Goal: Entertainment & Leisure: Consume media (video, audio)

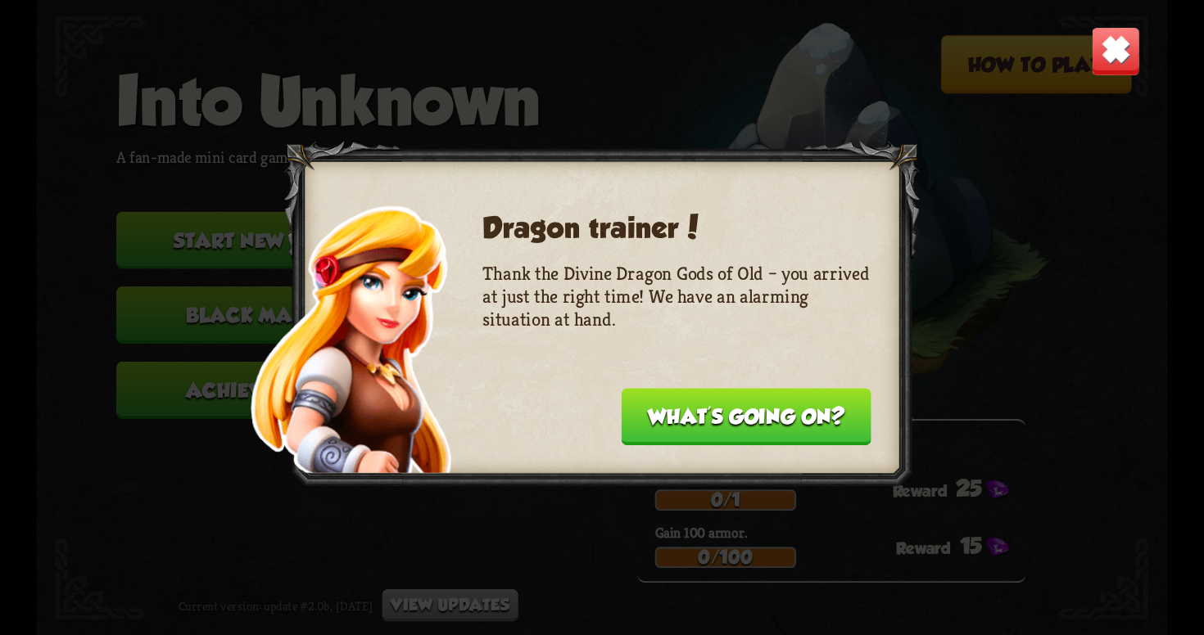
click at [689, 421] on button "What's going on?" at bounding box center [747, 416] width 250 height 57
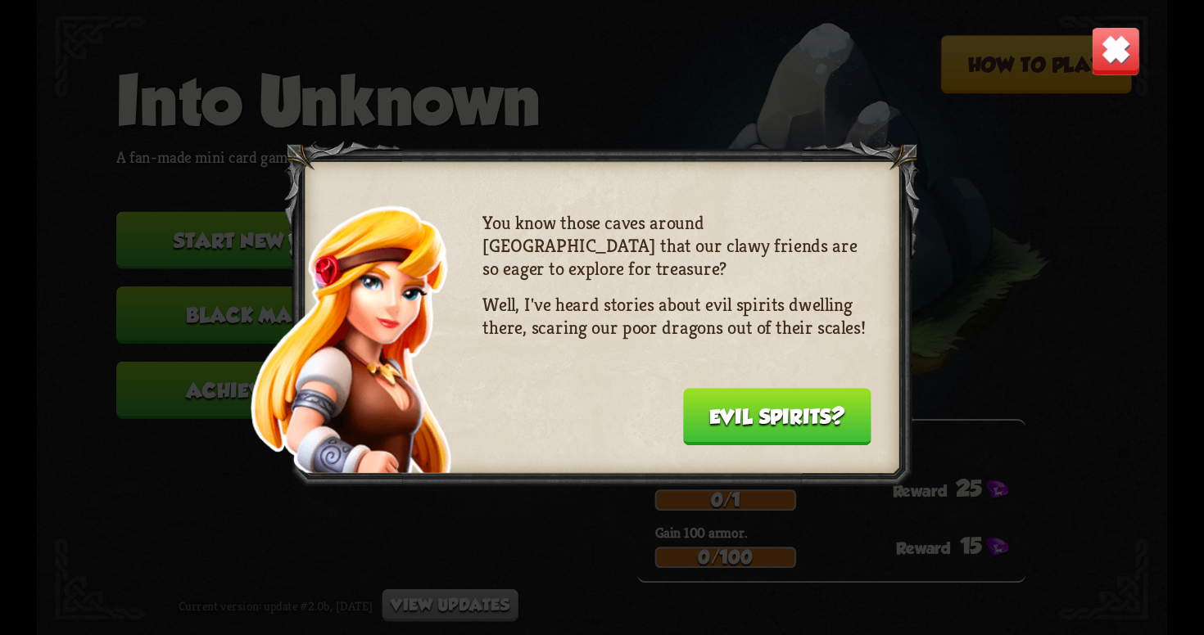
click at [689, 421] on button "Evil spirits?" at bounding box center [777, 416] width 188 height 57
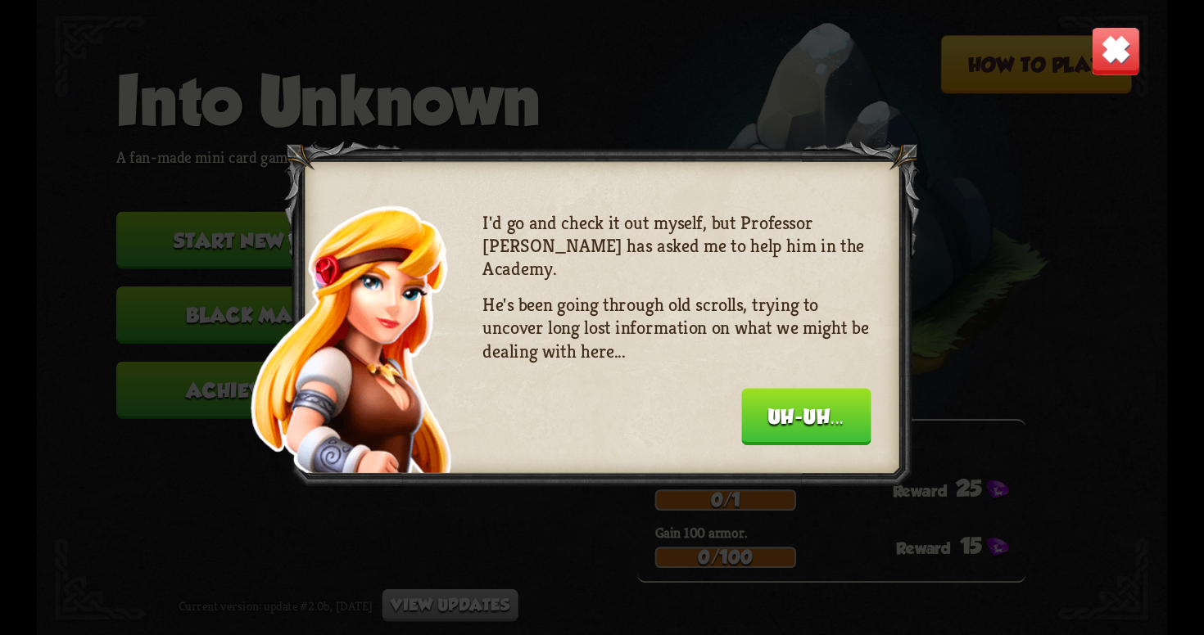
click at [714, 421] on div "I'd go and check it out myself, but Professor [PERSON_NAME] has asked me to hel…" at bounding box center [677, 326] width 388 height 229
click at [780, 423] on button "Uh-uh..." at bounding box center [805, 416] width 129 height 57
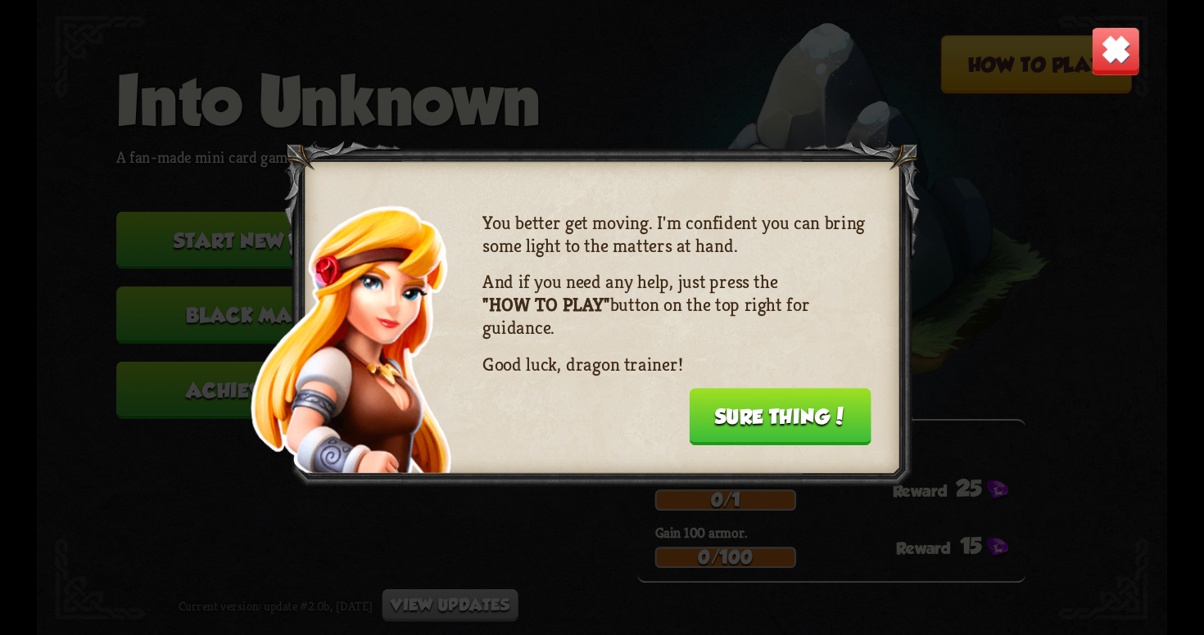
click at [780, 423] on button "Sure thing!" at bounding box center [780, 416] width 183 height 57
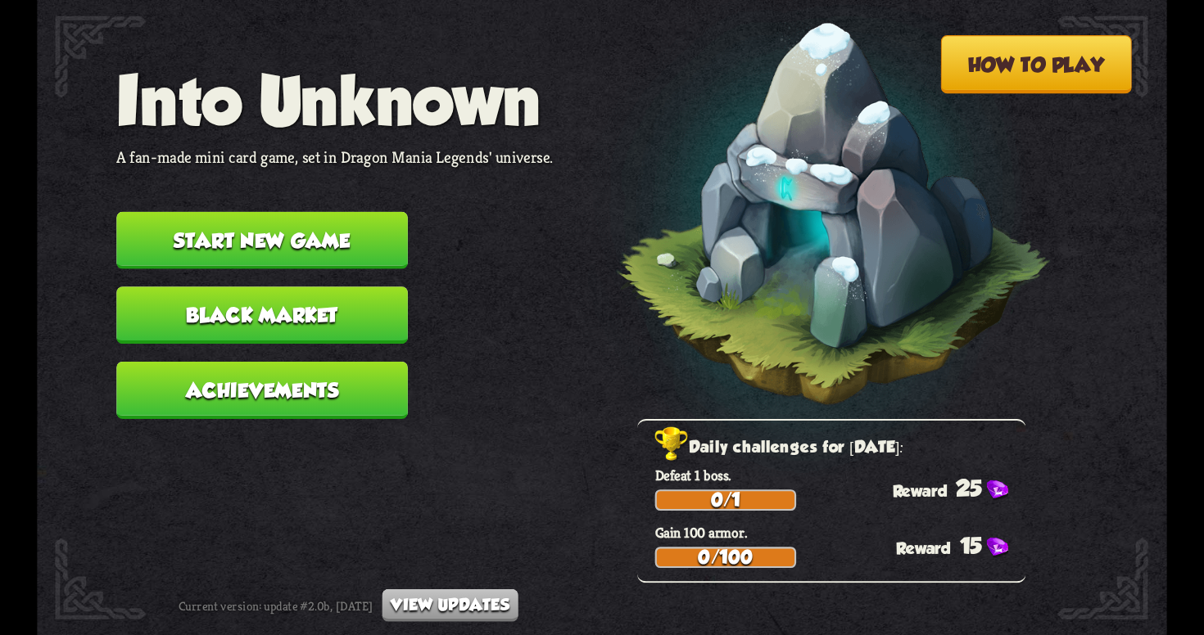
click at [346, 228] on button "Start new game" at bounding box center [262, 240] width 292 height 57
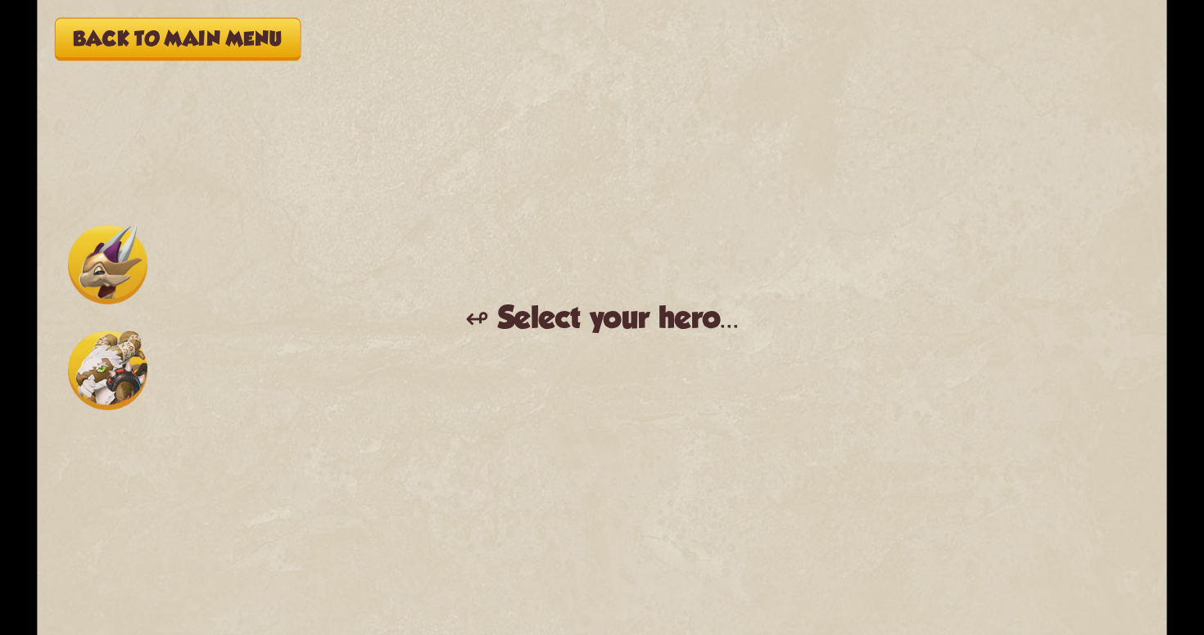
click at [111, 263] on img at bounding box center [107, 264] width 79 height 79
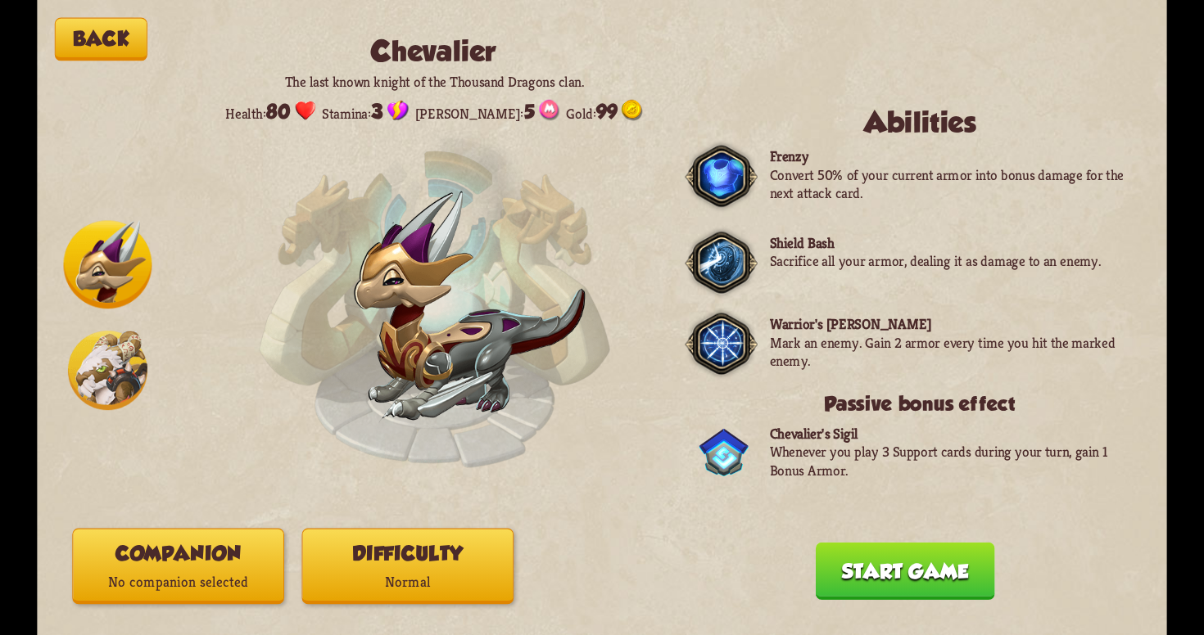
click at [879, 560] on button "Start game" at bounding box center [905, 571] width 179 height 57
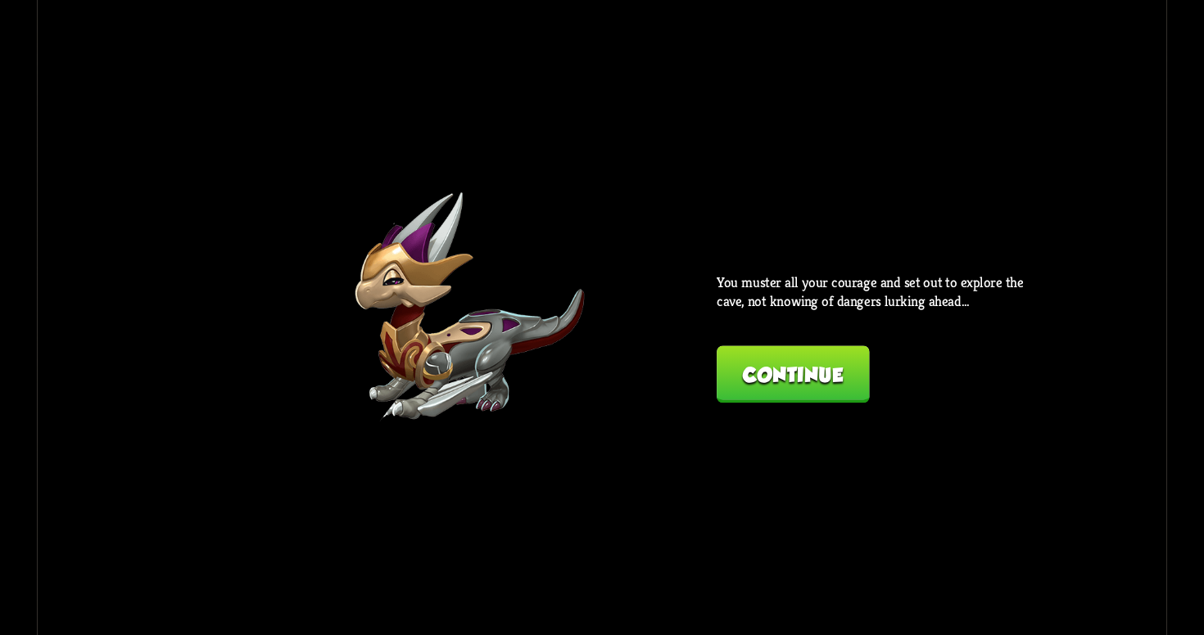
click at [764, 377] on button "Continue" at bounding box center [793, 374] width 152 height 57
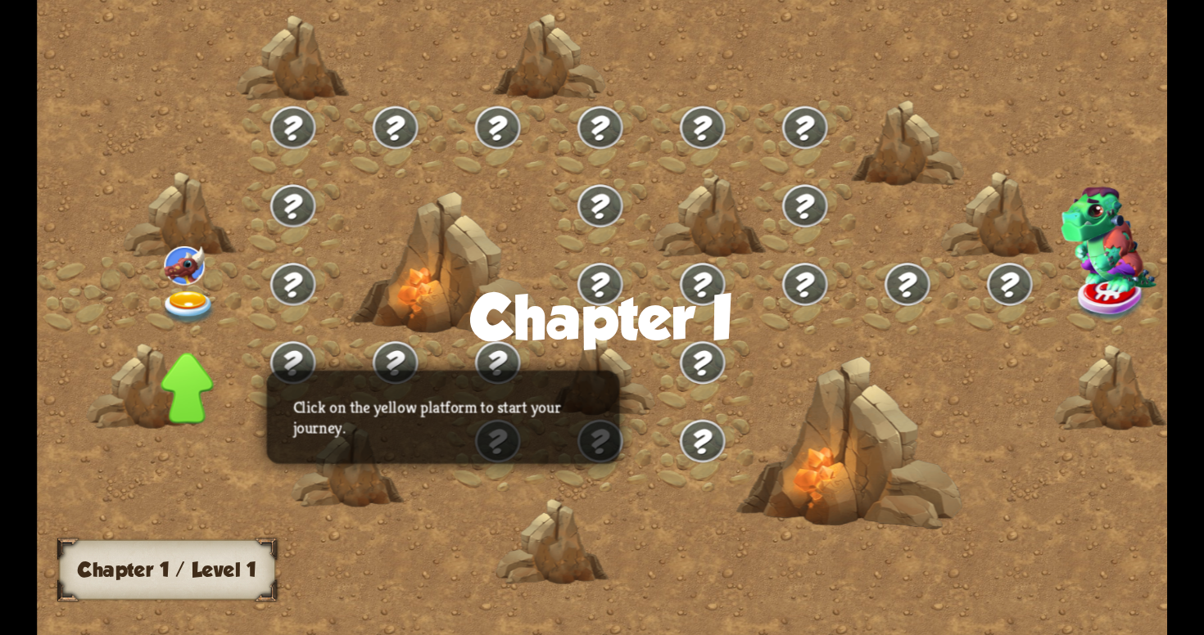
drag, startPoint x: 739, startPoint y: 426, endPoint x: 683, endPoint y: 433, distance: 57.0
click at [683, 433] on div at bounding box center [736, 328] width 1398 height 660
click at [187, 298] on img at bounding box center [188, 308] width 57 height 34
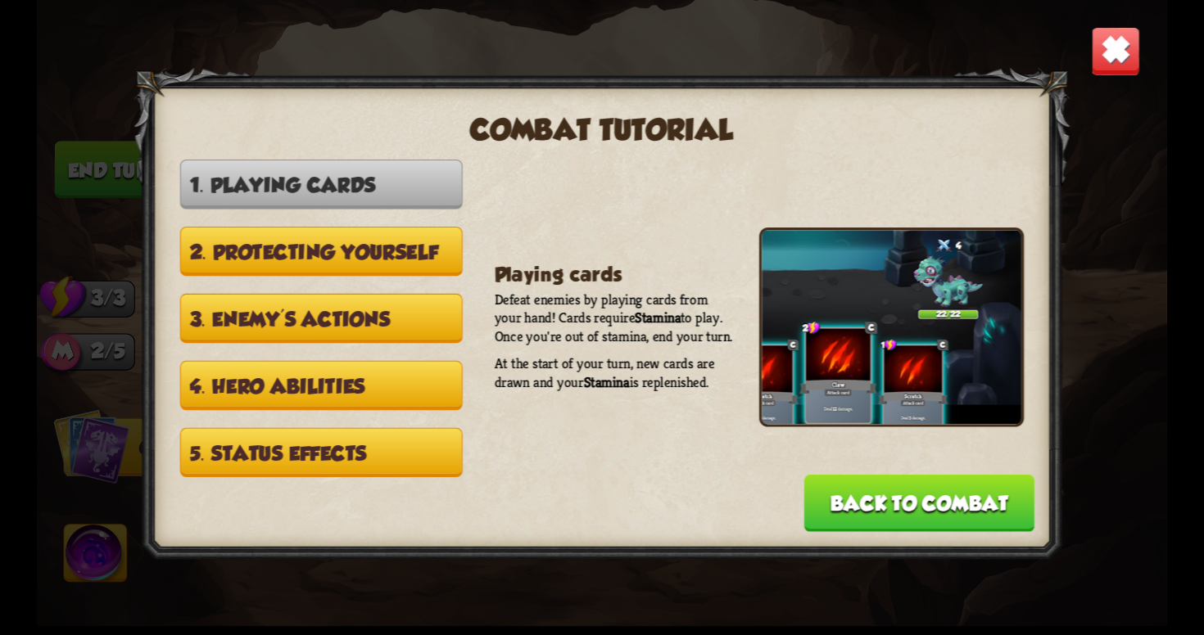
click at [1107, 60] on img at bounding box center [1115, 50] width 49 height 49
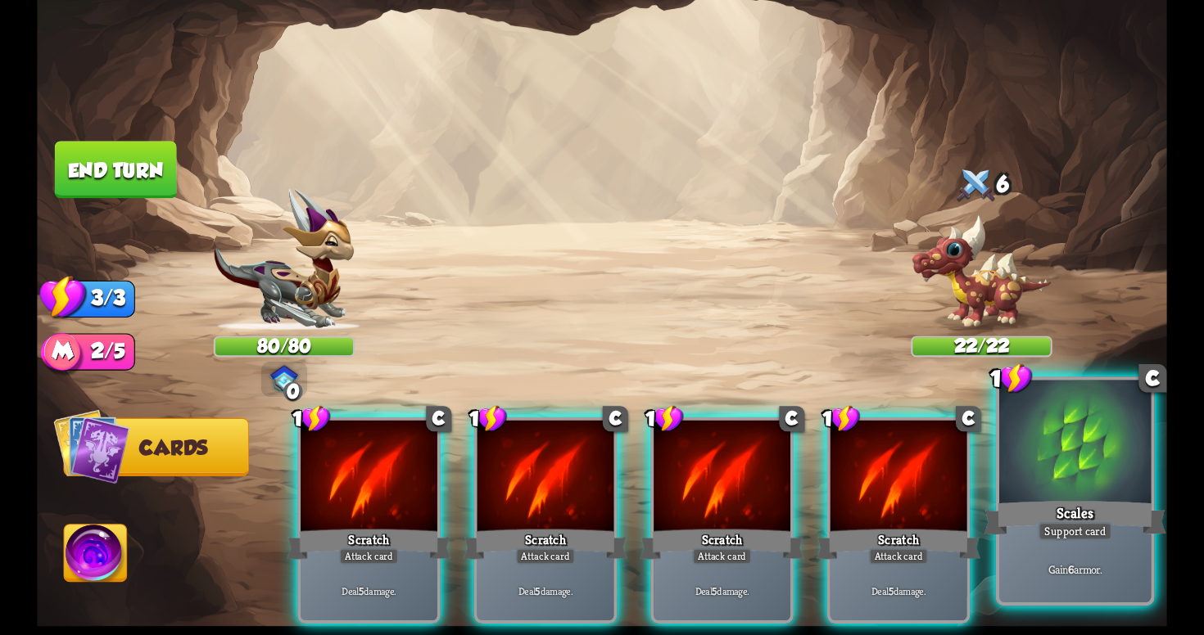
click at [1034, 503] on div "Scales" at bounding box center [1074, 518] width 182 height 41
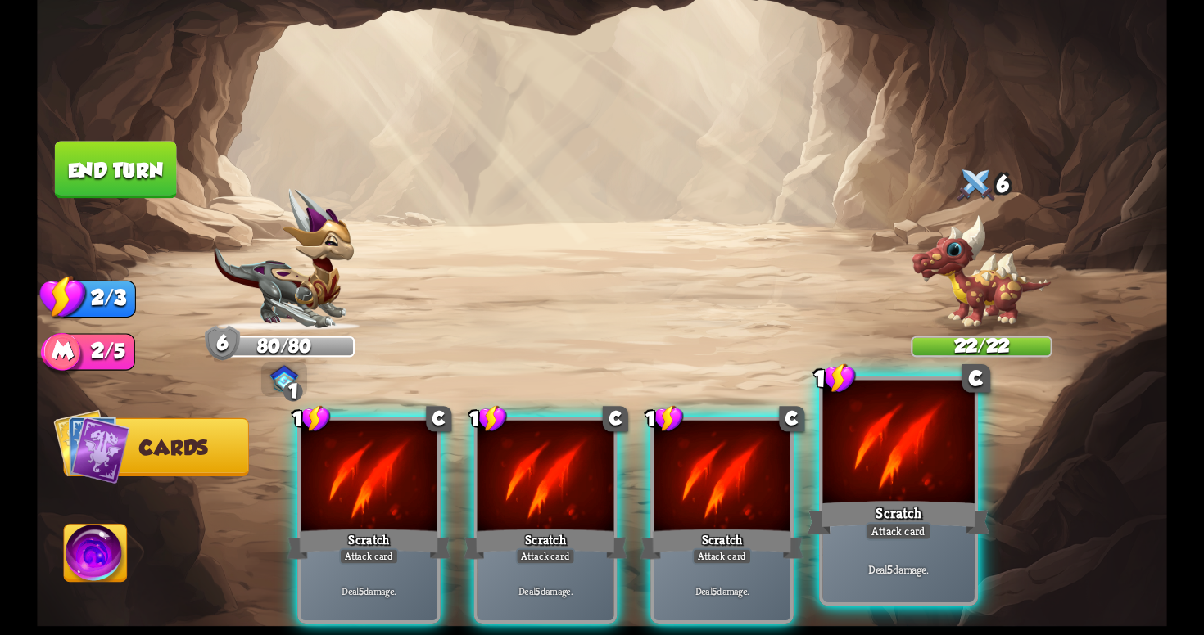
click at [839, 473] on div at bounding box center [897, 445] width 151 height 128
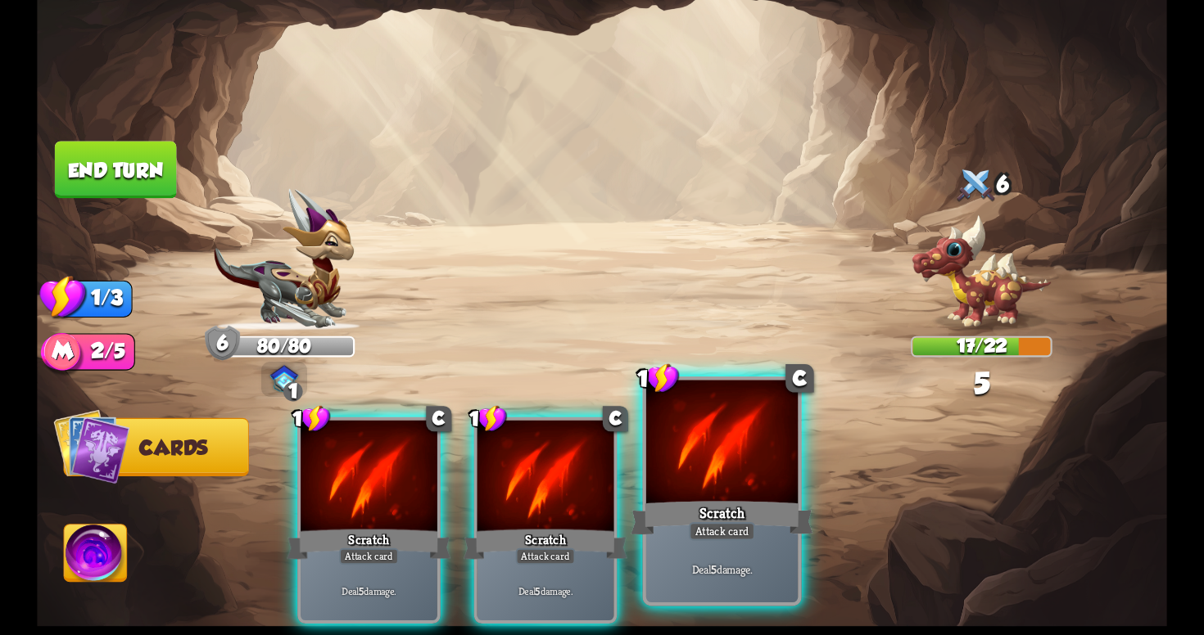
click at [712, 470] on div at bounding box center [721, 445] width 151 height 128
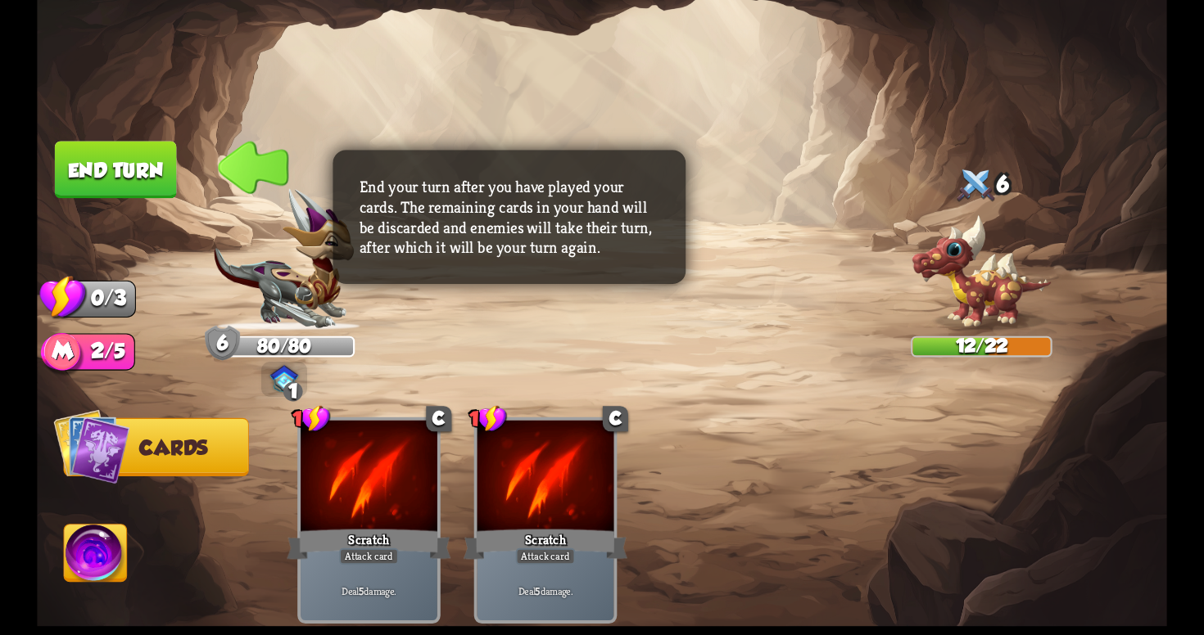
click at [127, 166] on button "End turn" at bounding box center [116, 169] width 122 height 57
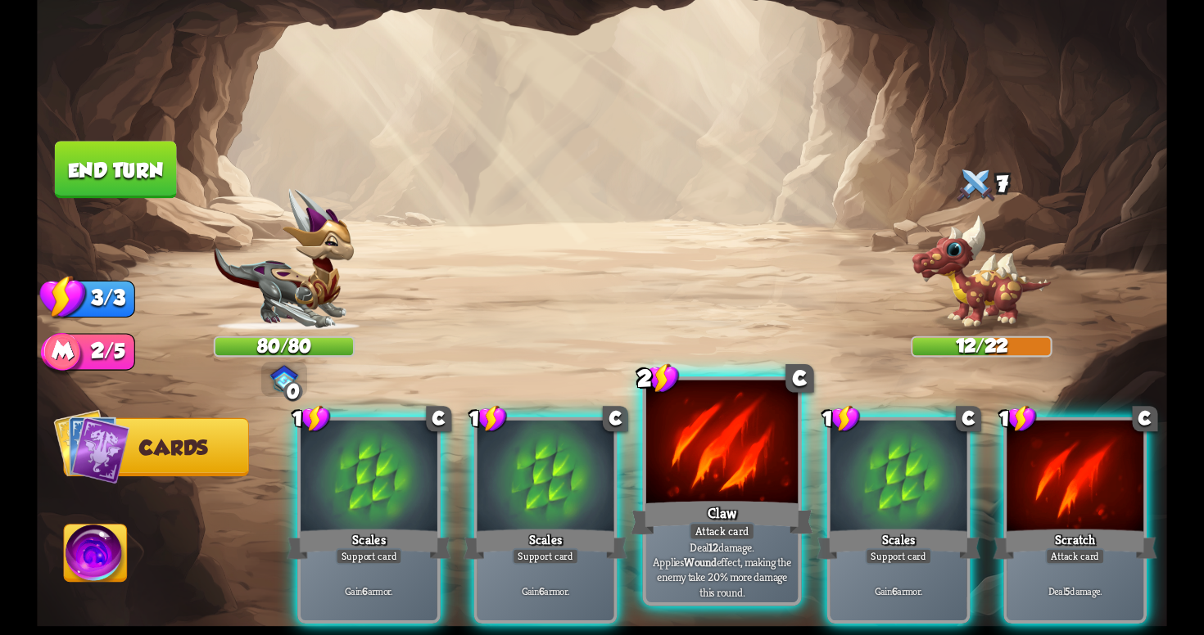
click at [763, 492] on div at bounding box center [721, 445] width 151 height 128
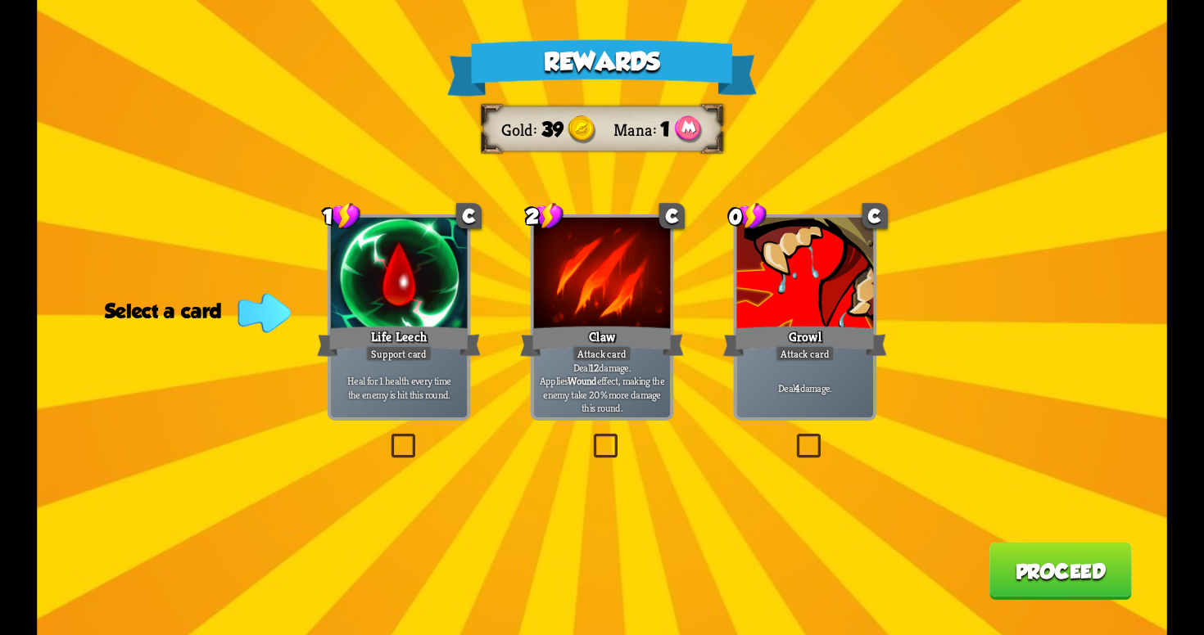
click at [793, 437] on label at bounding box center [793, 437] width 0 height 0
click at [0, 0] on input "checkbox" at bounding box center [0, 0] width 0 height 0
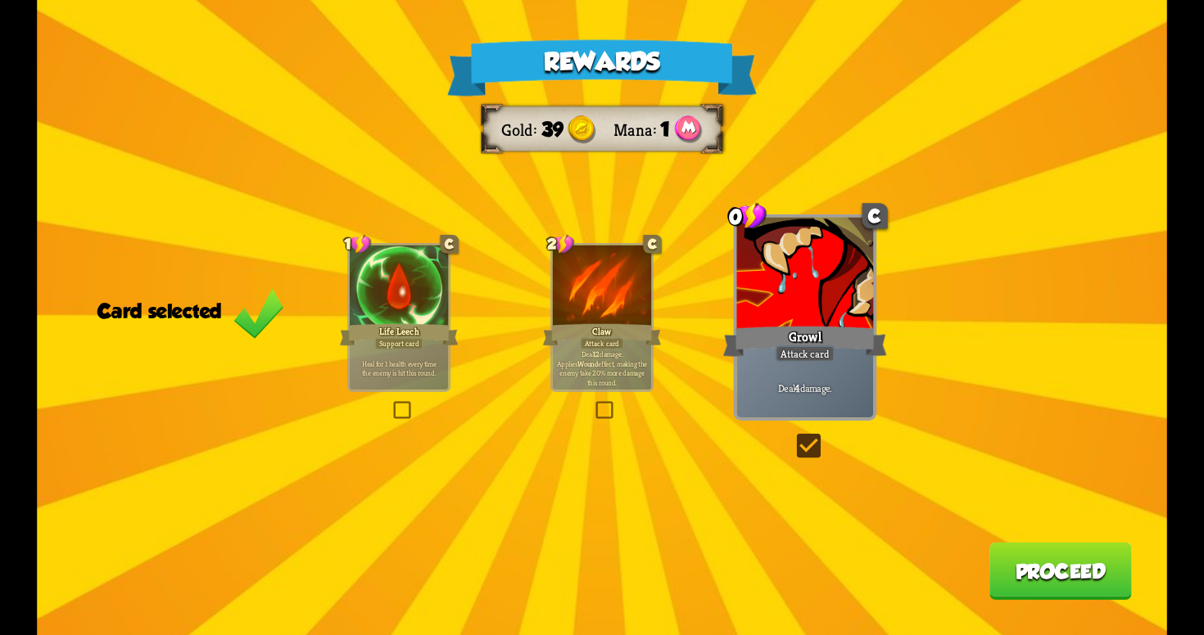
click at [1014, 568] on button "Proceed" at bounding box center [1060, 571] width 142 height 57
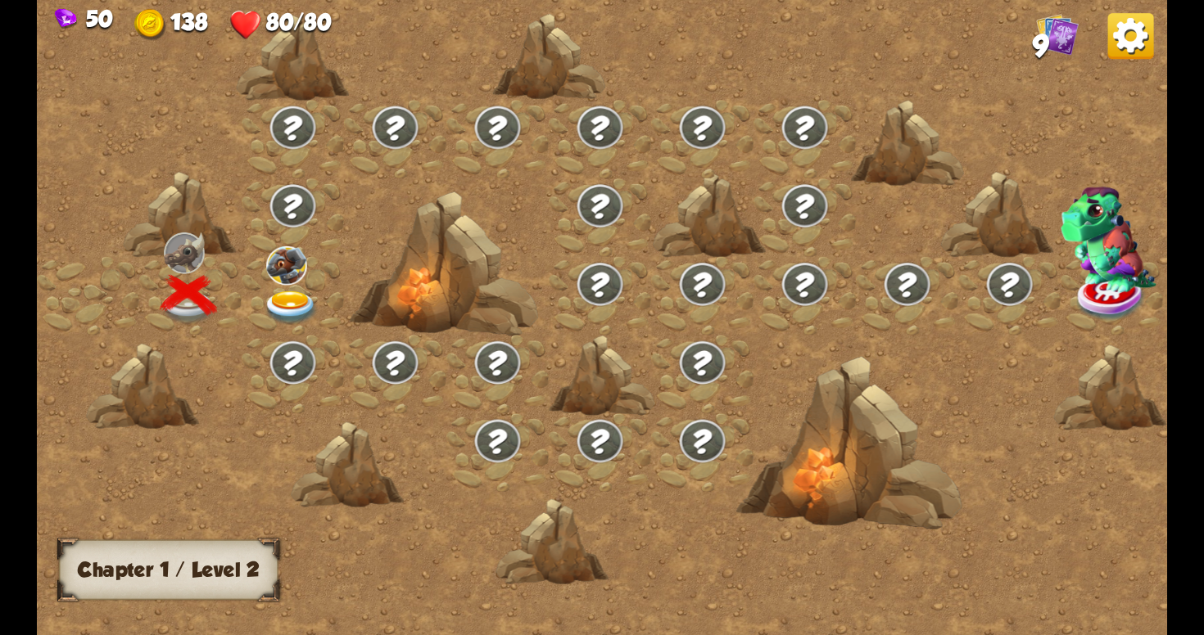
click at [286, 287] on div at bounding box center [293, 296] width 102 height 79
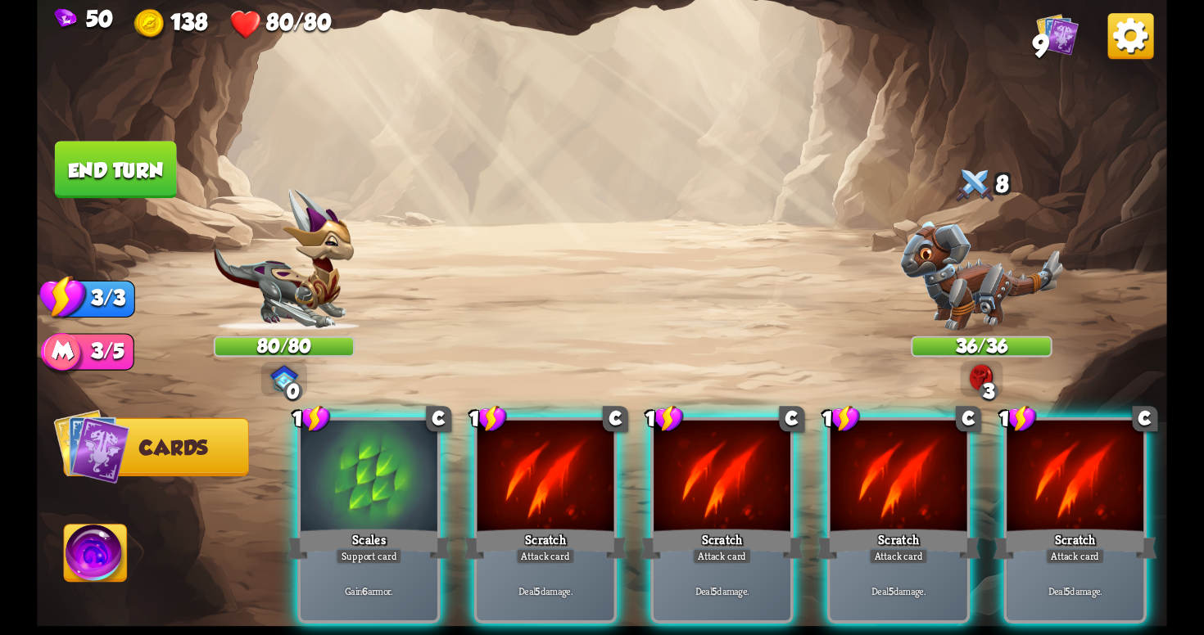
click at [992, 377] on div "Select an enemy to attack... You don't have enough stamina to play that card...…" at bounding box center [602, 317] width 1130 height 635
click at [976, 364] on div "3" at bounding box center [982, 379] width 43 height 36
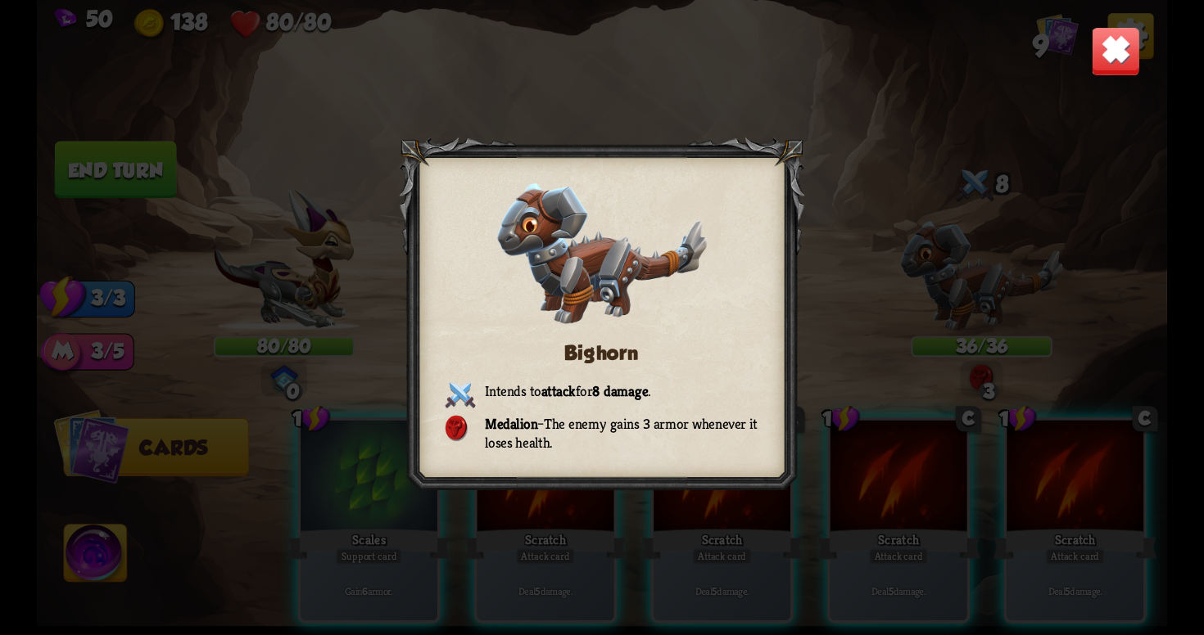
click at [1104, 64] on img at bounding box center [1115, 50] width 49 height 49
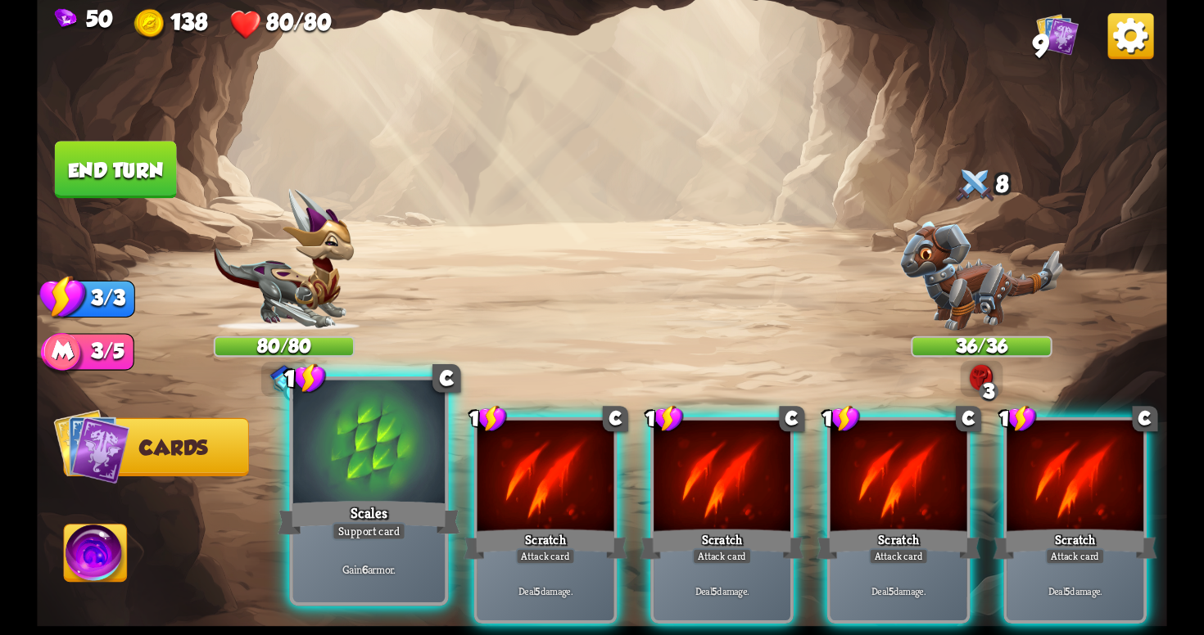
click at [356, 549] on div "Gain 6 armor." at bounding box center [368, 569] width 151 height 66
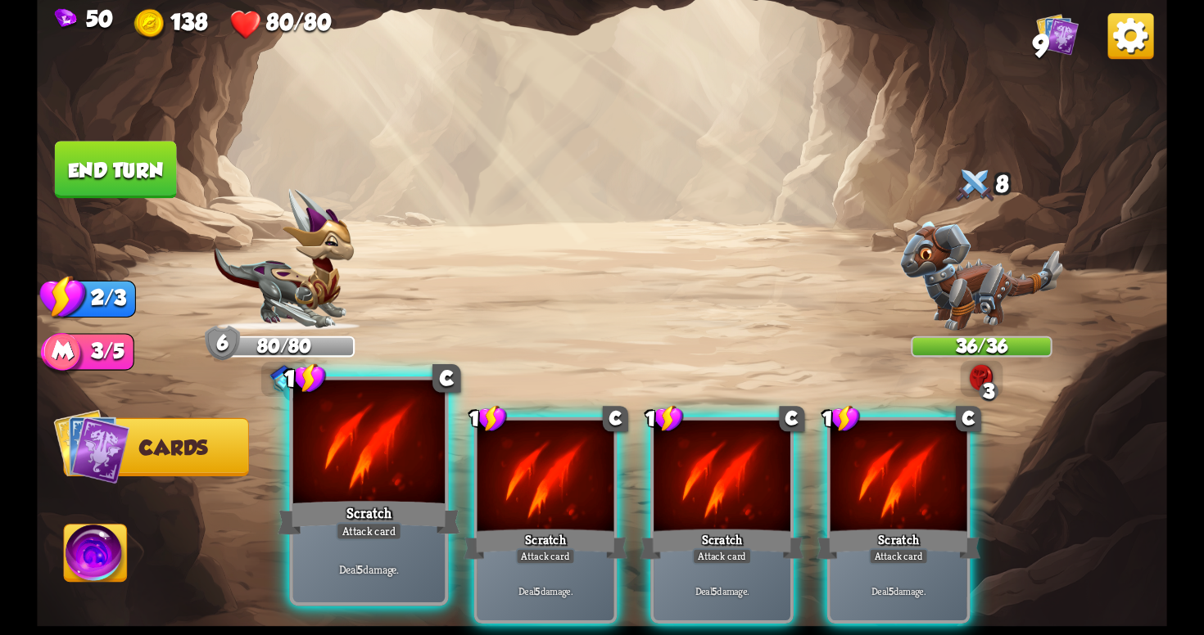
click at [410, 501] on div "Scratch" at bounding box center [369, 518] width 182 height 41
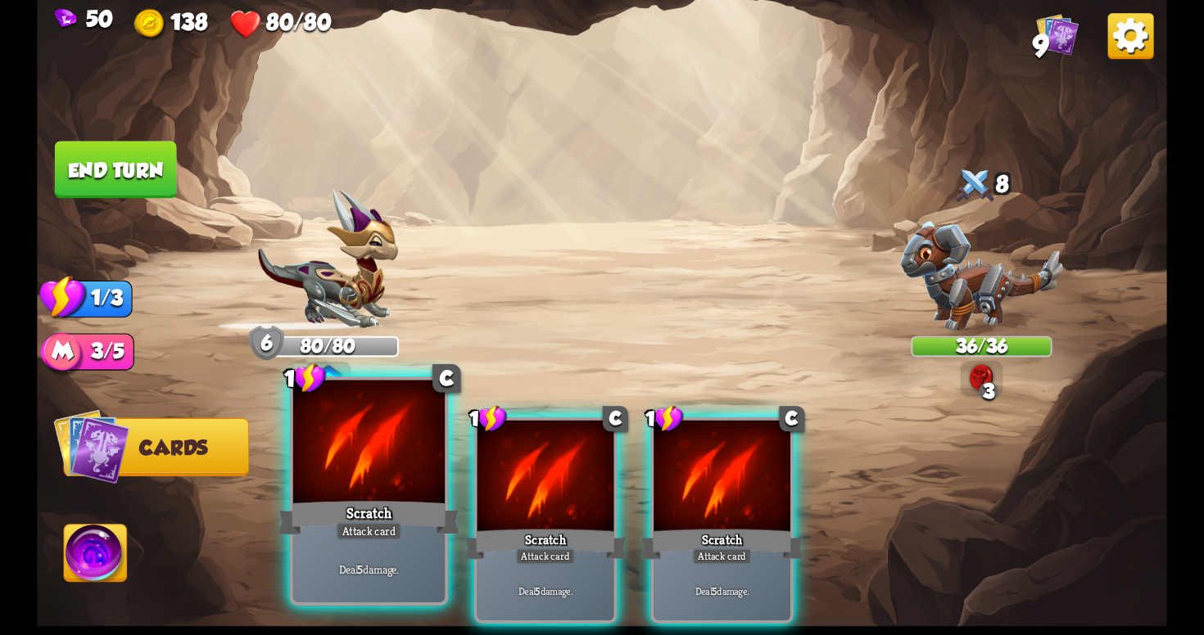
click at [410, 501] on div "Scratch" at bounding box center [369, 518] width 182 height 41
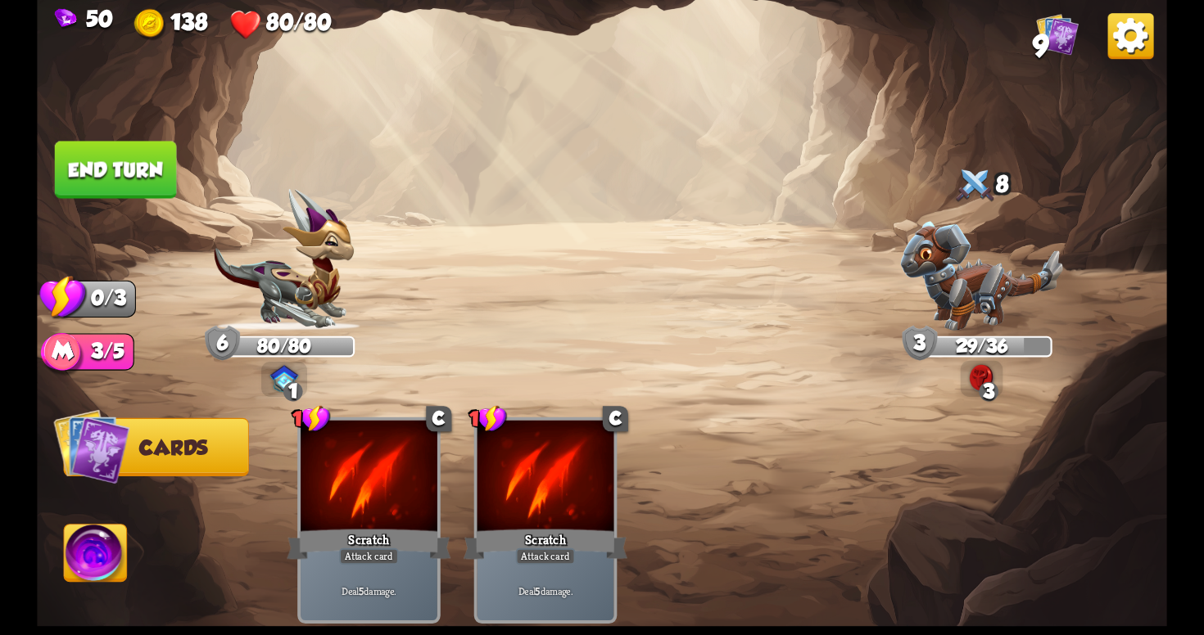
click at [133, 182] on button "End turn" at bounding box center [116, 169] width 122 height 57
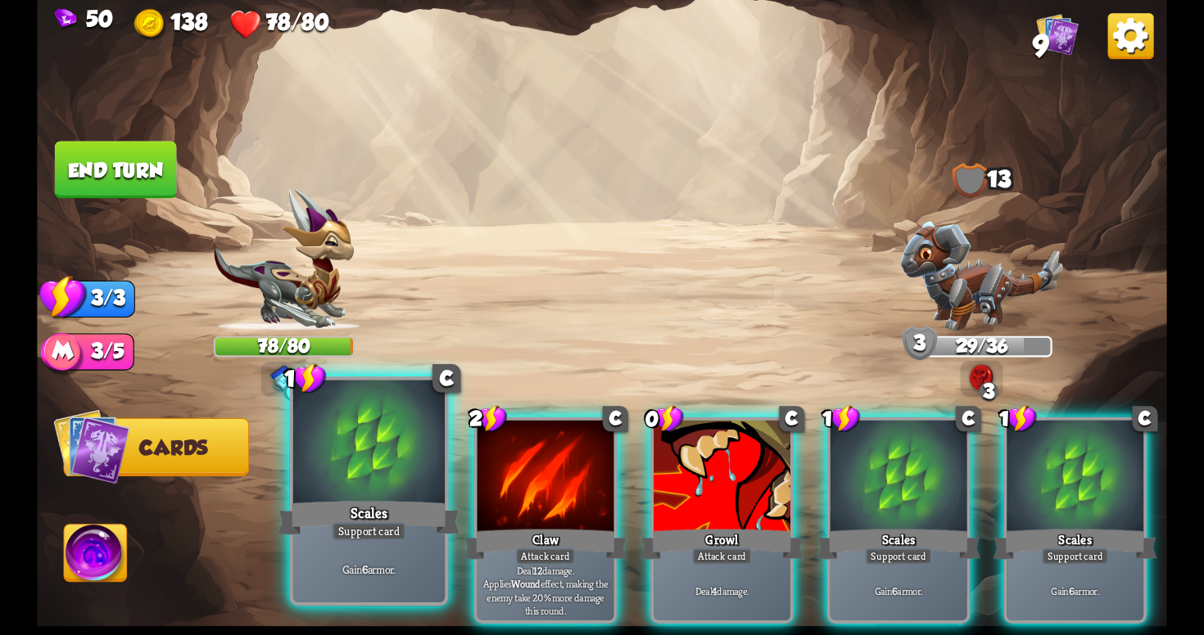
click at [373, 531] on div "Support card" at bounding box center [369, 531] width 75 height 19
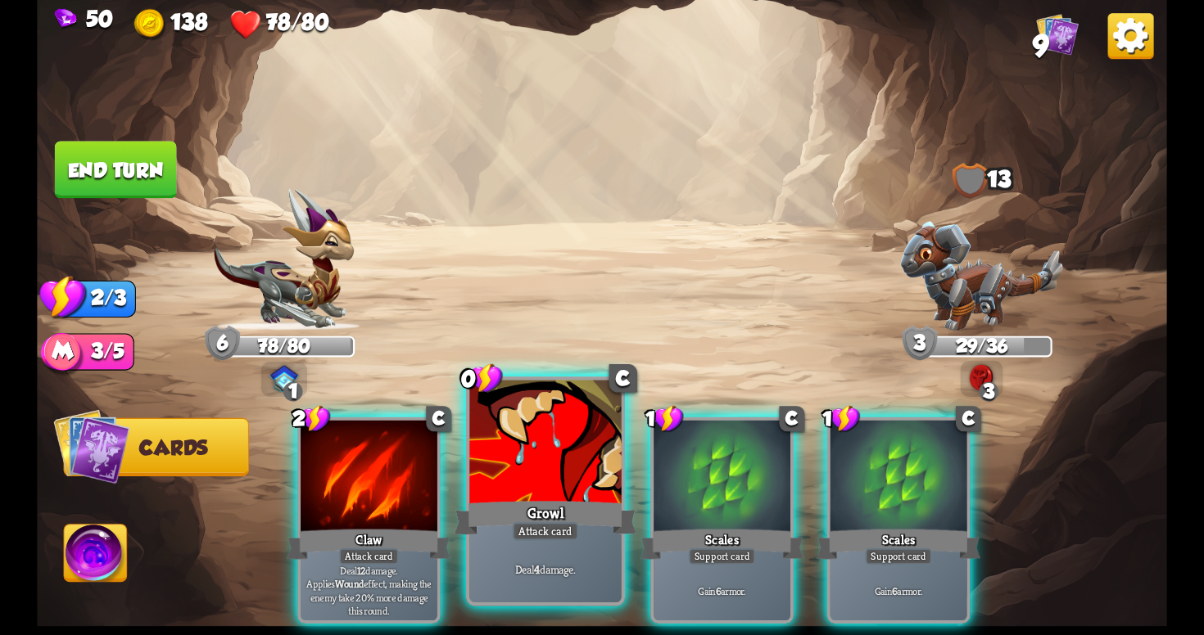
click at [531, 498] on div "Growl" at bounding box center [545, 518] width 182 height 41
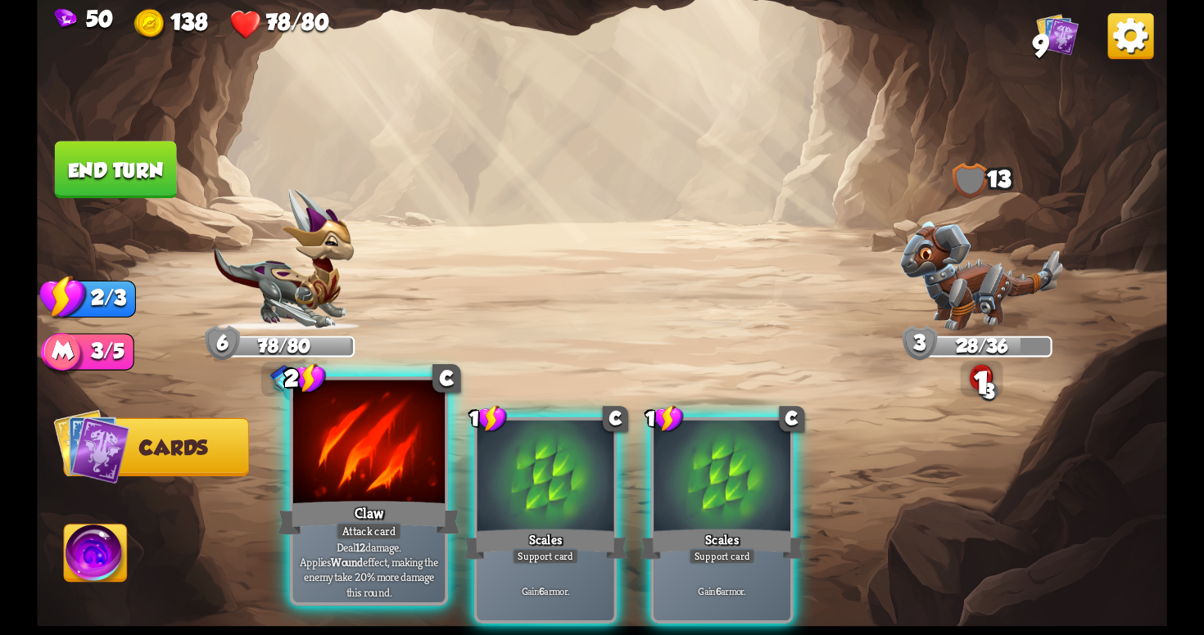
click at [347, 506] on div "Claw" at bounding box center [369, 518] width 182 height 41
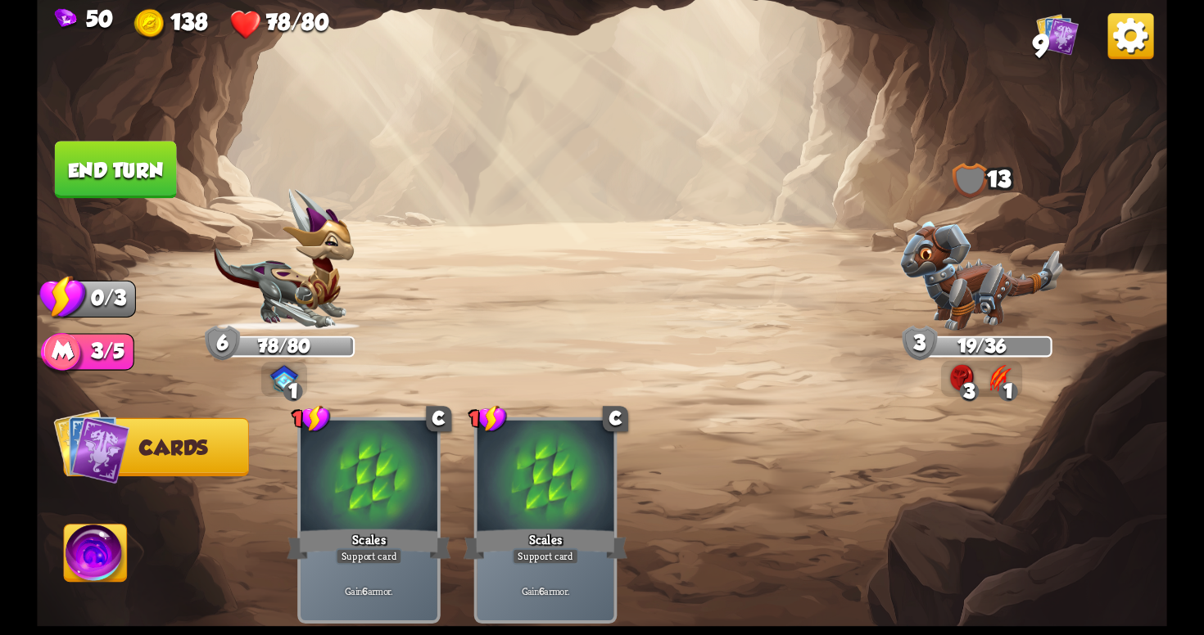
click at [122, 179] on button "End turn" at bounding box center [116, 169] width 122 height 57
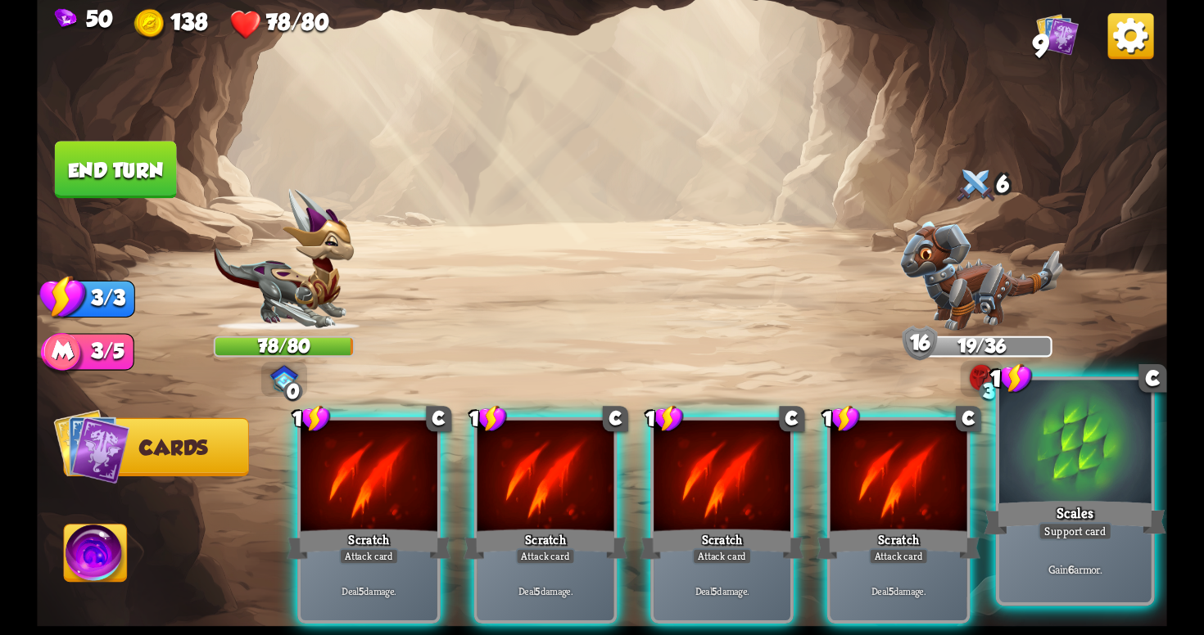
click at [1039, 493] on div at bounding box center [1074, 445] width 151 height 128
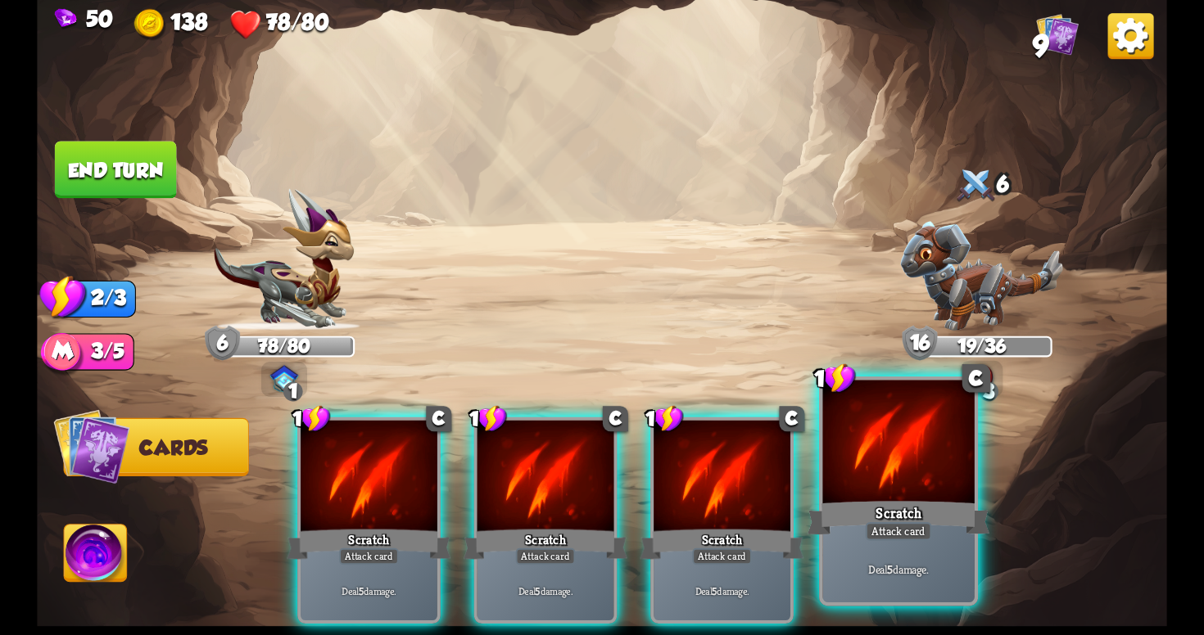
click at [888, 486] on div at bounding box center [897, 445] width 151 height 128
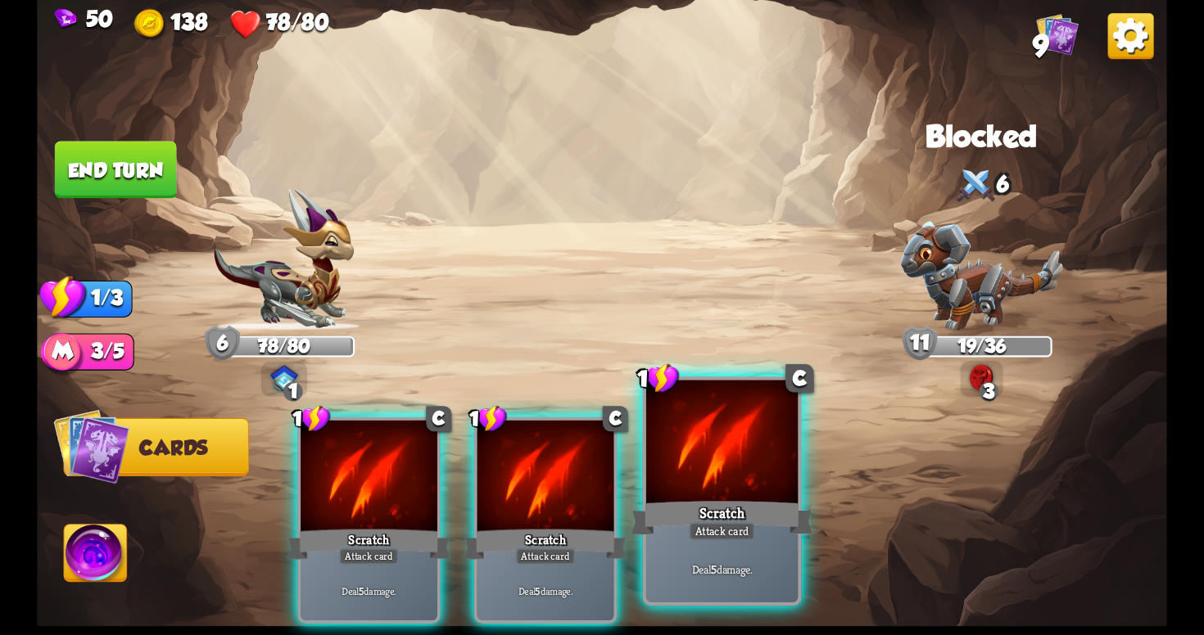
click at [748, 493] on div at bounding box center [721, 445] width 151 height 128
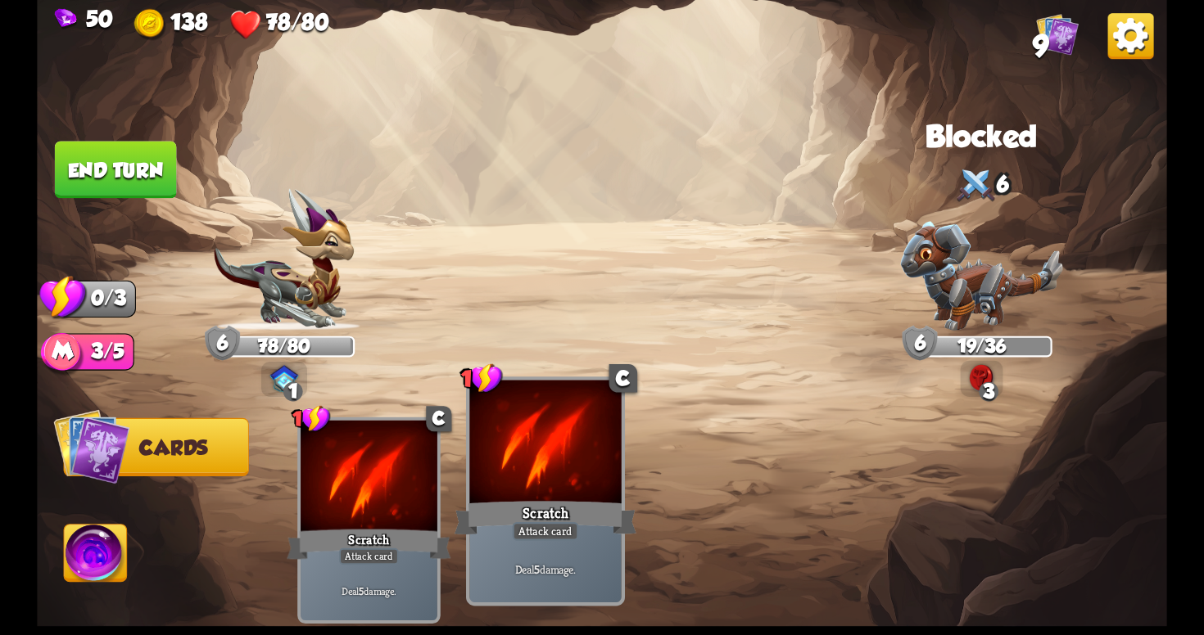
click at [585, 486] on div at bounding box center [544, 445] width 151 height 128
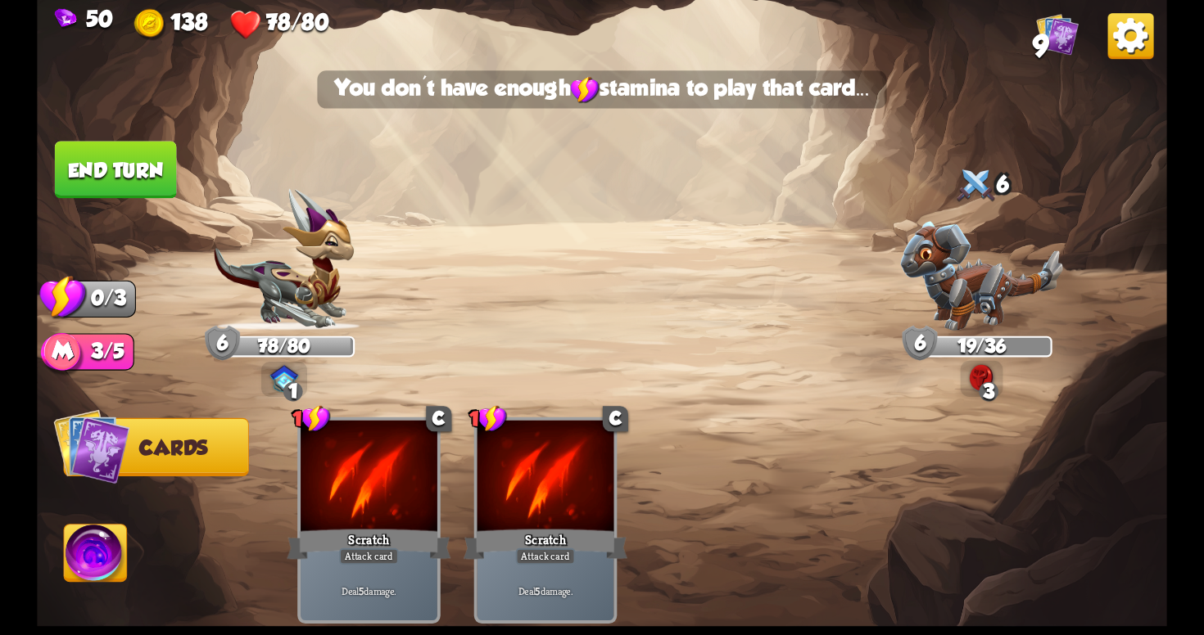
click at [120, 168] on button "End turn" at bounding box center [116, 169] width 122 height 57
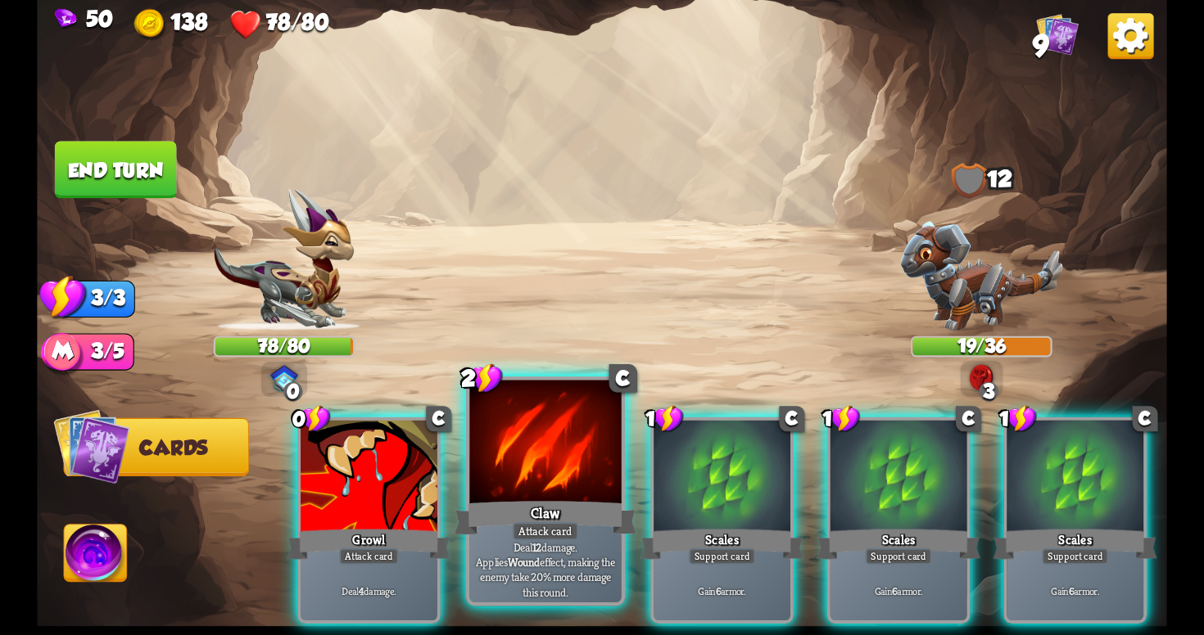
click at [508, 498] on div "Claw" at bounding box center [545, 518] width 182 height 41
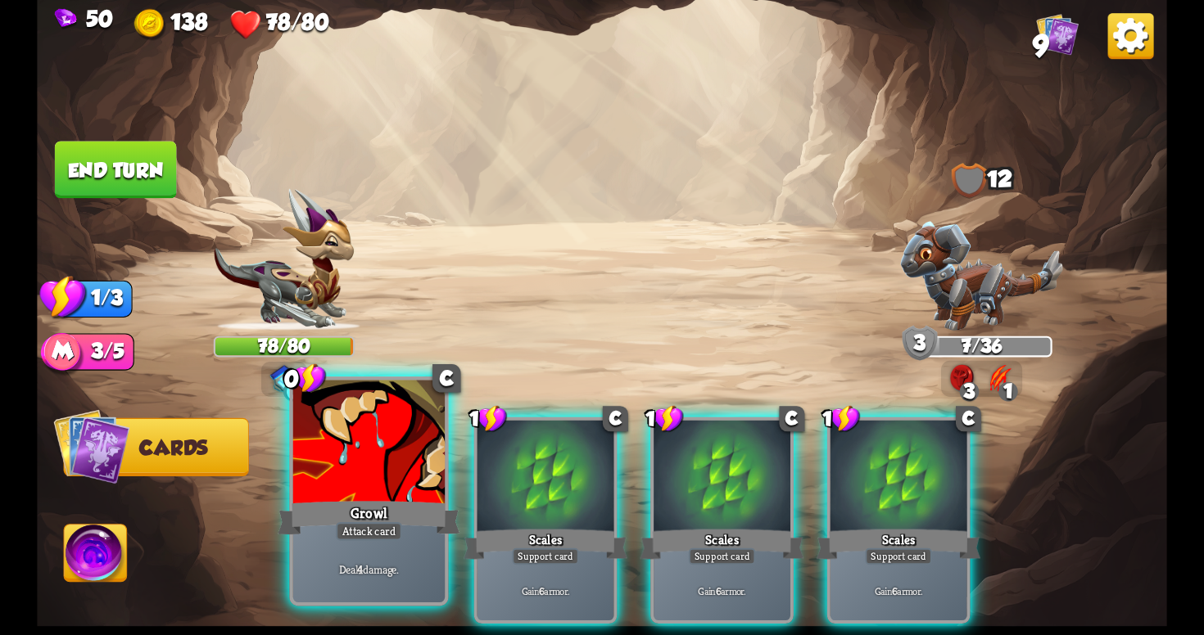
click at [364, 520] on div "Growl" at bounding box center [369, 518] width 182 height 41
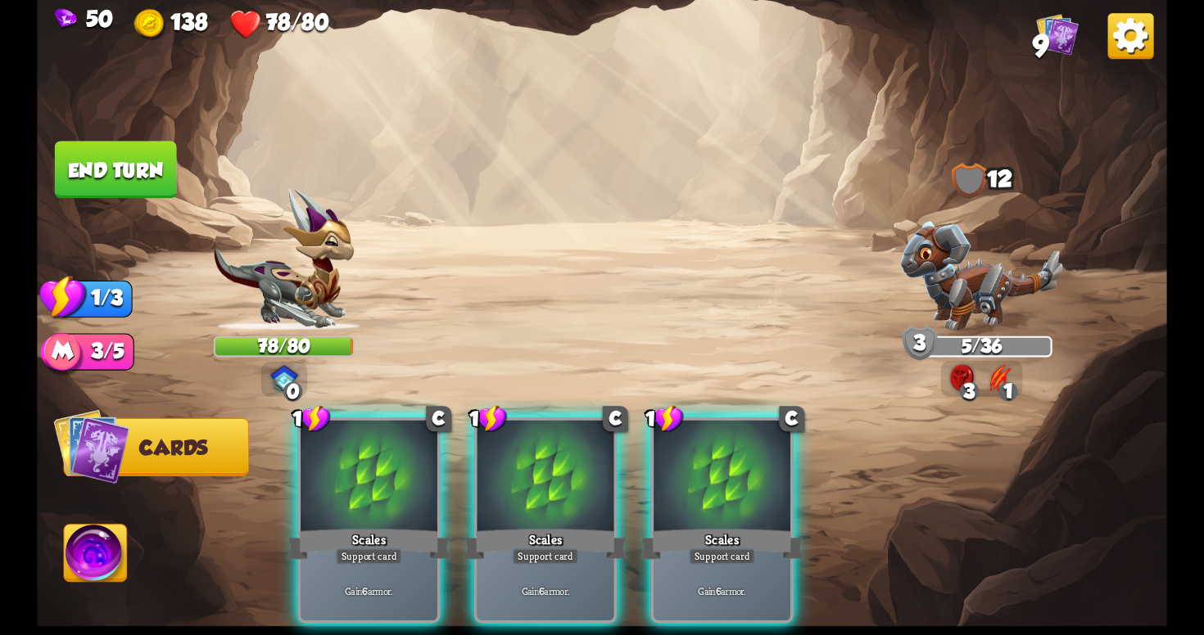
click at [142, 160] on button "End turn" at bounding box center [116, 169] width 122 height 57
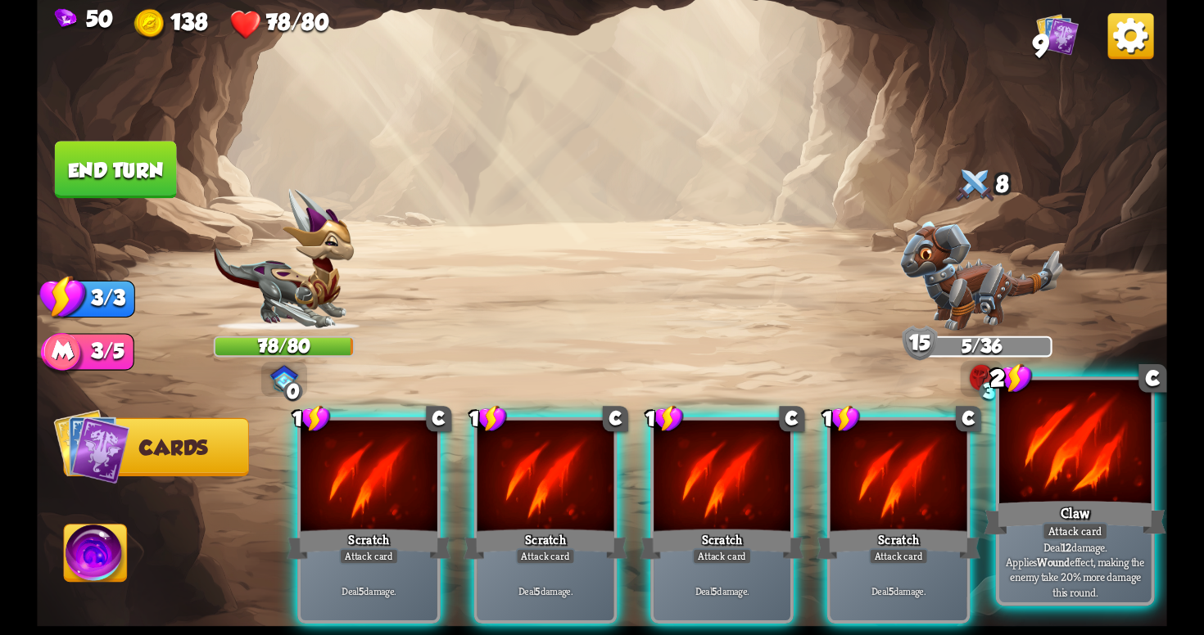
click at [1041, 530] on div "Claw" at bounding box center [1074, 518] width 182 height 41
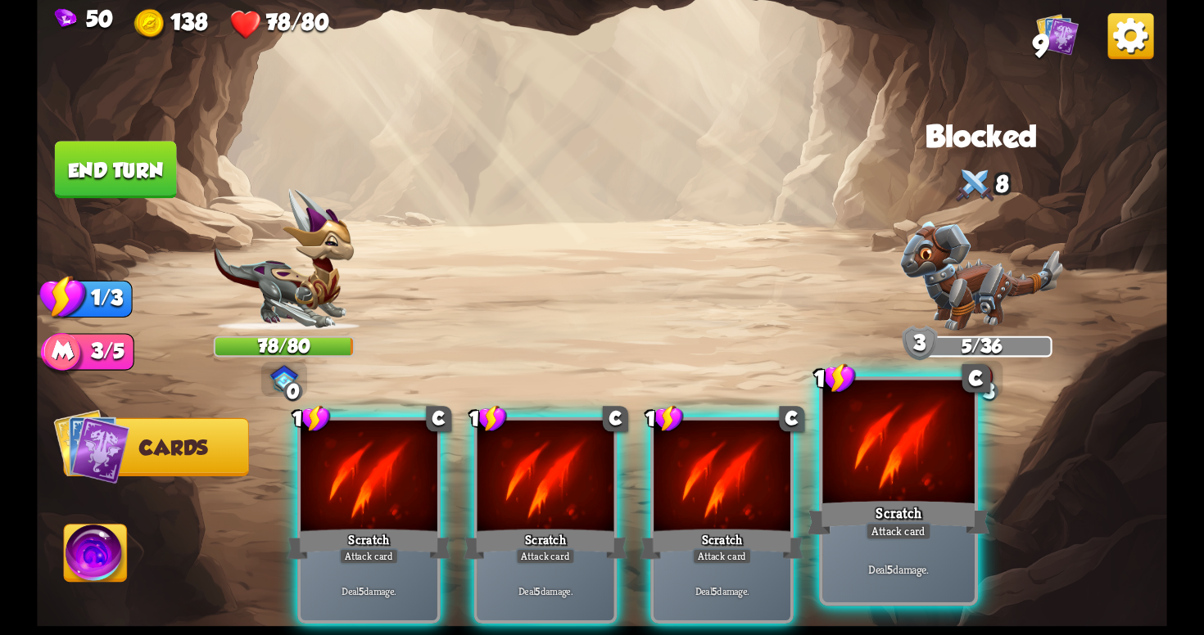
click at [893, 545] on div "Deal 5 damage." at bounding box center [897, 569] width 151 height 66
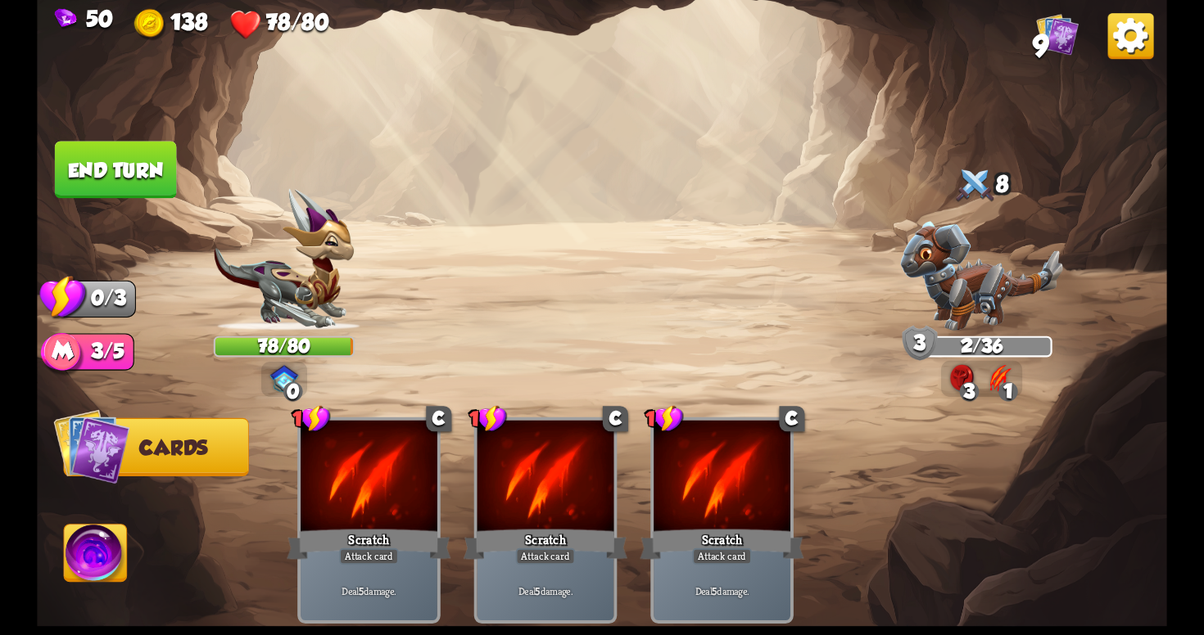
click at [158, 161] on button "End turn" at bounding box center [116, 169] width 122 height 57
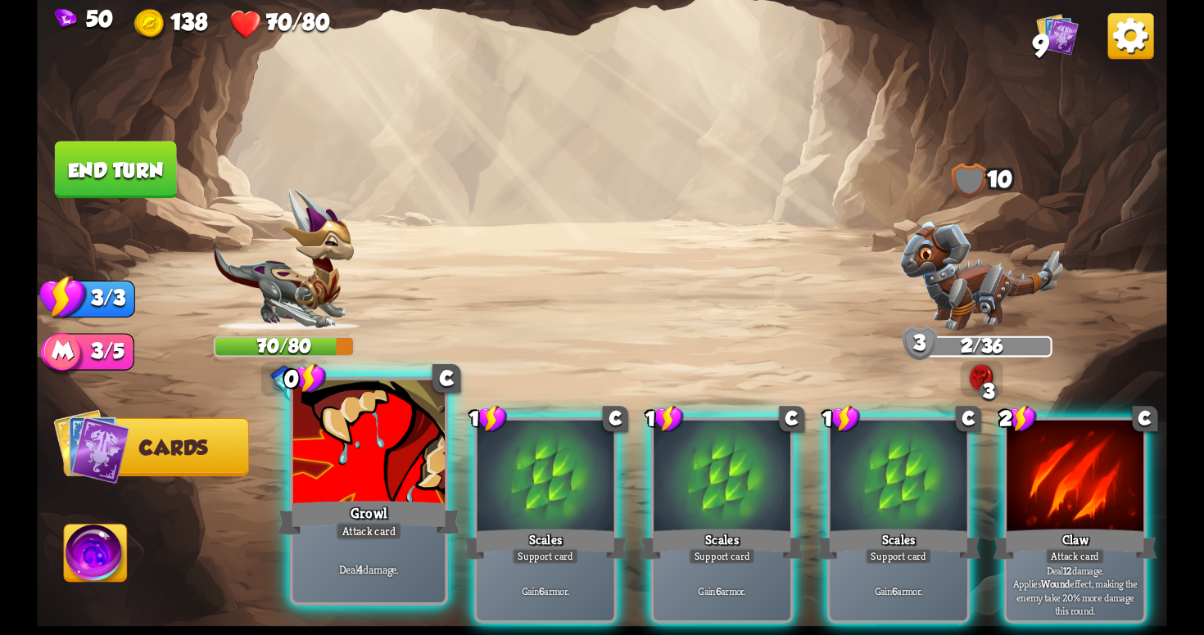
click at [380, 481] on div at bounding box center [368, 445] width 151 height 128
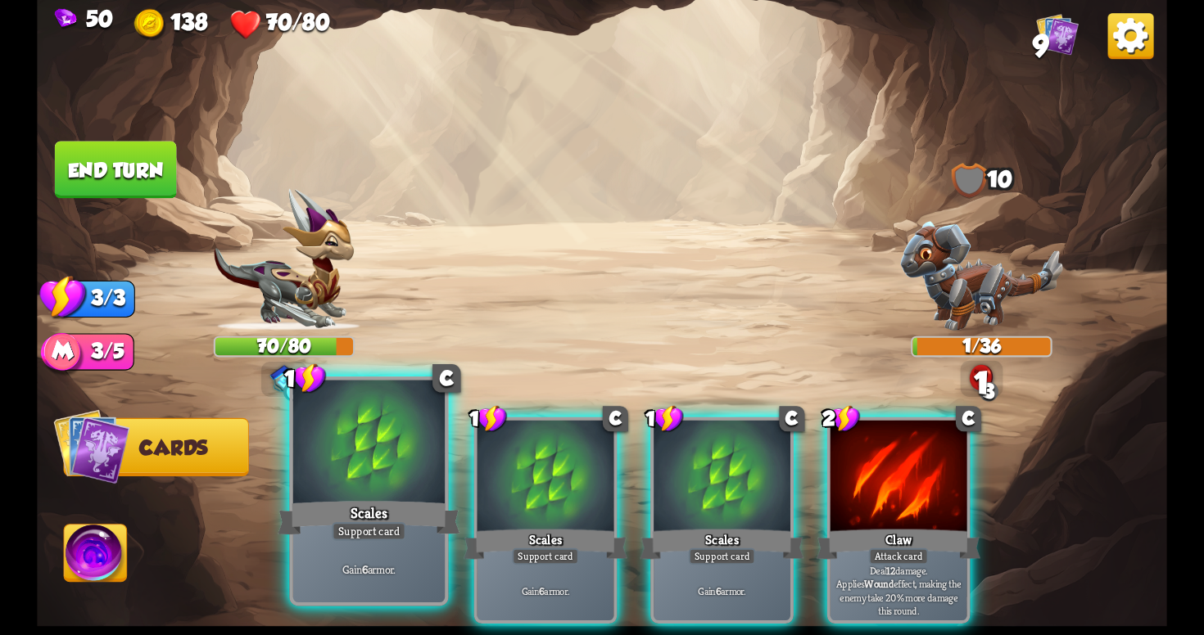
click at [394, 485] on div at bounding box center [368, 445] width 151 height 128
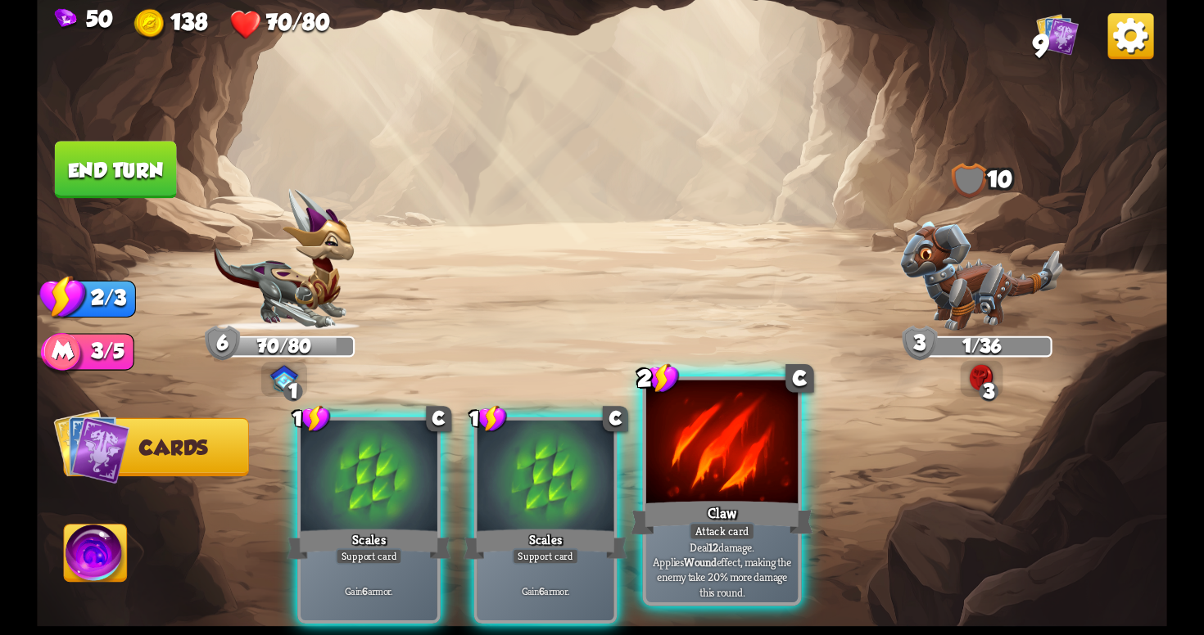
click at [712, 511] on div "Claw" at bounding box center [722, 518] width 182 height 41
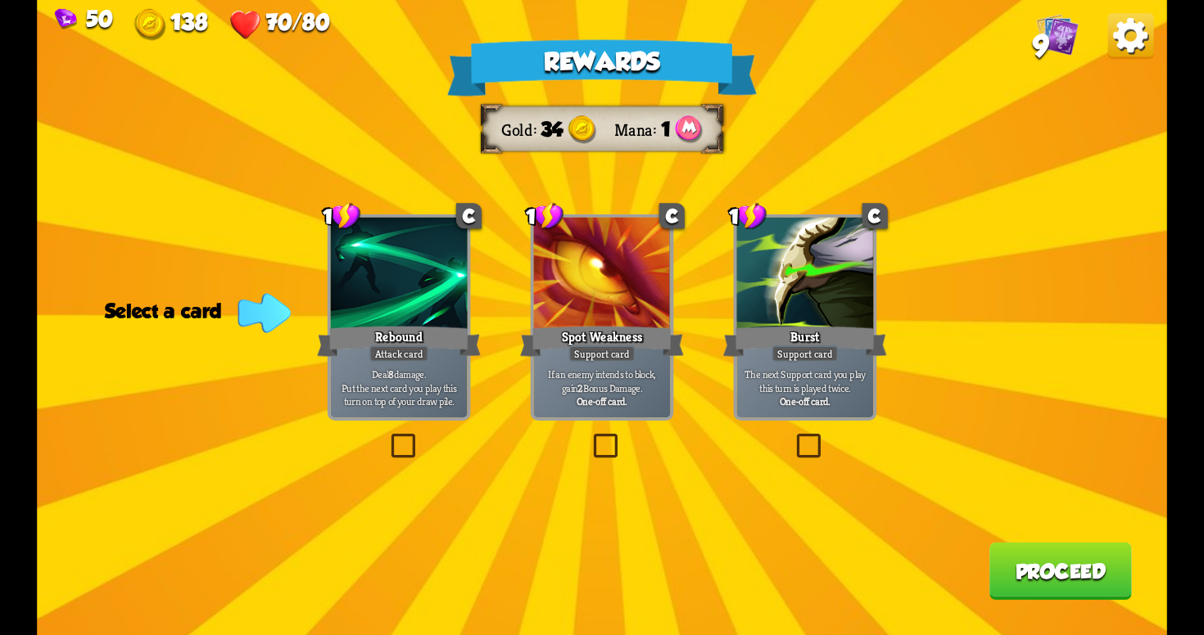
click at [406, 423] on div "Rewards Gold 34 Mana 1 Select a card 1 C Rebound Attack card Deal 8 damage. Put…" at bounding box center [602, 317] width 1130 height 635
click at [387, 437] on label at bounding box center [387, 437] width 0 height 0
click at [0, 0] on input "checkbox" at bounding box center [0, 0] width 0 height 0
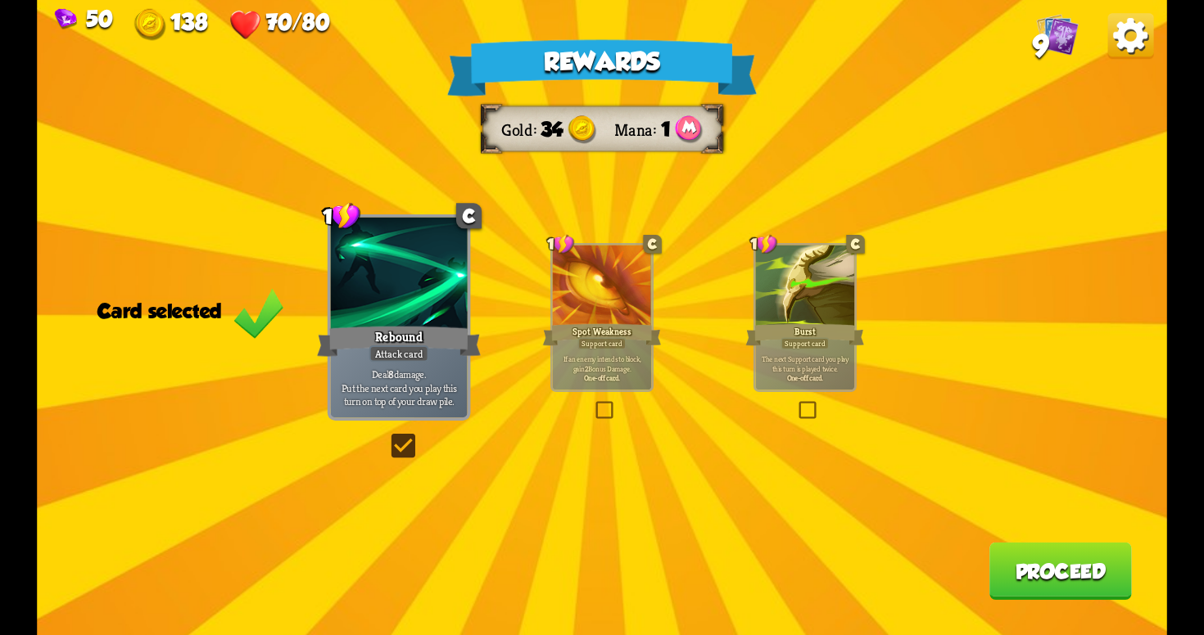
click at [992, 559] on button "Proceed" at bounding box center [1060, 571] width 142 height 57
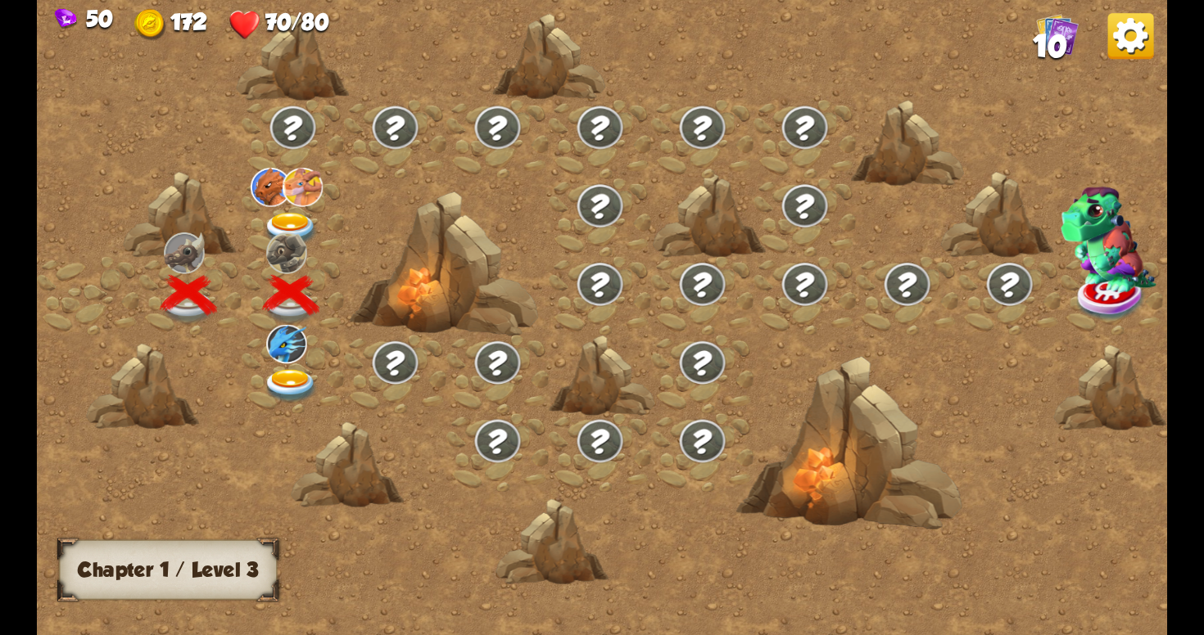
click at [283, 364] on div at bounding box center [293, 374] width 102 height 79
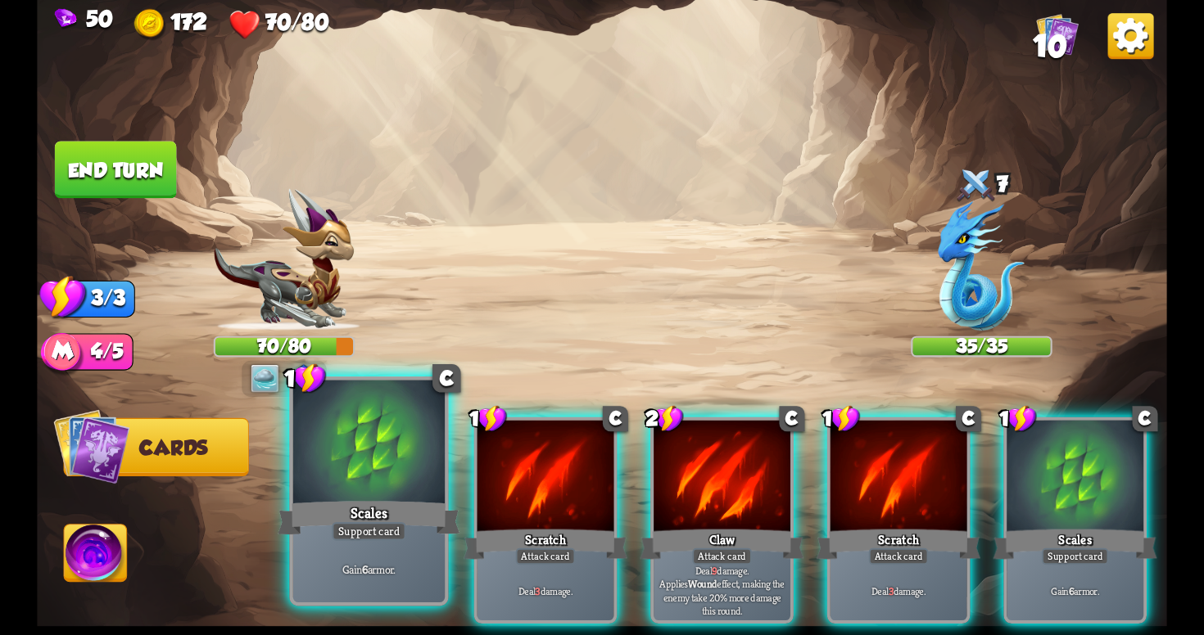
click at [355, 446] on div at bounding box center [368, 445] width 151 height 128
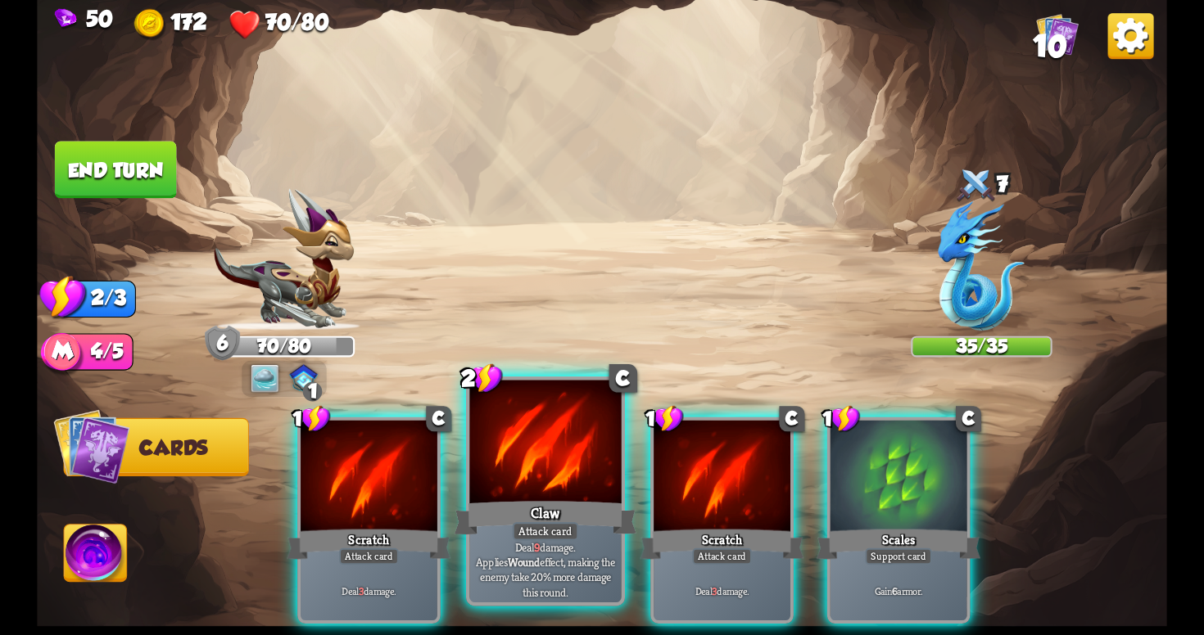
click at [506, 496] on div at bounding box center [544, 445] width 151 height 128
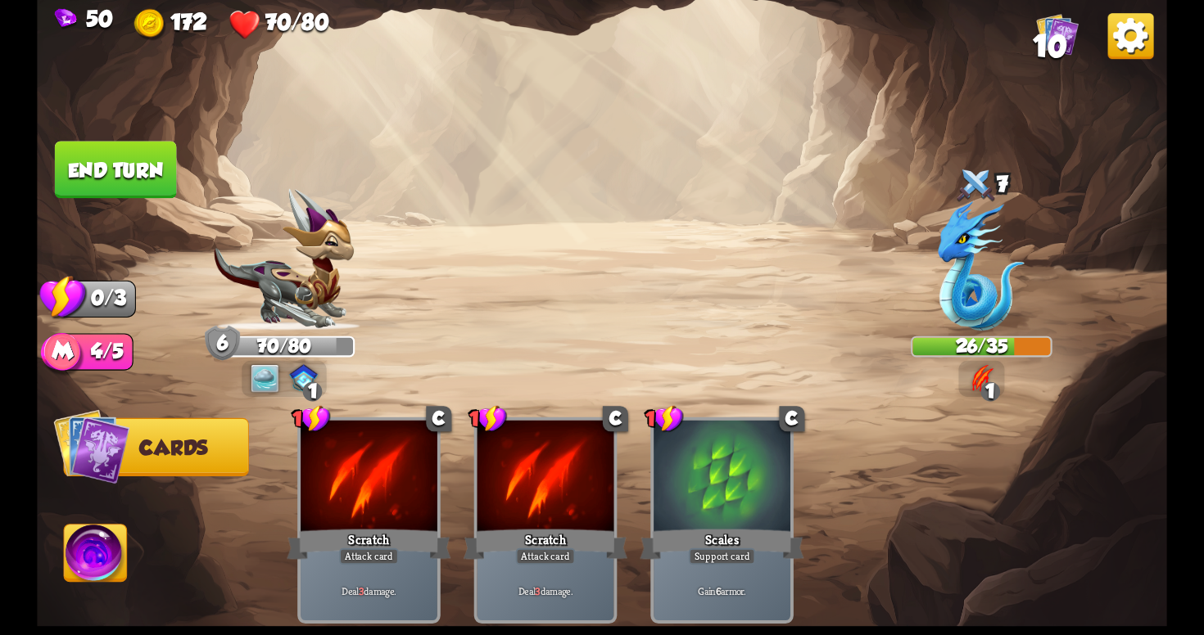
click at [119, 163] on button "End turn" at bounding box center [116, 169] width 122 height 57
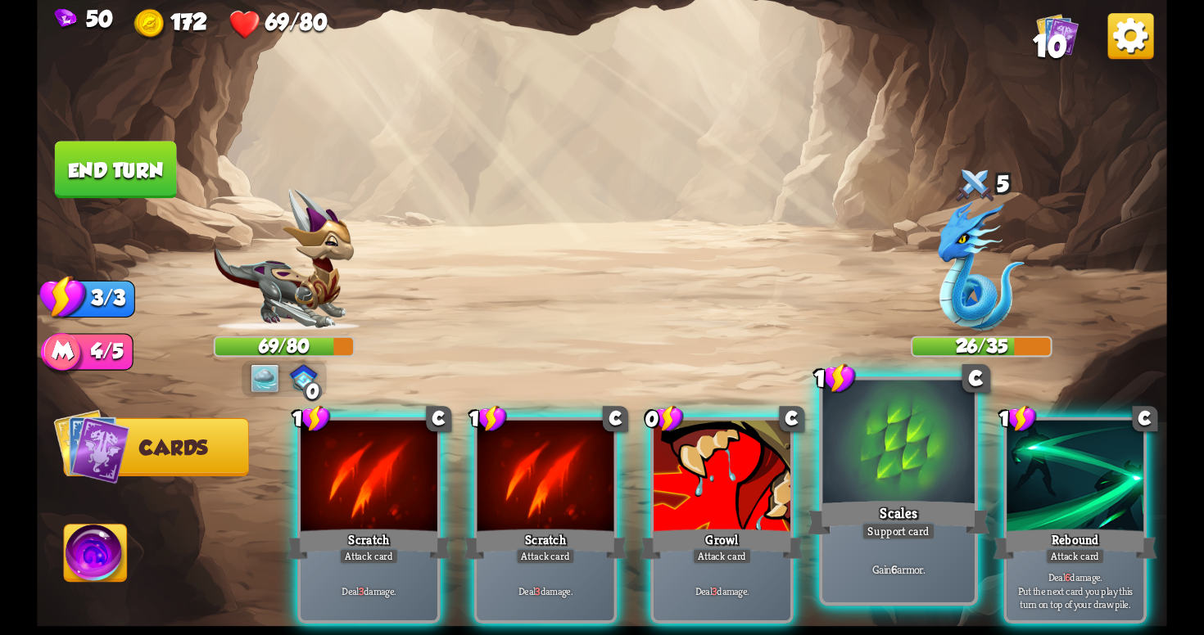
click at [852, 486] on div at bounding box center [897, 445] width 151 height 128
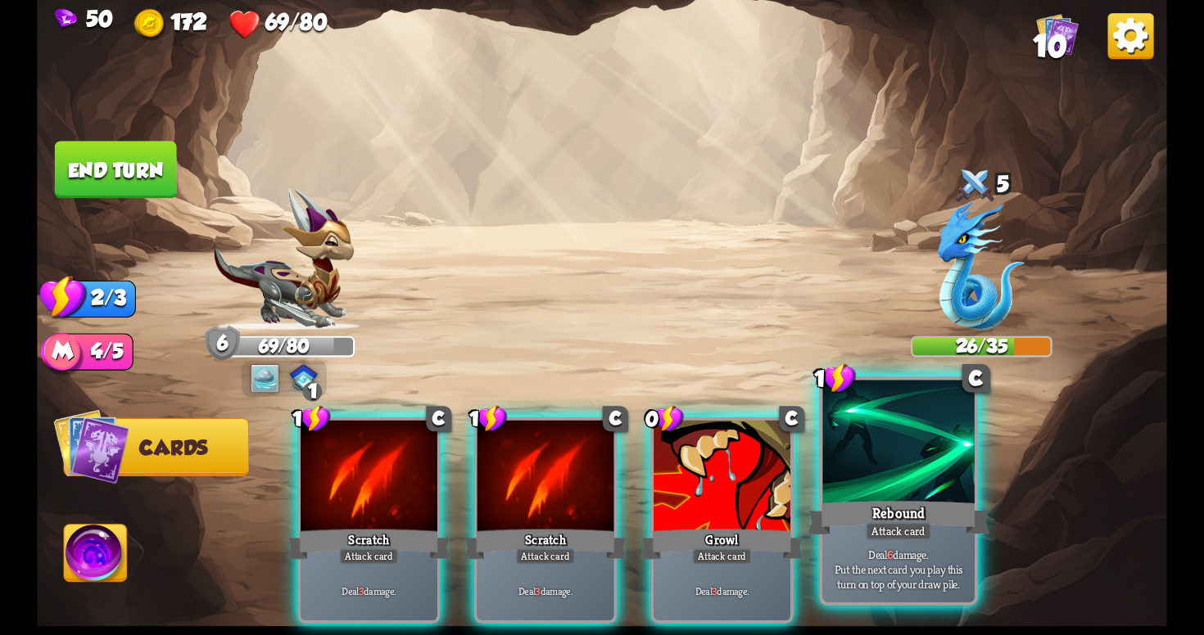
click at [906, 485] on div at bounding box center [897, 445] width 151 height 128
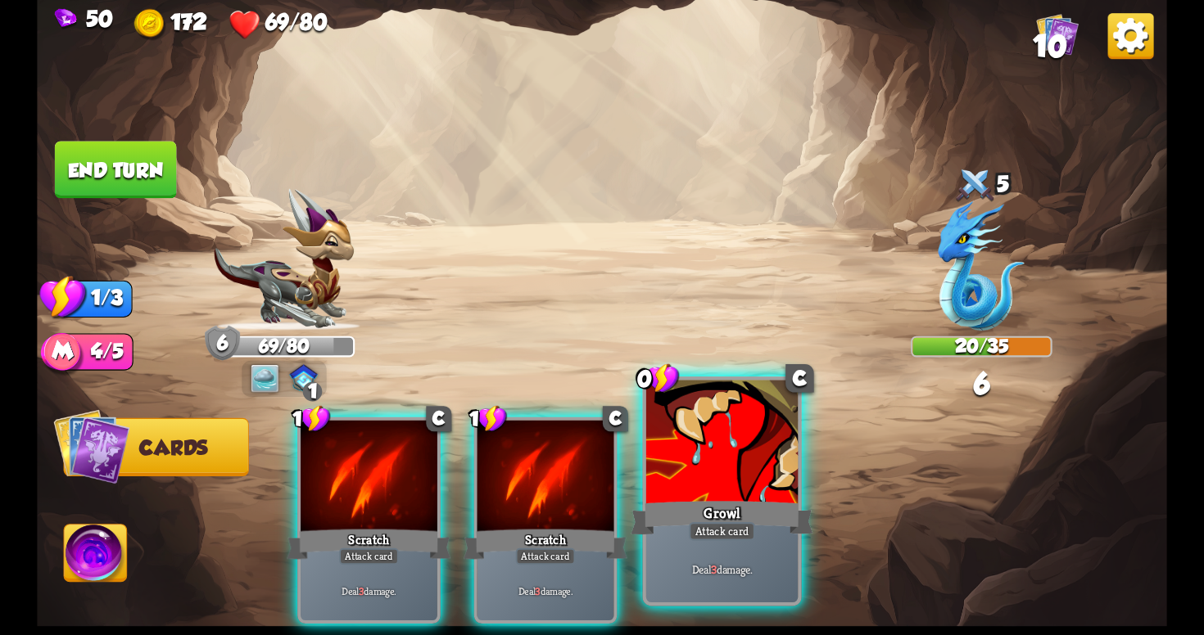
click at [703, 502] on div "Growl" at bounding box center [722, 518] width 182 height 41
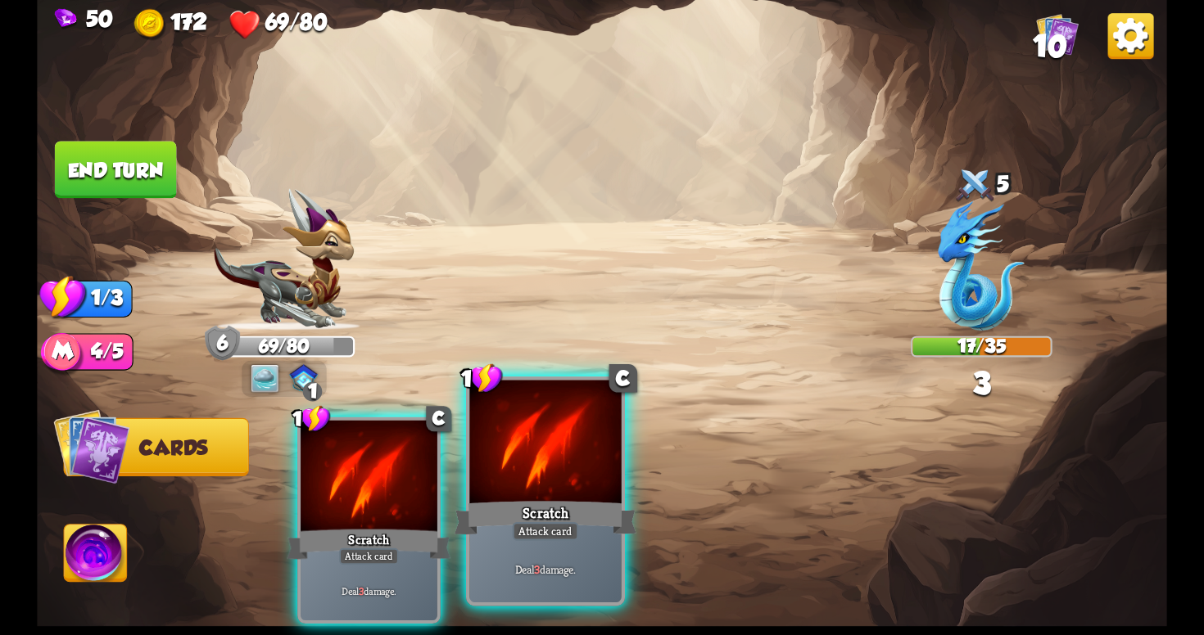
click at [523, 495] on div at bounding box center [544, 445] width 151 height 128
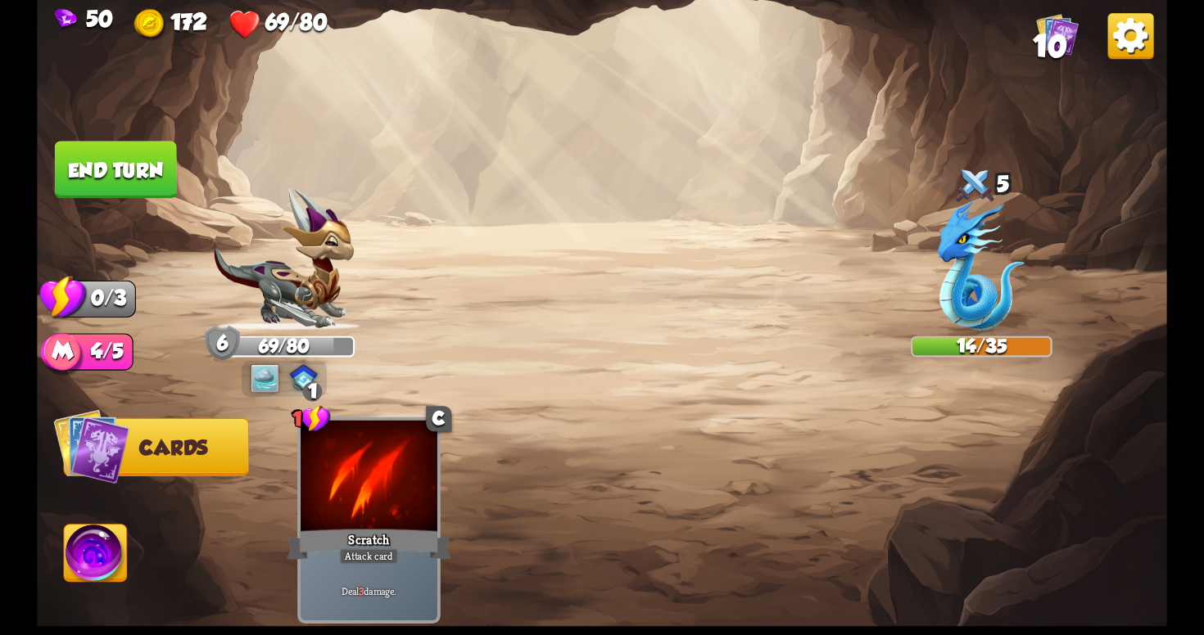
click at [125, 172] on button "End turn" at bounding box center [116, 169] width 122 height 57
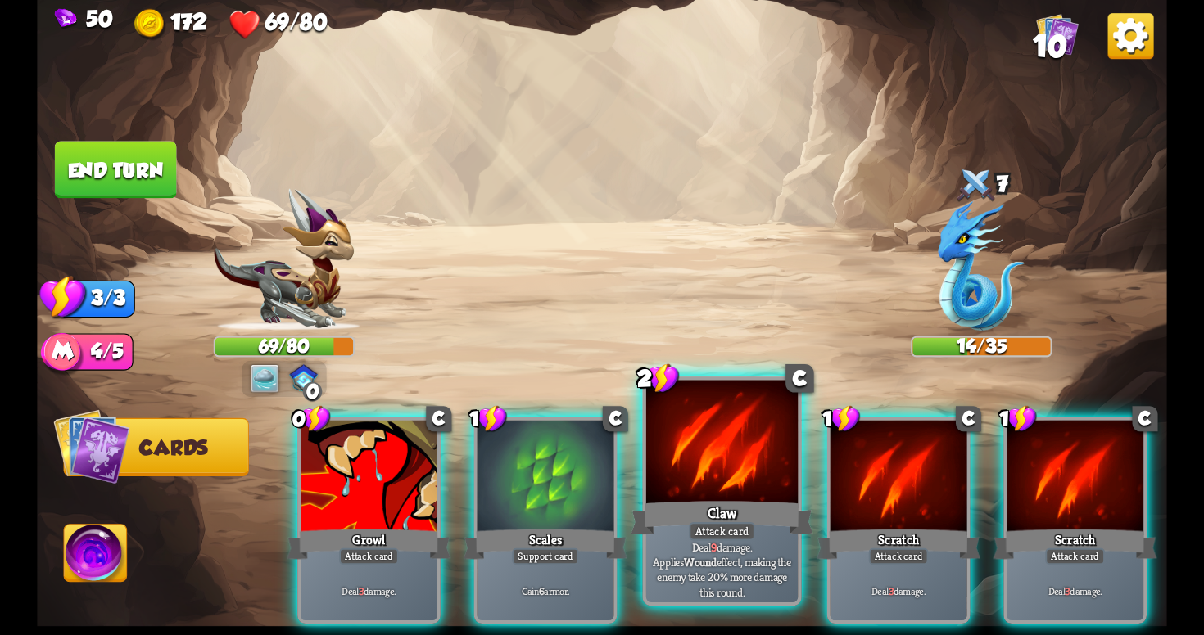
click at [757, 500] on div "Claw" at bounding box center [722, 518] width 182 height 41
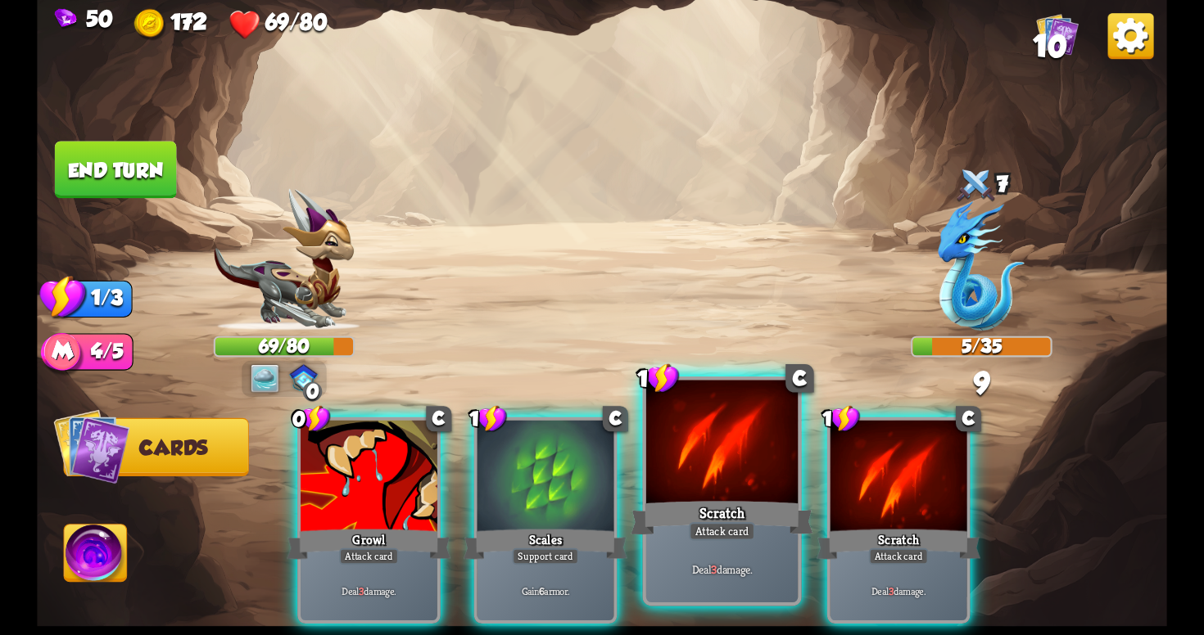
click at [762, 503] on div "Scratch" at bounding box center [722, 518] width 182 height 41
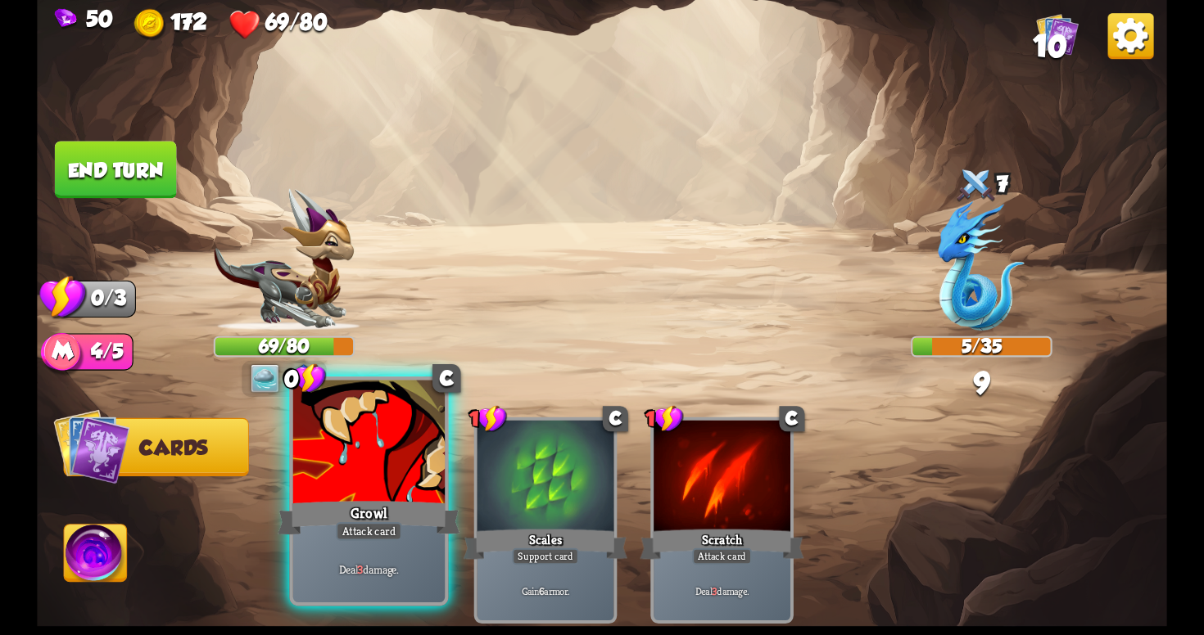
click at [340, 522] on div "Growl" at bounding box center [369, 518] width 182 height 41
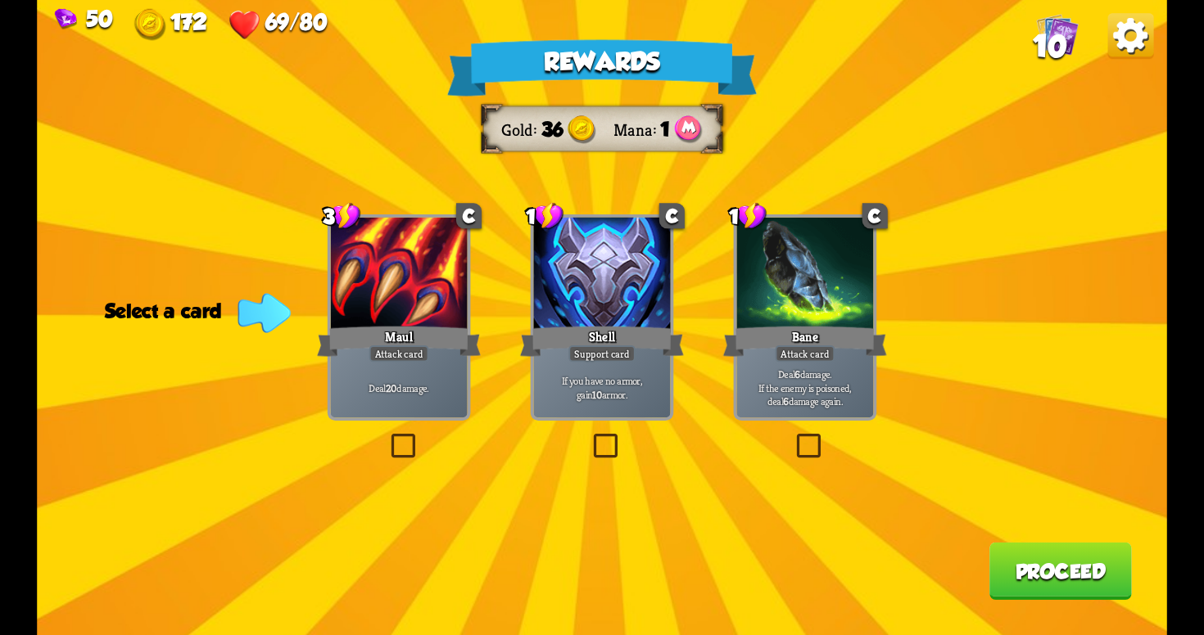
click at [590, 437] on label at bounding box center [590, 437] width 0 height 0
click at [0, 0] on input "checkbox" at bounding box center [0, 0] width 0 height 0
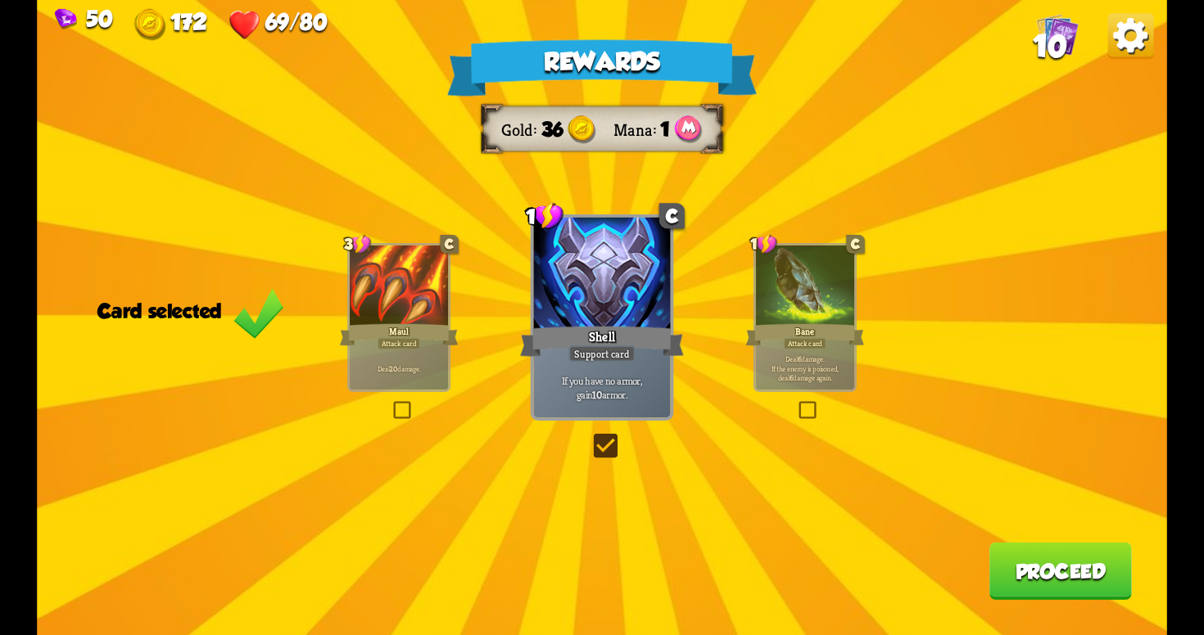
click at [1013, 557] on button "Proceed" at bounding box center [1060, 571] width 142 height 57
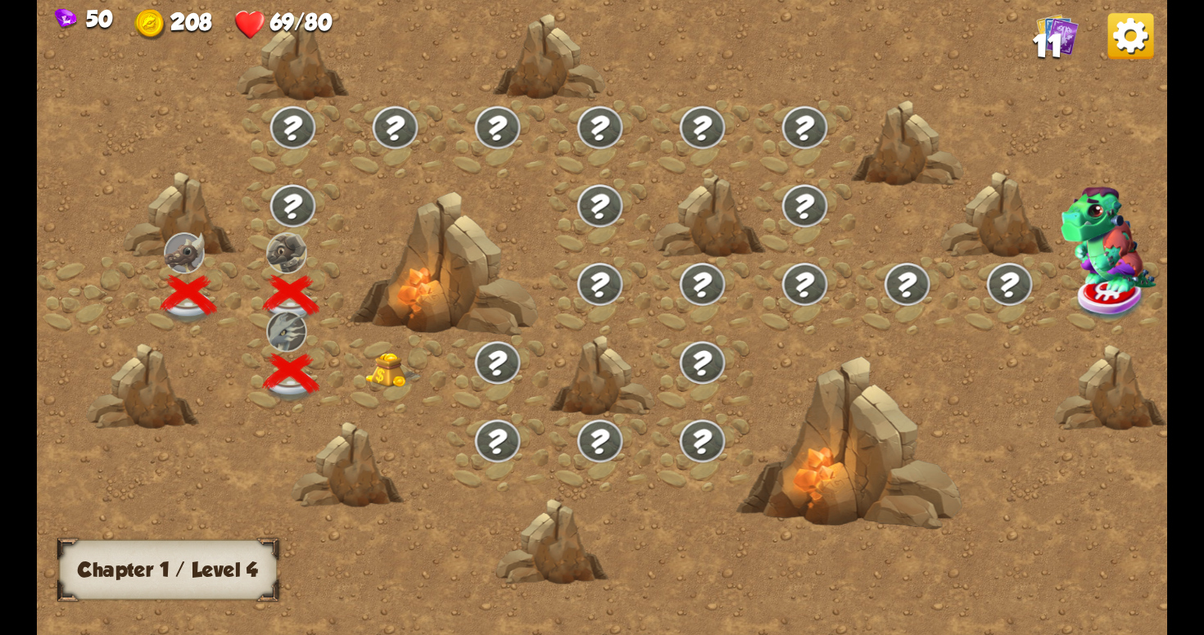
click at [391, 376] on img at bounding box center [393, 370] width 57 height 35
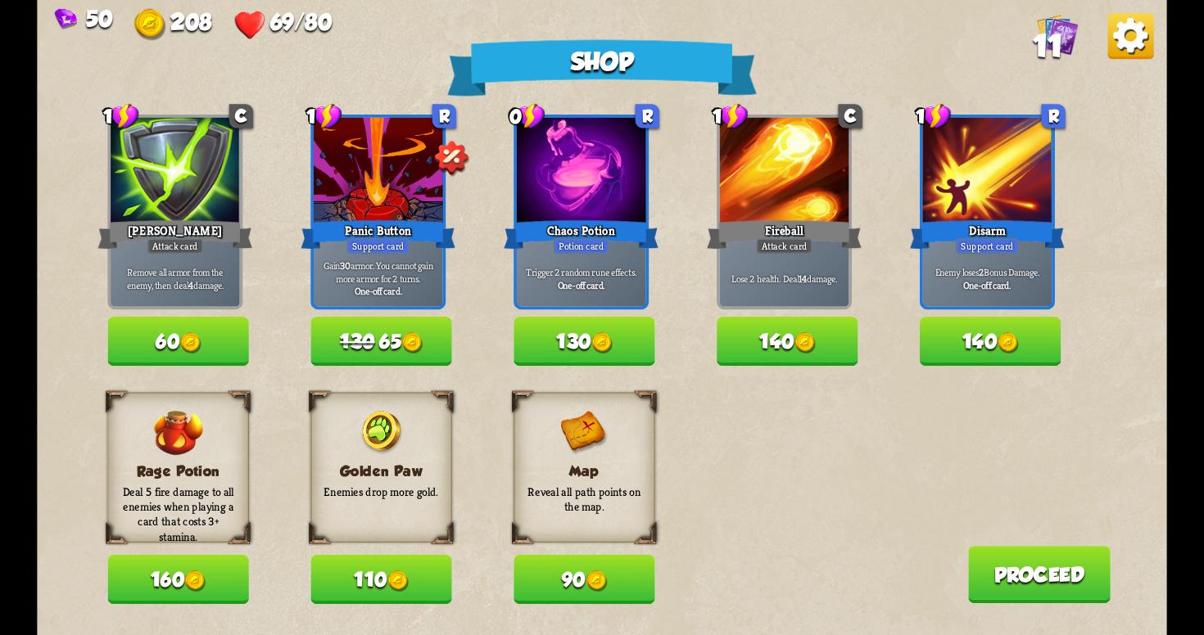
click at [156, 345] on button "60" at bounding box center [177, 341] width 141 height 49
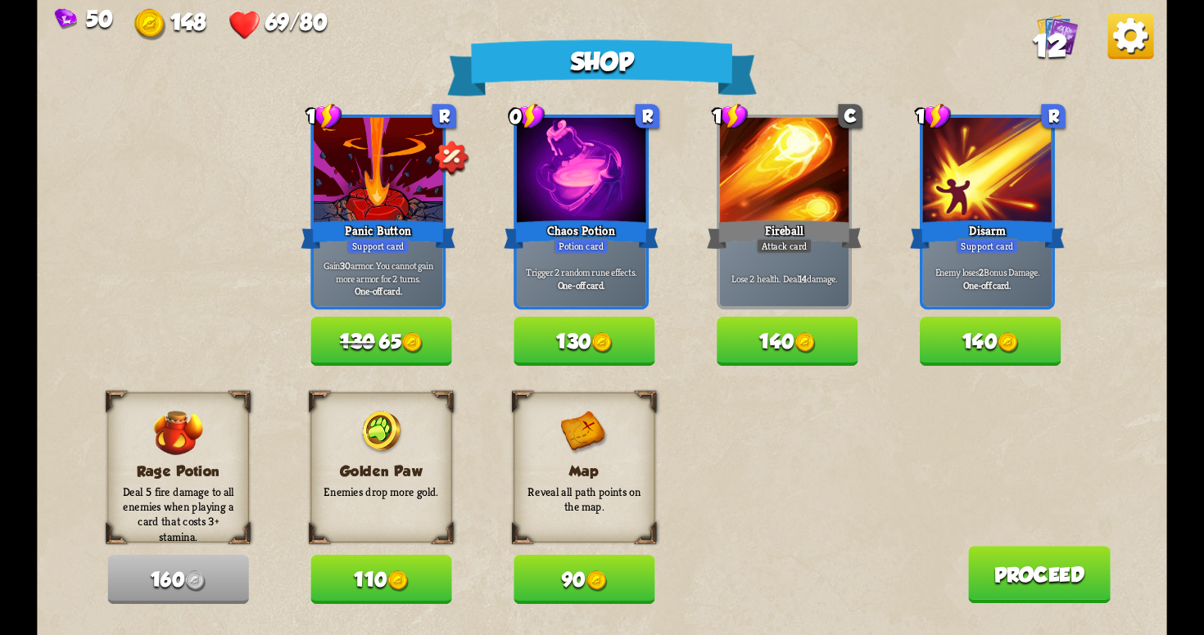
click at [402, 577] on img at bounding box center [397, 581] width 21 height 21
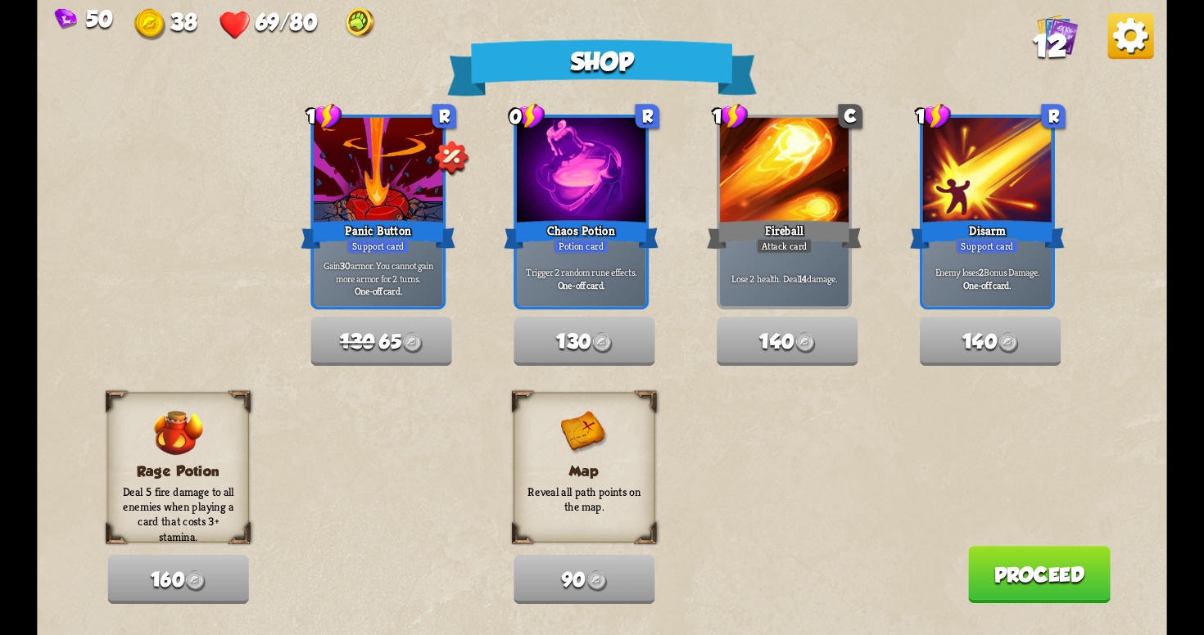
click at [1030, 576] on button "Proceed" at bounding box center [1039, 574] width 142 height 57
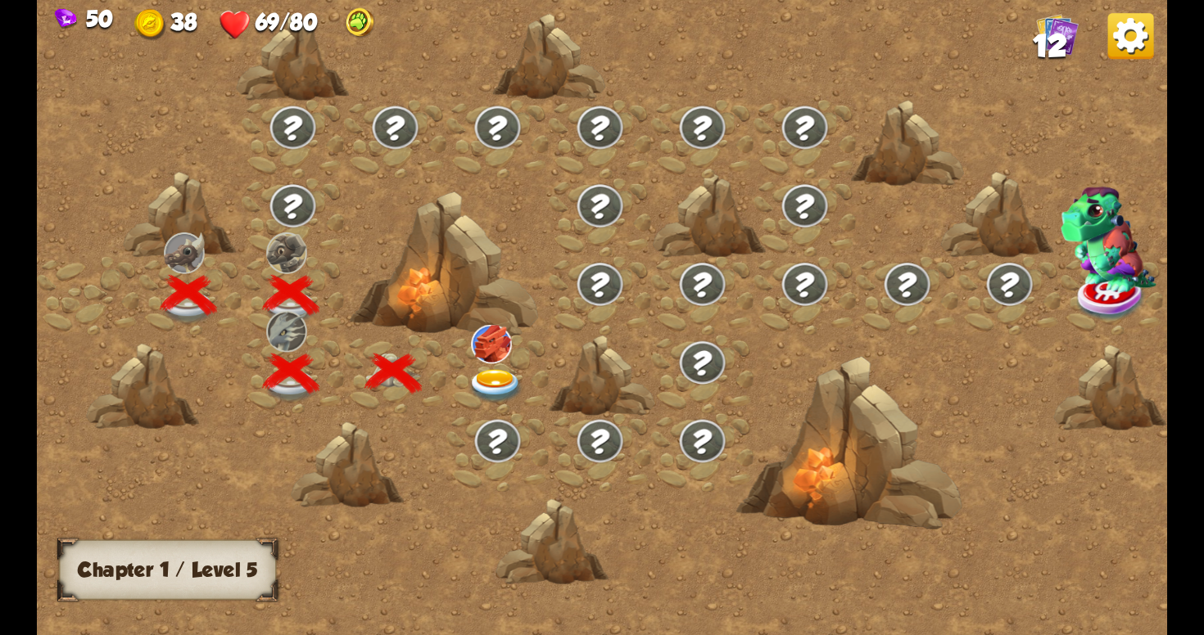
click at [485, 376] on img at bounding box center [496, 386] width 57 height 34
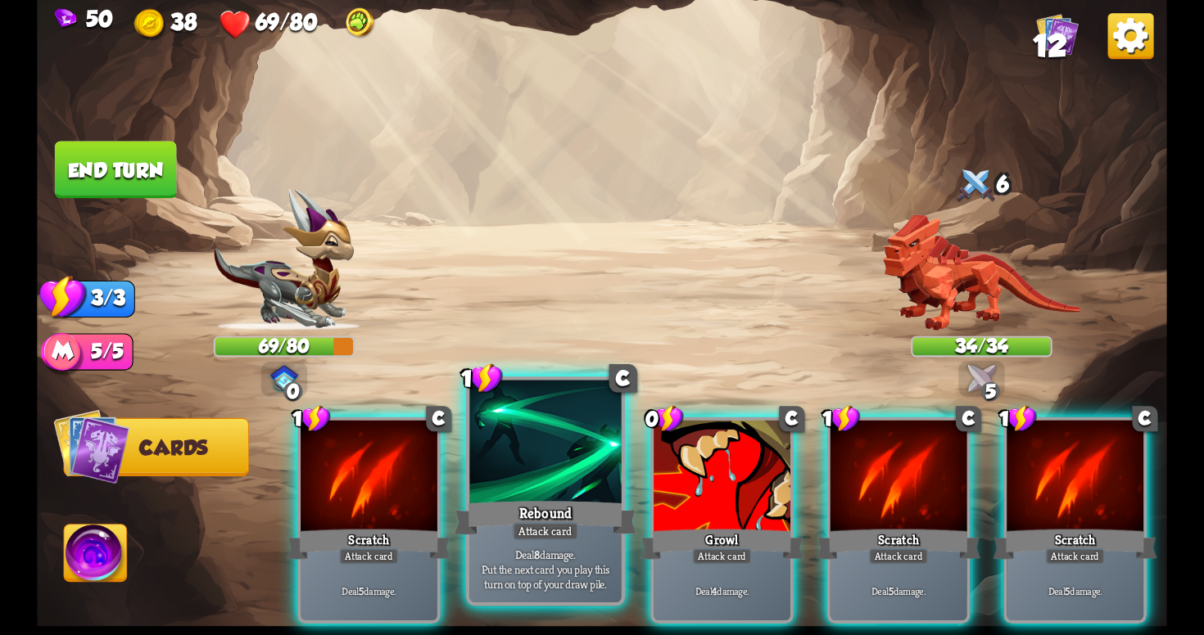
click at [604, 524] on div "Rebound" at bounding box center [545, 518] width 182 height 41
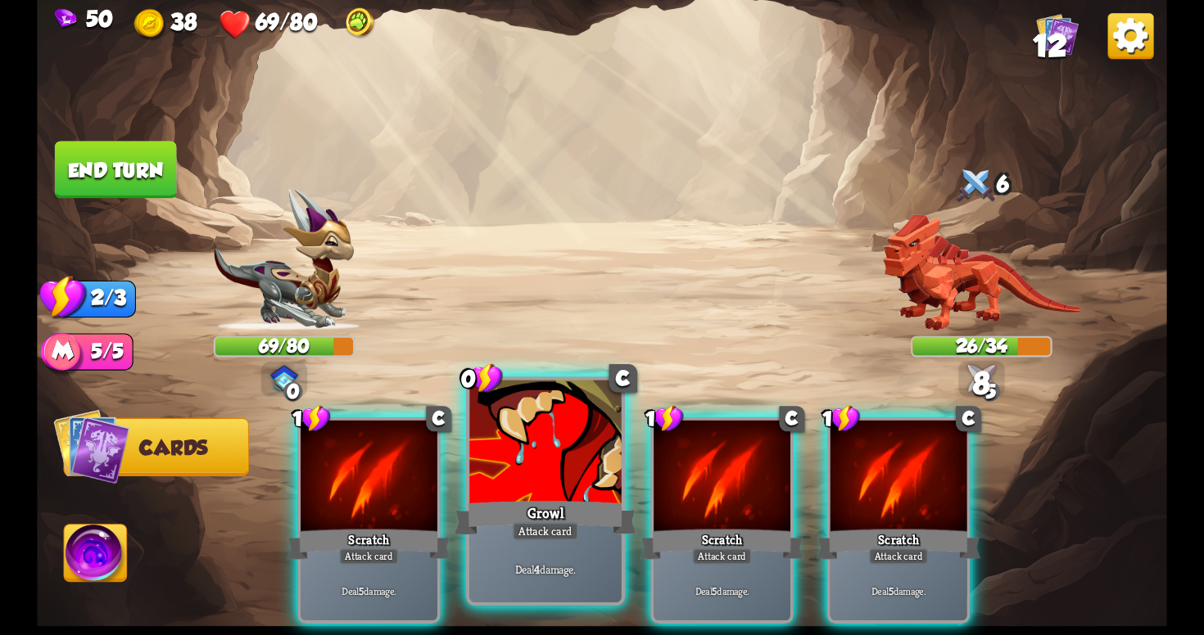
click at [585, 525] on div "Growl" at bounding box center [545, 518] width 182 height 41
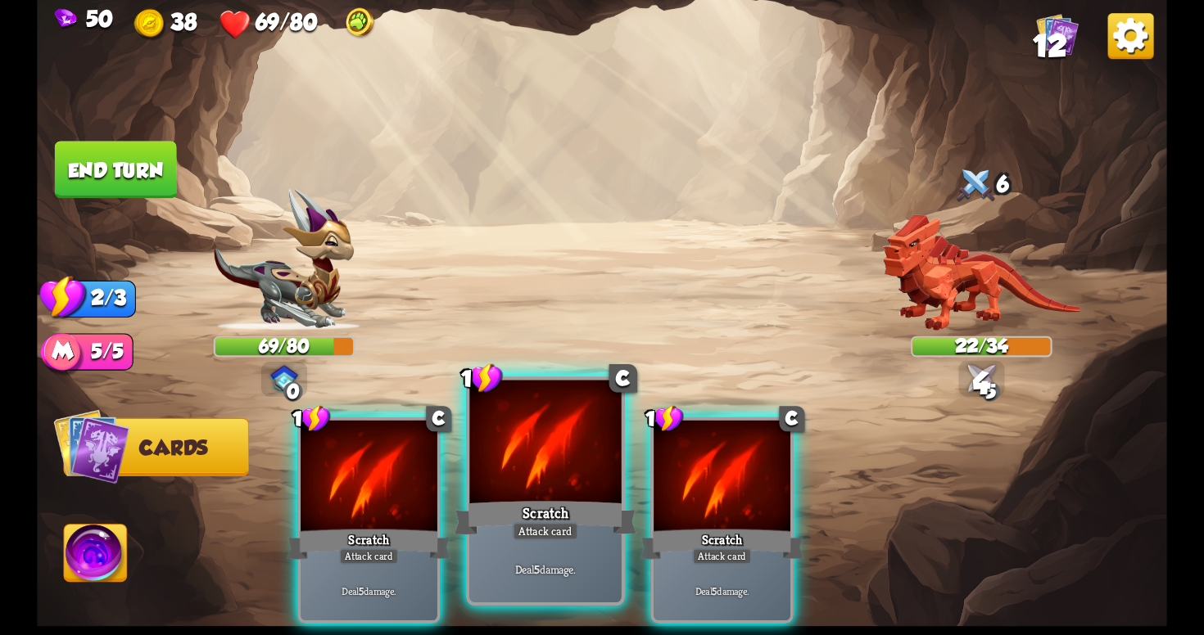
click at [554, 486] on div at bounding box center [544, 445] width 151 height 128
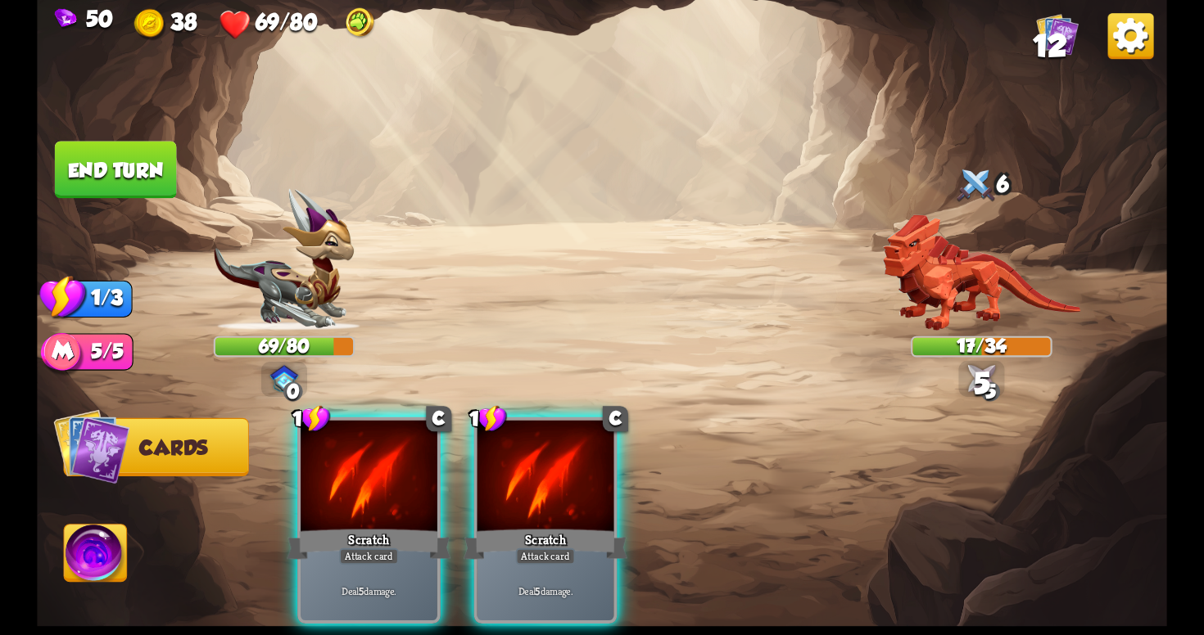
click at [988, 376] on img at bounding box center [981, 378] width 28 height 28
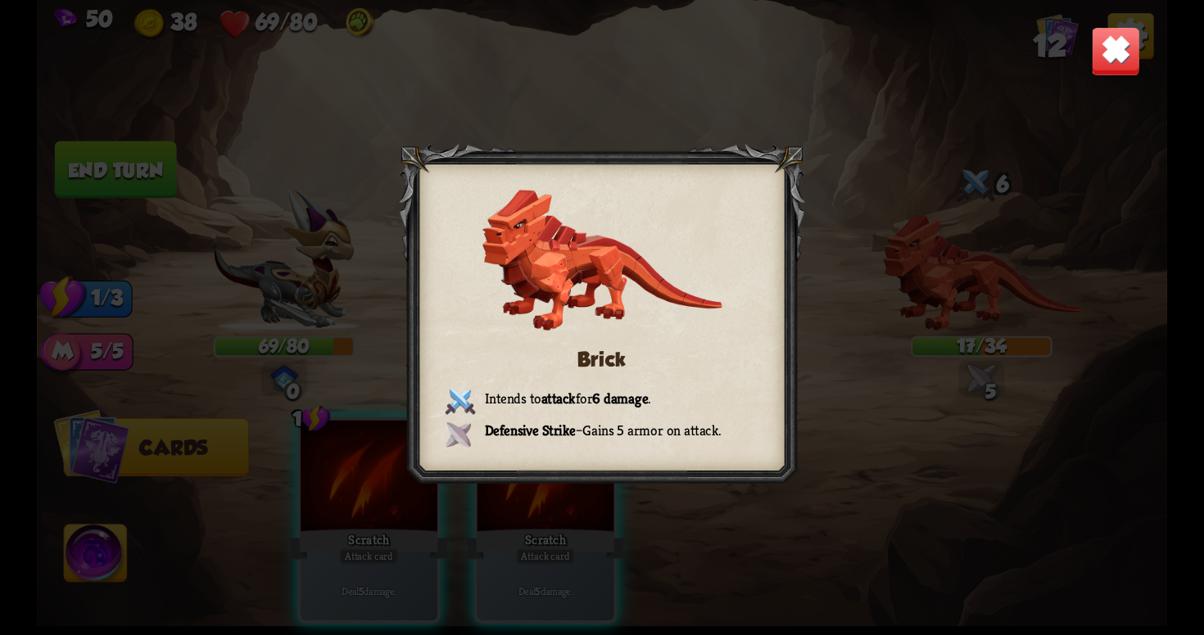
click at [1108, 59] on img at bounding box center [1115, 50] width 49 height 49
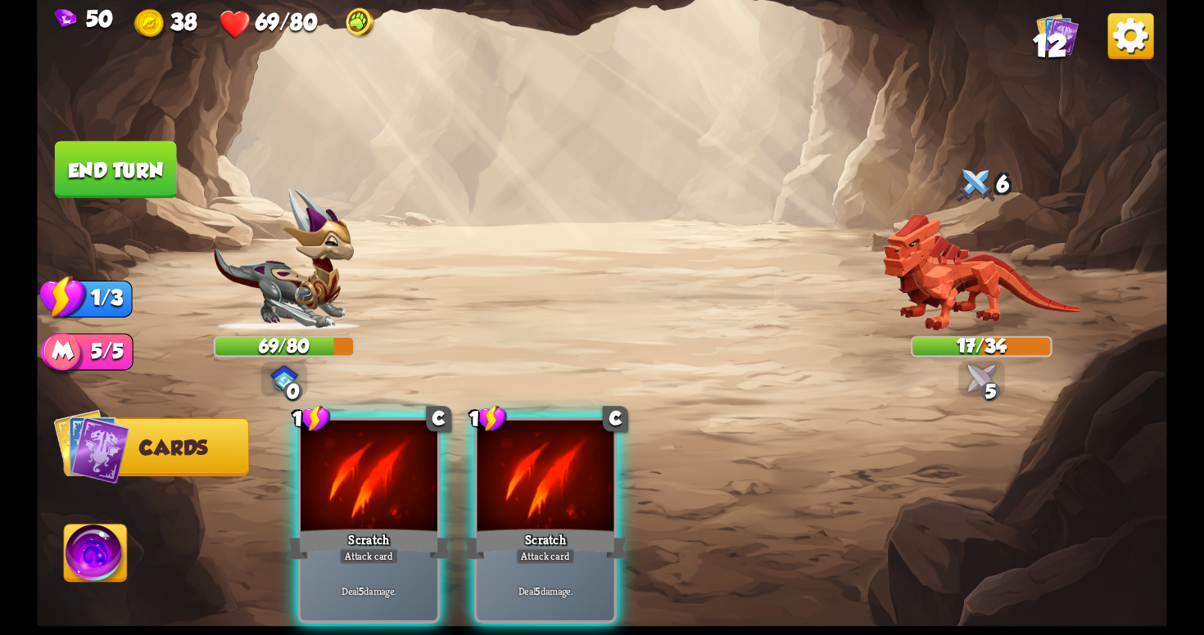
click at [174, 172] on button "End turn" at bounding box center [116, 169] width 122 height 57
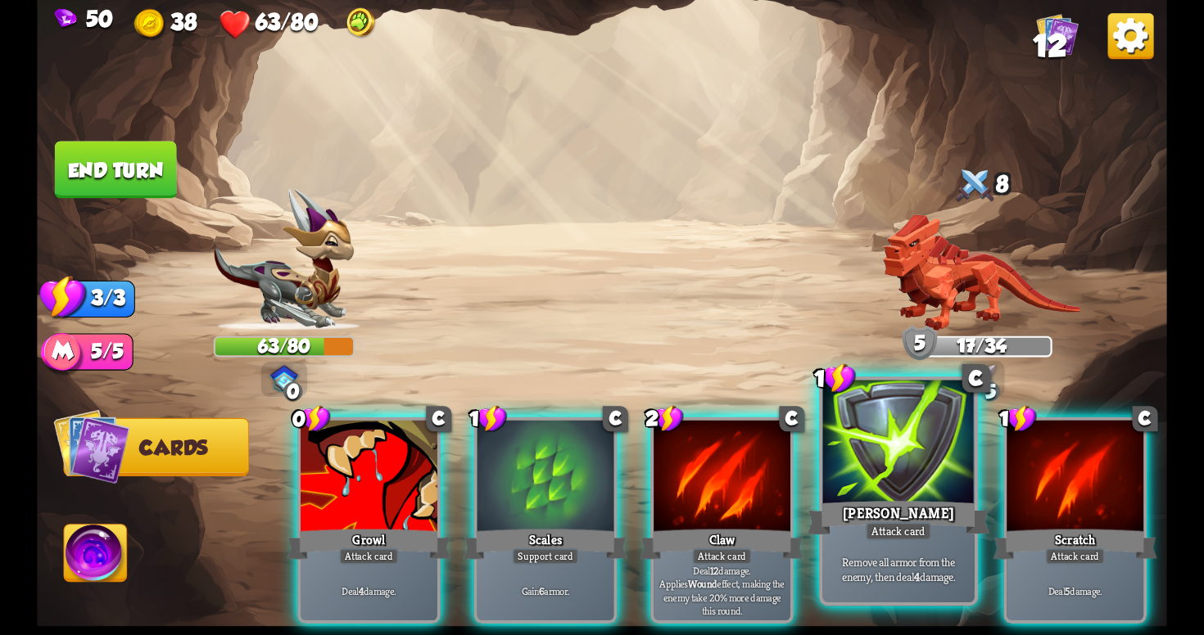
click at [866, 455] on div at bounding box center [897, 445] width 151 height 128
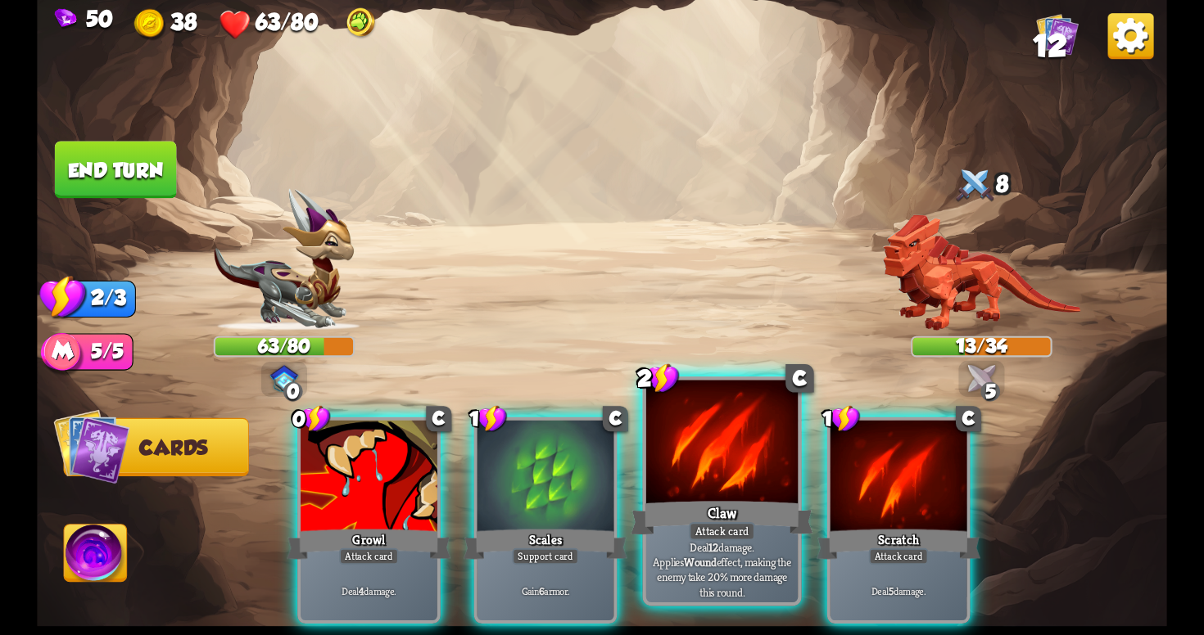
click at [694, 492] on div at bounding box center [721, 445] width 151 height 128
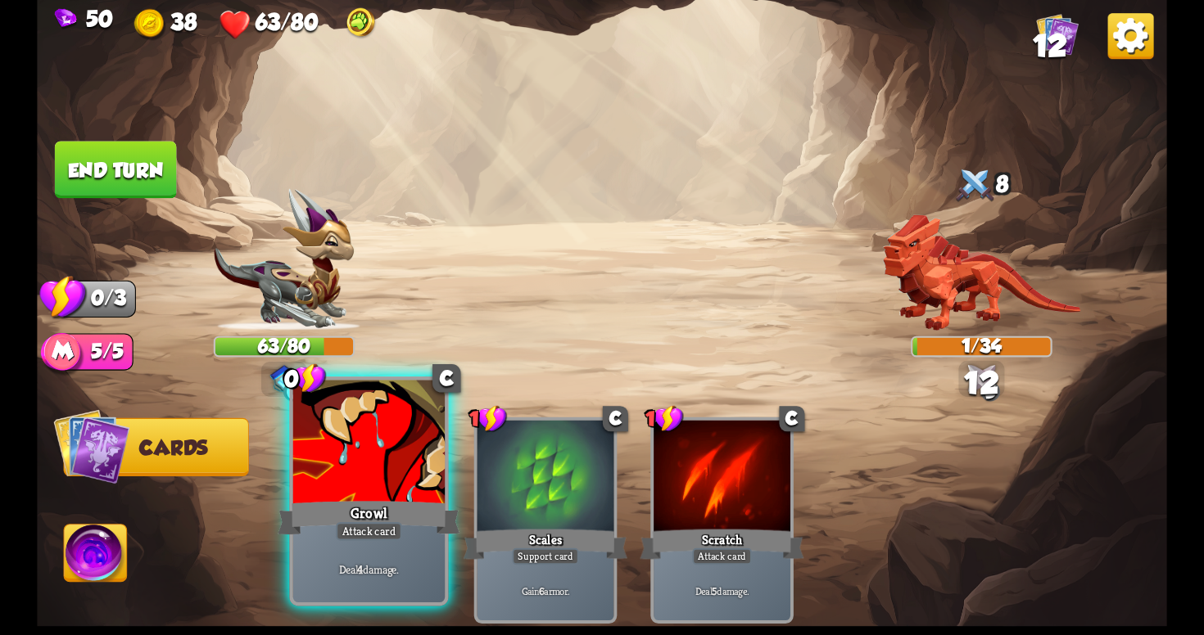
click at [376, 495] on div at bounding box center [368, 445] width 151 height 128
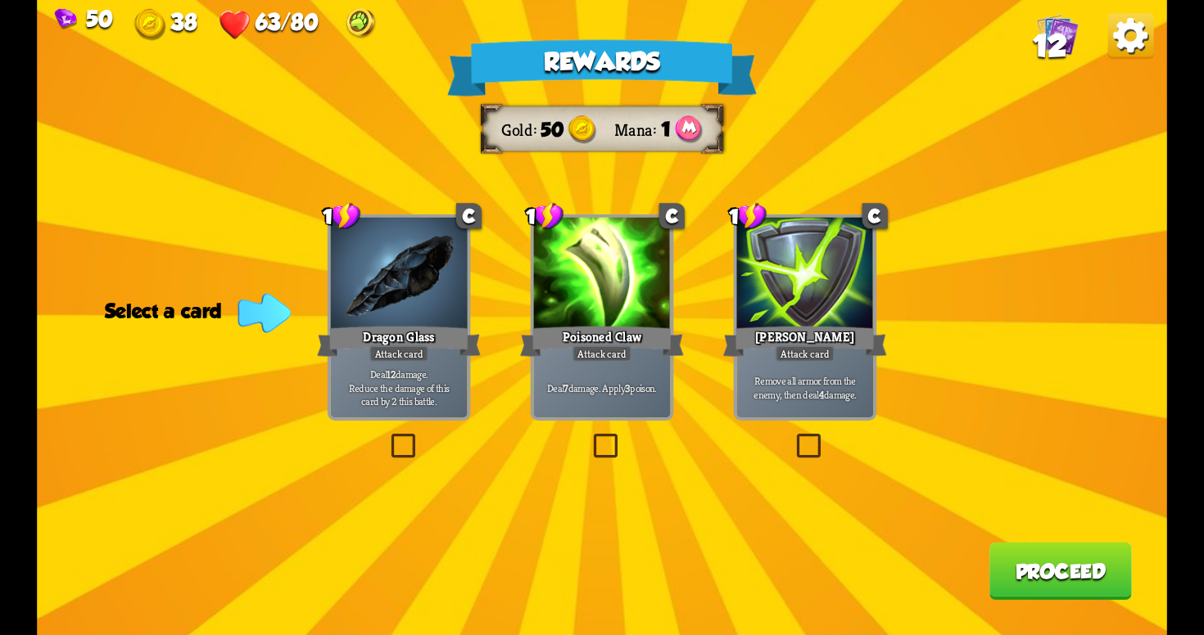
click at [590, 437] on label at bounding box center [590, 437] width 0 height 0
click at [0, 0] on input "checkbox" at bounding box center [0, 0] width 0 height 0
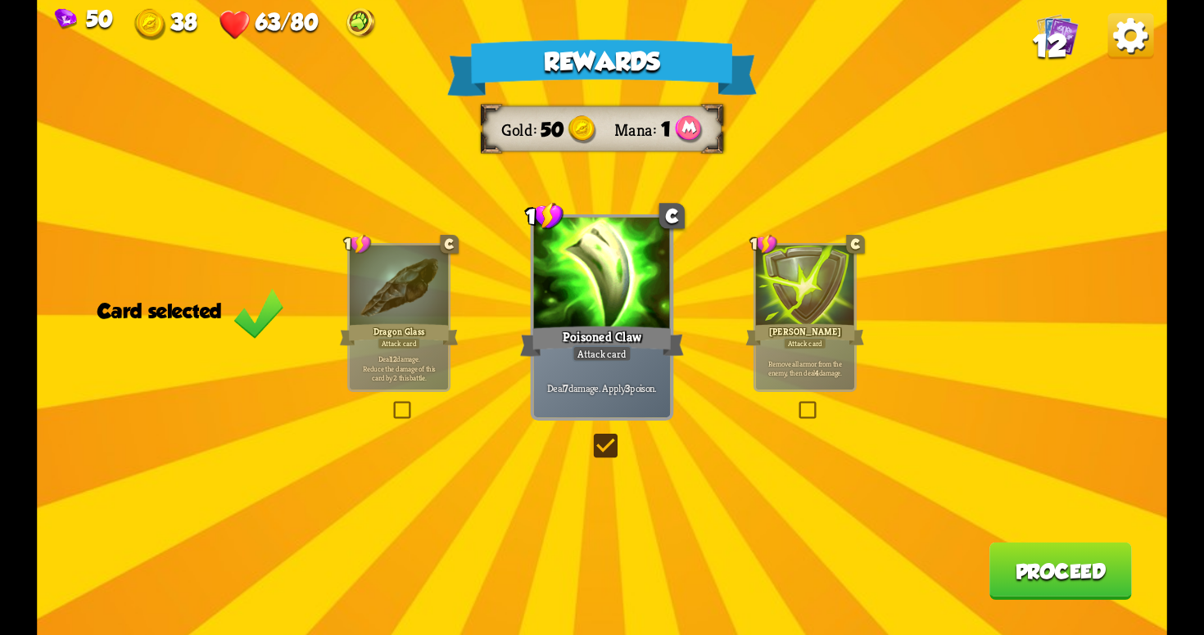
click at [1072, 585] on button "Proceed" at bounding box center [1060, 571] width 142 height 57
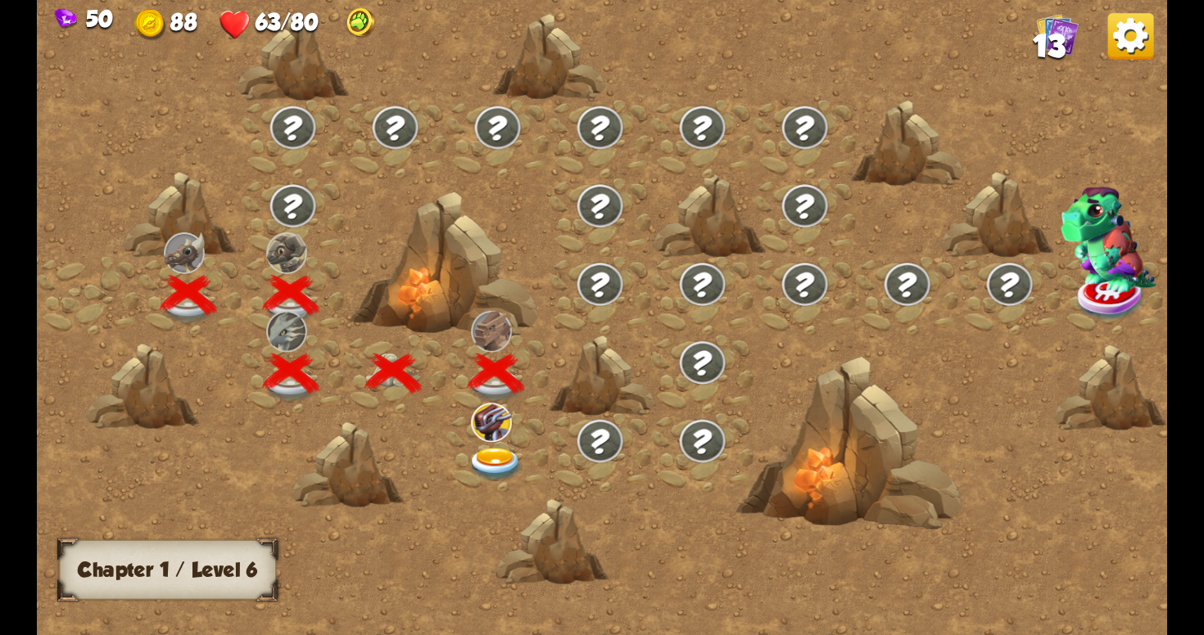
click at [487, 455] on img at bounding box center [496, 465] width 57 height 34
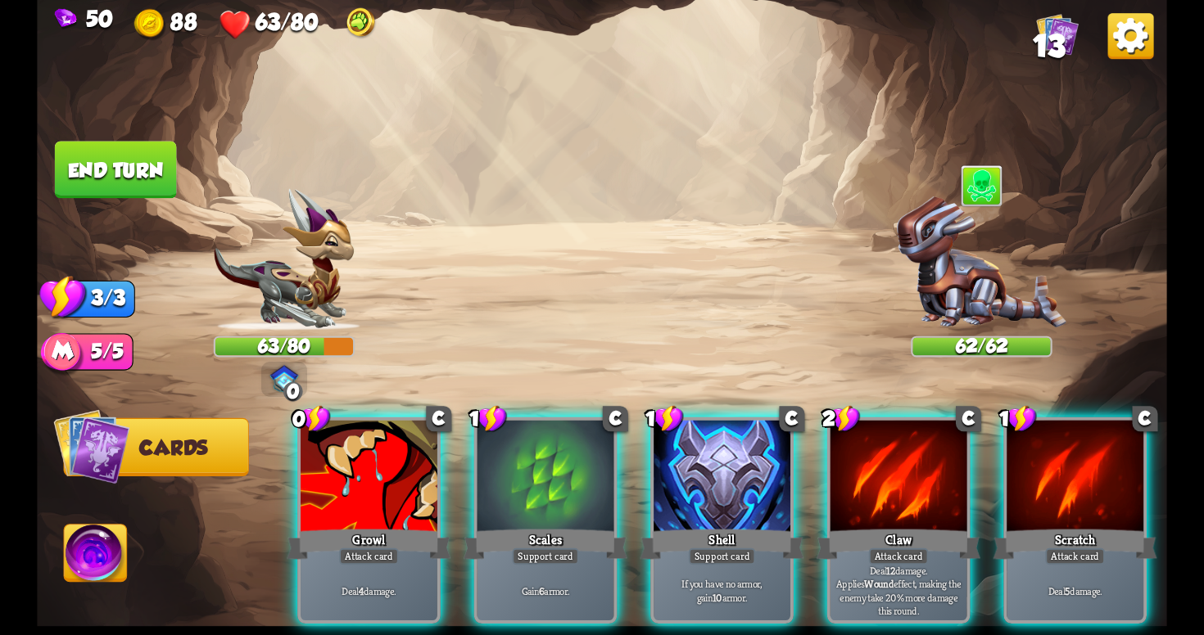
click at [943, 325] on div "Player turn" at bounding box center [602, 318] width 1130 height 174
click at [970, 188] on div at bounding box center [982, 186] width 43 height 46
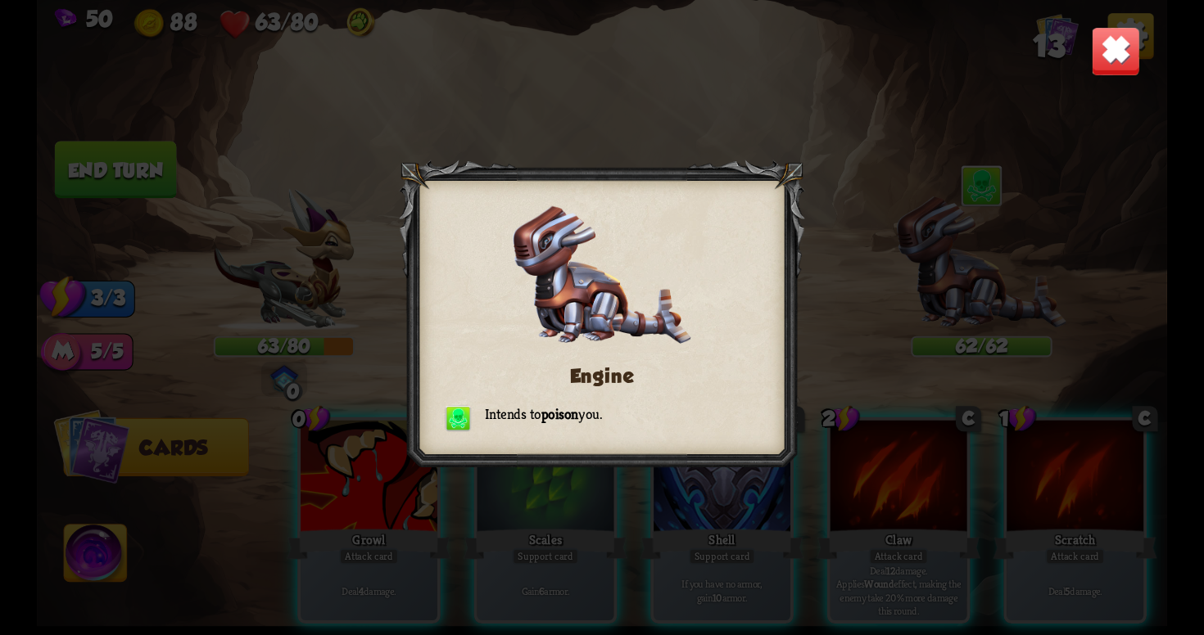
click at [1094, 57] on img at bounding box center [1115, 50] width 49 height 49
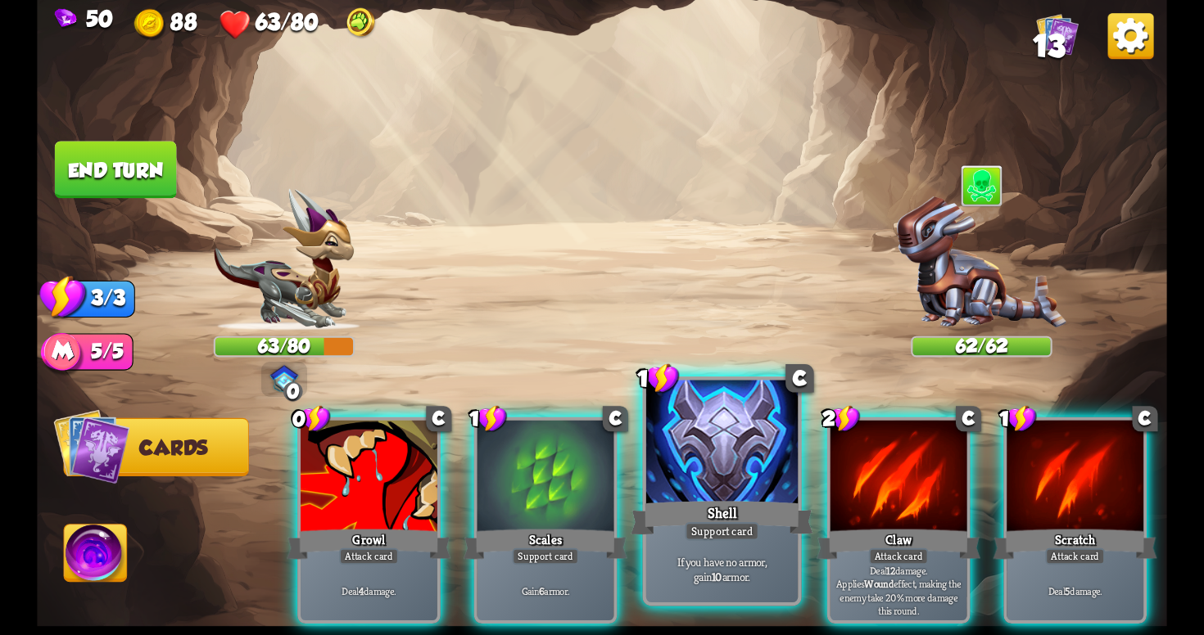
click at [712, 518] on div "Shell" at bounding box center [722, 518] width 182 height 41
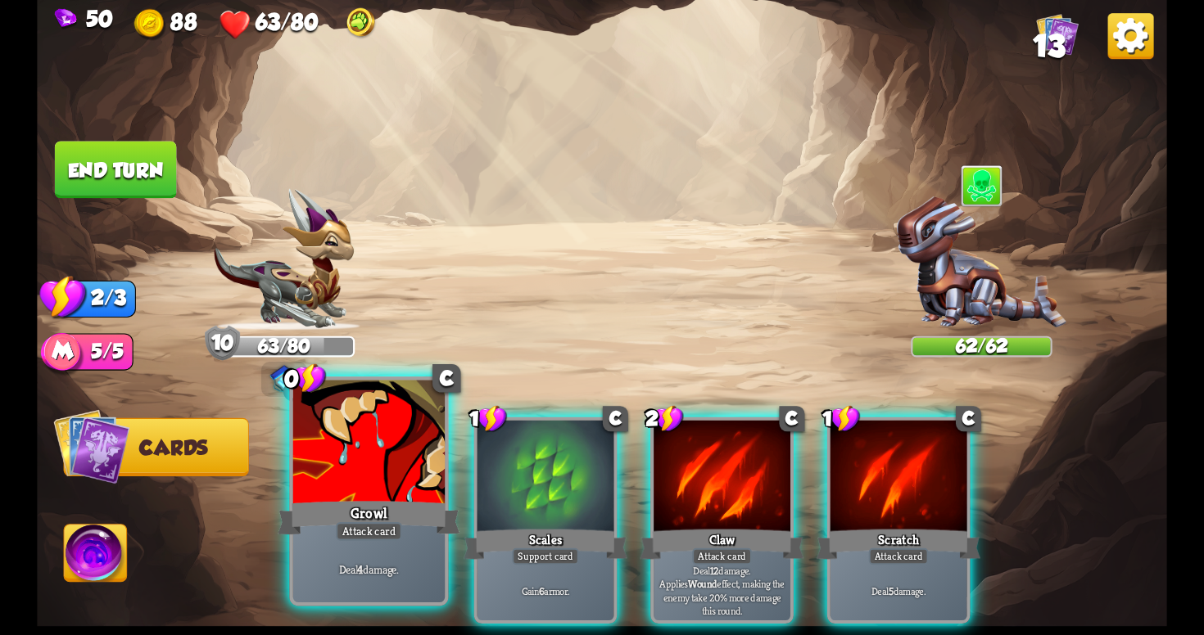
click at [359, 545] on div "Deal 4 damage." at bounding box center [368, 569] width 151 height 66
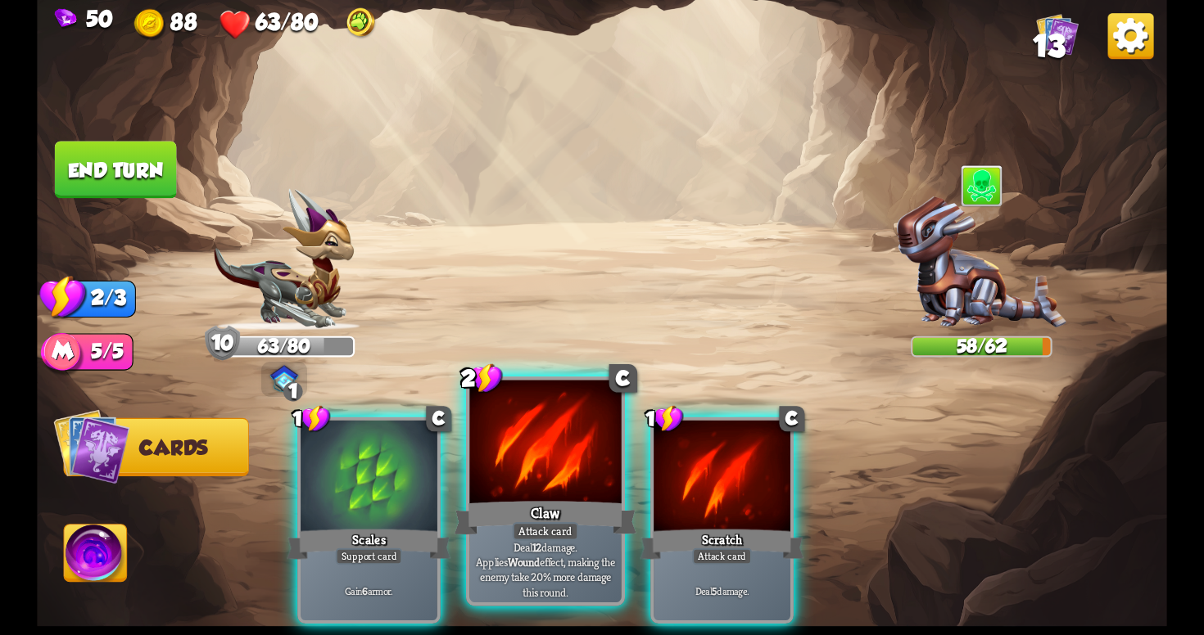
click at [531, 547] on div "Deal 12 damage. Applies Wound effect, making the enemy take 20% more damage thi…" at bounding box center [544, 569] width 151 height 66
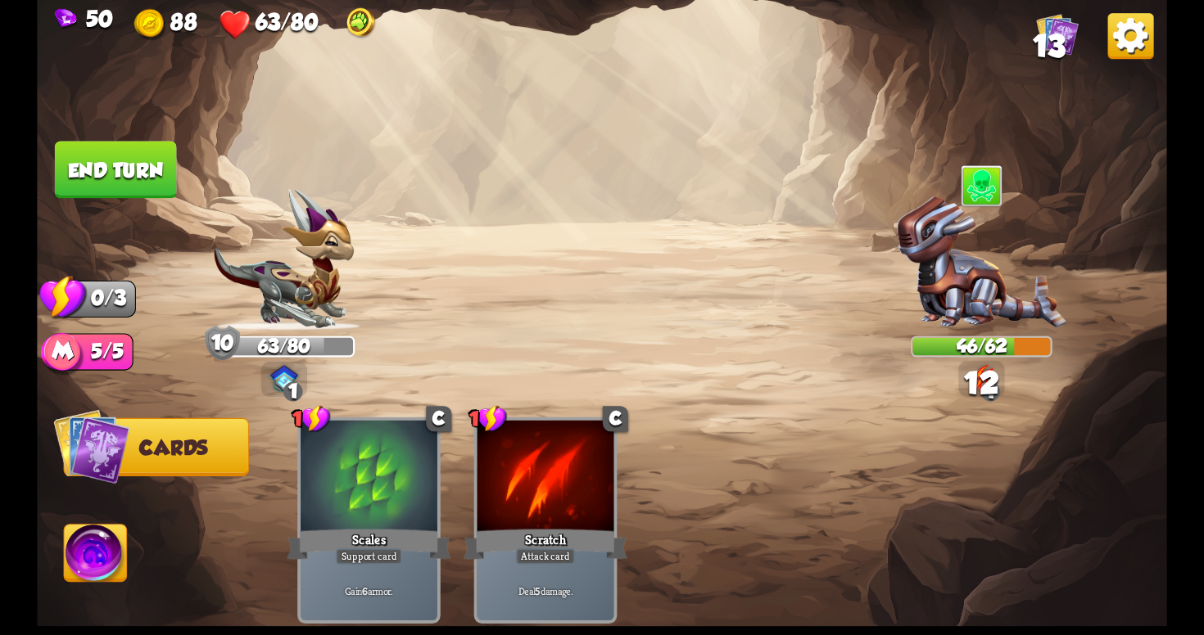
click at [121, 184] on button "End turn" at bounding box center [116, 169] width 122 height 57
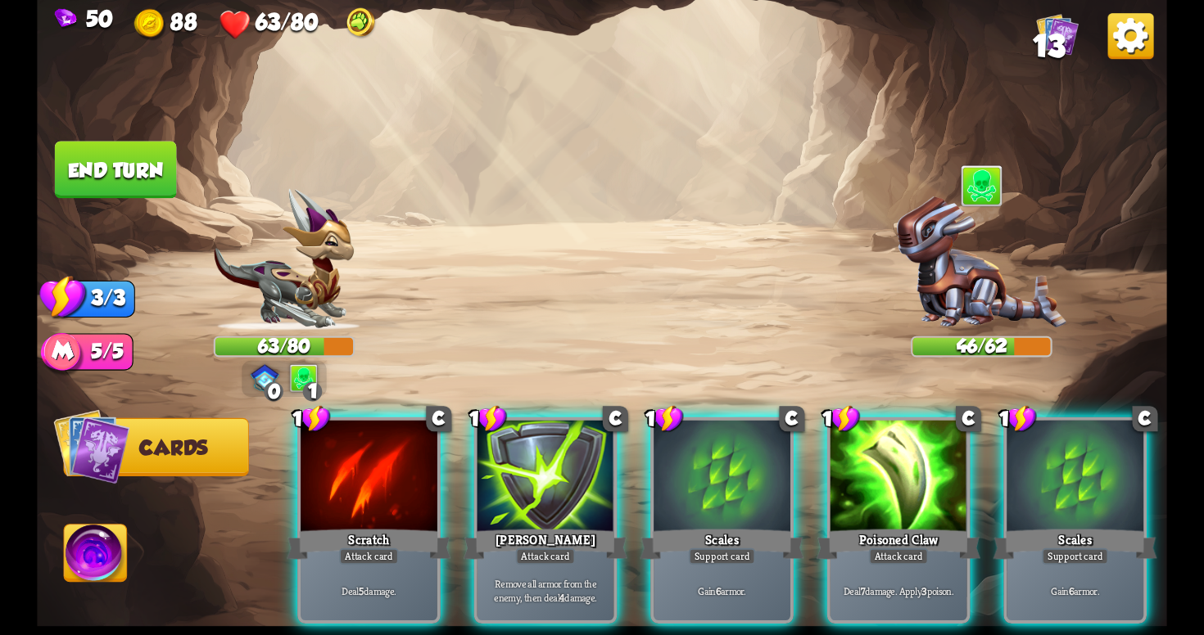
click at [93, 547] on img at bounding box center [96, 557] width 63 height 64
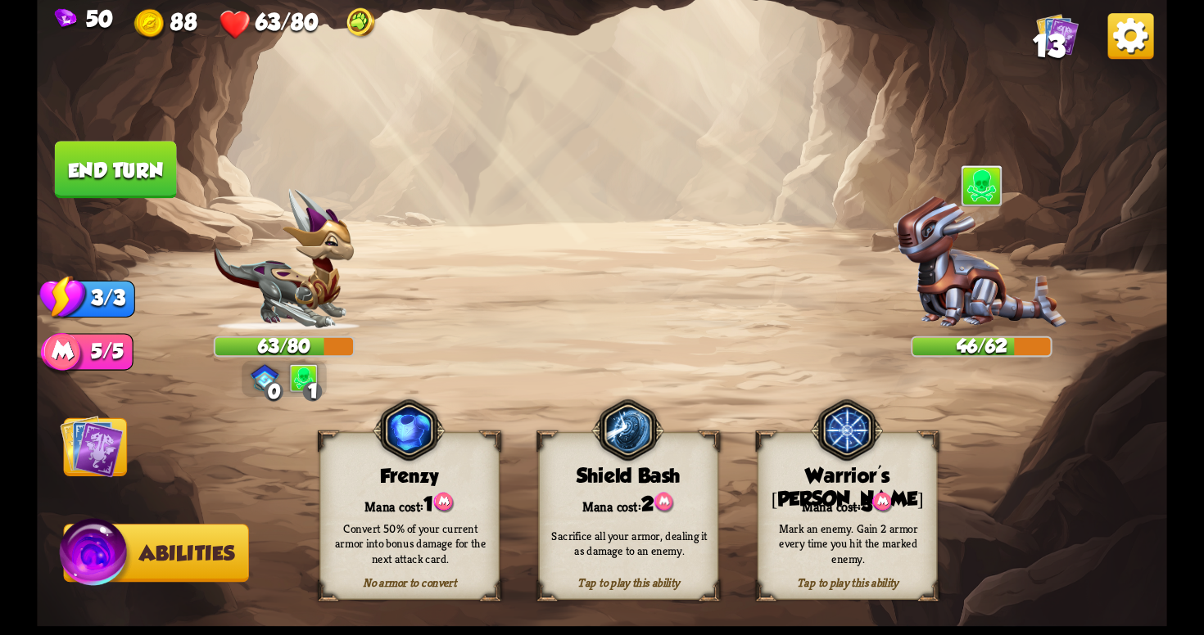
click at [93, 437] on img at bounding box center [92, 447] width 64 height 64
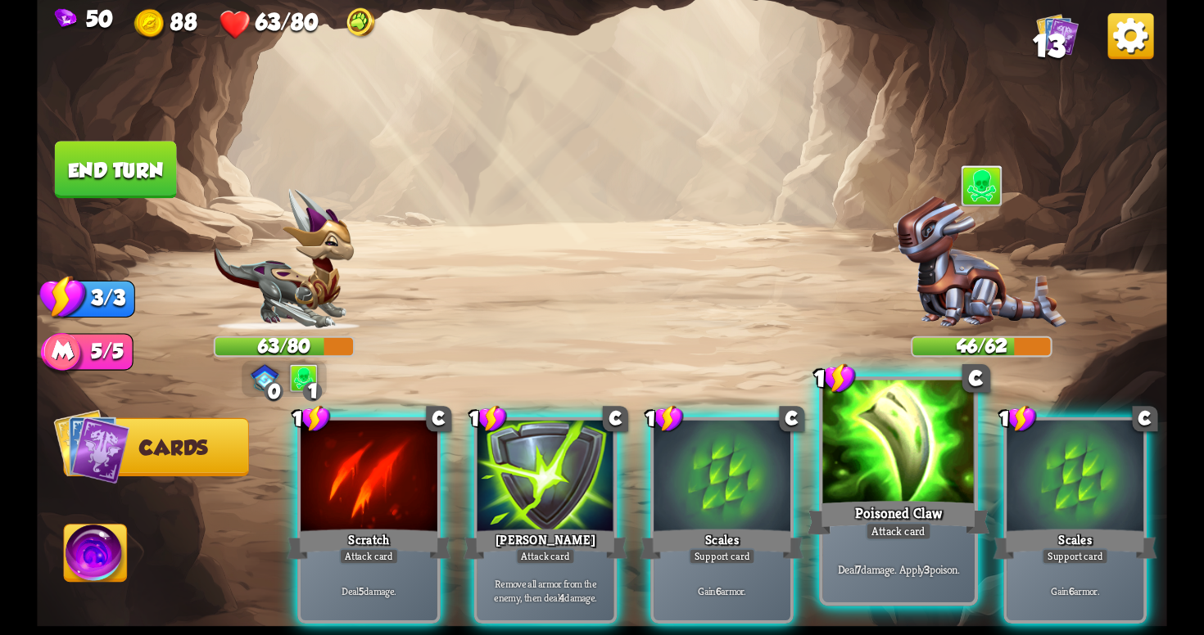
click at [886, 515] on div "Poisoned Claw" at bounding box center [898, 518] width 182 height 41
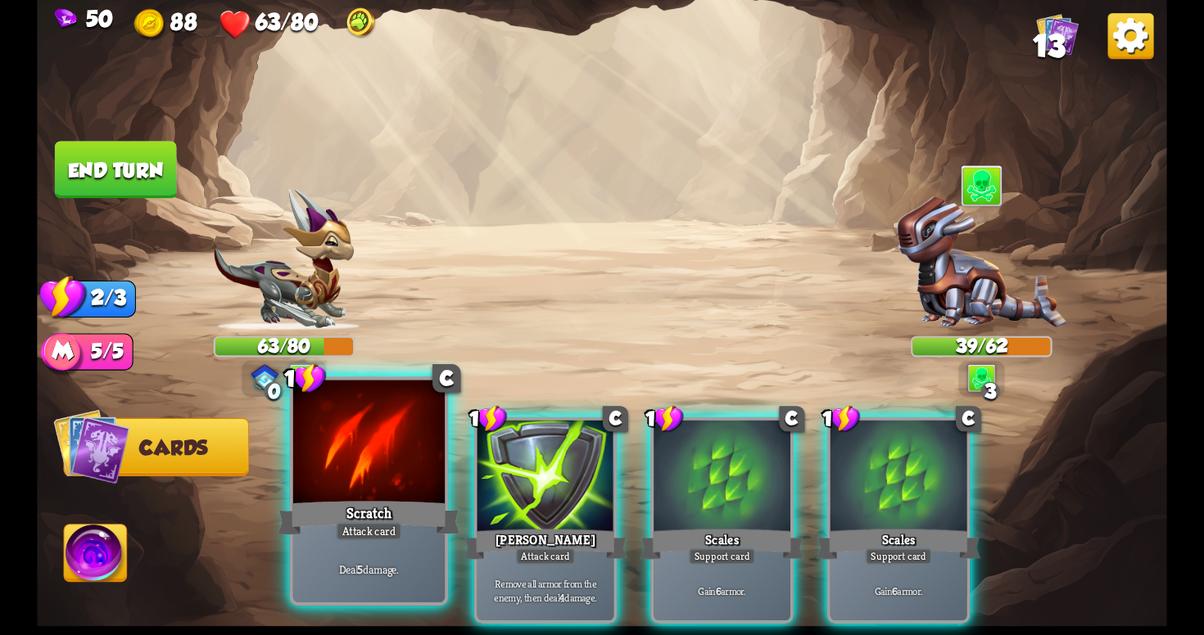
click at [405, 536] on div "Scratch" at bounding box center [369, 518] width 182 height 41
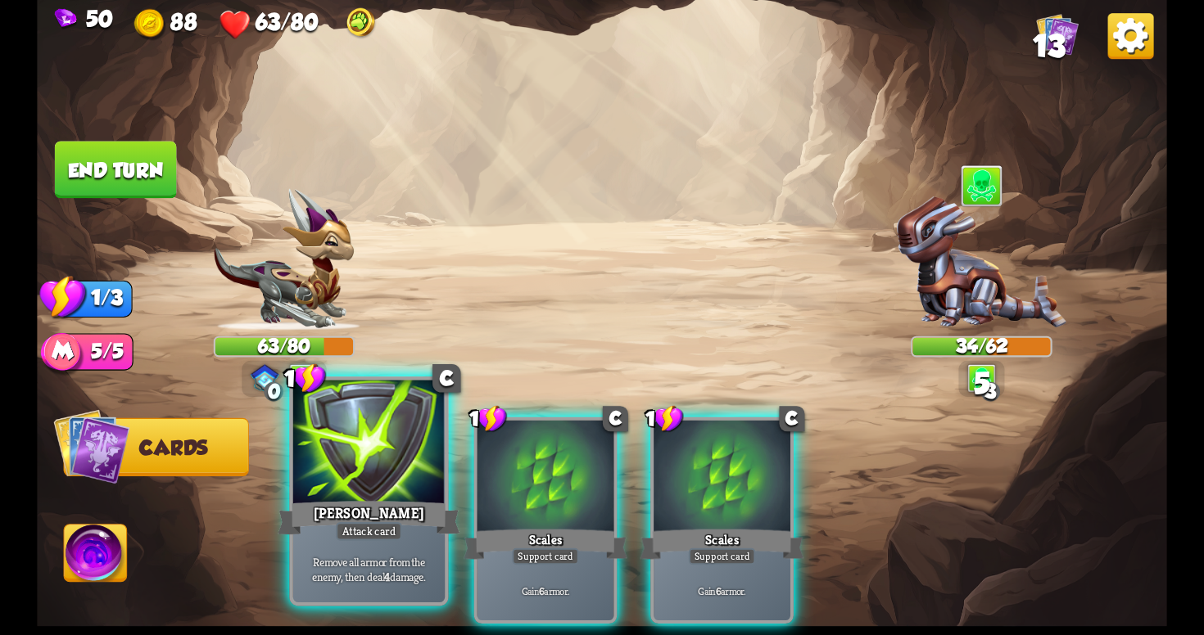
click at [383, 548] on div "Remove all armor from the enemy, then deal 4 damage." at bounding box center [368, 569] width 151 height 66
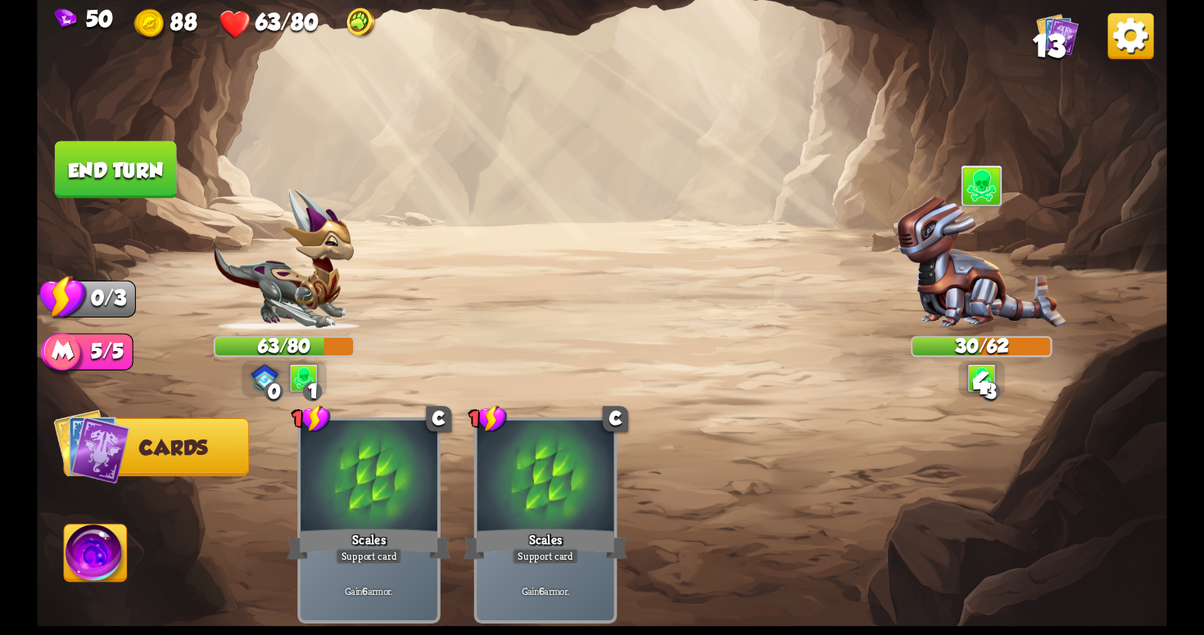
click at [129, 137] on img at bounding box center [602, 317] width 1130 height 635
click at [138, 157] on button "End turn" at bounding box center [116, 169] width 122 height 57
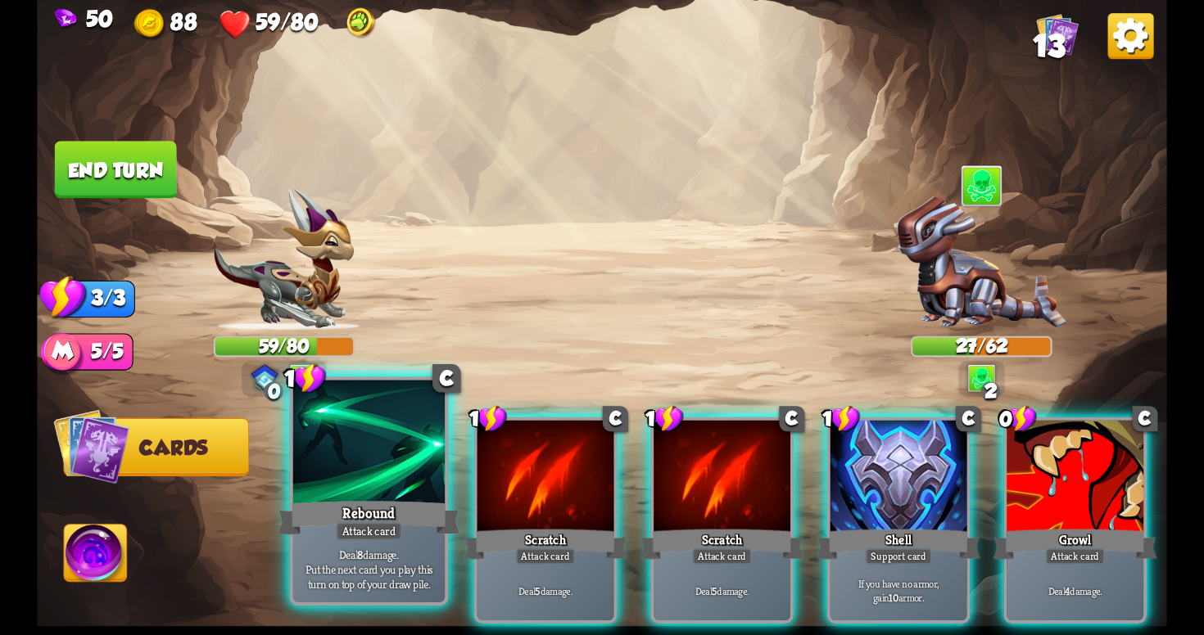
click at [369, 527] on div "Attack card" at bounding box center [369, 531] width 66 height 19
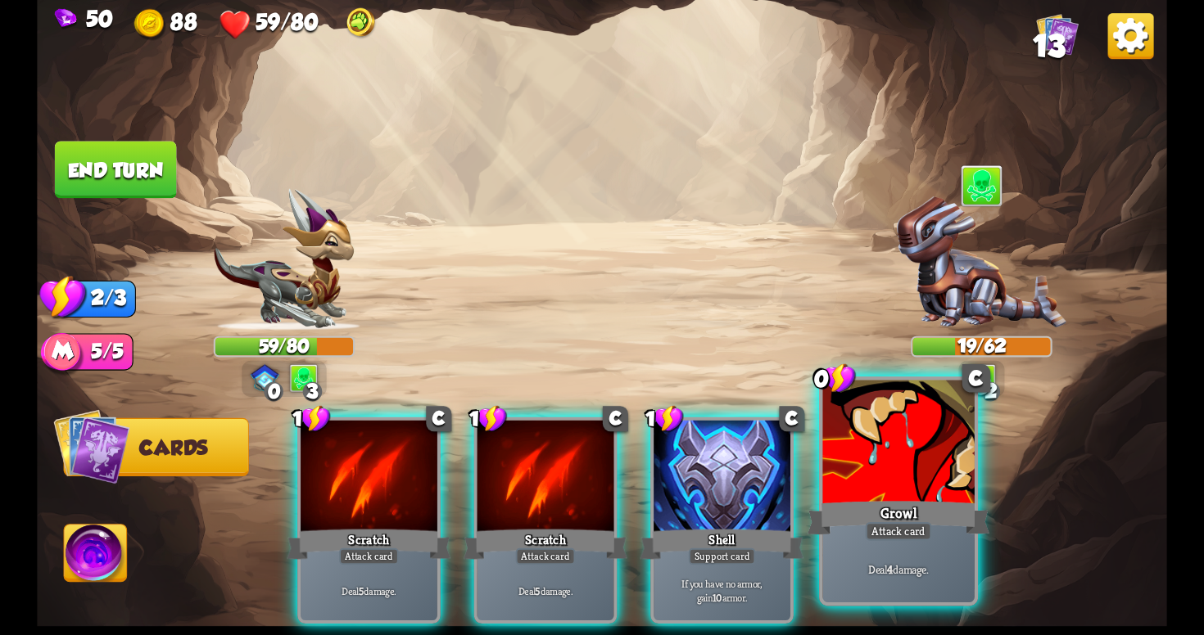
click at [878, 522] on div "Growl" at bounding box center [898, 518] width 182 height 41
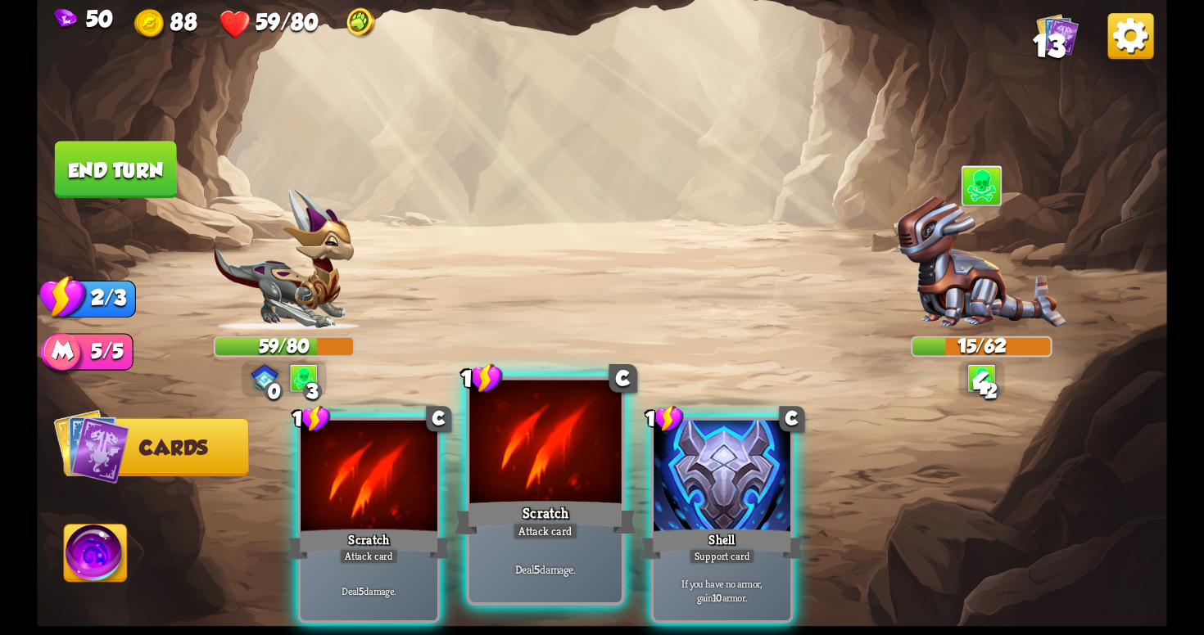
click at [543, 556] on div "Deal 5 damage." at bounding box center [544, 569] width 151 height 66
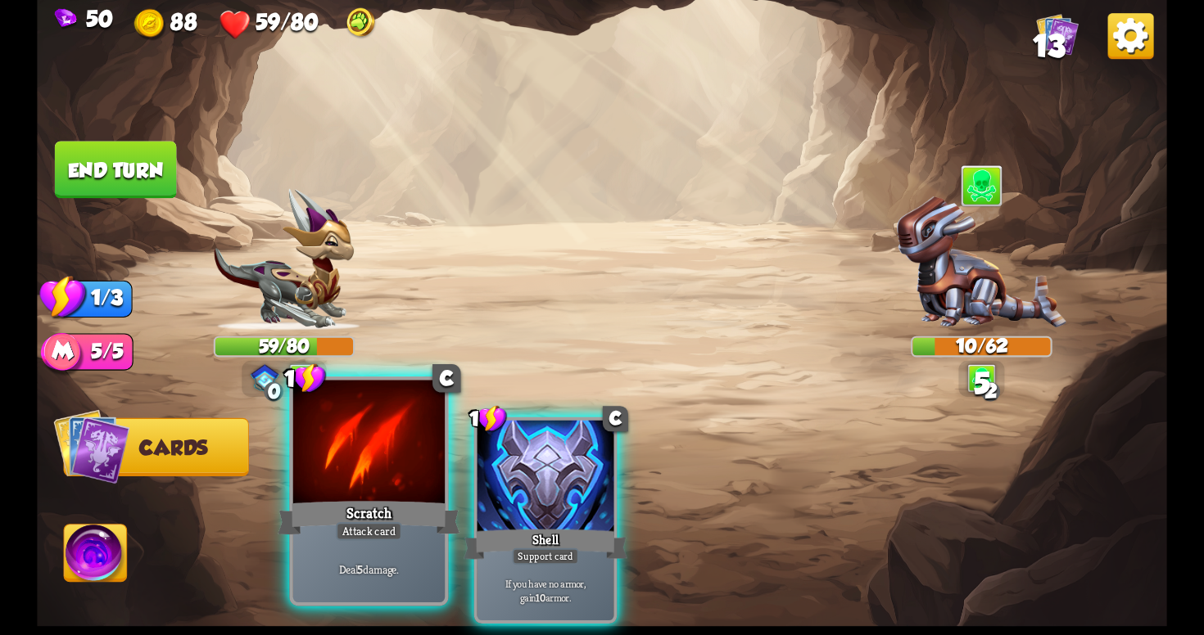
click at [372, 549] on div "Deal 5 damage." at bounding box center [368, 569] width 151 height 66
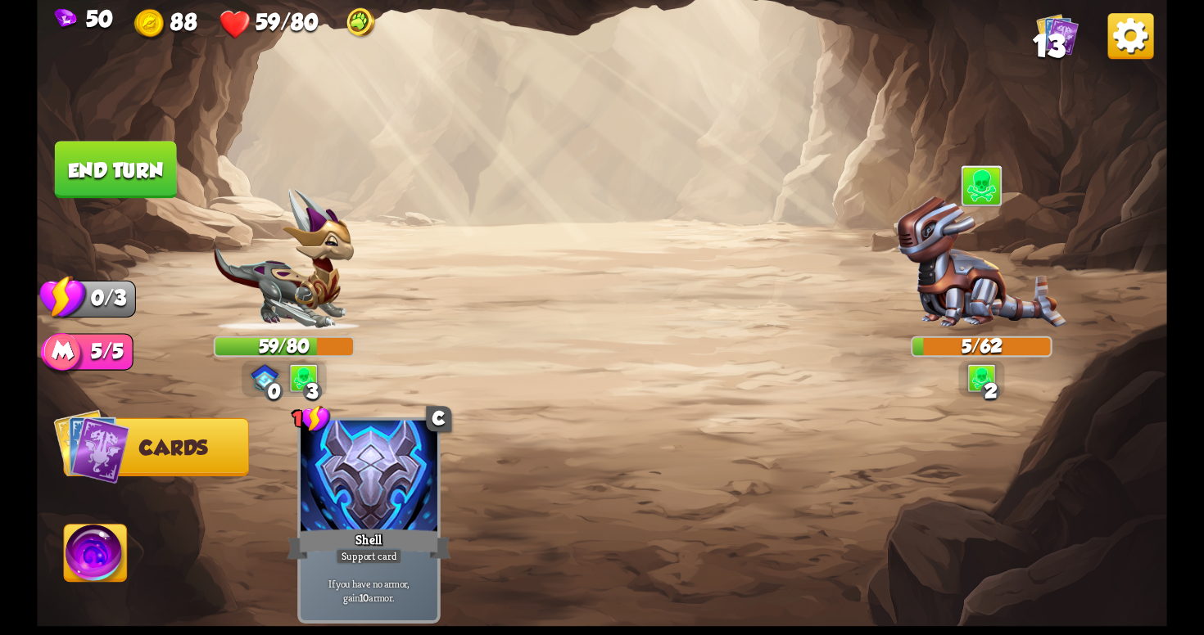
click at [161, 163] on button "End turn" at bounding box center [116, 169] width 122 height 57
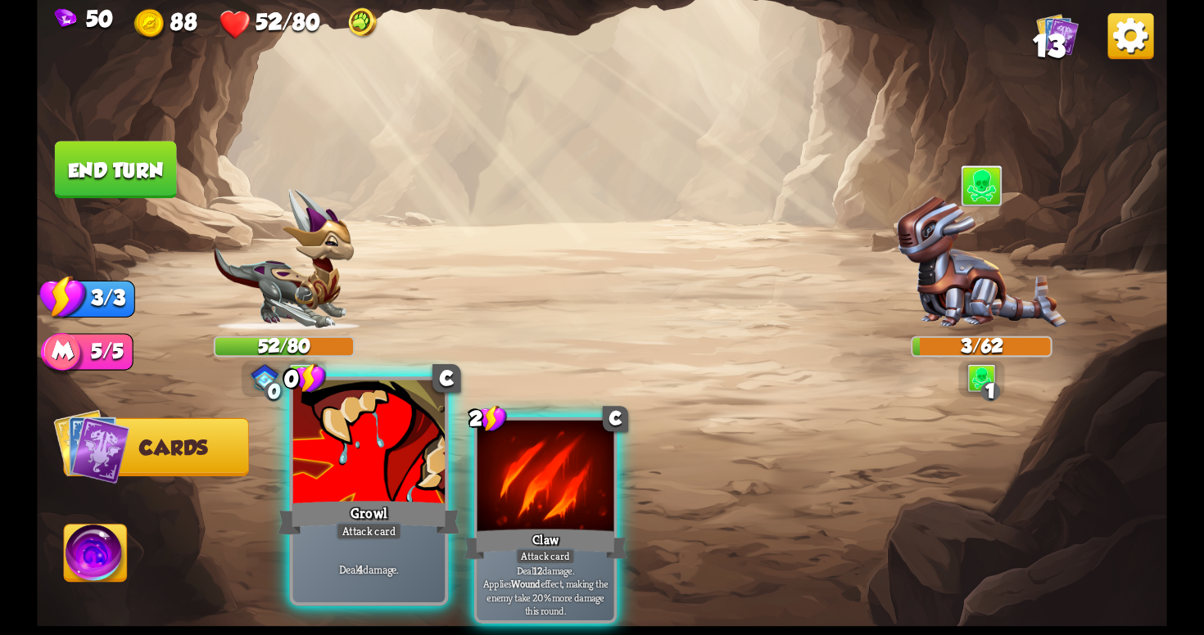
click at [368, 556] on div "Deal 4 damage." at bounding box center [368, 569] width 151 height 66
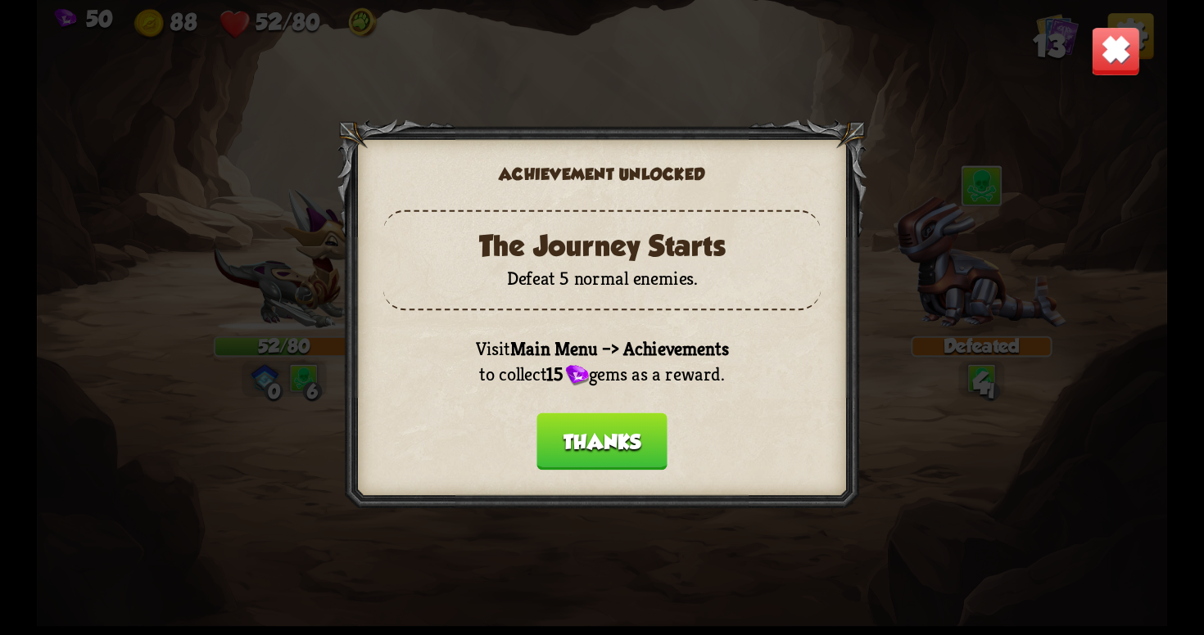
click at [576, 432] on button "Thanks" at bounding box center [601, 441] width 131 height 57
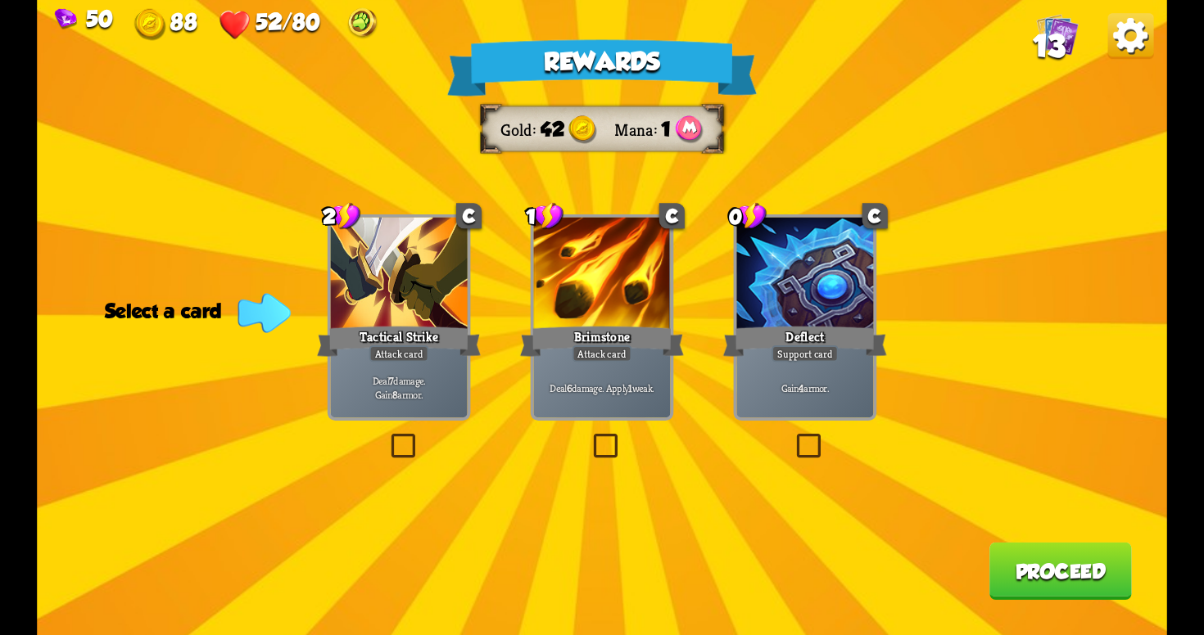
click at [387, 437] on label at bounding box center [387, 437] width 0 height 0
click at [0, 0] on input "checkbox" at bounding box center [0, 0] width 0 height 0
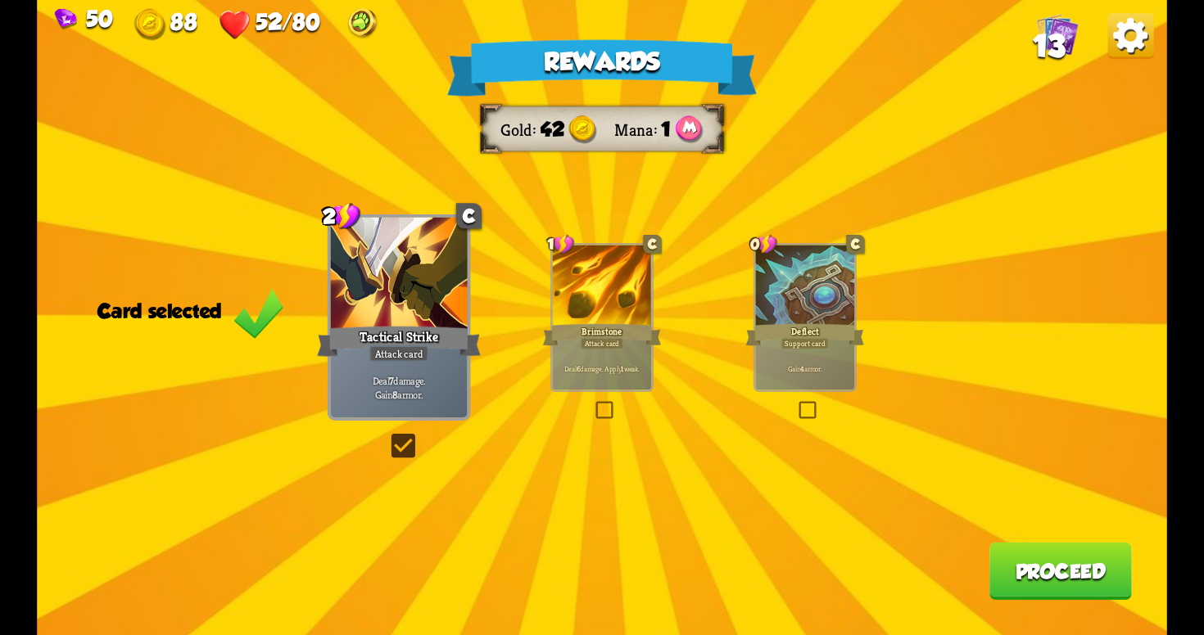
click at [1054, 558] on button "Proceed" at bounding box center [1060, 571] width 142 height 57
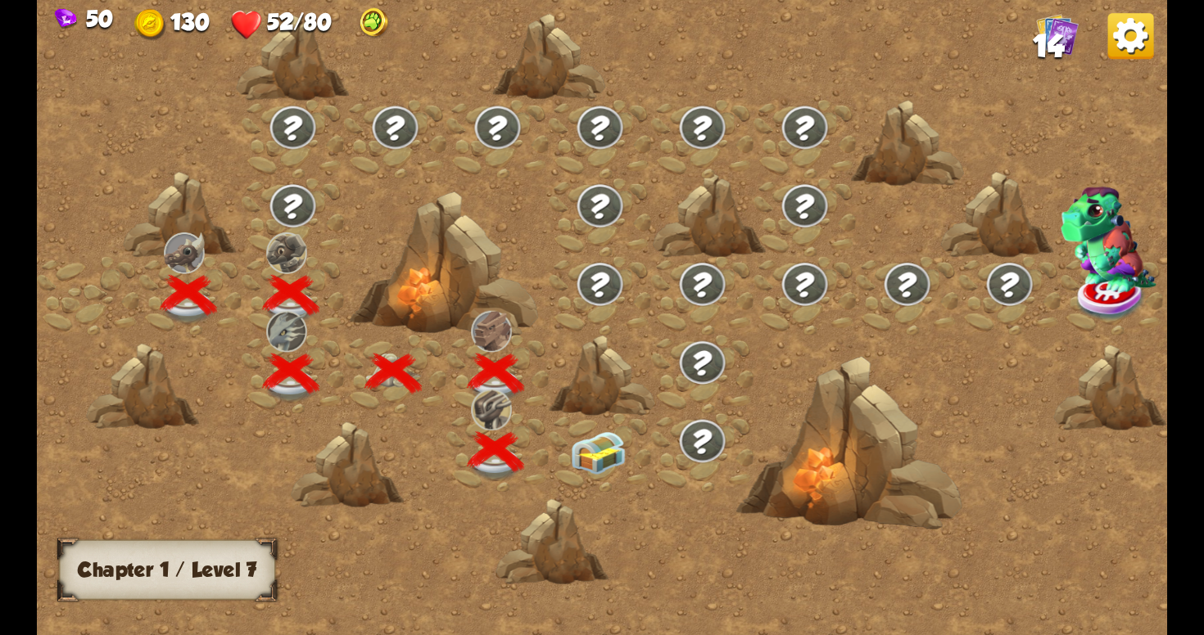
click at [587, 454] on img at bounding box center [598, 453] width 57 height 43
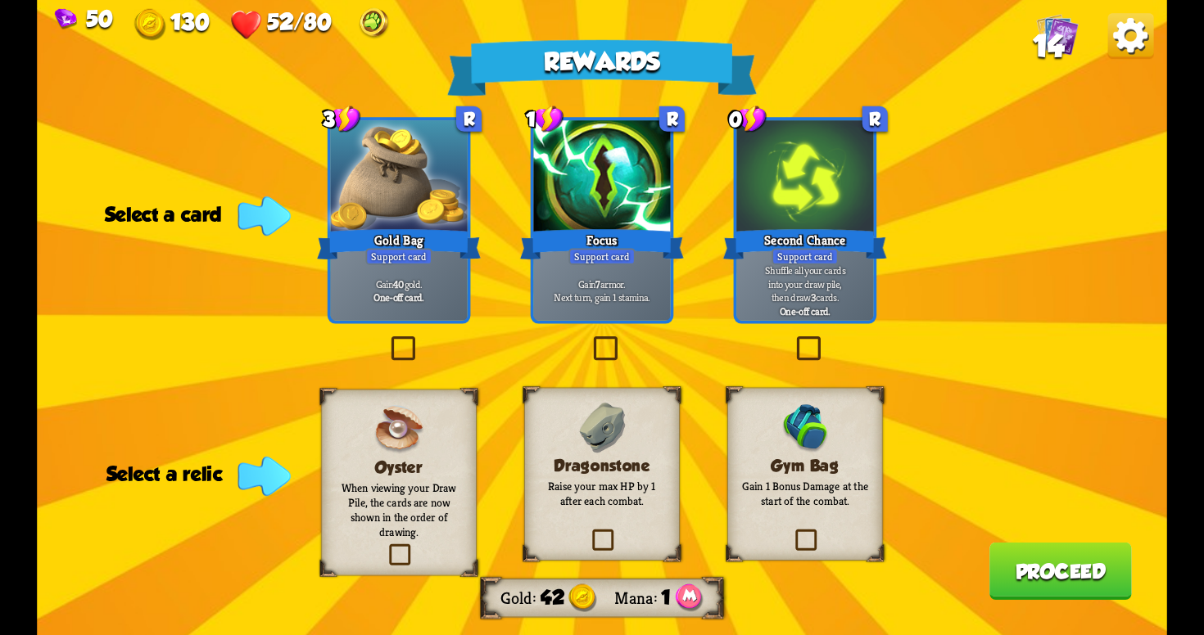
click at [590, 340] on label at bounding box center [590, 340] width 0 height 0
click at [0, 0] on input "checkbox" at bounding box center [0, 0] width 0 height 0
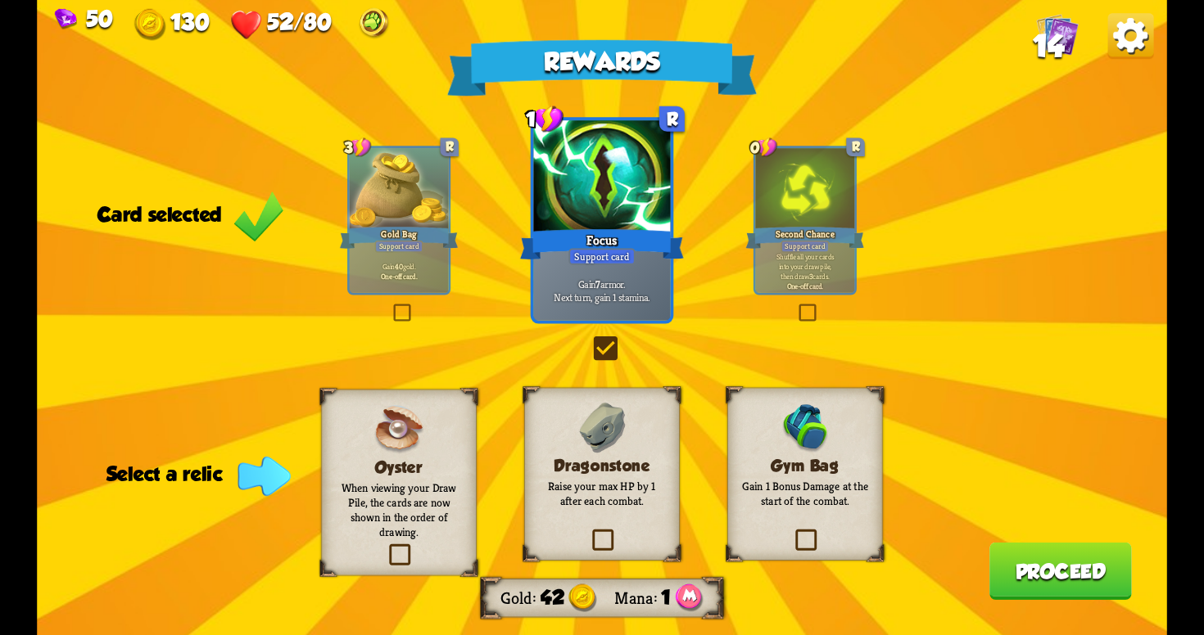
click at [792, 532] on label at bounding box center [792, 532] width 0 height 0
click at [0, 0] on input "checkbox" at bounding box center [0, 0] width 0 height 0
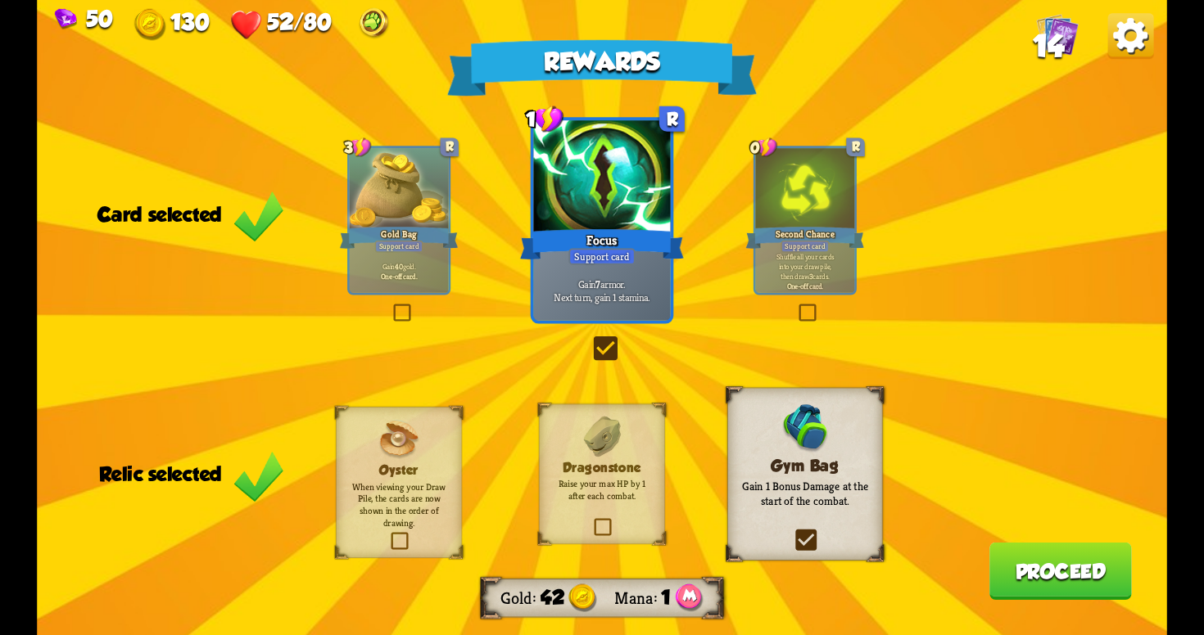
click at [1005, 556] on button "Proceed" at bounding box center [1060, 571] width 142 height 57
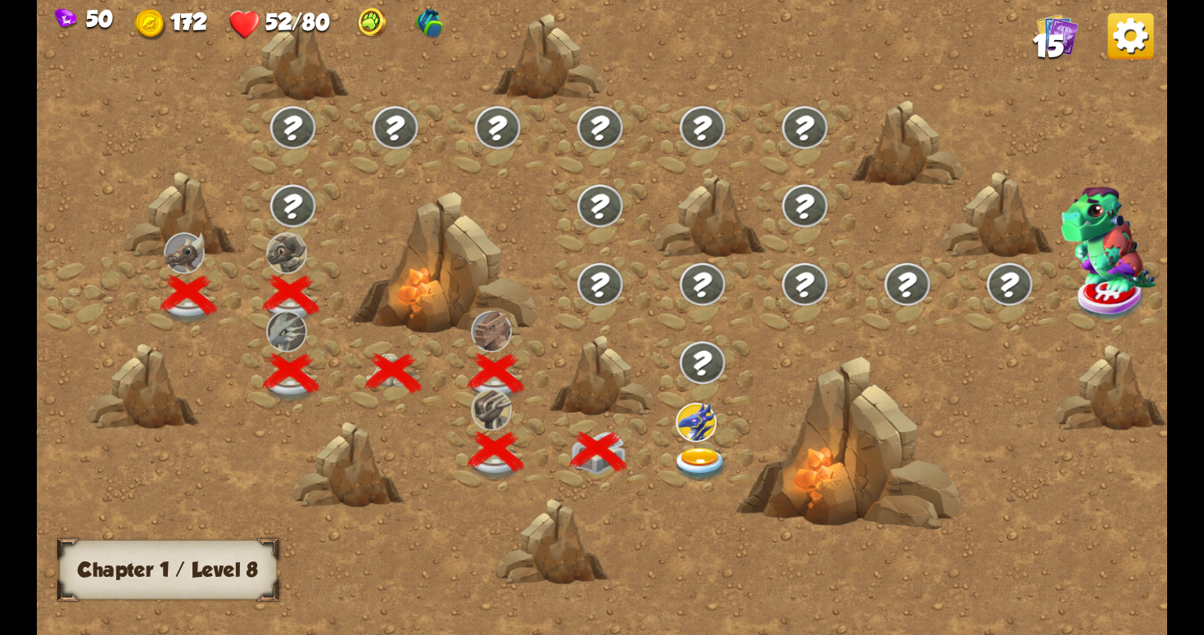
click at [697, 450] on img at bounding box center [700, 465] width 57 height 34
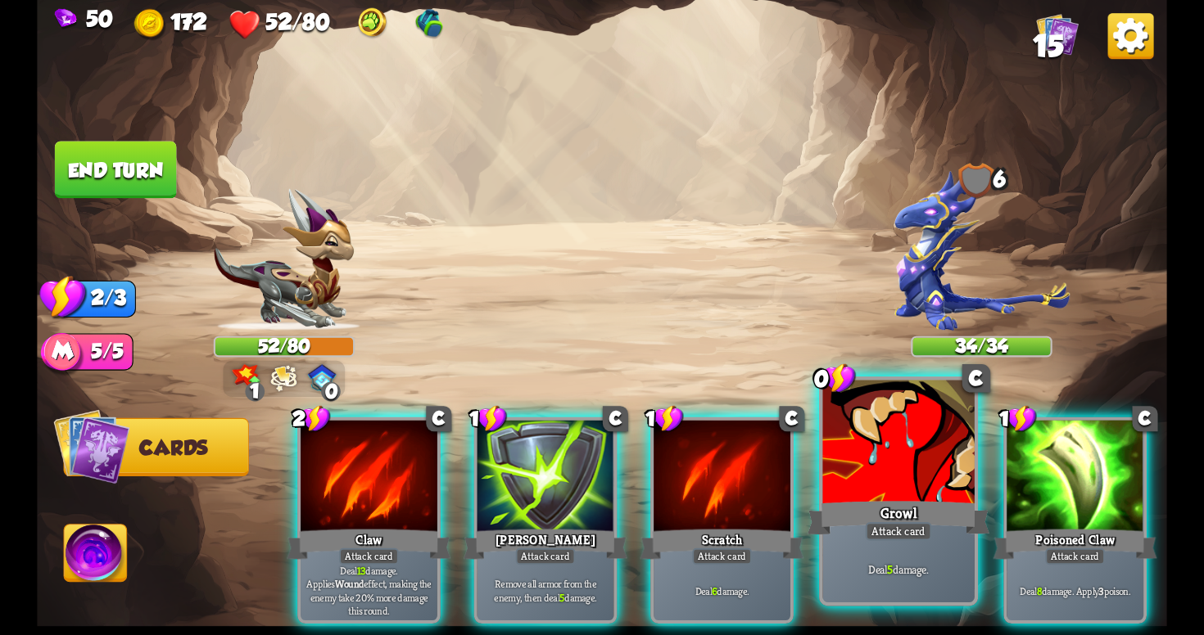
click at [891, 495] on div at bounding box center [897, 445] width 151 height 128
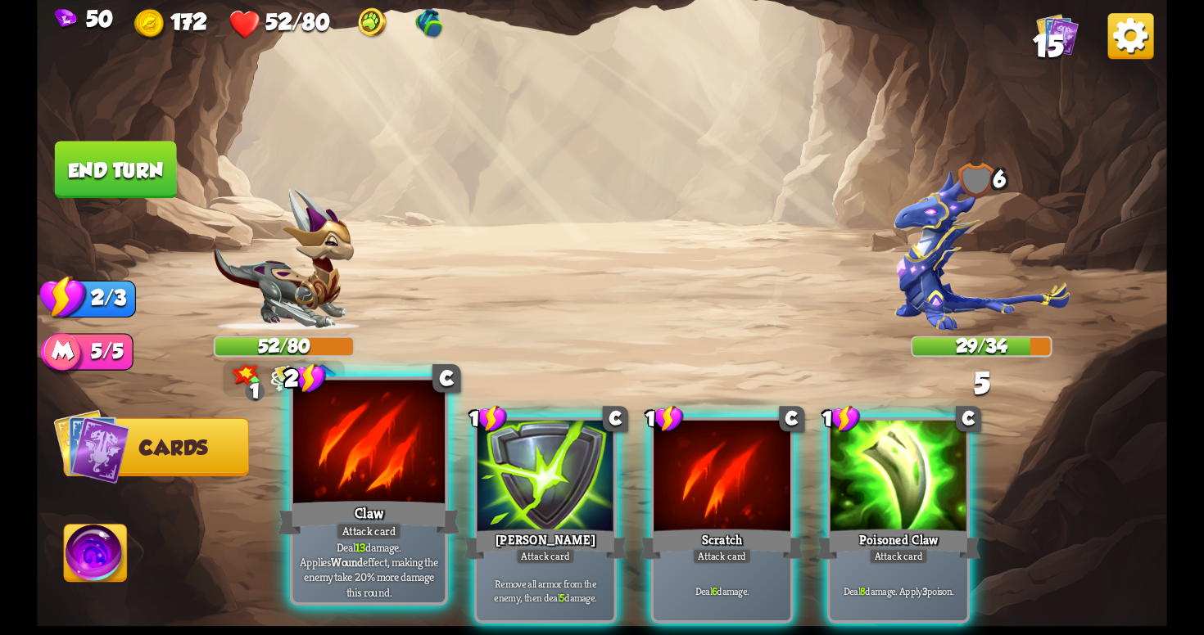
click at [357, 523] on div "Attack card" at bounding box center [369, 531] width 66 height 19
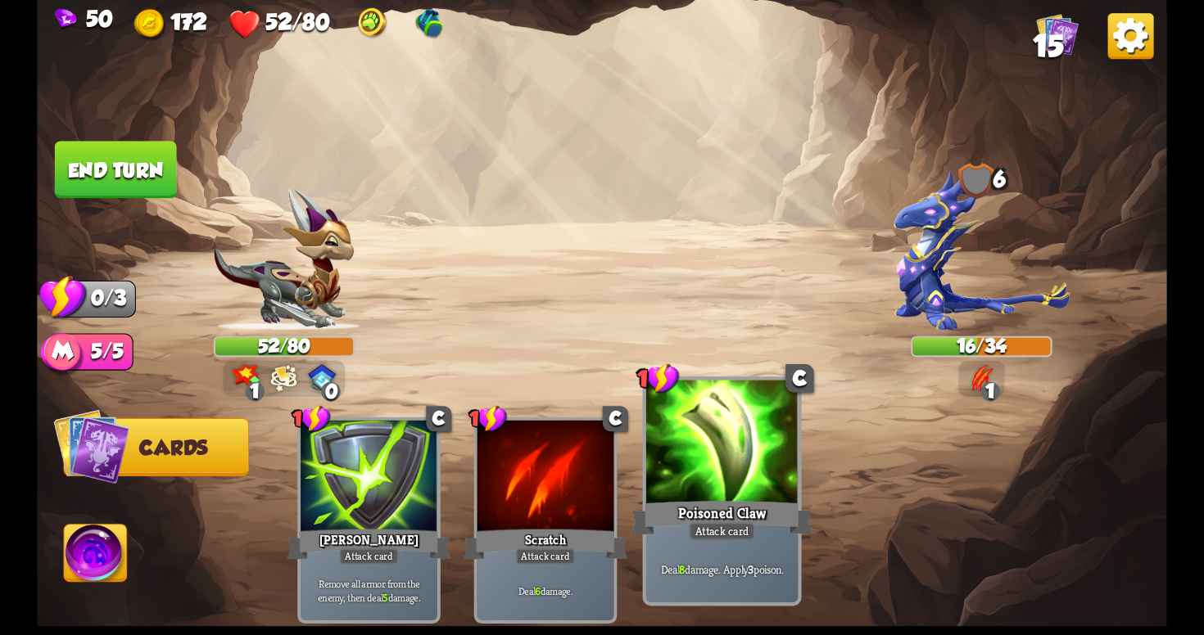
click at [750, 540] on div "Attack card" at bounding box center [722, 531] width 66 height 19
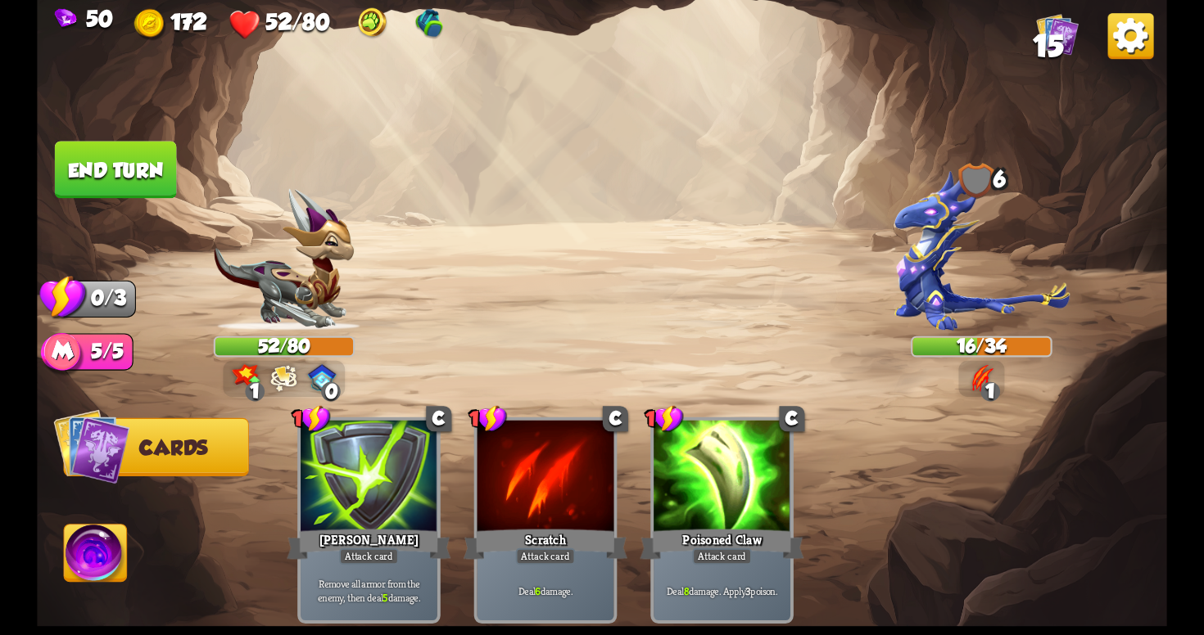
click at [139, 166] on button "End turn" at bounding box center [116, 169] width 122 height 57
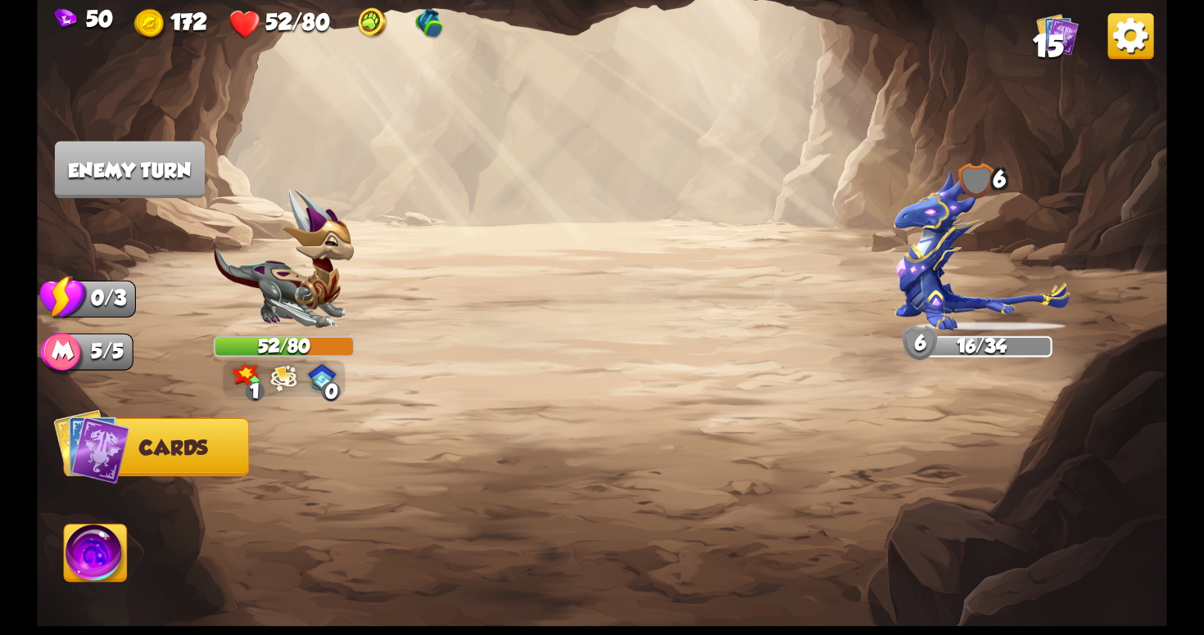
click at [281, 376] on div "Select an enemy to attack... You don't have enough stamina to play that card...…" at bounding box center [602, 317] width 1130 height 635
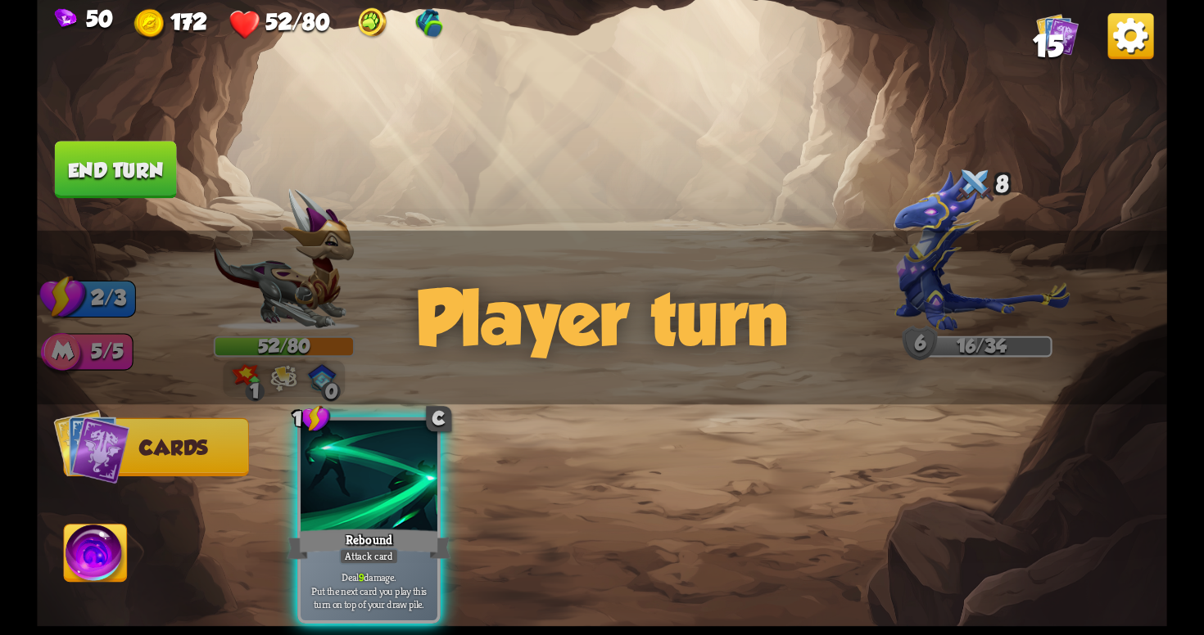
click at [281, 376] on div "Player turn" at bounding box center [602, 318] width 1130 height 174
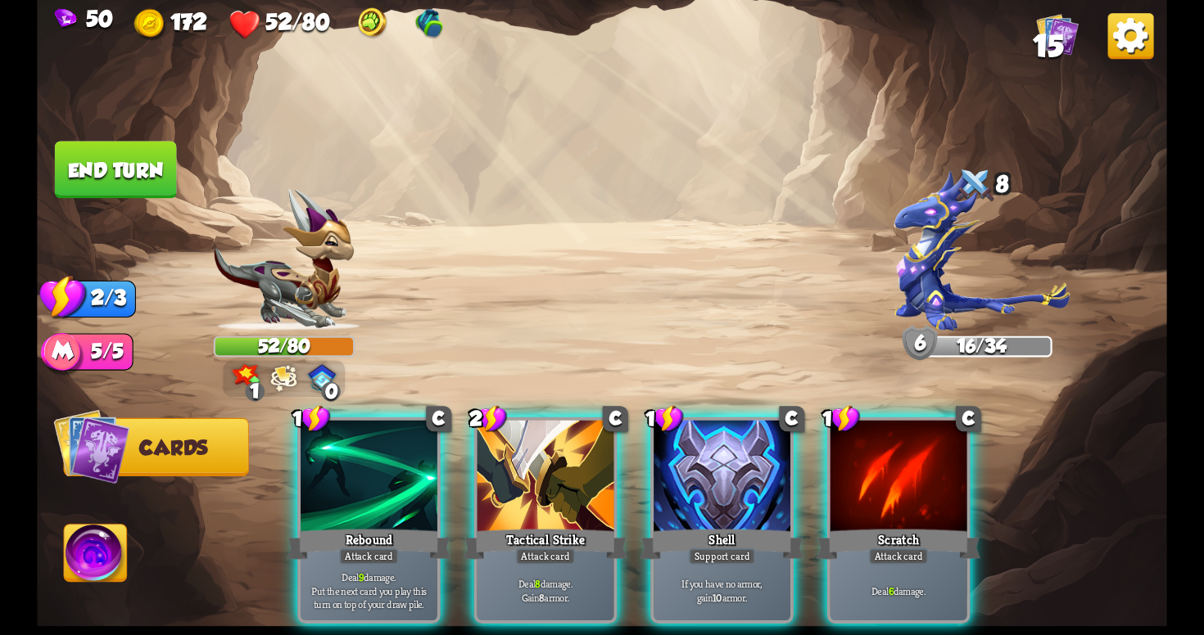
click at [283, 366] on div "Player turn" at bounding box center [602, 318] width 1130 height 174
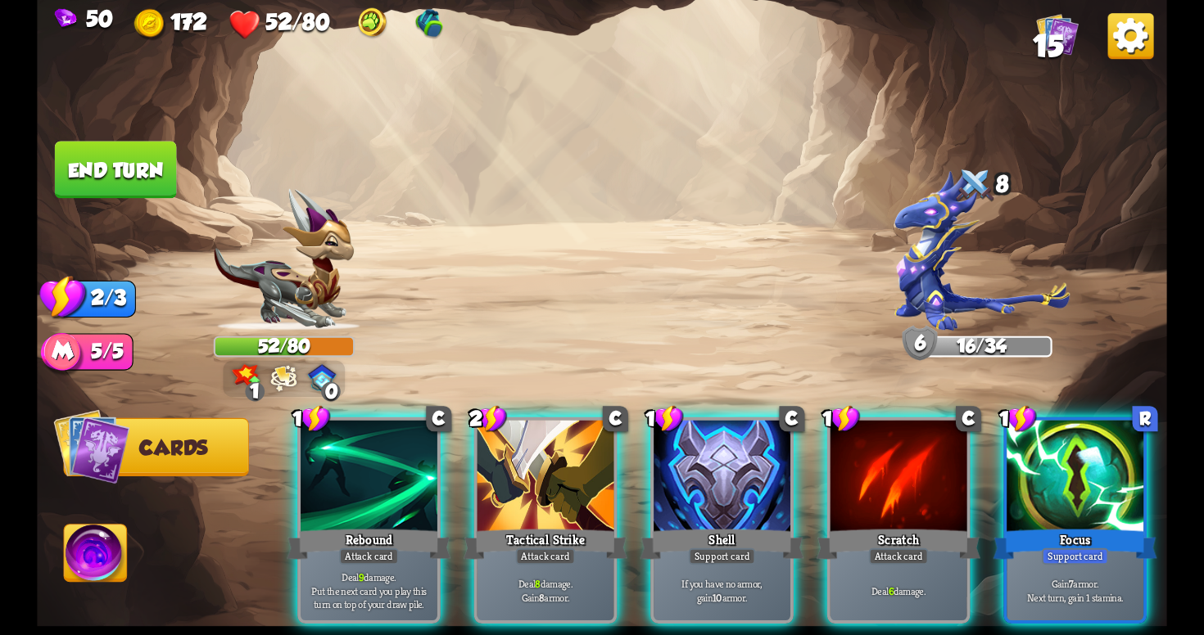
click at [314, 373] on img at bounding box center [322, 377] width 28 height 27
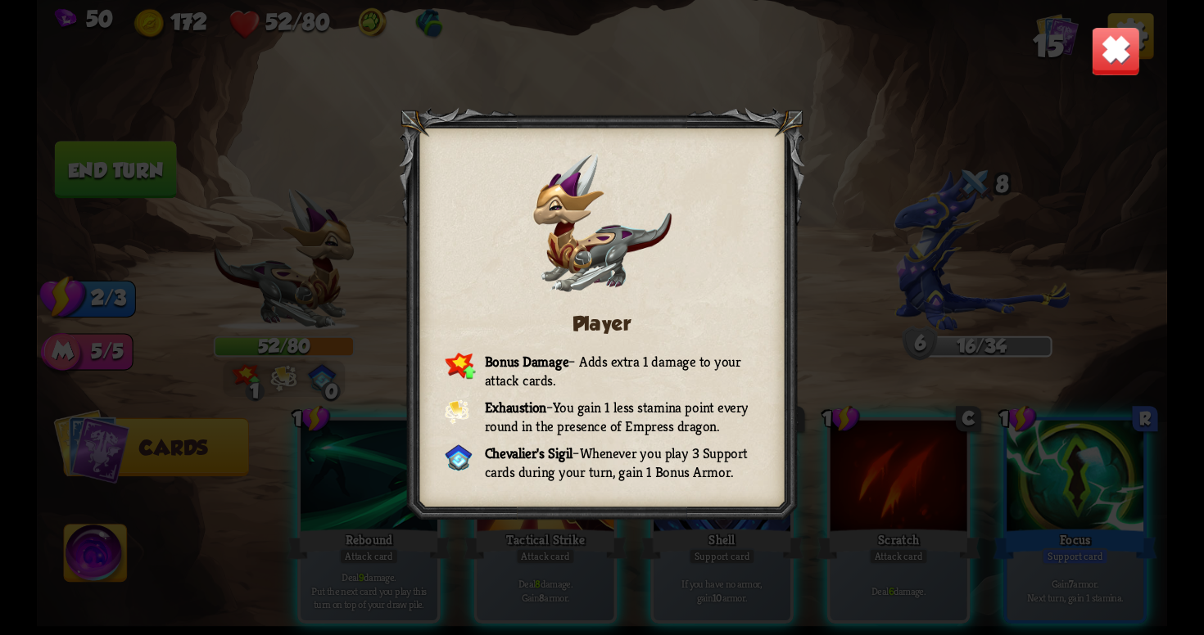
click at [1101, 66] on img at bounding box center [1115, 50] width 49 height 49
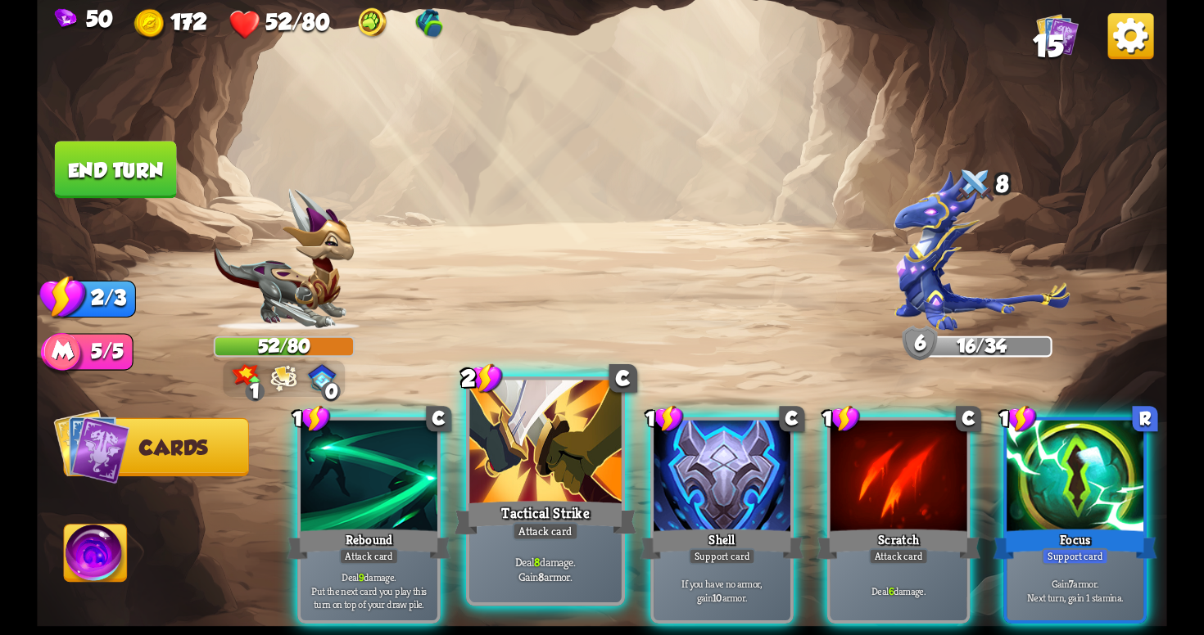
click at [545, 562] on p "Deal 8 damage. Gain 8 armor." at bounding box center [545, 569] width 144 height 30
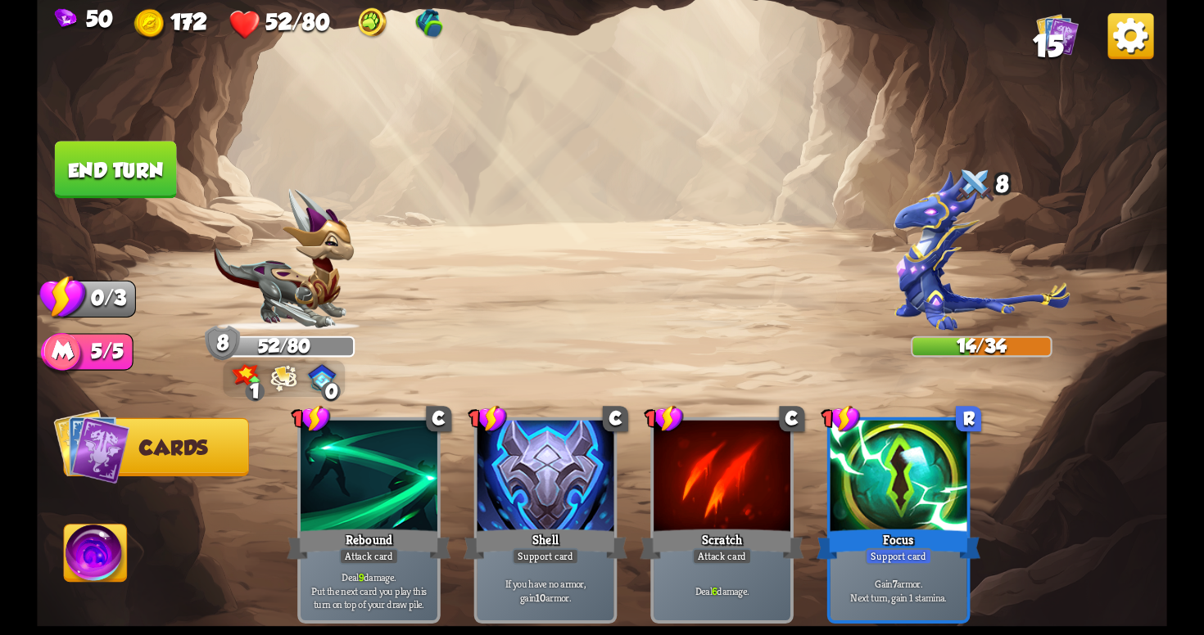
click at [137, 156] on button "End turn" at bounding box center [116, 170] width 124 height 58
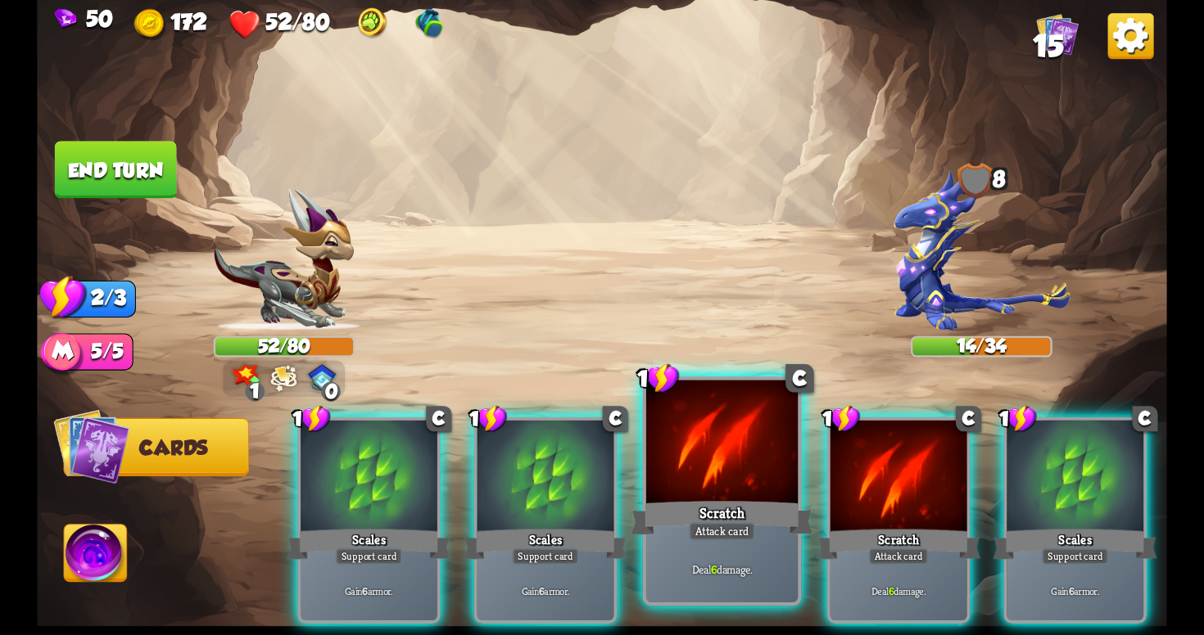
click at [717, 468] on div at bounding box center [721, 445] width 151 height 128
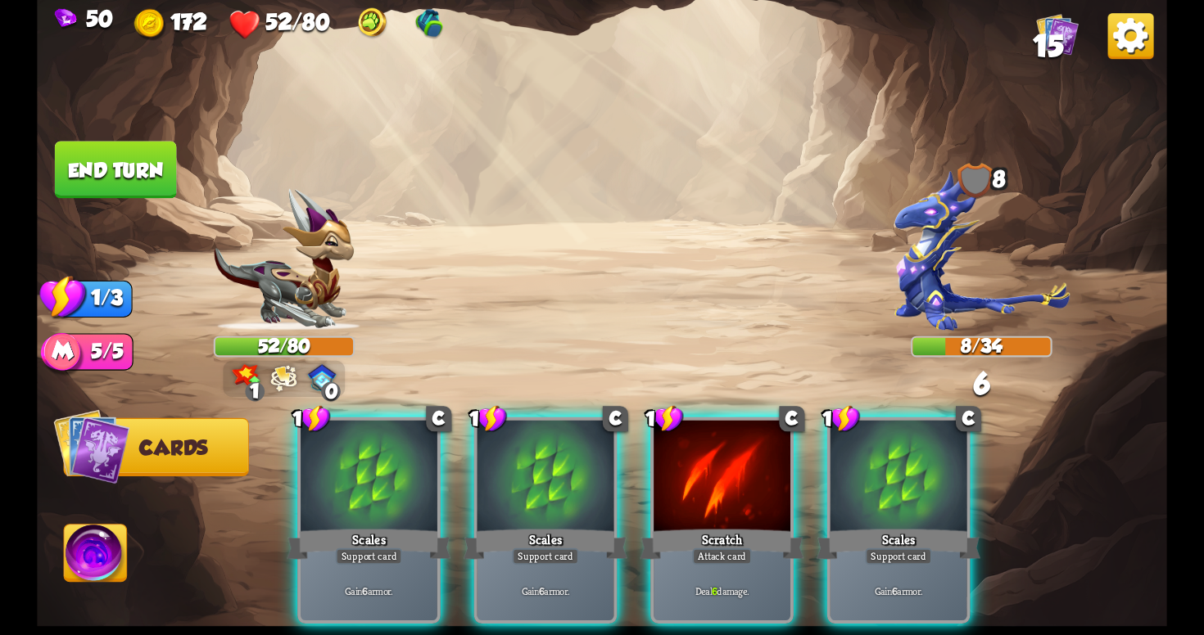
click at [717, 468] on div at bounding box center [721, 478] width 137 height 115
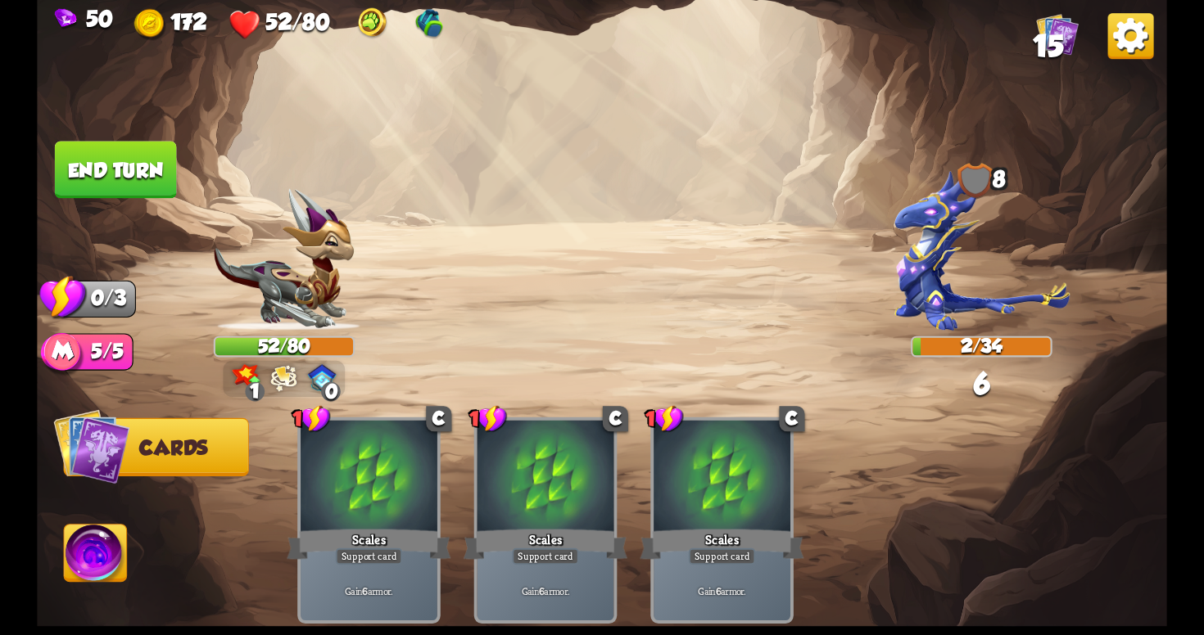
click at [134, 155] on button "End turn" at bounding box center [116, 169] width 122 height 57
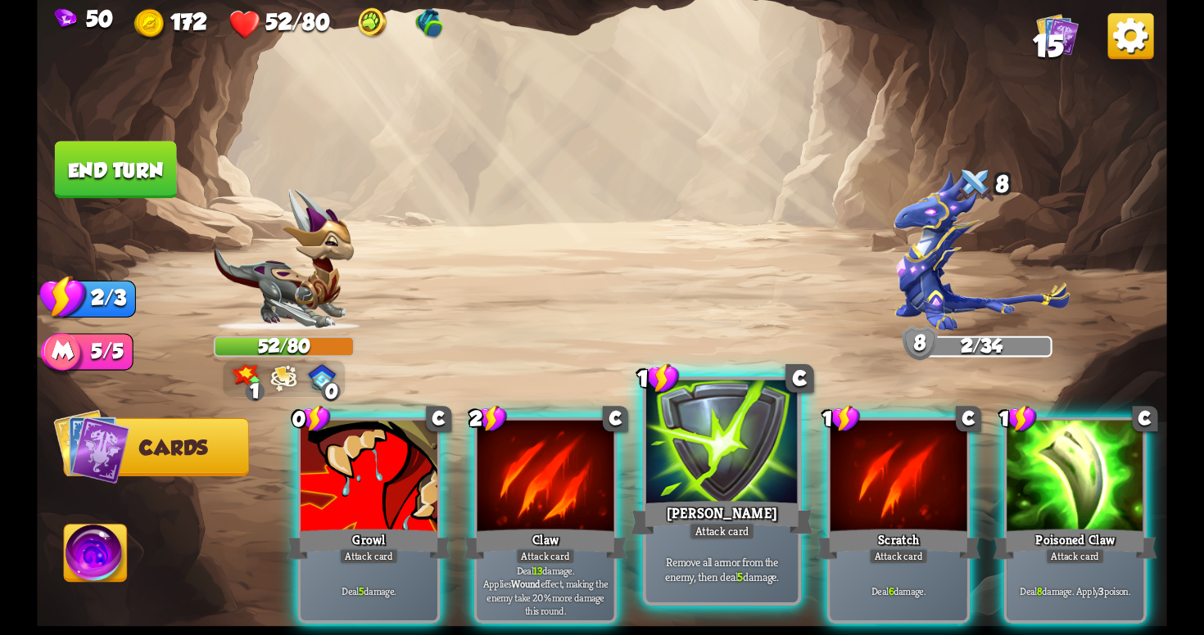
click at [740, 514] on div "[PERSON_NAME]" at bounding box center [722, 518] width 182 height 41
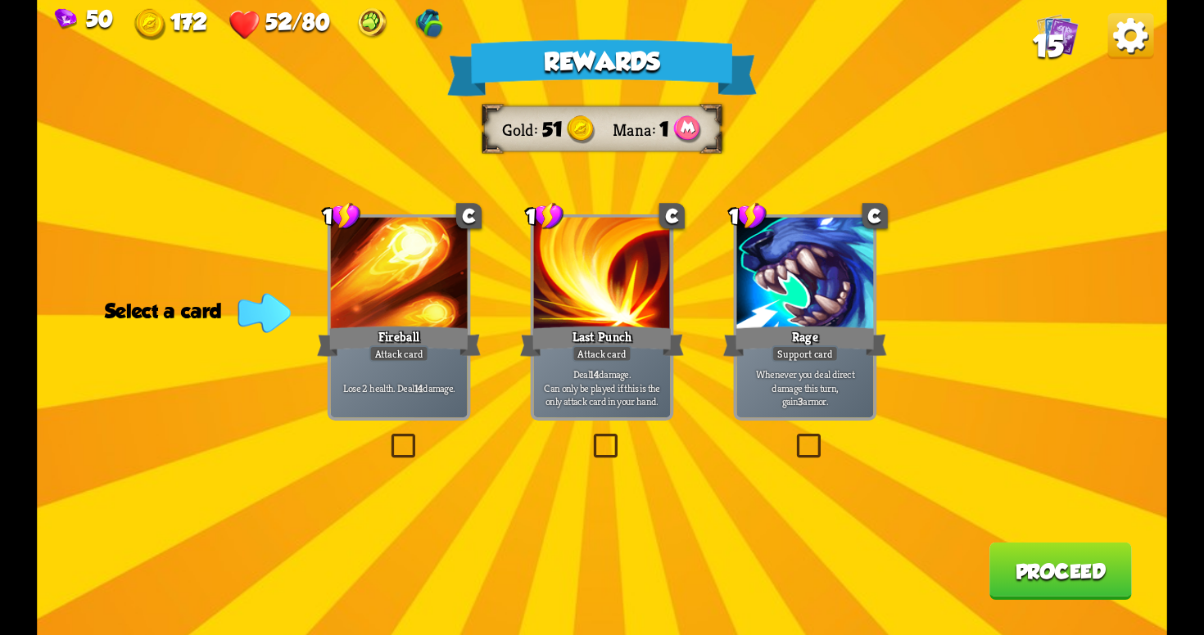
click at [590, 437] on label at bounding box center [590, 437] width 0 height 0
click at [0, 0] on input "checkbox" at bounding box center [0, 0] width 0 height 0
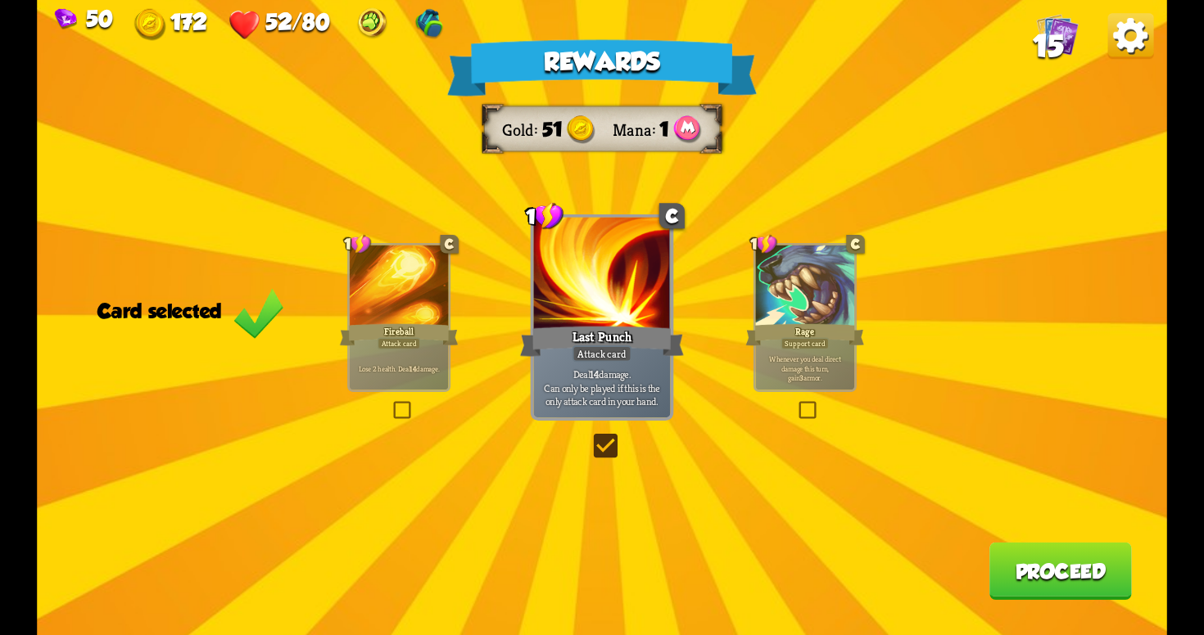
click at [1035, 576] on button "Proceed" at bounding box center [1060, 571] width 142 height 57
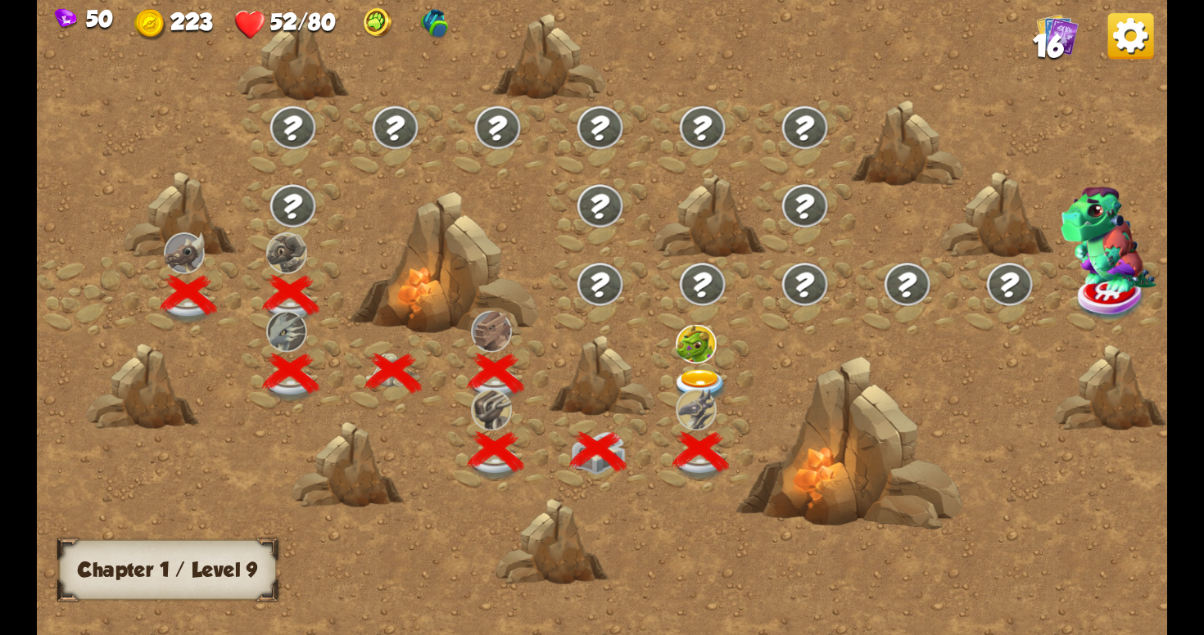
click at [712, 371] on img at bounding box center [700, 386] width 57 height 34
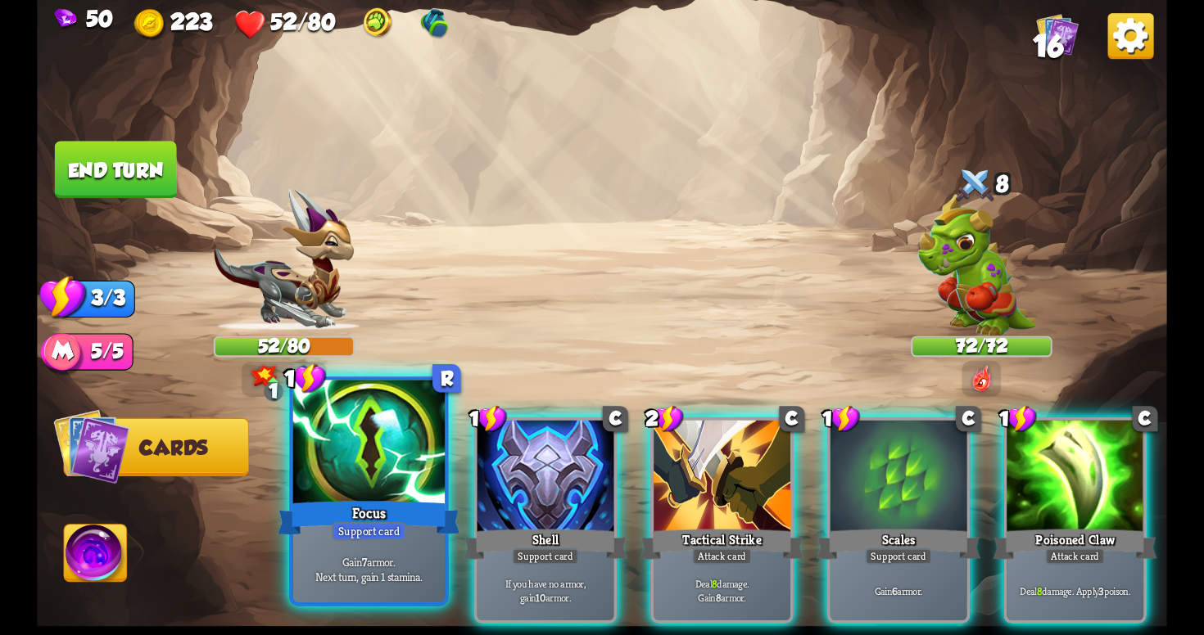
click at [400, 510] on div "Focus" at bounding box center [369, 518] width 182 height 41
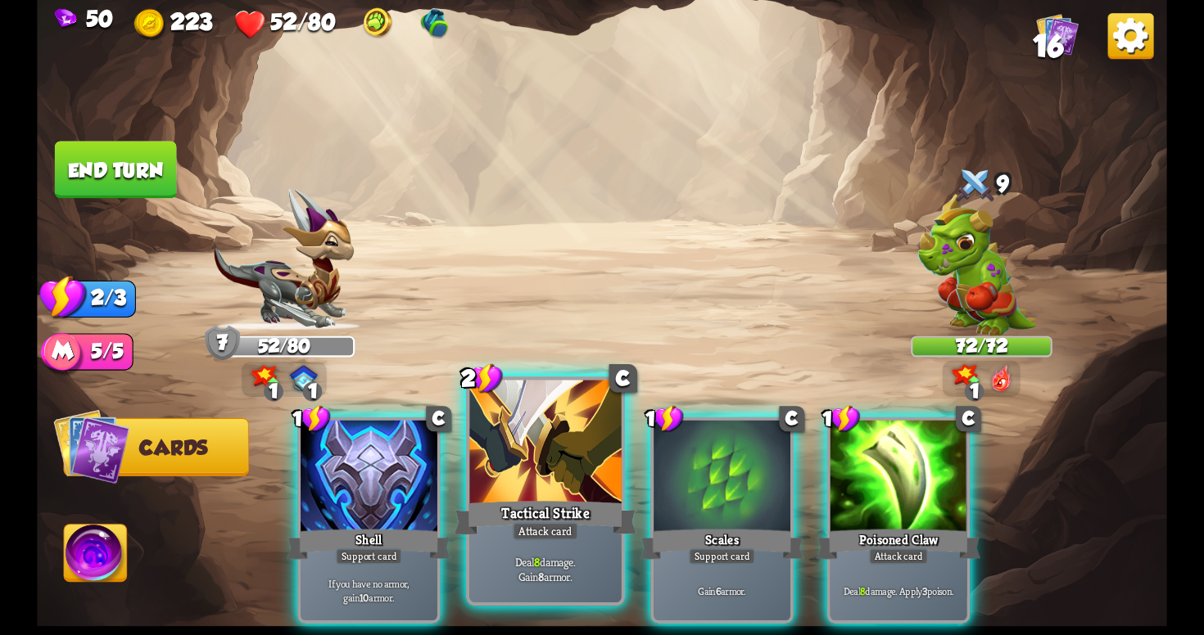
click at [528, 513] on div "Tactical Strike" at bounding box center [545, 518] width 182 height 41
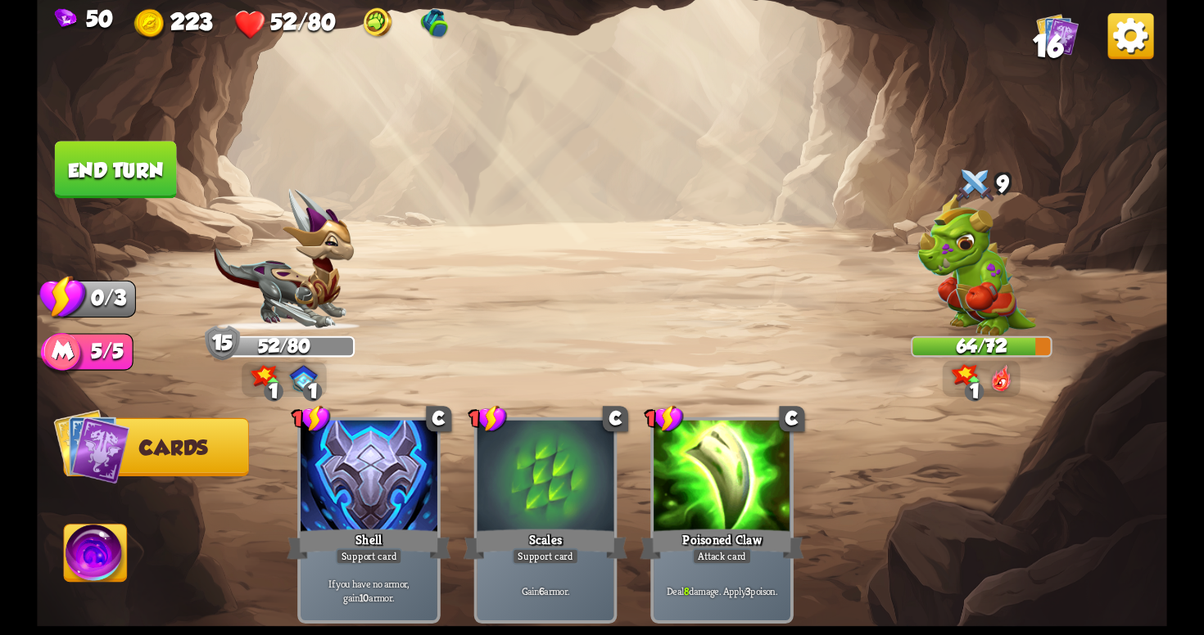
click at [157, 170] on button "End turn" at bounding box center [116, 169] width 122 height 57
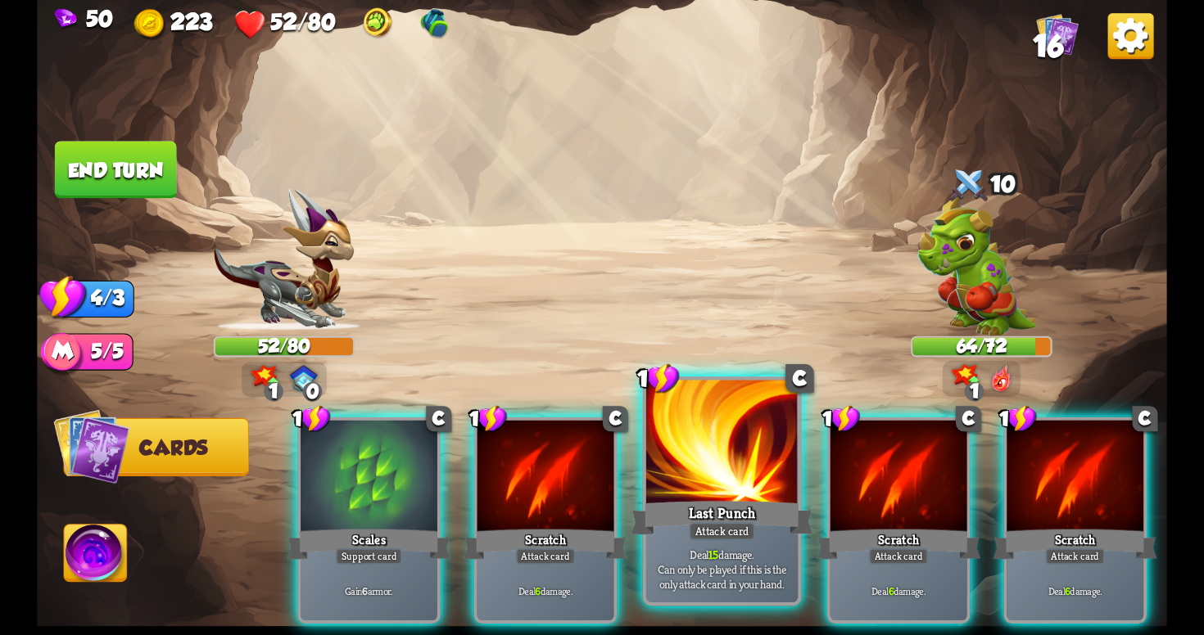
click at [685, 524] on div "Last Punch" at bounding box center [722, 518] width 182 height 41
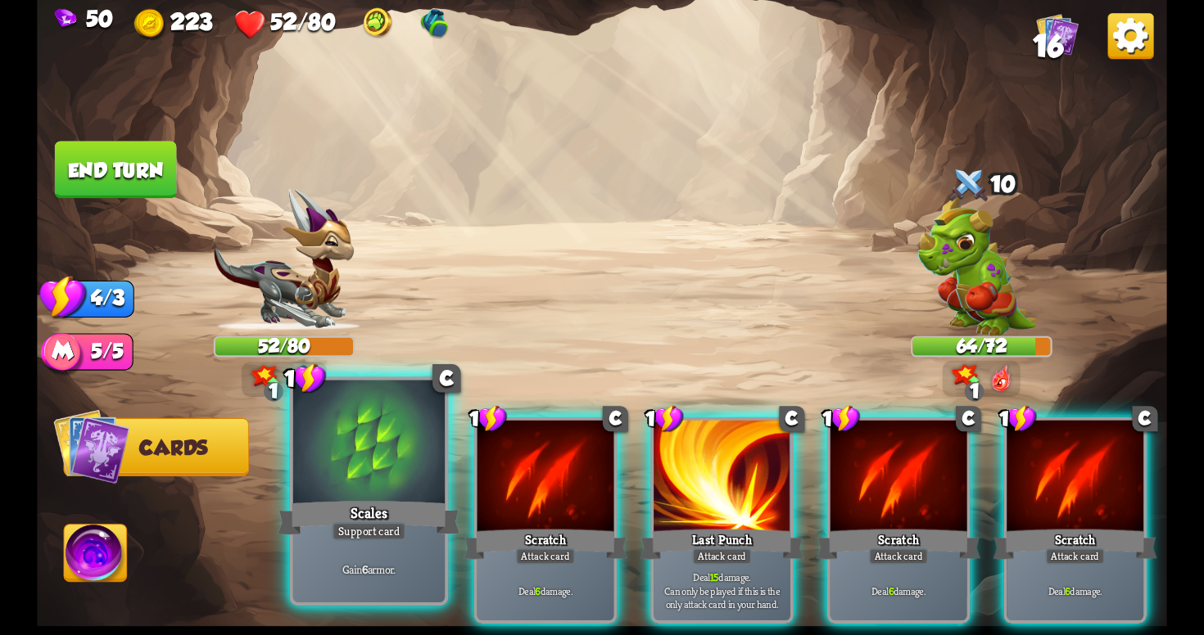
click at [388, 584] on div "Gain 6 armor." at bounding box center [368, 569] width 151 height 66
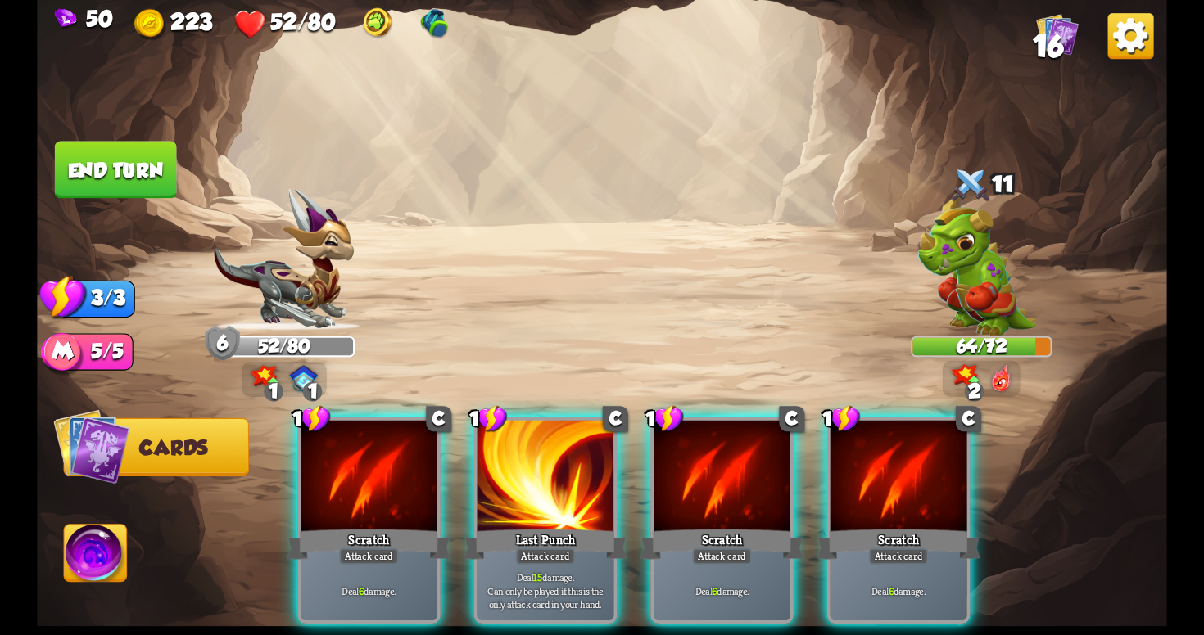
click at [388, 584] on div "Deal 6 damage." at bounding box center [369, 591] width 137 height 60
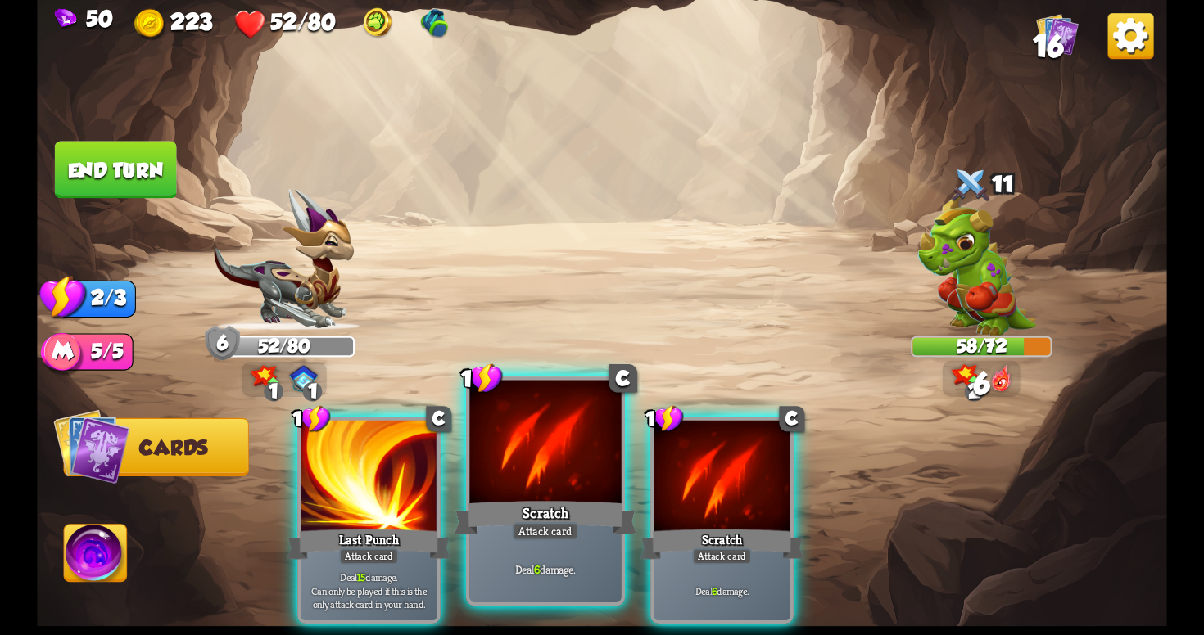
click at [532, 555] on div "Deal 6 damage." at bounding box center [544, 569] width 151 height 66
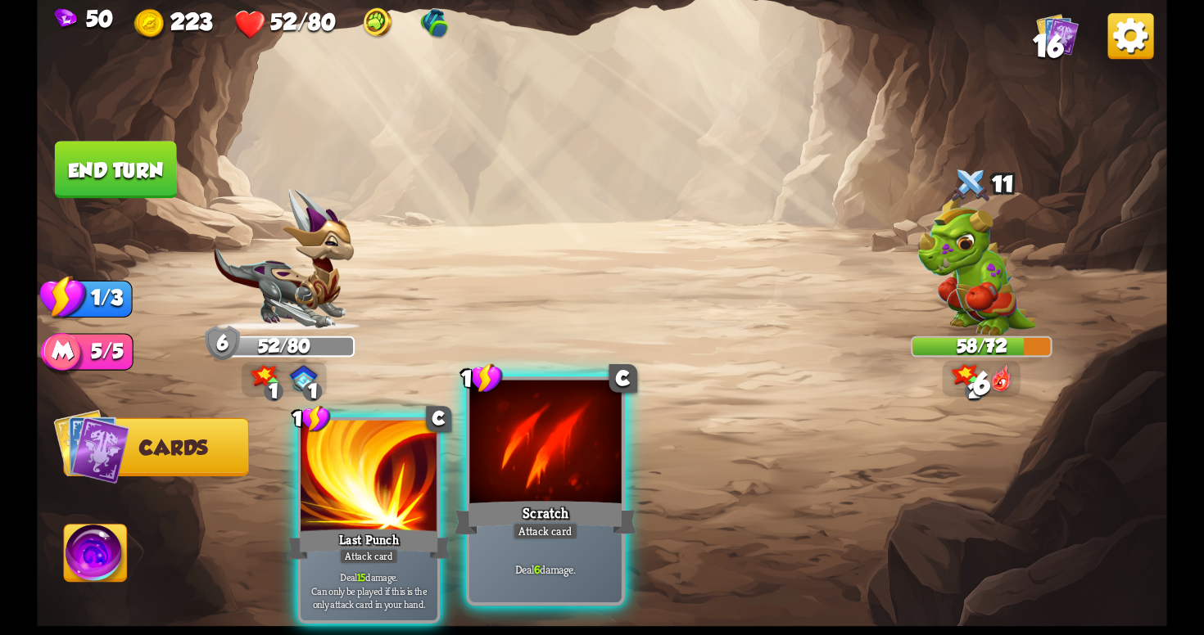
click at [570, 546] on div "Deal 6 damage." at bounding box center [544, 569] width 151 height 66
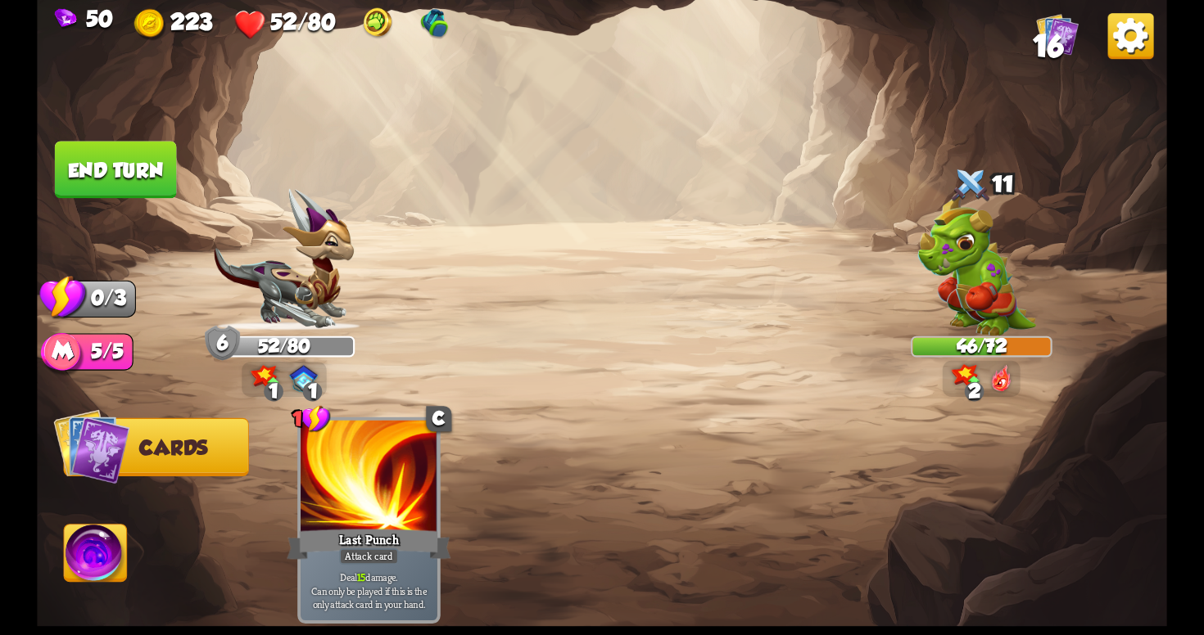
click at [111, 168] on button "End turn" at bounding box center [116, 169] width 122 height 57
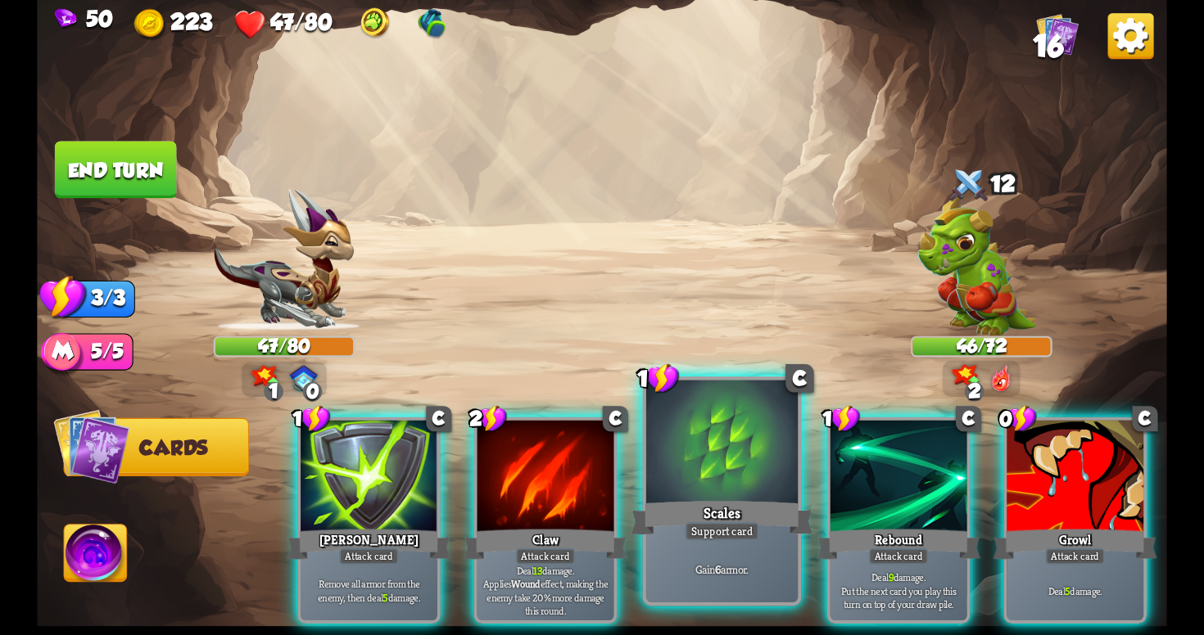
click at [716, 509] on div "Scales" at bounding box center [722, 518] width 182 height 41
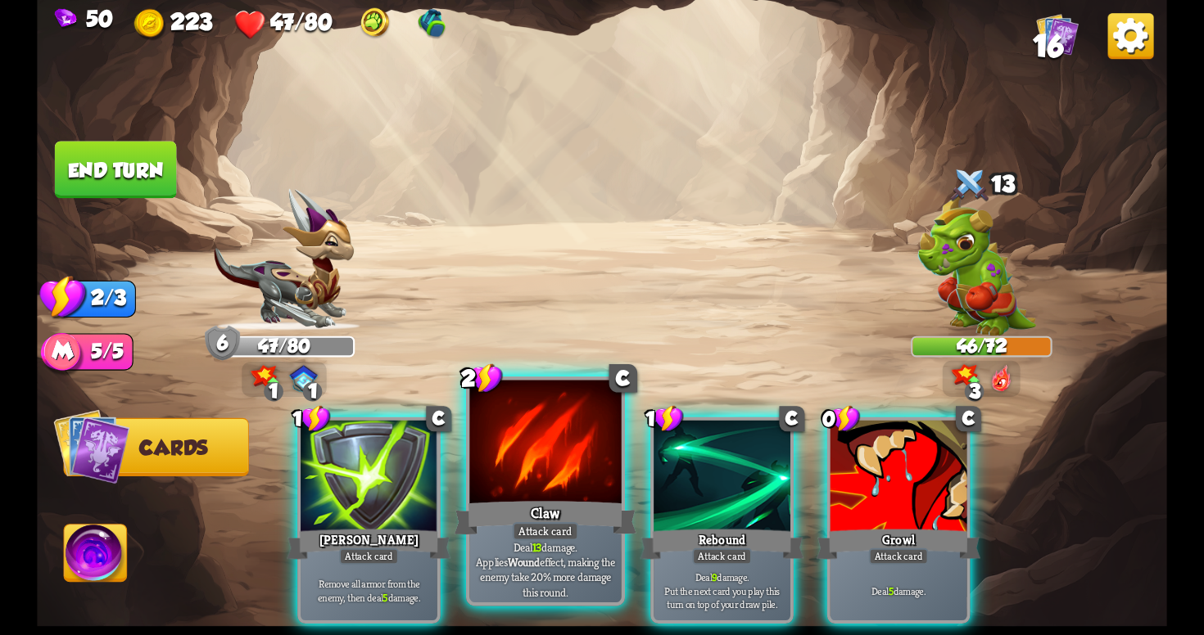
click at [542, 556] on p "Deal 13 damage. Applies Wound effect, making the enemy take 20% more damage thi…" at bounding box center [545, 570] width 144 height 60
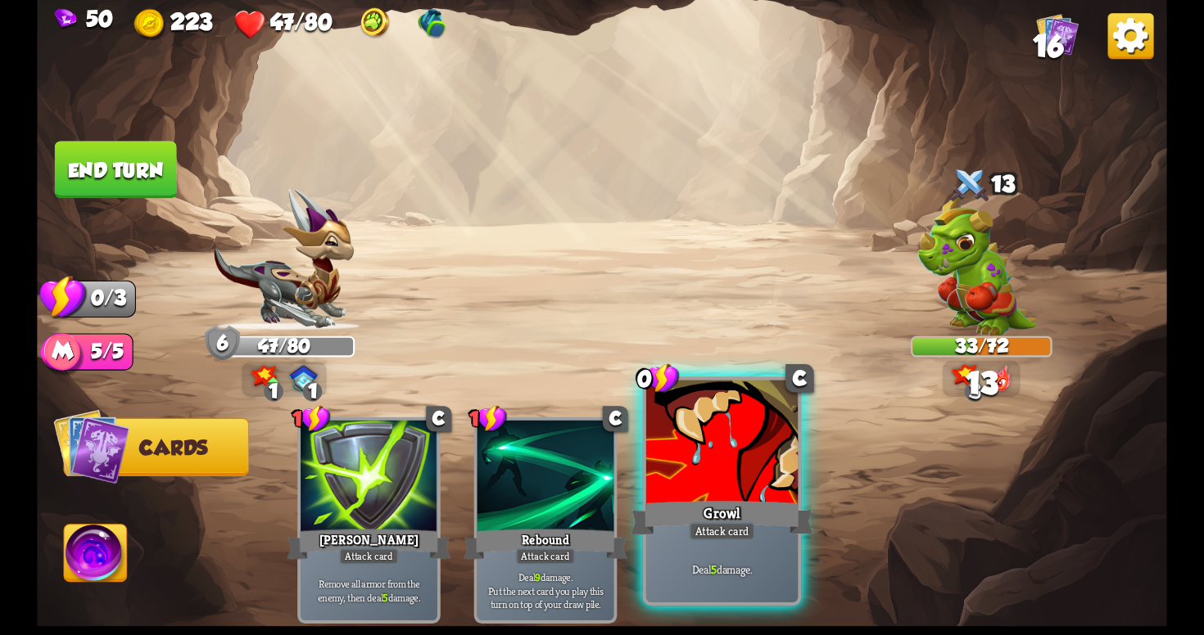
click at [712, 548] on div "Deal 5 damage." at bounding box center [721, 569] width 151 height 66
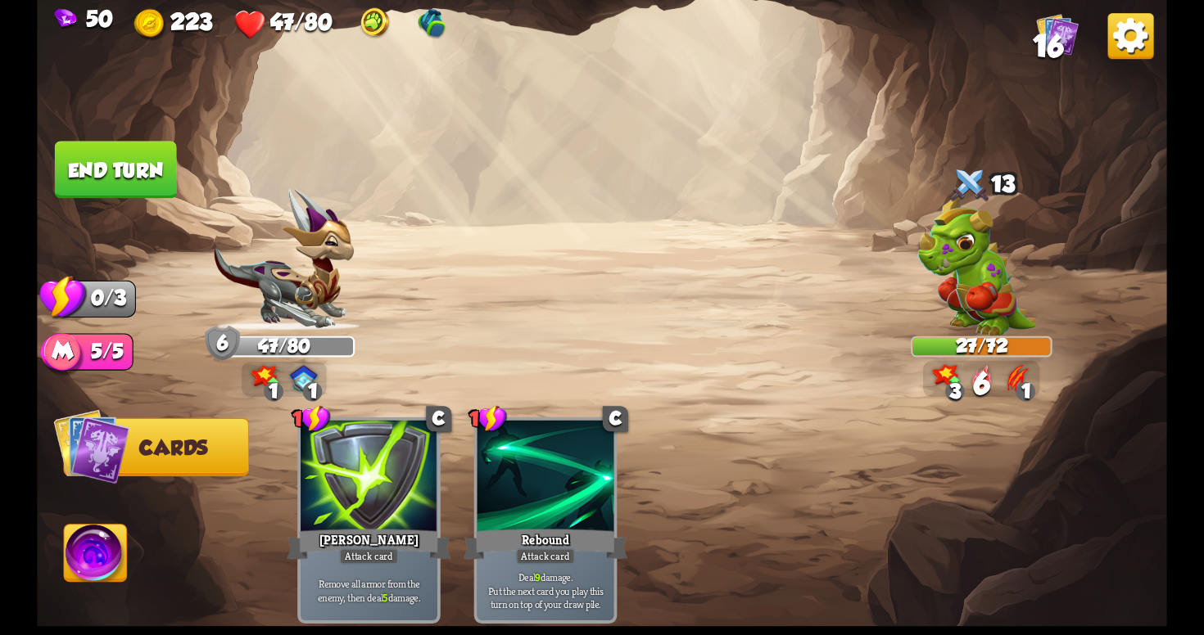
click at [979, 379] on img at bounding box center [980, 378] width 21 height 28
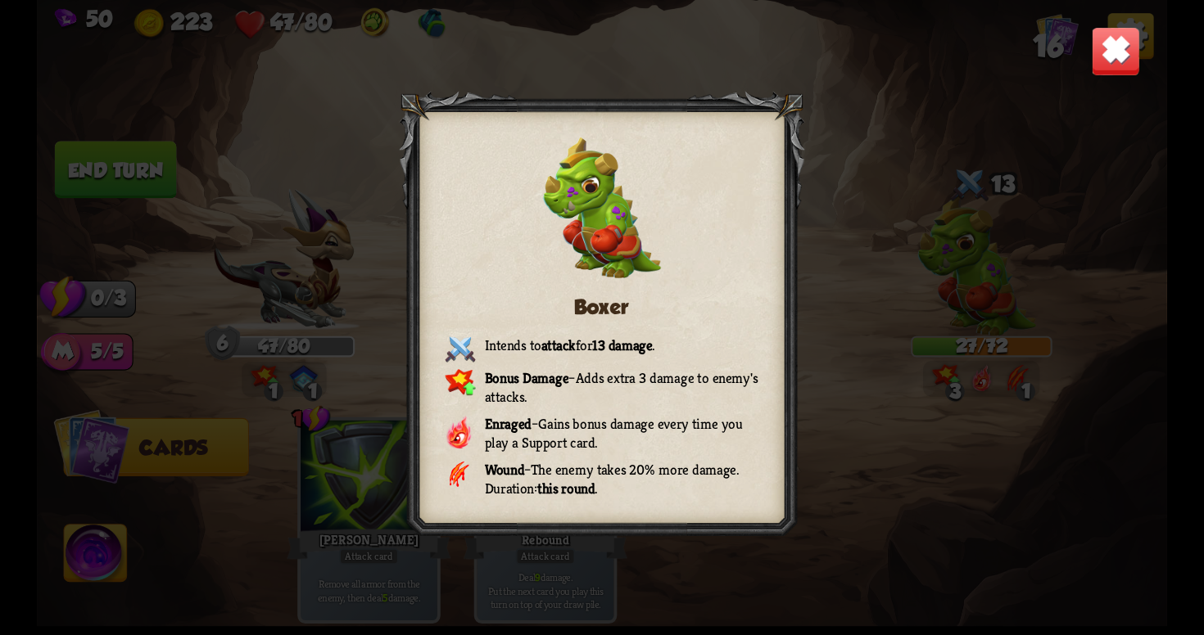
click at [1068, 64] on div "Boxer Intends to attack for 13 damage . Bonus Damage – Adds extra 3 damage to e…" at bounding box center [602, 317] width 1130 height 635
click at [1092, 61] on img at bounding box center [1115, 50] width 49 height 49
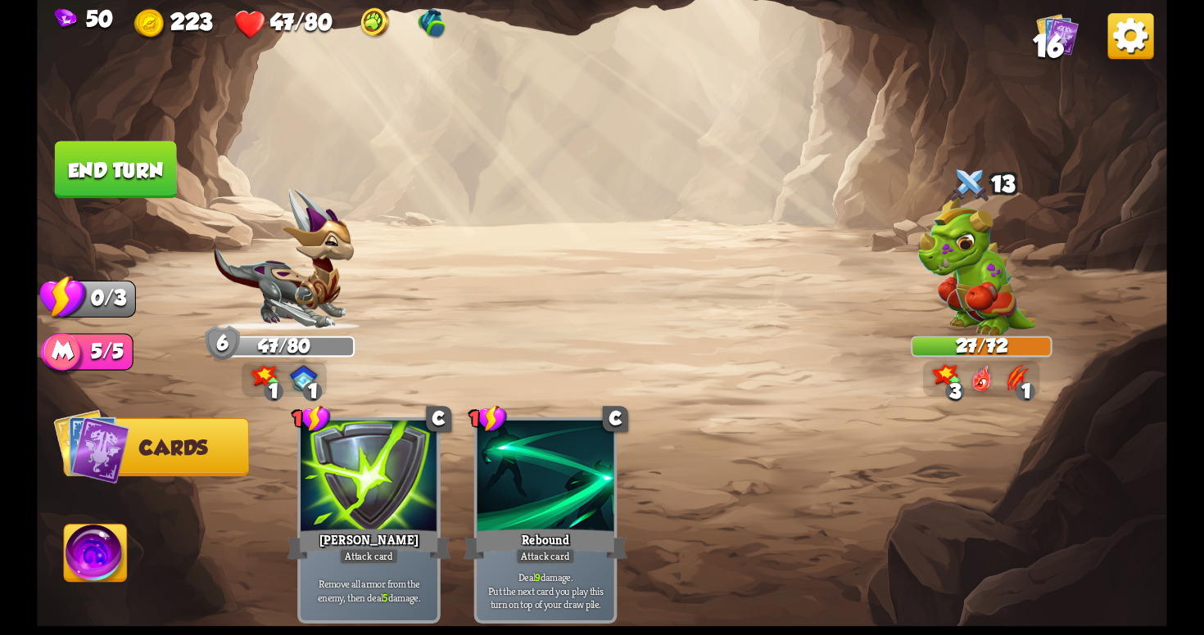
click at [191, 165] on img at bounding box center [602, 317] width 1130 height 635
click at [169, 167] on button "End turn" at bounding box center [116, 169] width 122 height 57
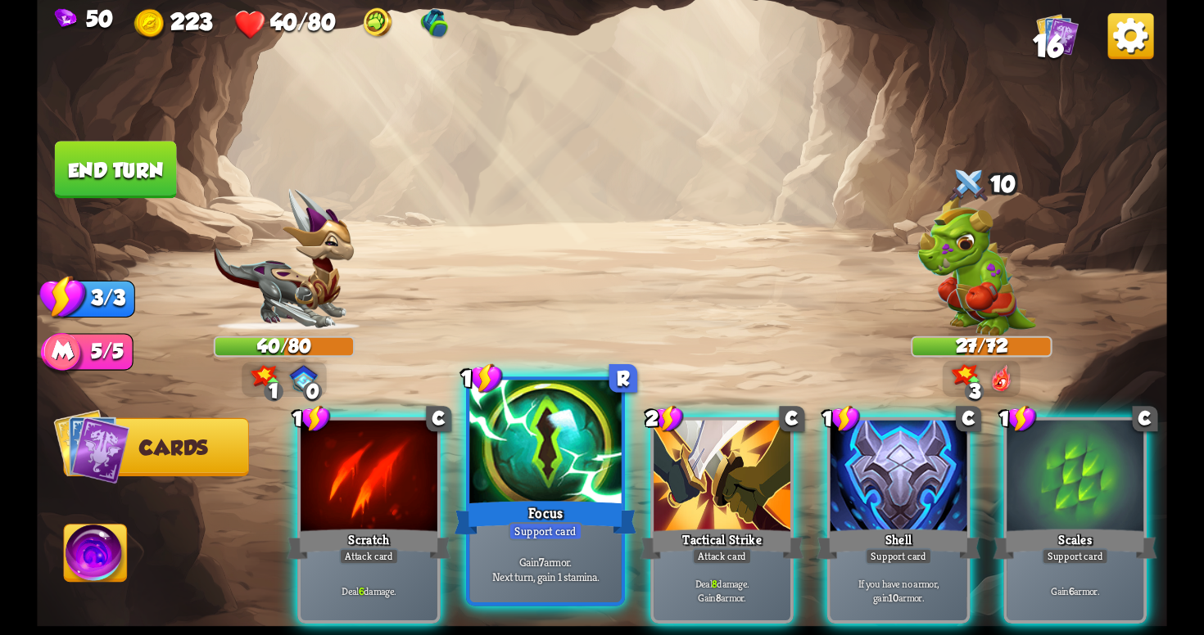
click at [592, 503] on div "Focus" at bounding box center [545, 518] width 182 height 41
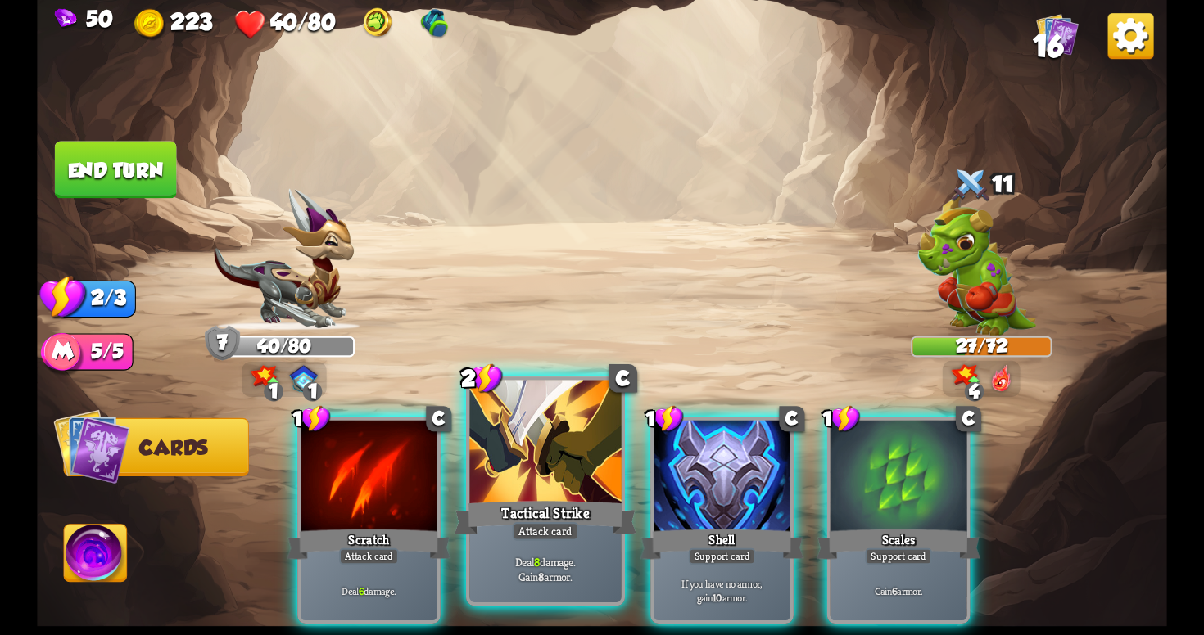
click at [579, 509] on div "Tactical Strike" at bounding box center [545, 518] width 182 height 41
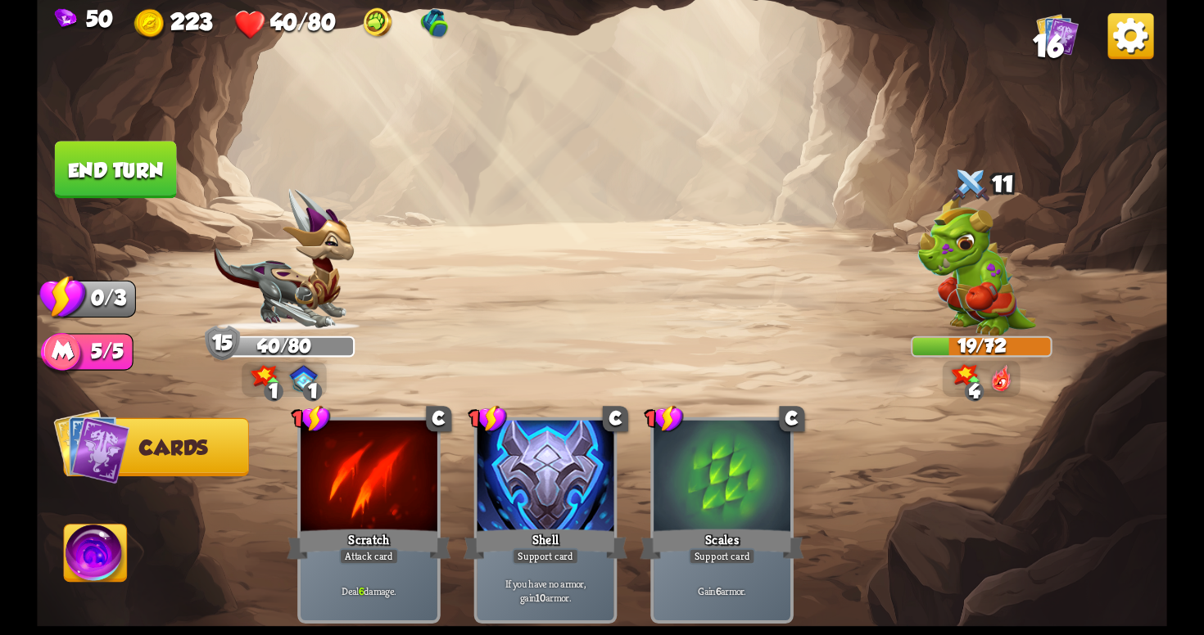
click at [181, 174] on img at bounding box center [602, 317] width 1130 height 635
click at [169, 174] on button "End turn" at bounding box center [116, 169] width 122 height 57
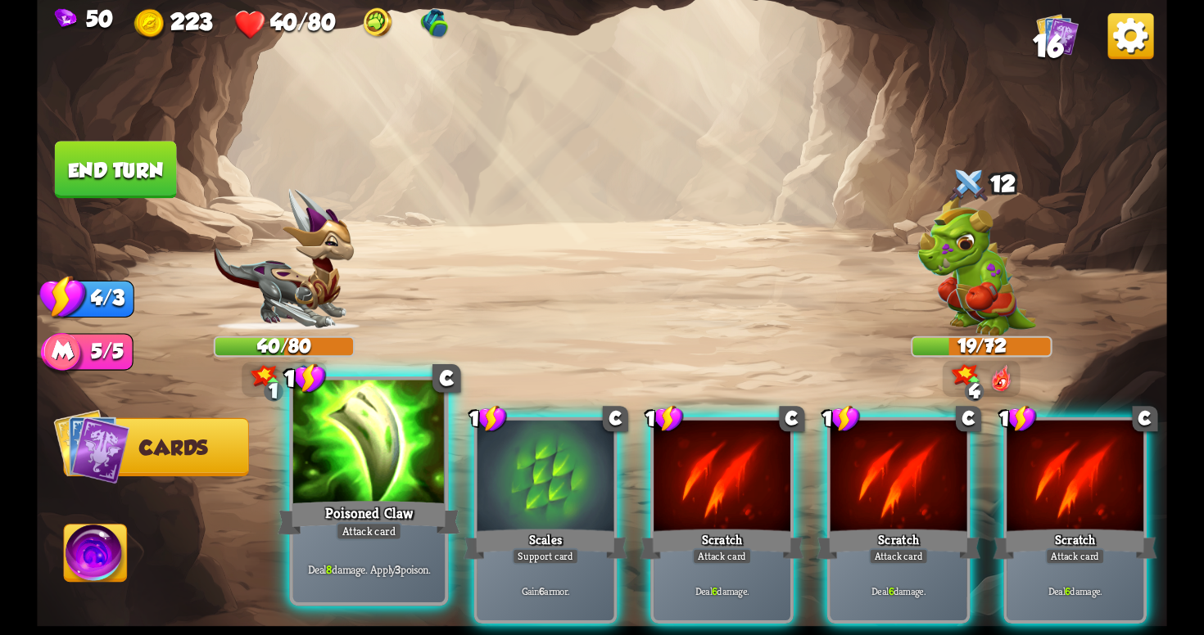
click at [374, 580] on div "Deal 8 damage. Apply 3 poison." at bounding box center [368, 569] width 151 height 66
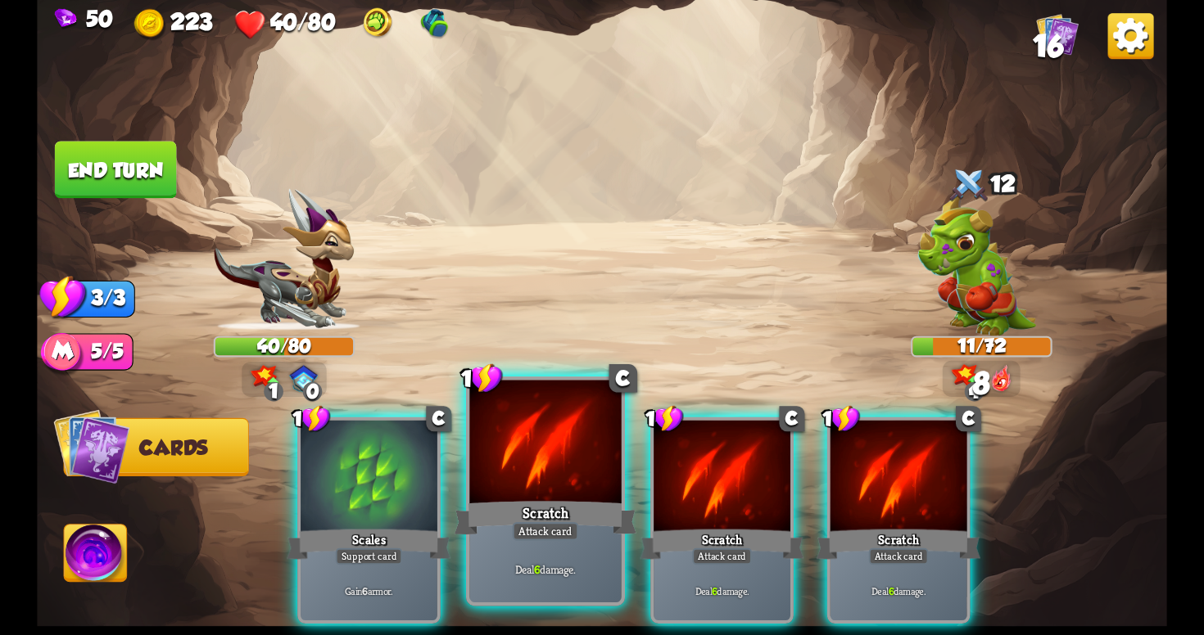
click at [491, 565] on p "Deal 6 damage." at bounding box center [545, 570] width 144 height 15
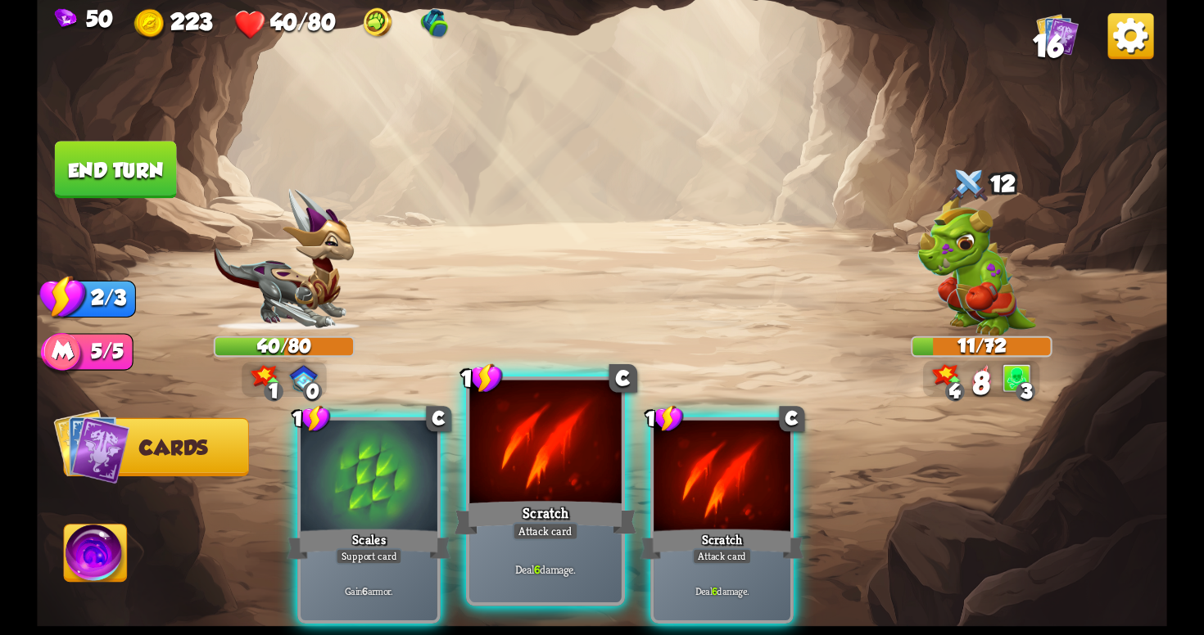
click at [540, 552] on div "Deal 6 damage." at bounding box center [544, 569] width 151 height 66
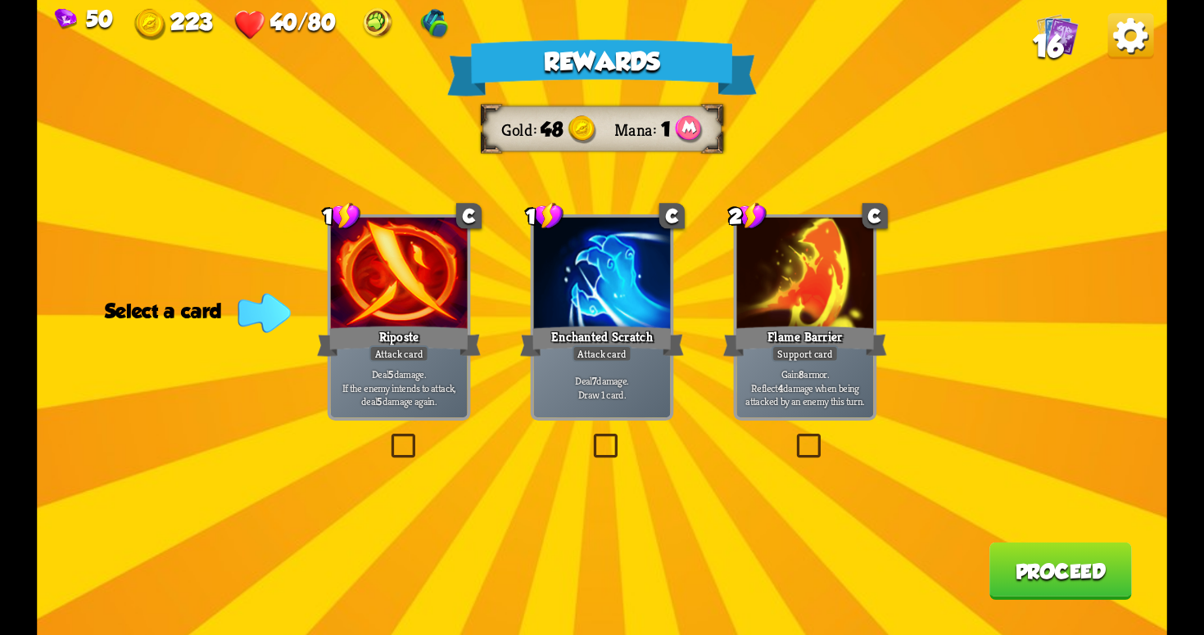
click at [590, 437] on label at bounding box center [590, 437] width 0 height 0
click at [0, 0] on input "checkbox" at bounding box center [0, 0] width 0 height 0
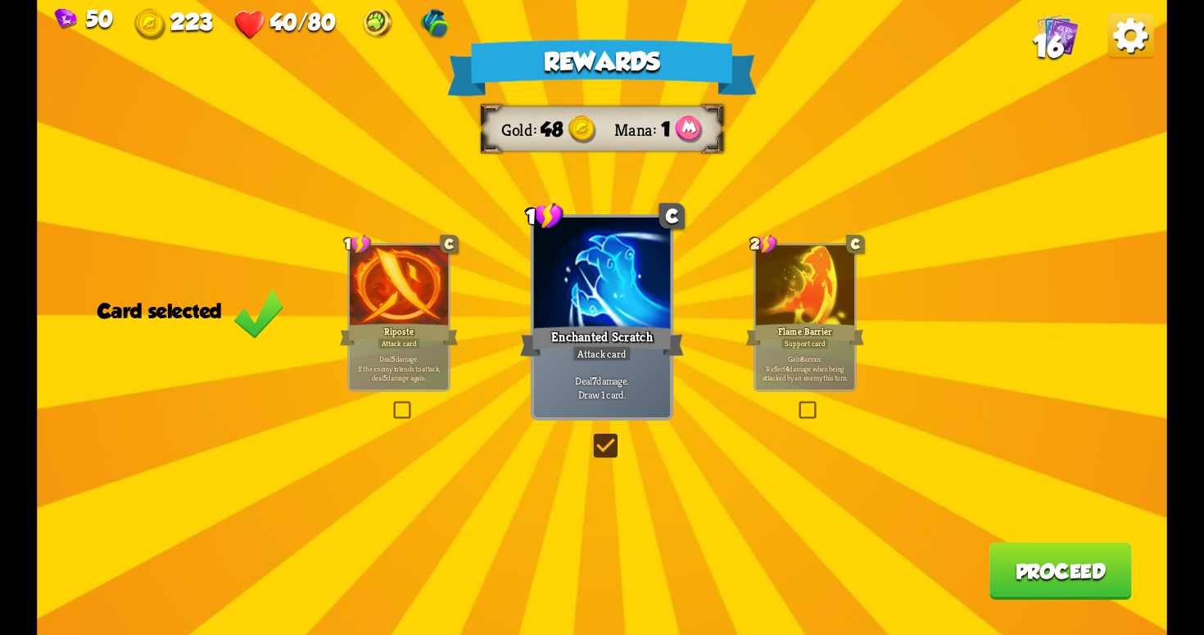
click at [1030, 566] on button "Proceed" at bounding box center [1060, 571] width 142 height 57
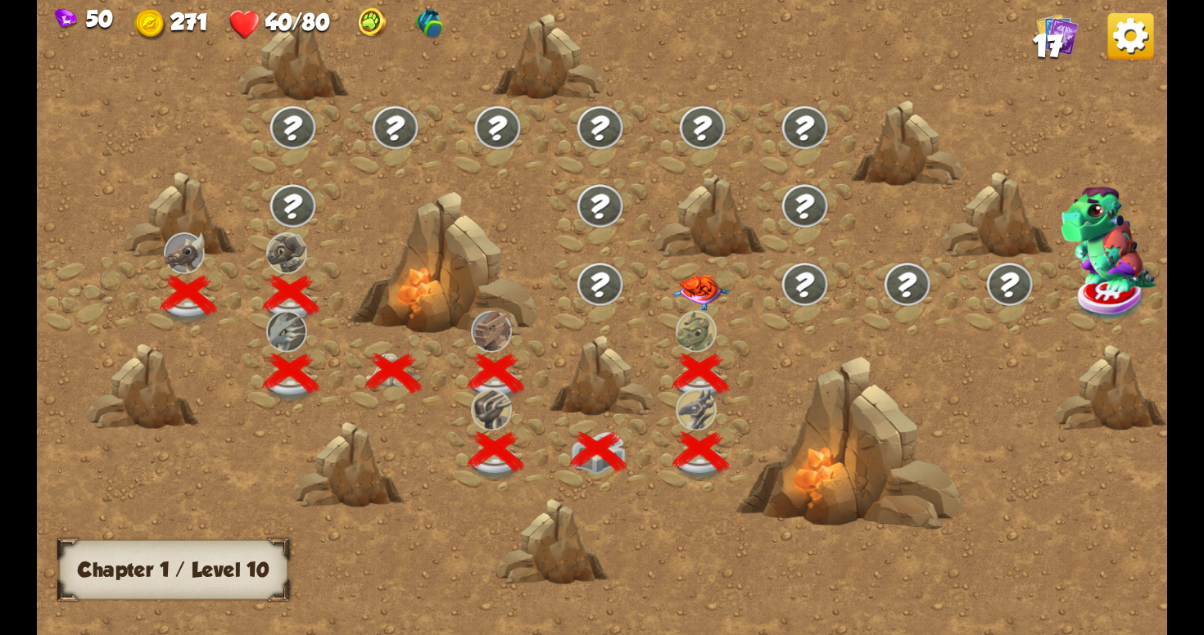
click at [700, 277] on img at bounding box center [700, 293] width 57 height 36
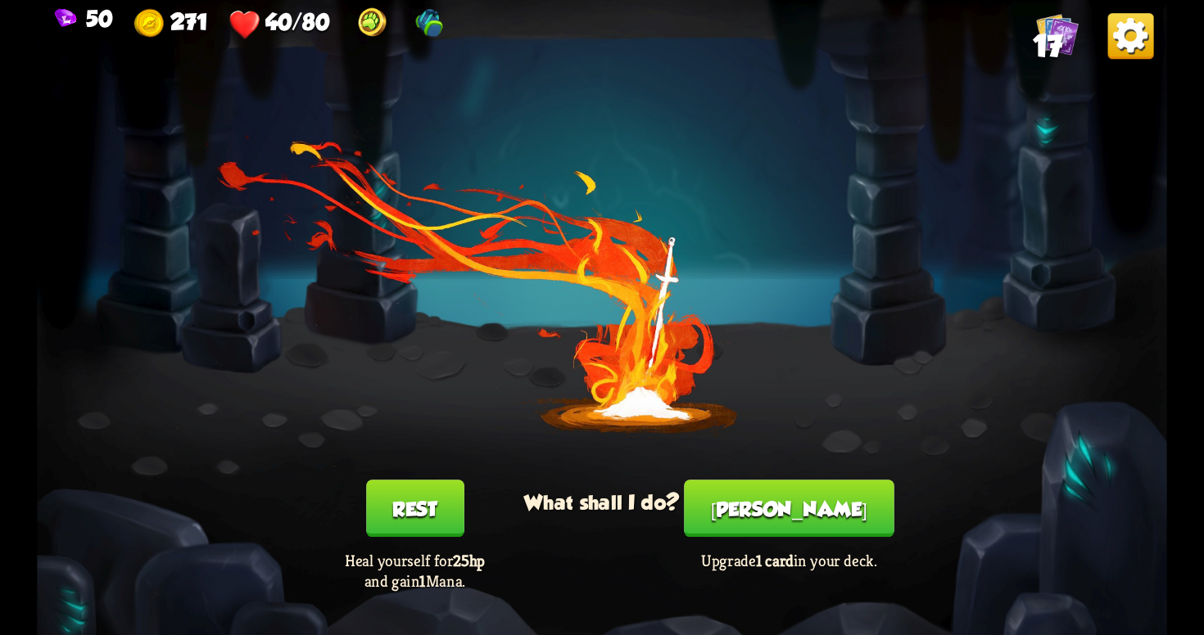
click at [441, 506] on button "Rest" at bounding box center [415, 508] width 98 height 57
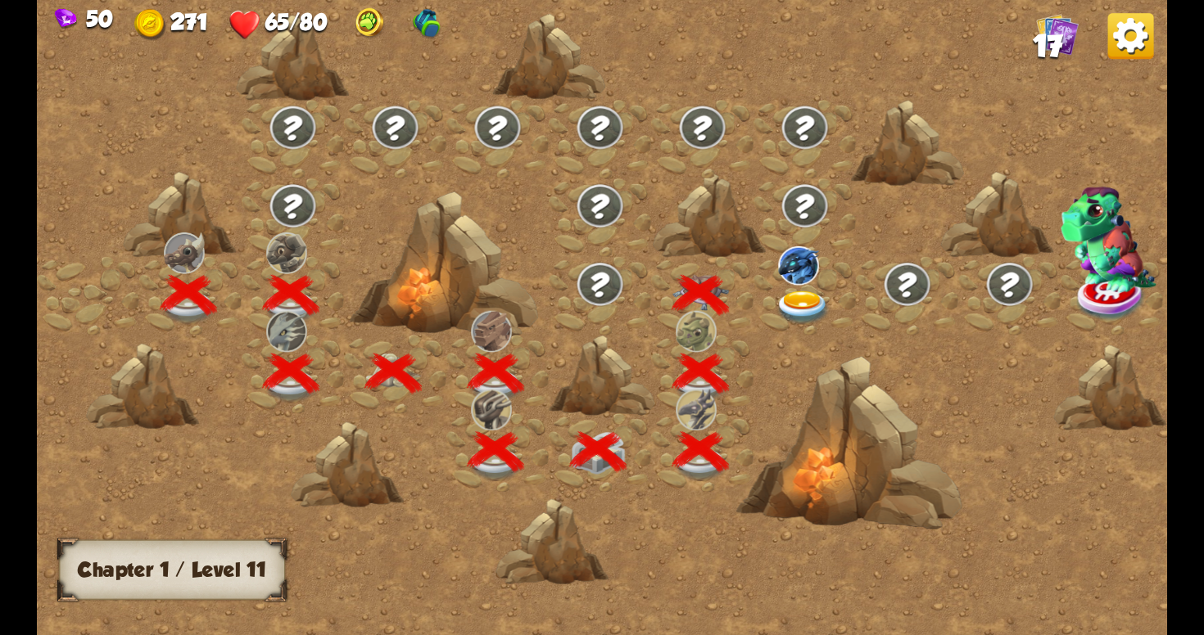
scroll to position [0, 249]
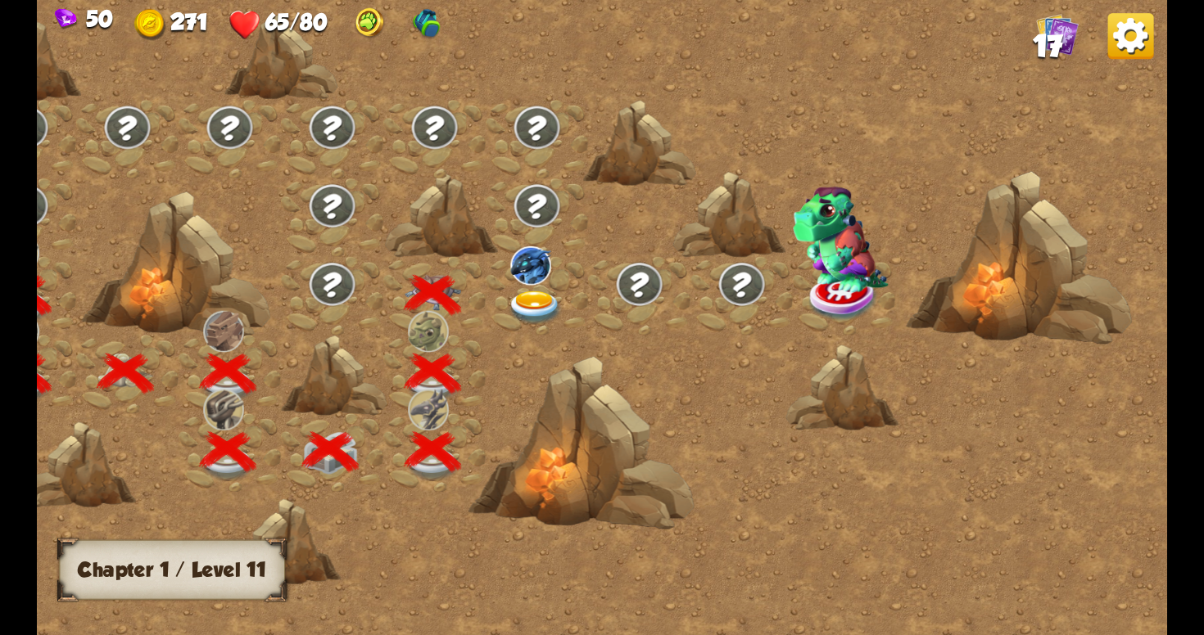
click at [534, 302] on img at bounding box center [535, 308] width 57 height 34
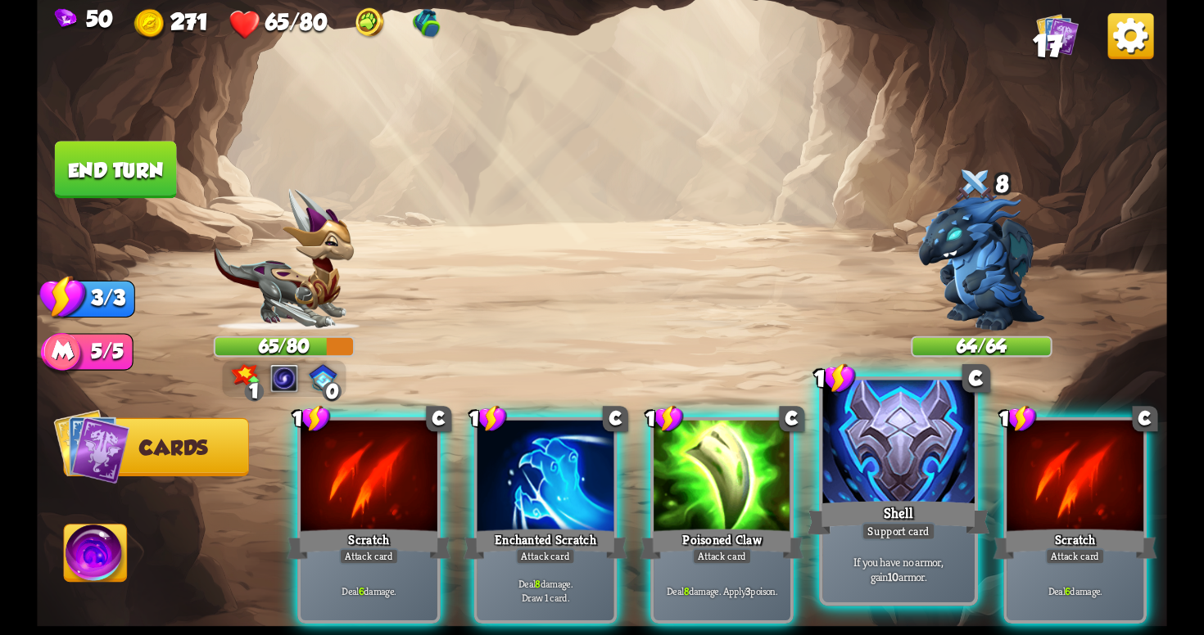
click at [893, 512] on div "Shell" at bounding box center [898, 518] width 182 height 41
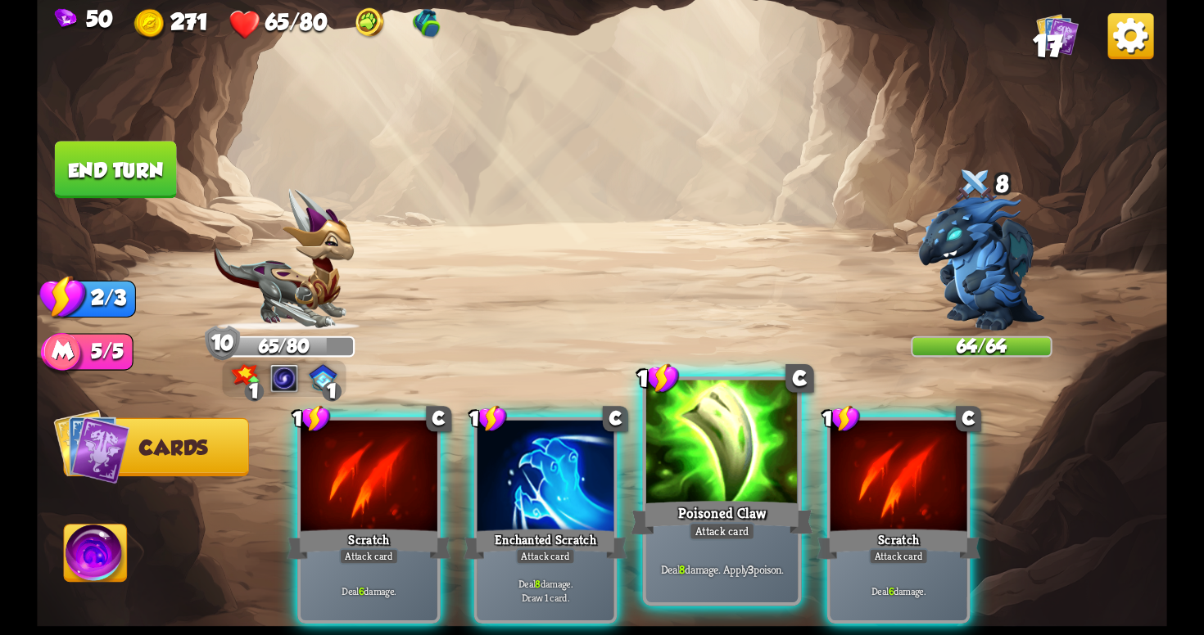
click at [744, 535] on div "Attack card" at bounding box center [722, 531] width 66 height 19
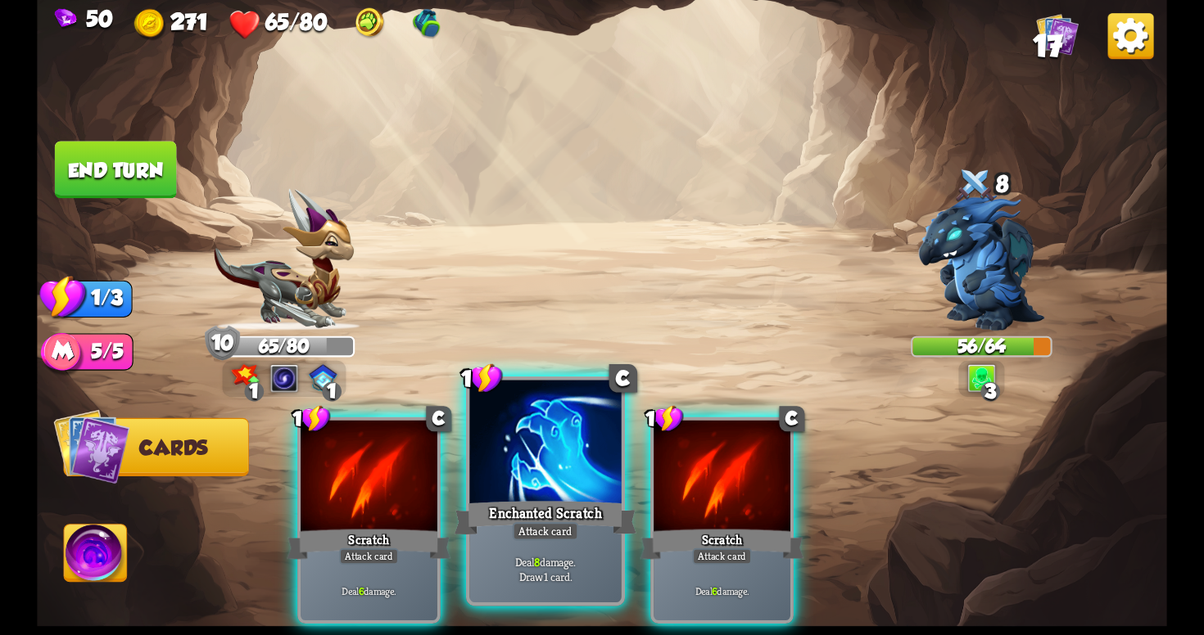
click at [579, 552] on div "Deal 8 damage. Draw 1 card." at bounding box center [544, 569] width 151 height 66
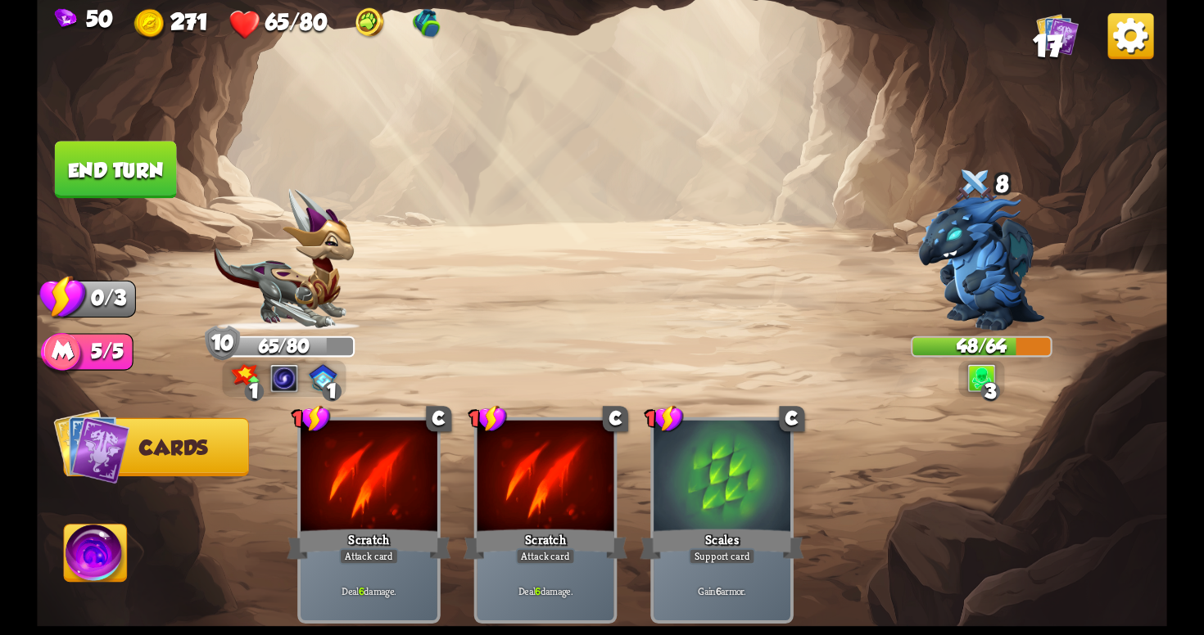
click at [100, 165] on button "End turn" at bounding box center [116, 169] width 122 height 57
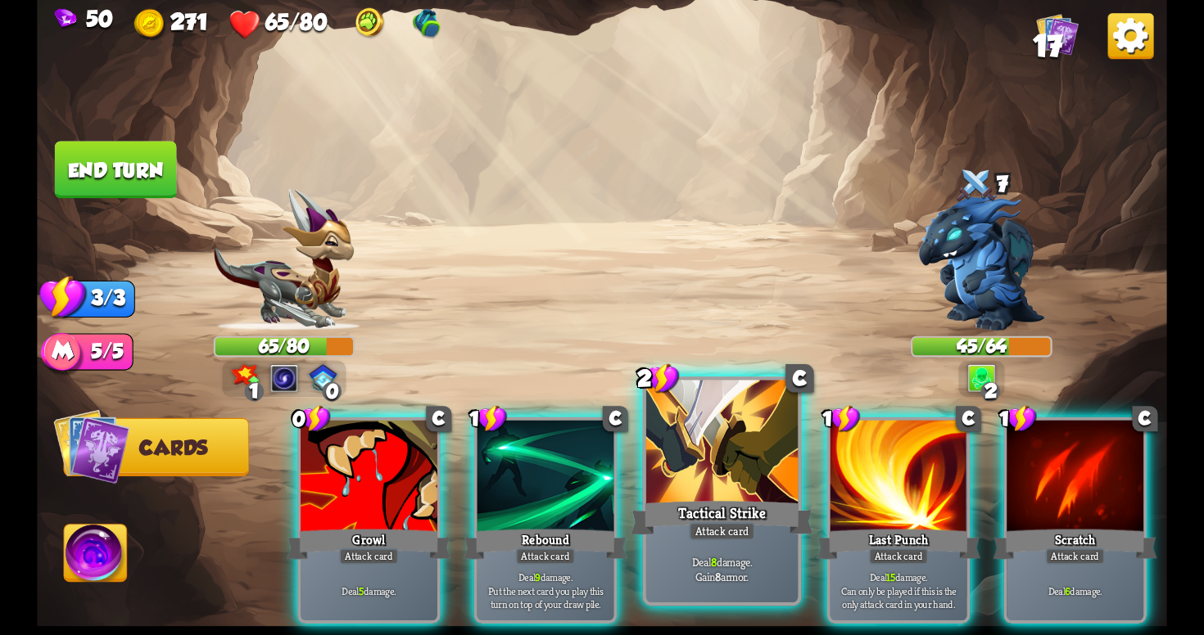
click at [735, 484] on div at bounding box center [721, 445] width 151 height 128
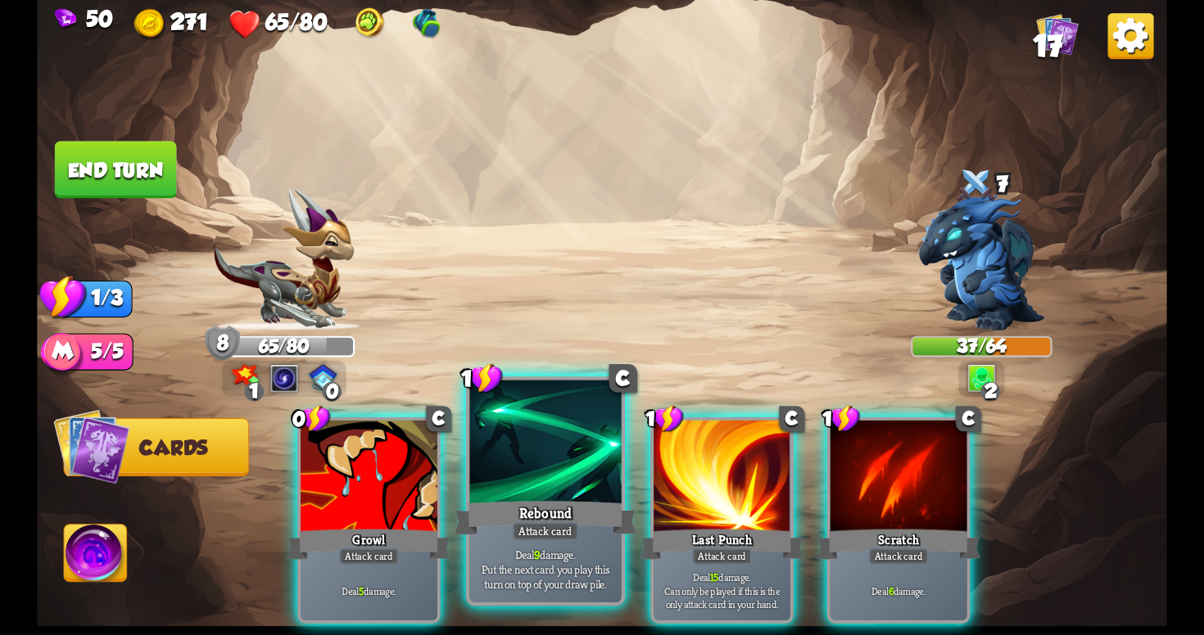
click at [535, 495] on div at bounding box center [544, 445] width 151 height 128
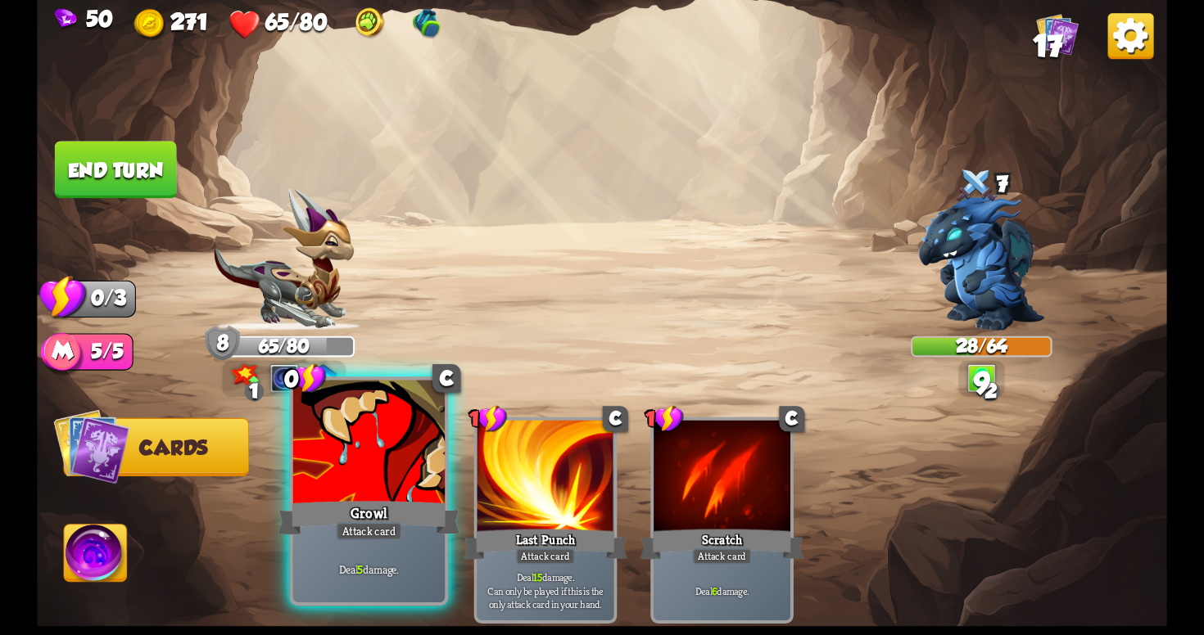
click at [396, 499] on div "Growl" at bounding box center [369, 518] width 182 height 41
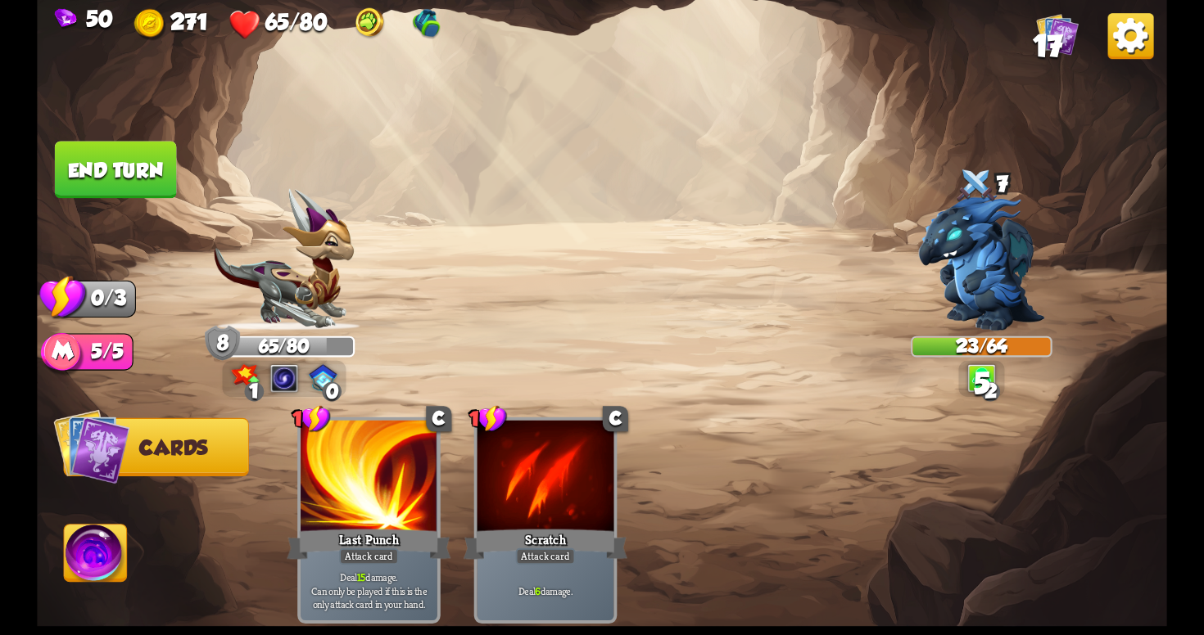
click at [137, 160] on button "End turn" at bounding box center [116, 169] width 122 height 57
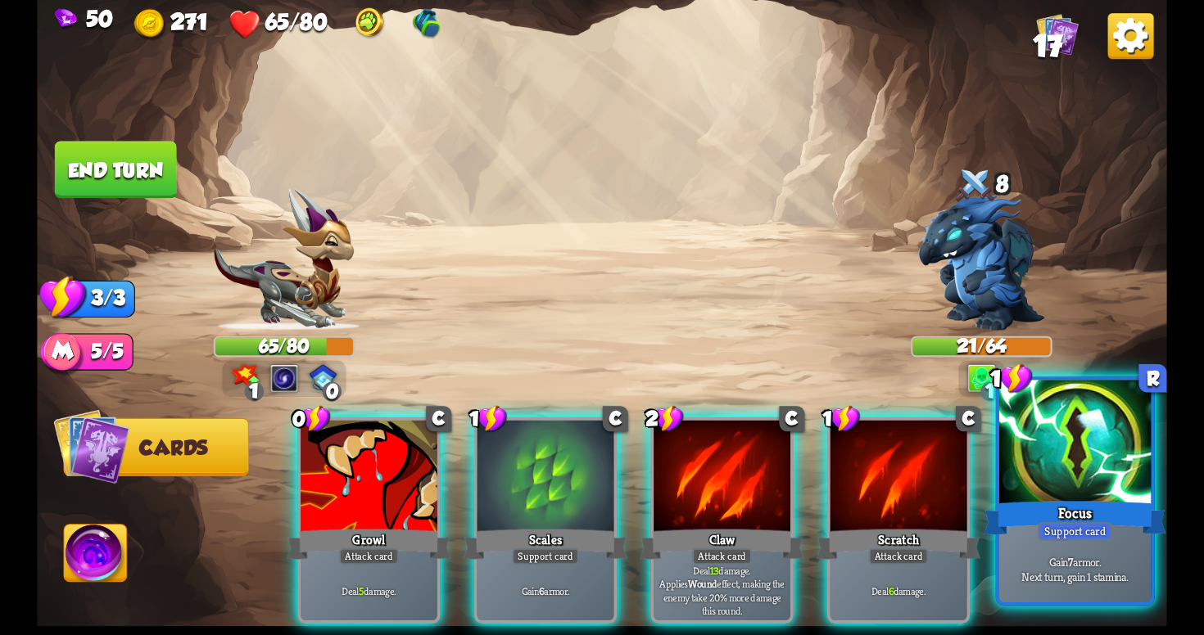
click at [1049, 474] on div at bounding box center [1074, 445] width 151 height 128
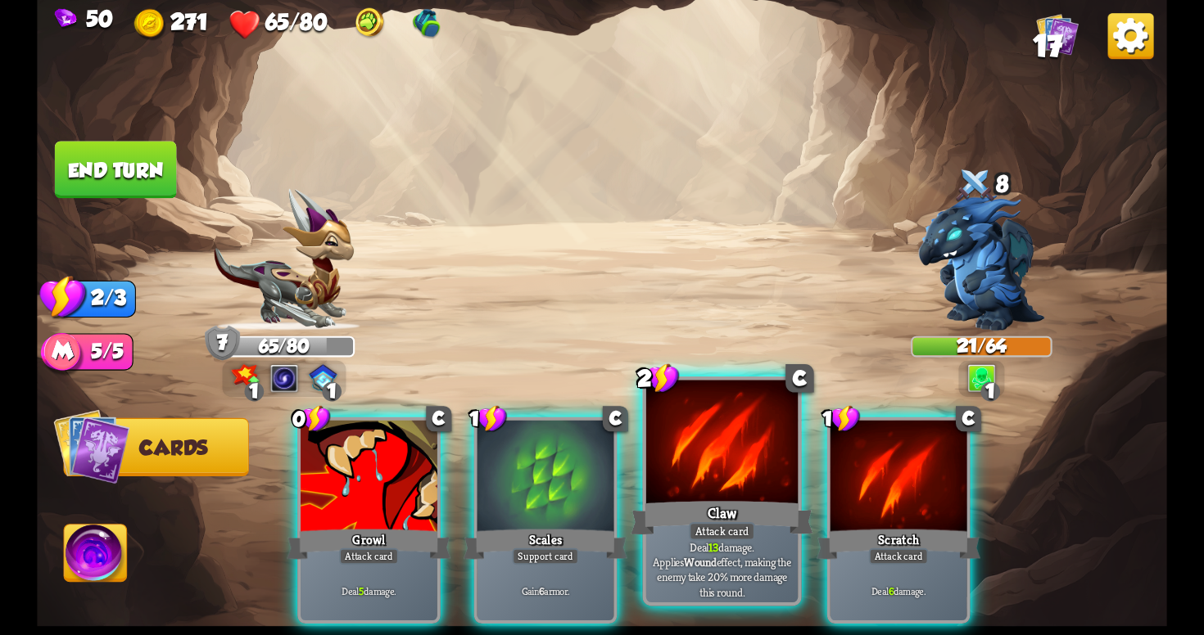
click at [698, 606] on div "2 C Claw Attack card Deal 13 damage. Applies Wound effect, making the enemy tak…" at bounding box center [722, 491] width 159 height 229
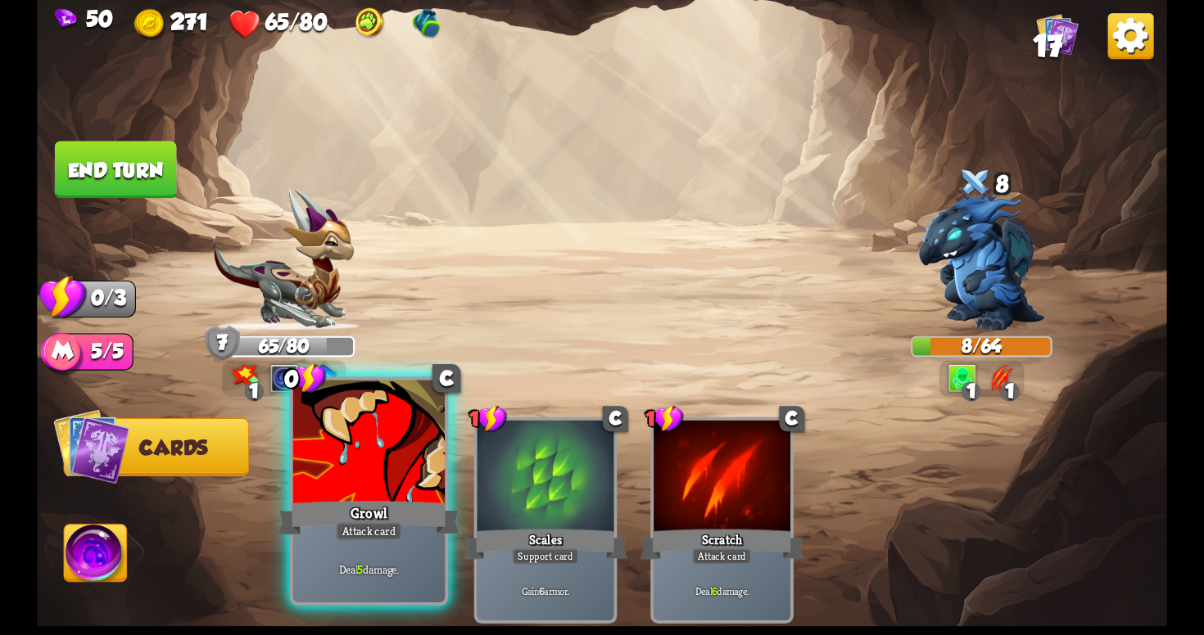
click at [405, 567] on p "Deal 5 damage." at bounding box center [368, 570] width 144 height 15
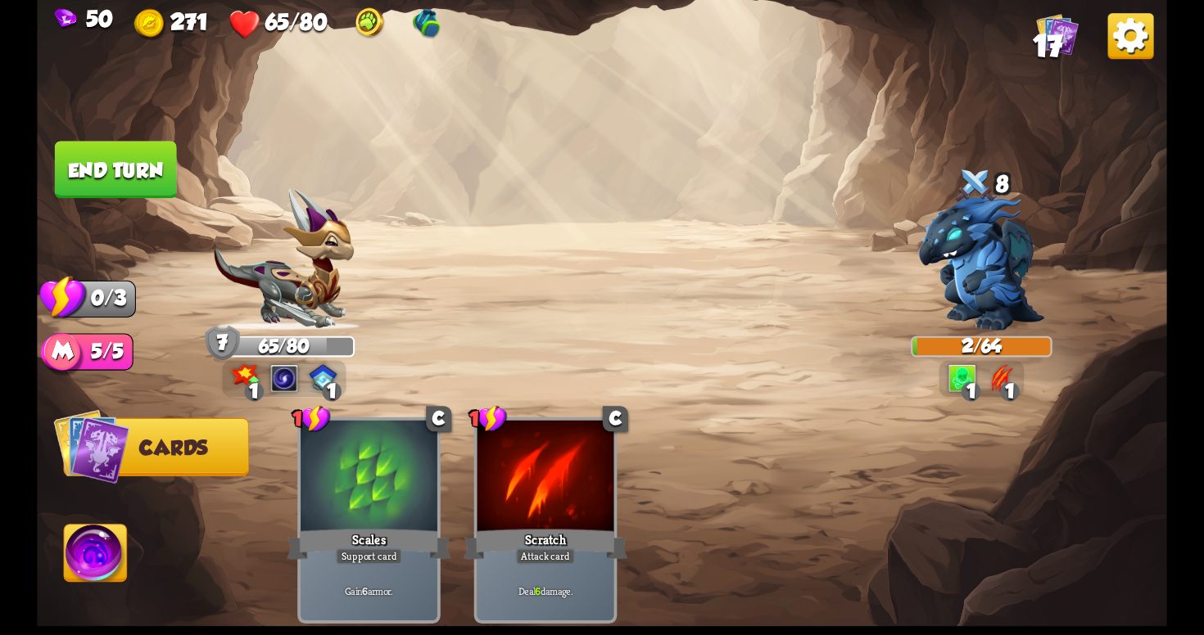
click at [151, 163] on button "End turn" at bounding box center [116, 169] width 122 height 57
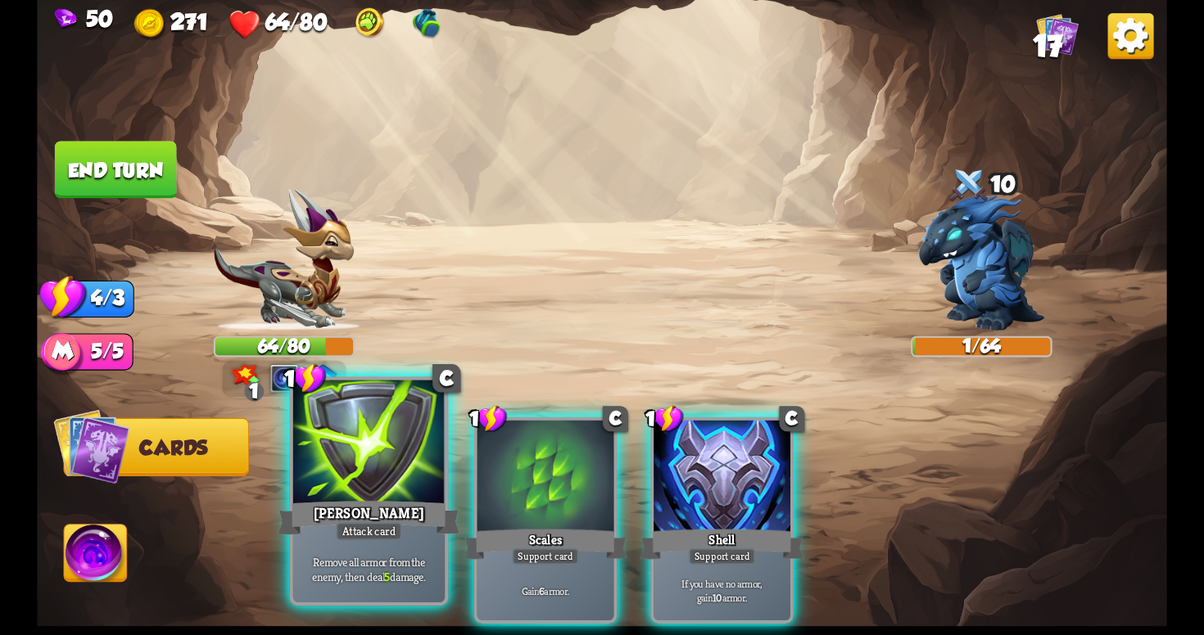
click at [424, 481] on div at bounding box center [368, 445] width 151 height 128
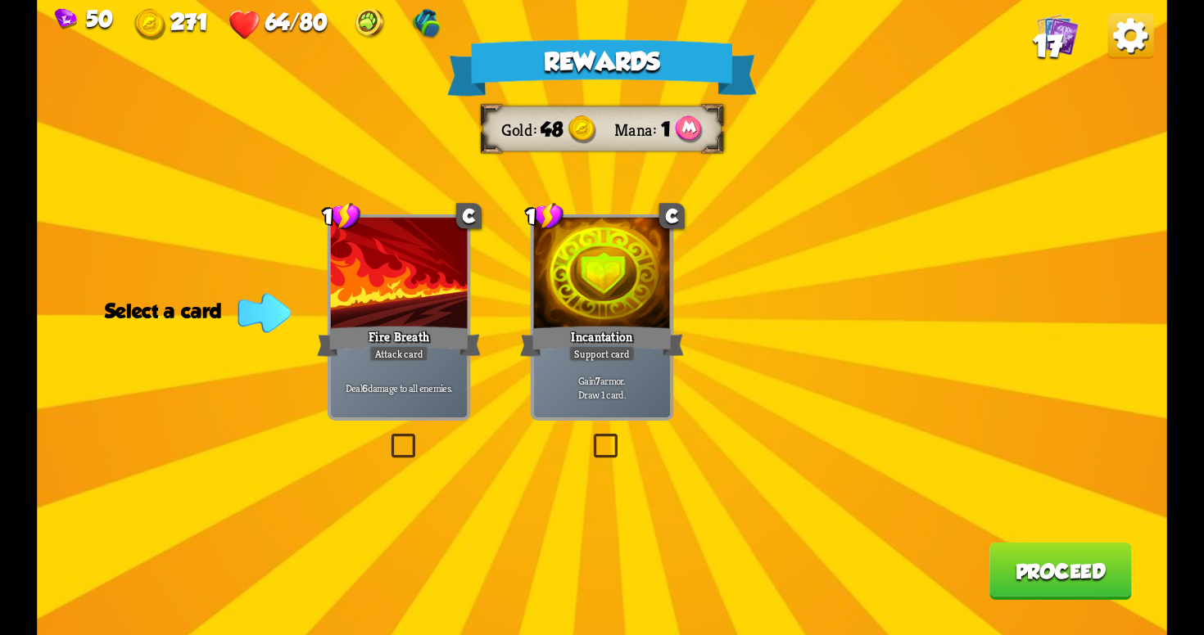
click at [590, 437] on label at bounding box center [590, 437] width 0 height 0
click at [0, 0] on input "checkbox" at bounding box center [0, 0] width 0 height 0
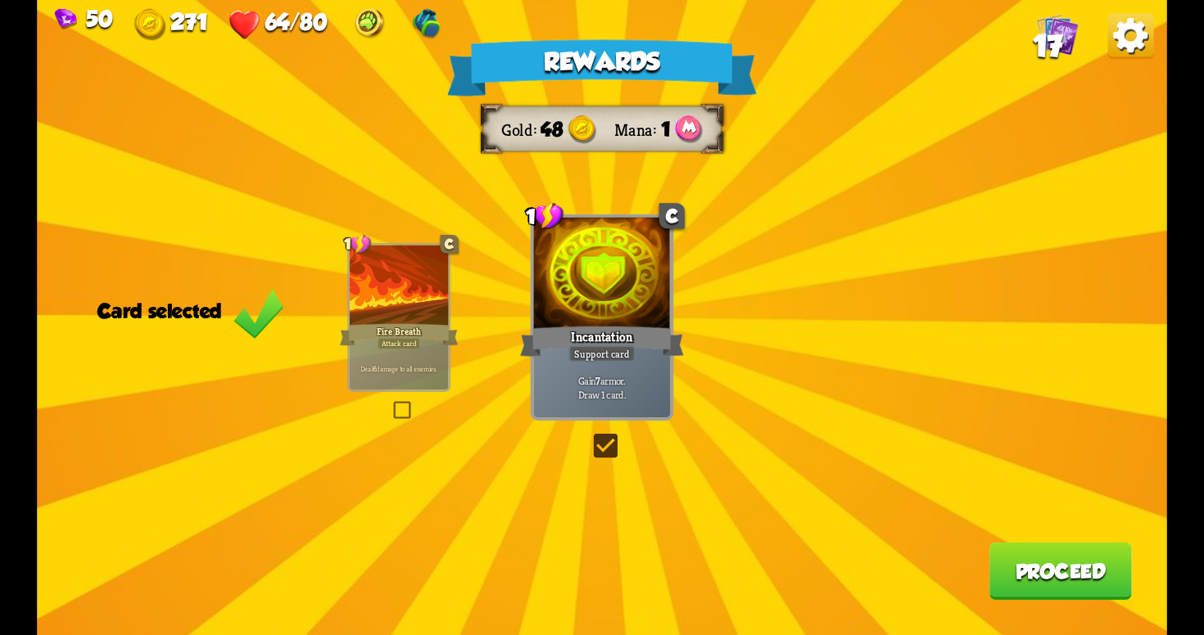
click at [1011, 569] on button "Proceed" at bounding box center [1060, 571] width 142 height 57
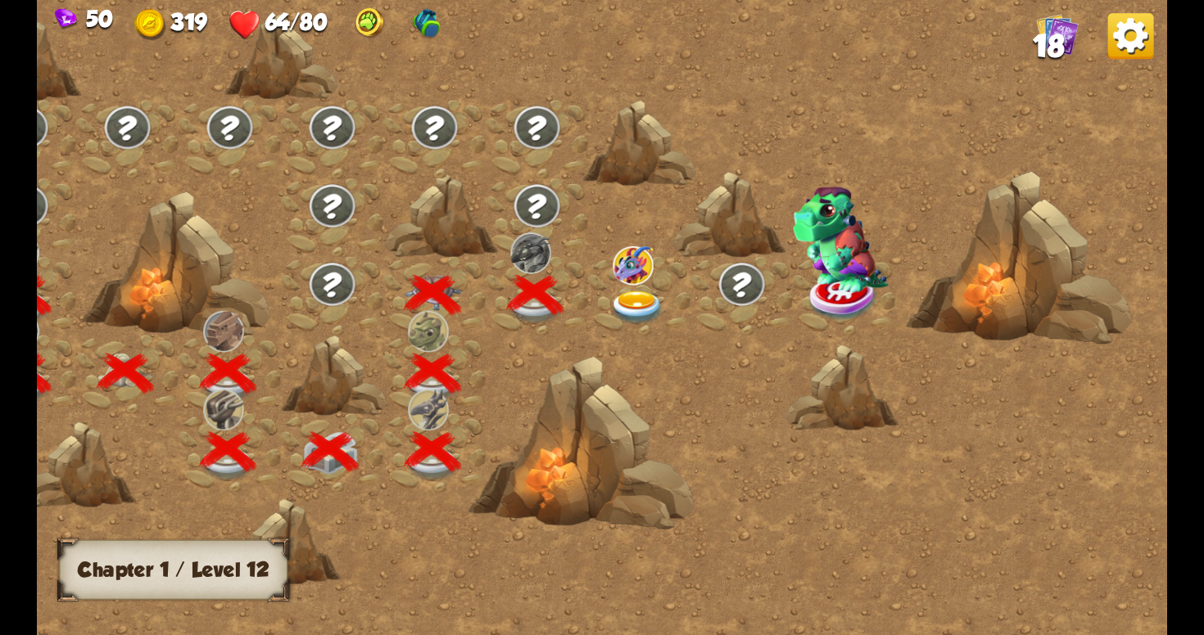
click at [629, 296] on img at bounding box center [637, 308] width 57 height 34
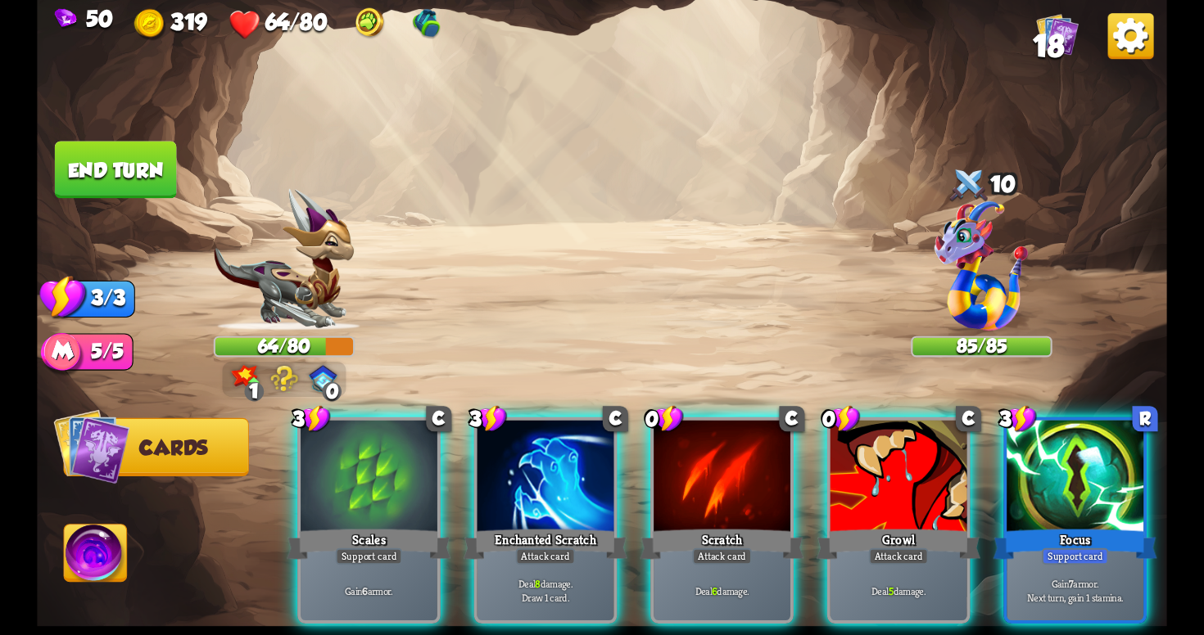
click at [282, 378] on img at bounding box center [284, 379] width 28 height 27
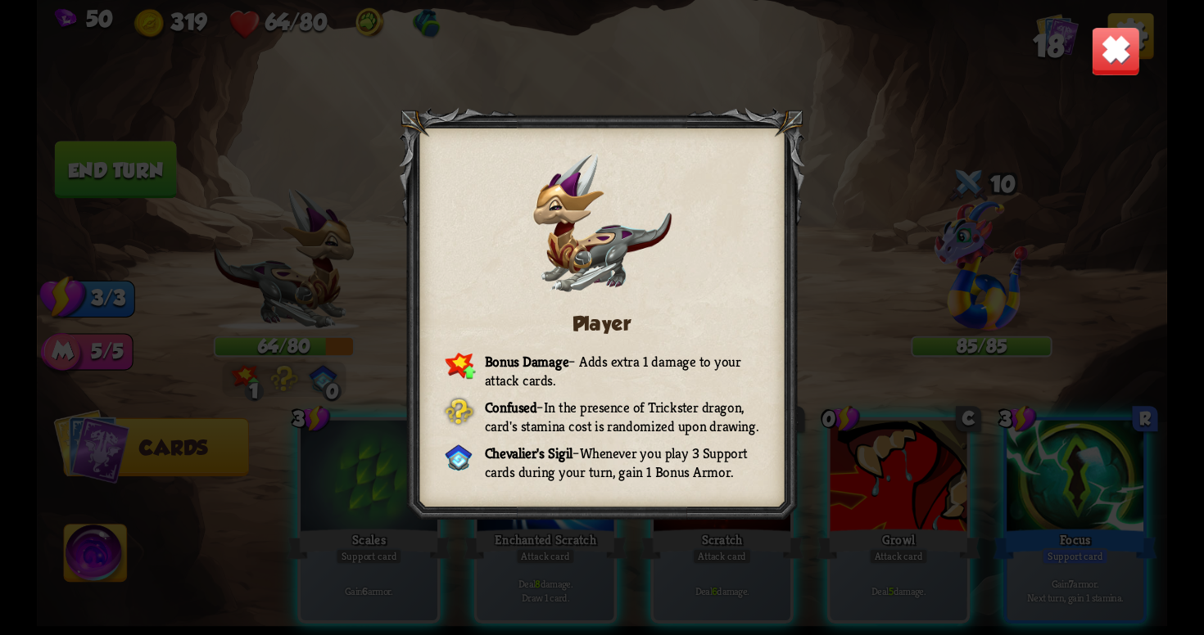
click at [1101, 46] on img at bounding box center [1115, 50] width 49 height 49
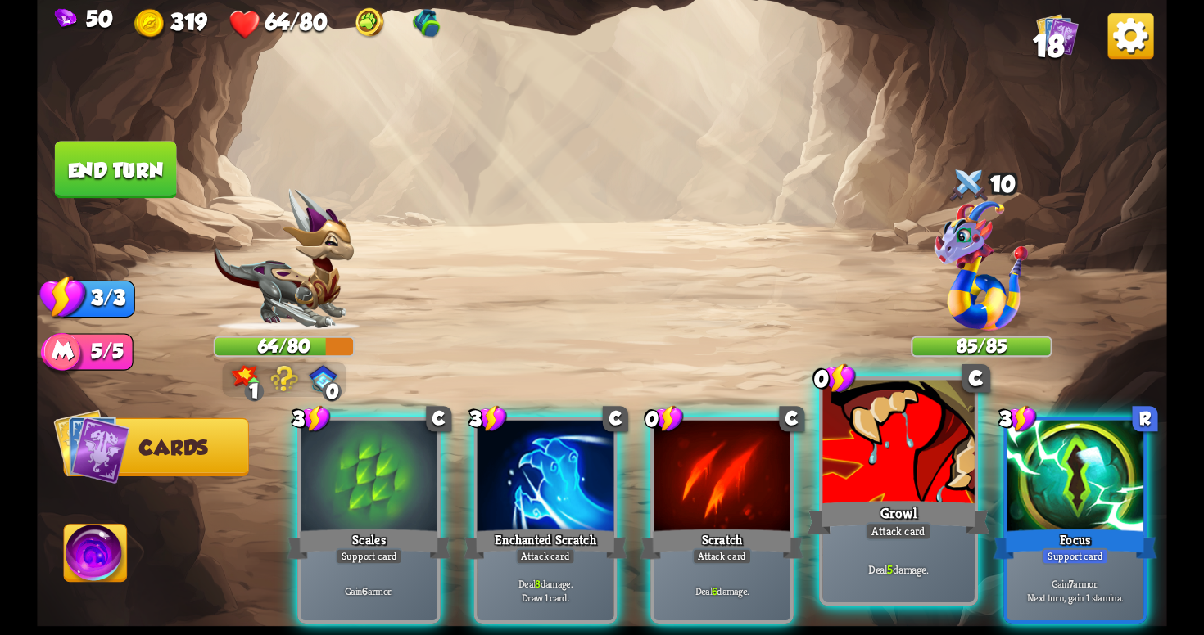
click at [852, 492] on div at bounding box center [897, 445] width 151 height 128
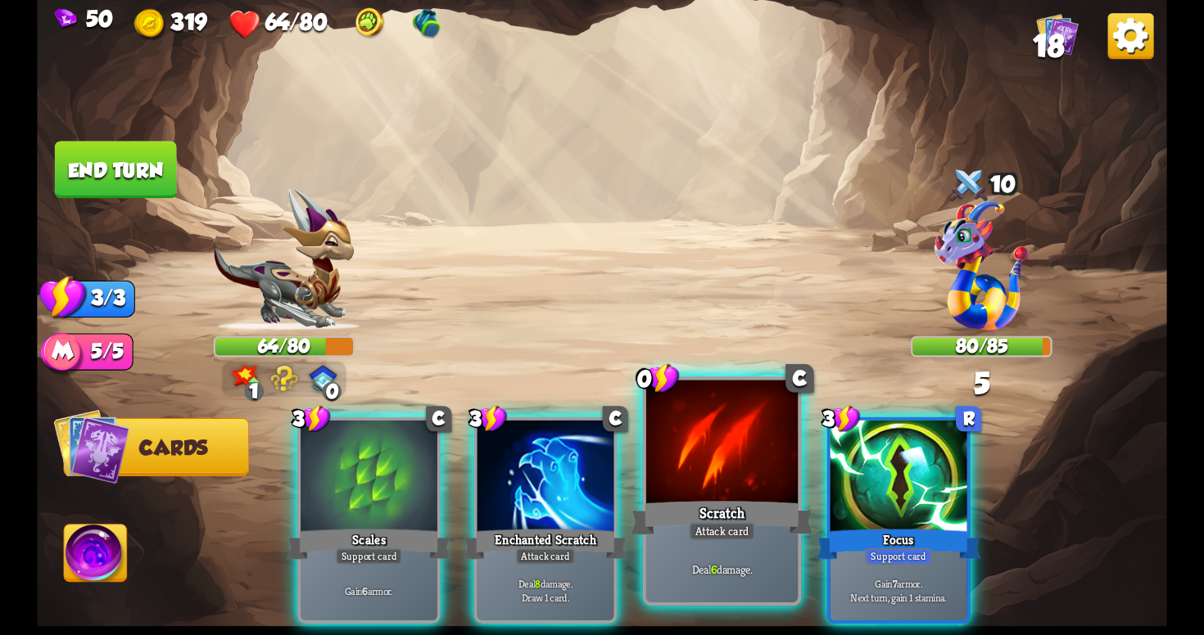
click at [703, 499] on div "Scratch" at bounding box center [722, 518] width 182 height 41
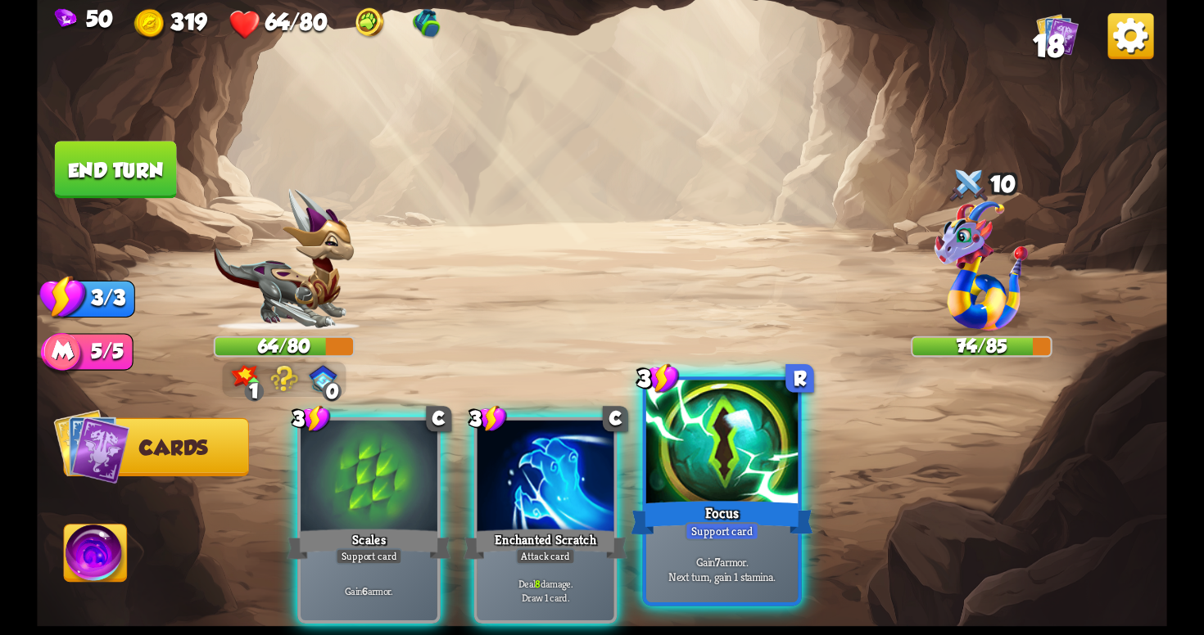
click at [727, 502] on div "Focus" at bounding box center [722, 518] width 182 height 41
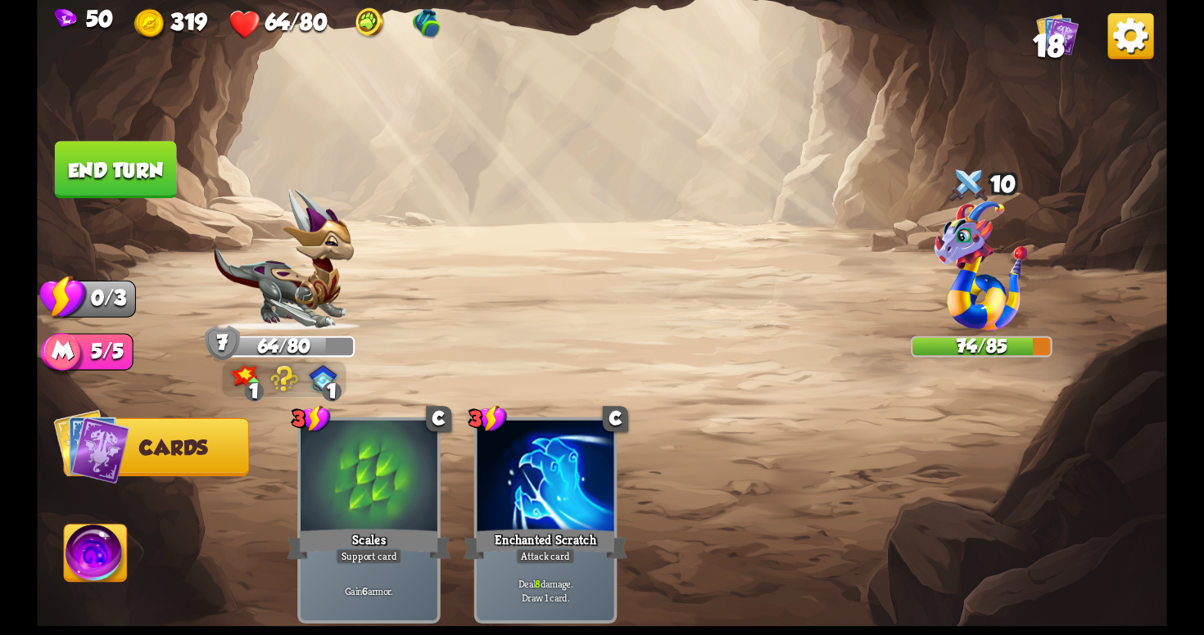
click at [145, 152] on button "End turn" at bounding box center [116, 169] width 122 height 57
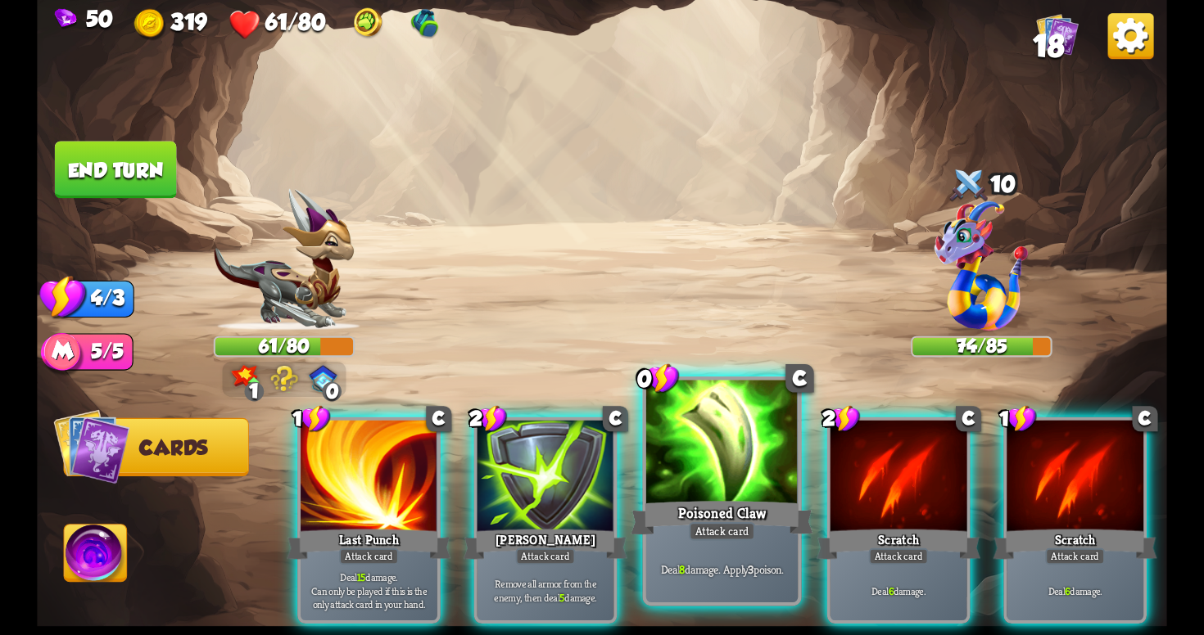
click at [726, 469] on div at bounding box center [721, 445] width 151 height 128
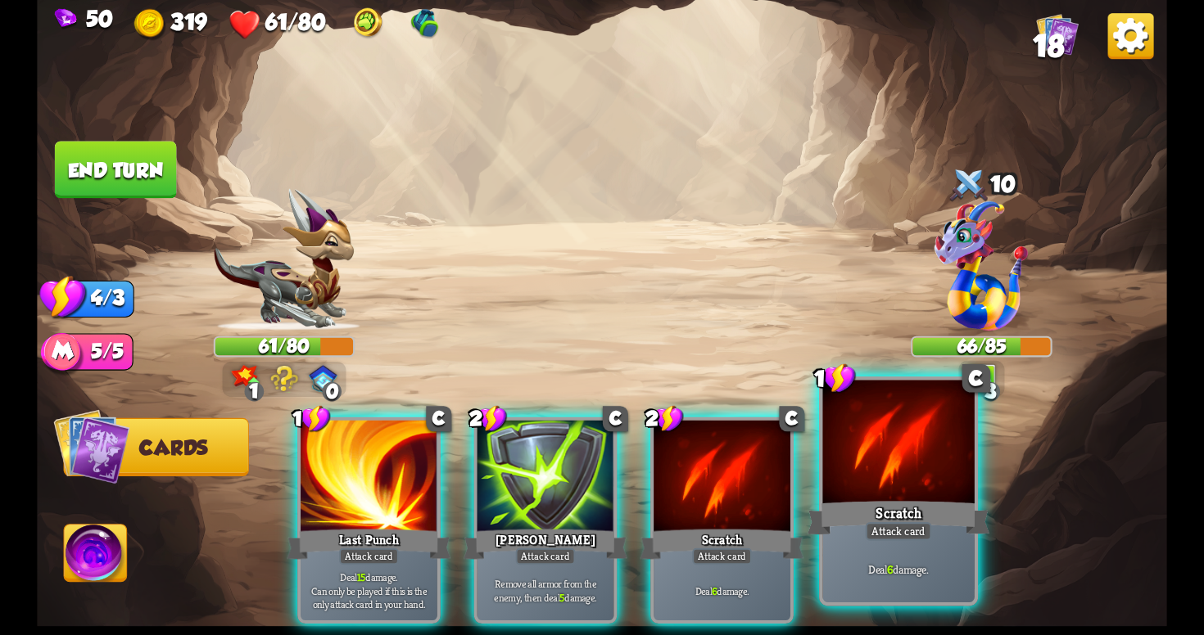
click at [867, 472] on div at bounding box center [897, 445] width 151 height 128
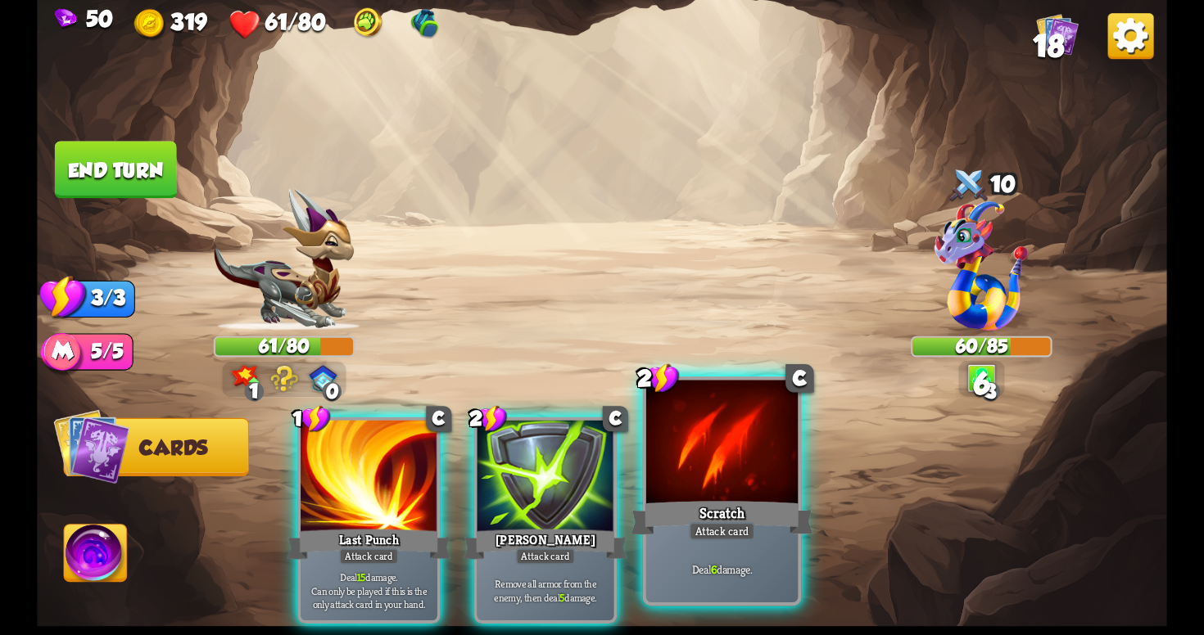
click at [754, 483] on div at bounding box center [721, 445] width 151 height 128
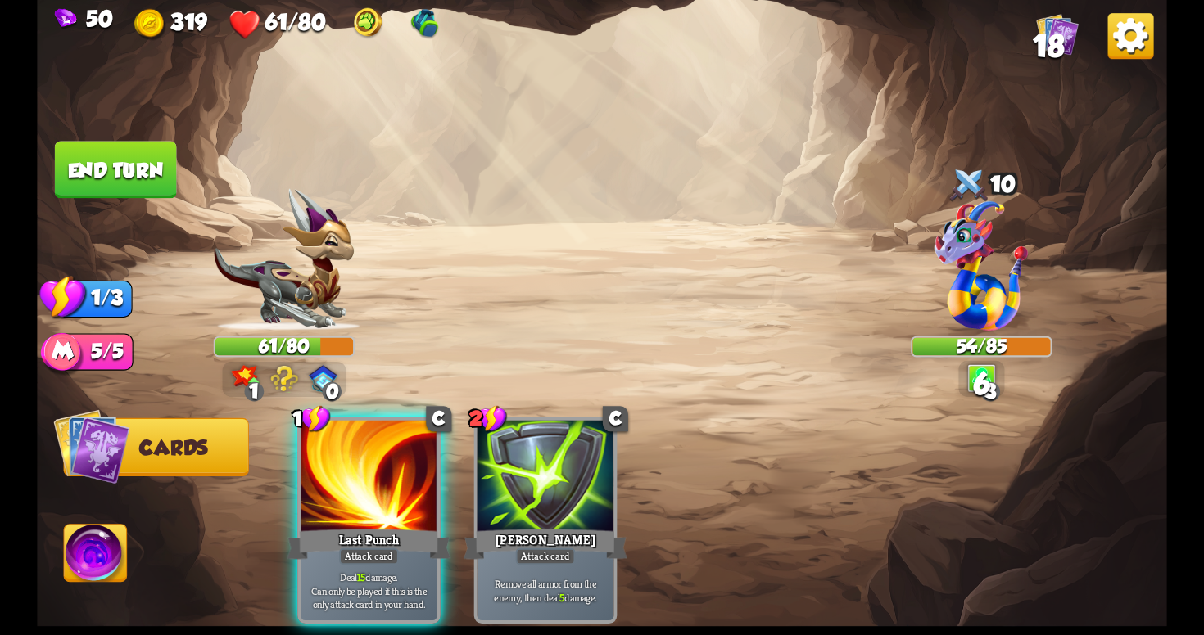
click at [112, 151] on button "End turn" at bounding box center [116, 169] width 122 height 57
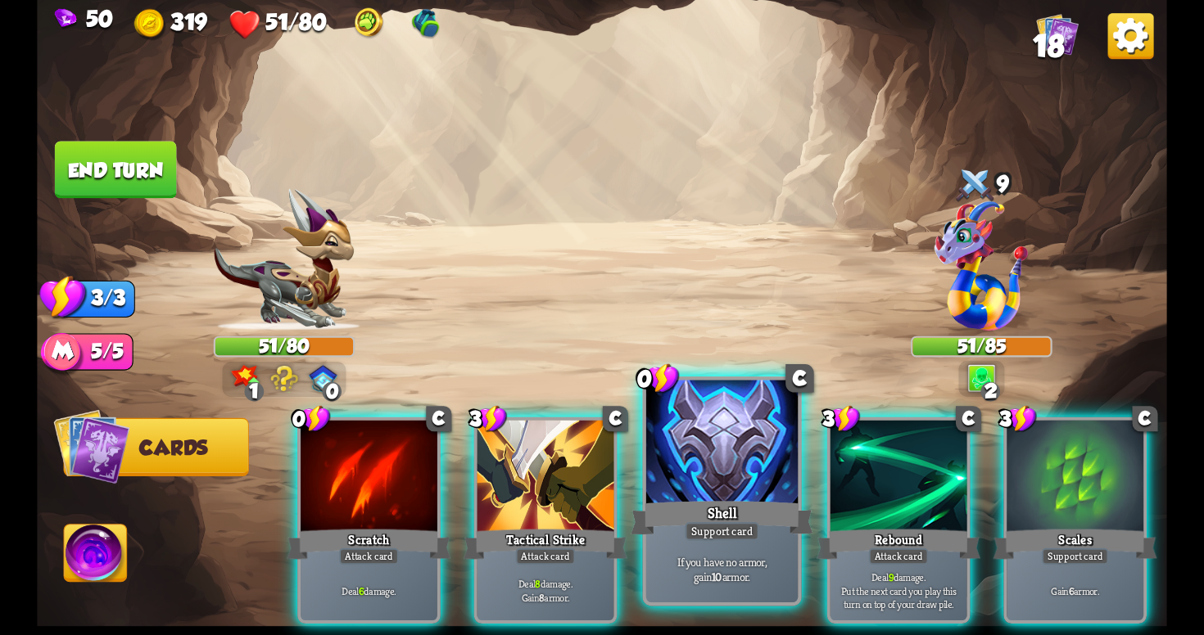
click at [704, 496] on div at bounding box center [721, 445] width 151 height 128
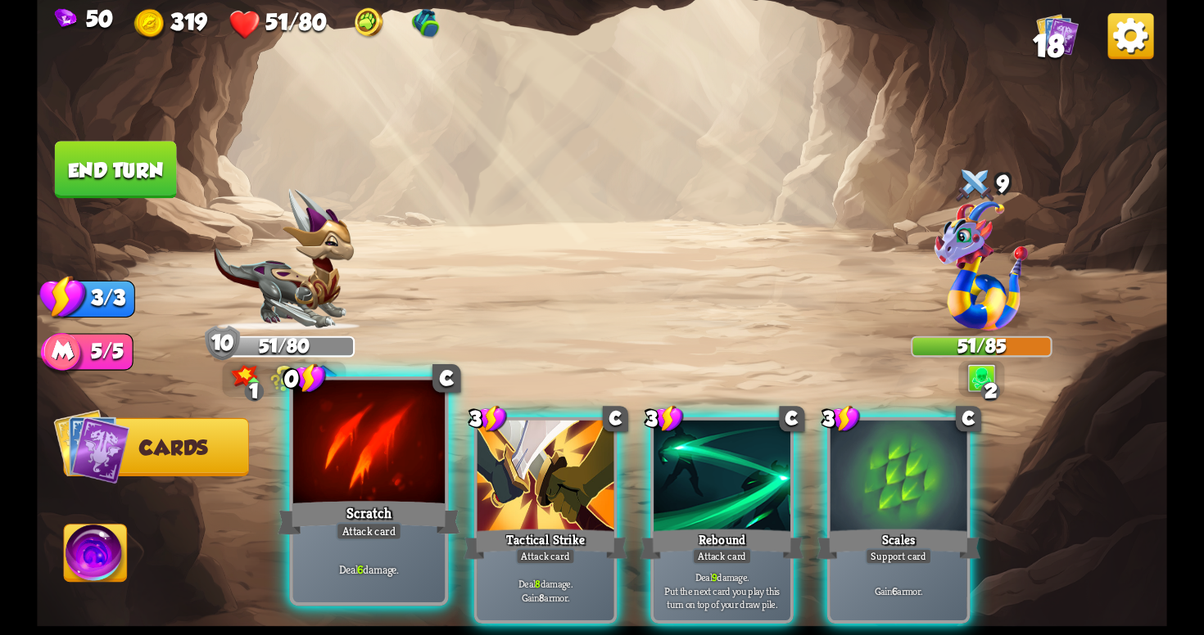
click at [343, 527] on div "Attack card" at bounding box center [369, 531] width 66 height 19
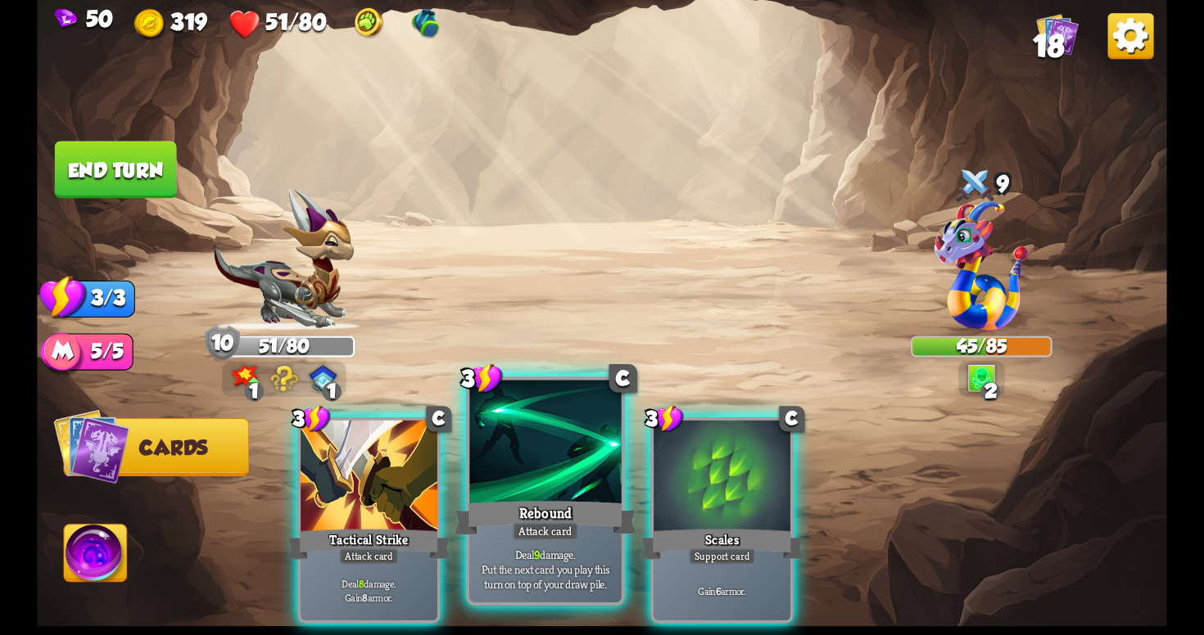
click at [540, 532] on div "Attack card" at bounding box center [546, 531] width 66 height 19
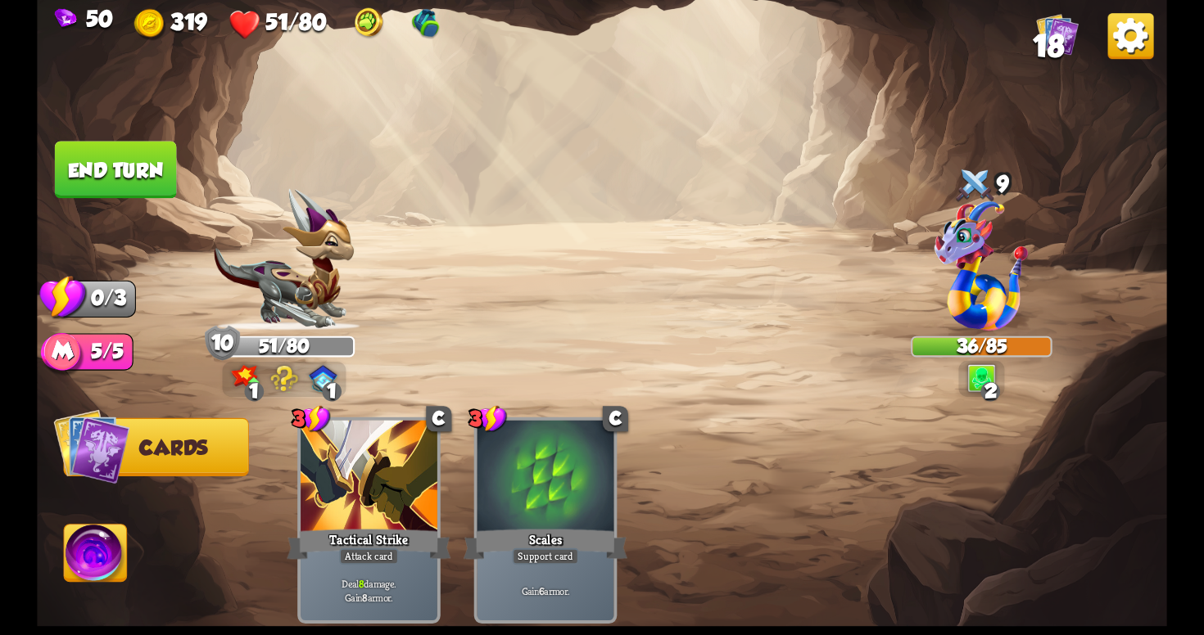
click at [144, 165] on button "End turn" at bounding box center [116, 169] width 122 height 57
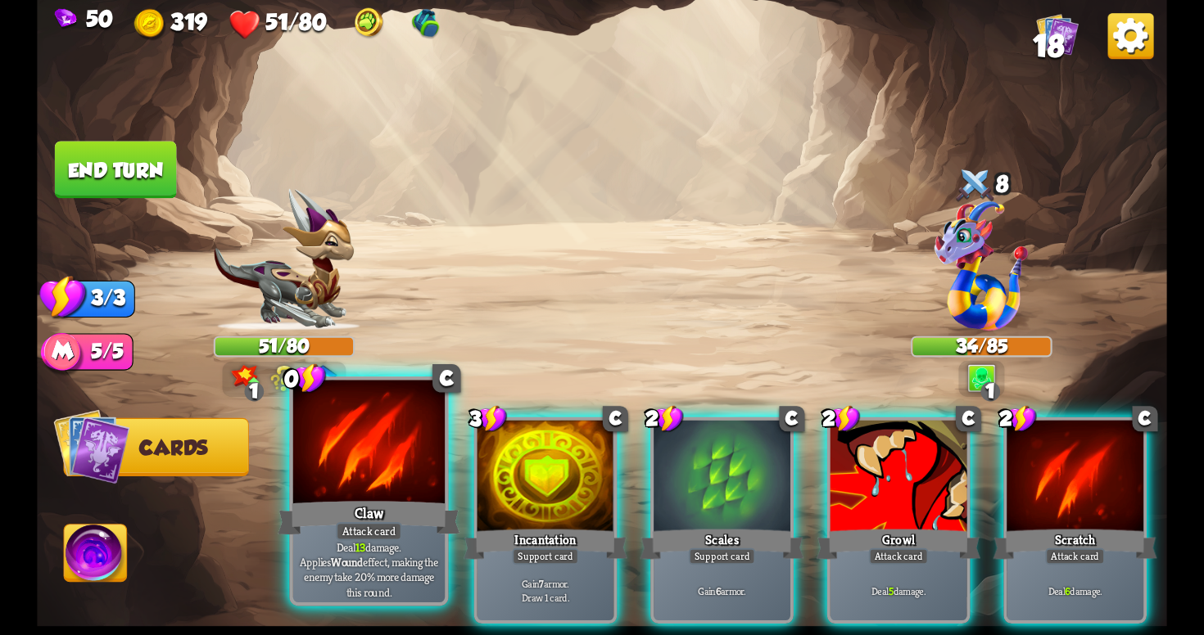
click at [393, 509] on div "Claw" at bounding box center [369, 518] width 182 height 41
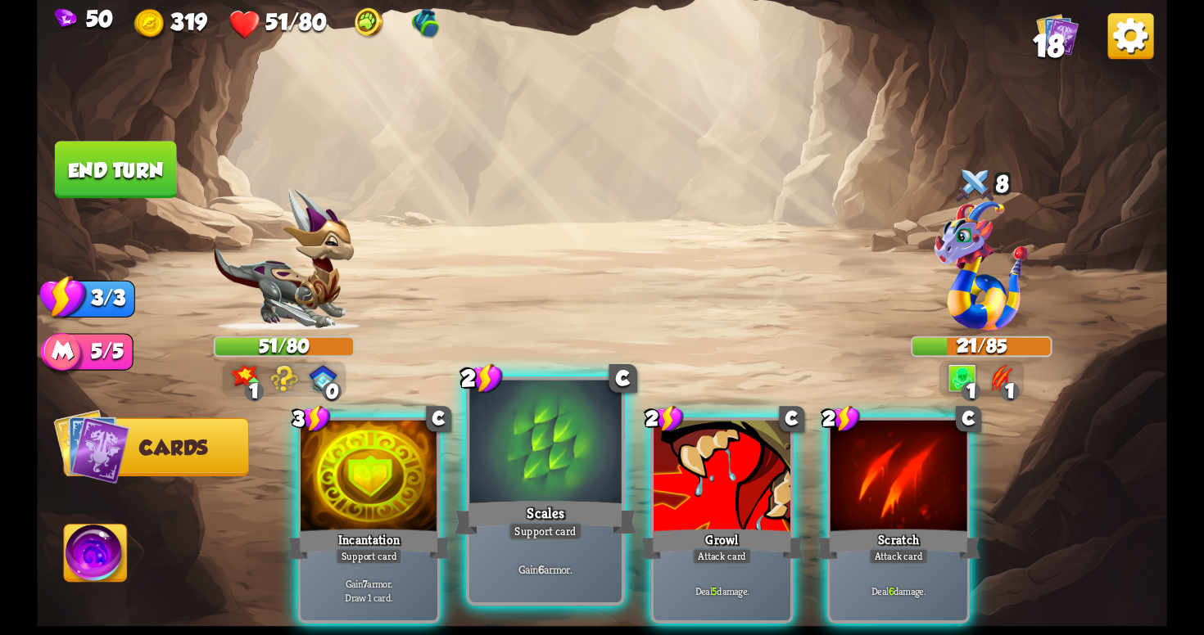
click at [575, 520] on div "Scales" at bounding box center [545, 518] width 182 height 41
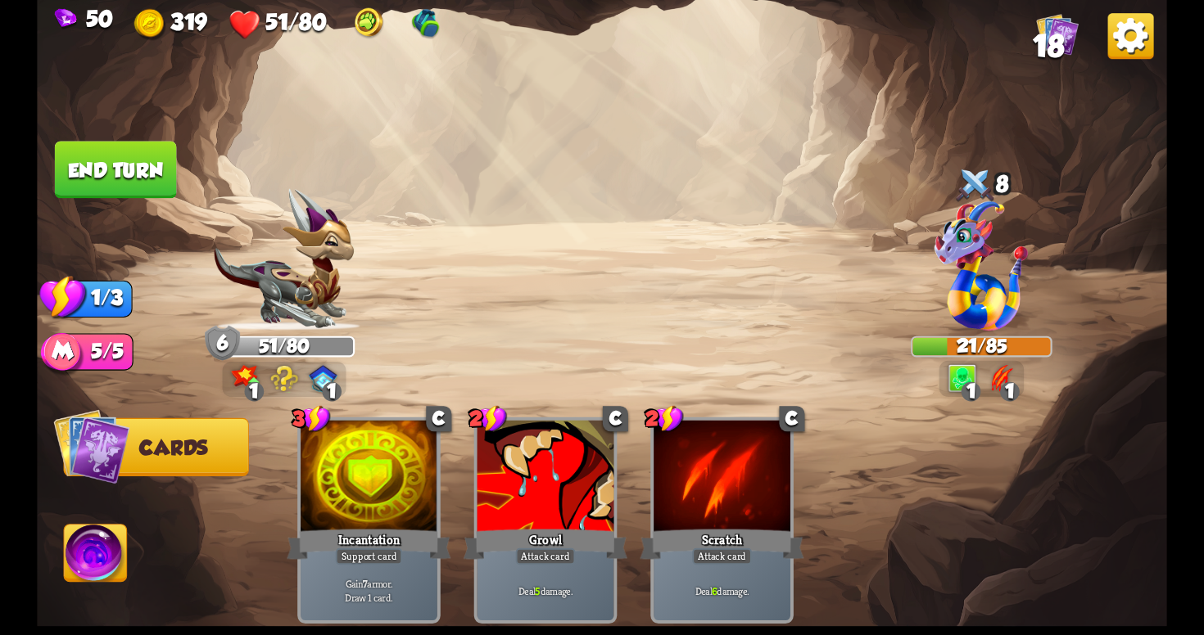
click at [127, 148] on button "End turn" at bounding box center [116, 169] width 122 height 57
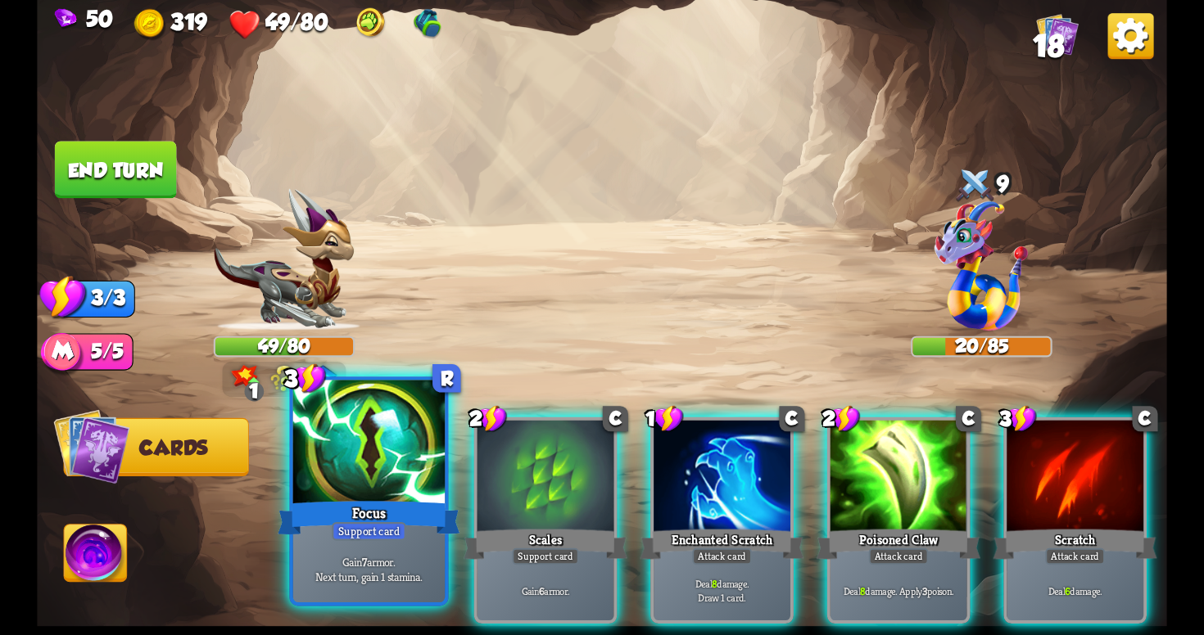
click at [345, 554] on div "Gain 7 armor. Next turn, gain 1 stamina." at bounding box center [368, 569] width 151 height 66
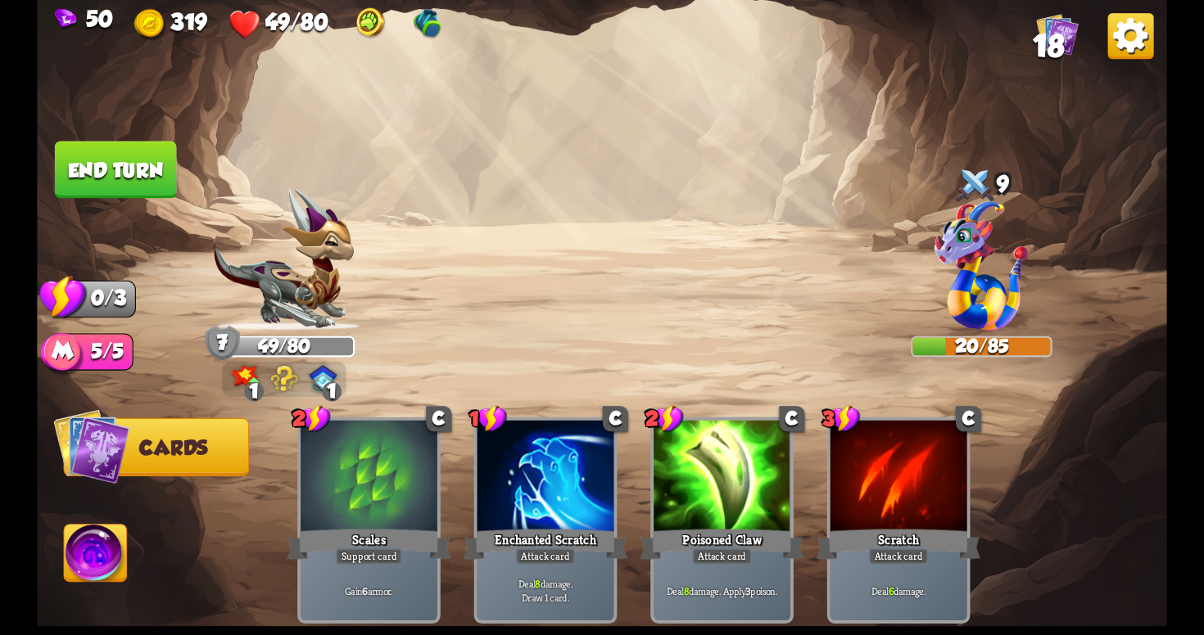
click at [103, 156] on button "End turn" at bounding box center [116, 169] width 122 height 57
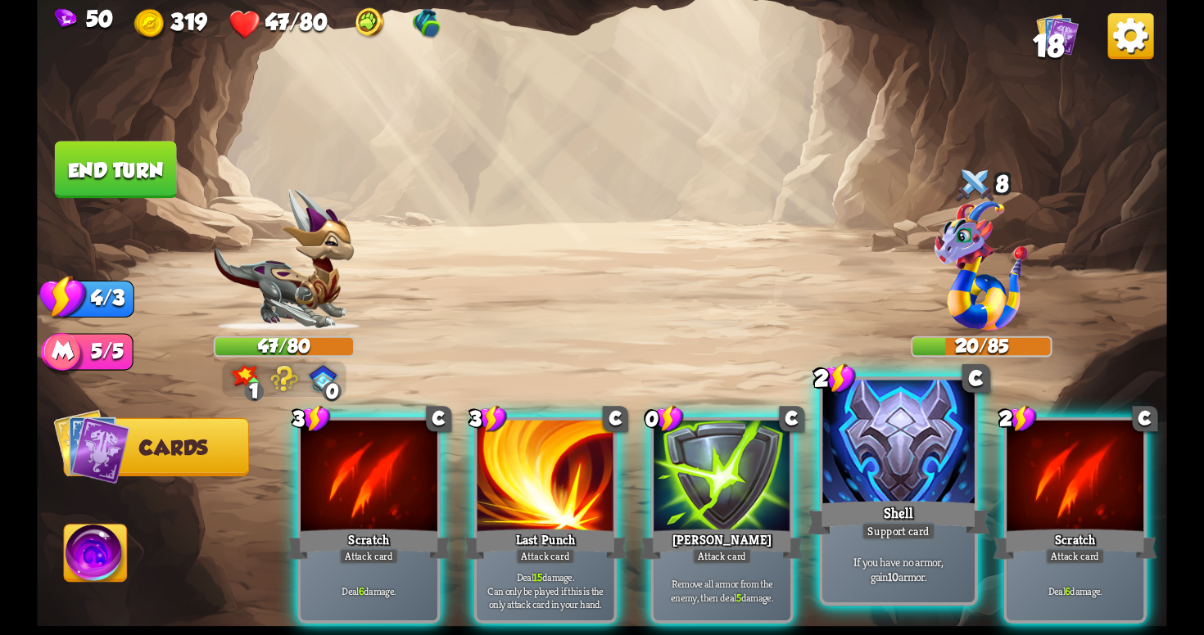
click at [859, 547] on div "If you have no armor, gain 10 armor." at bounding box center [897, 569] width 151 height 66
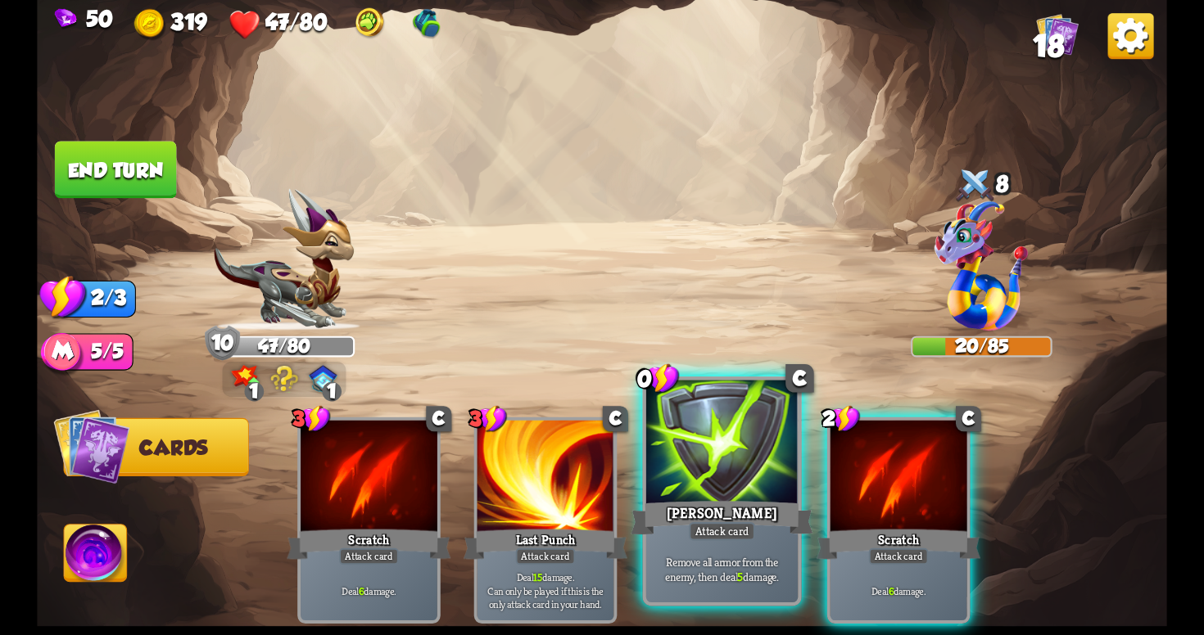
click at [721, 546] on div "Remove all armor from the enemy, then deal 5 damage." at bounding box center [721, 569] width 151 height 66
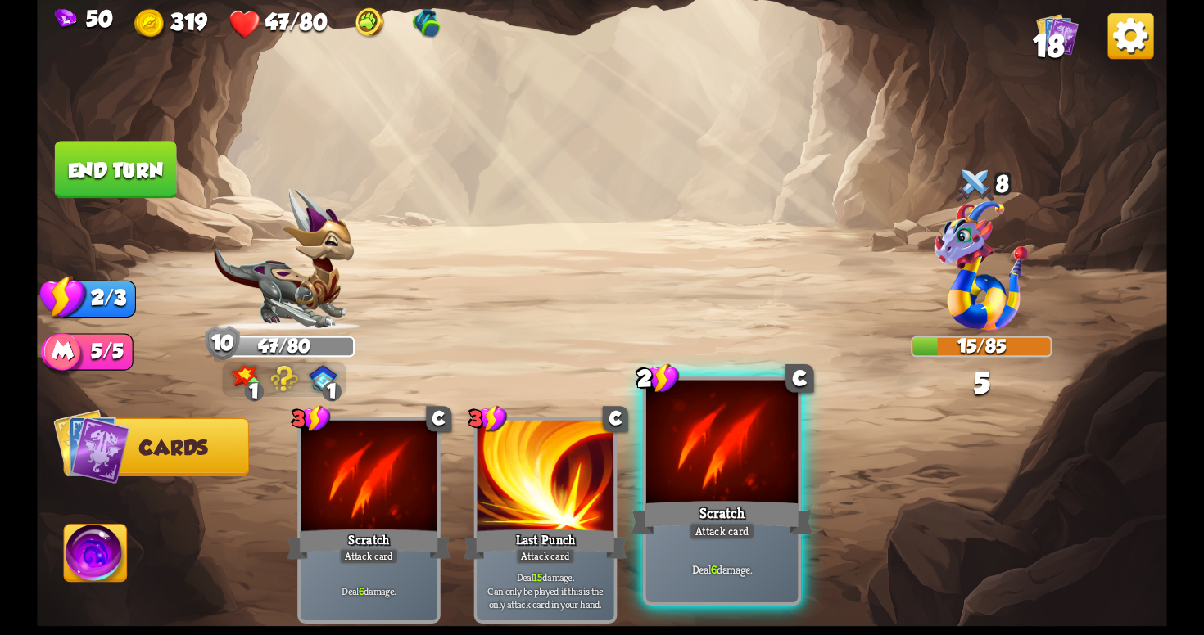
click at [719, 546] on div "Deal 6 damage." at bounding box center [721, 569] width 151 height 66
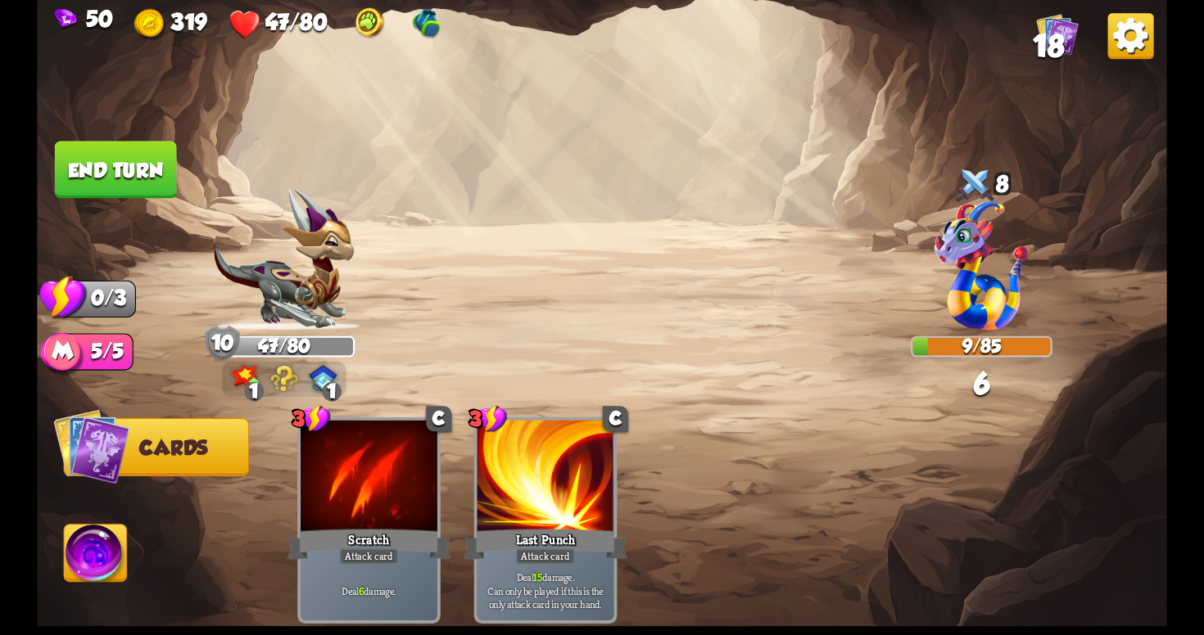
click at [146, 171] on button "End turn" at bounding box center [116, 169] width 122 height 57
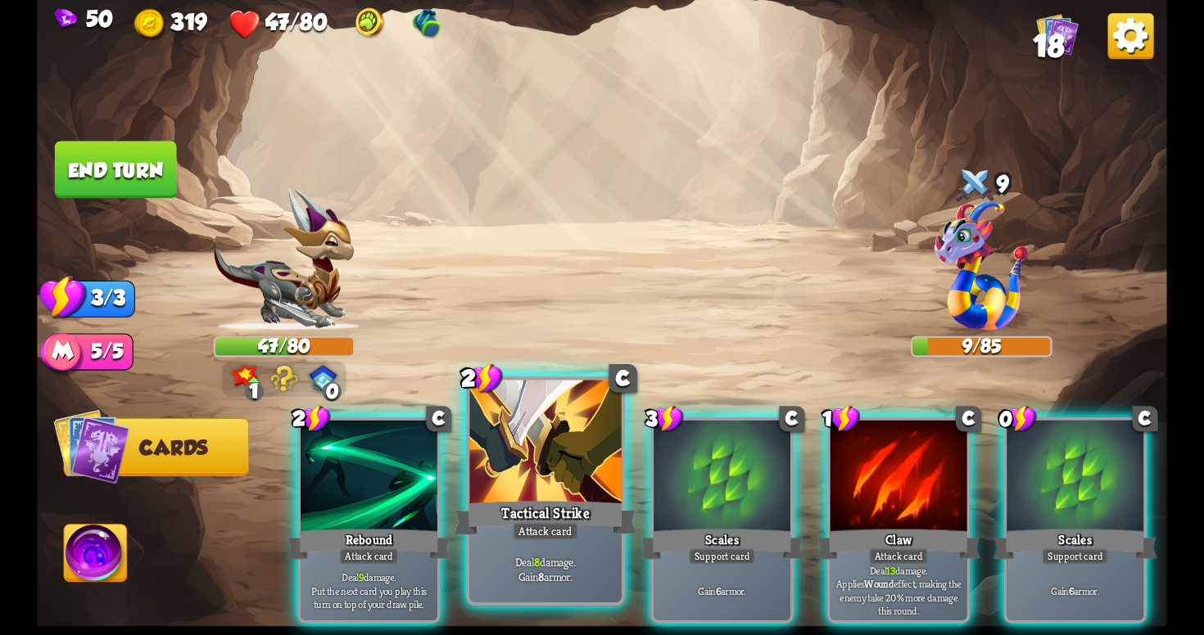
click at [602, 522] on div "Tactical Strike" at bounding box center [545, 518] width 182 height 41
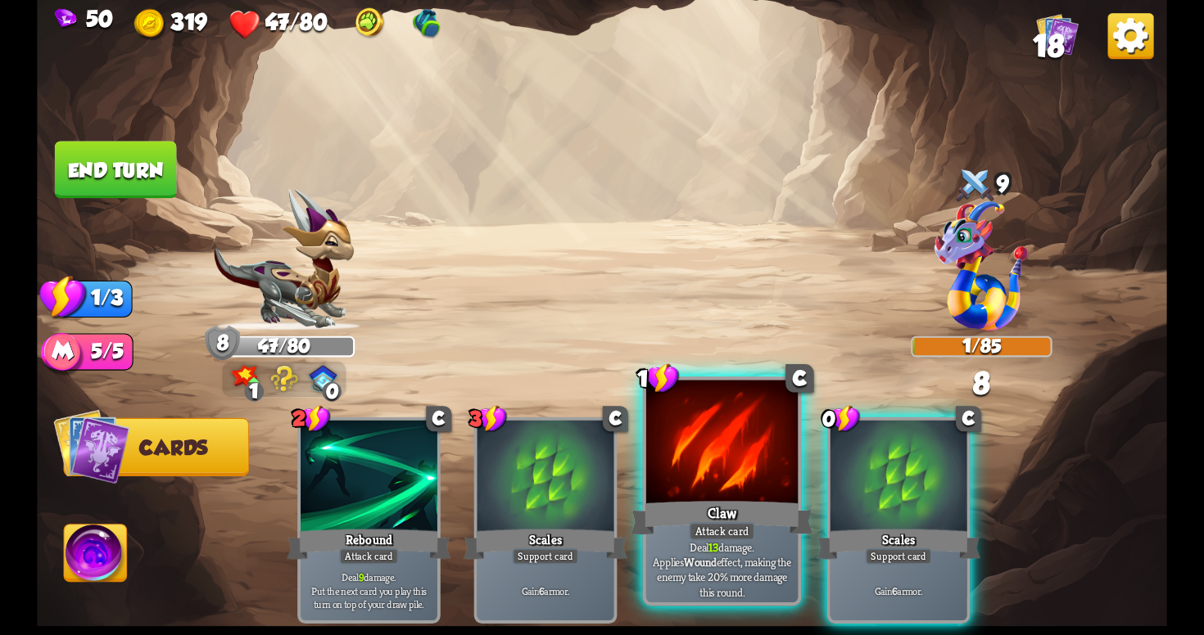
click at [725, 537] on div "Attack card" at bounding box center [722, 531] width 66 height 19
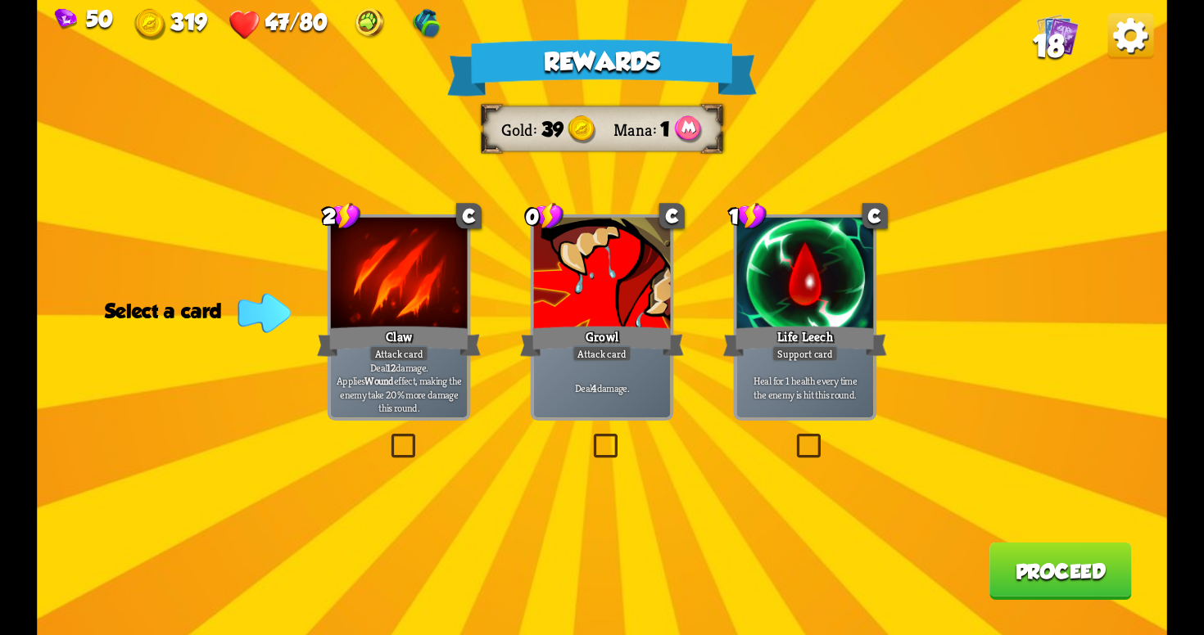
click at [590, 437] on label at bounding box center [590, 437] width 0 height 0
click at [0, 0] on input "checkbox" at bounding box center [0, 0] width 0 height 0
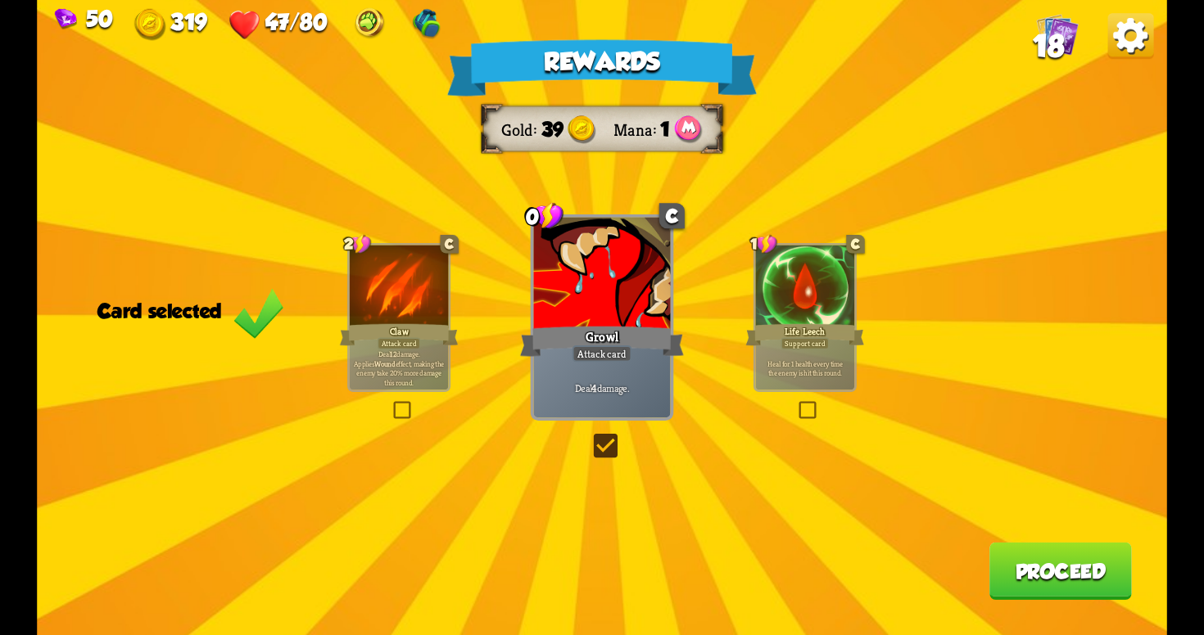
click at [797, 382] on div "Heal for 1 health every time the enemy is hit this round." at bounding box center [805, 368] width 98 height 43
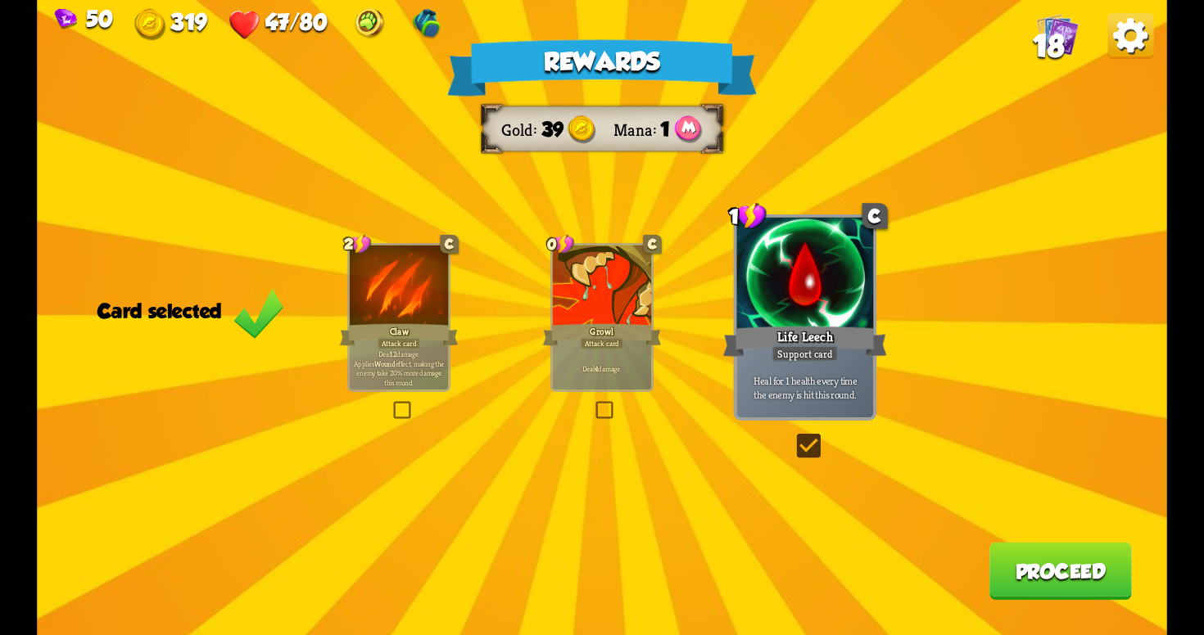
click at [1018, 558] on button "Proceed" at bounding box center [1060, 571] width 142 height 57
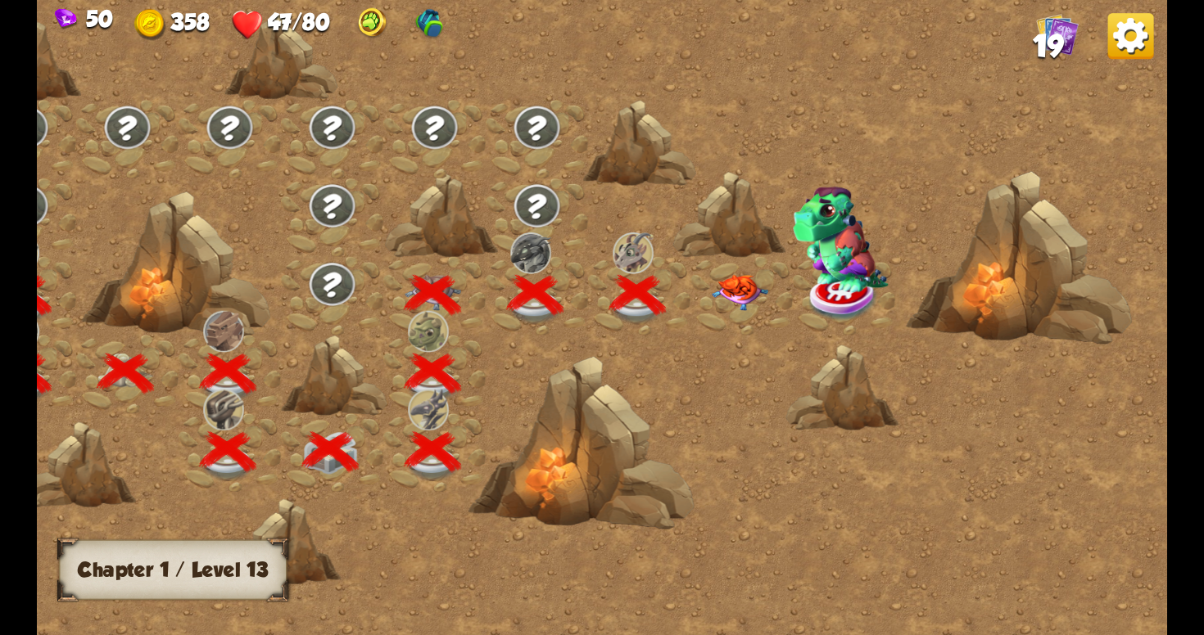
click at [738, 293] on img at bounding box center [740, 293] width 57 height 36
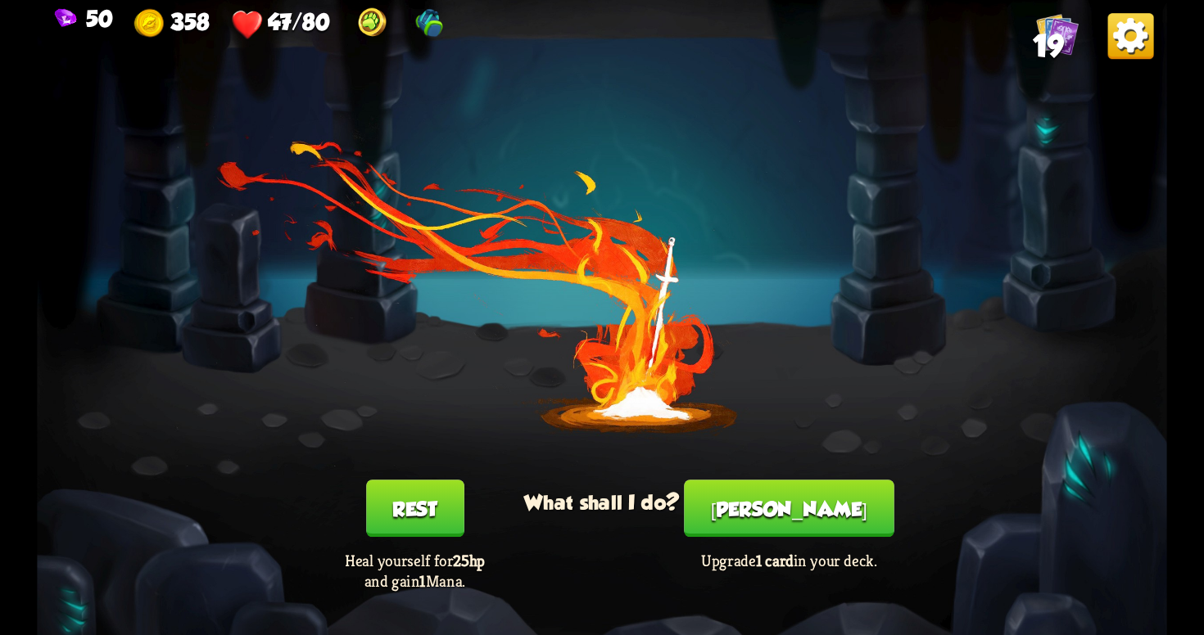
click at [441, 499] on button "Rest" at bounding box center [415, 508] width 98 height 57
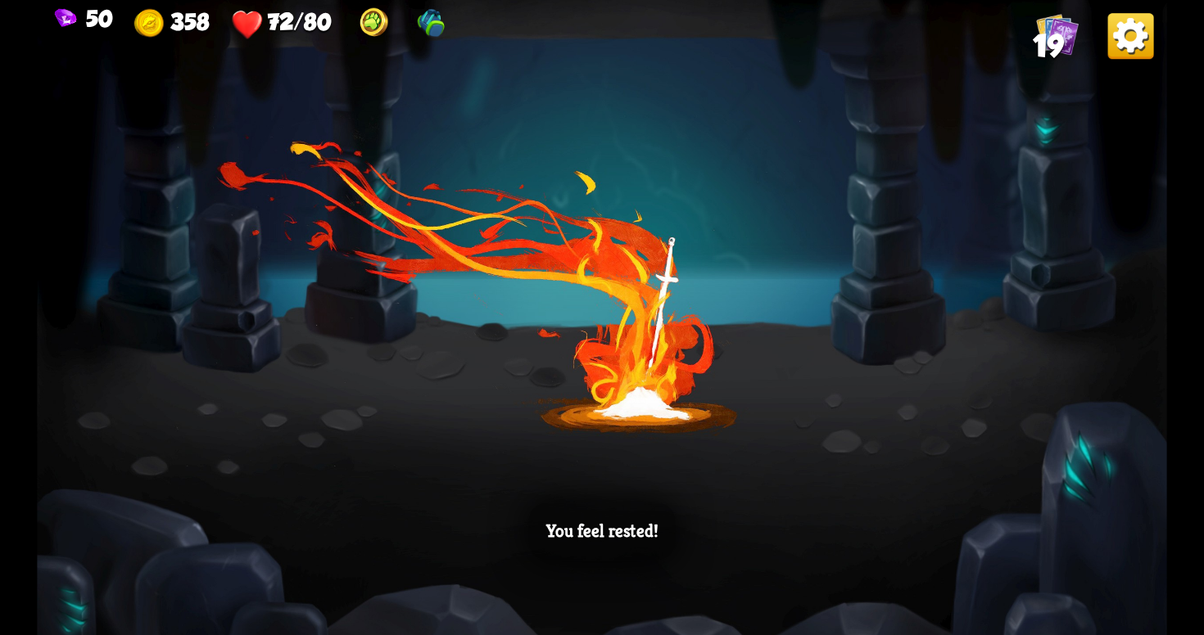
click at [656, 554] on div "You feel rested!" at bounding box center [602, 531] width 147 height 57
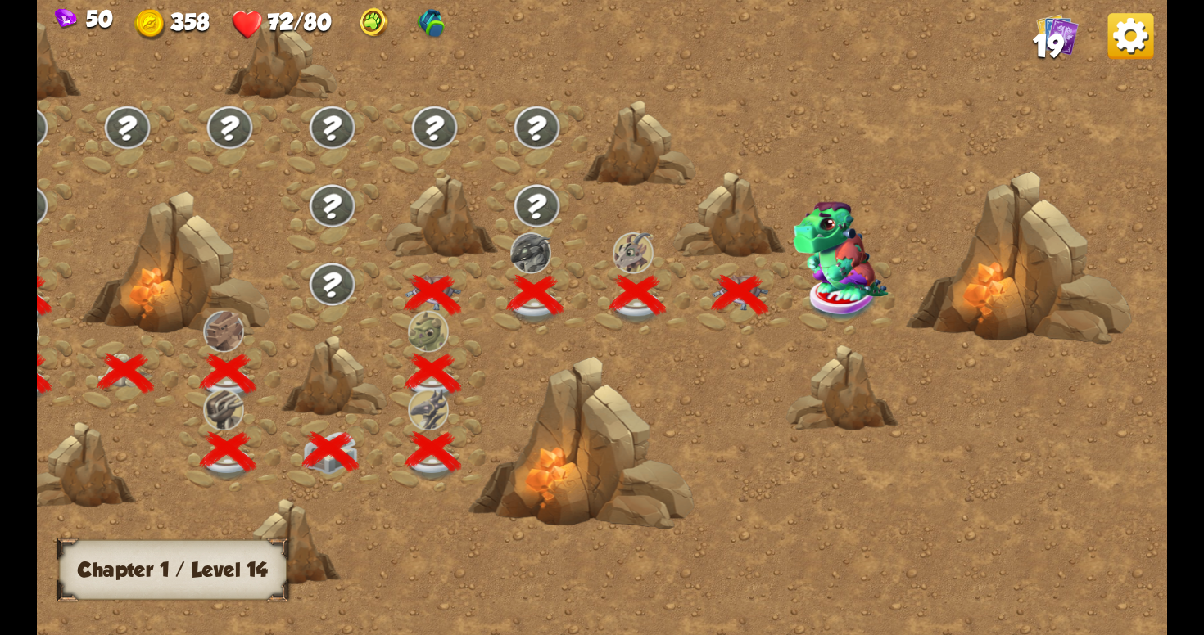
click at [839, 275] on img at bounding box center [840, 251] width 95 height 100
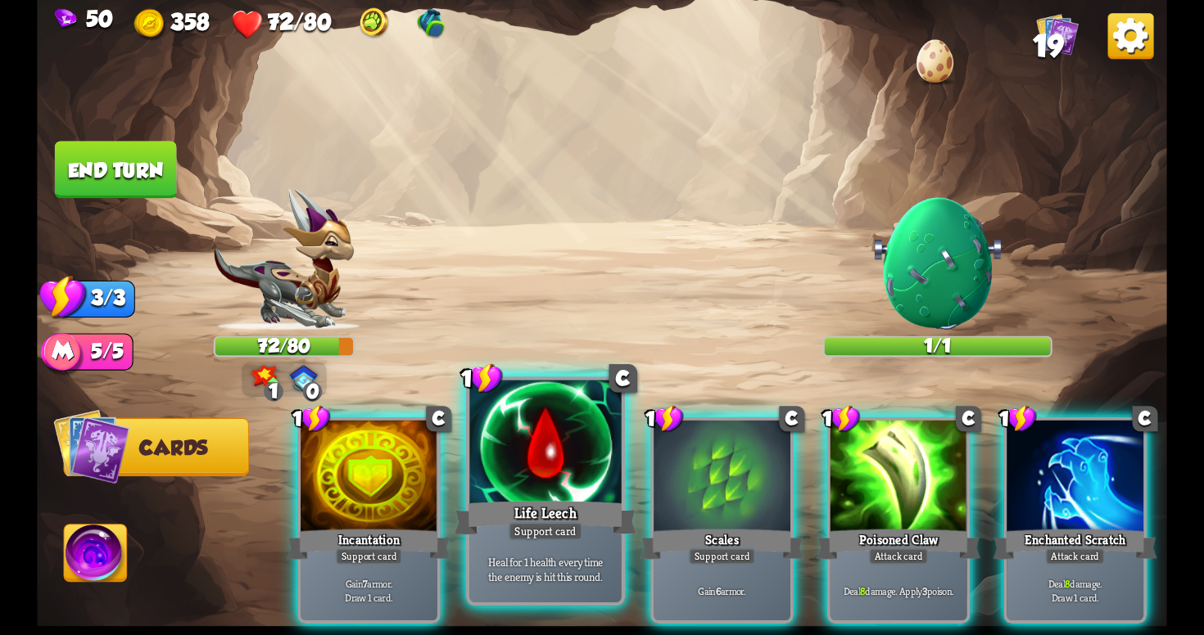
click at [579, 507] on div "Life Leech" at bounding box center [545, 518] width 182 height 41
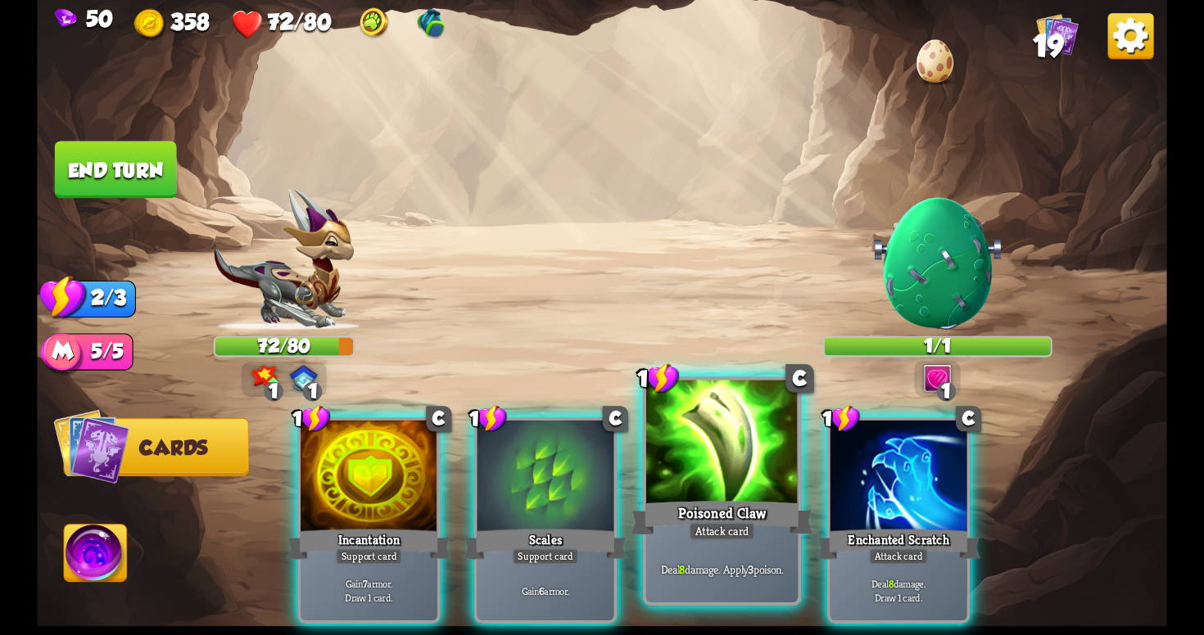
click at [723, 504] on div "Poisoned Claw" at bounding box center [722, 518] width 182 height 41
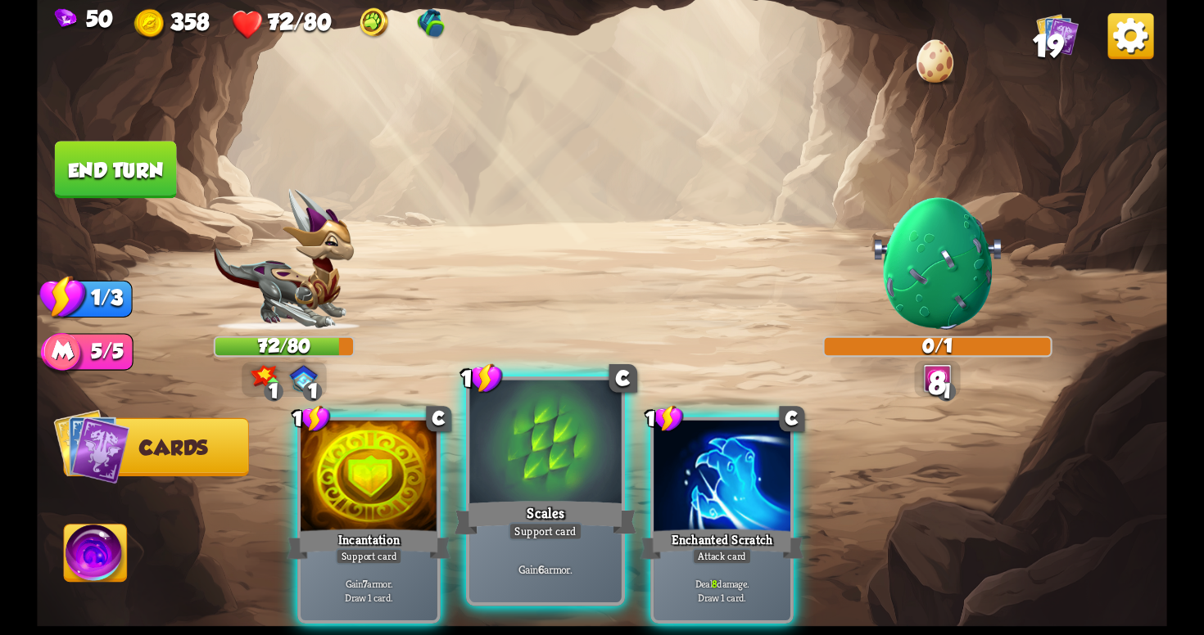
click at [515, 527] on div "Support card" at bounding box center [546, 531] width 75 height 19
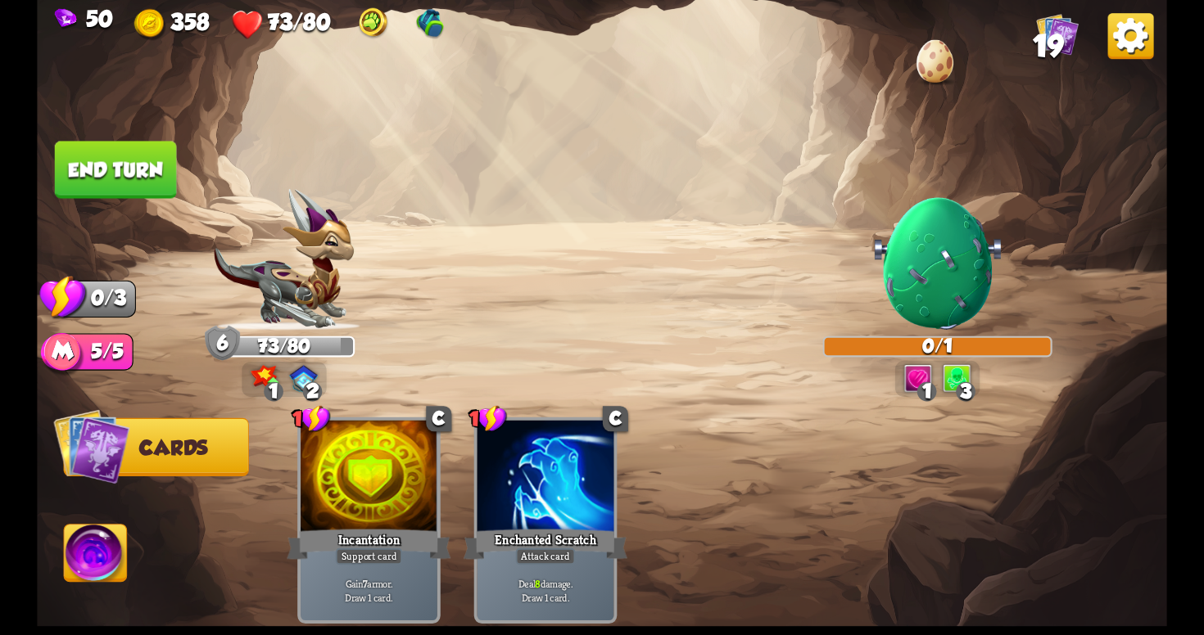
click at [132, 145] on button "End turn" at bounding box center [116, 169] width 122 height 57
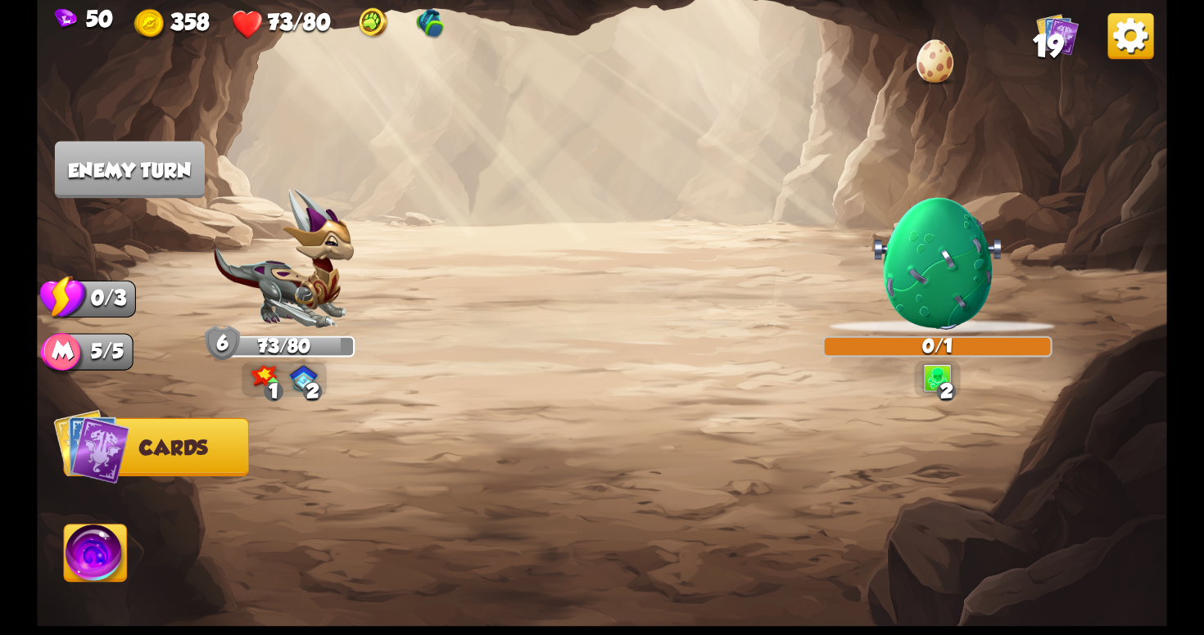
click at [956, 305] on img at bounding box center [938, 264] width 136 height 136
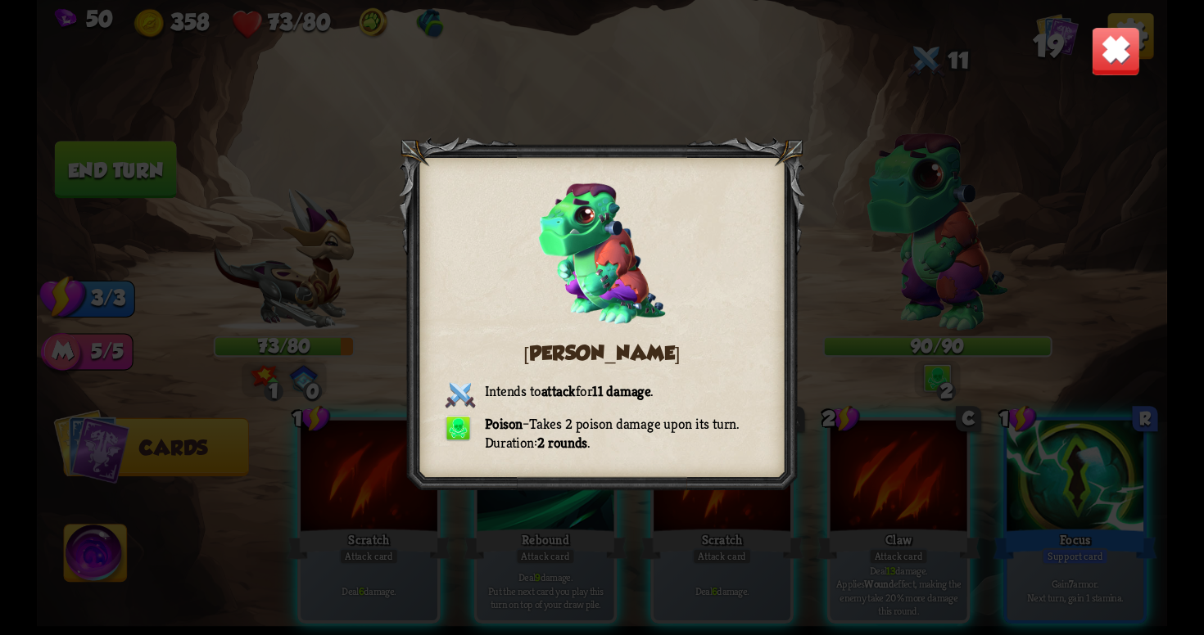
click at [1100, 53] on img at bounding box center [1115, 50] width 49 height 49
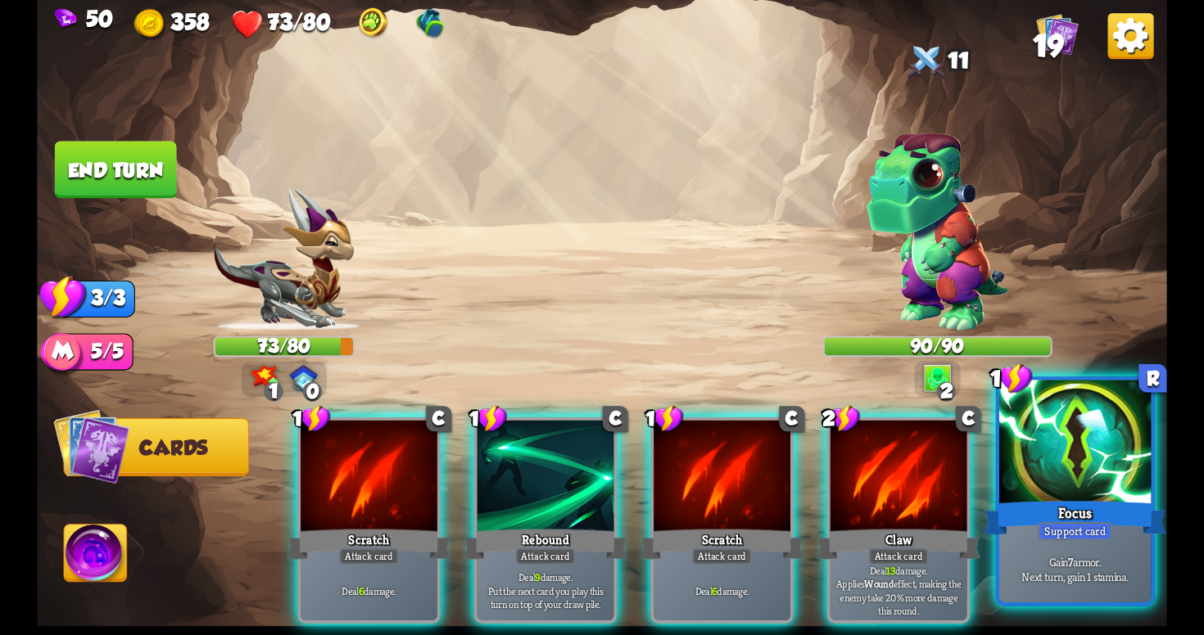
click at [1042, 475] on div at bounding box center [1074, 445] width 151 height 128
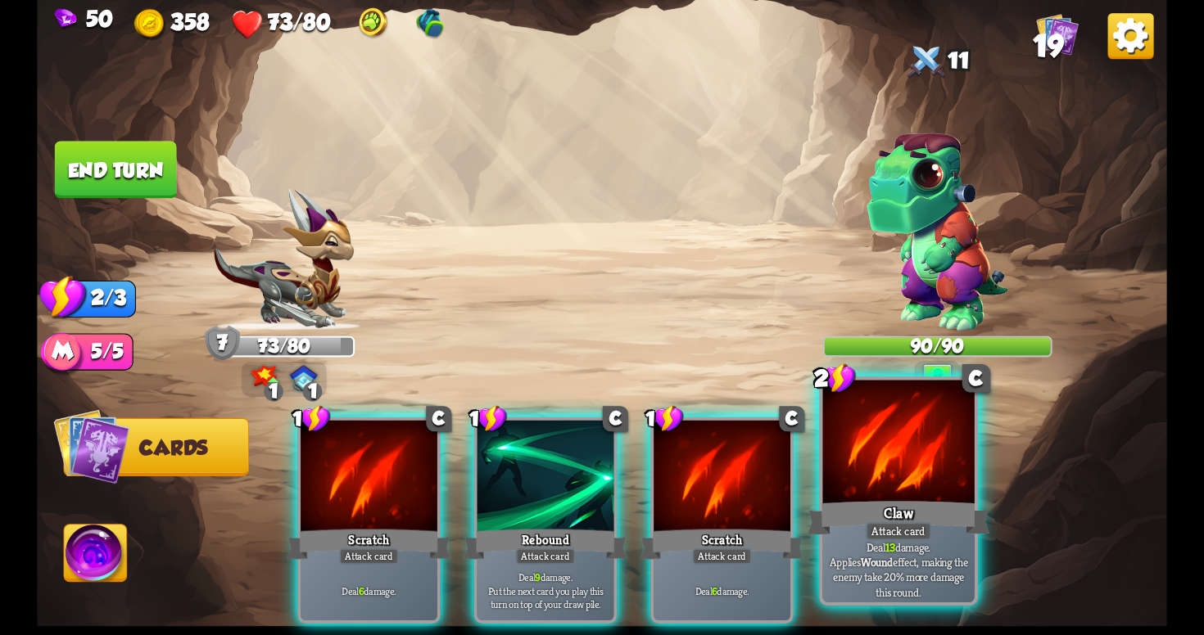
click at [878, 537] on div "Attack card" at bounding box center [899, 531] width 66 height 19
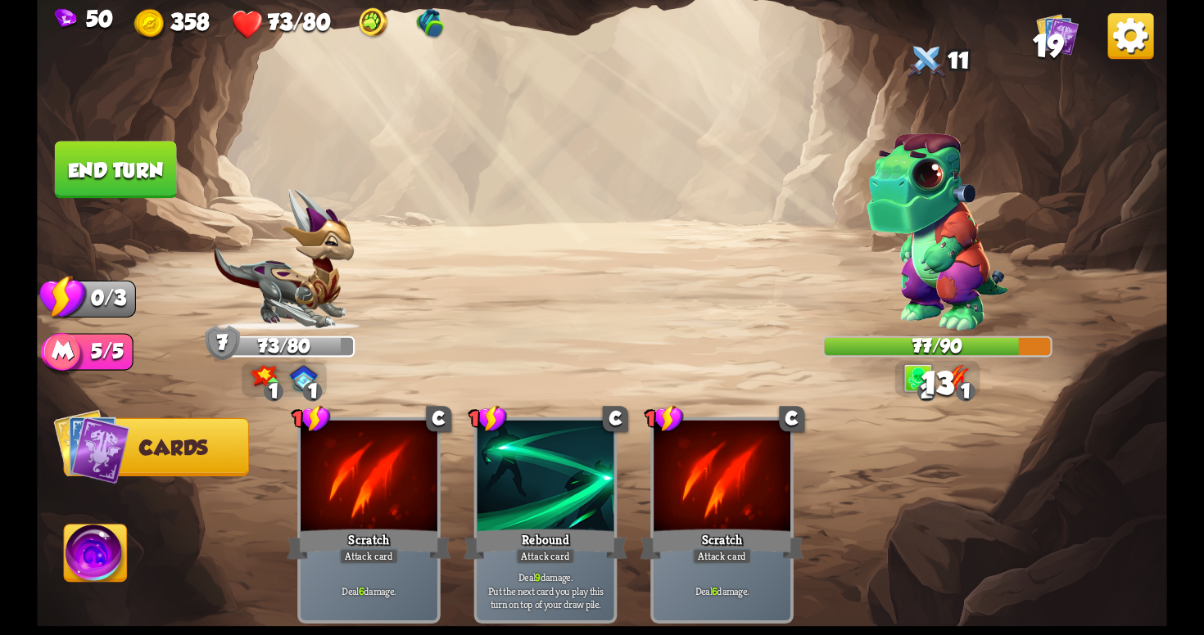
click at [102, 141] on button "End turn" at bounding box center [116, 169] width 122 height 57
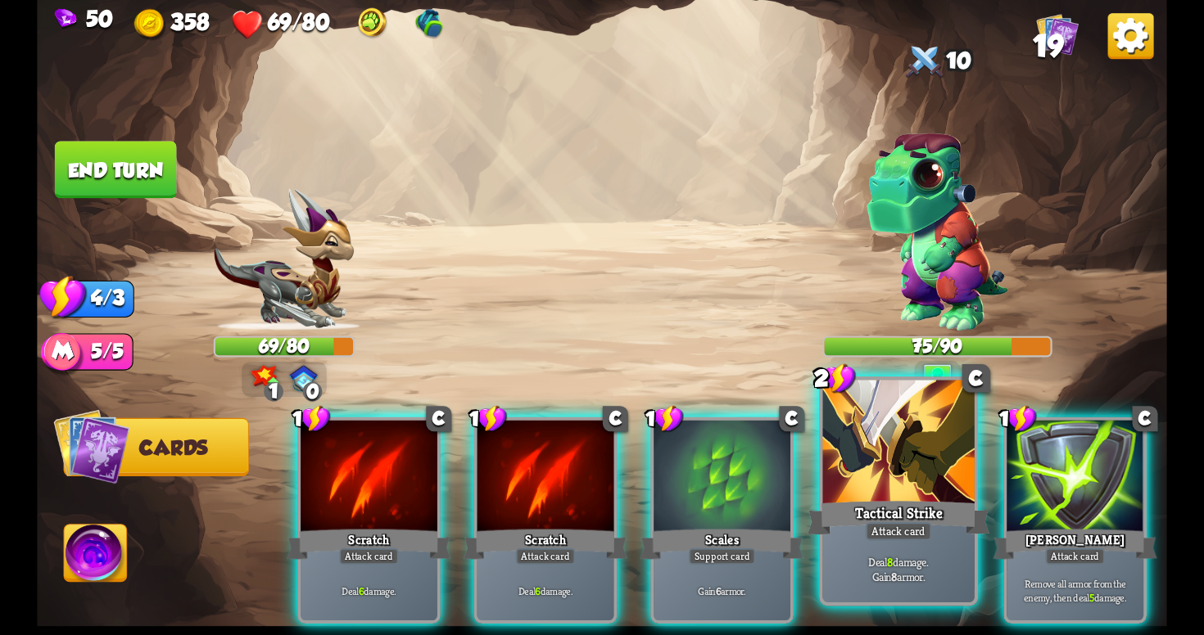
click at [871, 520] on div "Tactical Strike" at bounding box center [898, 518] width 182 height 41
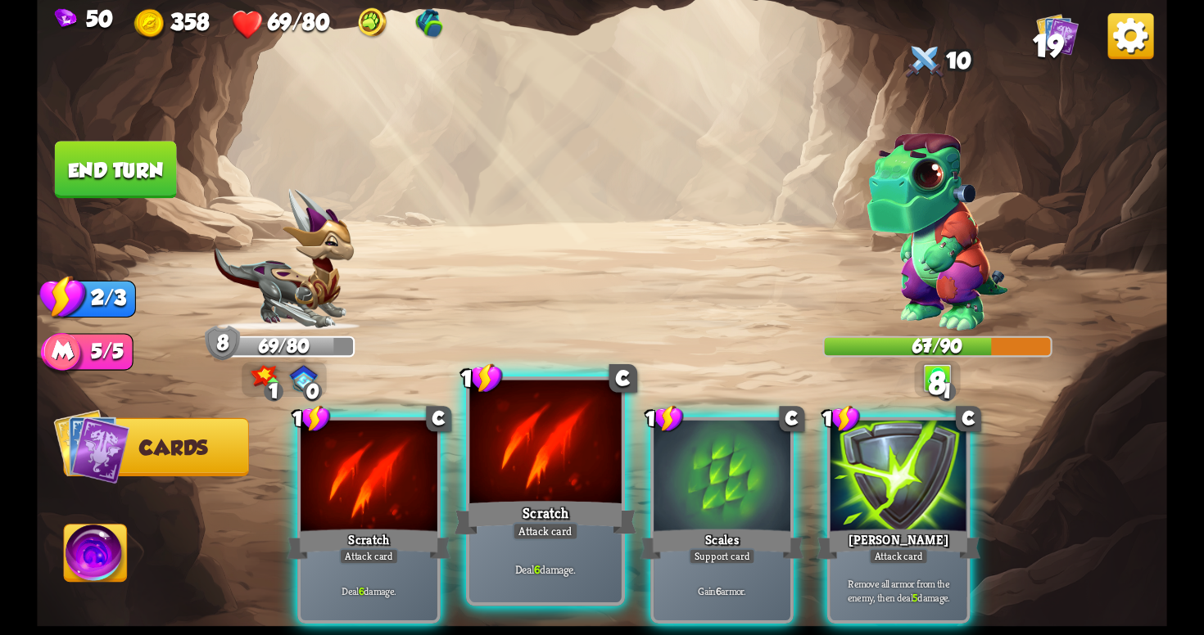
click at [596, 527] on div "Scratch" at bounding box center [545, 518] width 182 height 41
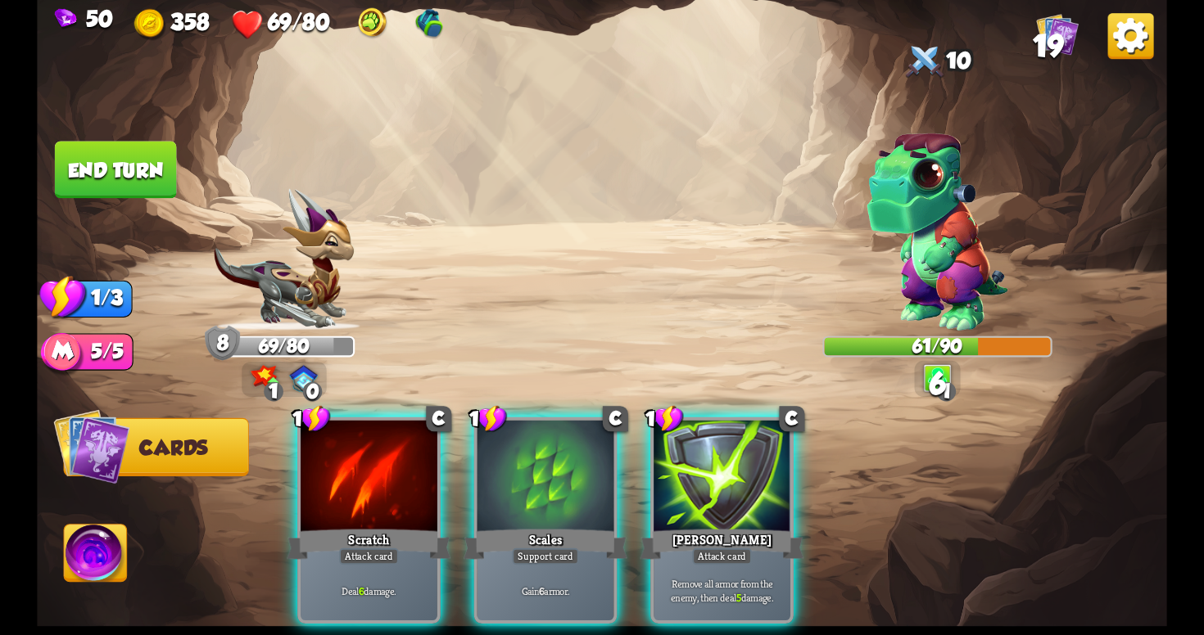
click at [147, 165] on button "End turn" at bounding box center [116, 169] width 122 height 57
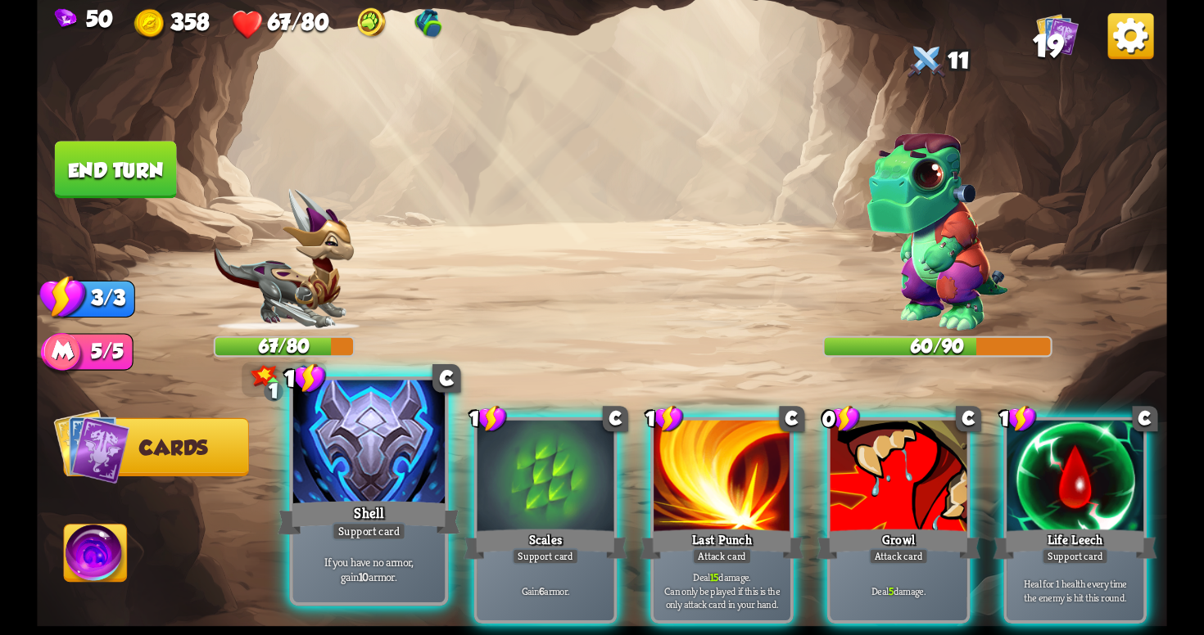
click at [372, 494] on div at bounding box center [368, 445] width 151 height 128
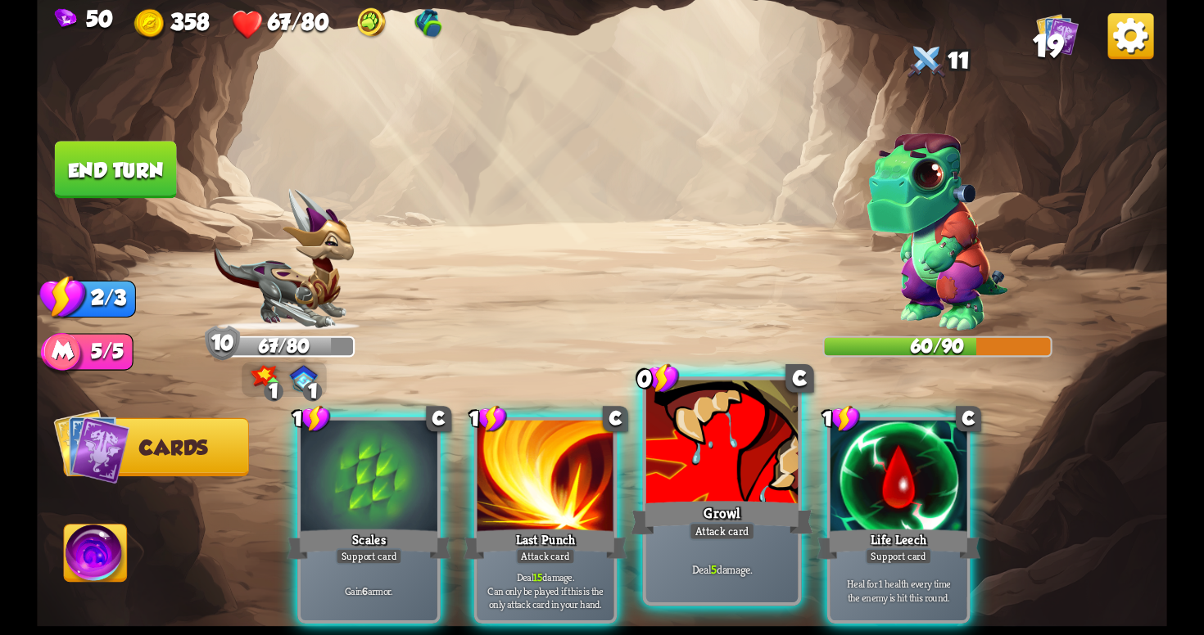
click at [753, 541] on div "Deal 5 damage." at bounding box center [721, 569] width 151 height 66
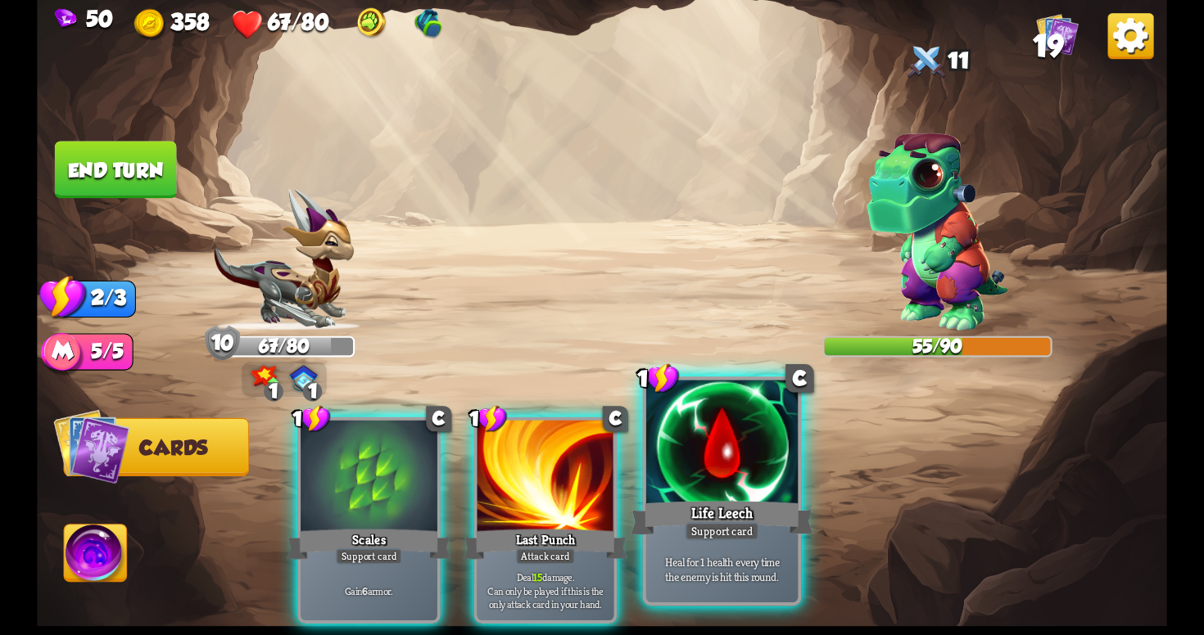
click at [726, 548] on div "Heal for 1 health every time the enemy is hit this round." at bounding box center [721, 569] width 151 height 66
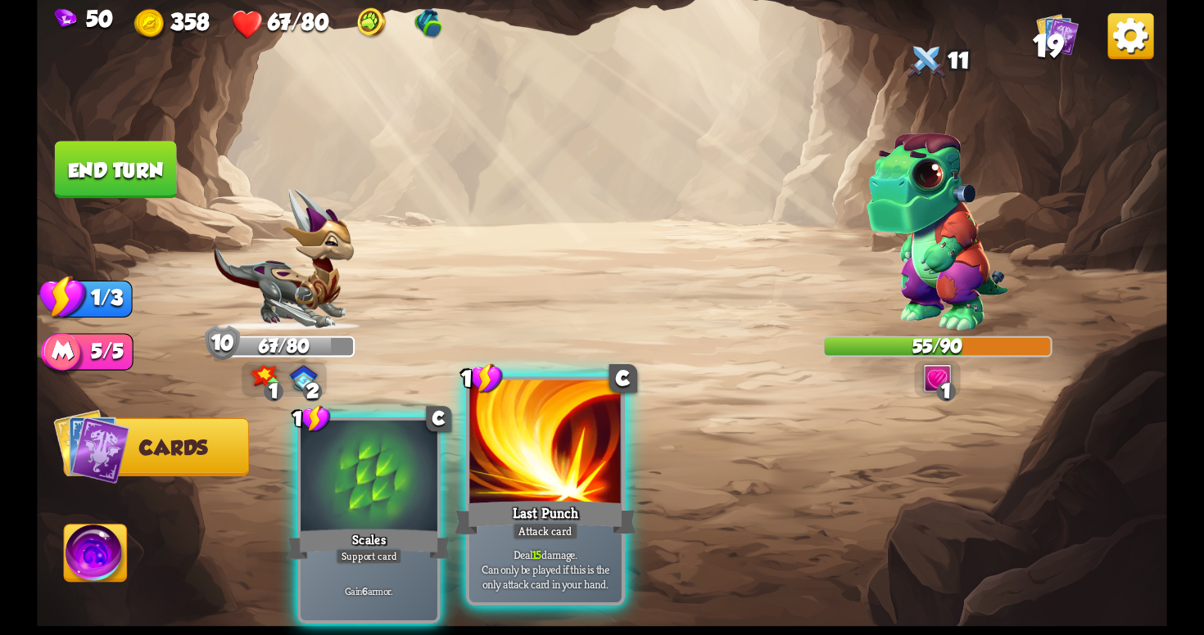
click at [576, 548] on p "Deal 15 damage. Can only be played if this is the only attack card in your hand." at bounding box center [545, 569] width 144 height 45
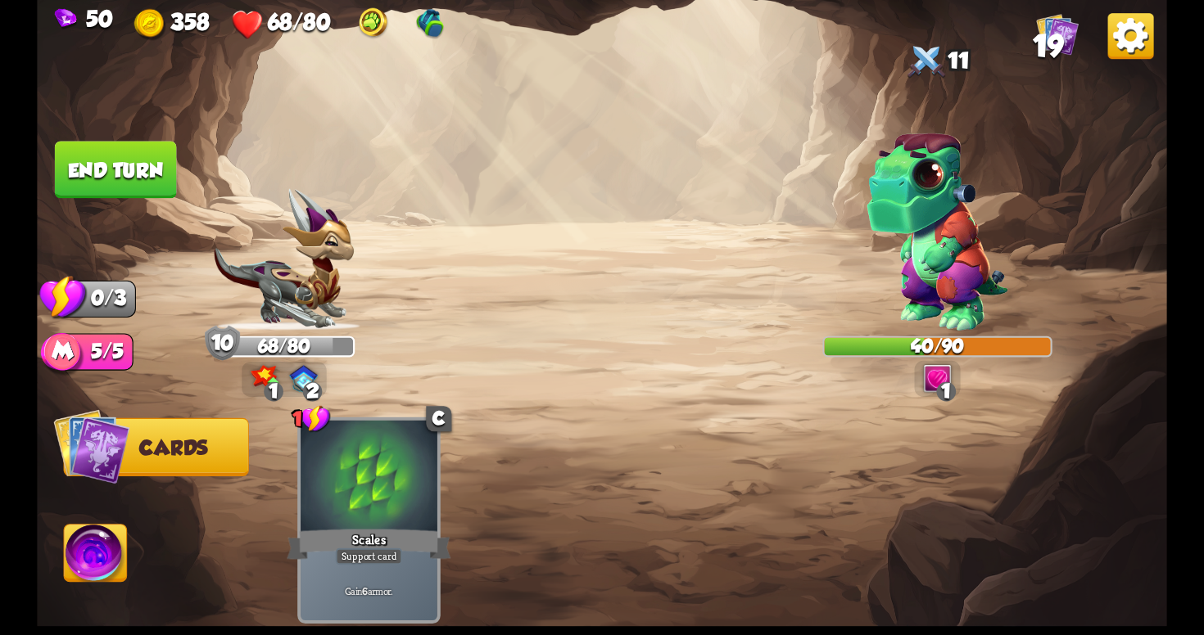
click at [124, 170] on button "End turn" at bounding box center [116, 169] width 122 height 57
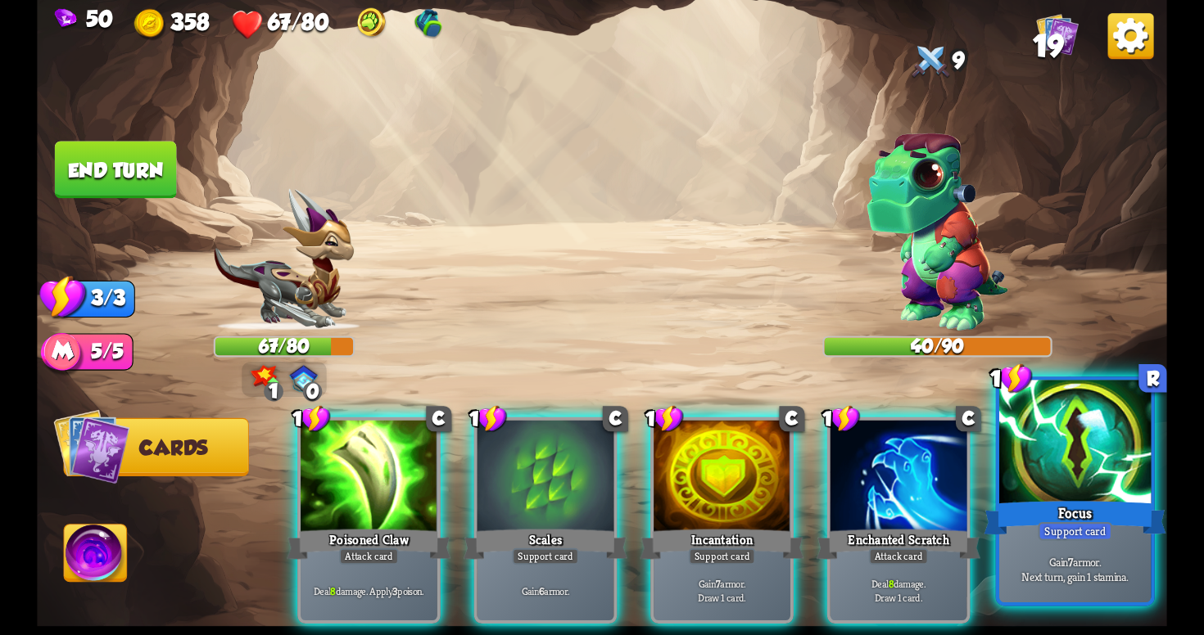
click at [1064, 588] on div "Gain 7 armor. Next turn, gain 1 stamina." at bounding box center [1074, 569] width 151 height 66
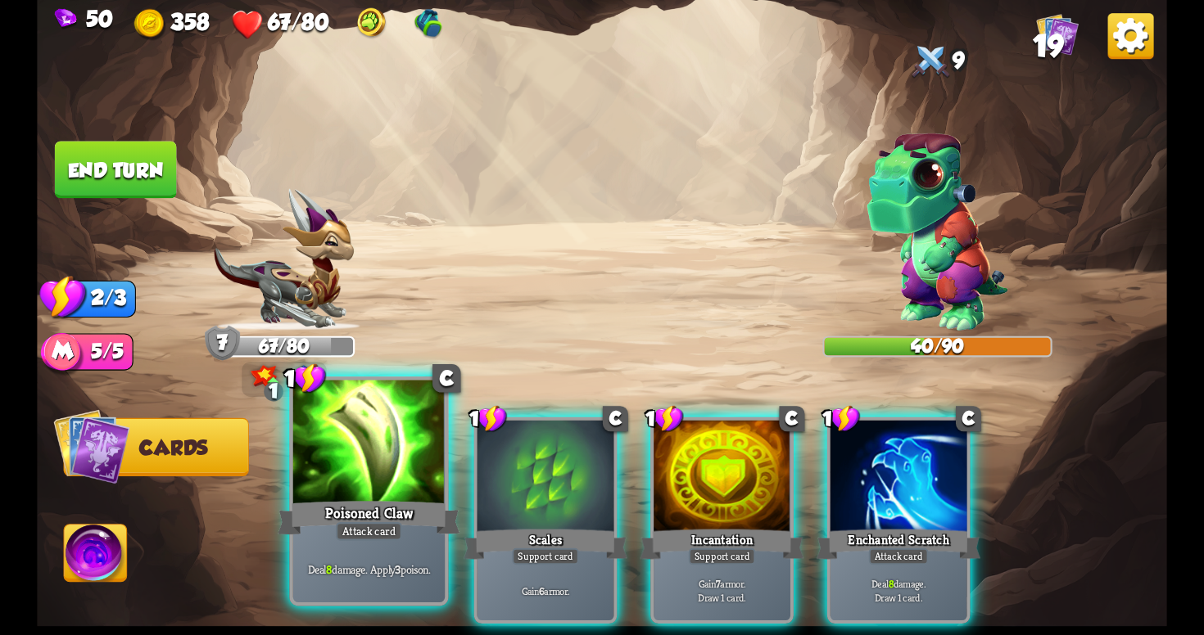
click at [408, 497] on div at bounding box center [368, 445] width 151 height 128
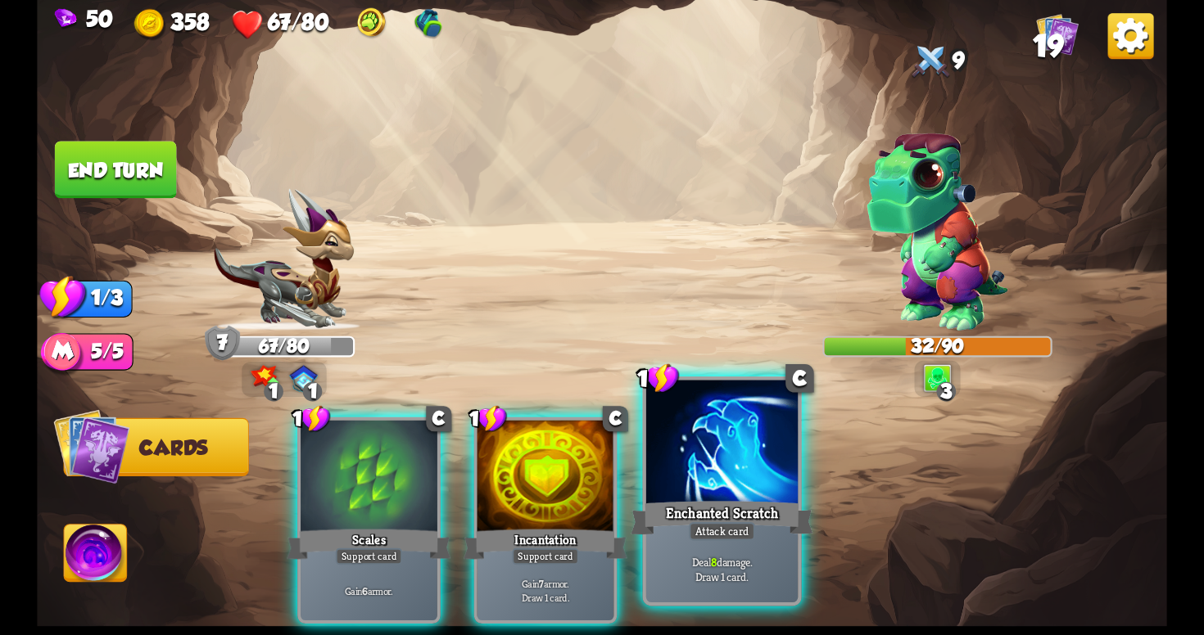
click at [743, 543] on div "Deal 8 damage. Draw 1 card." at bounding box center [721, 569] width 151 height 66
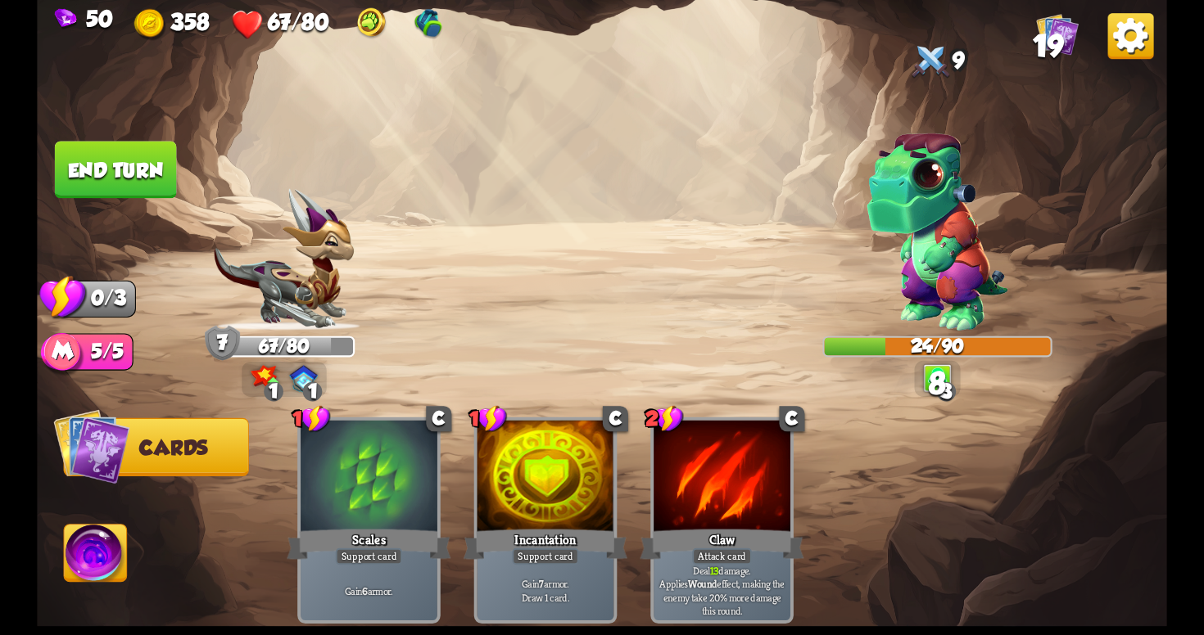
click at [147, 163] on button "End turn" at bounding box center [116, 169] width 122 height 57
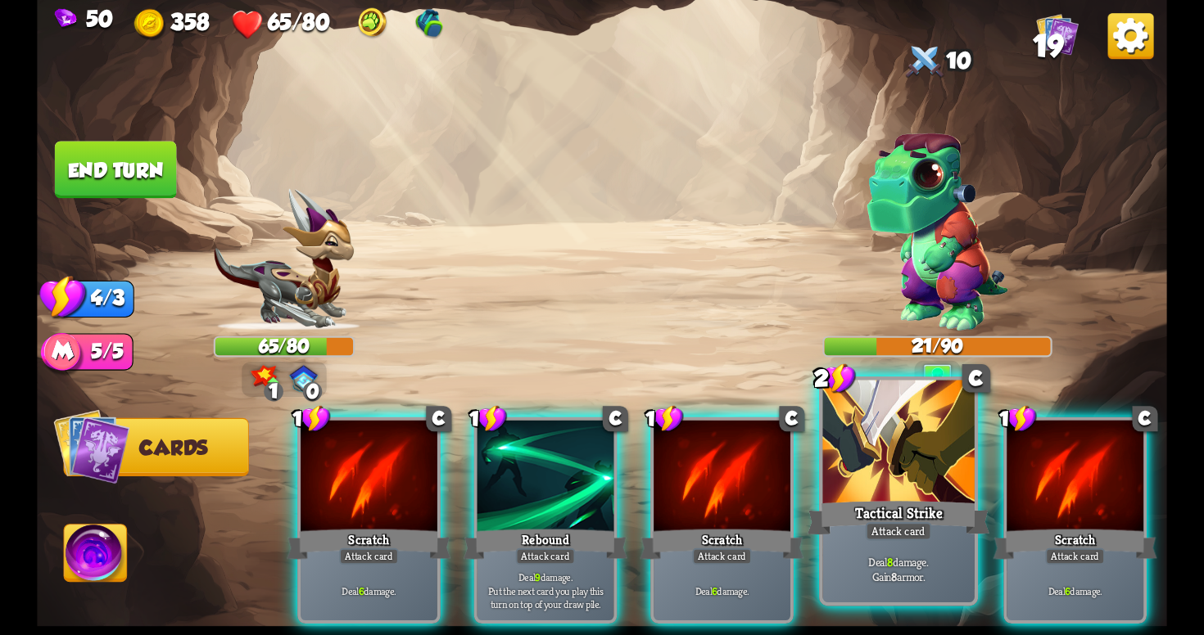
click at [889, 515] on div "Tactical Strike" at bounding box center [898, 518] width 182 height 41
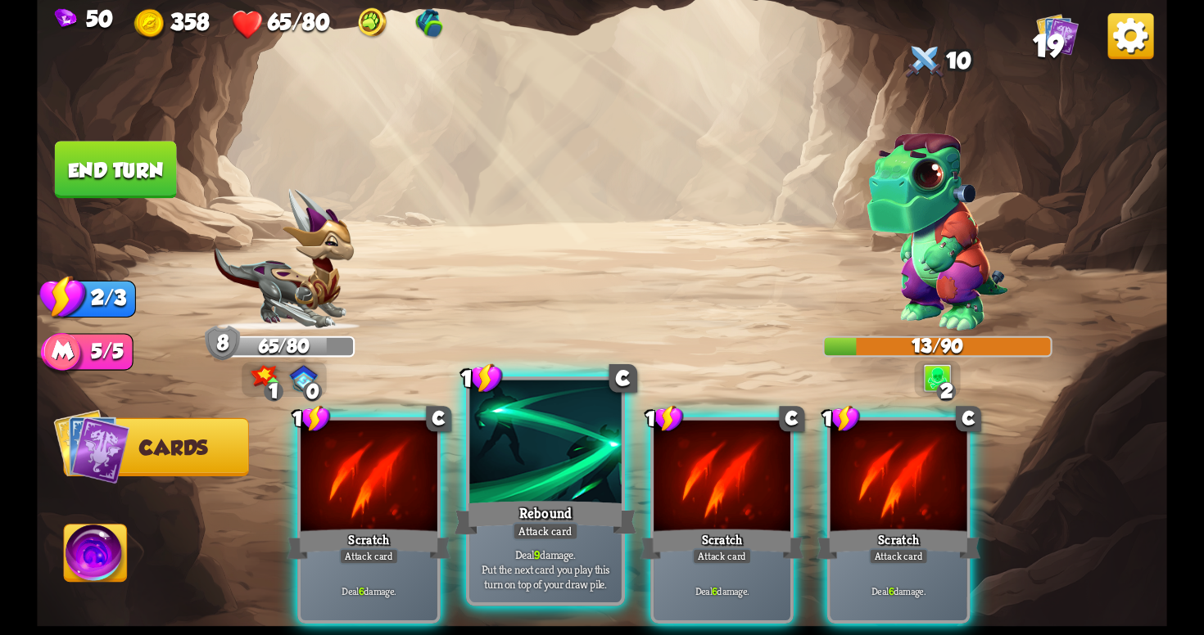
click at [596, 506] on div "Rebound" at bounding box center [545, 518] width 182 height 41
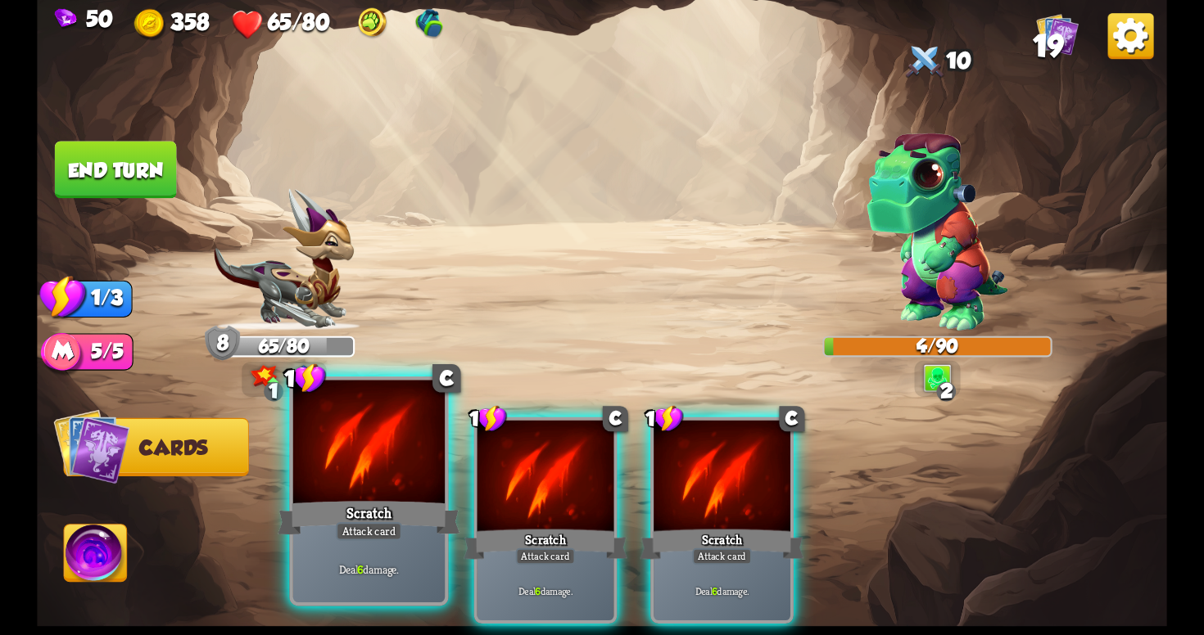
click at [380, 477] on div at bounding box center [368, 445] width 151 height 128
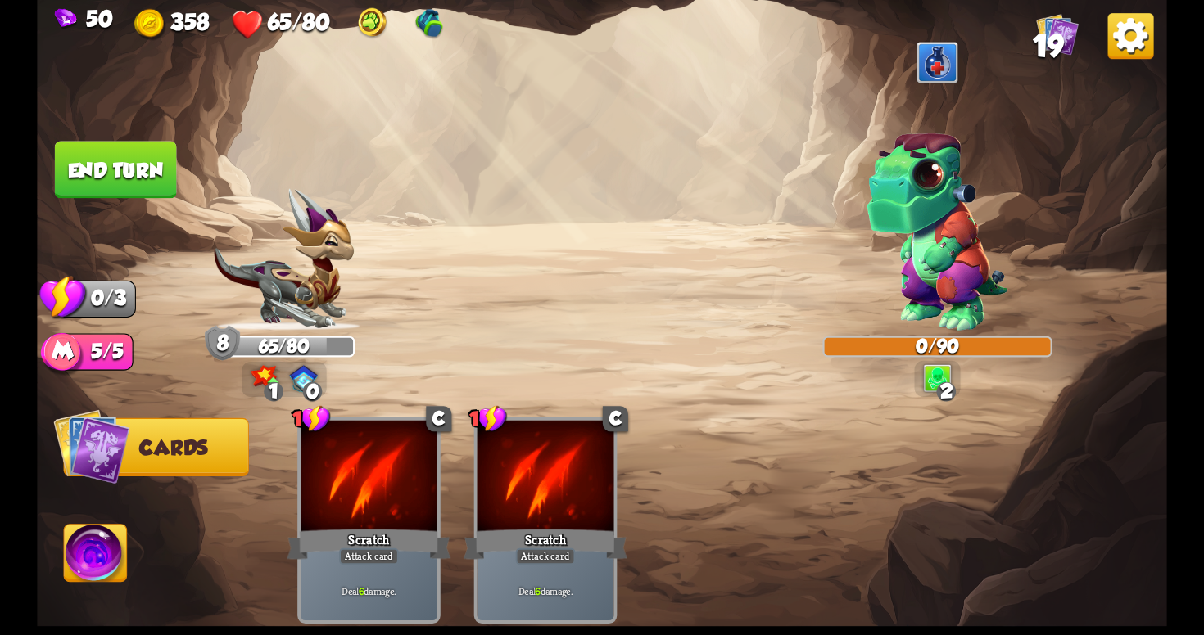
click at [139, 160] on button "End turn" at bounding box center [116, 169] width 122 height 57
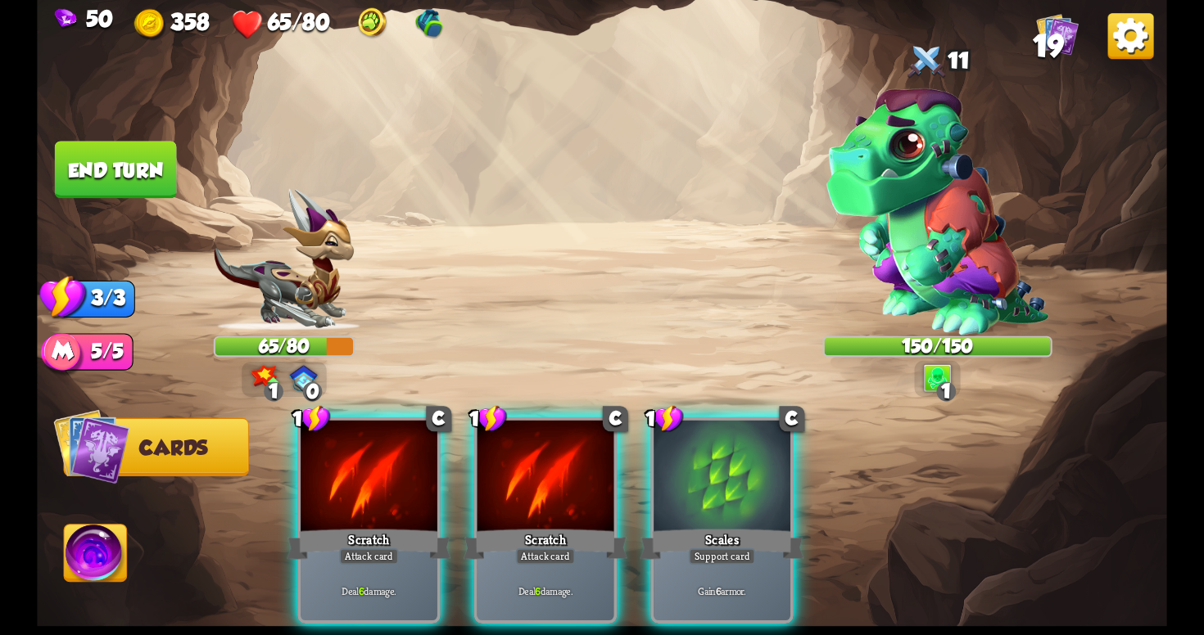
click at [967, 303] on div "Player turn" at bounding box center [602, 318] width 1130 height 174
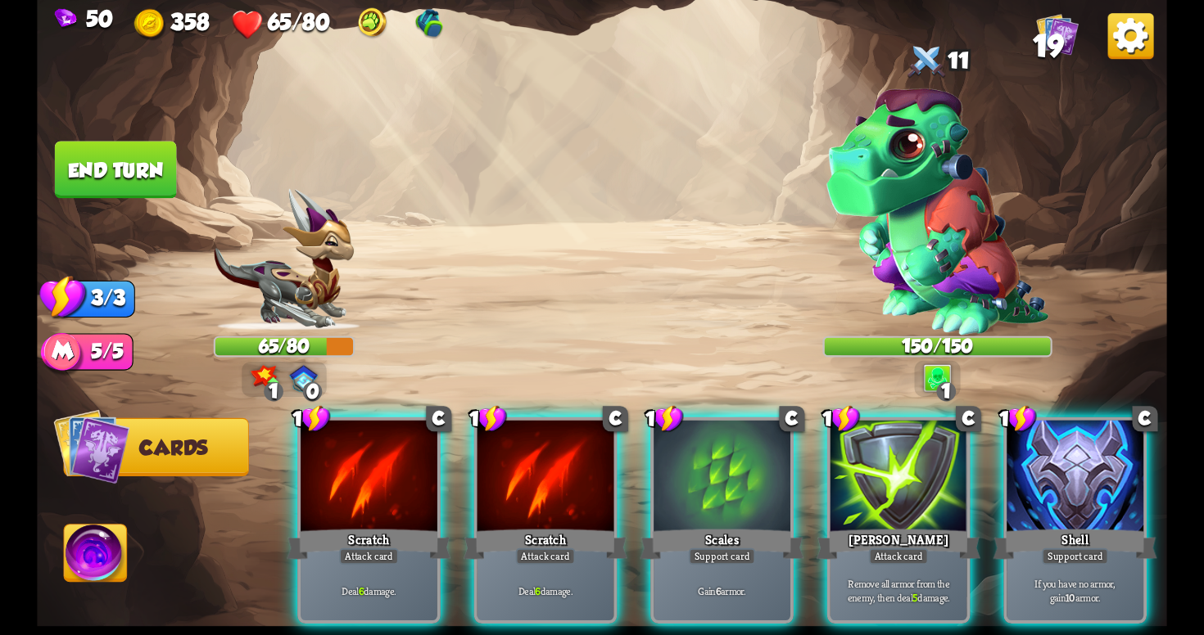
click at [959, 274] on img at bounding box center [937, 211] width 222 height 247
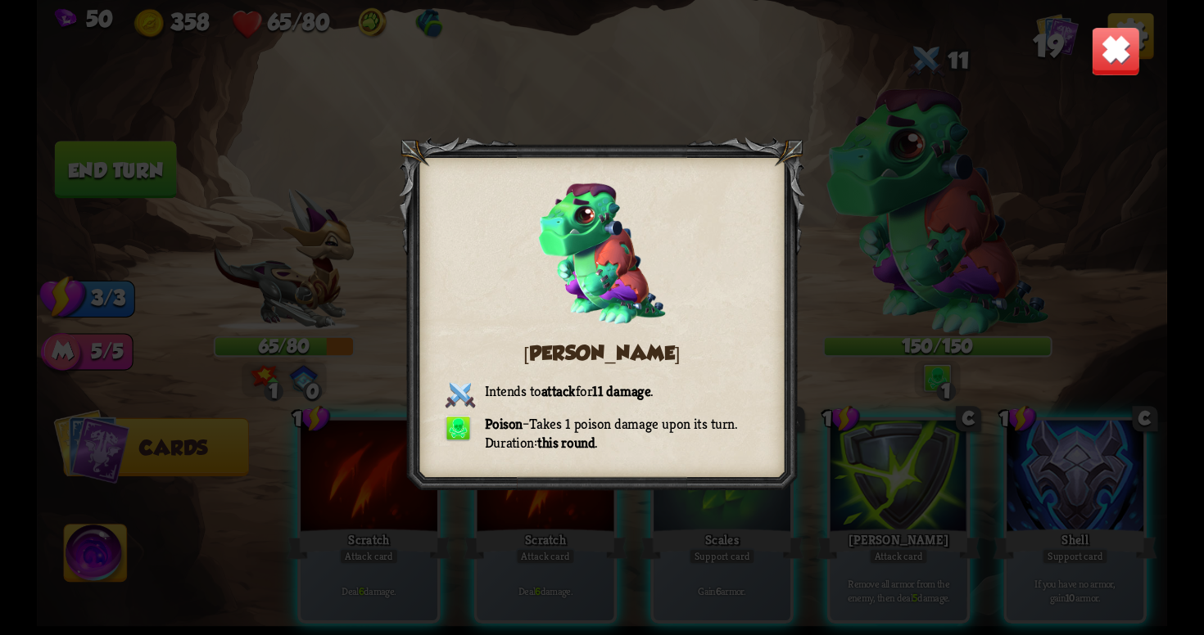
click at [1090, 65] on div "[PERSON_NAME] Intends to attack for 11 damage . Poison – Takes 1 poison damage …" at bounding box center [602, 317] width 1130 height 635
click at [1105, 62] on img at bounding box center [1115, 50] width 49 height 49
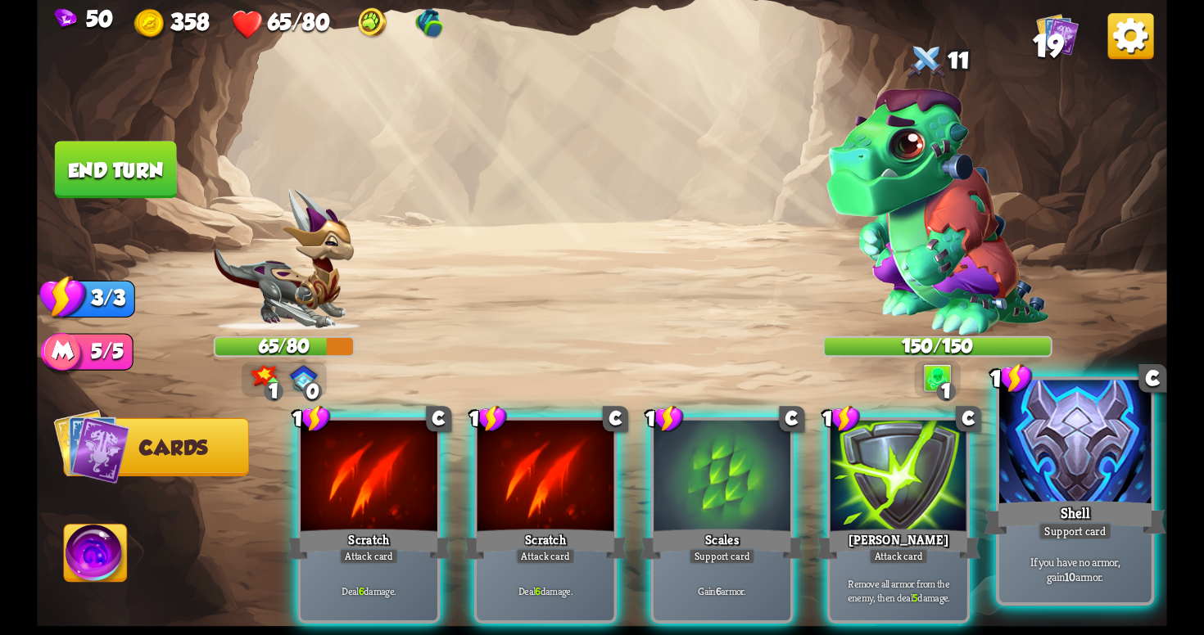
click at [1078, 518] on div "Shell" at bounding box center [1074, 518] width 182 height 41
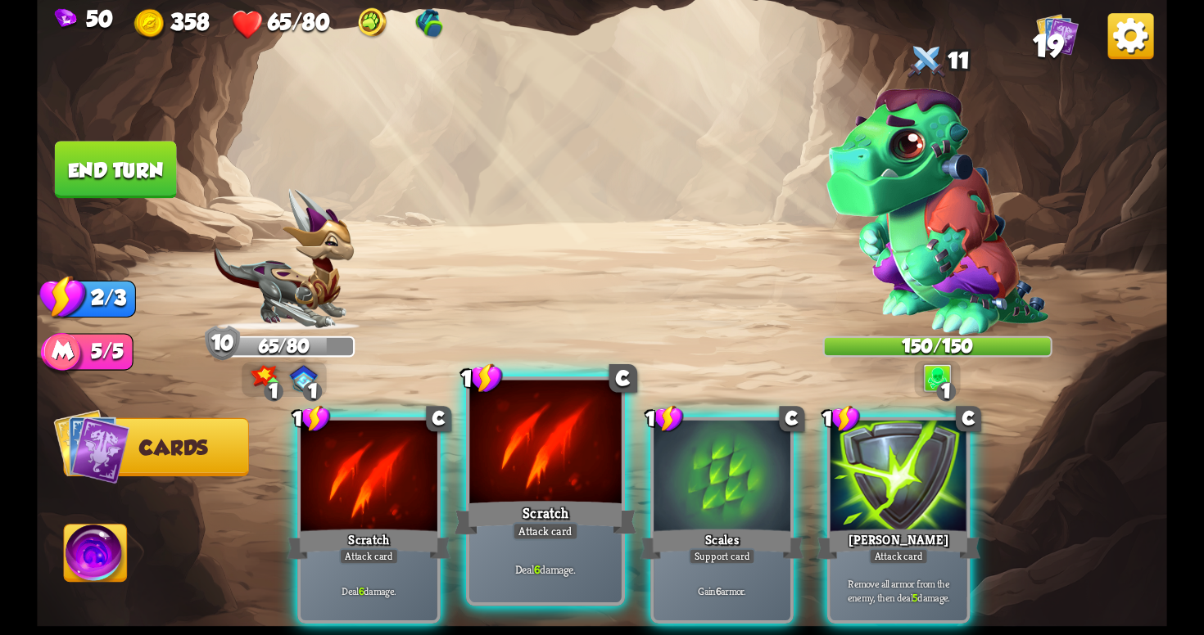
click at [537, 534] on div "Attack card" at bounding box center [546, 531] width 66 height 19
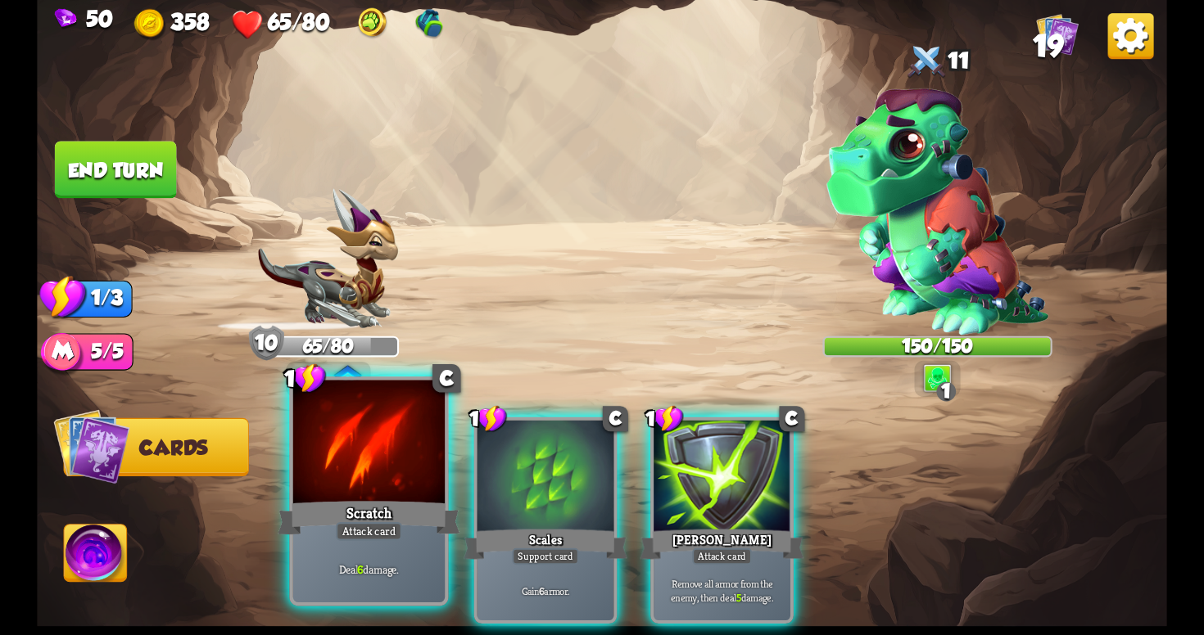
click at [367, 531] on div "Attack card" at bounding box center [369, 531] width 66 height 19
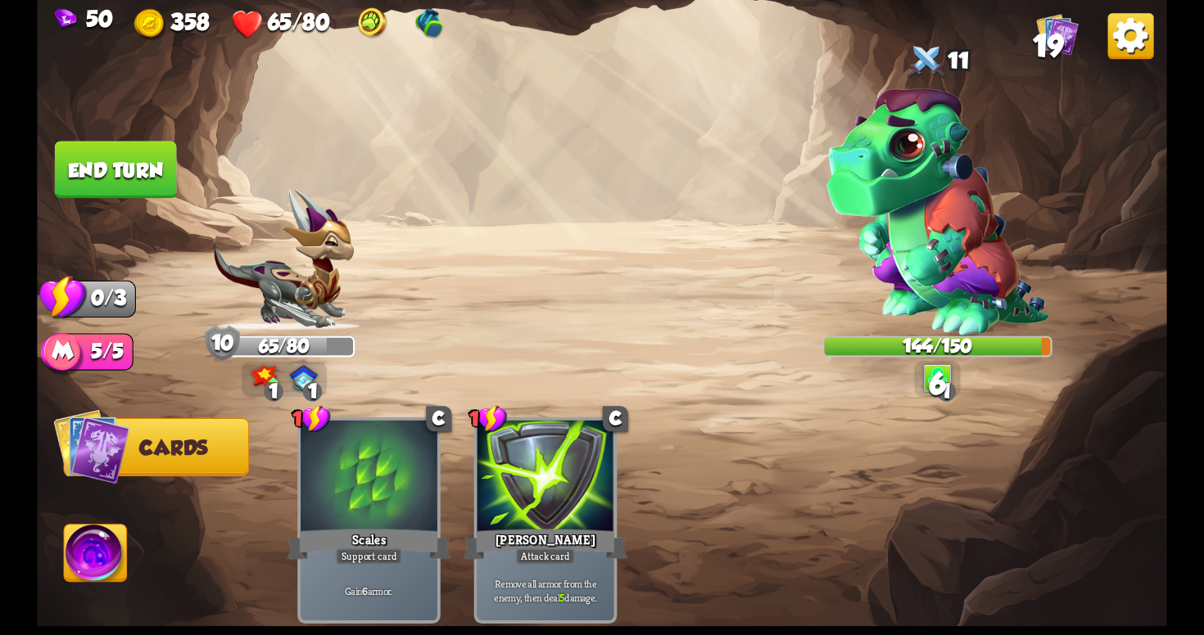
click at [133, 149] on button "End turn" at bounding box center [116, 169] width 122 height 57
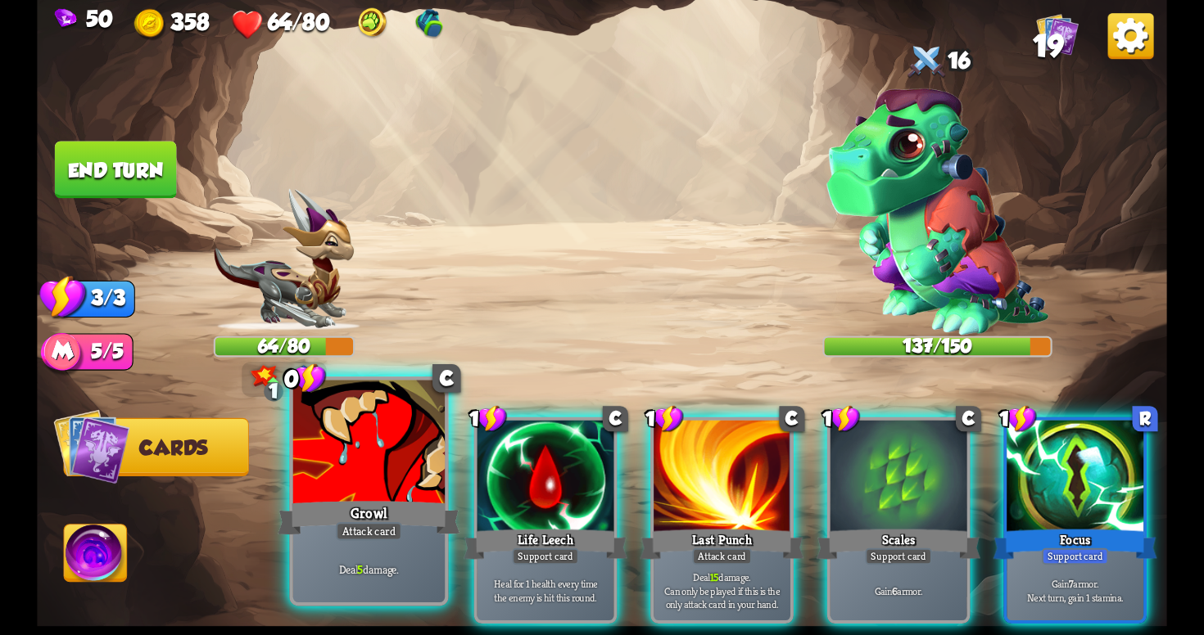
click at [384, 531] on div "Attack card" at bounding box center [369, 531] width 66 height 19
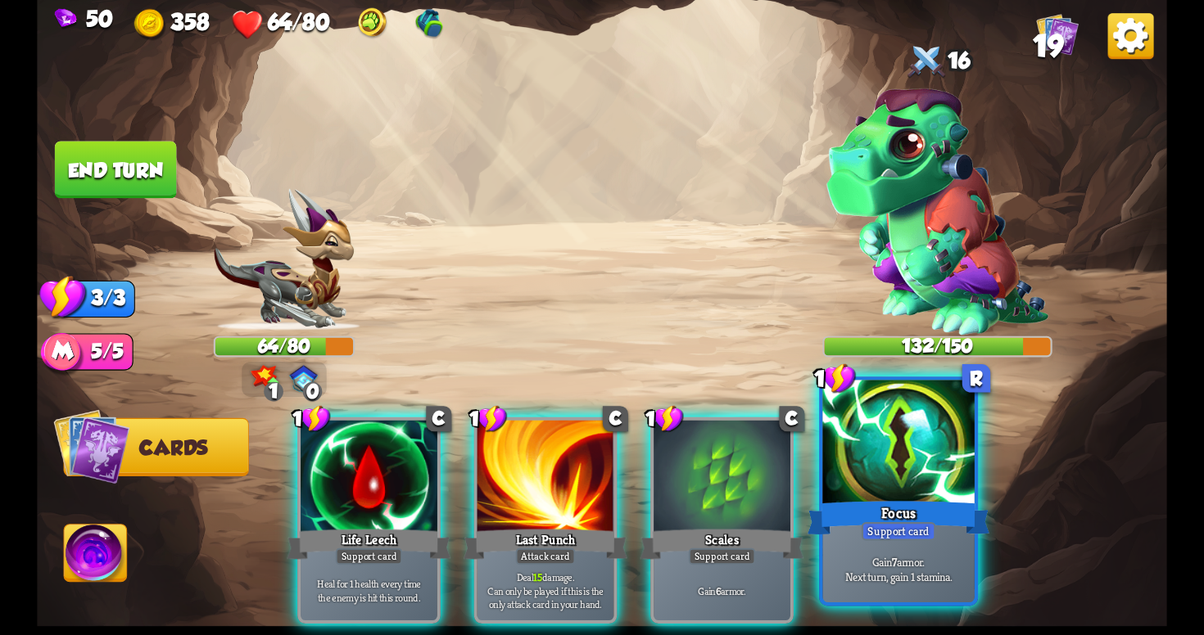
click at [873, 553] on div "Gain 7 armor. Next turn, gain 1 stamina." at bounding box center [897, 569] width 151 height 66
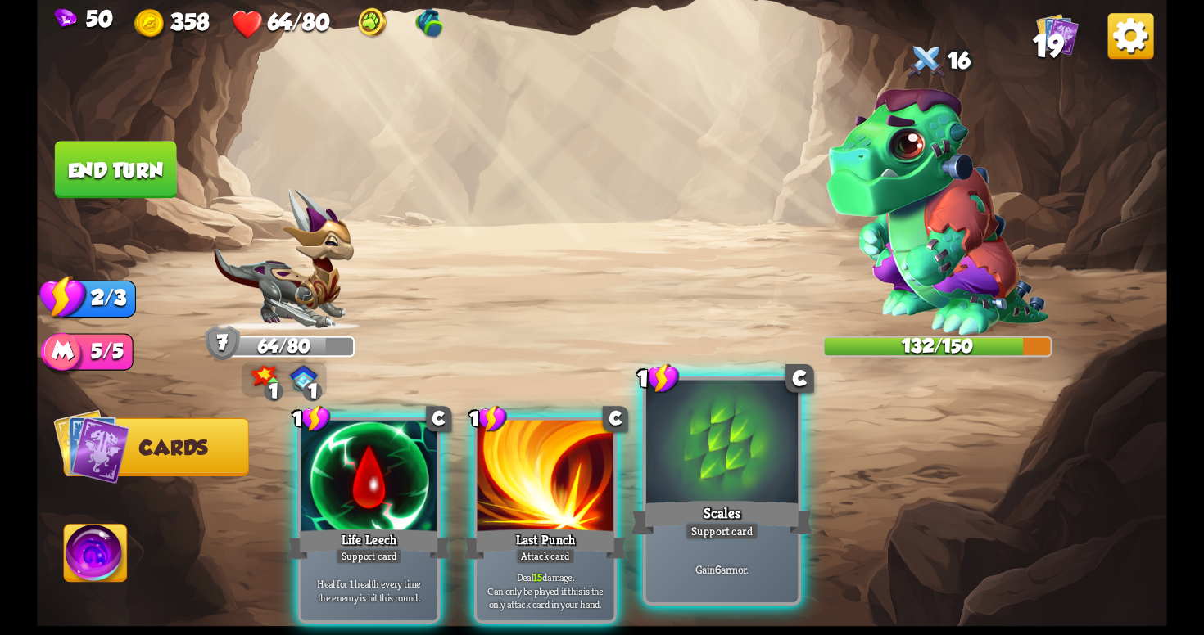
click at [736, 549] on div "Gain 6 armor." at bounding box center [721, 569] width 151 height 66
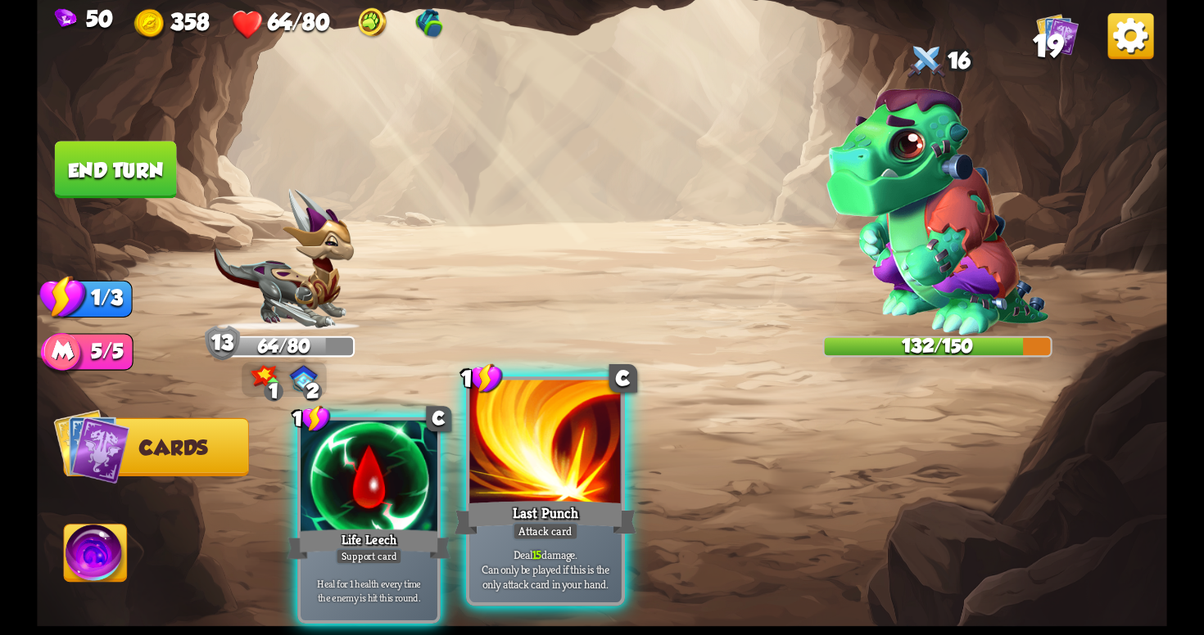
click at [572, 554] on p "Deal 15 damage. Can only be played if this is the only attack card in your hand." at bounding box center [545, 569] width 144 height 45
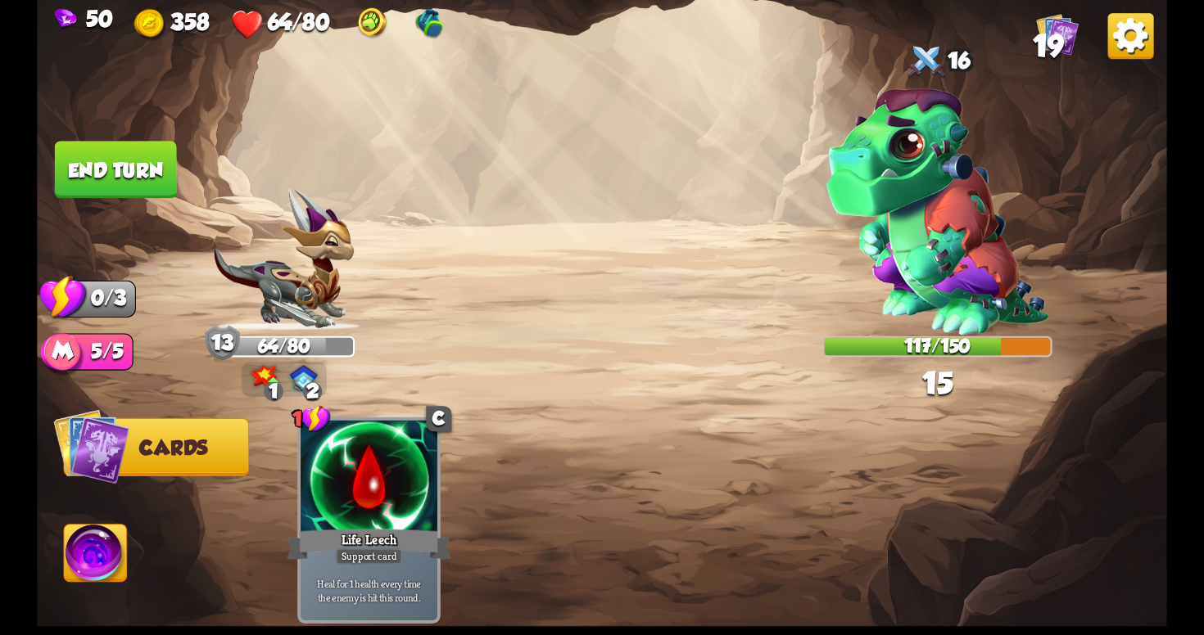
click at [123, 170] on button "End turn" at bounding box center [116, 169] width 122 height 57
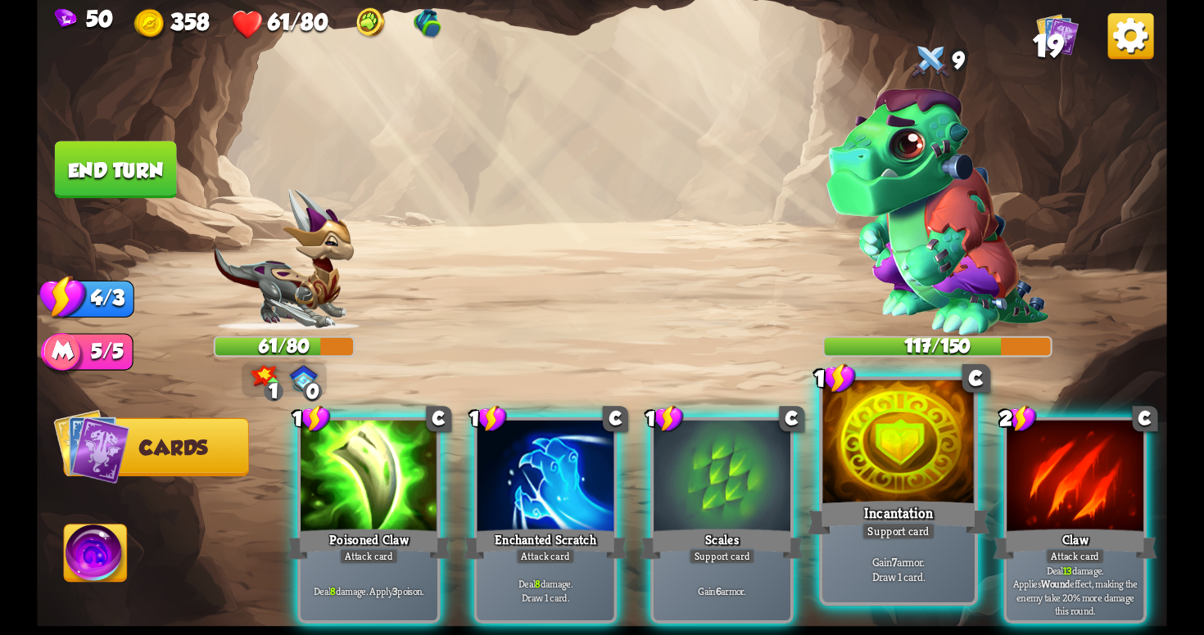
click at [867, 595] on div "Gain 7 armor. Draw 1 card." at bounding box center [897, 569] width 151 height 66
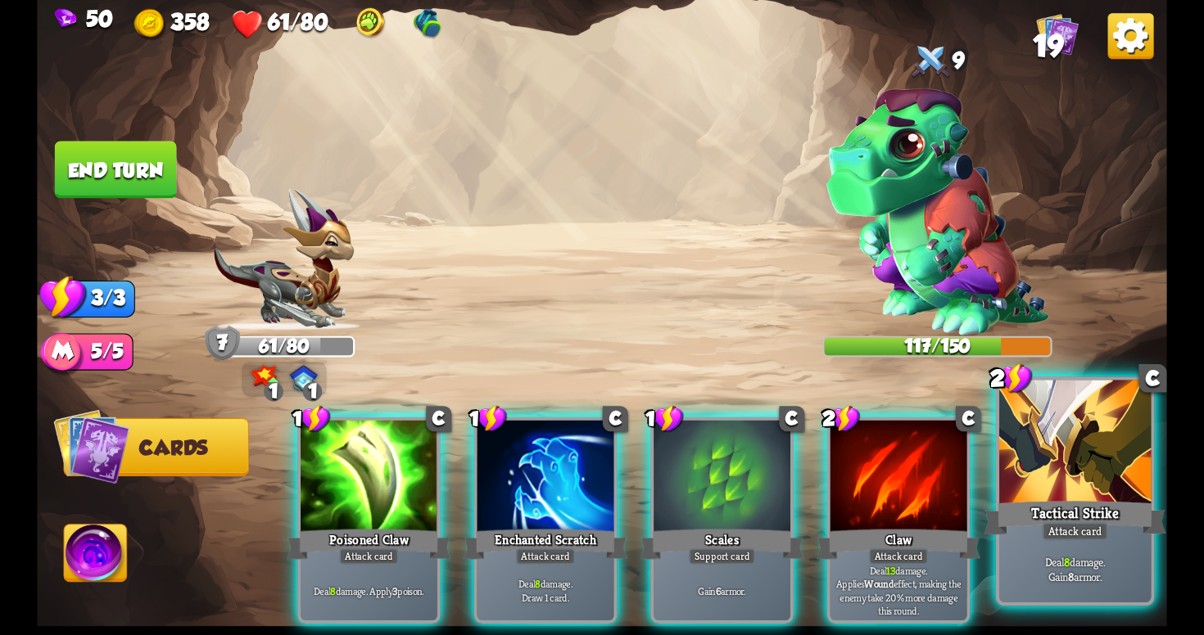
click at [1069, 578] on b "8" at bounding box center [1071, 577] width 6 height 15
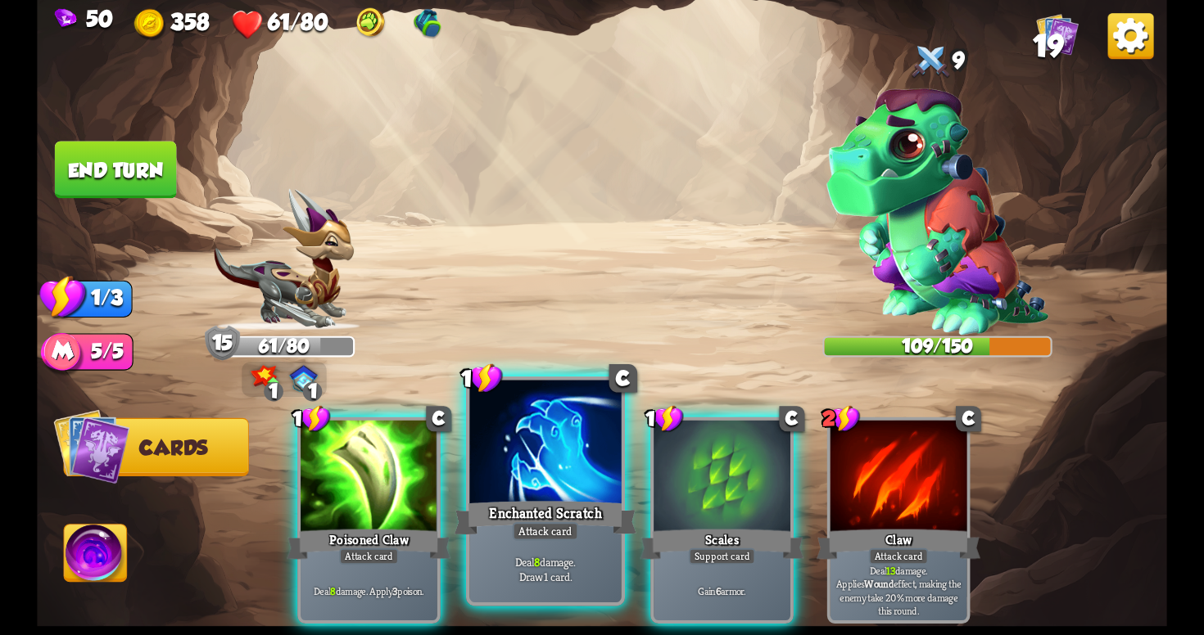
click at [576, 471] on div at bounding box center [544, 445] width 151 height 128
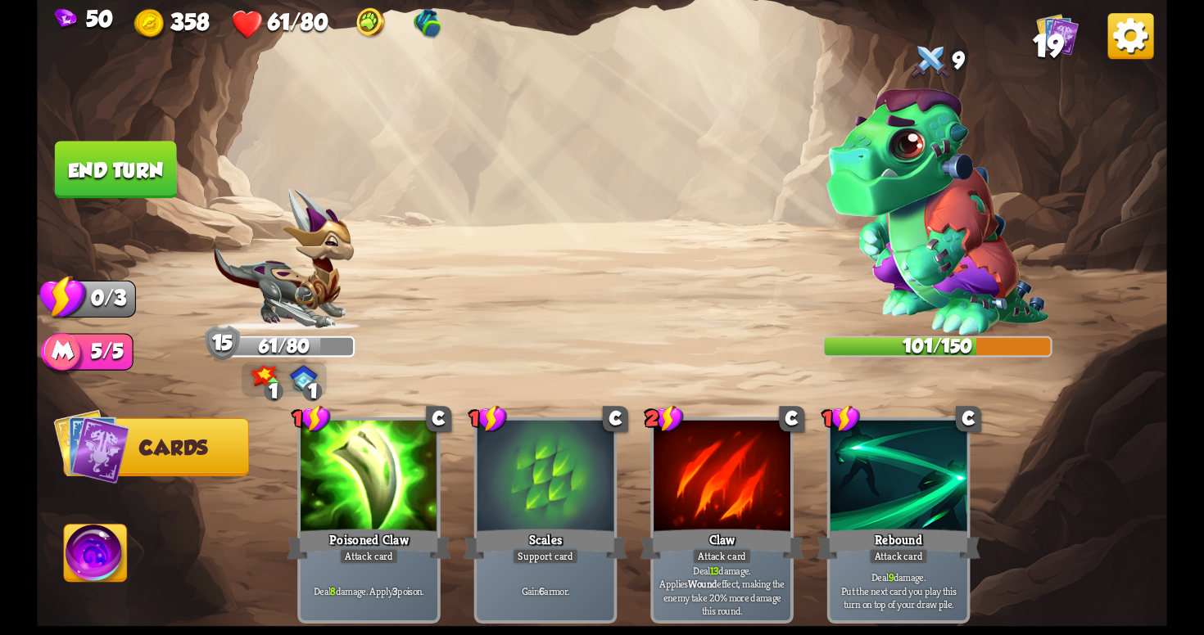
click at [116, 163] on button "End turn" at bounding box center [116, 169] width 122 height 57
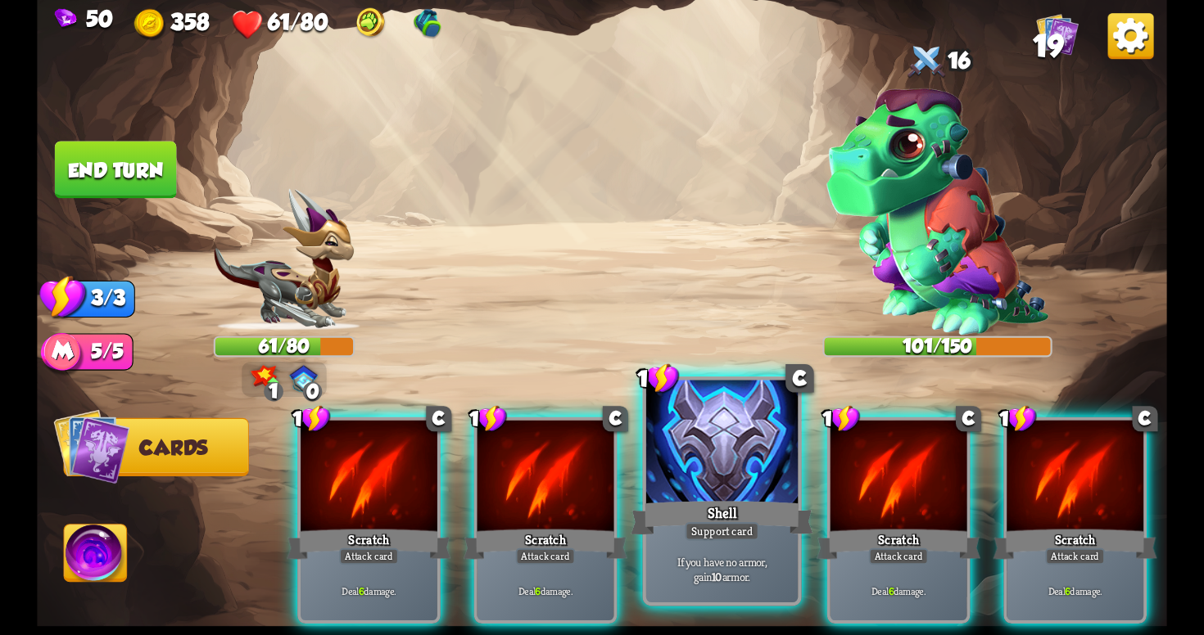
click at [720, 515] on div "Shell" at bounding box center [722, 518] width 182 height 41
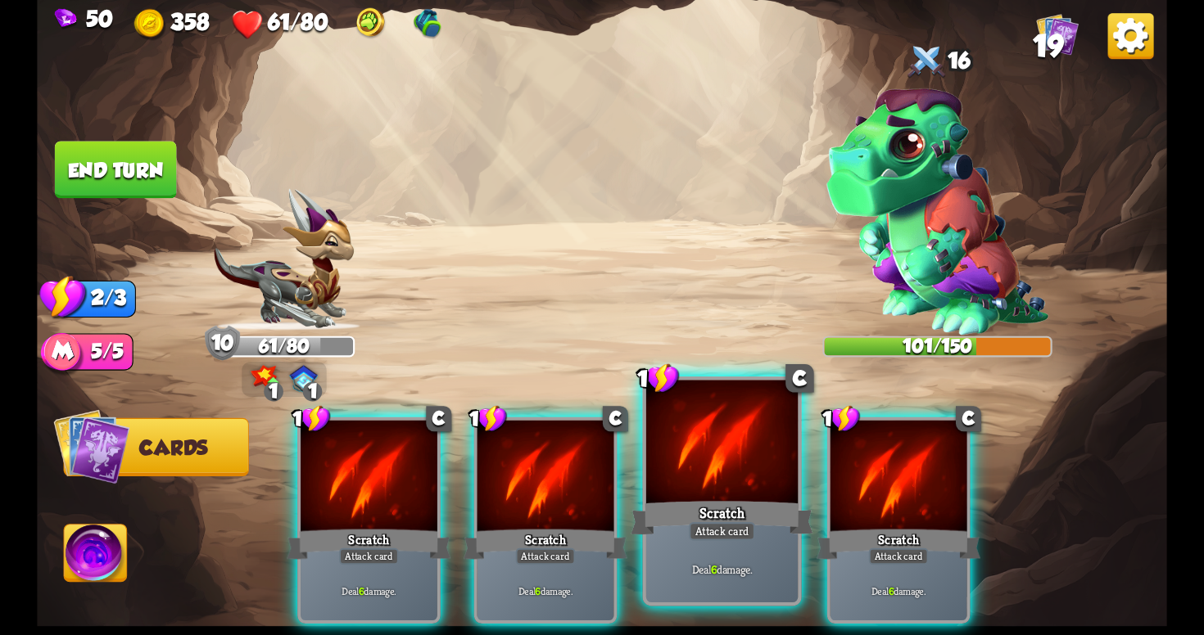
click at [763, 535] on div "Scratch" at bounding box center [722, 518] width 182 height 41
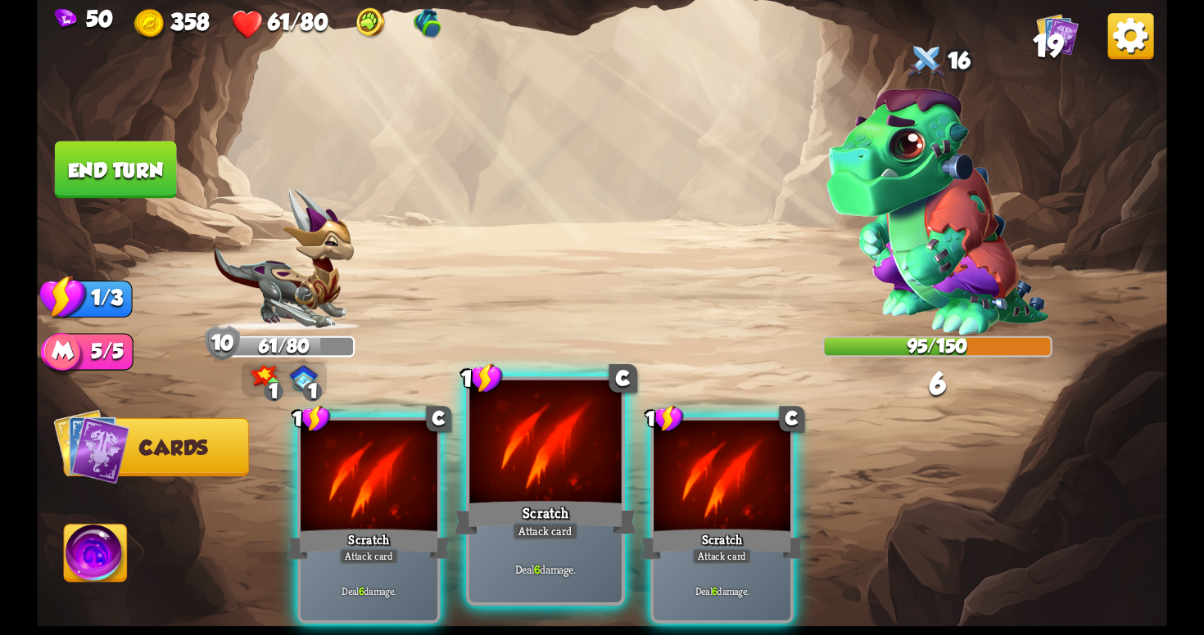
click at [563, 529] on div "Attack card" at bounding box center [546, 531] width 66 height 19
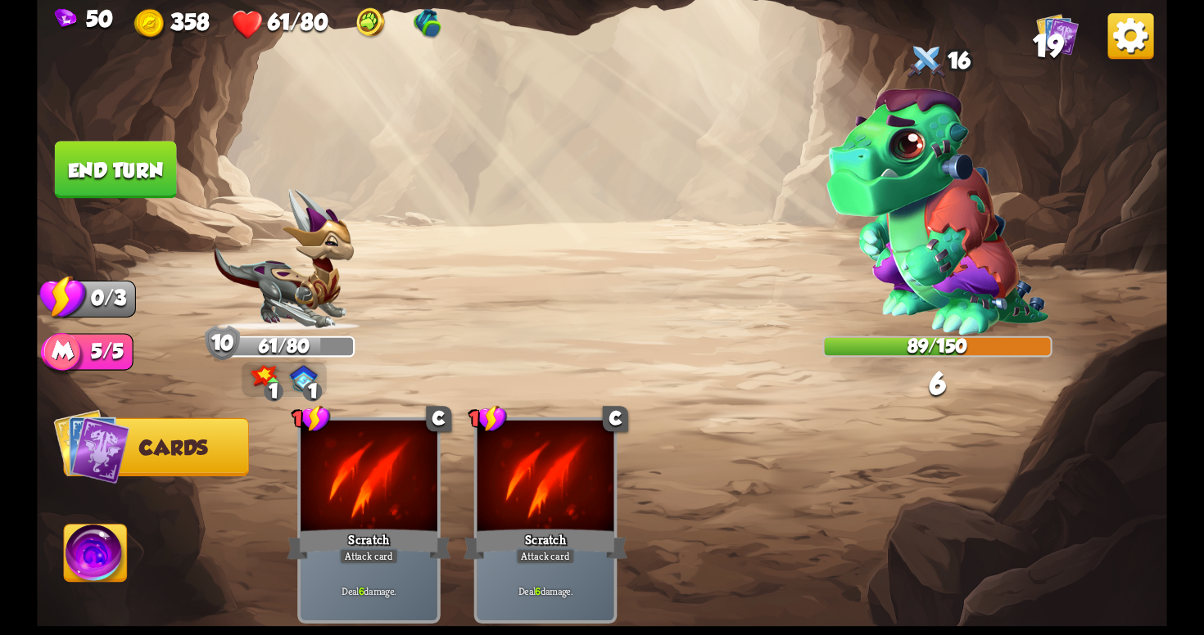
click at [132, 145] on button "End turn" at bounding box center [116, 169] width 122 height 57
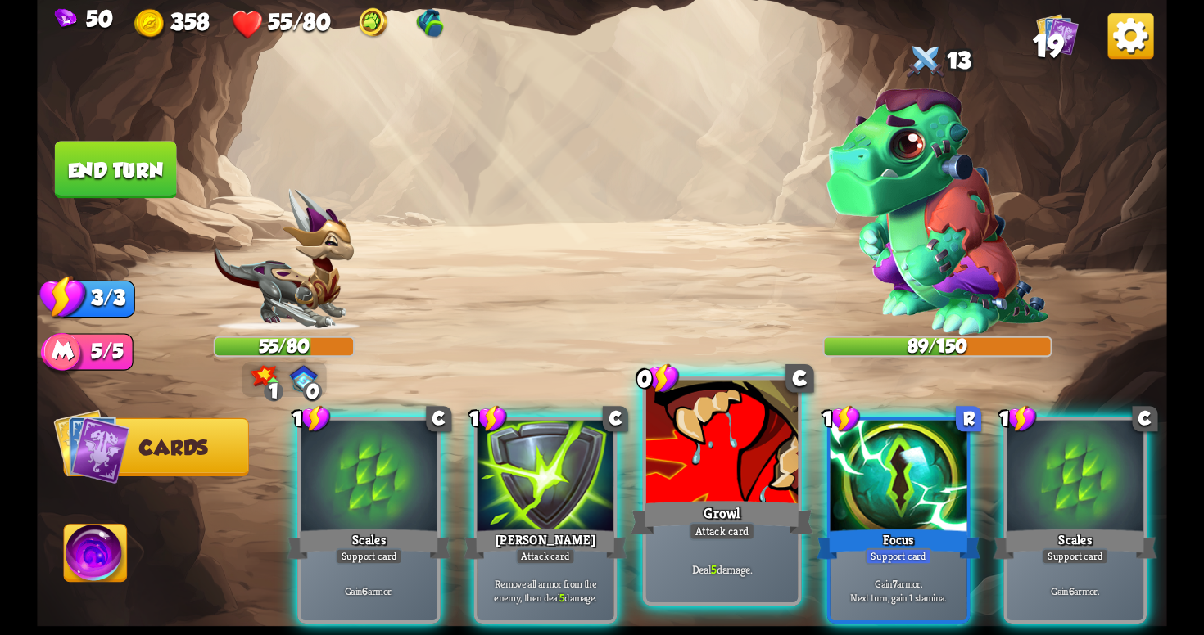
click at [746, 533] on div "Attack card" at bounding box center [722, 531] width 66 height 19
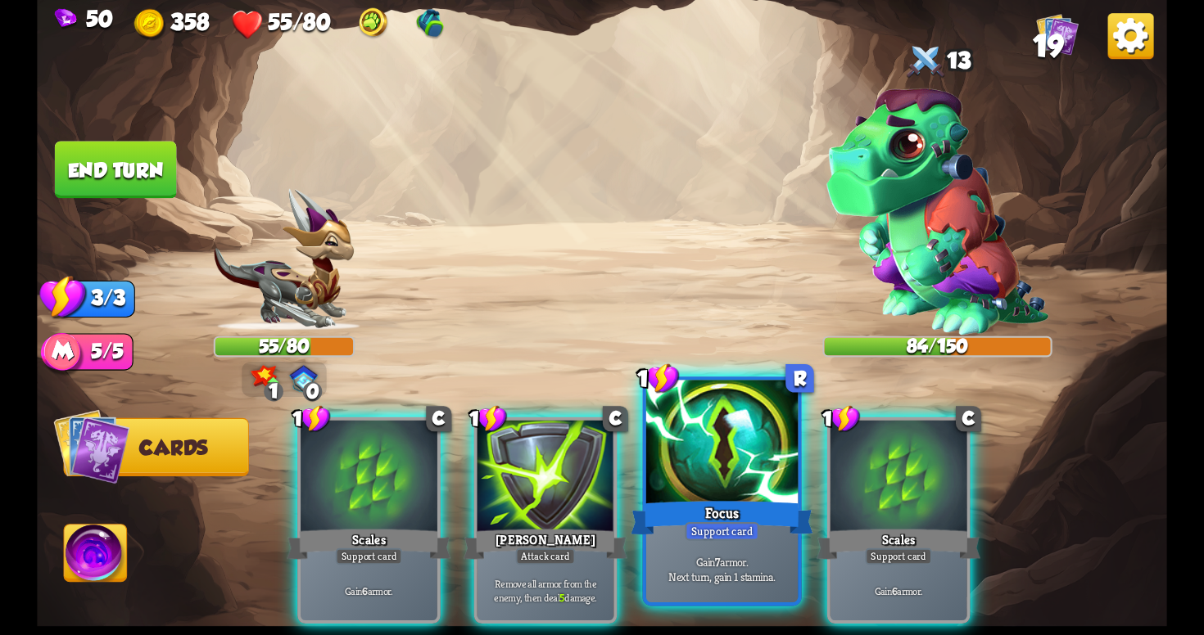
click at [740, 573] on p "Gain 7 armor. Next turn, gain 1 stamina." at bounding box center [722, 569] width 144 height 30
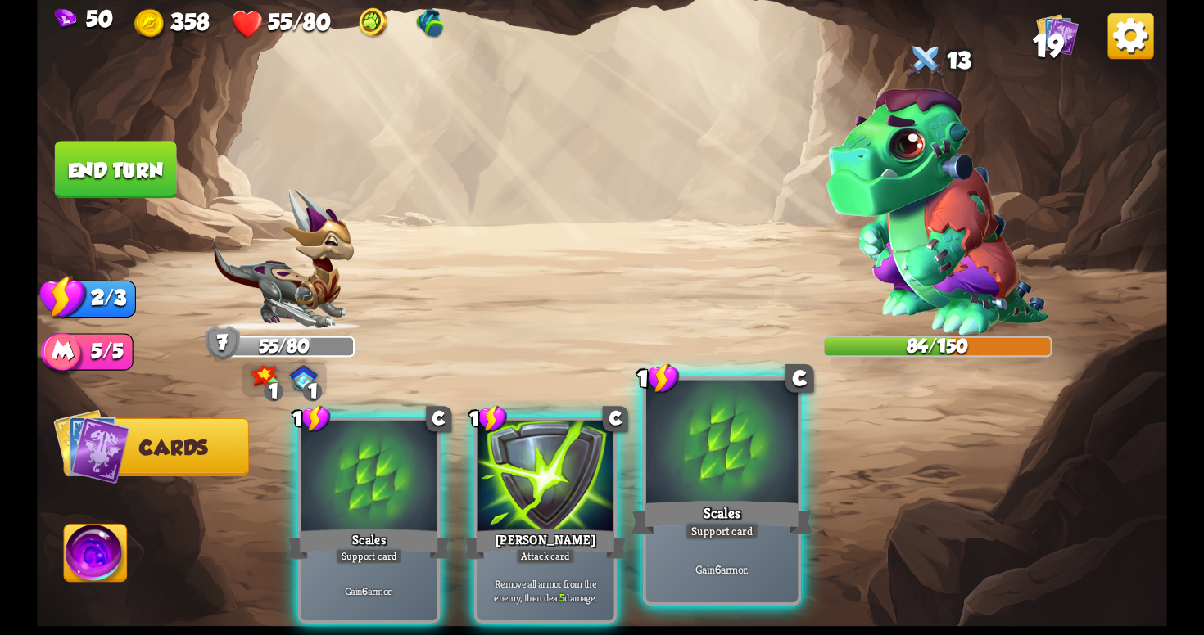
click at [739, 571] on p "Gain 6 armor." at bounding box center [722, 570] width 144 height 15
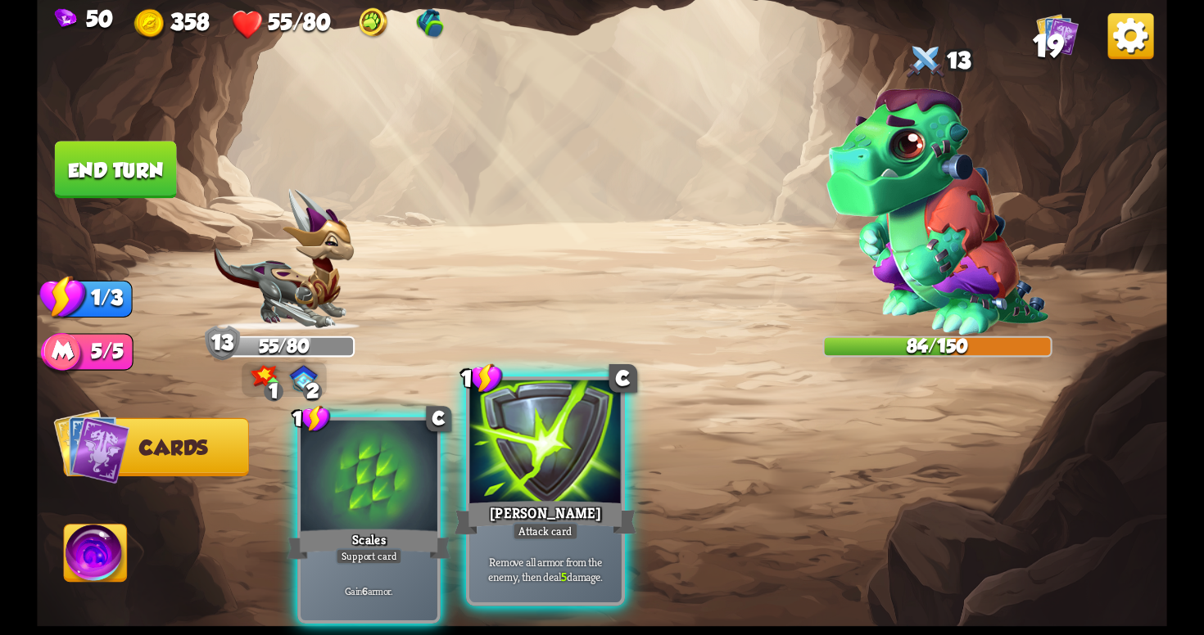
click at [553, 561] on p "Remove all armor from the enemy, then deal 5 damage." at bounding box center [545, 569] width 144 height 30
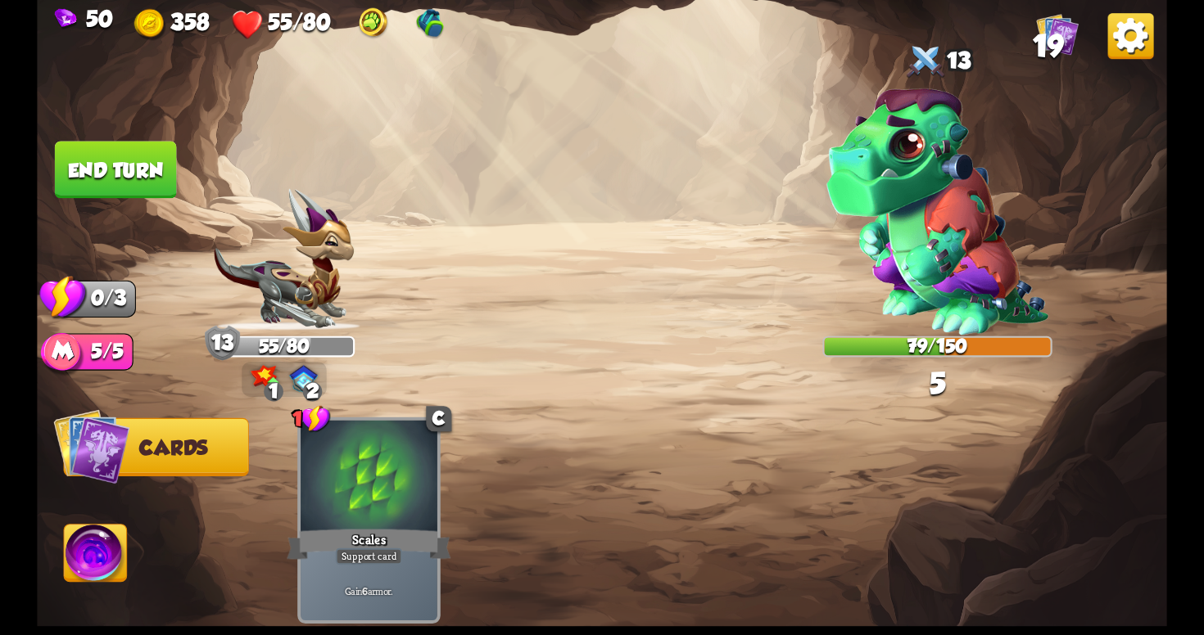
click at [111, 168] on button "End turn" at bounding box center [116, 169] width 122 height 57
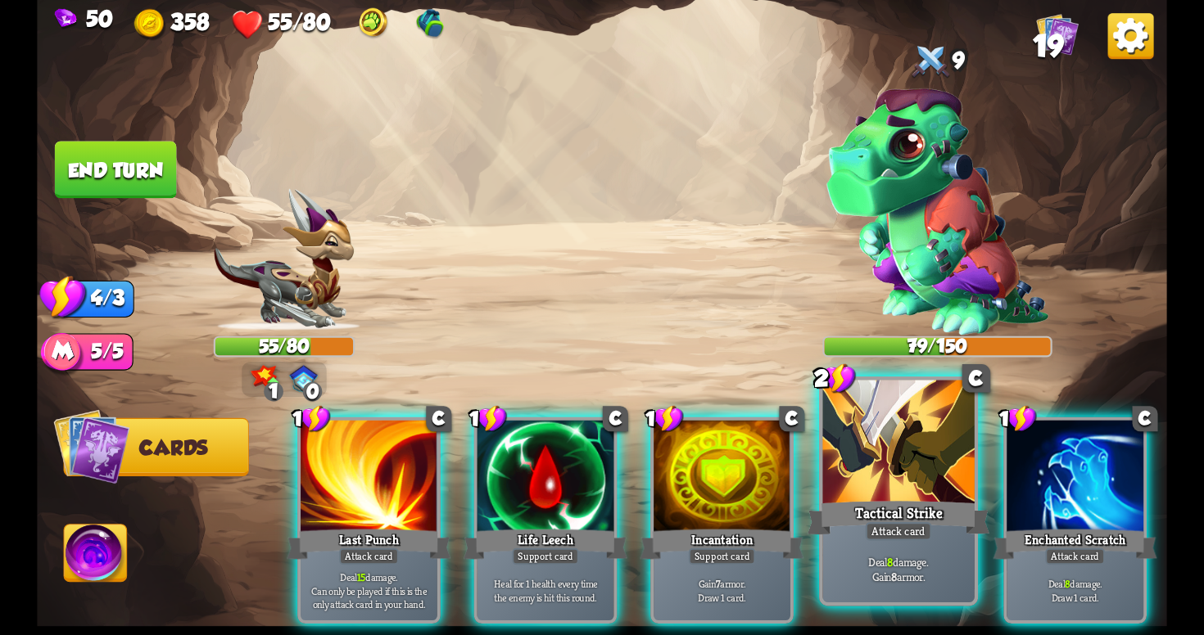
click at [884, 522] on div "Tactical Strike" at bounding box center [898, 518] width 182 height 41
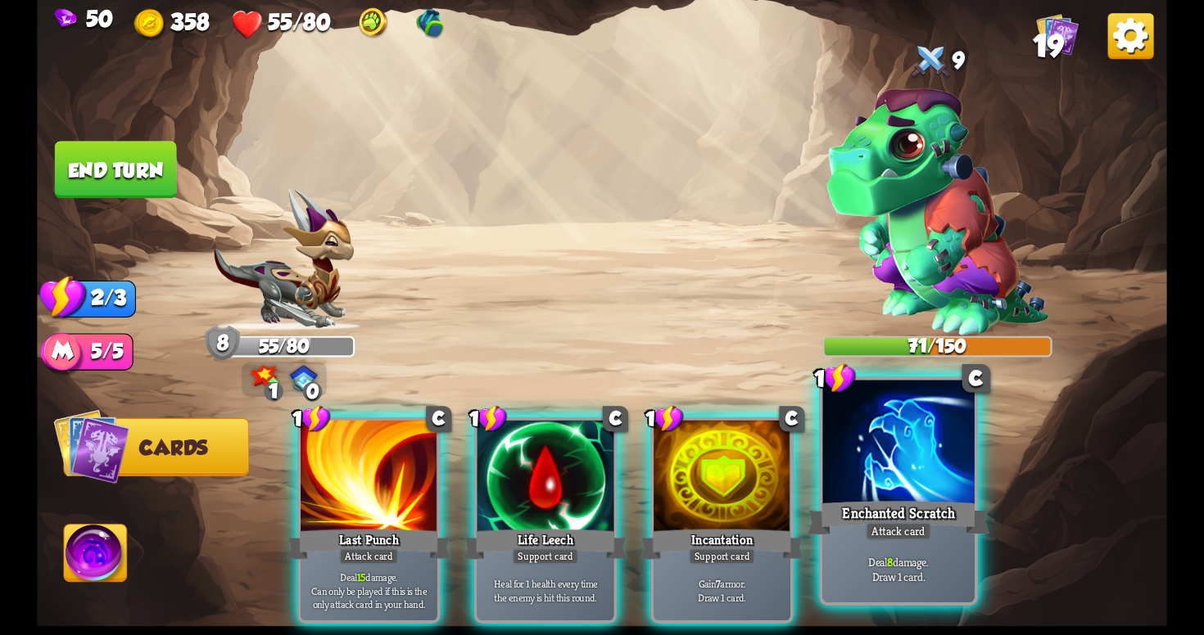
click at [887, 534] on div "Attack card" at bounding box center [899, 531] width 66 height 19
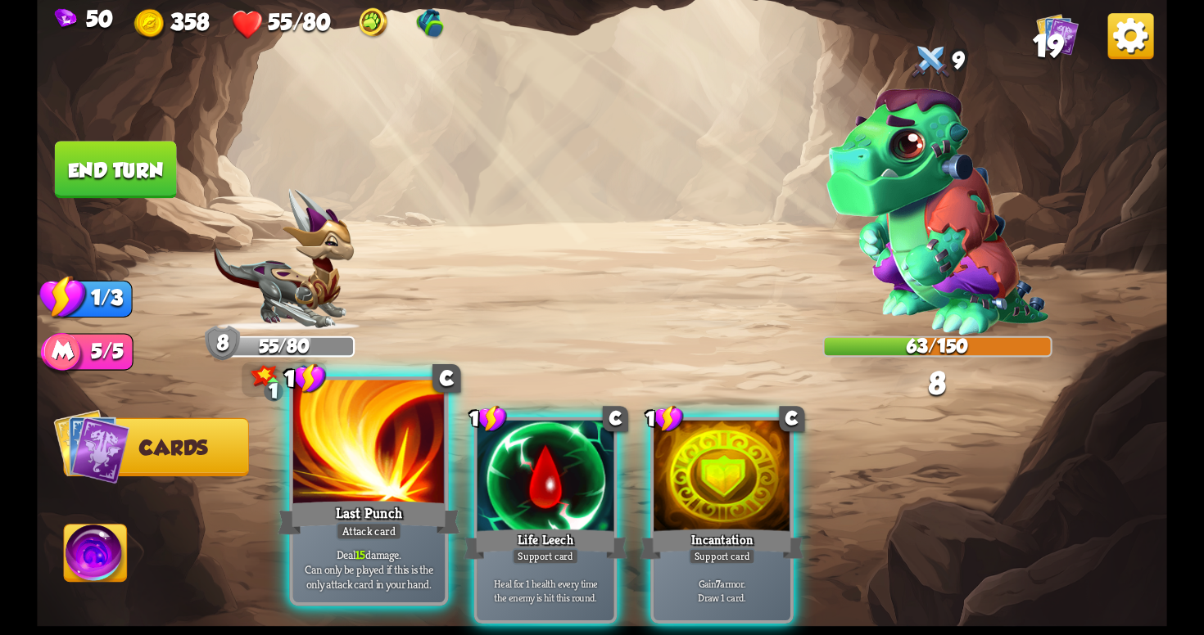
click at [391, 505] on div "Last Punch" at bounding box center [369, 518] width 182 height 41
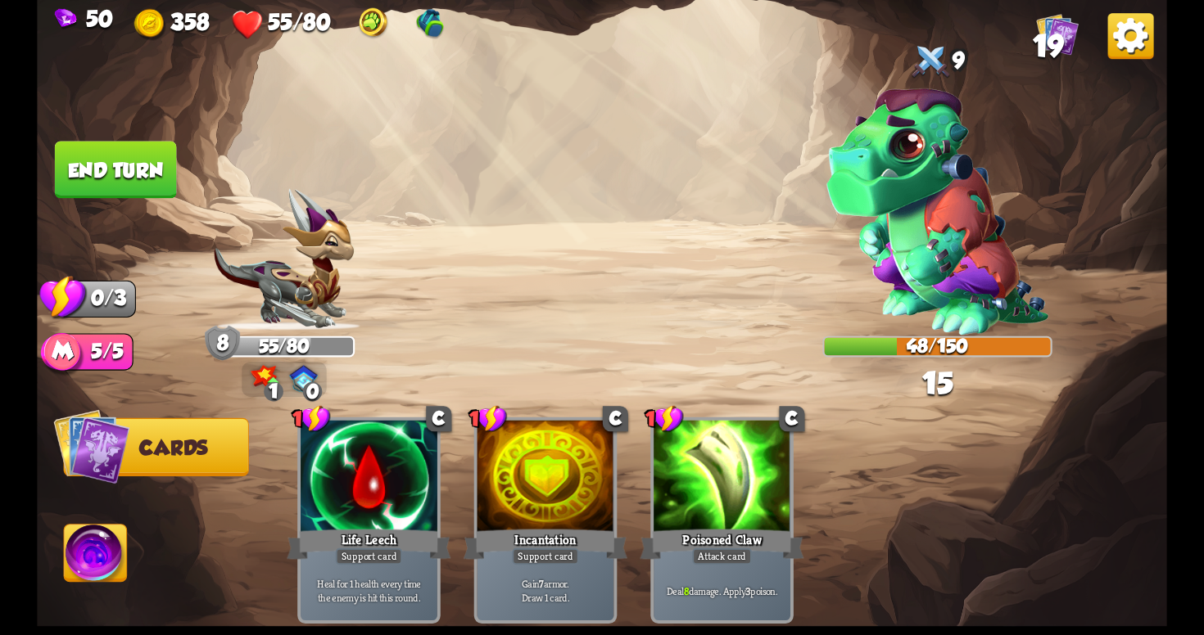
click at [120, 165] on button "End turn" at bounding box center [116, 169] width 122 height 57
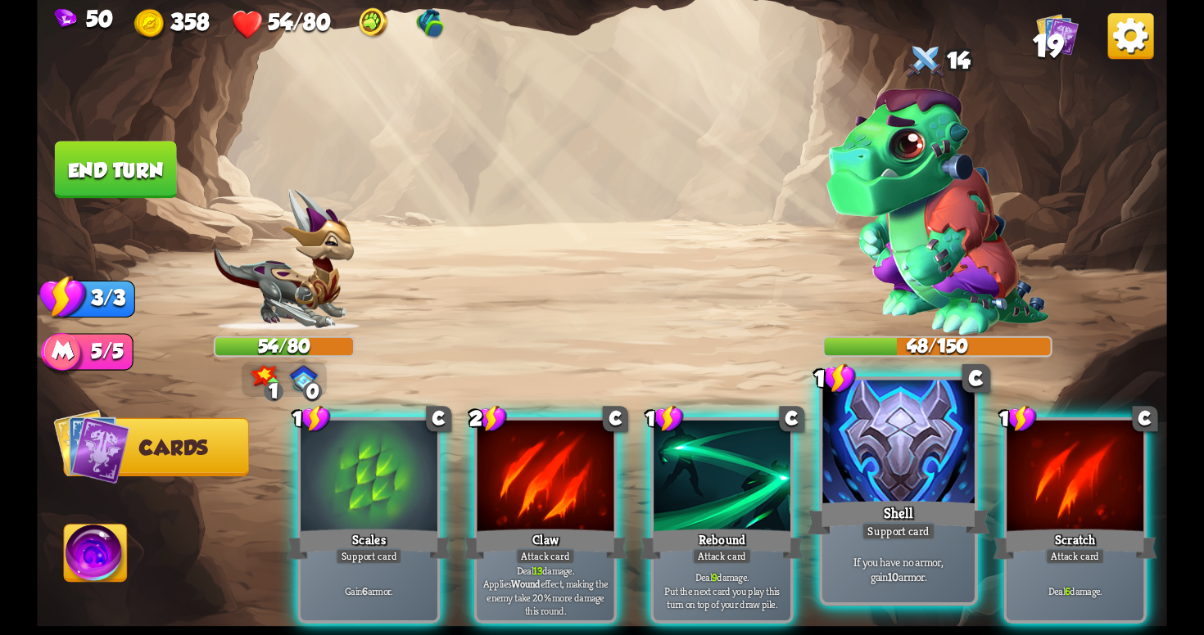
click at [887, 533] on div "Support card" at bounding box center [898, 531] width 75 height 19
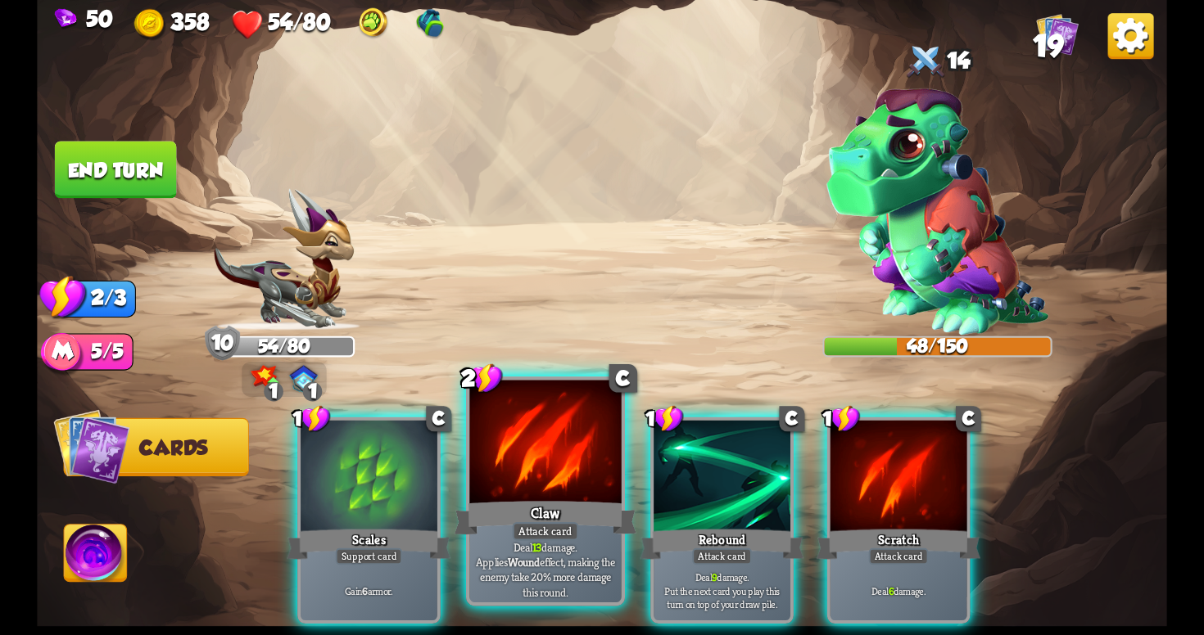
click at [540, 554] on b "Wound" at bounding box center [524, 561] width 32 height 15
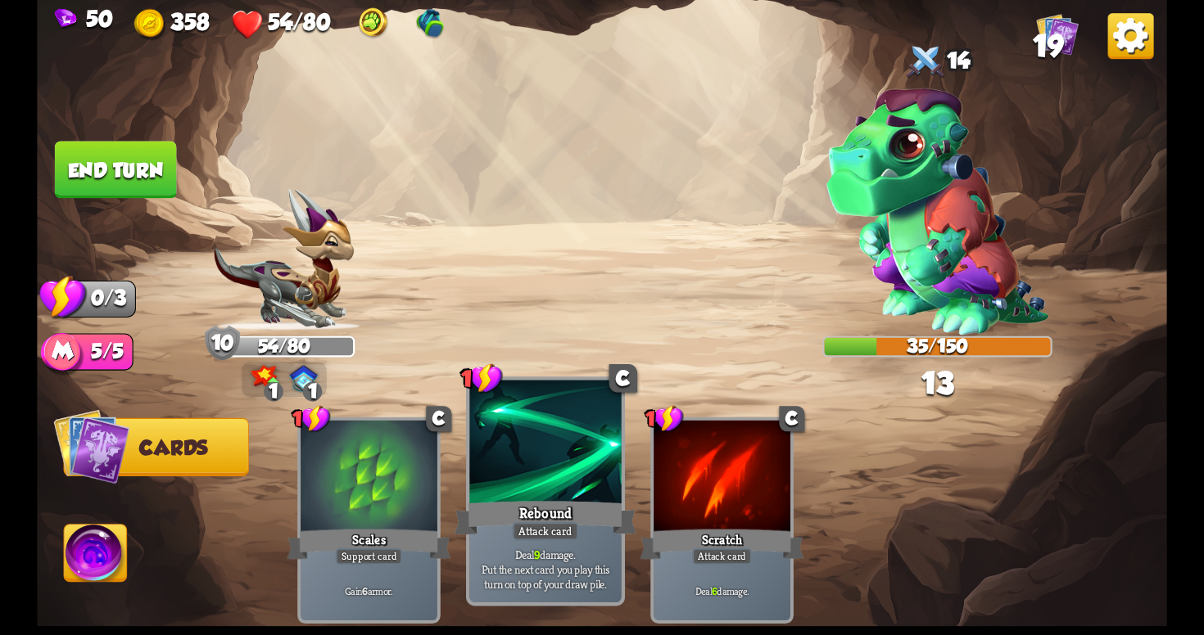
click at [585, 554] on p "Deal 9 damage. Put the next card you play this turn on top of your draw pile." at bounding box center [545, 569] width 144 height 45
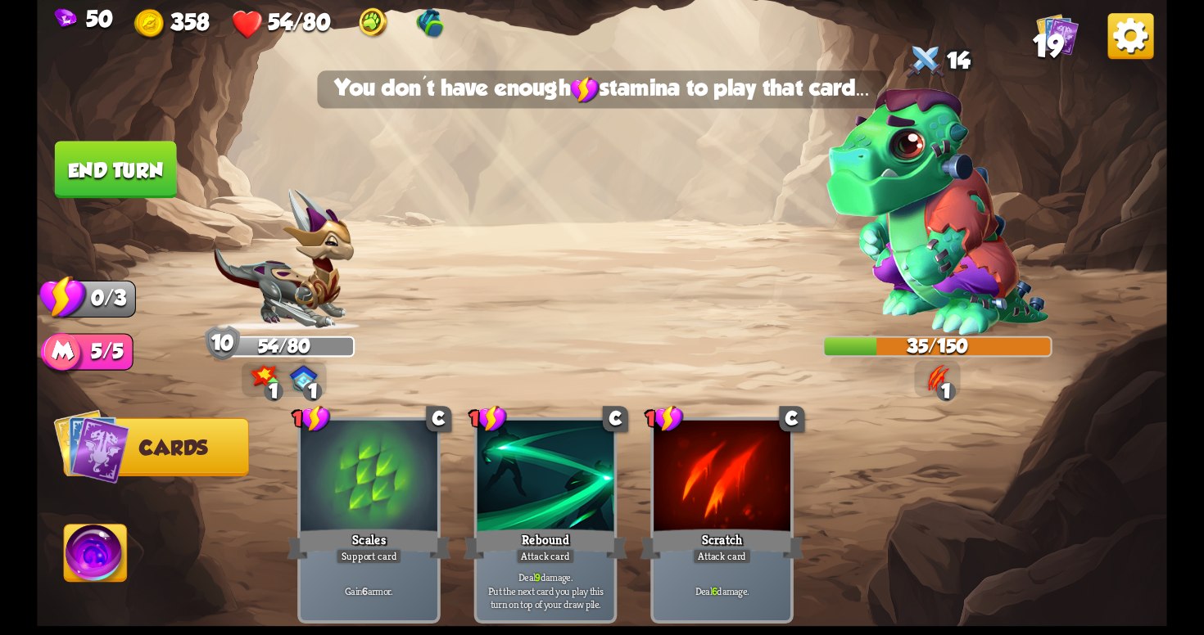
click at [130, 165] on button "End turn" at bounding box center [116, 169] width 122 height 57
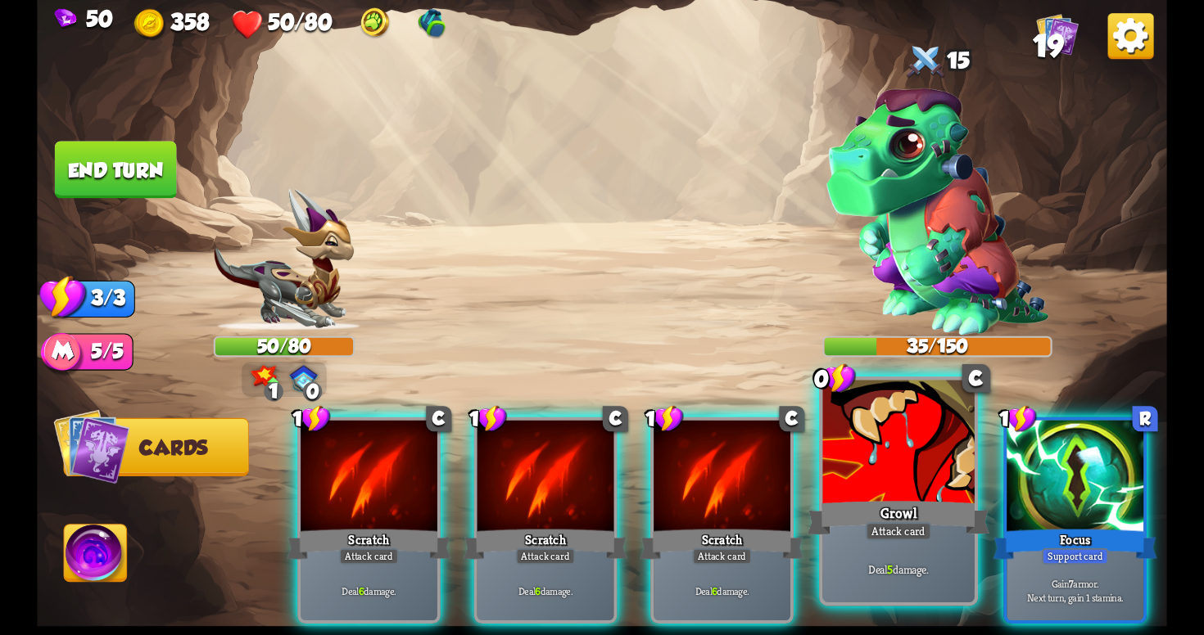
click at [911, 567] on p "Deal 5 damage." at bounding box center [898, 570] width 144 height 15
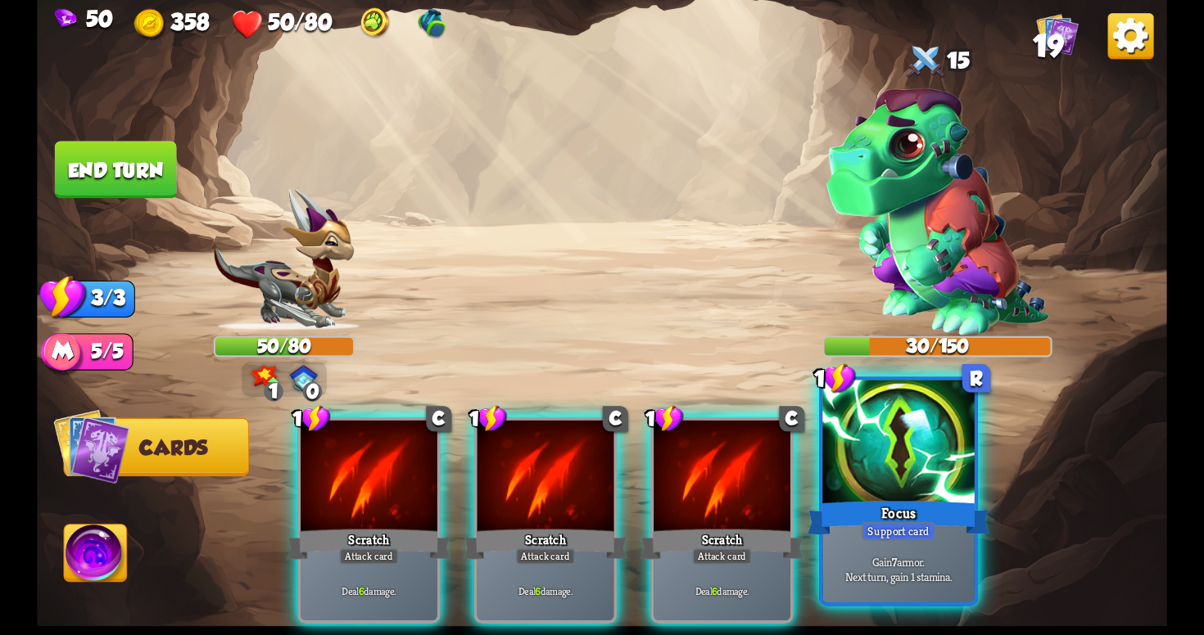
click at [925, 567] on p "Gain 7 armor. Next turn, gain 1 stamina." at bounding box center [898, 569] width 144 height 30
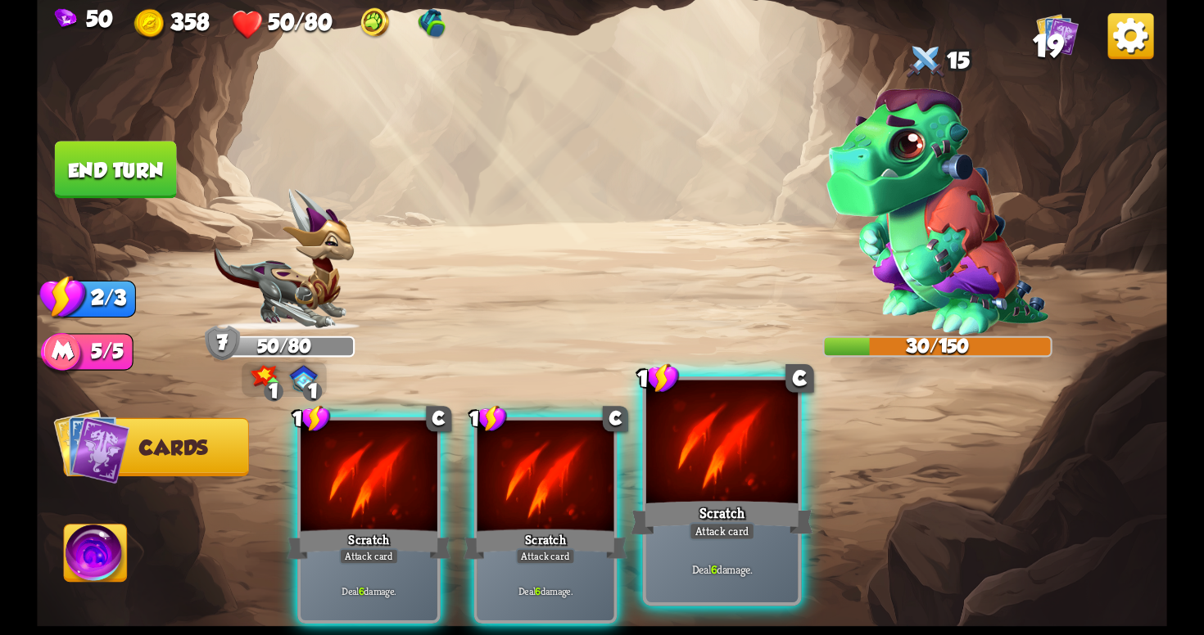
click at [713, 522] on div "Scratch" at bounding box center [722, 518] width 182 height 41
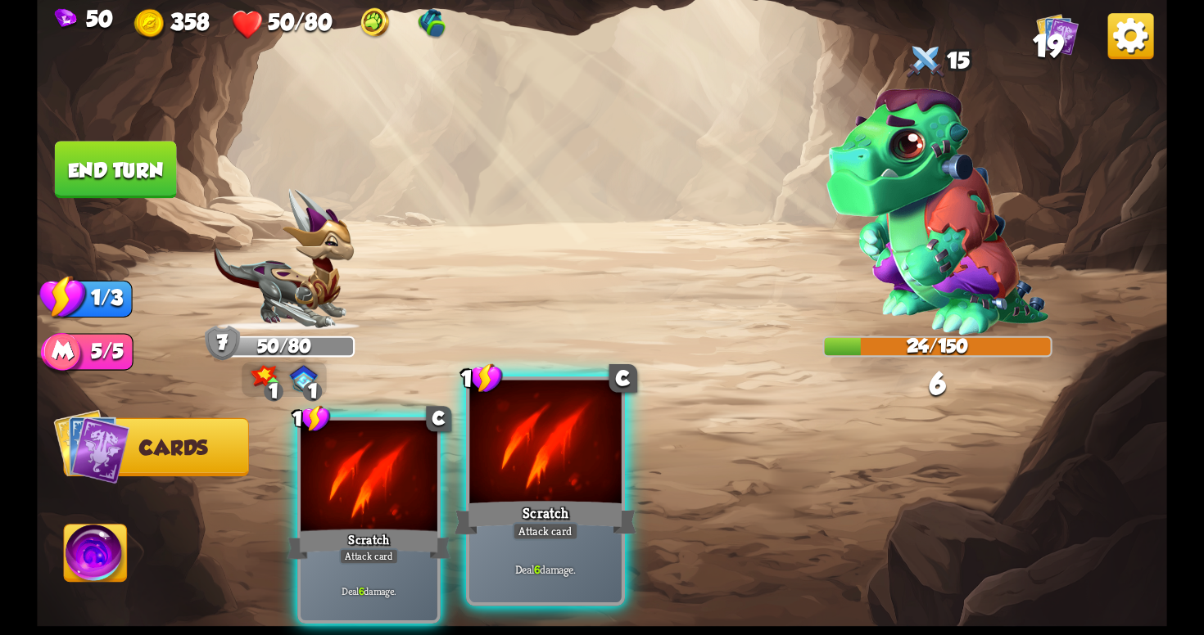
click at [534, 531] on div "Attack card" at bounding box center [546, 531] width 66 height 19
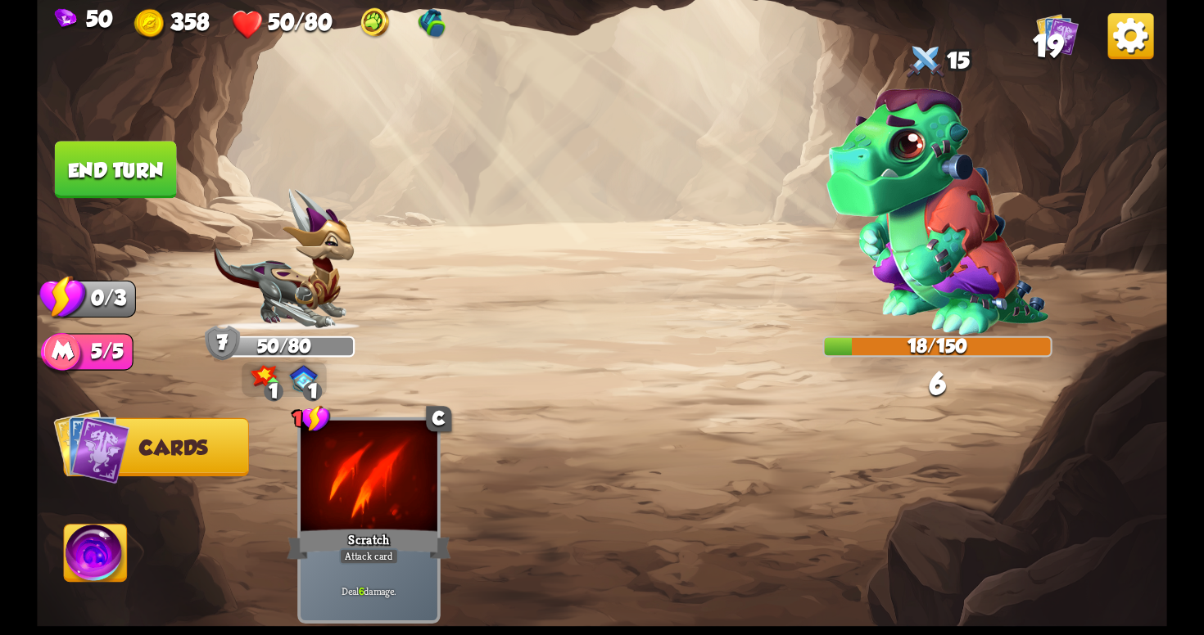
click at [174, 197] on img at bounding box center [602, 317] width 1130 height 635
click at [151, 177] on button "End turn" at bounding box center [116, 169] width 122 height 57
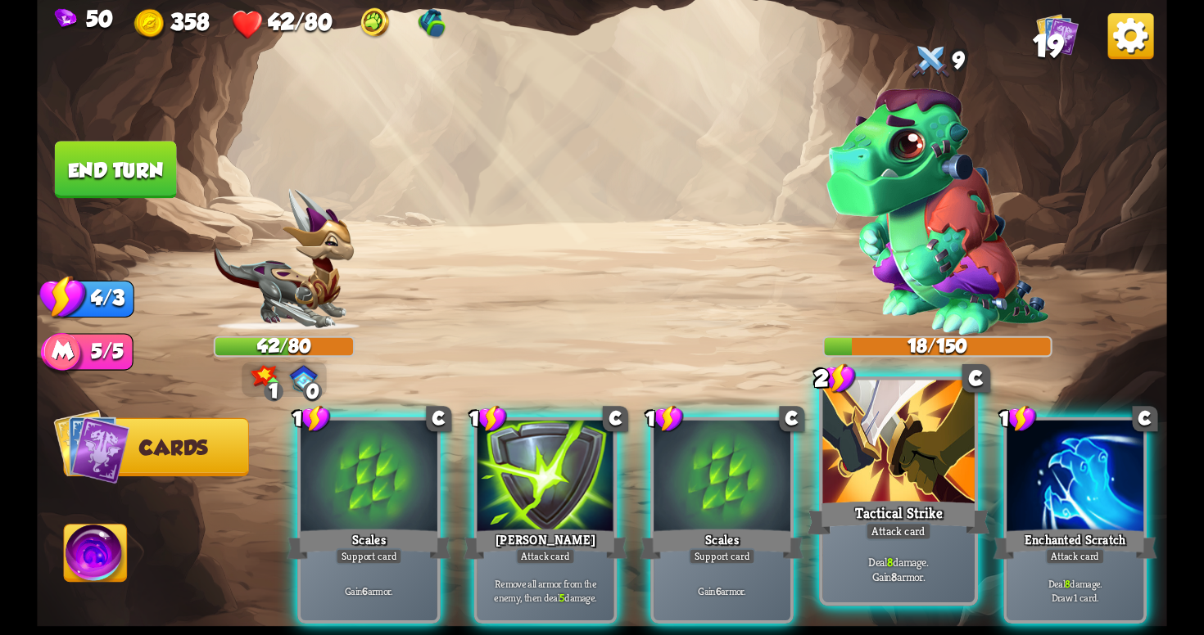
click at [947, 544] on div "Deal 8 damage. Gain 8 armor." at bounding box center [897, 569] width 151 height 66
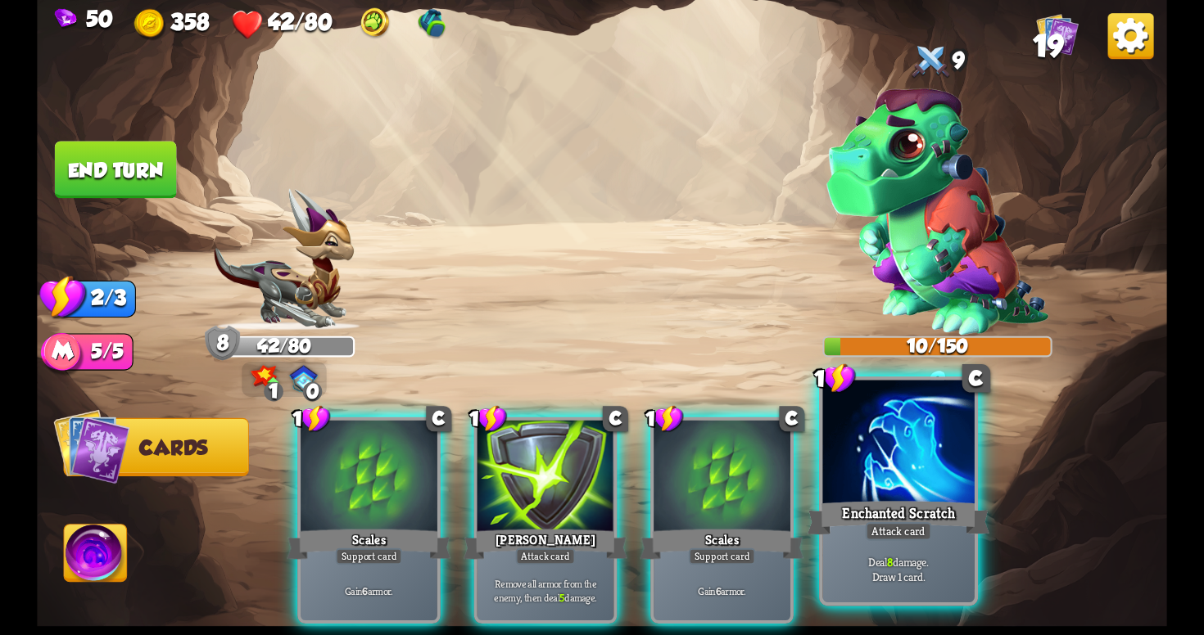
click at [935, 549] on div "Deal 8 damage. Draw 1 card." at bounding box center [897, 569] width 151 height 66
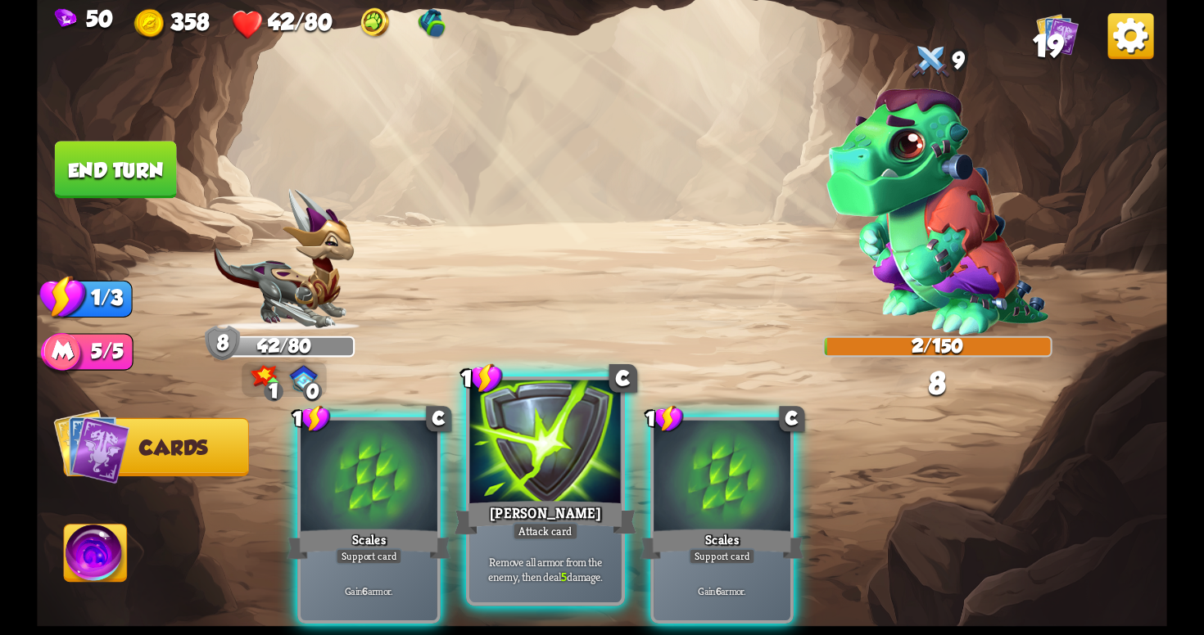
click at [573, 520] on div "[PERSON_NAME]" at bounding box center [545, 518] width 182 height 41
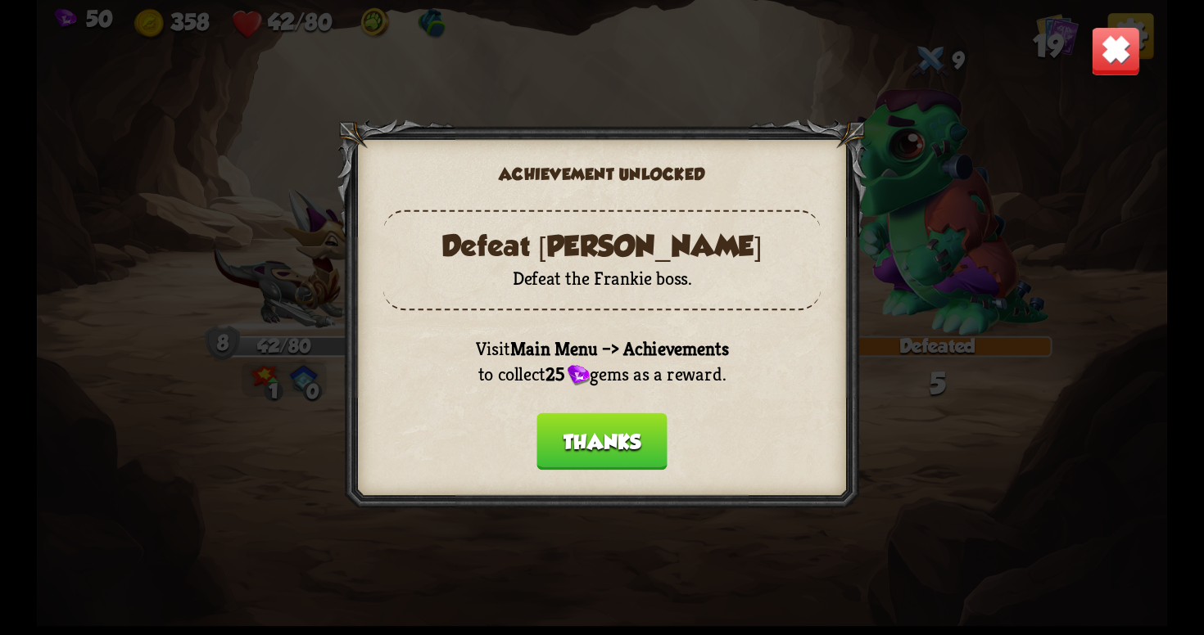
click at [604, 440] on button "Thanks" at bounding box center [601, 441] width 131 height 57
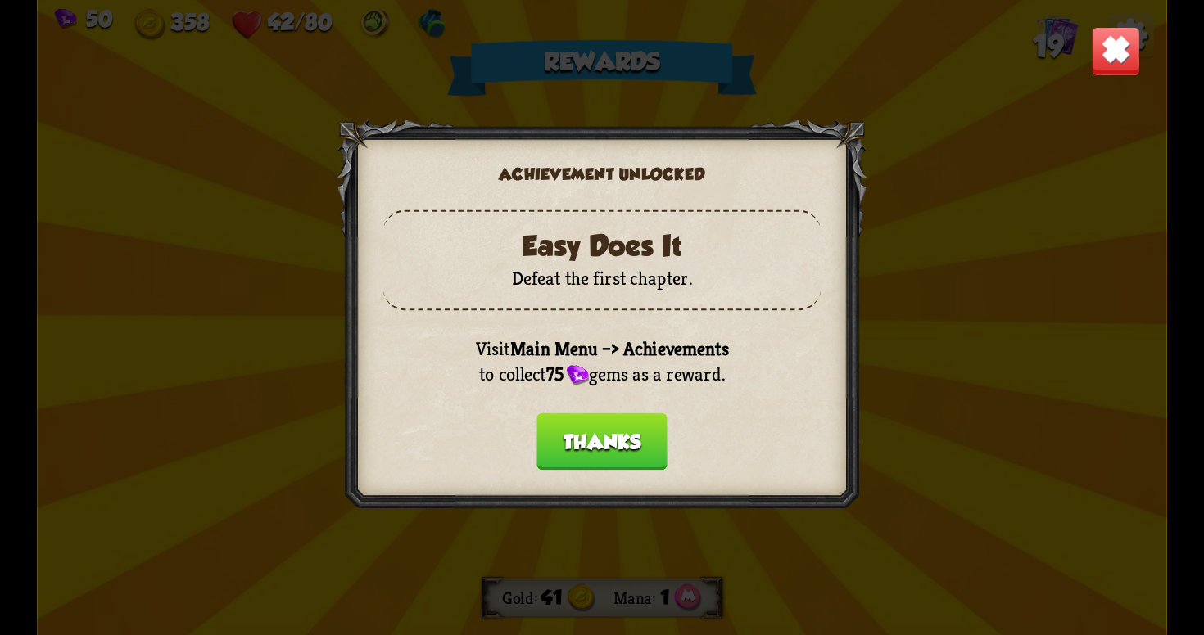
click at [622, 442] on button "Thanks" at bounding box center [601, 441] width 131 height 57
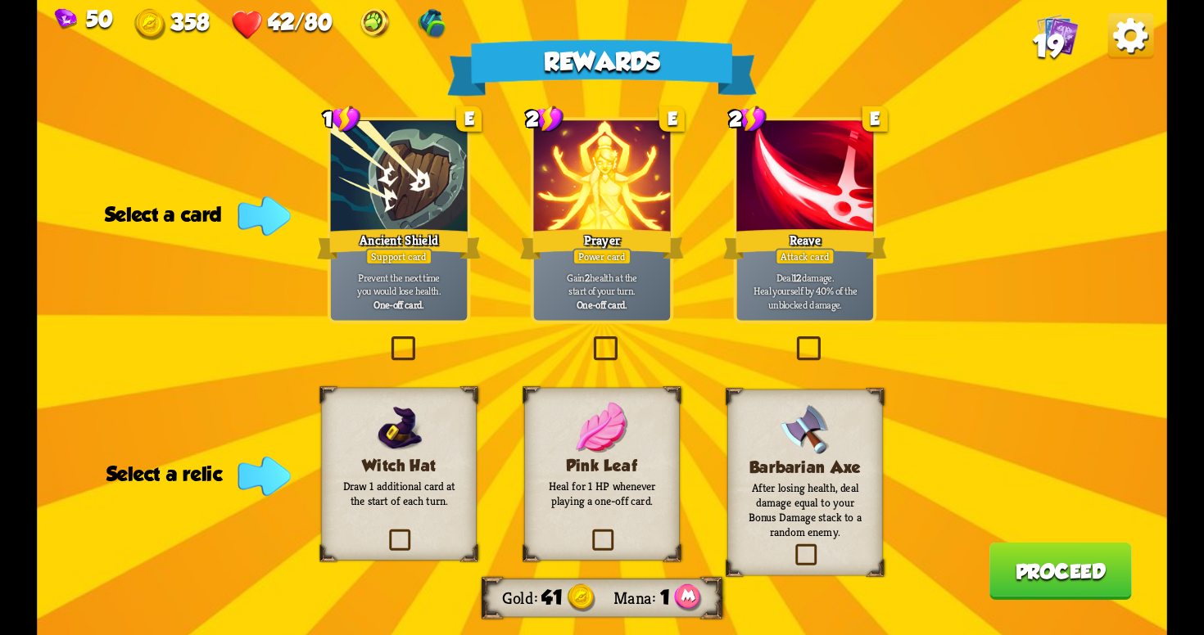
click at [387, 340] on label at bounding box center [387, 340] width 0 height 0
click at [0, 0] on input "checkbox" at bounding box center [0, 0] width 0 height 0
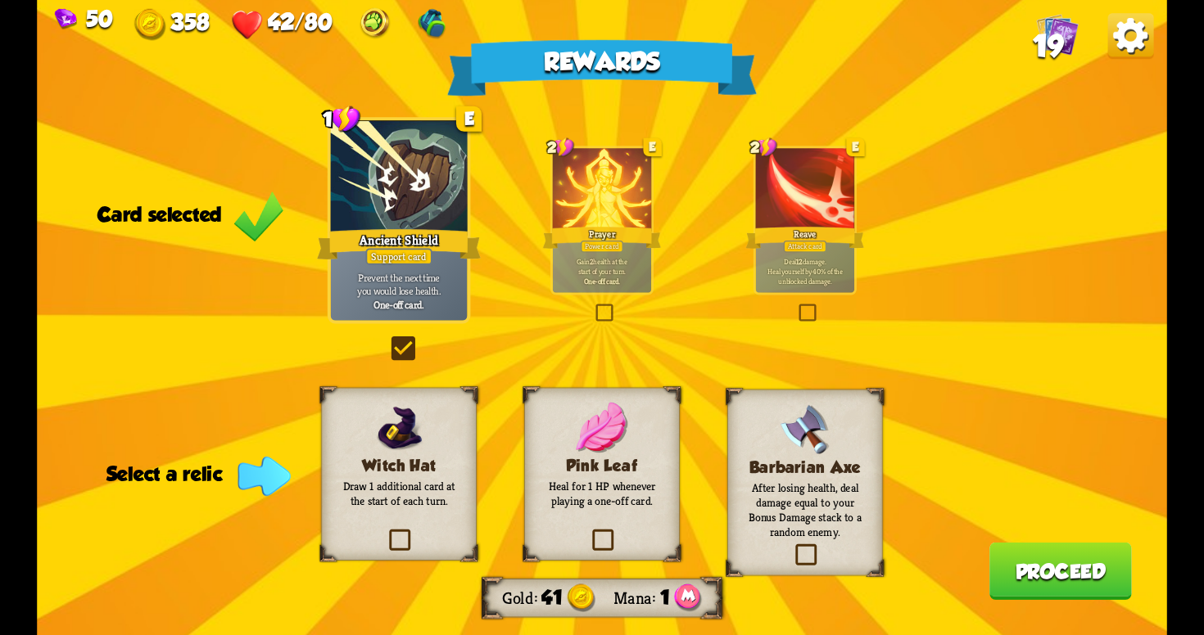
drag, startPoint x: 793, startPoint y: 559, endPoint x: 721, endPoint y: 560, distance: 72.1
click at [721, 560] on div "Rewards Gold 41 Mana 1 Card selected 1 E Ancient Shield Support card Prevent th…" at bounding box center [602, 317] width 1130 height 635
click at [589, 532] on label at bounding box center [589, 532] width 0 height 0
click at [0, 0] on input "checkbox" at bounding box center [0, 0] width 0 height 0
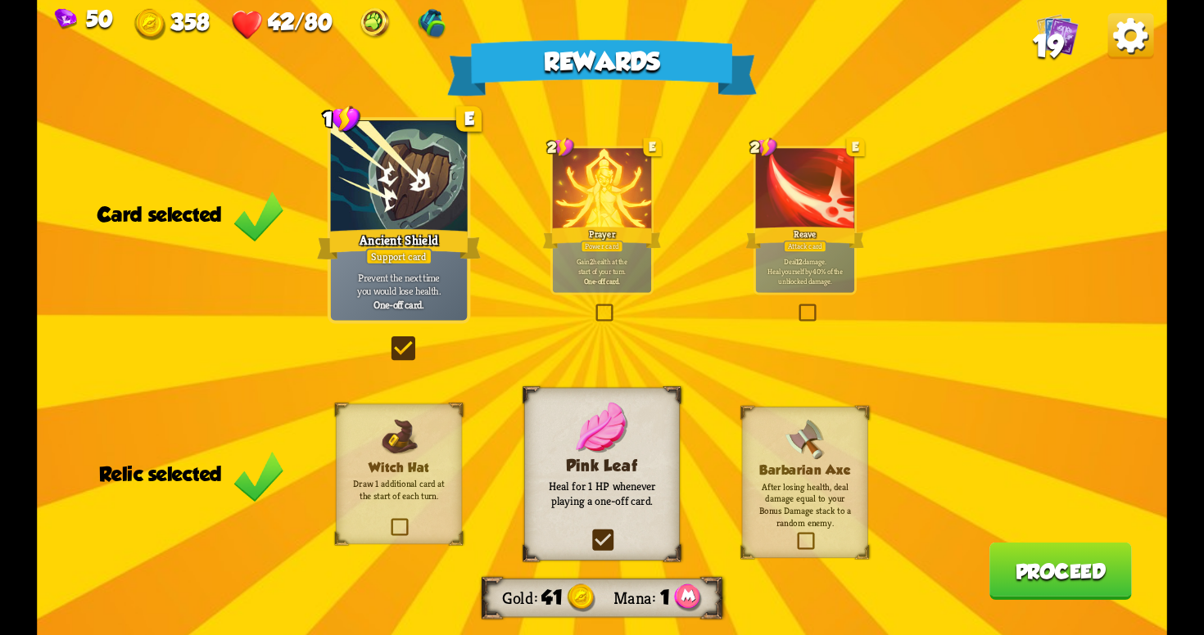
click at [1069, 574] on button "Proceed" at bounding box center [1060, 571] width 142 height 57
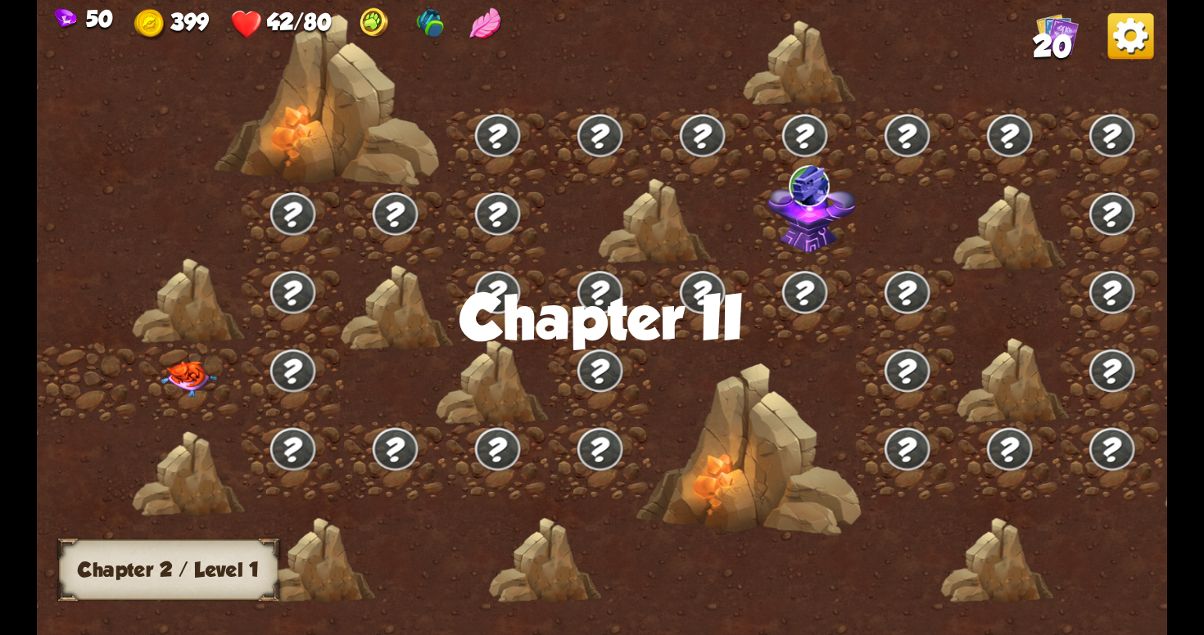
click at [183, 371] on img at bounding box center [188, 379] width 57 height 36
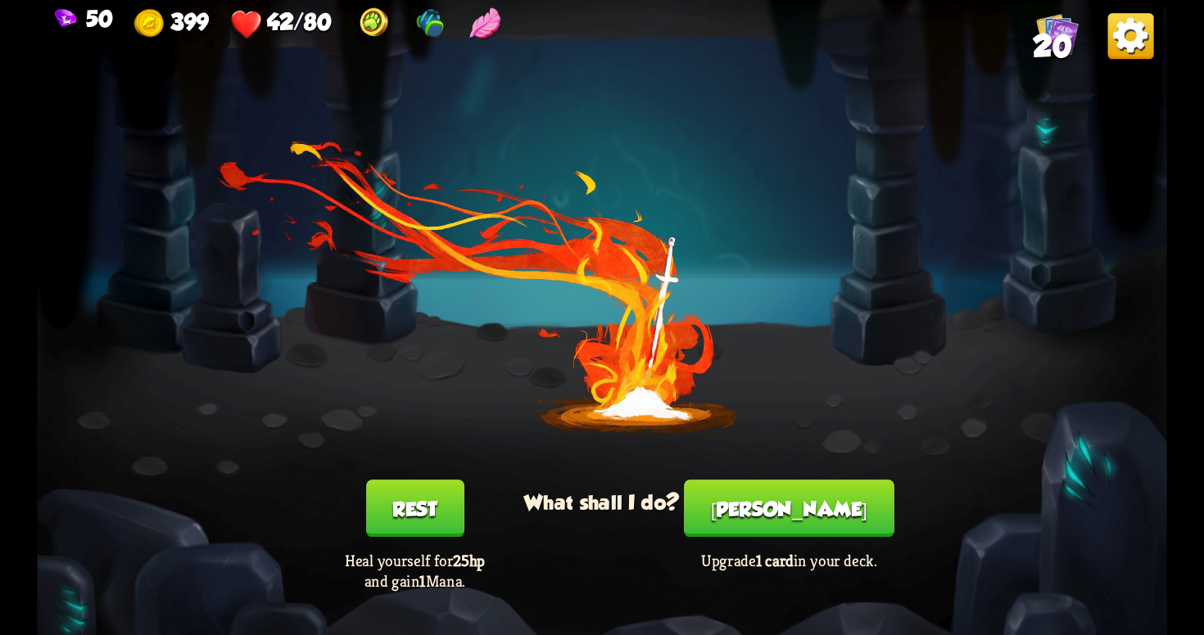
click at [414, 508] on button "Rest" at bounding box center [415, 508] width 98 height 57
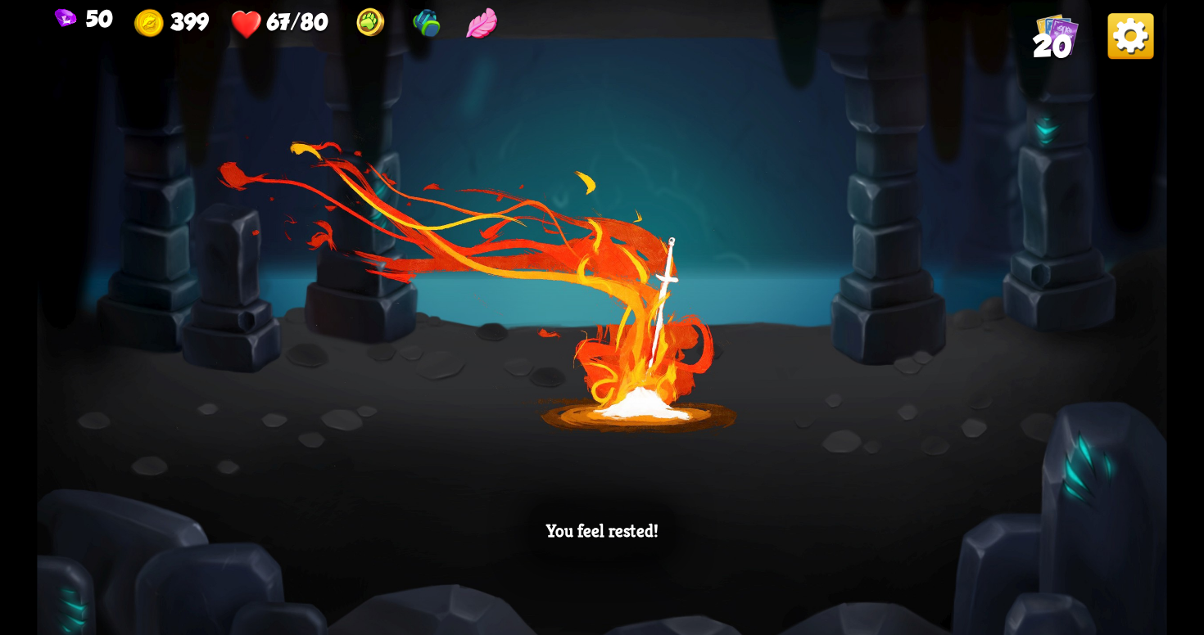
click at [549, 333] on div "You feel rested!" at bounding box center [602, 317] width 1130 height 635
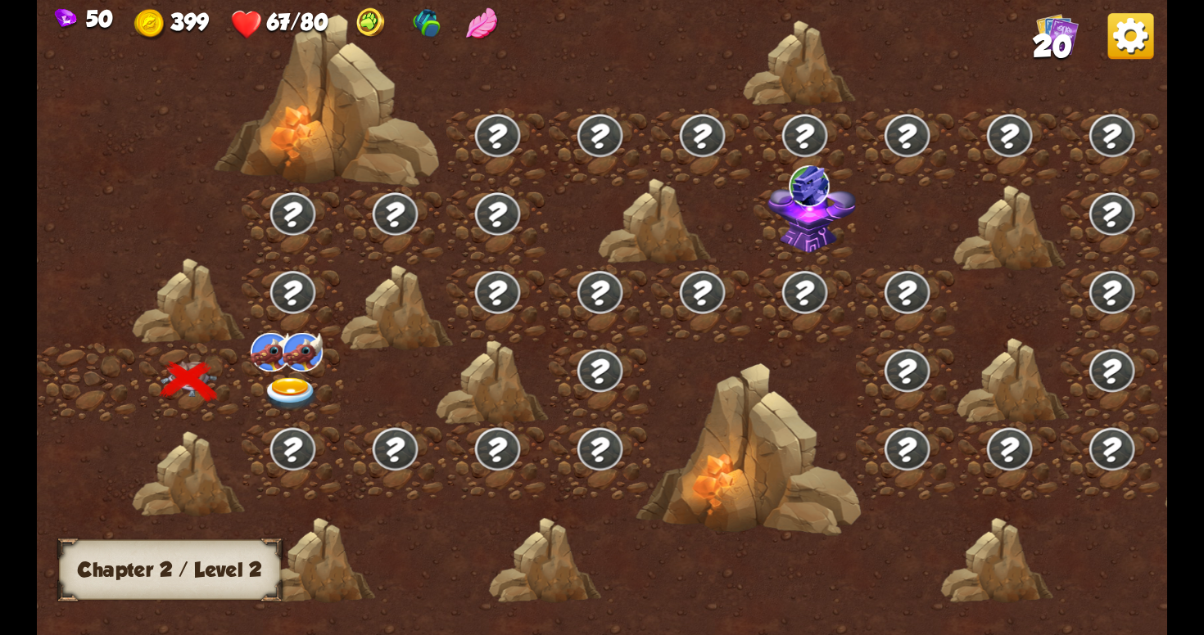
click at [296, 401] on img at bounding box center [291, 395] width 57 height 34
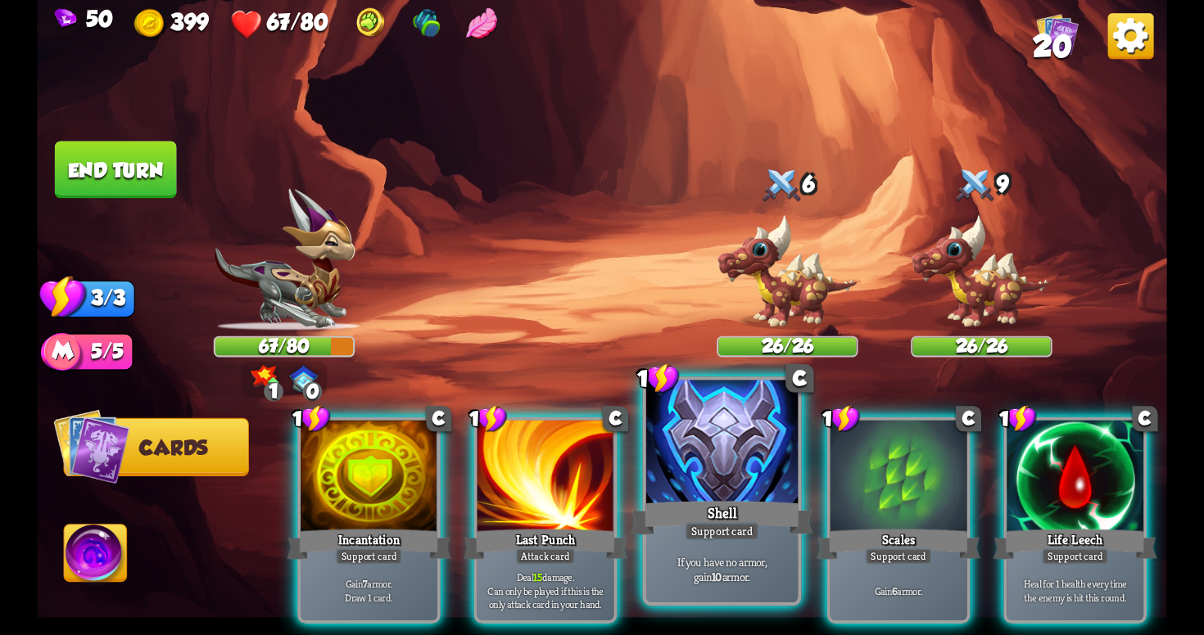
click at [707, 513] on div "Shell" at bounding box center [722, 518] width 182 height 41
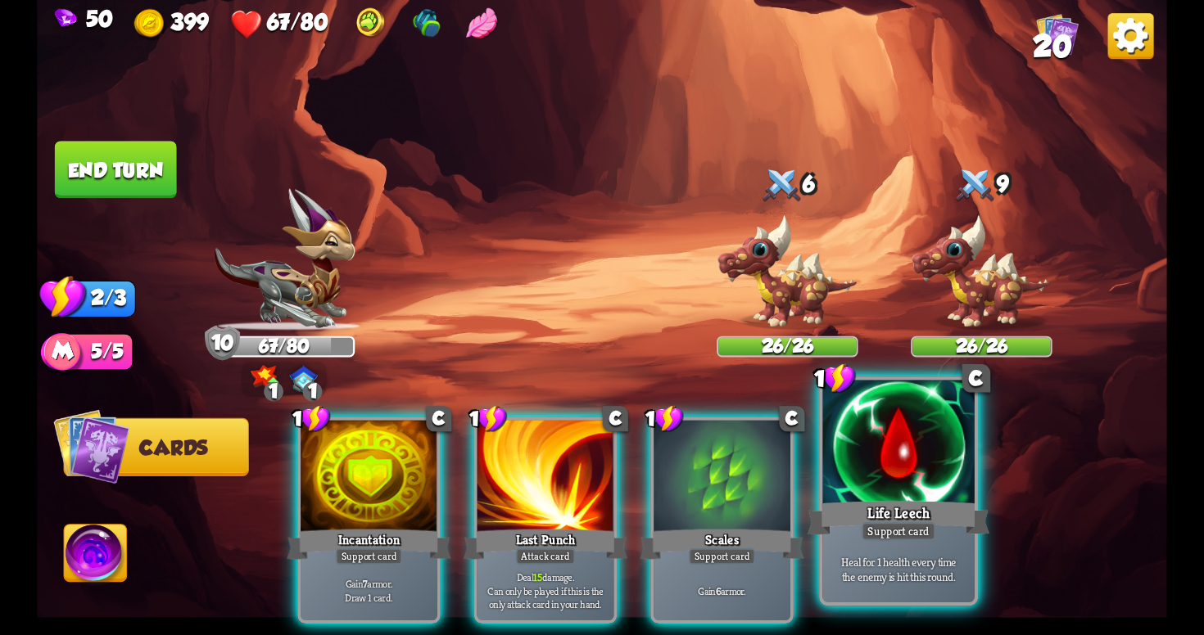
click at [875, 529] on div "Support card" at bounding box center [898, 531] width 75 height 19
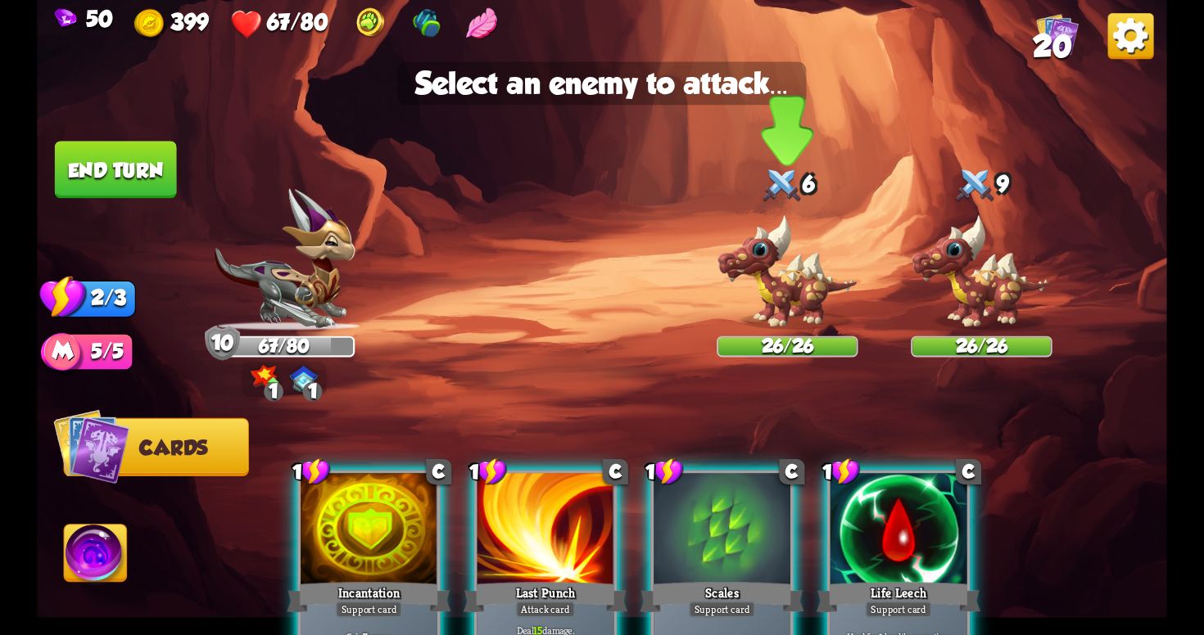
click at [796, 316] on img at bounding box center [787, 273] width 141 height 117
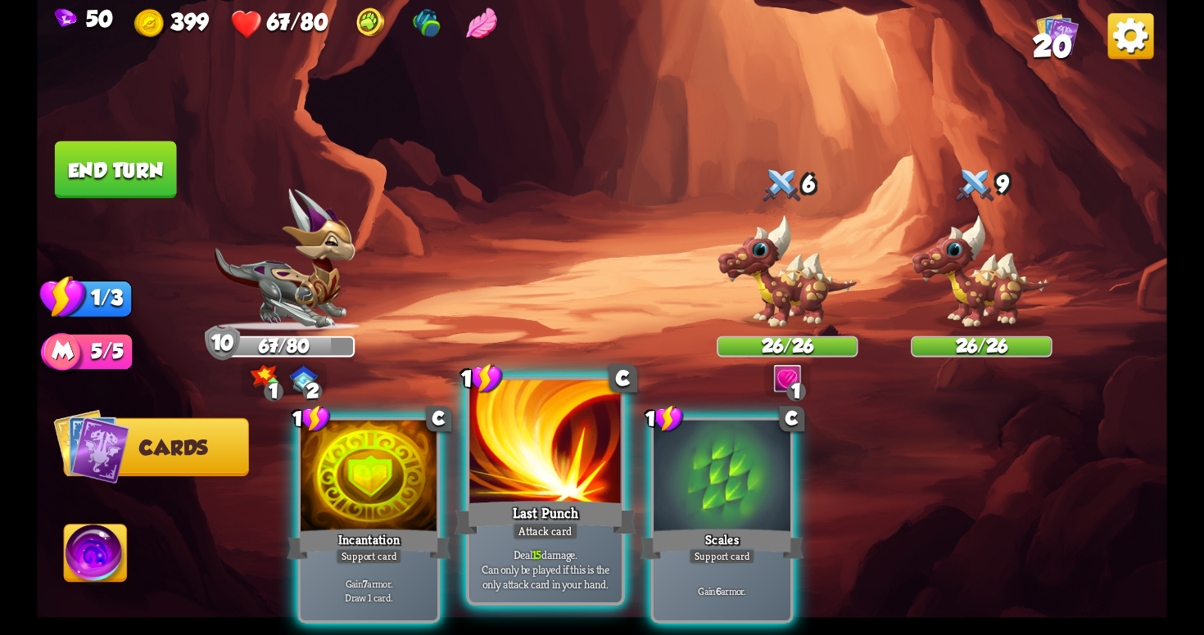
click at [503, 546] on div "Deal 15 damage. Can only be played if this is the only attack card in your hand." at bounding box center [544, 569] width 151 height 66
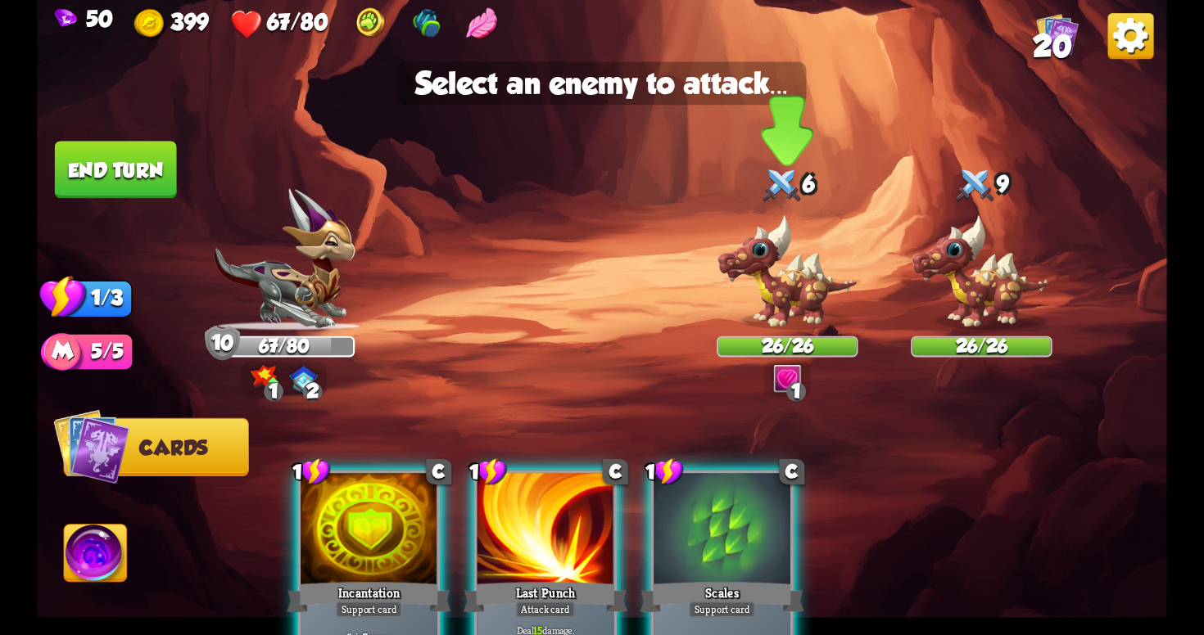
click at [805, 311] on img at bounding box center [787, 273] width 141 height 117
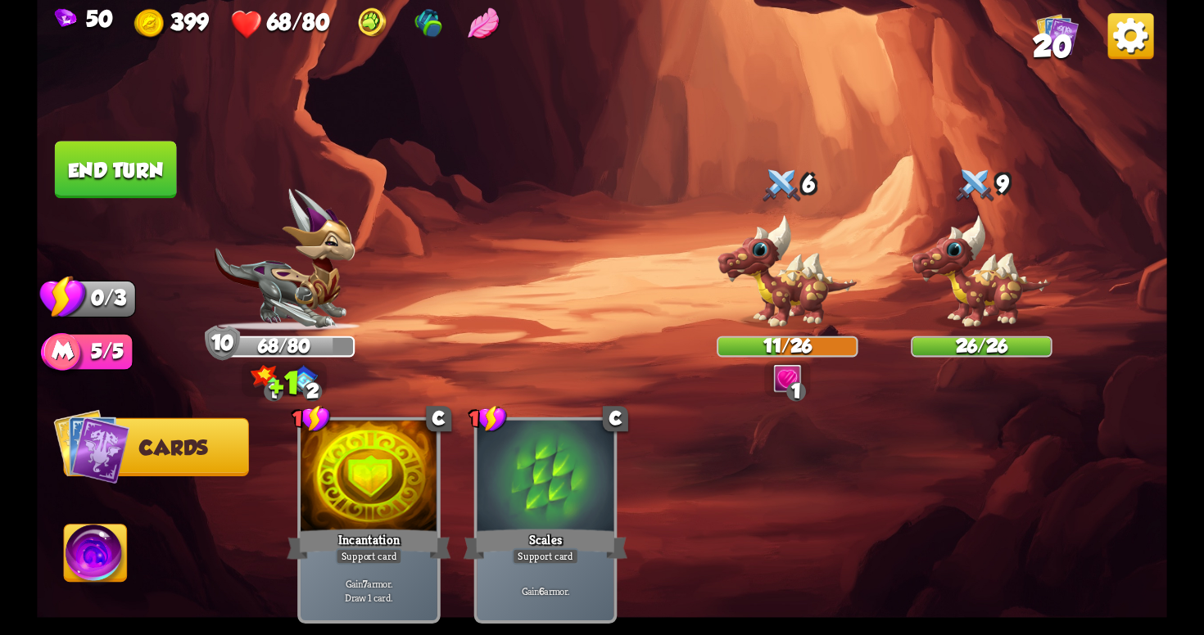
click at [138, 174] on button "End turn" at bounding box center [116, 169] width 122 height 57
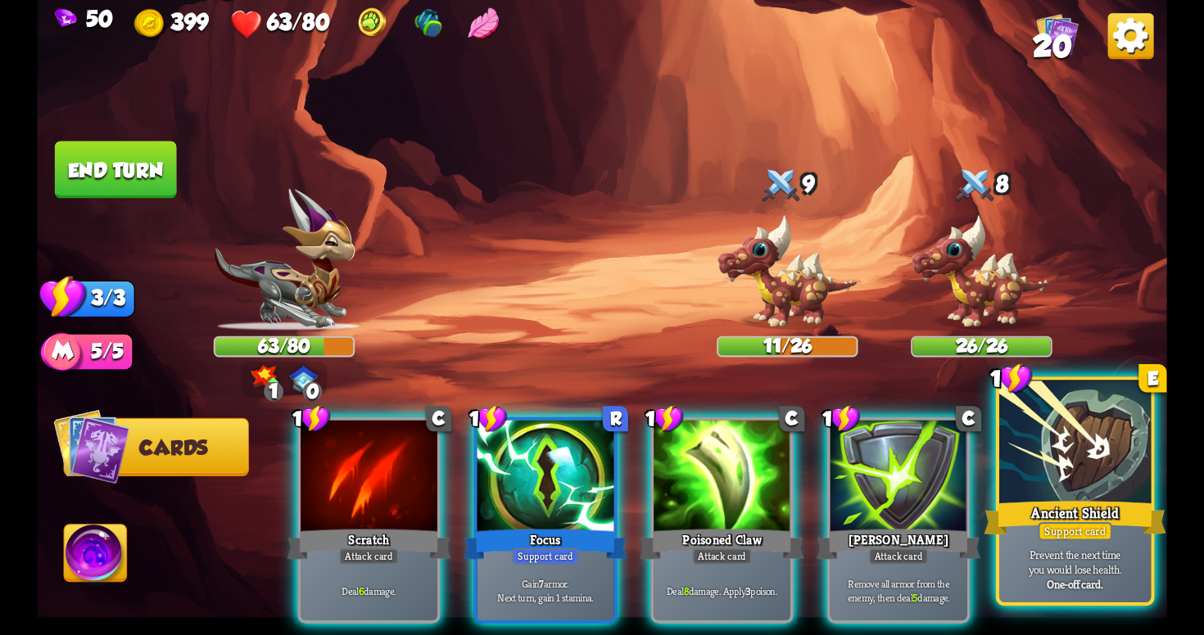
click at [1118, 587] on div "One-off card." at bounding box center [1075, 584] width 144 height 15
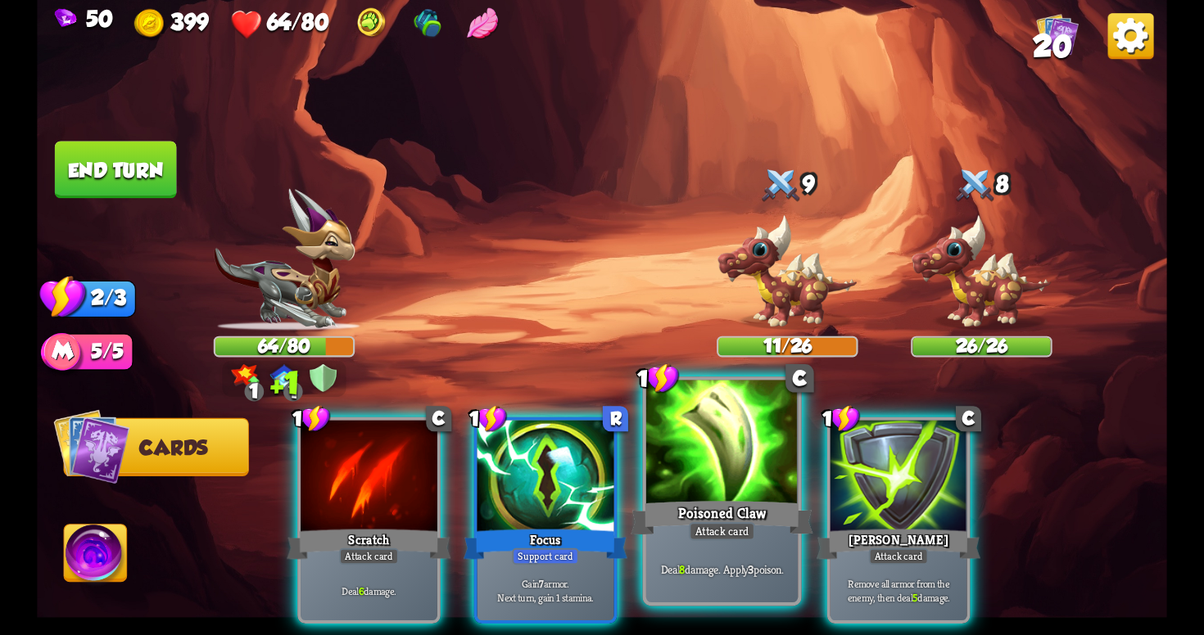
click at [698, 506] on div "Poisoned Claw" at bounding box center [722, 518] width 182 height 41
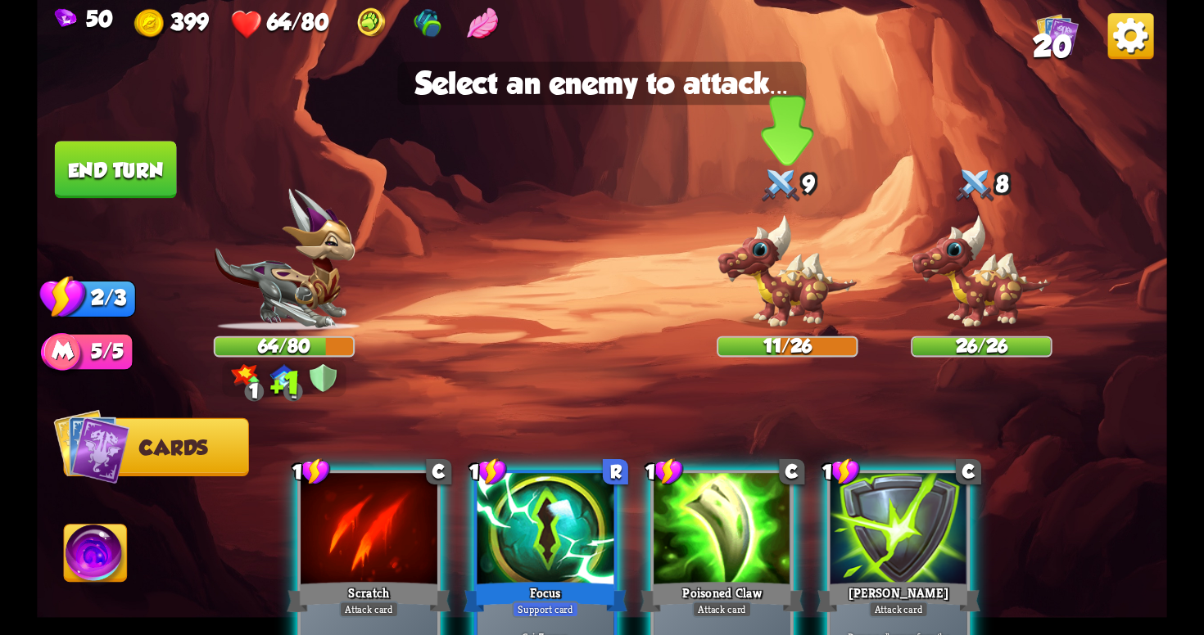
click at [773, 301] on img at bounding box center [787, 273] width 141 height 117
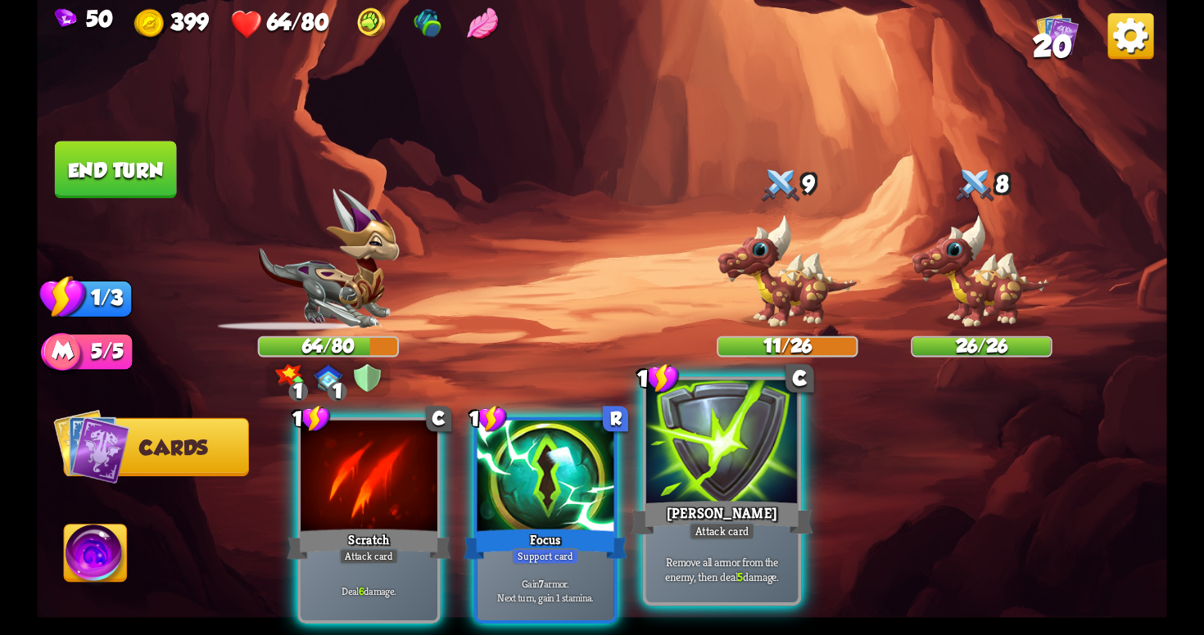
click at [721, 500] on div "[PERSON_NAME]" at bounding box center [722, 518] width 182 height 41
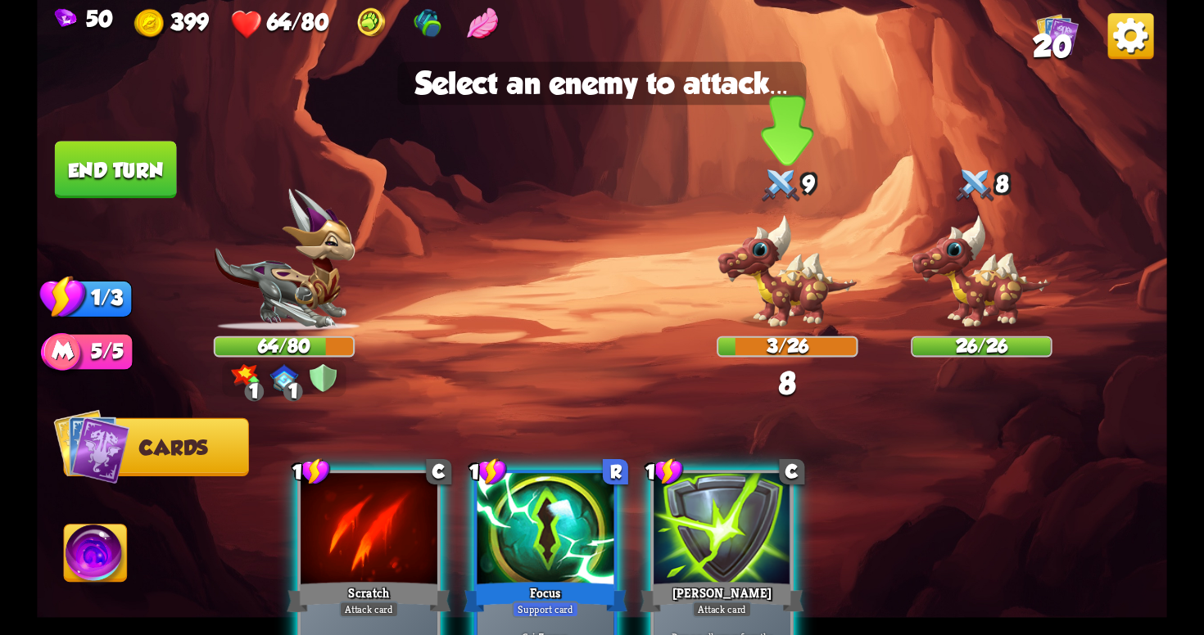
click at [771, 300] on img at bounding box center [787, 273] width 141 height 117
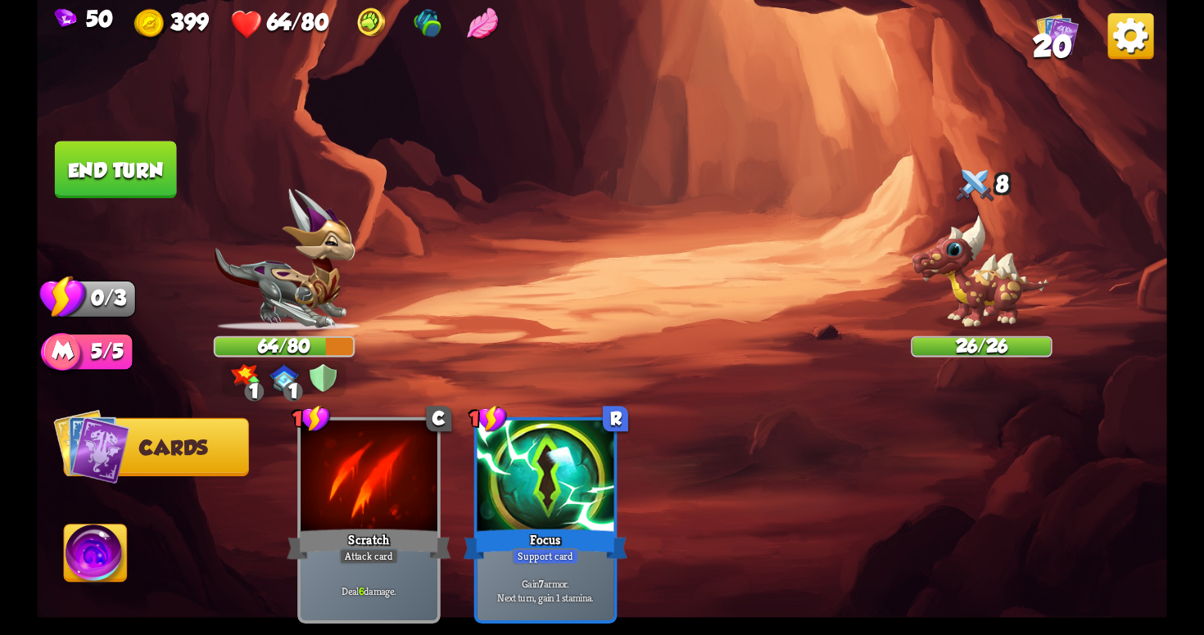
click at [90, 167] on button "End turn" at bounding box center [116, 169] width 122 height 57
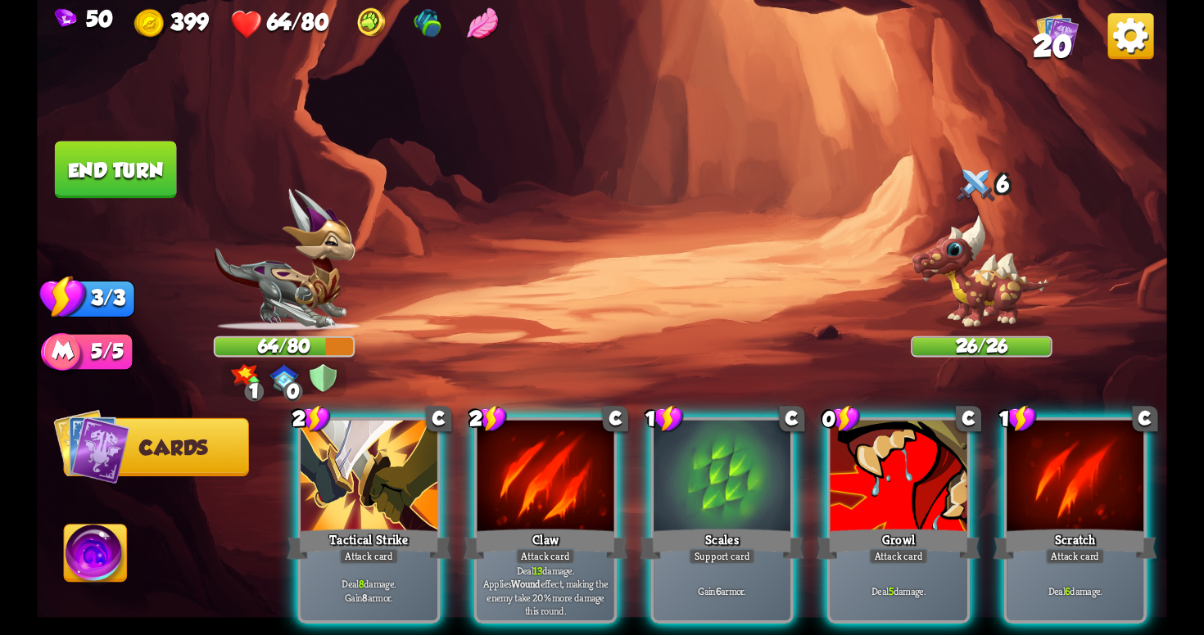
click at [301, 375] on div "Select an enemy to attack... You don't have enough stamina to play that card...…" at bounding box center [602, 317] width 1130 height 635
click at [330, 376] on img at bounding box center [323, 378] width 28 height 28
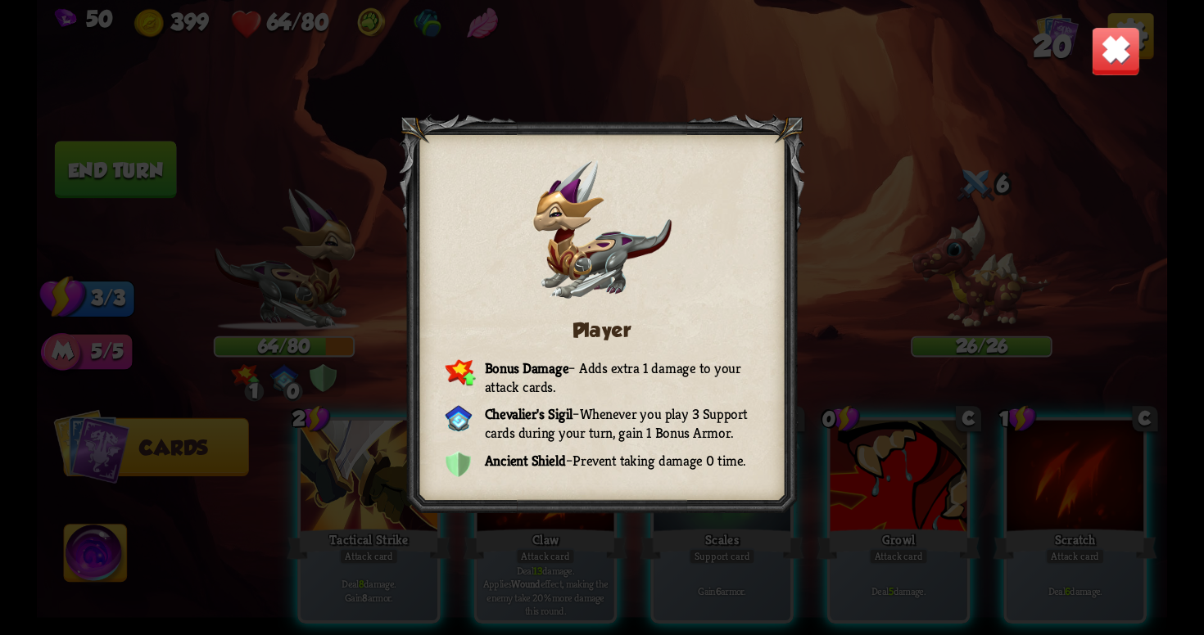
click at [1096, 63] on img at bounding box center [1115, 50] width 49 height 49
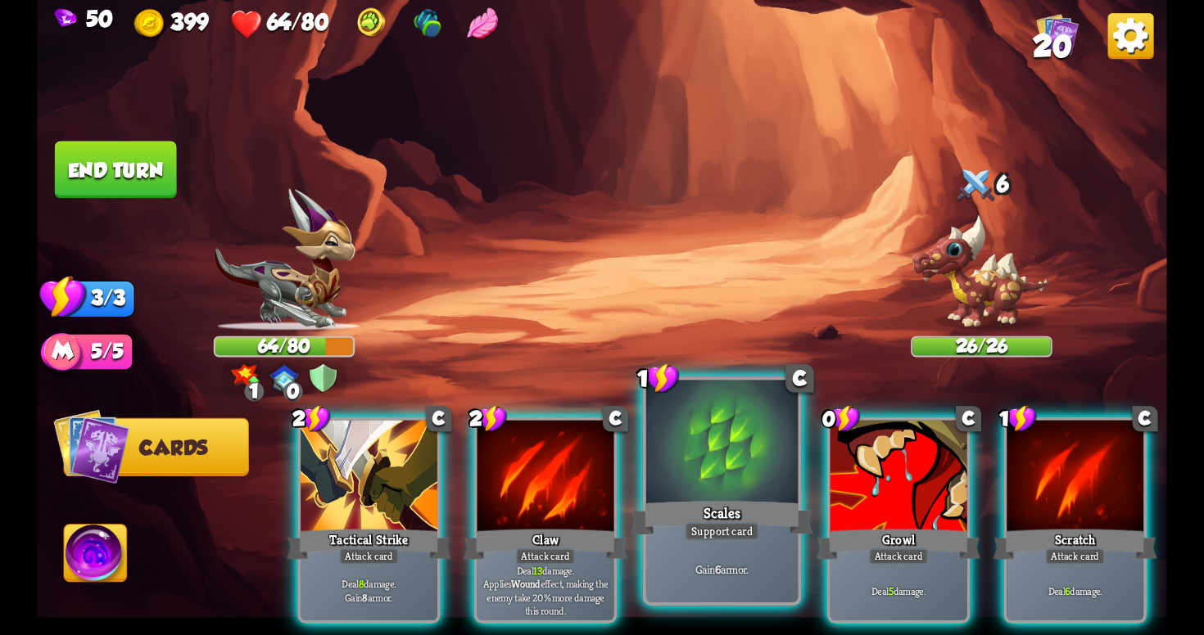
click at [689, 501] on div "Scales" at bounding box center [722, 518] width 182 height 41
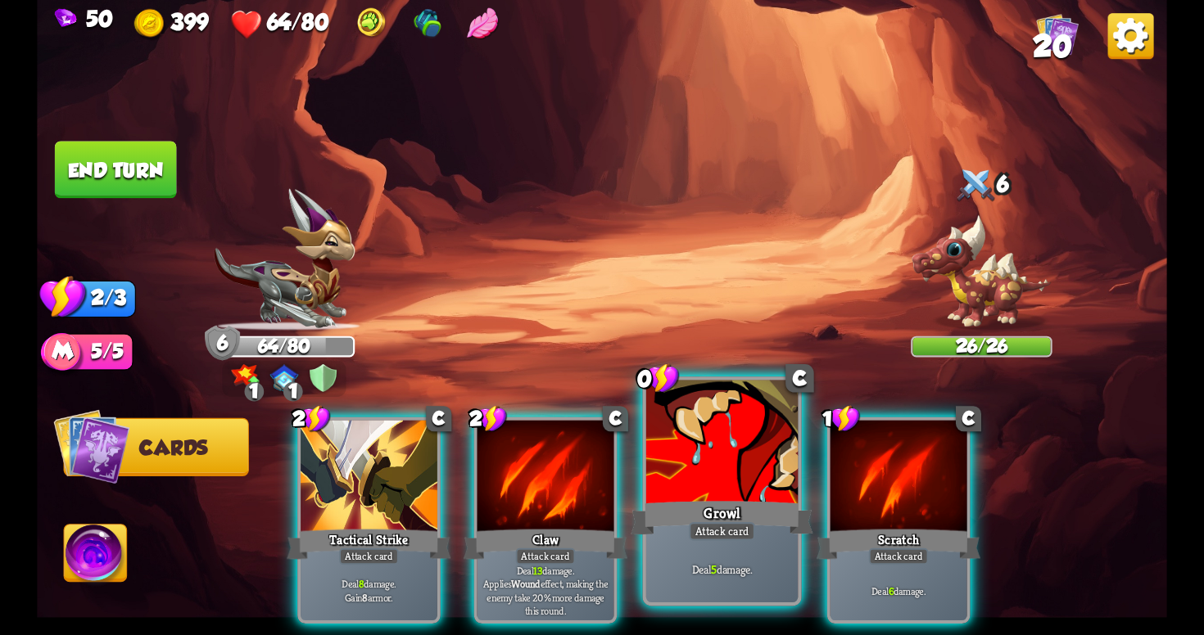
click at [661, 512] on div "Growl" at bounding box center [722, 518] width 182 height 41
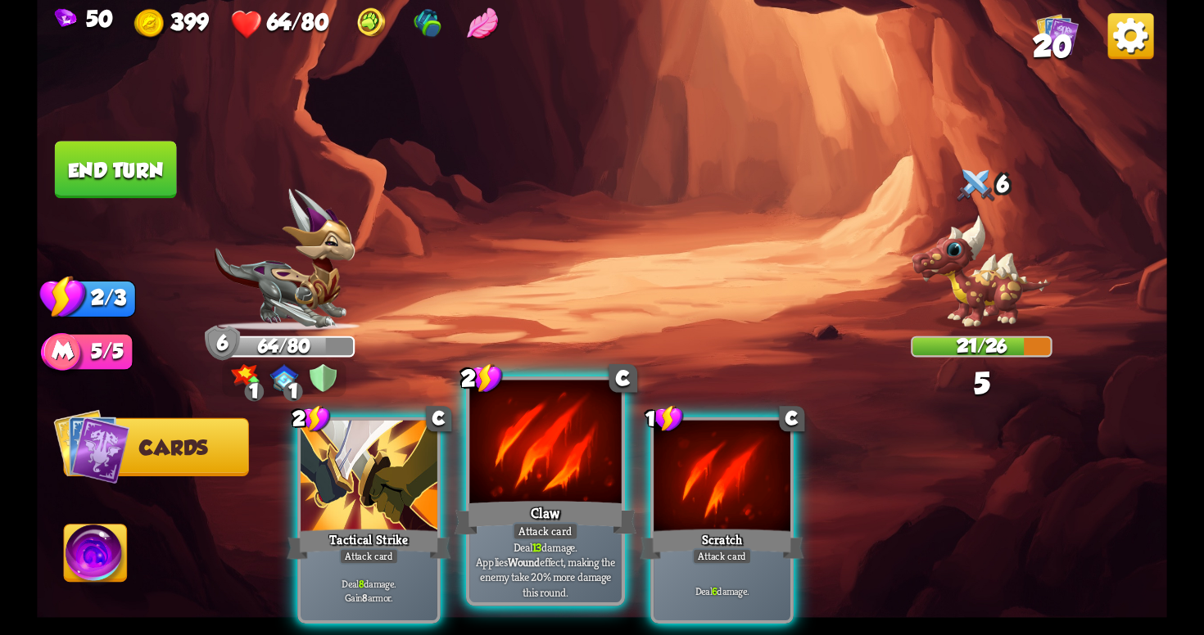
click at [577, 522] on div "Claw" at bounding box center [545, 518] width 182 height 41
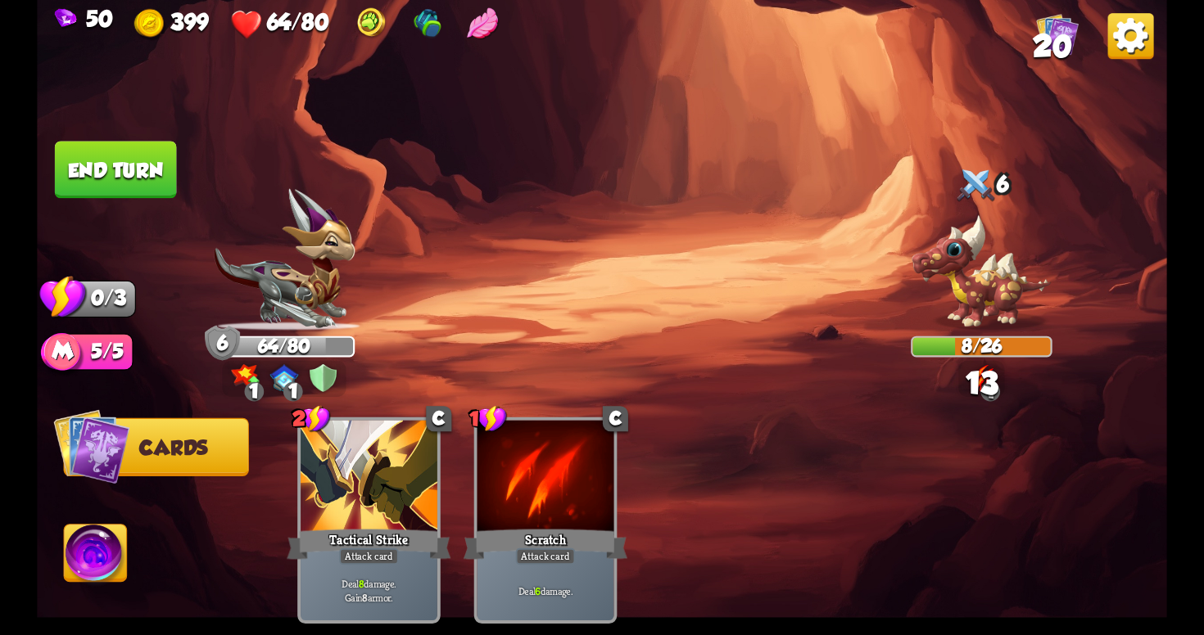
click at [97, 156] on button "End turn" at bounding box center [116, 169] width 122 height 57
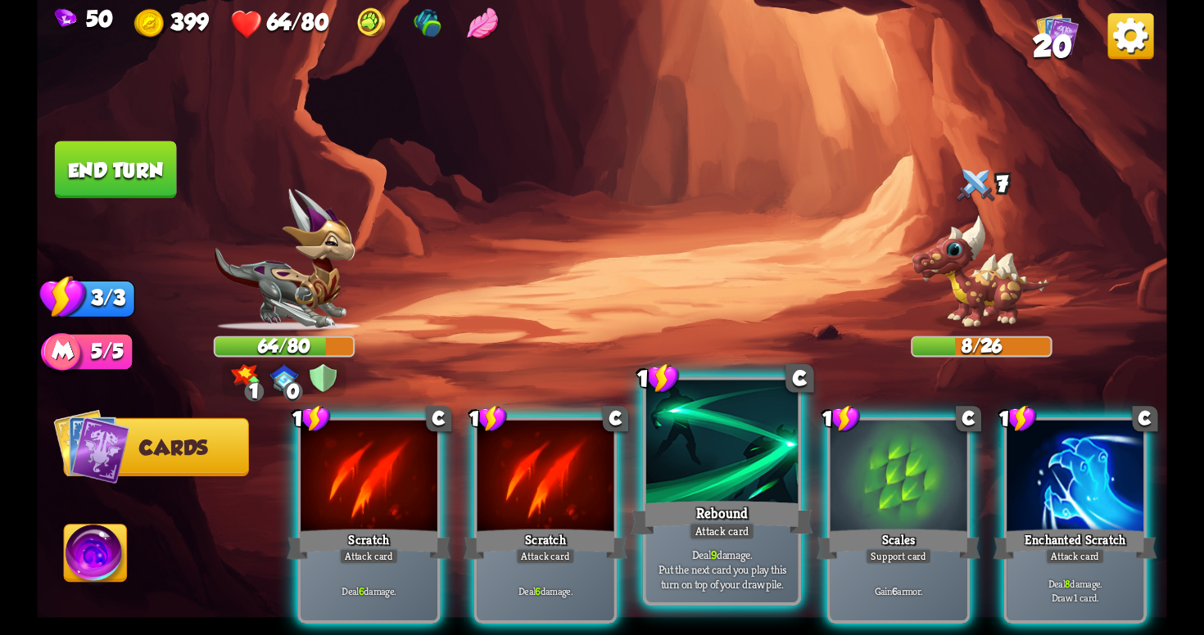
click at [766, 508] on div "Rebound" at bounding box center [722, 518] width 182 height 41
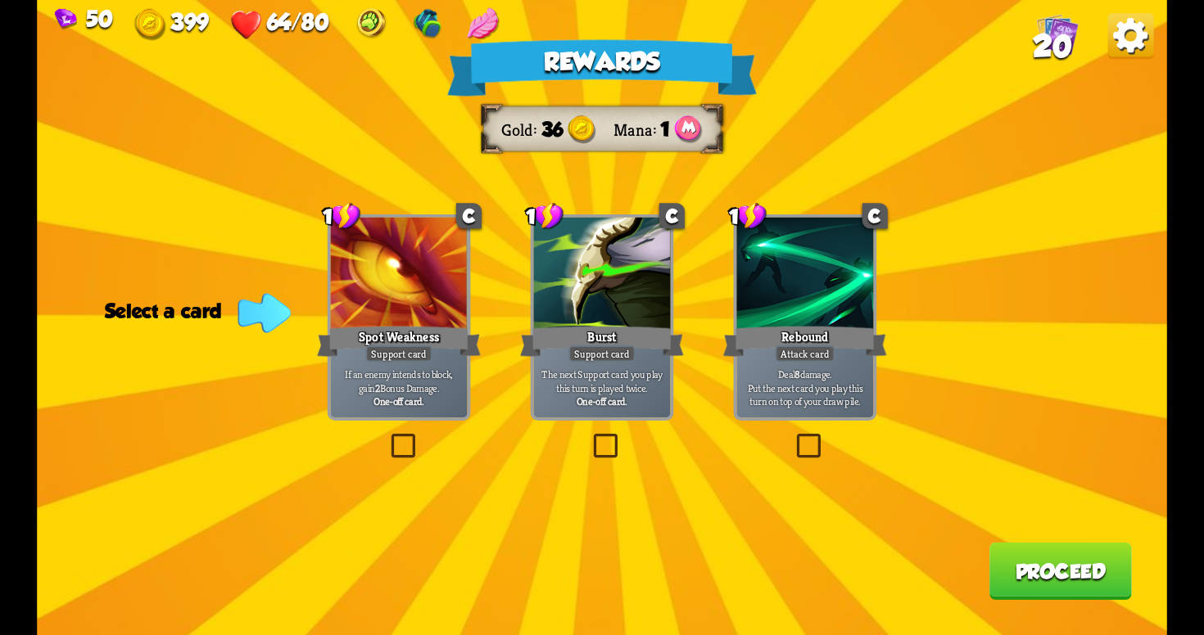
click at [387, 437] on label at bounding box center [387, 437] width 0 height 0
click at [0, 0] on input "checkbox" at bounding box center [0, 0] width 0 height 0
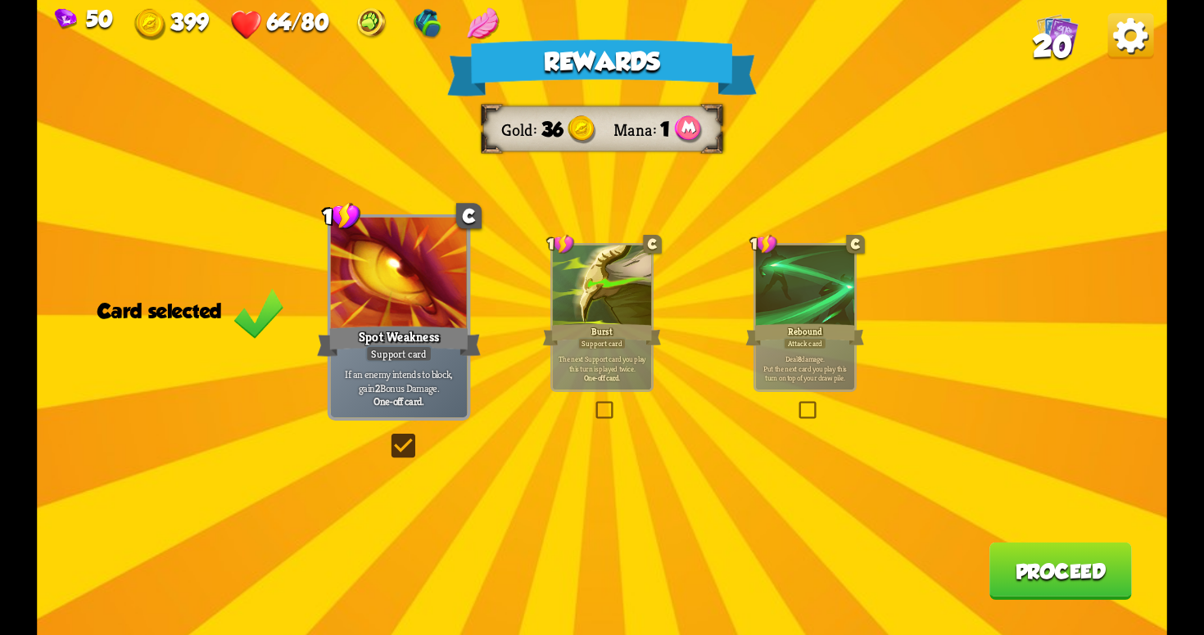
click at [1103, 587] on button "Proceed" at bounding box center [1060, 571] width 142 height 57
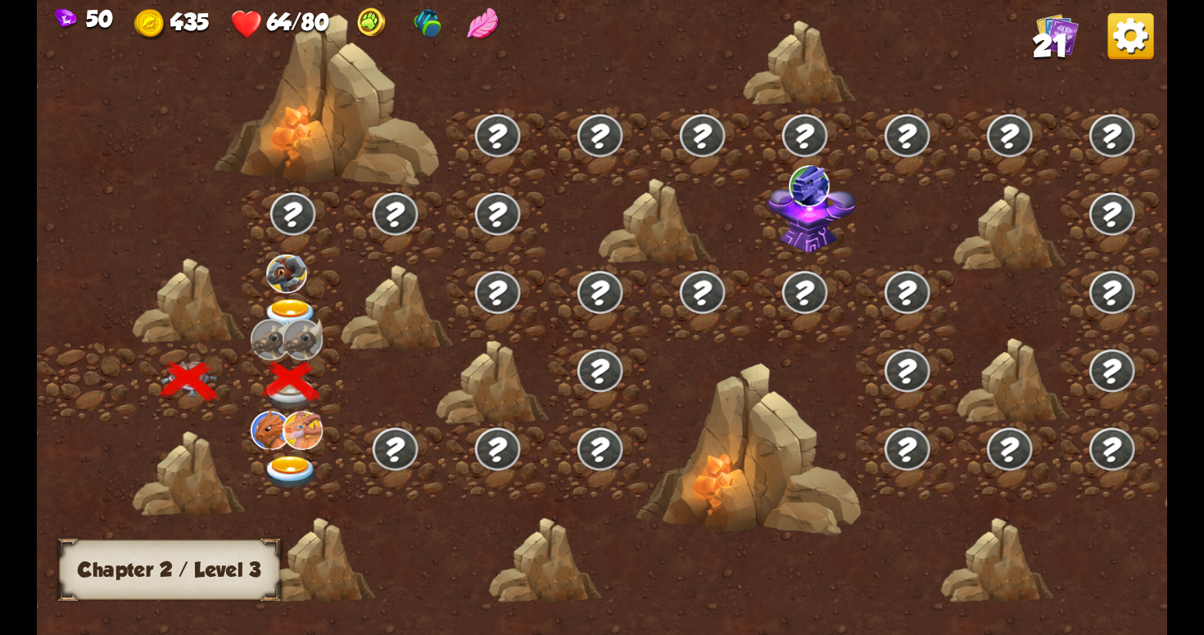
click at [301, 305] on img at bounding box center [291, 316] width 57 height 34
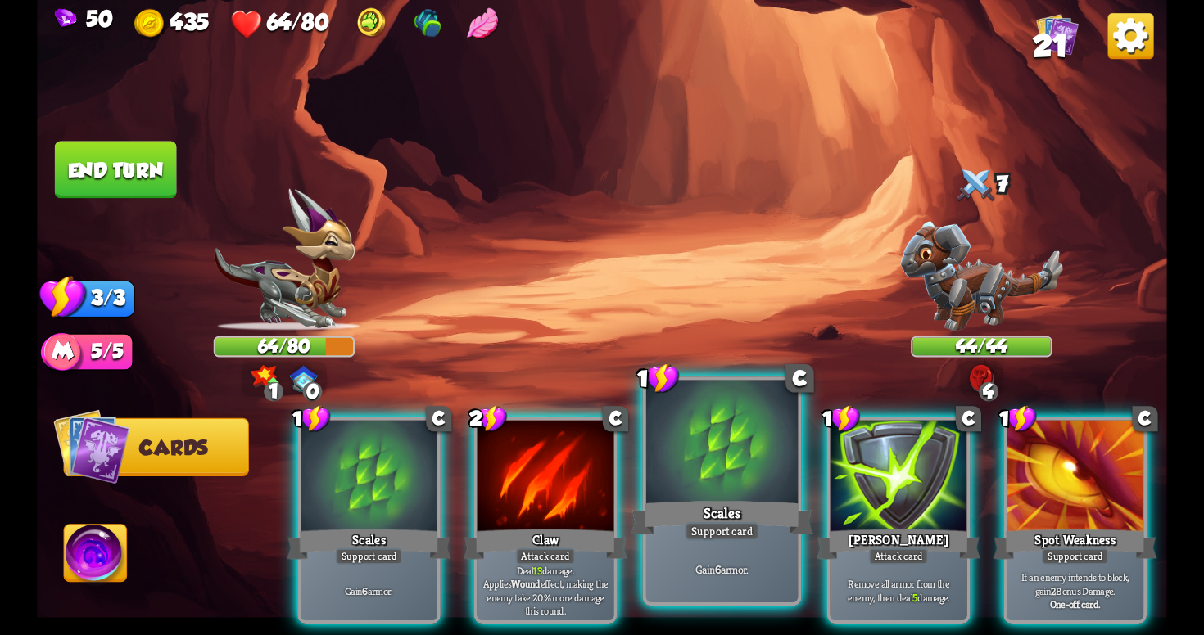
click at [776, 465] on div at bounding box center [721, 445] width 151 height 128
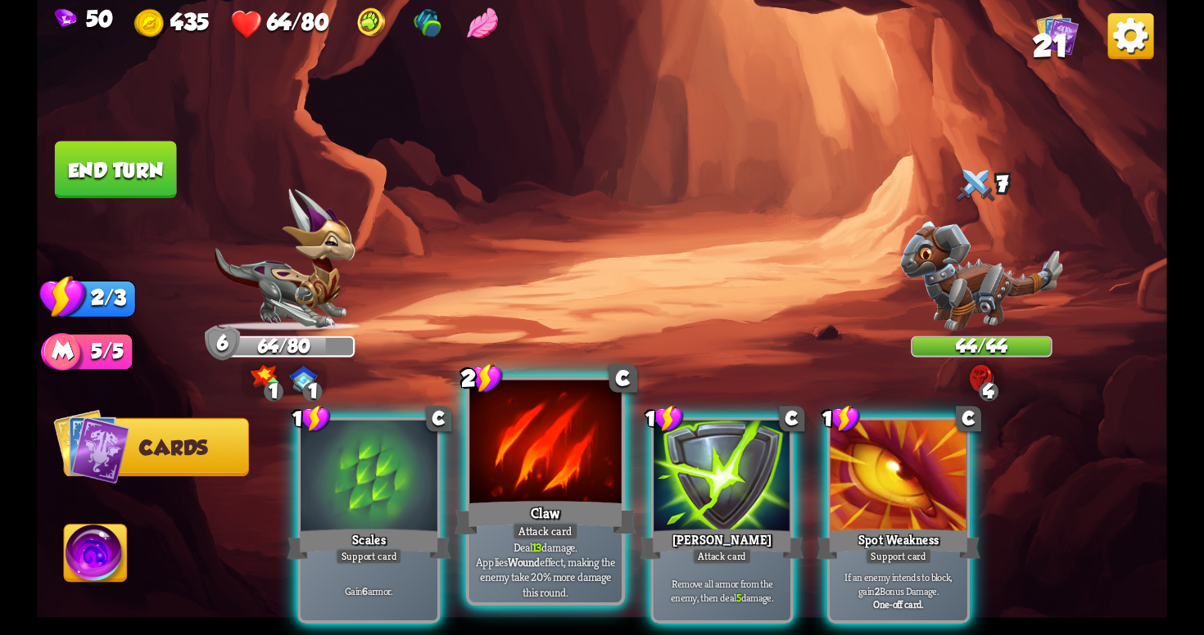
click at [572, 497] on div at bounding box center [544, 445] width 151 height 128
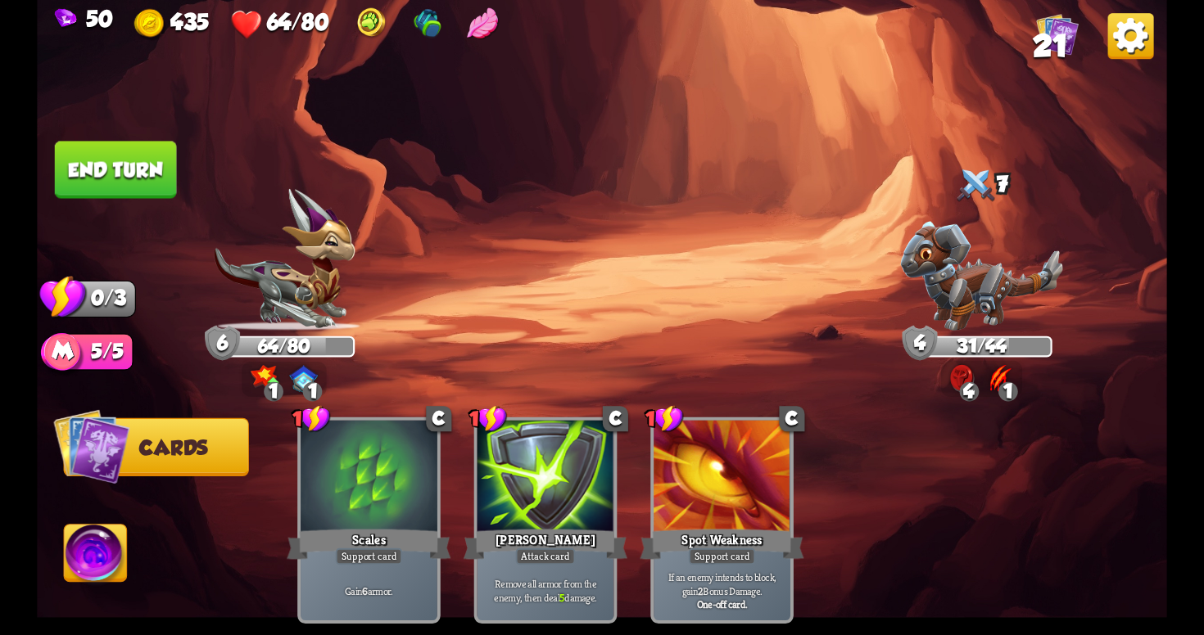
click at [139, 183] on button "End turn" at bounding box center [116, 169] width 122 height 57
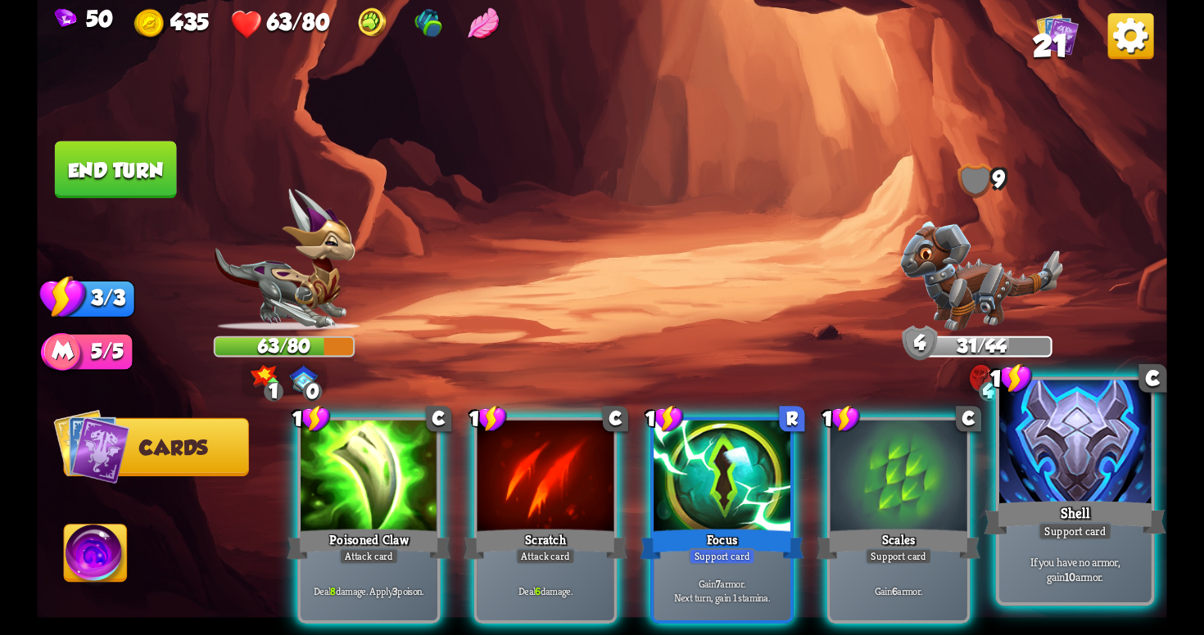
click at [1101, 466] on div at bounding box center [1074, 445] width 151 height 128
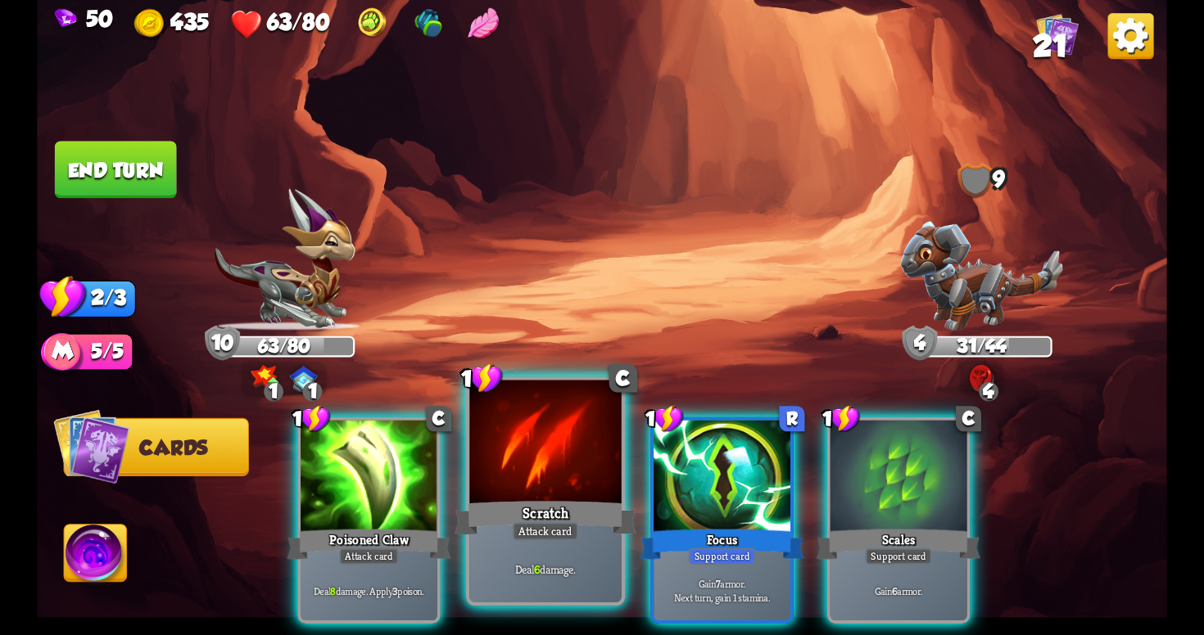
click at [545, 547] on div "Deal 6 damage." at bounding box center [544, 569] width 151 height 66
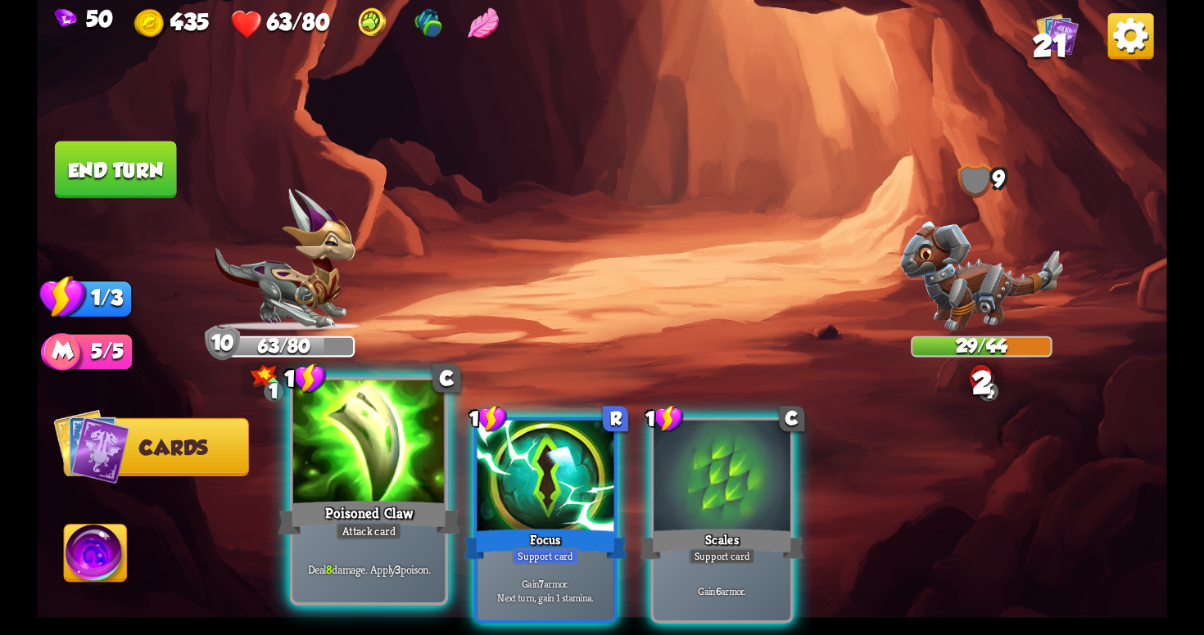
click at [399, 541] on div "Deal 8 damage. Apply 3 poison." at bounding box center [368, 569] width 151 height 66
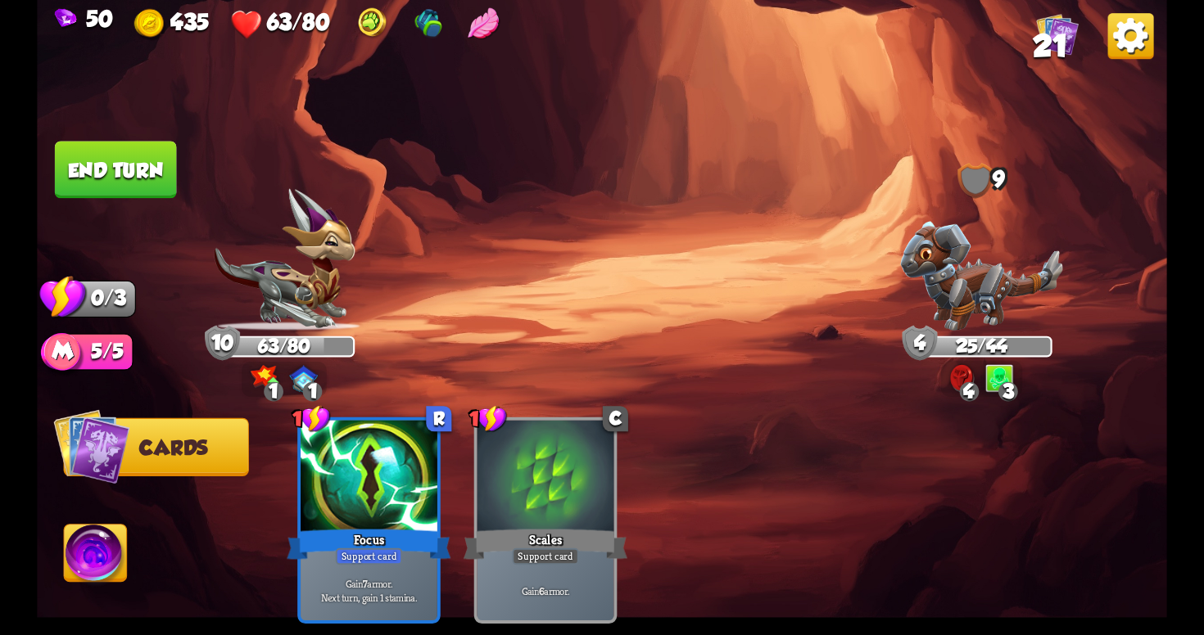
click at [97, 150] on button "End turn" at bounding box center [116, 169] width 122 height 57
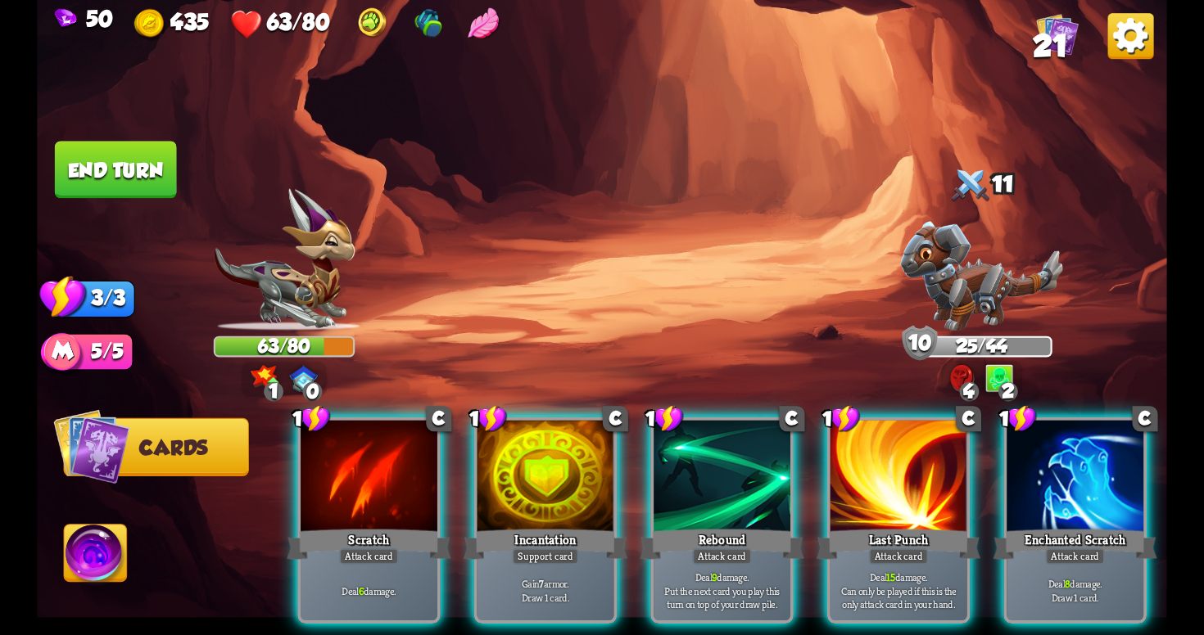
click at [545, 608] on div "1 C Scratch Attack card Deal 6 damage. 1 C Incantation Support card Gain 7 armo…" at bounding box center [715, 494] width 904 height 283
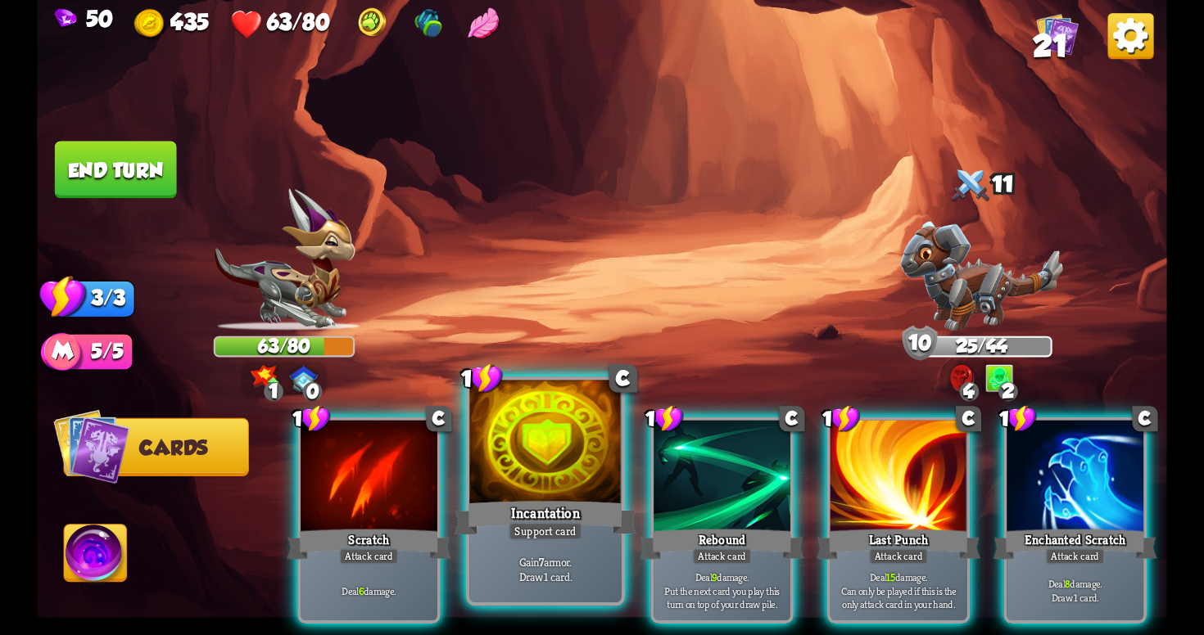
click at [561, 542] on div "Gain 7 armor. Draw 1 card." at bounding box center [544, 569] width 151 height 66
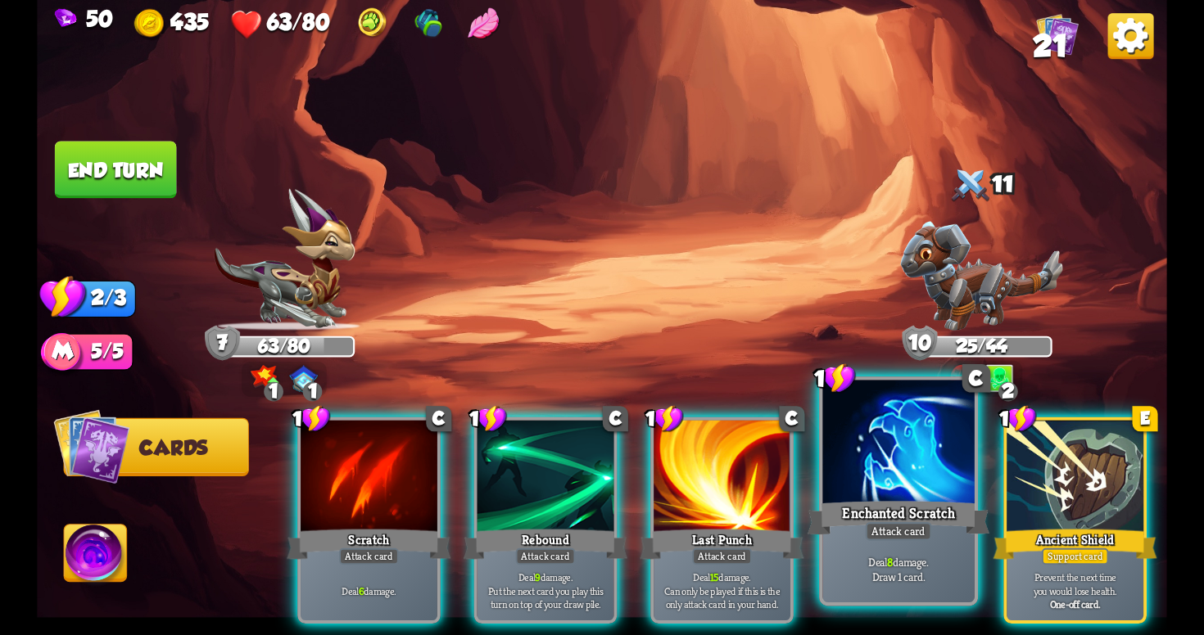
click at [901, 501] on div "Enchanted Scratch" at bounding box center [898, 518] width 182 height 41
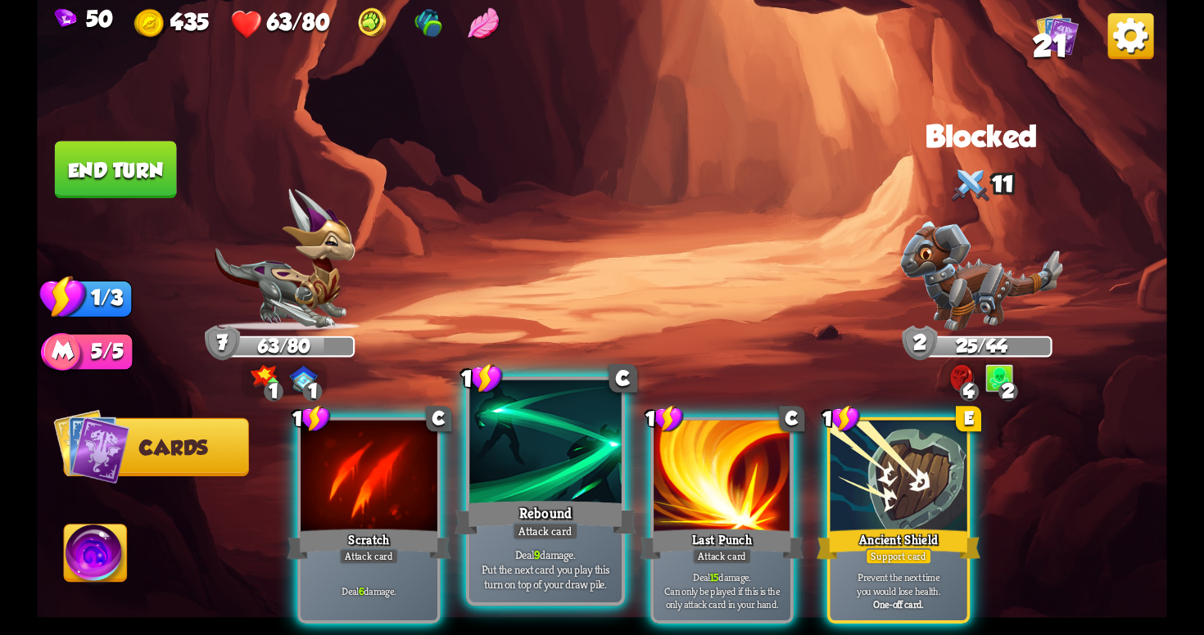
click at [500, 518] on div "Rebound" at bounding box center [545, 518] width 182 height 41
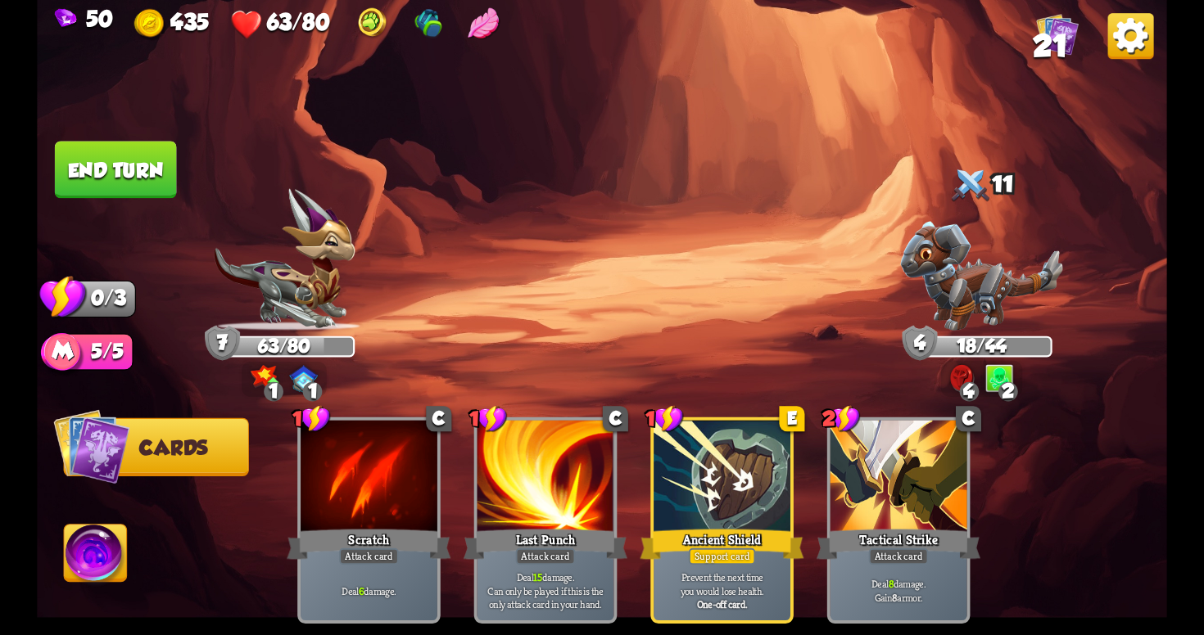
click at [146, 165] on button "End turn" at bounding box center [115, 170] width 124 height 59
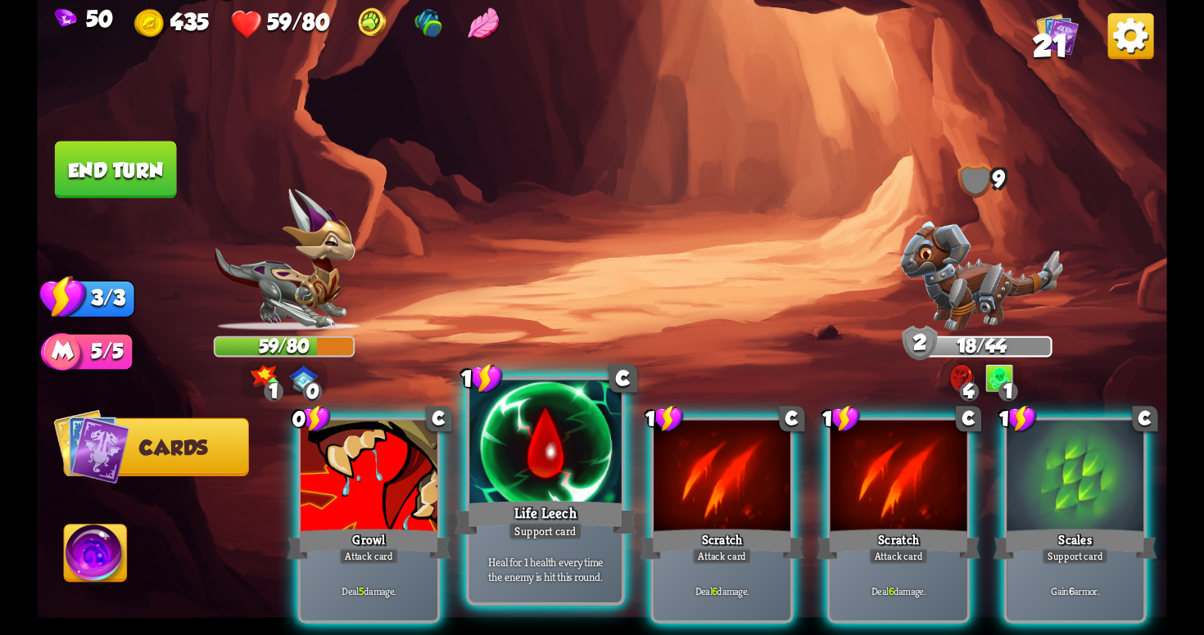
click at [546, 506] on div "Life Leech" at bounding box center [545, 518] width 182 height 41
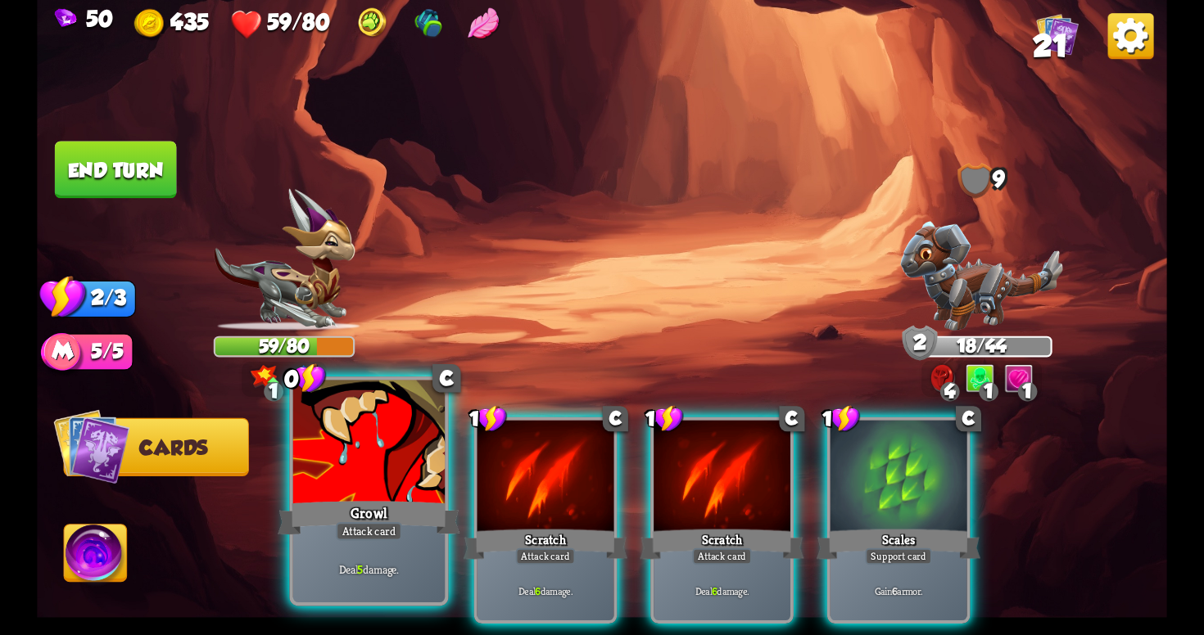
click at [379, 532] on div "Attack card" at bounding box center [369, 531] width 66 height 19
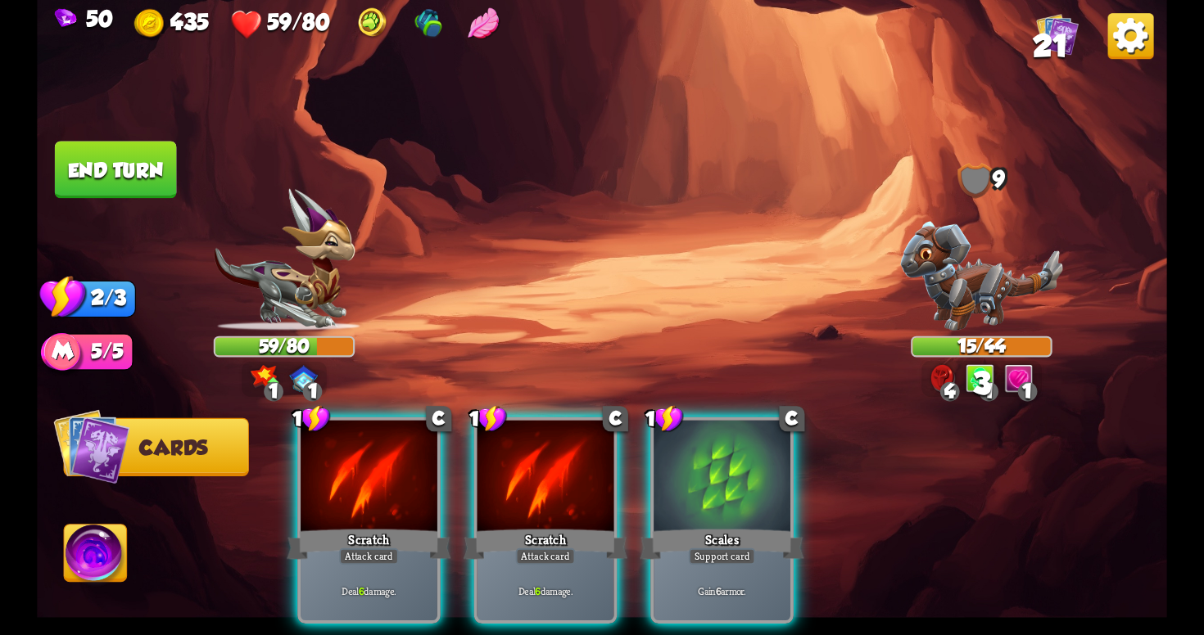
click at [379, 549] on div "Attack card" at bounding box center [369, 557] width 60 height 16
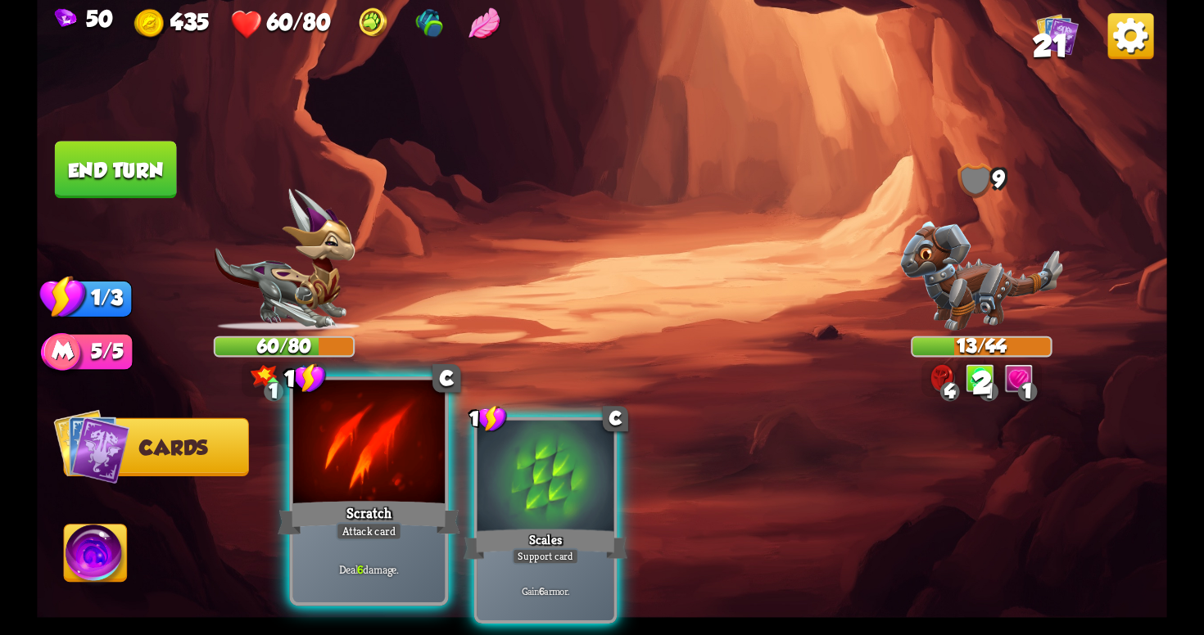
click at [379, 532] on div "Attack card" at bounding box center [369, 531] width 66 height 19
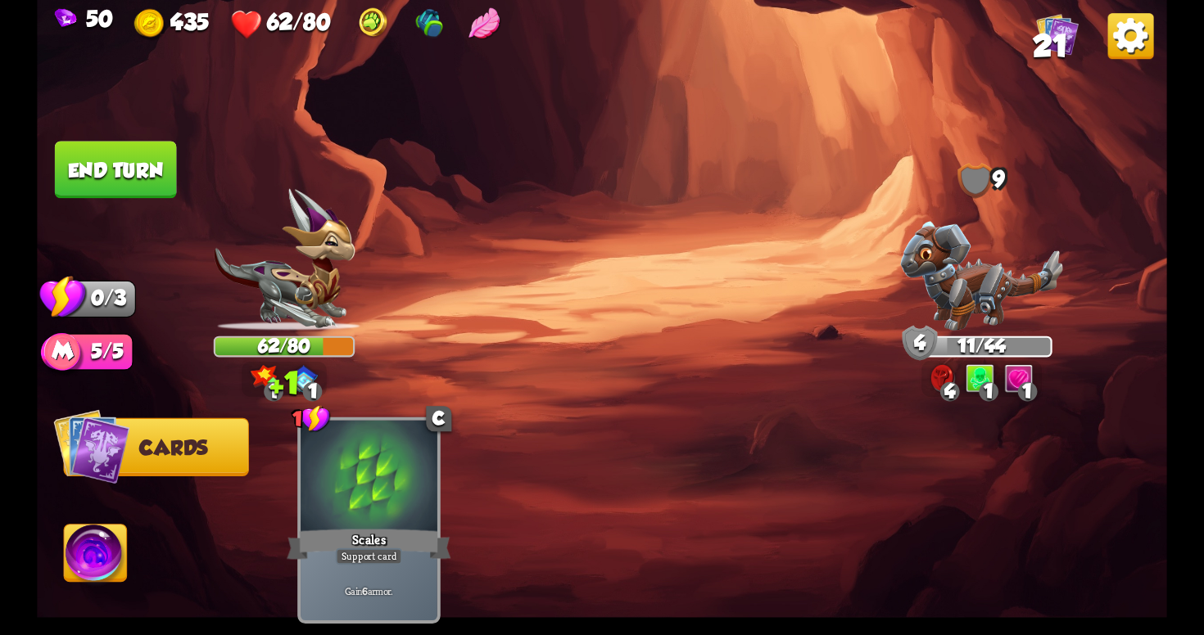
click at [147, 202] on img at bounding box center [602, 317] width 1130 height 635
click at [146, 190] on button "End turn" at bounding box center [116, 169] width 122 height 57
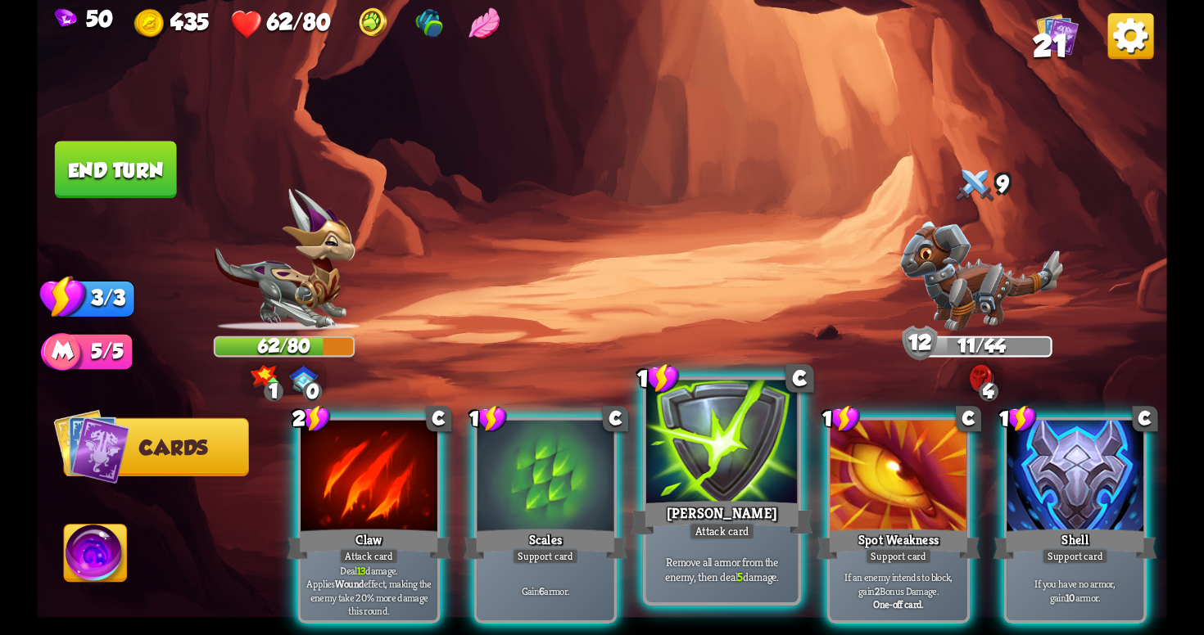
click at [698, 449] on div at bounding box center [721, 445] width 151 height 128
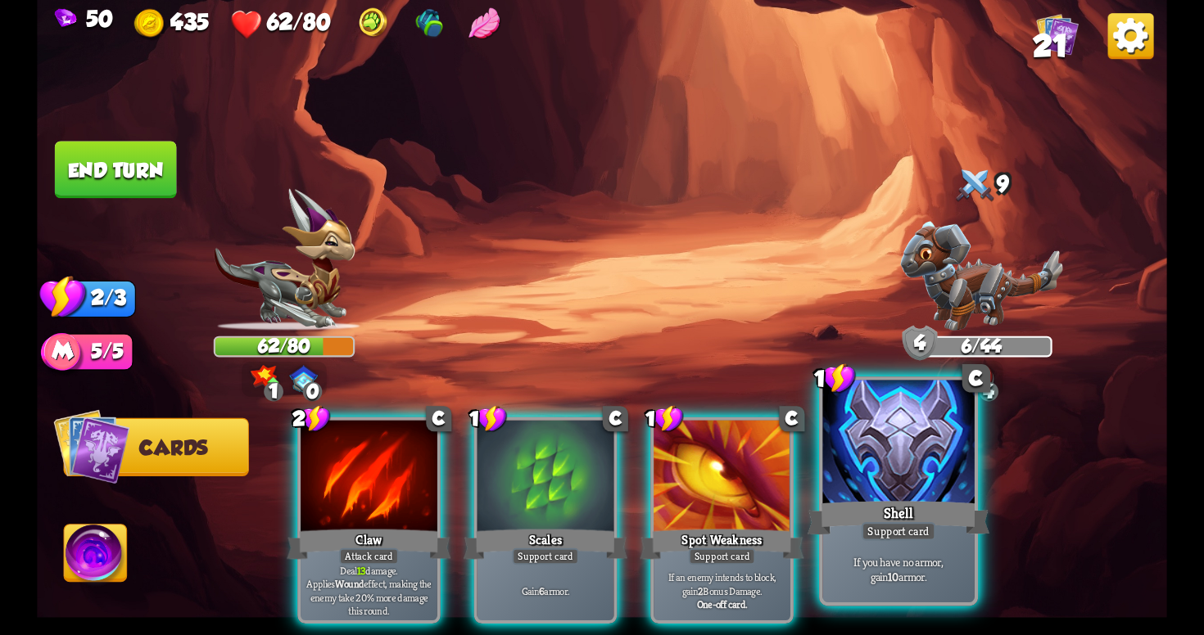
click at [957, 447] on div at bounding box center [897, 445] width 151 height 128
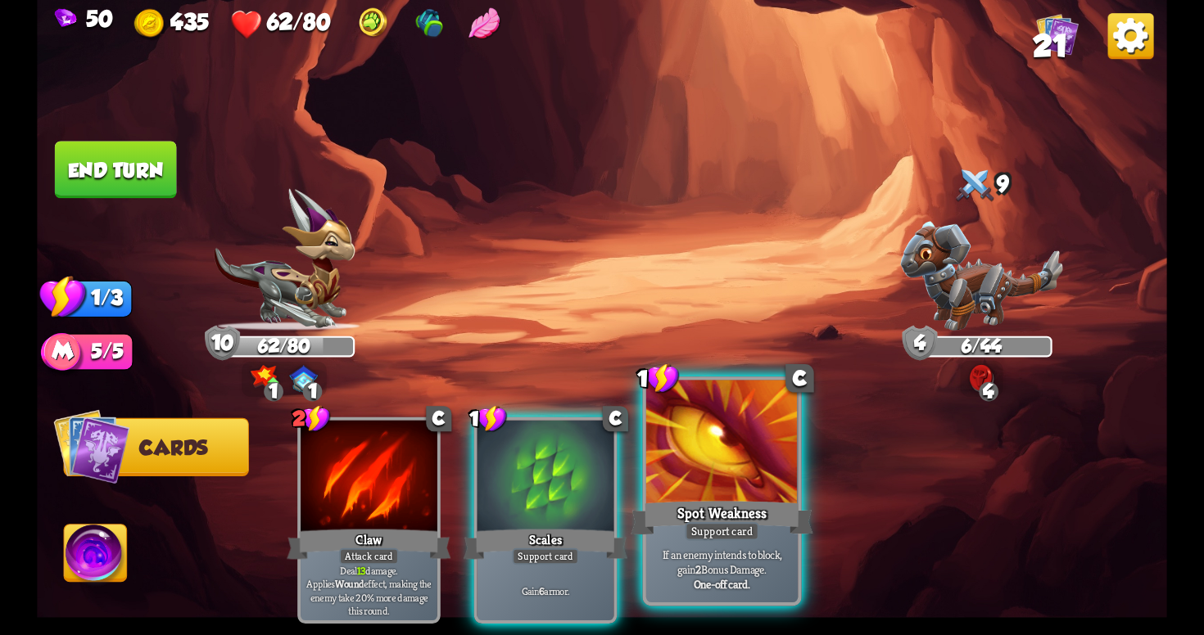
click at [719, 491] on div at bounding box center [721, 445] width 151 height 128
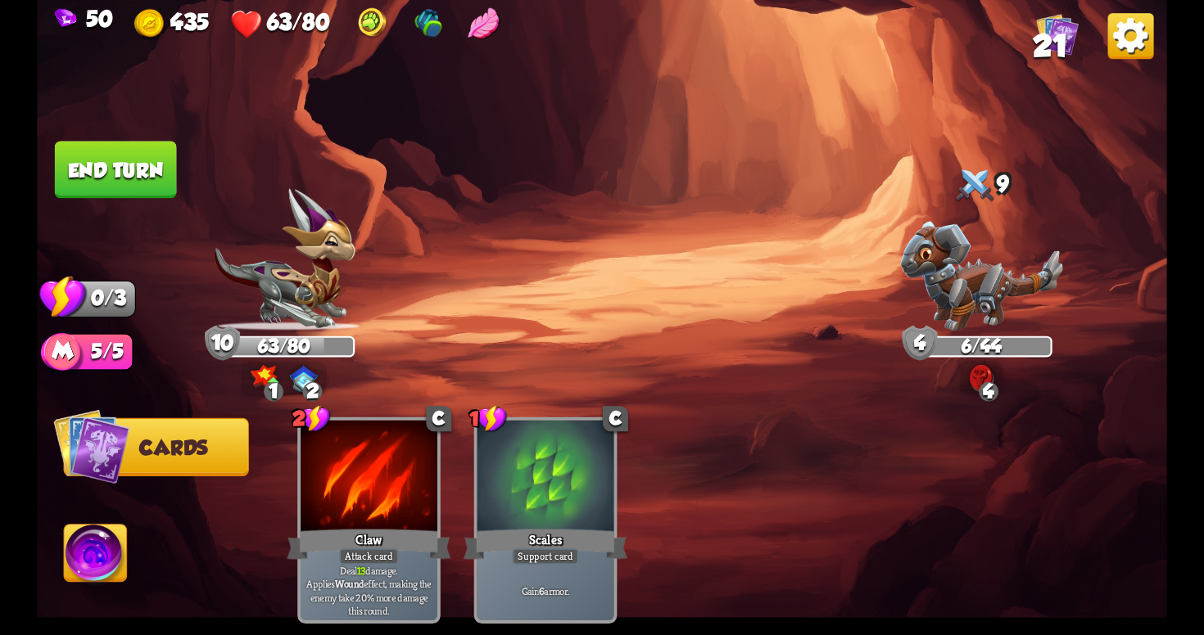
click at [132, 155] on button "End turn" at bounding box center [116, 169] width 122 height 57
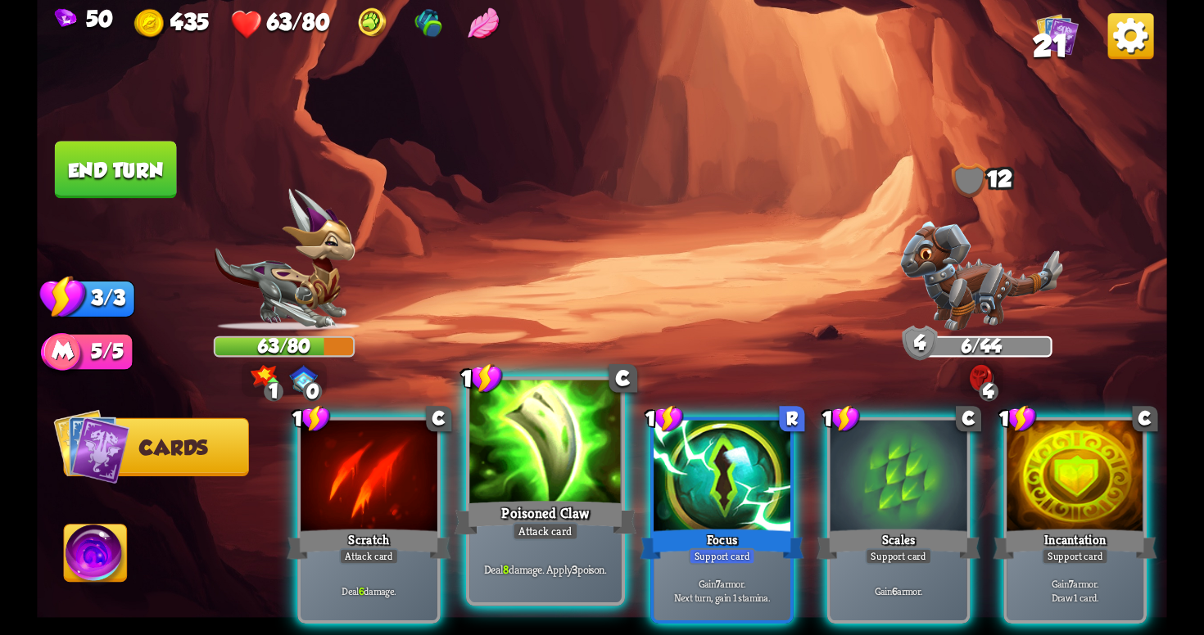
click at [604, 482] on div at bounding box center [544, 445] width 151 height 128
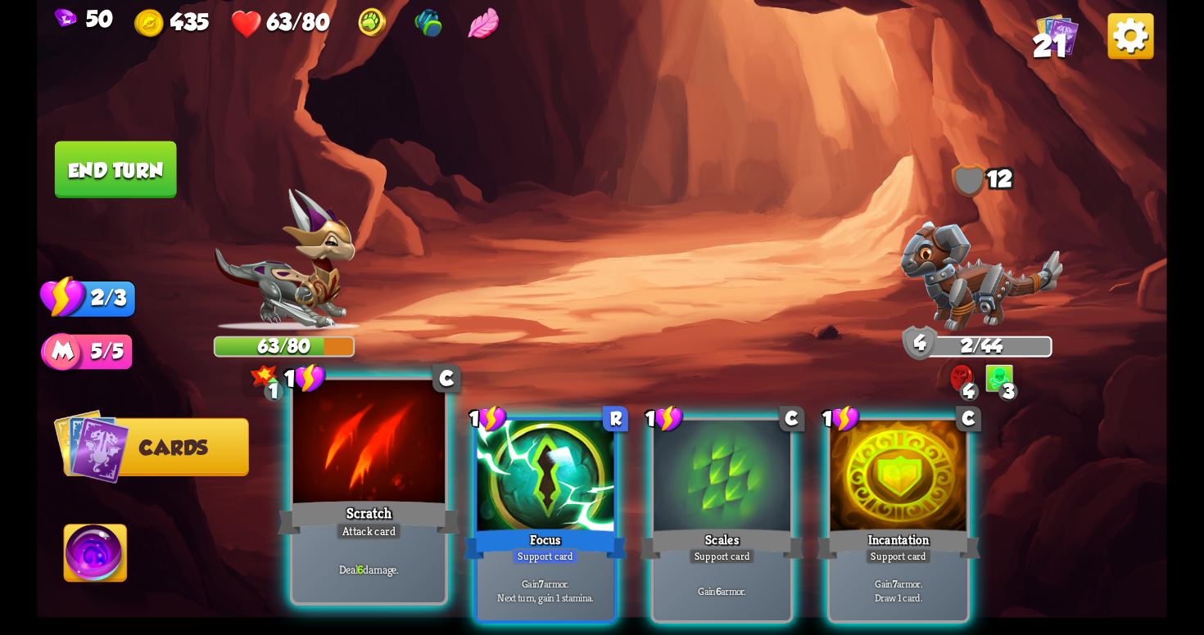
click at [391, 512] on div "Scratch" at bounding box center [369, 518] width 182 height 41
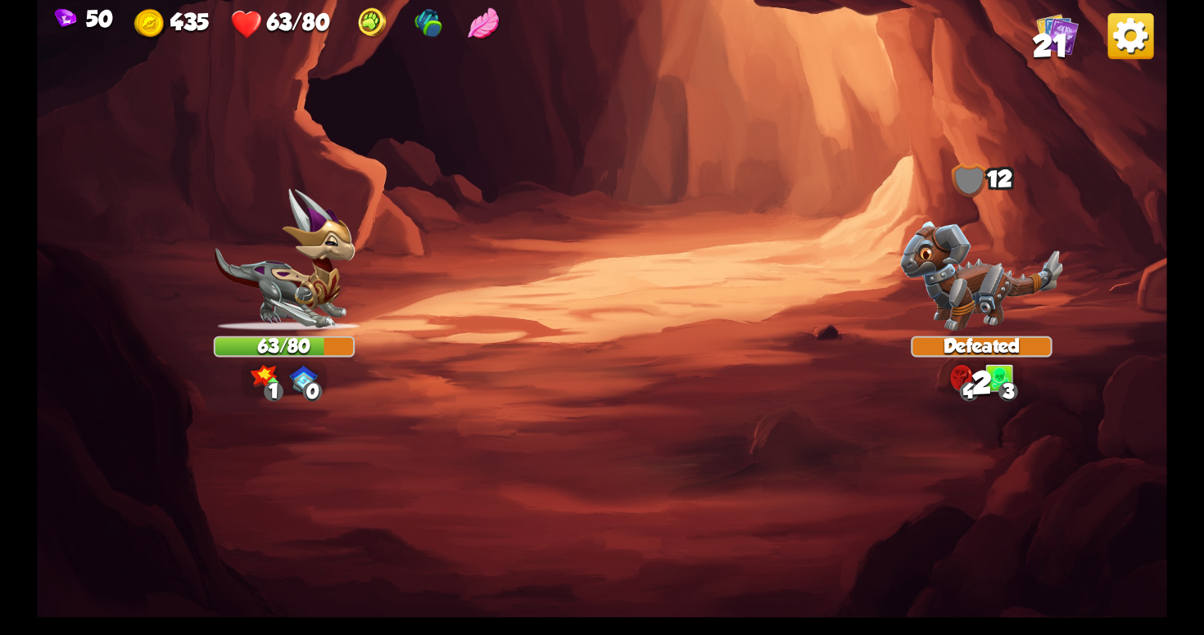
click at [391, 512] on img at bounding box center [602, 317] width 1130 height 635
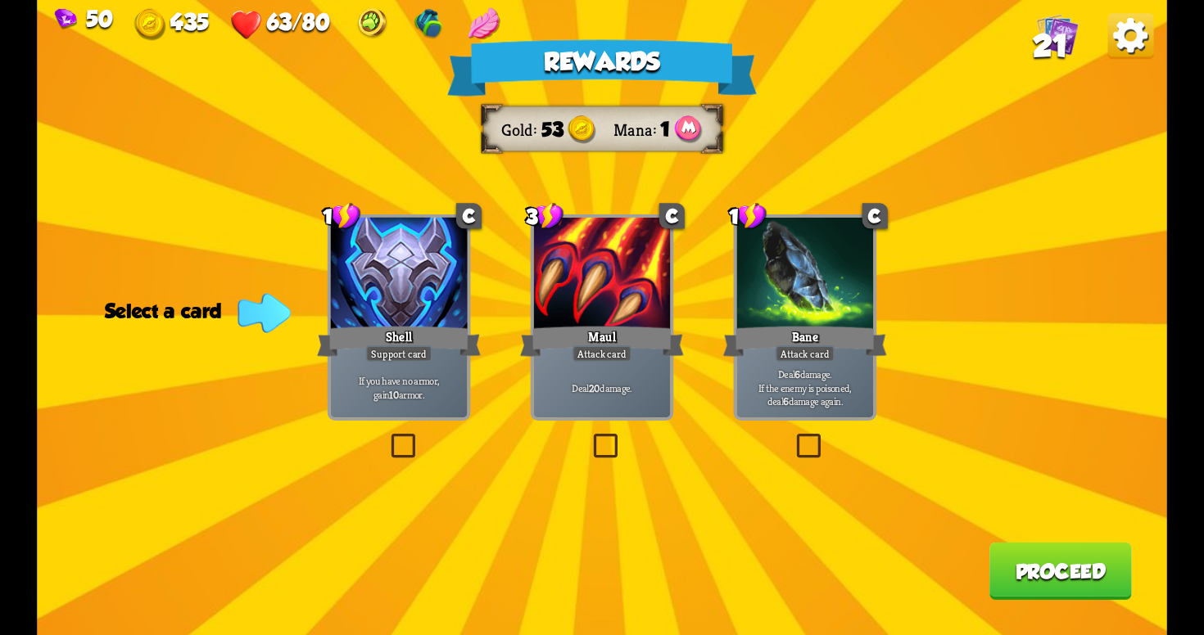
click at [382, 450] on div "Rewards Gold 53 Mana 1 Select a card 1 C Shell Support card If you have no armo…" at bounding box center [602, 317] width 1130 height 635
click at [387, 437] on label at bounding box center [387, 437] width 0 height 0
click at [0, 0] on input "checkbox" at bounding box center [0, 0] width 0 height 0
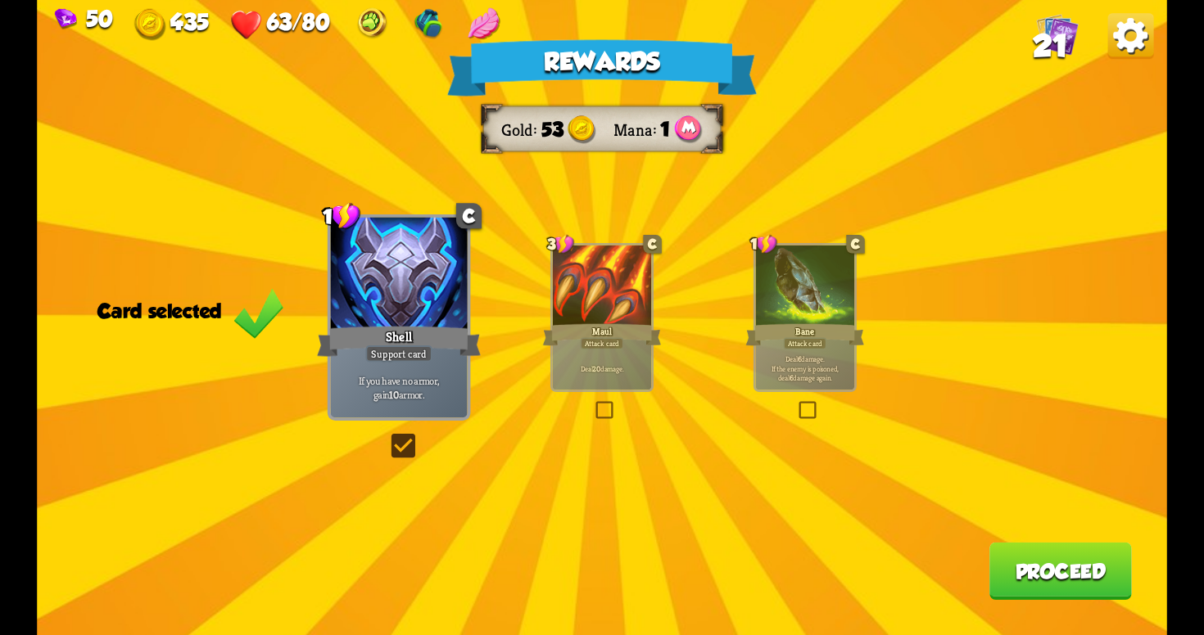
click at [1072, 576] on button "Proceed" at bounding box center [1060, 571] width 142 height 57
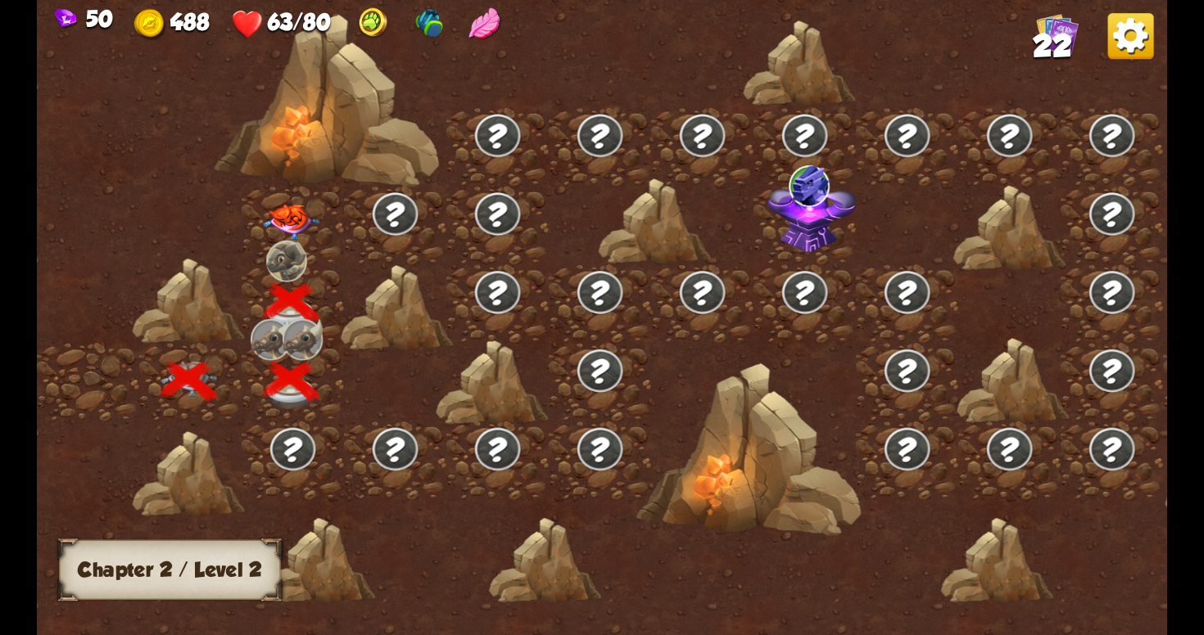
click at [292, 224] on img at bounding box center [291, 223] width 57 height 36
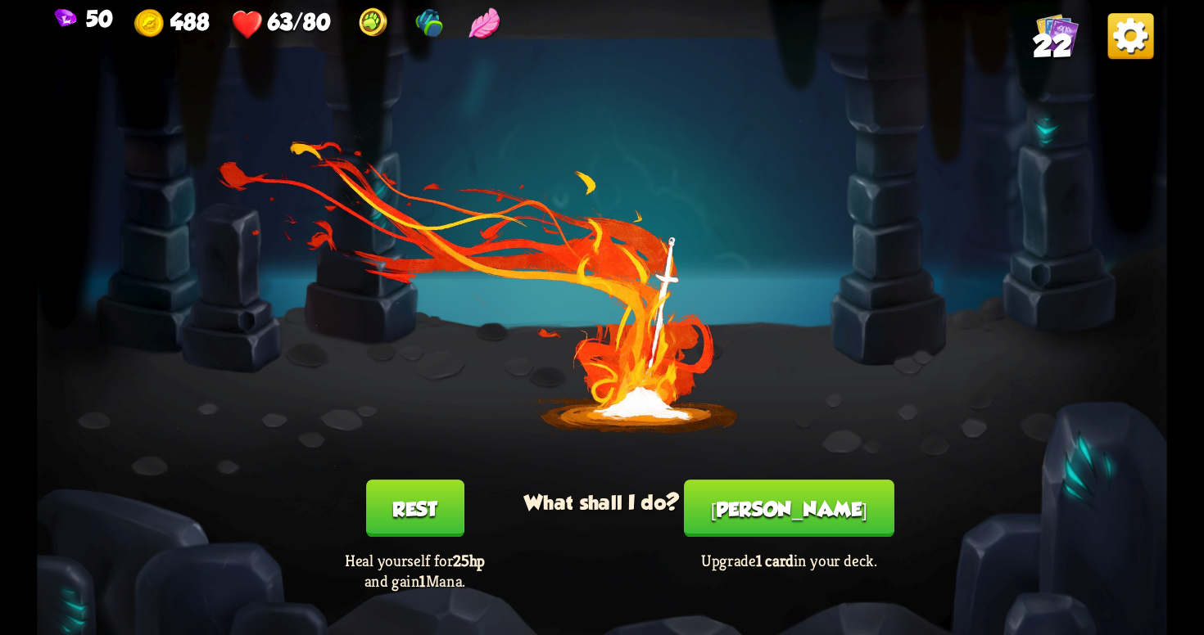
drag, startPoint x: 974, startPoint y: 610, endPoint x: 908, endPoint y: 574, distance: 75.5
click at [908, 574] on div "You feel rested! What shall I do? Rest Heal yourself for 25hp and gain 1 Mana. …" at bounding box center [602, 317] width 1130 height 635
click at [828, 504] on button "[PERSON_NAME]" at bounding box center [789, 508] width 210 height 57
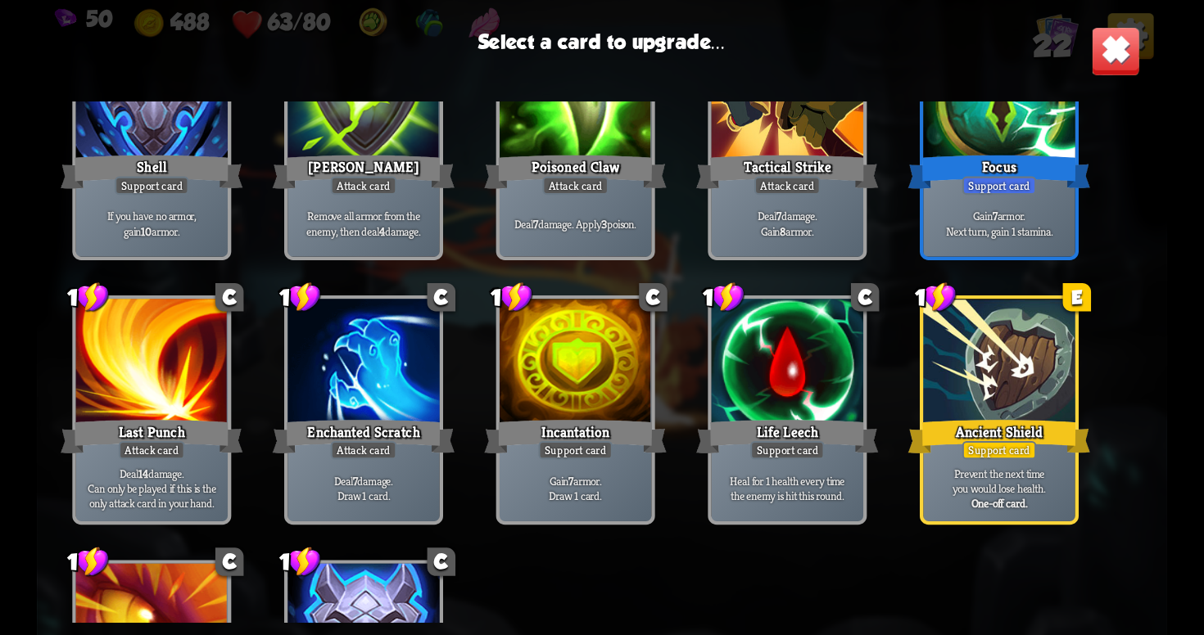
scroll to position [624, 0]
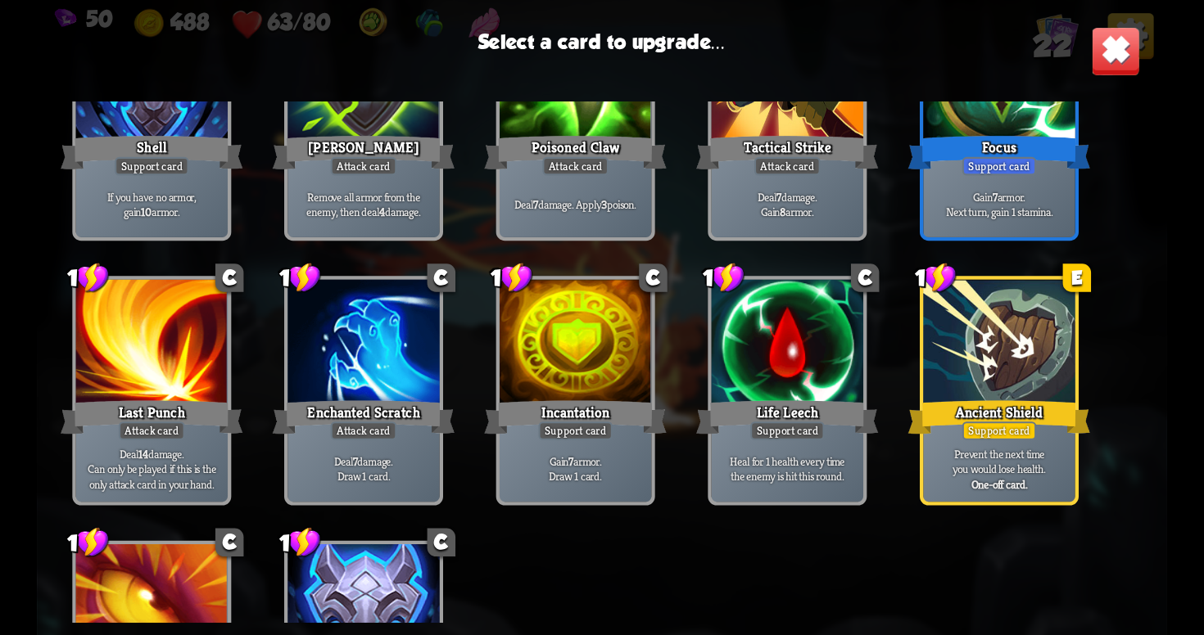
click at [1018, 382] on div at bounding box center [998, 344] width 151 height 128
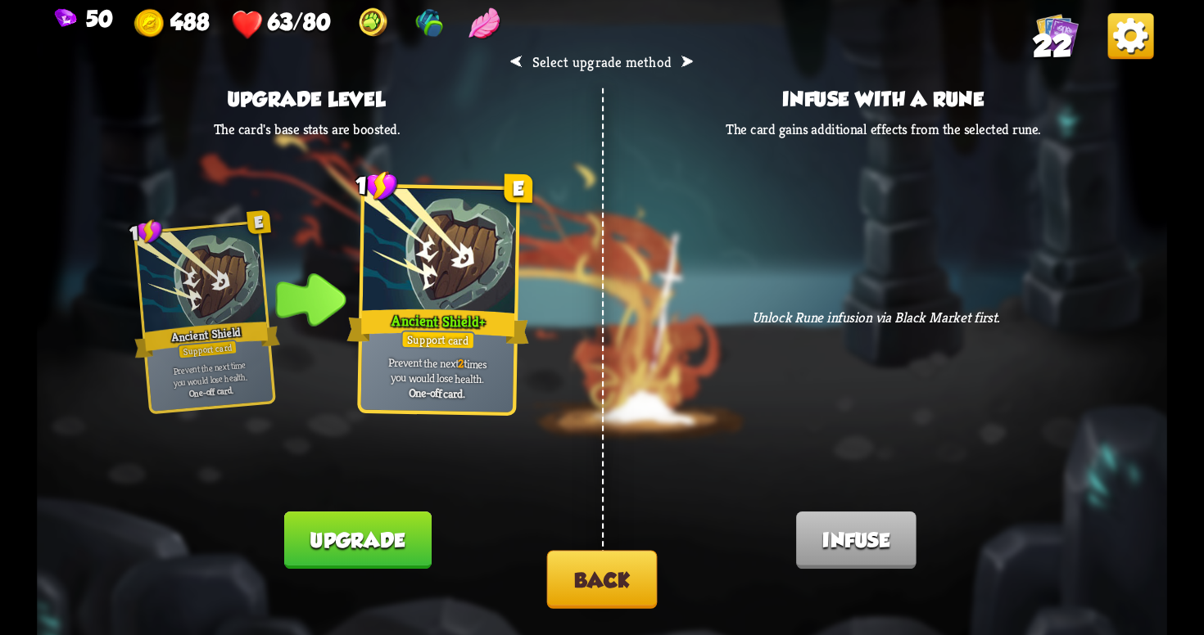
click at [376, 540] on button "Upgrade" at bounding box center [357, 540] width 147 height 57
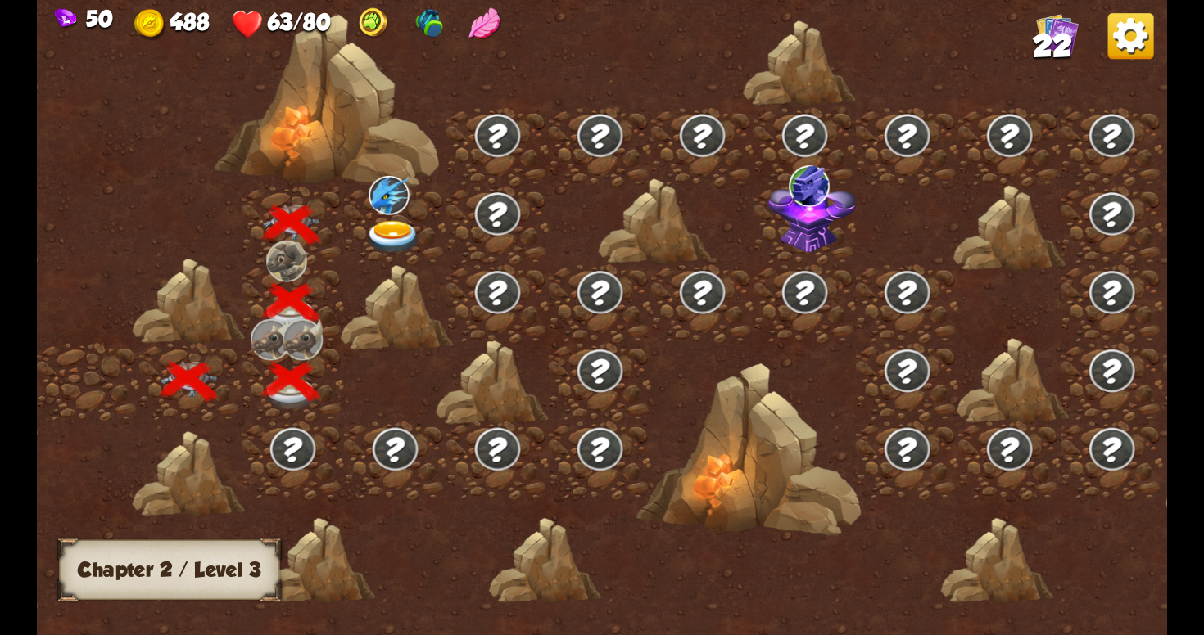
click at [386, 238] on img at bounding box center [393, 238] width 57 height 34
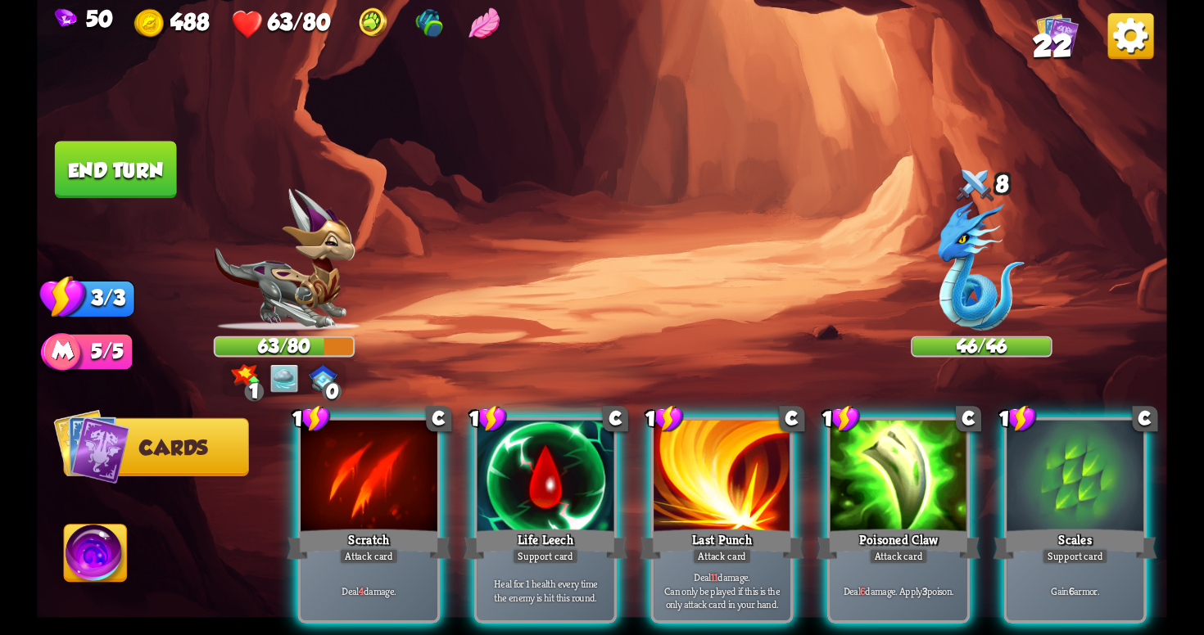
click at [296, 372] on img at bounding box center [284, 378] width 28 height 28
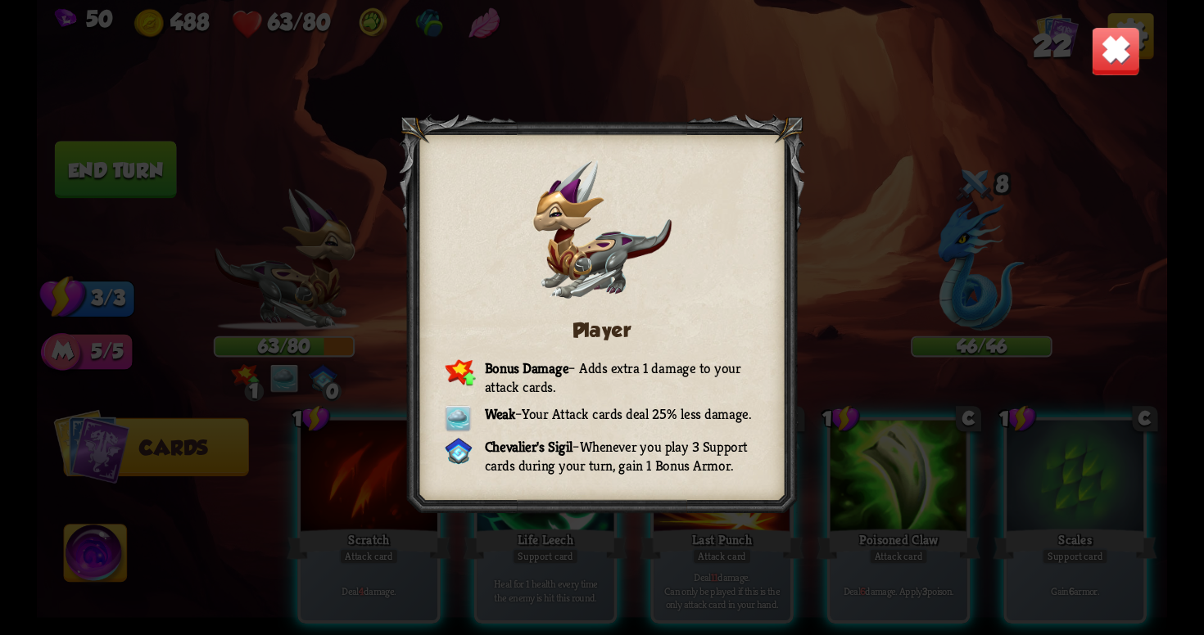
click at [1098, 44] on img at bounding box center [1115, 50] width 49 height 49
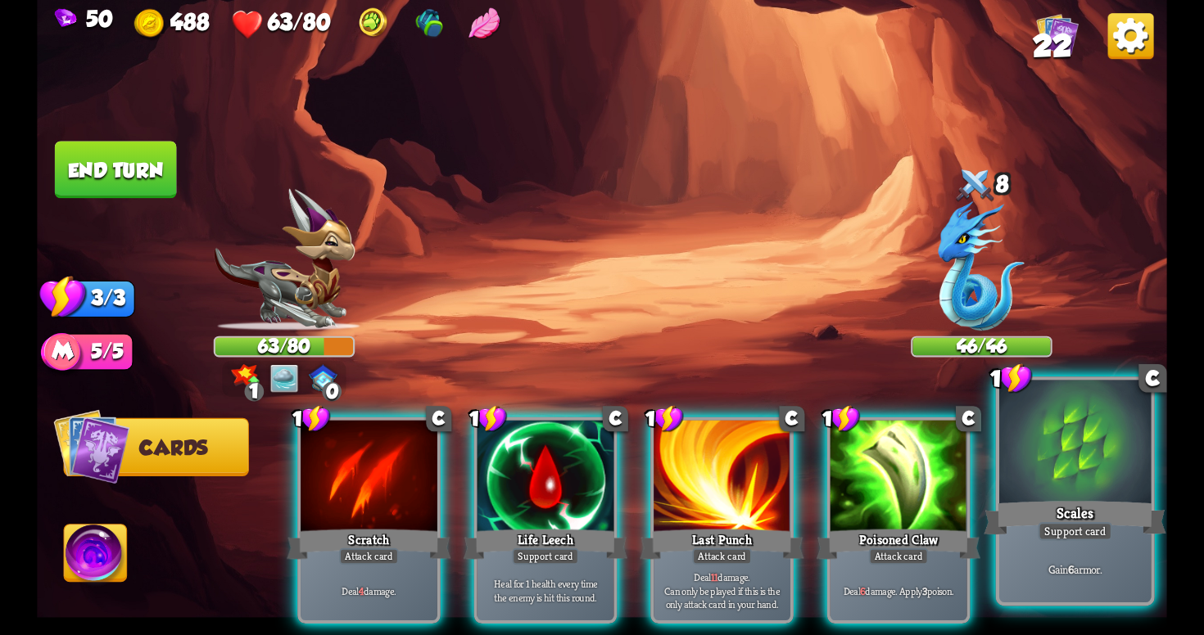
click at [1074, 503] on div "Scales" at bounding box center [1074, 518] width 182 height 41
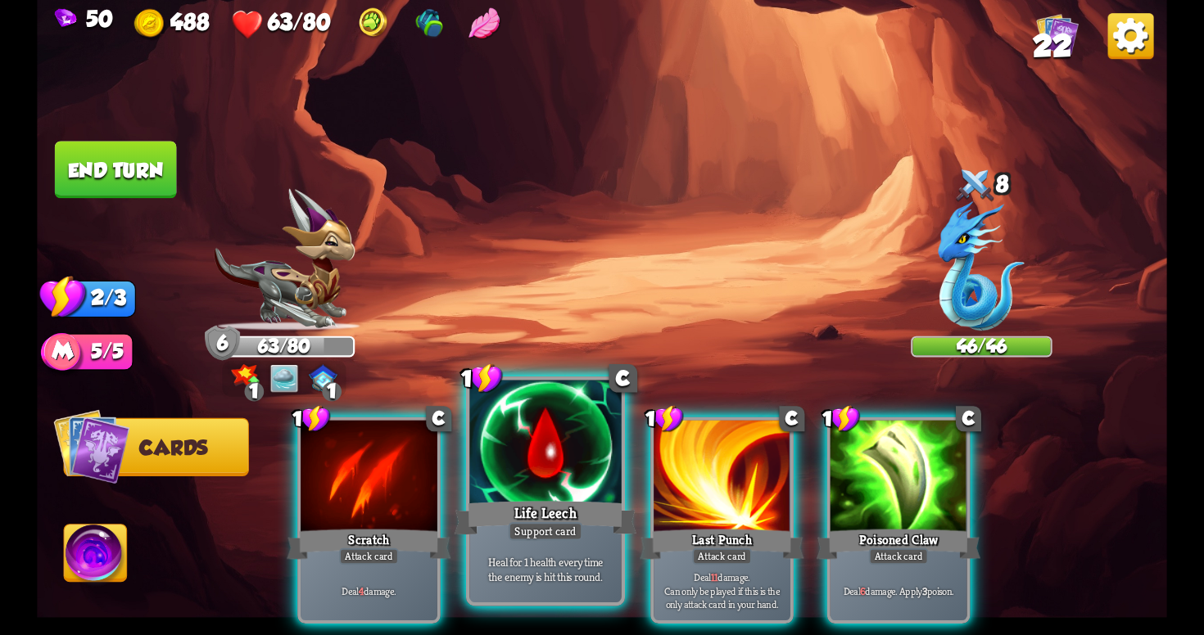
click at [527, 534] on div "Support card" at bounding box center [546, 531] width 75 height 19
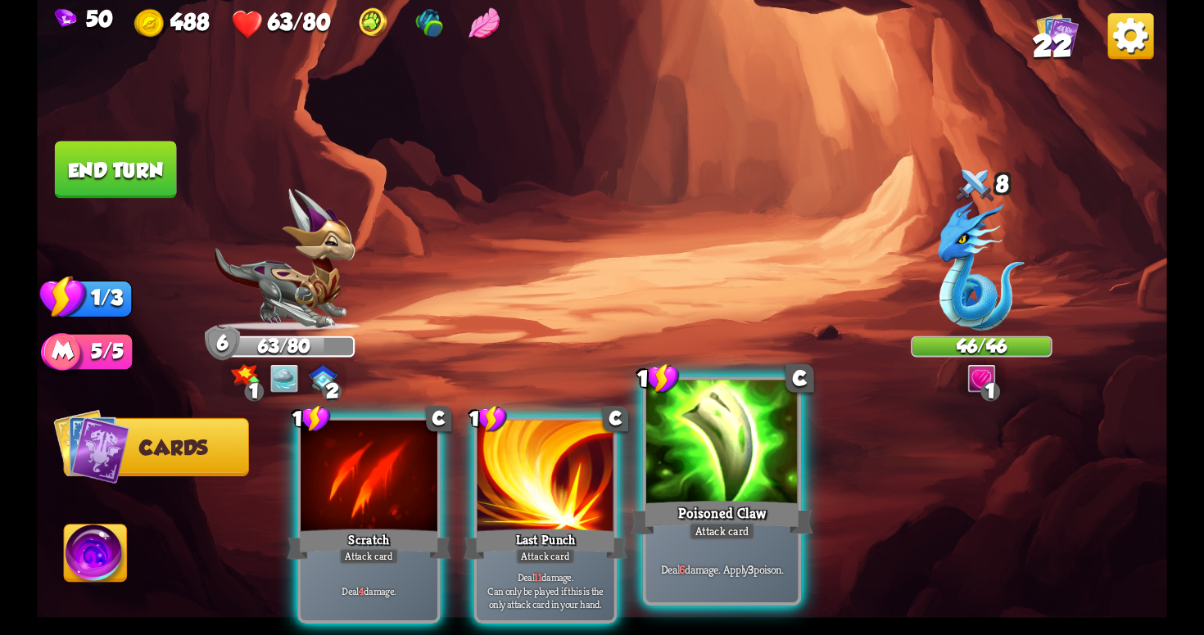
click at [771, 498] on div "Poisoned Claw" at bounding box center [722, 518] width 182 height 41
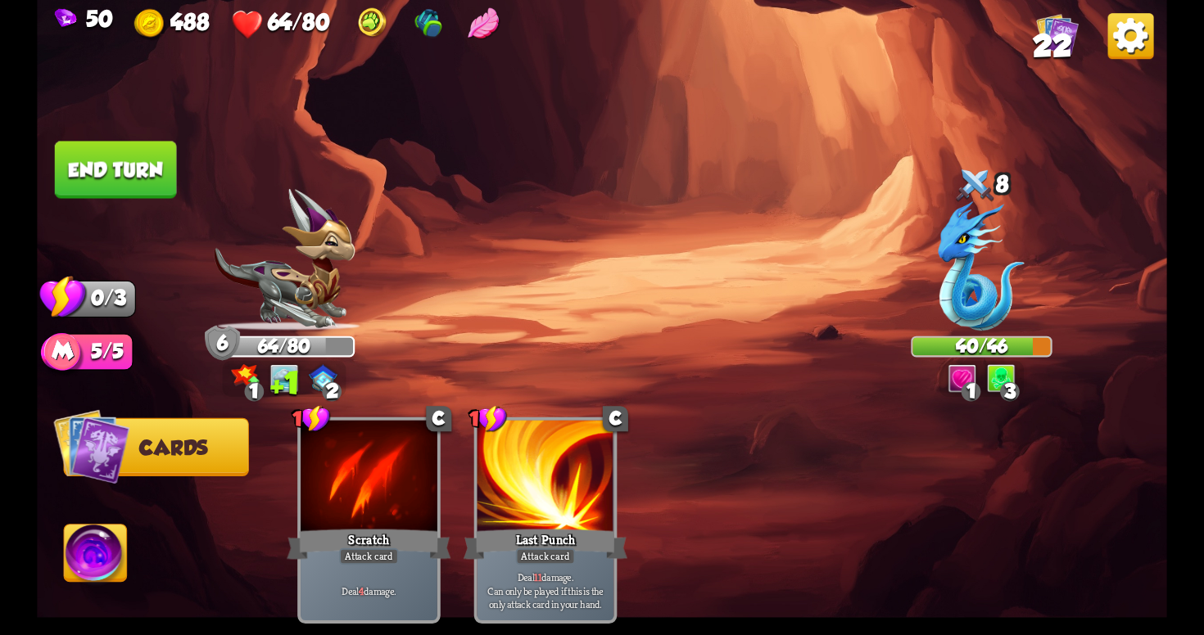
click at [129, 159] on button "End turn" at bounding box center [116, 169] width 122 height 57
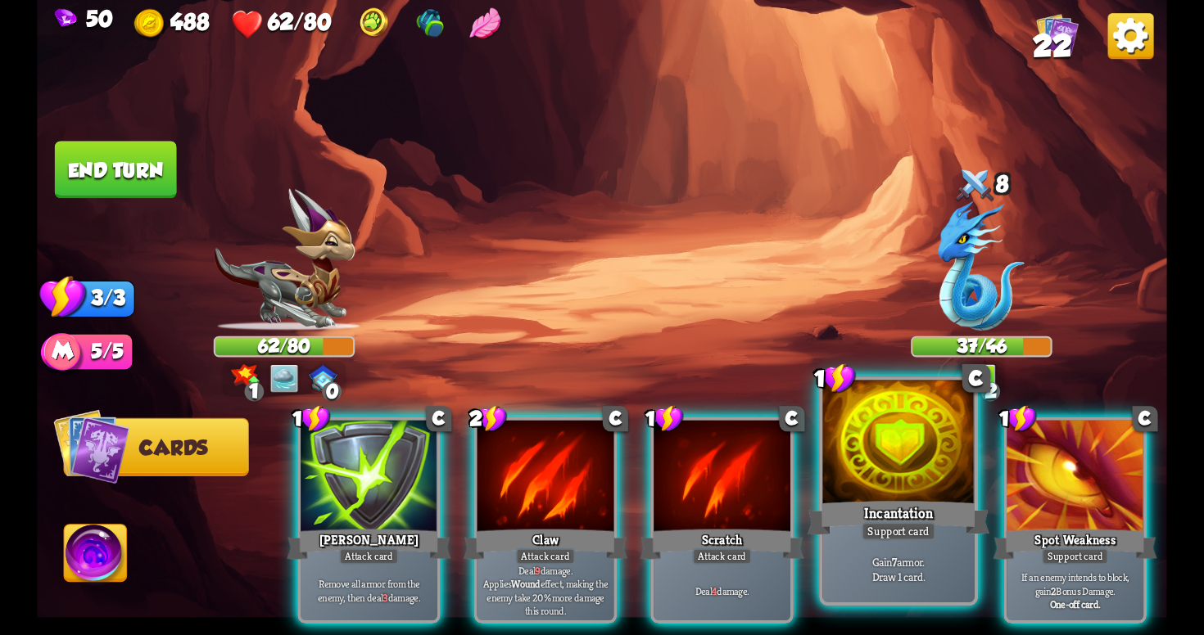
click at [914, 585] on div "Gain 7 armor. Draw 1 card." at bounding box center [897, 569] width 151 height 66
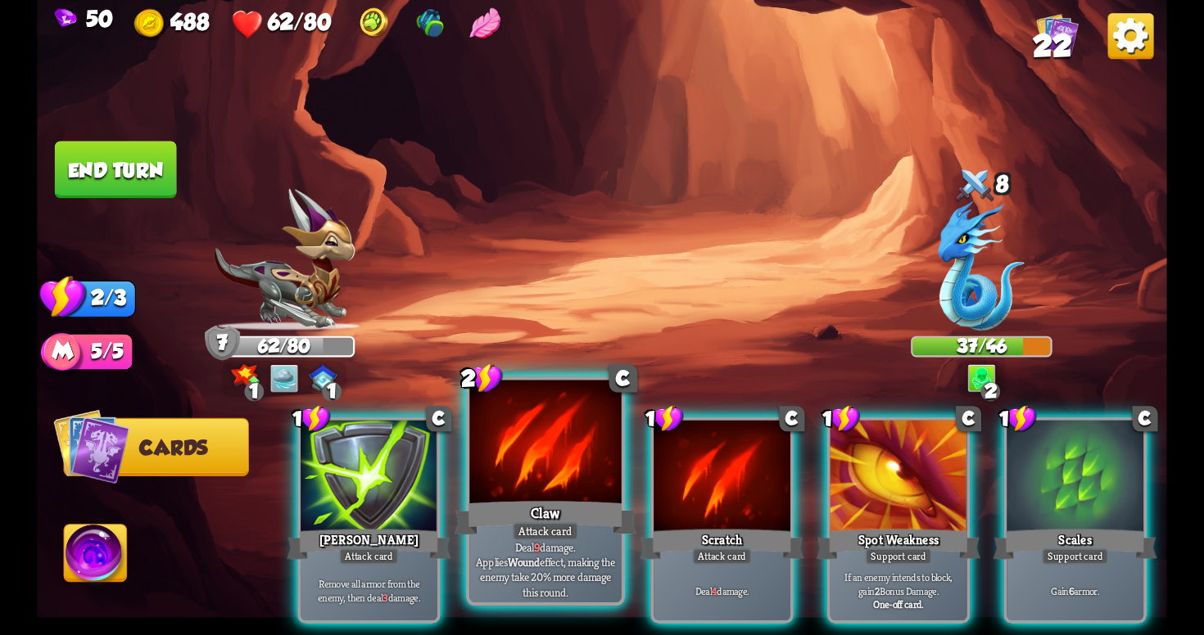
click at [521, 546] on div "Deal 9 damage. Applies Wound effect, making the enemy take 20% more damage this…" at bounding box center [544, 569] width 151 height 66
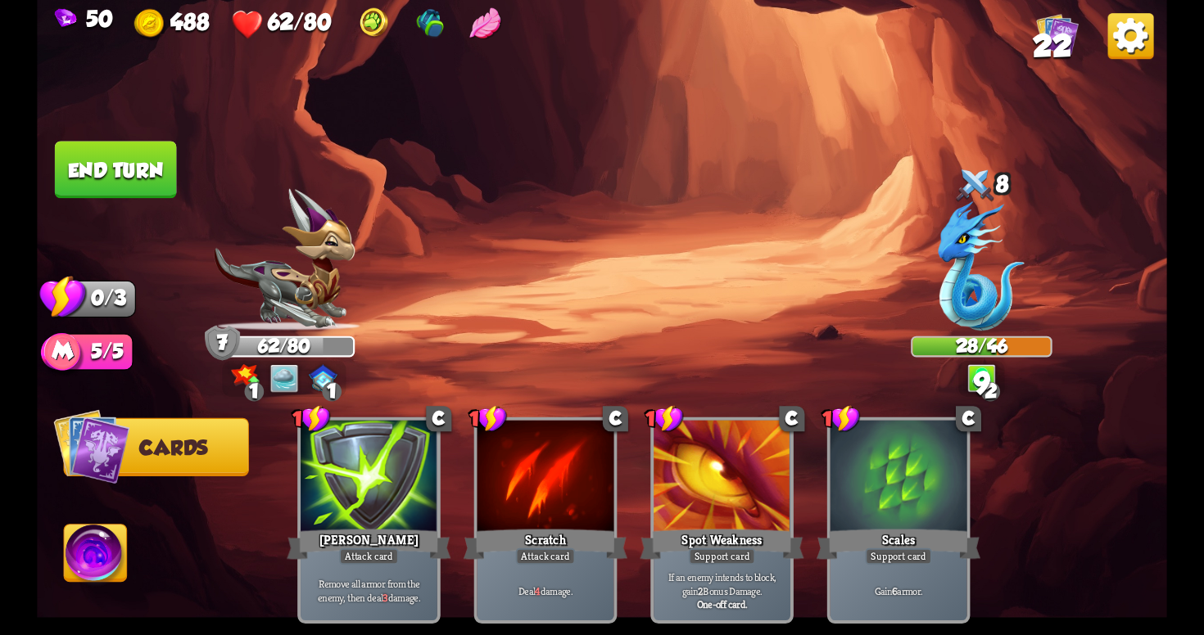
drag, startPoint x: 520, startPoint y: 545, endPoint x: 384, endPoint y: 414, distance: 188.8
click at [384, 419] on div "1 C [PERSON_NAME] Attack card Remove all armor from the enemy, then deal 3 dama…" at bounding box center [715, 494] width 904 height 283
click at [142, 181] on button "End turn" at bounding box center [116, 169] width 122 height 57
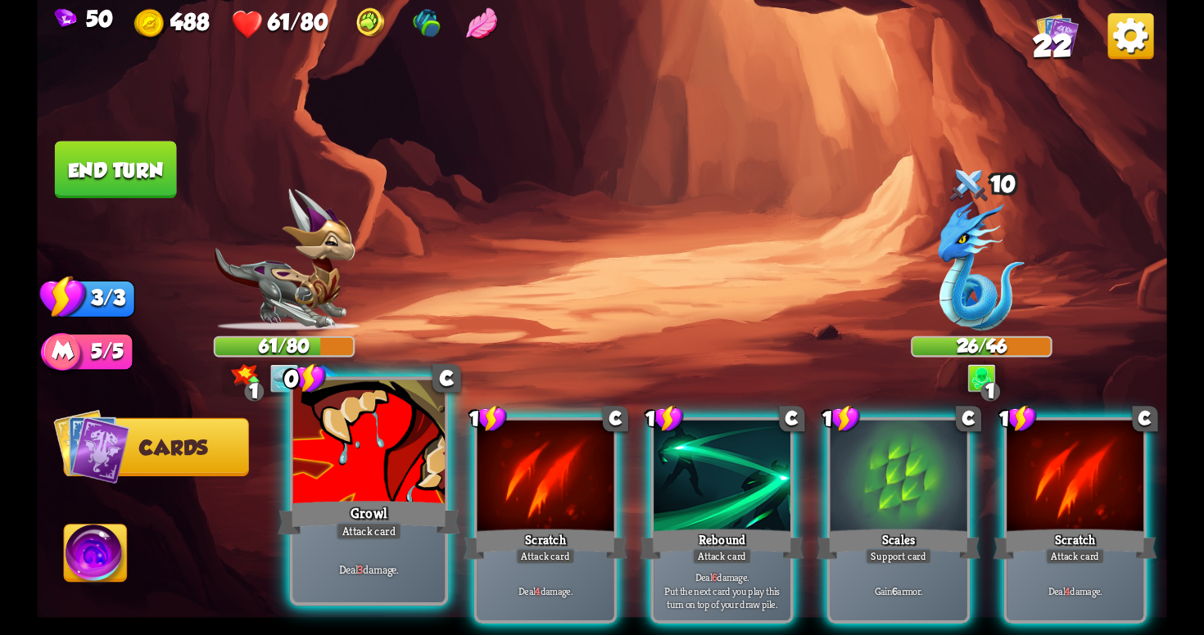
click at [321, 536] on div "Growl" at bounding box center [369, 518] width 182 height 41
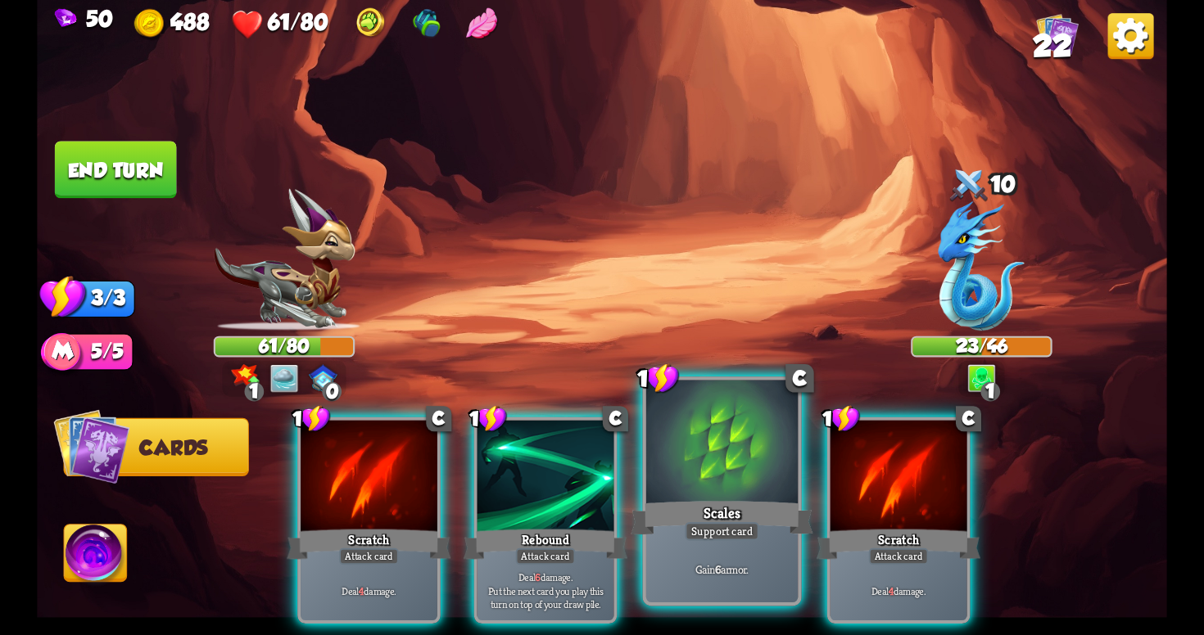
click at [688, 533] on div "Support card" at bounding box center [722, 531] width 75 height 19
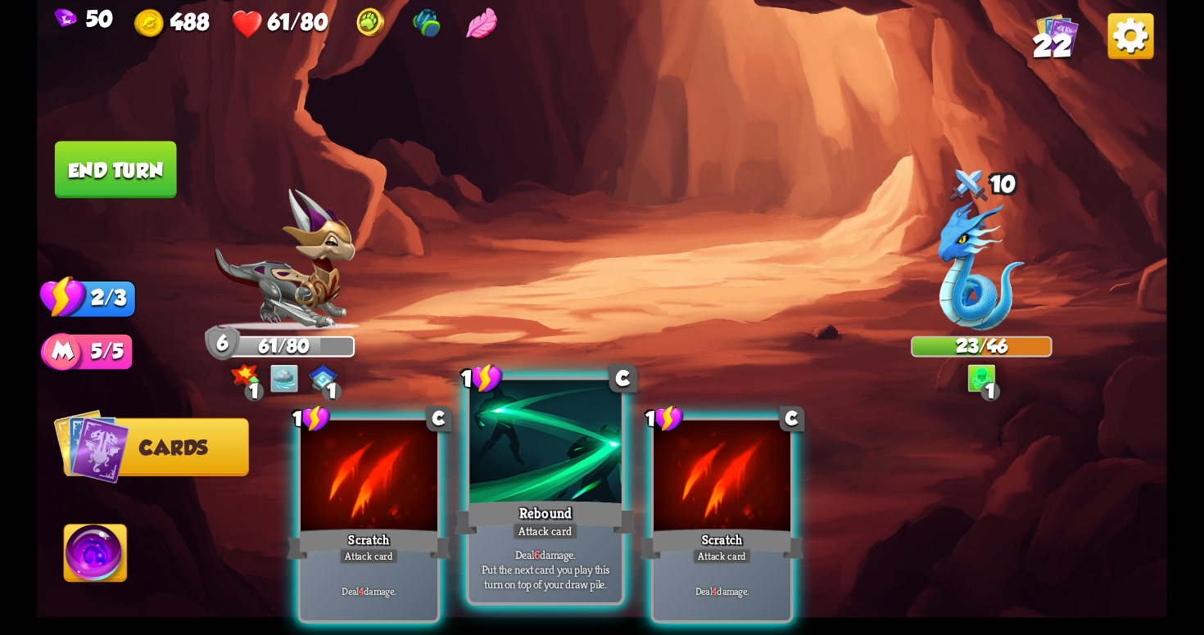
click at [551, 536] on div "Attack card" at bounding box center [546, 531] width 66 height 19
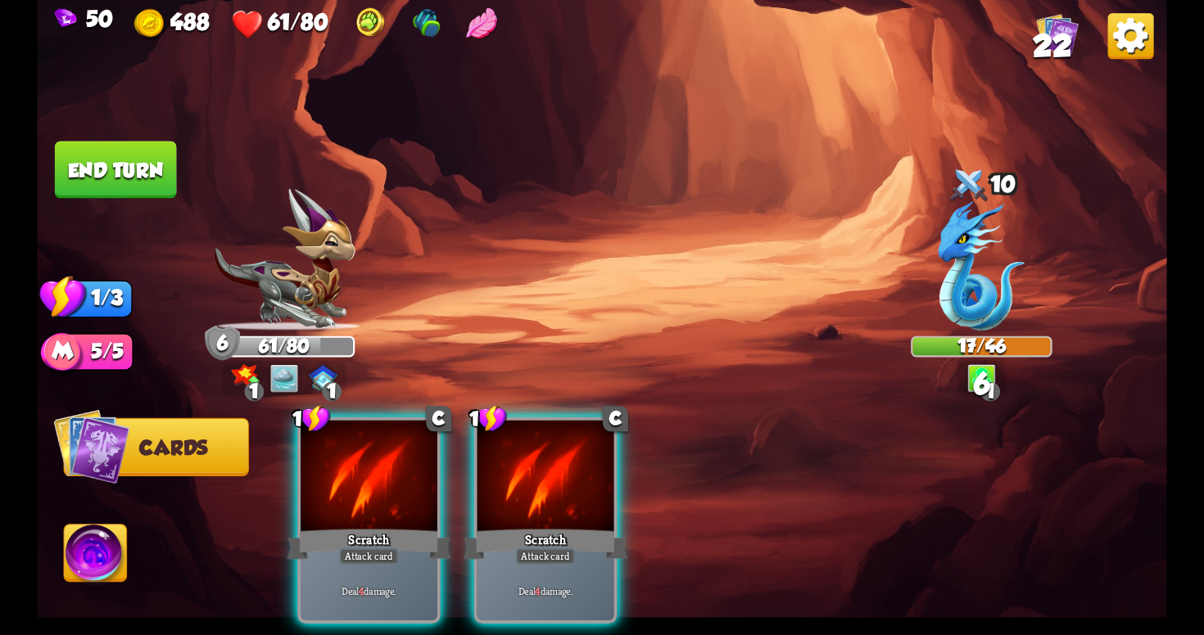
click at [551, 549] on div "Attack card" at bounding box center [546, 557] width 60 height 16
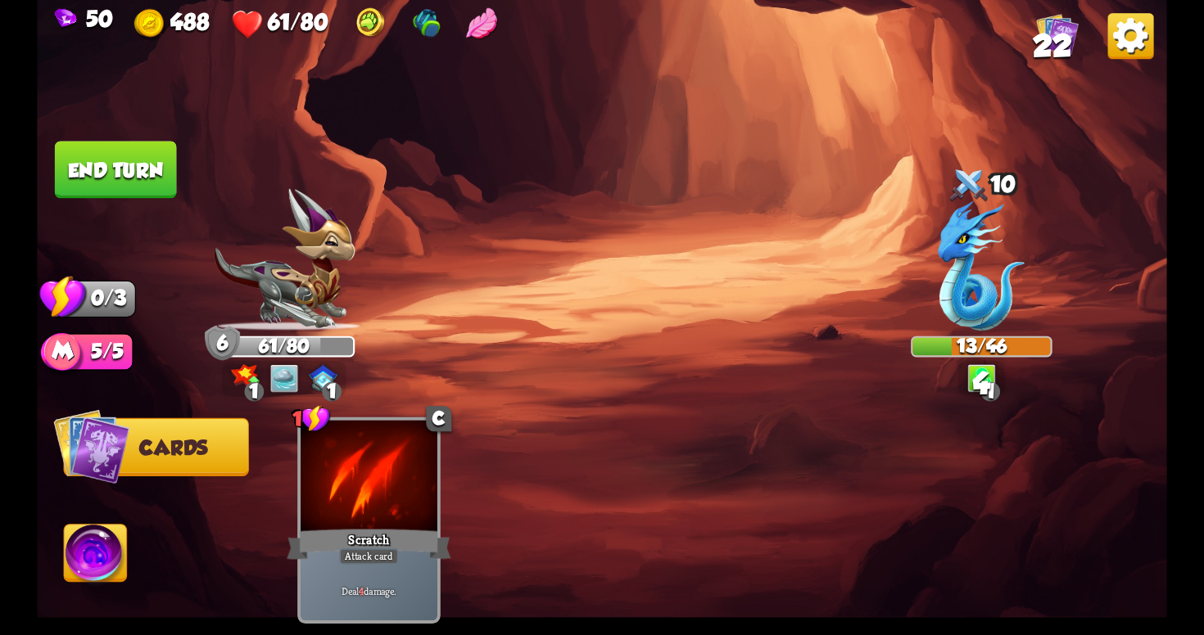
click at [110, 170] on button "End turn" at bounding box center [116, 169] width 122 height 57
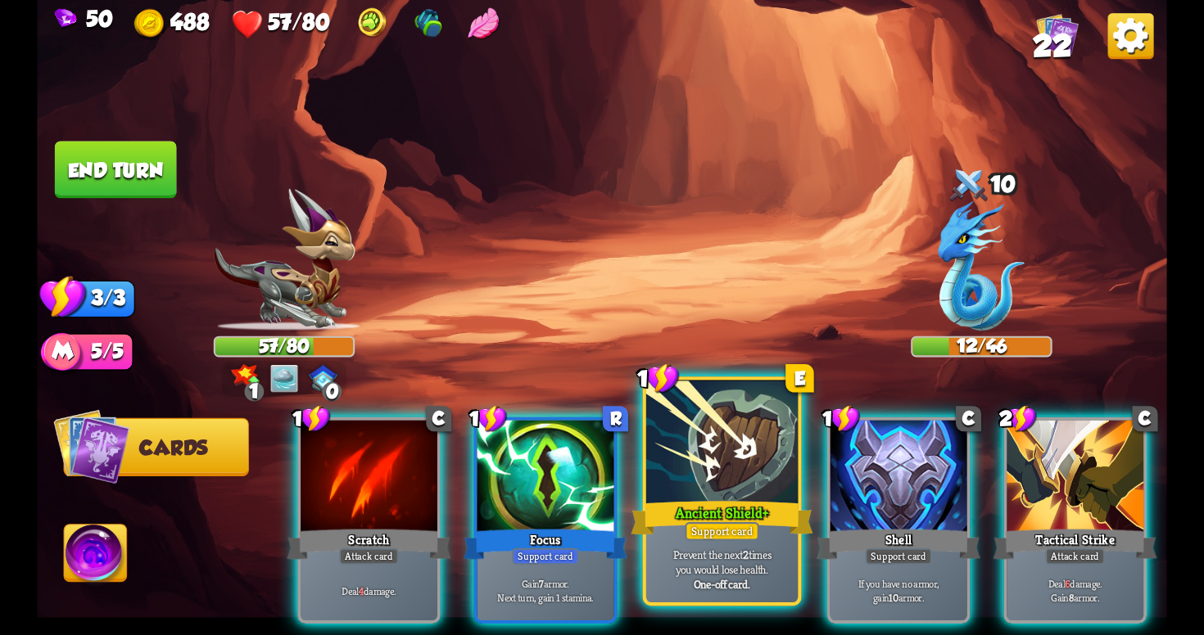
click at [706, 500] on div "Ancient Shield+" at bounding box center [722, 518] width 182 height 41
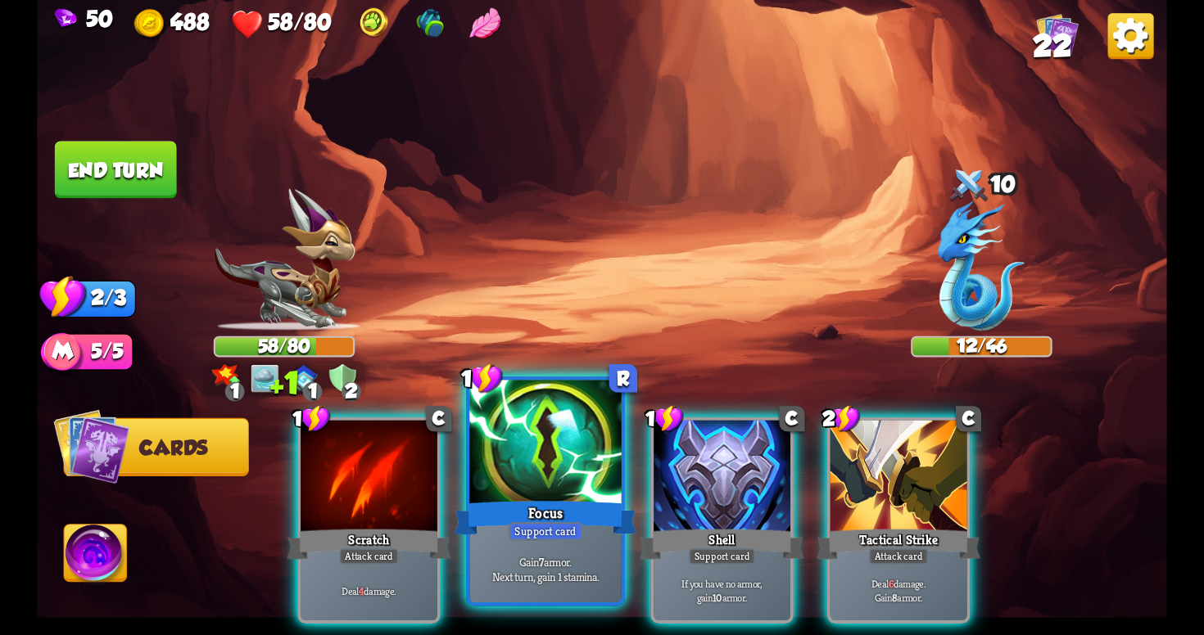
click at [583, 532] on div "Focus" at bounding box center [545, 518] width 182 height 41
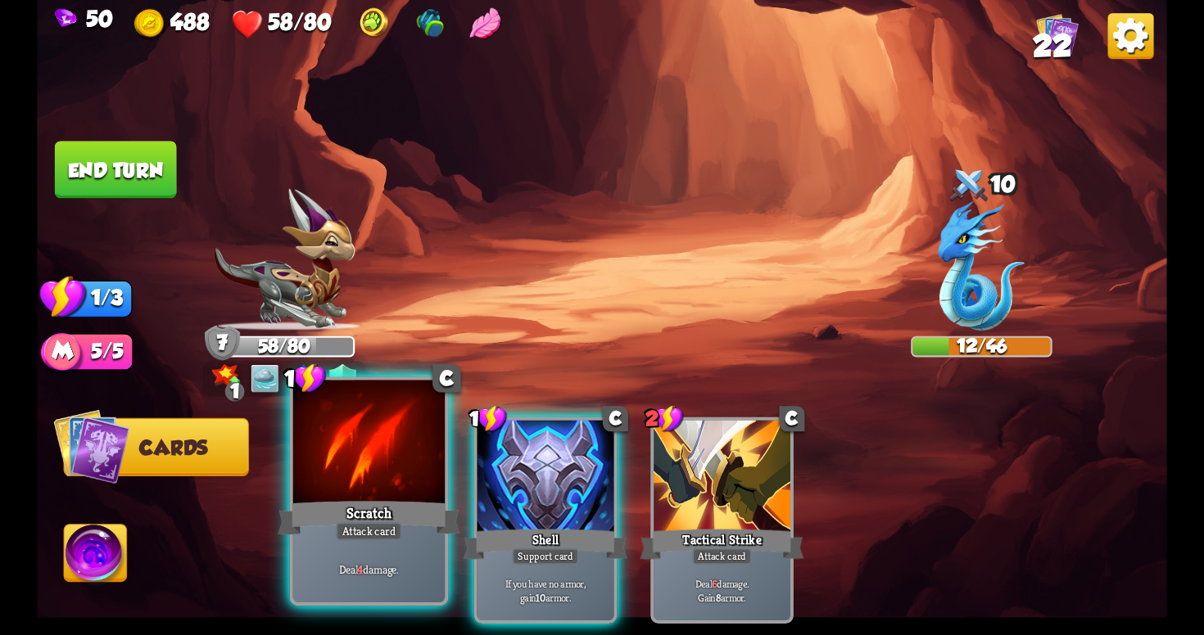
click at [395, 540] on div "Attack card" at bounding box center [369, 531] width 66 height 19
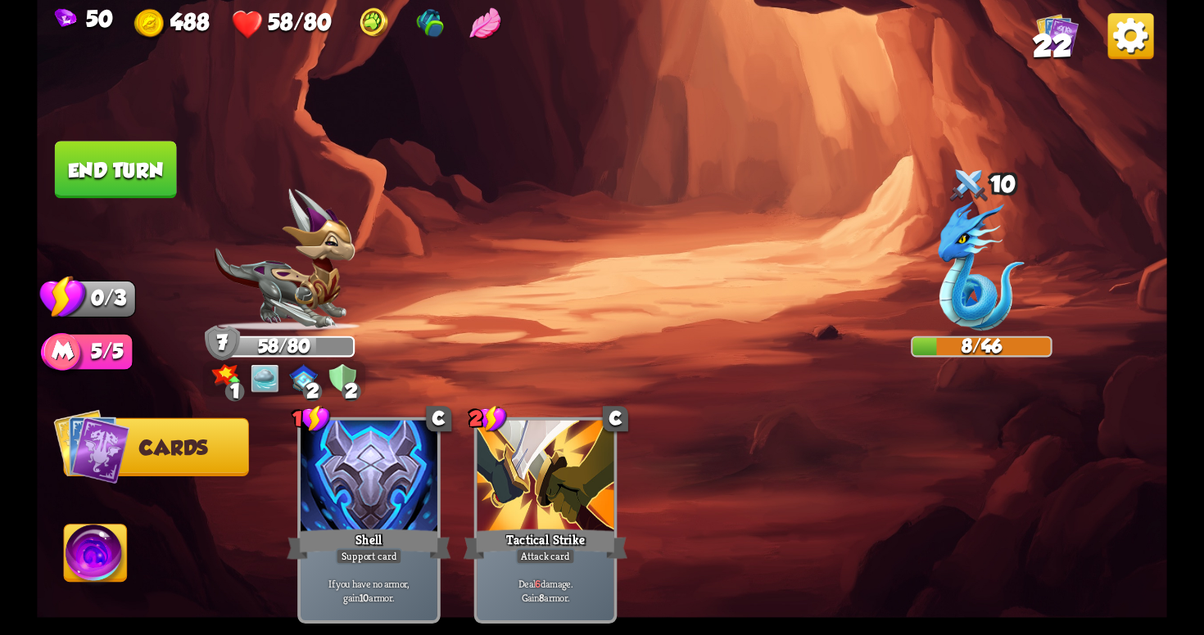
click at [134, 146] on button "End turn" at bounding box center [116, 169] width 122 height 57
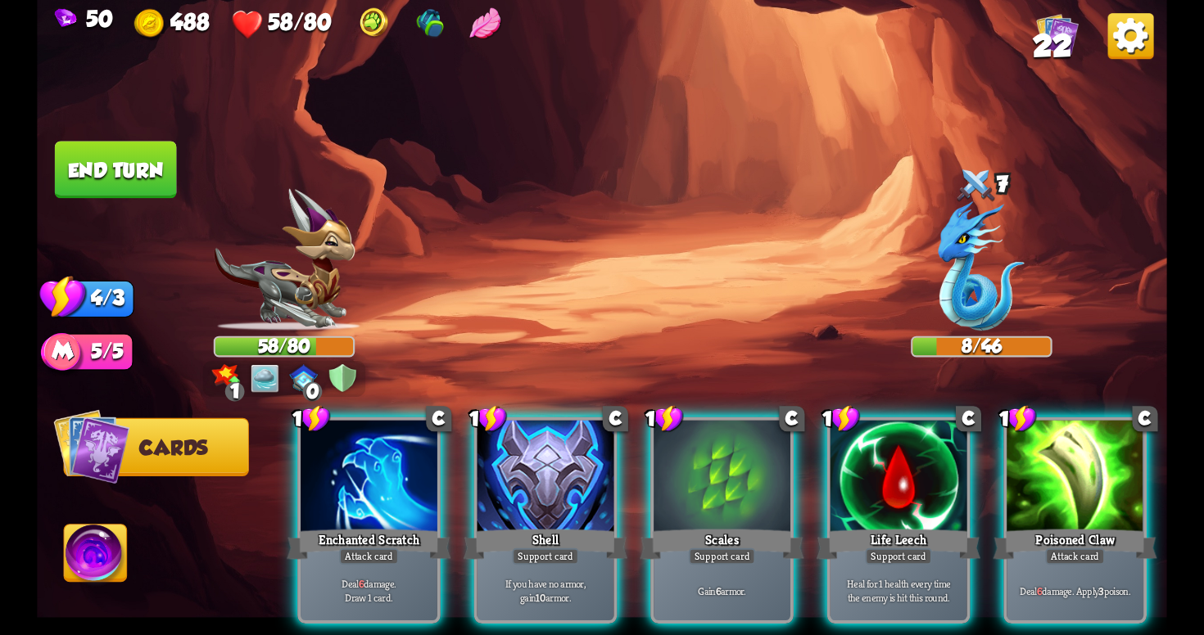
click at [904, 549] on div "Support card" at bounding box center [898, 557] width 66 height 16
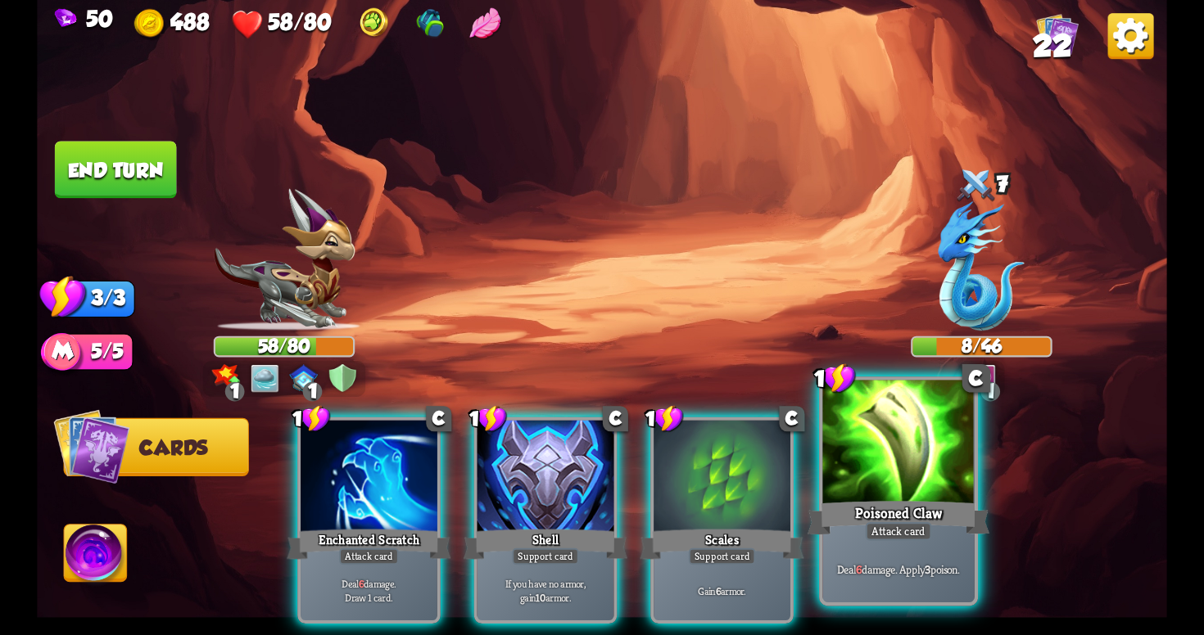
click at [888, 546] on div "Deal 6 damage. Apply 3 poison." at bounding box center [897, 569] width 151 height 66
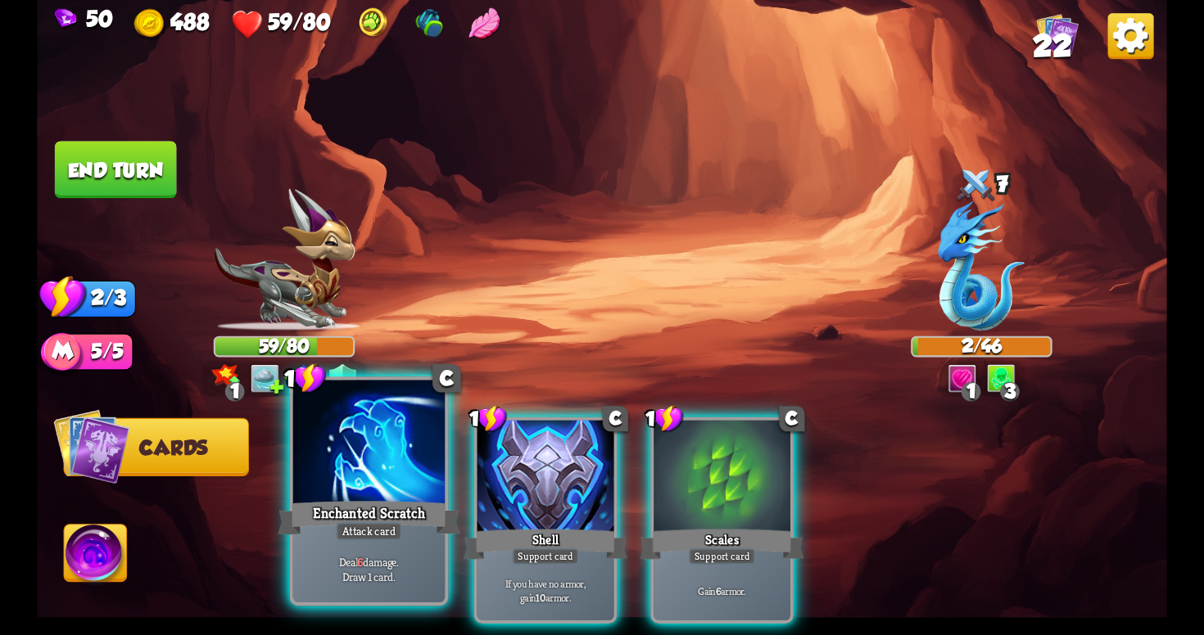
click at [364, 563] on p "Deal 6 damage. Draw 1 card." at bounding box center [368, 569] width 144 height 30
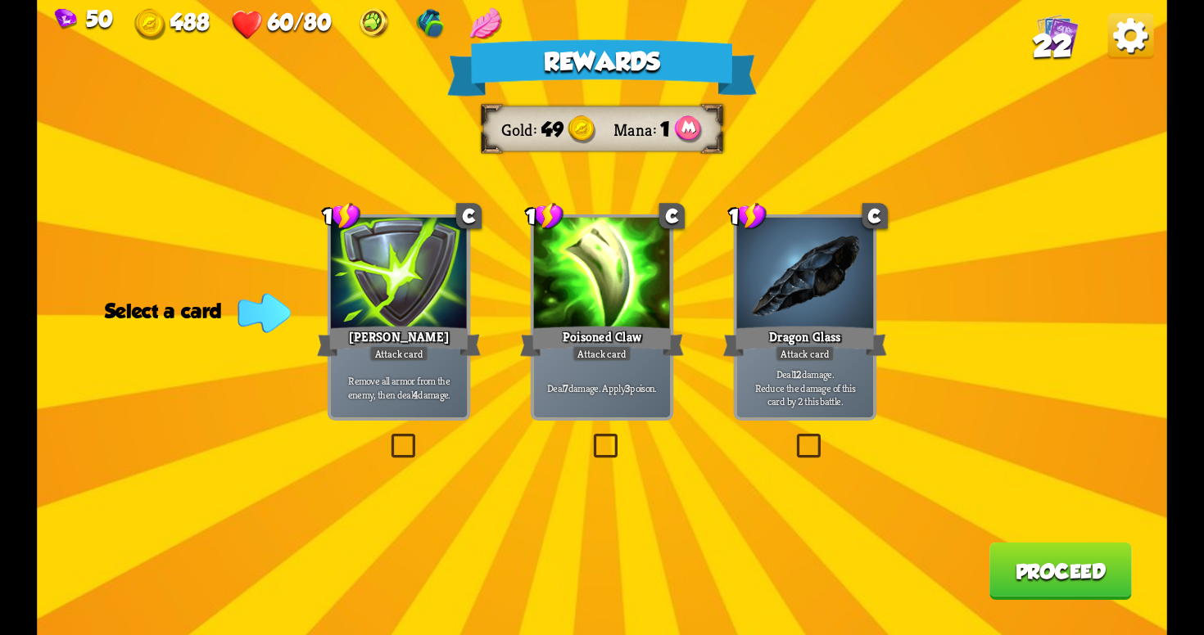
click at [387, 437] on label at bounding box center [387, 437] width 0 height 0
click at [0, 0] on input "checkbox" at bounding box center [0, 0] width 0 height 0
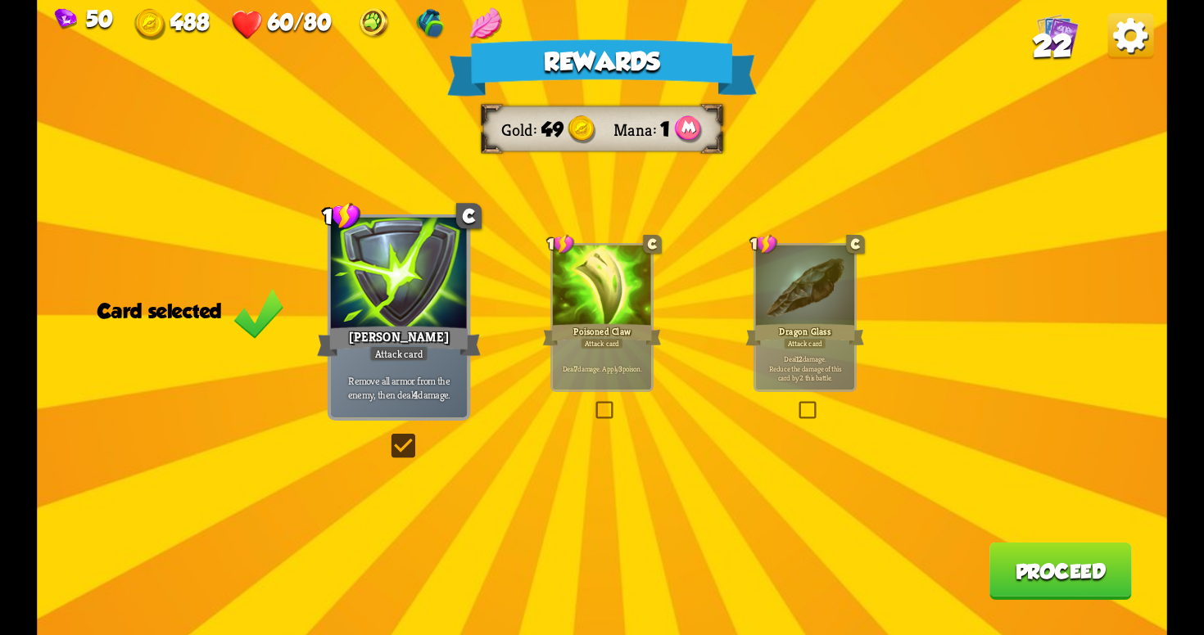
click at [1030, 556] on button "Proceed" at bounding box center [1060, 571] width 142 height 57
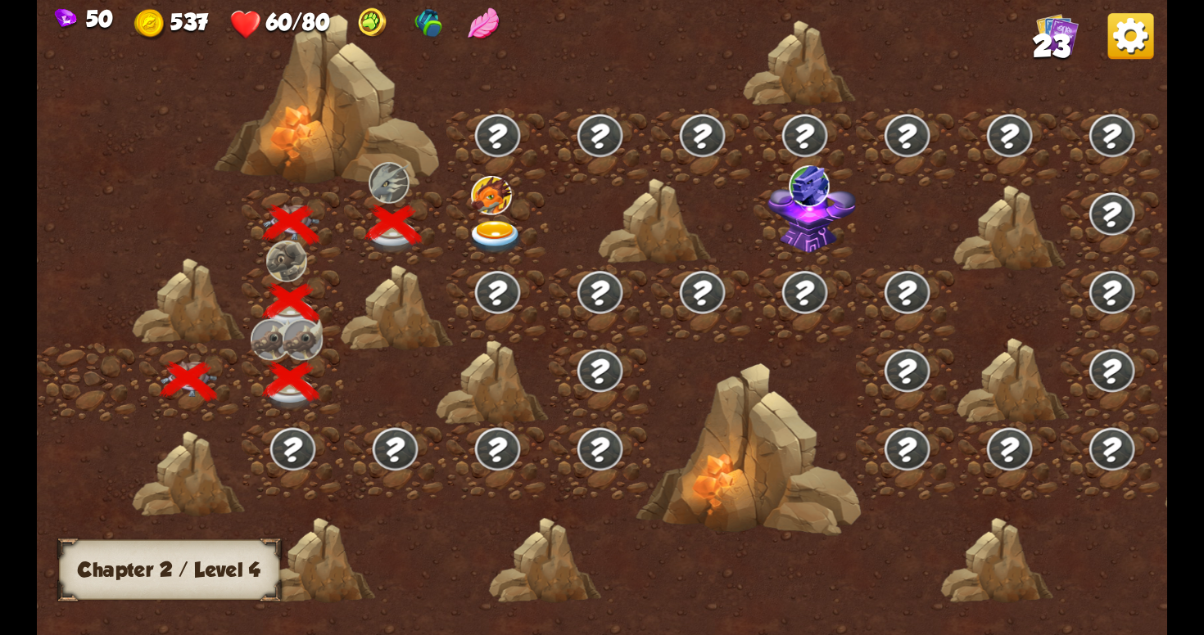
click at [484, 233] on img at bounding box center [496, 238] width 57 height 34
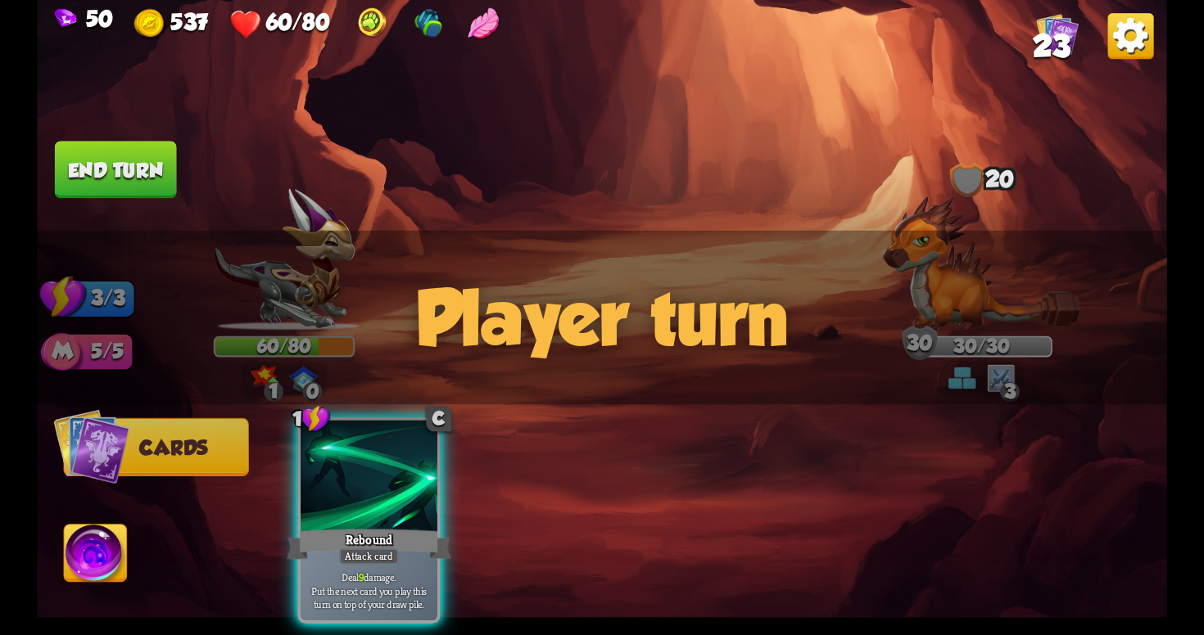
click at [1004, 369] on div "Player turn" at bounding box center [602, 318] width 1130 height 174
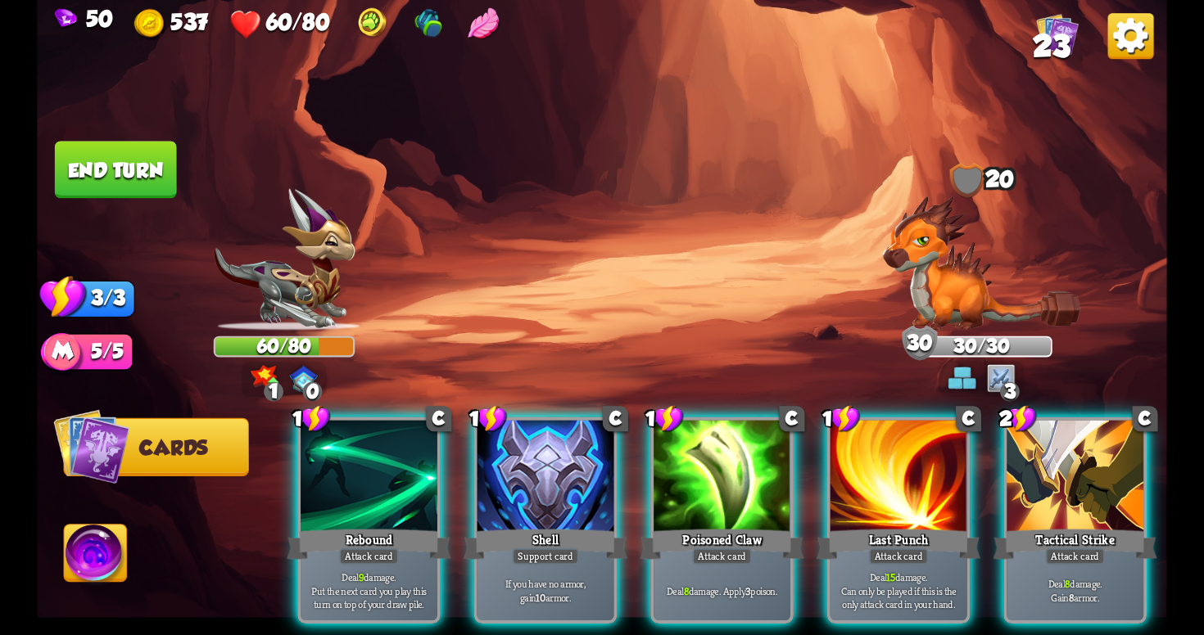
click at [995, 361] on div "Select an enemy to attack... You don't have enough stamina to play that card...…" at bounding box center [602, 317] width 1130 height 635
click at [993, 341] on div "30/30" at bounding box center [981, 347] width 138 height 18
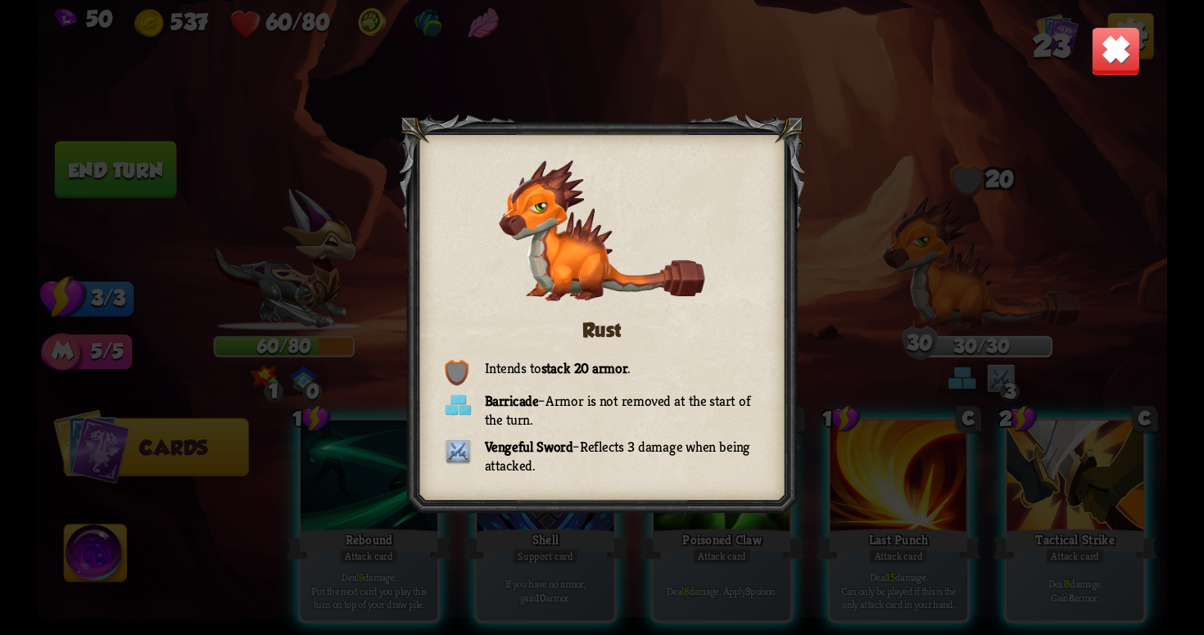
click at [1103, 48] on img at bounding box center [1115, 50] width 49 height 49
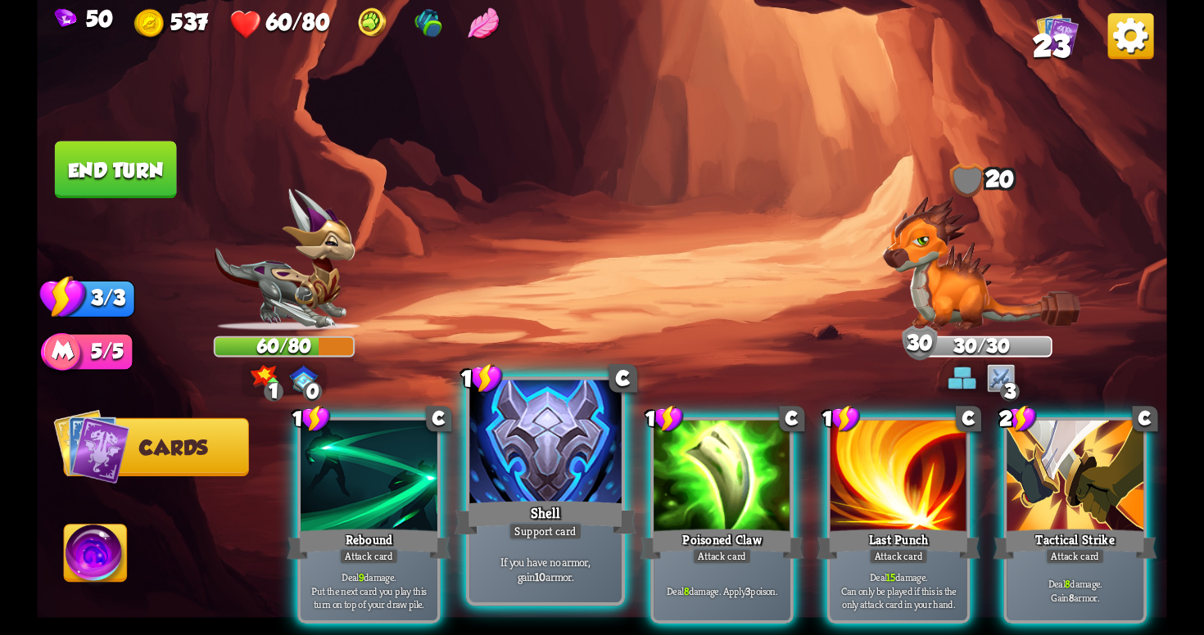
click at [575, 522] on div "Shell" at bounding box center [545, 518] width 182 height 41
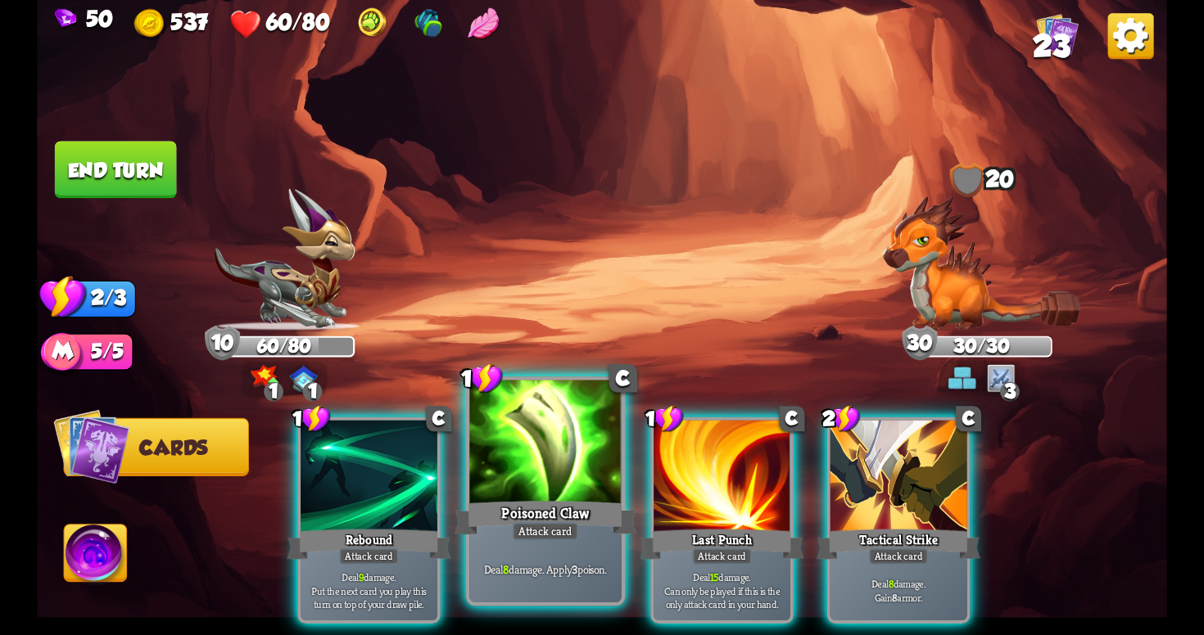
click at [576, 522] on div "Poisoned Claw" at bounding box center [545, 518] width 182 height 41
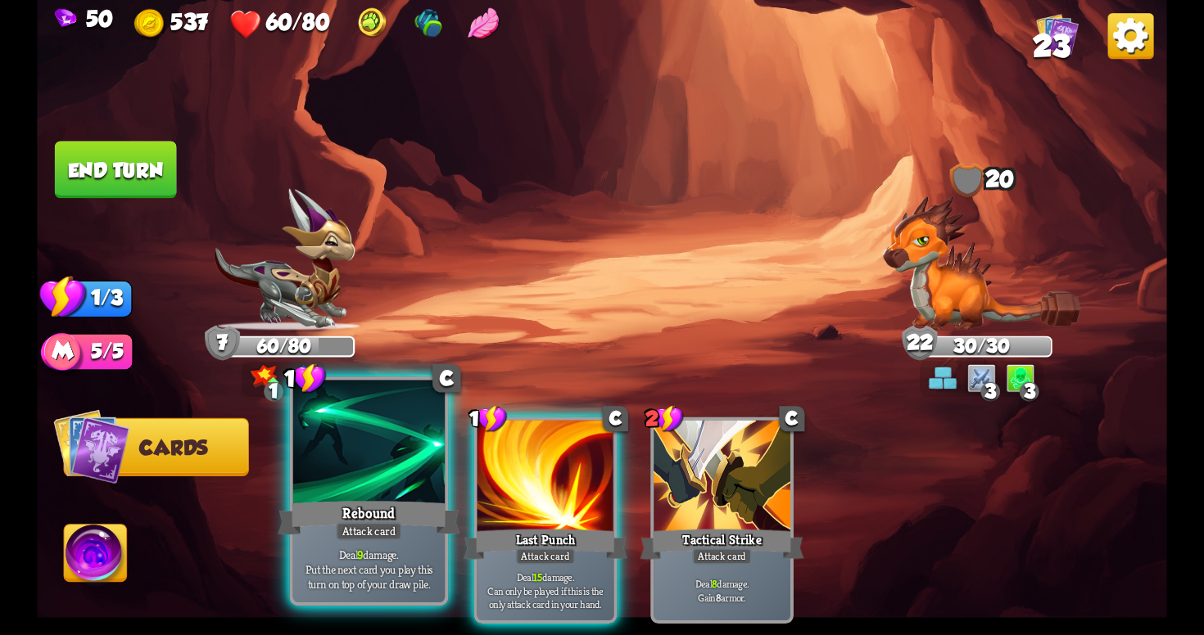
click at [423, 549] on p "Deal 9 damage. Put the next card you play this turn on top of your draw pile." at bounding box center [368, 569] width 144 height 45
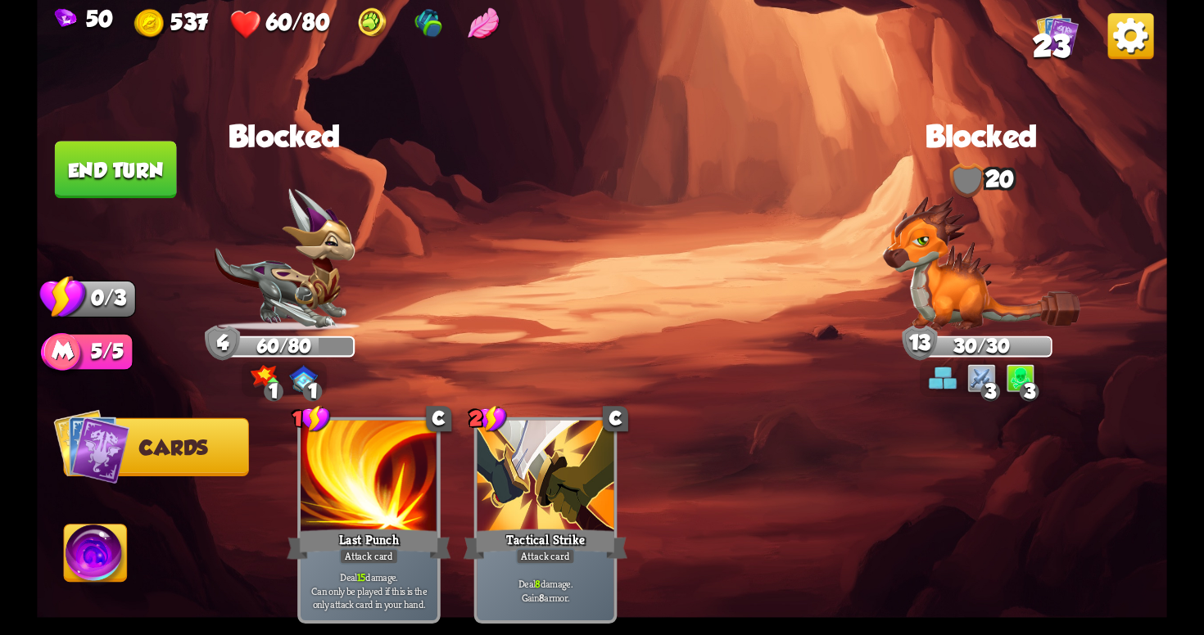
click at [115, 155] on button "End turn" at bounding box center [115, 170] width 123 height 58
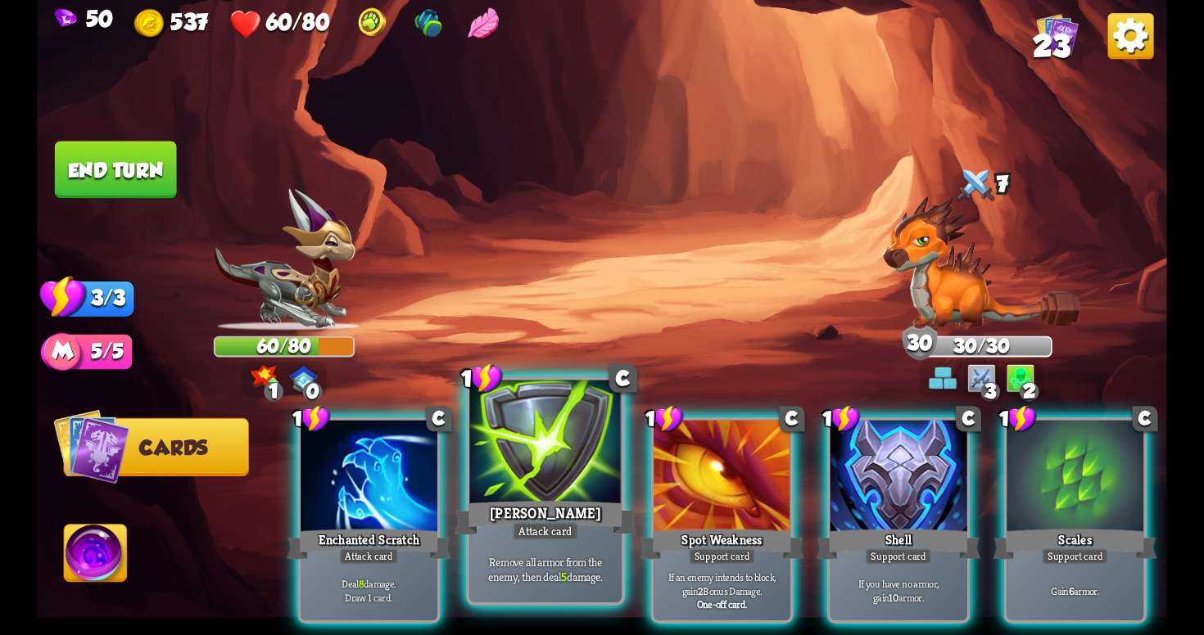
click at [548, 535] on div "Attack card" at bounding box center [546, 531] width 66 height 19
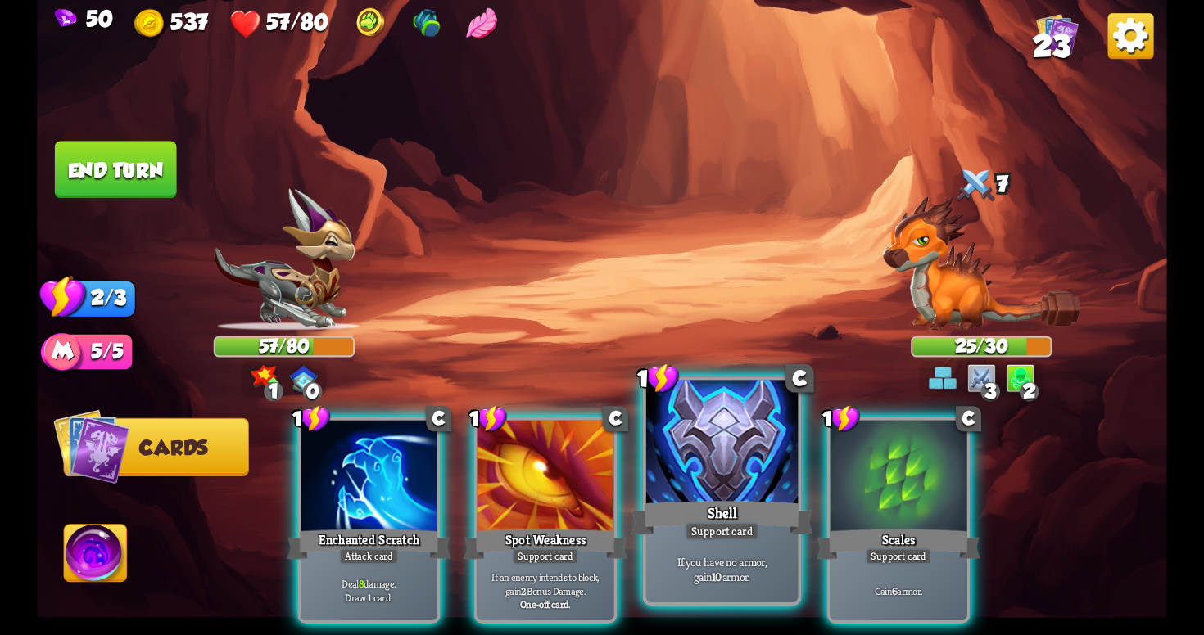
click at [732, 501] on div "Shell" at bounding box center [722, 518] width 182 height 41
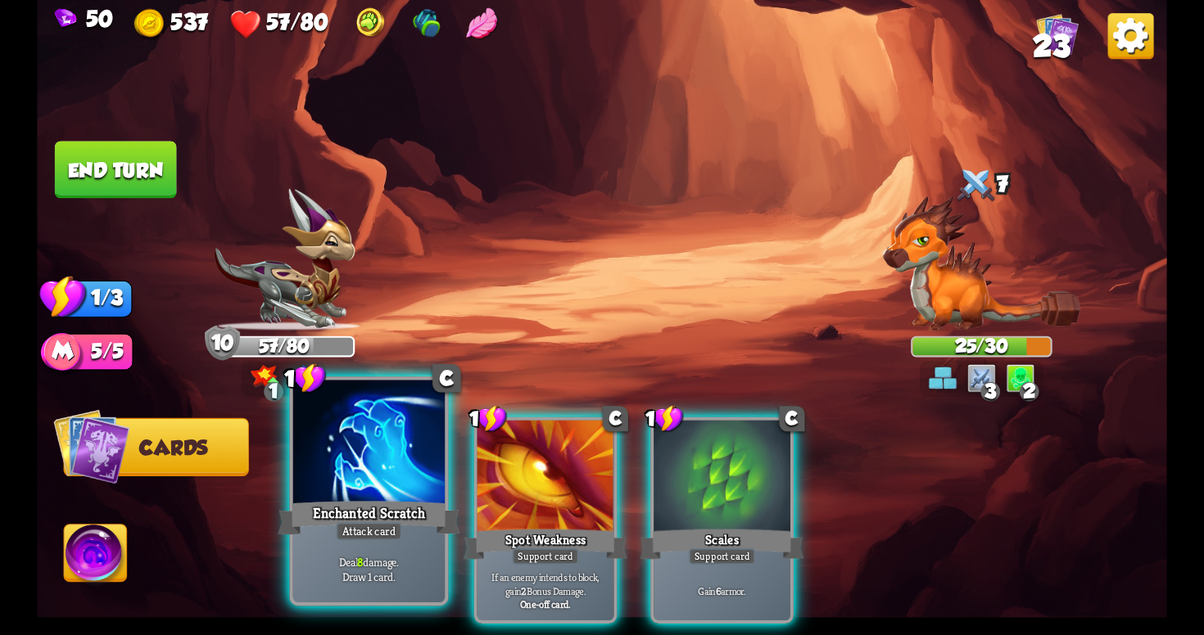
click at [398, 519] on div "Enchanted Scratch" at bounding box center [369, 518] width 182 height 41
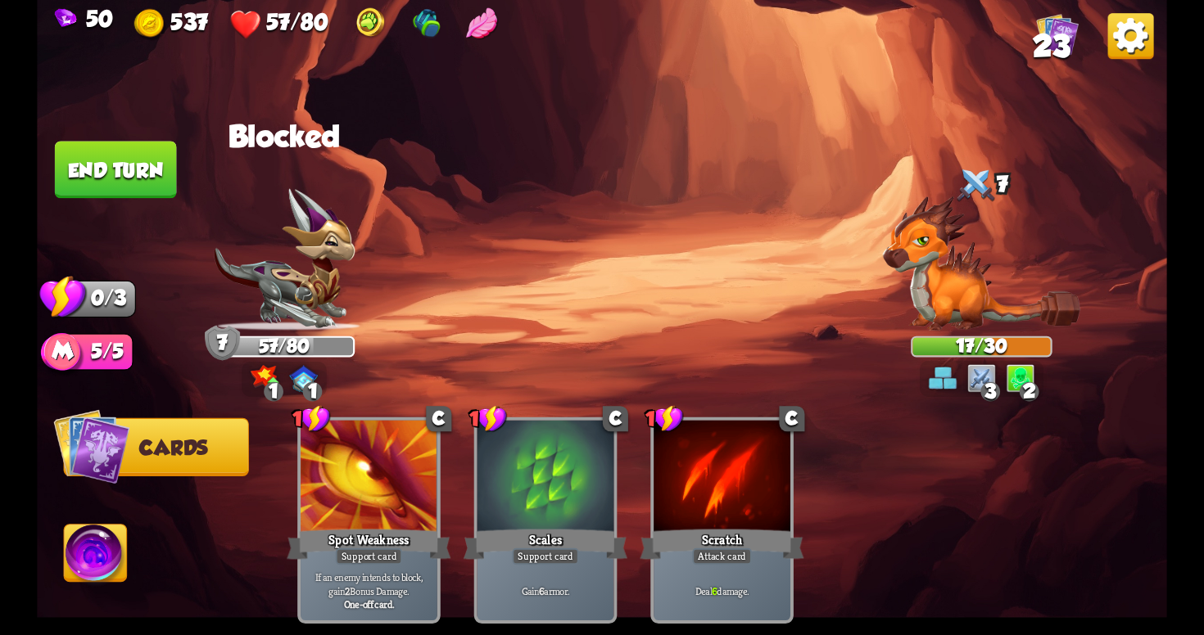
click at [121, 179] on button "End turn" at bounding box center [116, 170] width 124 height 58
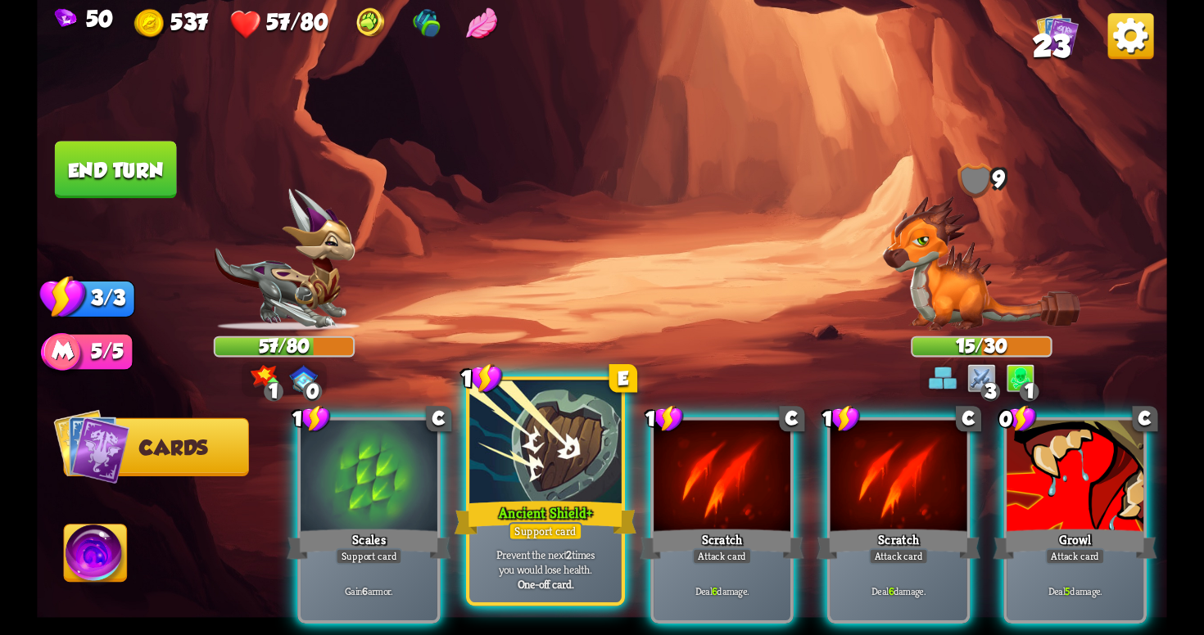
click at [572, 536] on div "Support card" at bounding box center [546, 531] width 75 height 19
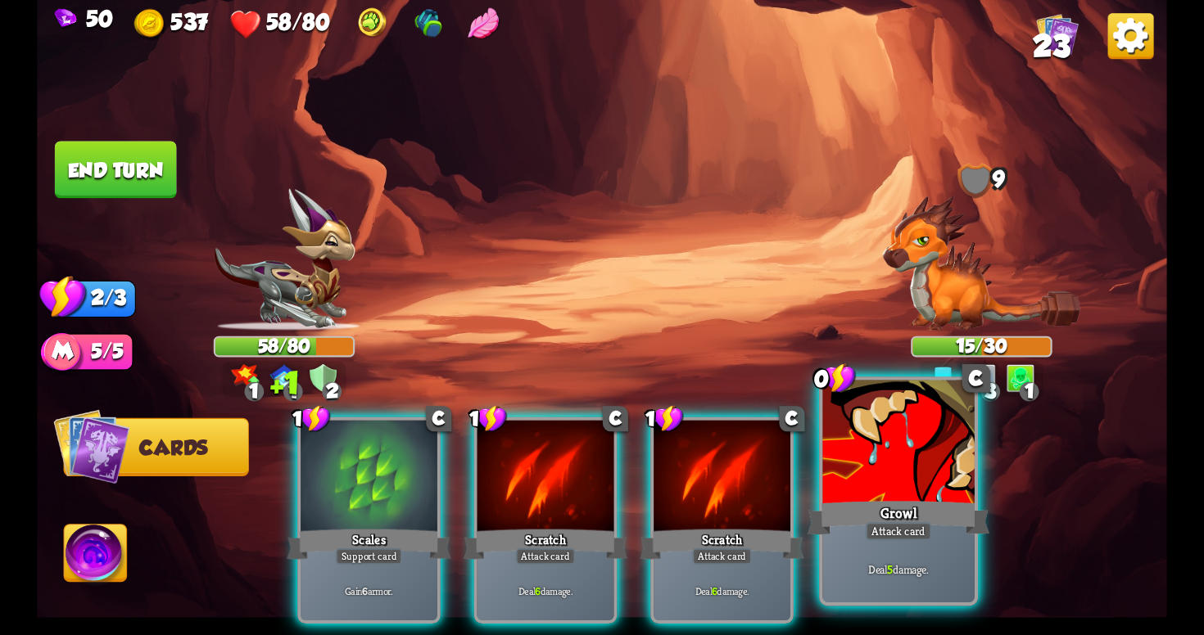
click at [853, 542] on div "Deal 5 damage." at bounding box center [897, 569] width 151 height 66
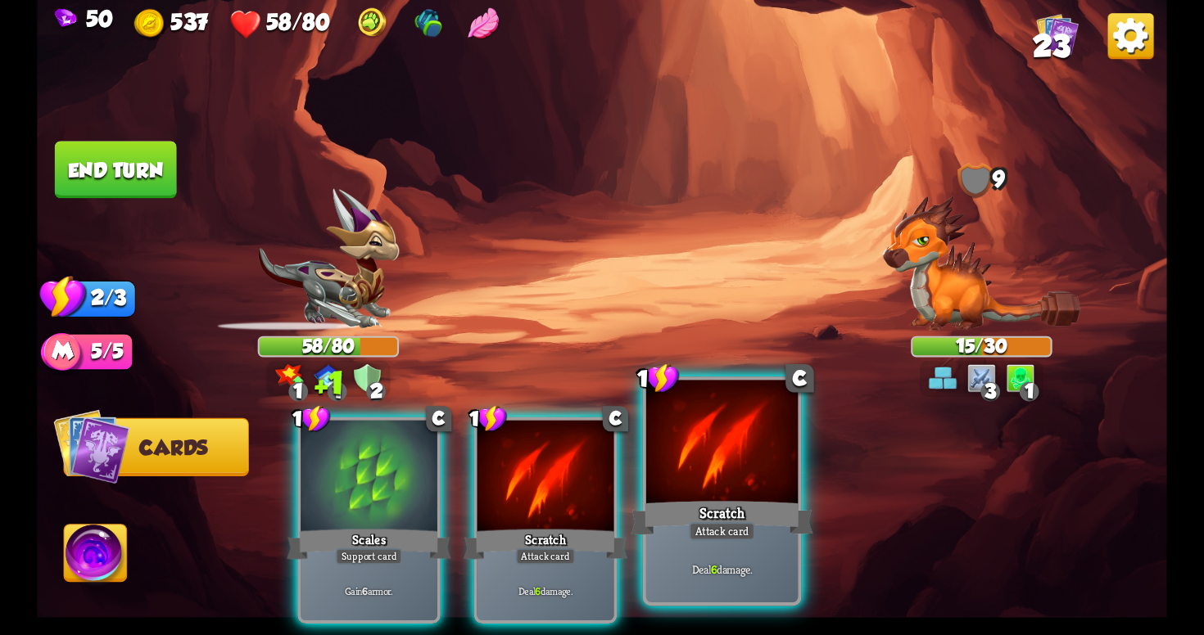
click at [720, 548] on div "Deal 6 damage." at bounding box center [721, 569] width 151 height 66
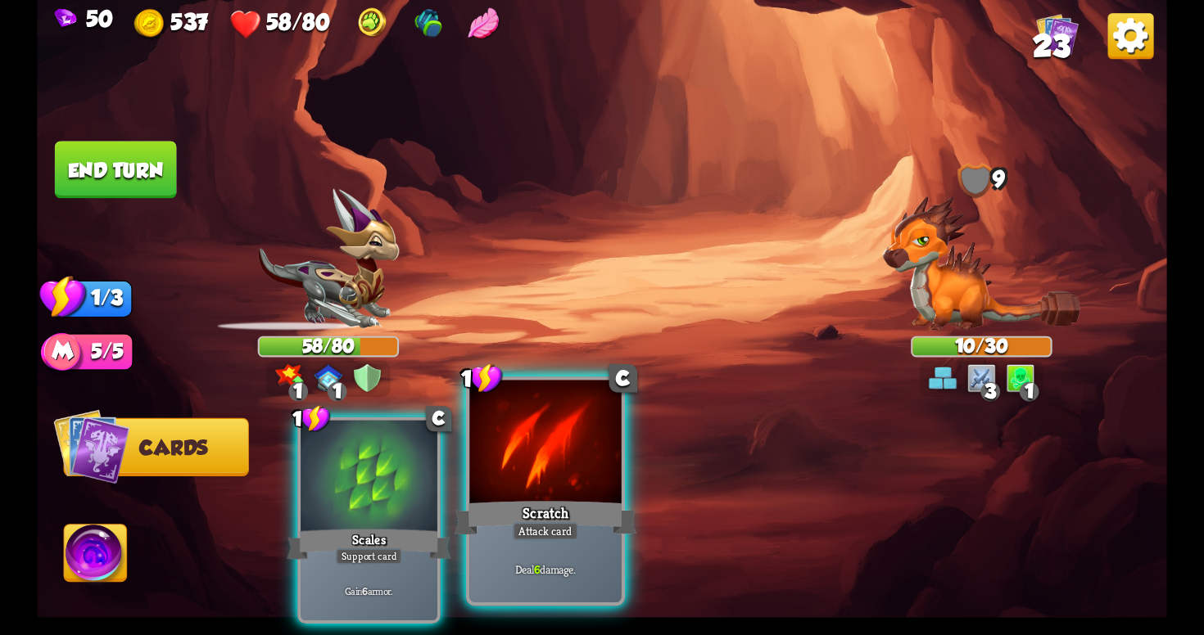
click at [582, 550] on div "Deal 6 damage." at bounding box center [544, 569] width 151 height 66
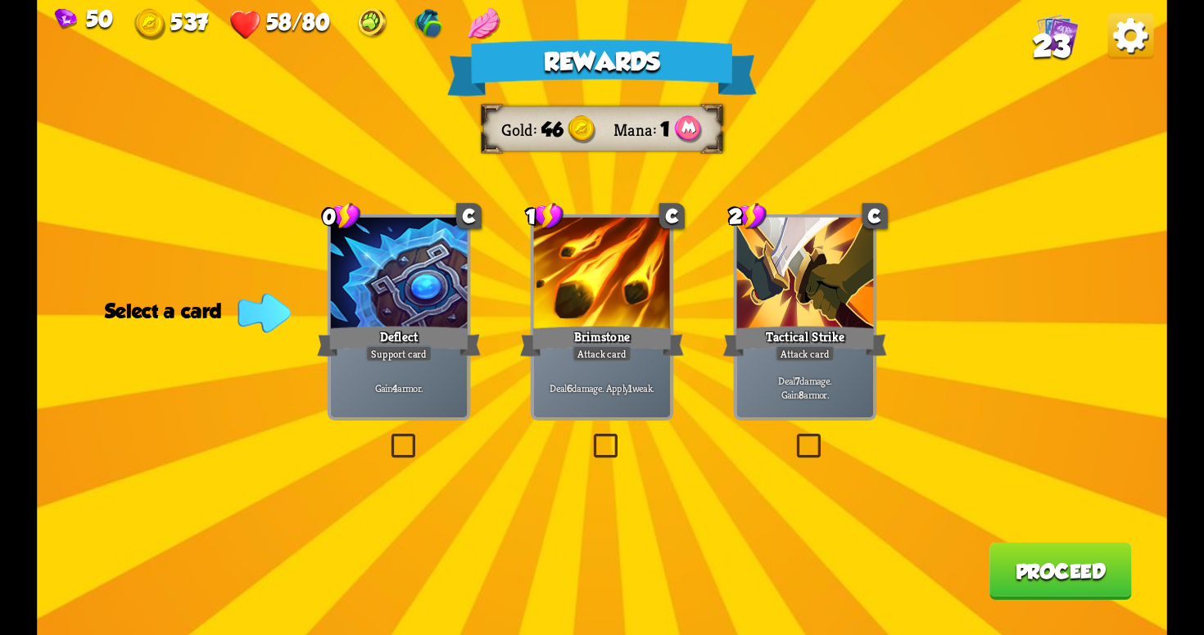
click at [387, 437] on label at bounding box center [387, 437] width 0 height 0
click at [0, 0] on input "checkbox" at bounding box center [0, 0] width 0 height 0
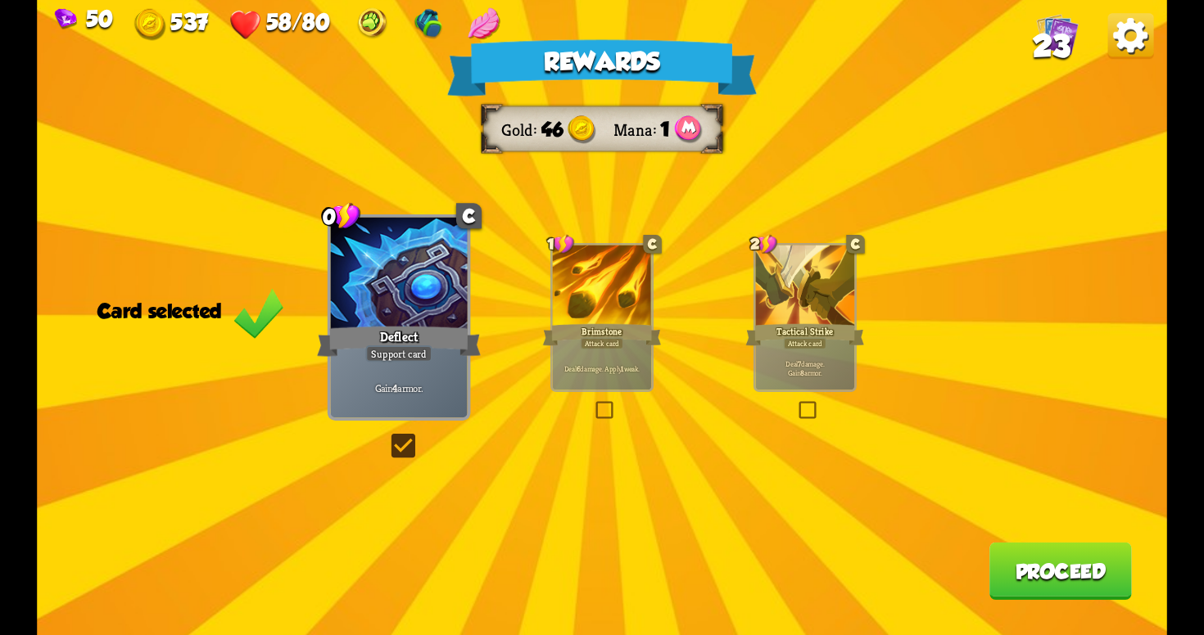
click at [1089, 557] on button "Proceed" at bounding box center [1060, 571] width 142 height 57
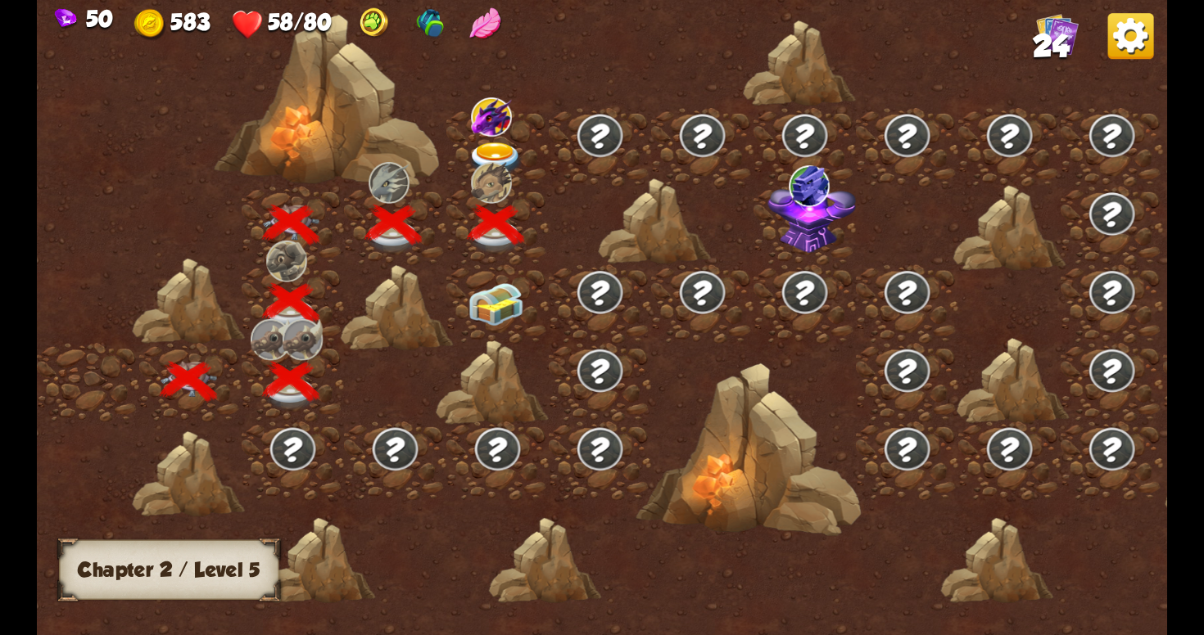
click at [488, 306] on img at bounding box center [496, 304] width 57 height 43
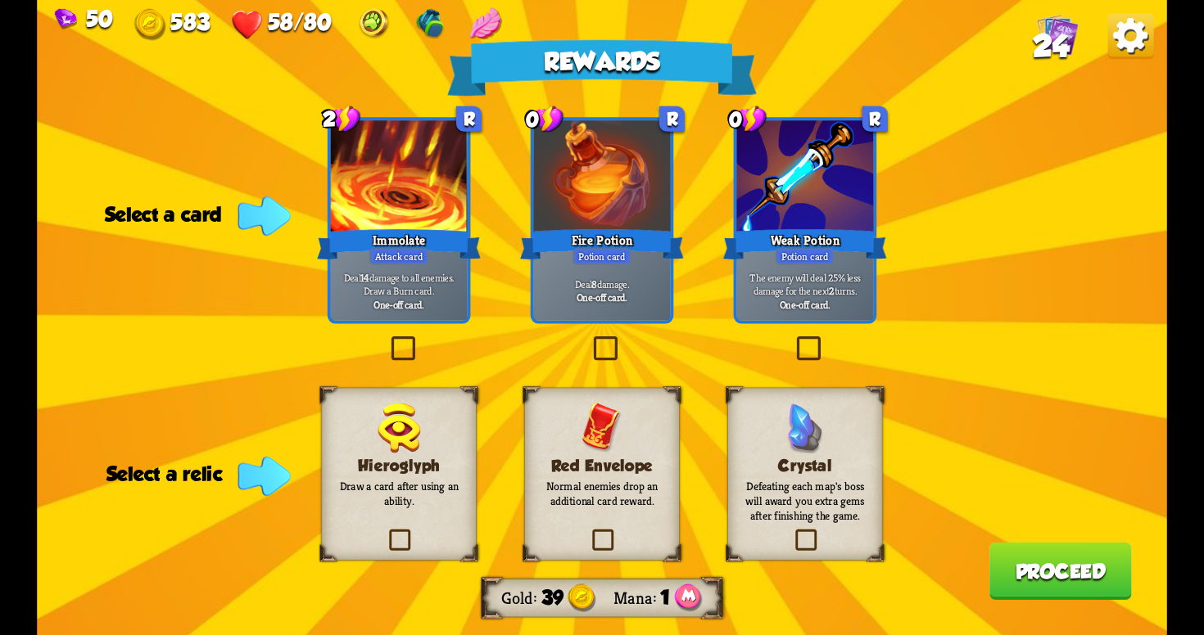
click at [564, 431] on div "Red Envelope Normal enemies drop an additional card reward." at bounding box center [602, 474] width 156 height 173
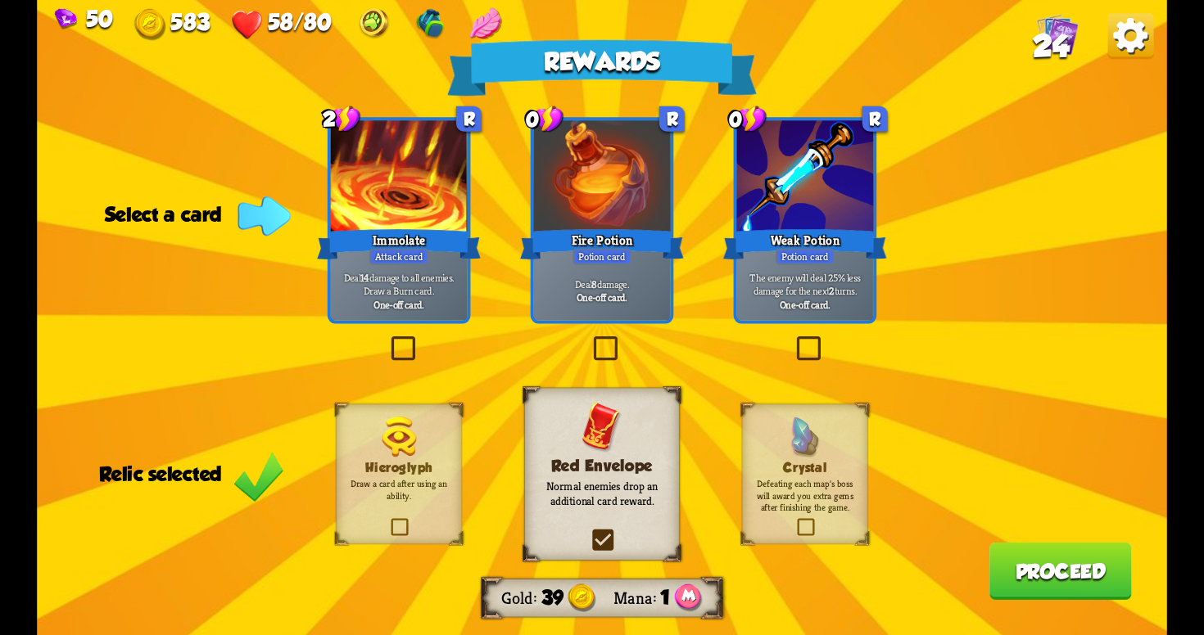
click at [590, 340] on label at bounding box center [590, 340] width 0 height 0
click at [0, 0] on input "checkbox" at bounding box center [0, 0] width 0 height 0
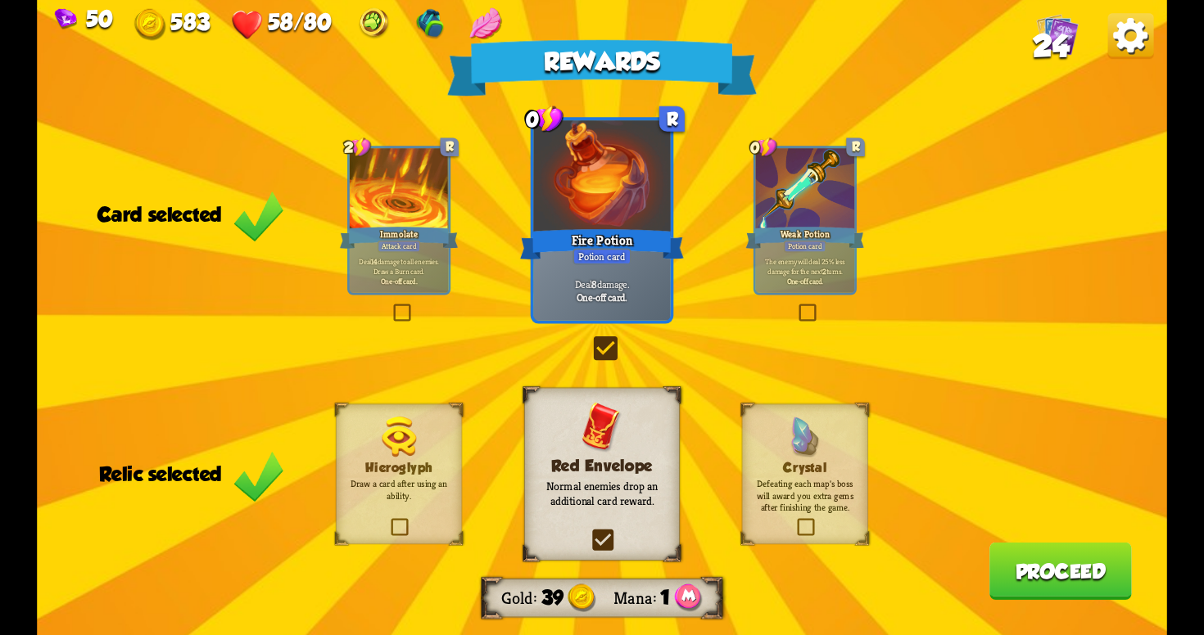
click at [1044, 563] on button "Proceed" at bounding box center [1060, 571] width 142 height 57
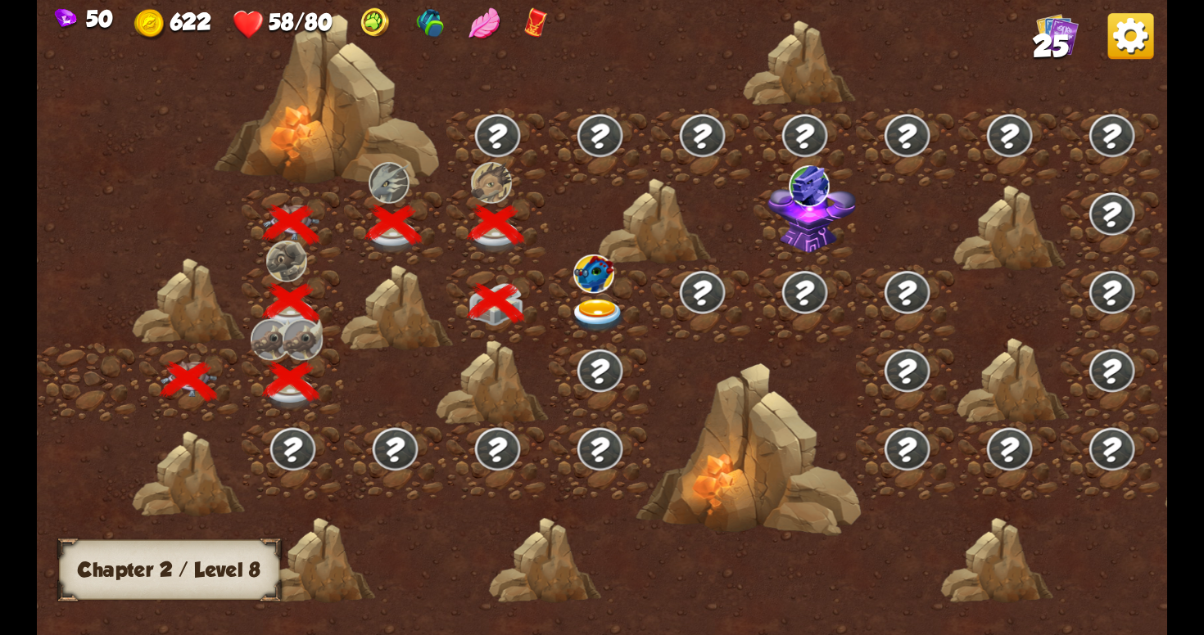
click at [595, 310] on img at bounding box center [598, 316] width 57 height 34
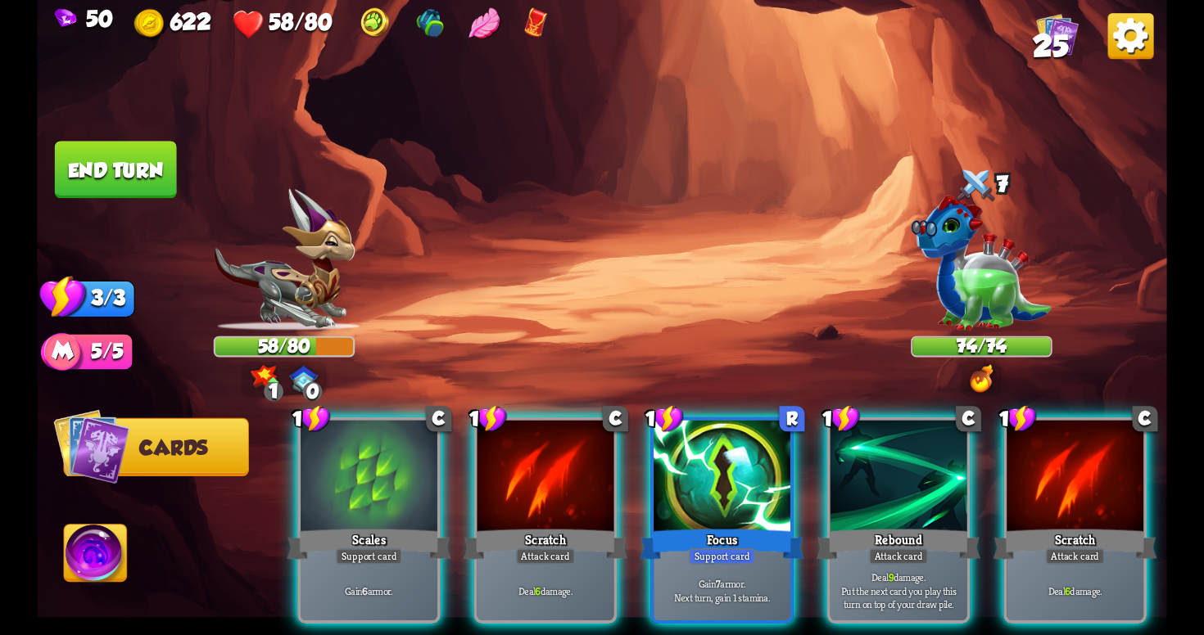
click at [977, 372] on img at bounding box center [981, 378] width 23 height 28
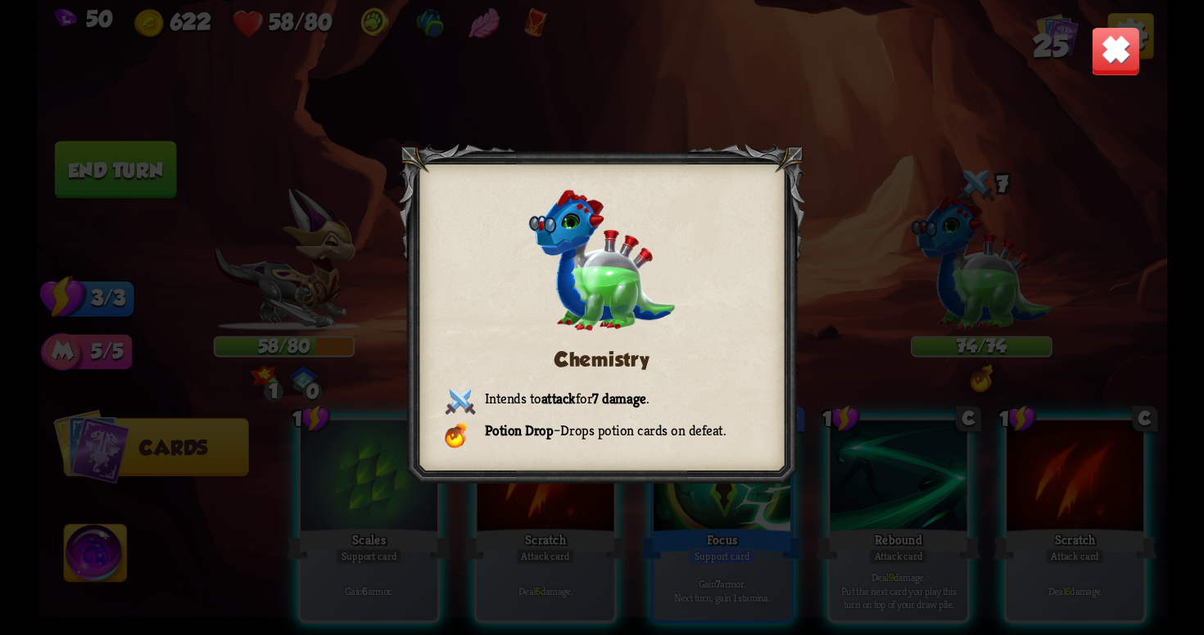
click at [1104, 57] on img at bounding box center [1115, 50] width 49 height 49
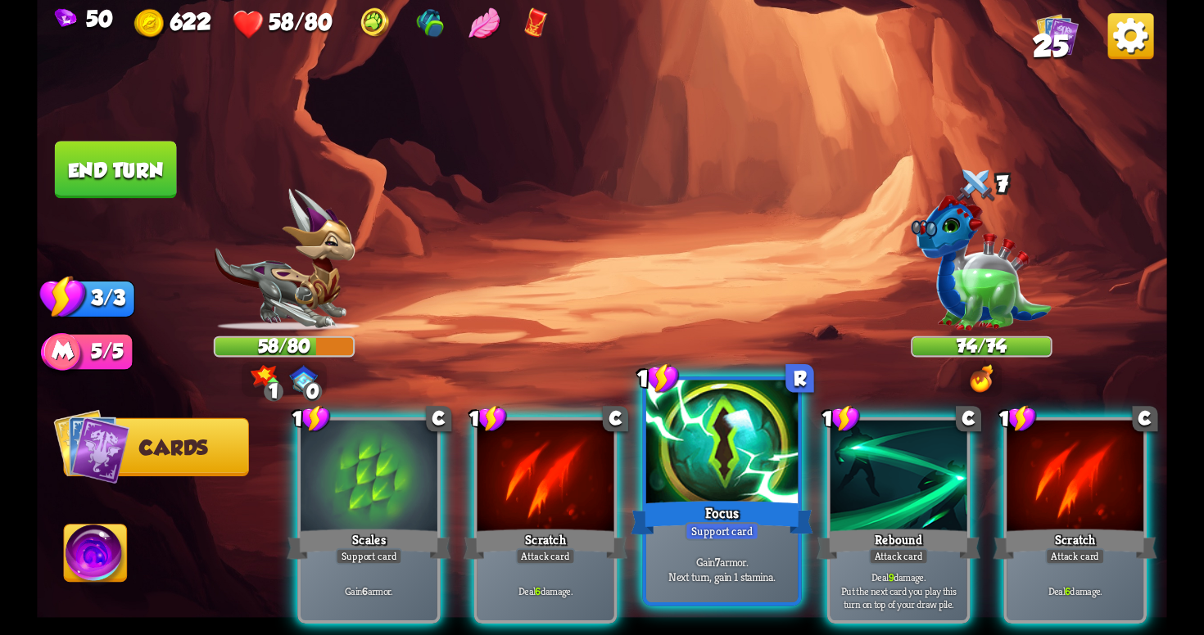
click at [733, 541] on div "Gain 7 armor. Next turn, gain 1 stamina." at bounding box center [721, 569] width 151 height 66
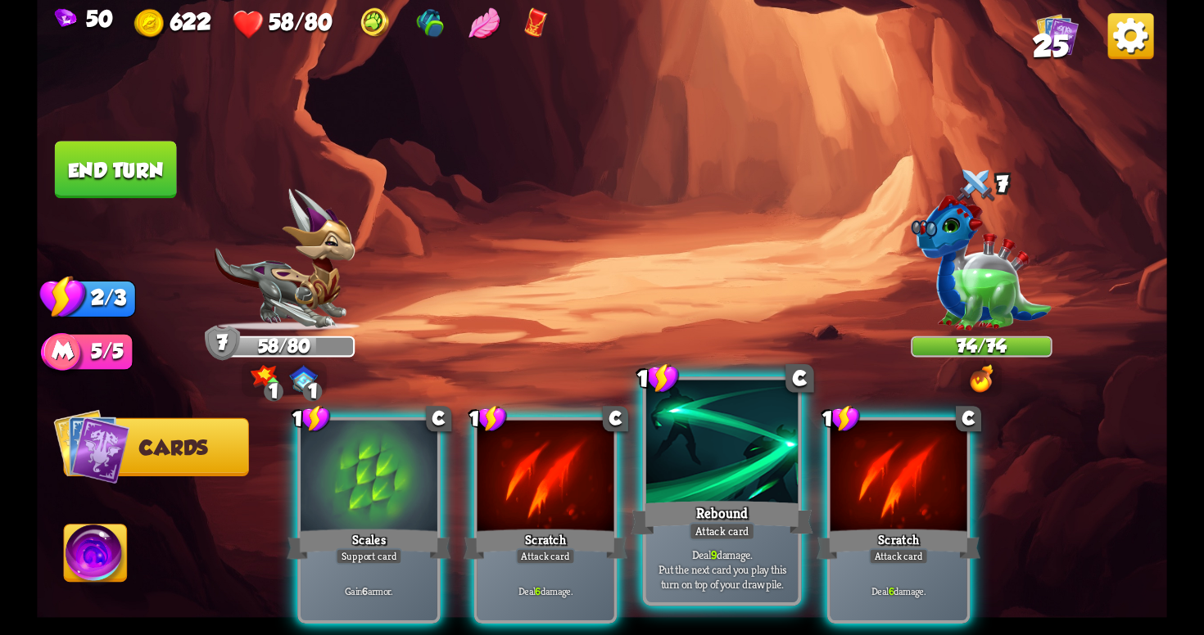
click at [726, 539] on div "Attack card" at bounding box center [722, 531] width 66 height 19
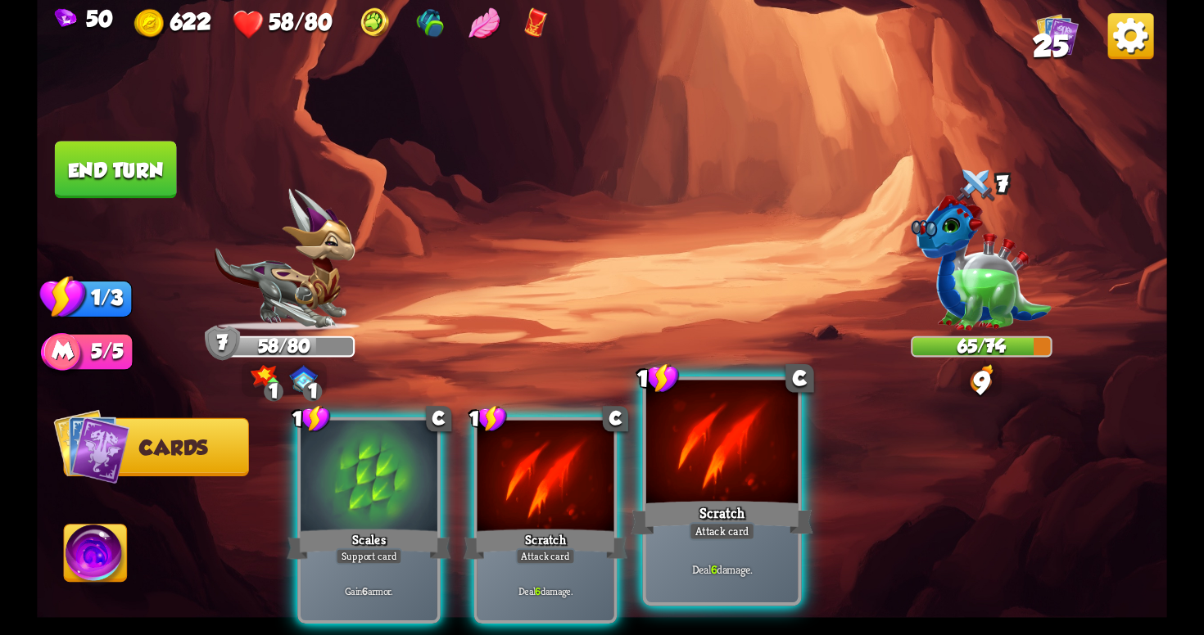
click at [713, 539] on div "Attack card" at bounding box center [722, 531] width 66 height 19
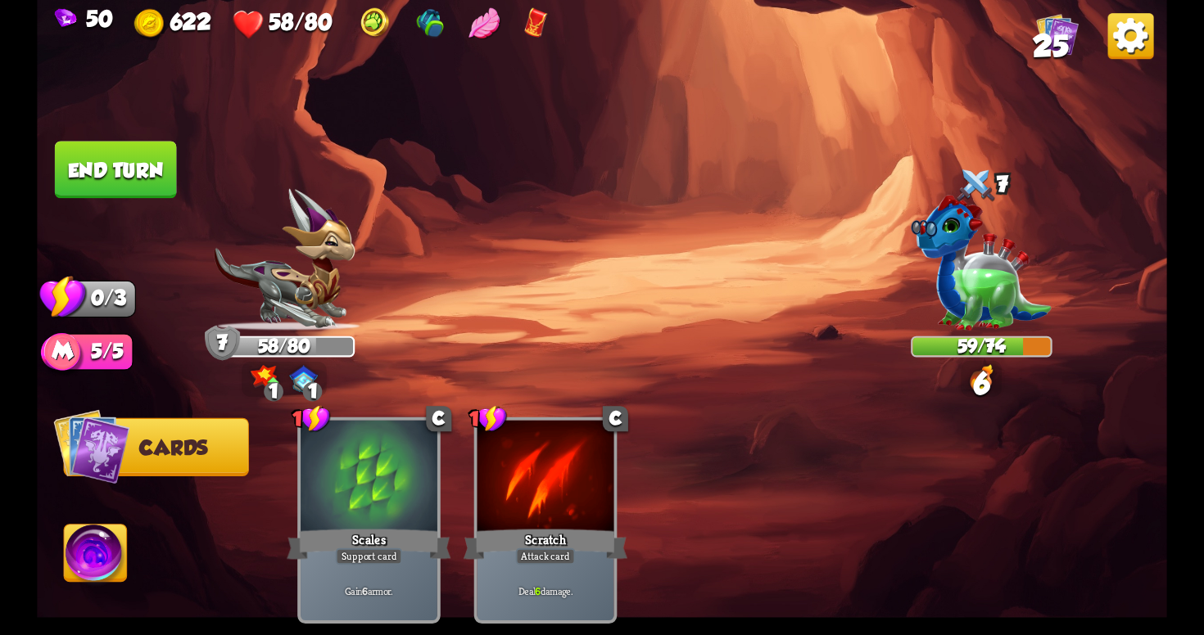
click at [140, 174] on button "End turn" at bounding box center [116, 169] width 122 height 57
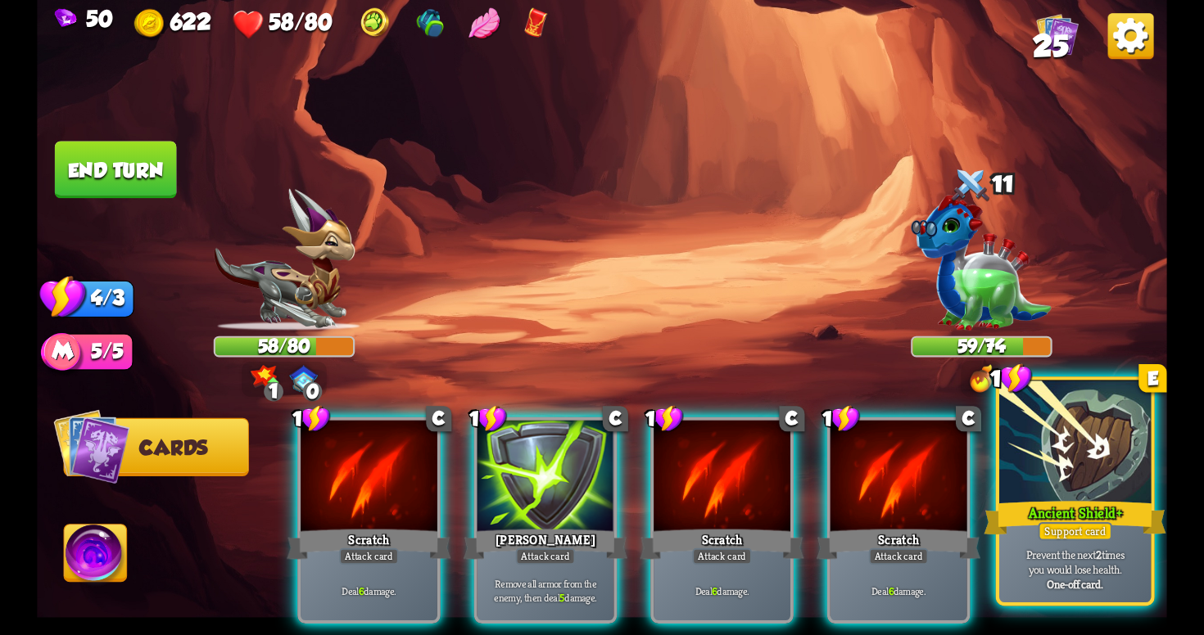
click at [1051, 510] on div "Ancient Shield+" at bounding box center [1074, 518] width 182 height 41
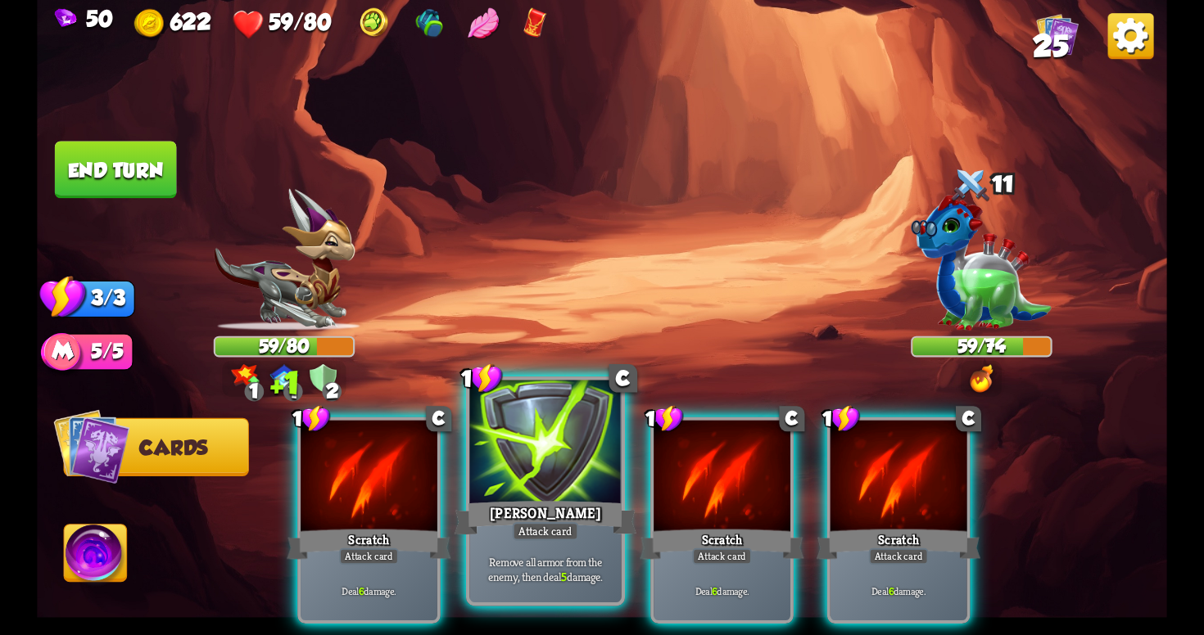
click at [558, 500] on div "[PERSON_NAME]" at bounding box center [545, 518] width 182 height 41
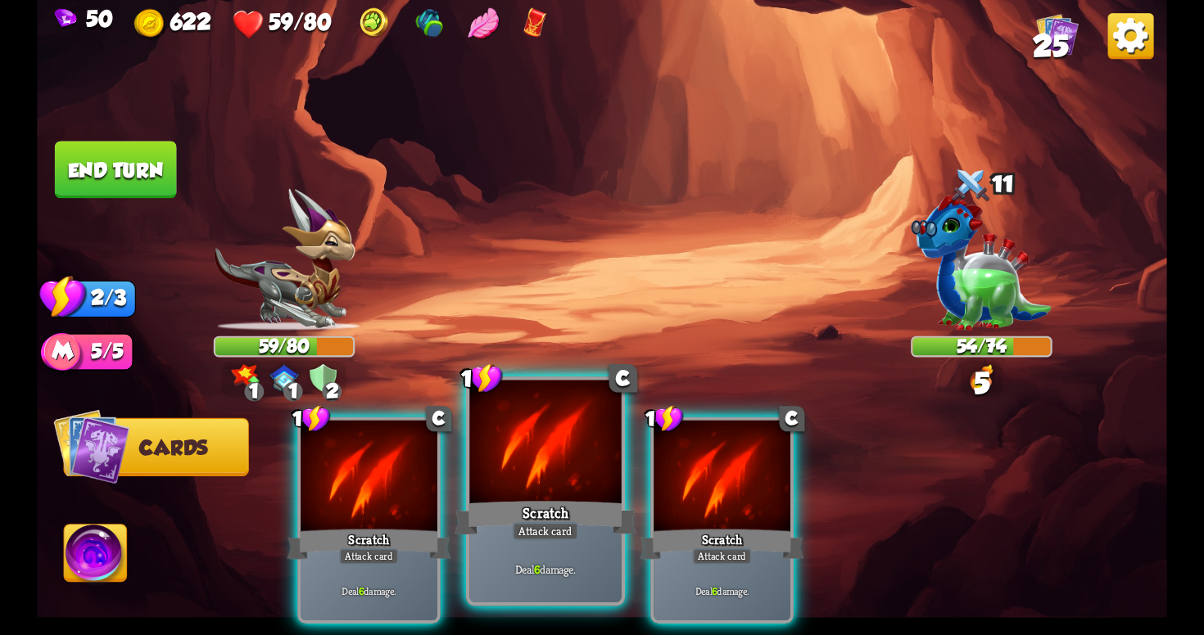
click at [569, 503] on div "Scratch" at bounding box center [545, 518] width 182 height 41
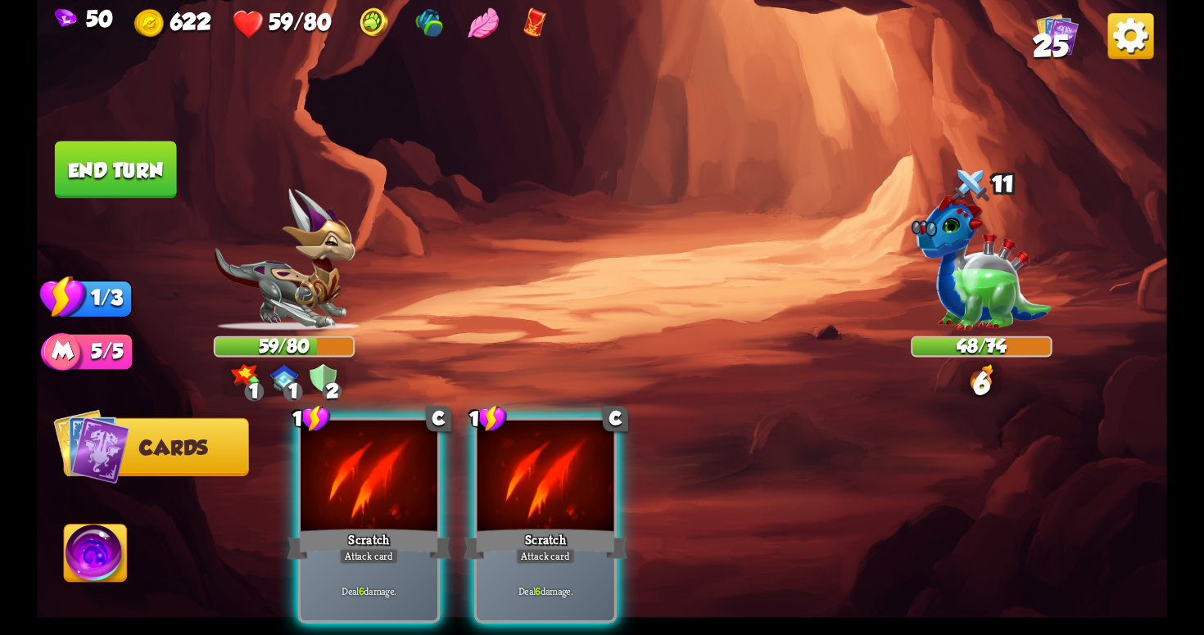
click at [107, 155] on button "End turn" at bounding box center [116, 169] width 122 height 57
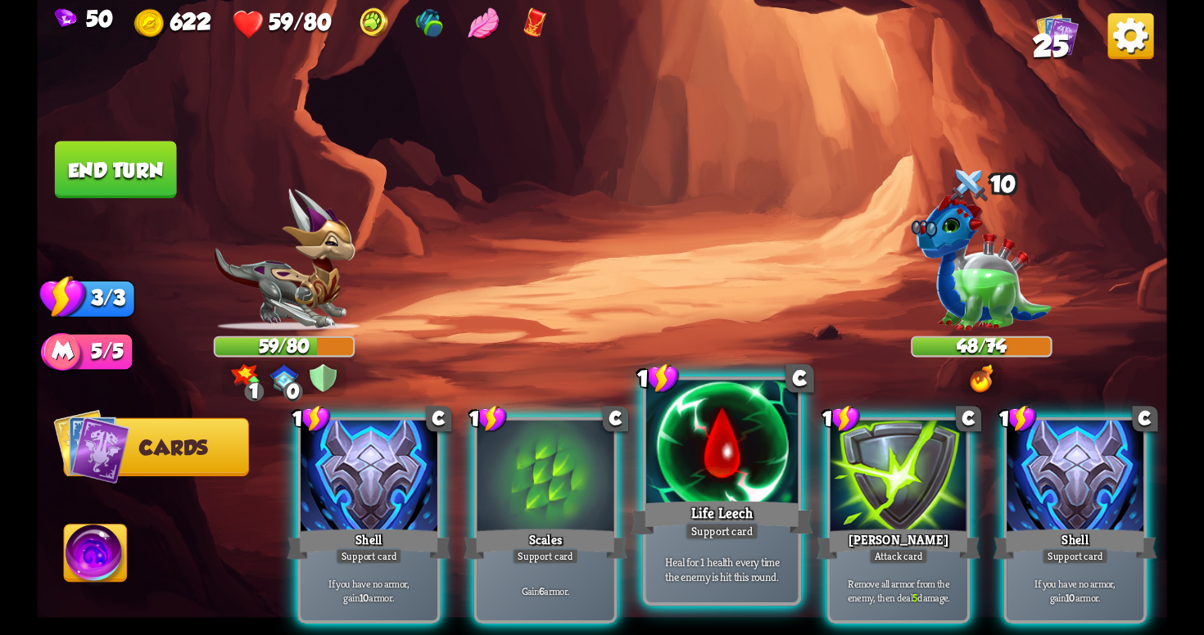
click at [761, 528] on div "Life Leech" at bounding box center [722, 518] width 182 height 41
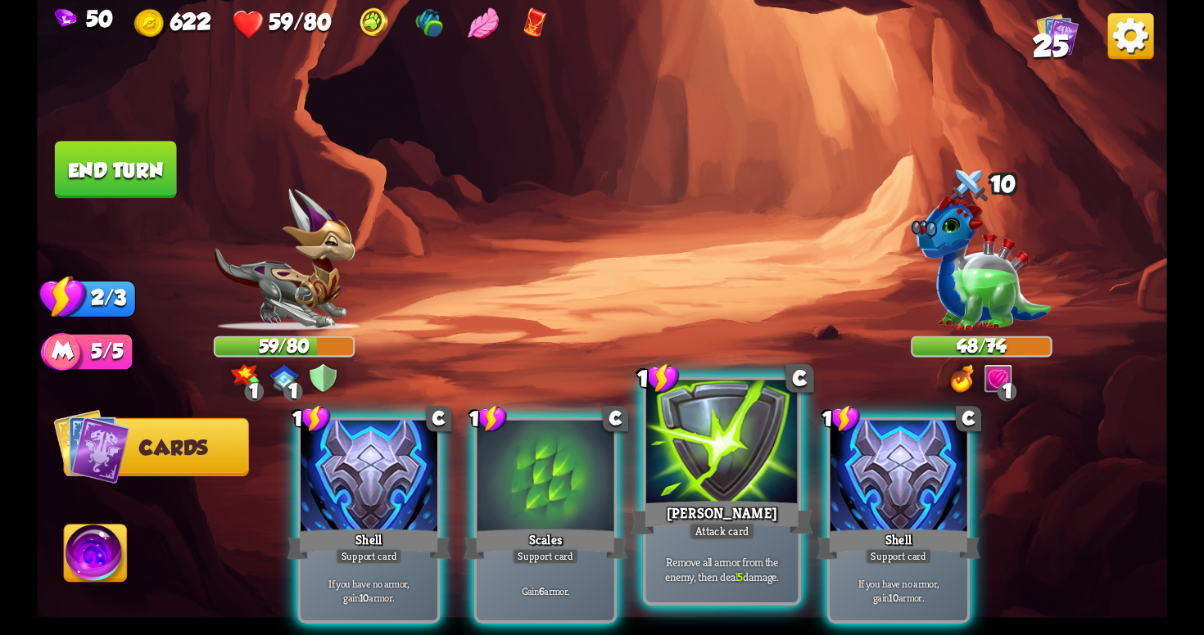
click at [711, 542] on div "Remove all armor from the enemy, then deal 5 damage." at bounding box center [721, 569] width 151 height 66
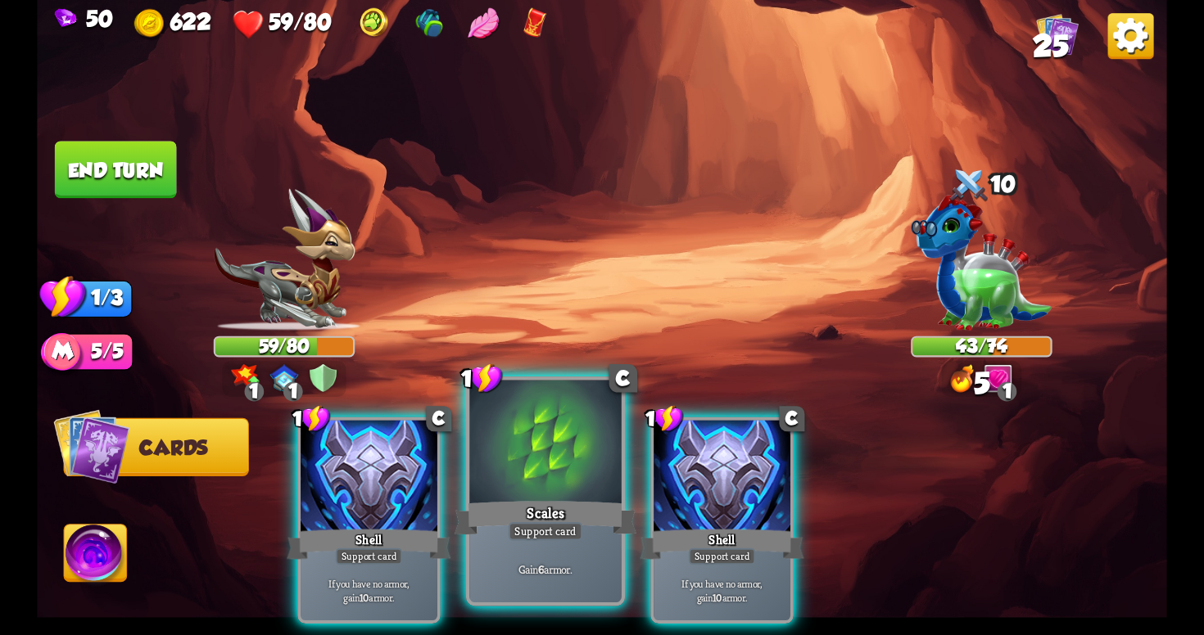
click at [573, 563] on p "Gain 6 armor." at bounding box center [545, 570] width 144 height 15
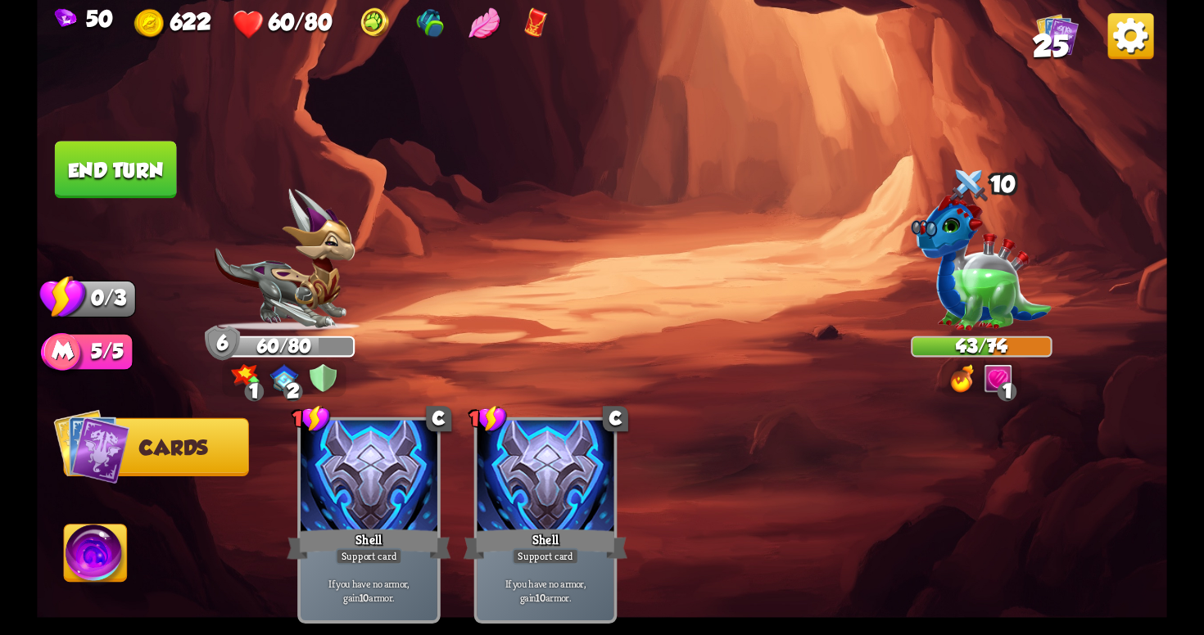
click at [135, 152] on button "End turn" at bounding box center [116, 169] width 122 height 57
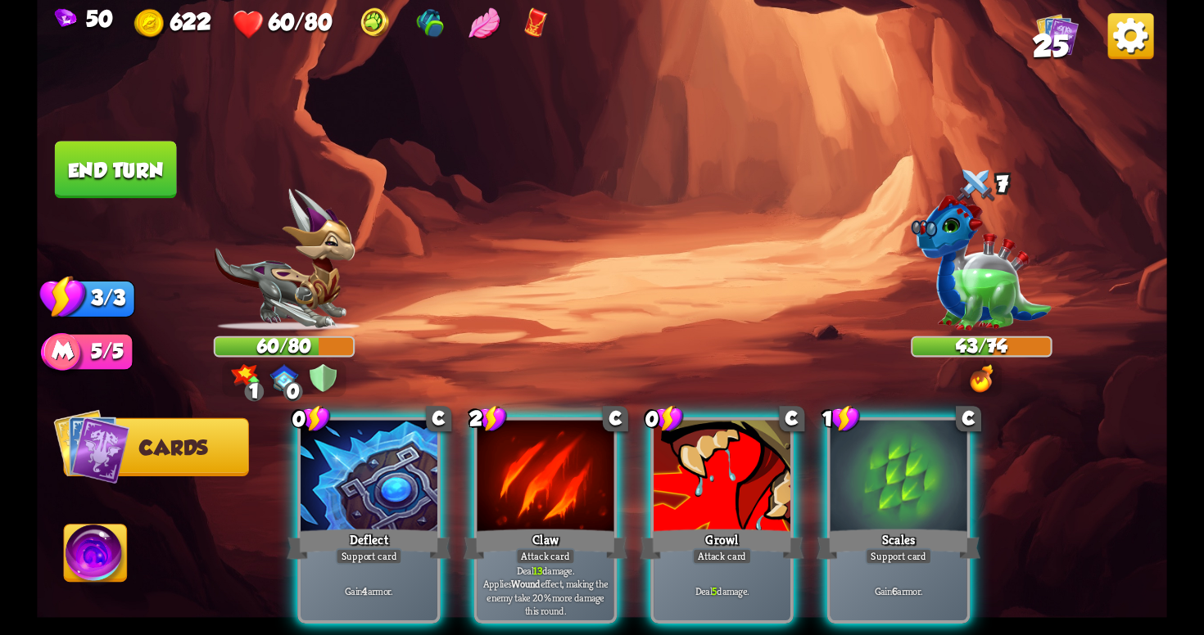
click at [291, 378] on div "Player turn" at bounding box center [602, 318] width 1130 height 174
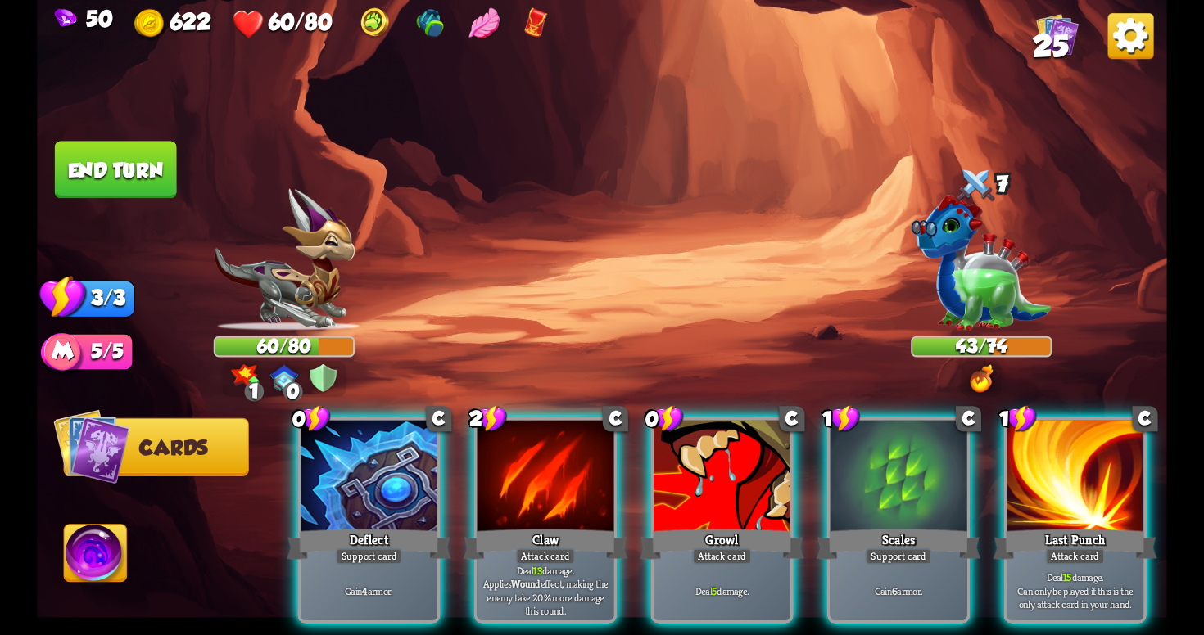
click at [324, 374] on img at bounding box center [323, 378] width 28 height 28
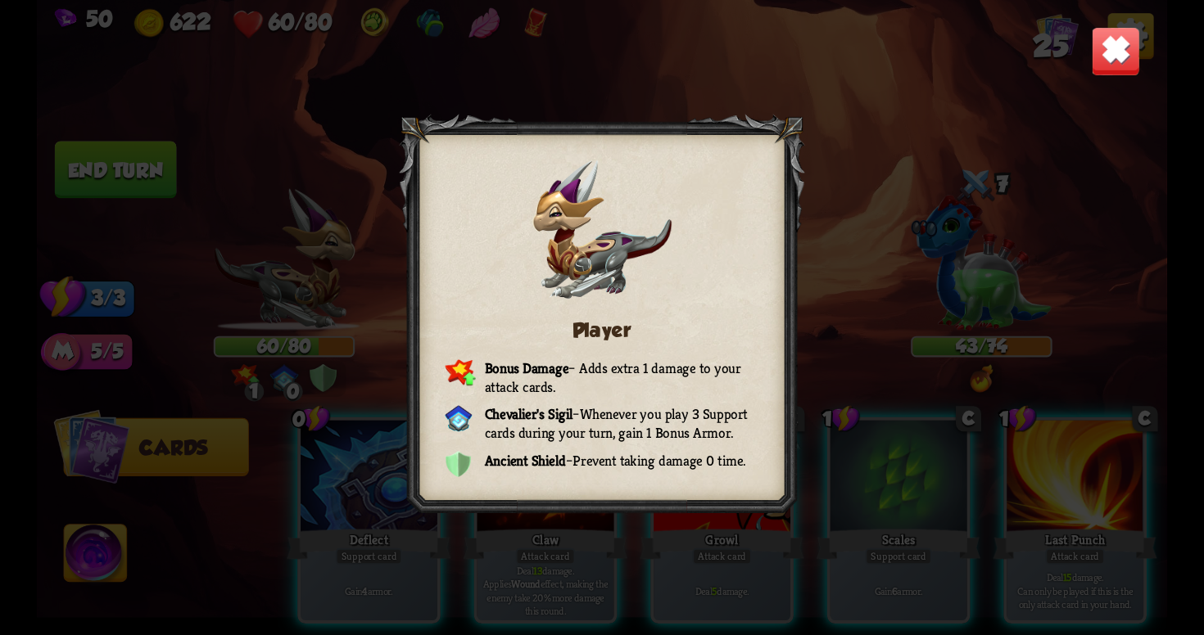
click at [1105, 61] on img at bounding box center [1115, 50] width 49 height 49
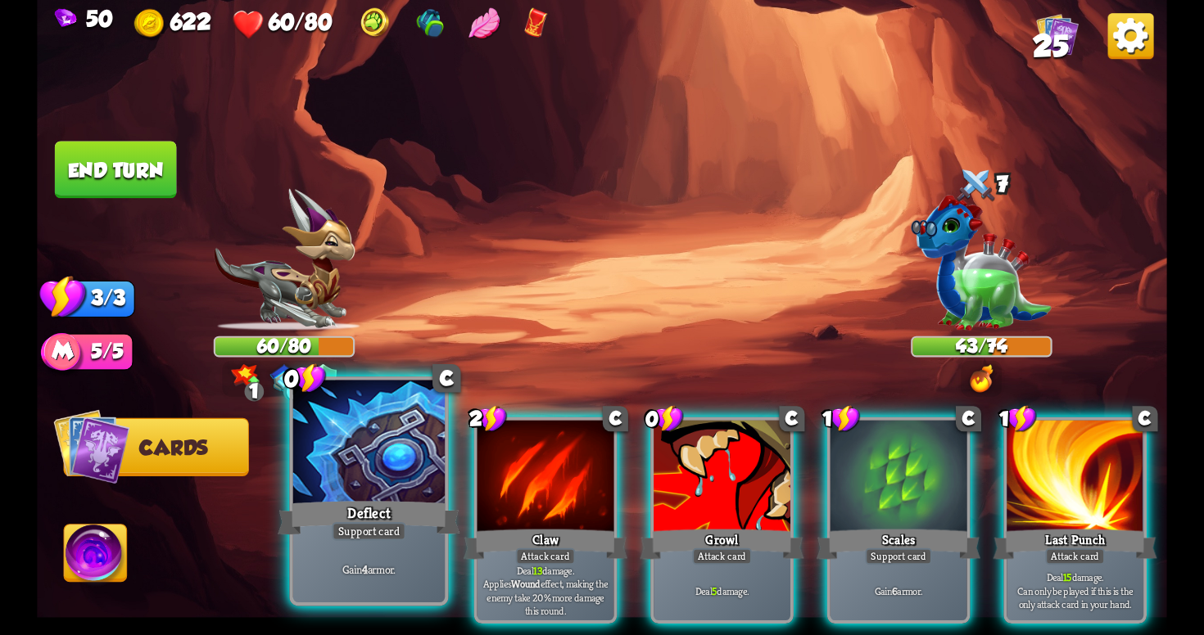
click at [387, 549] on div "Gain 4 armor." at bounding box center [368, 569] width 151 height 66
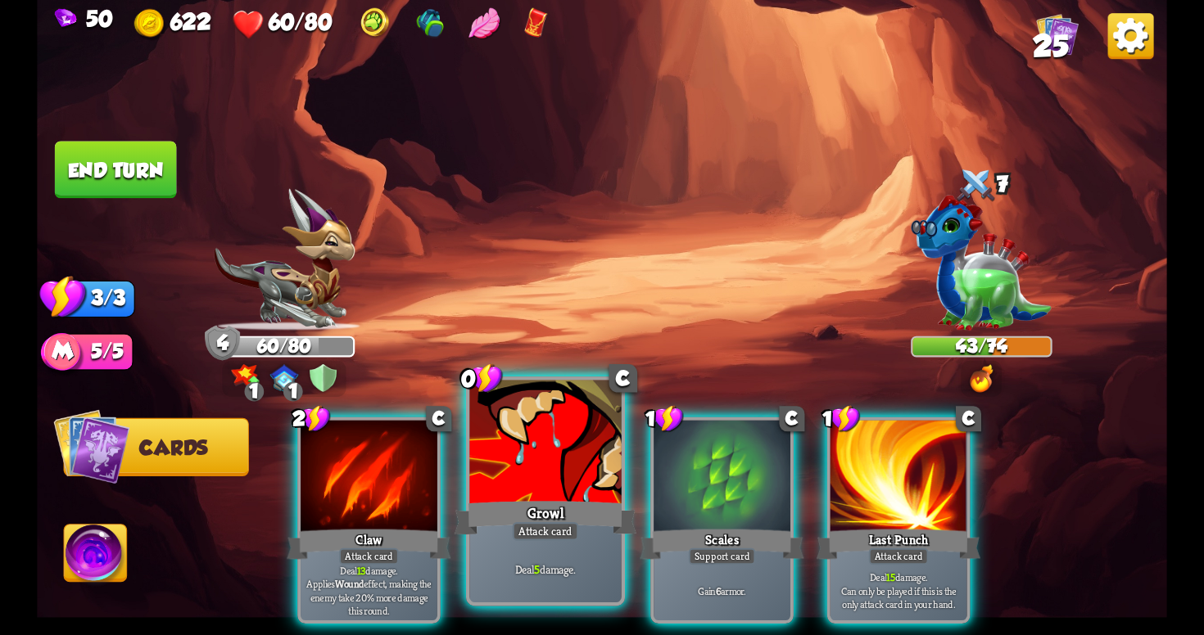
click at [533, 532] on div "Attack card" at bounding box center [546, 531] width 66 height 19
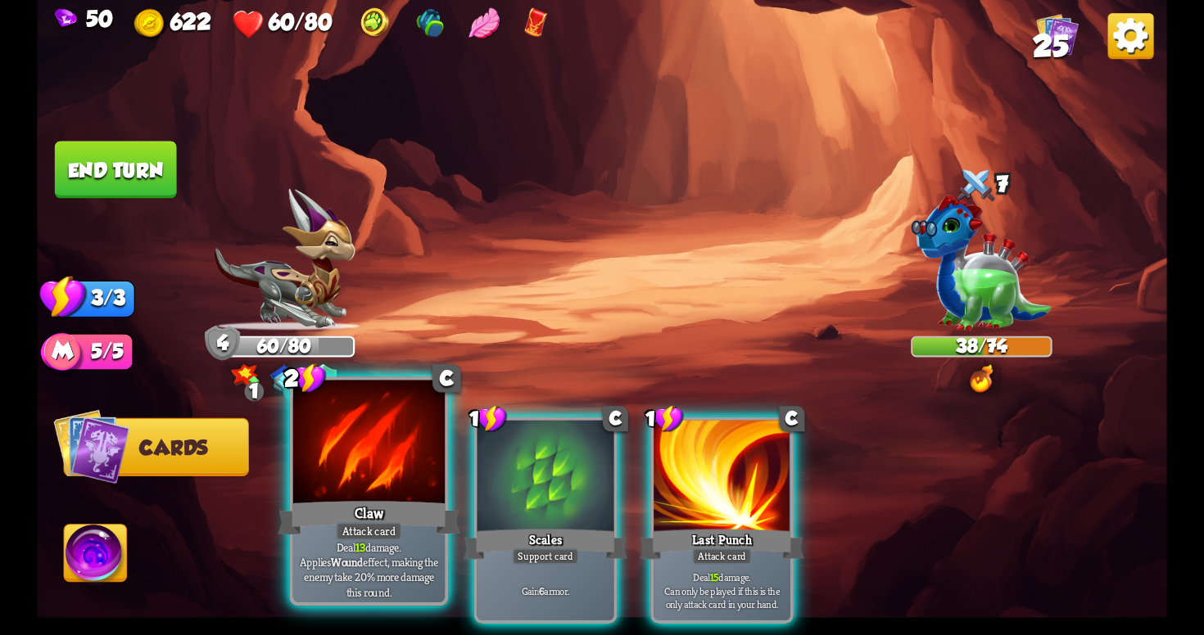
click at [355, 528] on div "Attack card" at bounding box center [369, 531] width 66 height 19
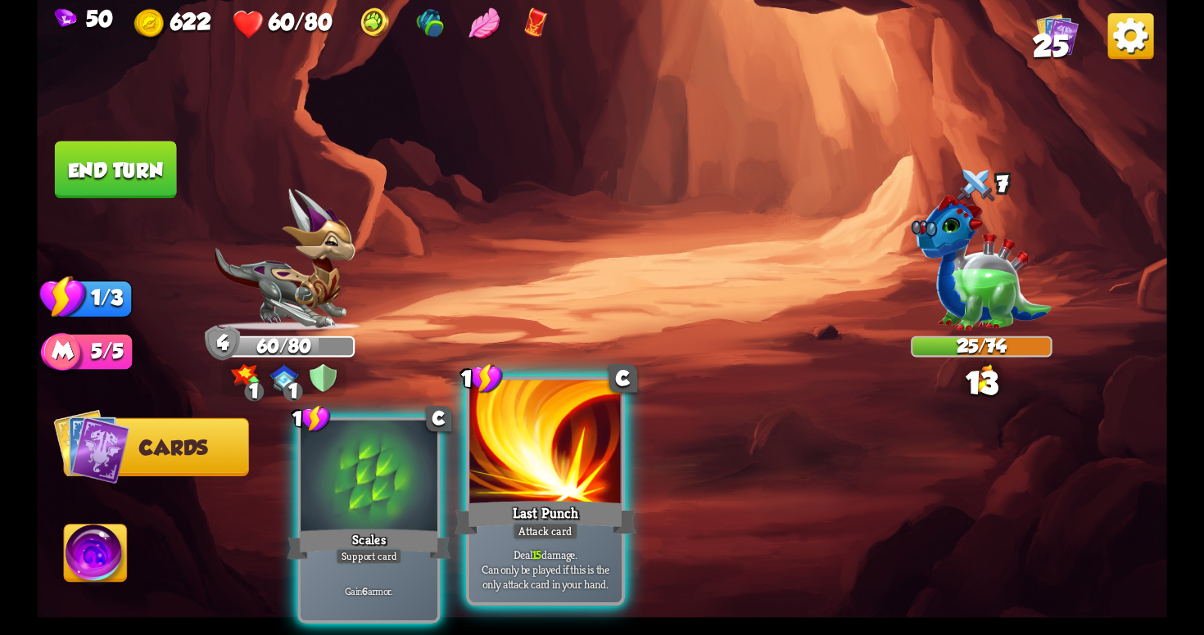
click at [491, 513] on div "Last Punch" at bounding box center [545, 518] width 182 height 41
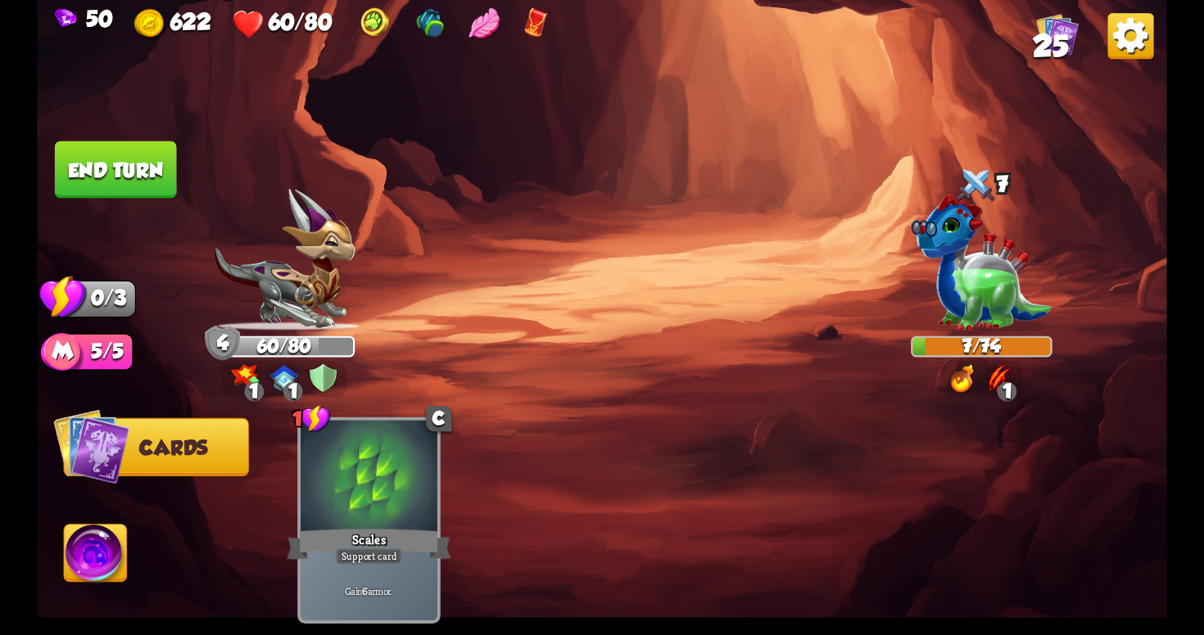
click at [114, 144] on button "End turn" at bounding box center [116, 169] width 122 height 57
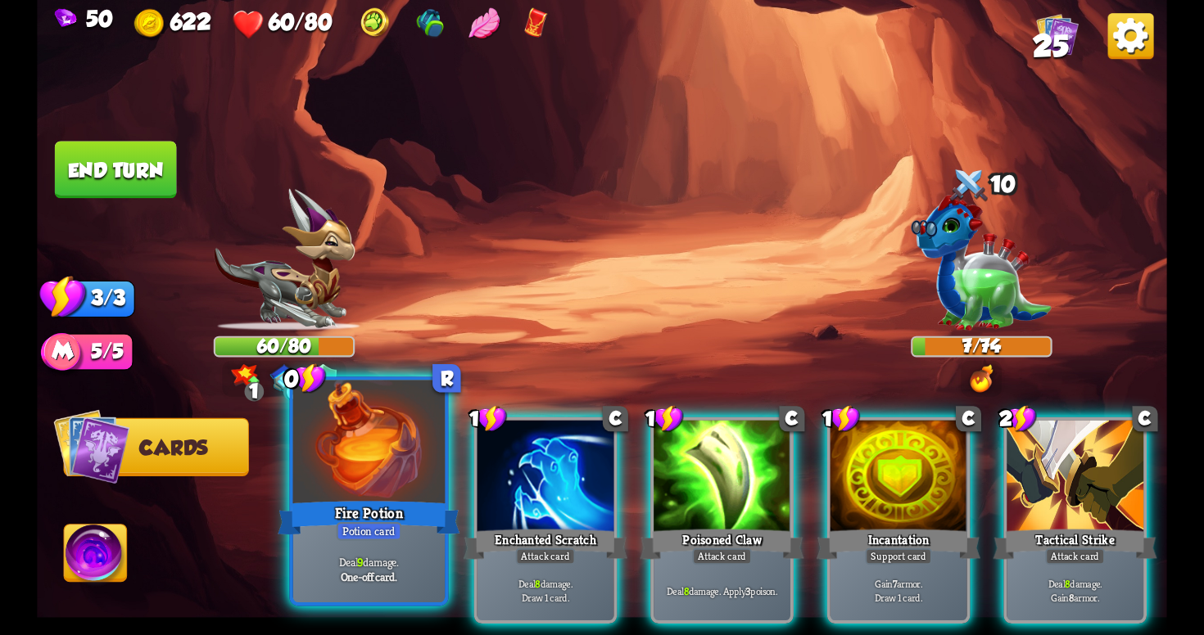
click at [385, 484] on div at bounding box center [368, 445] width 151 height 128
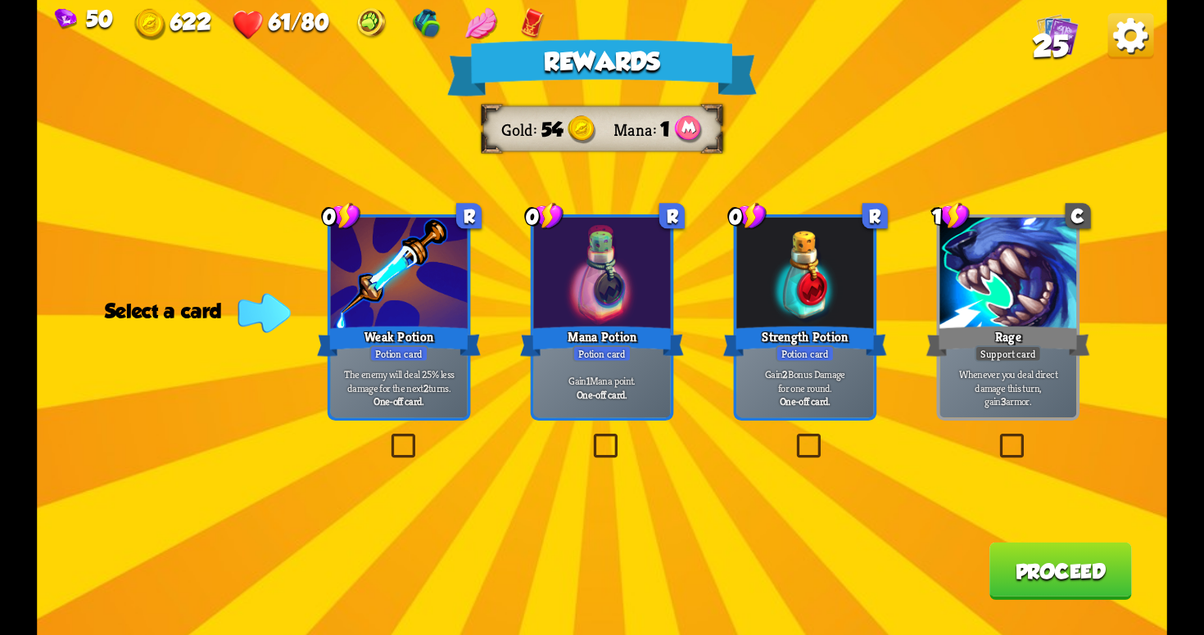
click at [387, 437] on label at bounding box center [387, 437] width 0 height 0
click at [0, 0] on input "checkbox" at bounding box center [0, 0] width 0 height 0
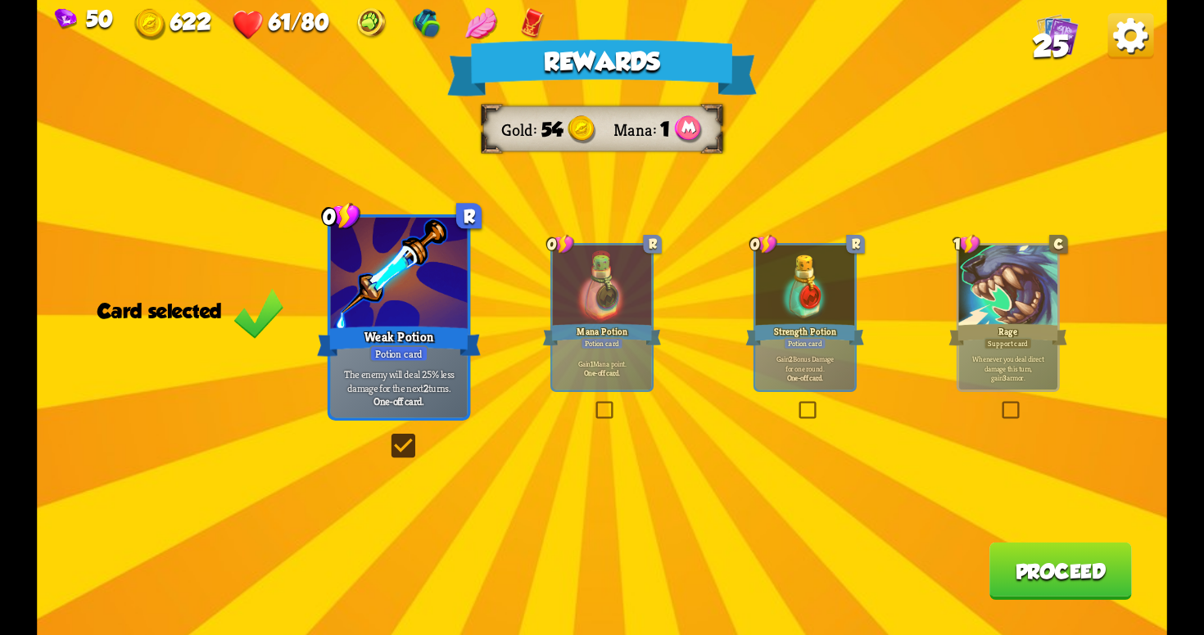
click at [1041, 556] on button "Proceed" at bounding box center [1060, 571] width 142 height 57
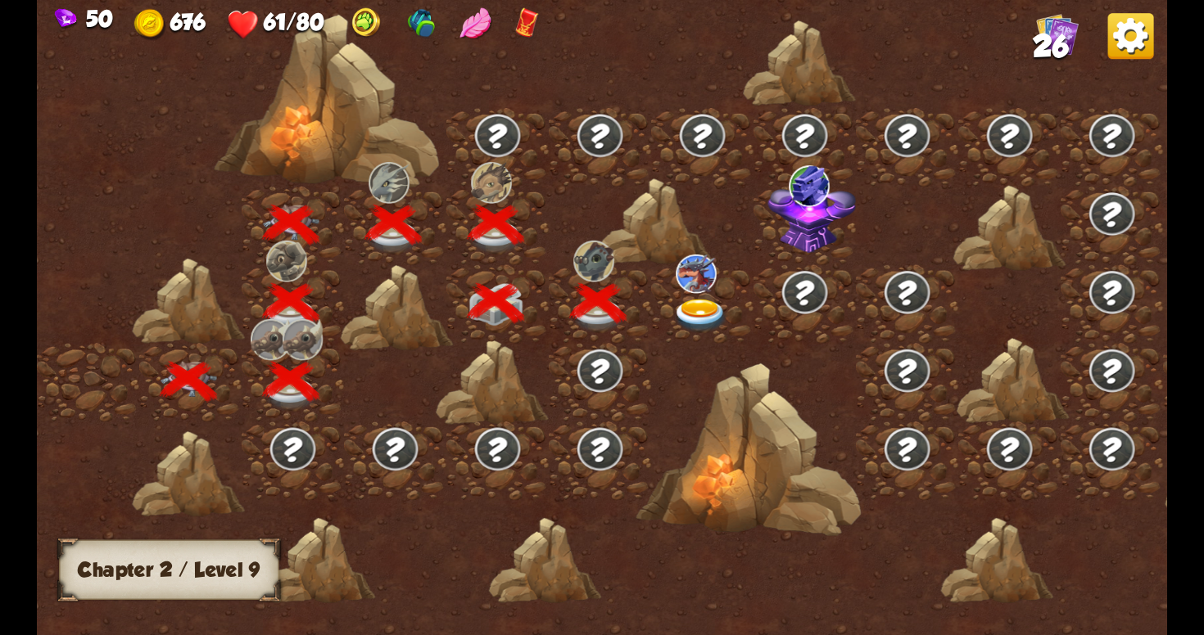
click at [698, 292] on div at bounding box center [702, 304] width 102 height 79
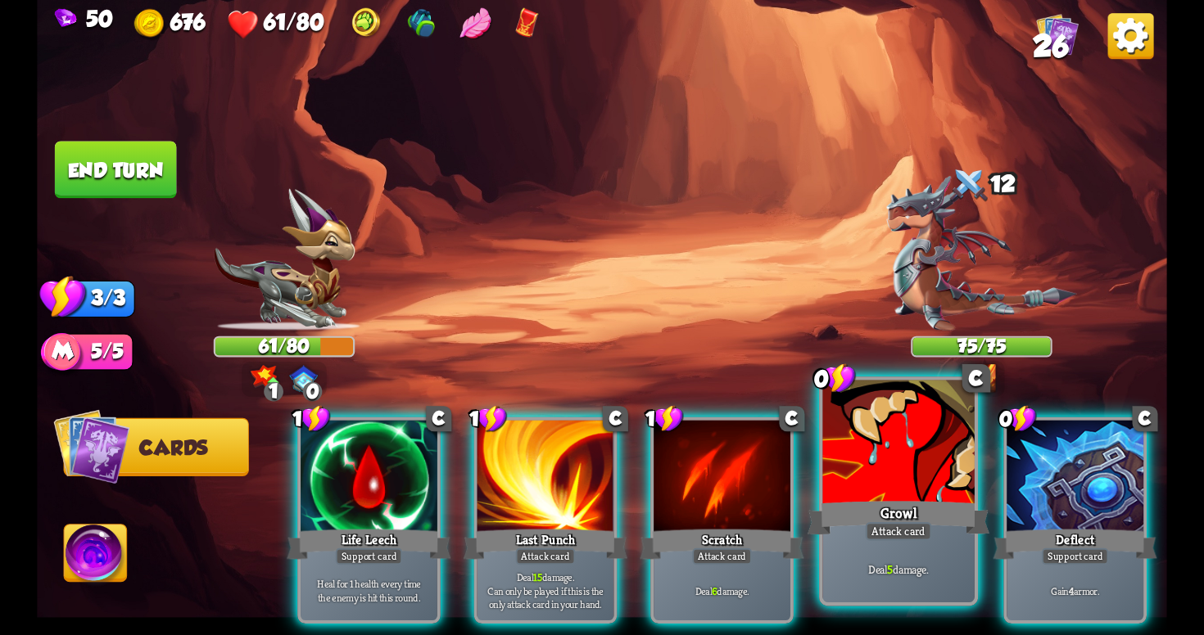
click at [920, 500] on div "Growl" at bounding box center [898, 518] width 182 height 41
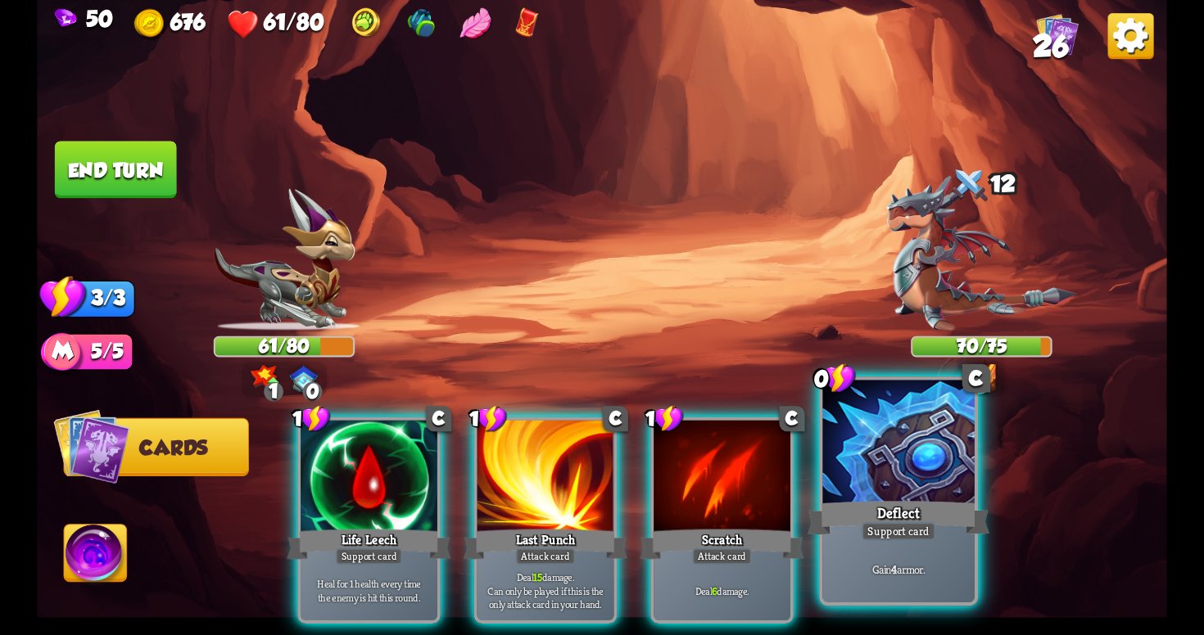
click at [929, 508] on div "Deflect" at bounding box center [898, 518] width 182 height 41
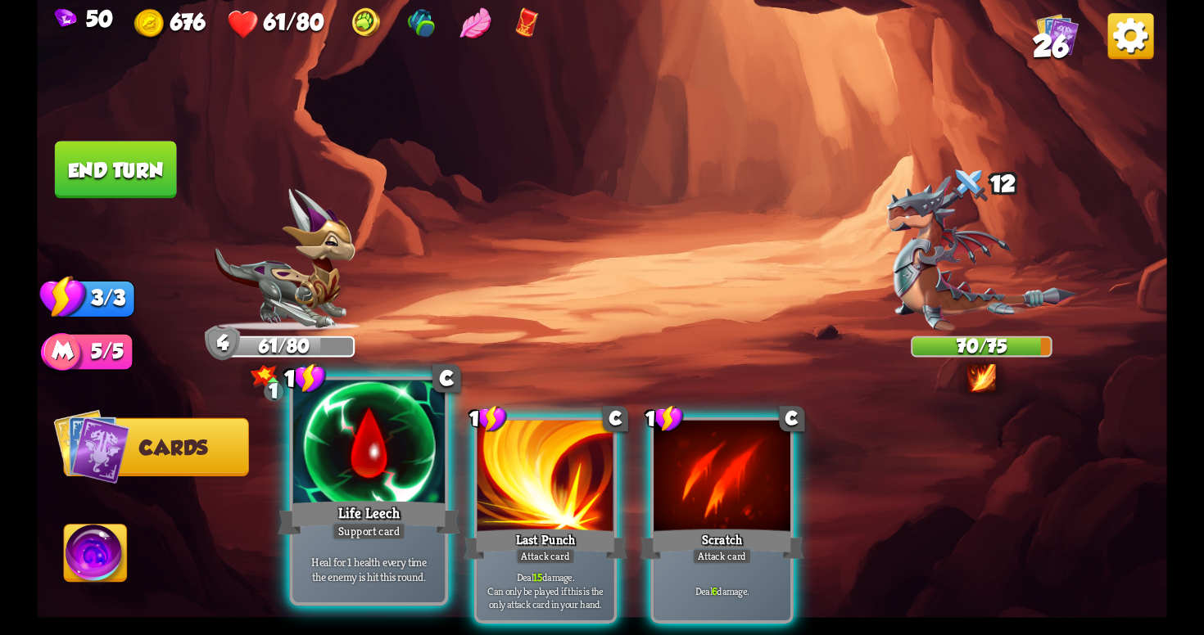
click at [385, 513] on div "Life Leech" at bounding box center [369, 518] width 182 height 41
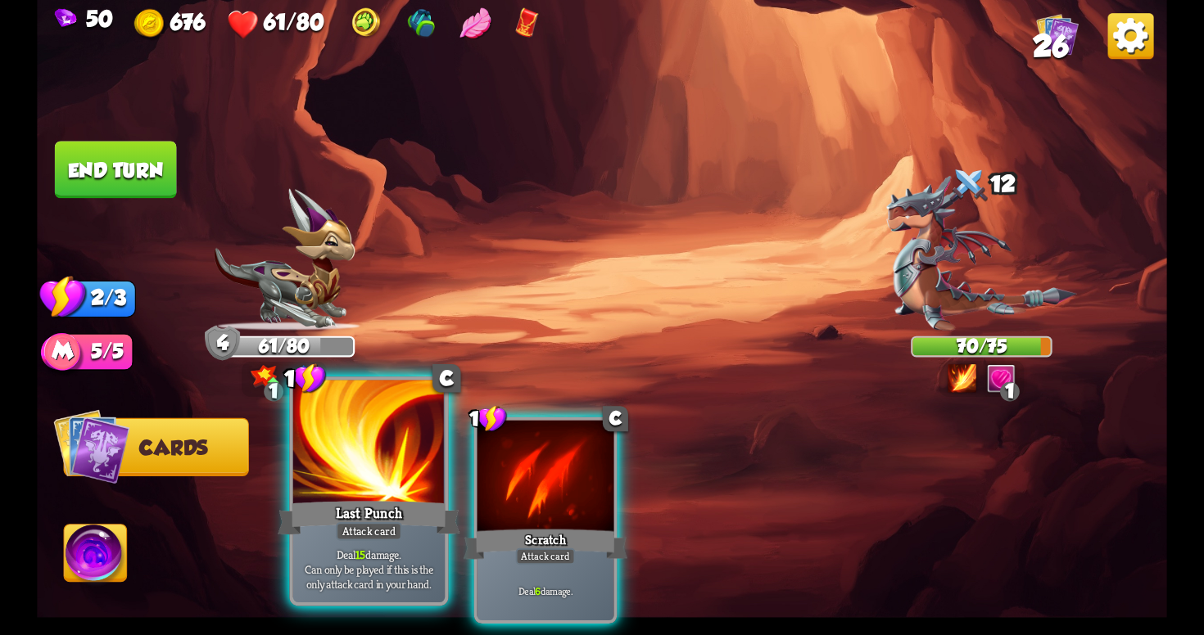
click at [405, 498] on div "Last Punch" at bounding box center [369, 518] width 182 height 41
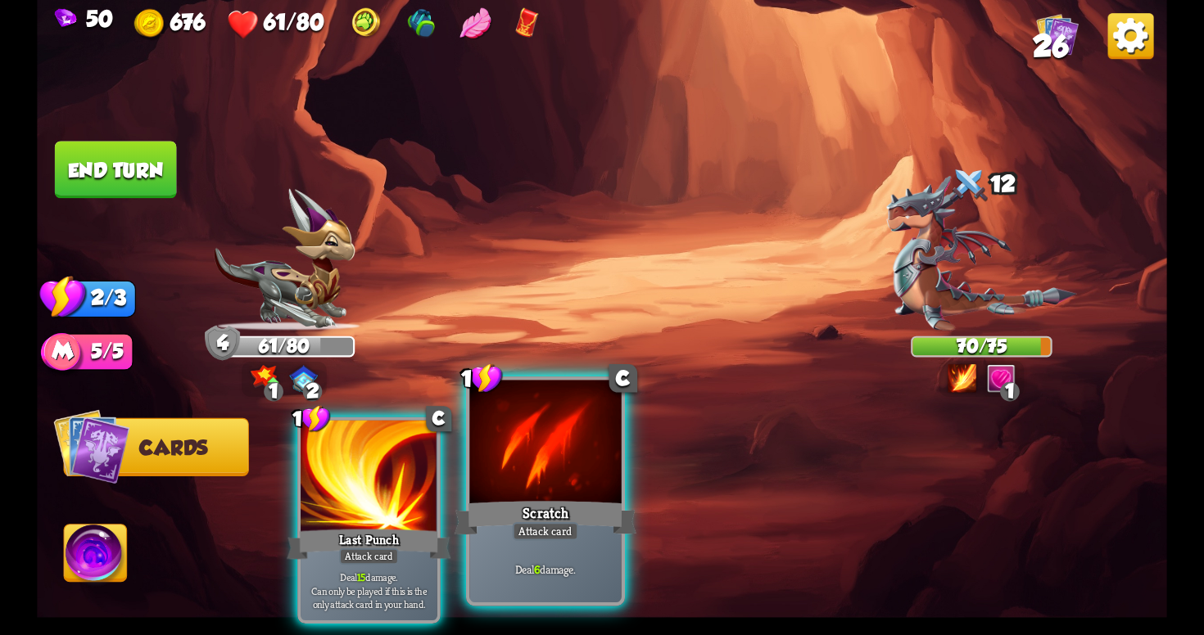
click at [491, 507] on div "Scratch" at bounding box center [545, 518] width 182 height 41
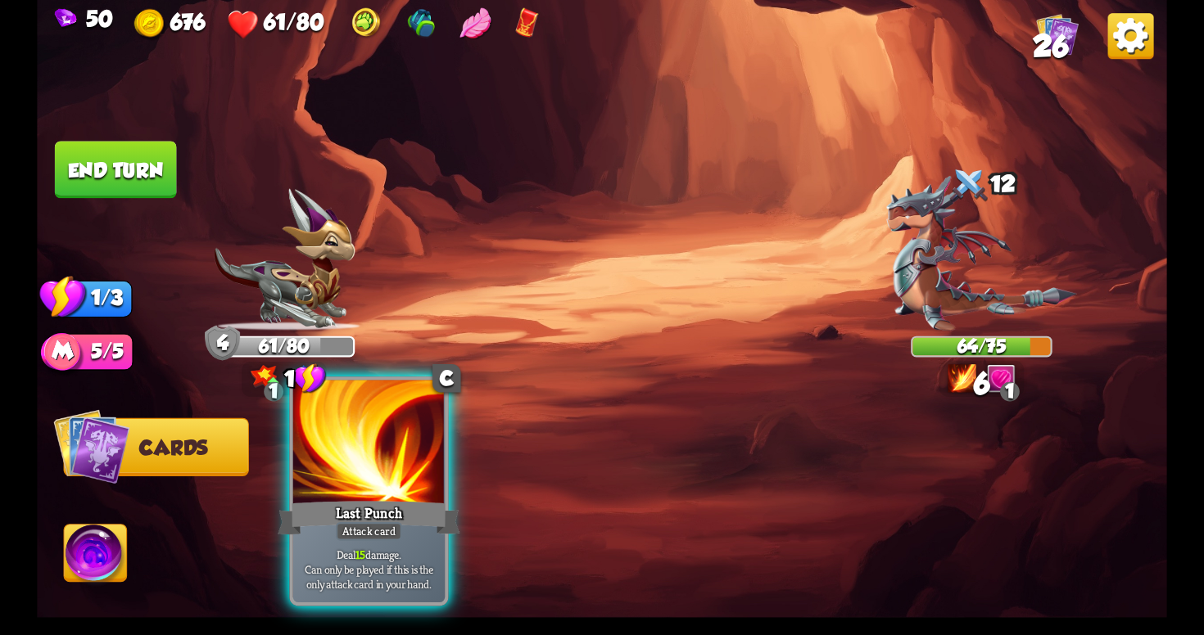
click at [360, 479] on div at bounding box center [368, 445] width 151 height 128
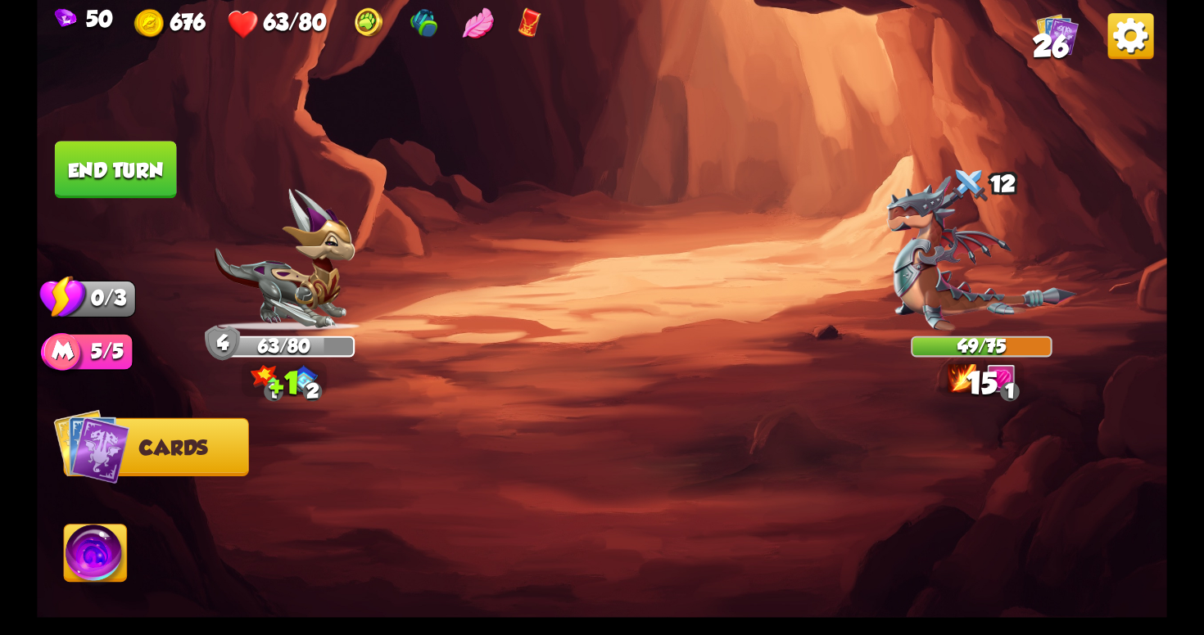
click at [115, 181] on button "End turn" at bounding box center [116, 169] width 122 height 57
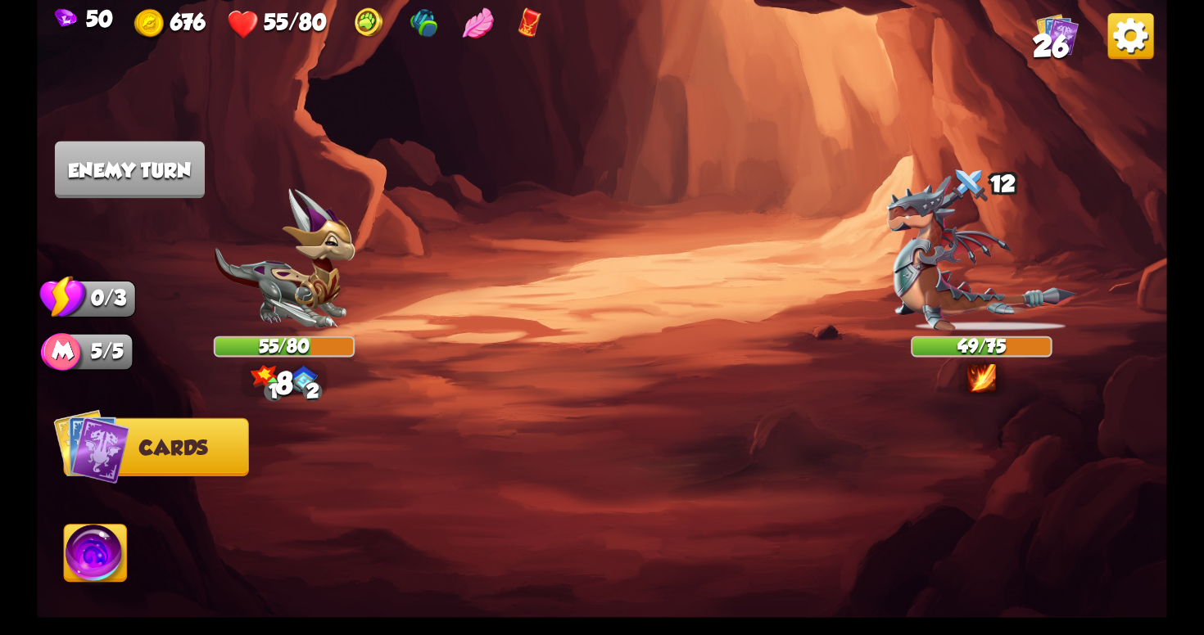
click at [971, 369] on div "Select an enemy to attack... You don't have enough stamina to play that card...…" at bounding box center [602, 317] width 1130 height 635
click at [986, 370] on img at bounding box center [981, 378] width 28 height 28
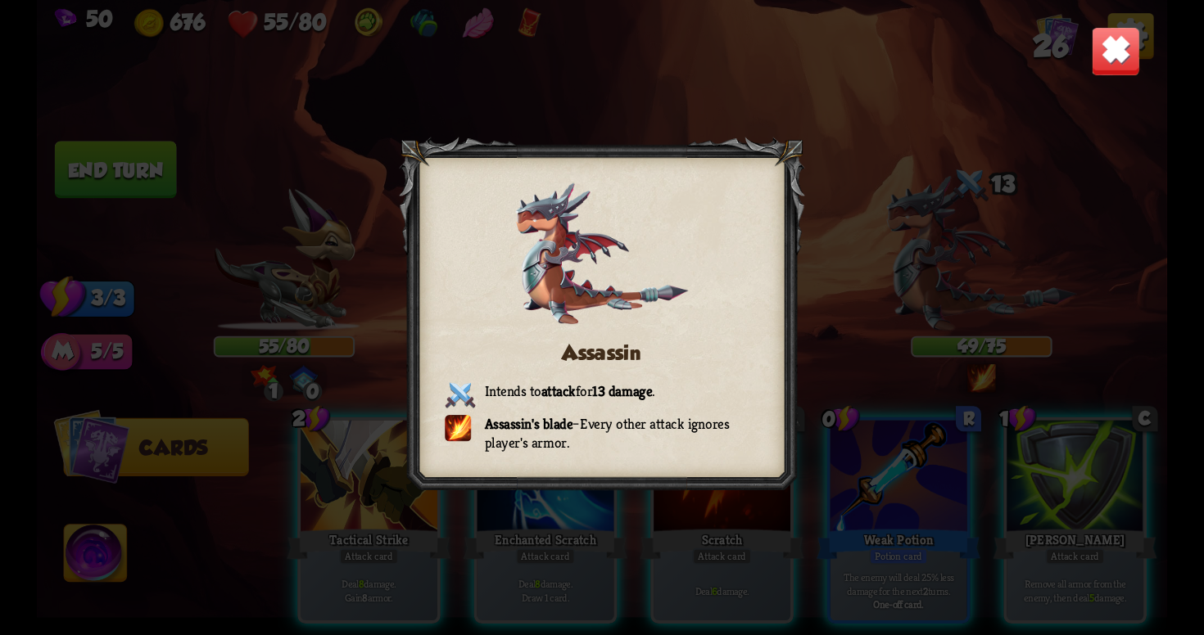
click at [1099, 56] on img at bounding box center [1115, 50] width 49 height 49
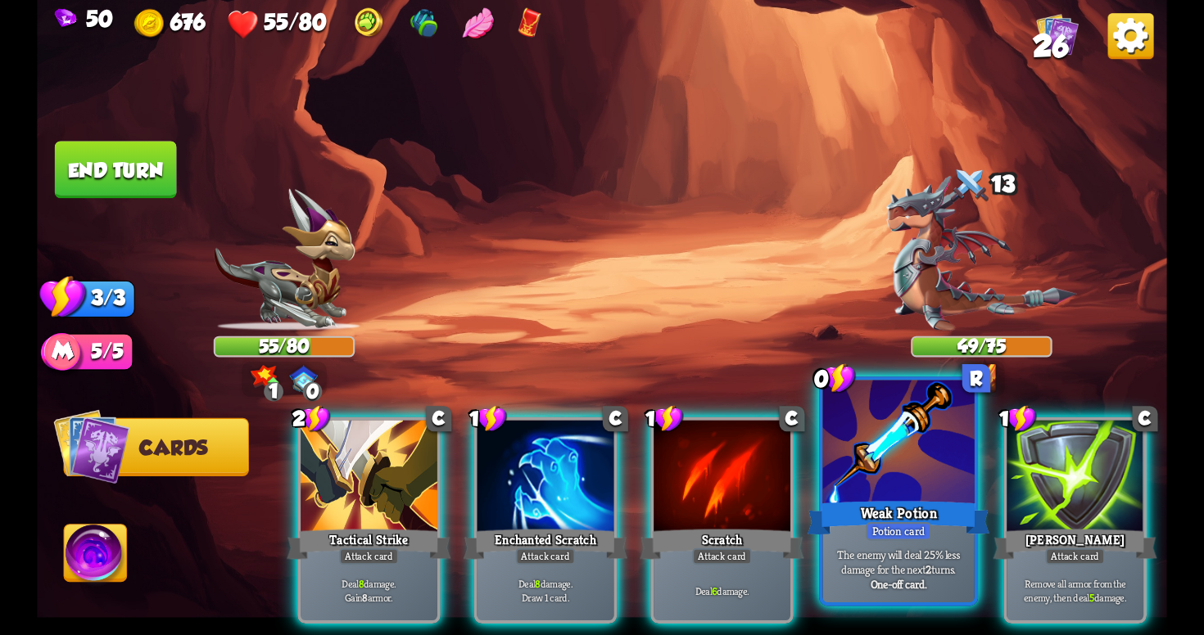
click at [892, 486] on div at bounding box center [897, 445] width 151 height 128
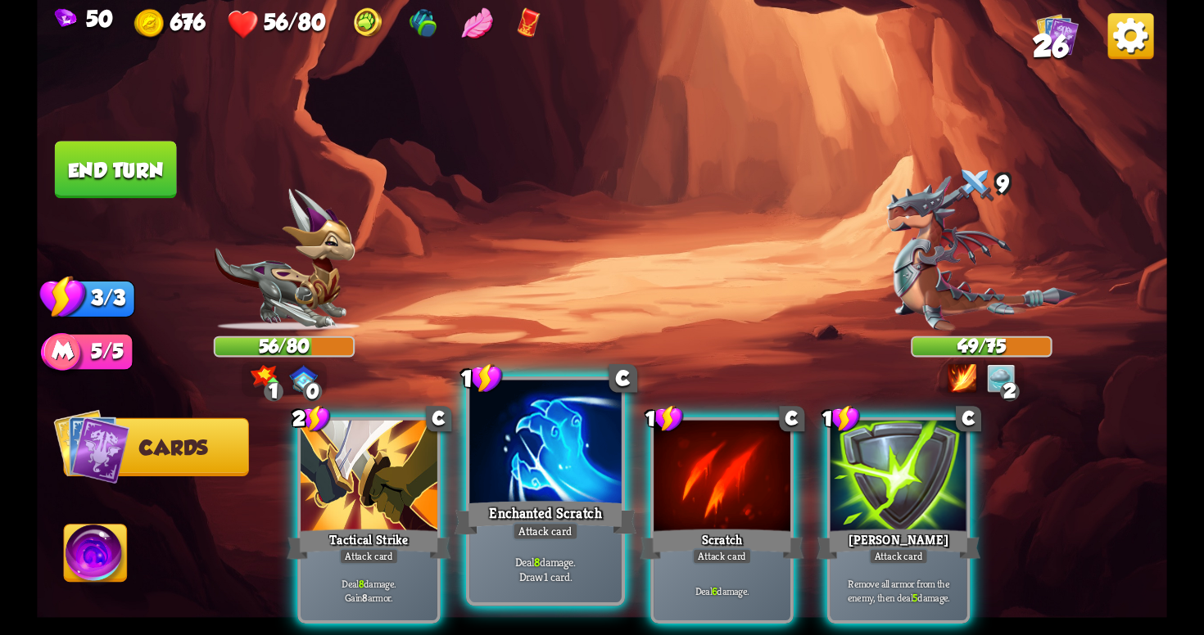
click at [583, 563] on p "Deal 8 damage. Draw 1 card." at bounding box center [545, 569] width 144 height 30
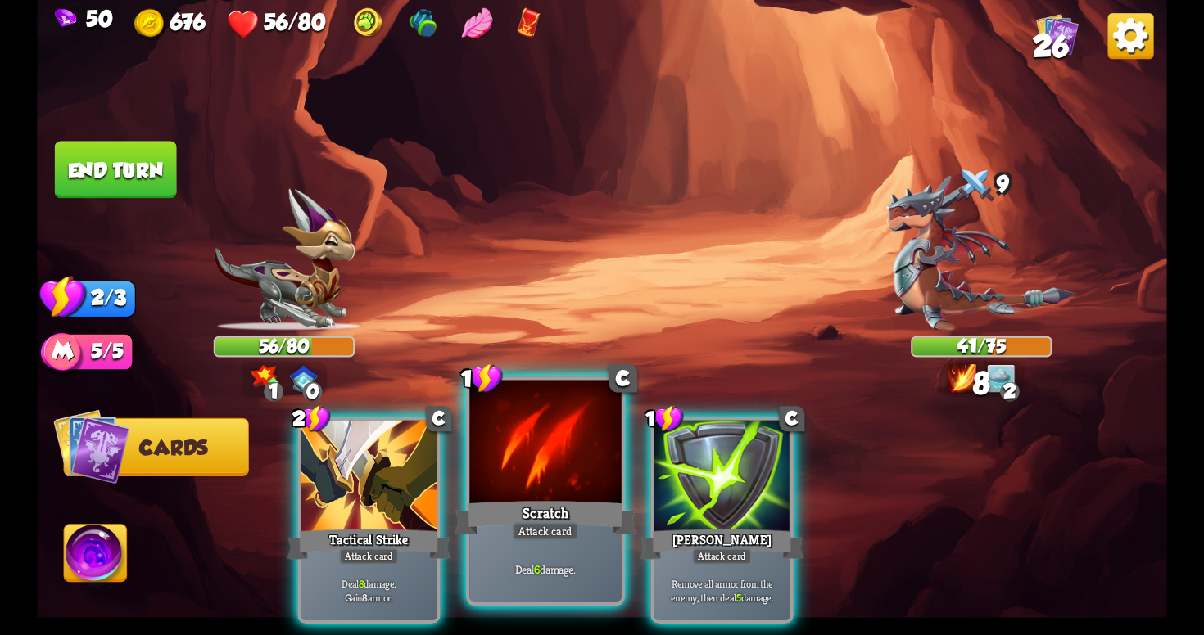
click at [569, 561] on div "Deal 6 damage." at bounding box center [544, 569] width 151 height 66
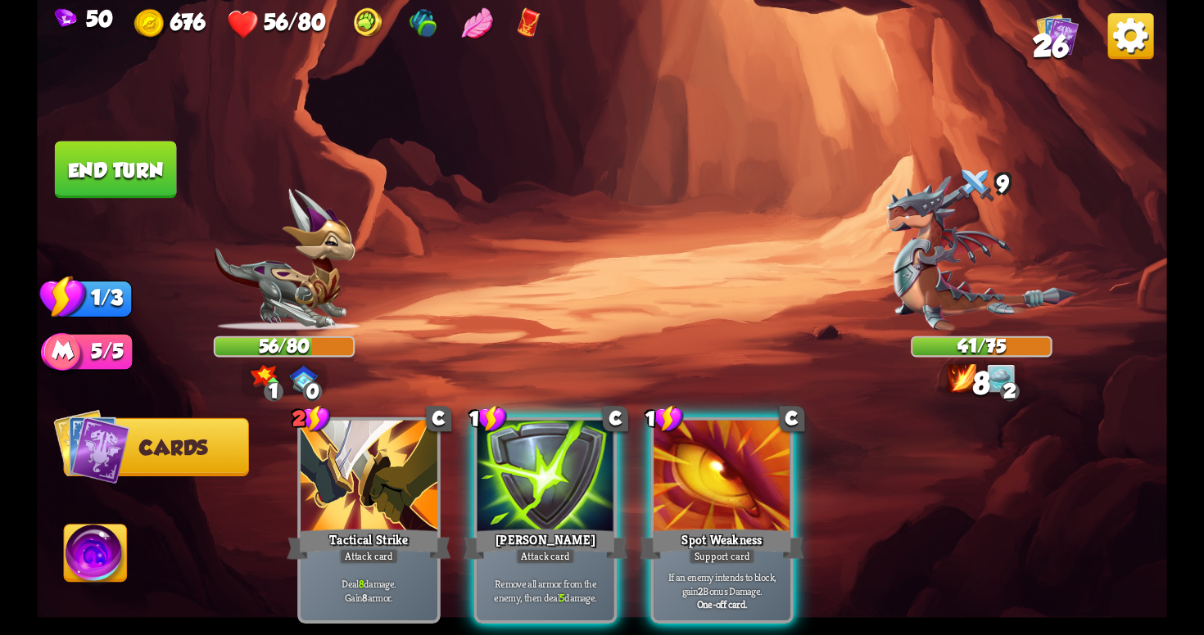
click at [569, 577] on p "Remove all armor from the enemy, then deal 5 damage." at bounding box center [545, 590] width 129 height 27
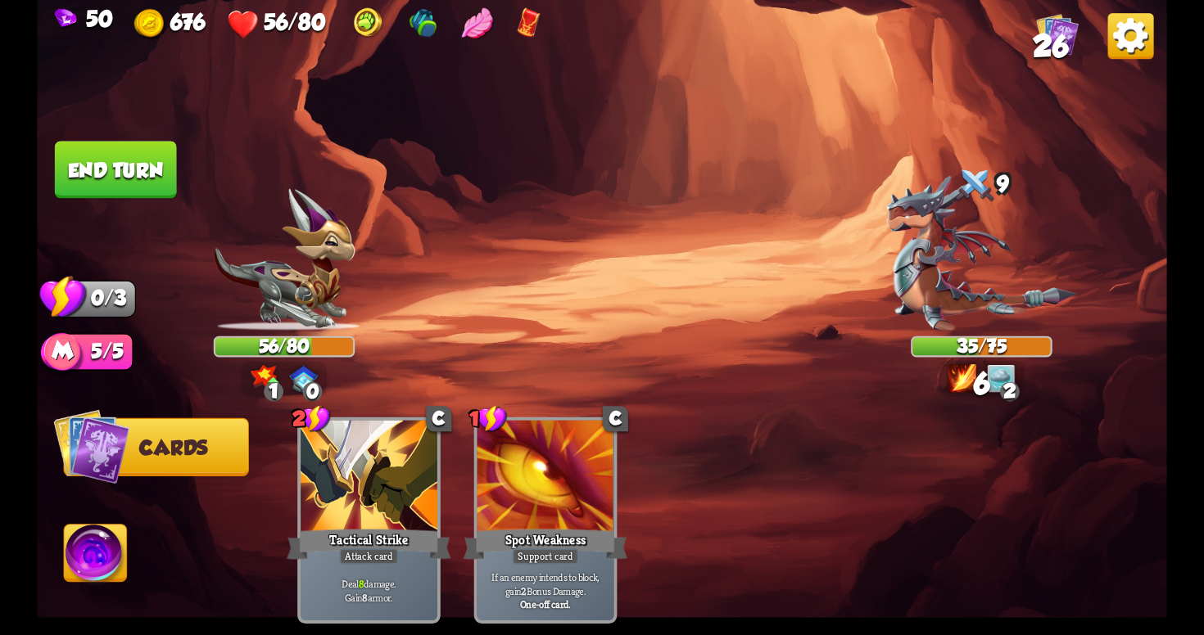
click at [116, 168] on button "End turn" at bounding box center [116, 169] width 122 height 57
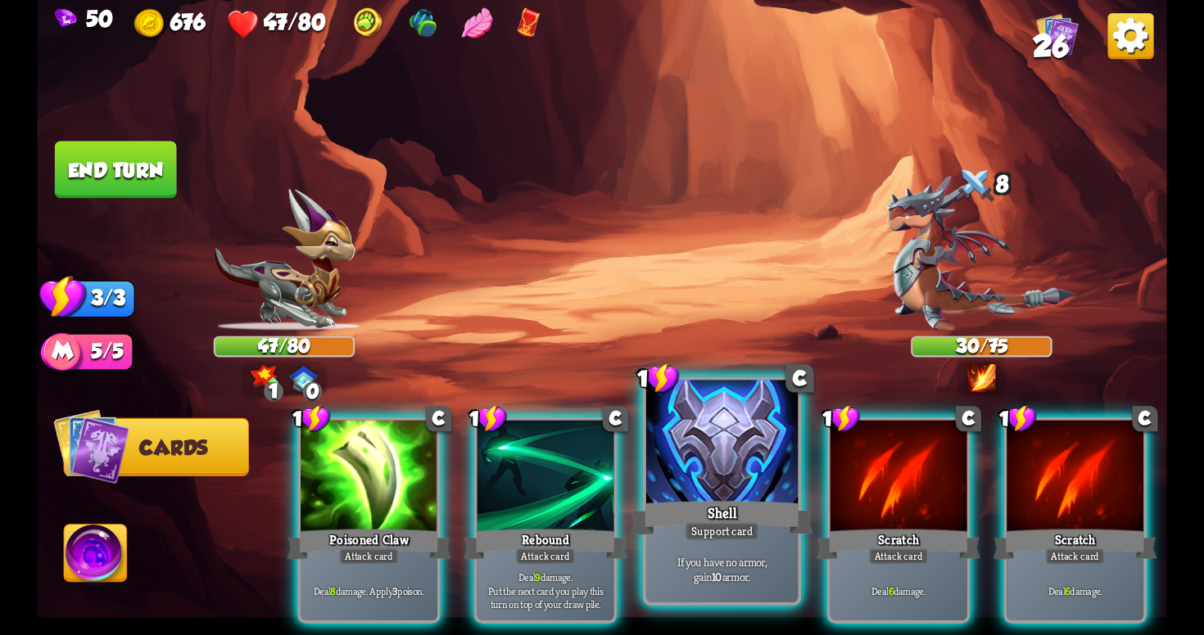
click at [735, 518] on div "Shell" at bounding box center [722, 518] width 182 height 41
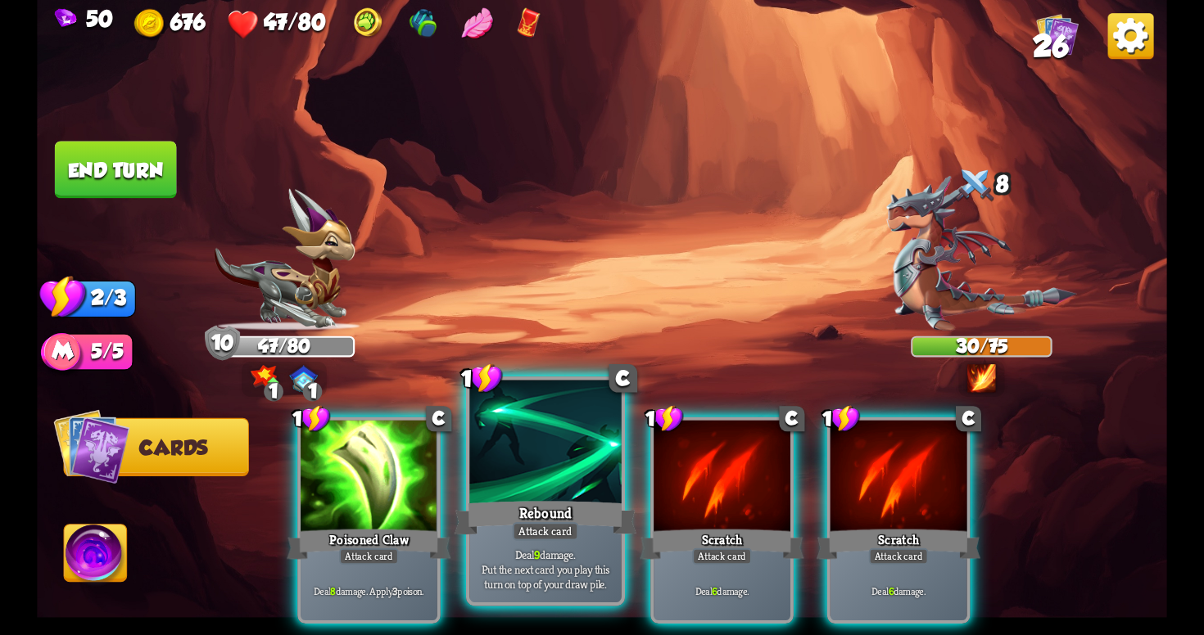
click at [561, 526] on div "Attack card" at bounding box center [546, 531] width 66 height 19
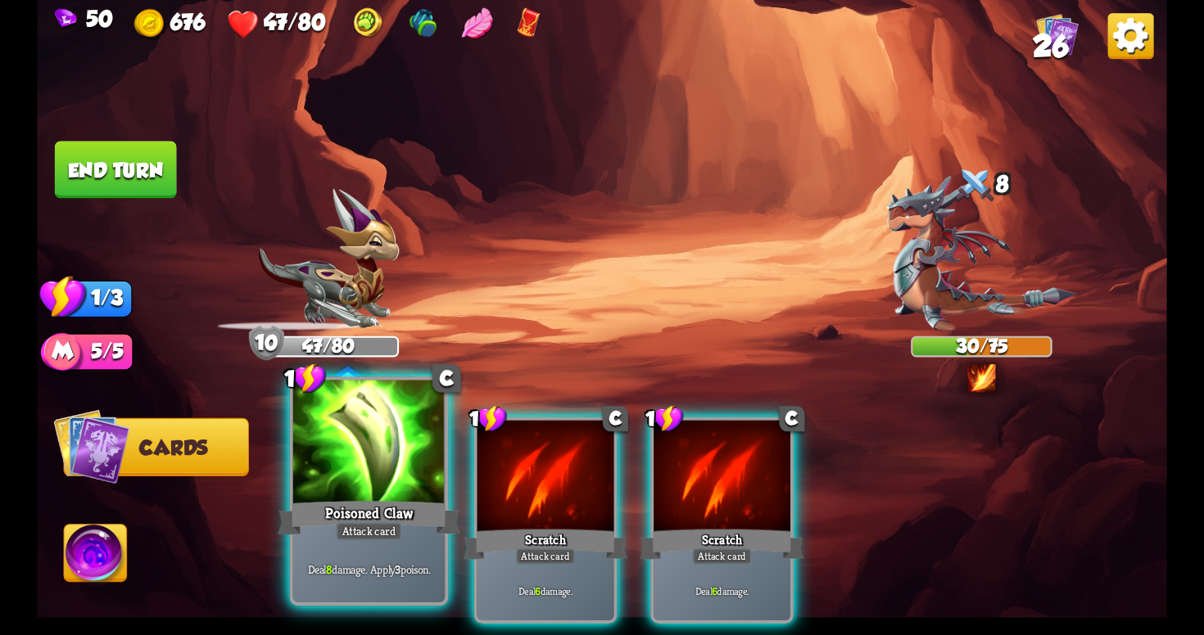
click at [380, 544] on div "Deal 8 damage. Apply 3 poison." at bounding box center [368, 569] width 151 height 66
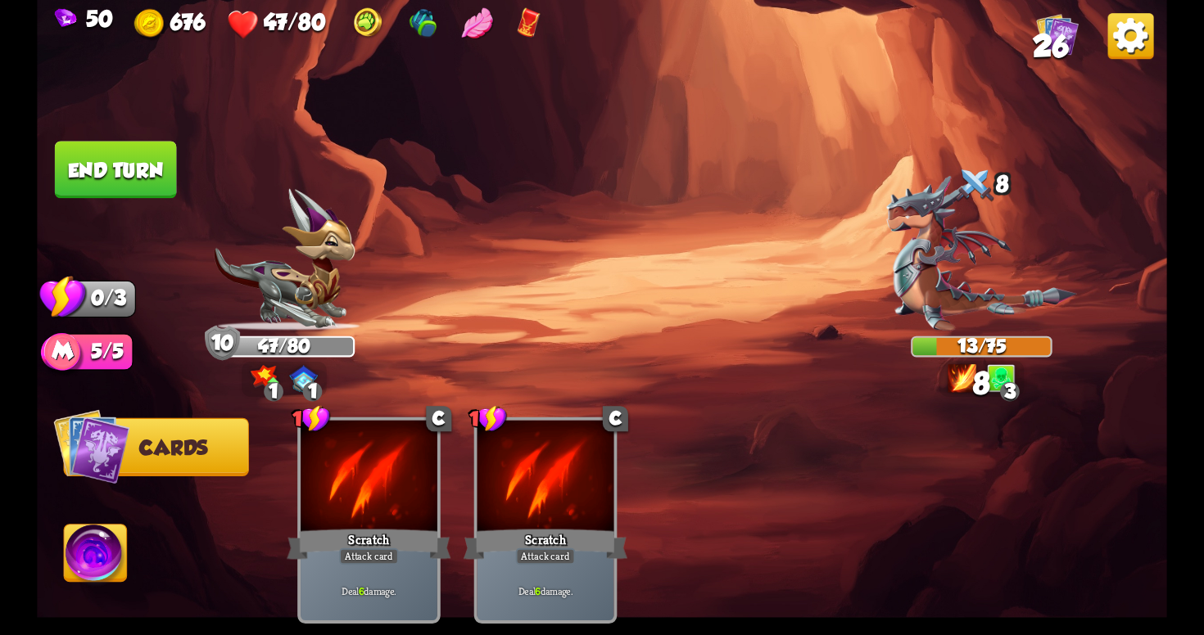
click at [107, 179] on button "End turn" at bounding box center [116, 169] width 122 height 57
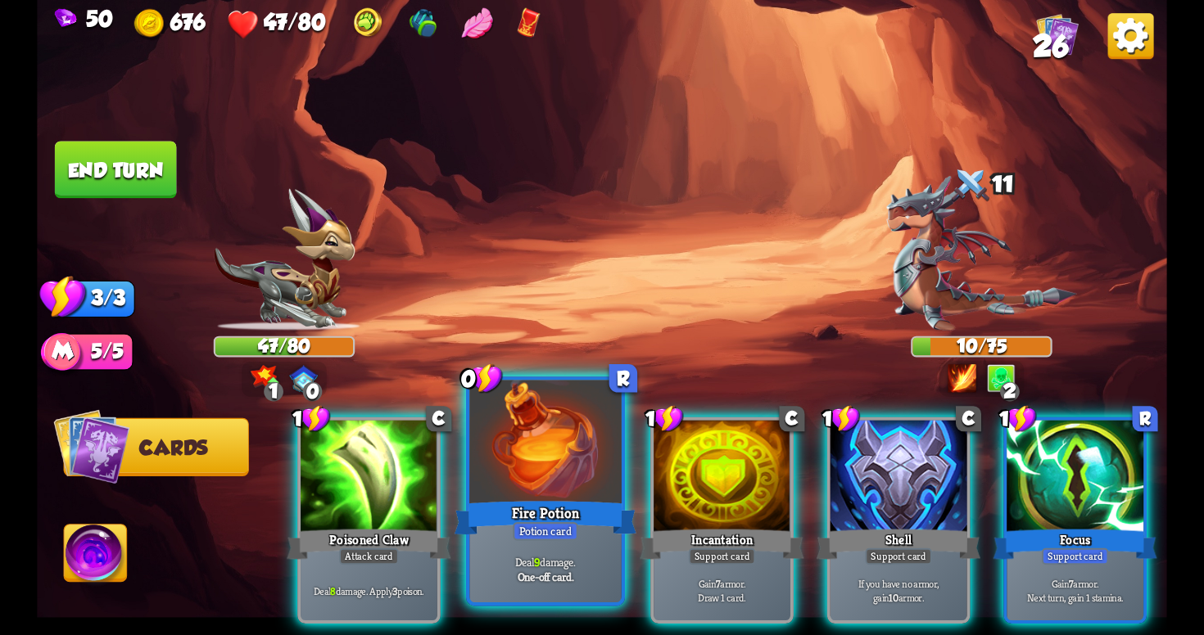
click at [499, 537] on div "Fire Potion" at bounding box center [545, 518] width 182 height 41
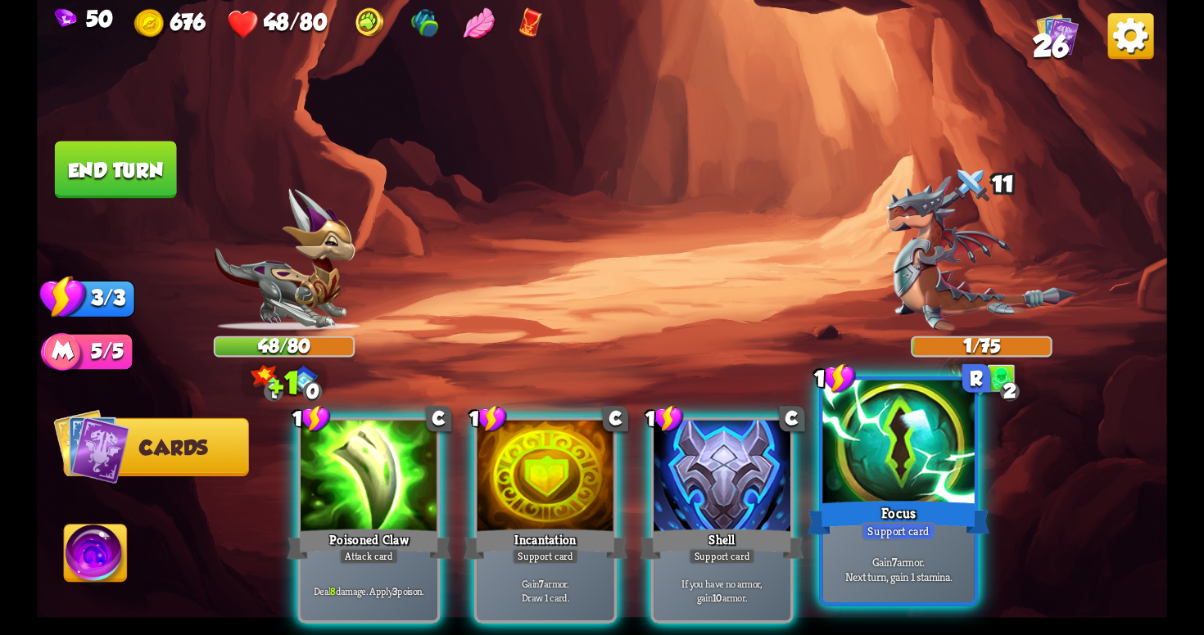
click at [902, 528] on div "Support card" at bounding box center [898, 531] width 75 height 19
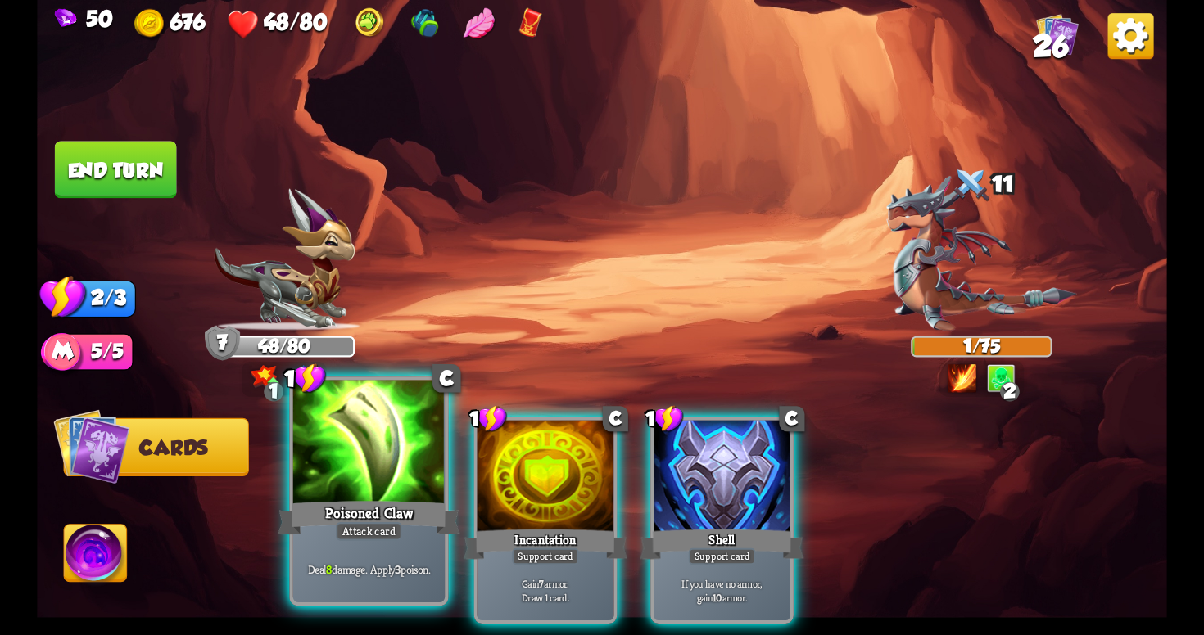
click at [350, 509] on div "Poisoned Claw" at bounding box center [369, 518] width 182 height 41
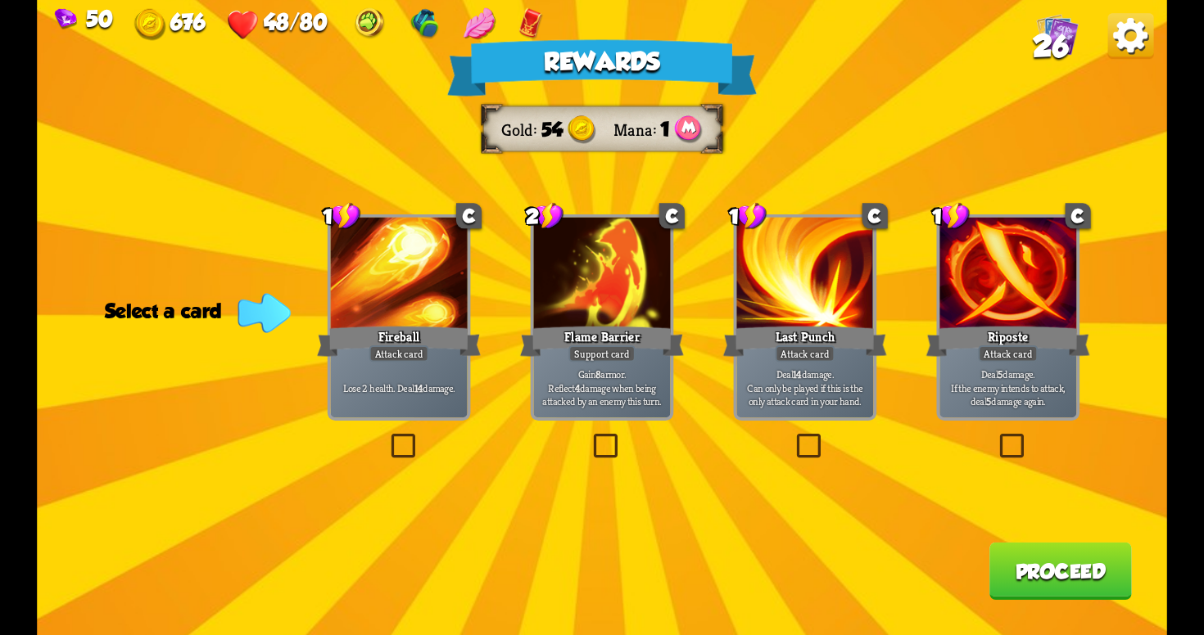
click at [996, 437] on label at bounding box center [996, 437] width 0 height 0
click at [0, 0] on input "checkbox" at bounding box center [0, 0] width 0 height 0
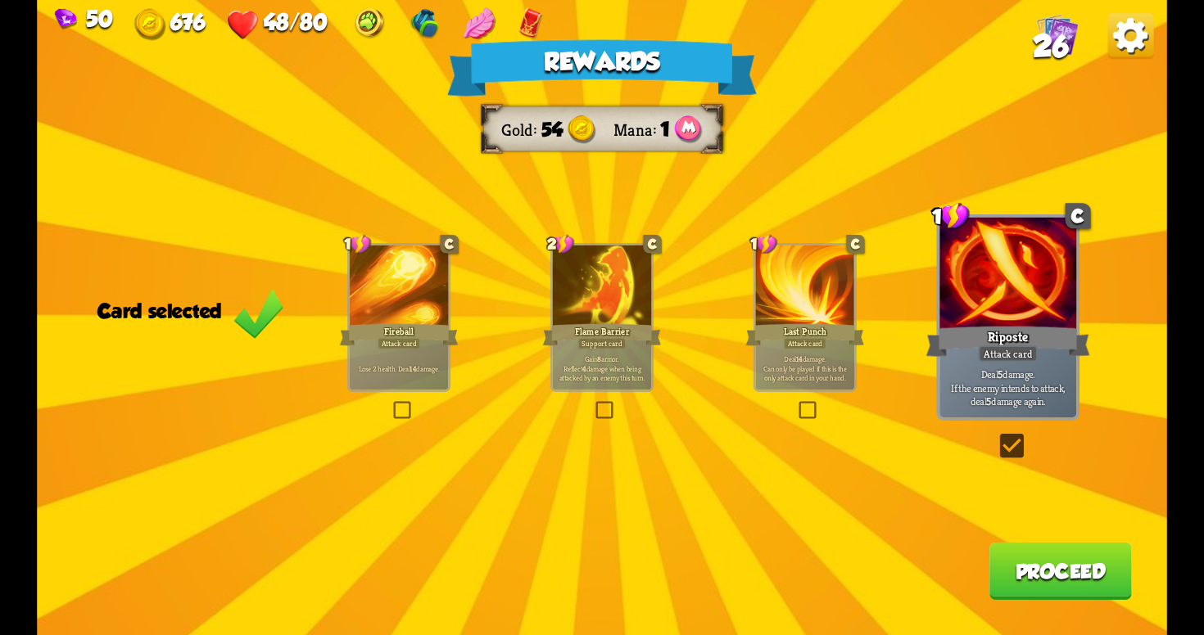
click at [1033, 559] on button "Proceed" at bounding box center [1060, 571] width 142 height 57
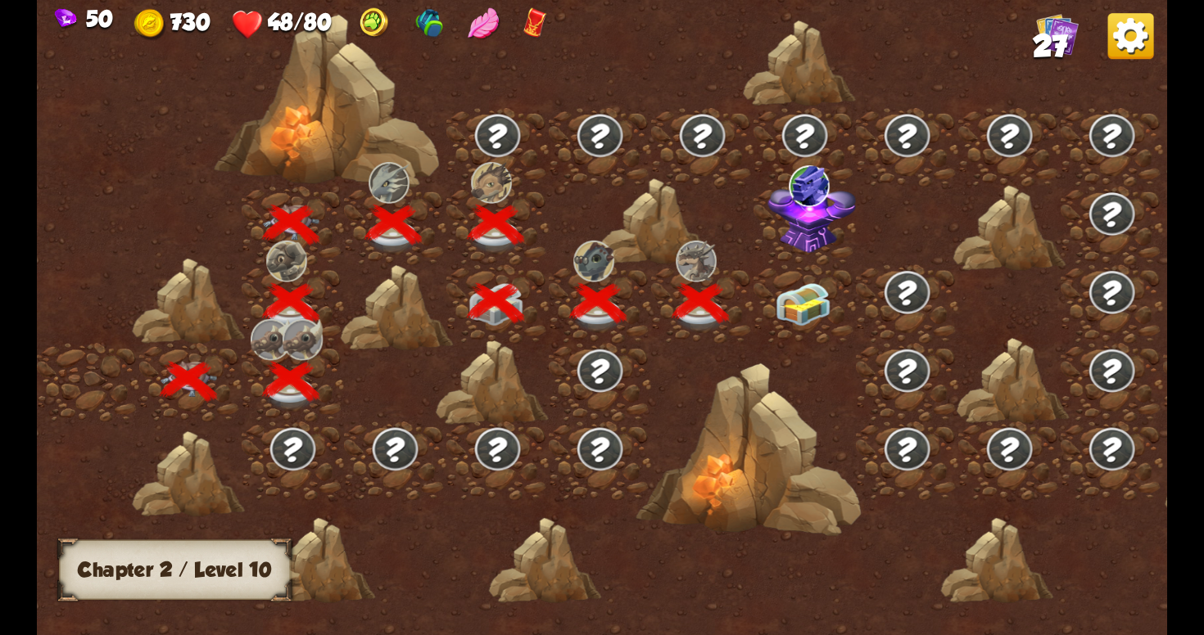
click at [803, 286] on img at bounding box center [803, 304] width 57 height 43
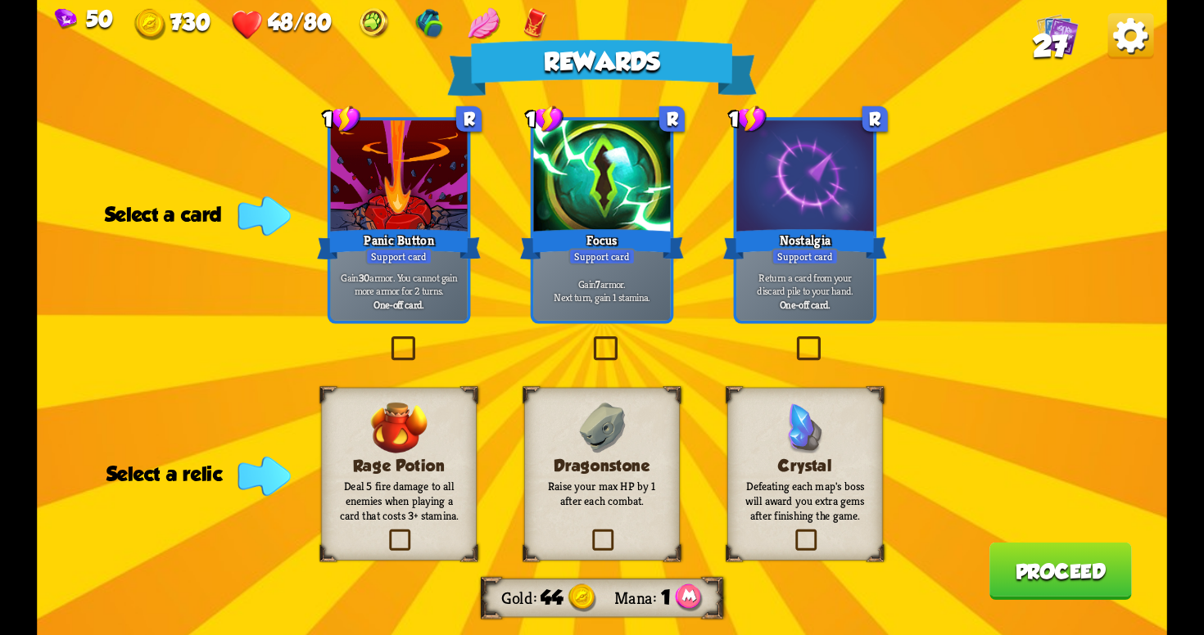
click at [387, 340] on label at bounding box center [387, 340] width 0 height 0
click at [0, 0] on input "checkbox" at bounding box center [0, 0] width 0 height 0
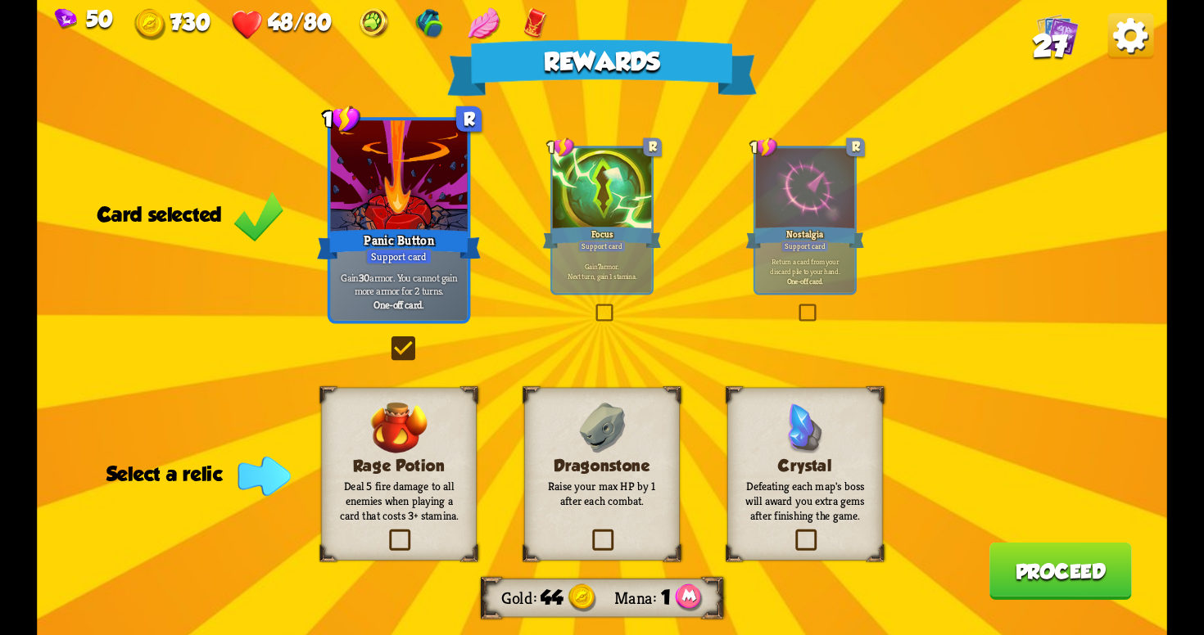
click at [387, 340] on label at bounding box center [387, 340] width 0 height 0
click at [0, 0] on input "checkbox" at bounding box center [0, 0] width 0 height 0
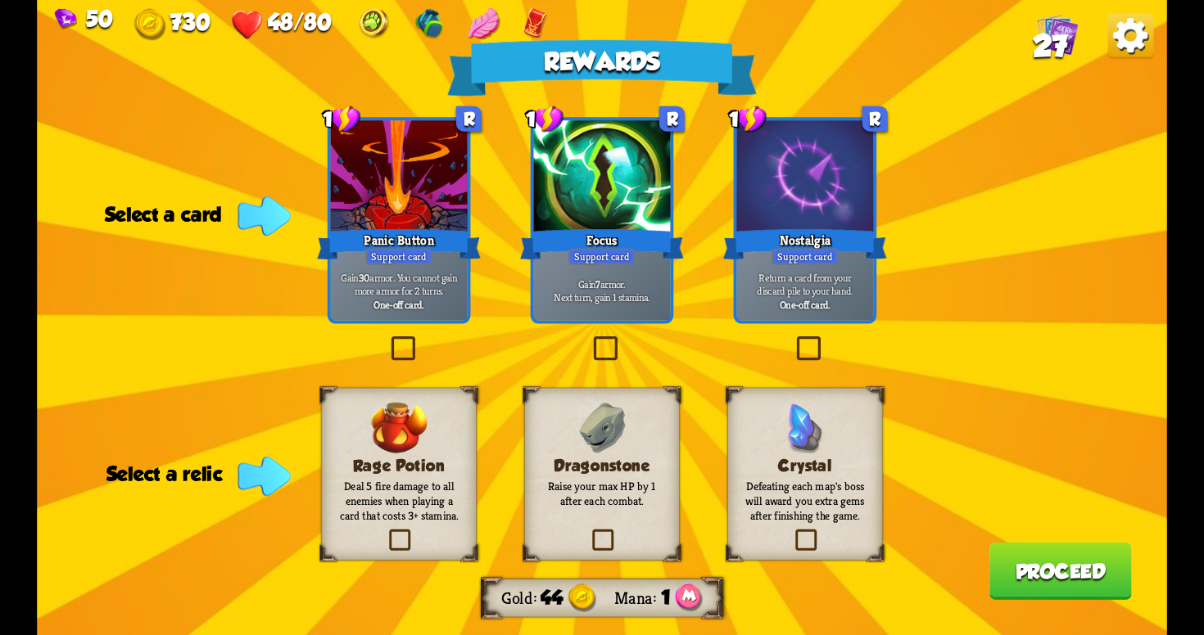
click at [590, 340] on label at bounding box center [590, 340] width 0 height 0
click at [0, 0] on input "checkbox" at bounding box center [0, 0] width 0 height 0
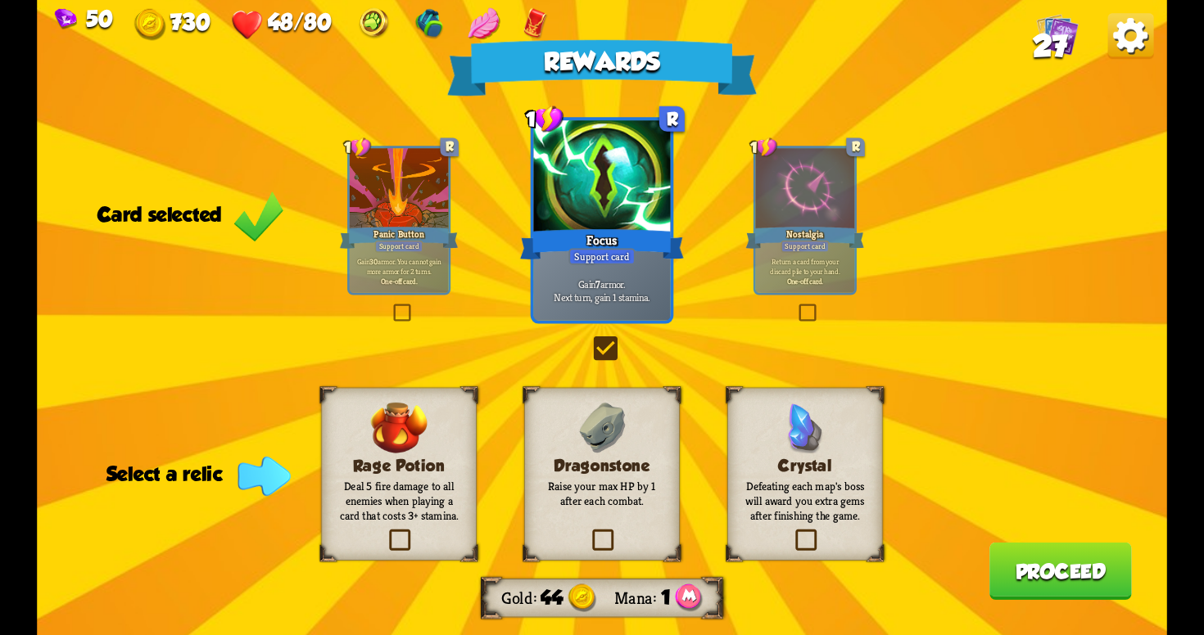
click at [589, 532] on label at bounding box center [589, 532] width 0 height 0
click at [0, 0] on input "checkbox" at bounding box center [0, 0] width 0 height 0
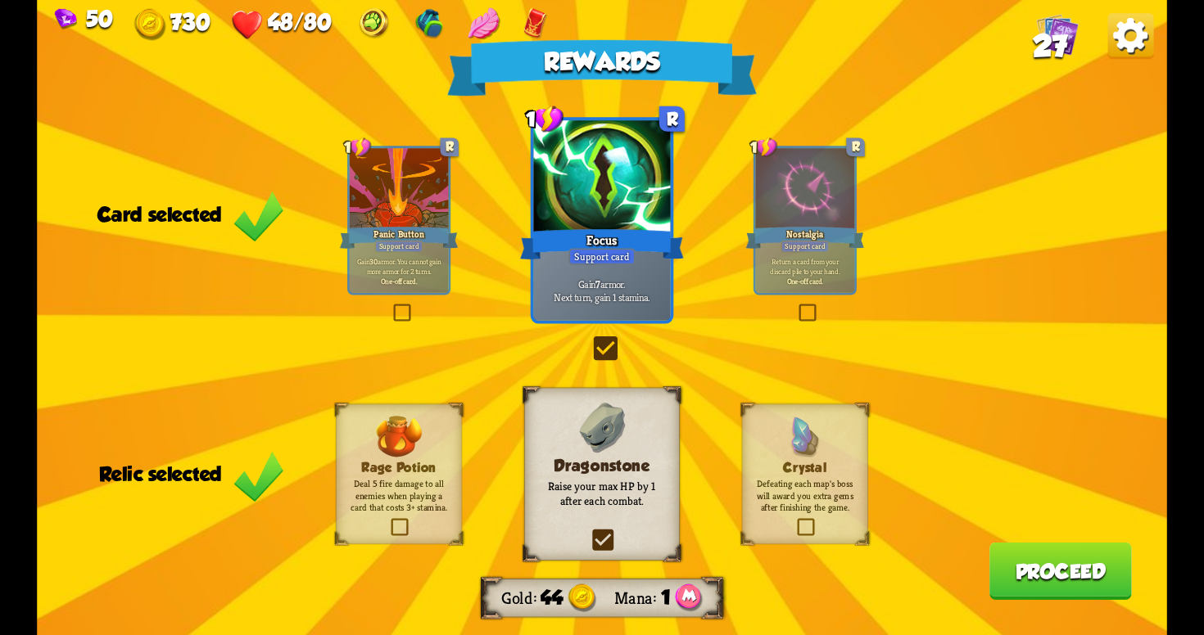
click at [1038, 564] on button "Proceed" at bounding box center [1060, 571] width 142 height 57
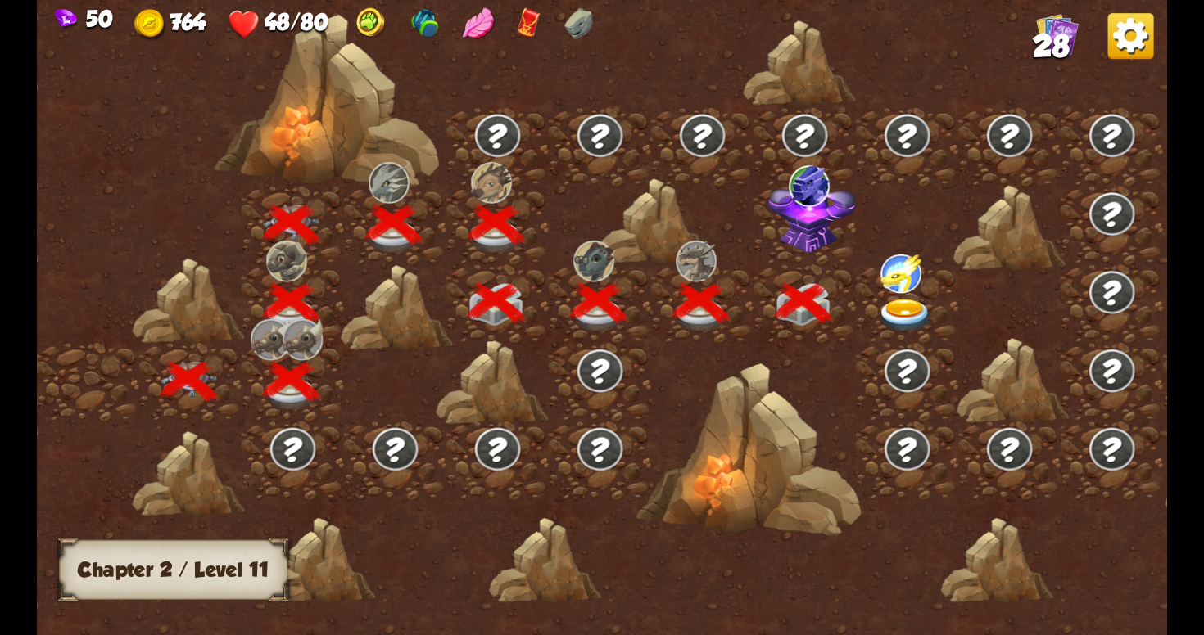
scroll to position [0, 249]
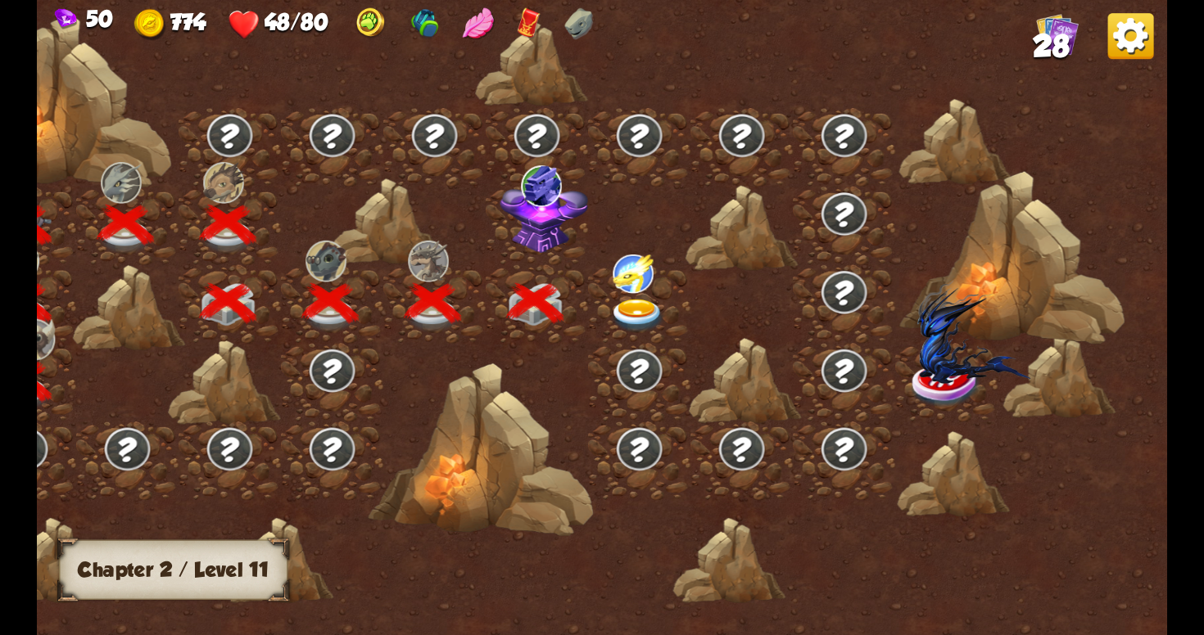
click at [514, 202] on img at bounding box center [544, 215] width 88 height 75
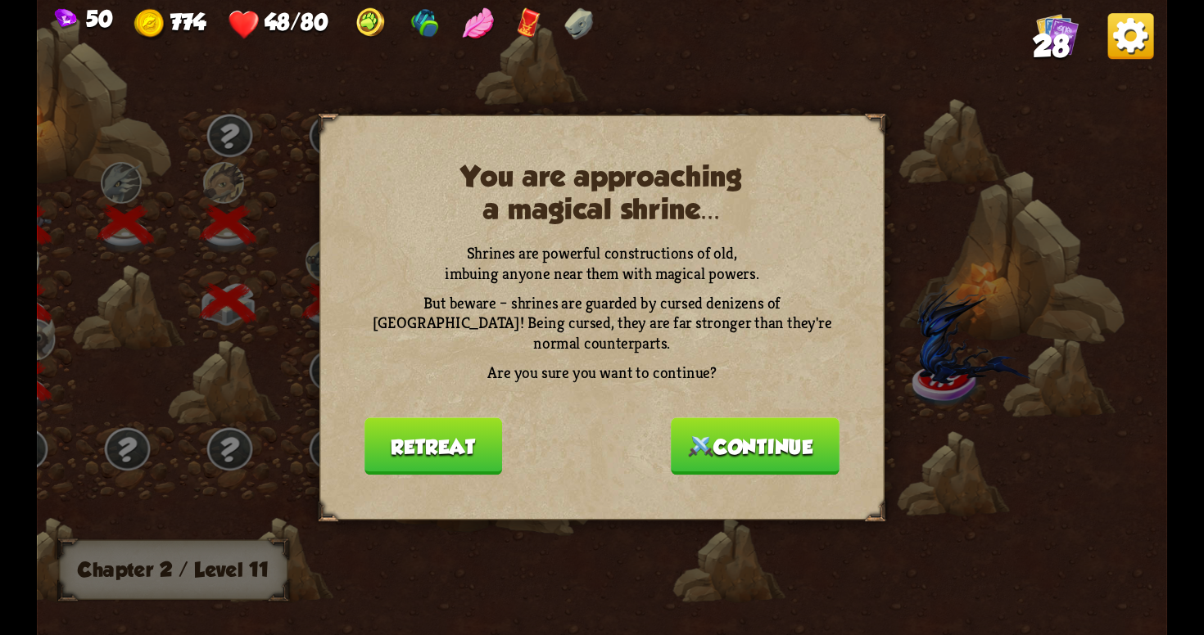
click at [396, 429] on button "Retreat" at bounding box center [433, 446] width 138 height 57
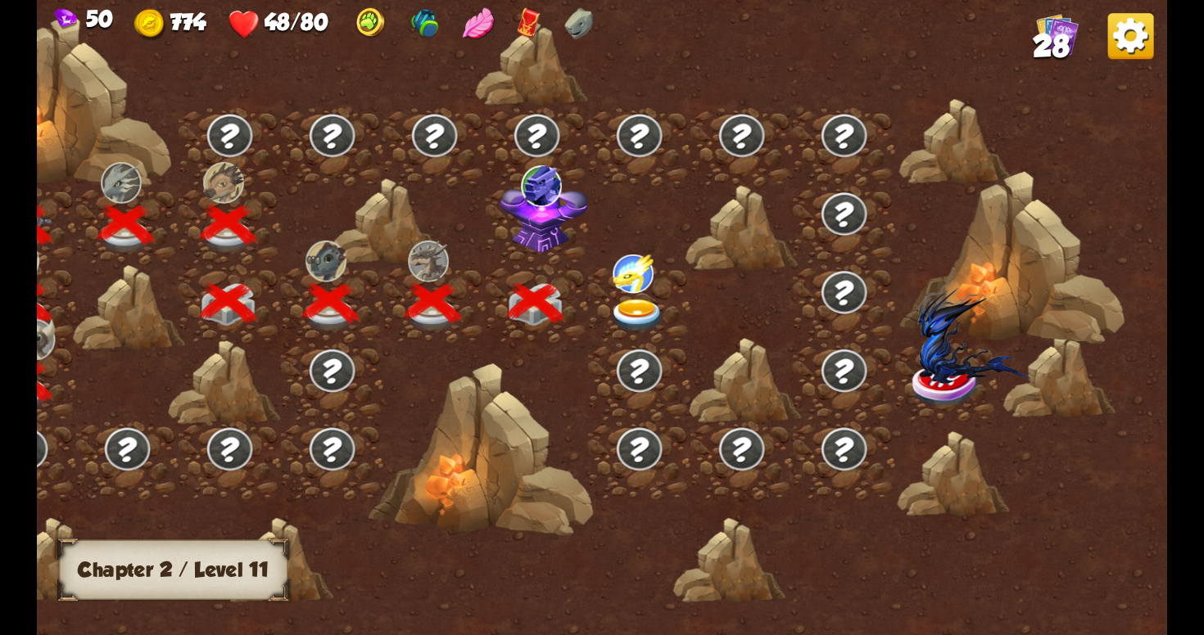
click at [636, 300] on img at bounding box center [637, 316] width 57 height 34
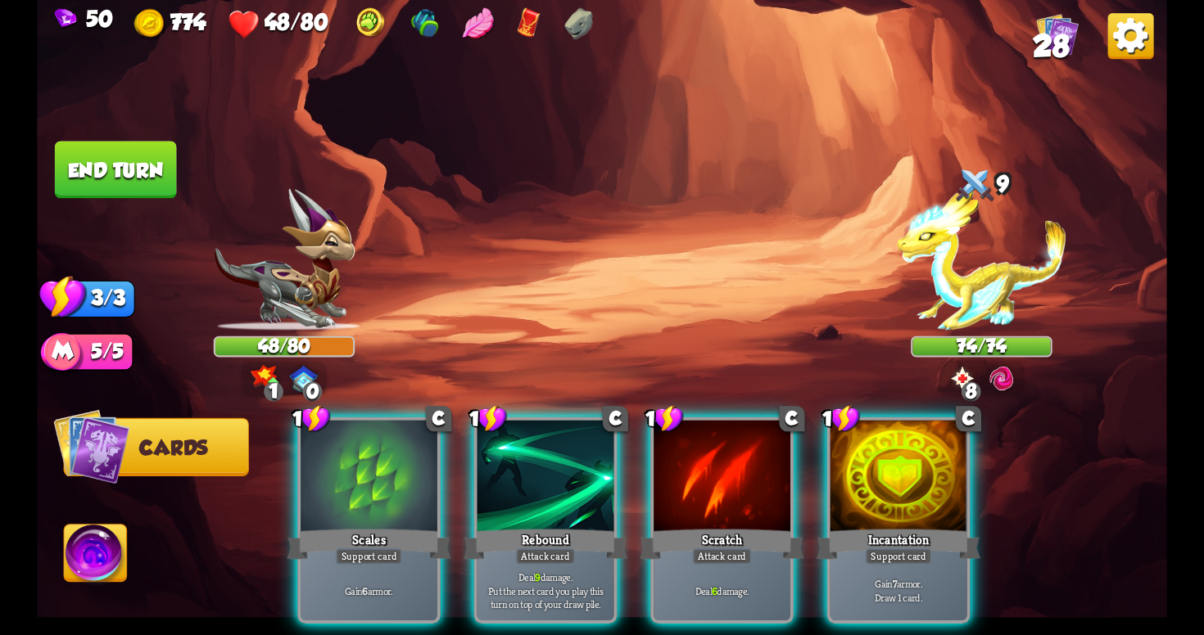
click at [973, 379] on div "Player turn" at bounding box center [602, 318] width 1130 height 174
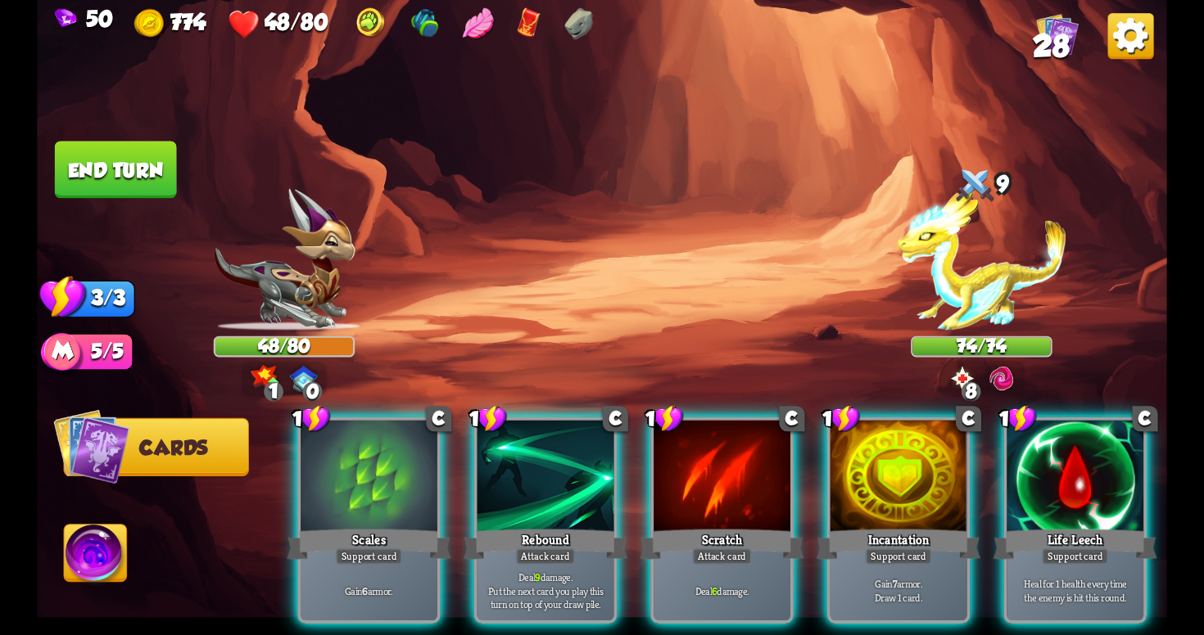
click at [973, 379] on img at bounding box center [962, 378] width 28 height 28
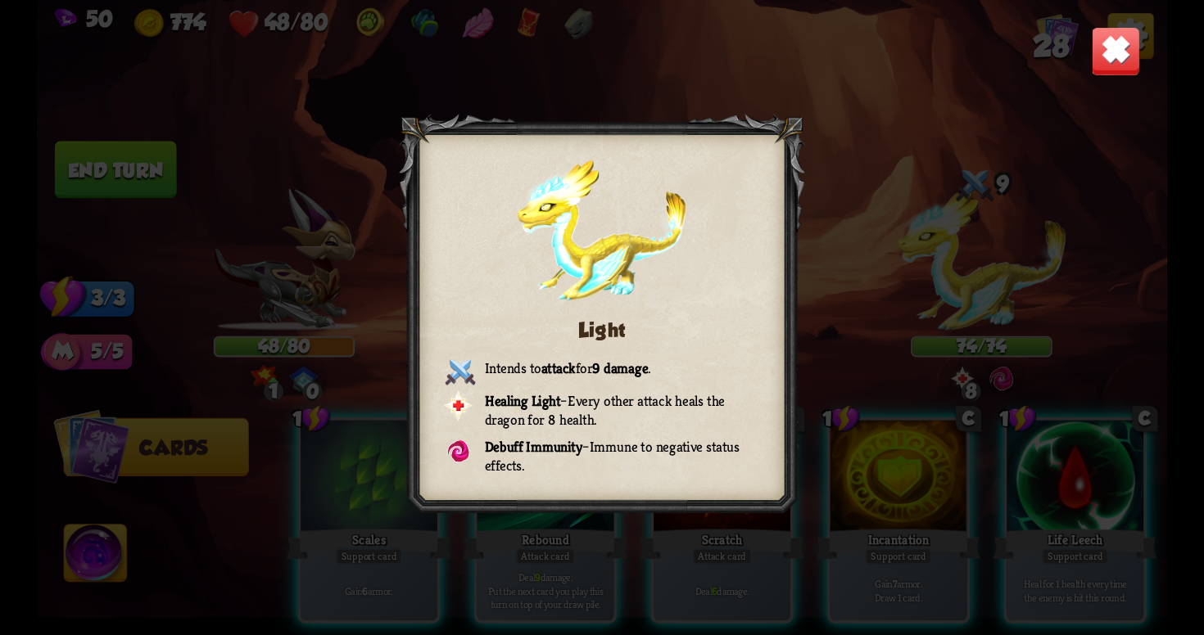
click at [1087, 67] on div "Light Intends to attack for 9 damage . Healing Light – Every other attack heals…" at bounding box center [602, 317] width 1130 height 635
click at [1102, 61] on img at bounding box center [1115, 50] width 49 height 49
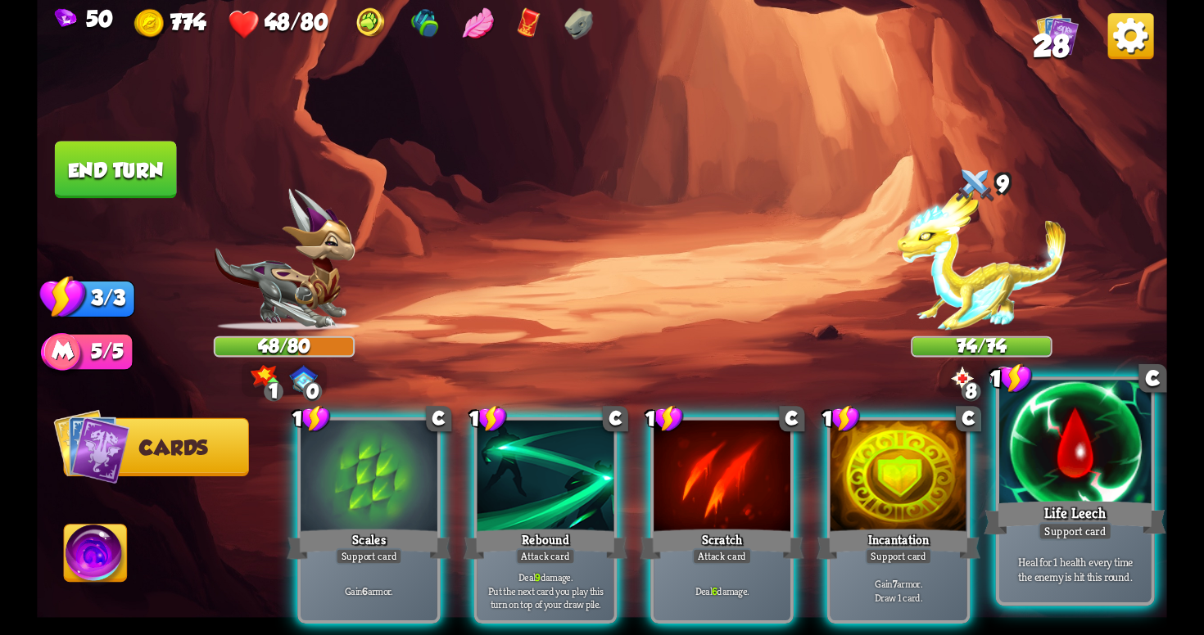
click at [1020, 468] on div at bounding box center [1074, 445] width 151 height 128
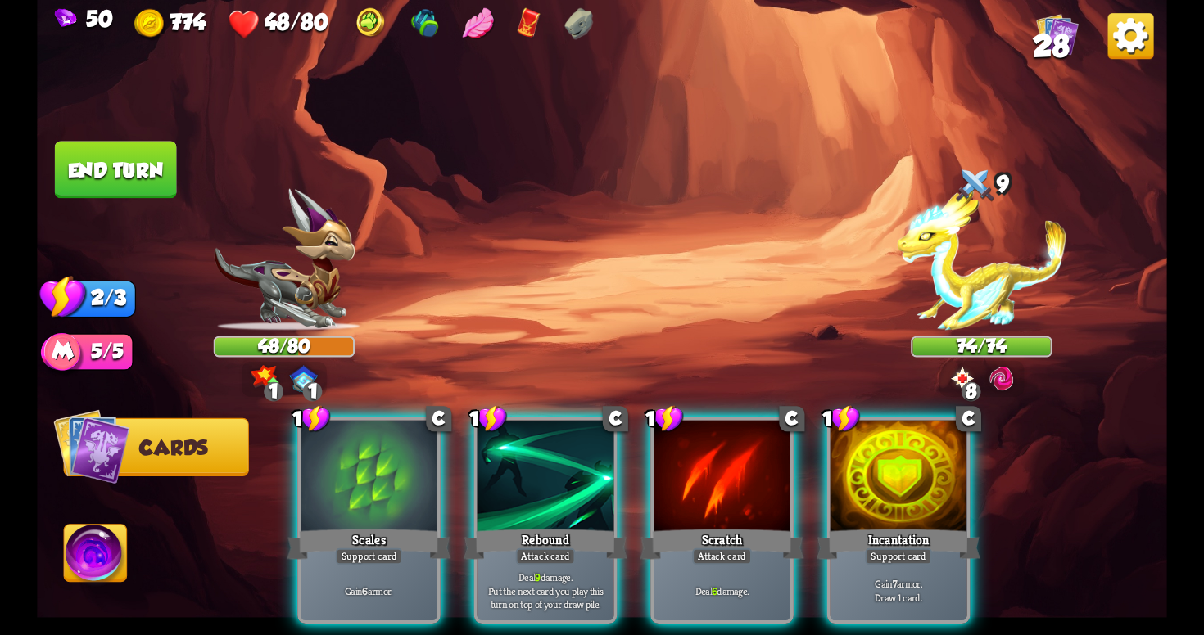
click at [952, 305] on img at bounding box center [982, 260] width 170 height 142
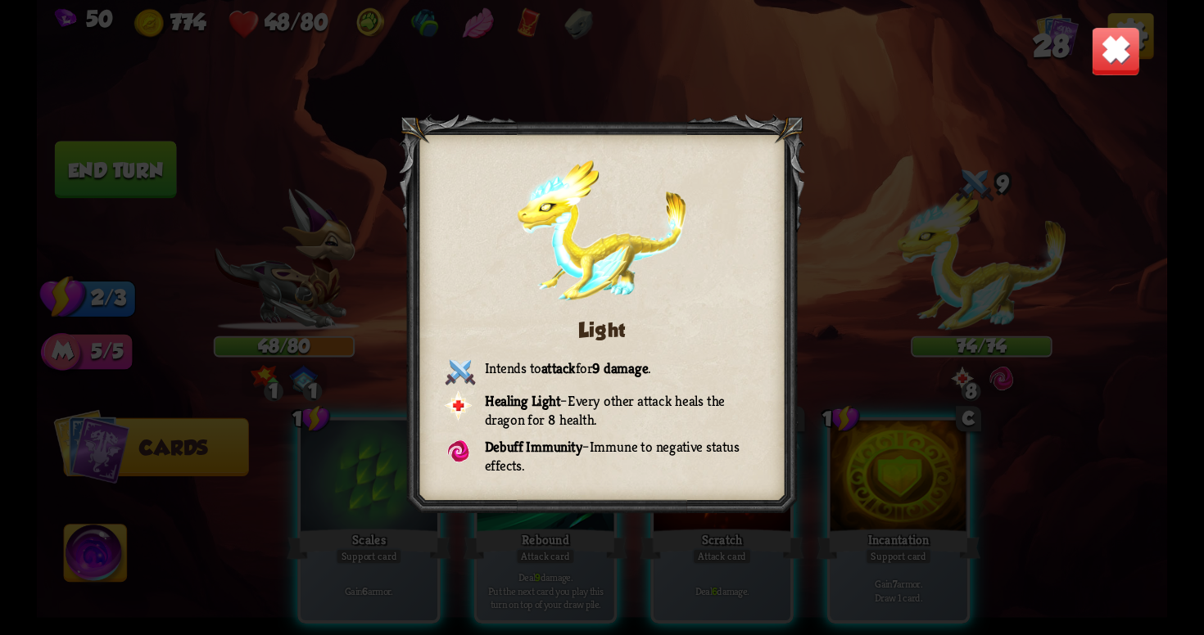
click at [1107, 62] on img at bounding box center [1115, 50] width 49 height 49
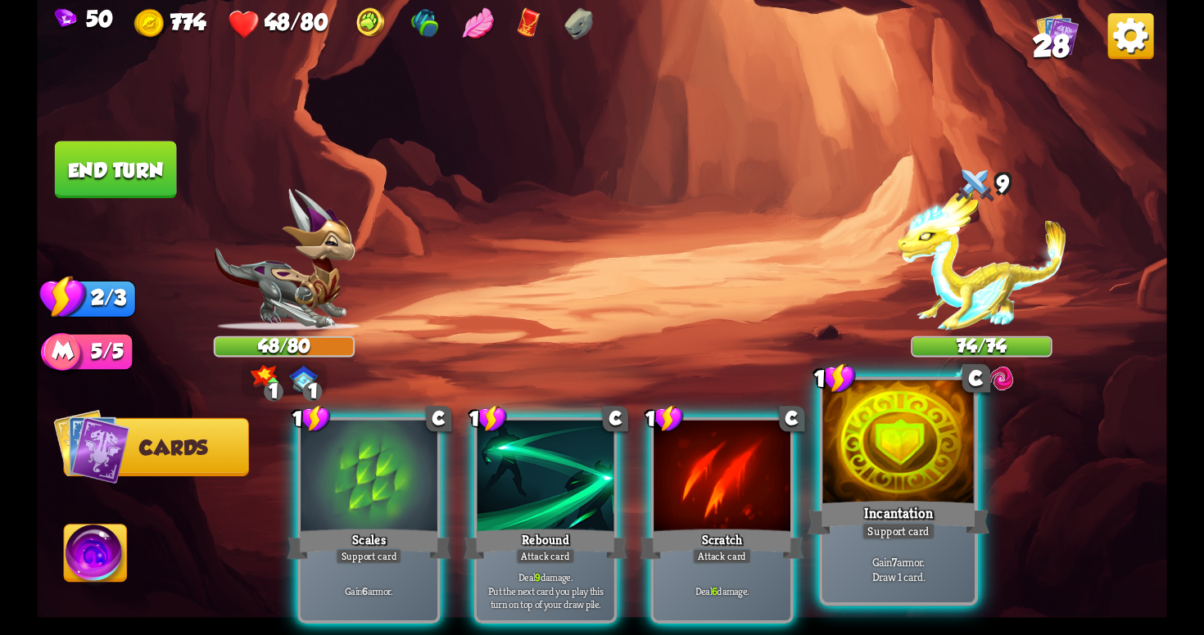
click at [863, 505] on div "Incantation" at bounding box center [898, 518] width 182 height 41
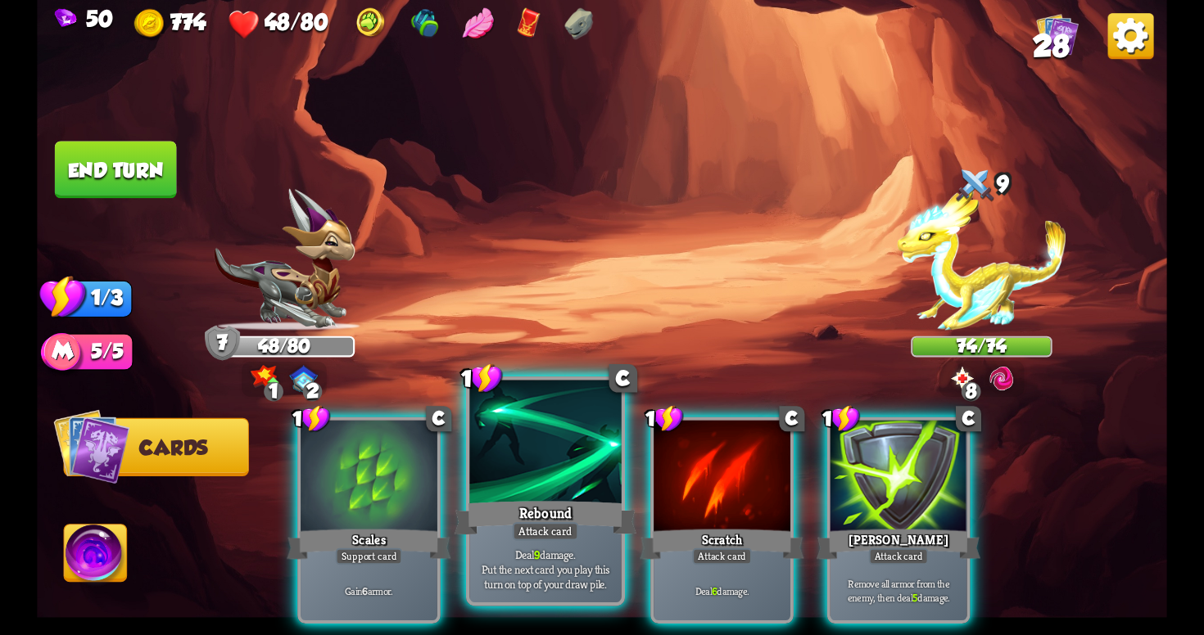
click at [543, 543] on div "Deal 9 damage. Put the next card you play this turn on top of your draw pile." at bounding box center [544, 569] width 151 height 66
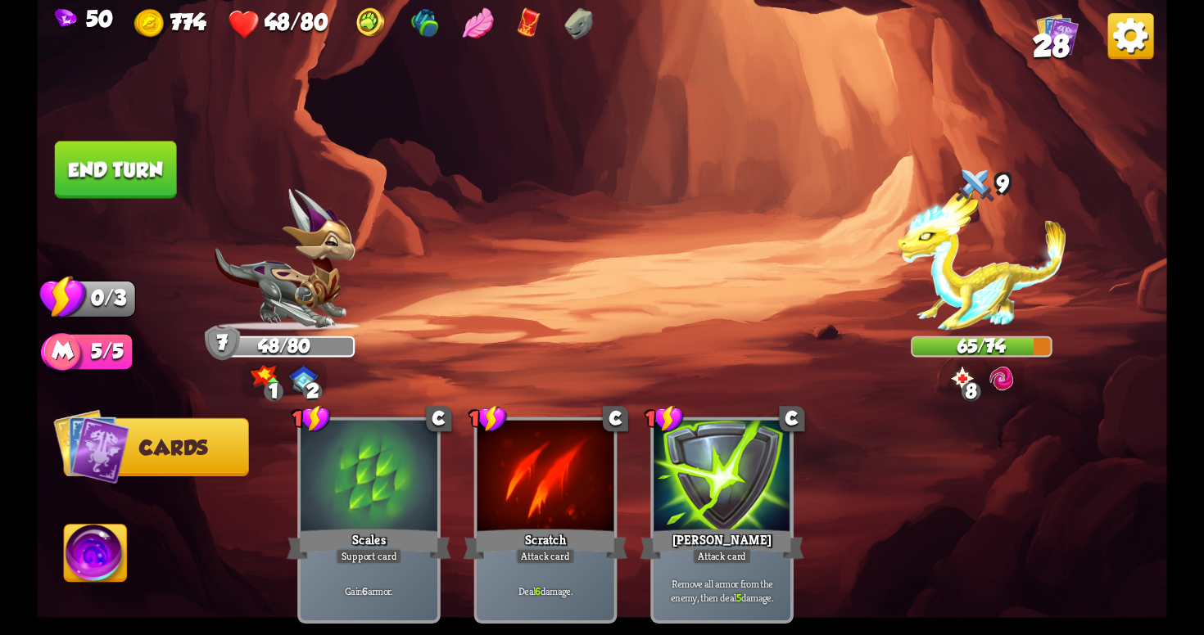
click at [113, 170] on button "End turn" at bounding box center [115, 170] width 124 height 59
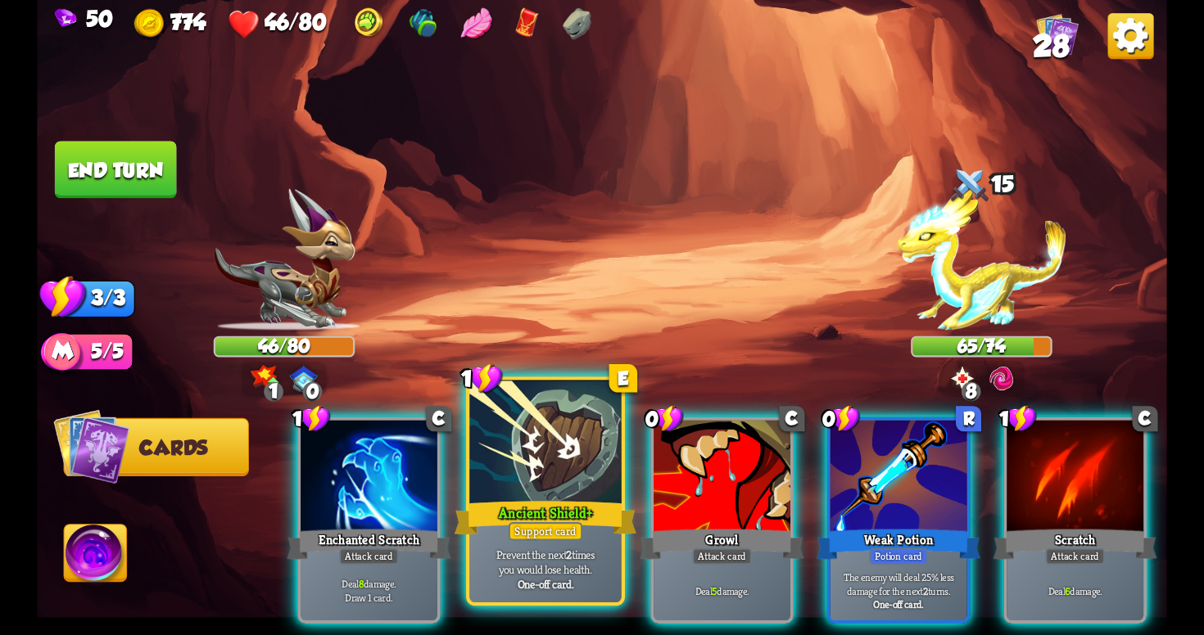
click at [557, 543] on div "Prevent the next 2 times you would lose health. One-off card." at bounding box center [544, 569] width 151 height 66
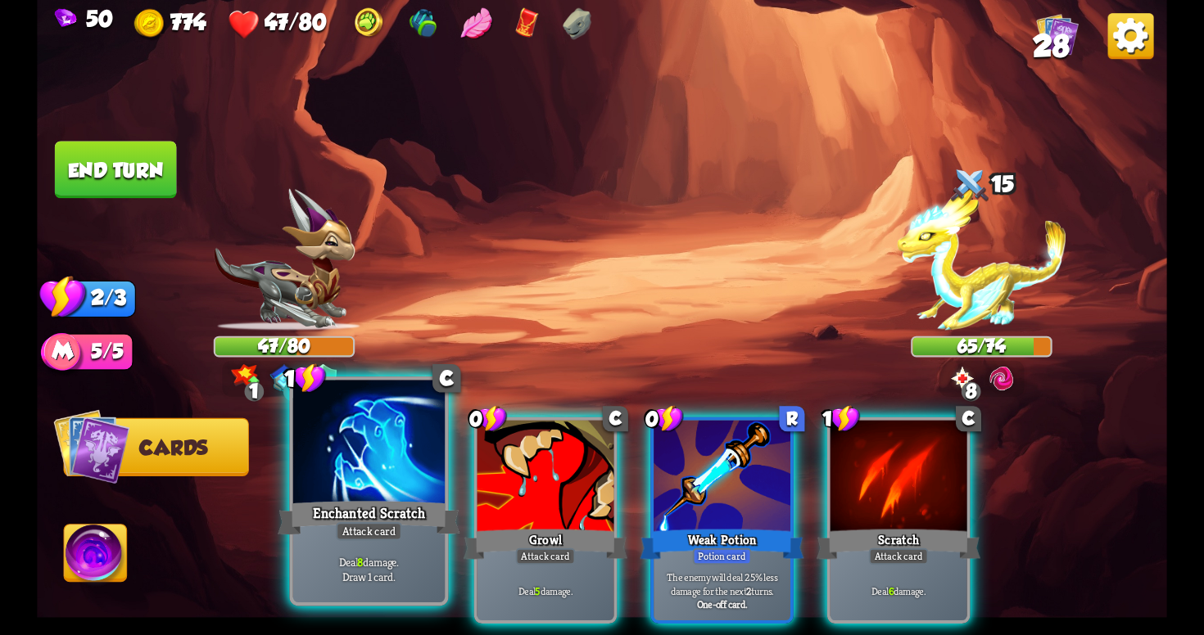
click at [374, 530] on div "Attack card" at bounding box center [369, 531] width 66 height 19
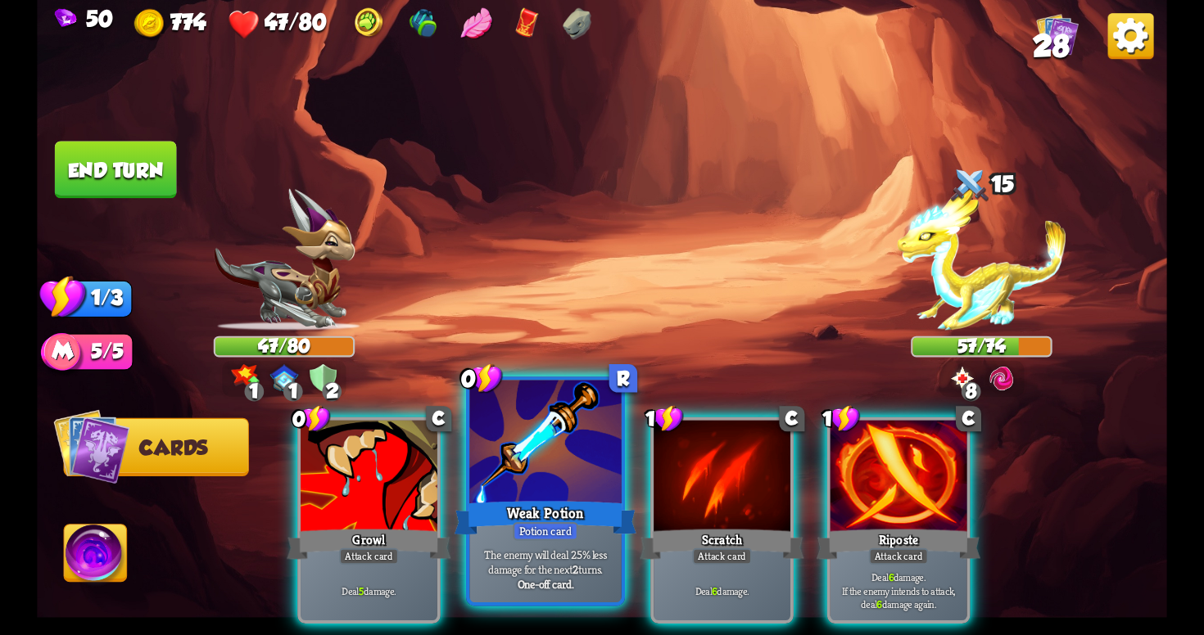
click at [584, 511] on div "Weak Potion" at bounding box center [545, 518] width 182 height 41
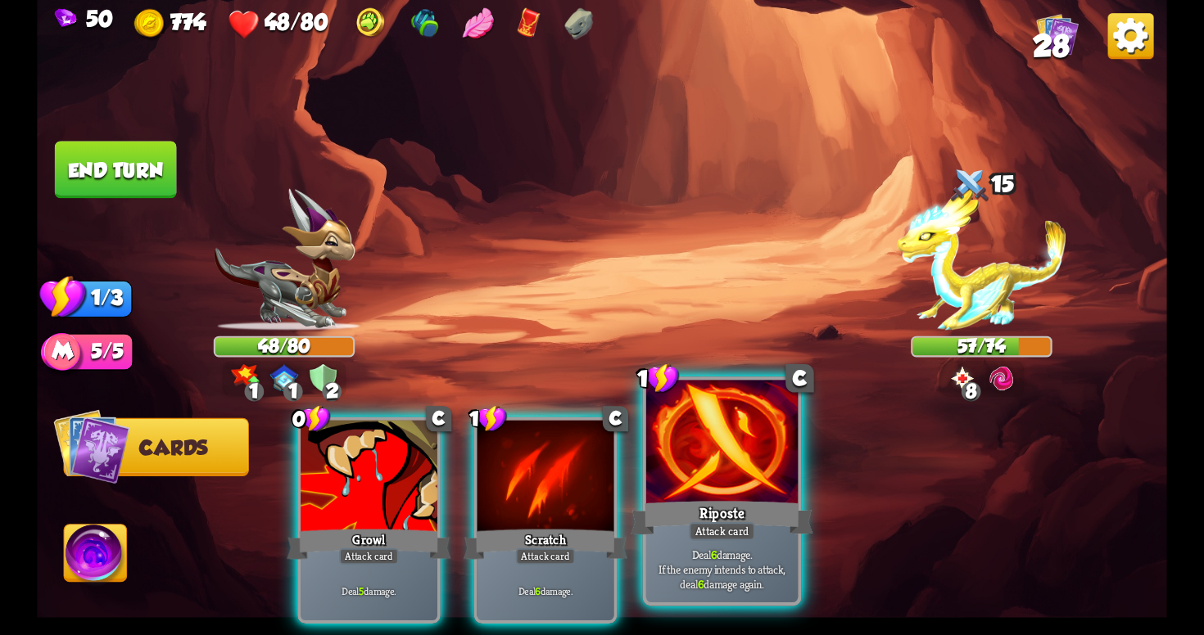
click at [702, 531] on div "Attack card" at bounding box center [722, 531] width 66 height 19
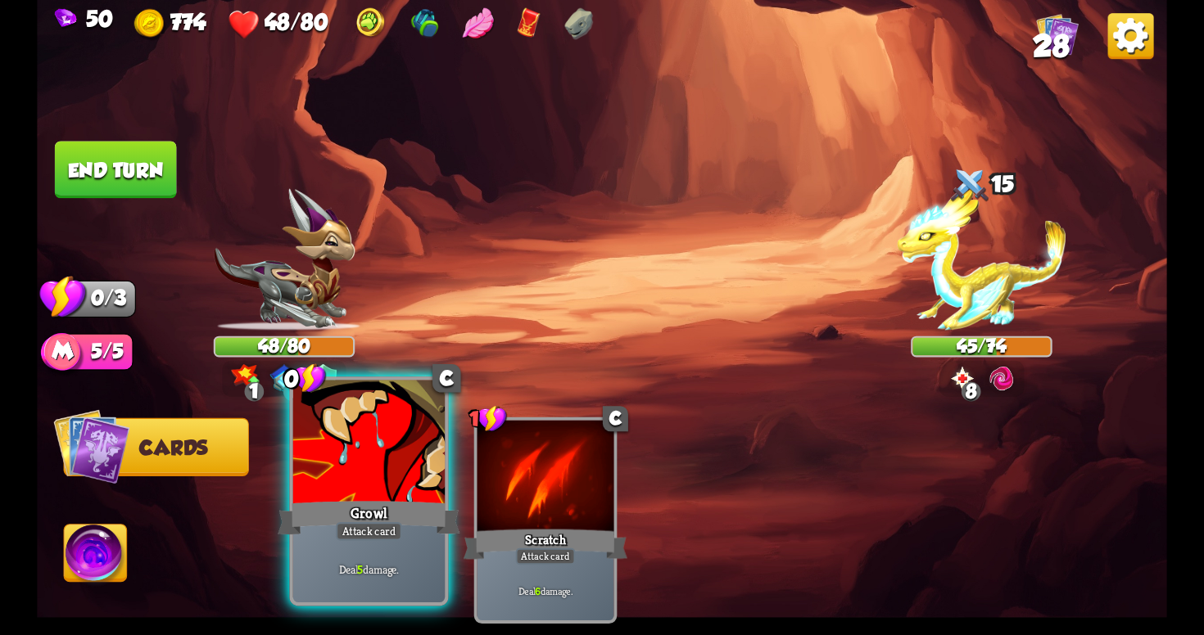
click at [363, 562] on div "Deal 5 damage." at bounding box center [368, 569] width 151 height 66
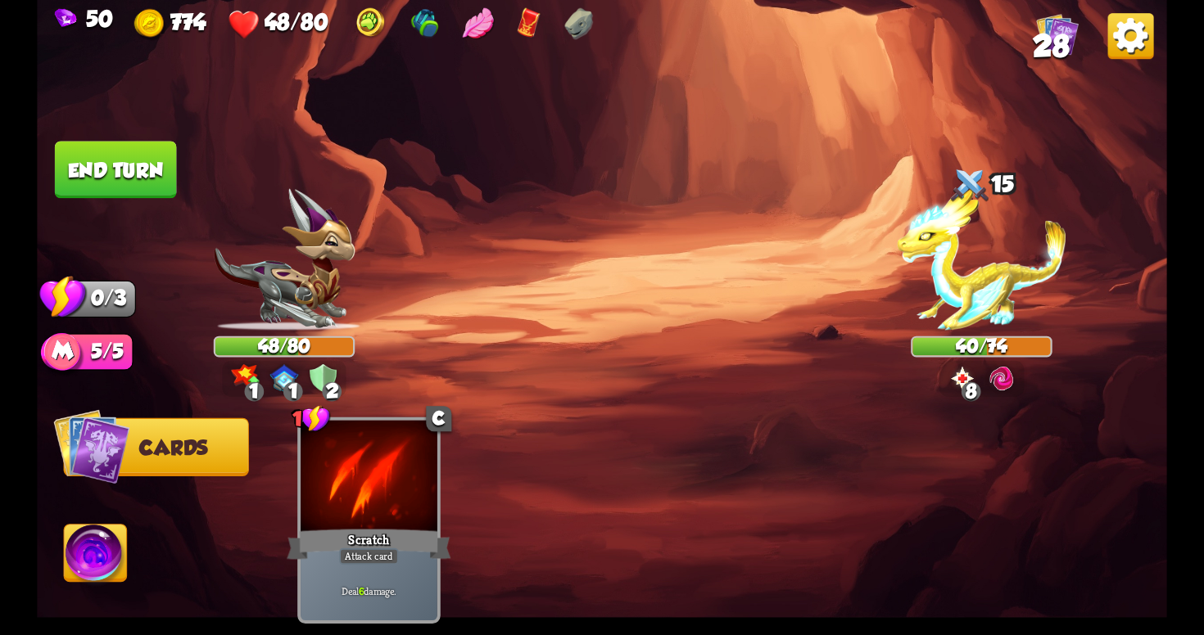
click at [87, 160] on button "End turn" at bounding box center [116, 169] width 122 height 57
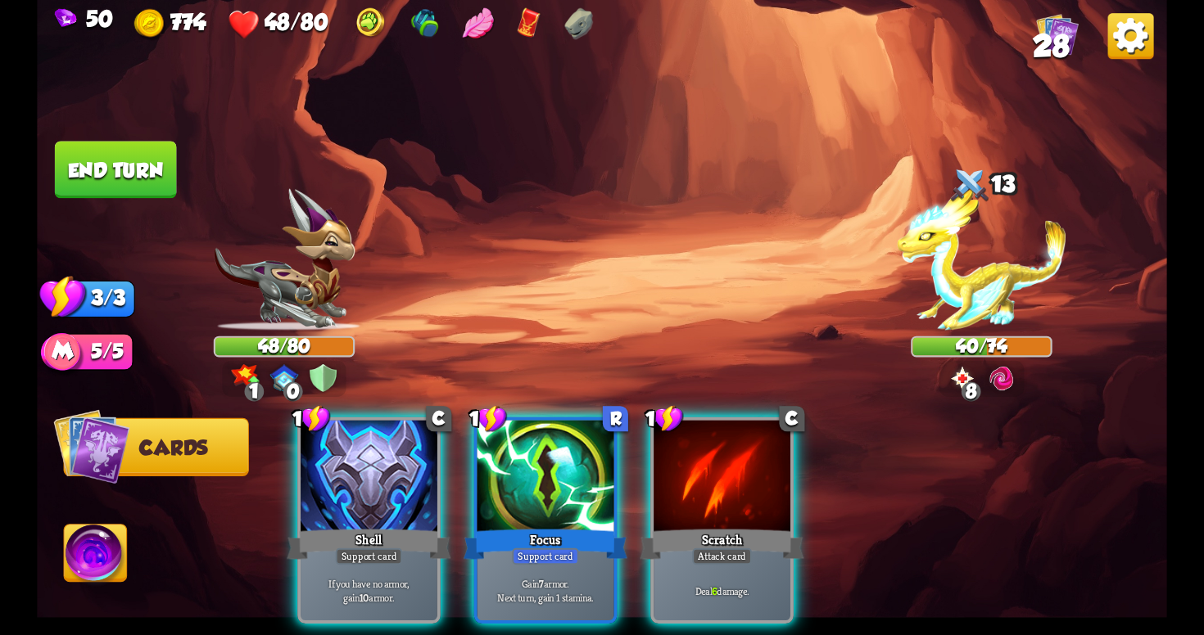
click at [320, 373] on div "Player turn" at bounding box center [602, 318] width 1130 height 174
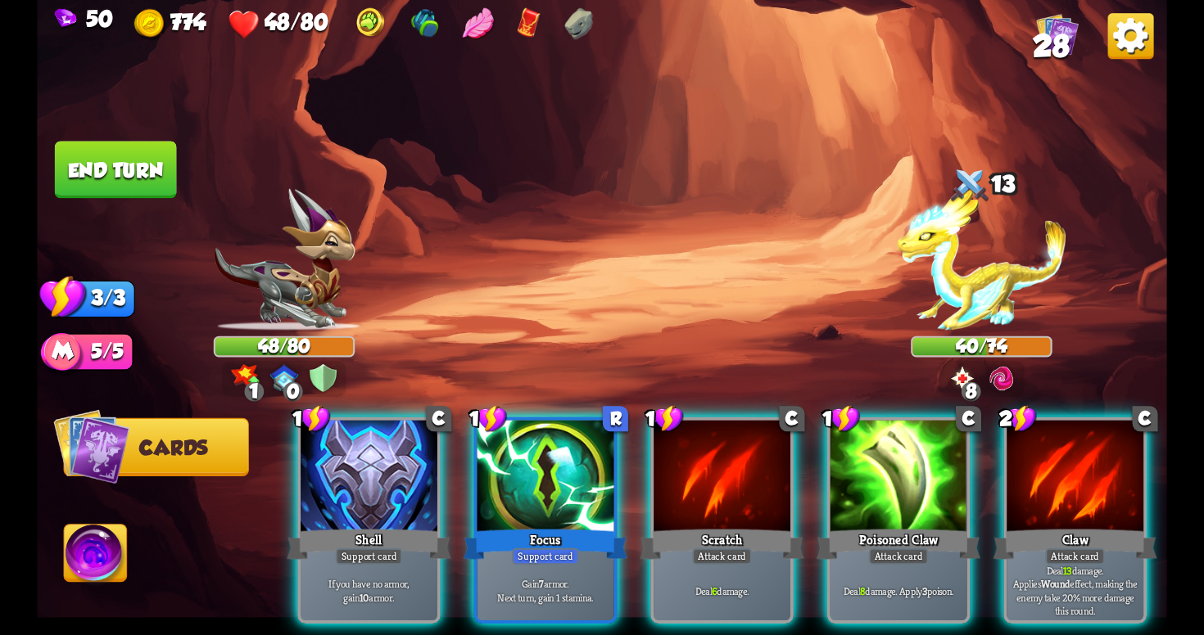
click at [330, 373] on div "Player turn" at bounding box center [602, 318] width 1130 height 174
click at [254, 358] on img at bounding box center [602, 317] width 1130 height 635
click at [315, 264] on img at bounding box center [284, 260] width 141 height 142
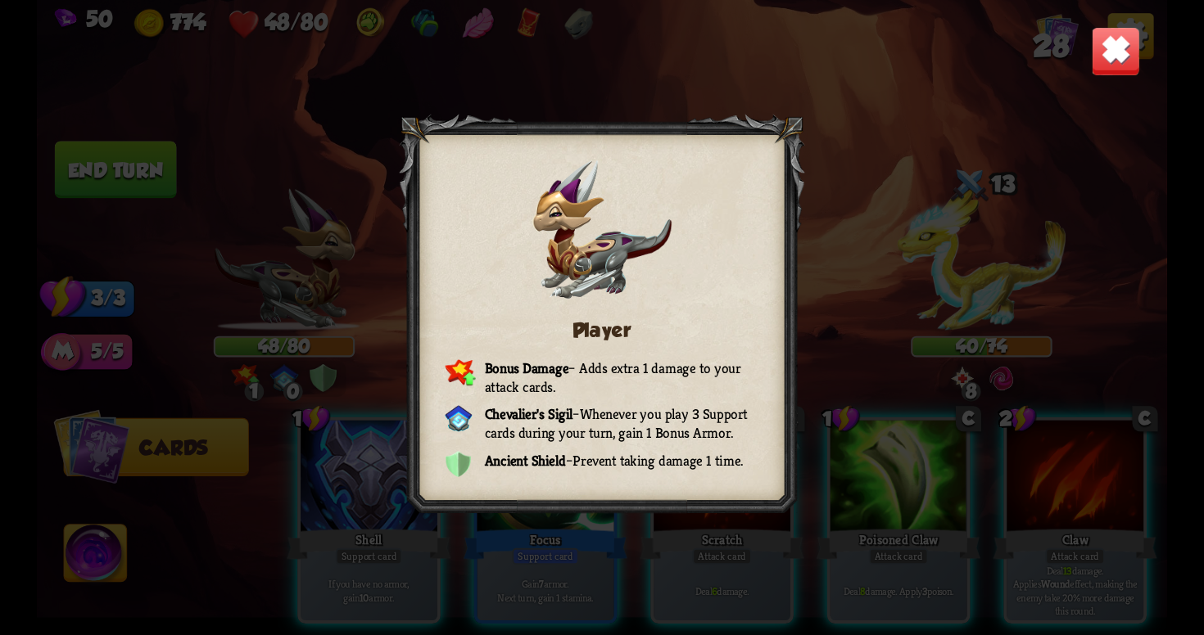
click at [1112, 75] on img at bounding box center [1115, 50] width 49 height 49
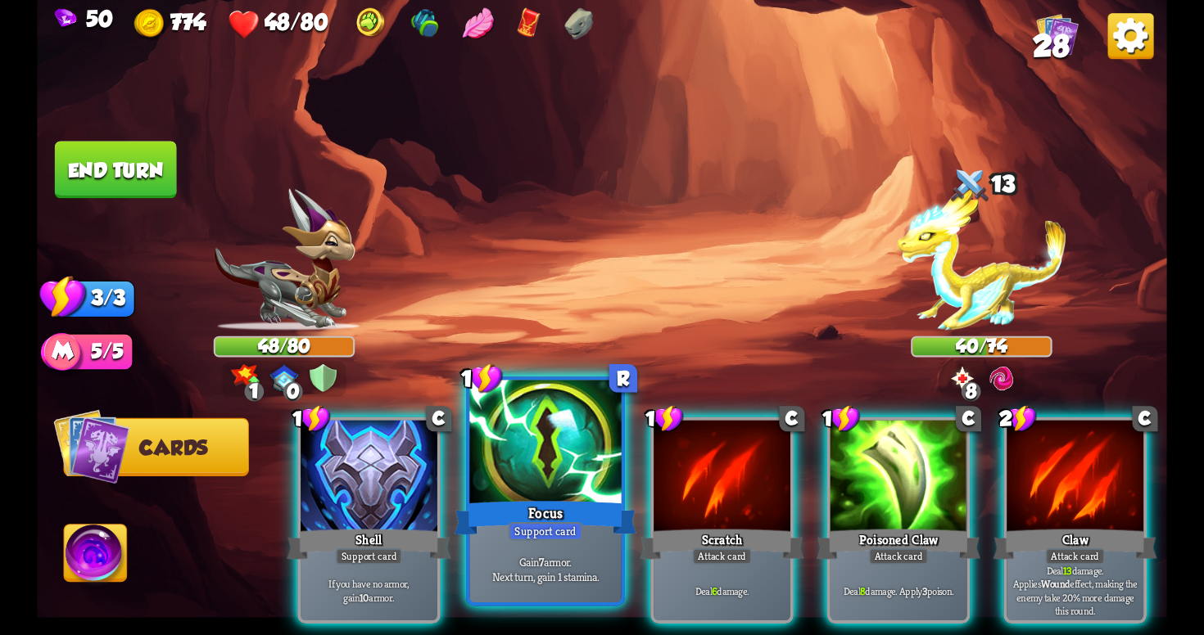
click at [528, 585] on div "Gain 7 armor. Next turn, gain 1 stamina." at bounding box center [544, 569] width 151 height 66
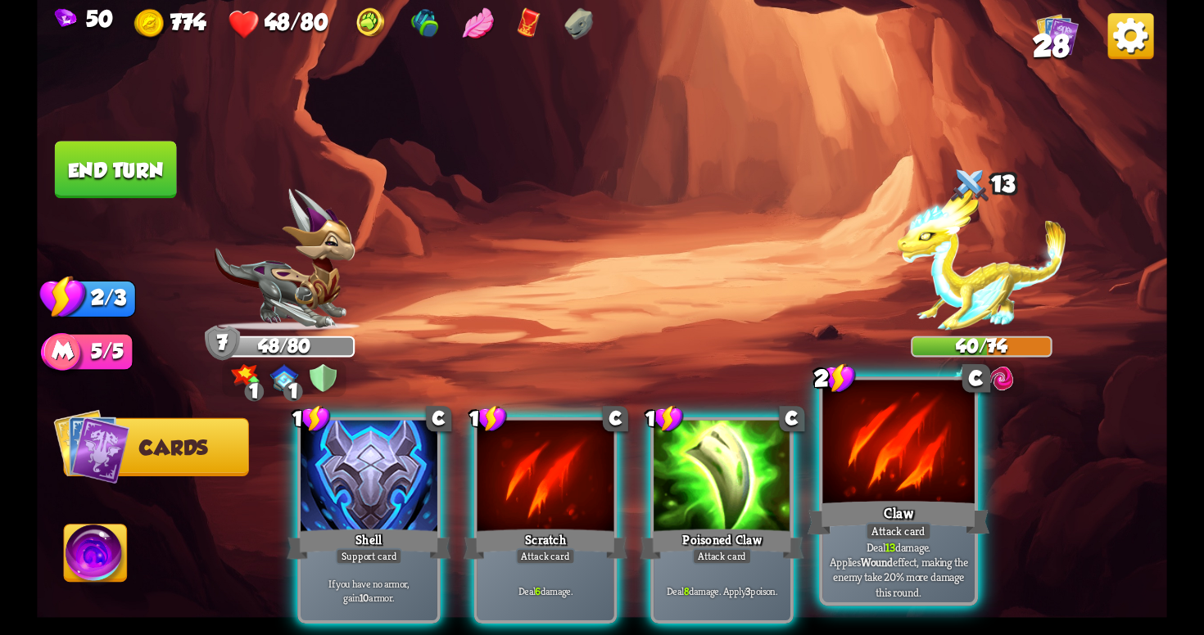
click at [847, 524] on div "Claw" at bounding box center [898, 518] width 182 height 41
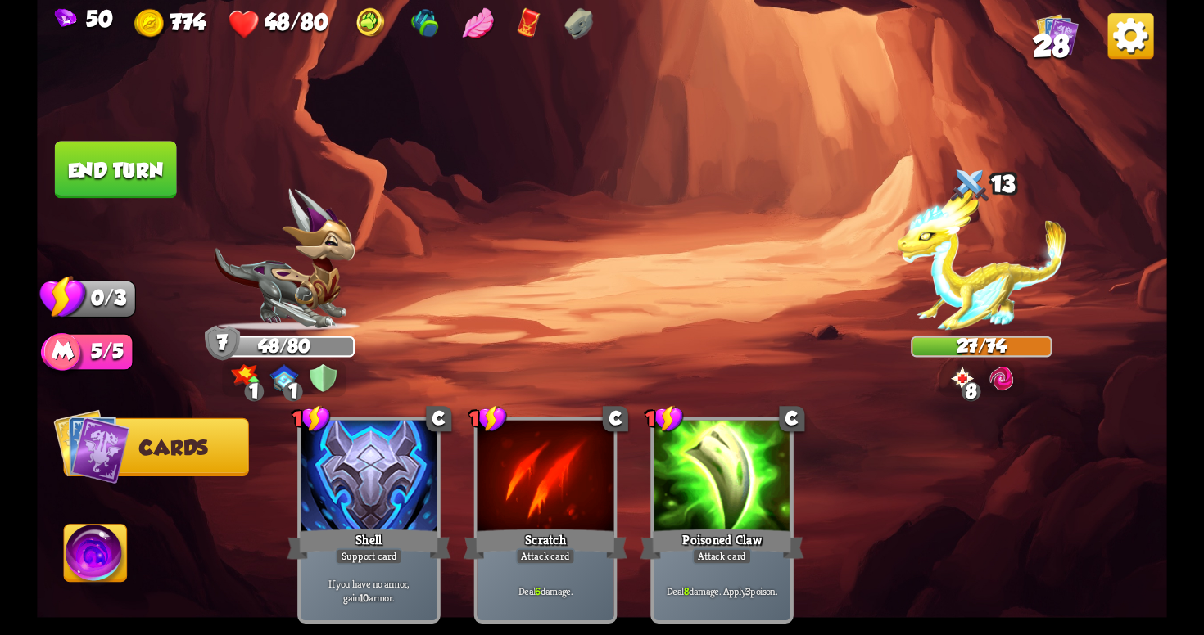
click at [87, 170] on button "End turn" at bounding box center [116, 169] width 122 height 57
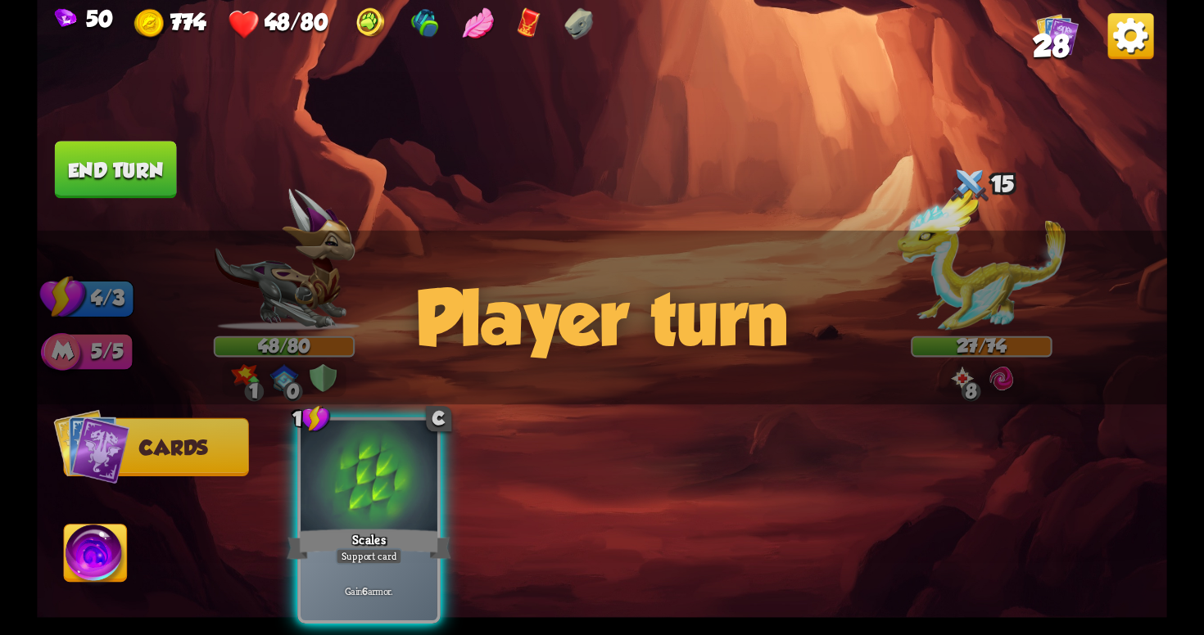
click at [312, 374] on div "Player turn" at bounding box center [602, 318] width 1130 height 174
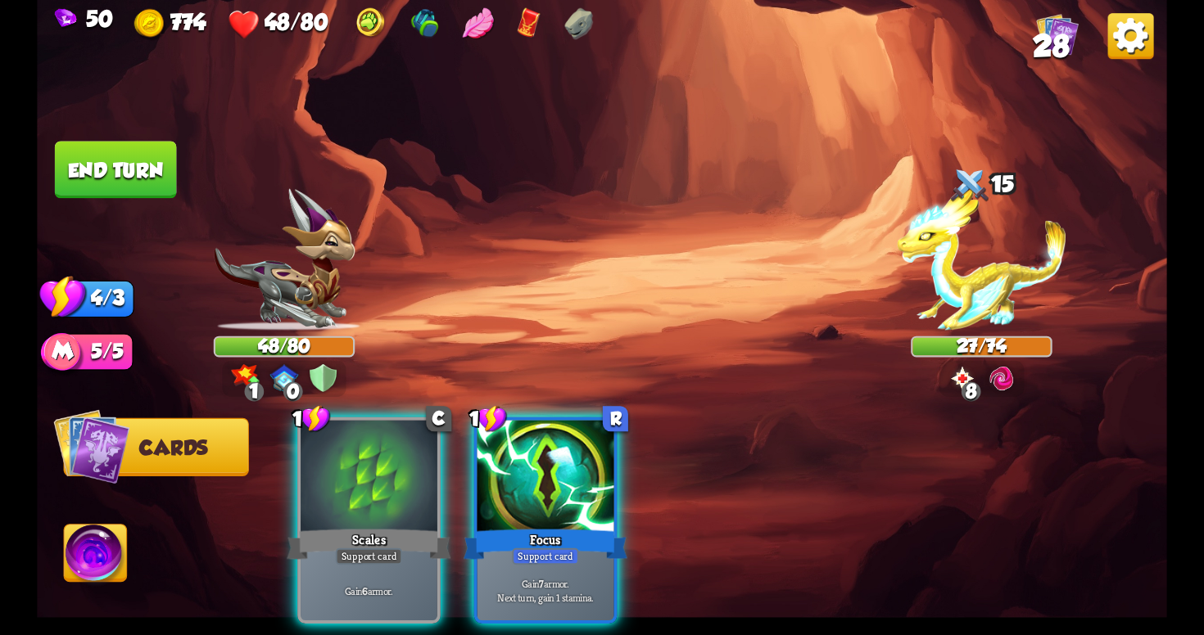
click at [325, 372] on div "Player turn" at bounding box center [602, 318] width 1130 height 174
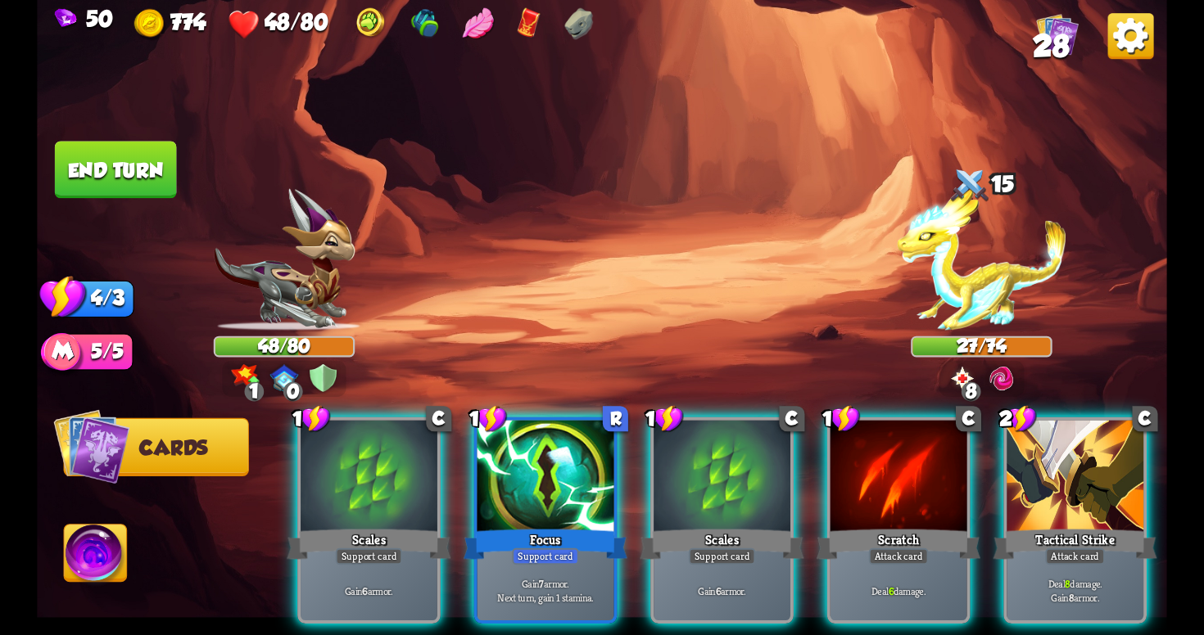
click at [279, 378] on img at bounding box center [284, 377] width 28 height 27
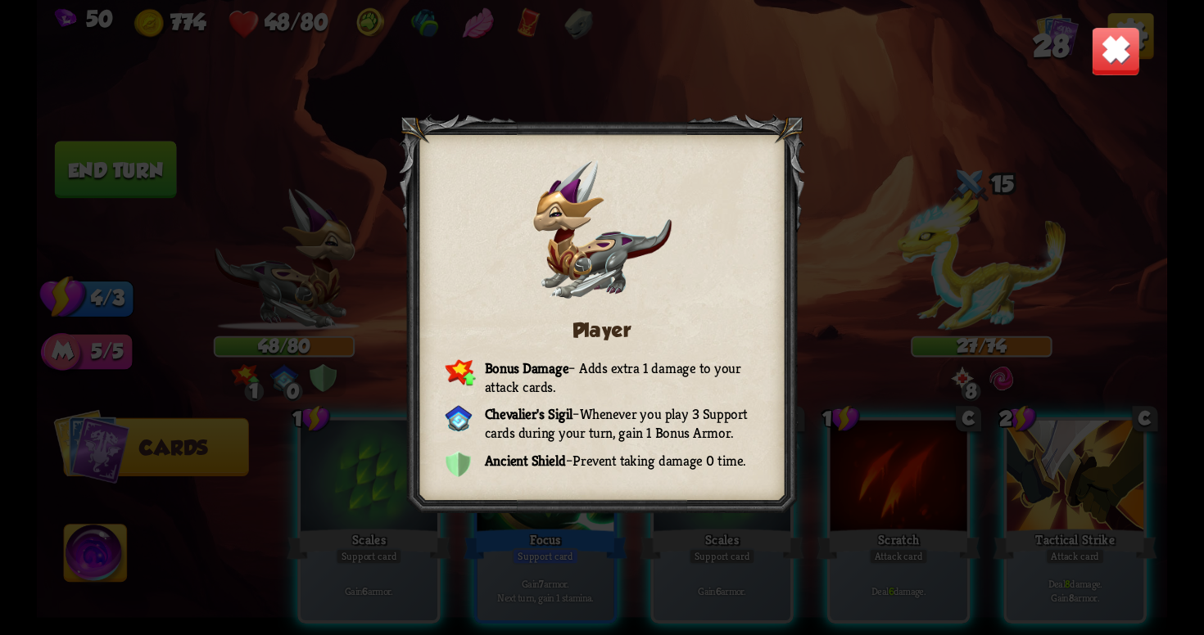
click at [1128, 45] on img at bounding box center [1115, 50] width 49 height 49
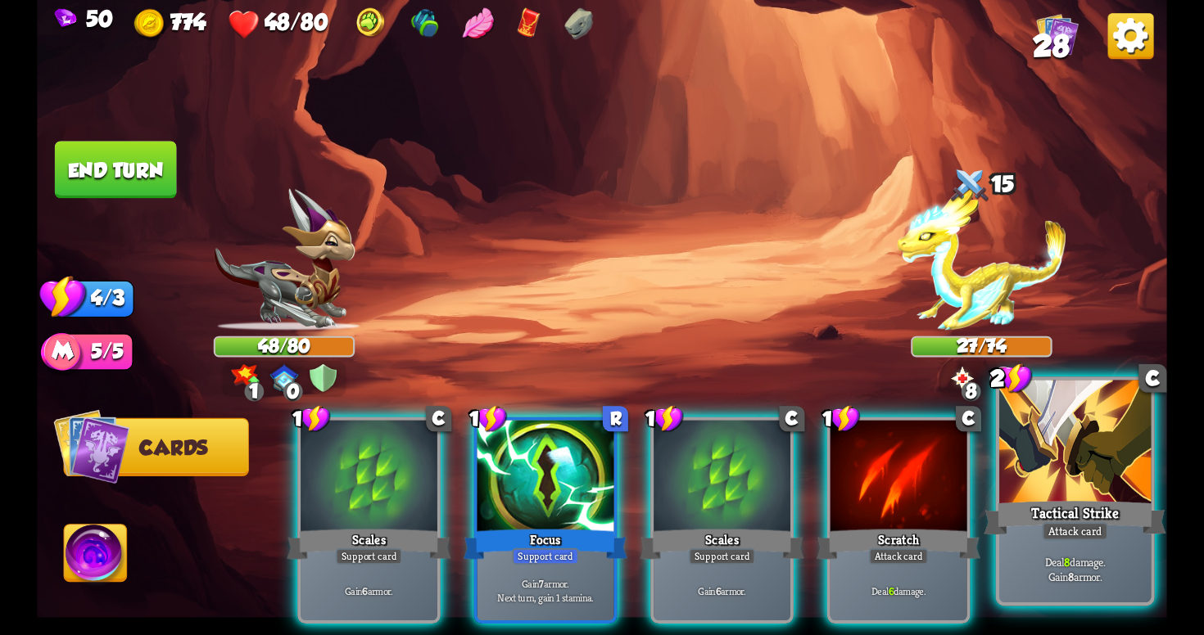
click at [1021, 525] on div "Tactical Strike" at bounding box center [1074, 518] width 182 height 41
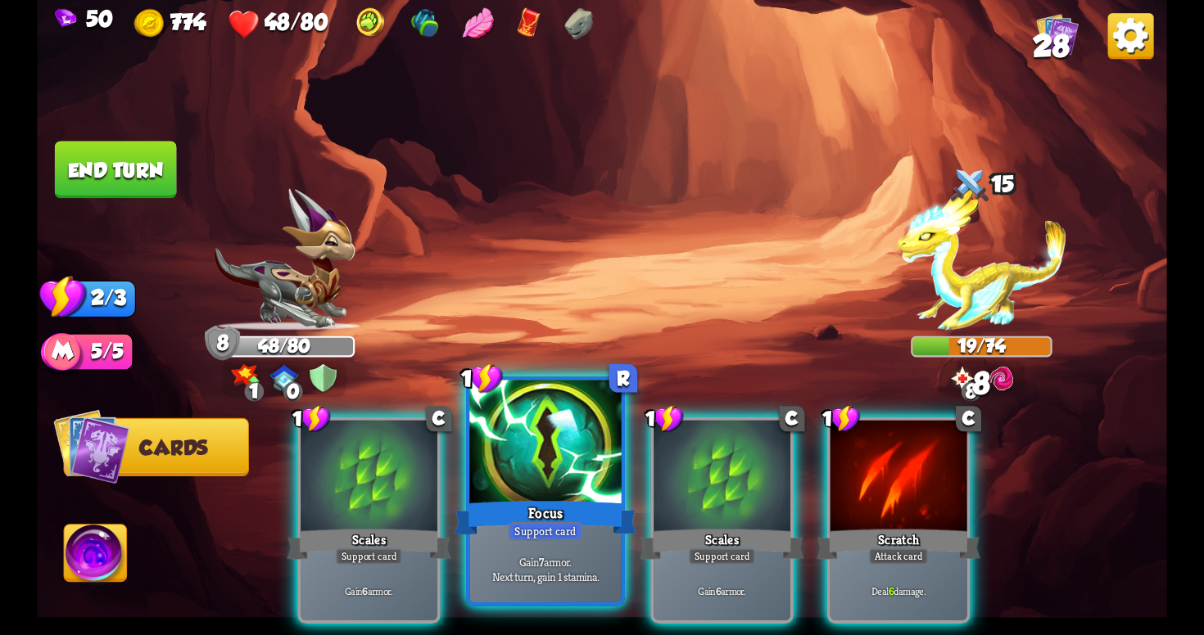
click at [544, 526] on div "Support card" at bounding box center [546, 531] width 75 height 19
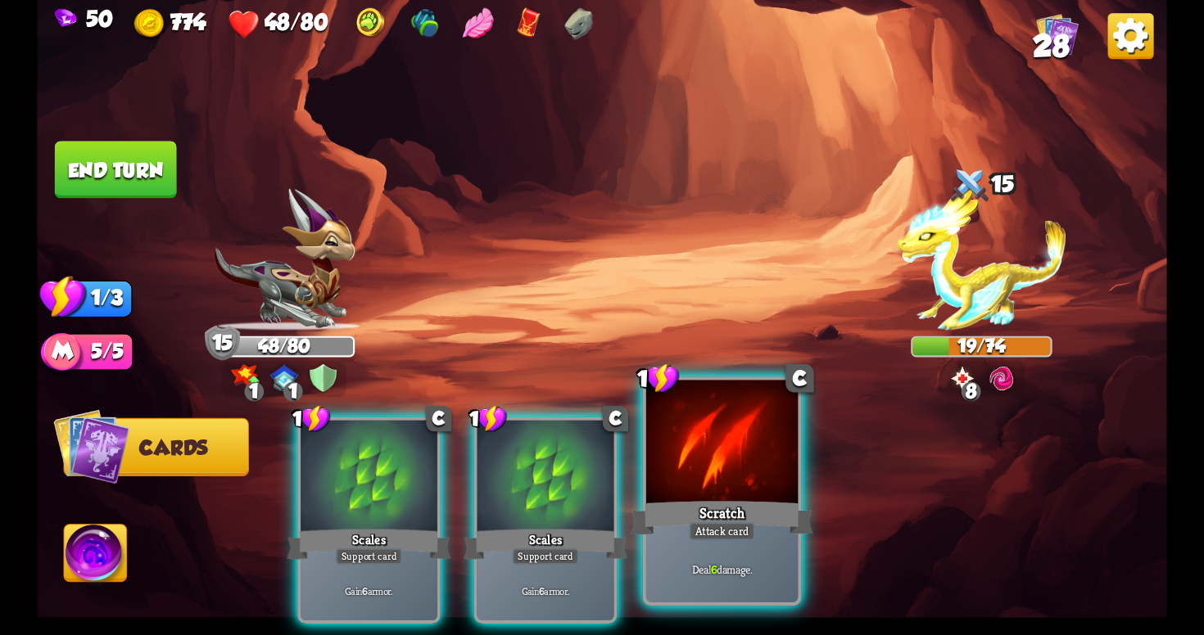
click at [710, 516] on div "Scratch" at bounding box center [722, 518] width 182 height 41
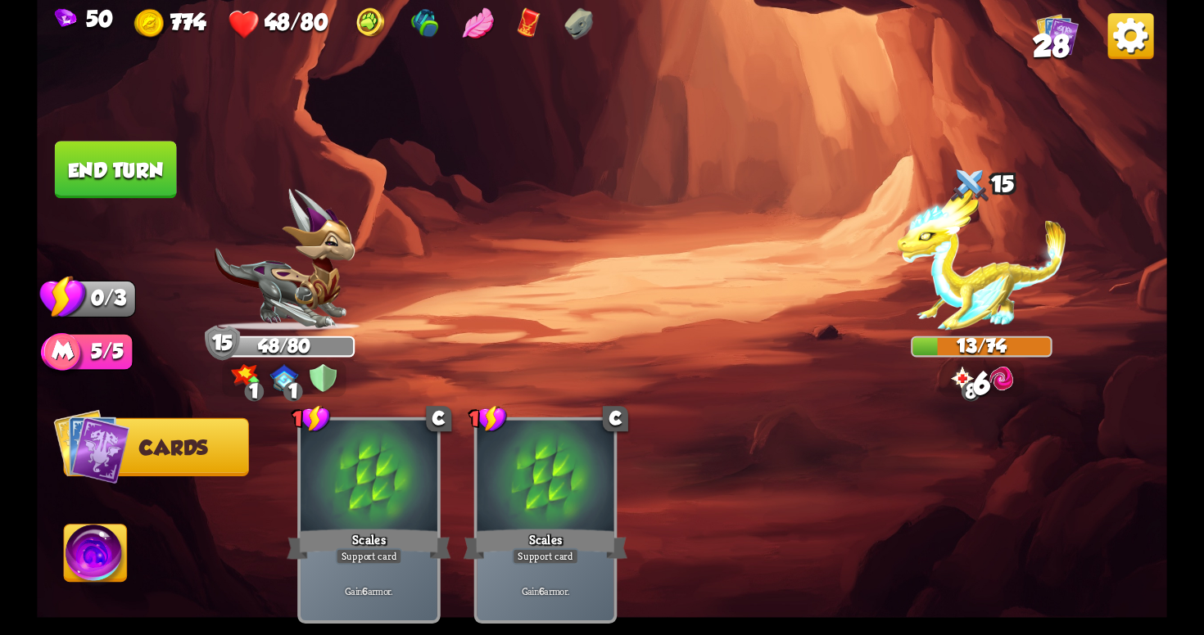
click at [106, 156] on button "End turn" at bounding box center [116, 169] width 122 height 57
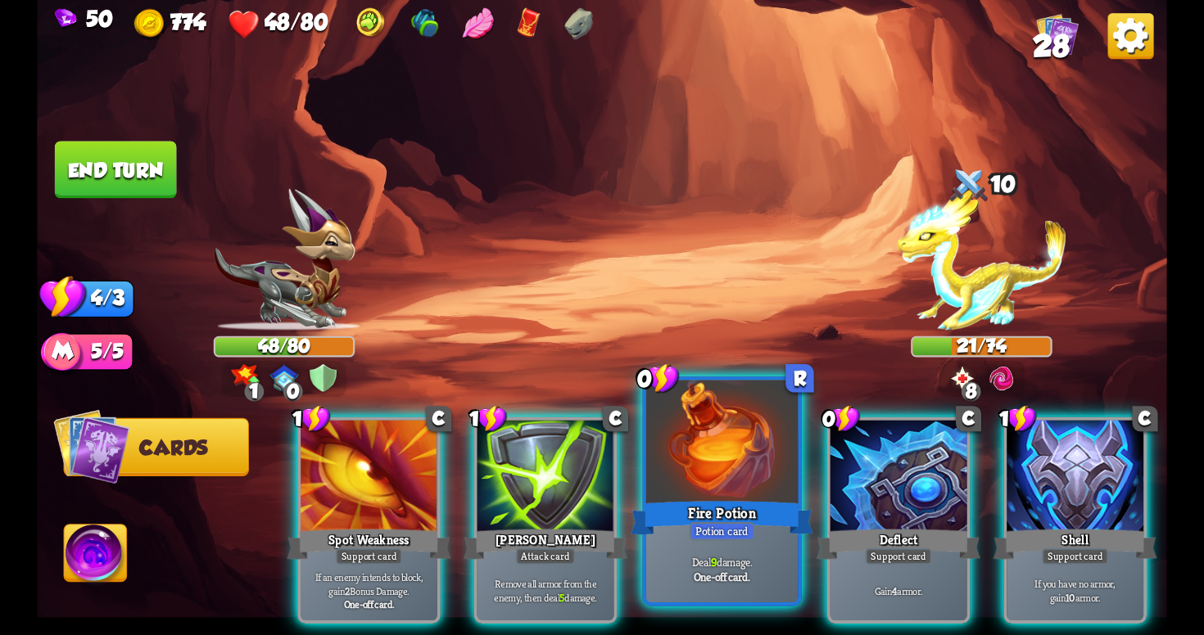
click at [788, 522] on div "Fire Potion" at bounding box center [722, 518] width 182 height 41
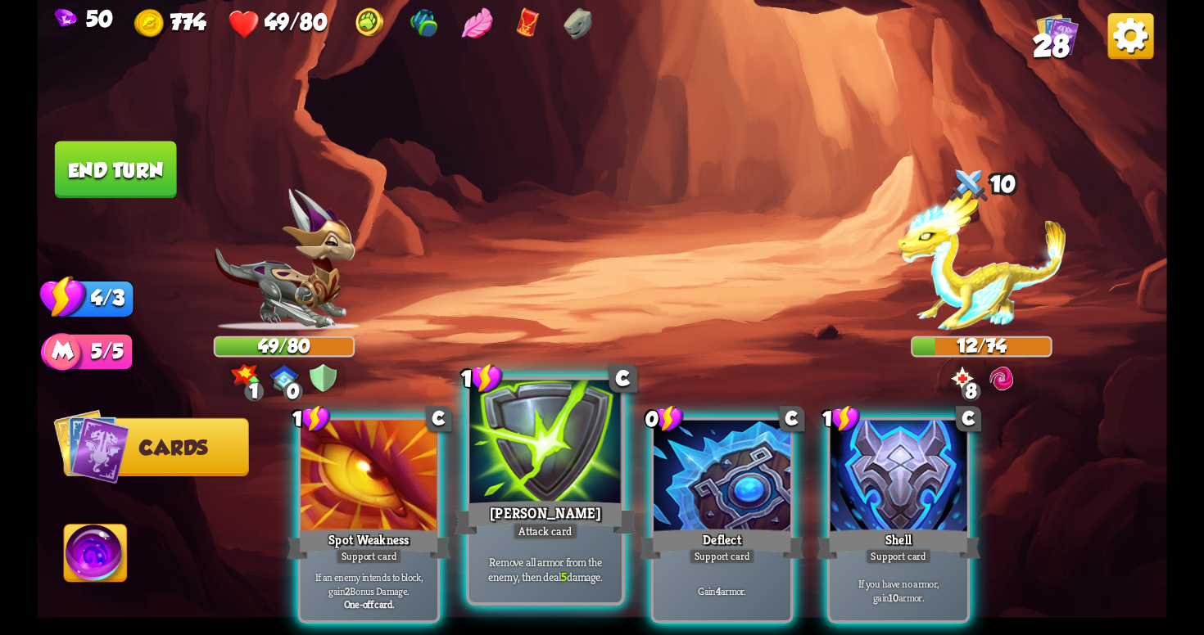
click at [518, 572] on p "Remove all armor from the enemy, then deal 5 damage." at bounding box center [545, 569] width 144 height 30
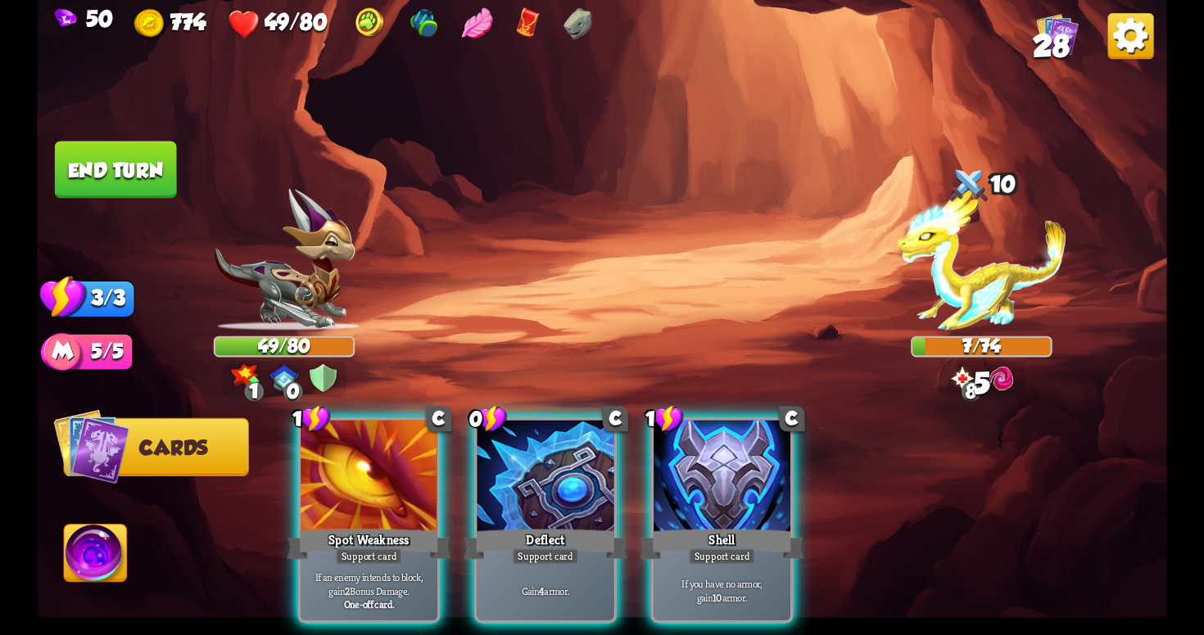
click at [518, 584] on p "Gain 4 armor." at bounding box center [545, 590] width 129 height 13
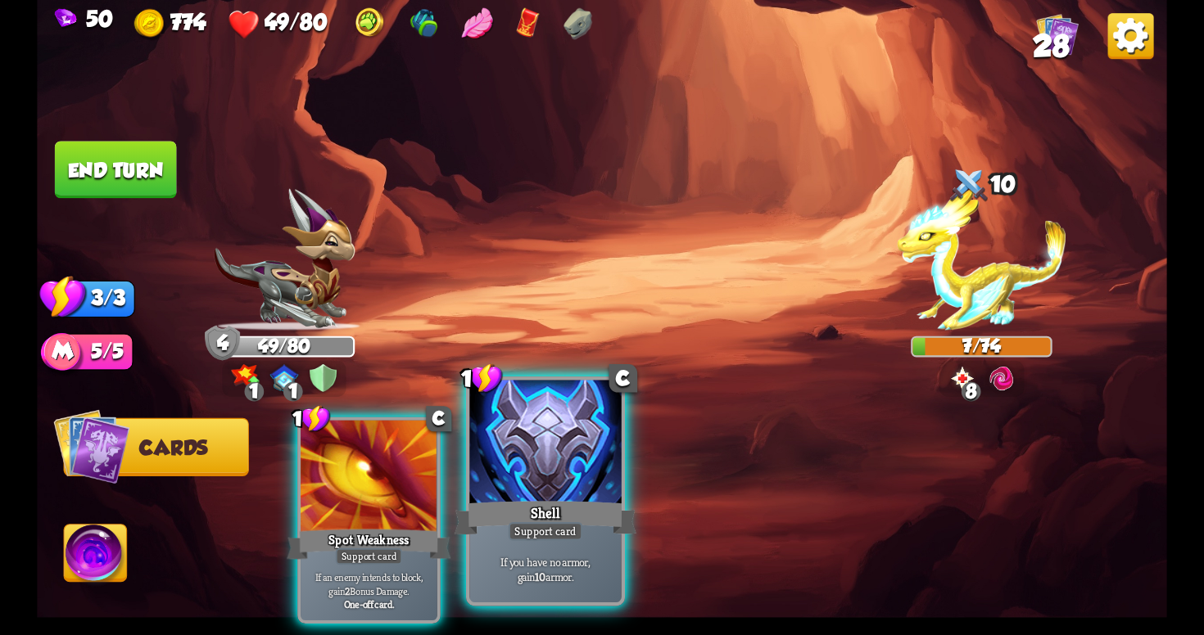
click at [529, 551] on div "If you have no armor, gain 10 armor." at bounding box center [544, 569] width 151 height 66
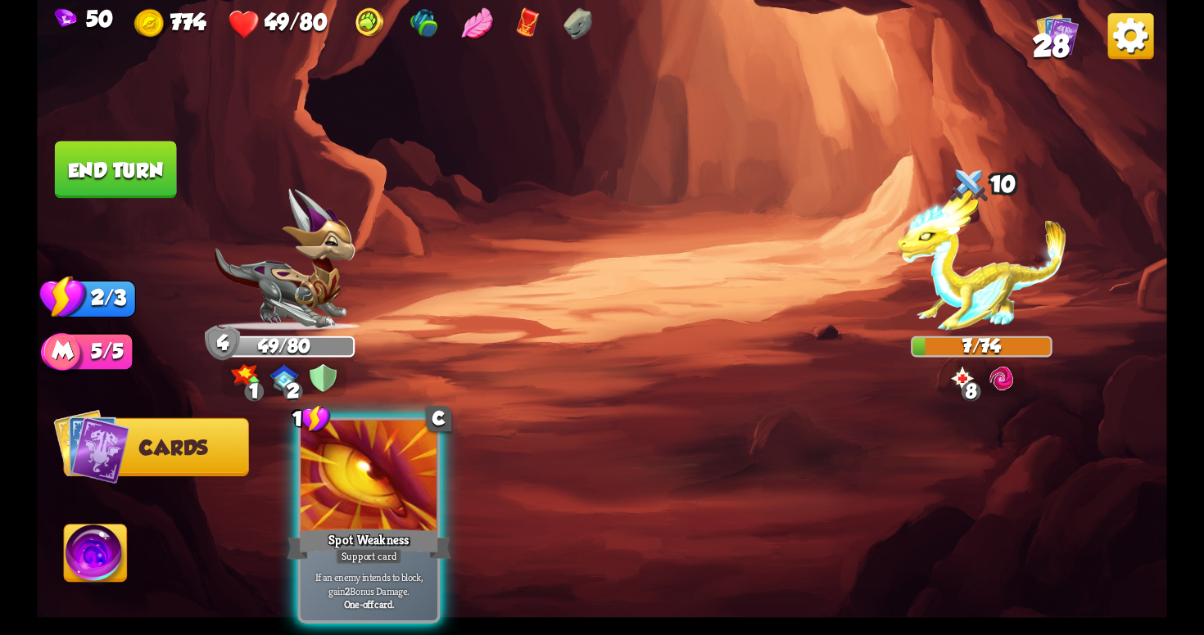
click at [109, 161] on button "End turn" at bounding box center [116, 169] width 122 height 57
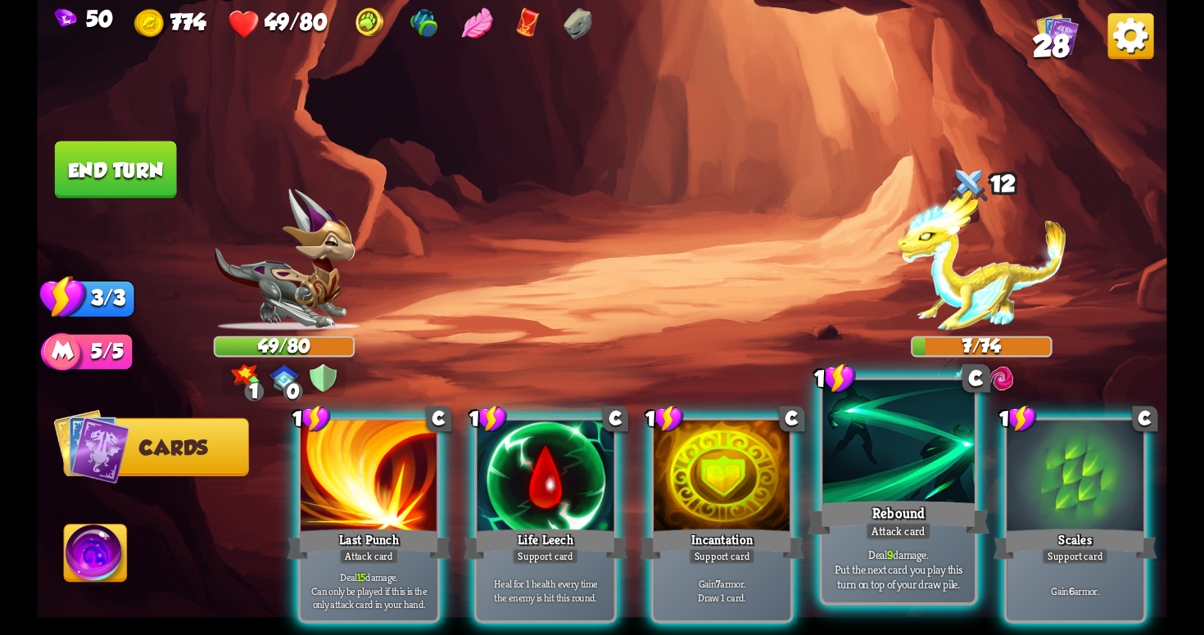
click at [851, 483] on div at bounding box center [897, 445] width 151 height 128
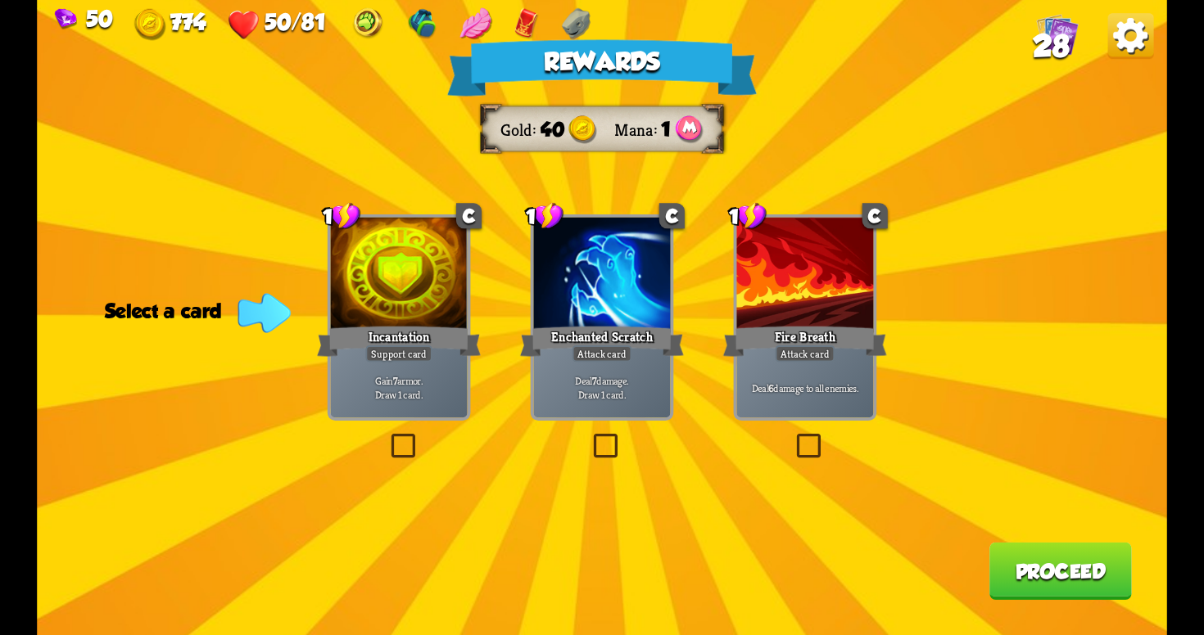
click at [793, 437] on label at bounding box center [793, 437] width 0 height 0
click at [0, 0] on input "checkbox" at bounding box center [0, 0] width 0 height 0
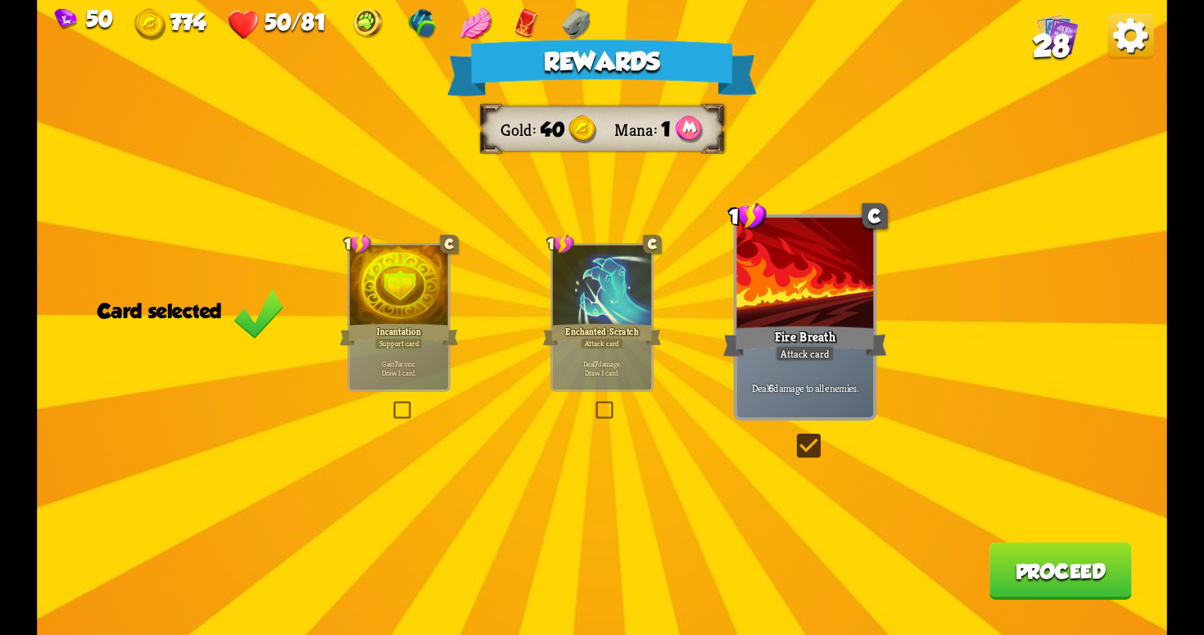
click at [1067, 582] on button "Proceed" at bounding box center [1060, 571] width 142 height 57
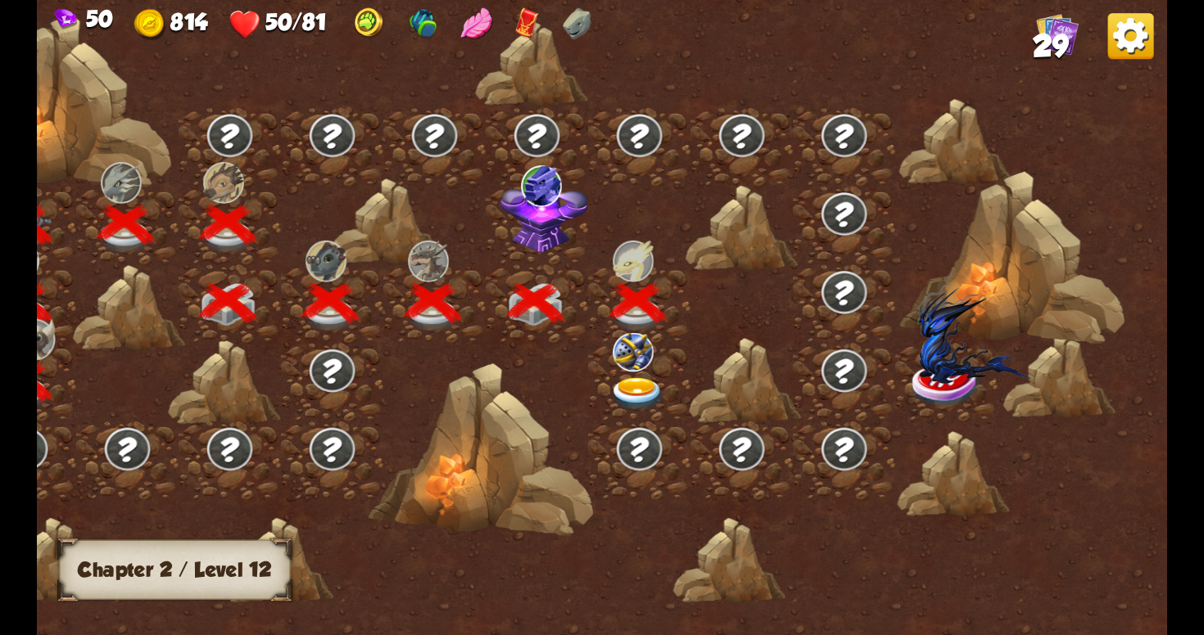
click at [626, 391] on img at bounding box center [637, 395] width 57 height 34
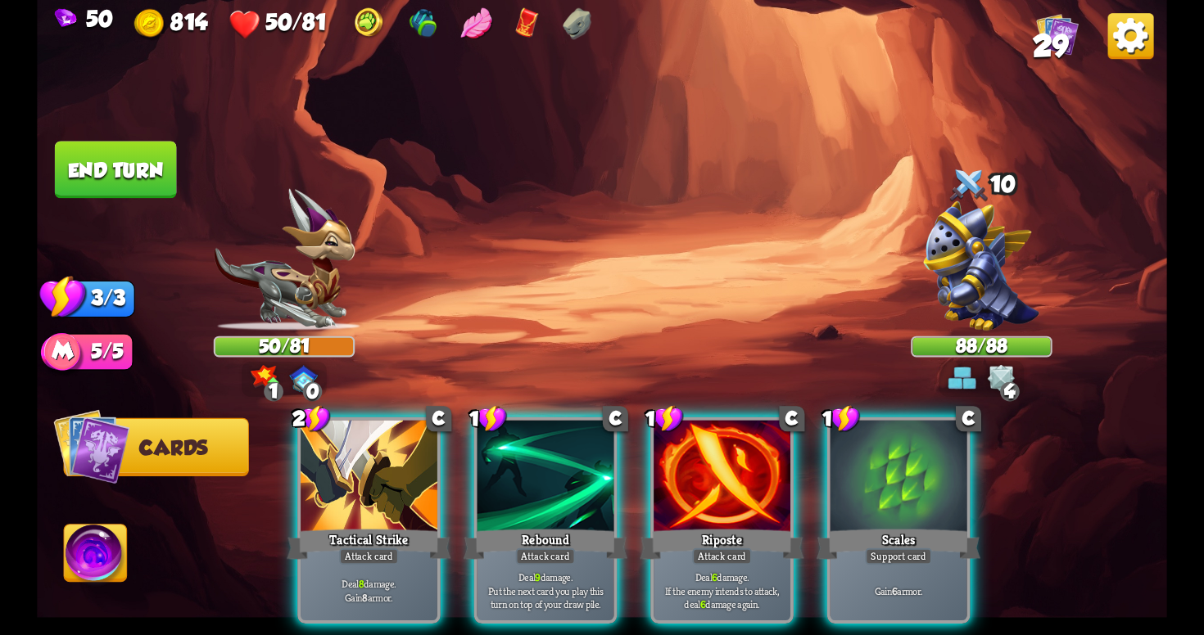
click at [984, 373] on div "Player turn" at bounding box center [602, 318] width 1130 height 174
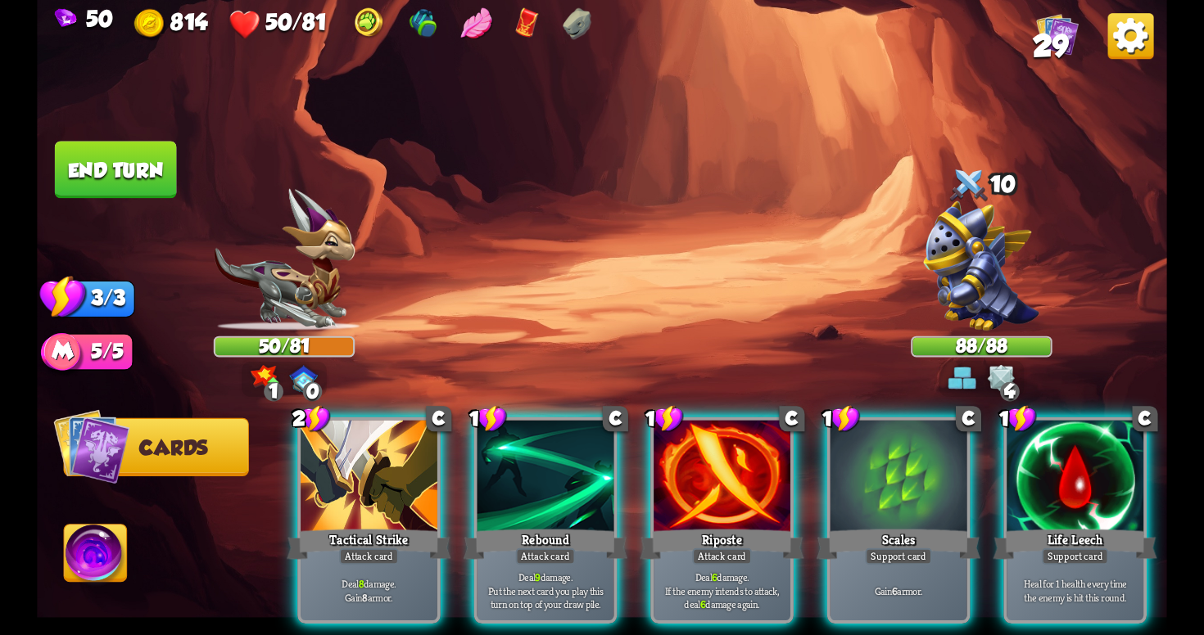
click at [979, 367] on div "4" at bounding box center [981, 379] width 84 height 36
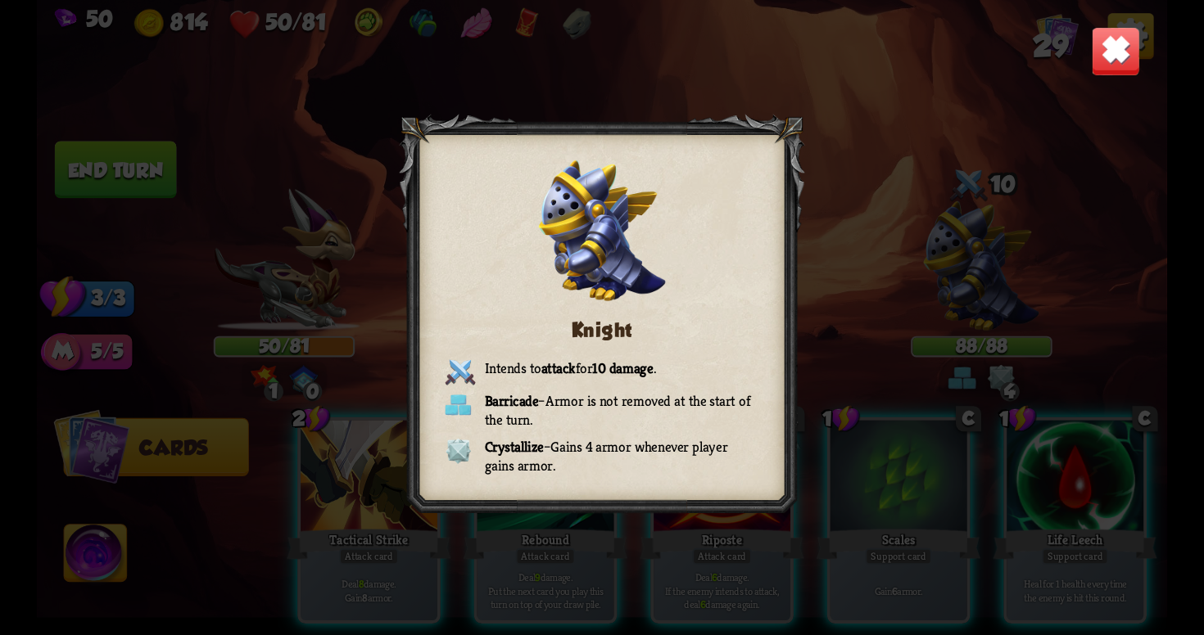
click at [1121, 48] on img at bounding box center [1115, 50] width 49 height 49
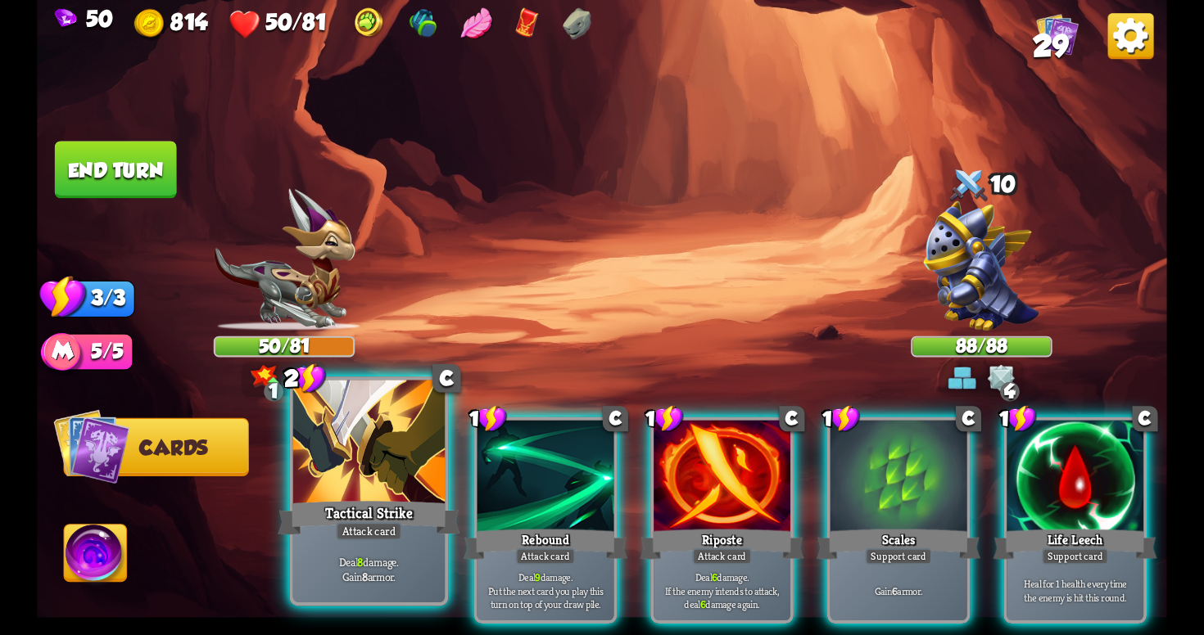
click at [400, 433] on div at bounding box center [368, 445] width 151 height 128
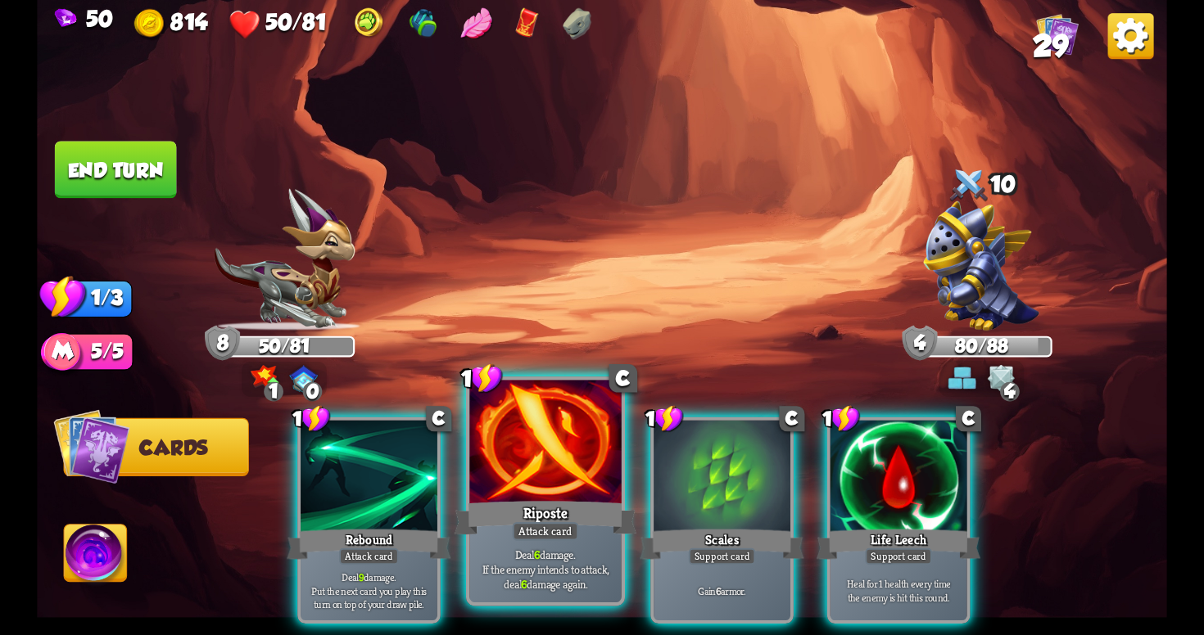
click at [540, 450] on div at bounding box center [544, 445] width 151 height 128
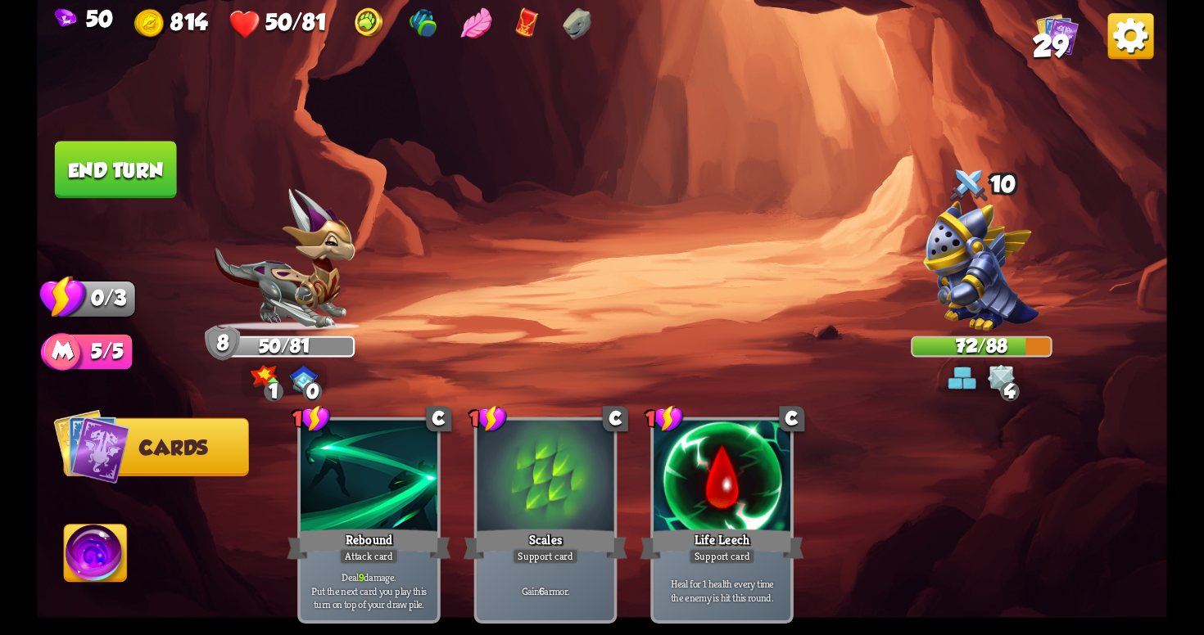
click at [160, 155] on button "End turn" at bounding box center [116, 169] width 122 height 57
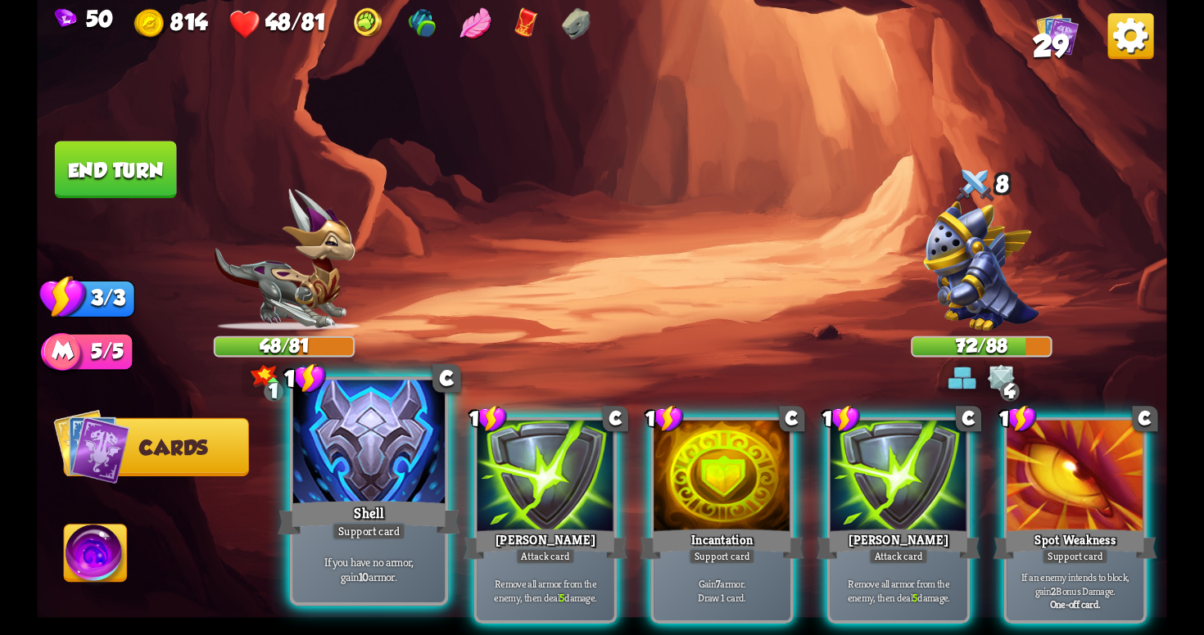
click at [349, 469] on div at bounding box center [368, 445] width 151 height 128
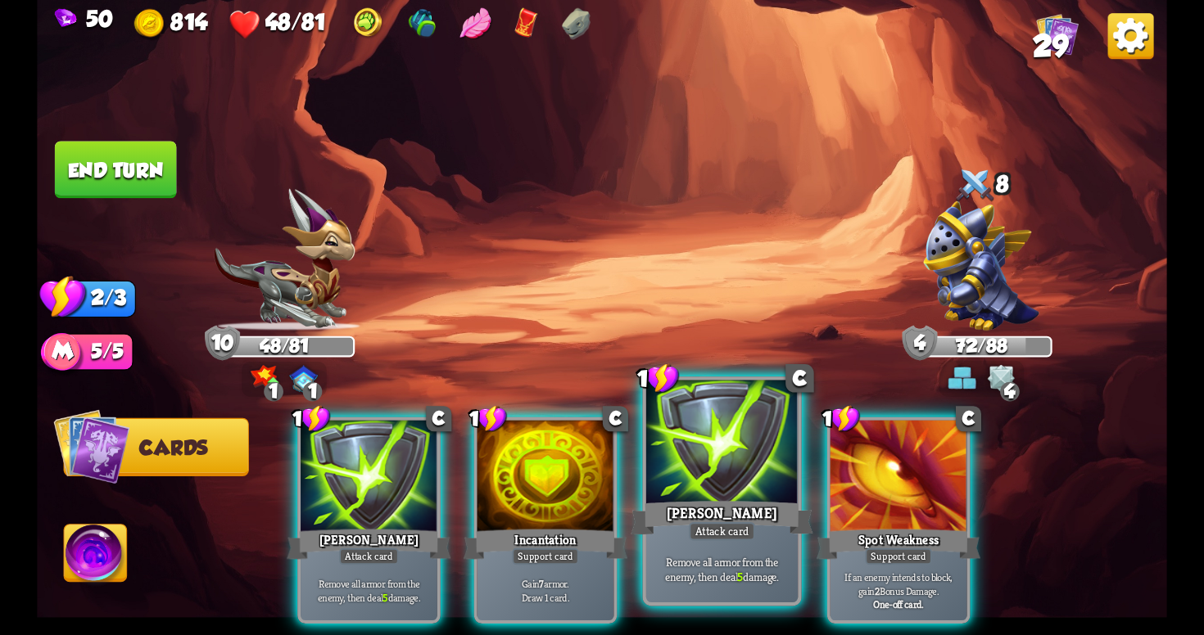
click at [705, 547] on div "Remove all armor from the enemy, then deal 5 damage." at bounding box center [721, 569] width 151 height 66
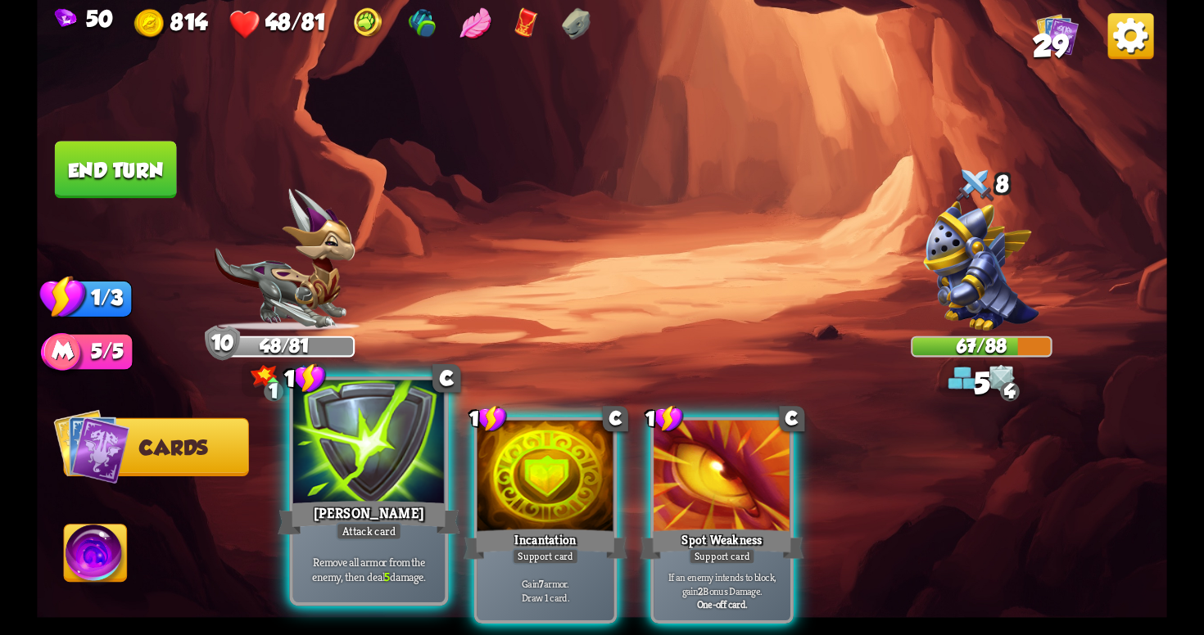
click at [371, 536] on div "Attack card" at bounding box center [369, 531] width 66 height 19
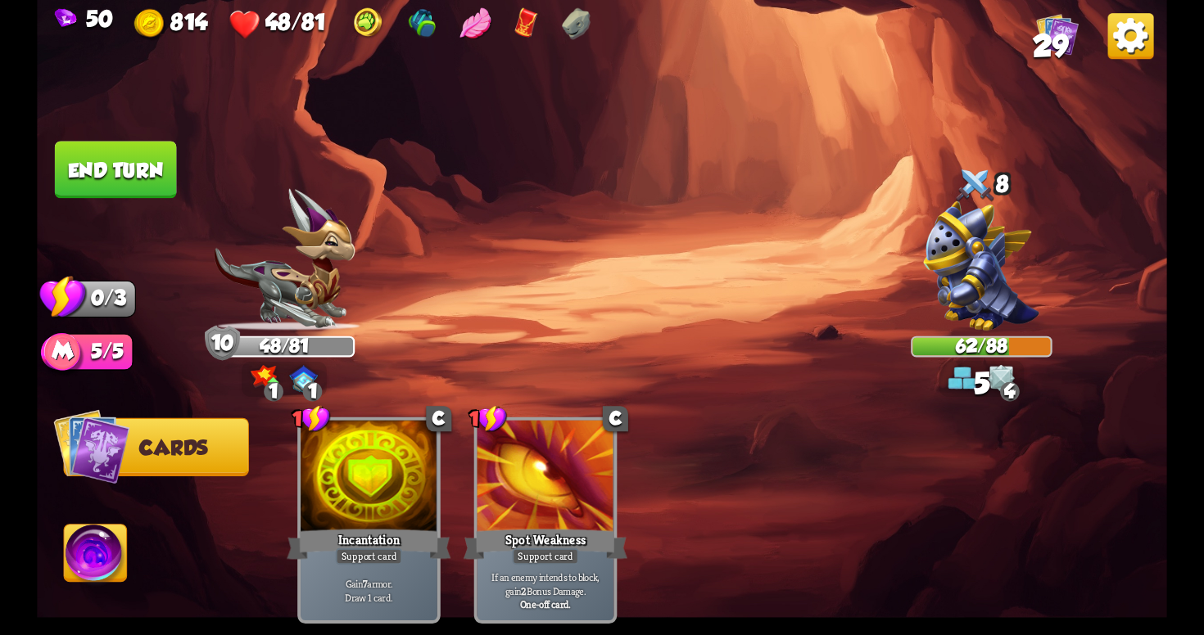
click at [142, 160] on button "End turn" at bounding box center [116, 169] width 122 height 57
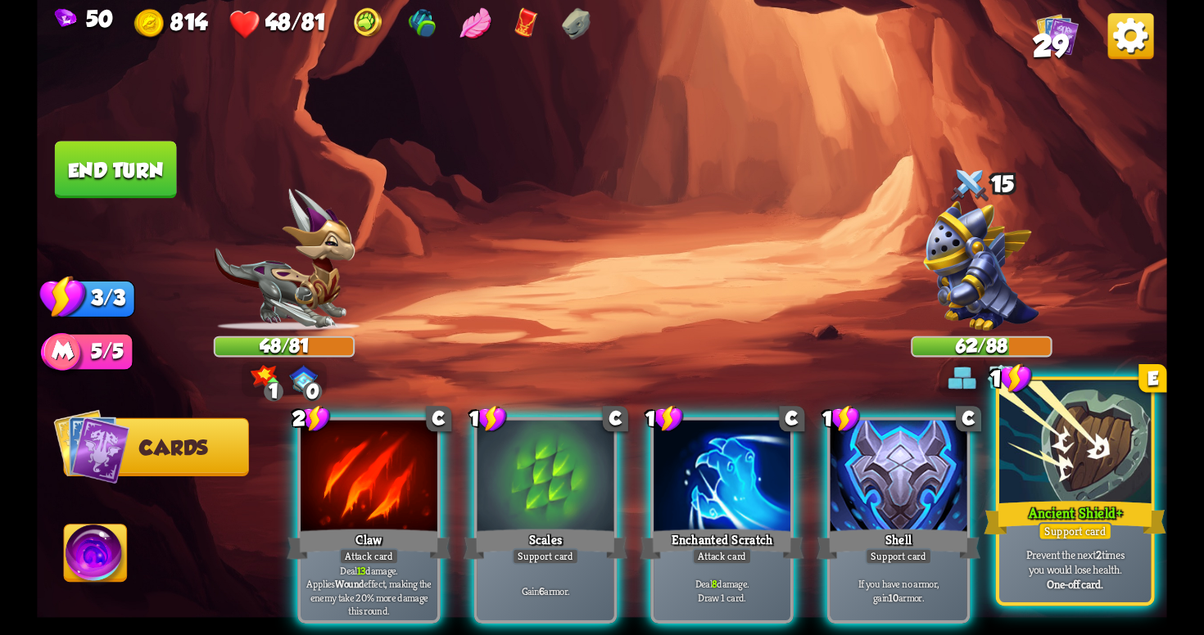
click at [1068, 499] on div "Ancient Shield+" at bounding box center [1074, 518] width 182 height 41
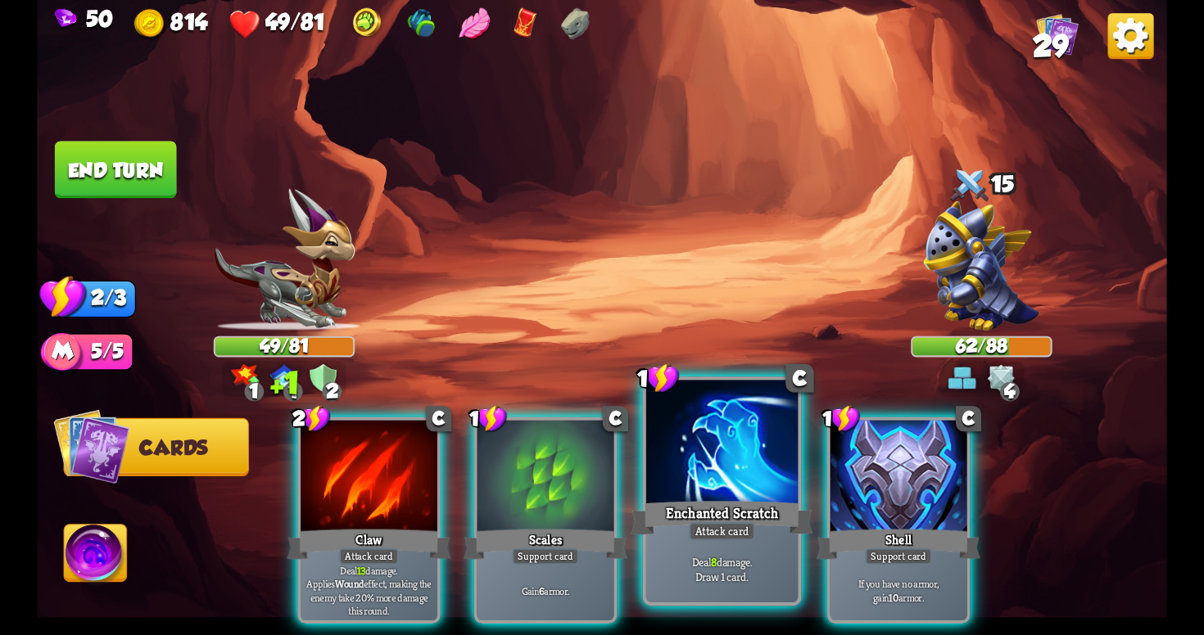
click at [730, 509] on div "Enchanted Scratch" at bounding box center [722, 518] width 182 height 41
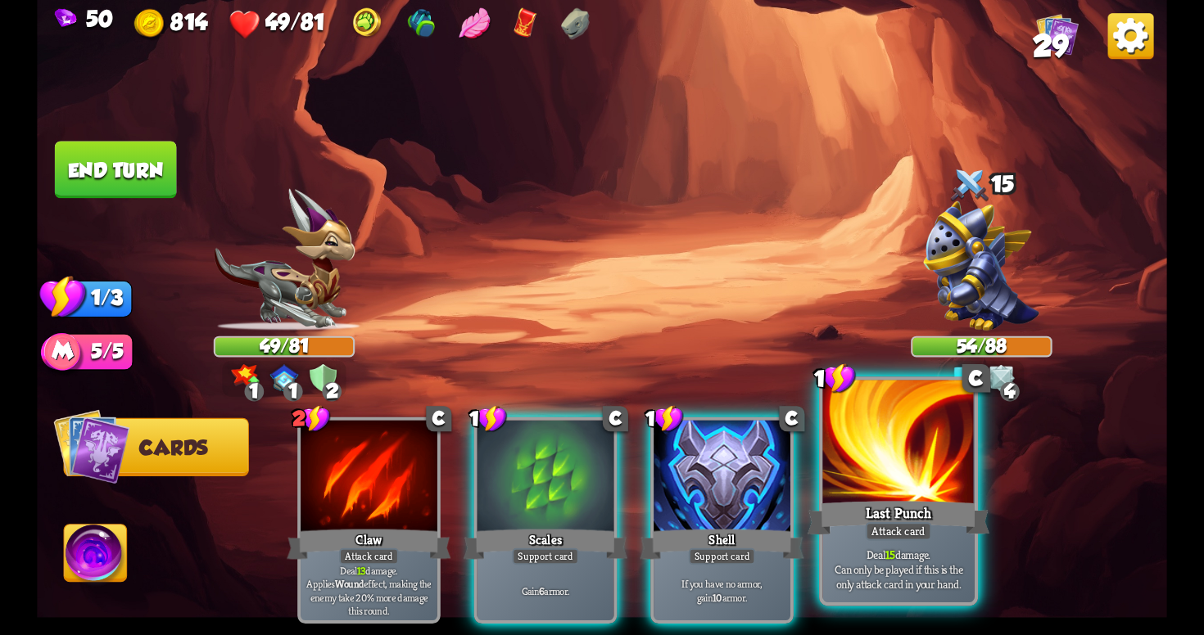
click at [933, 488] on div at bounding box center [897, 445] width 151 height 128
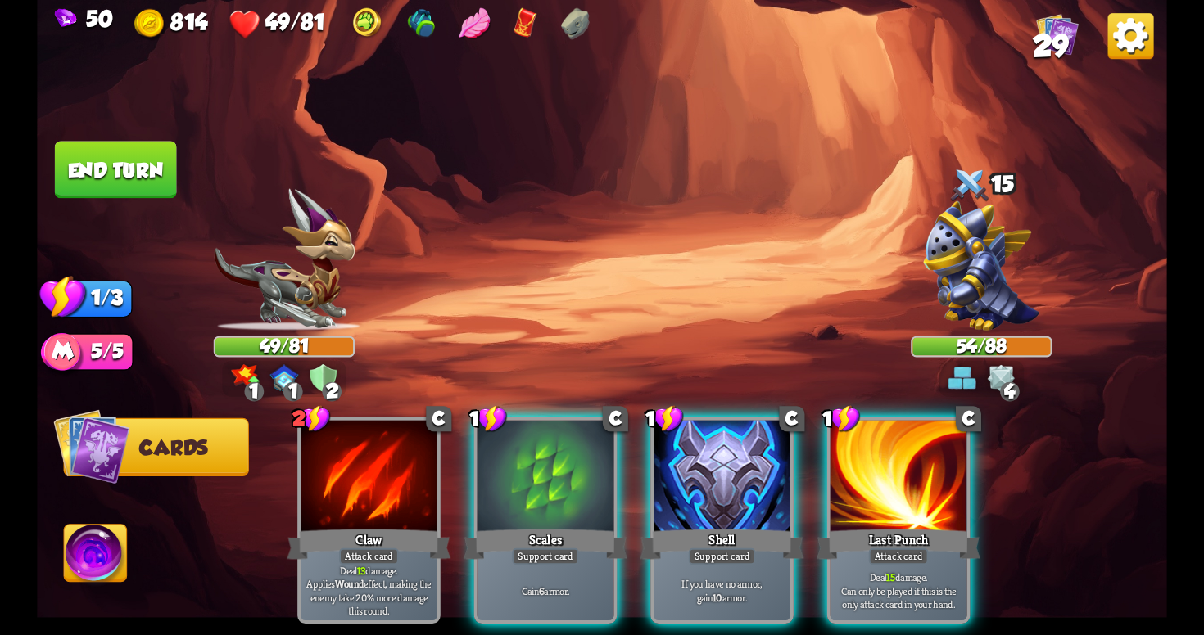
click at [120, 159] on button "End turn" at bounding box center [116, 169] width 122 height 57
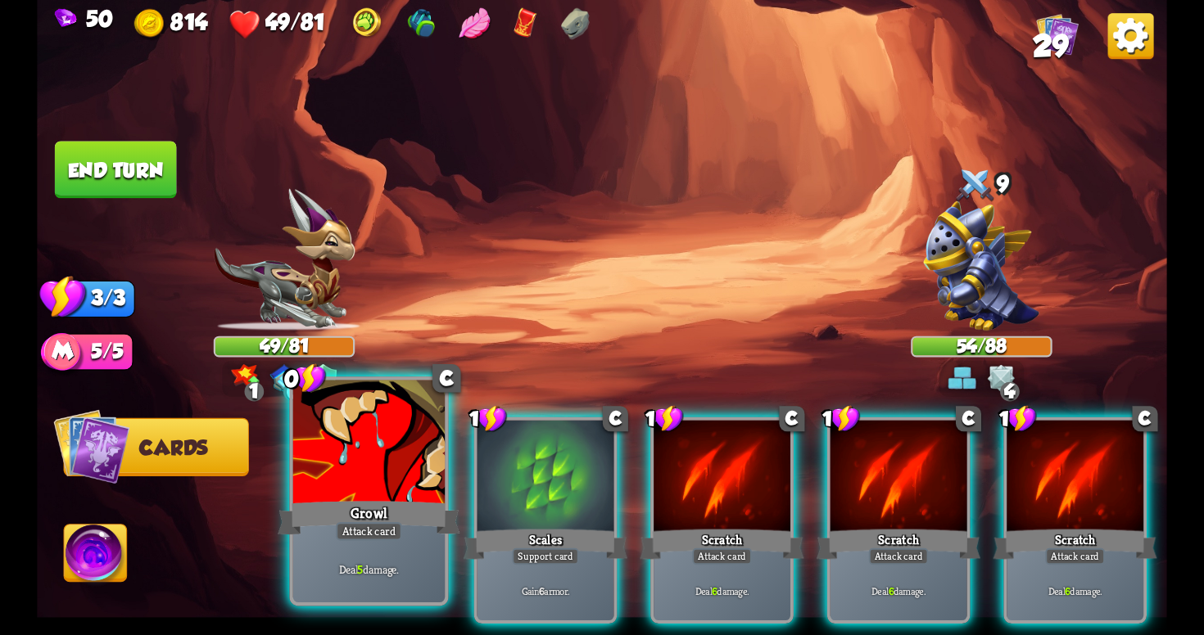
click at [418, 504] on div "Growl" at bounding box center [369, 518] width 182 height 41
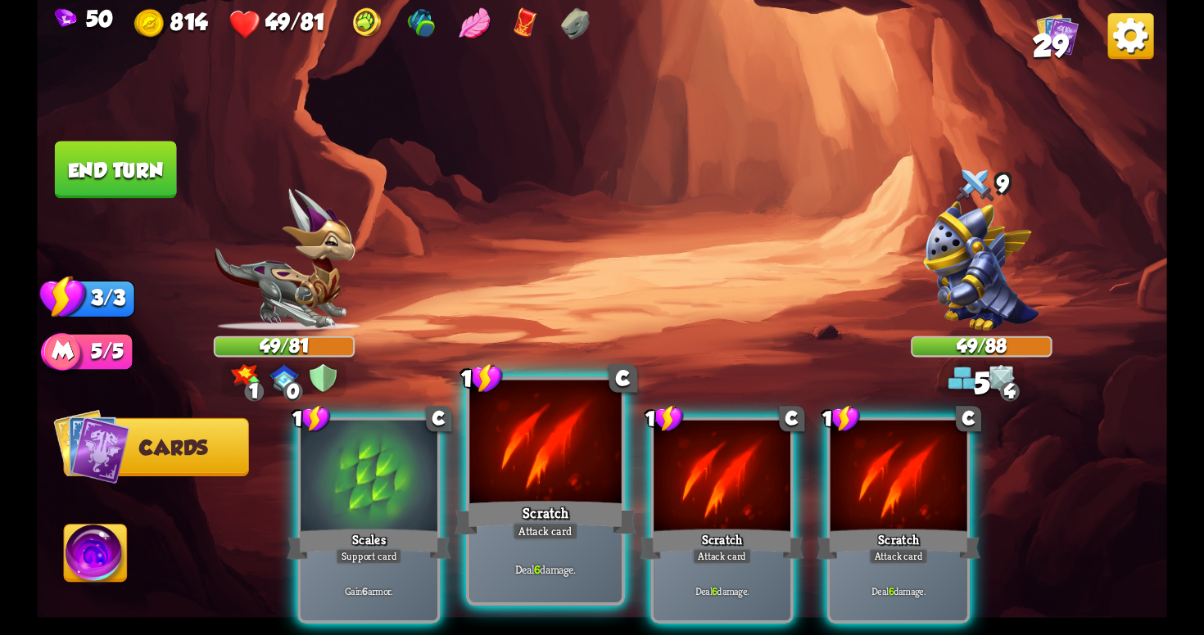
click at [552, 504] on div "Scratch" at bounding box center [545, 518] width 182 height 41
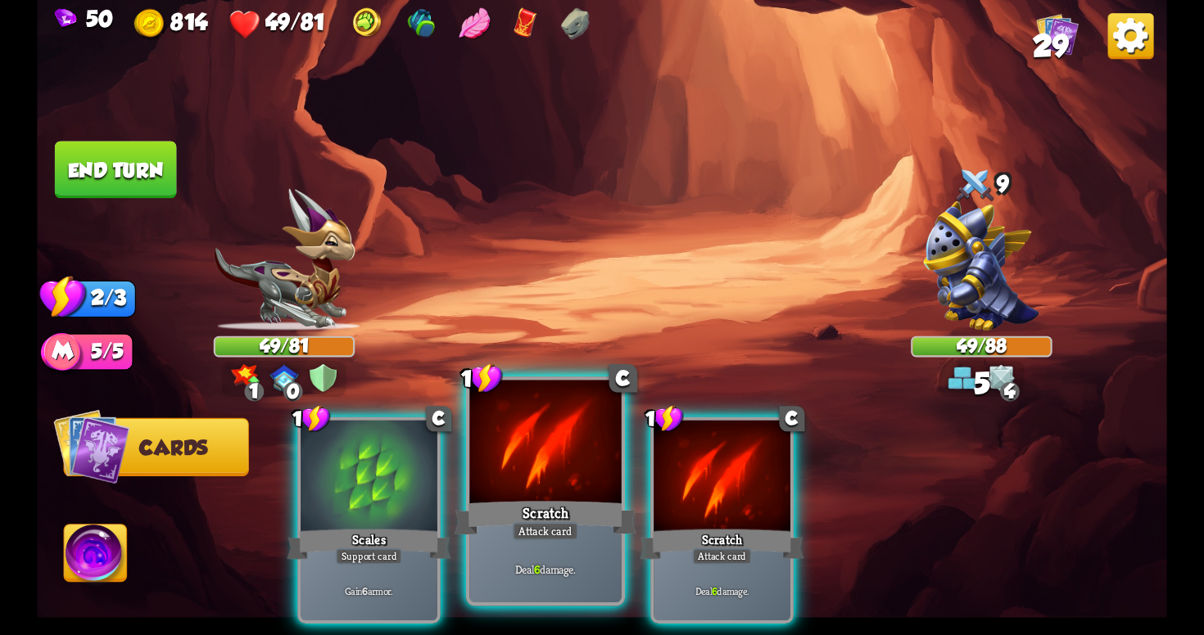
click at [567, 504] on div "Scratch" at bounding box center [545, 518] width 182 height 41
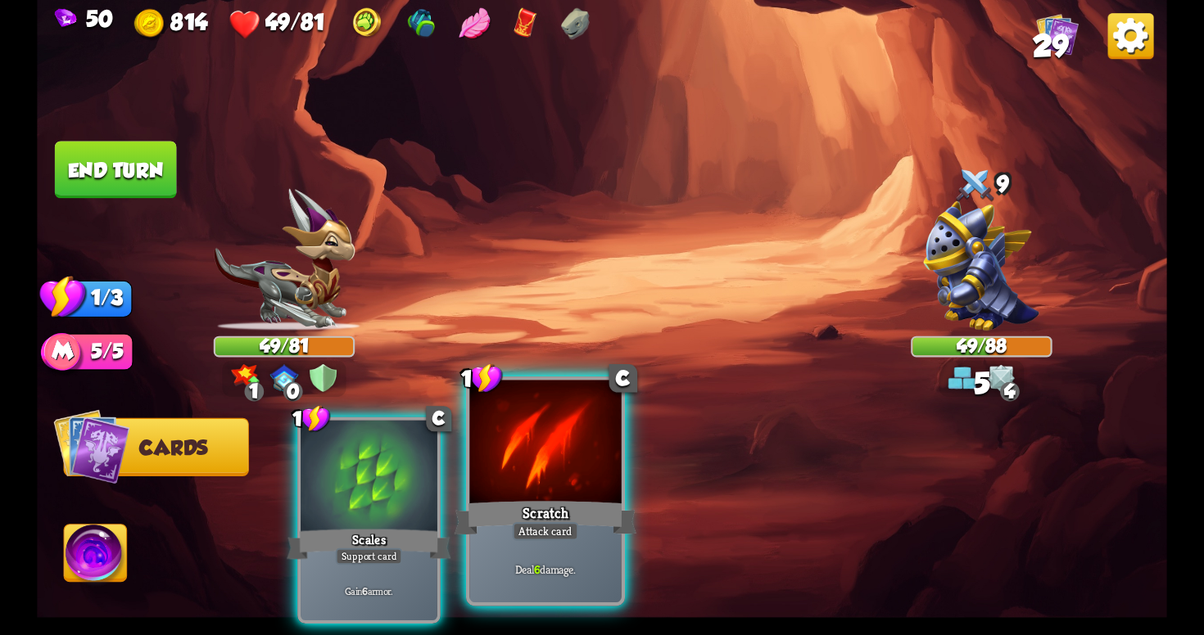
click at [567, 504] on div "Scratch" at bounding box center [545, 518] width 182 height 41
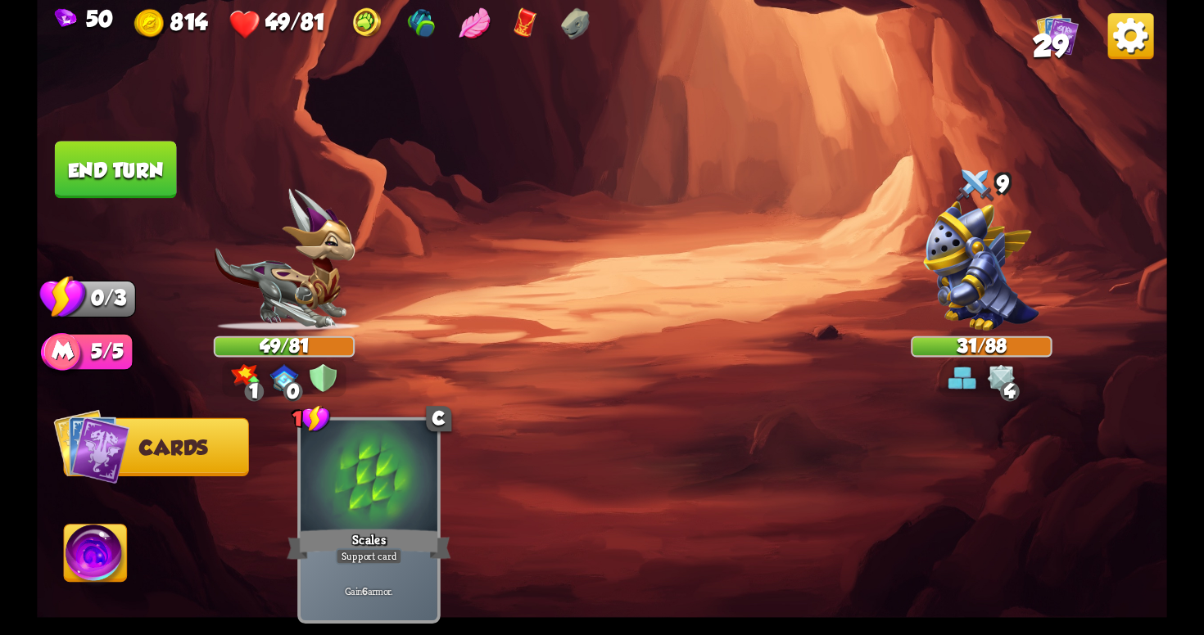
click at [154, 166] on button "End turn" at bounding box center [116, 169] width 122 height 57
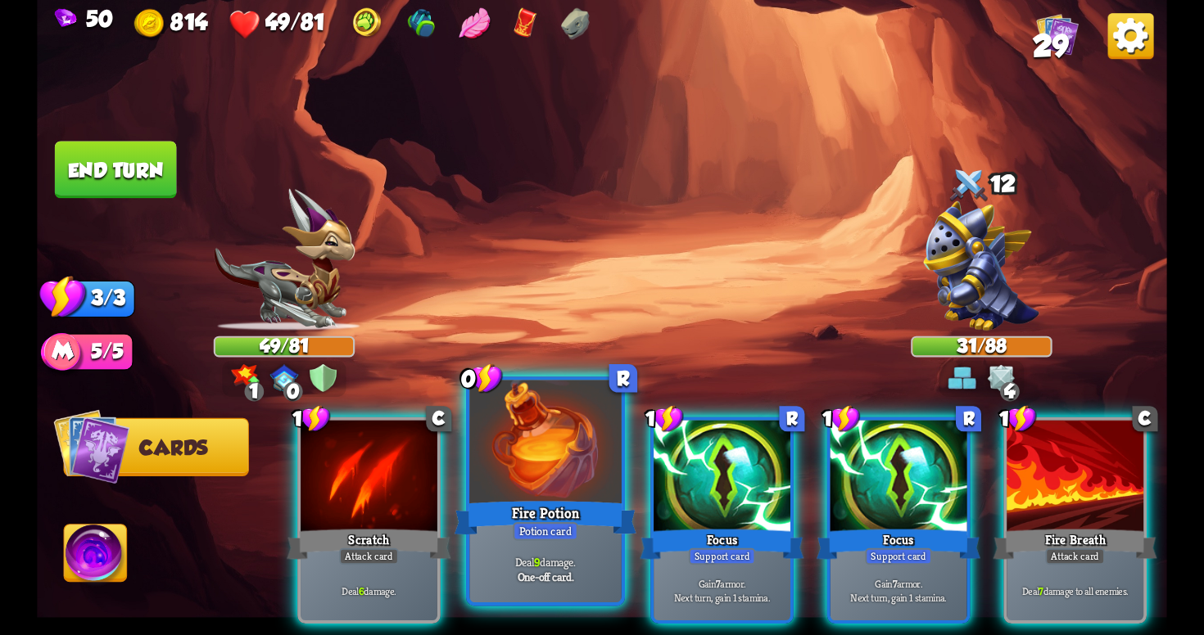
click at [523, 459] on div at bounding box center [544, 445] width 151 height 128
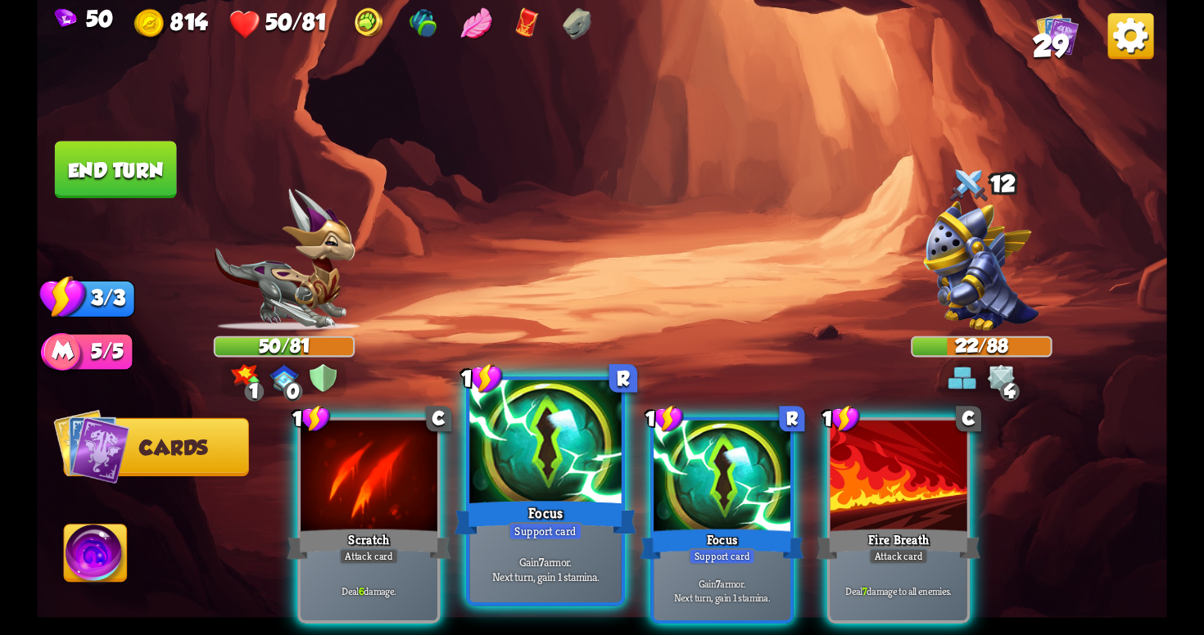
scroll to position [0, 0]
click at [522, 458] on div at bounding box center [544, 445] width 151 height 128
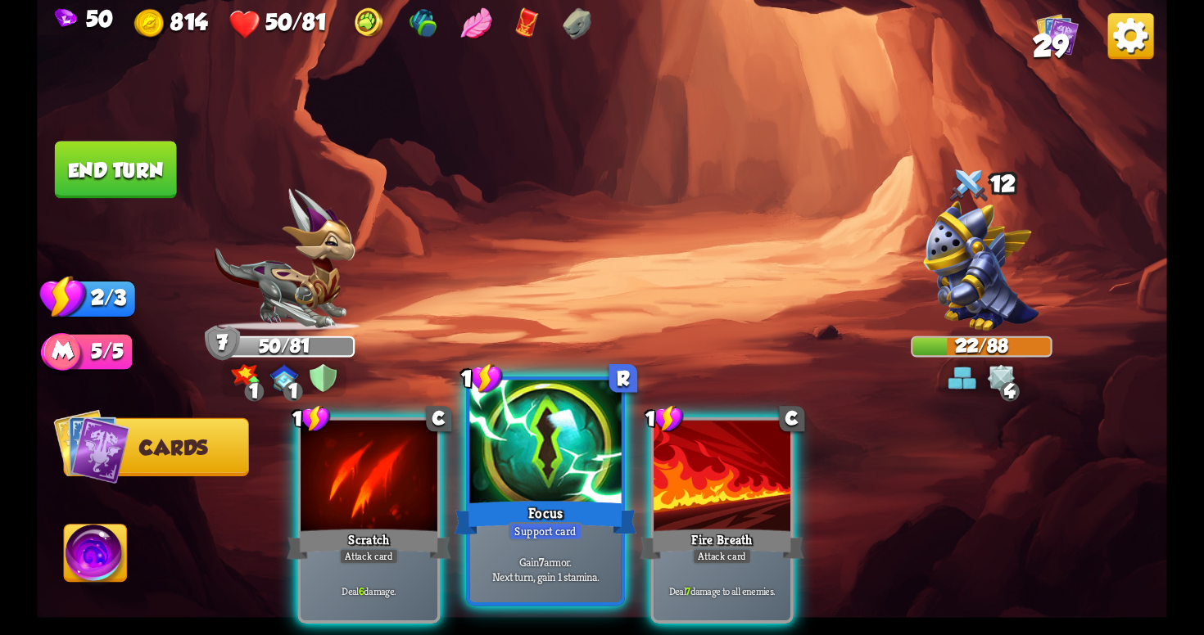
click at [568, 460] on div at bounding box center [544, 445] width 151 height 128
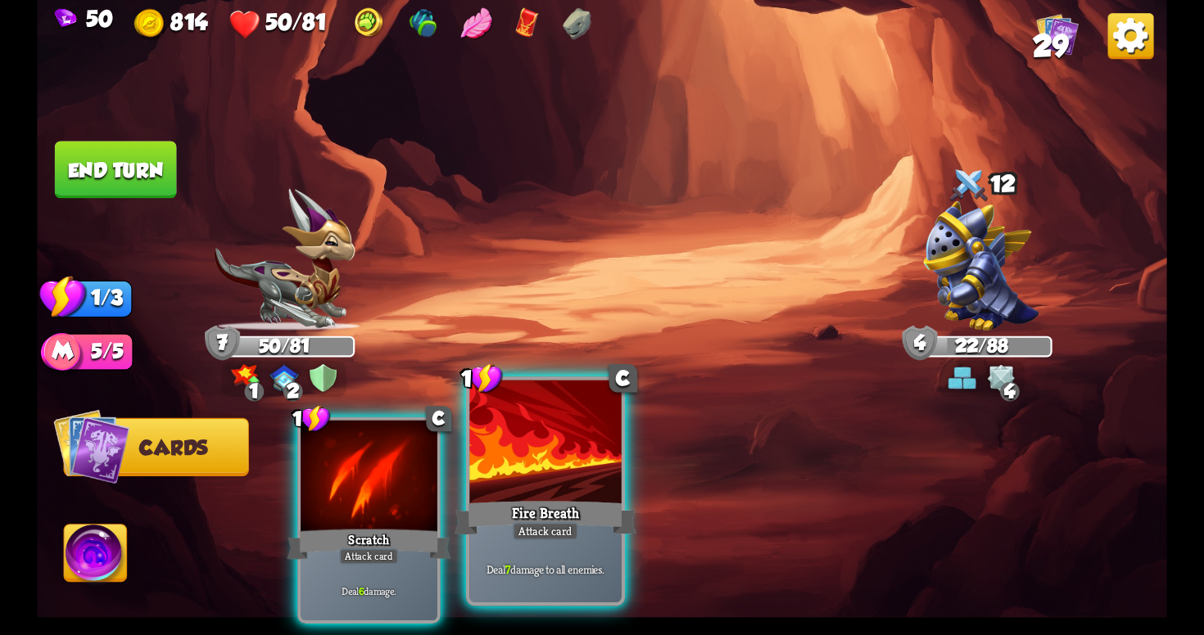
click at [622, 463] on div "1 C Fire Breath Attack card Deal 7 damage to all enemies." at bounding box center [545, 491] width 159 height 229
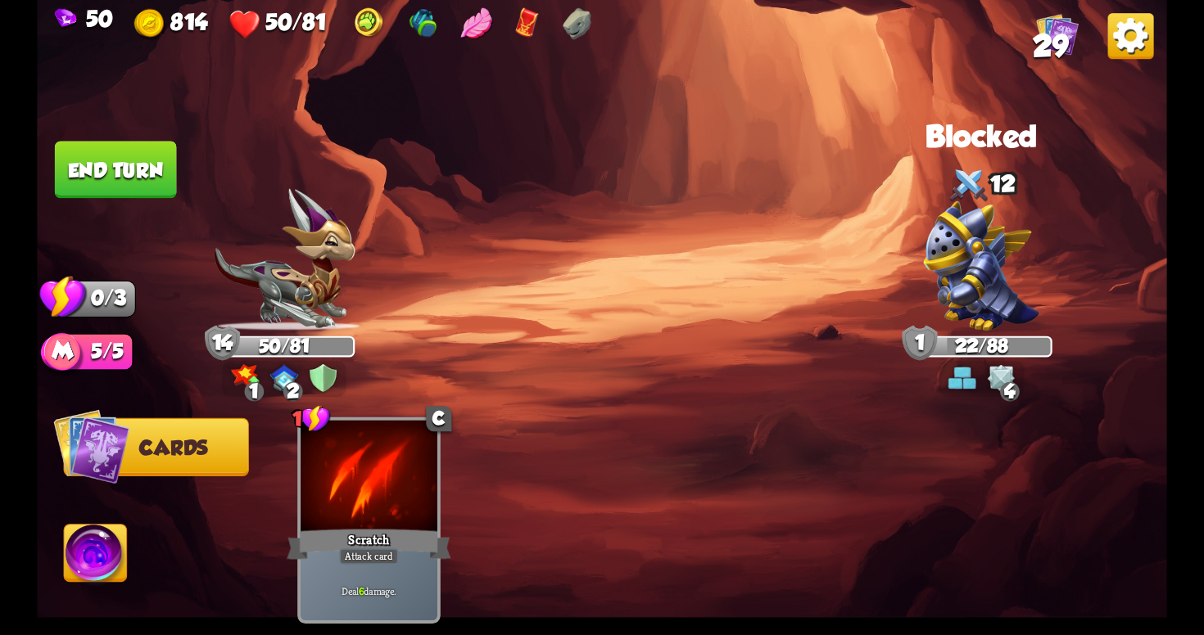
click at [139, 170] on button "End turn" at bounding box center [116, 169] width 122 height 57
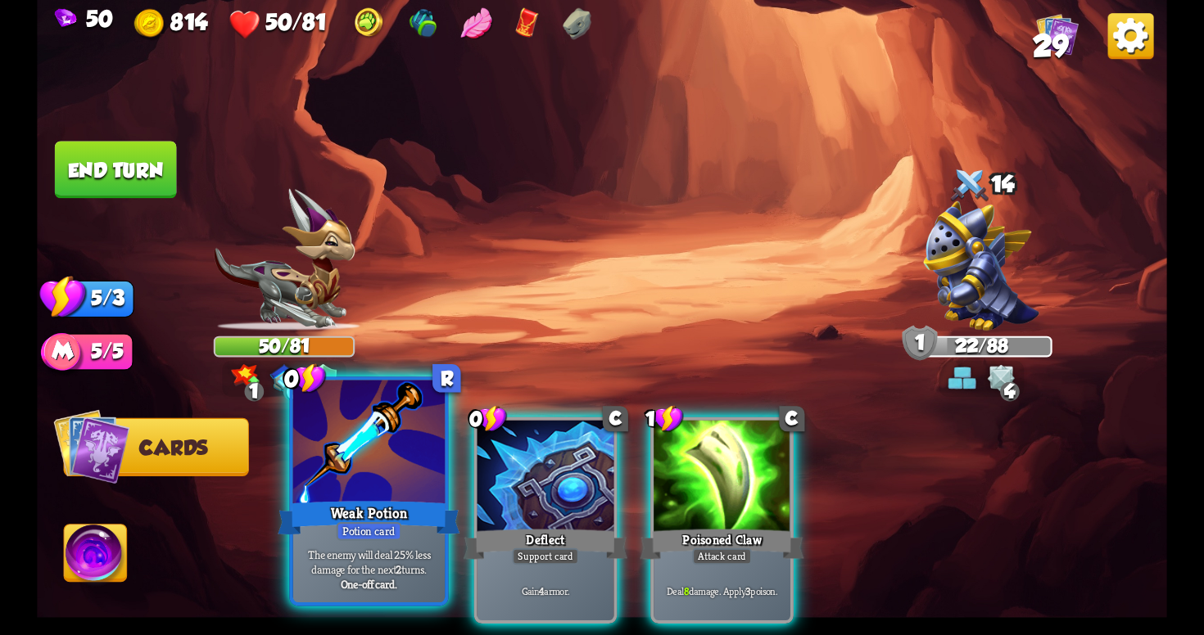
click at [352, 460] on div at bounding box center [368, 445] width 151 height 128
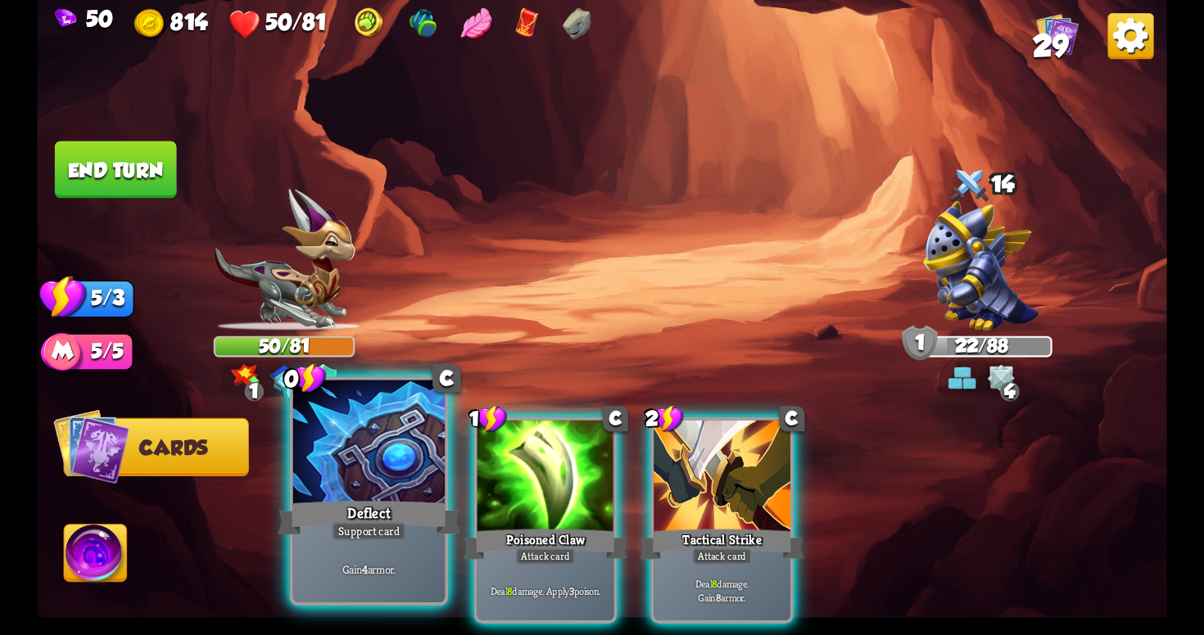
click at [354, 462] on div at bounding box center [368, 445] width 151 height 128
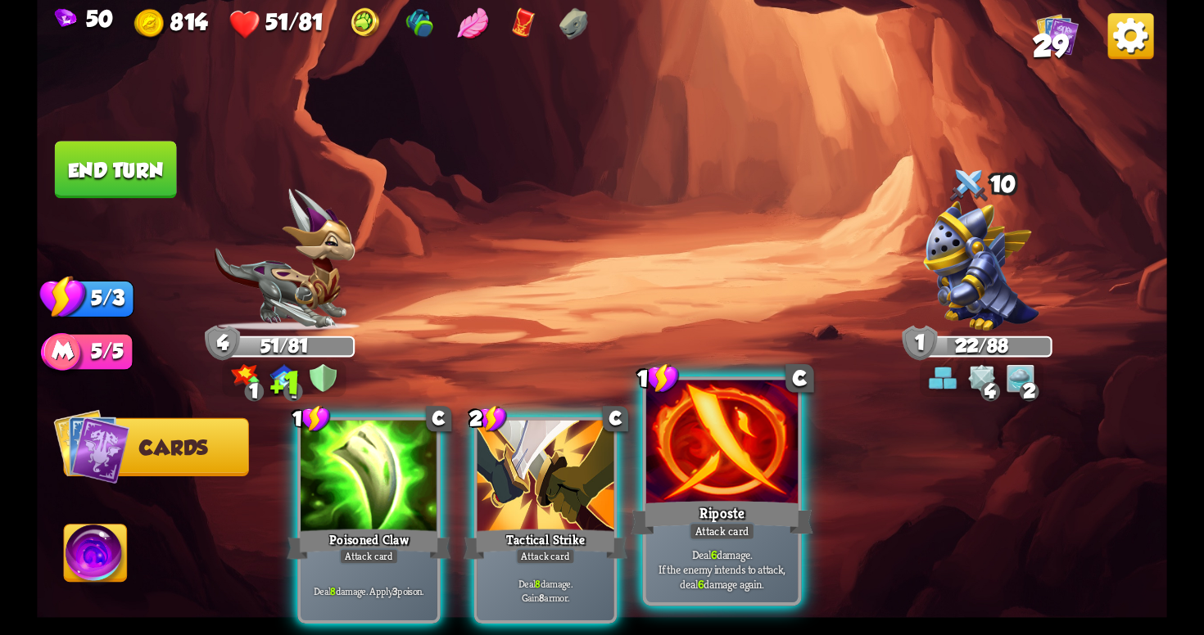
click at [719, 468] on div at bounding box center [721, 445] width 151 height 128
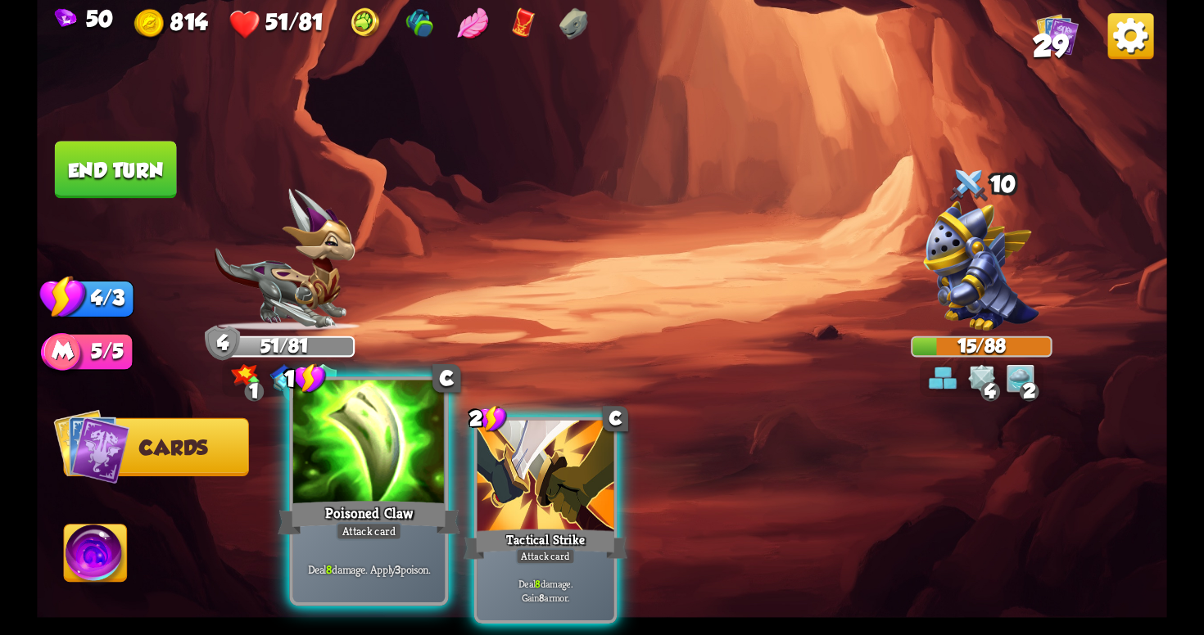
click at [393, 521] on div "Poisoned Claw" at bounding box center [369, 518] width 182 height 41
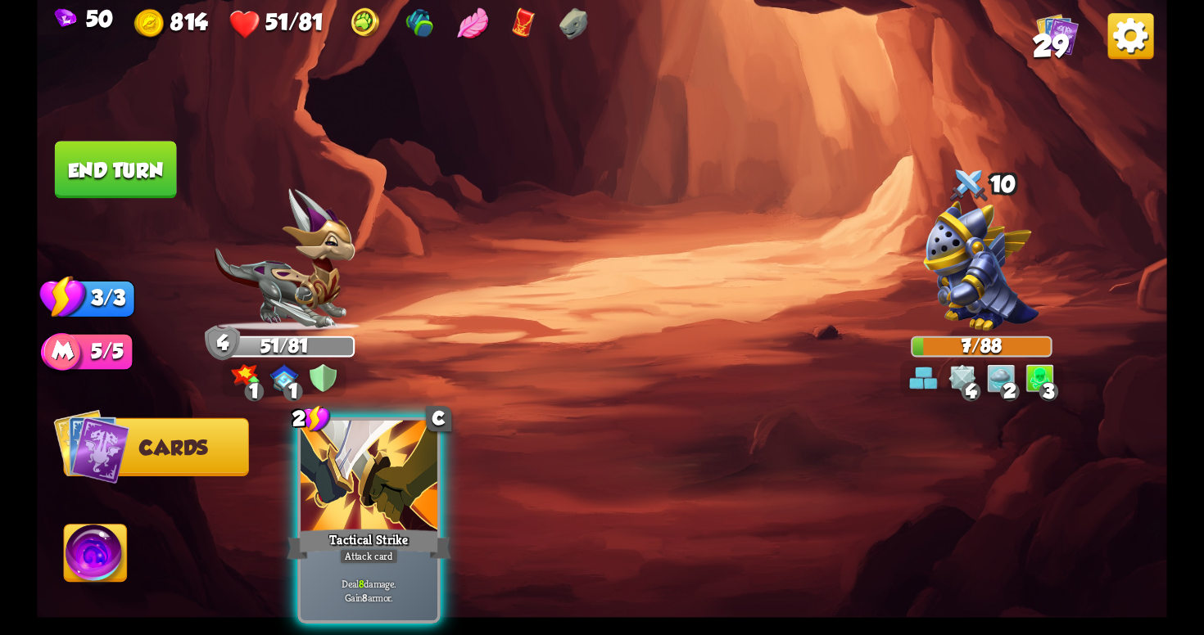
click at [91, 165] on button "End turn" at bounding box center [116, 169] width 122 height 57
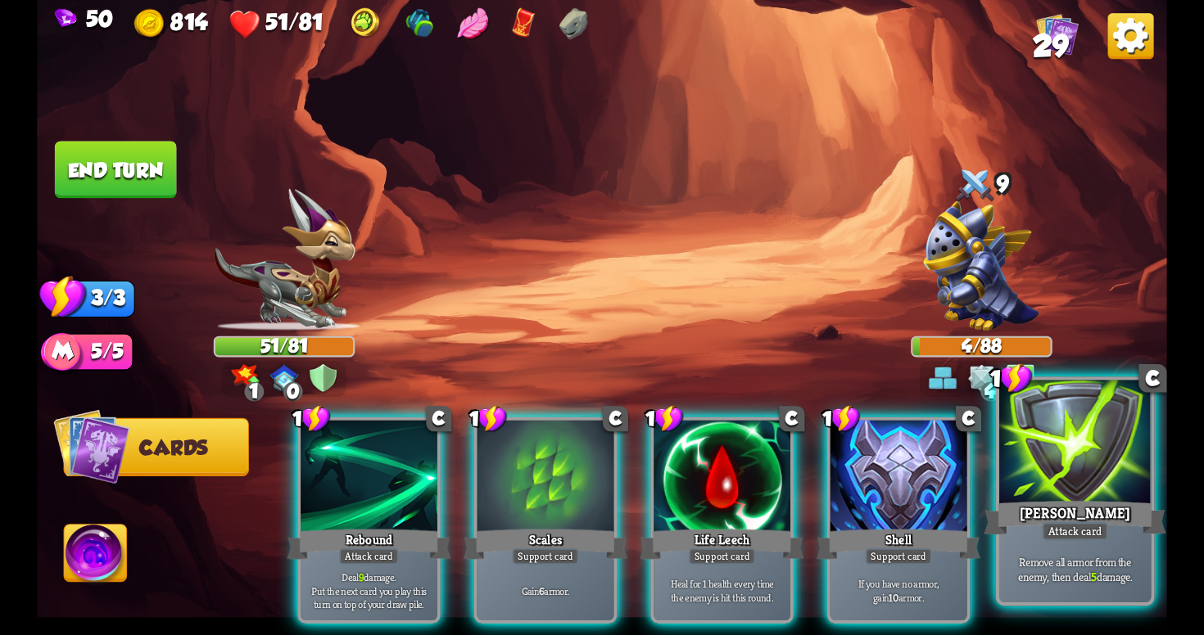
click at [1073, 527] on div "Attack card" at bounding box center [1075, 531] width 66 height 19
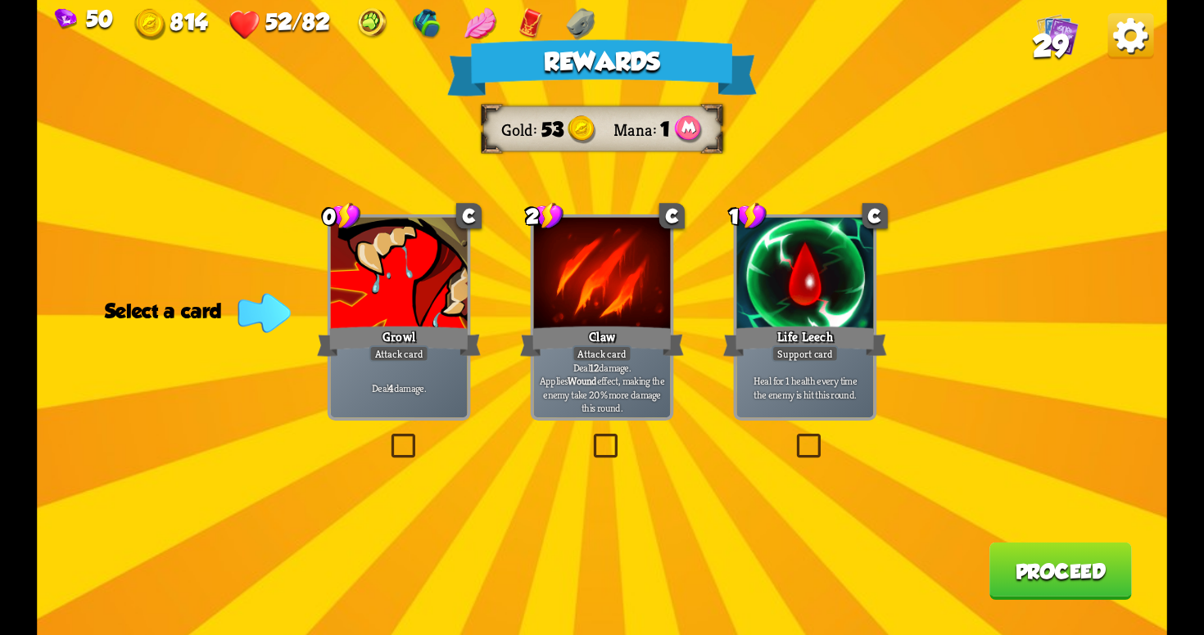
click at [387, 437] on label at bounding box center [387, 437] width 0 height 0
click at [0, 0] on input "checkbox" at bounding box center [0, 0] width 0 height 0
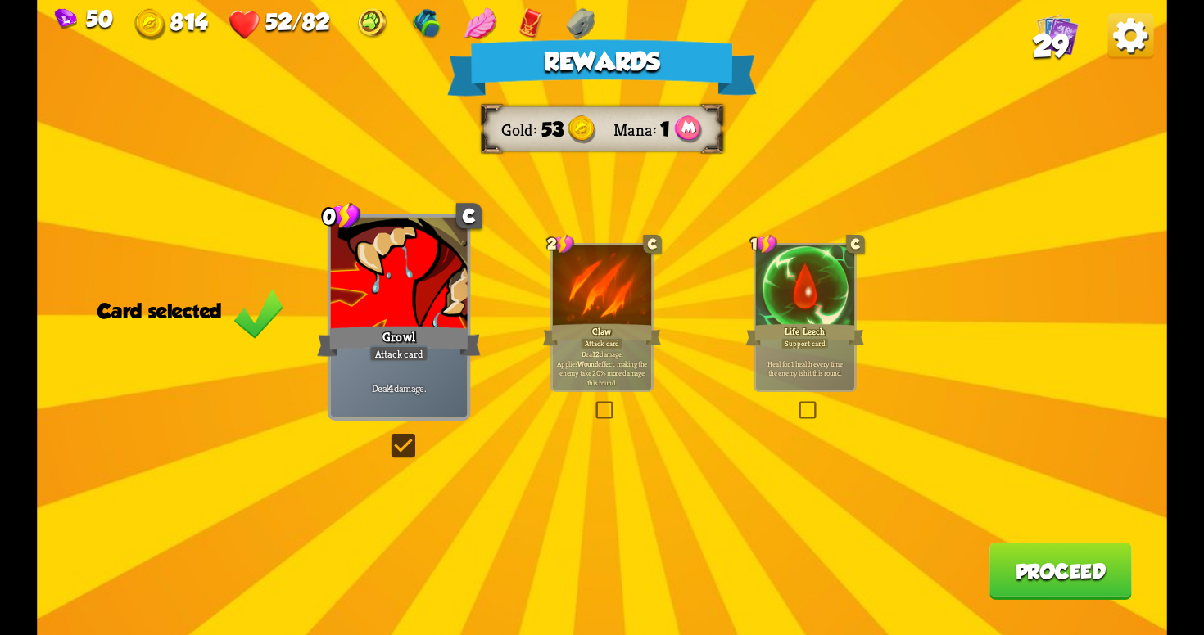
click at [1050, 558] on button "Proceed" at bounding box center [1060, 571] width 142 height 57
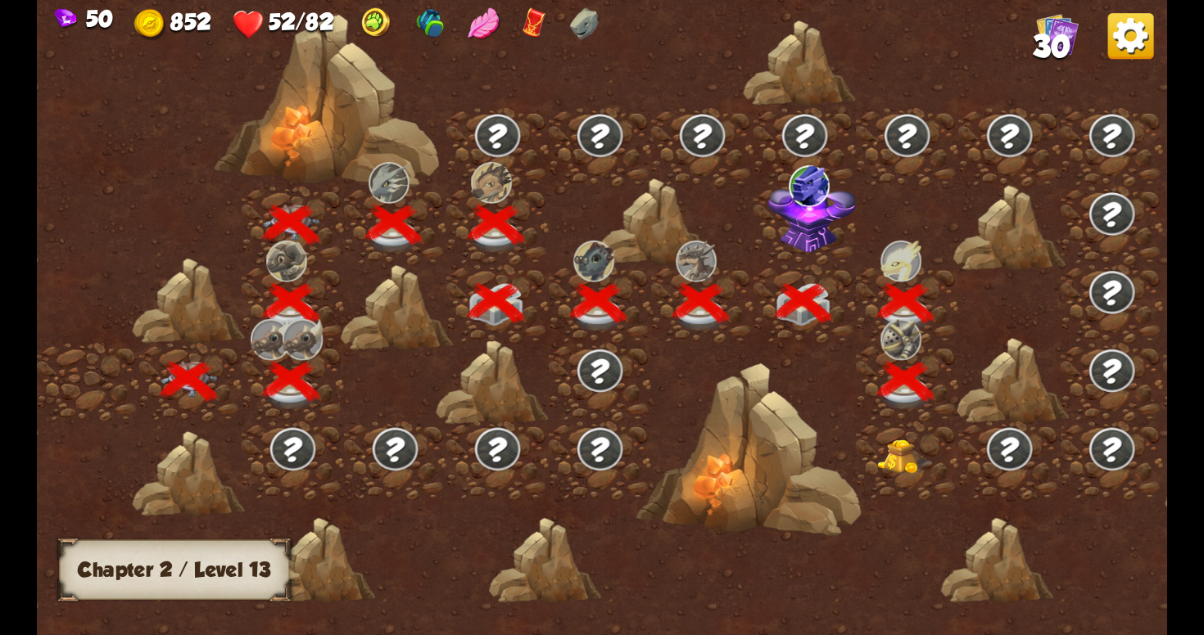
scroll to position [0, 249]
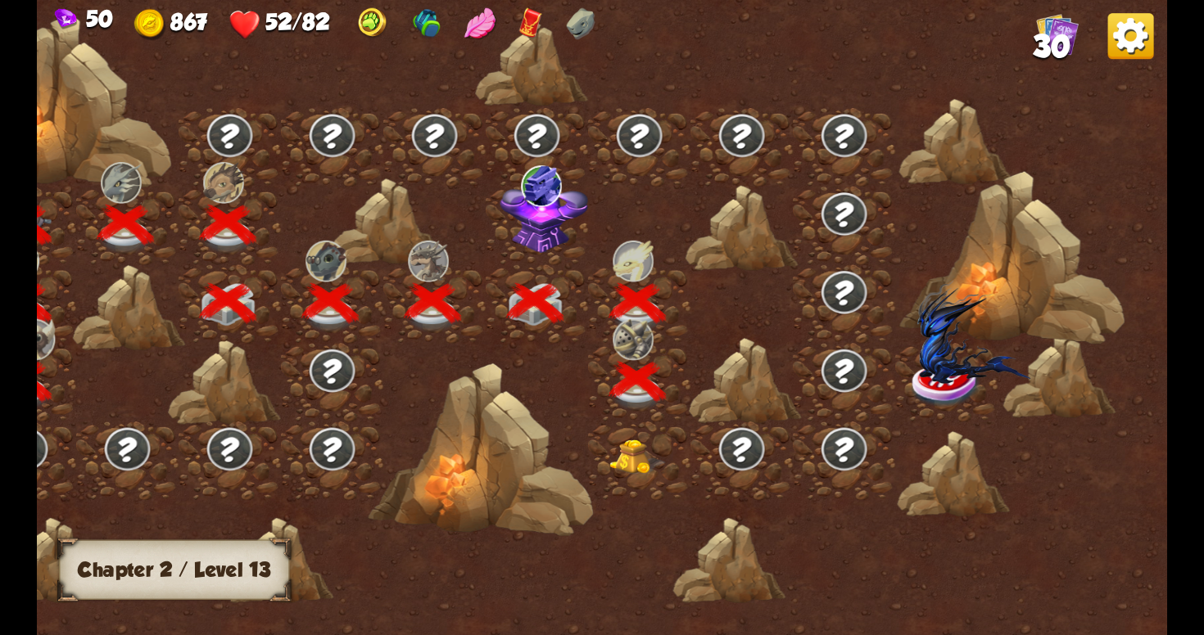
click at [632, 443] on img at bounding box center [637, 457] width 57 height 35
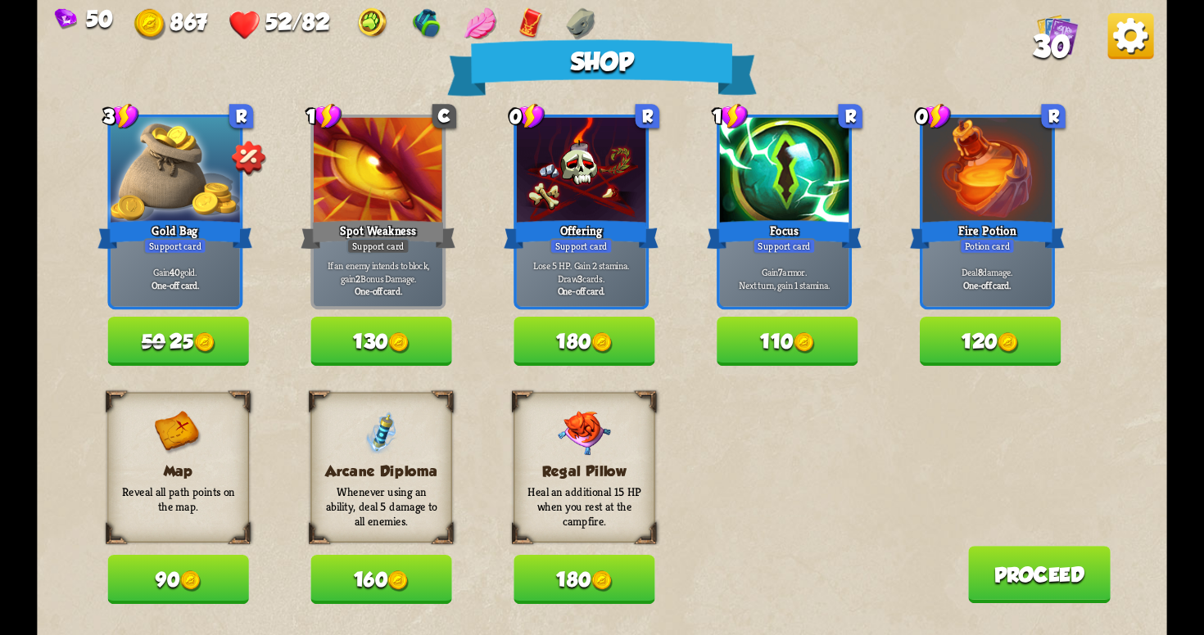
click at [983, 344] on button "120" at bounding box center [990, 341] width 141 height 49
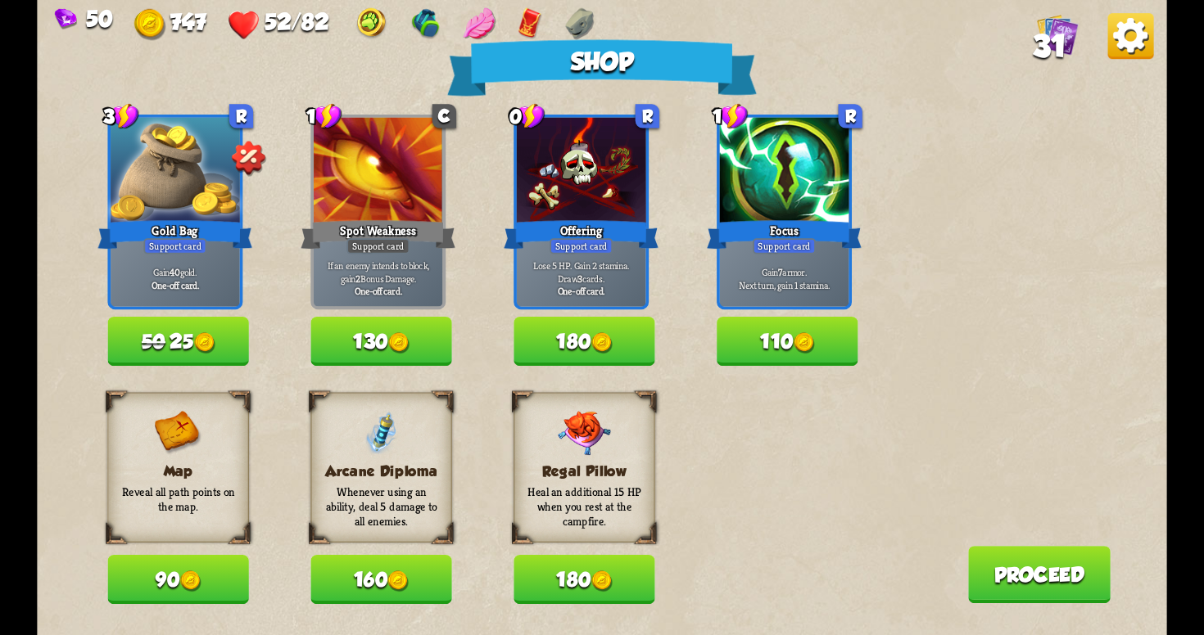
click at [178, 564] on button "90" at bounding box center [177, 579] width 141 height 49
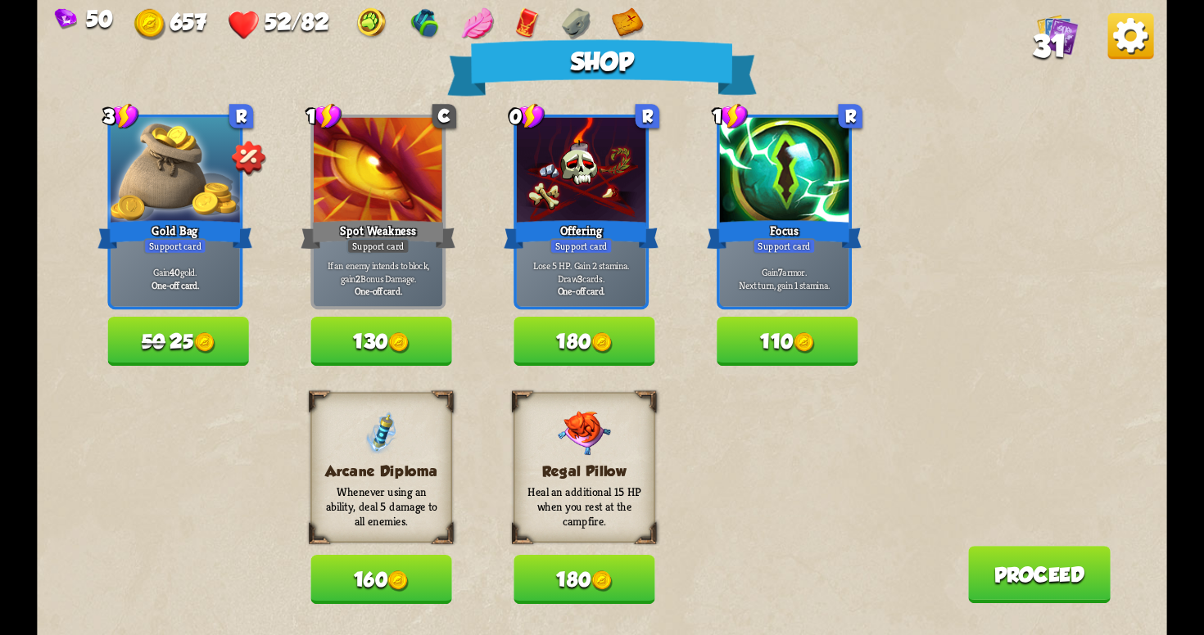
click at [417, 582] on button "160" at bounding box center [380, 579] width 141 height 49
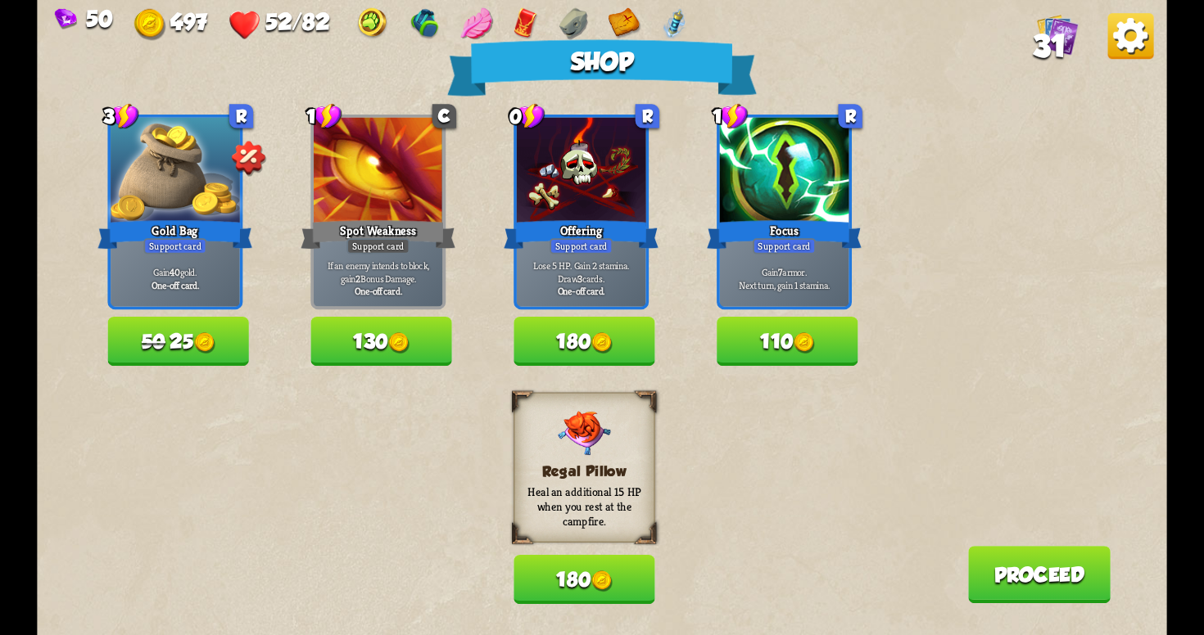
click at [575, 574] on button "180" at bounding box center [583, 579] width 141 height 49
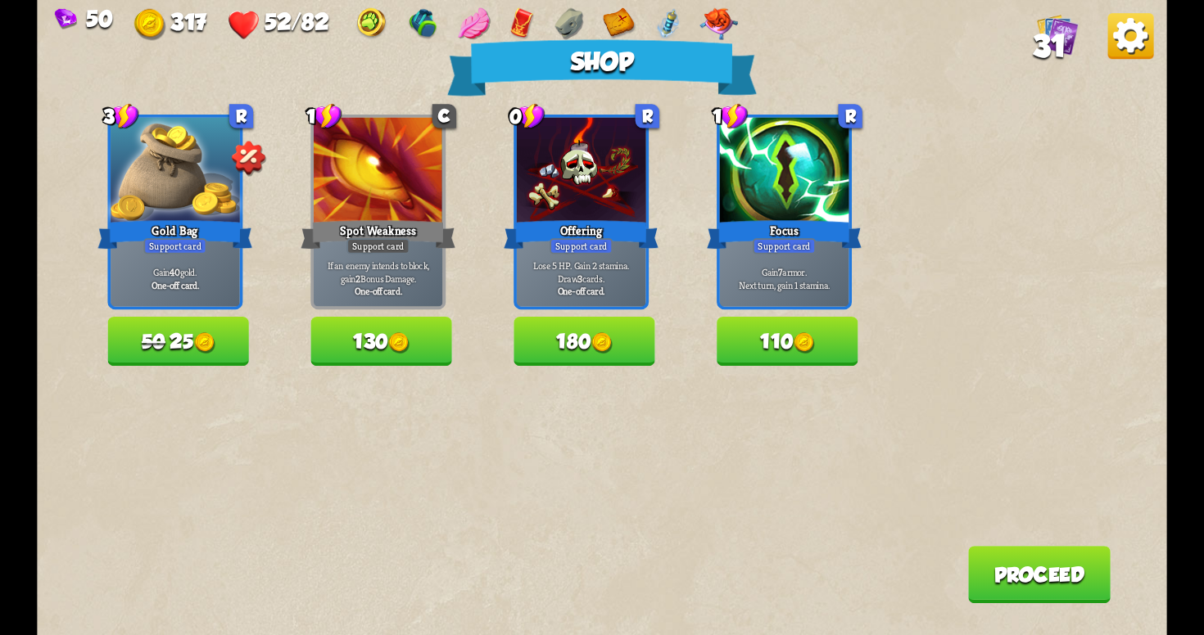
click at [1065, 579] on button "Proceed" at bounding box center [1039, 574] width 142 height 57
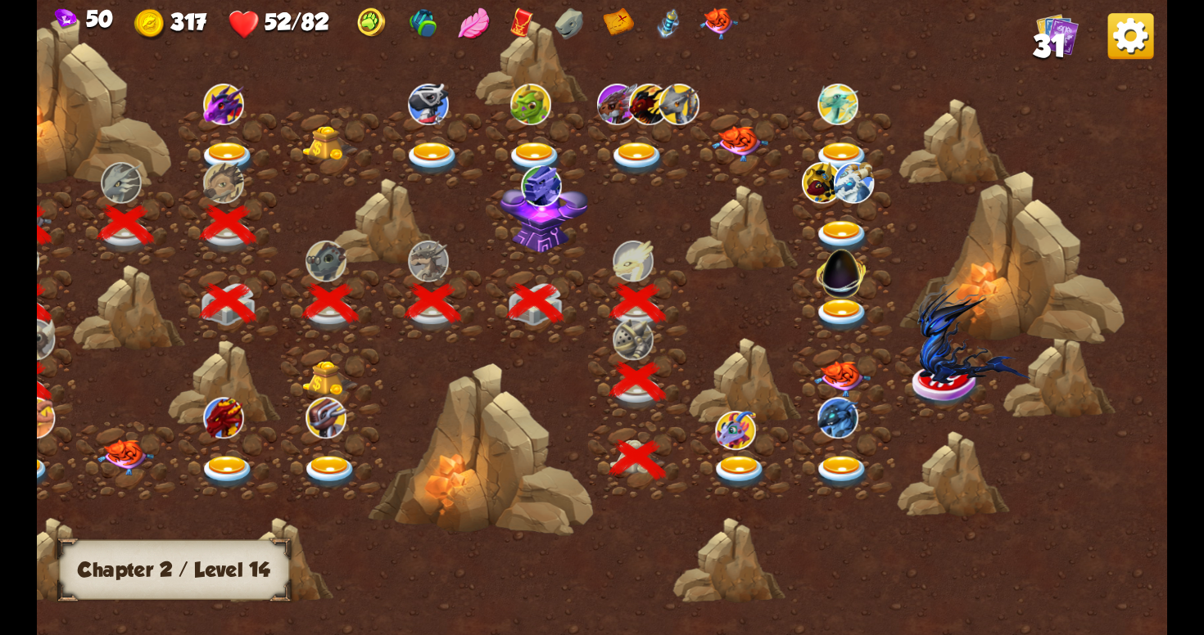
click at [548, 216] on img at bounding box center [544, 215] width 88 height 75
click at [736, 437] on img at bounding box center [735, 430] width 41 height 38
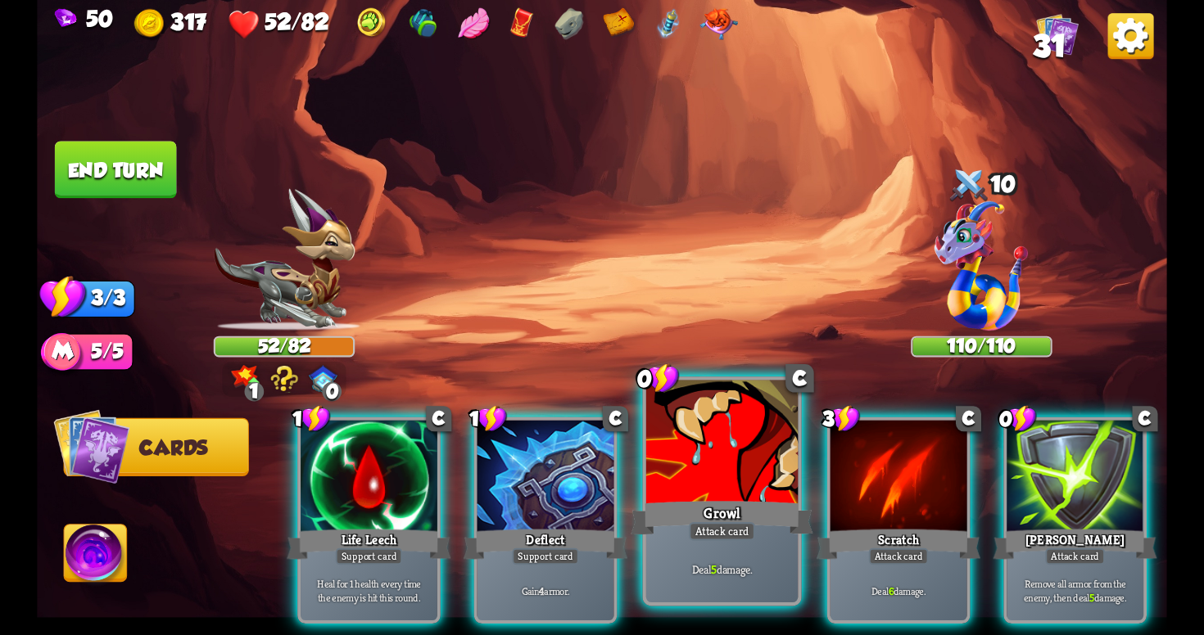
click at [753, 478] on div at bounding box center [721, 445] width 151 height 128
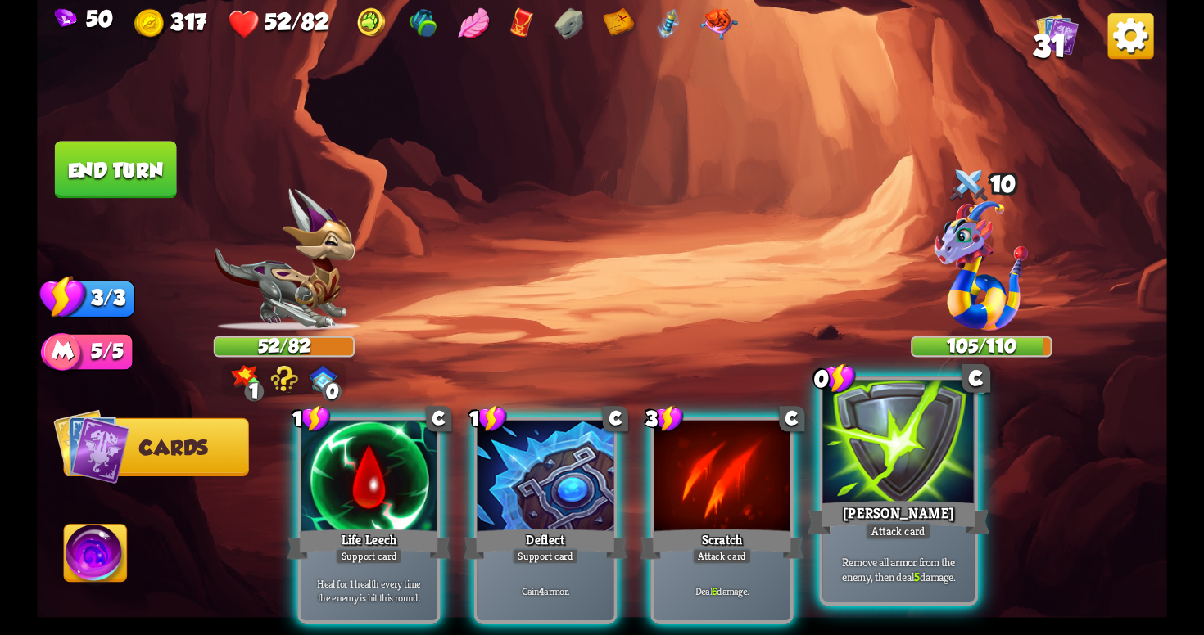
click at [870, 499] on div "[PERSON_NAME]" at bounding box center [898, 518] width 182 height 41
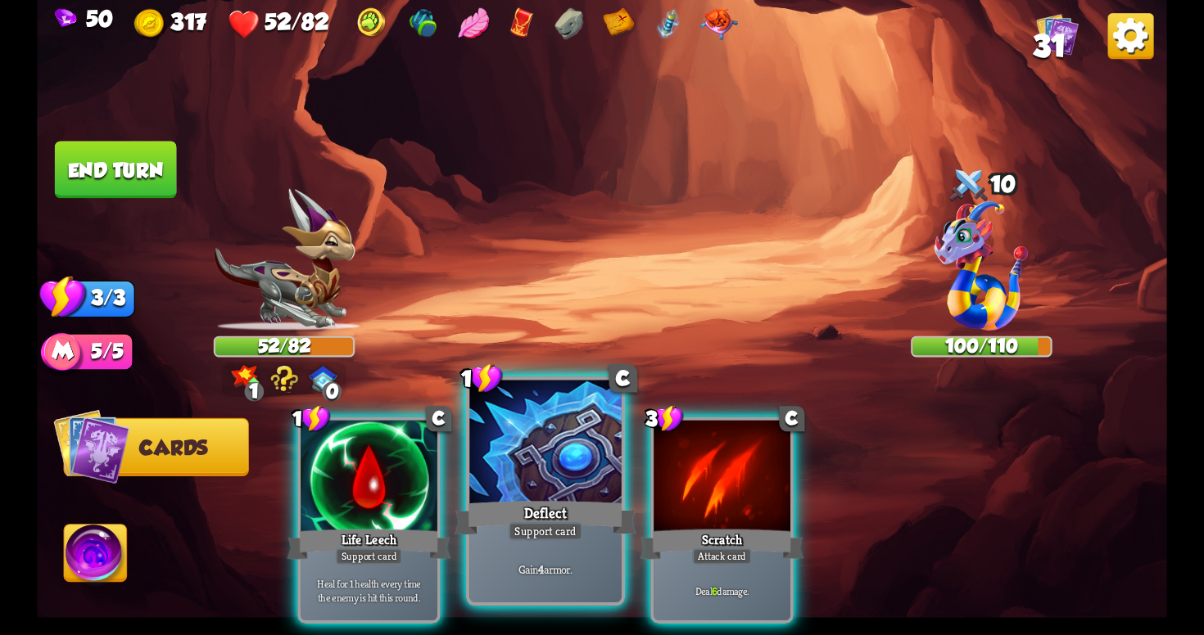
click at [598, 548] on div "Gain 4 armor." at bounding box center [544, 569] width 151 height 66
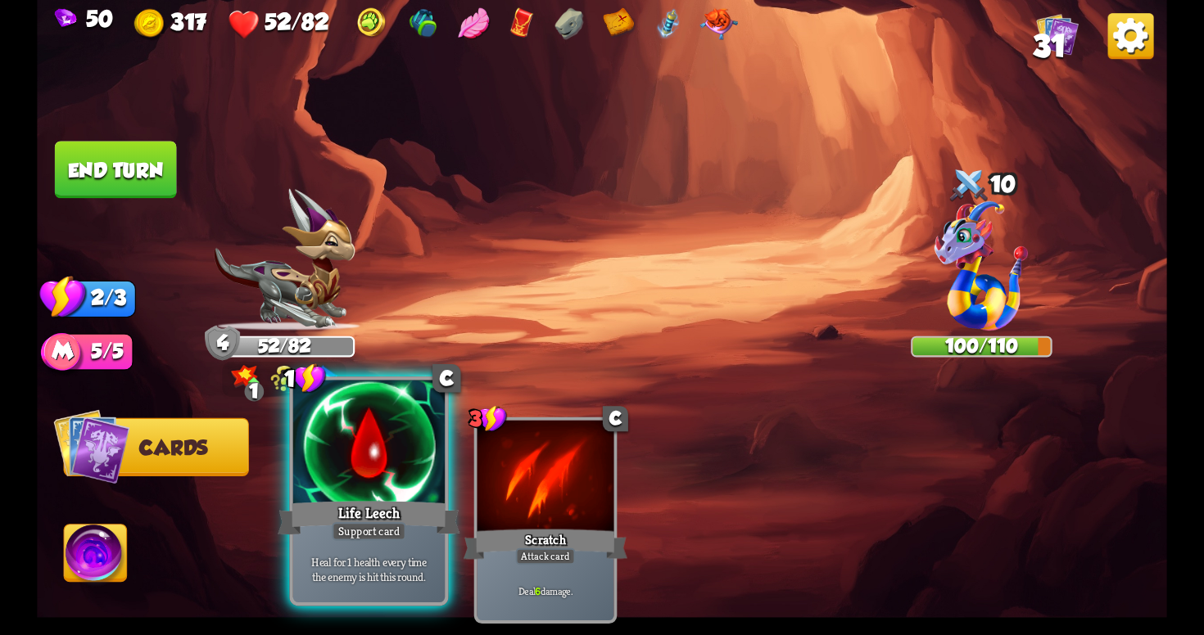
click at [384, 549] on div "Heal for 1 health every time the enemy is hit this round." at bounding box center [368, 569] width 151 height 66
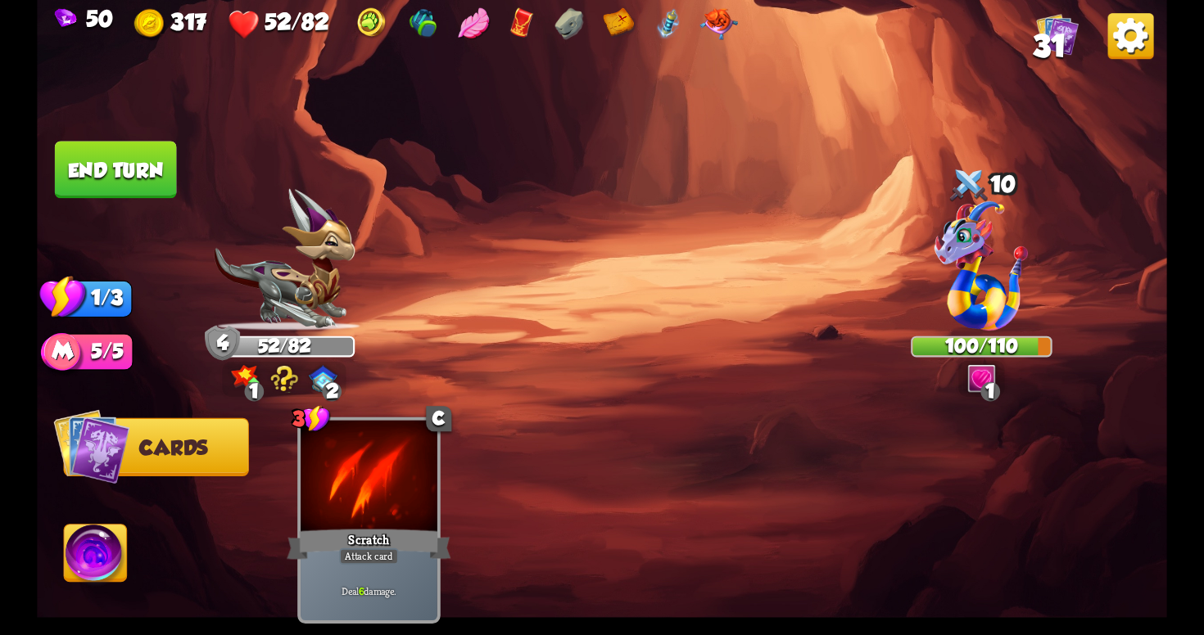
click at [154, 165] on button "End turn" at bounding box center [116, 169] width 122 height 57
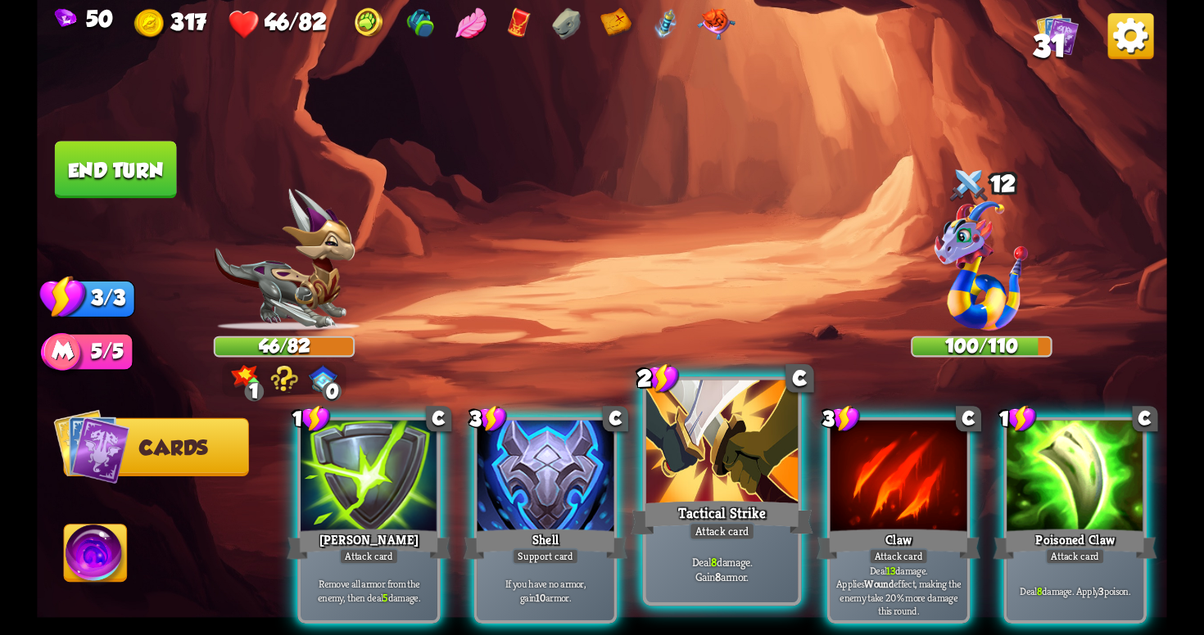
click at [739, 557] on p "Deal 8 damage. Gain 8 armor." at bounding box center [722, 569] width 144 height 30
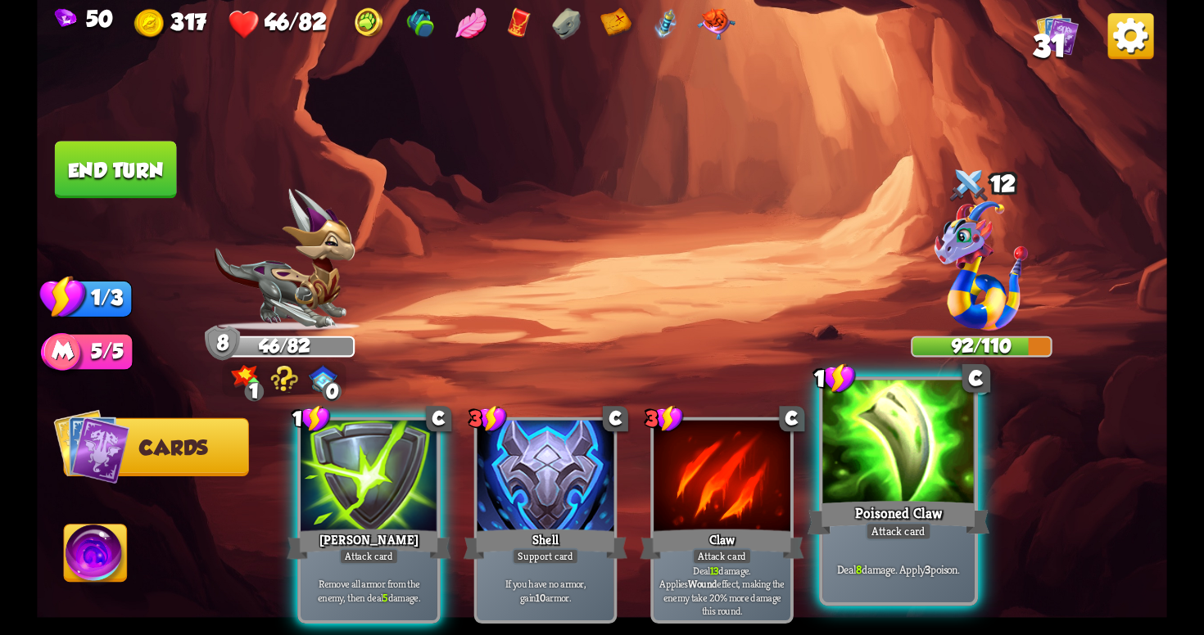
click at [891, 513] on div "Poisoned Claw" at bounding box center [898, 518] width 182 height 41
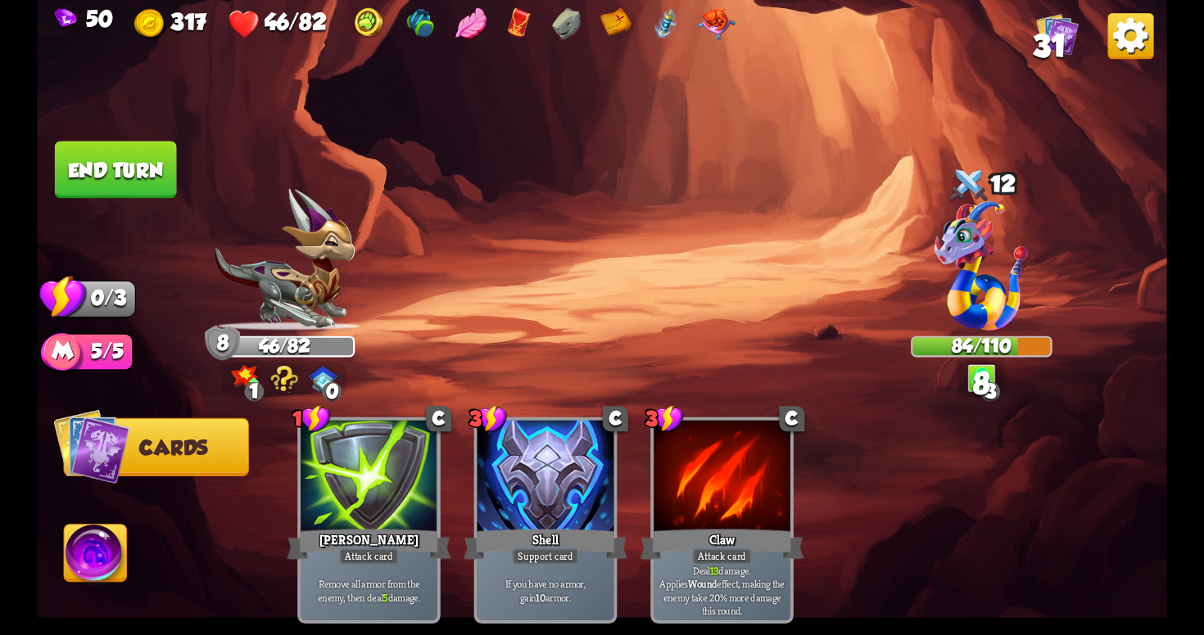
click at [133, 183] on button "End turn" at bounding box center [116, 169] width 122 height 57
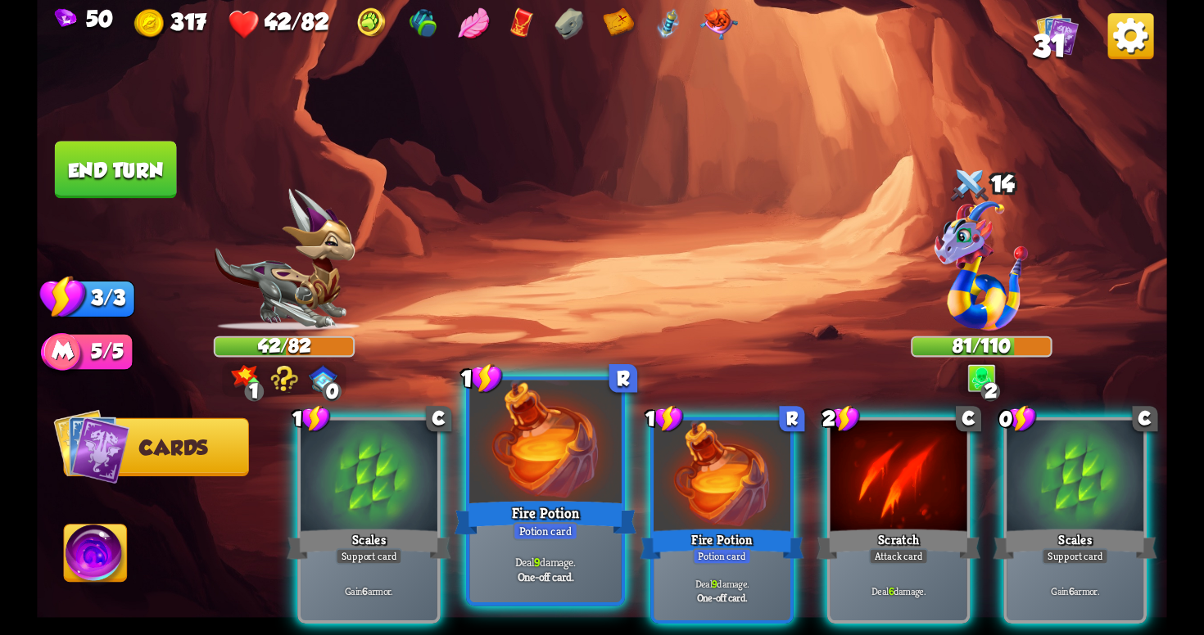
click at [590, 518] on div "Fire Potion" at bounding box center [545, 518] width 182 height 41
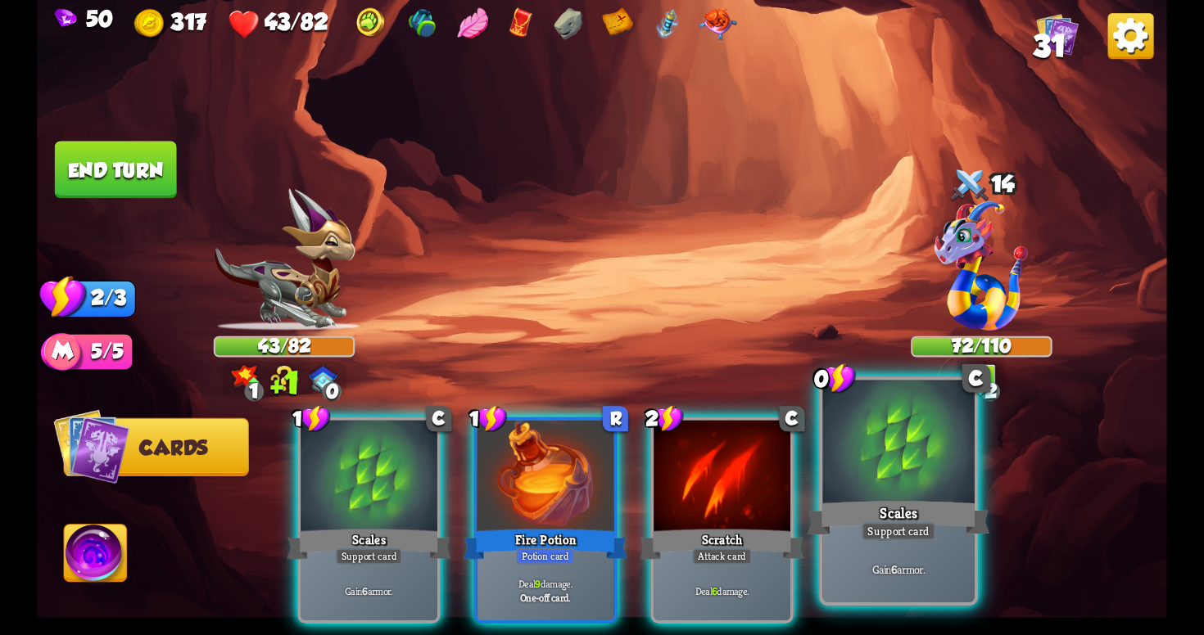
click at [862, 480] on div at bounding box center [897, 445] width 151 height 128
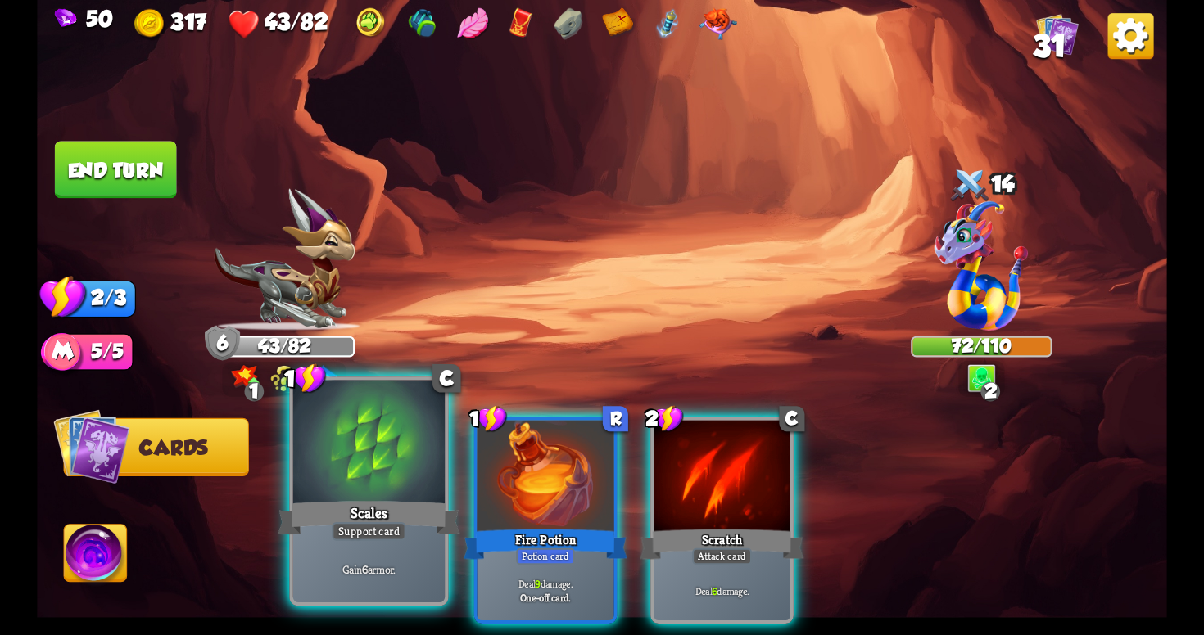
click at [401, 499] on div "Scales" at bounding box center [369, 518] width 182 height 41
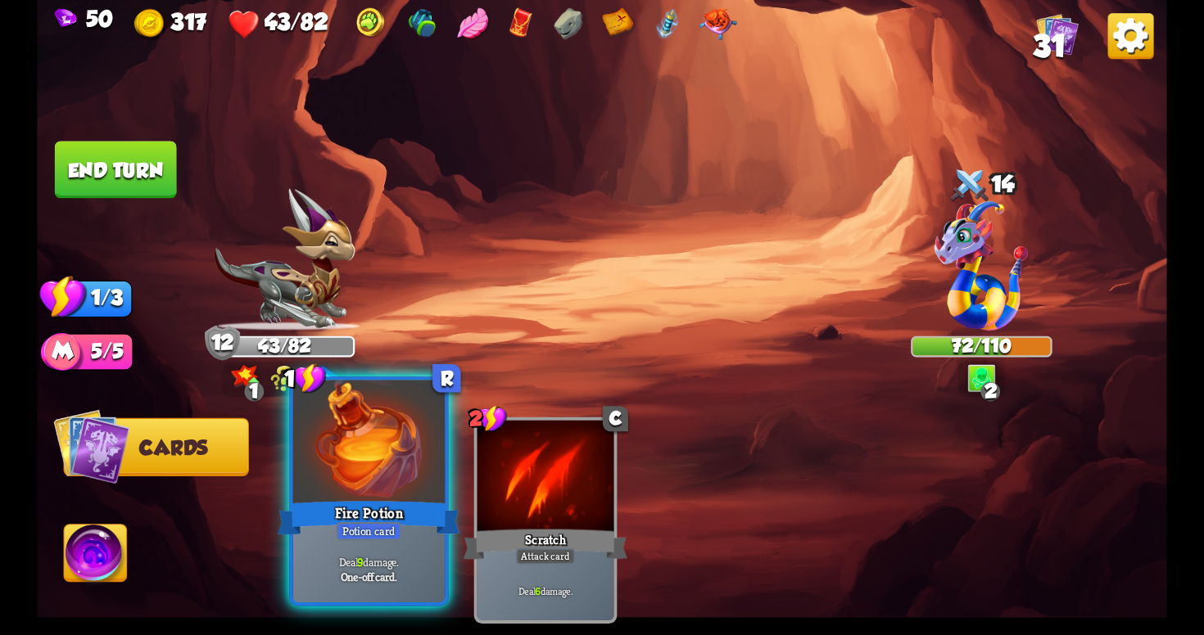
click at [378, 518] on div "Fire Potion" at bounding box center [369, 518] width 182 height 41
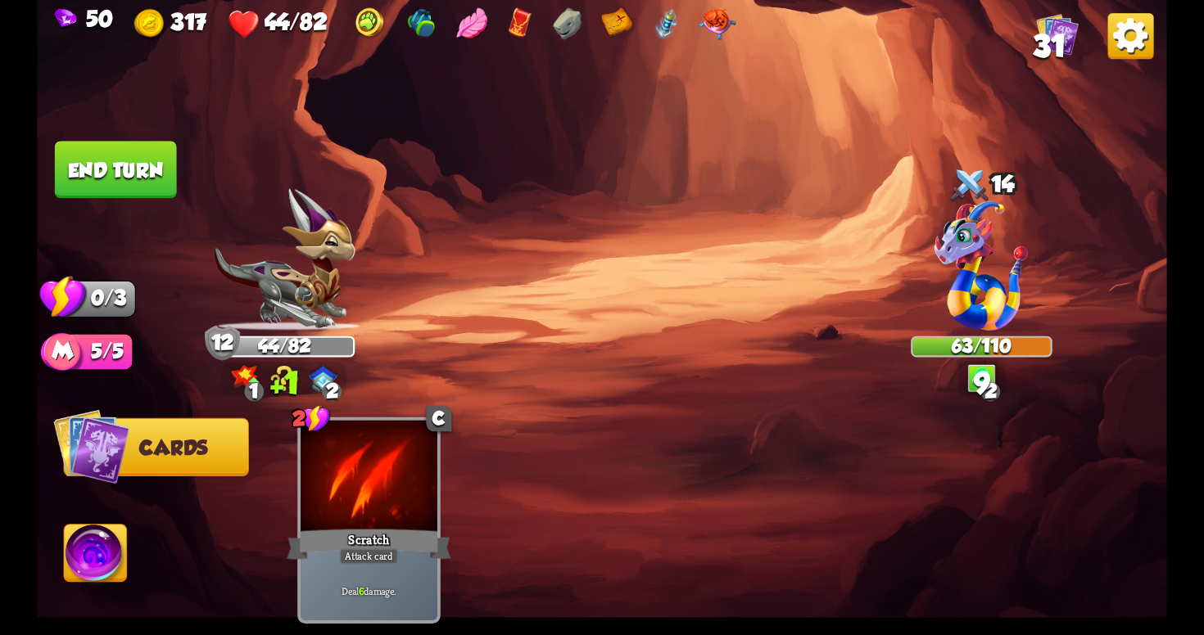
click at [132, 139] on img at bounding box center [602, 317] width 1130 height 635
click at [149, 172] on button "End turn" at bounding box center [116, 169] width 122 height 57
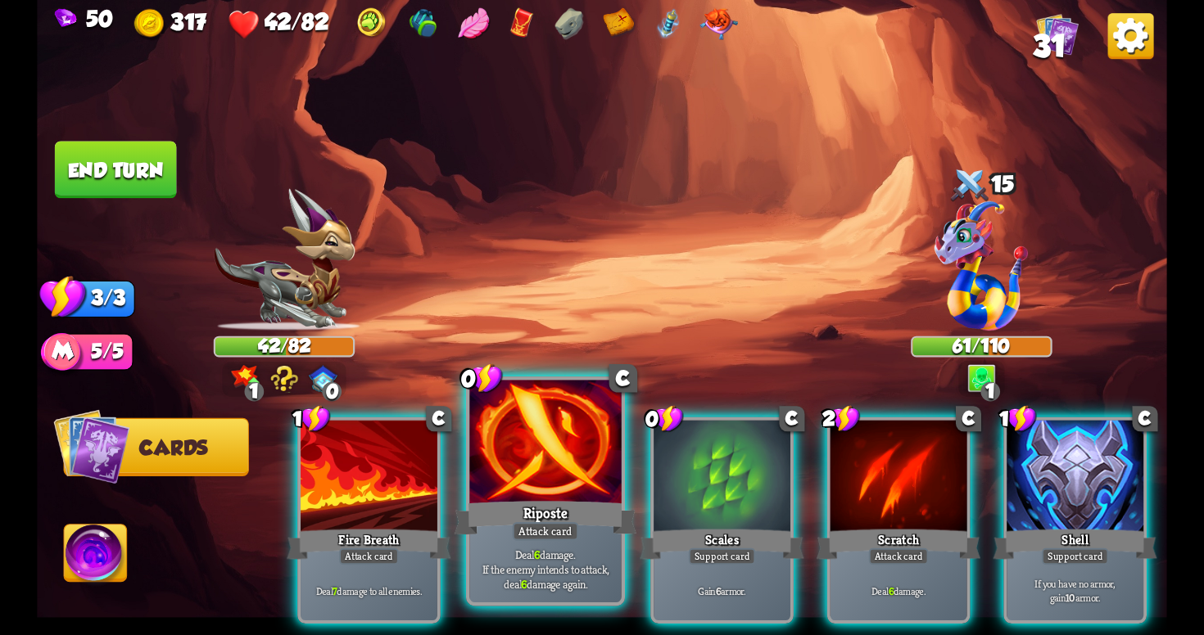
click at [595, 520] on div "Riposte" at bounding box center [545, 518] width 182 height 41
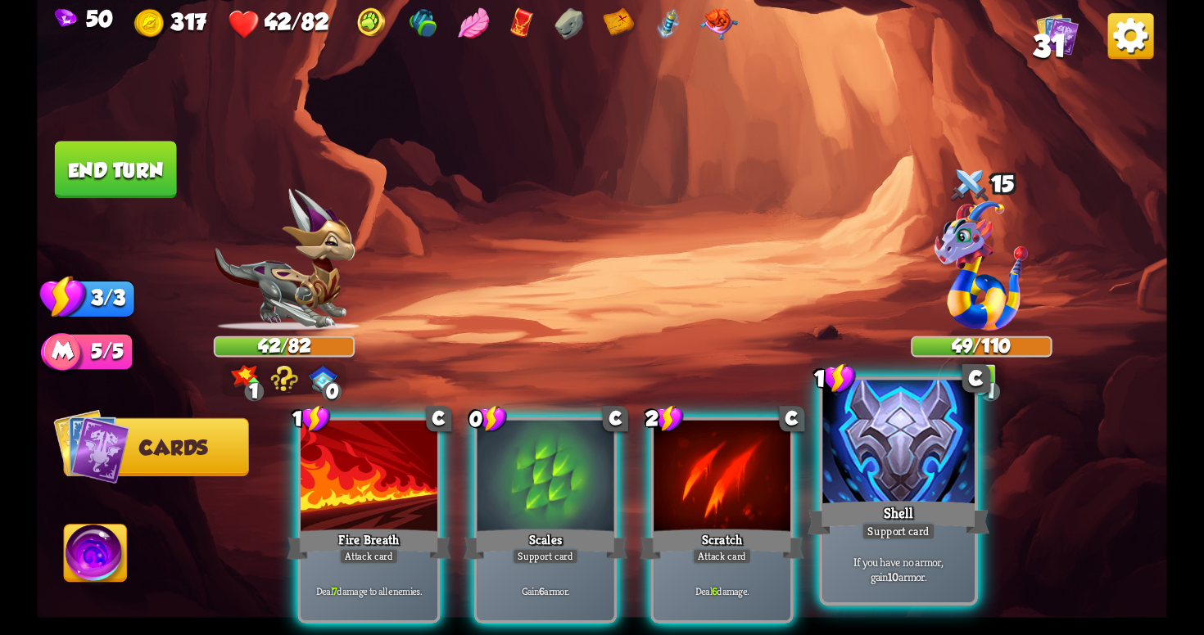
click at [925, 486] on div at bounding box center [897, 445] width 151 height 128
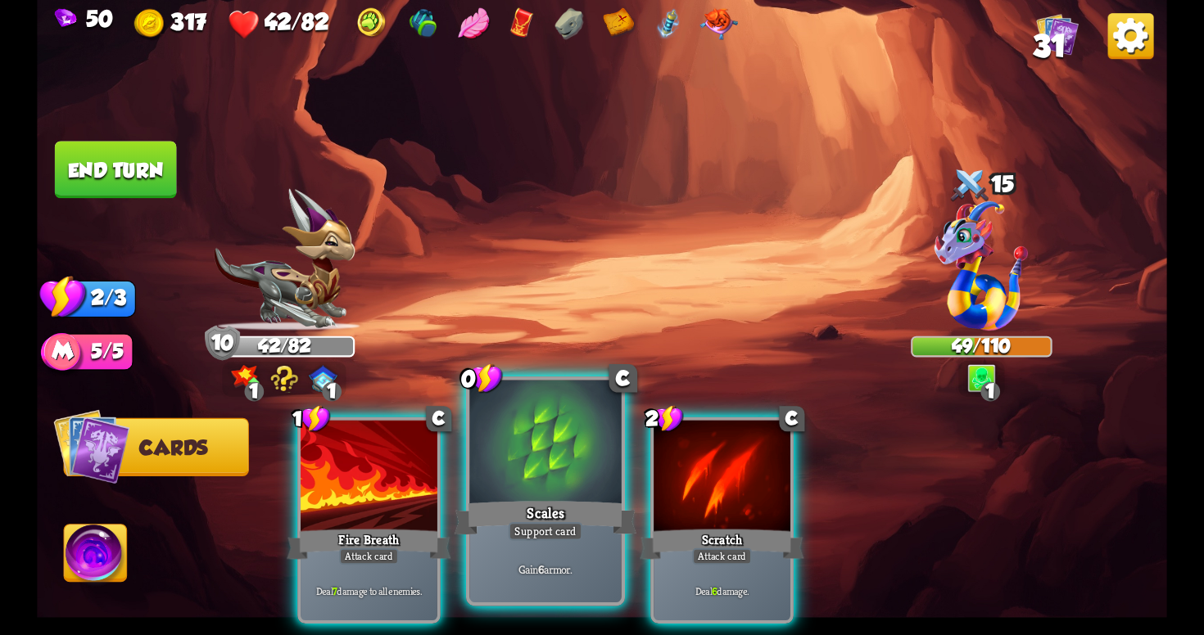
click at [519, 550] on div "Gain 6 armor." at bounding box center [544, 569] width 151 height 66
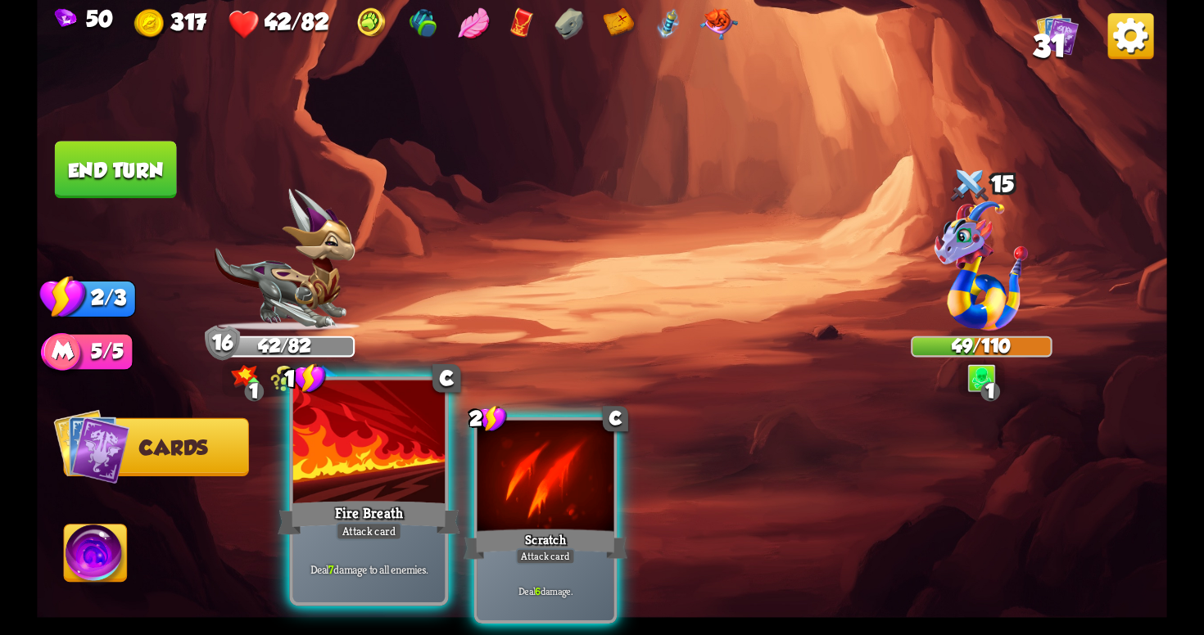
click at [413, 558] on div "Deal 7 damage to all enemies." at bounding box center [368, 569] width 151 height 66
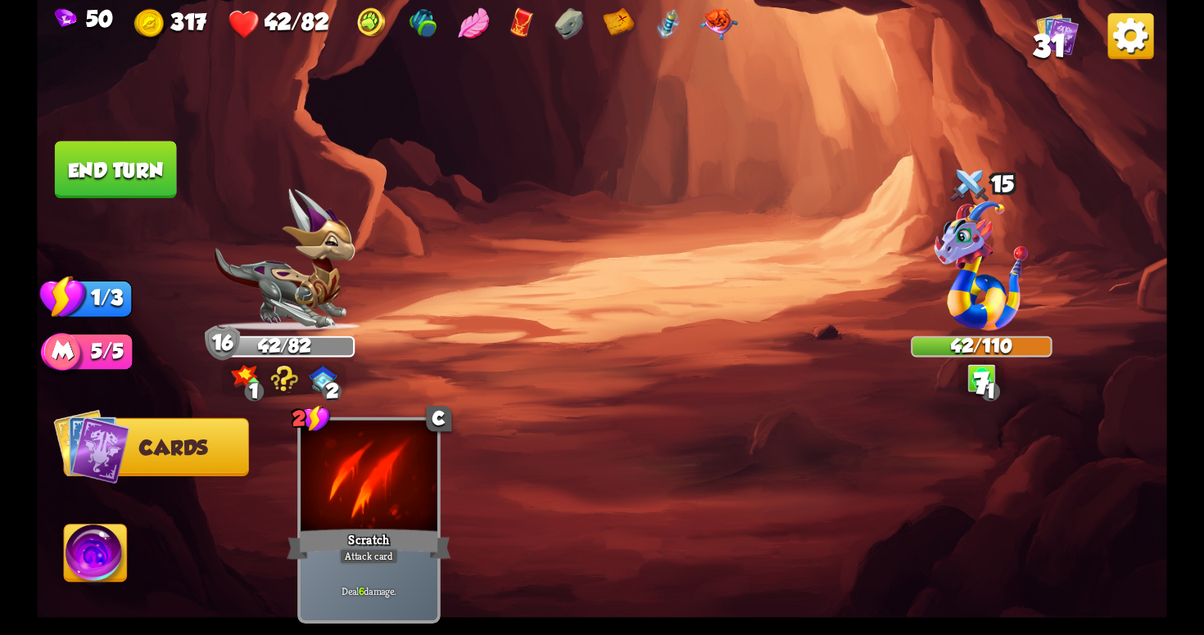
click at [139, 176] on button "End turn" at bounding box center [116, 169] width 122 height 57
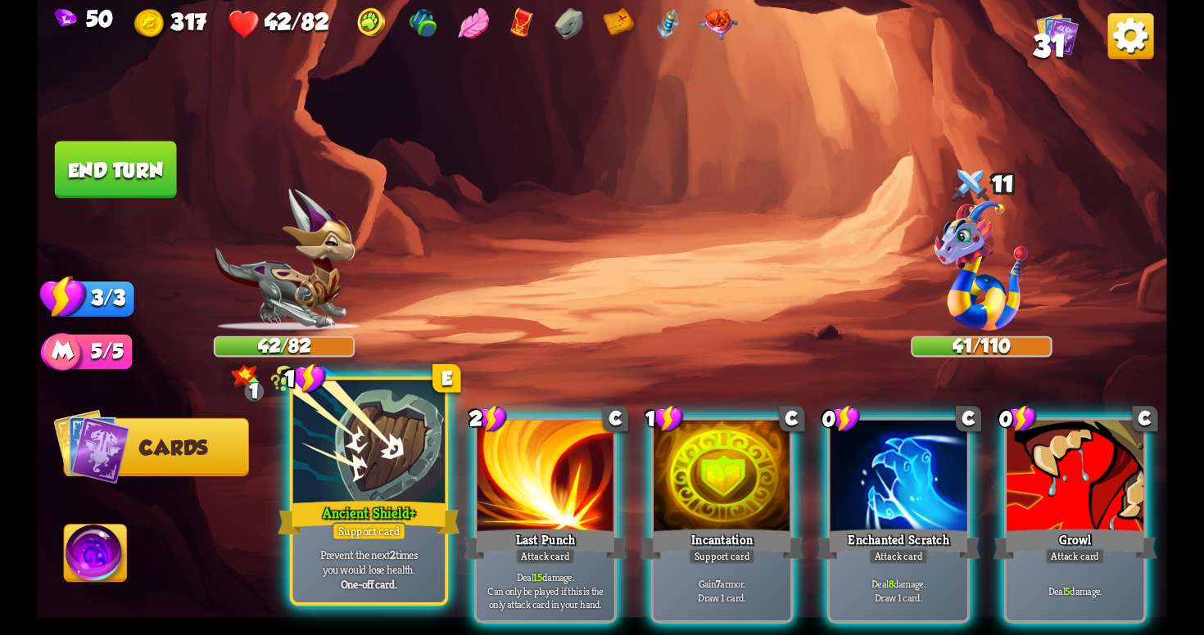
click at [364, 461] on div at bounding box center [368, 445] width 151 height 128
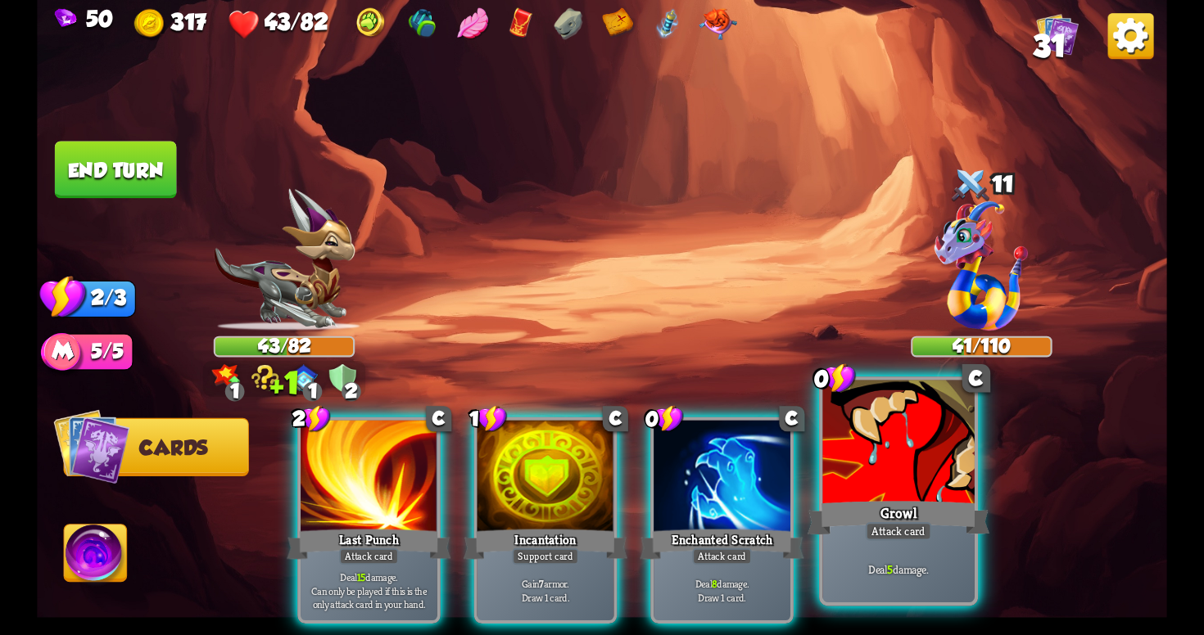
click at [866, 446] on div at bounding box center [897, 445] width 151 height 128
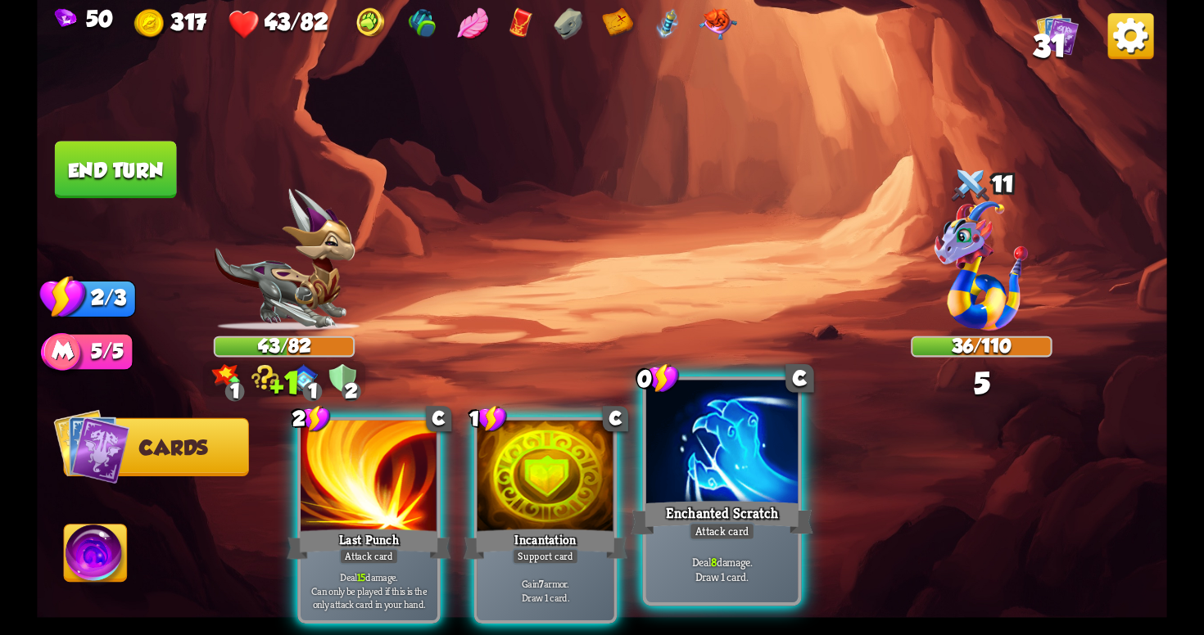
click at [727, 479] on div at bounding box center [721, 445] width 151 height 128
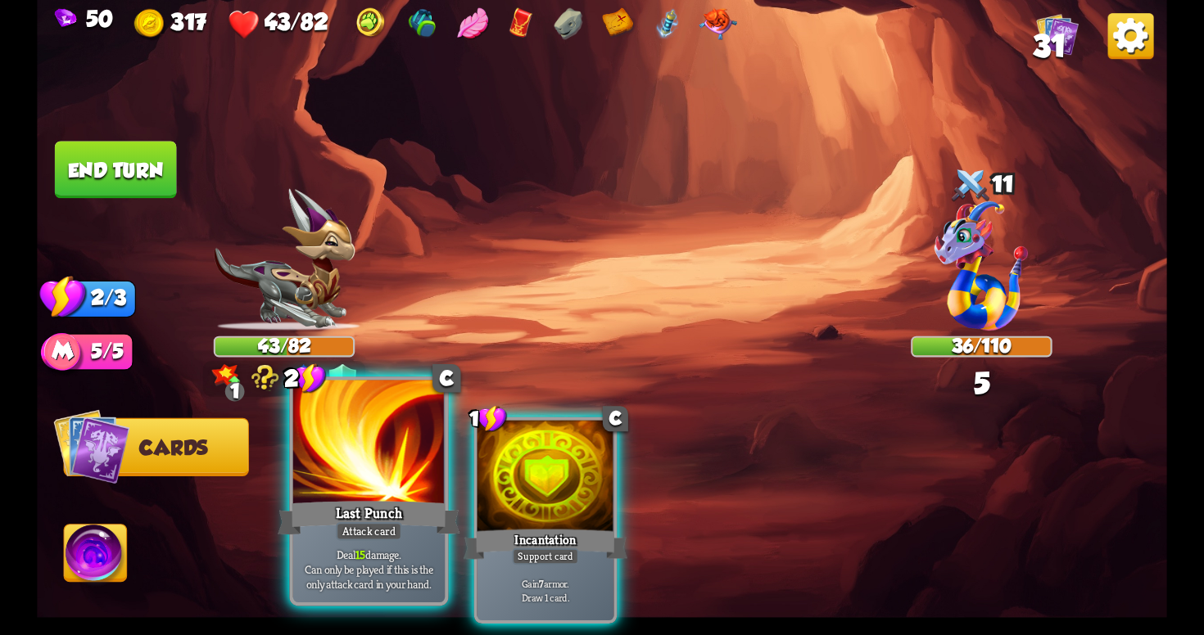
click at [405, 537] on div "Last Punch" at bounding box center [369, 518] width 182 height 41
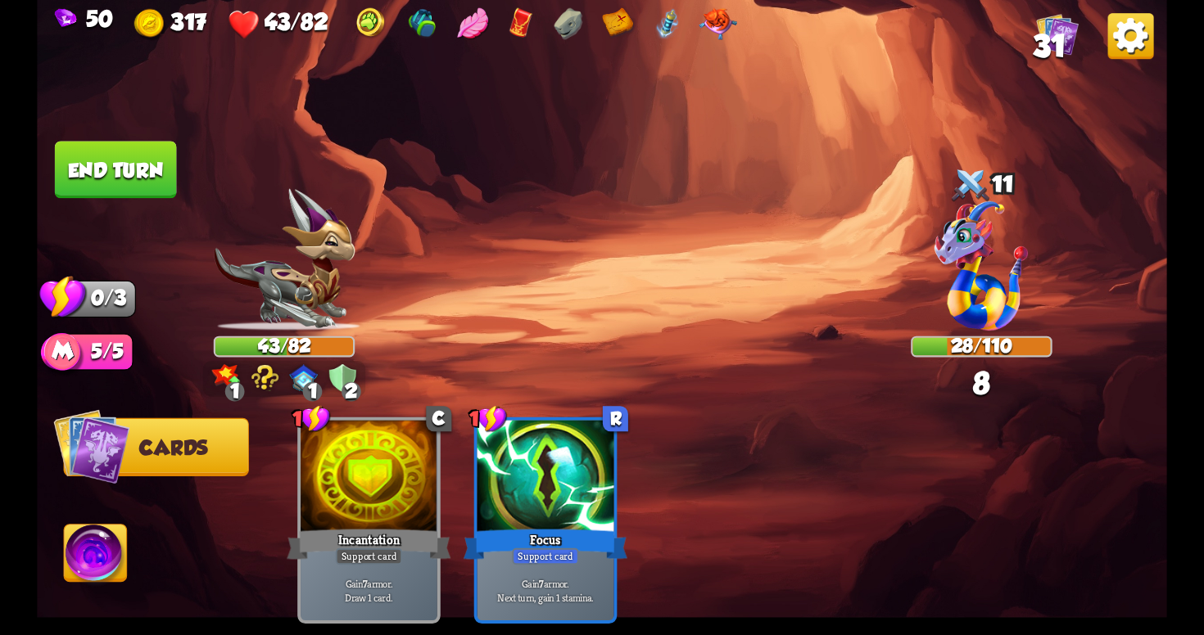
click at [90, 137] on img at bounding box center [602, 317] width 1130 height 635
click at [139, 179] on button "End turn" at bounding box center [116, 169] width 122 height 57
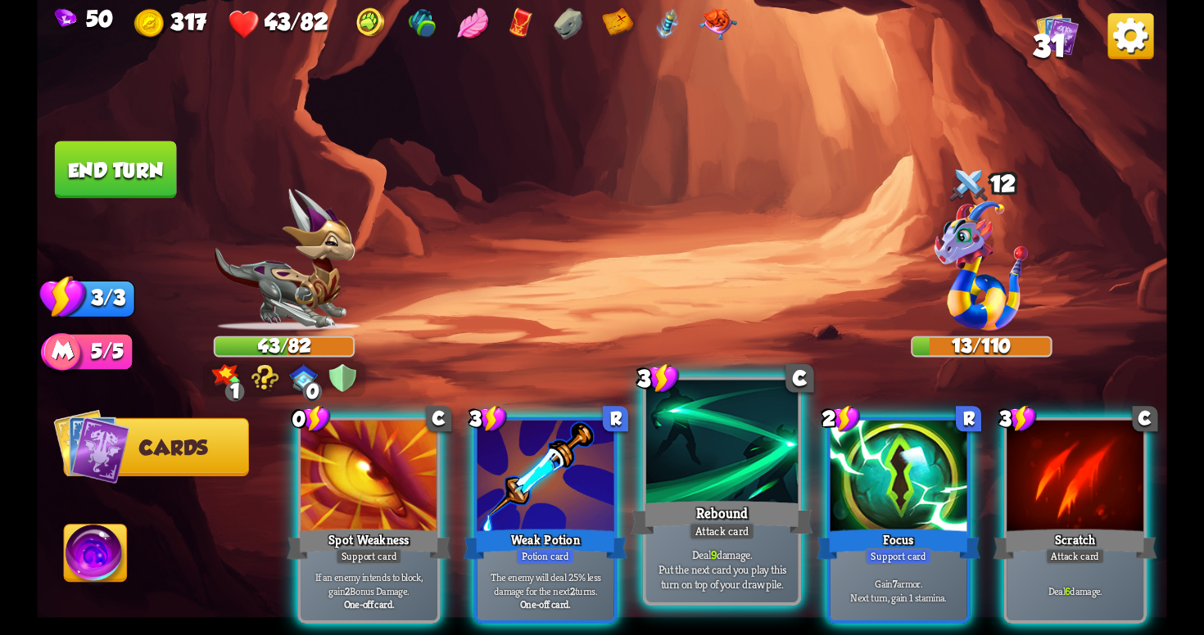
click at [732, 592] on p "Deal 9 damage. Put the next card you play this turn on top of your draw pile." at bounding box center [722, 569] width 144 height 45
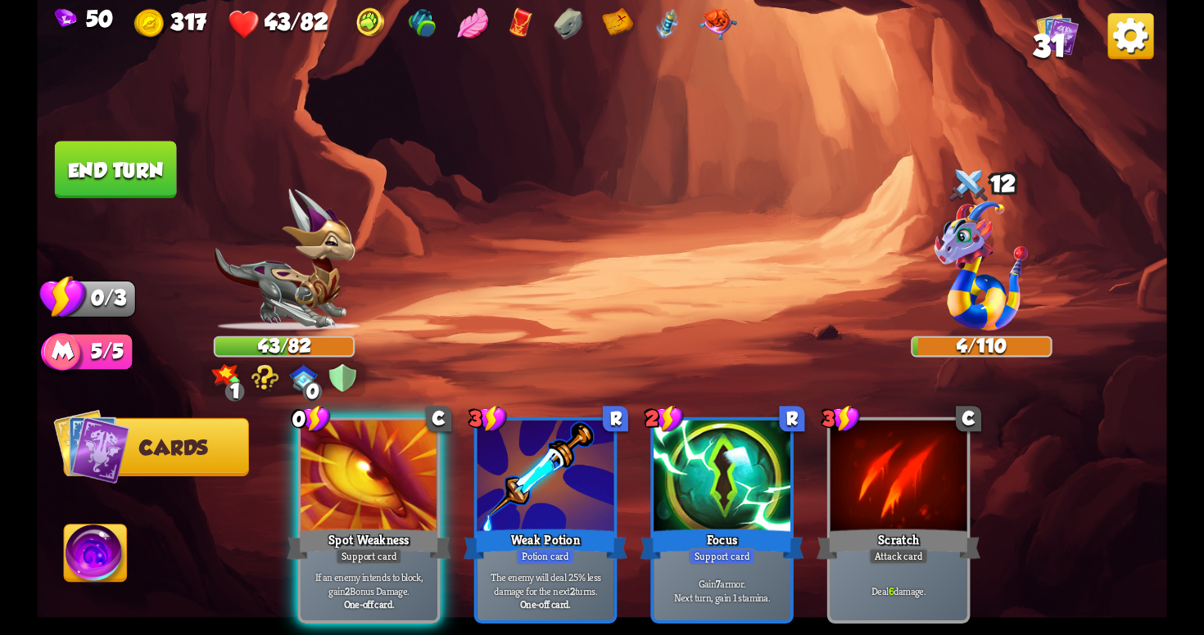
click at [126, 165] on button "End turn" at bounding box center [116, 169] width 122 height 57
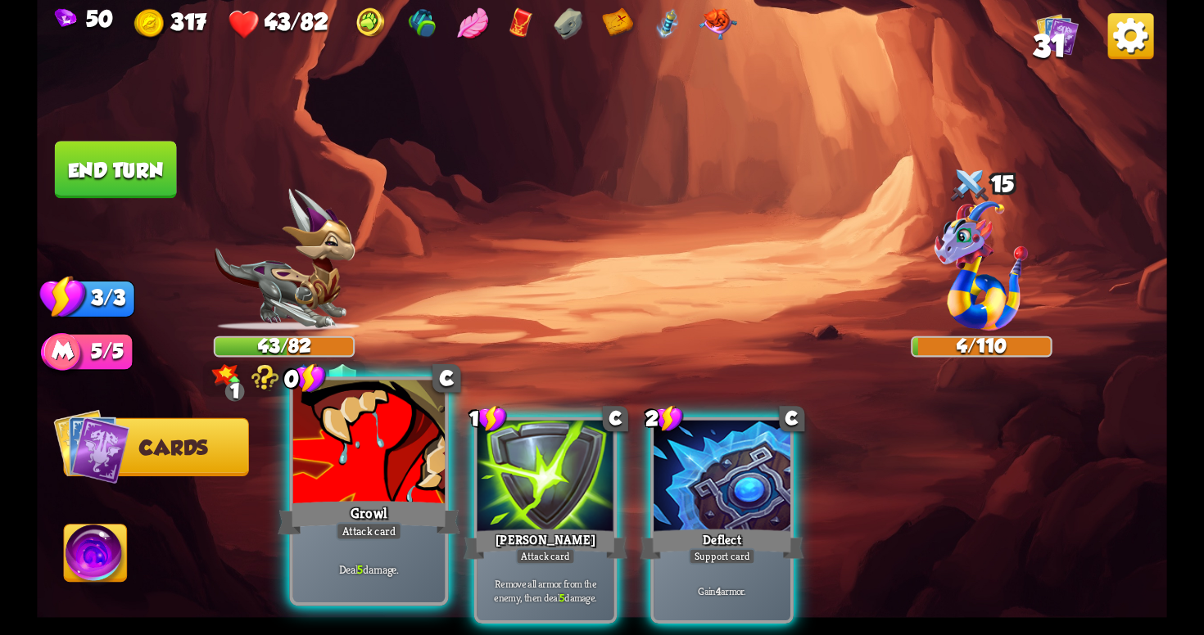
click at [366, 436] on div at bounding box center [368, 445] width 151 height 128
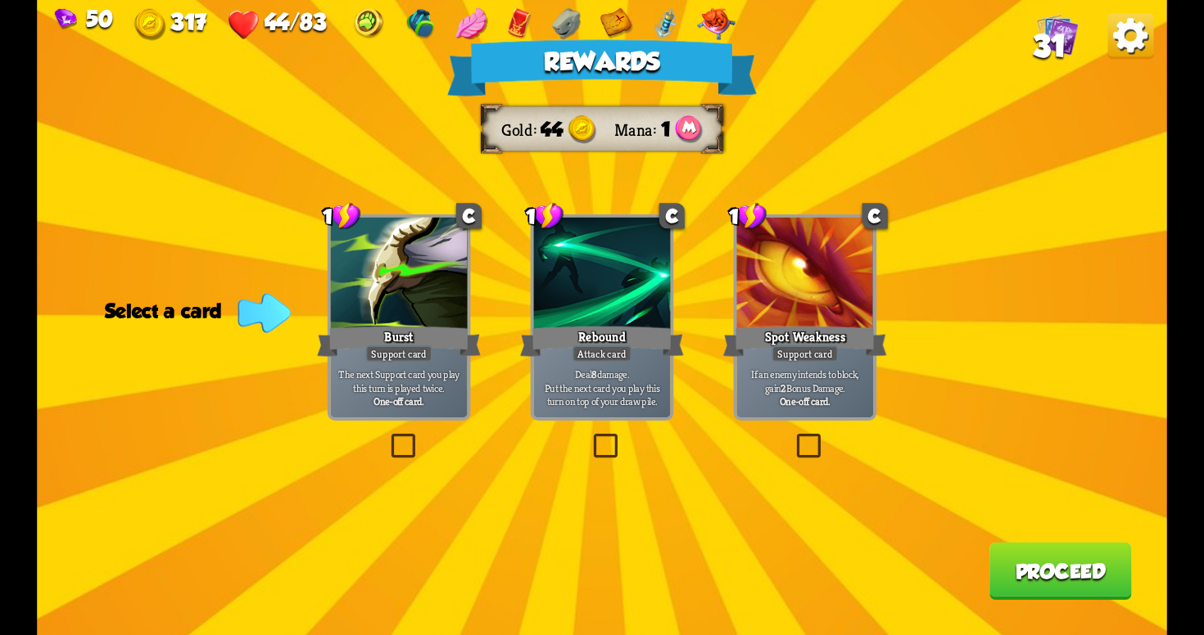
click at [590, 437] on label at bounding box center [590, 437] width 0 height 0
click at [0, 0] on input "checkbox" at bounding box center [0, 0] width 0 height 0
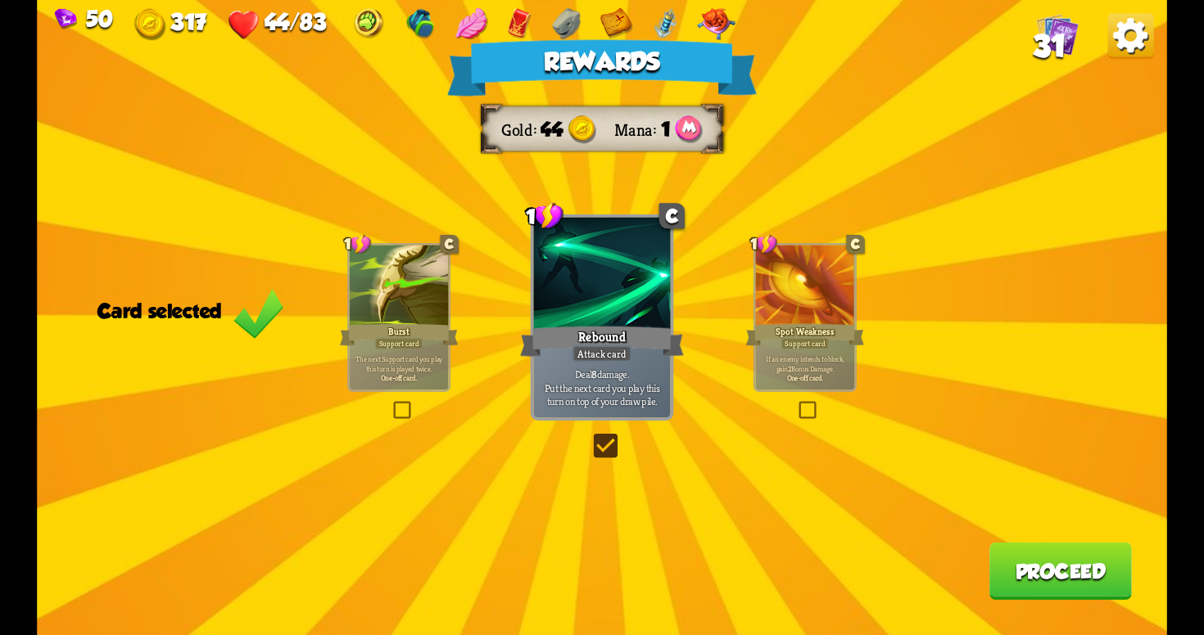
click at [1009, 573] on button "Proceed" at bounding box center [1060, 571] width 142 height 57
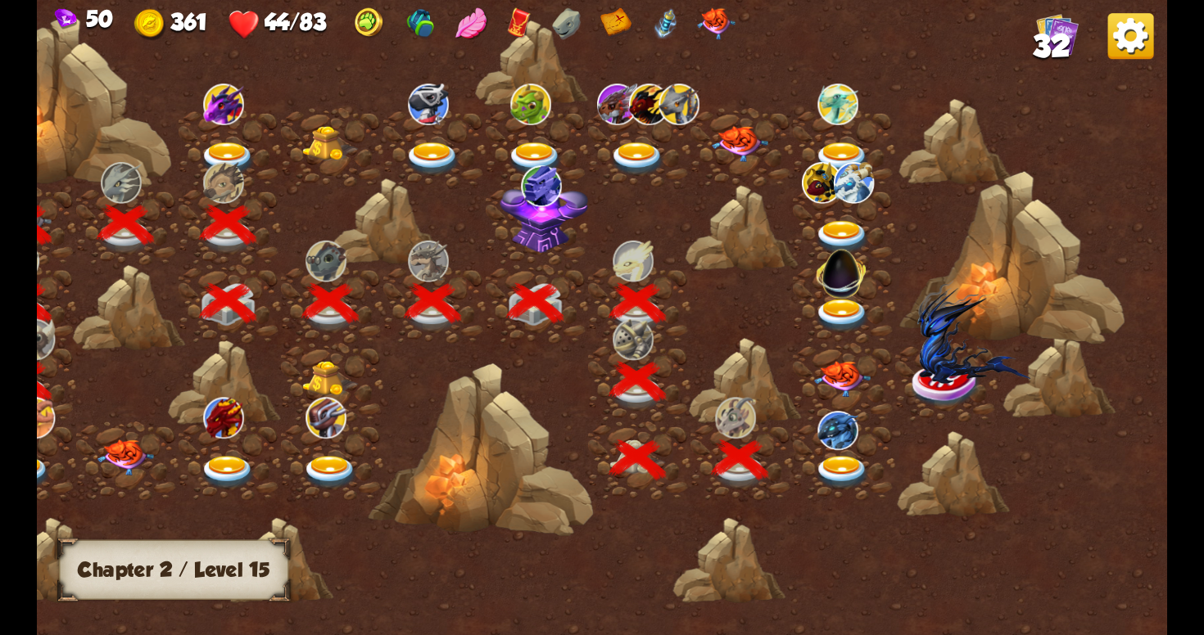
click at [842, 459] on img at bounding box center [842, 473] width 57 height 34
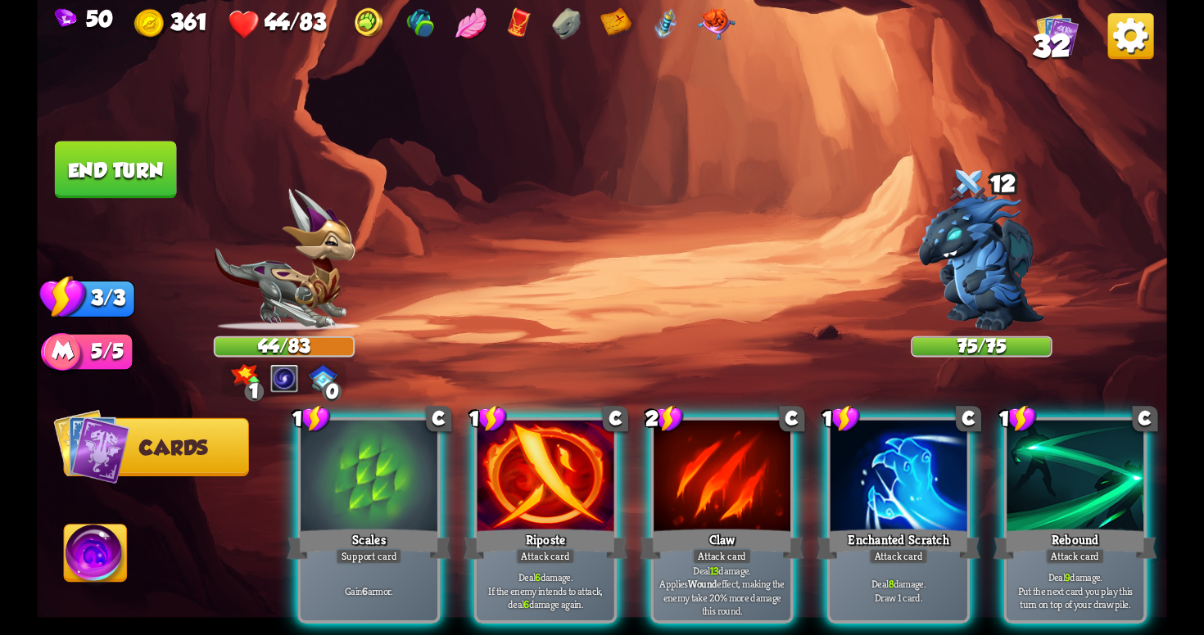
click at [310, 365] on div "Select an enemy to attack... You don't have enough stamina to play that card...…" at bounding box center [602, 317] width 1130 height 635
click at [277, 382] on img at bounding box center [284, 378] width 28 height 28
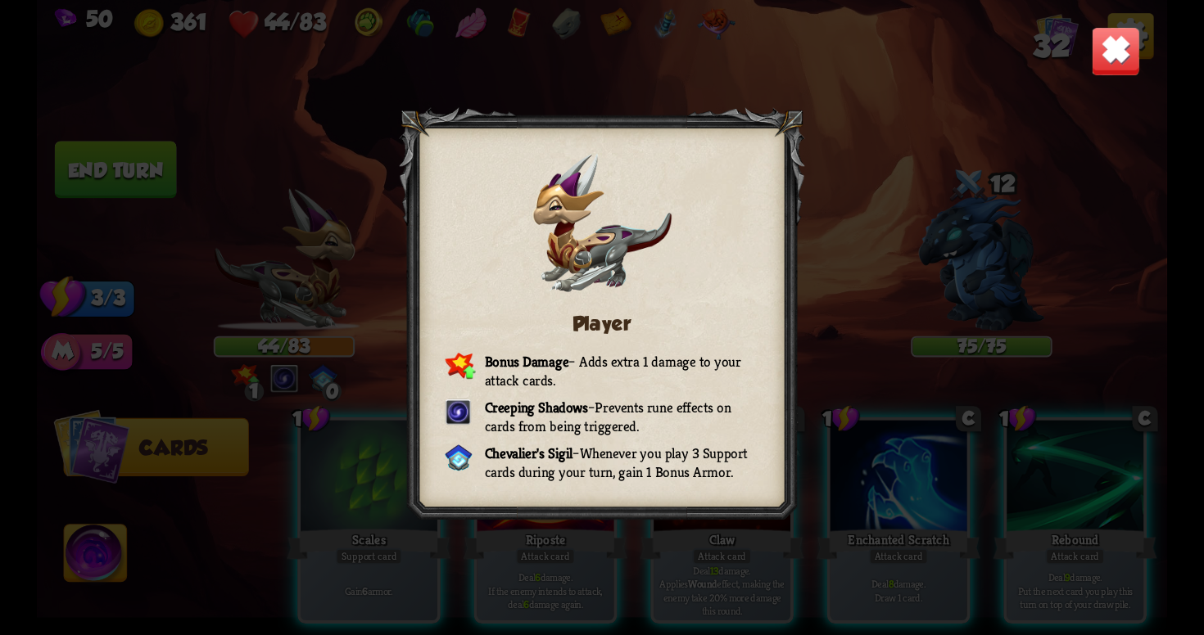
click at [1096, 50] on img at bounding box center [1115, 50] width 49 height 49
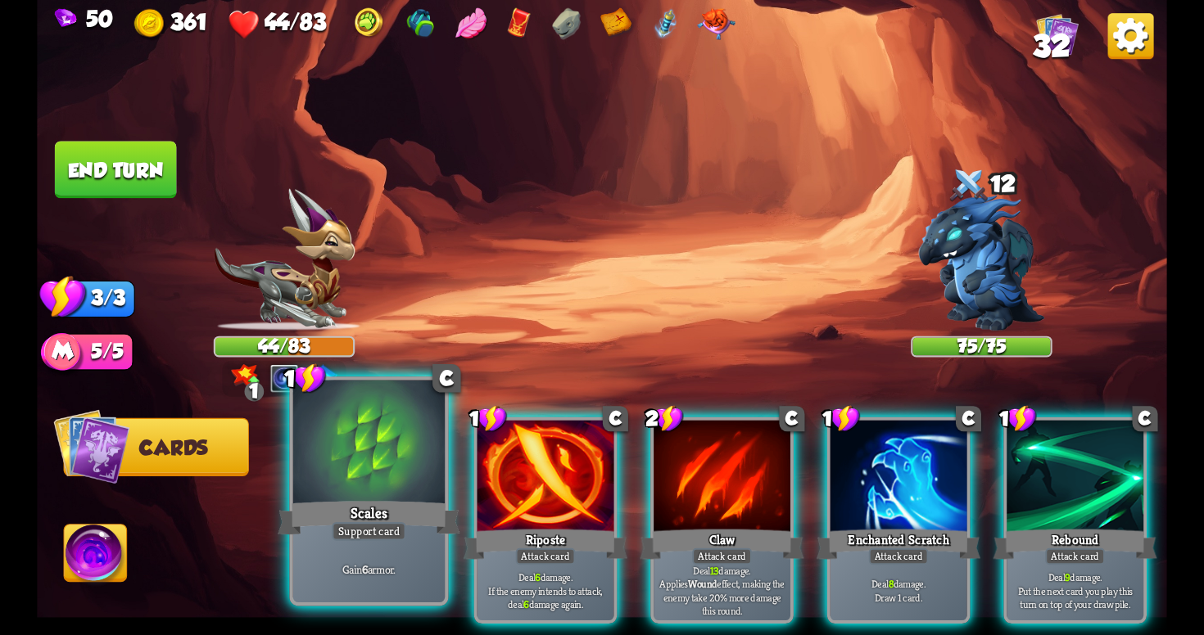
click at [331, 494] on div at bounding box center [368, 445] width 151 height 128
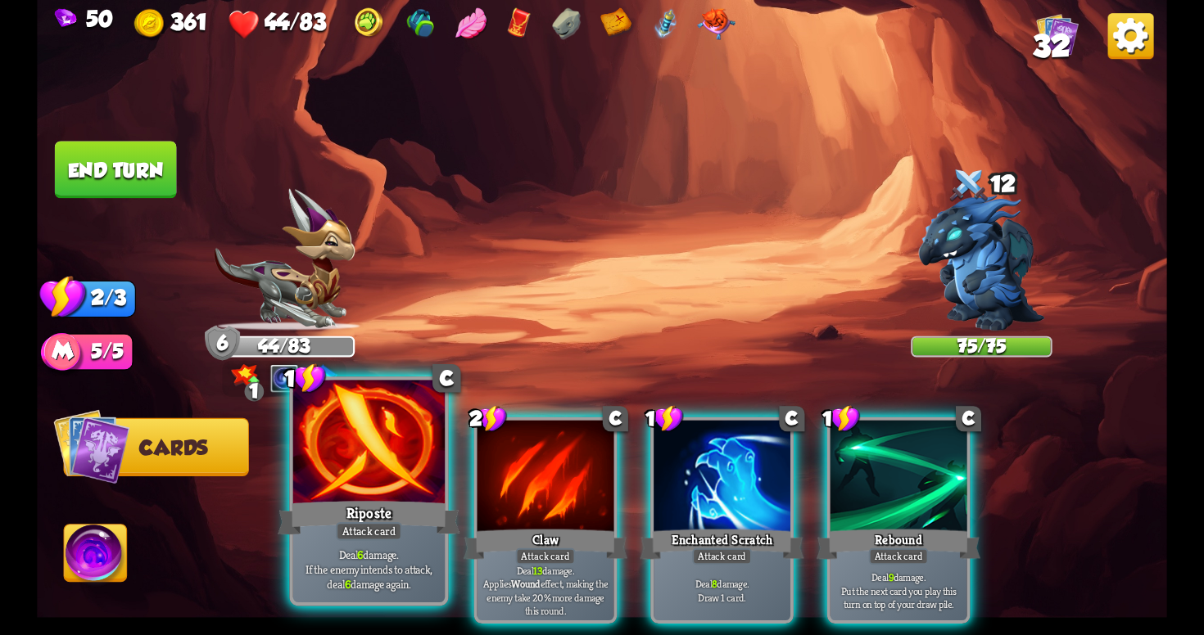
click at [355, 518] on div "Riposte" at bounding box center [369, 518] width 182 height 41
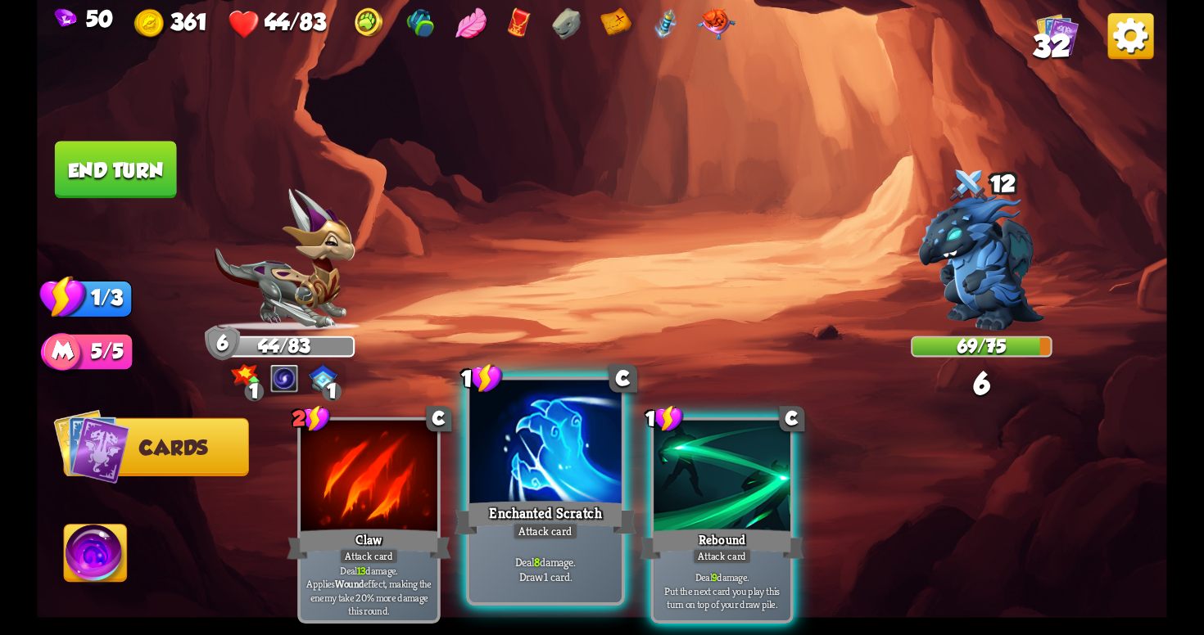
click at [534, 534] on div "Attack card" at bounding box center [546, 531] width 66 height 19
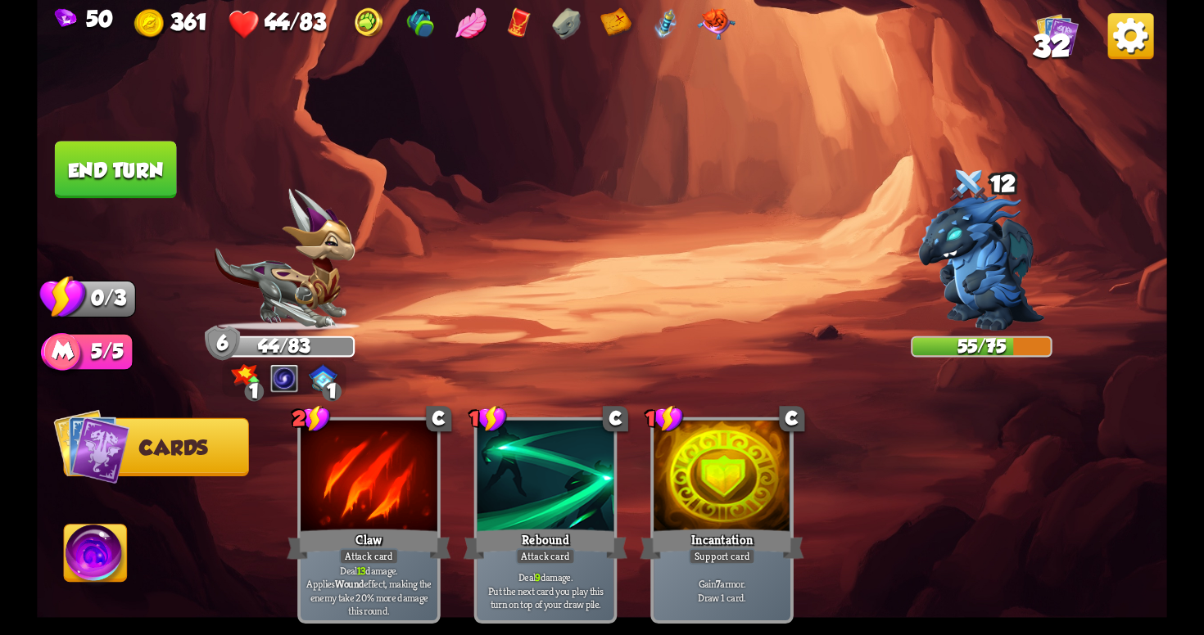
click at [118, 177] on button "End turn" at bounding box center [116, 169] width 122 height 57
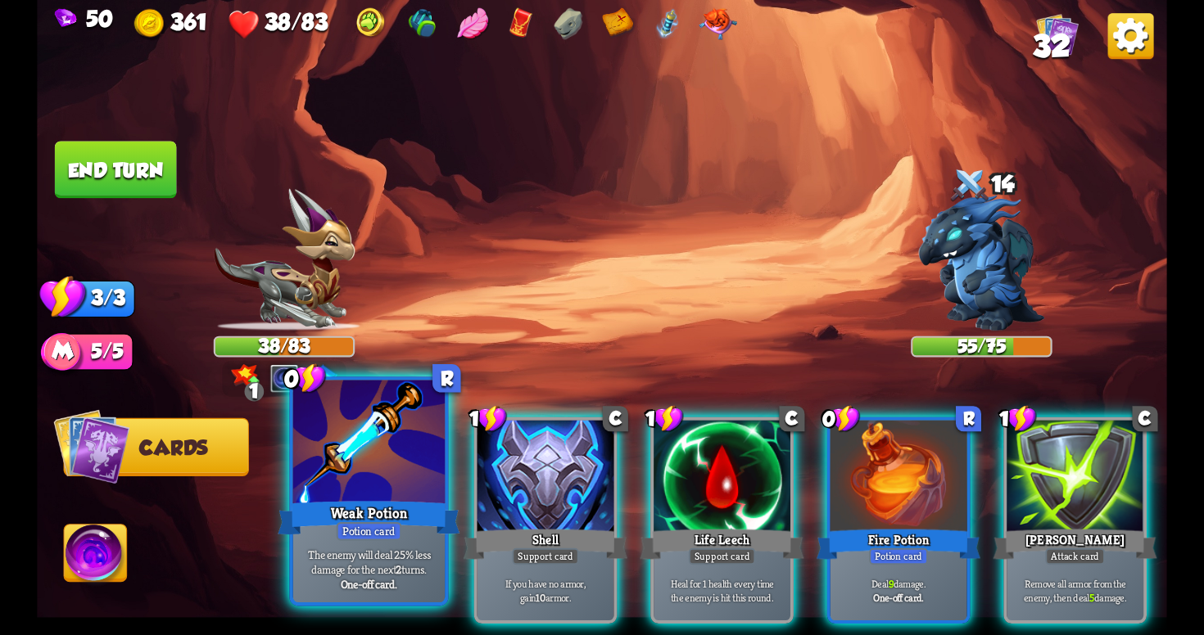
click at [455, 531] on div "Weak Potion" at bounding box center [369, 518] width 182 height 41
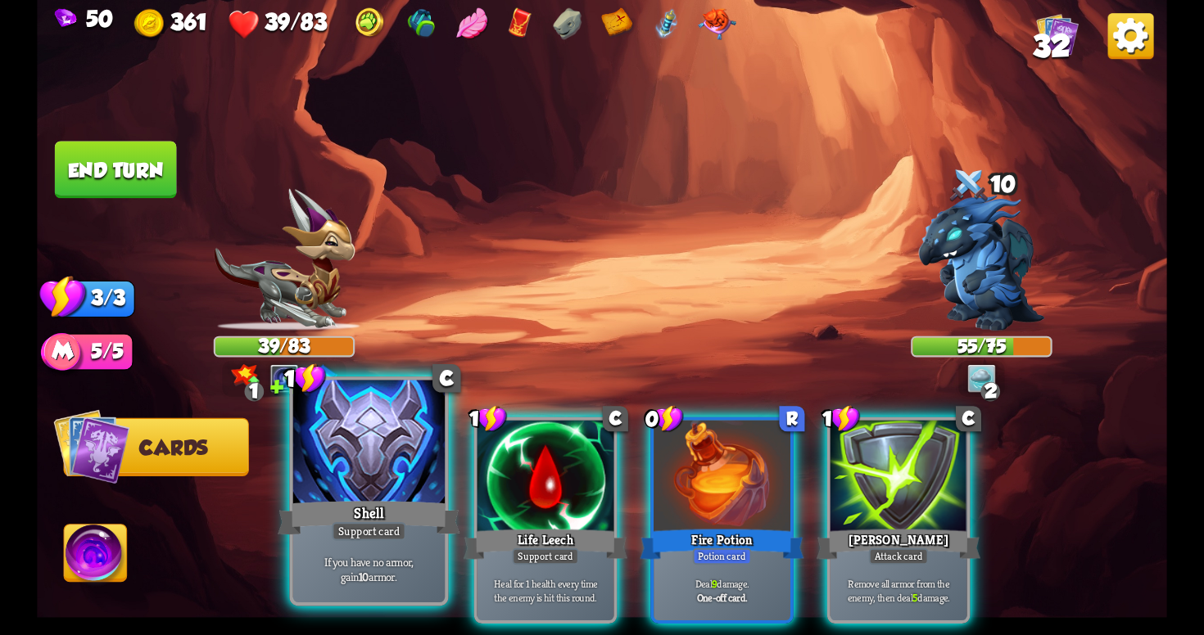
click at [405, 545] on div "If you have no armor, gain 10 armor." at bounding box center [368, 569] width 151 height 66
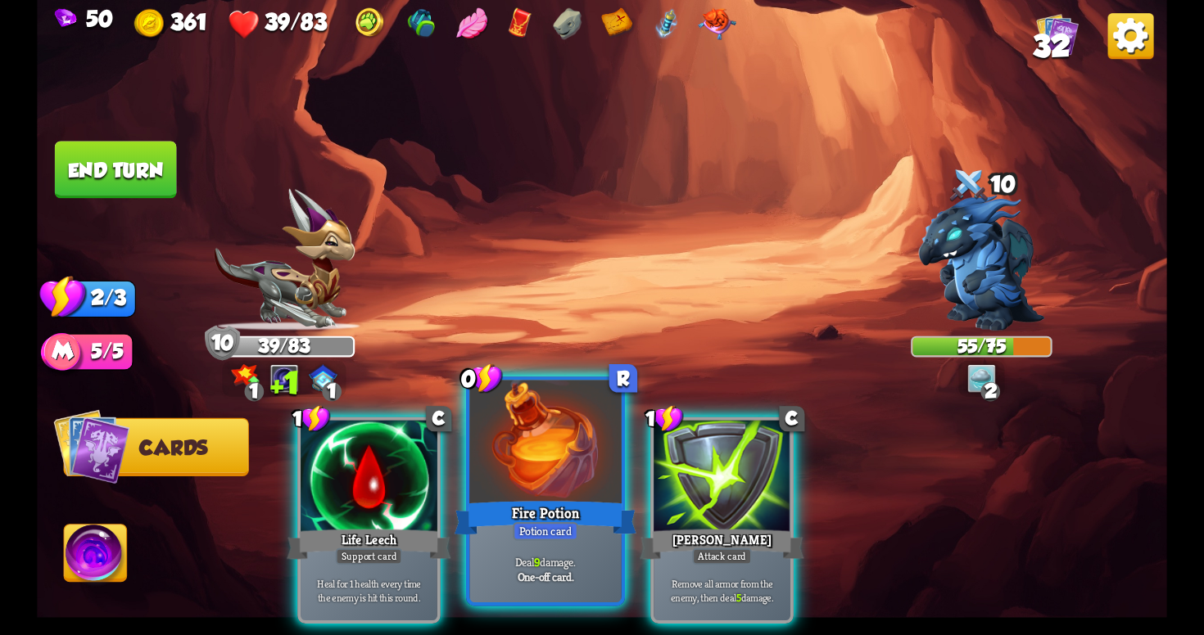
click at [555, 513] on div "Fire Potion" at bounding box center [545, 518] width 182 height 41
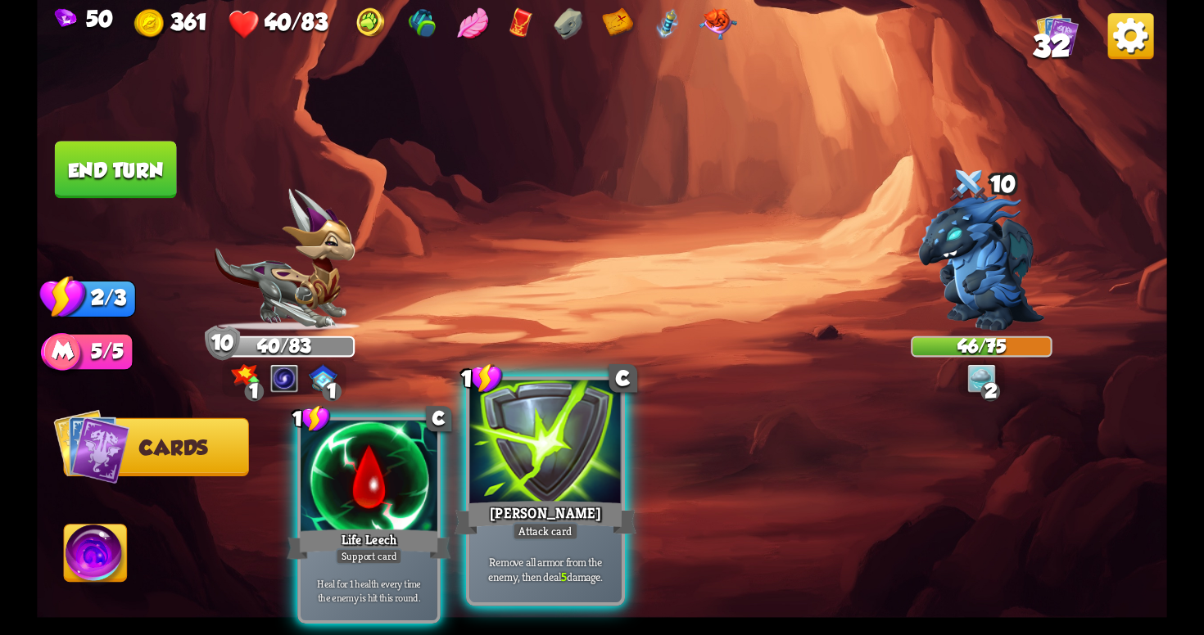
click at [500, 548] on div "Remove all armor from the enemy, then deal 5 damage." at bounding box center [544, 569] width 151 height 66
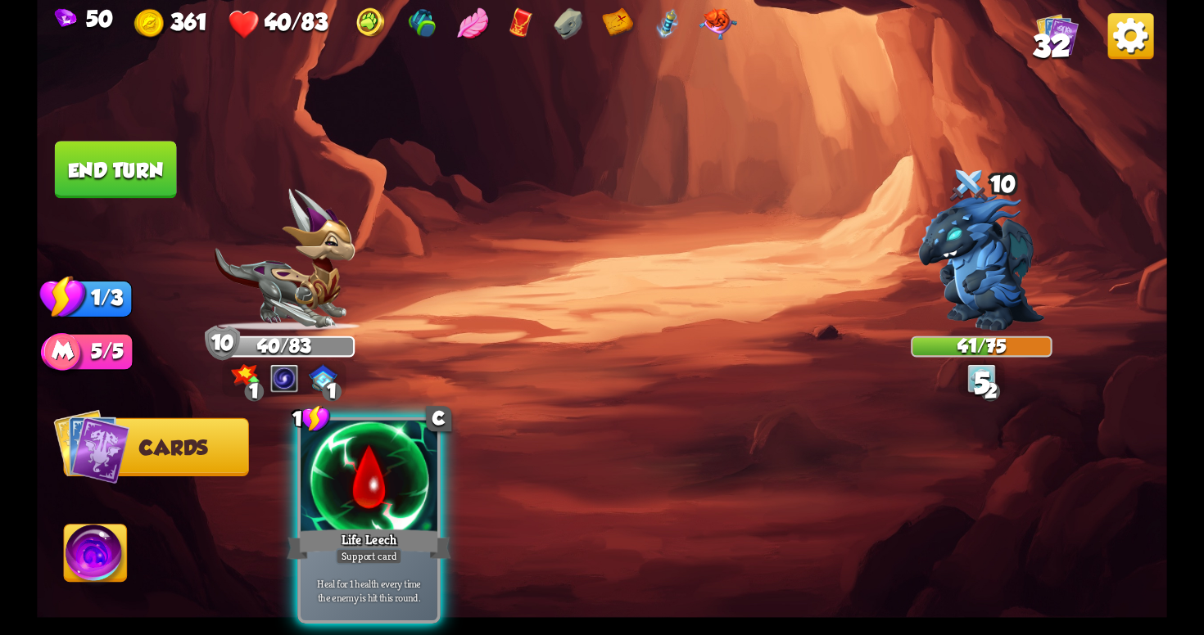
click at [121, 165] on button "End turn" at bounding box center [116, 169] width 122 height 57
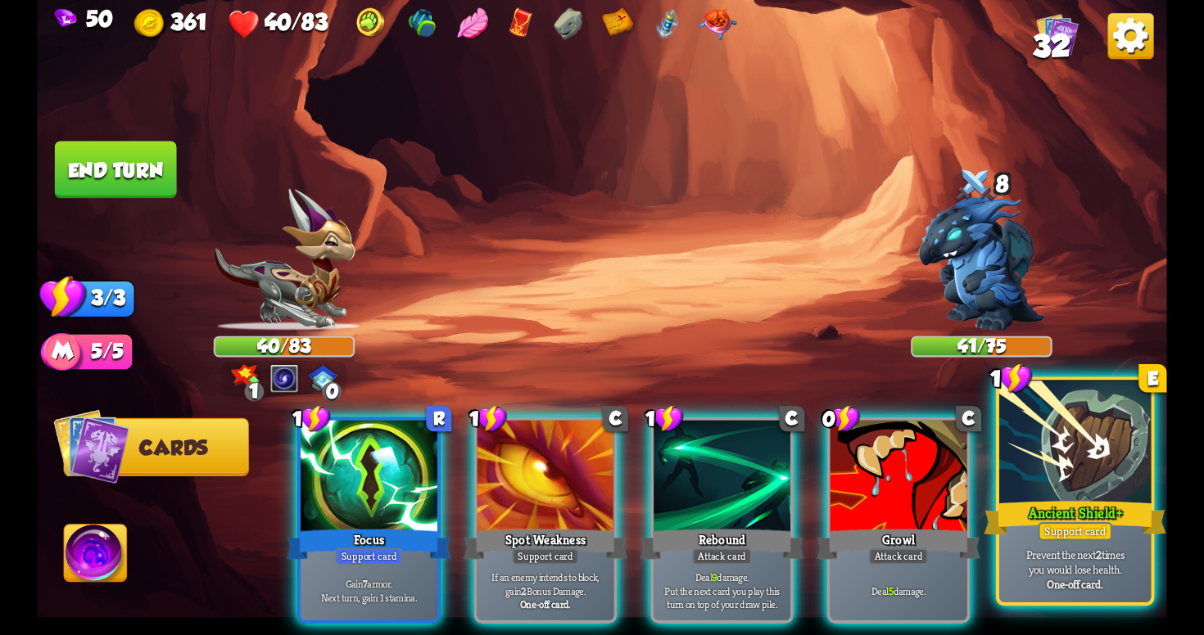
click at [1055, 514] on div "Ancient Shield+" at bounding box center [1074, 518] width 182 height 41
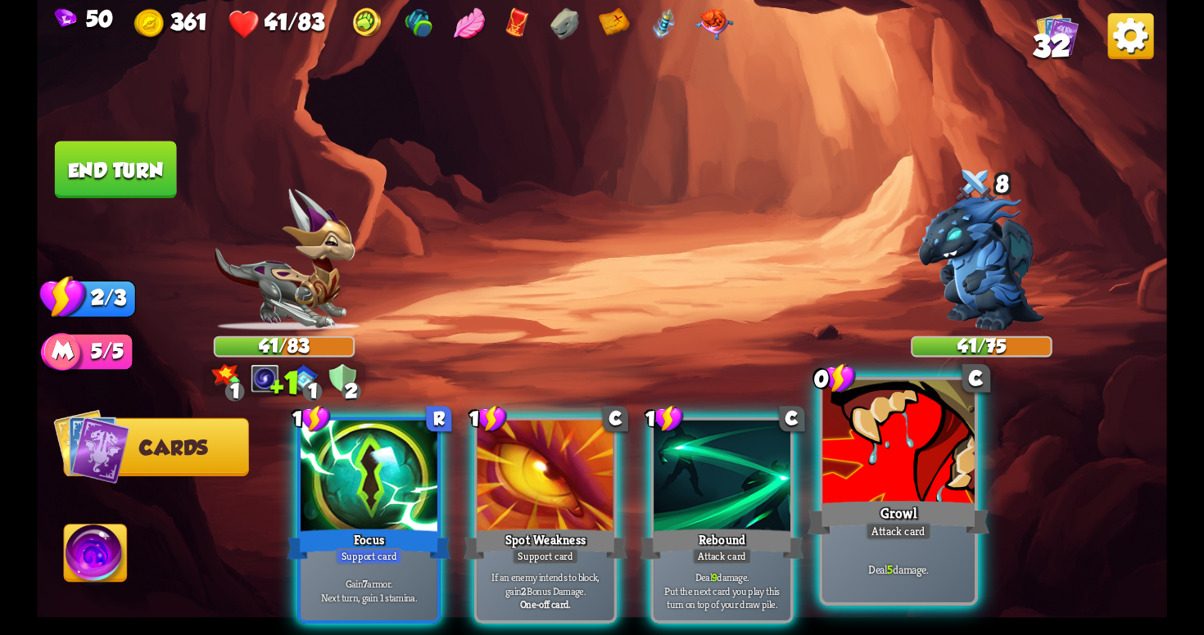
click at [857, 509] on div "Growl" at bounding box center [898, 518] width 182 height 41
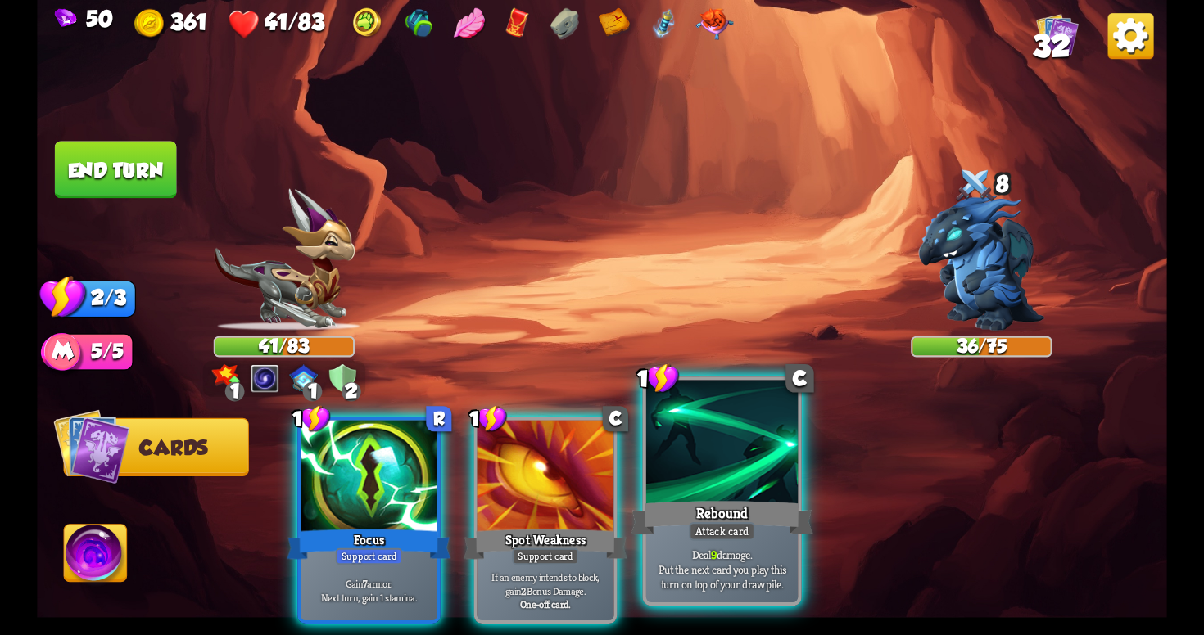
click at [771, 545] on div "Deal 9 damage. Put the next card you play this turn on top of your draw pile." at bounding box center [721, 569] width 151 height 66
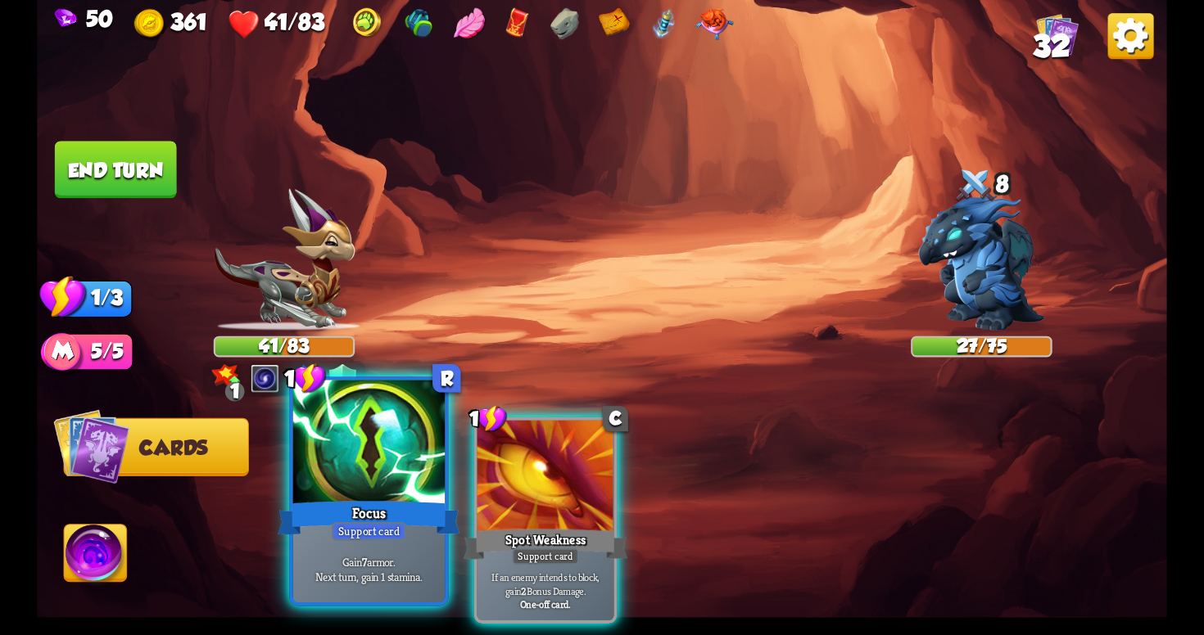
click at [331, 486] on div at bounding box center [368, 445] width 151 height 128
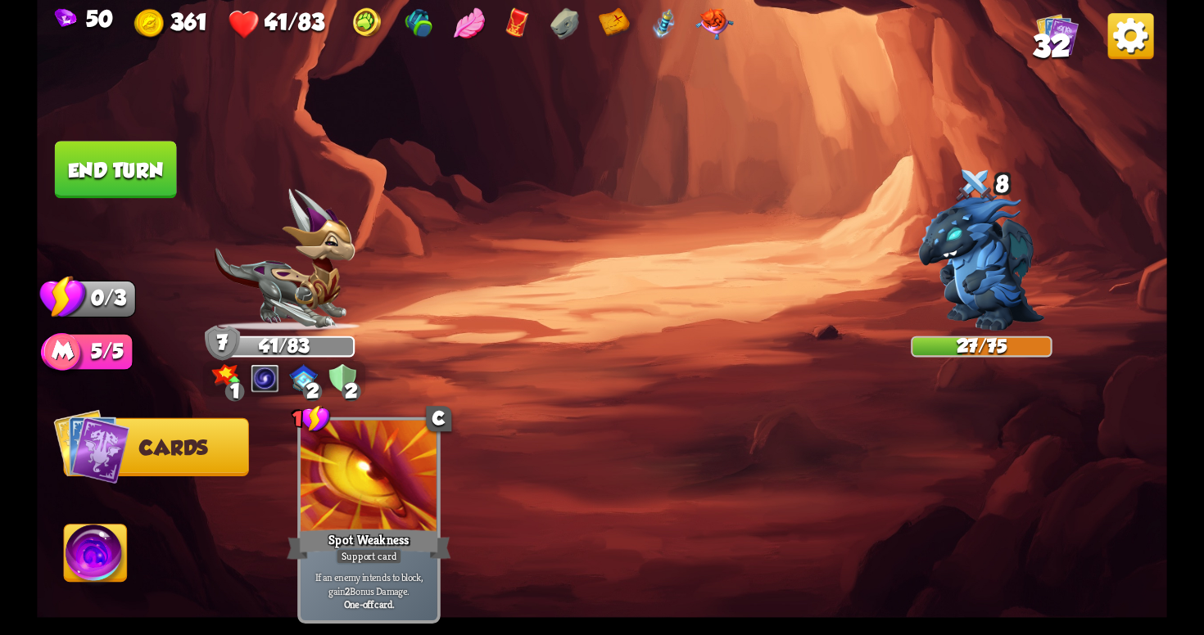
click at [141, 150] on button "End turn" at bounding box center [116, 169] width 122 height 57
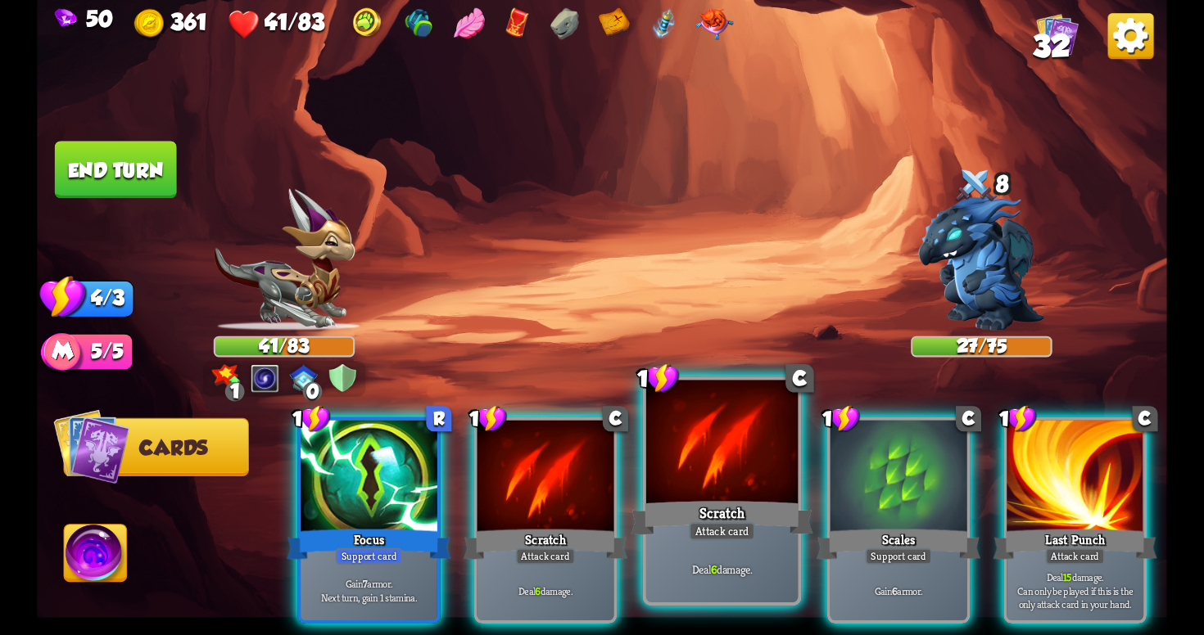
click at [734, 522] on div "Scratch" at bounding box center [722, 518] width 182 height 41
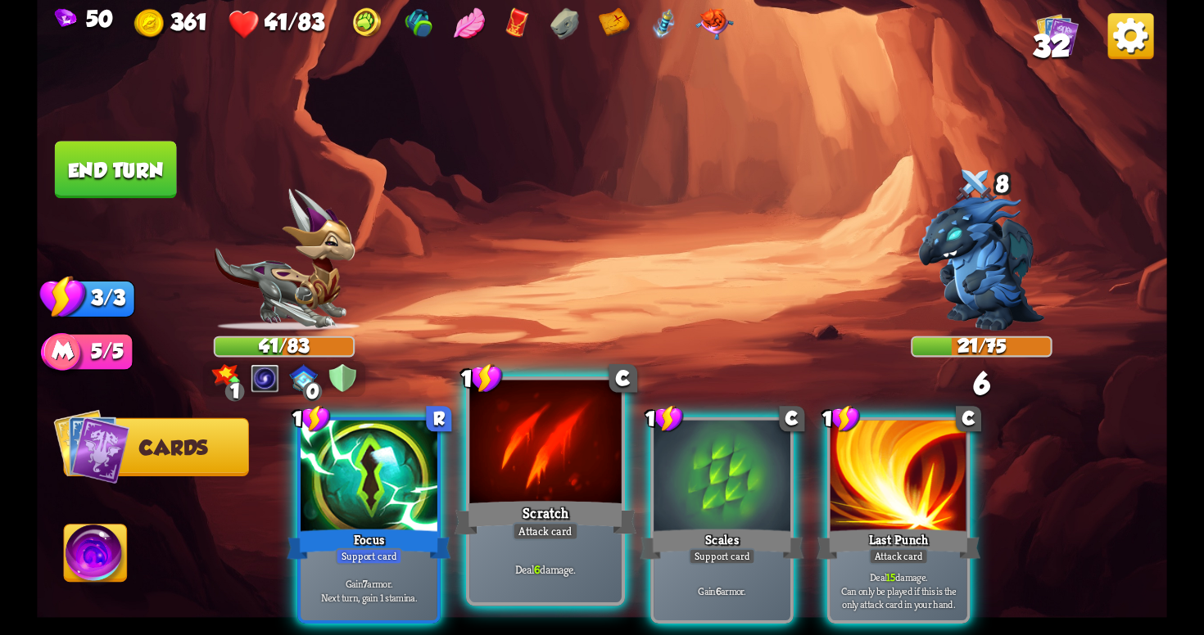
click at [561, 538] on div "Attack card" at bounding box center [546, 531] width 66 height 19
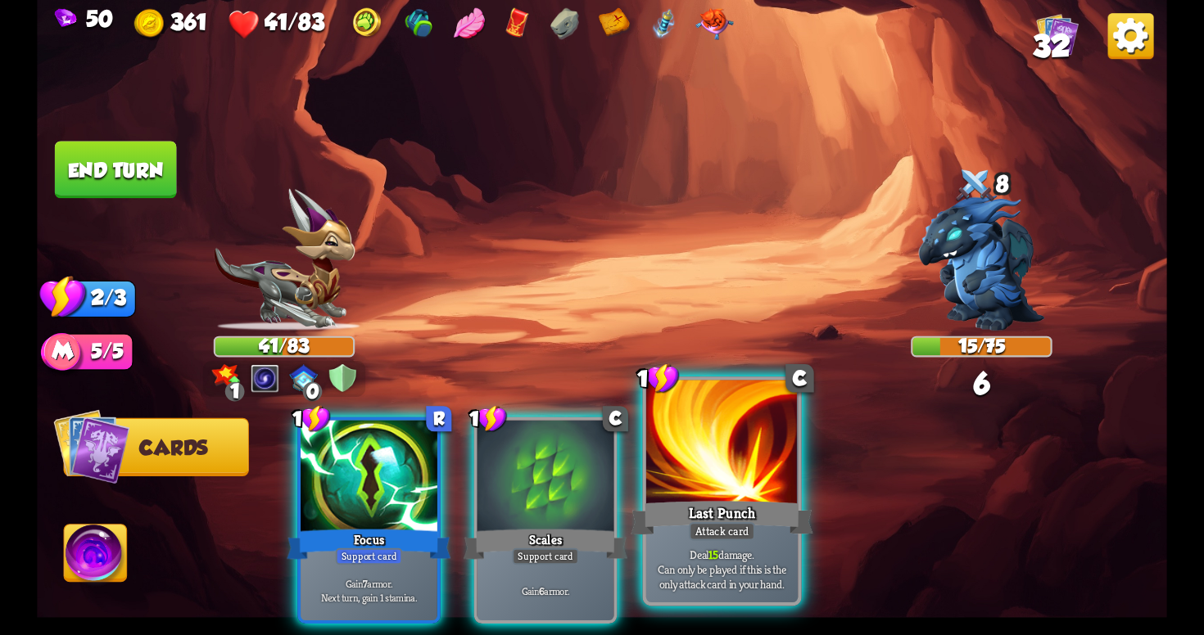
click at [725, 544] on div "Deal 15 damage. Can only be played if this is the only attack card in your hand." at bounding box center [721, 569] width 151 height 66
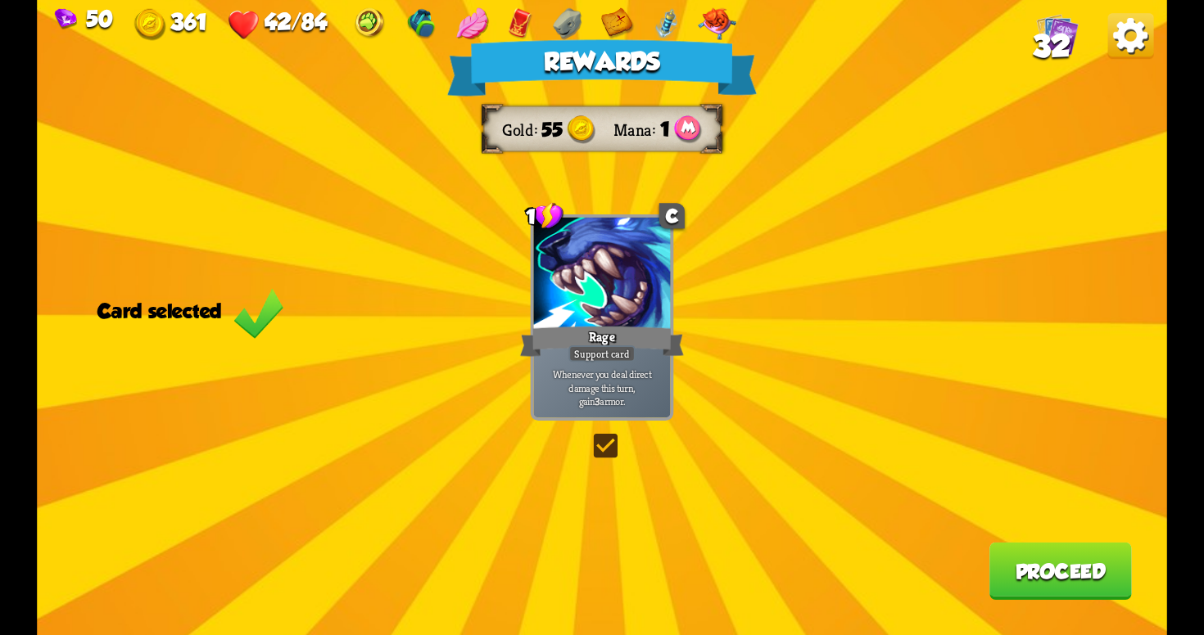
click at [621, 470] on div "Rewards Gold 55 Mana 1 Card selected 1 C Rage Support card Whenever you deal di…" at bounding box center [602, 317] width 1130 height 635
click at [588, 440] on div "Rewards Gold 55 Mana 1 Card selected 1 C Rage Support card Whenever you deal di…" at bounding box center [602, 317] width 1130 height 635
click at [590, 437] on label at bounding box center [590, 437] width 0 height 0
click at [0, 0] on input "checkbox" at bounding box center [0, 0] width 0 height 0
click at [590, 437] on label at bounding box center [590, 437] width 0 height 0
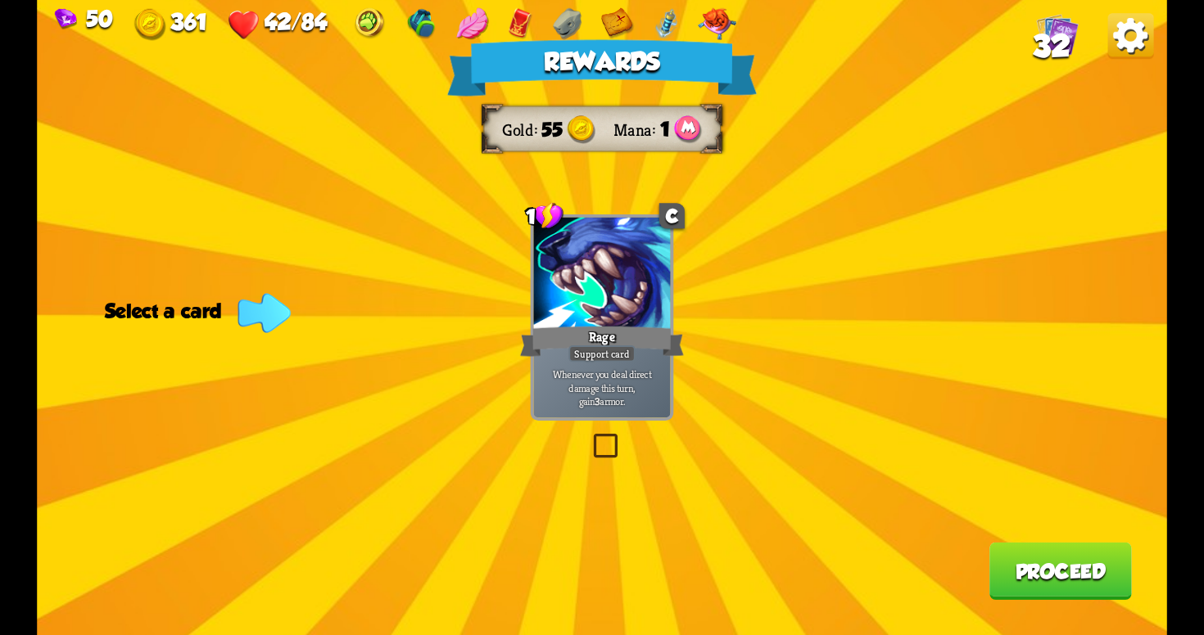
click at [0, 0] on input "checkbox" at bounding box center [0, 0] width 0 height 0
click at [1053, 581] on button "Proceed" at bounding box center [1060, 571] width 142 height 57
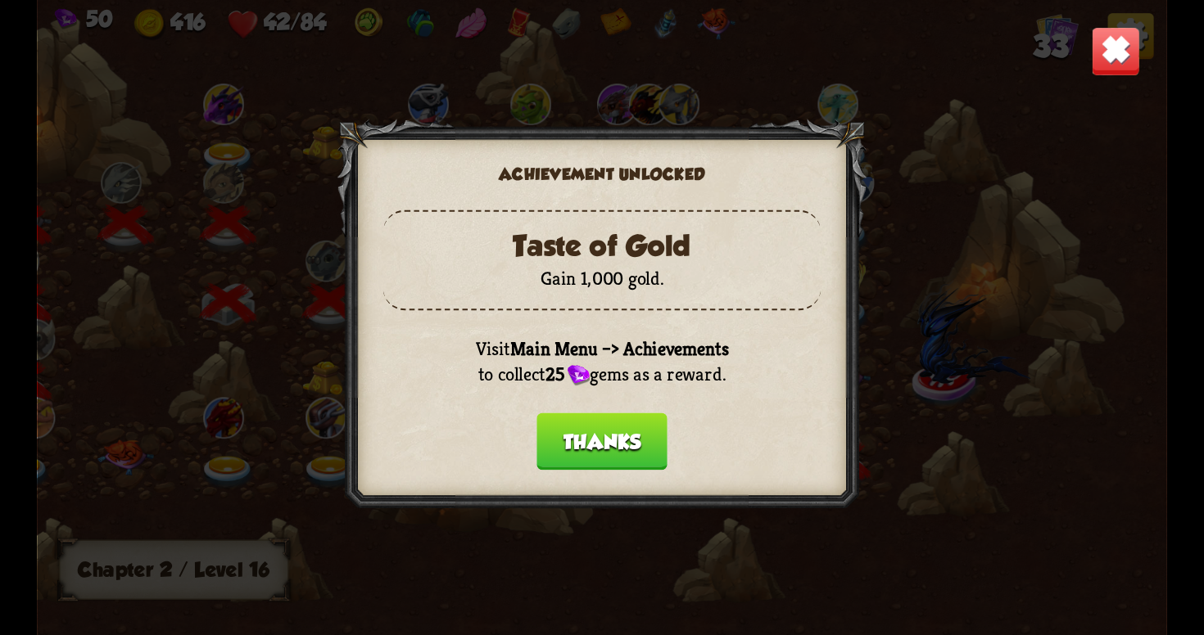
click at [636, 441] on button "Thanks" at bounding box center [601, 441] width 131 height 57
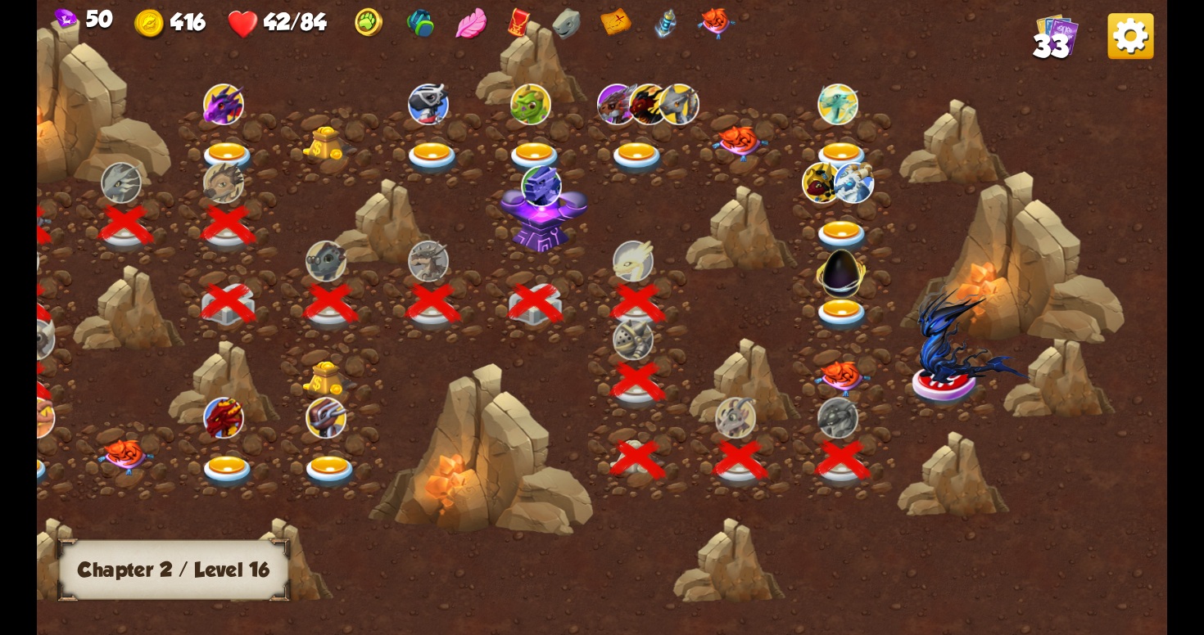
click at [839, 356] on div at bounding box center [844, 382] width 102 height 79
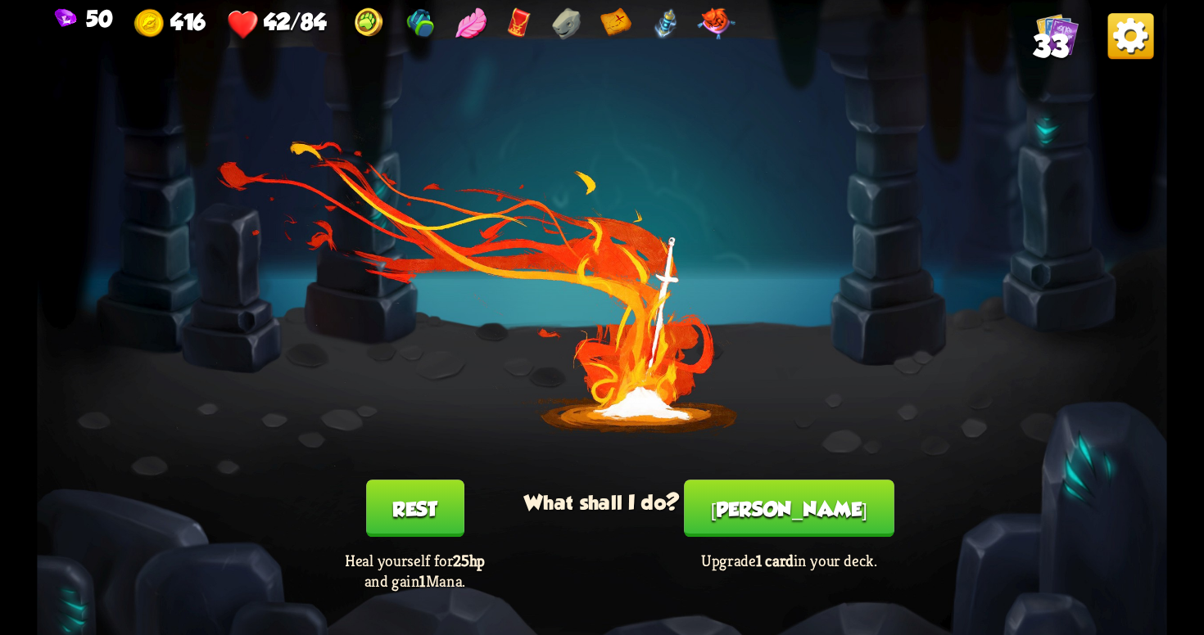
click at [400, 501] on button "Rest" at bounding box center [415, 508] width 98 height 57
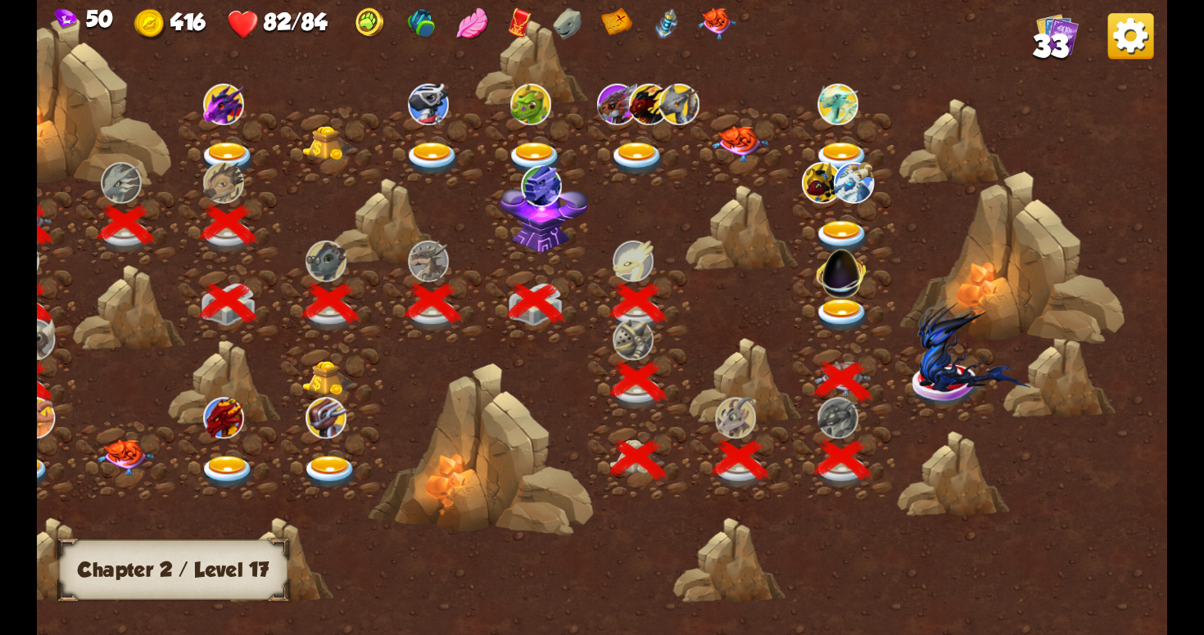
click at [957, 352] on img at bounding box center [973, 344] width 113 height 97
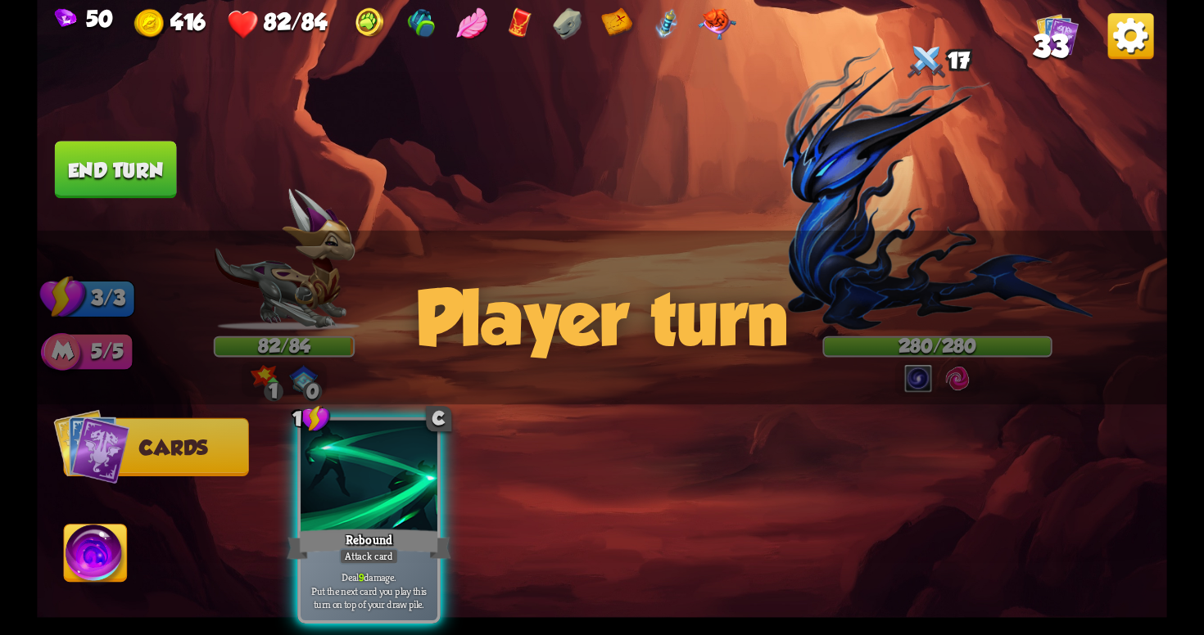
click at [877, 297] on div "Player turn" at bounding box center [602, 318] width 1130 height 174
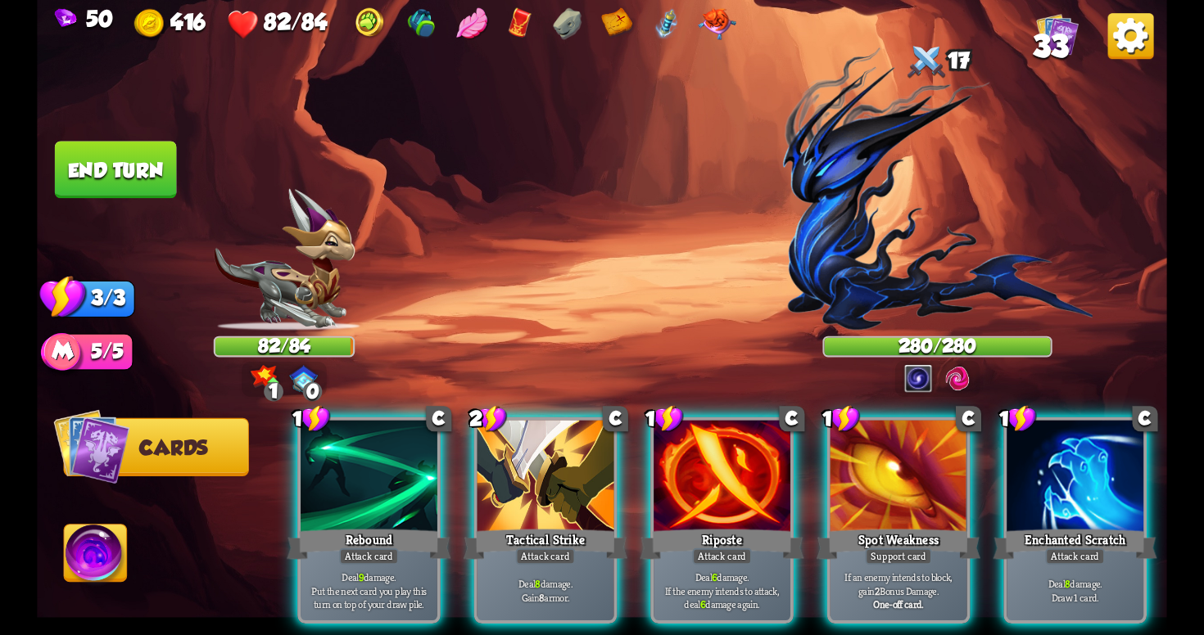
click at [933, 370] on div "Player turn" at bounding box center [602, 318] width 1130 height 174
click at [908, 378] on img at bounding box center [918, 378] width 28 height 28
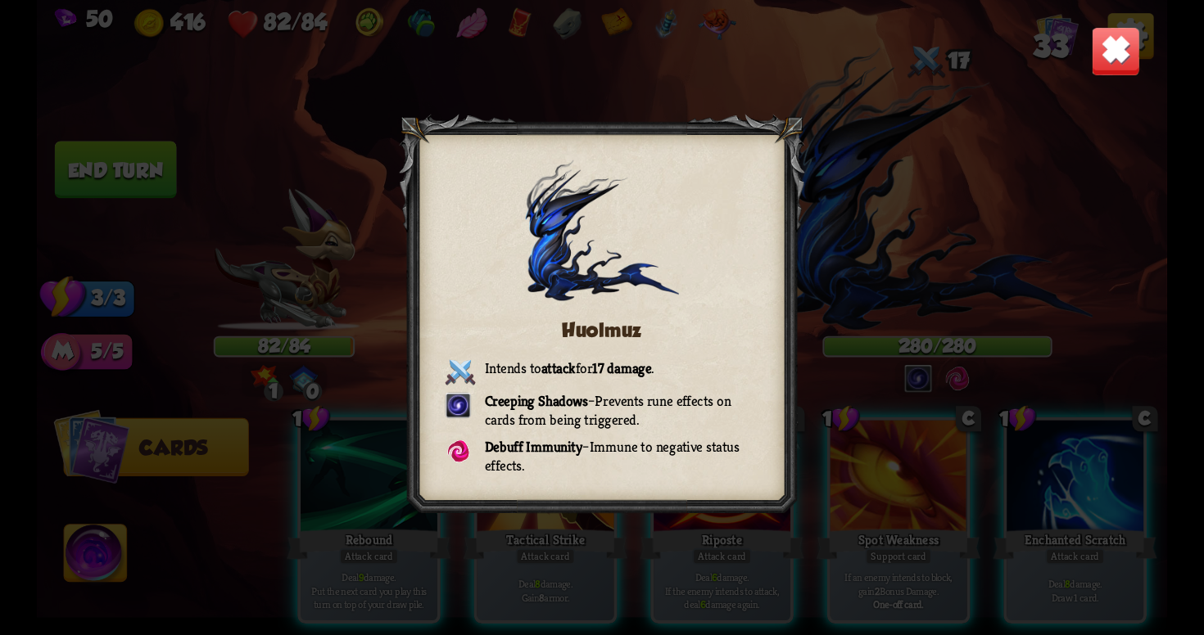
click at [1114, 71] on img at bounding box center [1115, 50] width 49 height 49
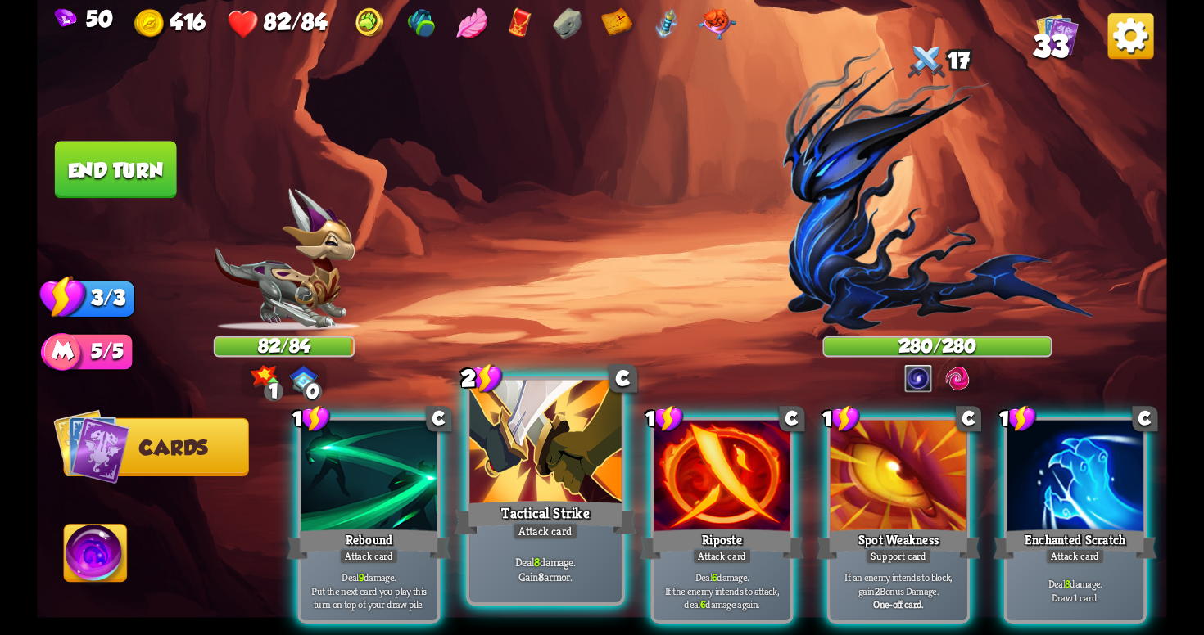
click at [581, 518] on div "Tactical Strike" at bounding box center [545, 518] width 182 height 41
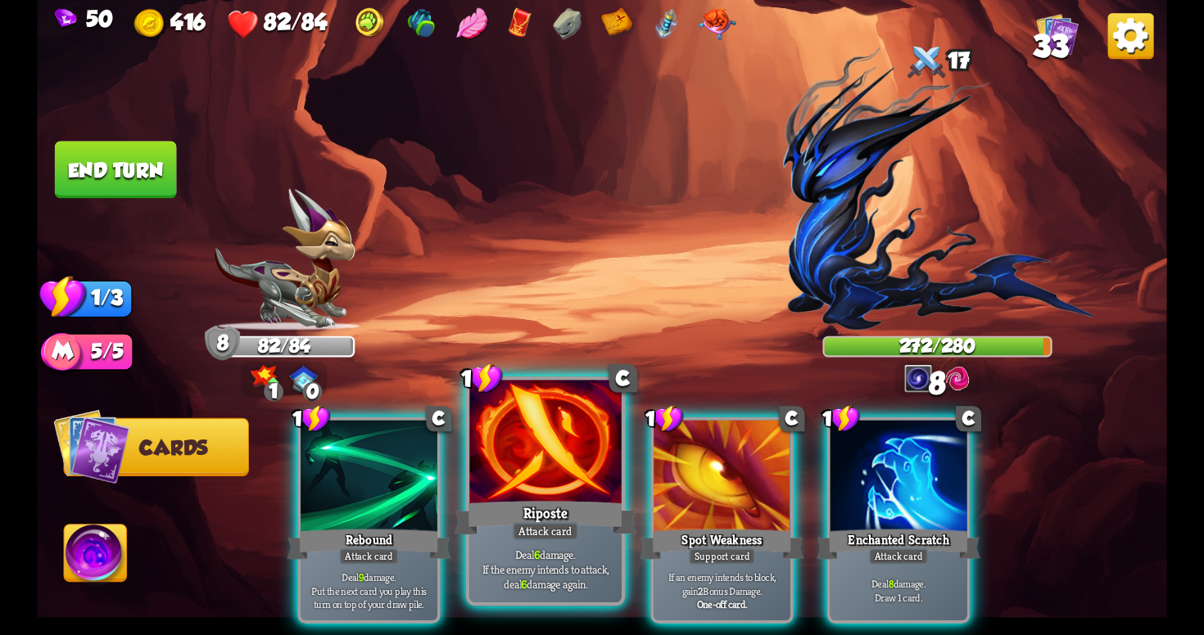
click at [591, 531] on div "Riposte" at bounding box center [545, 518] width 182 height 41
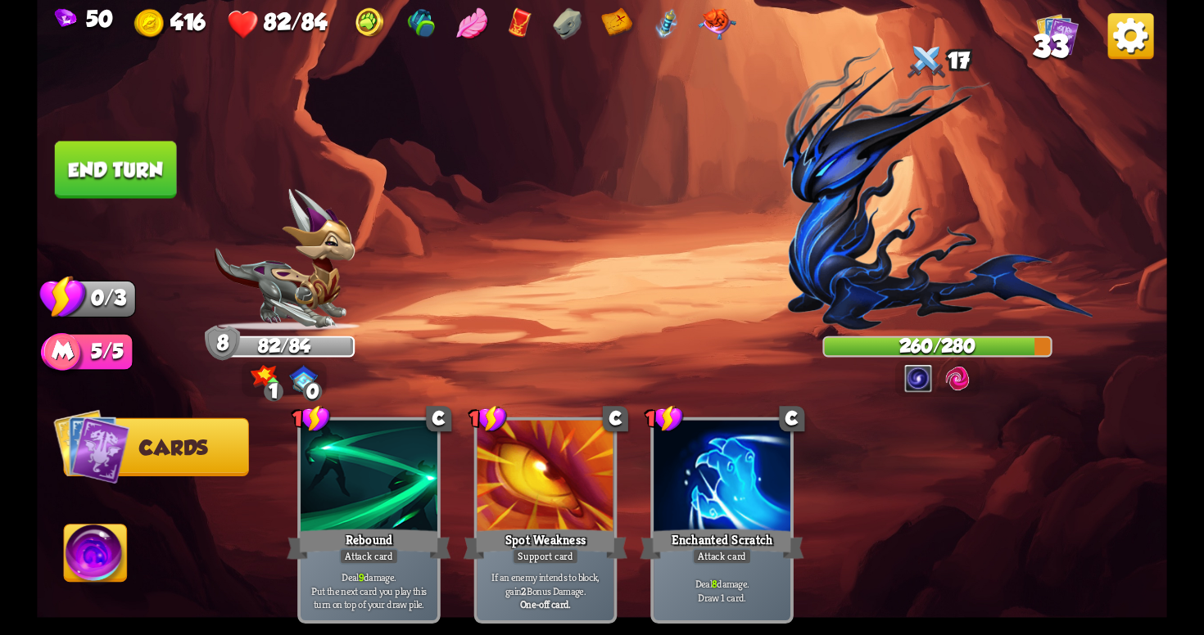
click at [151, 164] on button "End turn" at bounding box center [116, 169] width 122 height 57
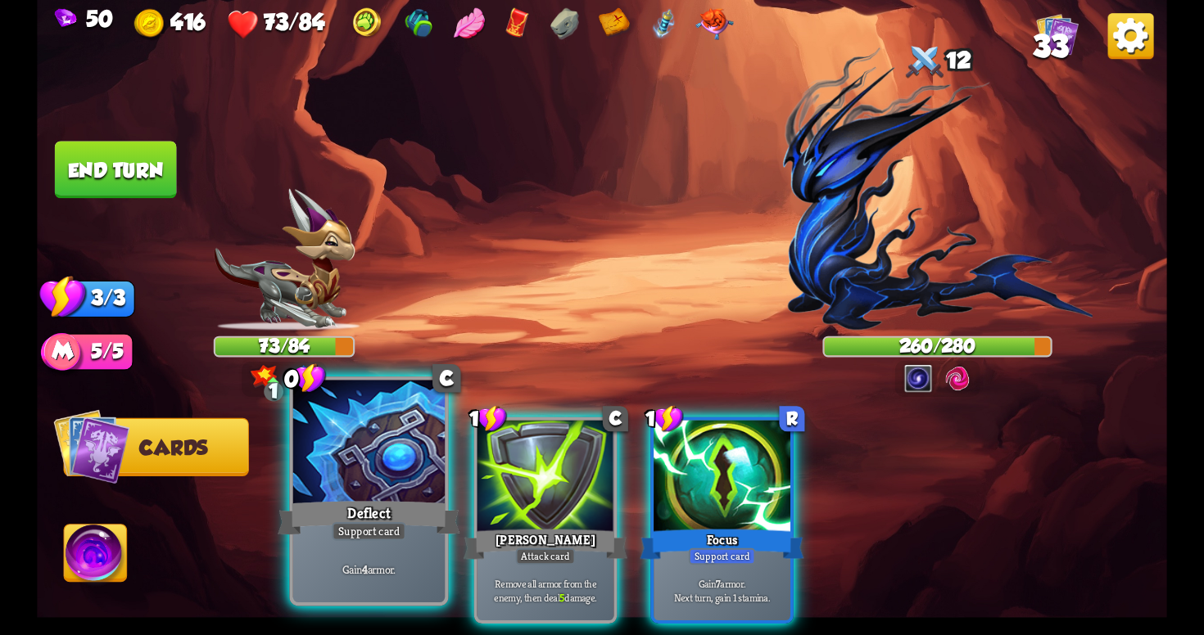
click at [387, 551] on div "Gain 4 armor." at bounding box center [368, 569] width 151 height 66
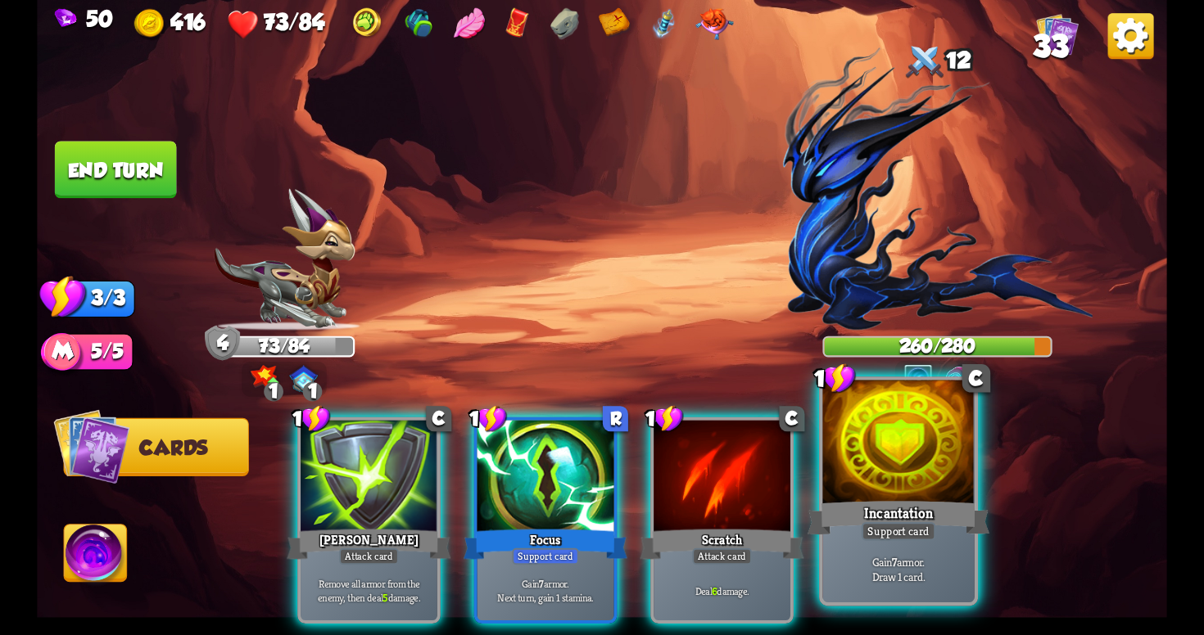
click at [906, 496] on div at bounding box center [897, 445] width 151 height 128
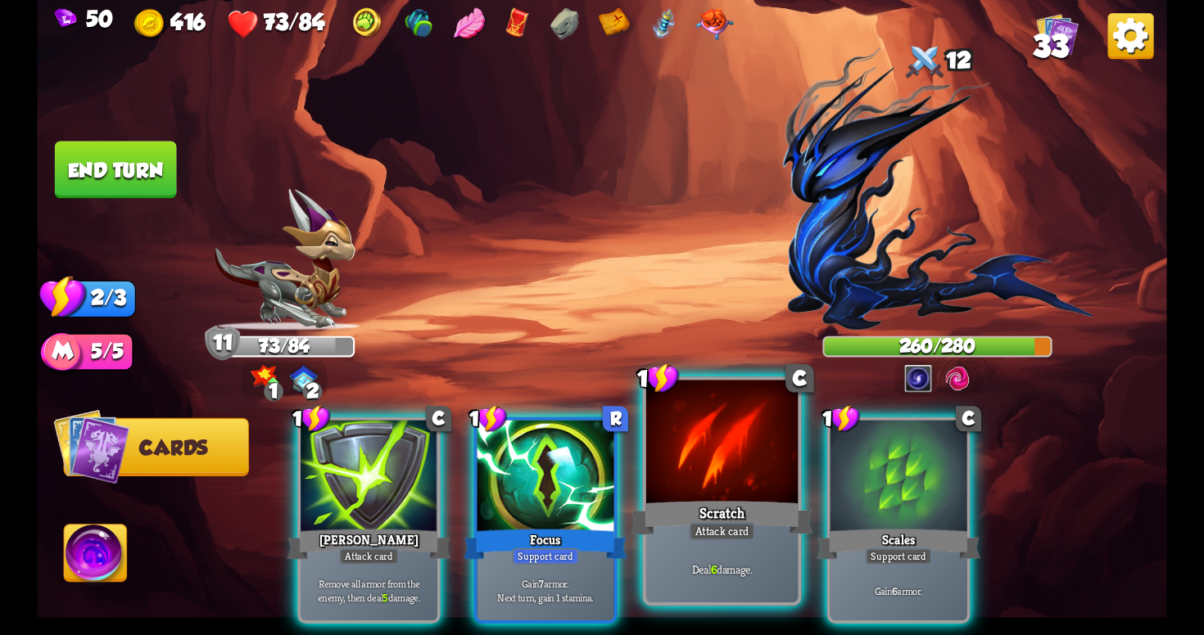
click at [770, 538] on div "Scratch" at bounding box center [722, 518] width 182 height 41
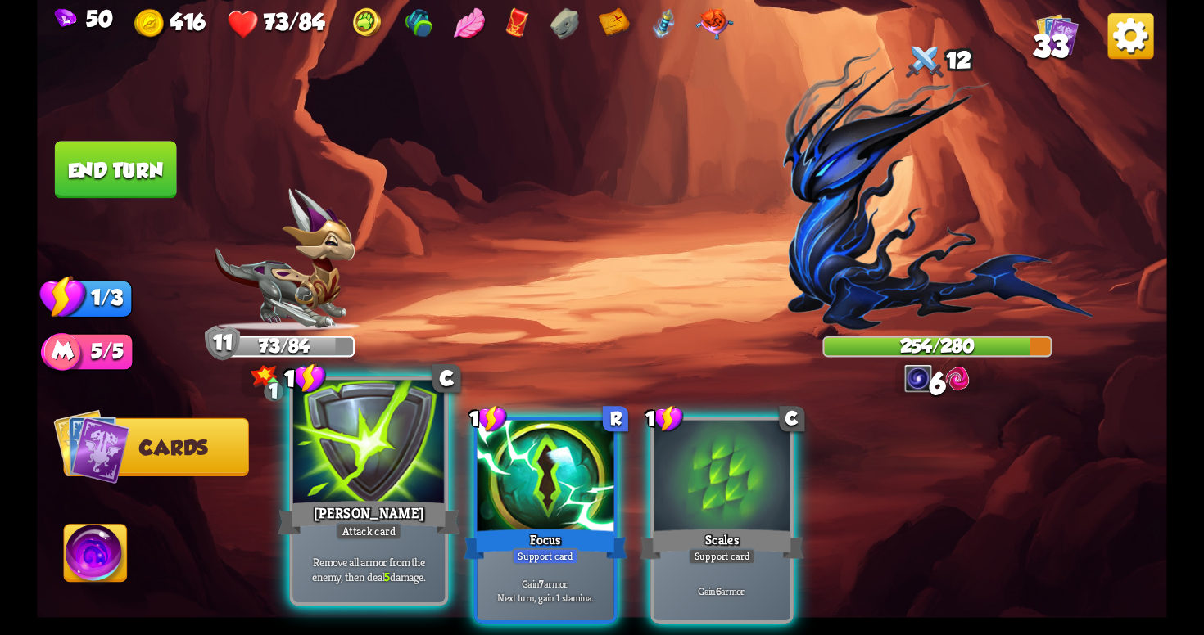
click at [412, 545] on div "Remove all armor from the enemy, then deal 5 damage." at bounding box center [368, 569] width 151 height 66
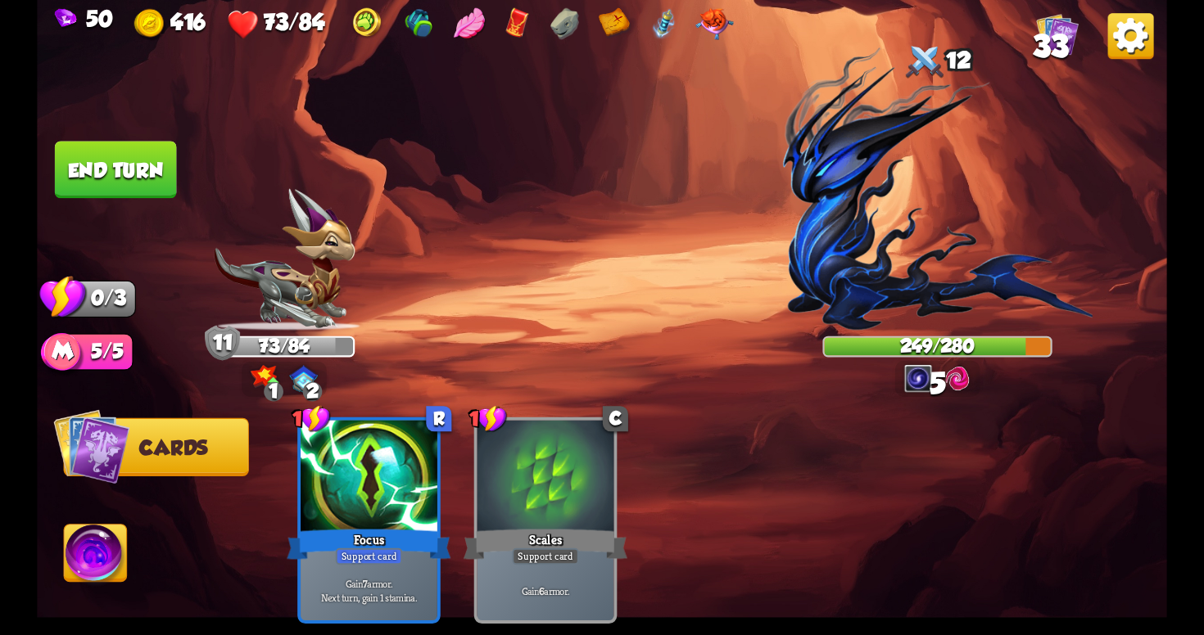
click at [74, 160] on button "End turn" at bounding box center [116, 169] width 122 height 57
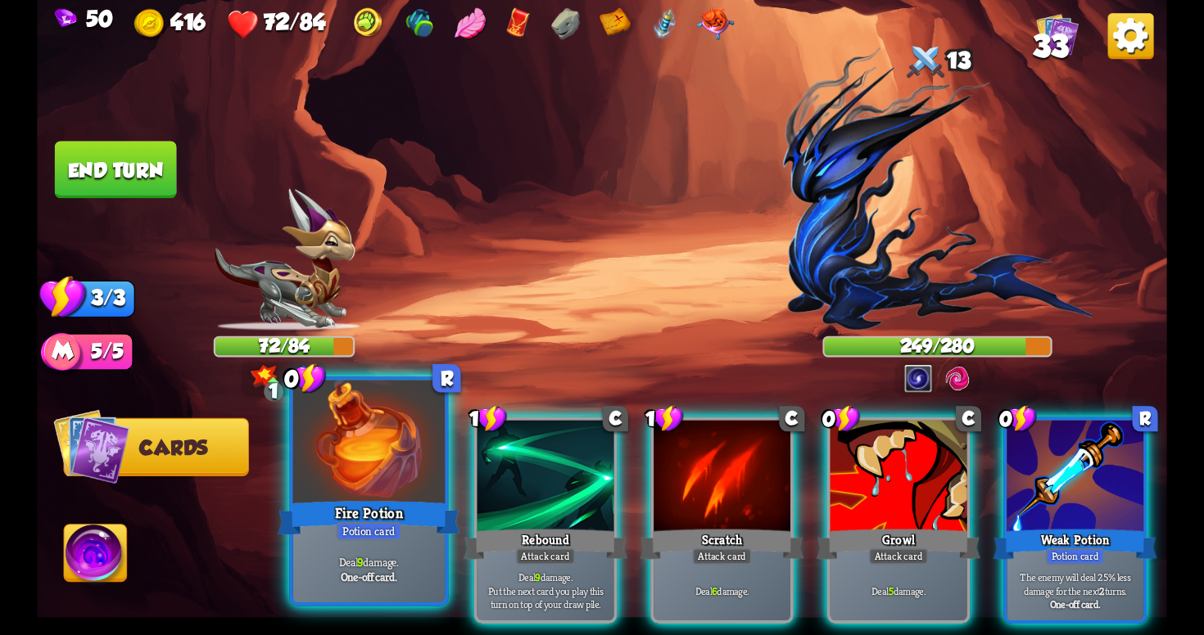
click at [387, 490] on div at bounding box center [368, 445] width 151 height 128
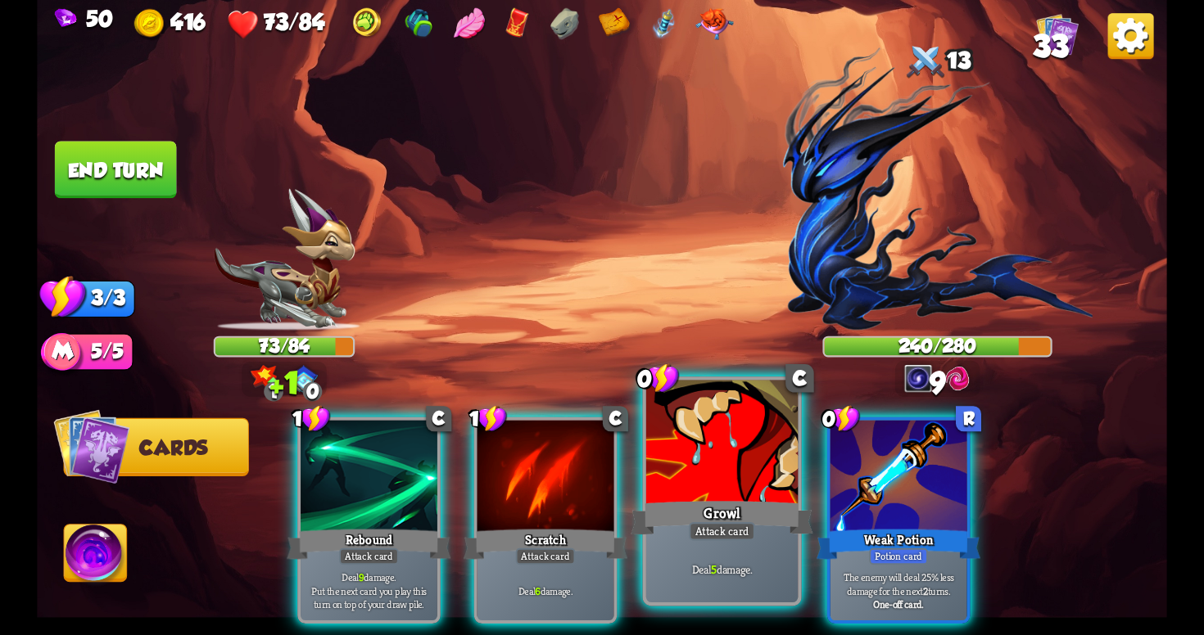
click at [753, 491] on div at bounding box center [721, 445] width 151 height 128
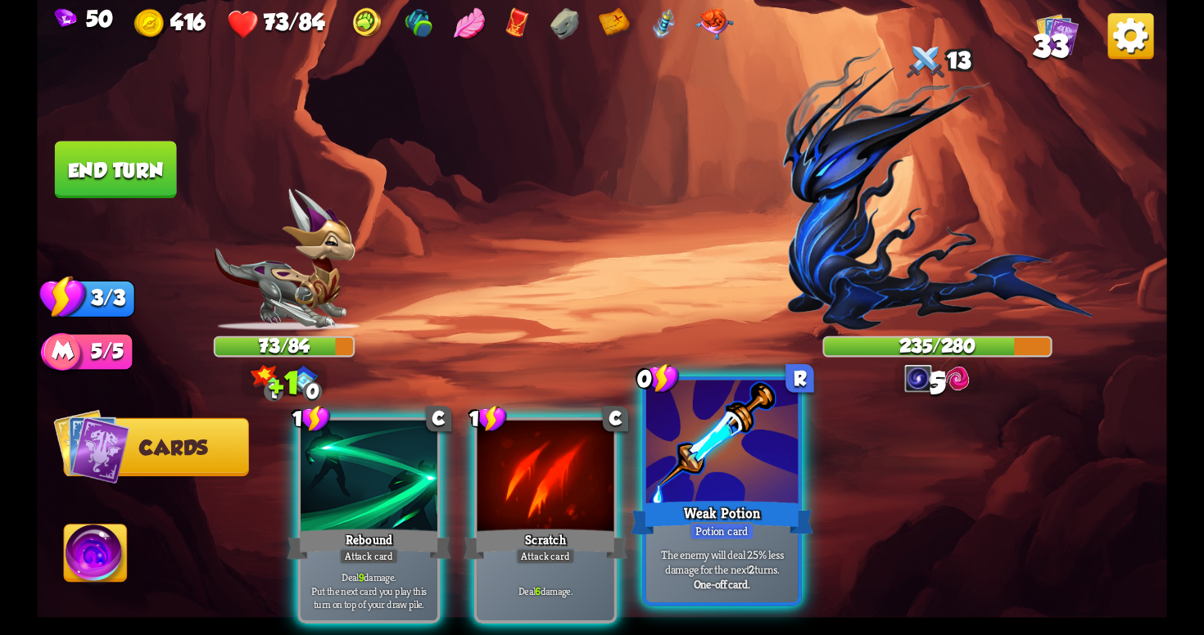
click at [725, 499] on div "Weak Potion" at bounding box center [722, 518] width 182 height 41
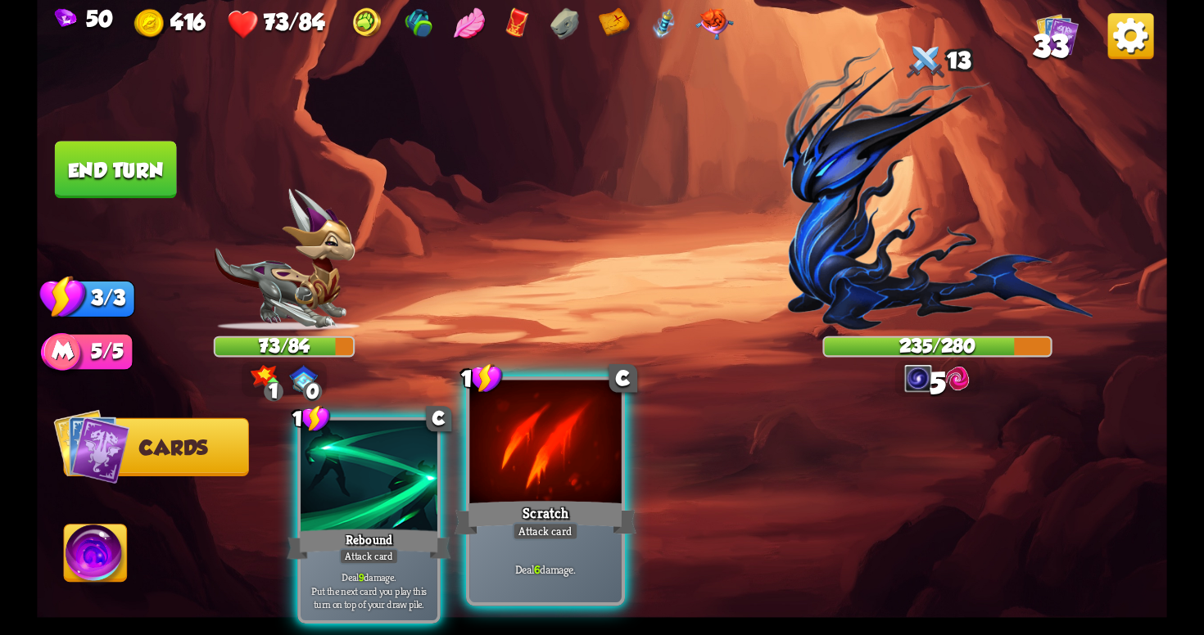
click at [536, 507] on div "Scratch" at bounding box center [545, 518] width 182 height 41
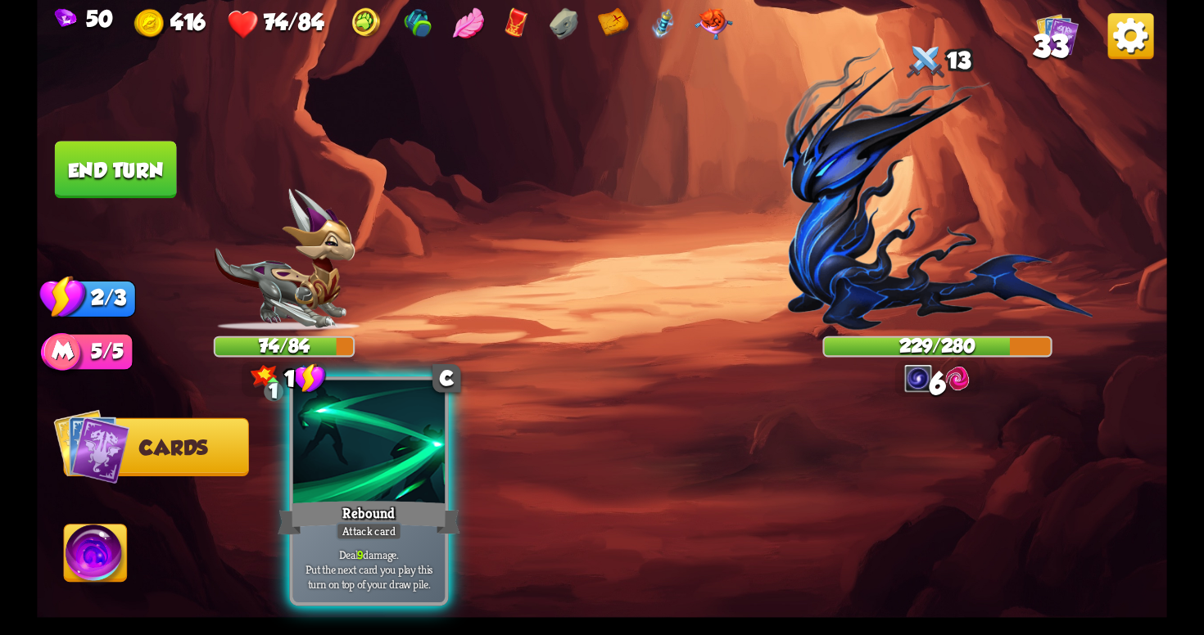
click at [373, 531] on div "Attack card" at bounding box center [369, 531] width 66 height 19
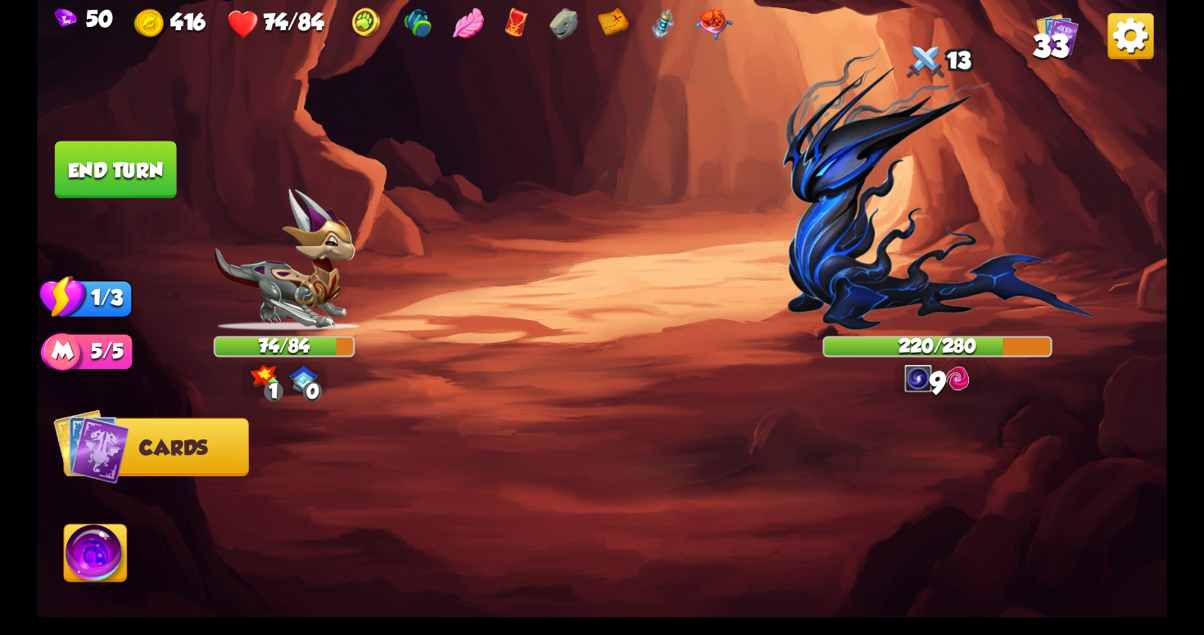
click at [118, 170] on button "End turn" at bounding box center [116, 169] width 122 height 57
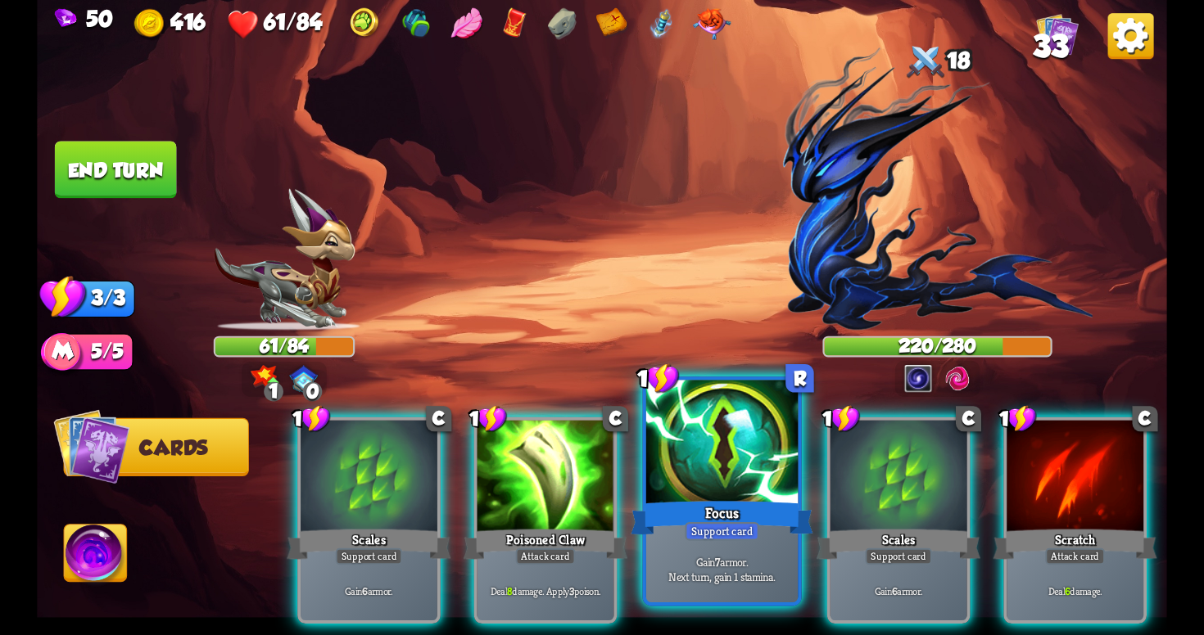
click at [781, 491] on div at bounding box center [721, 445] width 151 height 128
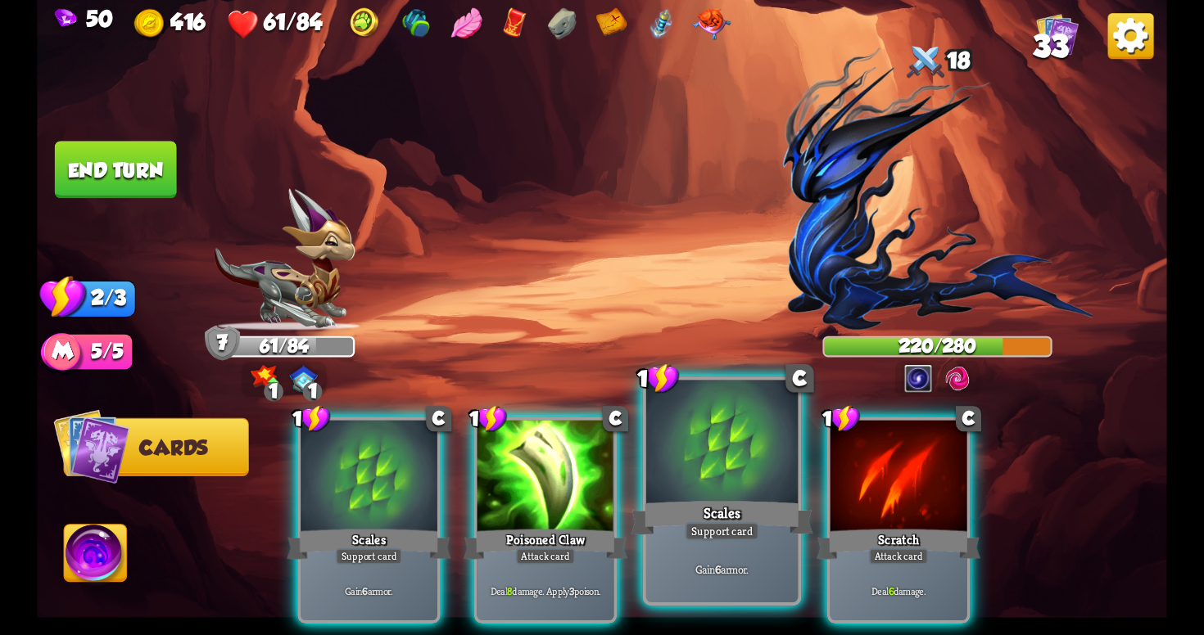
click at [708, 491] on div at bounding box center [721, 445] width 151 height 128
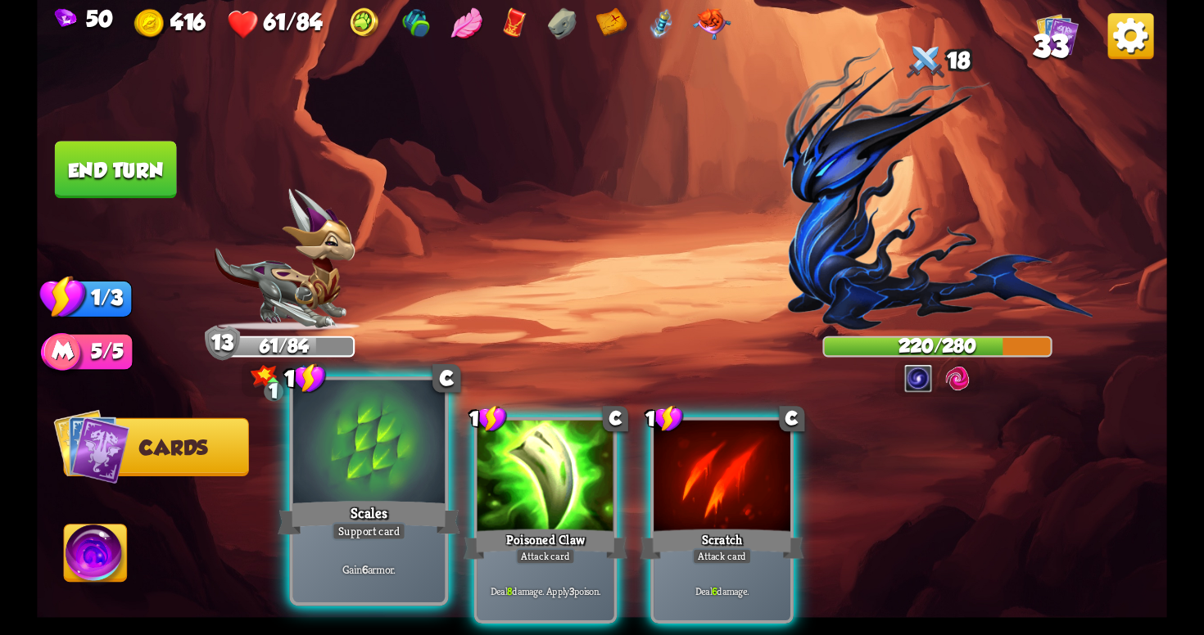
click at [380, 525] on div "Support card" at bounding box center [369, 531] width 75 height 19
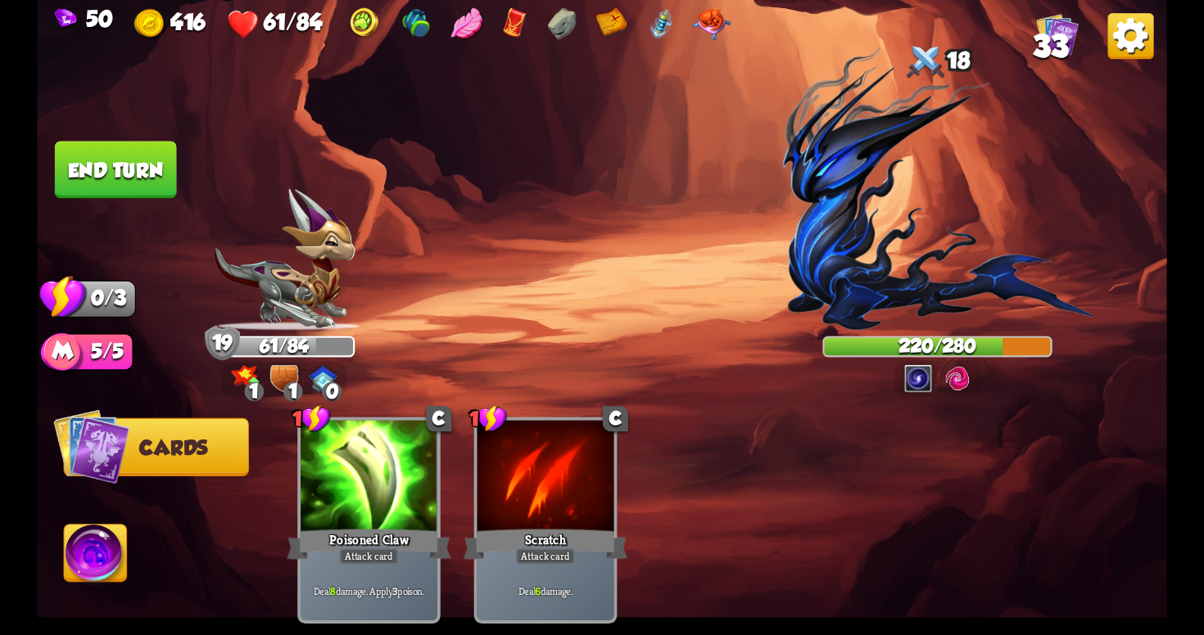
click at [147, 170] on button "End turn" at bounding box center [116, 169] width 122 height 57
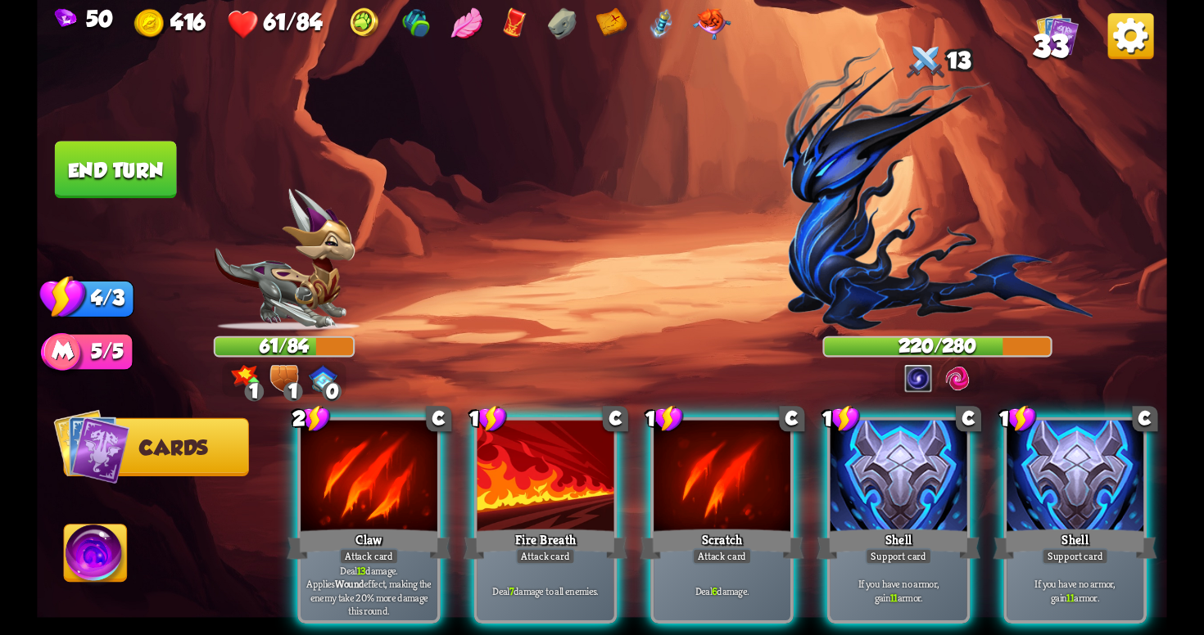
click at [278, 363] on div "1 1 0" at bounding box center [285, 379] width 124 height 35
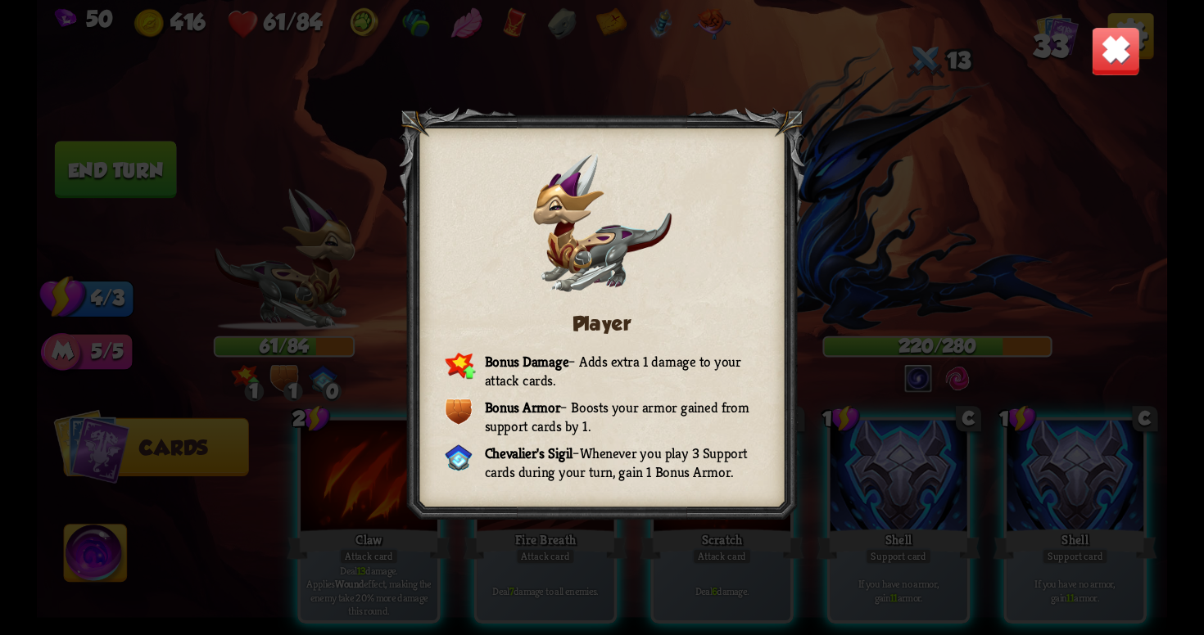
click at [1092, 54] on img at bounding box center [1115, 50] width 49 height 49
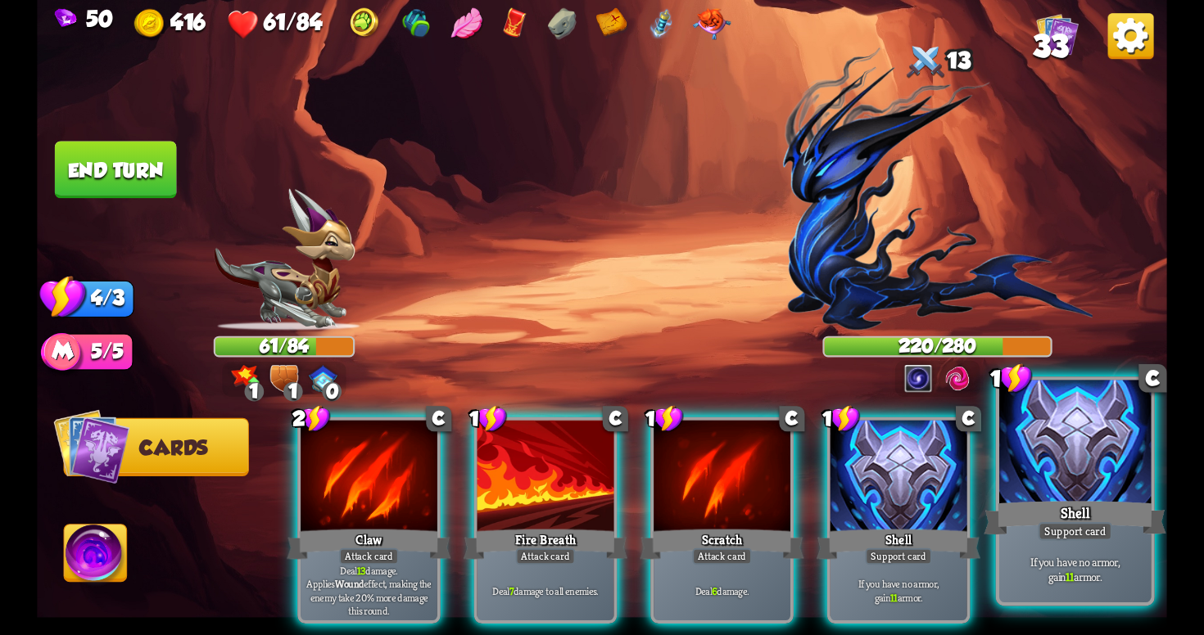
click at [1071, 459] on div at bounding box center [1074, 445] width 151 height 128
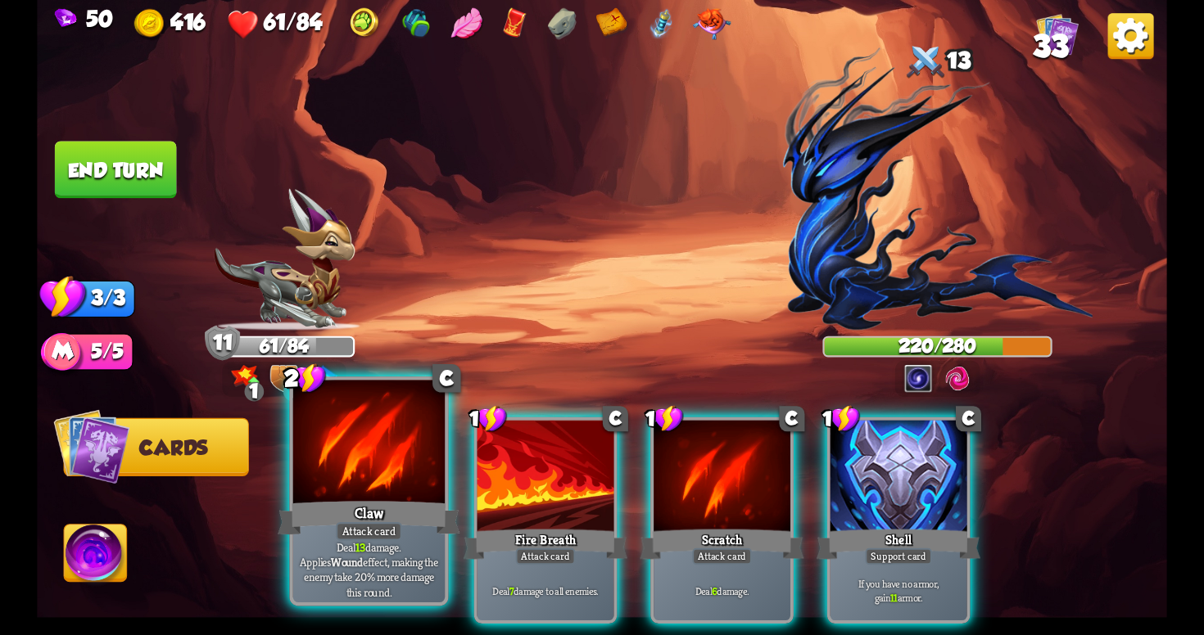
click at [370, 585] on p "Deal 13 damage. Applies Wound effect, making the enemy take 20% more damage thi…" at bounding box center [368, 570] width 144 height 60
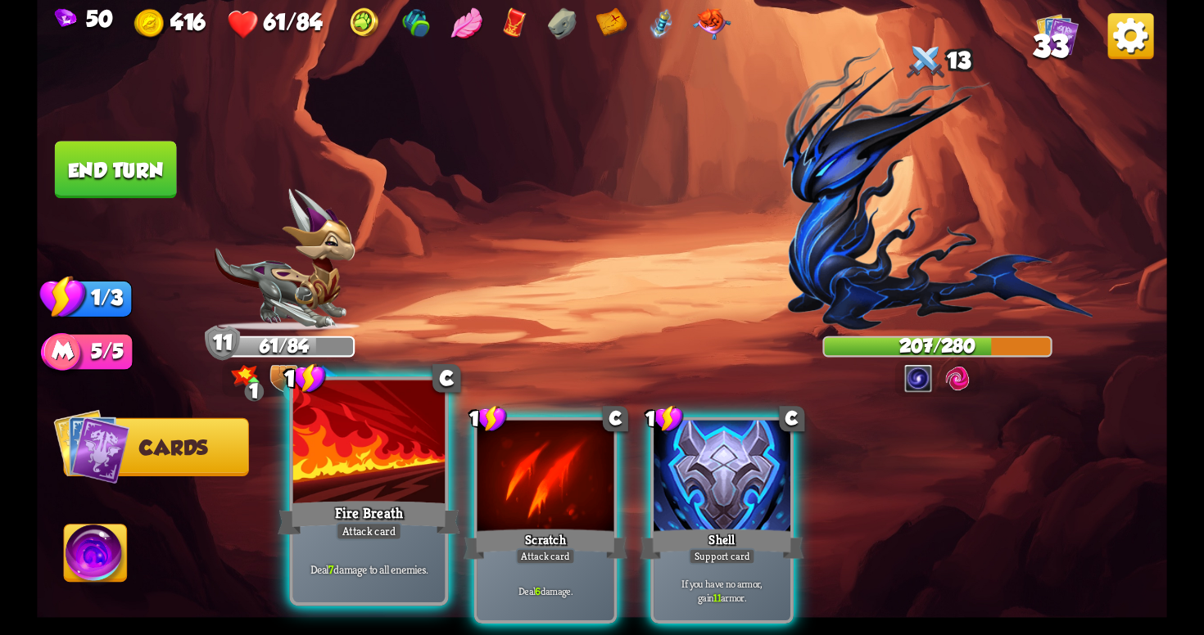
click at [416, 560] on div "Deal 7 damage to all enemies." at bounding box center [368, 569] width 151 height 66
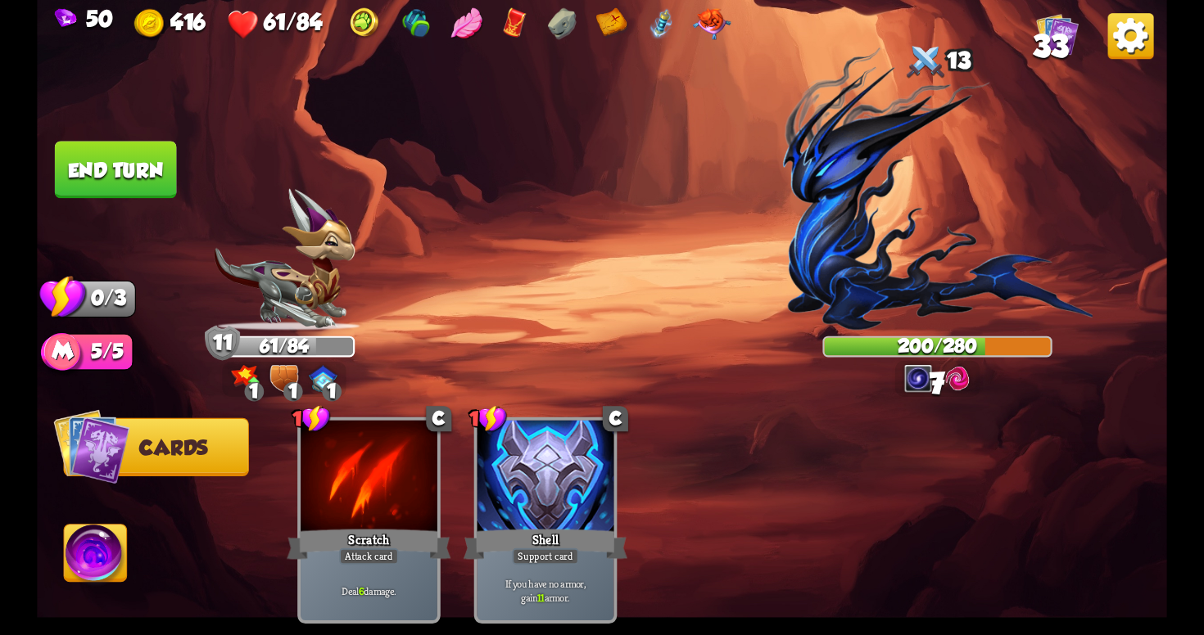
click at [102, 141] on button "End turn" at bounding box center [116, 169] width 122 height 57
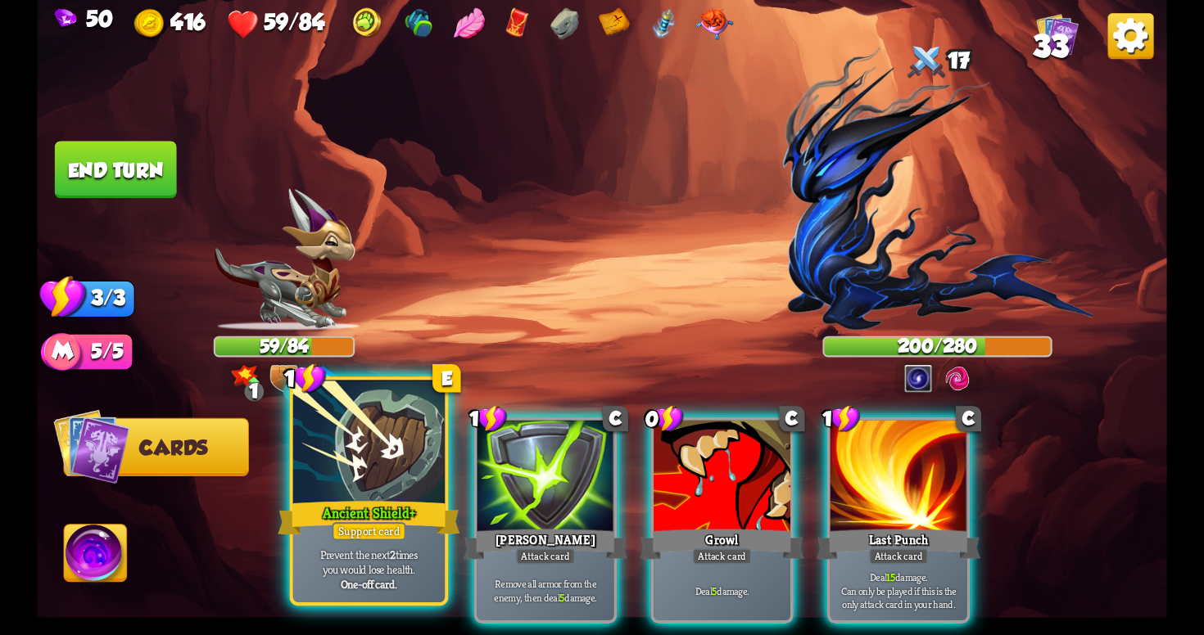
click at [401, 528] on div "Support card" at bounding box center [369, 531] width 75 height 19
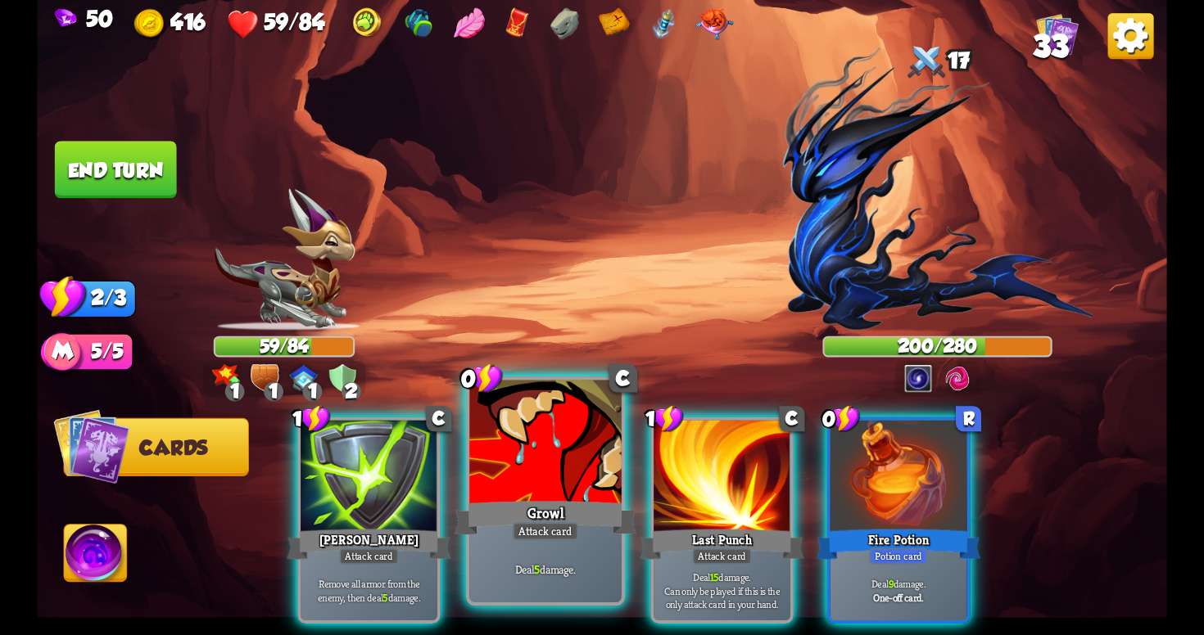
click at [562, 522] on div "Growl" at bounding box center [545, 518] width 182 height 41
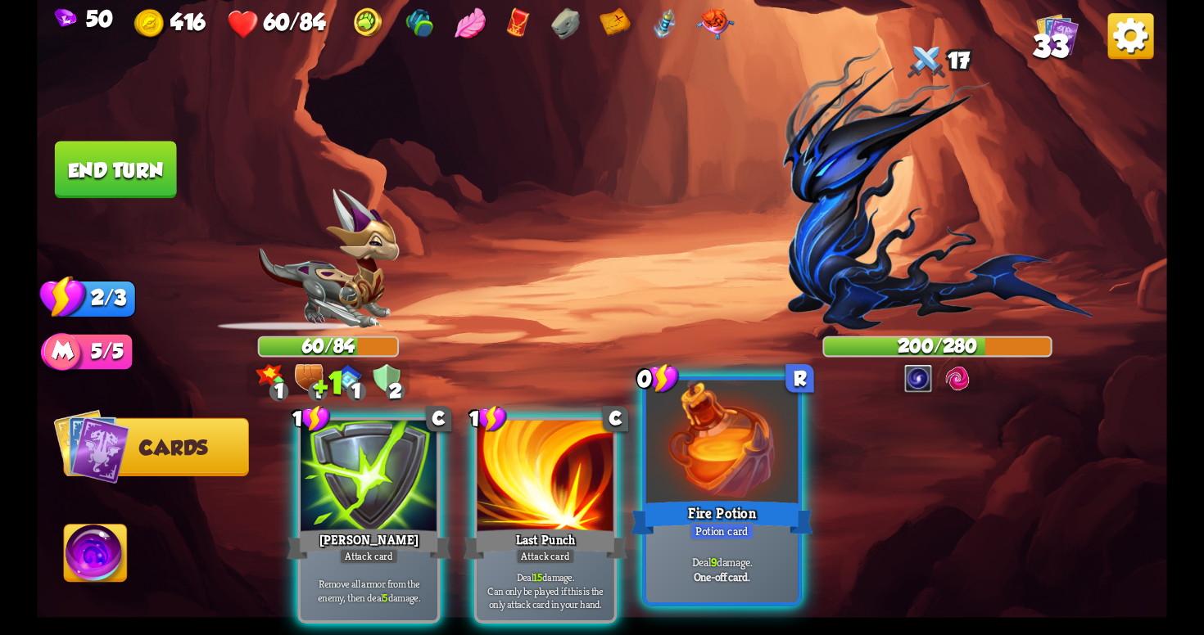
click at [732, 524] on div "Potion card" at bounding box center [722, 531] width 66 height 19
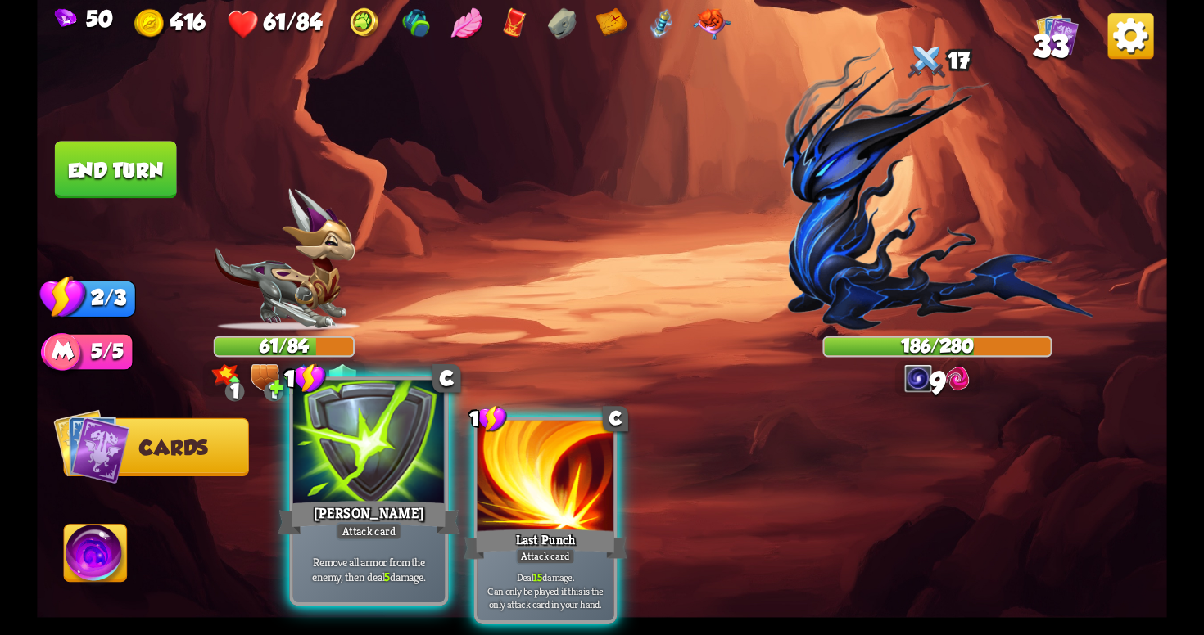
click at [412, 582] on p "Remove all armor from the enemy, then deal 5 damage." at bounding box center [368, 569] width 144 height 30
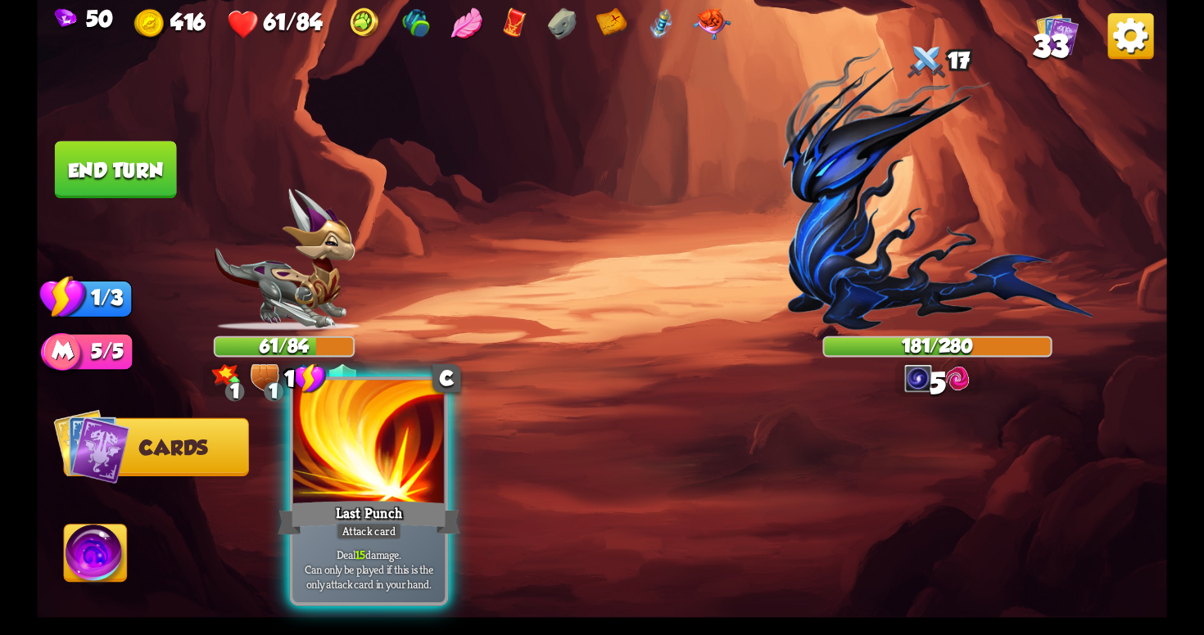
click at [393, 569] on span "Can only be played if this is the only attack card in your hand." at bounding box center [368, 578] width 144 height 30
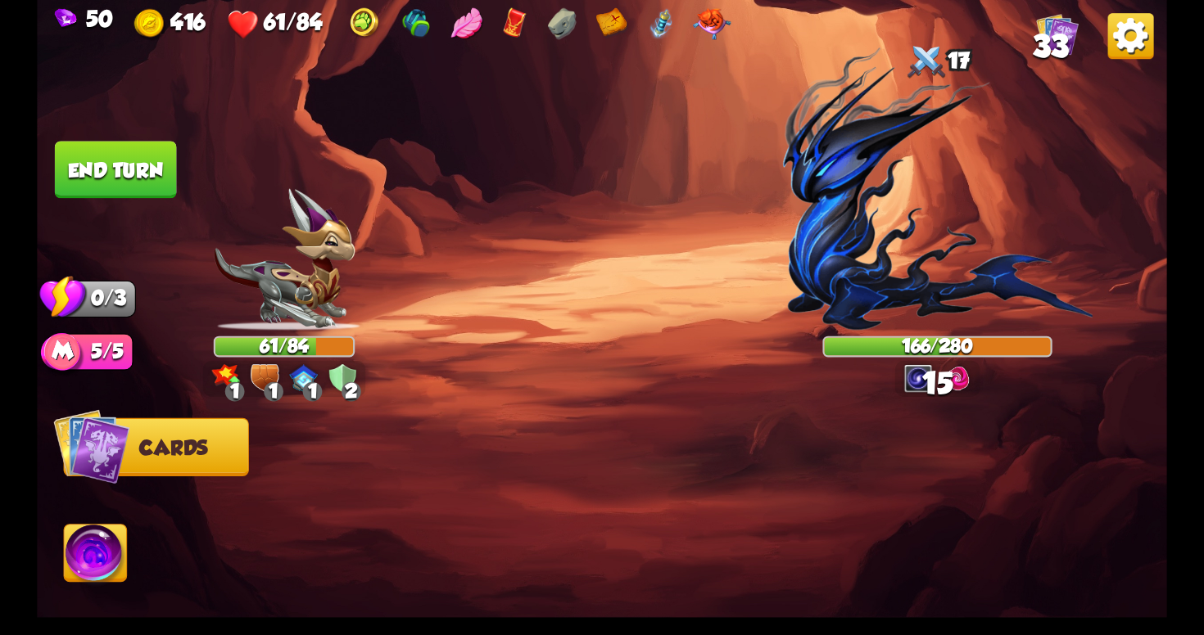
click at [138, 167] on button "End turn" at bounding box center [116, 169] width 122 height 57
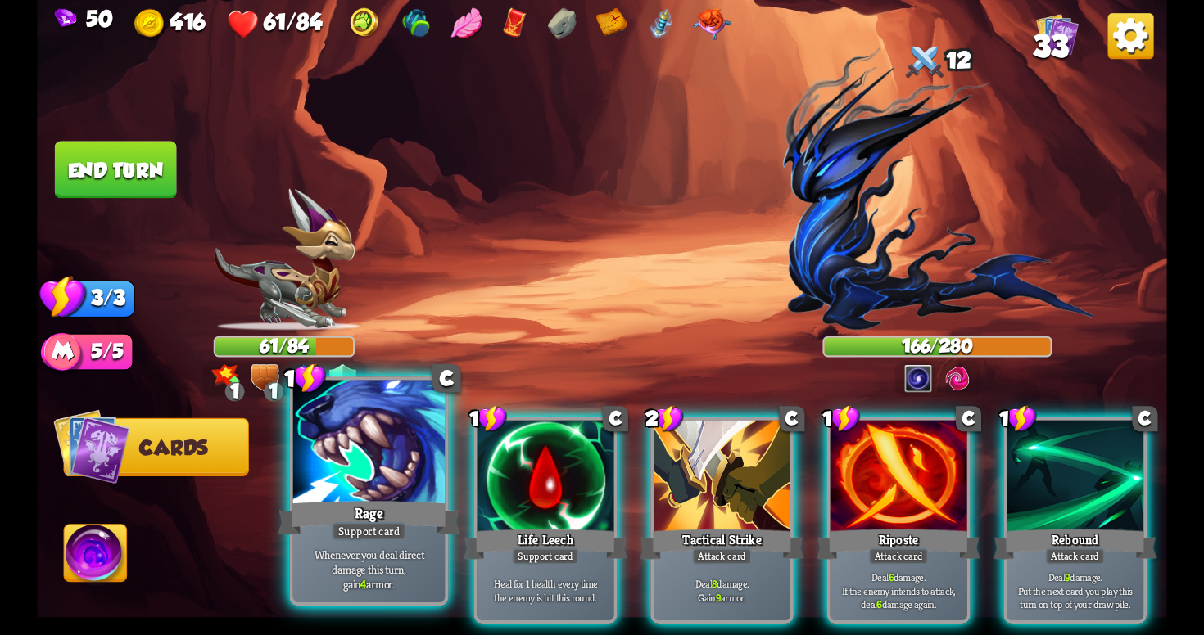
click at [432, 576] on p "Whenever you deal direct damage this turn, gain 4 armor." at bounding box center [368, 569] width 144 height 45
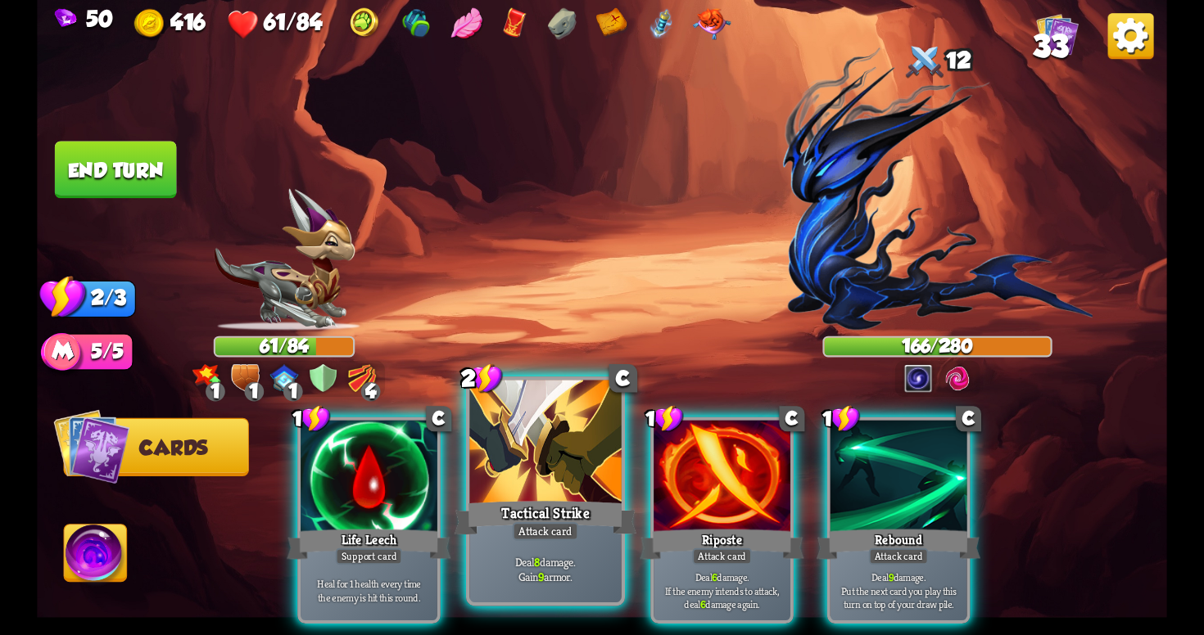
click at [534, 563] on b "8" at bounding box center [537, 561] width 6 height 15
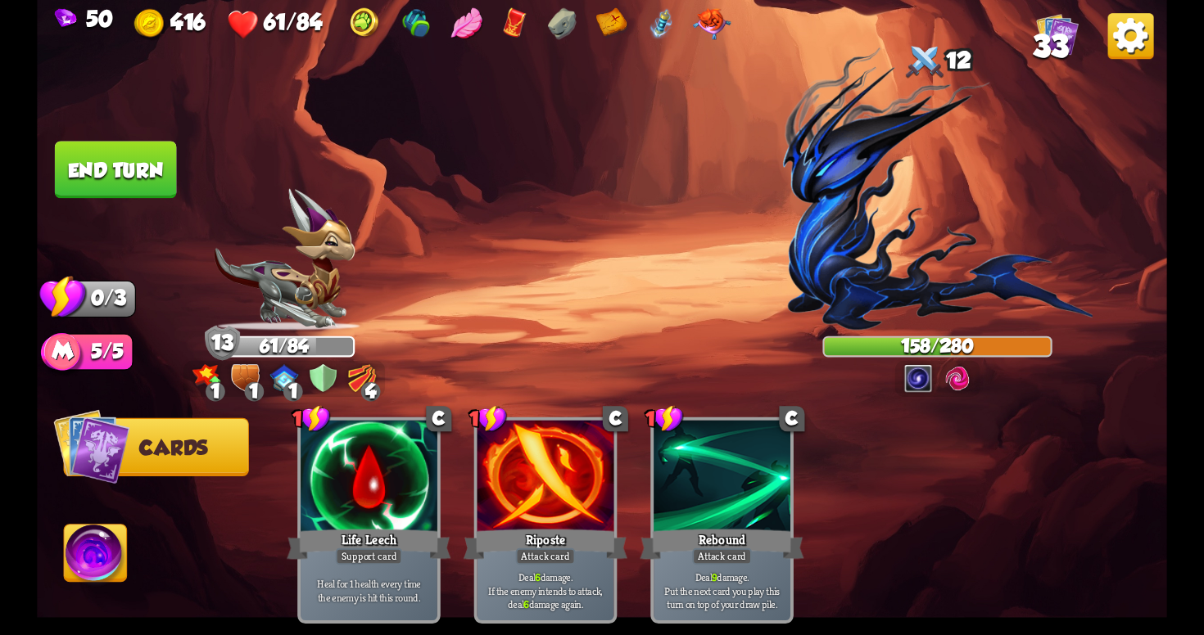
click at [92, 170] on button "End turn" at bounding box center [116, 169] width 122 height 57
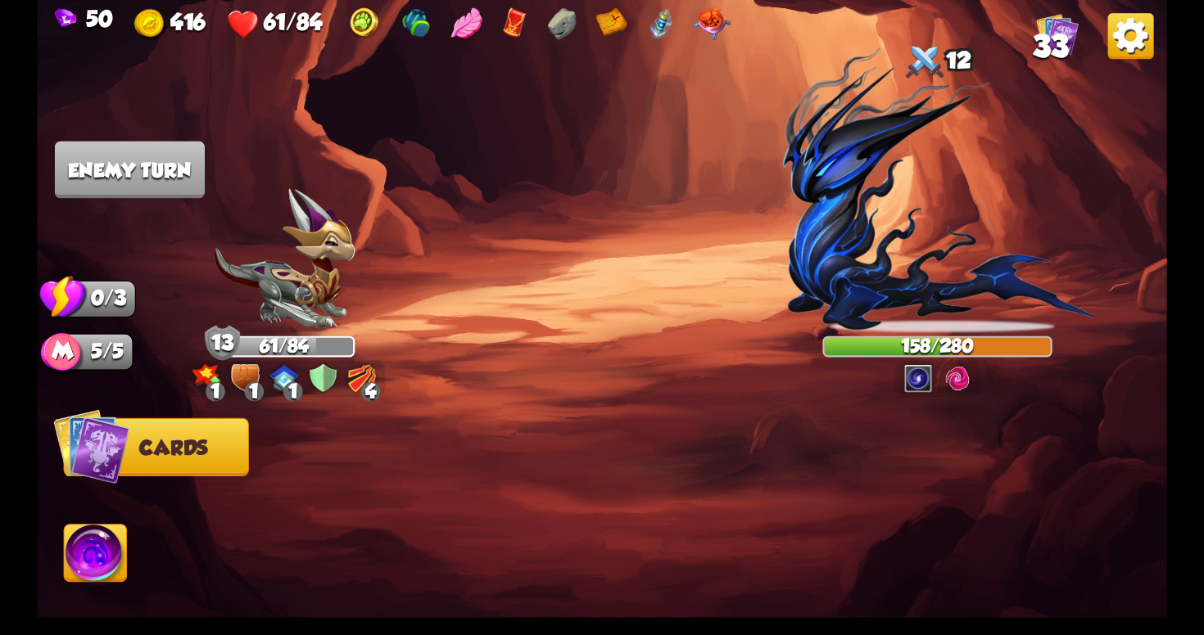
click at [353, 373] on img at bounding box center [362, 378] width 28 height 28
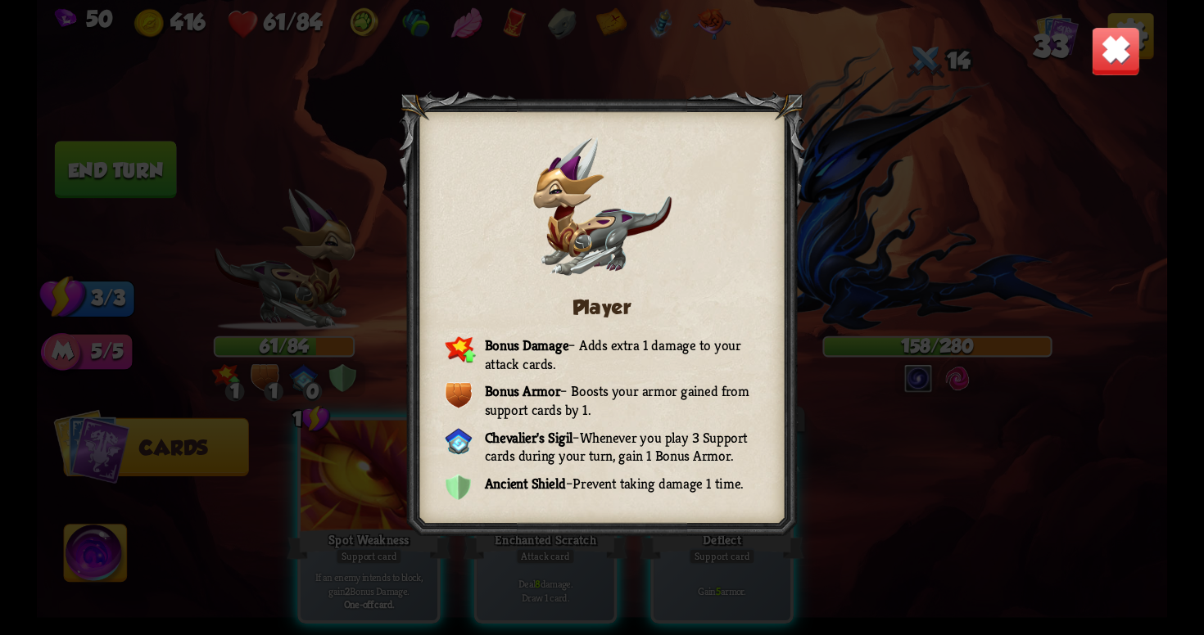
click at [1107, 51] on img at bounding box center [1115, 50] width 49 height 49
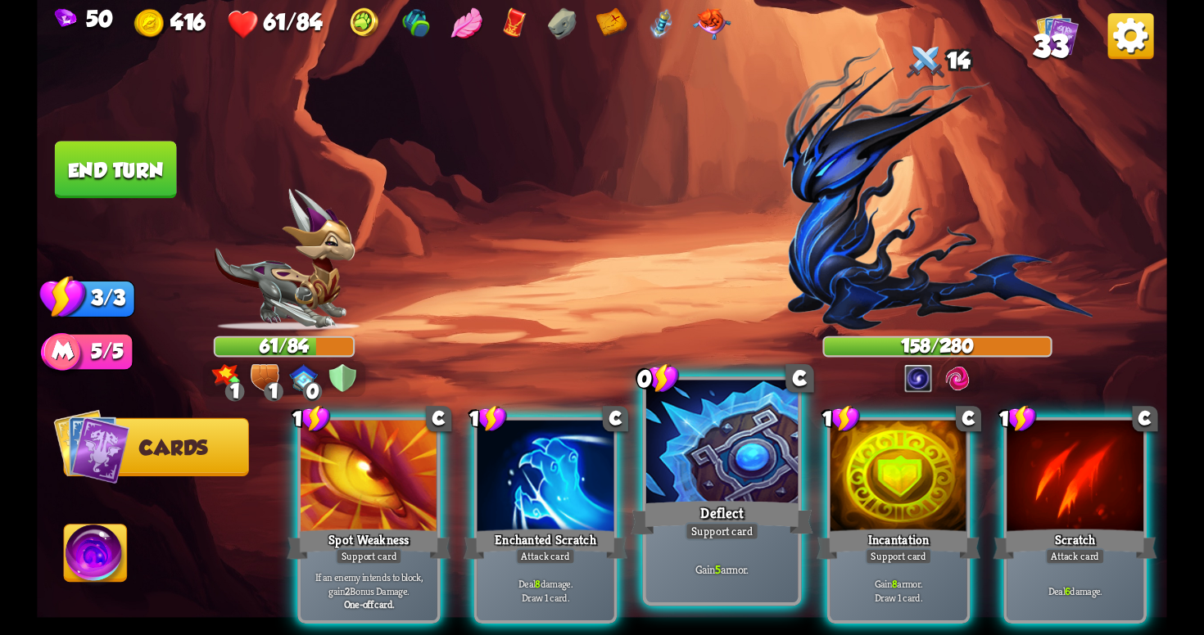
click at [743, 475] on div at bounding box center [721, 445] width 151 height 128
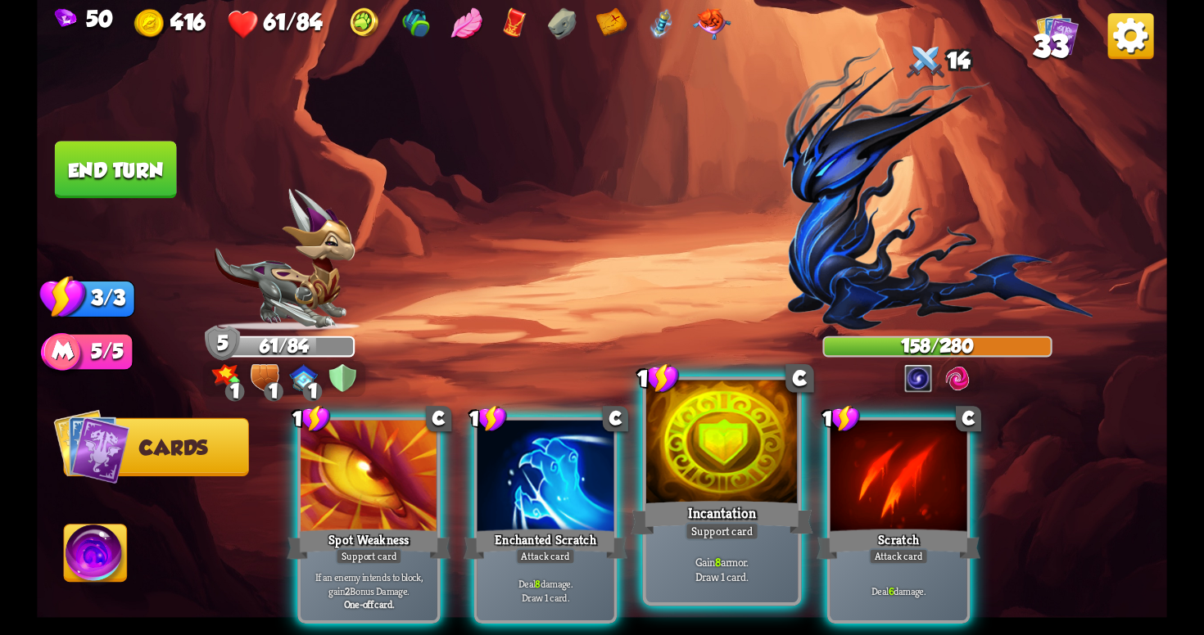
click at [748, 483] on div at bounding box center [721, 445] width 151 height 128
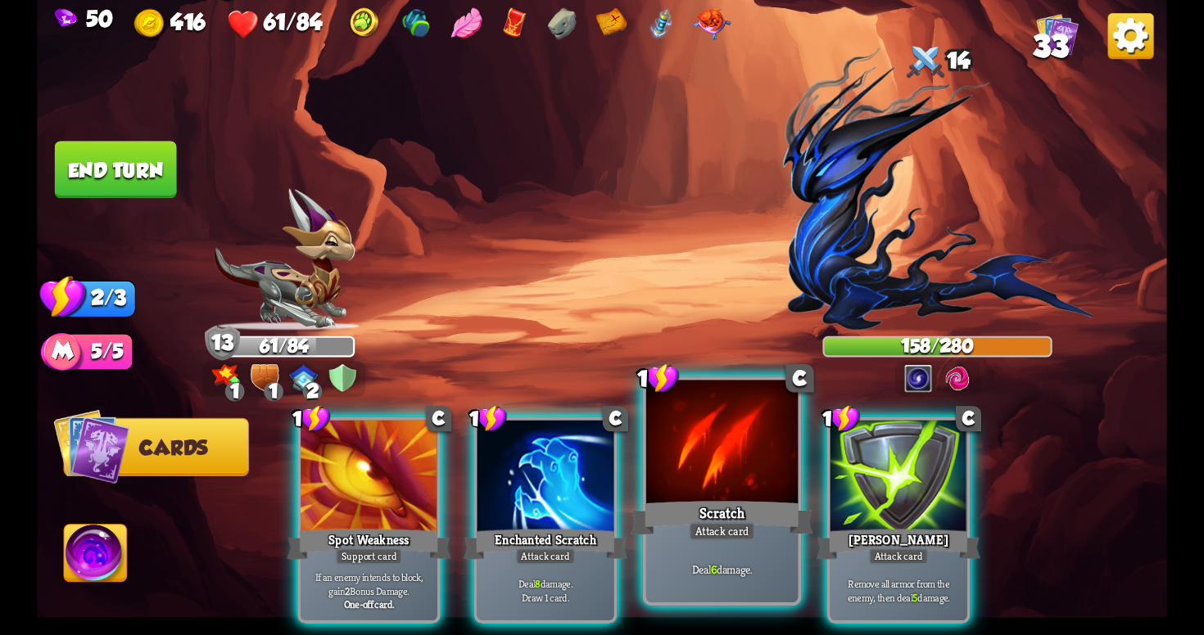
click at [697, 513] on div "Scratch" at bounding box center [722, 518] width 182 height 41
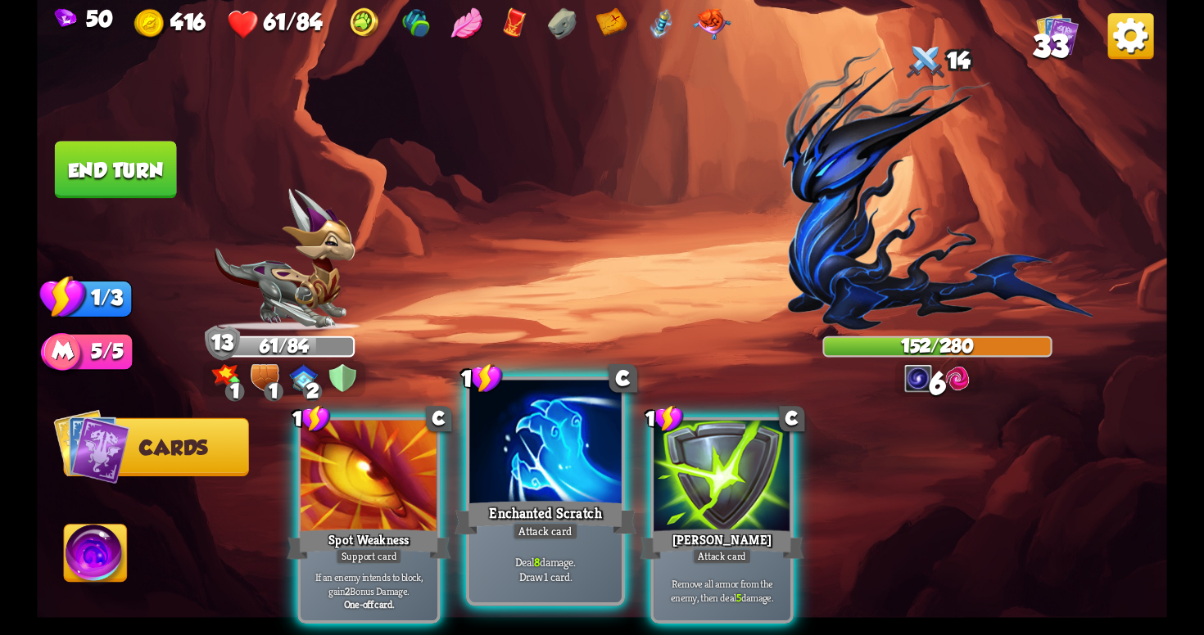
click at [581, 513] on div "Enchanted Scratch" at bounding box center [545, 518] width 182 height 41
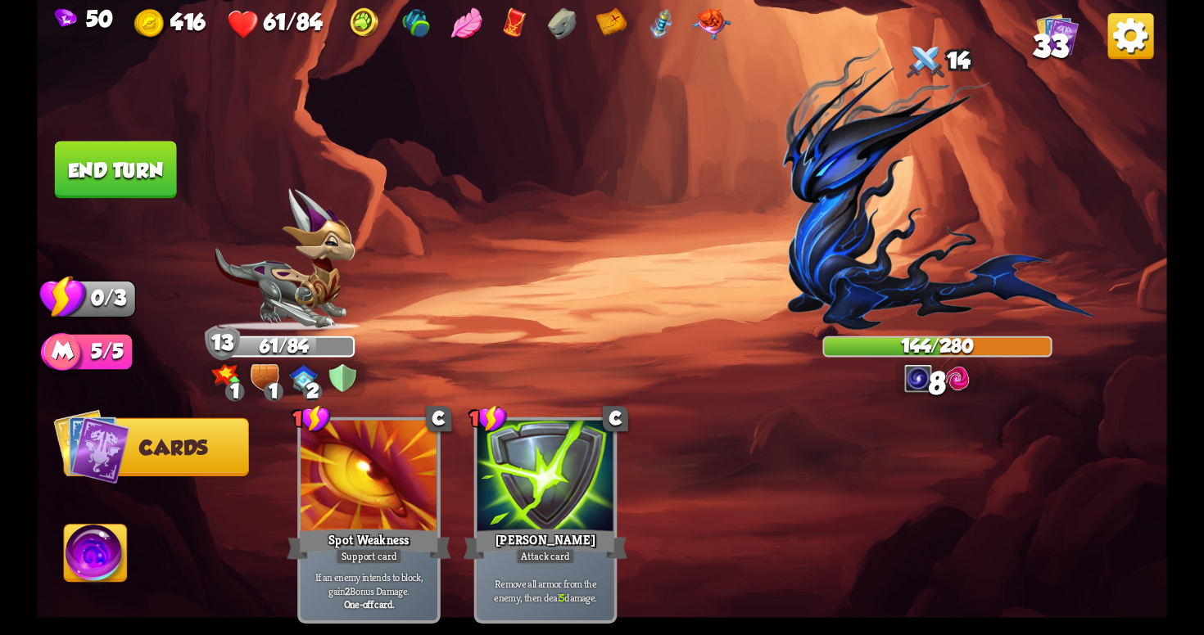
click at [133, 161] on button "End turn" at bounding box center [116, 169] width 122 height 57
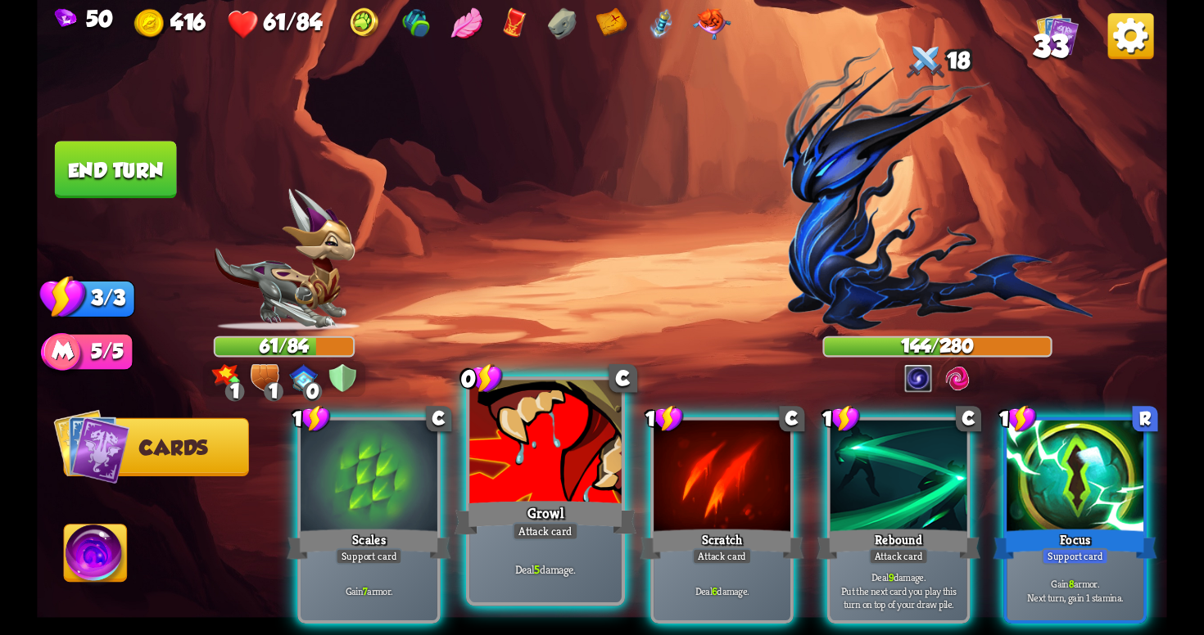
click at [578, 541] on div "Deal 5 damage." at bounding box center [544, 569] width 151 height 66
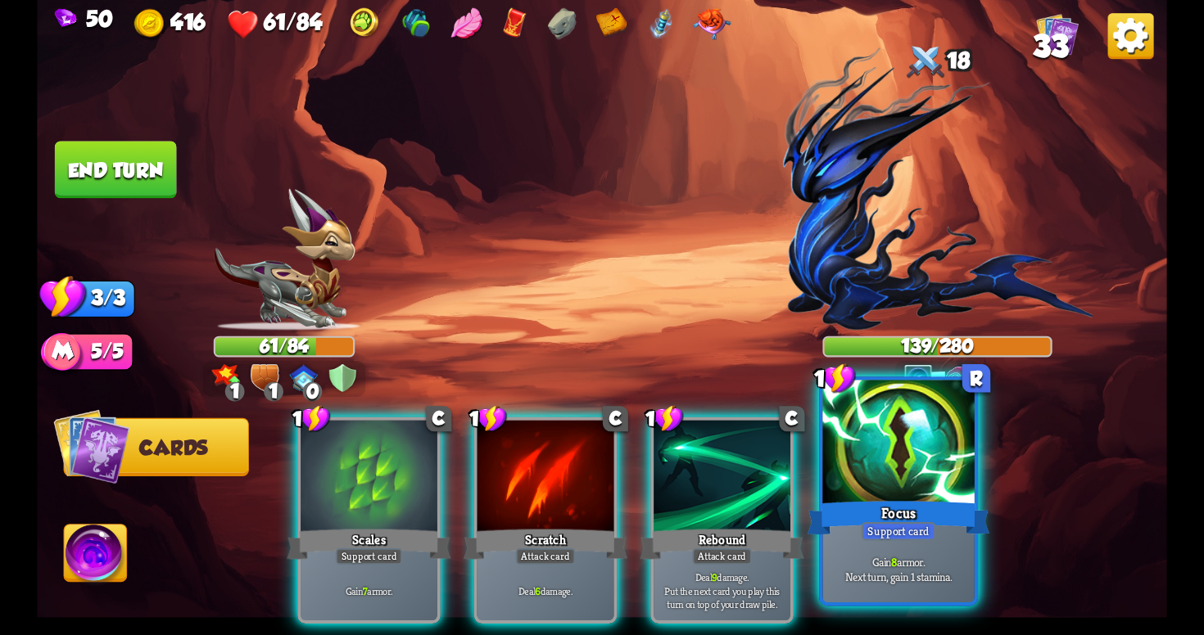
click at [870, 544] on div "Gain 8 armor. Next turn, gain 1 stamina." at bounding box center [897, 569] width 151 height 66
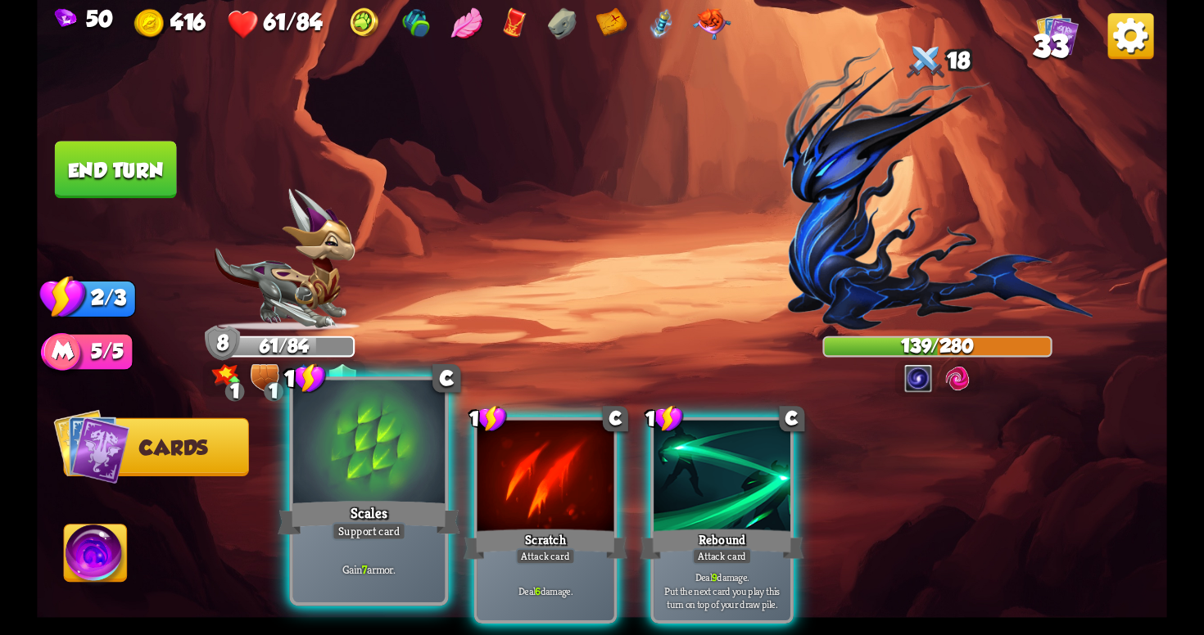
click at [386, 532] on div "Support card" at bounding box center [369, 531] width 75 height 19
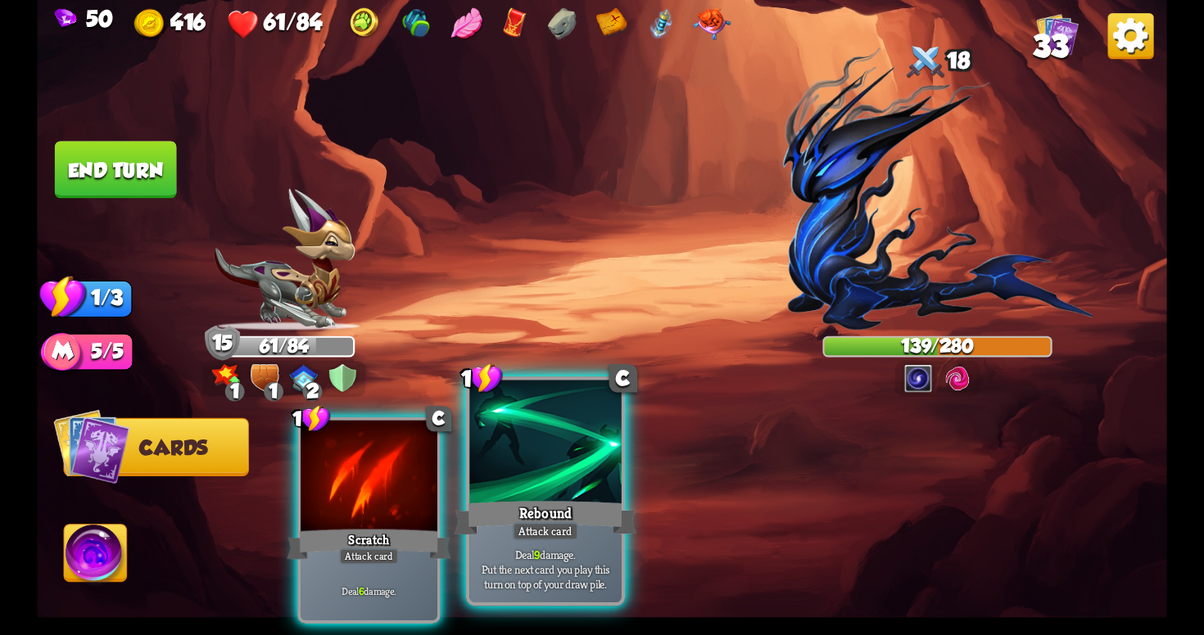
click at [538, 536] on div "Attack card" at bounding box center [546, 531] width 66 height 19
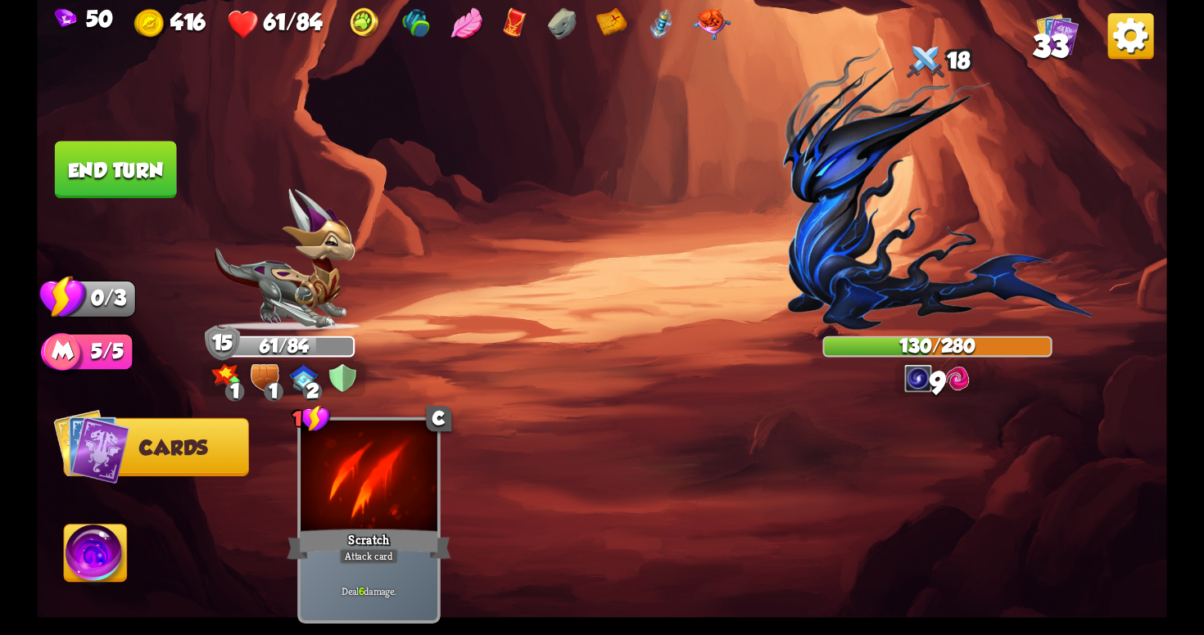
click at [84, 178] on button "End turn" at bounding box center [116, 169] width 122 height 57
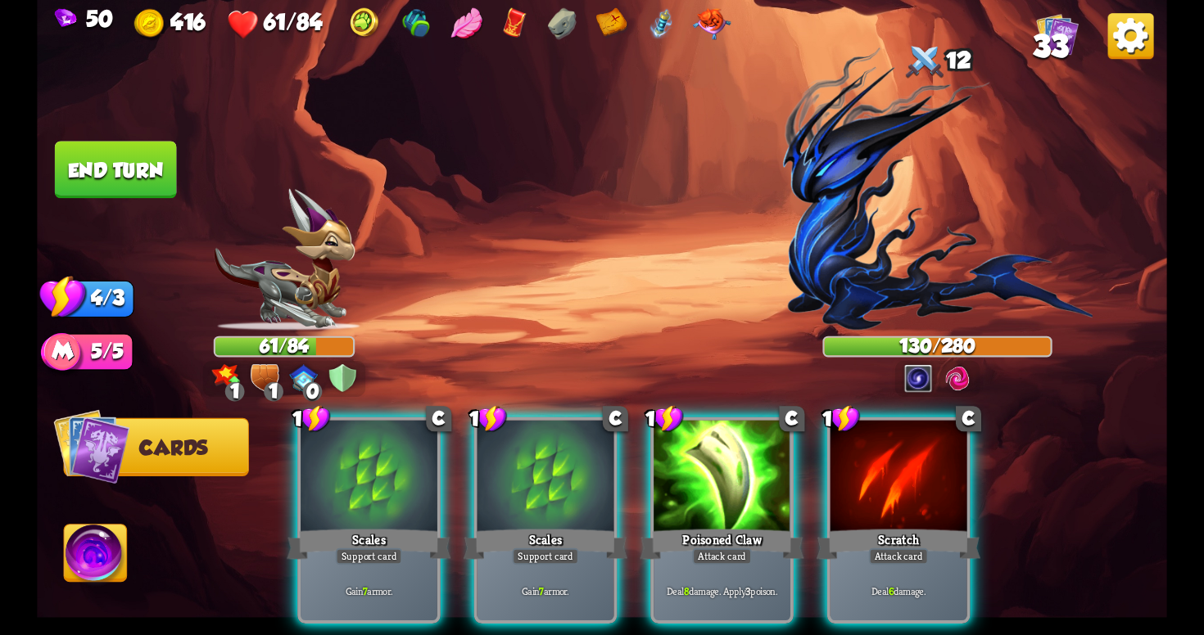
click at [350, 373] on div "Player turn" at bounding box center [602, 318] width 1130 height 174
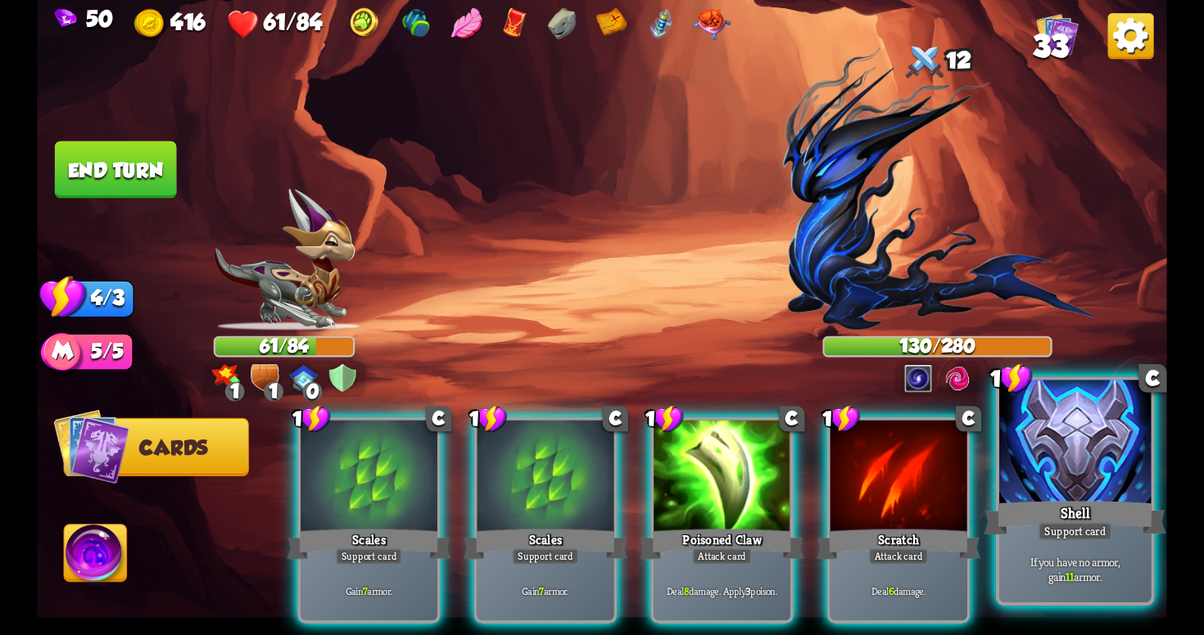
click at [1070, 491] on div at bounding box center [1074, 445] width 151 height 128
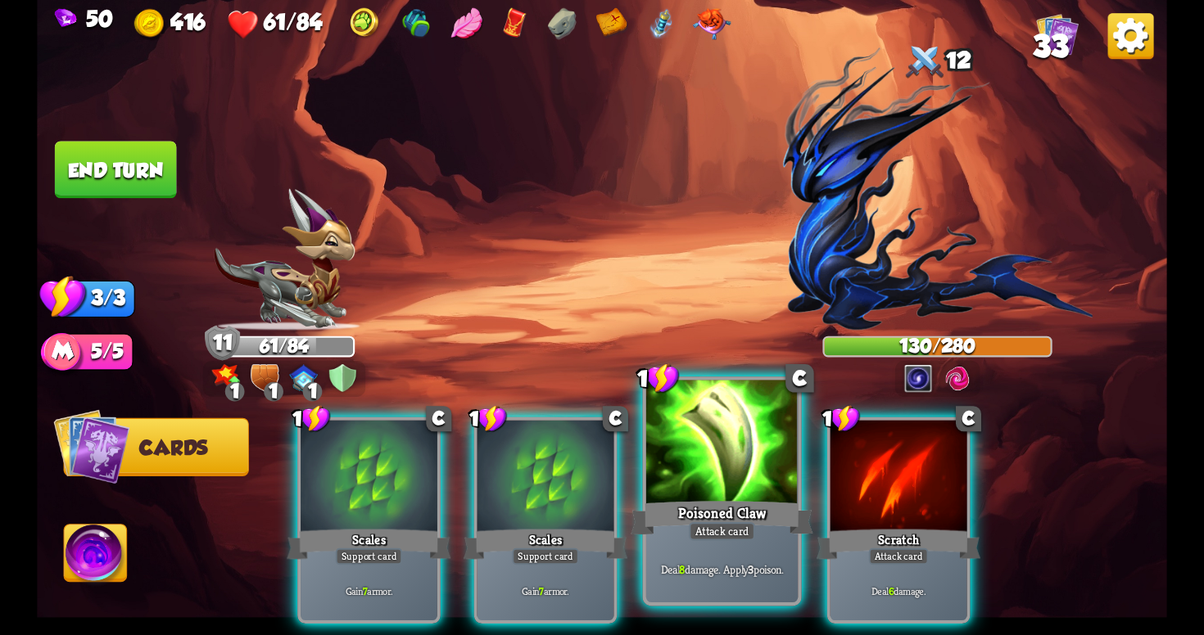
click at [675, 485] on div at bounding box center [721, 445] width 151 height 128
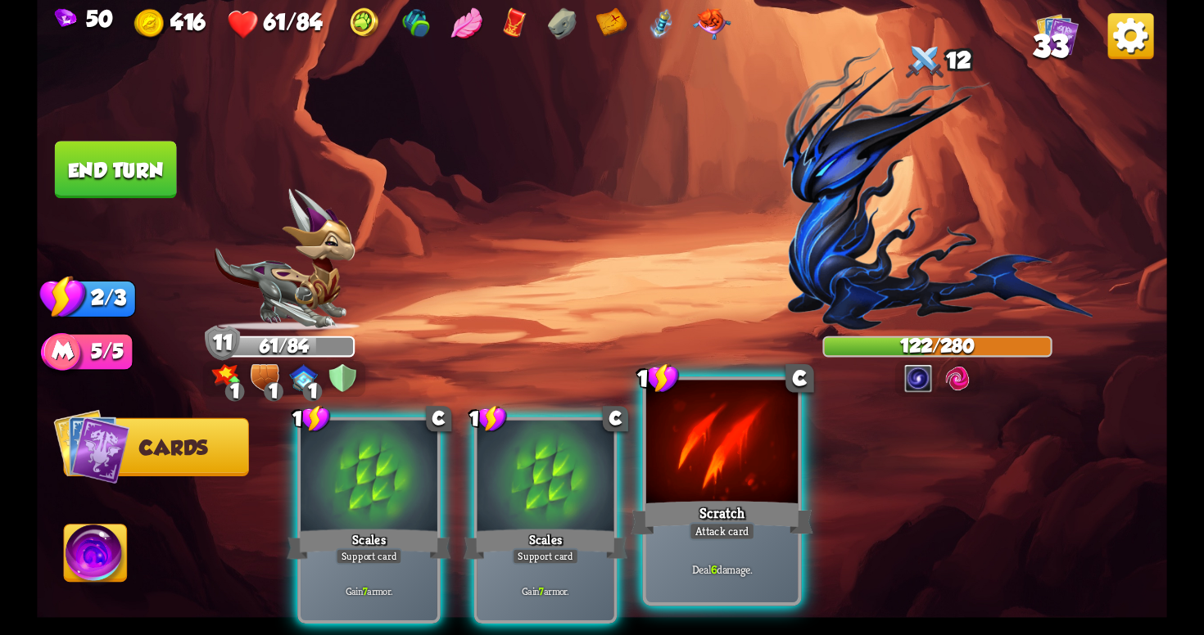
click at [680, 526] on div "Scratch" at bounding box center [722, 518] width 182 height 41
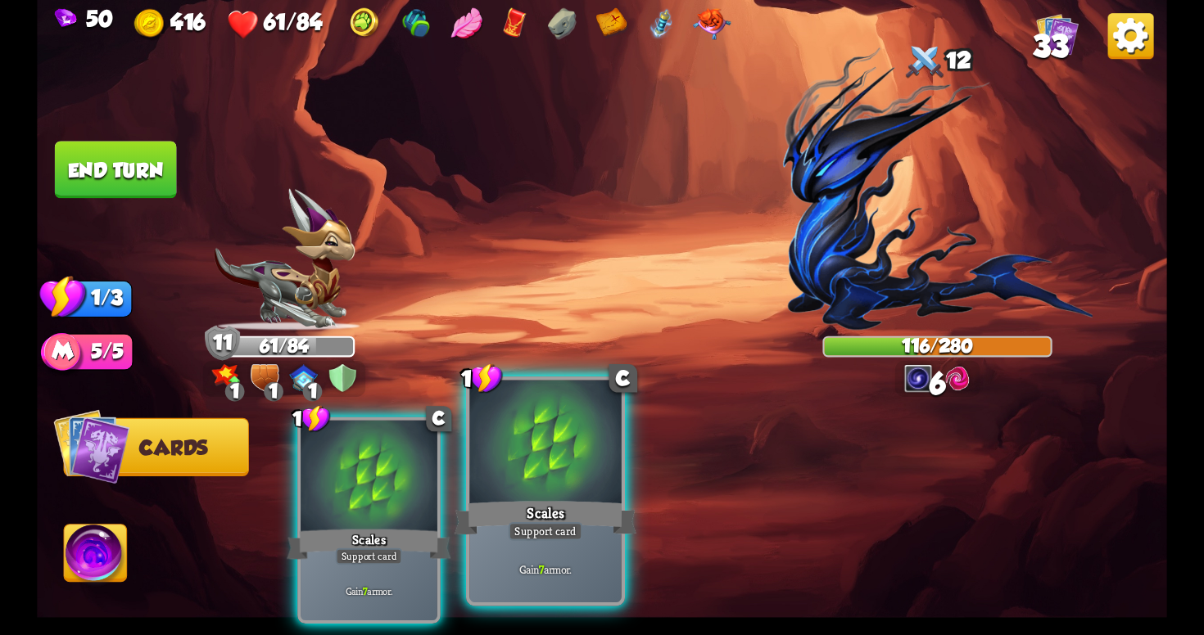
click at [560, 539] on div "Support card" at bounding box center [546, 531] width 75 height 19
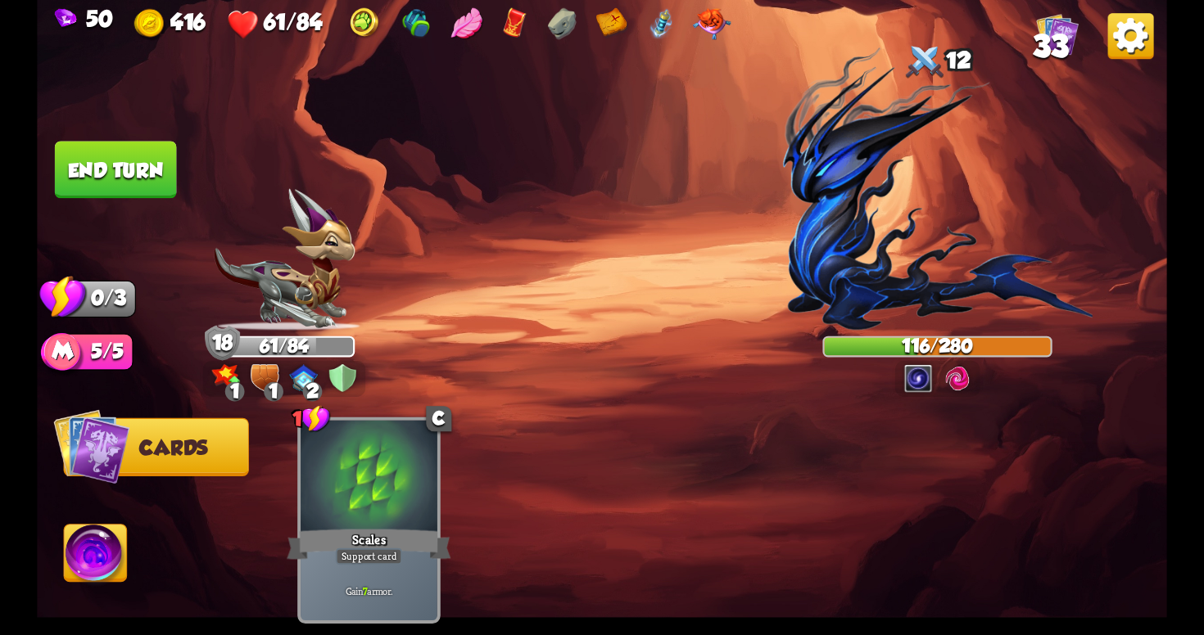
click at [142, 164] on button "End turn" at bounding box center [116, 169] width 122 height 57
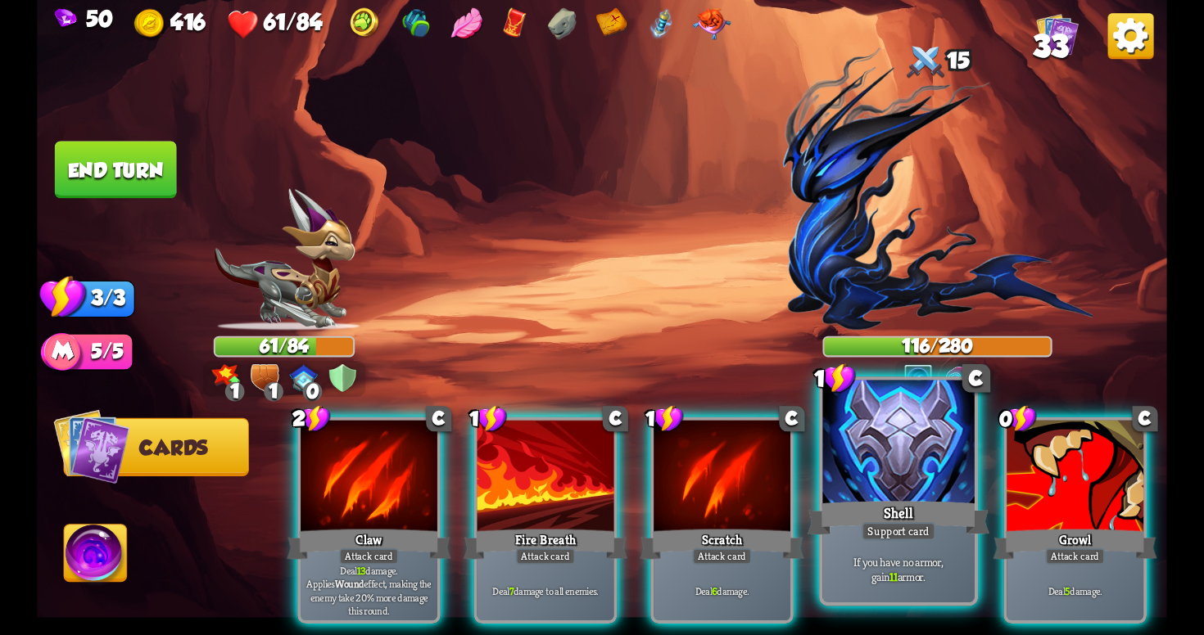
click at [937, 505] on div "Shell" at bounding box center [898, 518] width 182 height 41
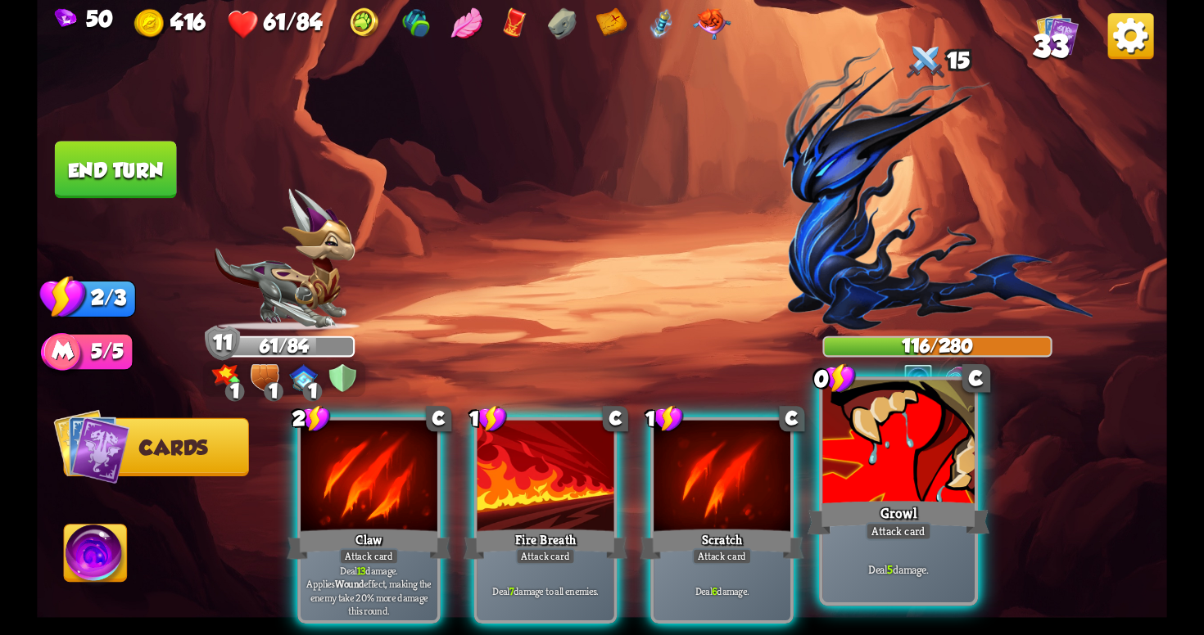
click at [909, 511] on div "Growl" at bounding box center [898, 518] width 182 height 41
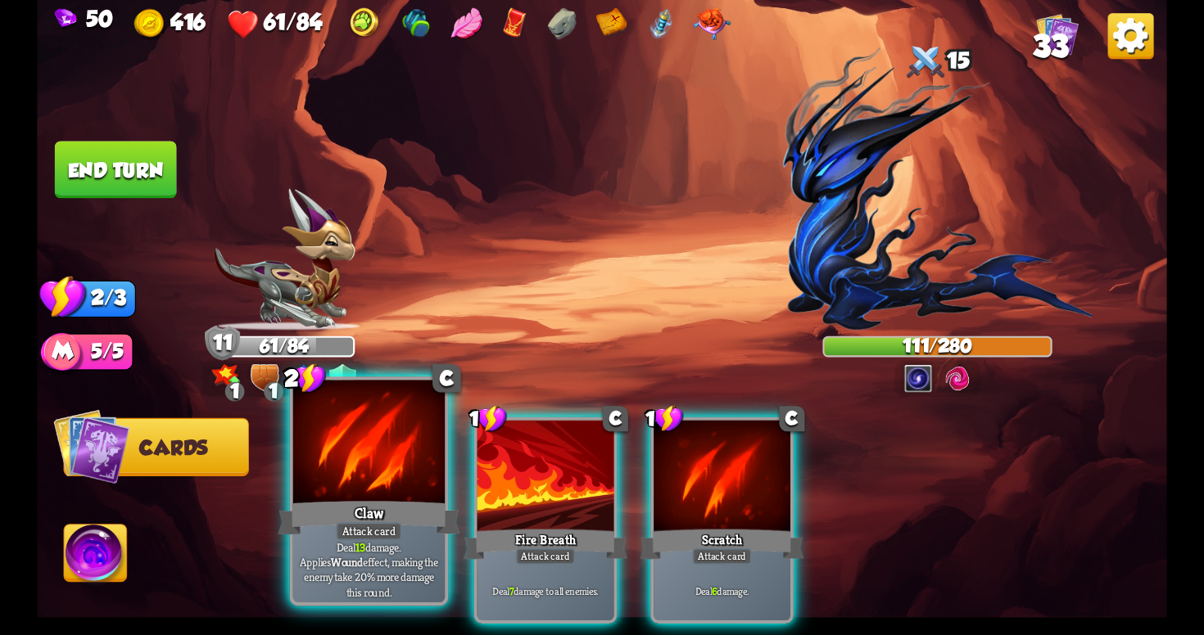
click at [428, 536] on div "Claw" at bounding box center [369, 518] width 182 height 41
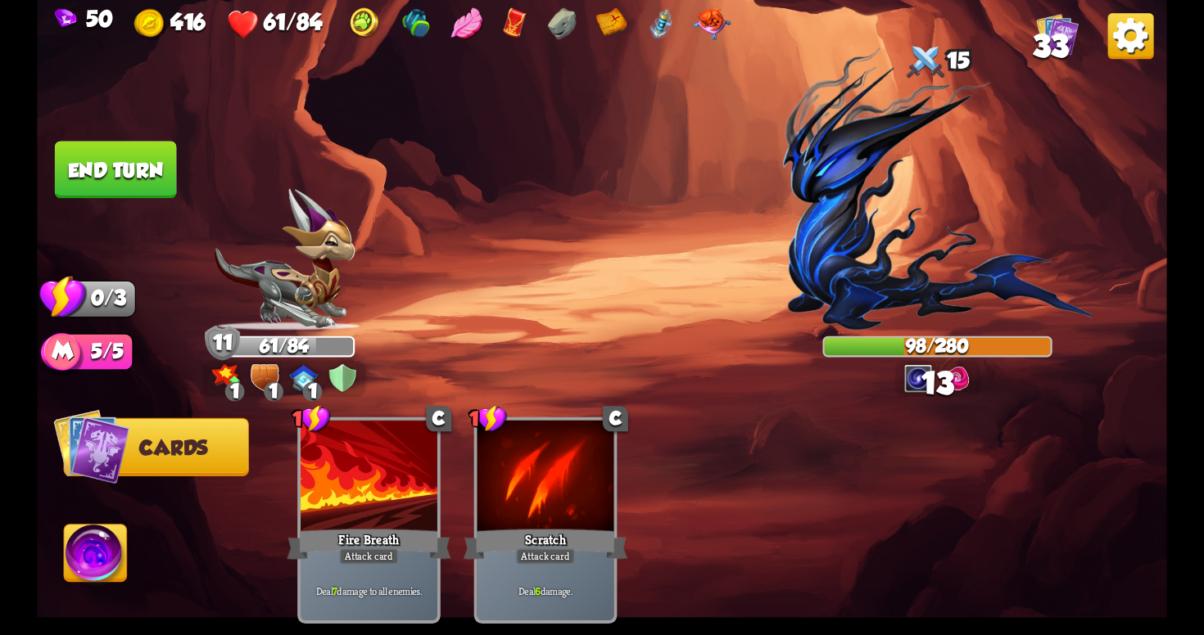
click at [129, 182] on button "End turn" at bounding box center [116, 169] width 122 height 57
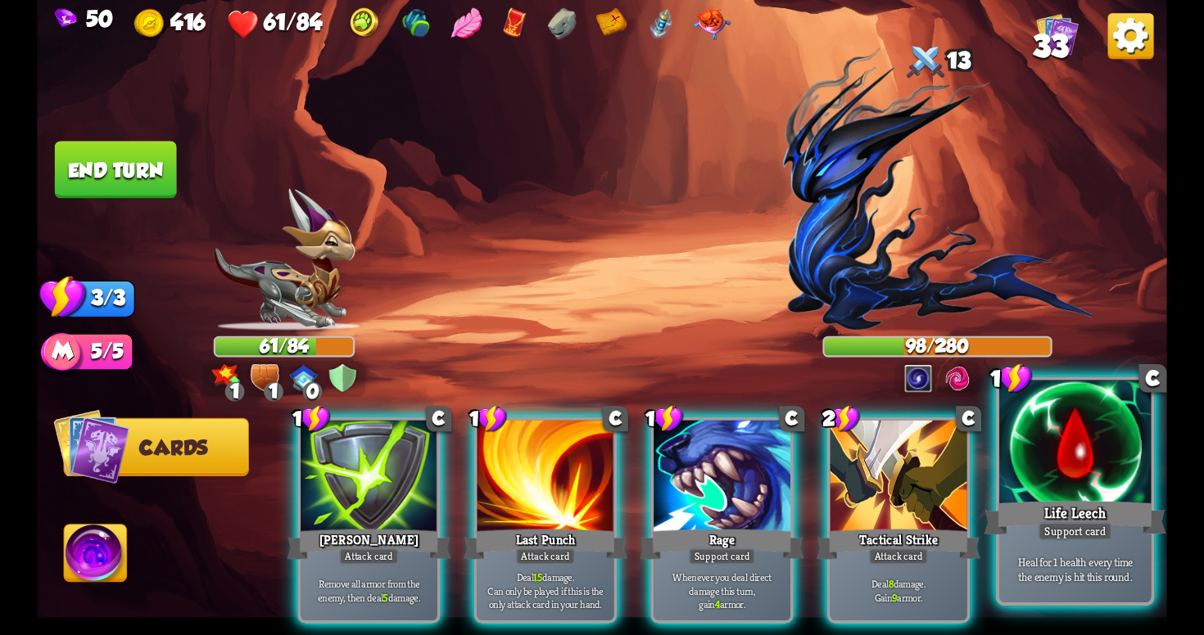
click at [1076, 581] on p "Heal for 1 health every time the enemy is hit this round." at bounding box center [1075, 569] width 144 height 30
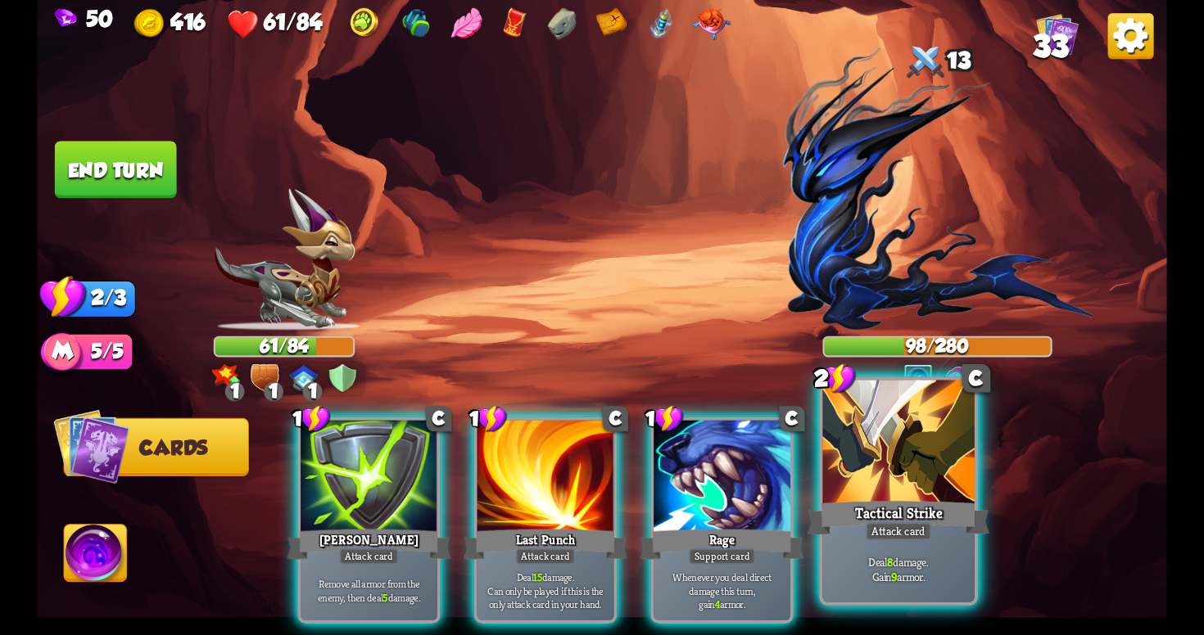
click at [827, 548] on div "Deal 8 damage. Gain 9 armor." at bounding box center [897, 569] width 151 height 66
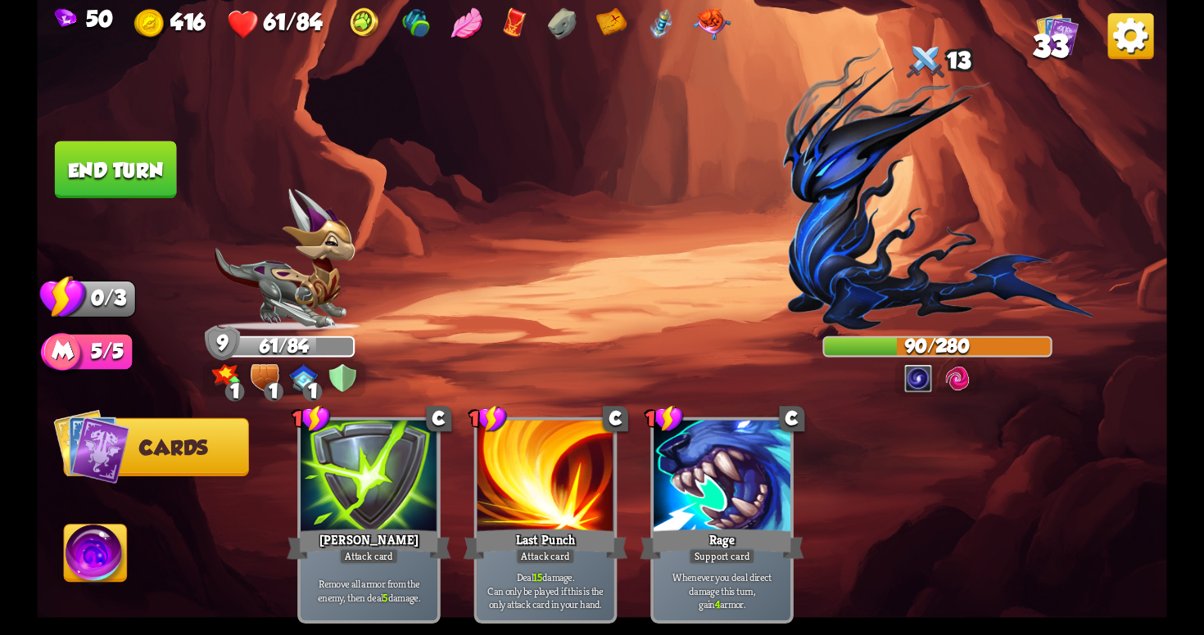
click at [95, 164] on button "End turn" at bounding box center [115, 170] width 124 height 59
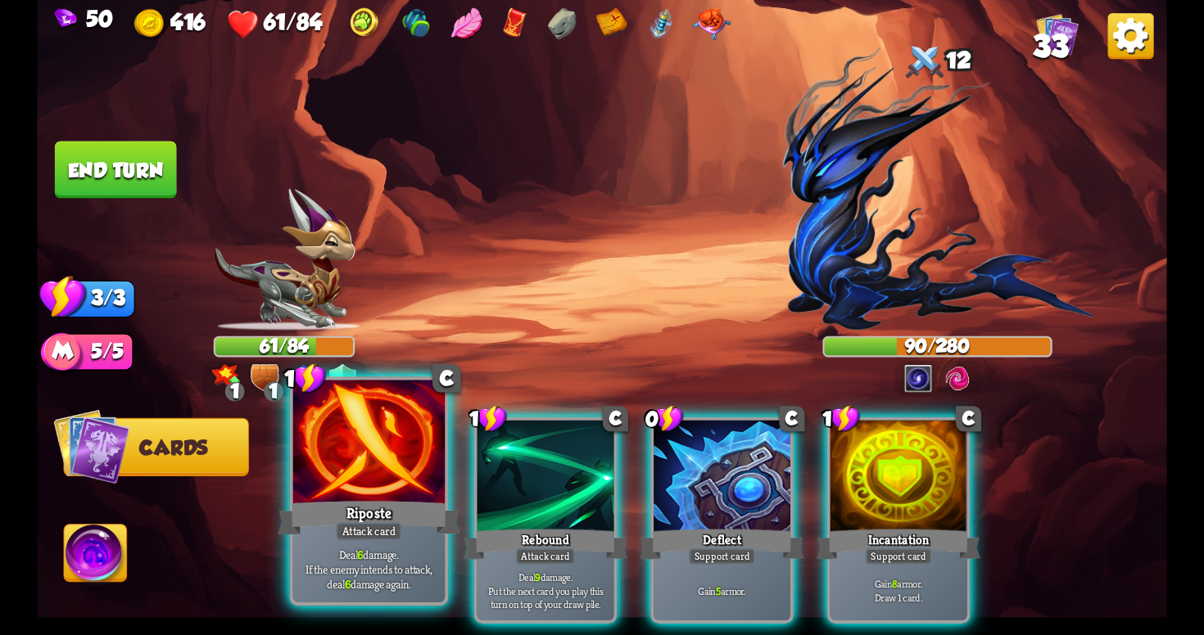
click at [391, 504] on div "Riposte" at bounding box center [369, 518] width 182 height 41
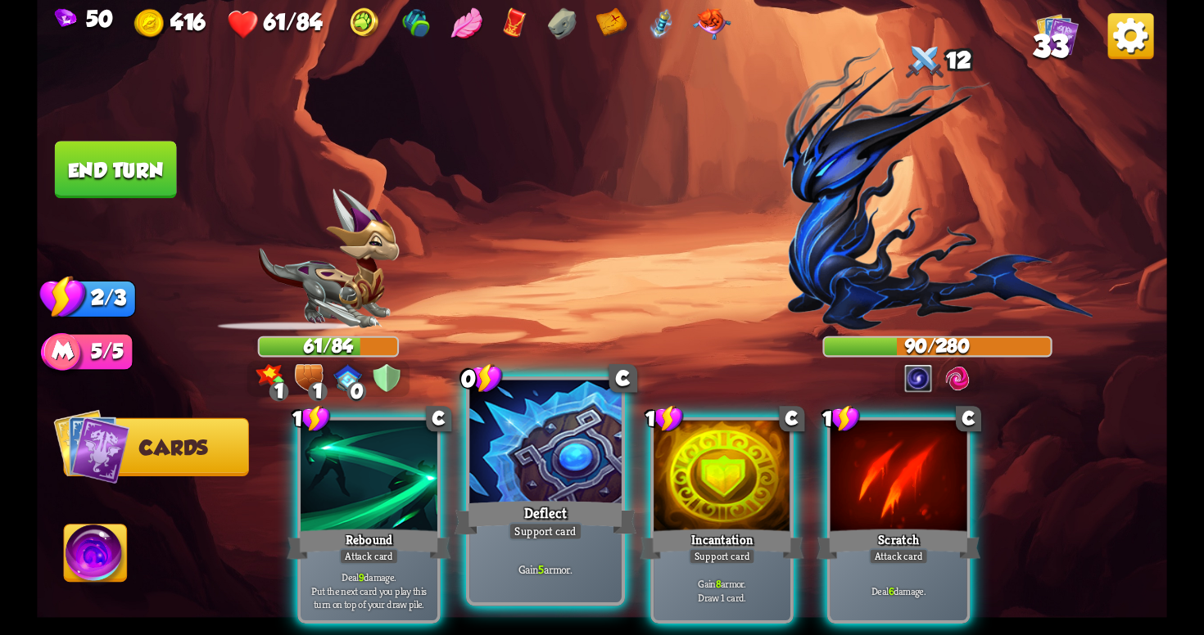
click at [580, 509] on div "Deflect" at bounding box center [545, 518] width 182 height 41
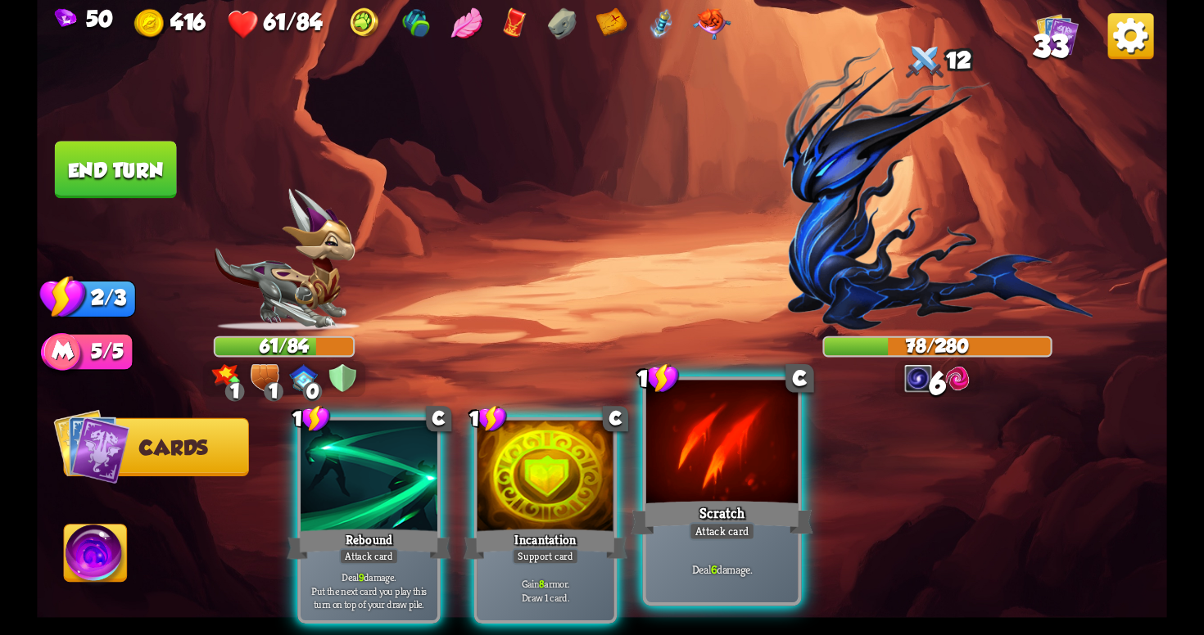
click at [707, 513] on div "Scratch" at bounding box center [722, 518] width 182 height 41
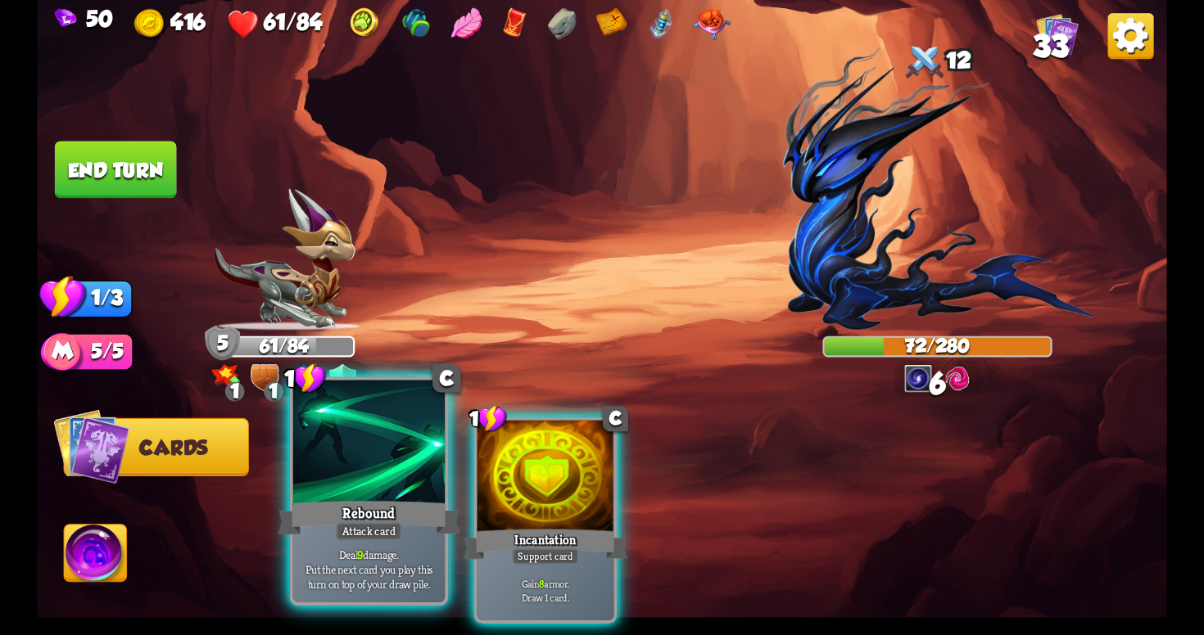
click at [381, 500] on div "Rebound" at bounding box center [369, 518] width 182 height 41
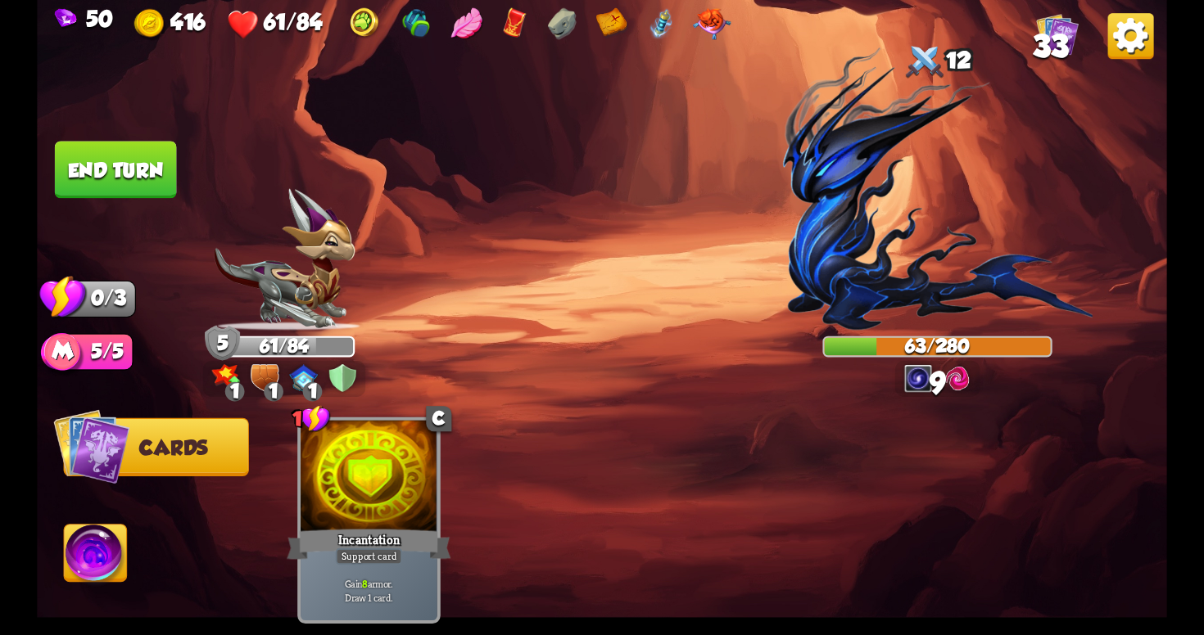
click at [143, 158] on button "End turn" at bounding box center [116, 169] width 122 height 57
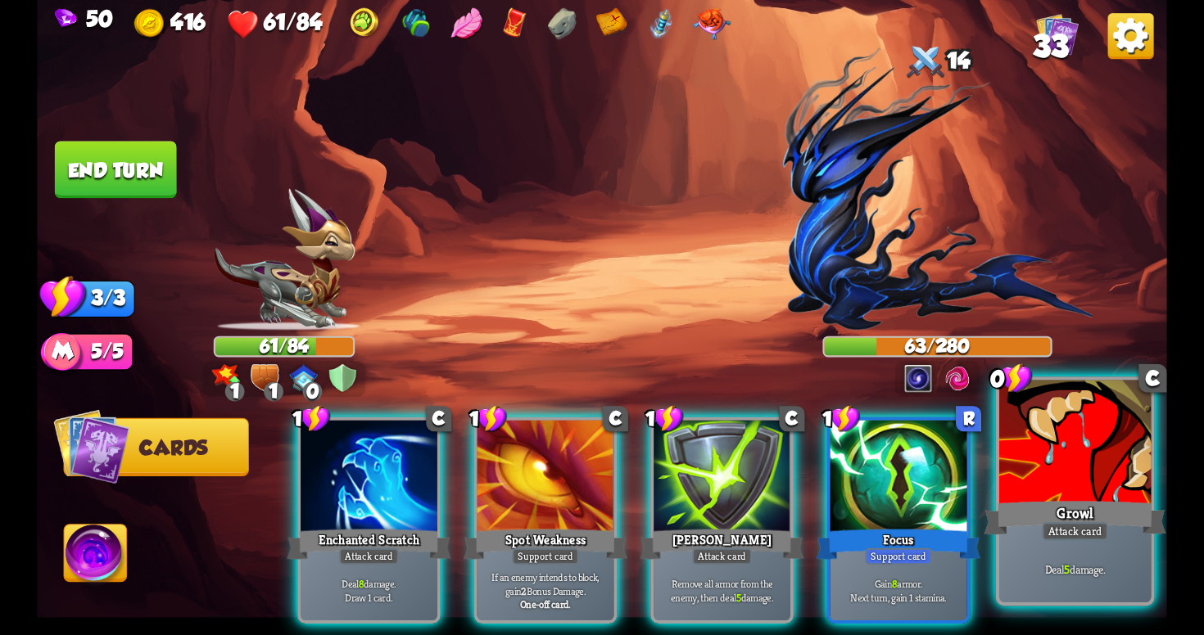
click at [1093, 521] on div "Growl" at bounding box center [1074, 518] width 182 height 41
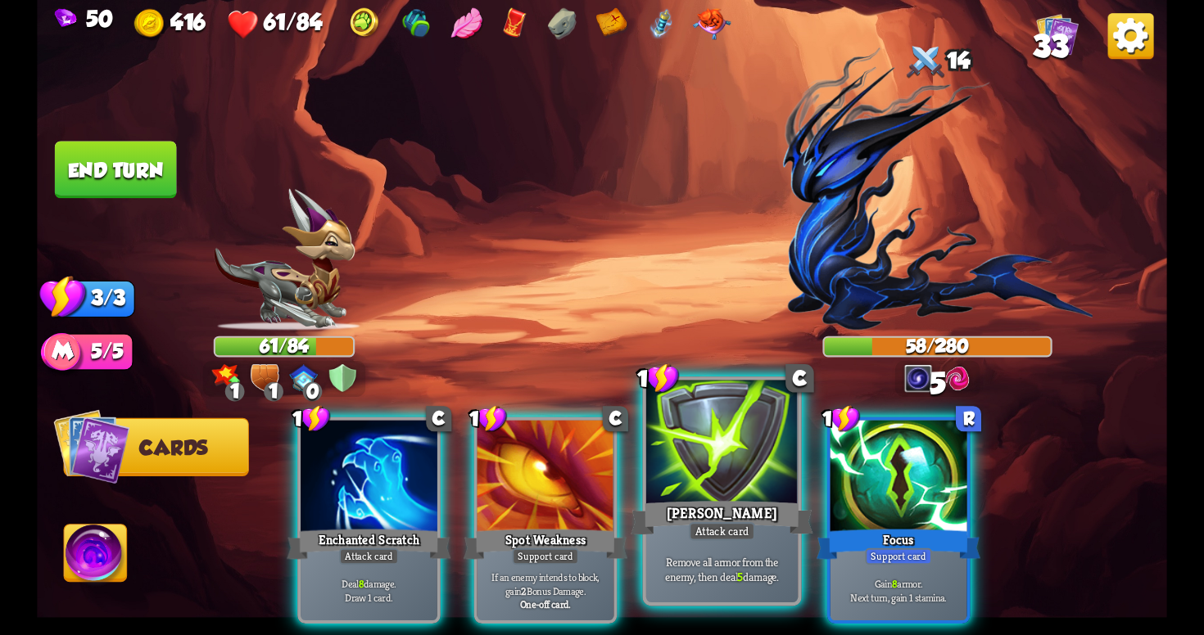
click at [753, 552] on div "Remove all armor from the enemy, then deal 5 damage." at bounding box center [721, 569] width 151 height 66
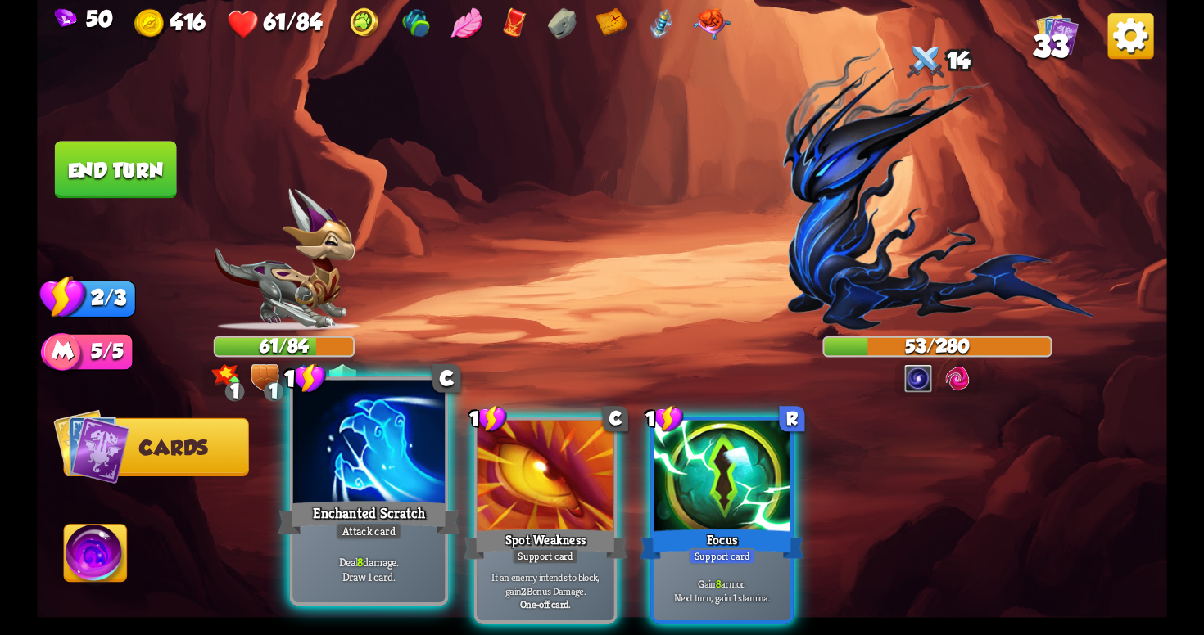
click at [352, 548] on div "Deal 8 damage. Draw 1 card." at bounding box center [368, 569] width 151 height 66
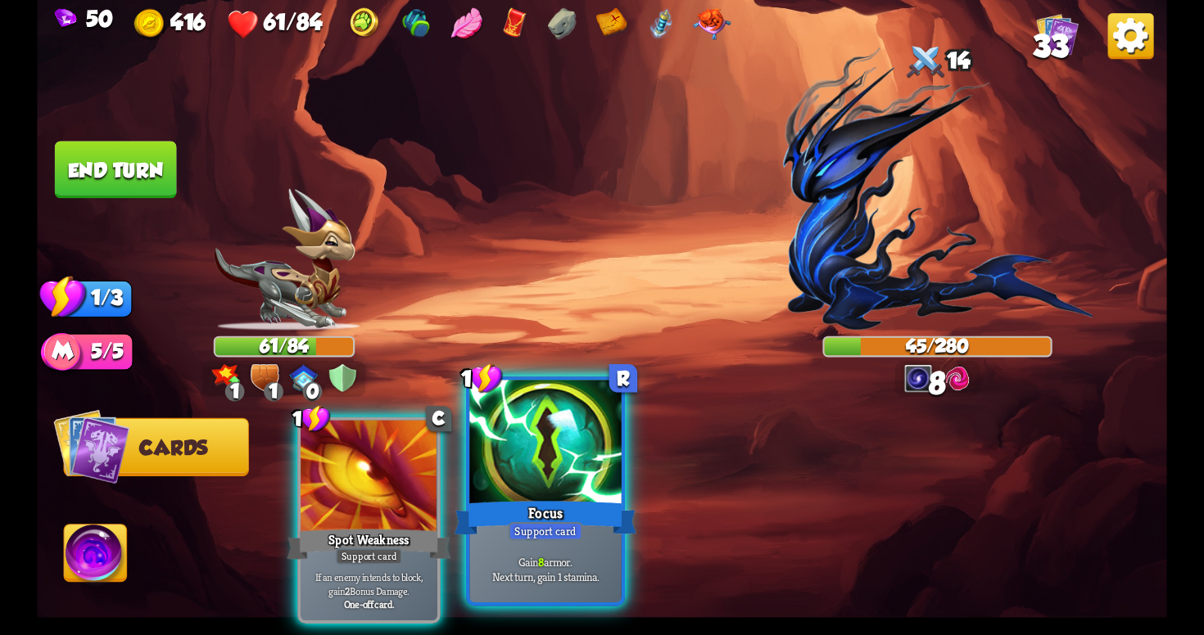
click at [531, 554] on div "Gain 8 armor. Next turn, gain 1 stamina." at bounding box center [544, 569] width 151 height 66
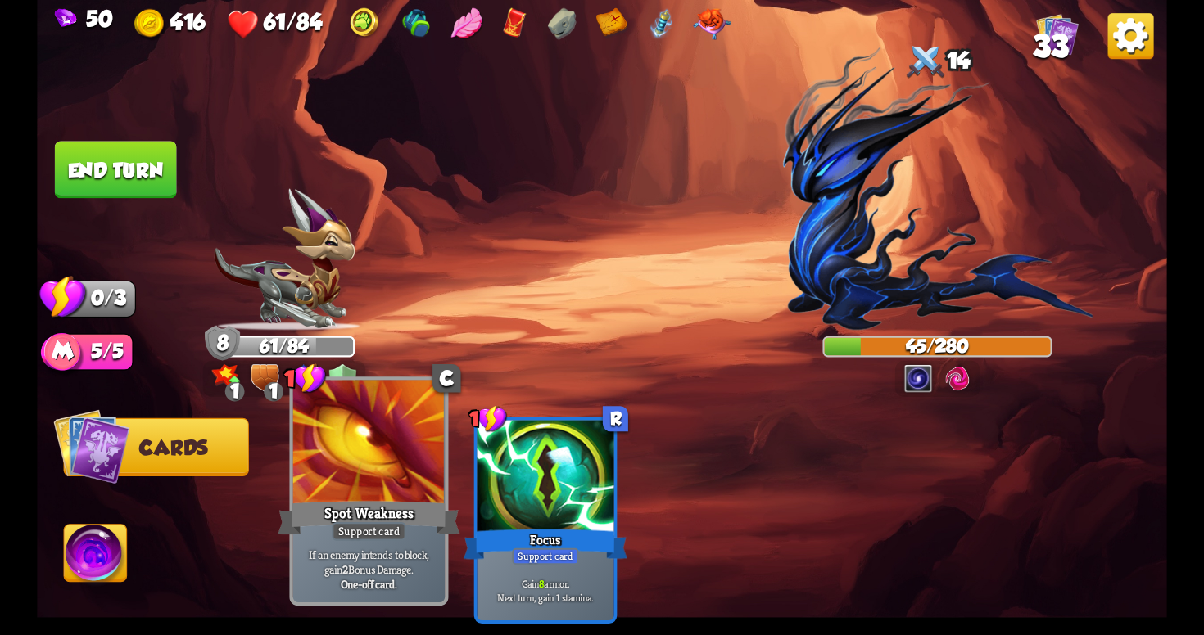
click at [328, 494] on div at bounding box center [368, 445] width 151 height 128
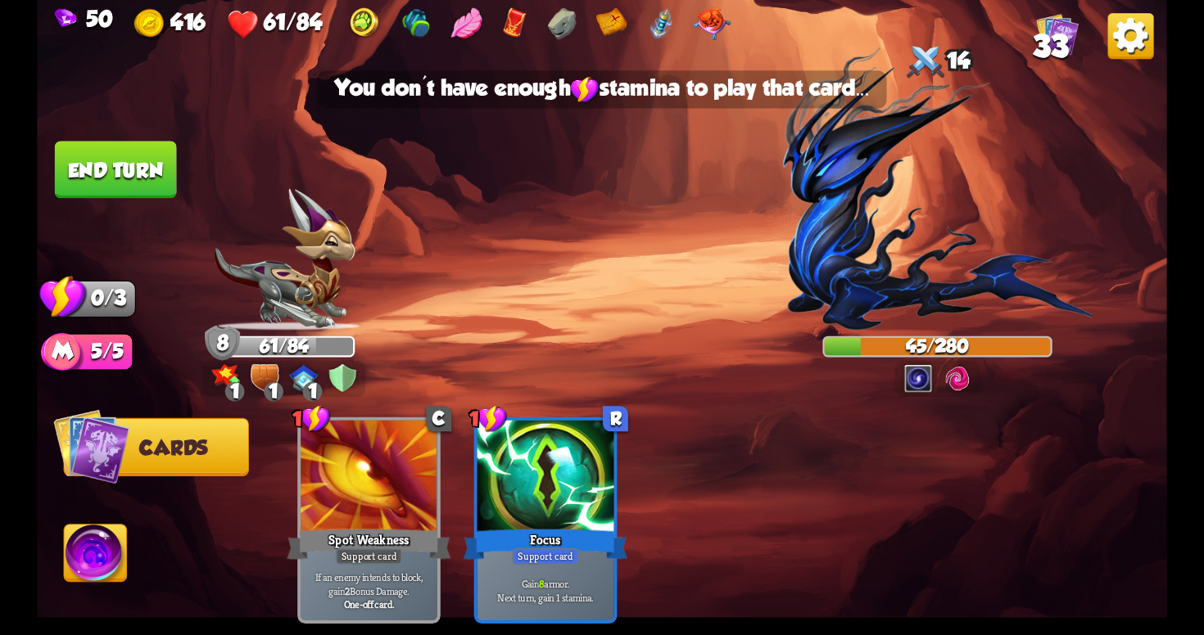
click at [122, 187] on button "End turn" at bounding box center [116, 169] width 122 height 57
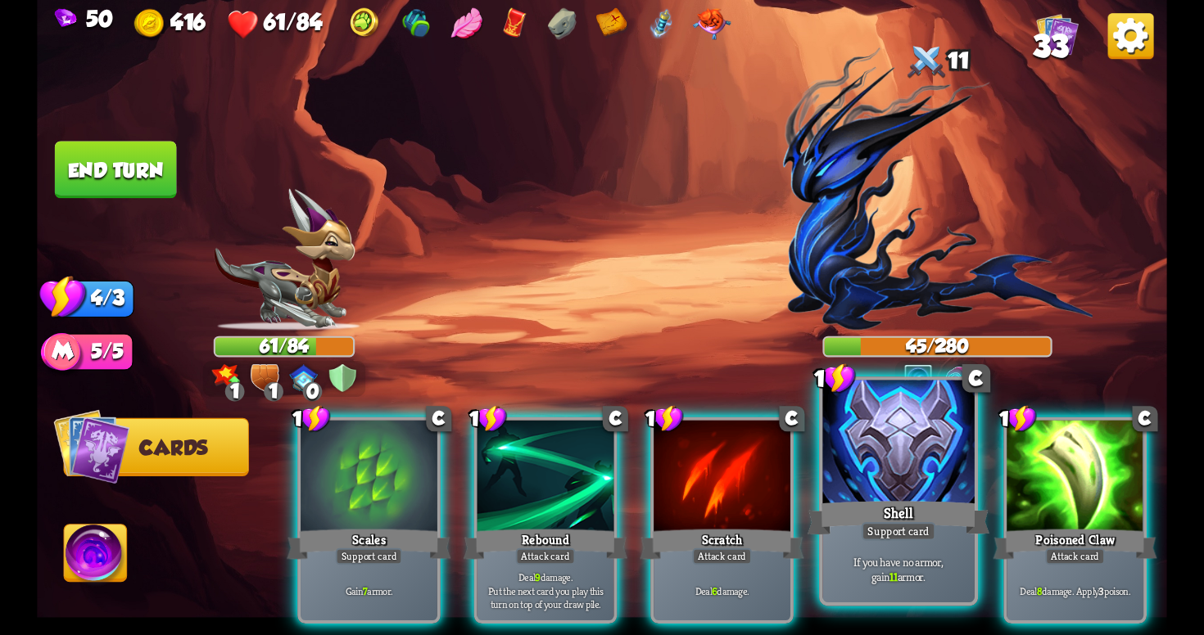
click at [839, 533] on div "Shell" at bounding box center [898, 518] width 182 height 41
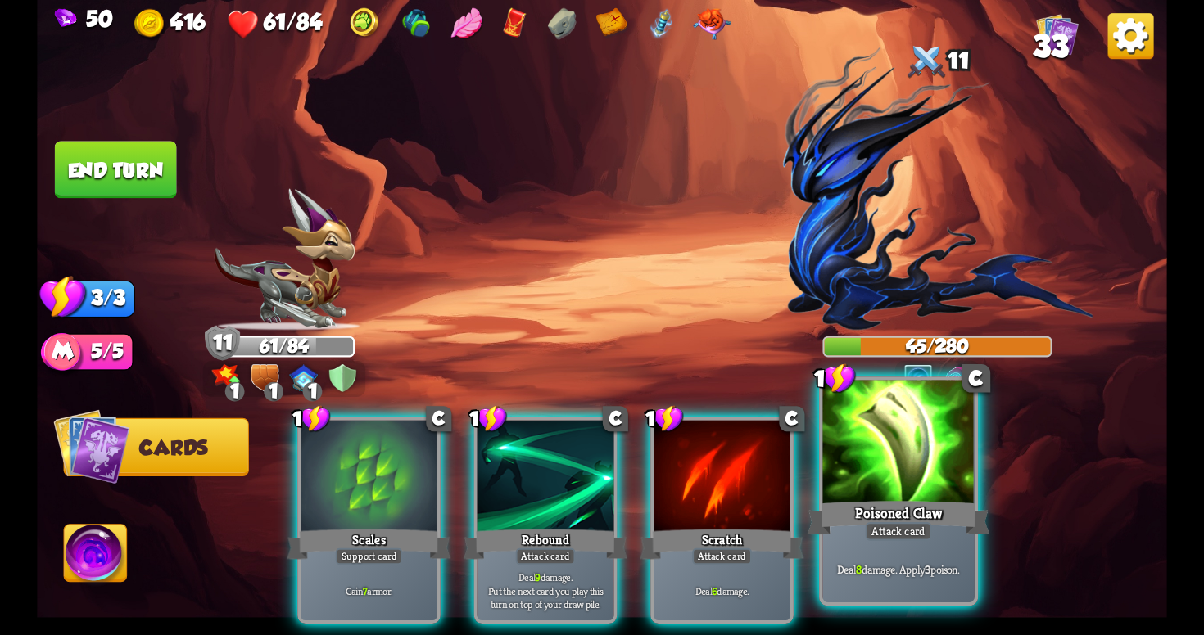
click at [886, 523] on div "Attack card" at bounding box center [899, 531] width 66 height 19
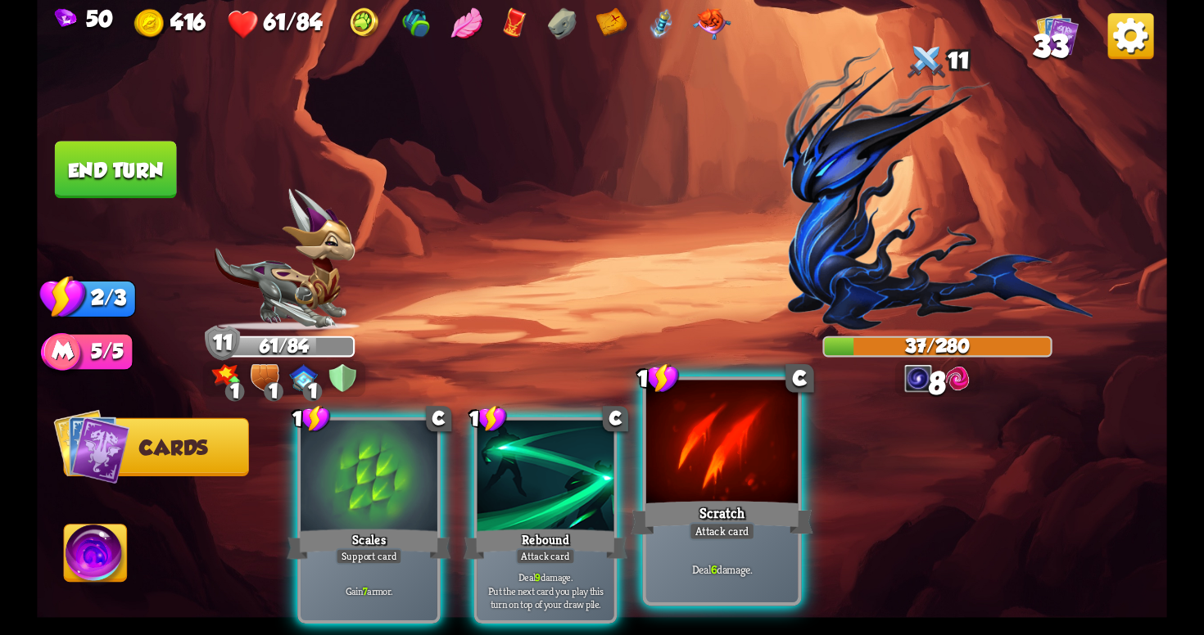
click at [732, 517] on div "Scratch" at bounding box center [722, 518] width 182 height 41
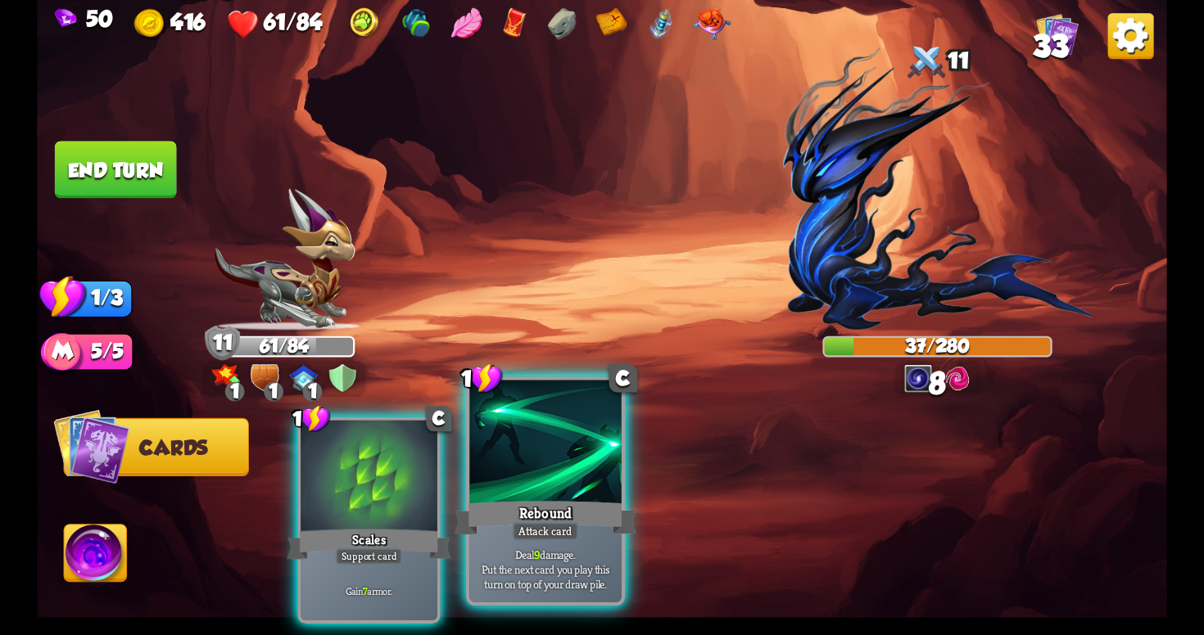
click at [554, 510] on div "Rebound" at bounding box center [545, 518] width 182 height 41
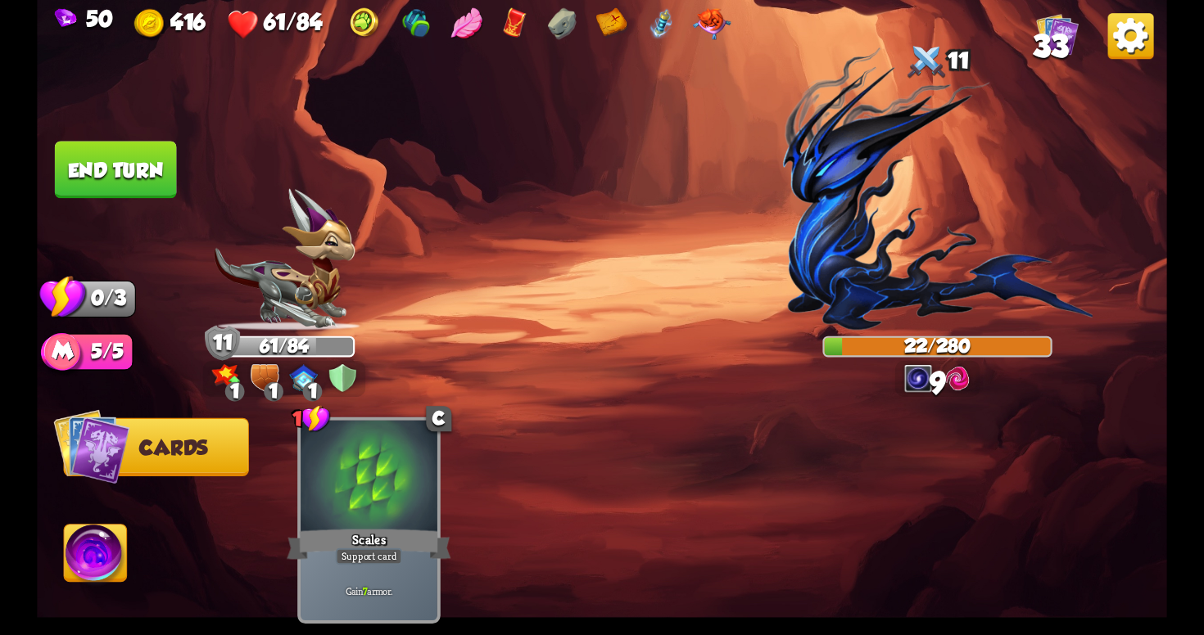
click at [110, 141] on img at bounding box center [602, 317] width 1130 height 635
click at [124, 159] on button "End turn" at bounding box center [116, 169] width 122 height 57
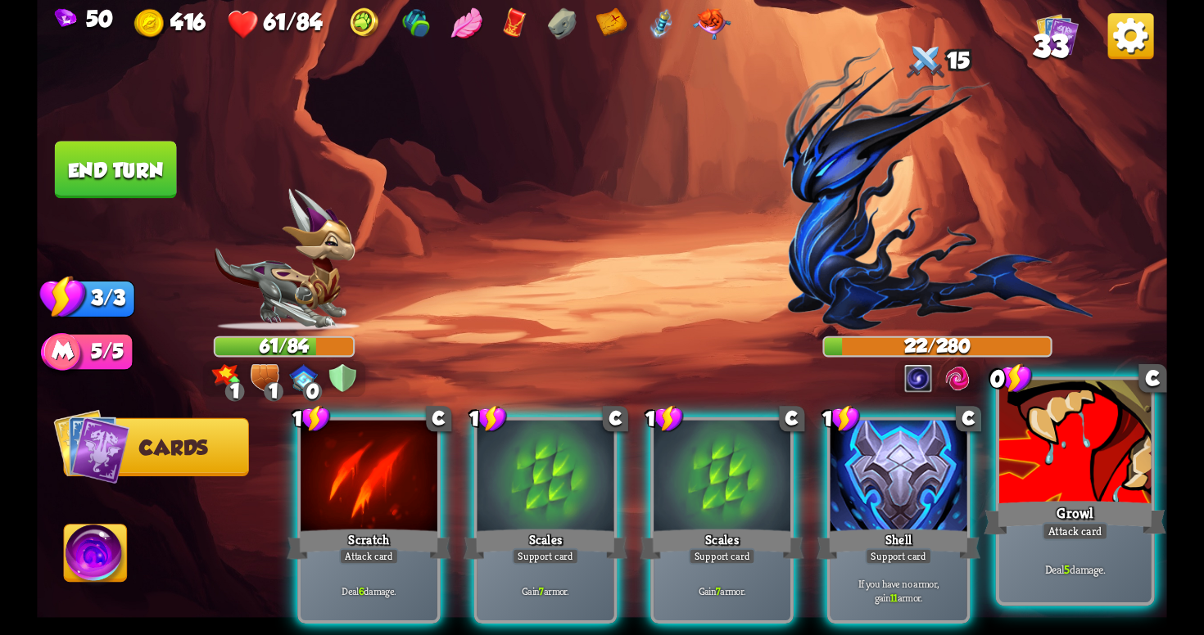
click at [1038, 535] on div "Growl" at bounding box center [1074, 518] width 182 height 41
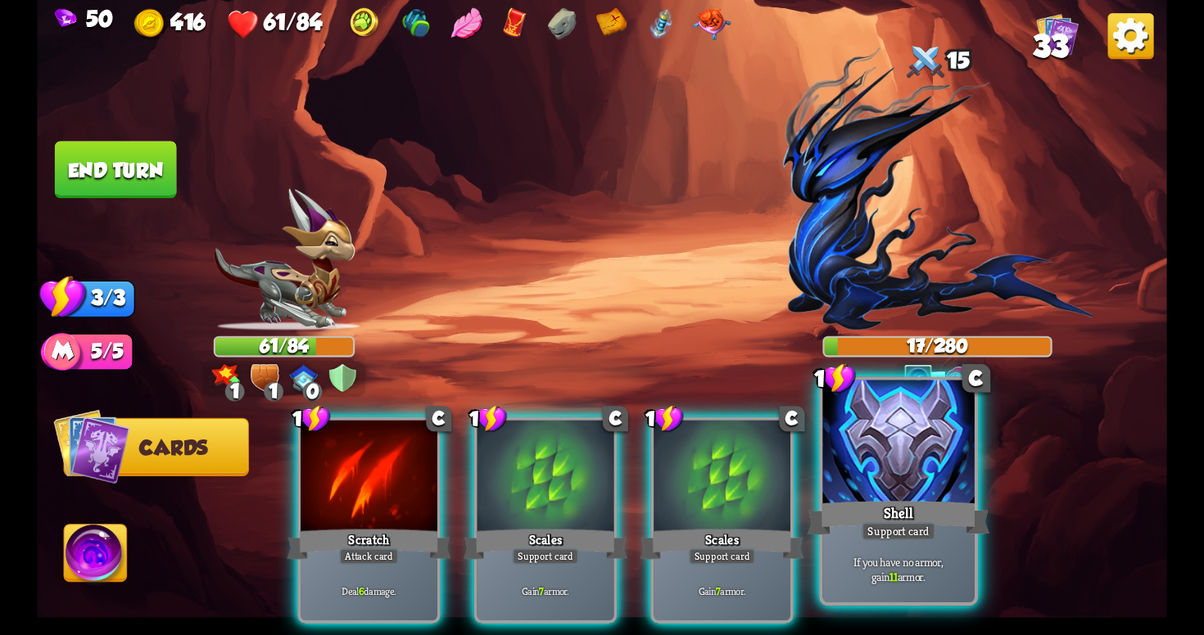
click at [946, 549] on div "If you have no armor, gain 11 armor." at bounding box center [897, 569] width 151 height 66
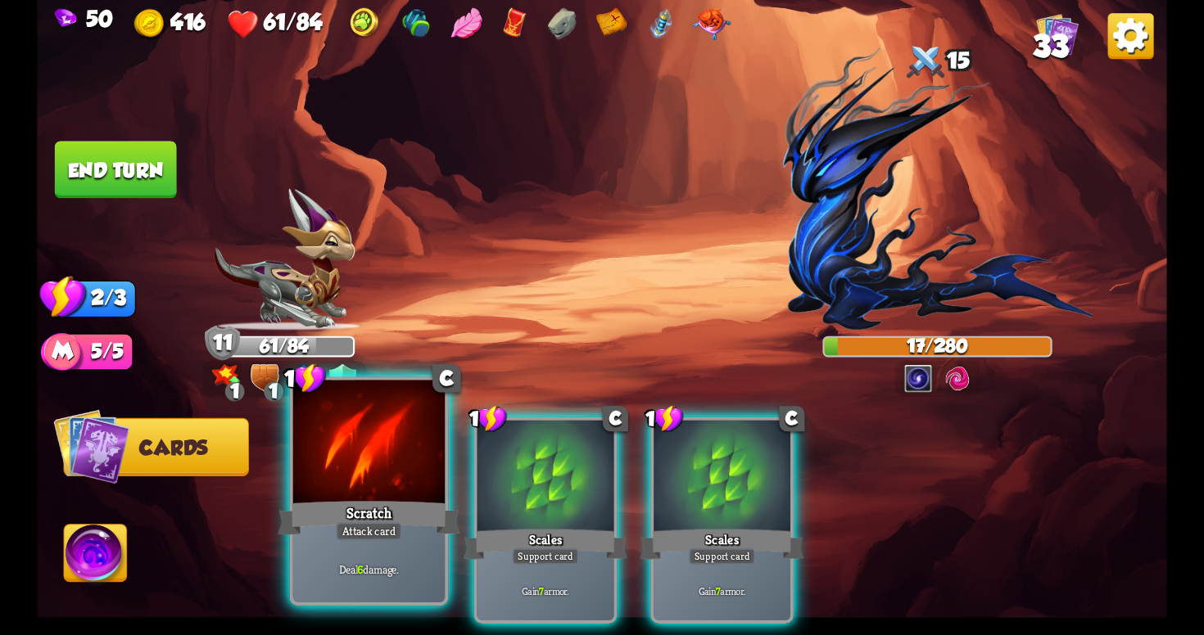
click at [382, 536] on div "Attack card" at bounding box center [369, 531] width 66 height 19
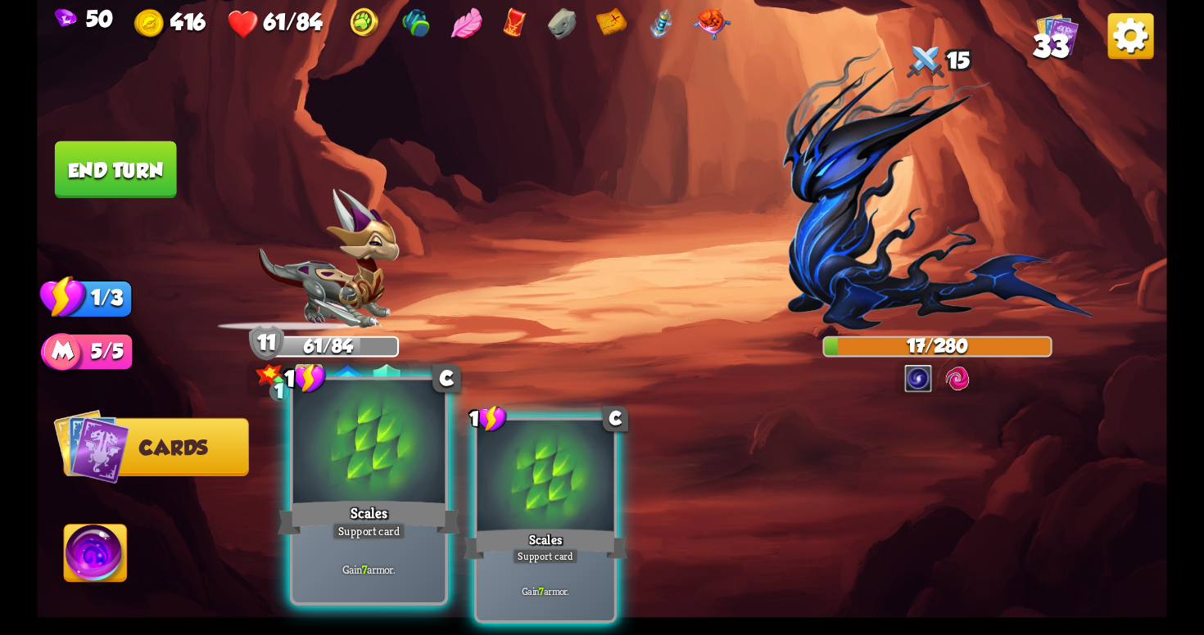
click at [409, 539] on div "Gain 7 armor." at bounding box center [368, 569] width 151 height 66
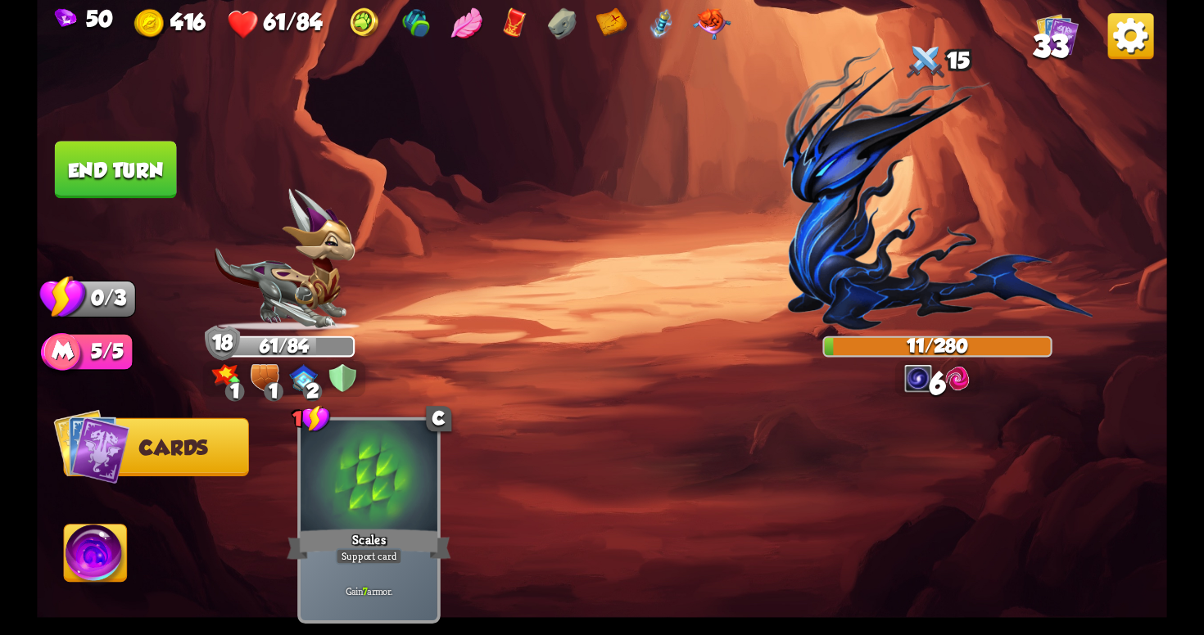
click at [121, 160] on button "End turn" at bounding box center [116, 169] width 122 height 57
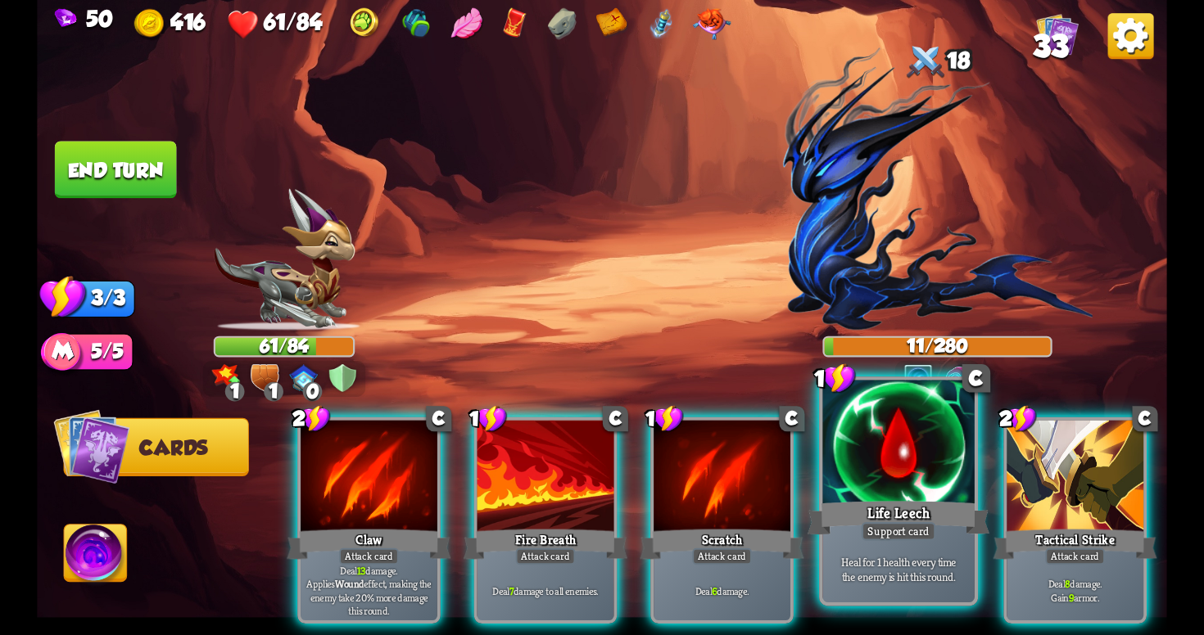
click at [935, 549] on div "Heal for 1 health every time the enemy is hit this round." at bounding box center [897, 569] width 151 height 66
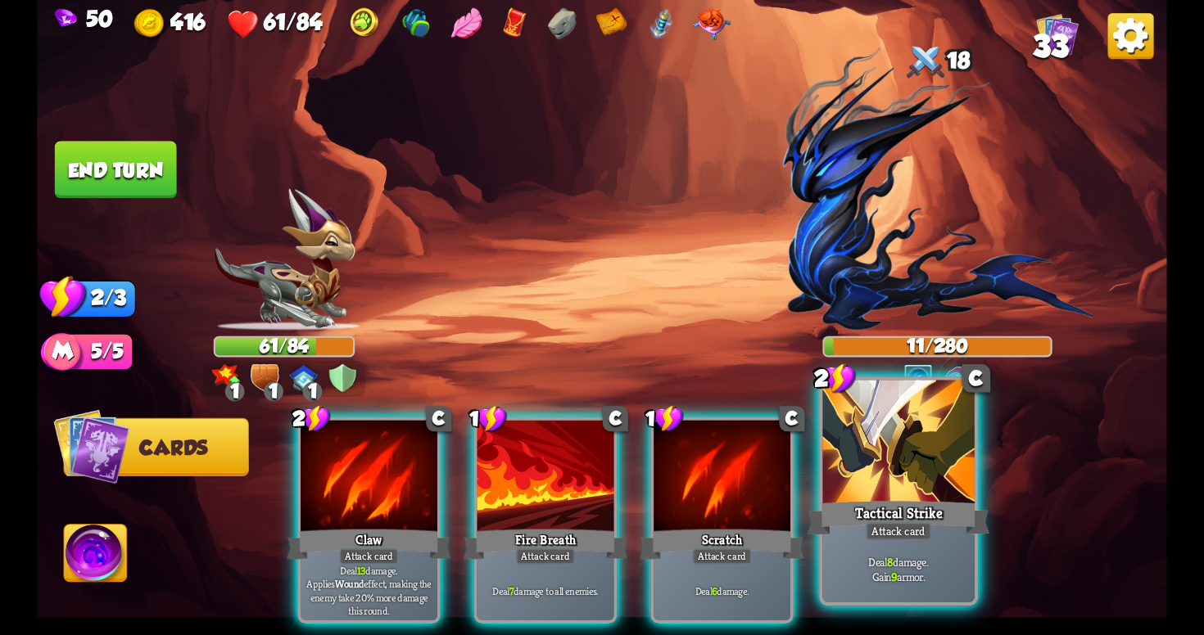
click at [934, 568] on p "Deal 8 damage. Gain 9 armor." at bounding box center [898, 569] width 144 height 30
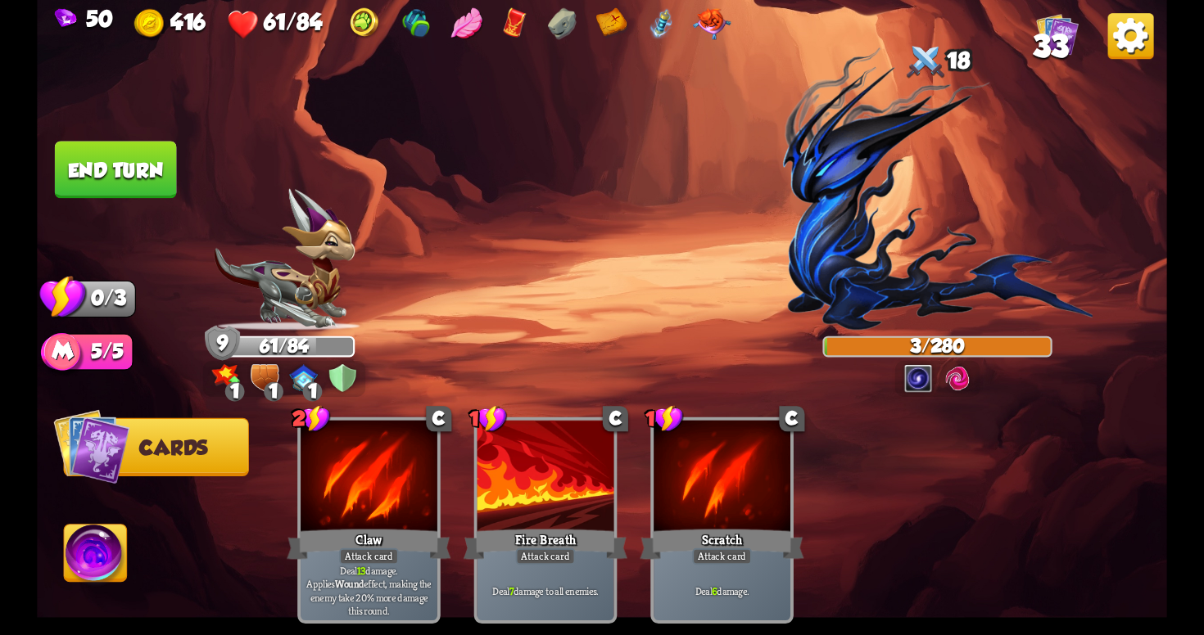
click at [164, 165] on button "End turn" at bounding box center [116, 169] width 122 height 57
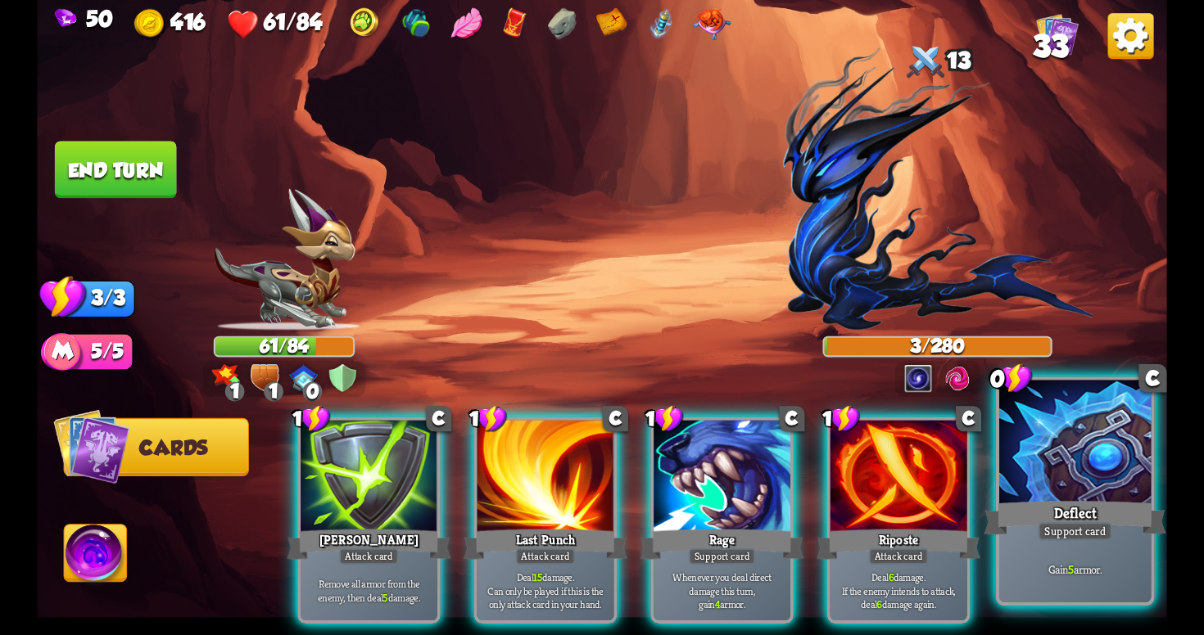
click at [1079, 535] on div "Support card" at bounding box center [1075, 531] width 75 height 19
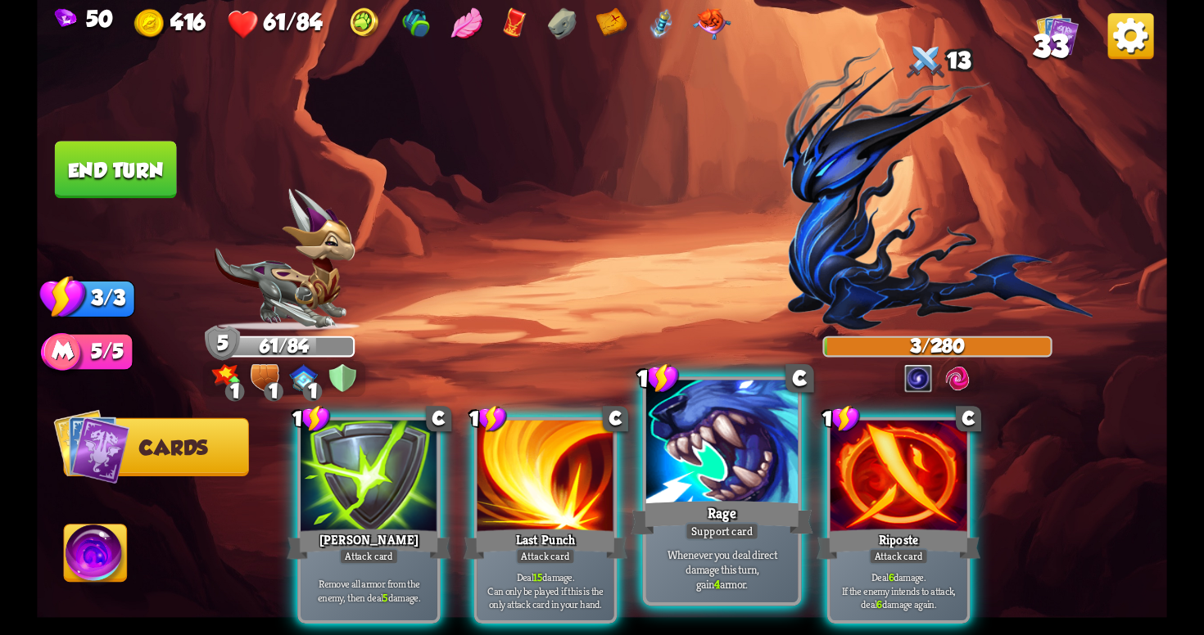
click at [720, 593] on div "Whenever you deal direct damage this turn, gain 4 armor." at bounding box center [721, 569] width 151 height 66
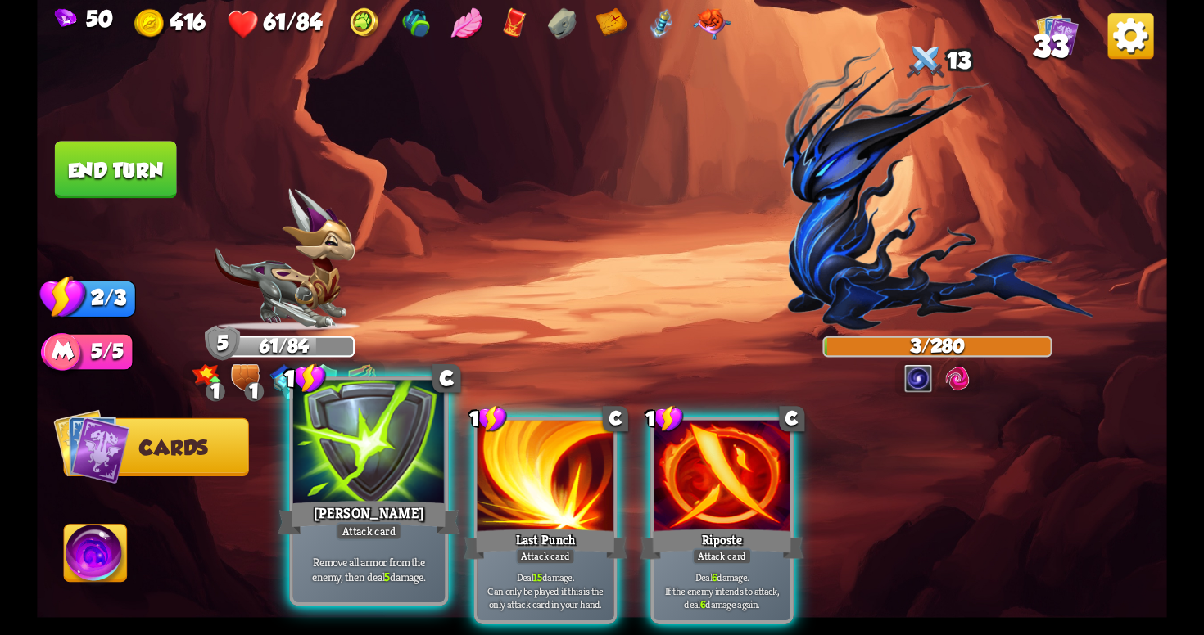
click at [407, 604] on div "1 C [PERSON_NAME] Attack card Remove all armor from the enemy, then deal 5 dama…" at bounding box center [368, 491] width 159 height 229
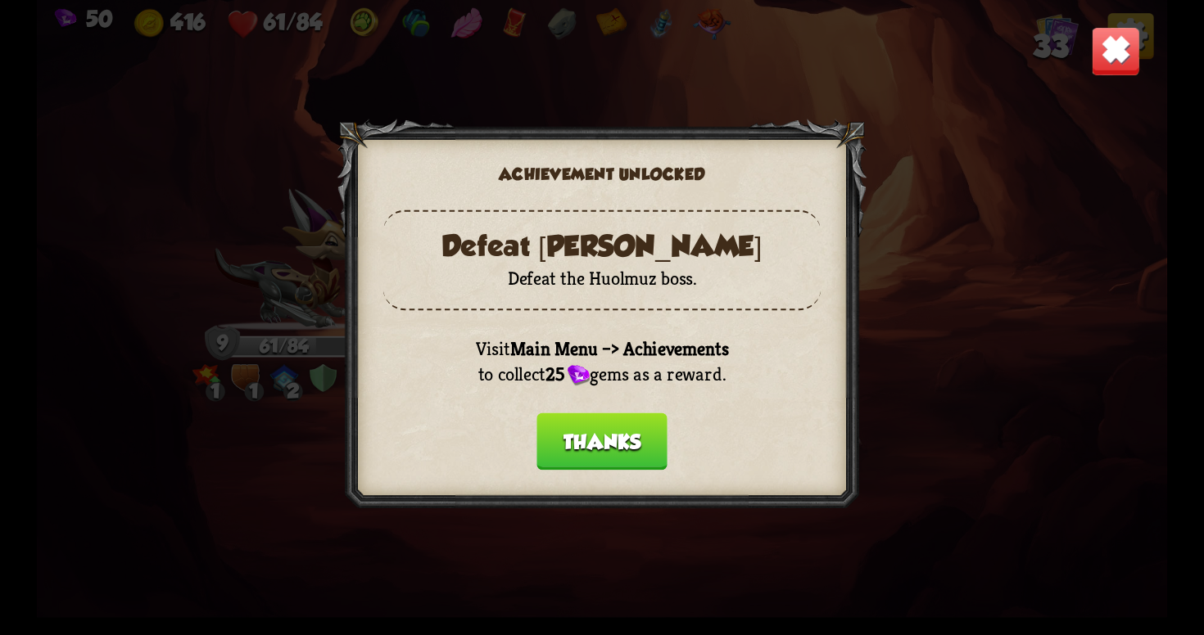
click at [609, 439] on button "Thanks" at bounding box center [601, 441] width 131 height 57
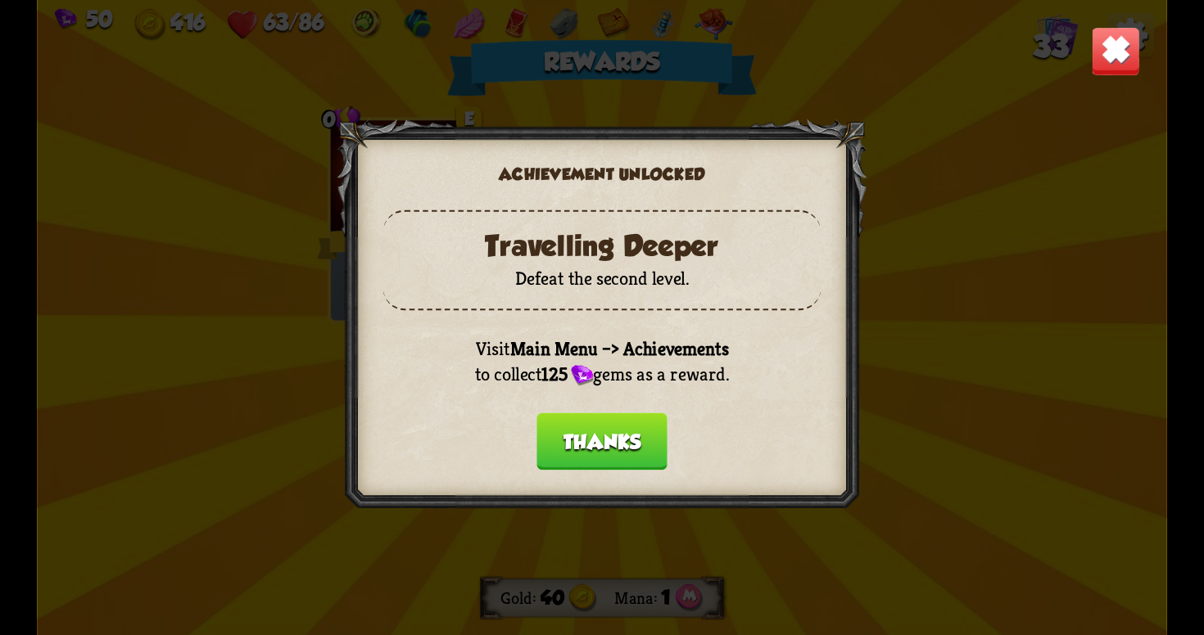
click at [608, 440] on button "Thanks" at bounding box center [601, 441] width 131 height 57
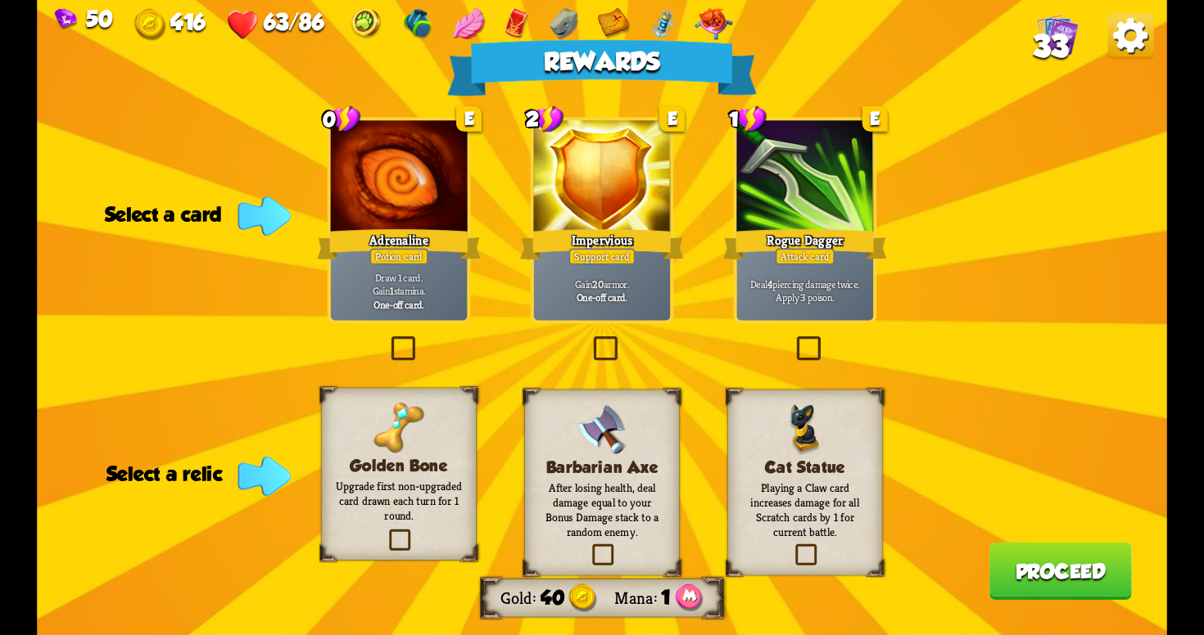
click at [590, 340] on label at bounding box center [590, 340] width 0 height 0
click at [0, 0] on input "checkbox" at bounding box center [0, 0] width 0 height 0
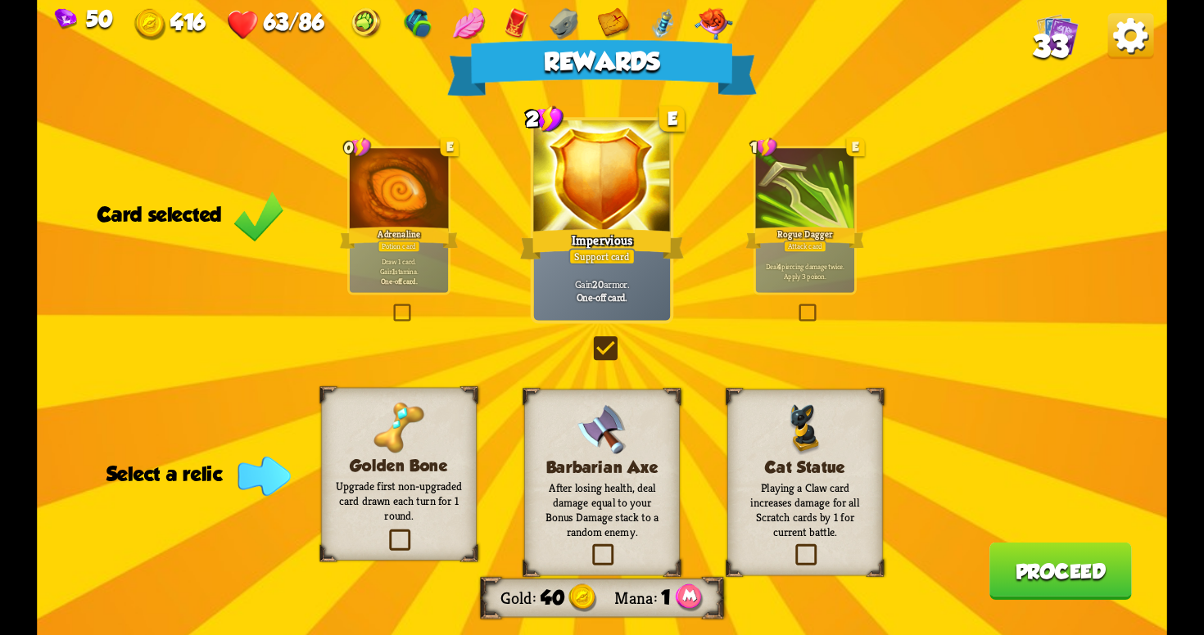
click at [590, 340] on label at bounding box center [590, 340] width 0 height 0
click at [0, 0] on input "checkbox" at bounding box center [0, 0] width 0 height 0
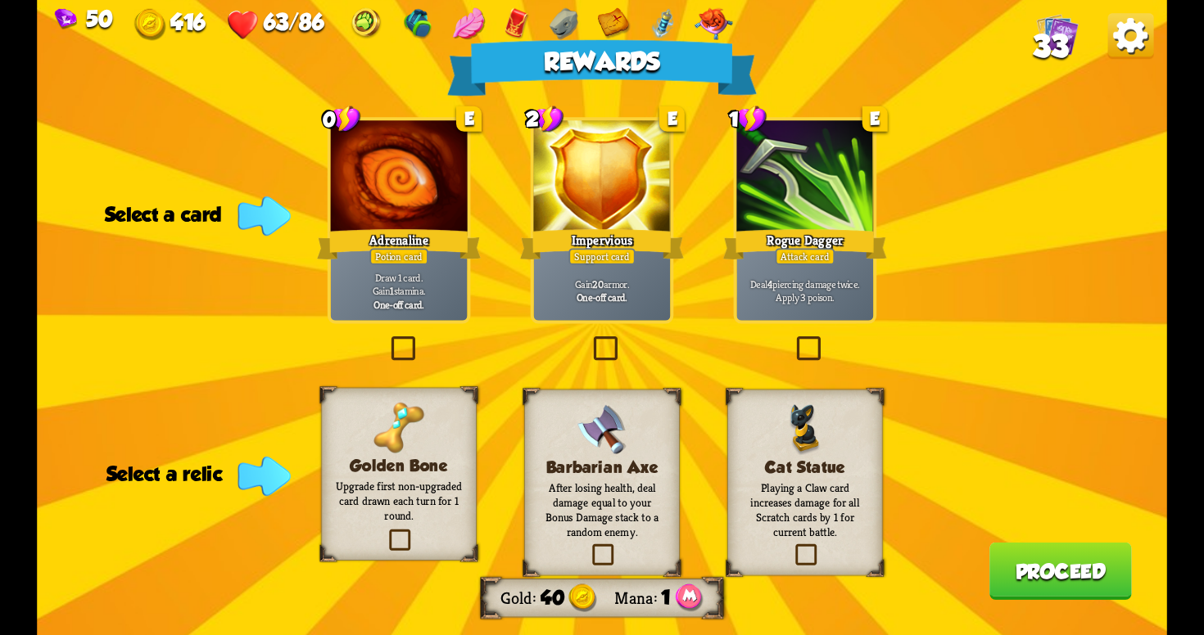
click at [590, 340] on label at bounding box center [590, 340] width 0 height 0
click at [0, 0] on input "checkbox" at bounding box center [0, 0] width 0 height 0
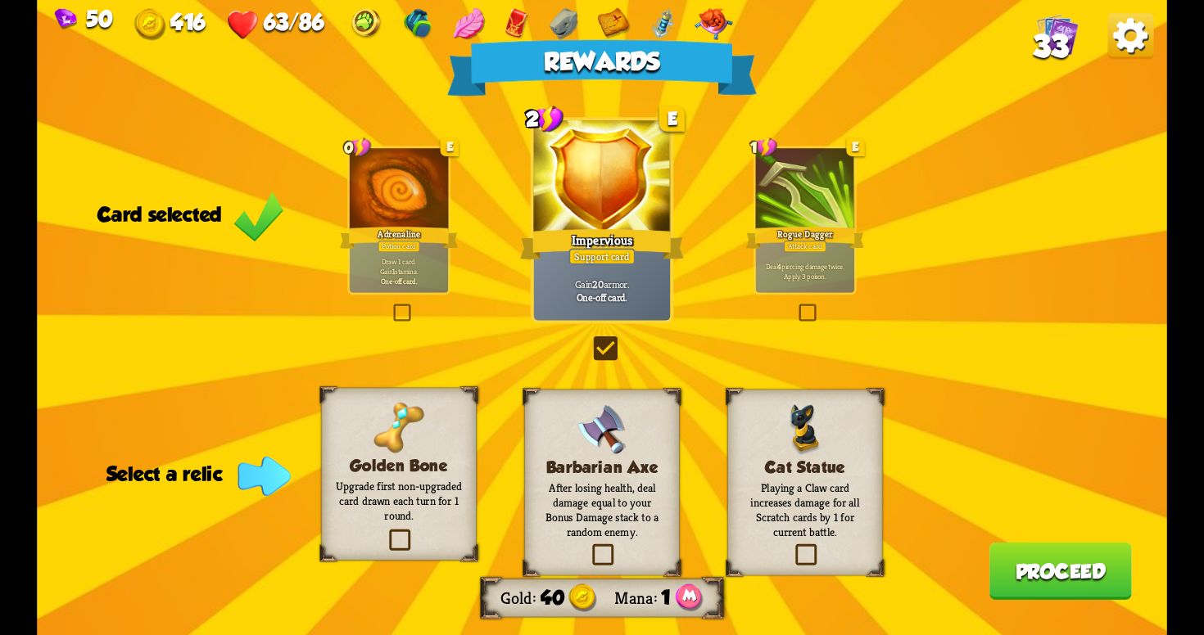
click at [386, 532] on label at bounding box center [386, 532] width 0 height 0
click at [0, 0] on input "checkbox" at bounding box center [0, 0] width 0 height 0
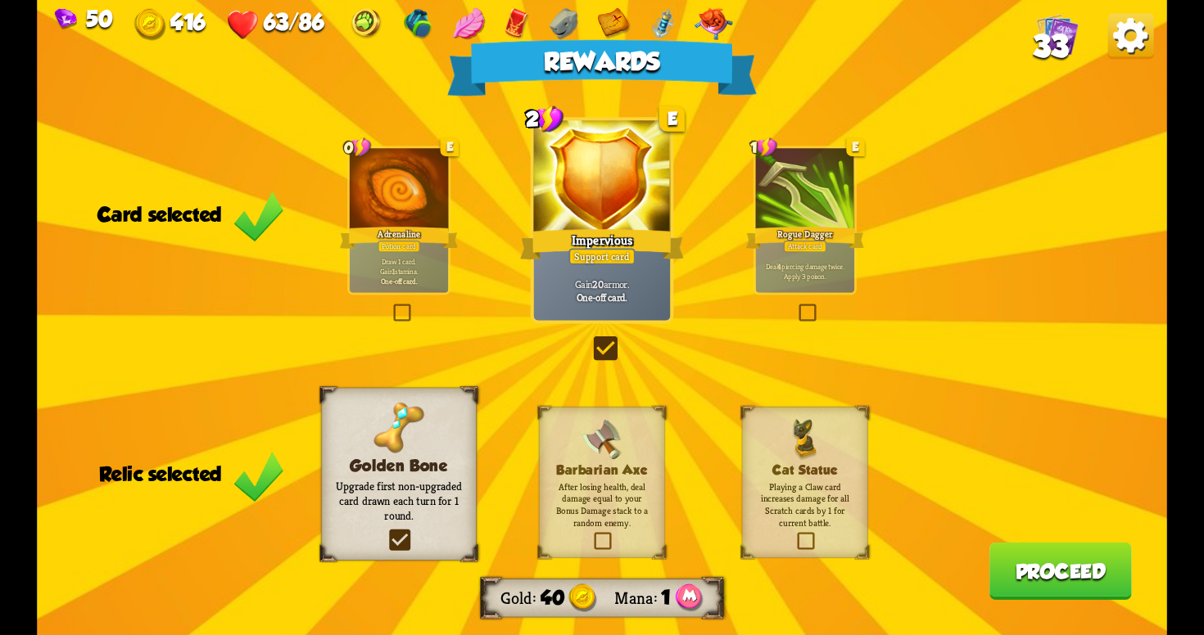
click at [1038, 575] on button "Proceed" at bounding box center [1060, 571] width 142 height 57
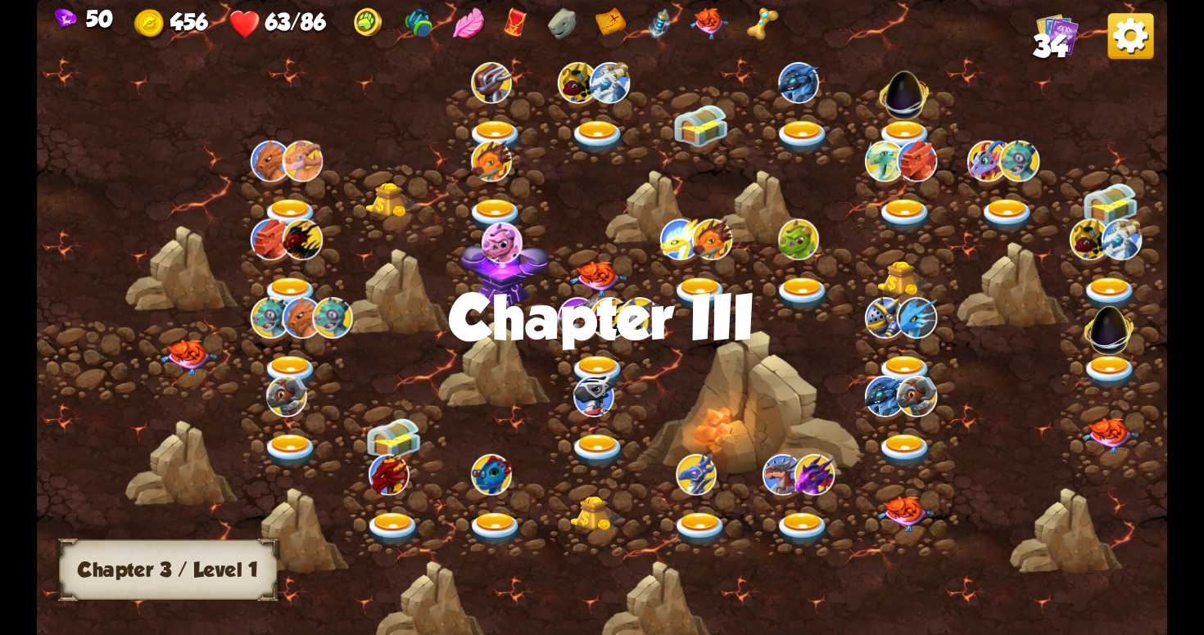
click at [197, 355] on img at bounding box center [188, 358] width 57 height 36
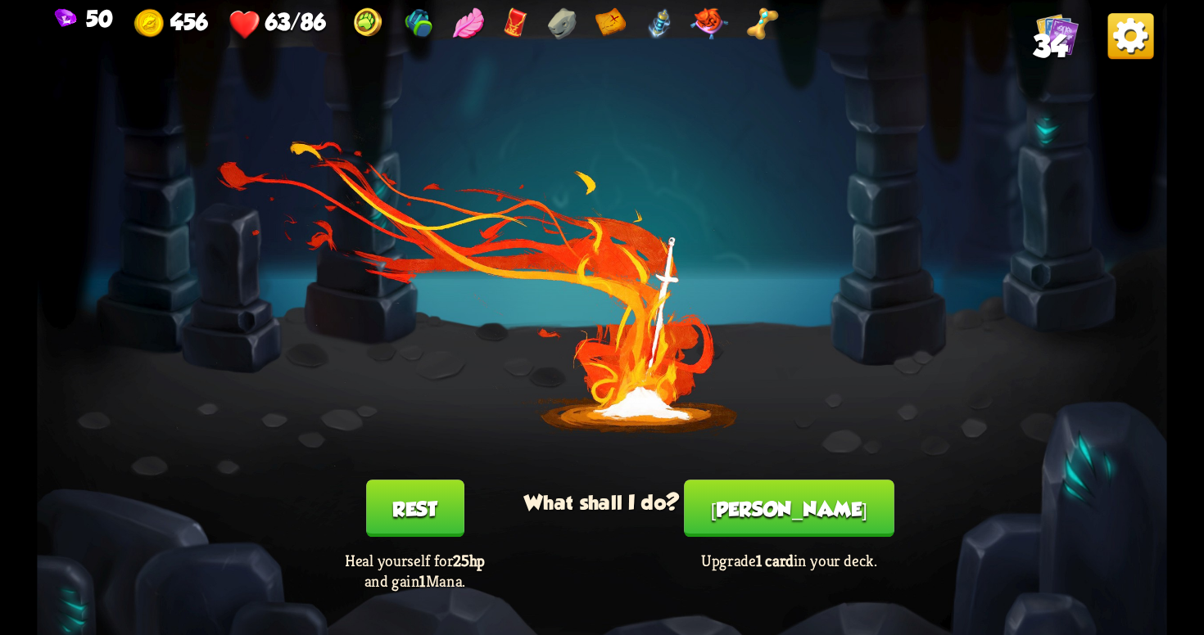
click at [797, 496] on button "[PERSON_NAME]" at bounding box center [789, 508] width 210 height 57
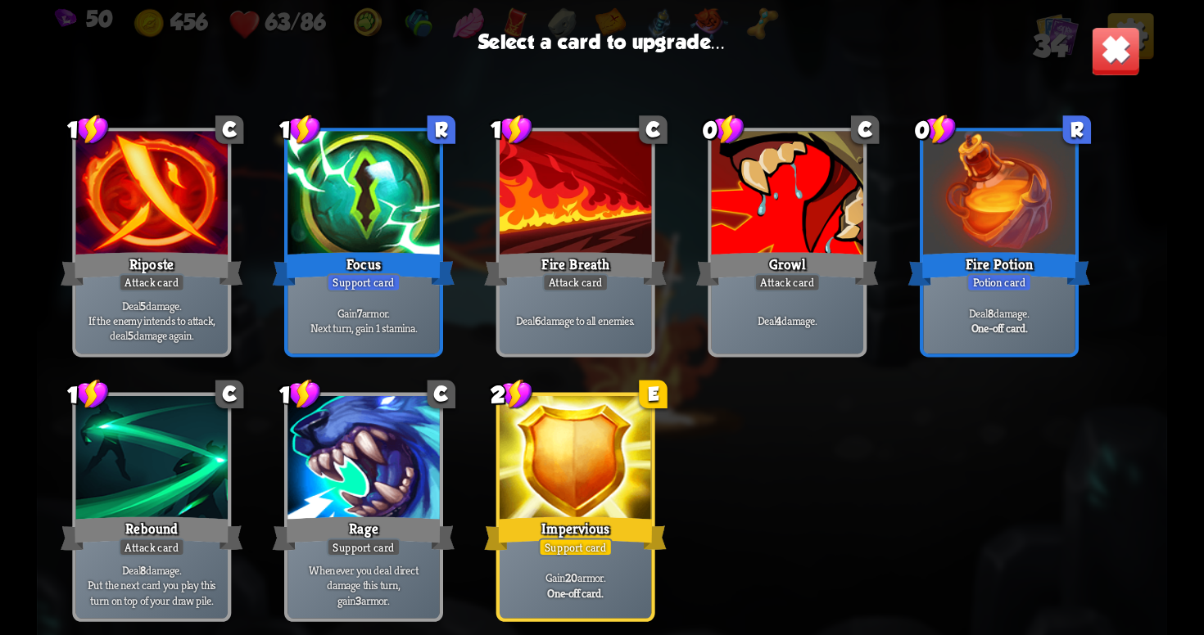
scroll to position [0, 0]
click at [564, 468] on div at bounding box center [575, 460] width 151 height 128
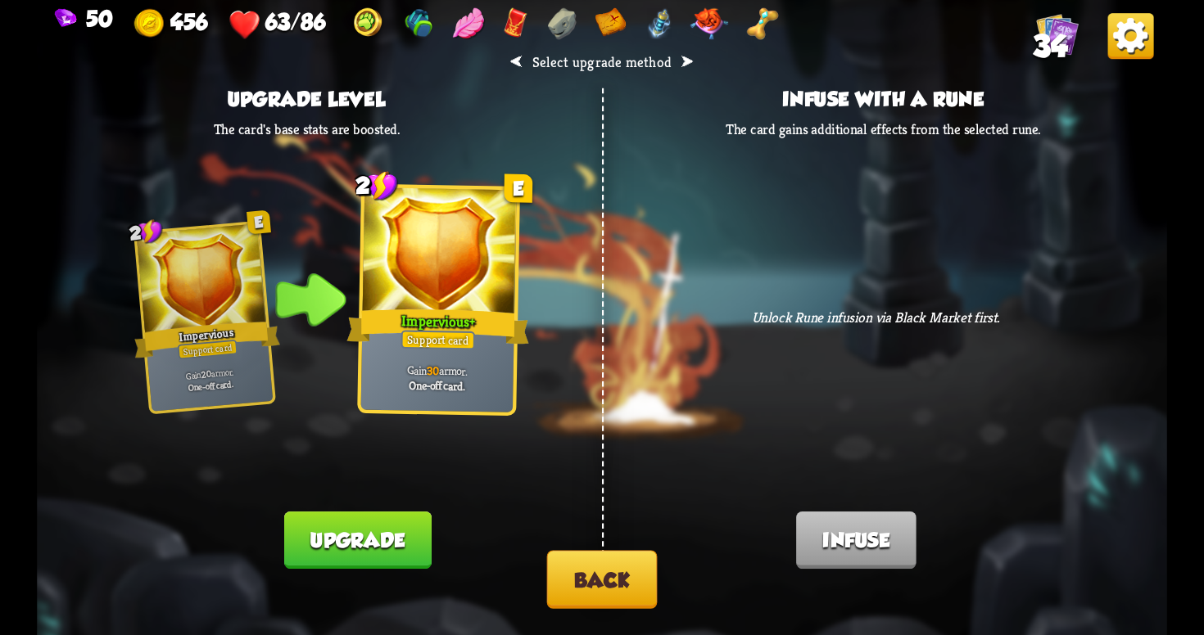
click at [566, 576] on button "Back" at bounding box center [602, 580] width 111 height 58
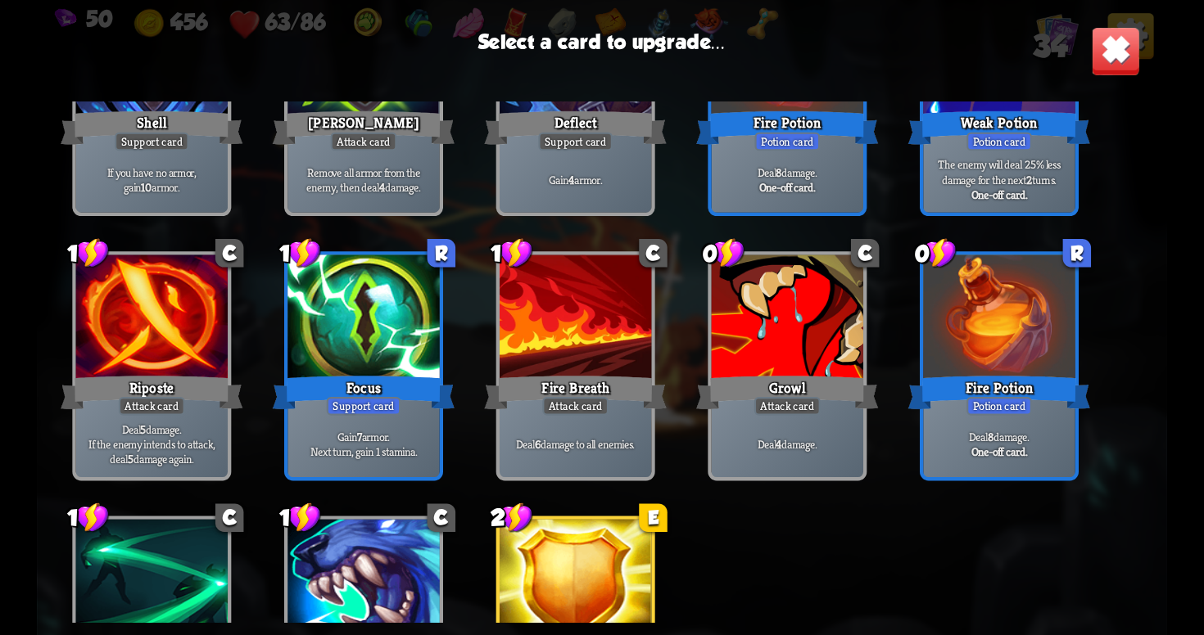
scroll to position [1087, 0]
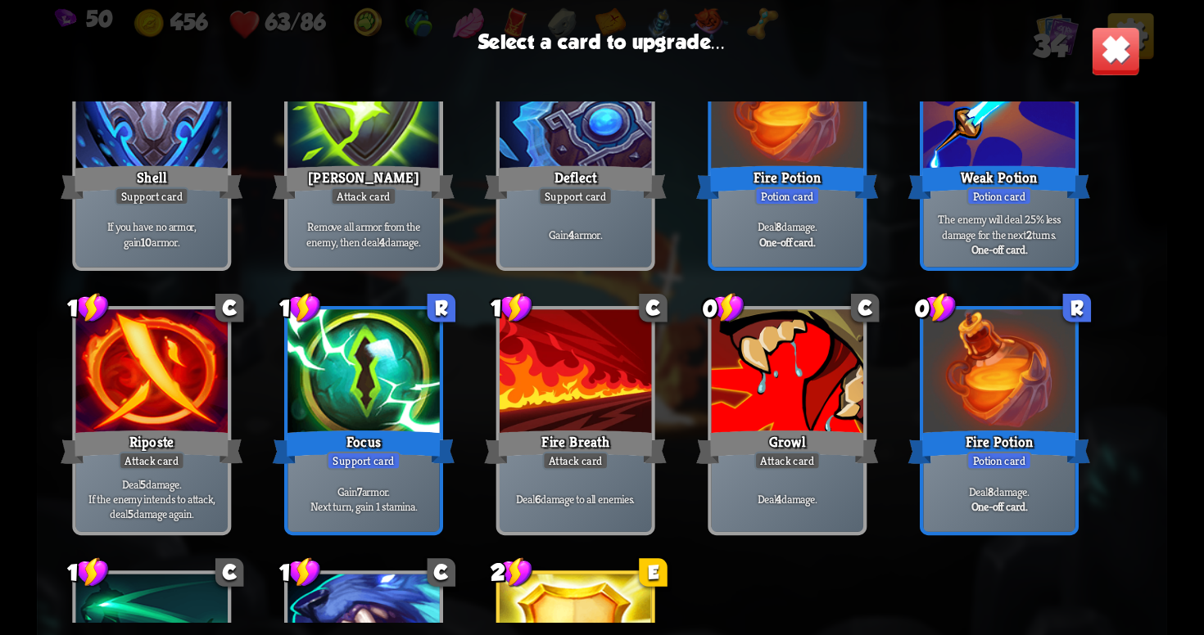
click at [1016, 411] on div at bounding box center [998, 374] width 151 height 128
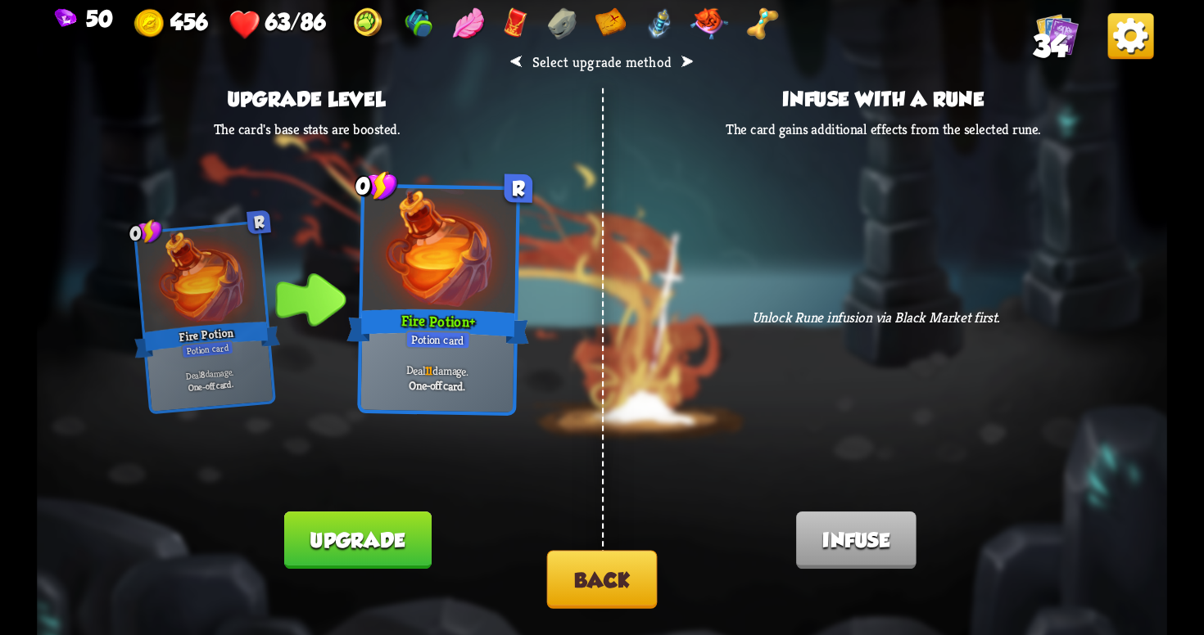
click at [598, 574] on button "Back" at bounding box center [602, 580] width 111 height 58
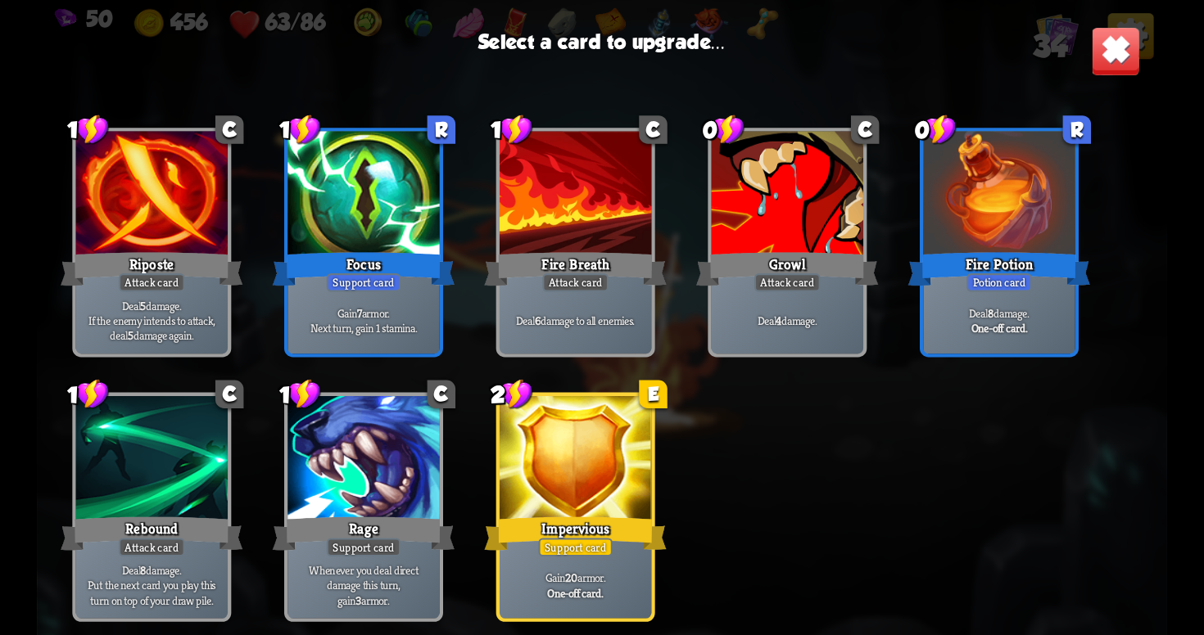
scroll to position [1253, 0]
click at [550, 471] on div at bounding box center [575, 460] width 151 height 128
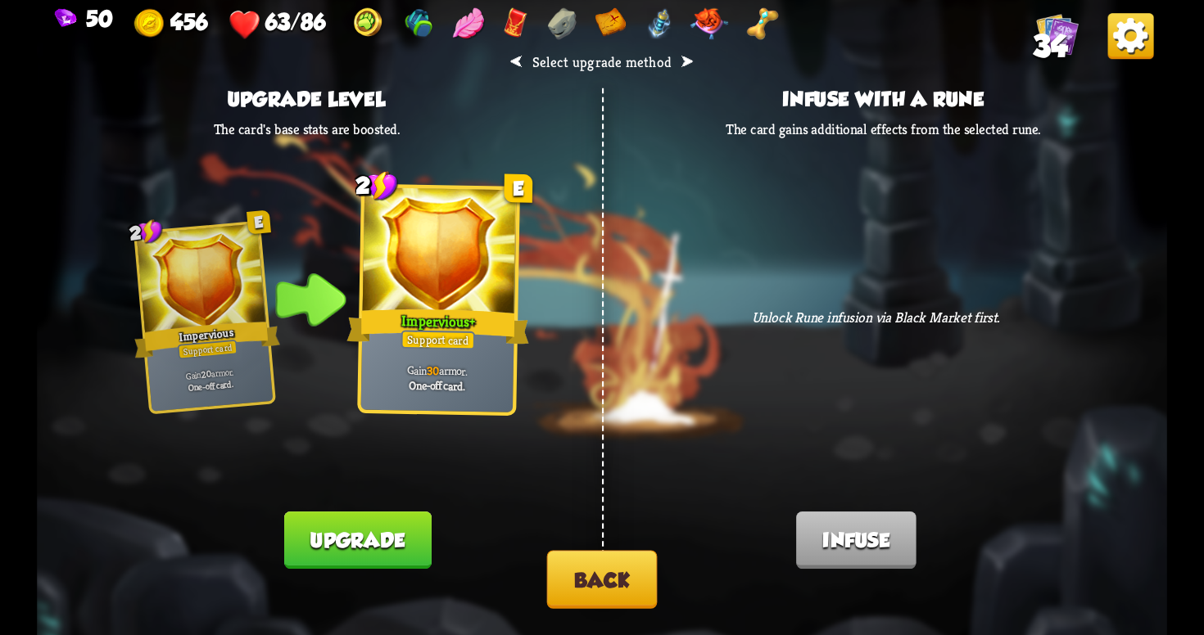
click at [357, 529] on button "Upgrade" at bounding box center [357, 540] width 147 height 57
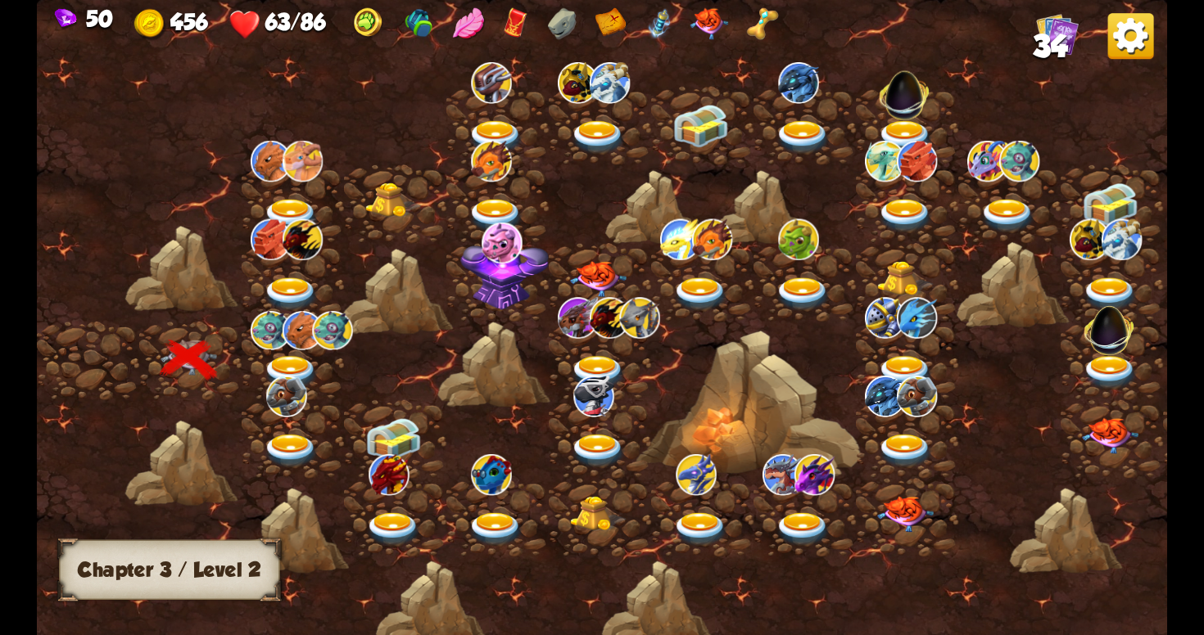
click at [297, 359] on img at bounding box center [291, 373] width 57 height 34
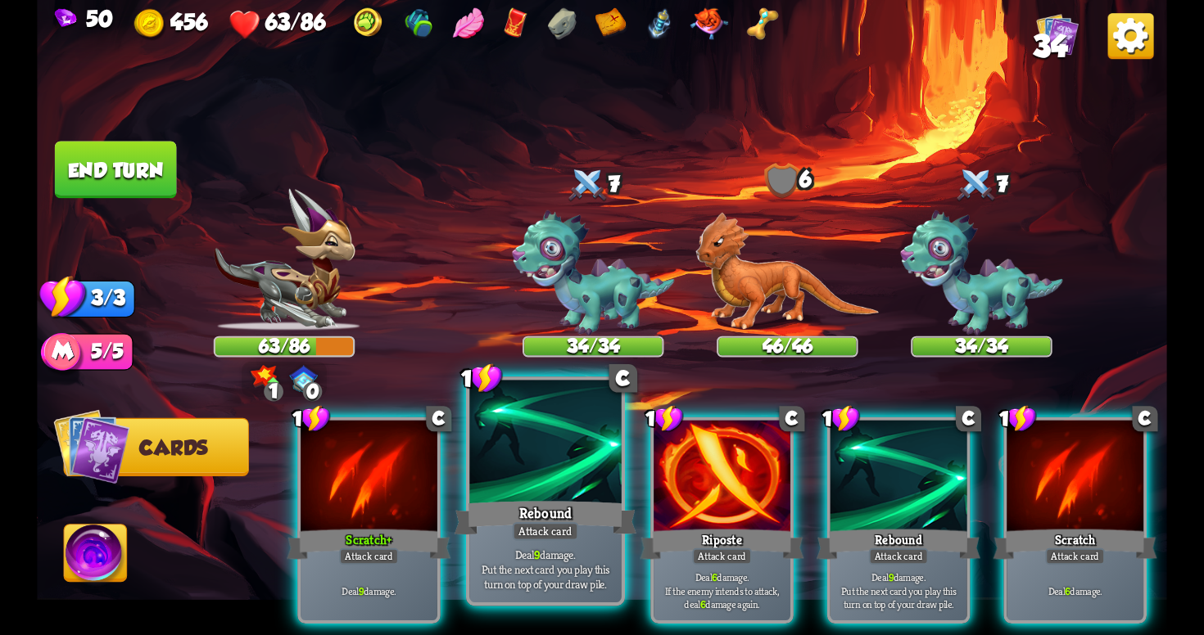
click at [570, 490] on div at bounding box center [544, 445] width 151 height 128
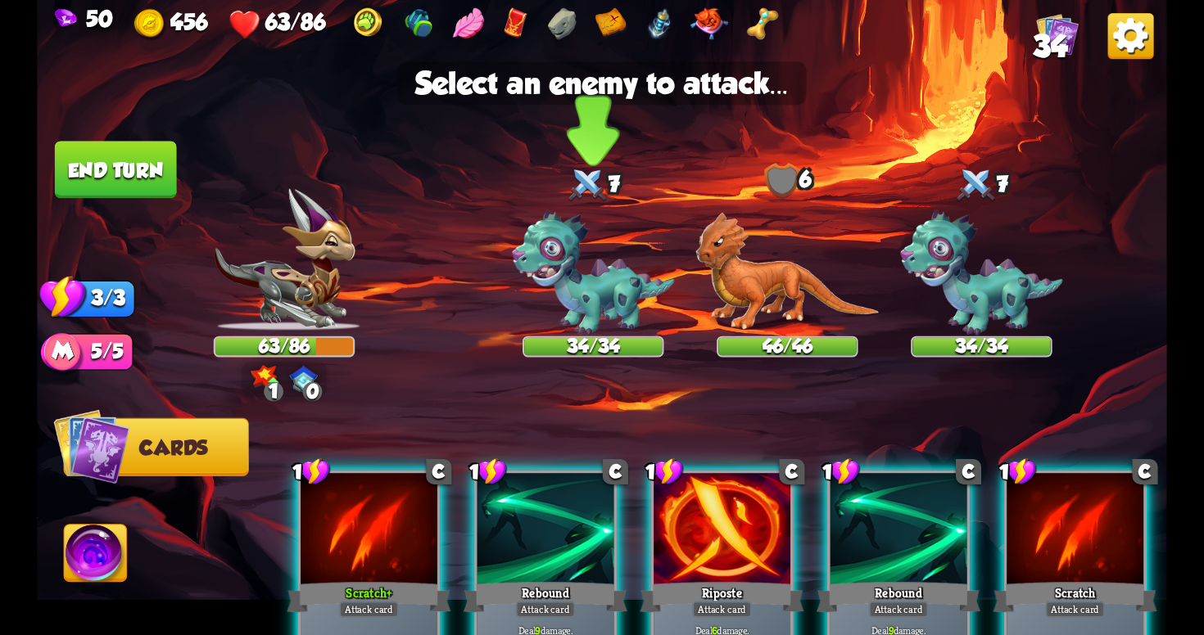
click at [572, 284] on img at bounding box center [593, 272] width 162 height 125
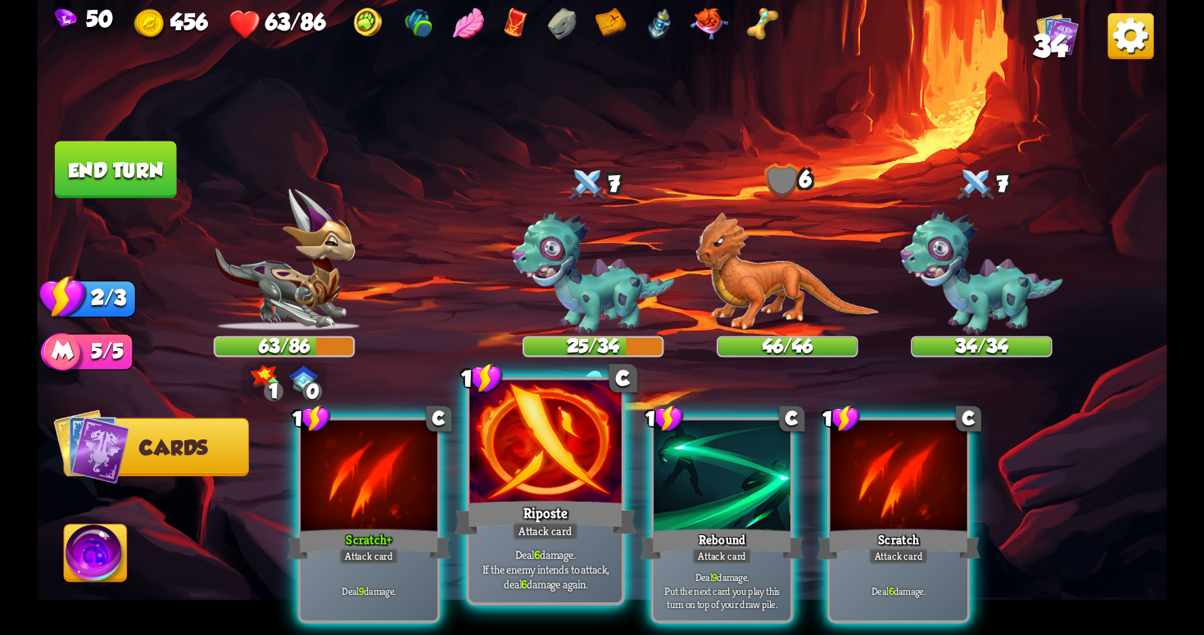
click at [537, 463] on div at bounding box center [544, 445] width 151 height 128
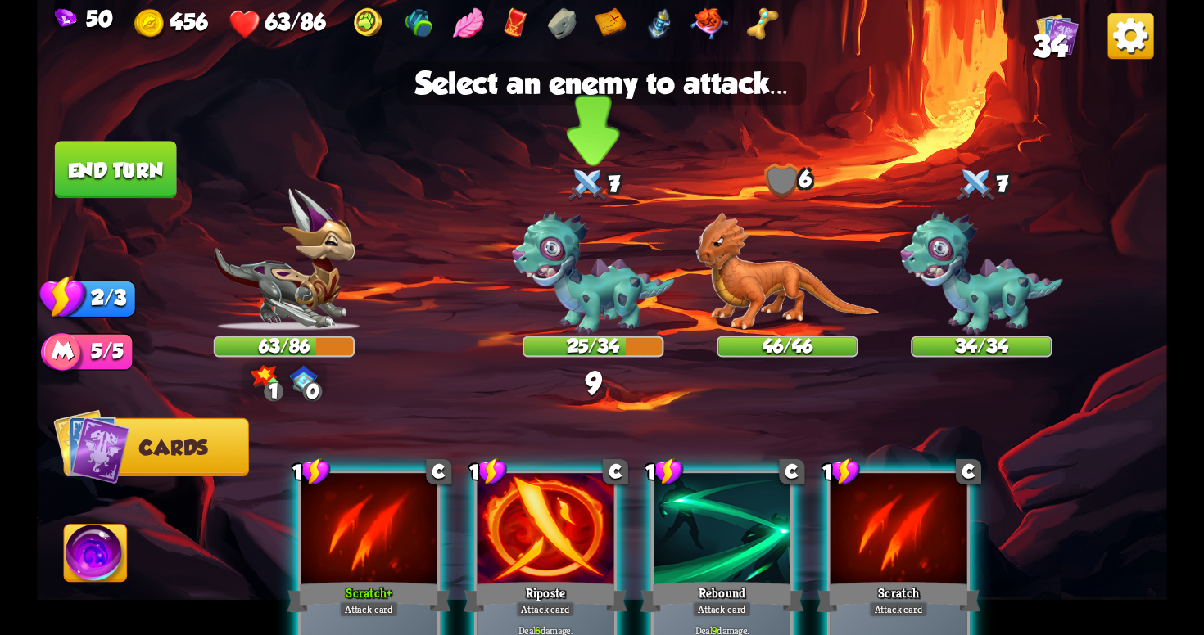
click at [590, 288] on img at bounding box center [593, 272] width 162 height 125
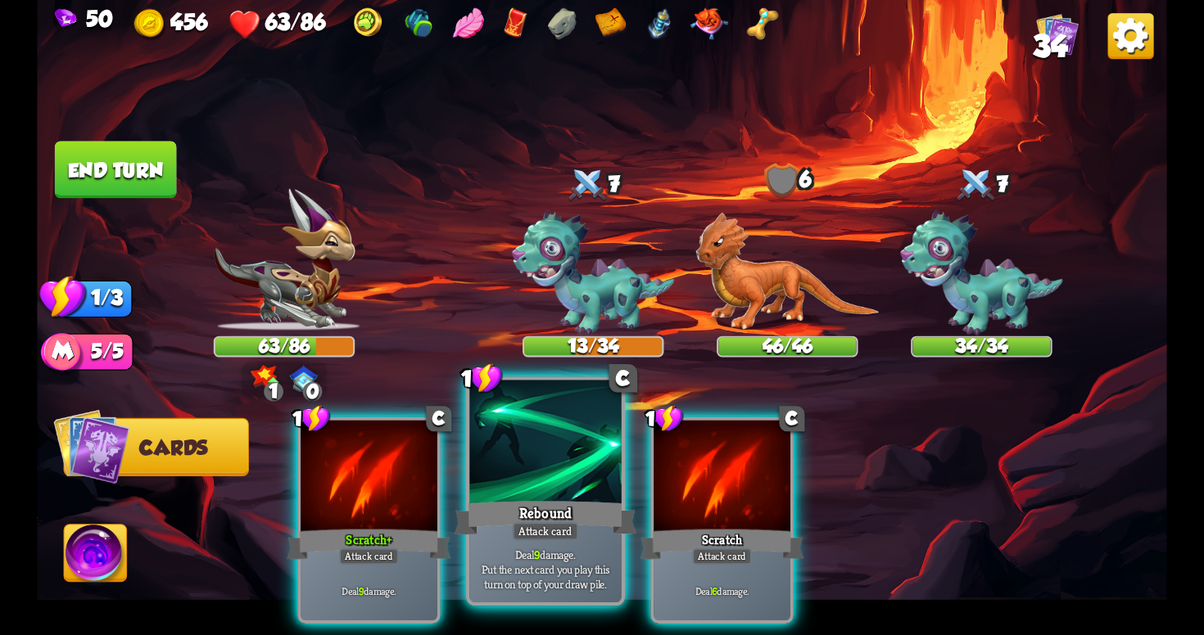
click at [553, 477] on div at bounding box center [544, 445] width 151 height 128
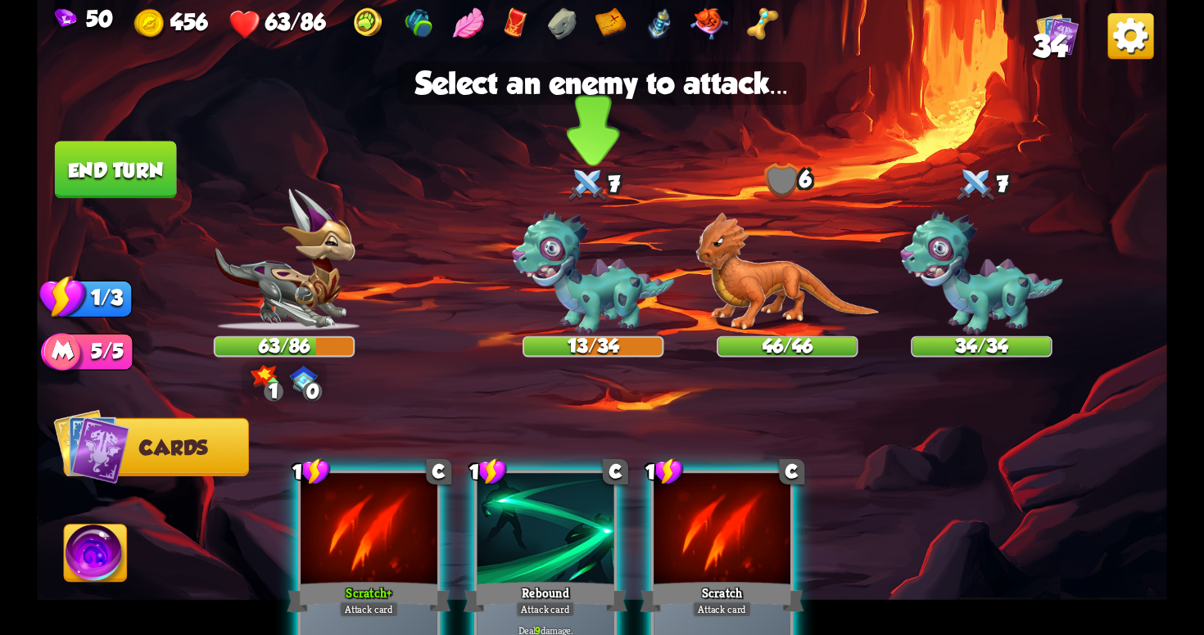
click at [588, 277] on img at bounding box center [593, 272] width 162 height 125
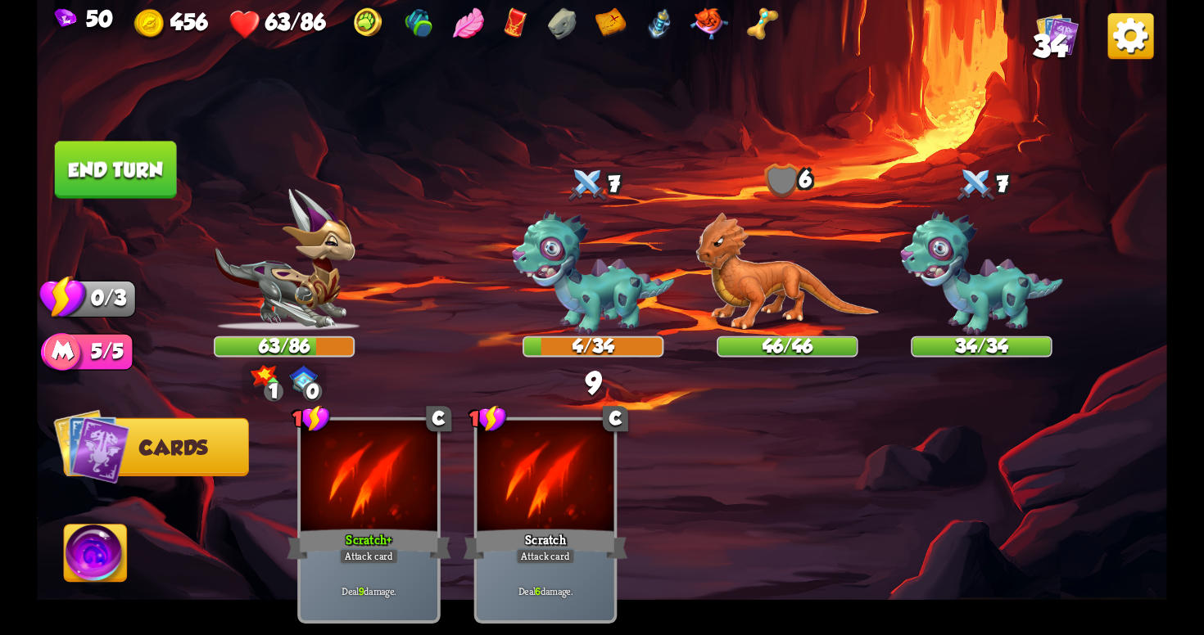
click at [115, 149] on button "End turn" at bounding box center [116, 169] width 122 height 57
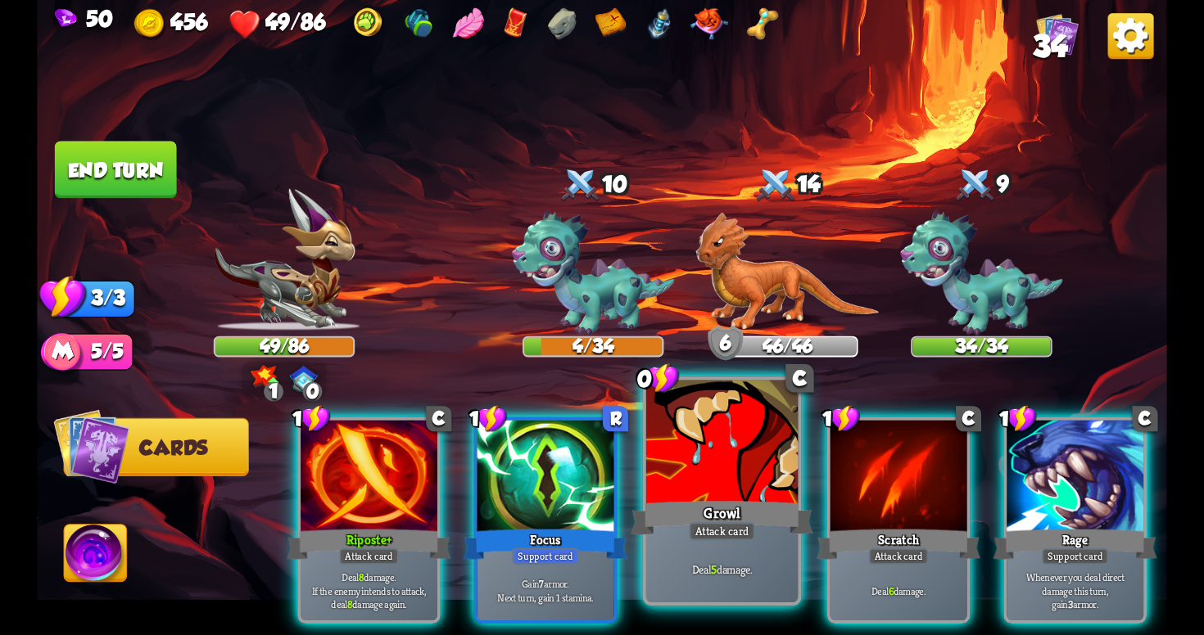
click at [704, 554] on div "Deal 5 damage." at bounding box center [721, 569] width 151 height 66
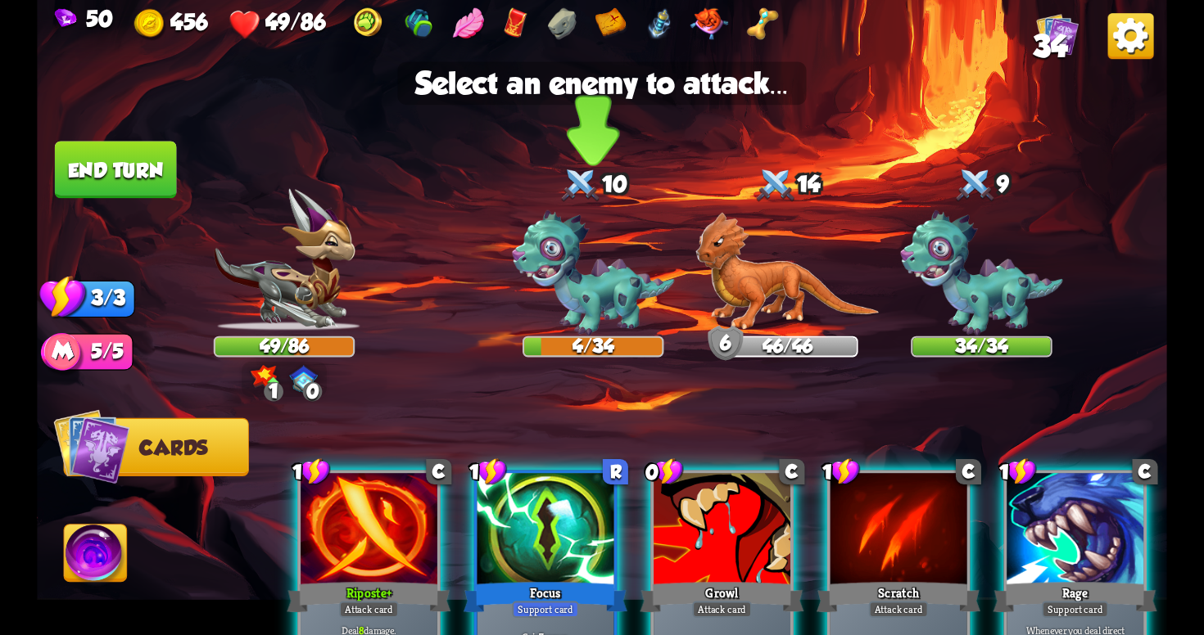
click at [604, 303] on img at bounding box center [593, 272] width 162 height 125
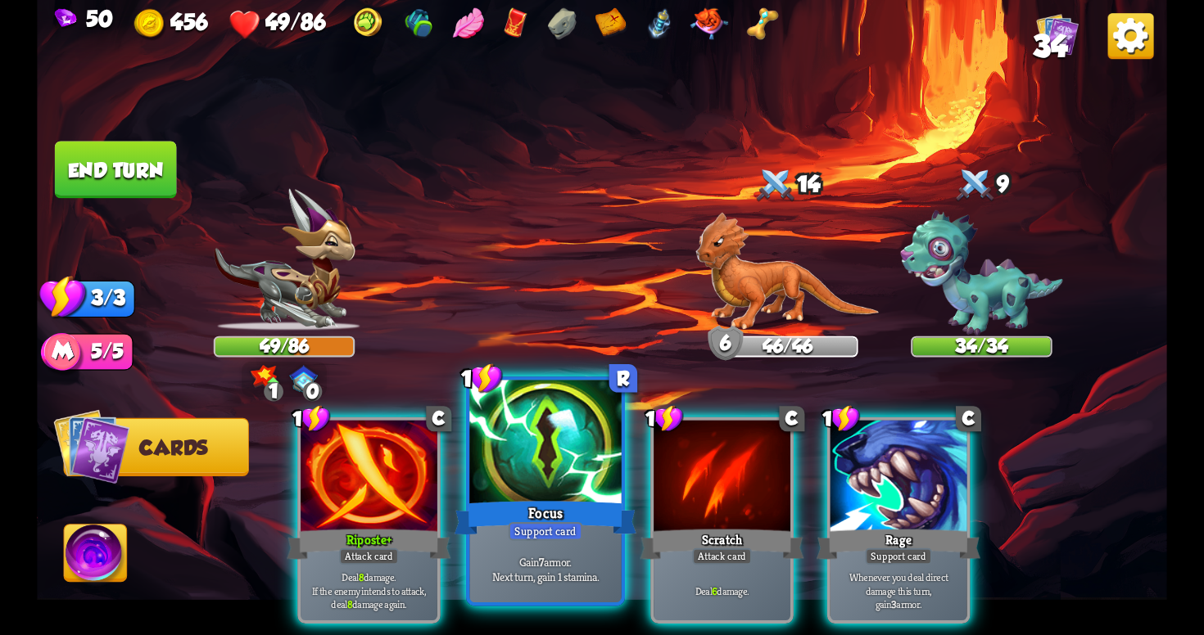
click at [542, 481] on div at bounding box center [544, 445] width 151 height 128
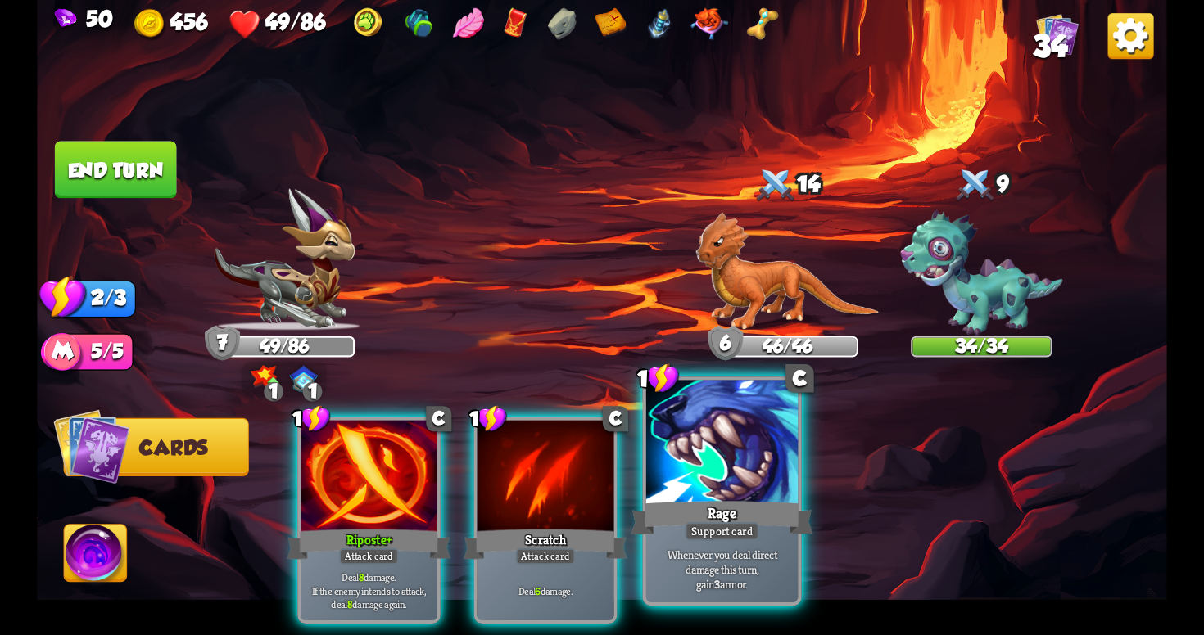
click at [717, 500] on div "Rage" at bounding box center [722, 518] width 182 height 41
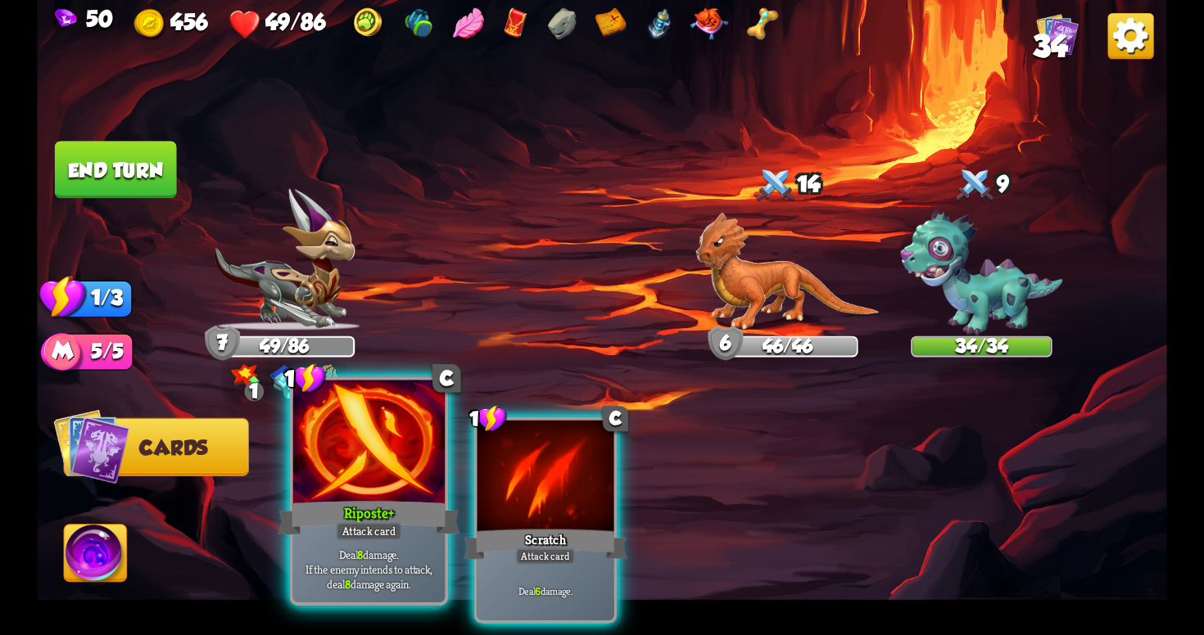
click at [395, 486] on div at bounding box center [368, 445] width 151 height 128
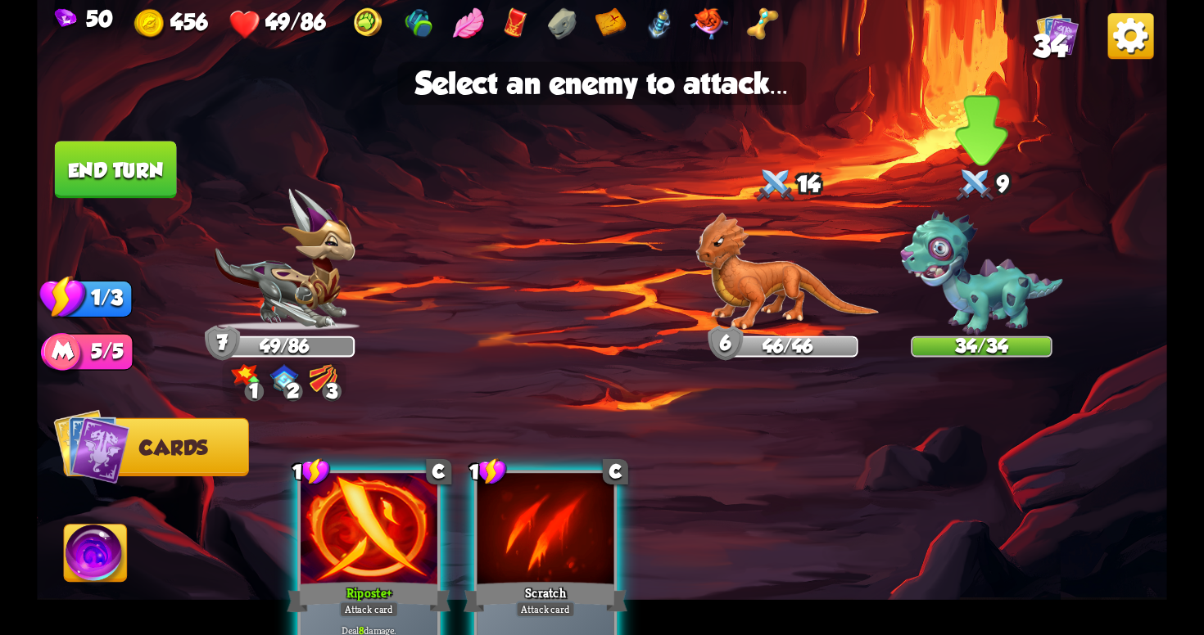
click at [981, 264] on img at bounding box center [981, 272] width 162 height 125
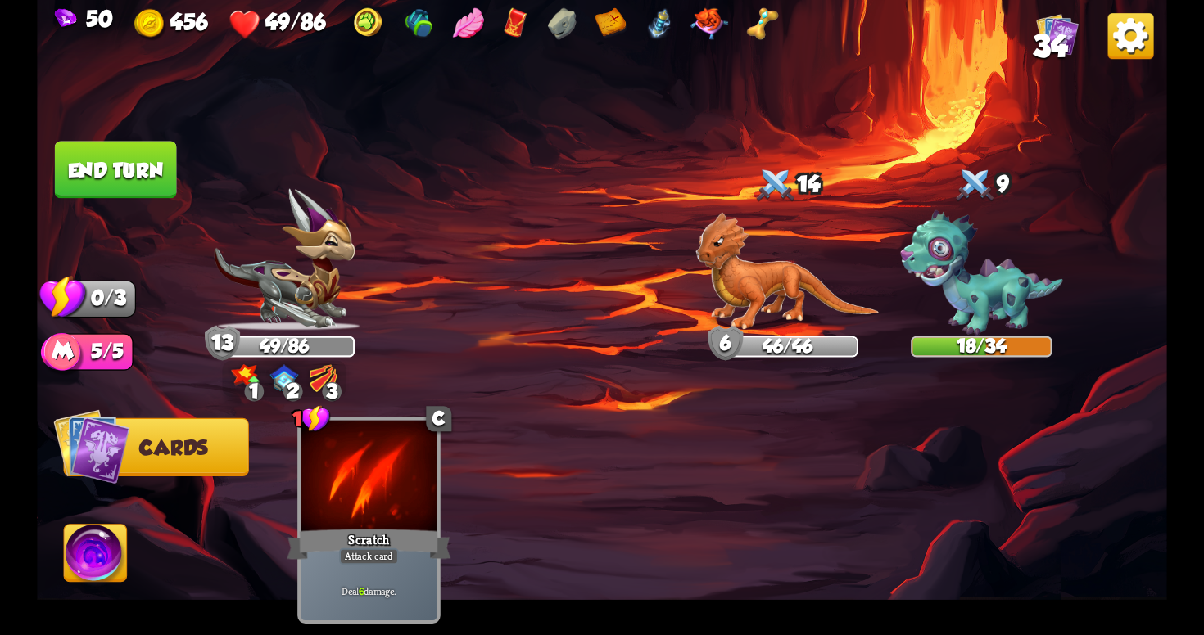
click at [130, 162] on button "End turn" at bounding box center [116, 169] width 122 height 57
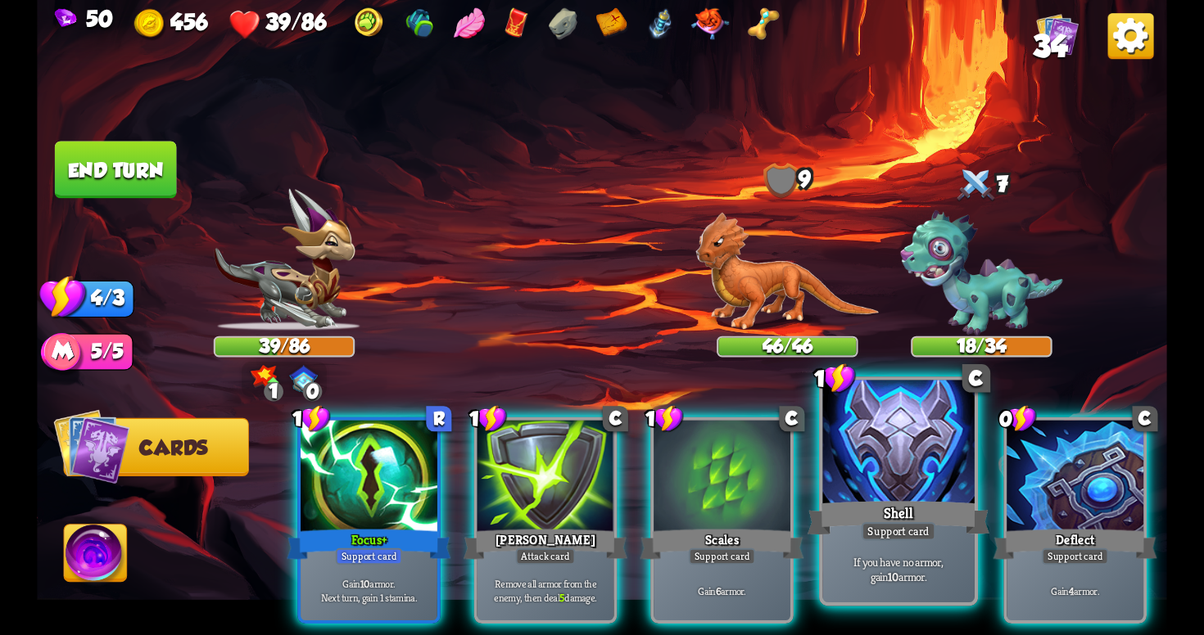
click at [906, 567] on p "If you have no armor, gain 10 armor." at bounding box center [898, 569] width 144 height 30
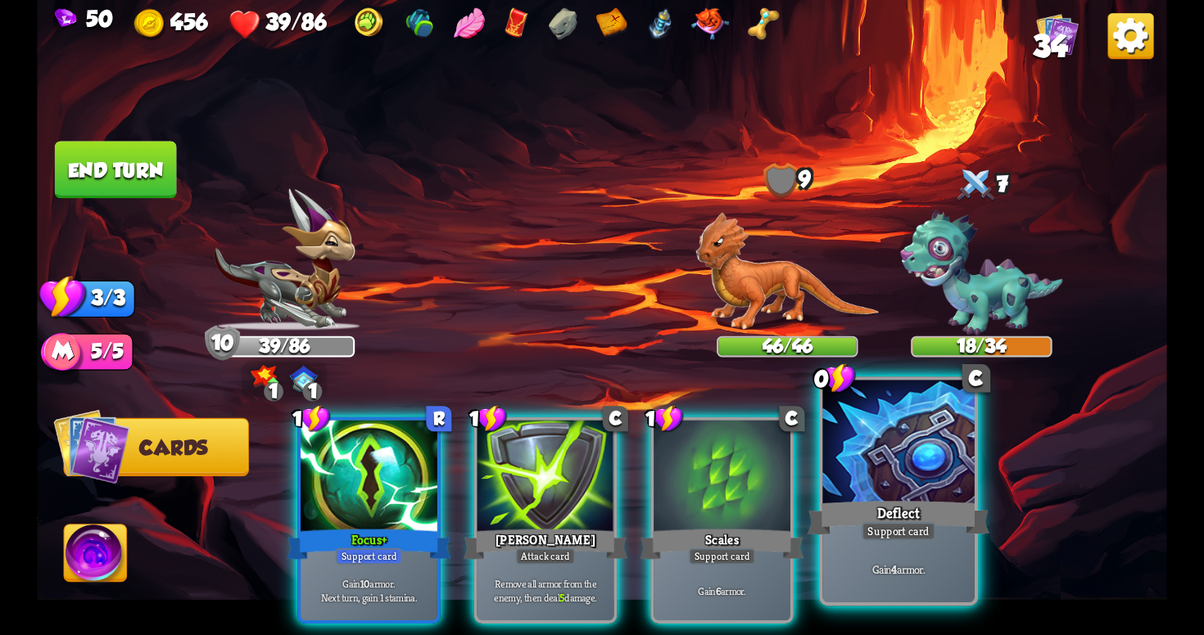
click at [931, 566] on p "Gain 4 armor." at bounding box center [898, 570] width 144 height 15
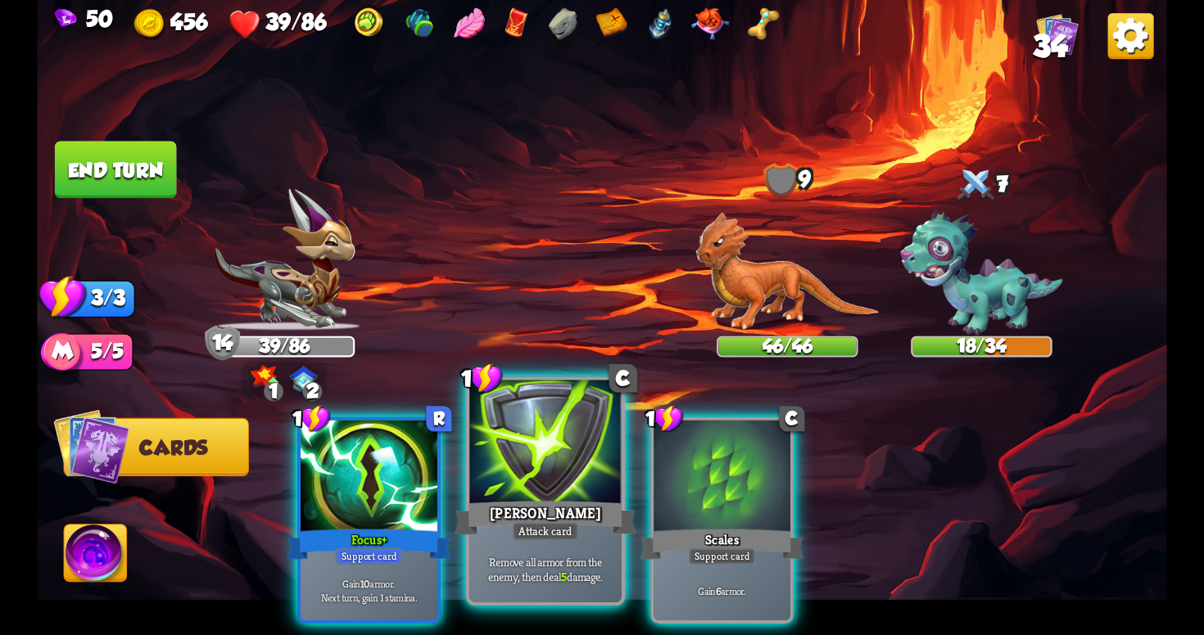
click at [505, 524] on div "[PERSON_NAME]" at bounding box center [545, 518] width 182 height 41
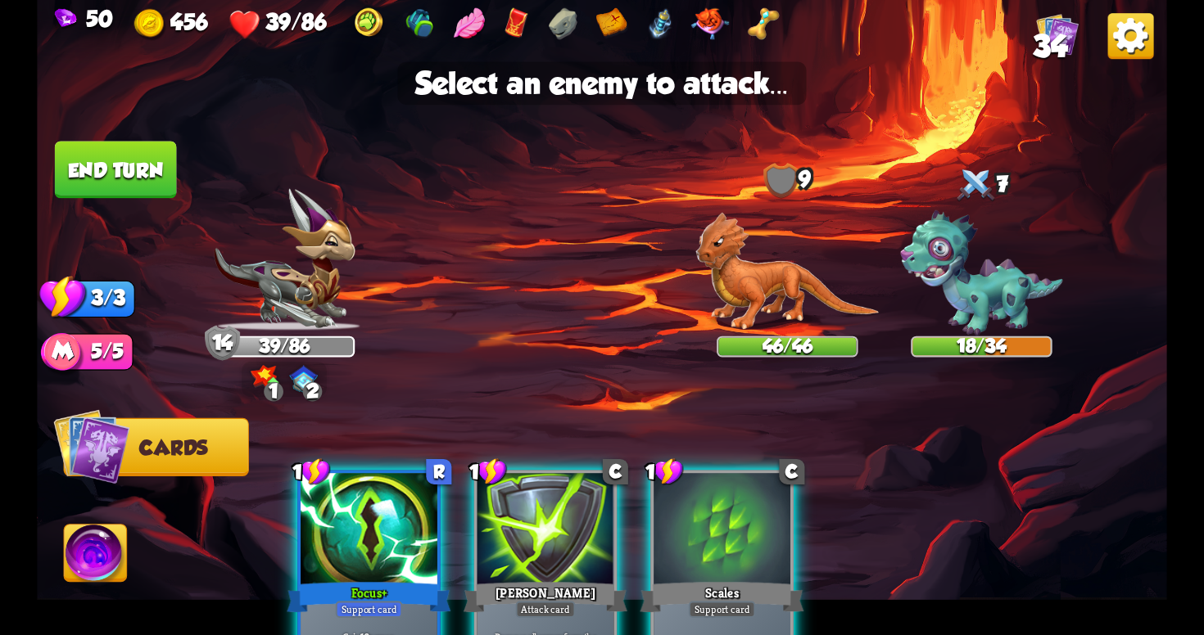
click at [529, 540] on div at bounding box center [545, 530] width 137 height 115
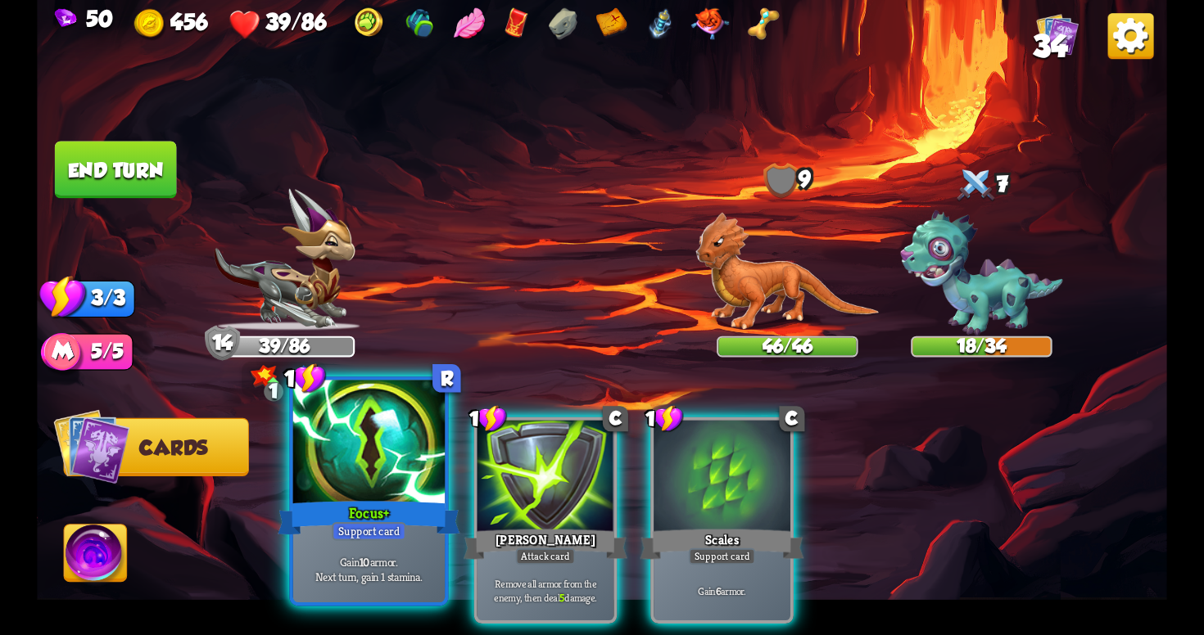
click at [382, 588] on div "Gain 10 armor. Next turn, gain 1 stamina." at bounding box center [368, 569] width 151 height 66
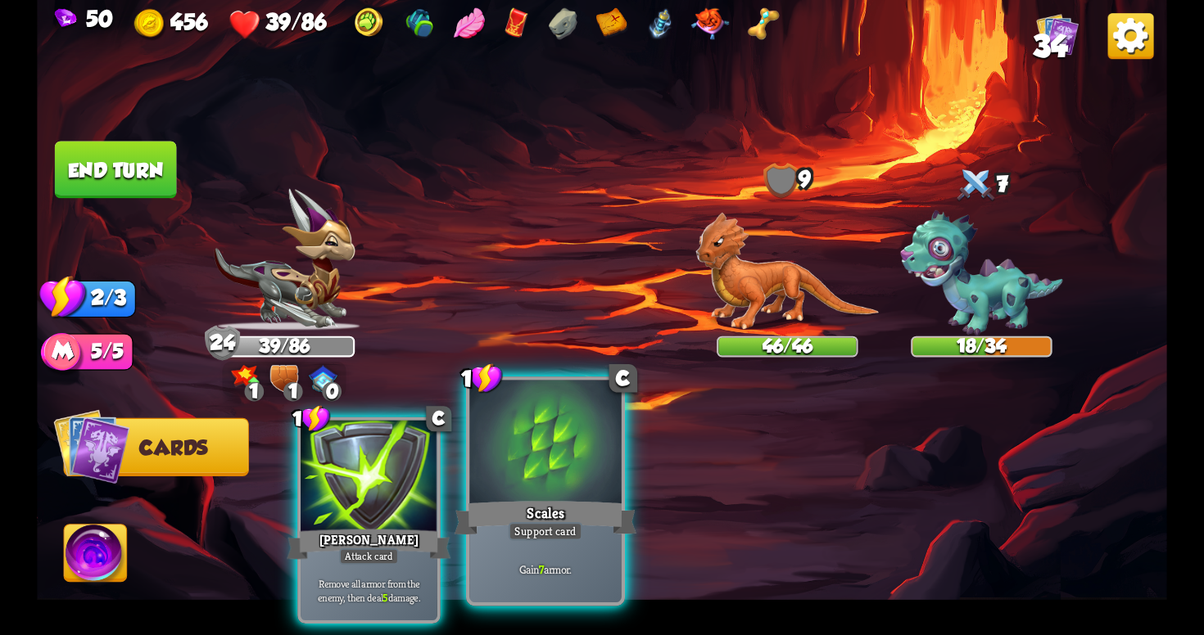
click at [580, 504] on div "Scales" at bounding box center [545, 518] width 182 height 41
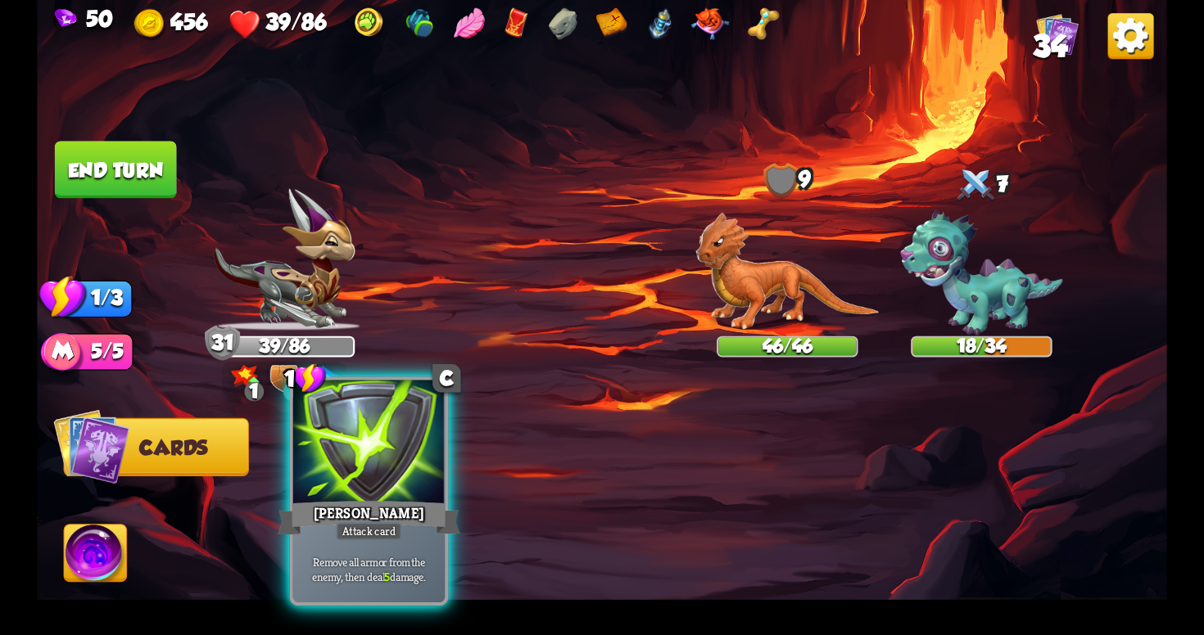
click at [393, 520] on div "[PERSON_NAME]" at bounding box center [369, 518] width 182 height 41
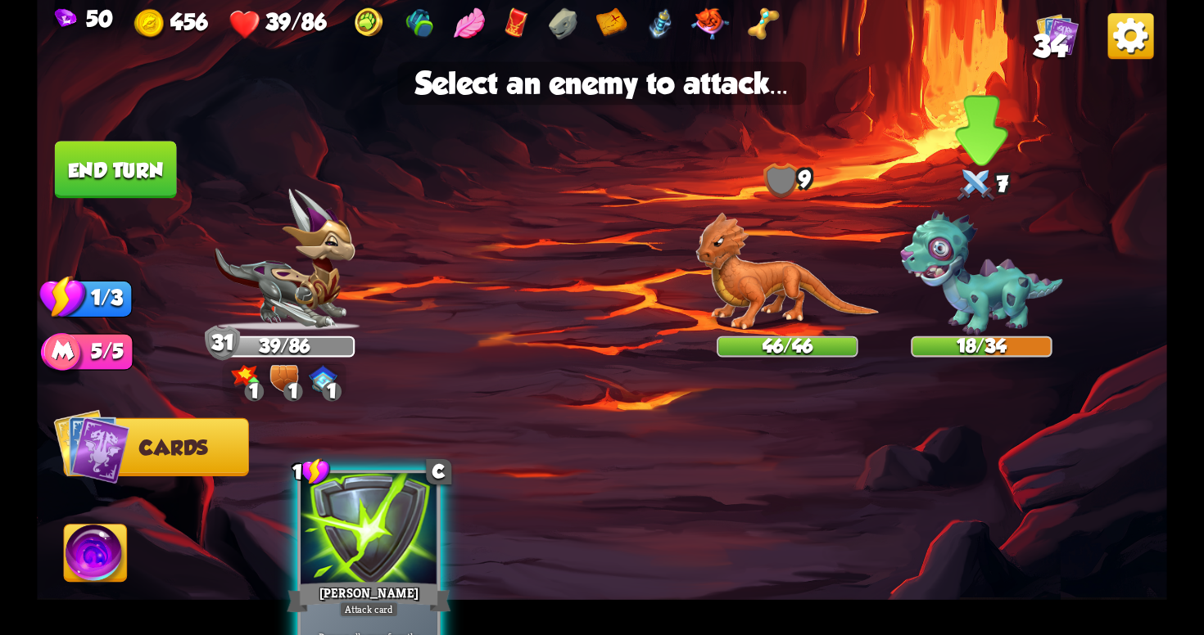
click at [958, 280] on img at bounding box center [981, 272] width 162 height 125
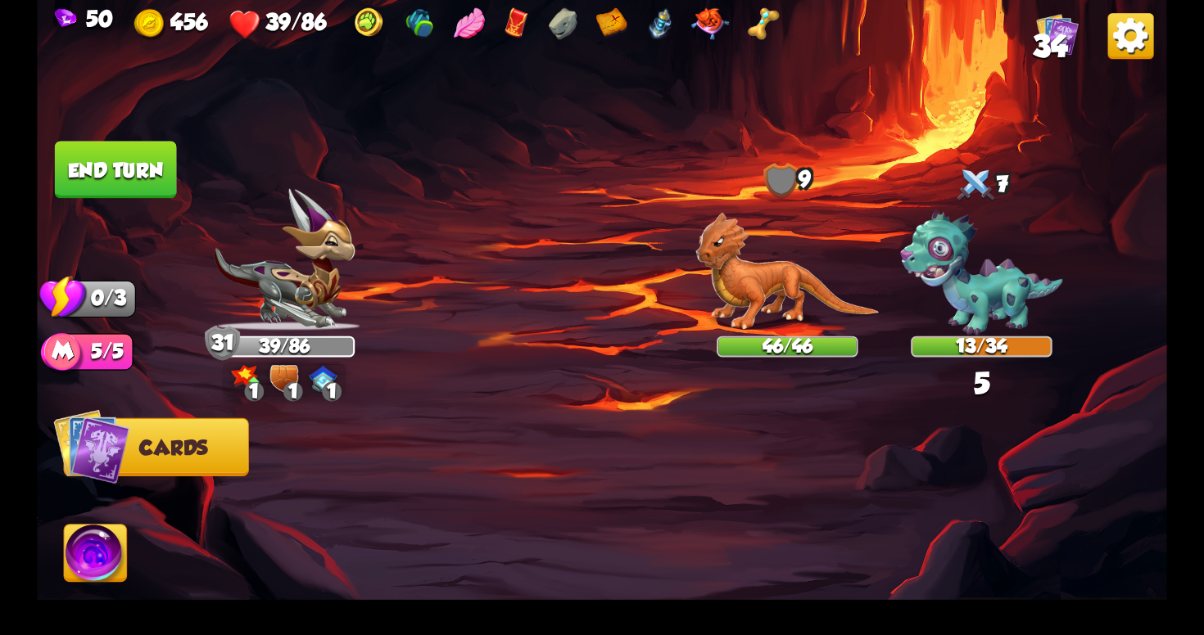
click at [99, 160] on button "End turn" at bounding box center [116, 169] width 122 height 57
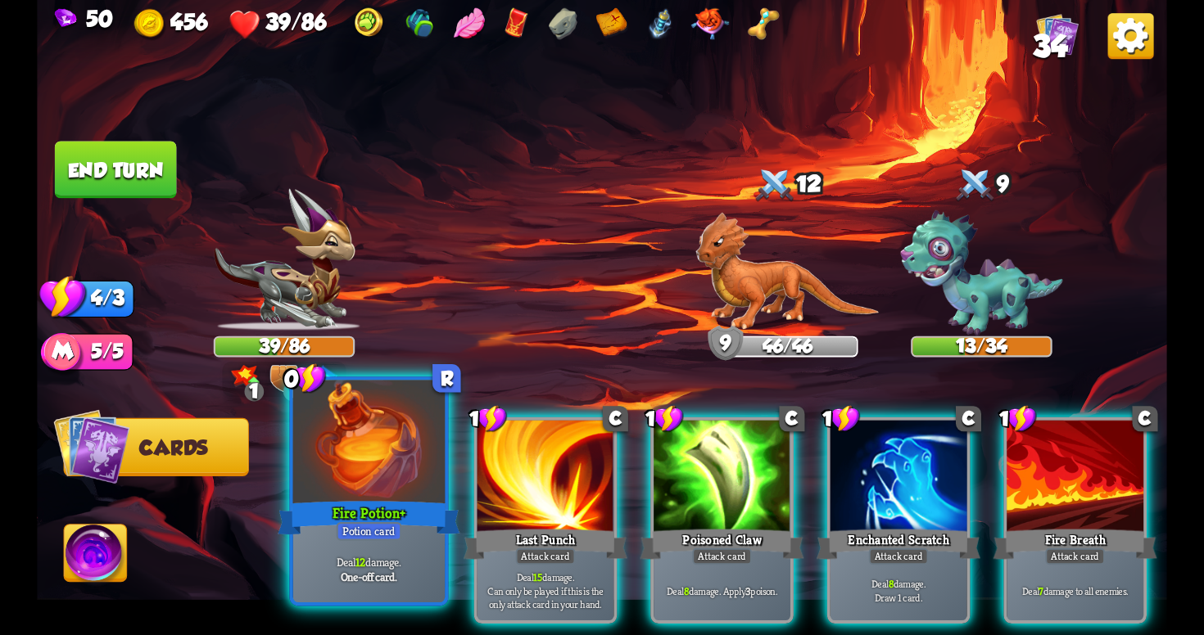
click at [399, 522] on div "Fire Potion+" at bounding box center [369, 518] width 182 height 41
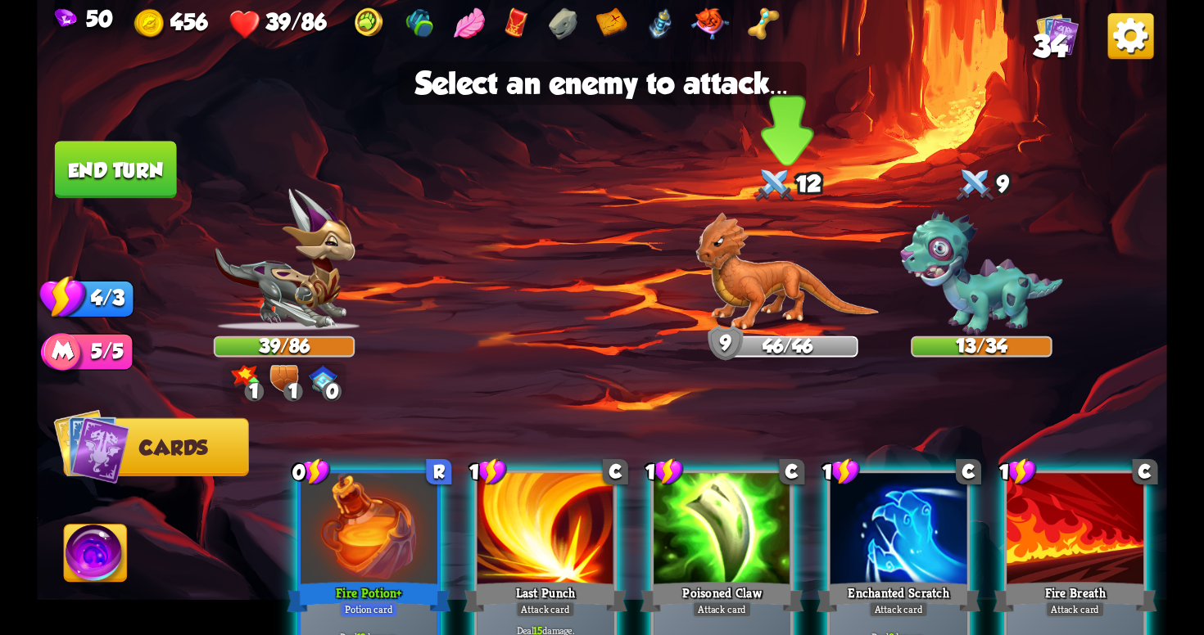
click at [767, 289] on img at bounding box center [786, 271] width 183 height 119
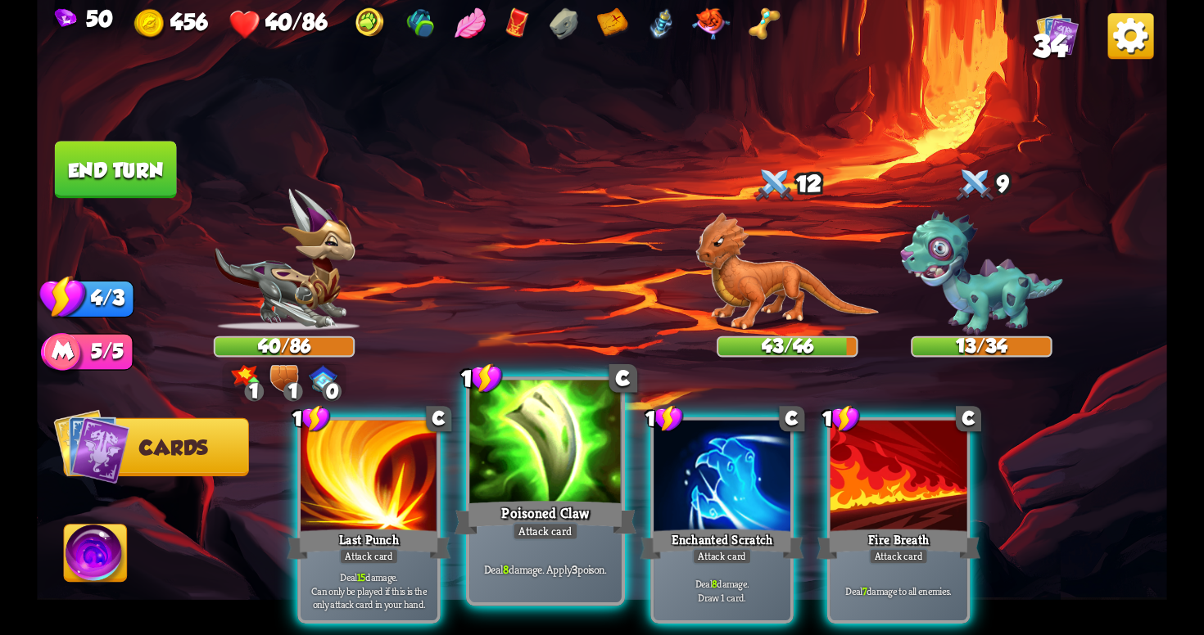
click at [537, 561] on div "Deal 8 damage. Apply 3 poison." at bounding box center [544, 569] width 151 height 66
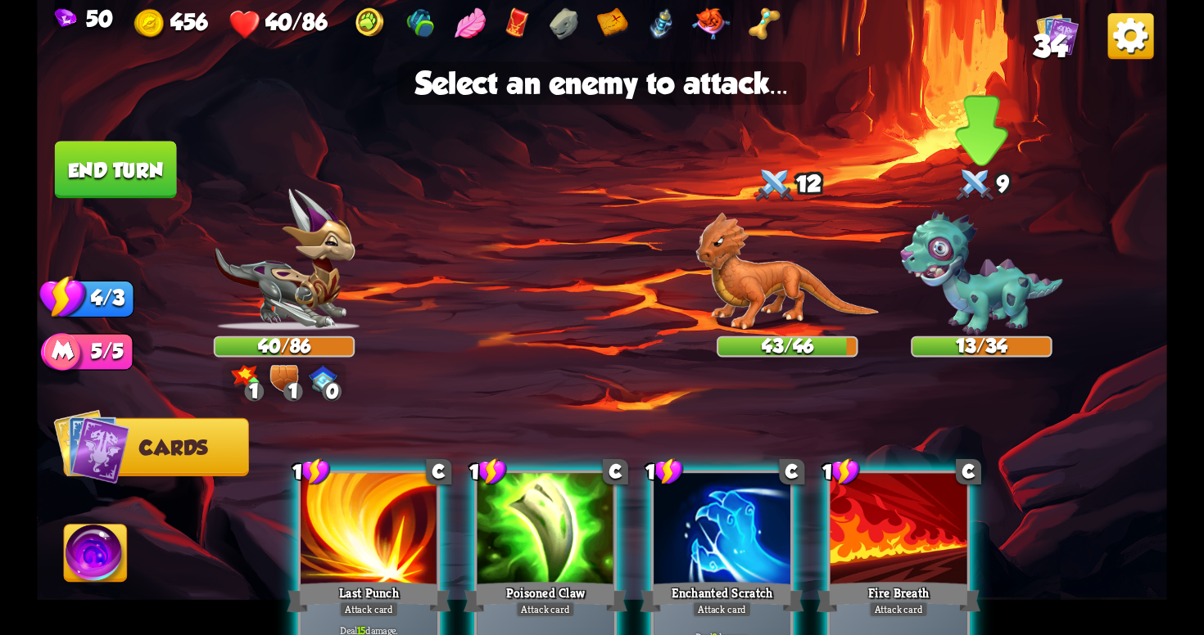
click at [974, 291] on img at bounding box center [981, 272] width 162 height 125
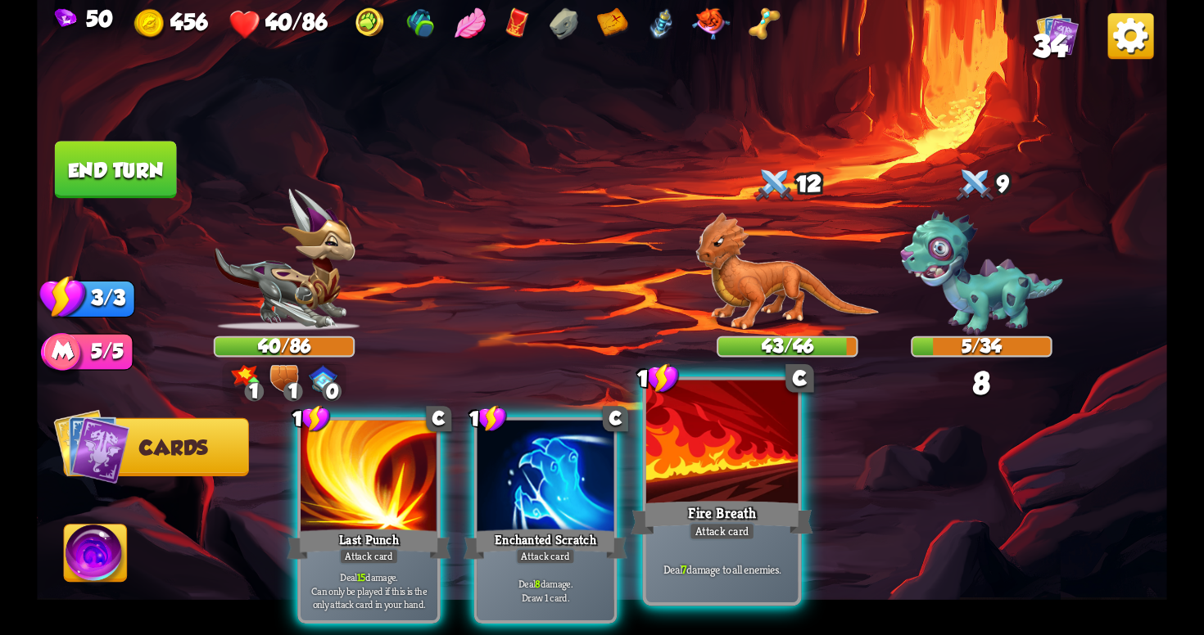
click at [687, 479] on div at bounding box center [721, 445] width 151 height 128
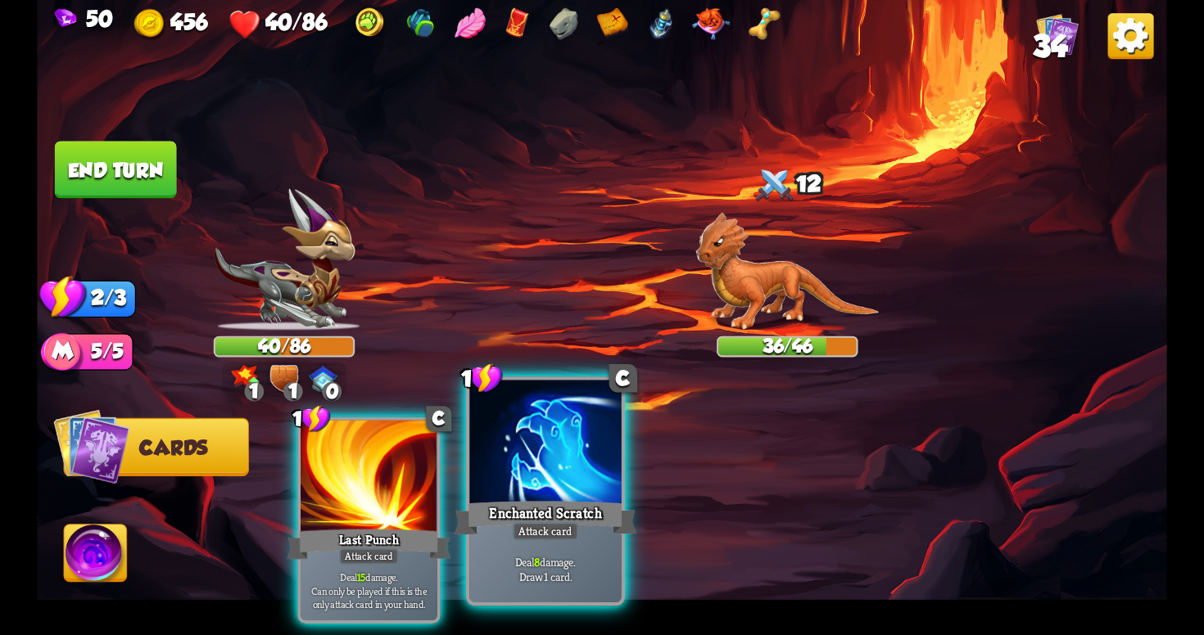
click at [509, 503] on div "Enchanted Scratch" at bounding box center [545, 518] width 182 height 41
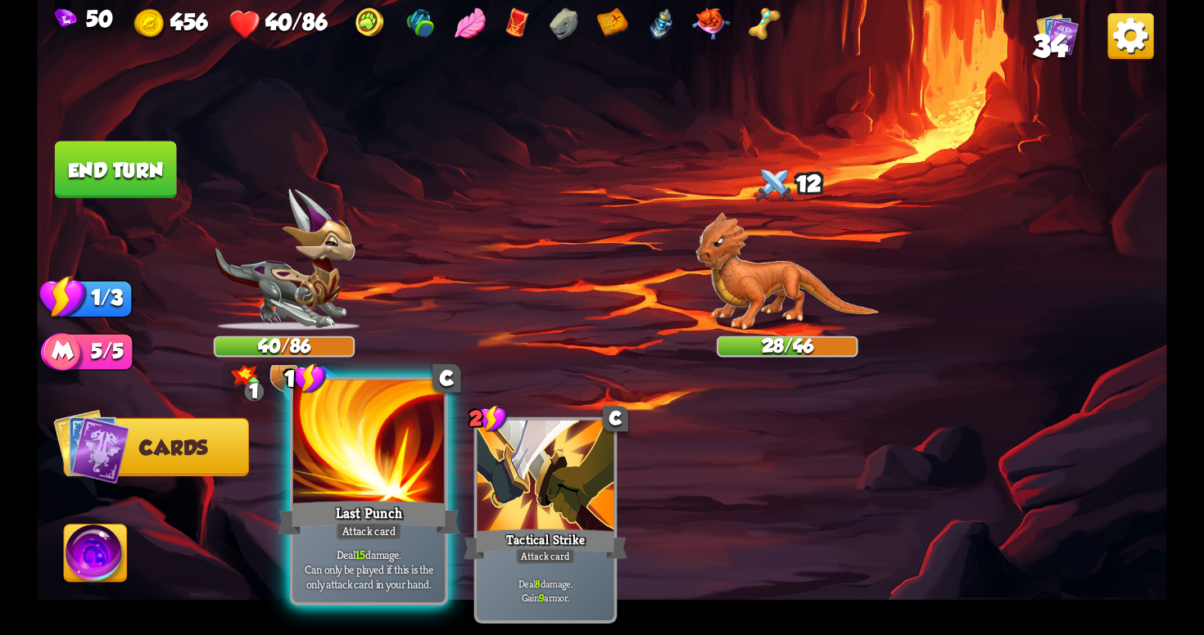
click at [316, 506] on div "Last Punch" at bounding box center [369, 518] width 182 height 41
click at [371, 454] on div at bounding box center [368, 445] width 151 height 128
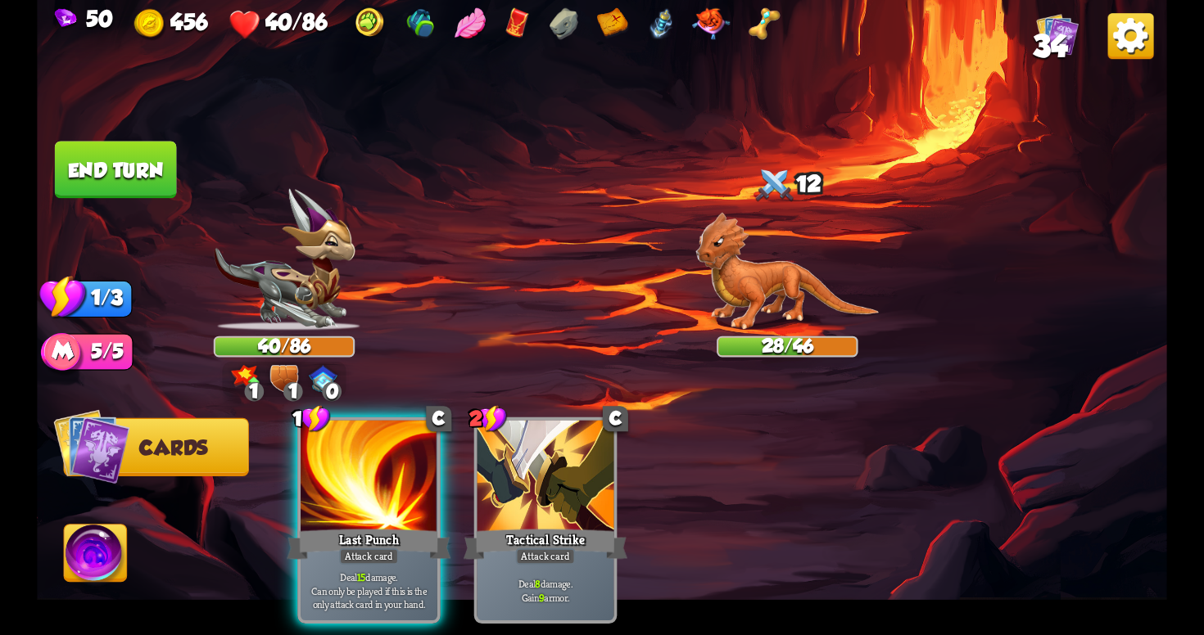
click at [112, 165] on button "End turn" at bounding box center [116, 169] width 122 height 57
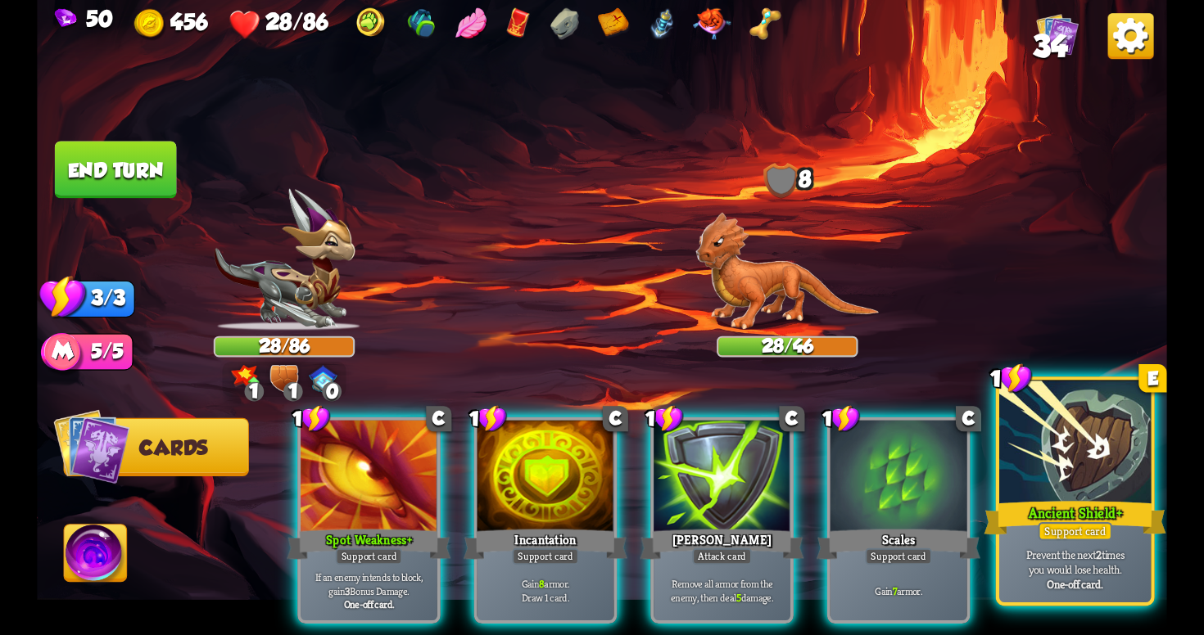
click at [1087, 543] on div "Prevent the next 2 times you would lose health. One-off card." at bounding box center [1074, 569] width 151 height 66
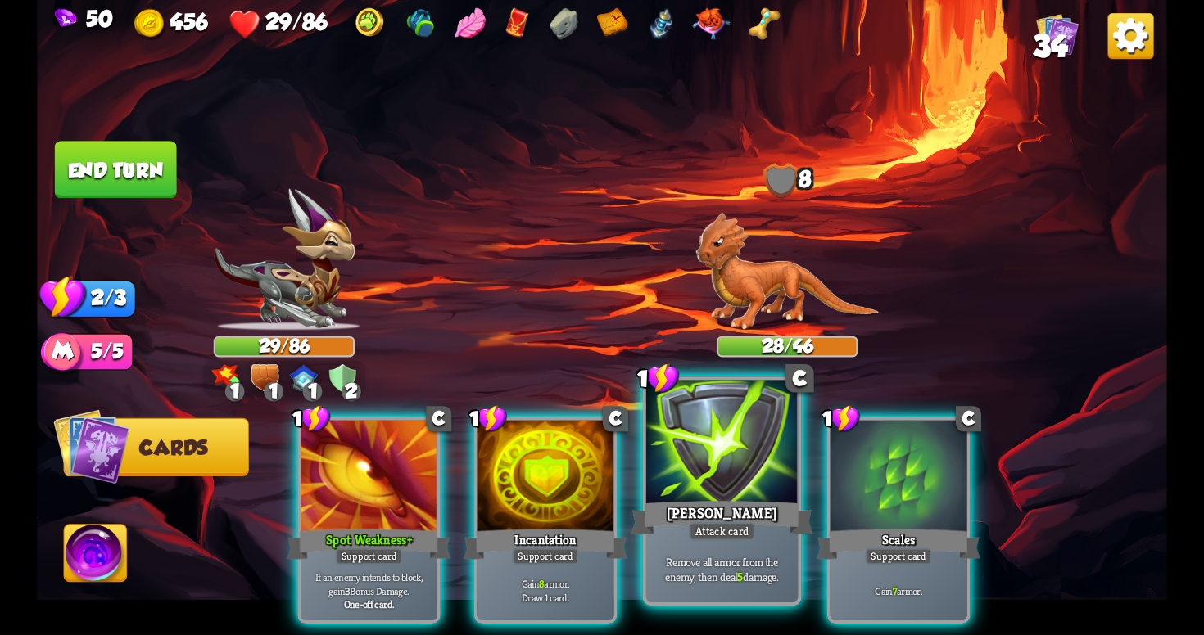
click at [691, 532] on div "Attack card" at bounding box center [722, 531] width 66 height 19
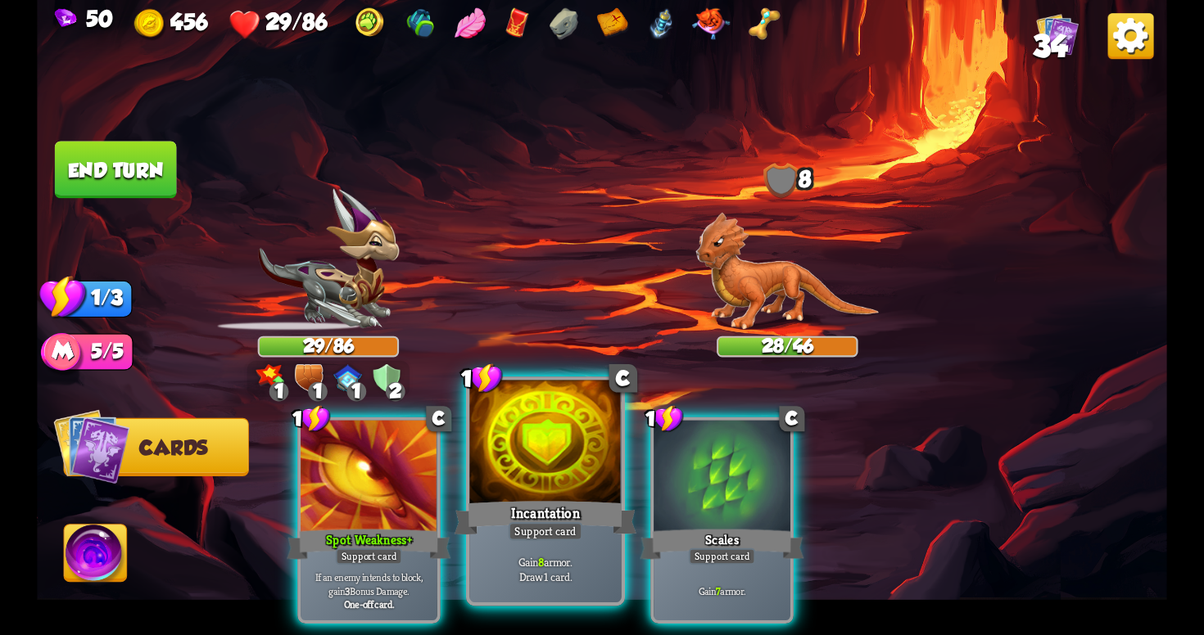
click at [567, 536] on div "Support card" at bounding box center [546, 531] width 75 height 19
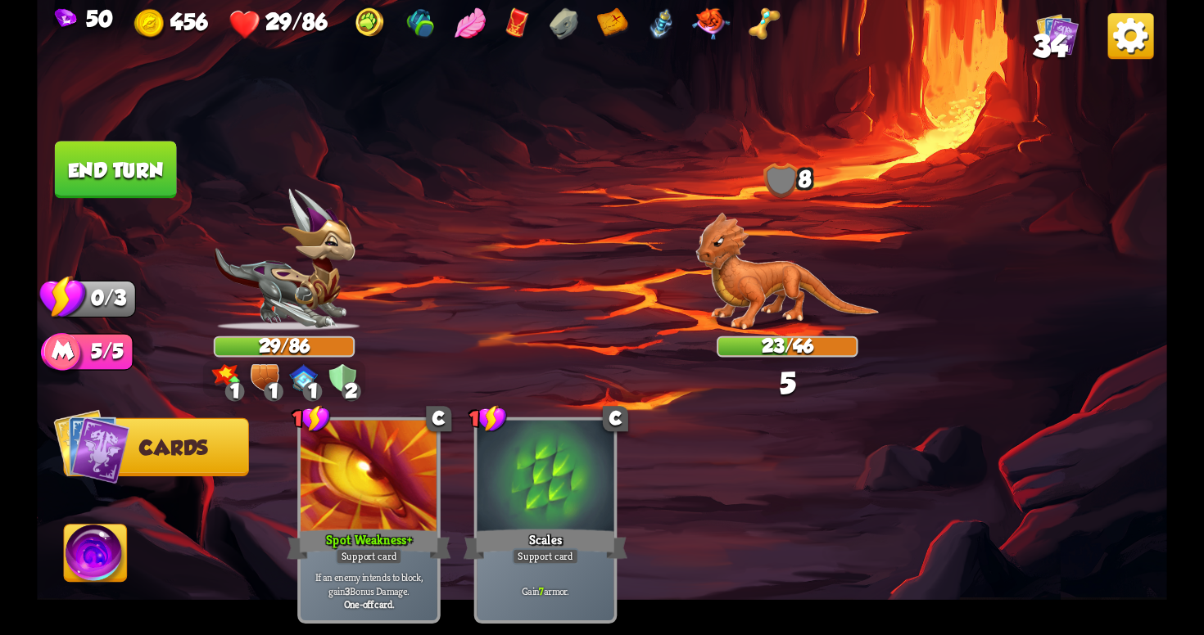
click at [567, 549] on div "Support card" at bounding box center [545, 557] width 66 height 16
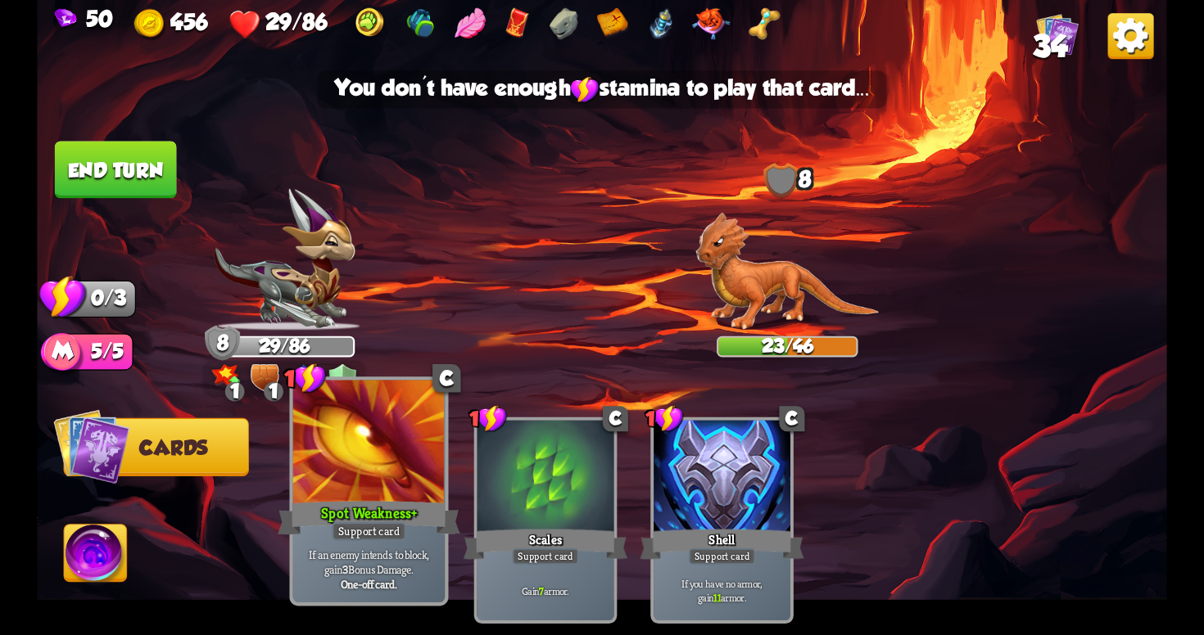
click at [385, 549] on p "If an enemy intends to block, gain 3 Bonus Damage." at bounding box center [368, 562] width 144 height 30
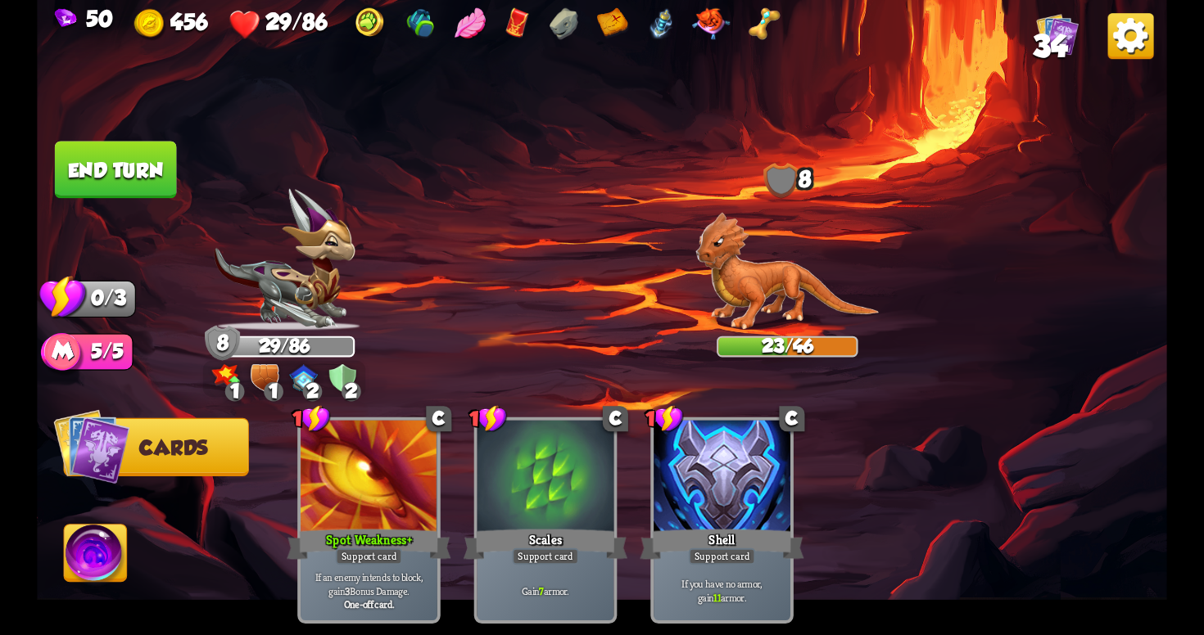
click at [124, 179] on button "End turn" at bounding box center [116, 169] width 122 height 57
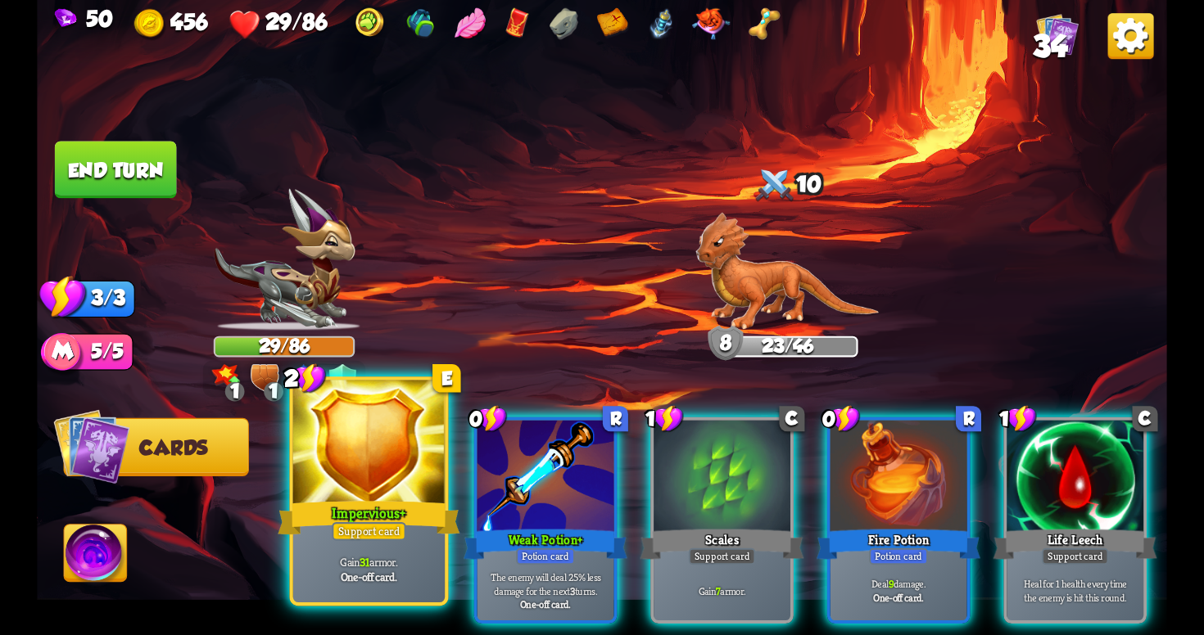
click at [402, 531] on div "Support card" at bounding box center [369, 531] width 75 height 19
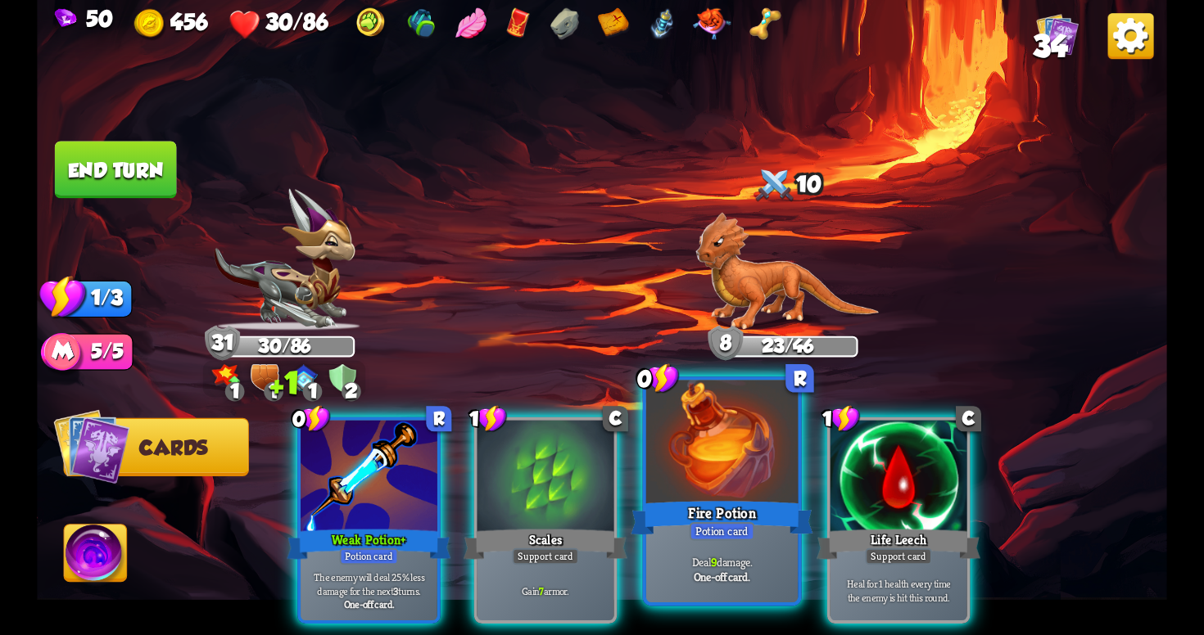
click at [740, 557] on p "Deal 9 damage." at bounding box center [722, 561] width 144 height 15
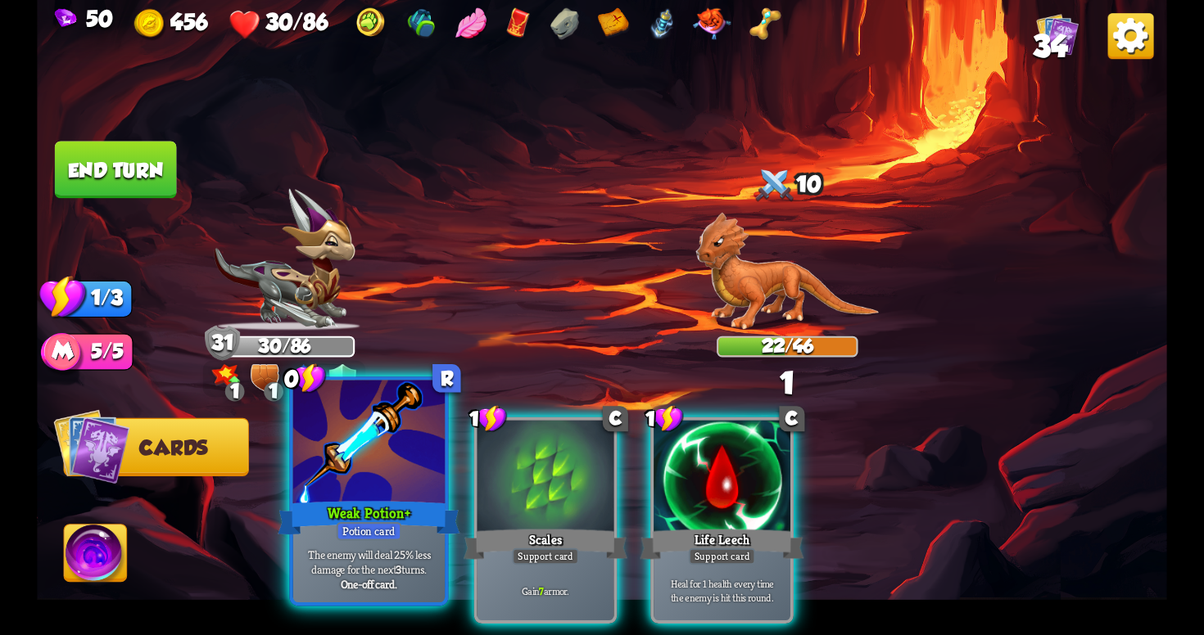
click at [405, 559] on p "The enemy will deal 25% less damage for the next 3 turns." at bounding box center [368, 562] width 144 height 30
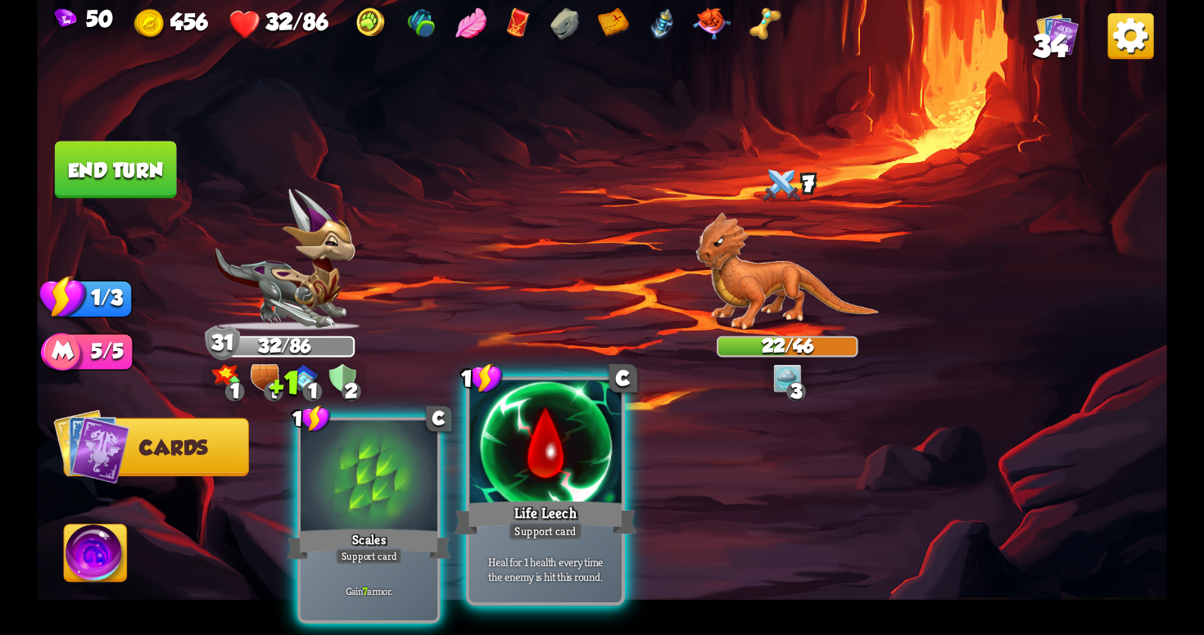
click at [571, 546] on div "Heal for 1 health every time the enemy is hit this round." at bounding box center [544, 569] width 151 height 66
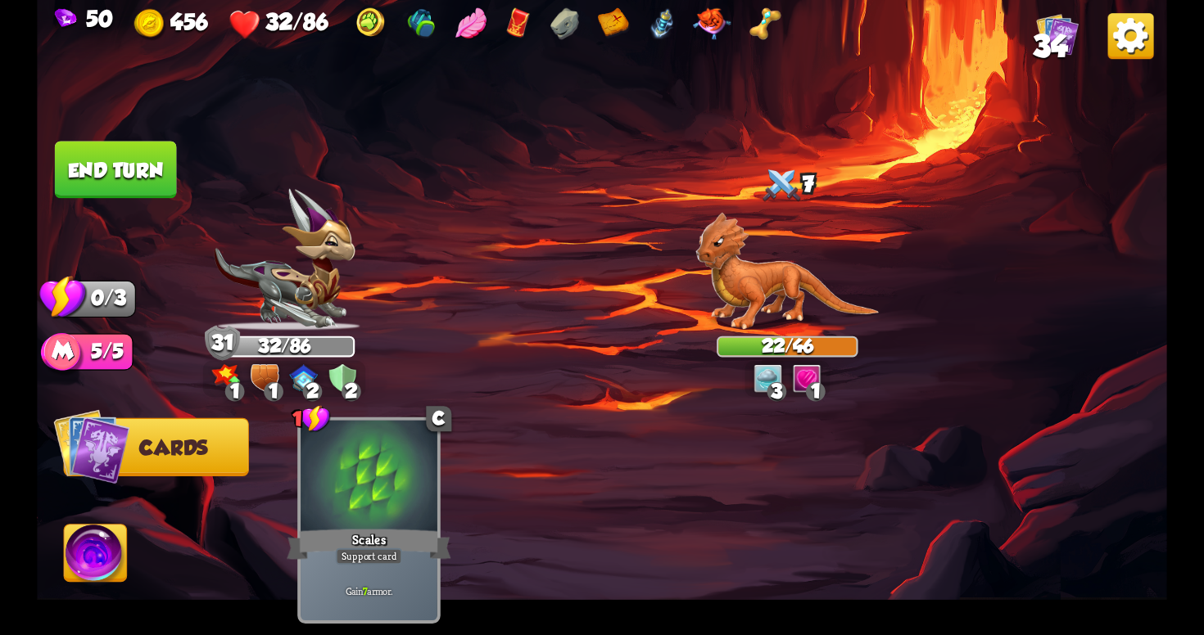
click at [107, 168] on button "End turn" at bounding box center [116, 169] width 122 height 57
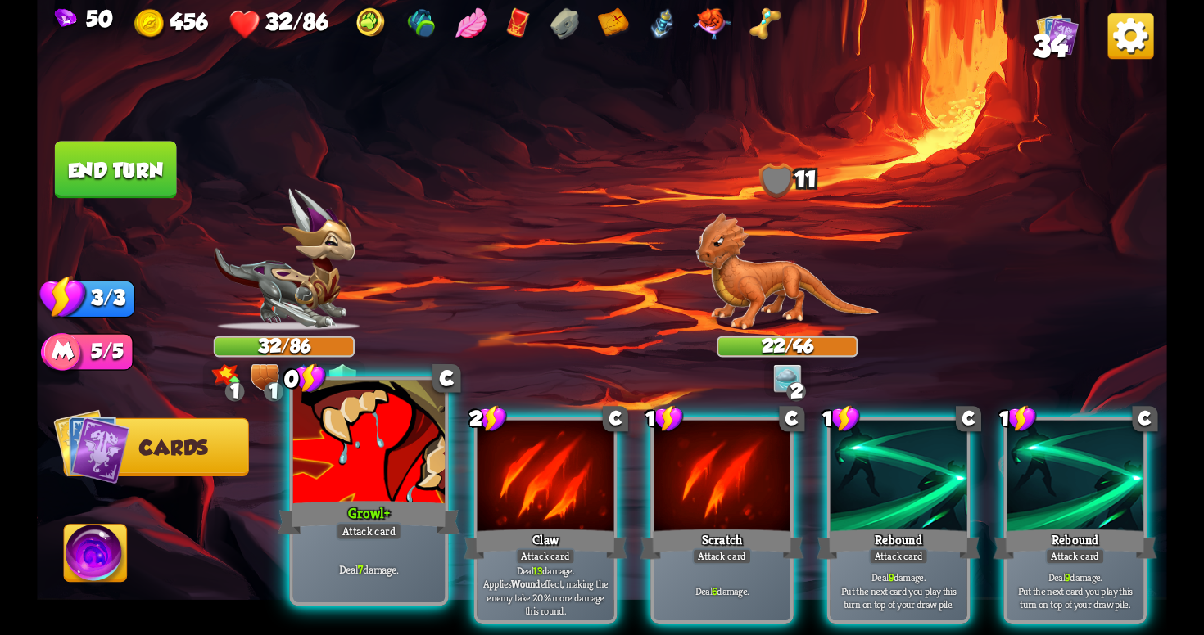
click at [386, 579] on div "Deal 7 damage." at bounding box center [368, 569] width 151 height 66
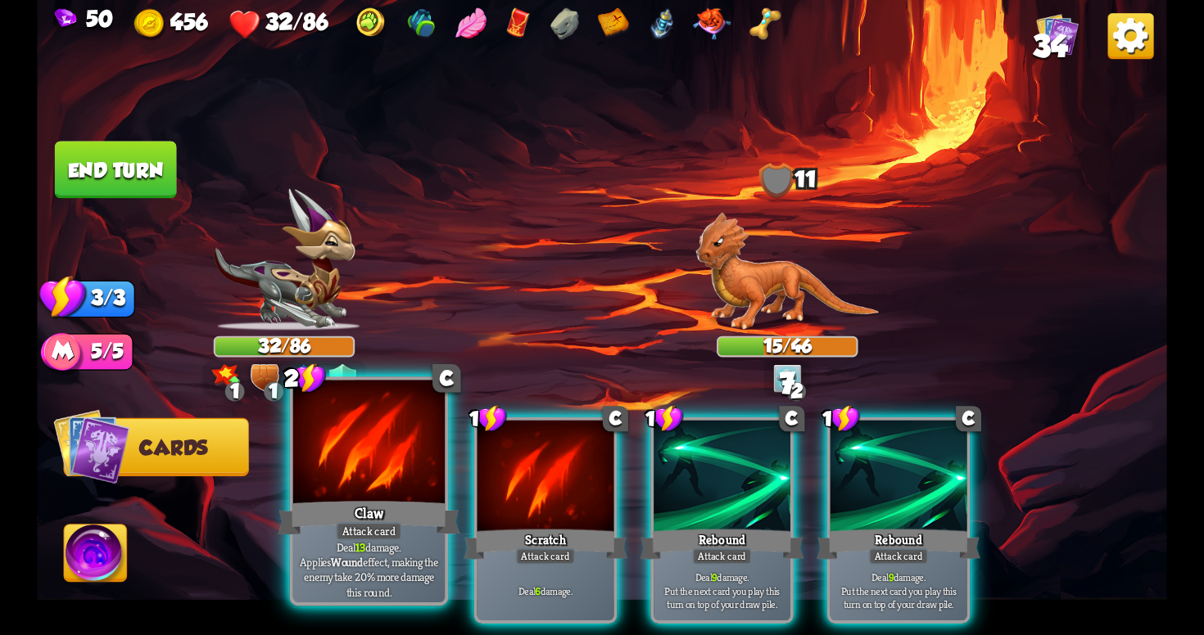
click at [409, 567] on p "Deal 13 damage. Applies Wound effect, making the enemy take 20% more damage thi…" at bounding box center [368, 570] width 144 height 60
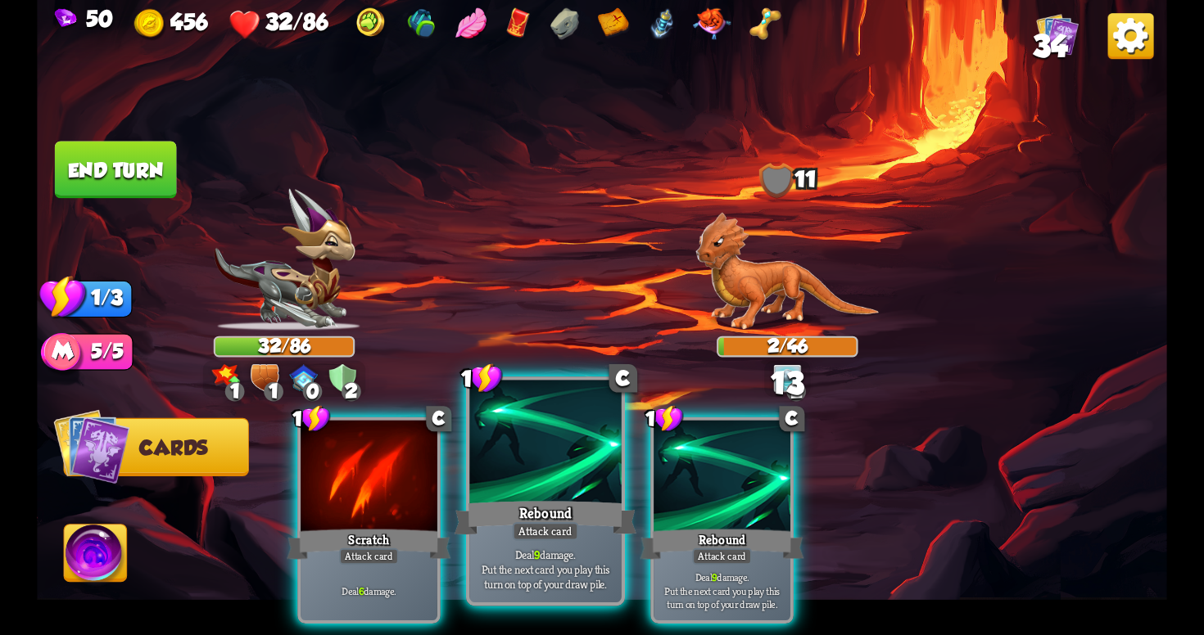
click at [578, 574] on p "Deal 9 damage. Put the next card you play this turn on top of your draw pile." at bounding box center [545, 569] width 144 height 45
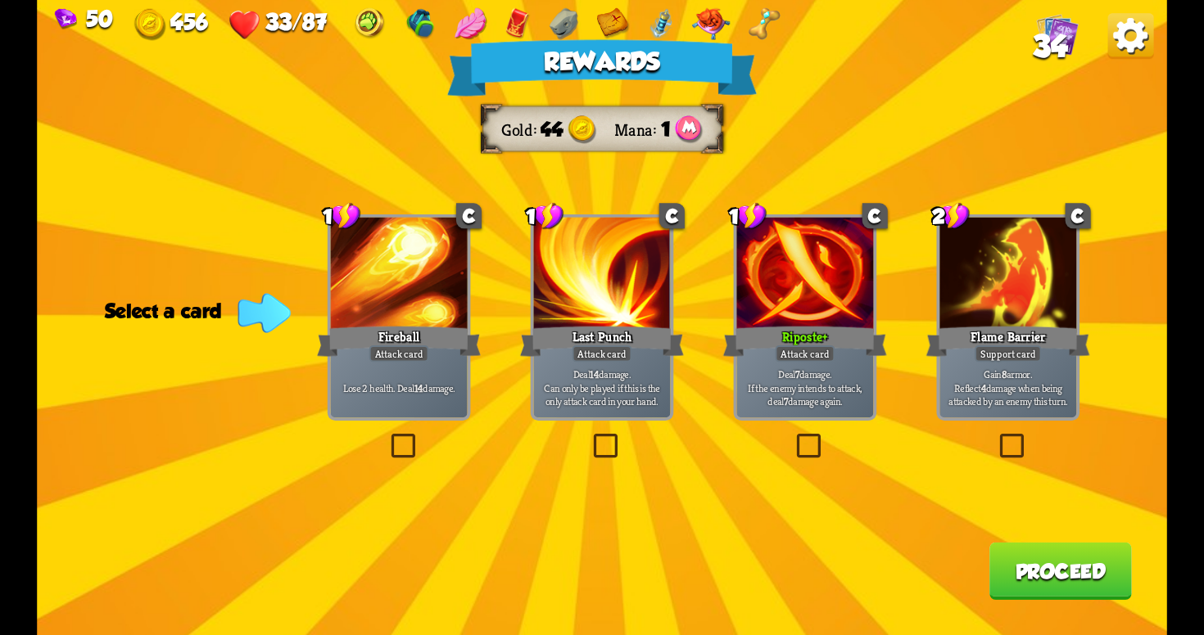
click at [793, 437] on label at bounding box center [793, 437] width 0 height 0
click at [0, 0] on input "checkbox" at bounding box center [0, 0] width 0 height 0
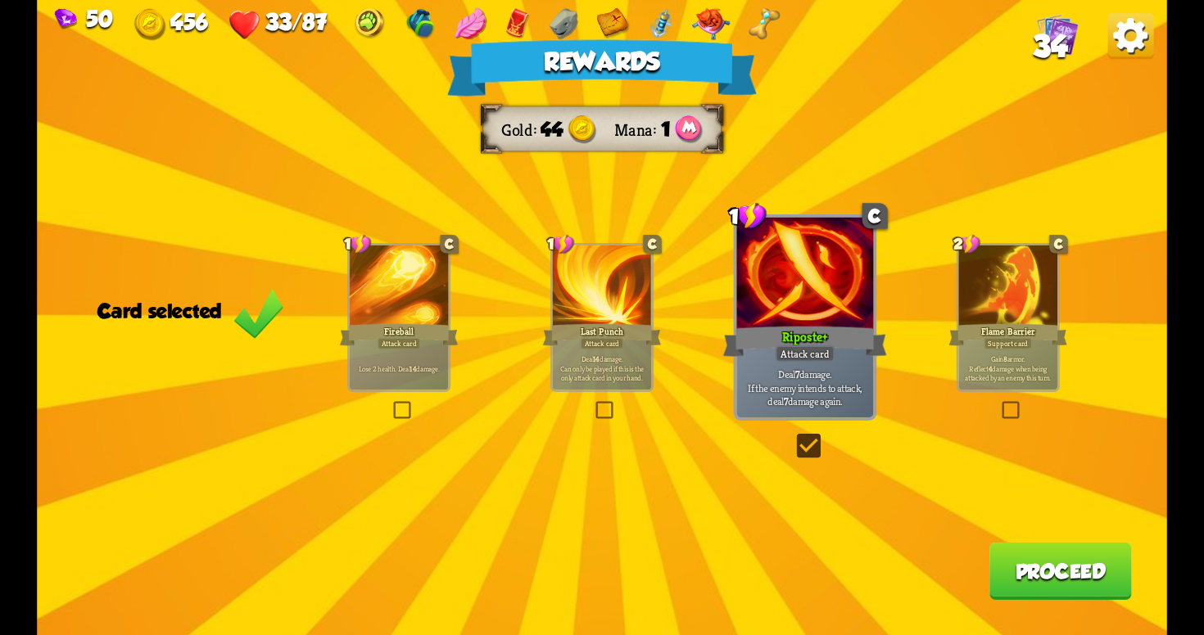
click at [1033, 560] on button "Proceed" at bounding box center [1060, 571] width 142 height 57
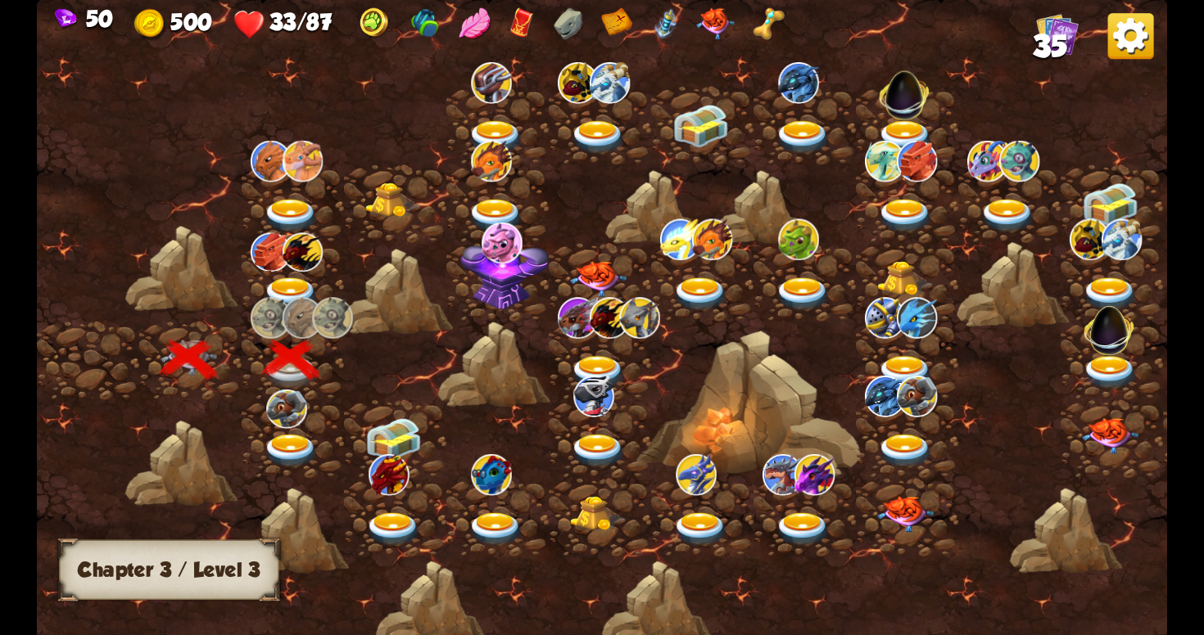
click at [278, 440] on img at bounding box center [291, 452] width 57 height 34
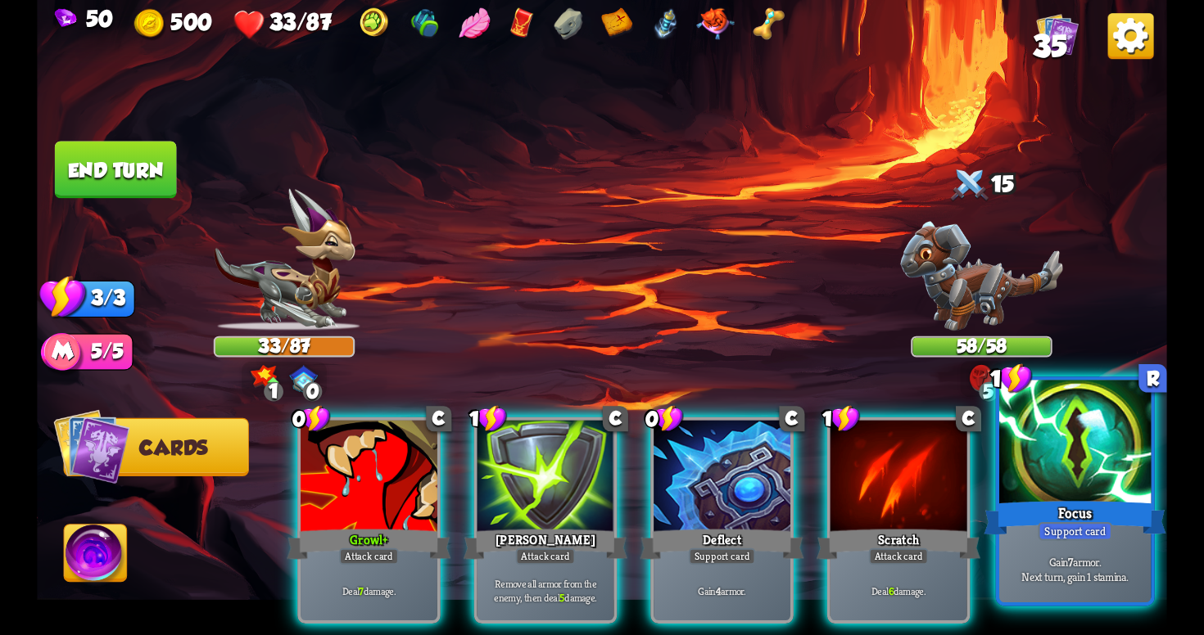
click at [1061, 510] on div "Focus" at bounding box center [1074, 518] width 182 height 41
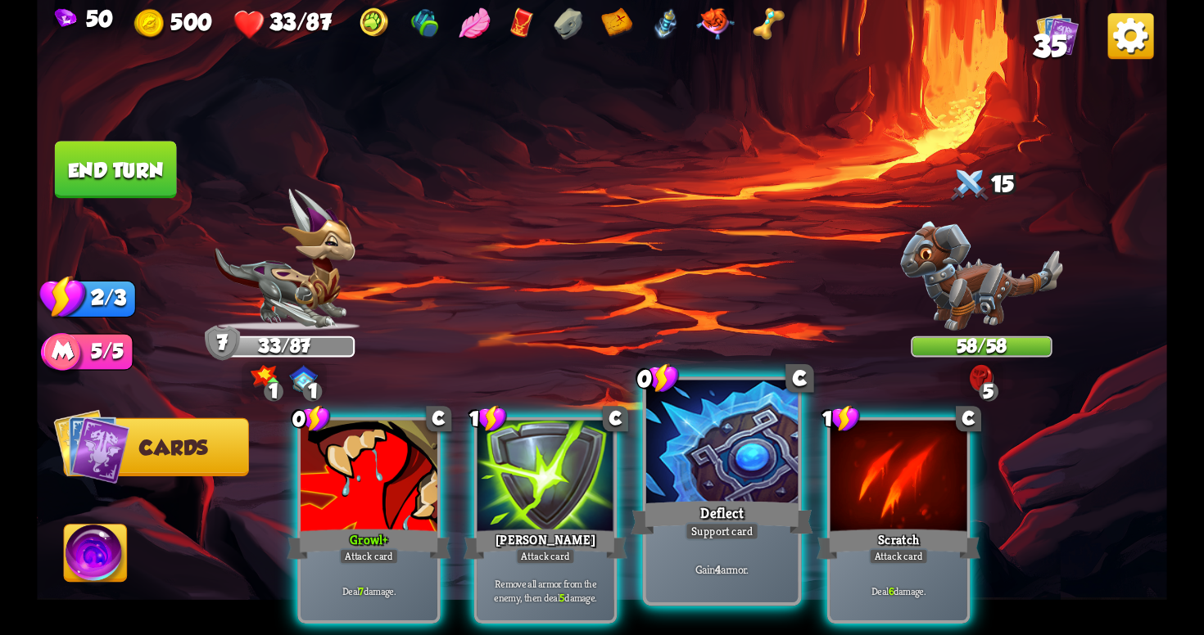
click at [704, 510] on div "Deflect" at bounding box center [722, 518] width 182 height 41
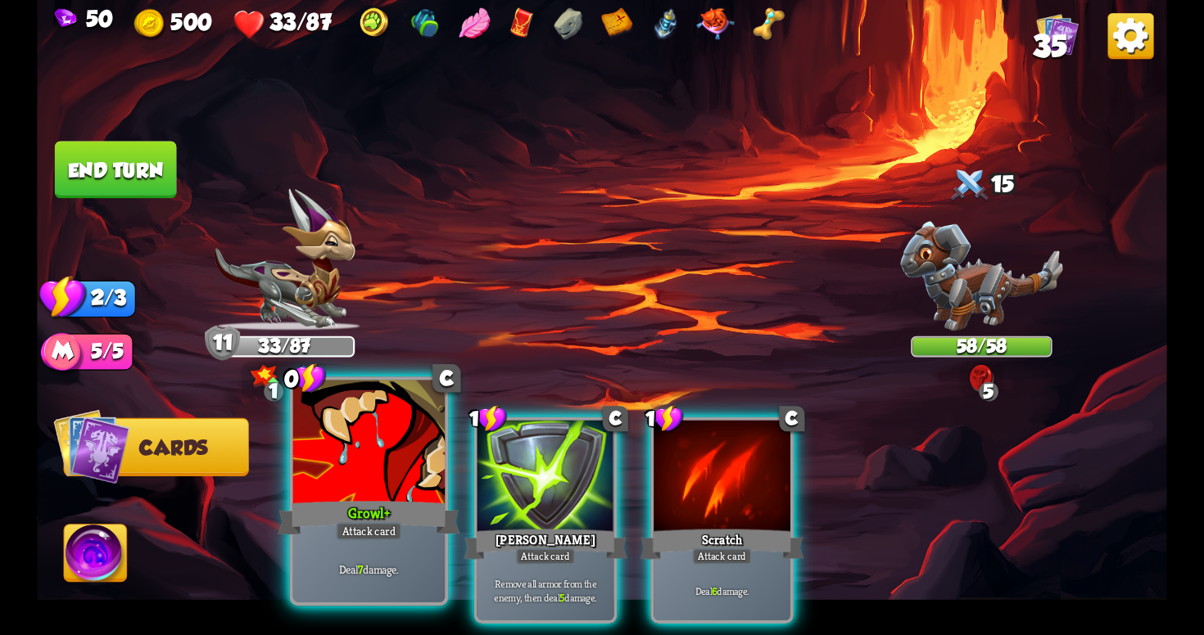
click at [398, 536] on div "Attack card" at bounding box center [369, 531] width 66 height 19
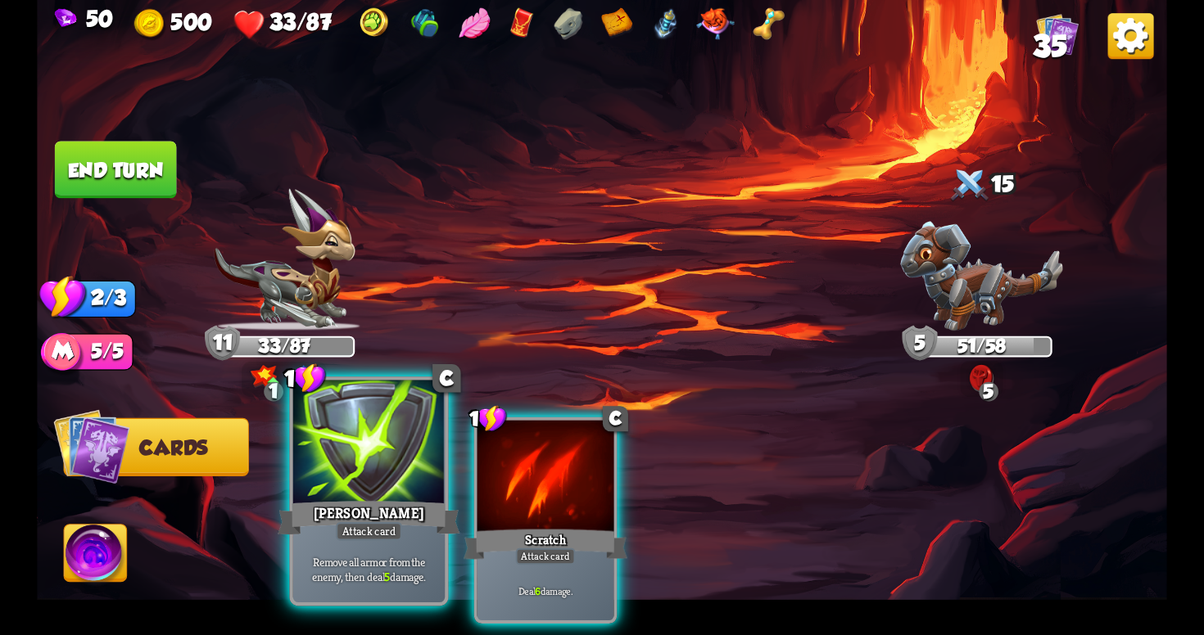
click at [418, 541] on div "Remove all armor from the enemy, then deal 5 damage." at bounding box center [368, 569] width 151 height 66
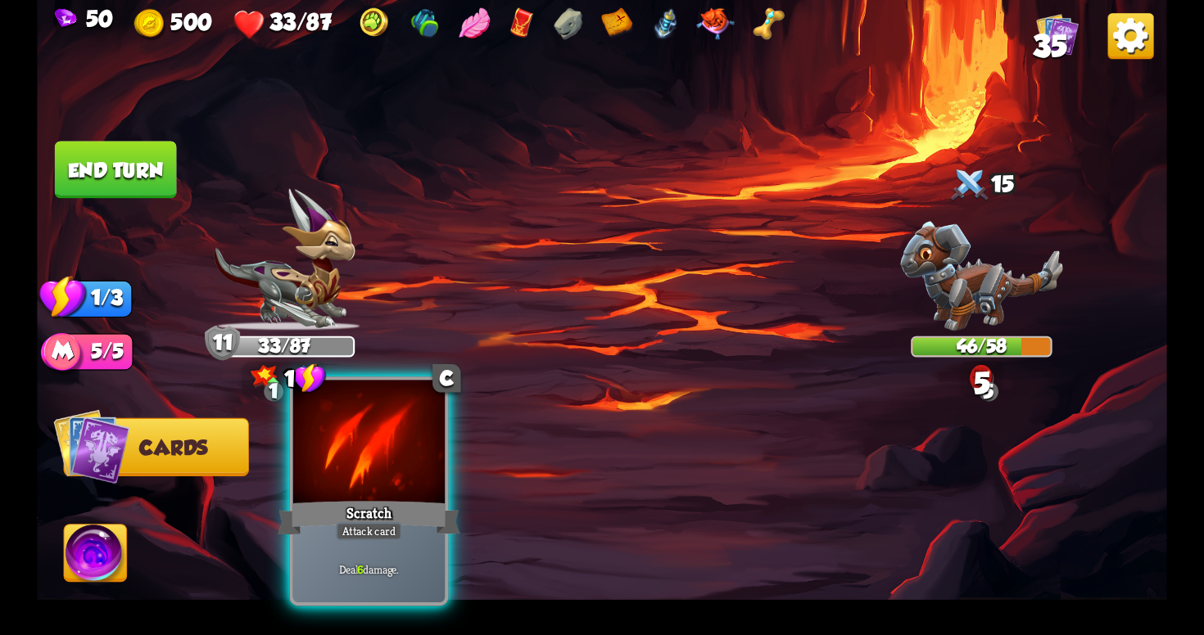
click at [418, 540] on div "Deal 6 damage." at bounding box center [368, 569] width 151 height 66
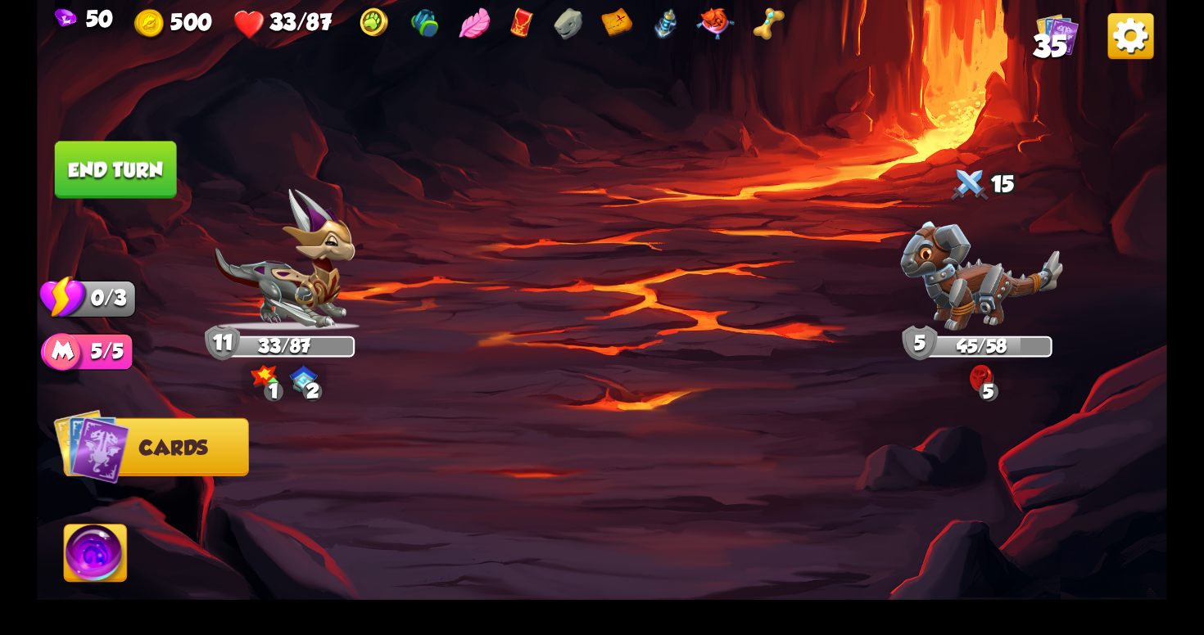
click at [133, 164] on button "End turn" at bounding box center [116, 169] width 122 height 57
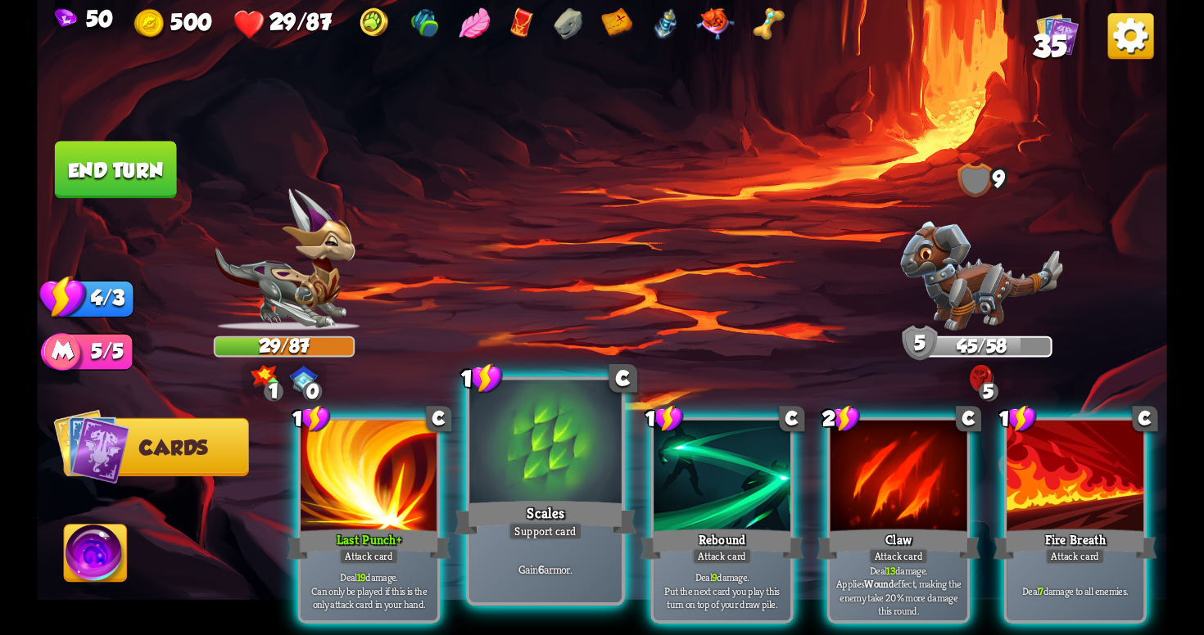
click at [595, 486] on div at bounding box center [544, 445] width 151 height 128
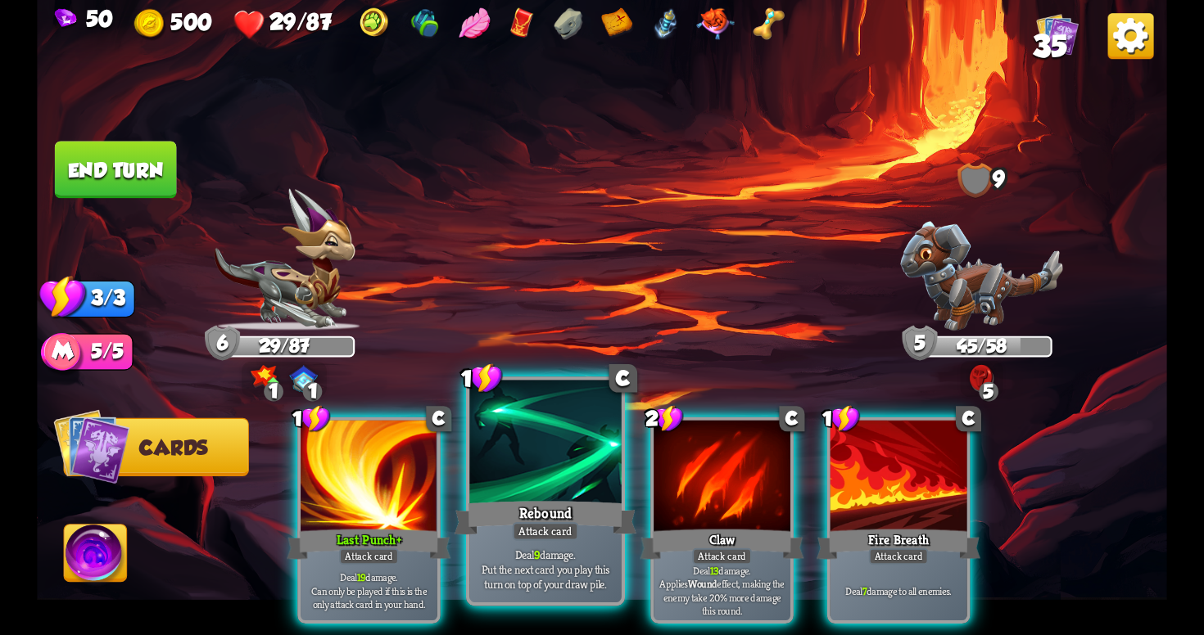
click at [566, 522] on div "Rebound" at bounding box center [545, 518] width 182 height 41
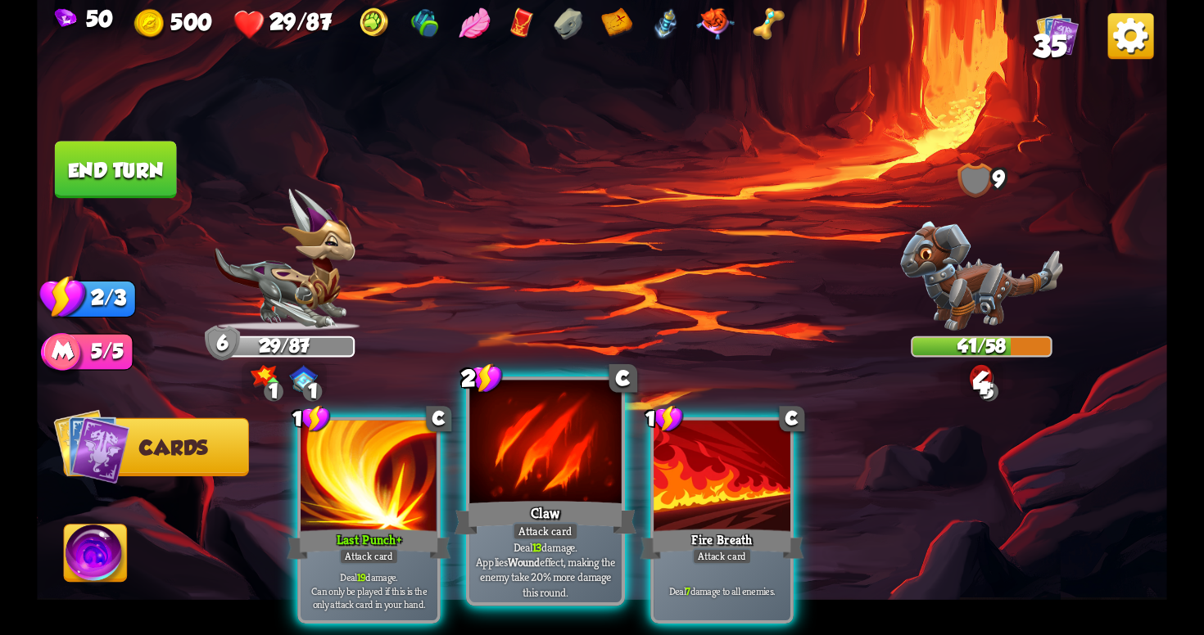
click at [565, 522] on div "Claw" at bounding box center [545, 518] width 182 height 41
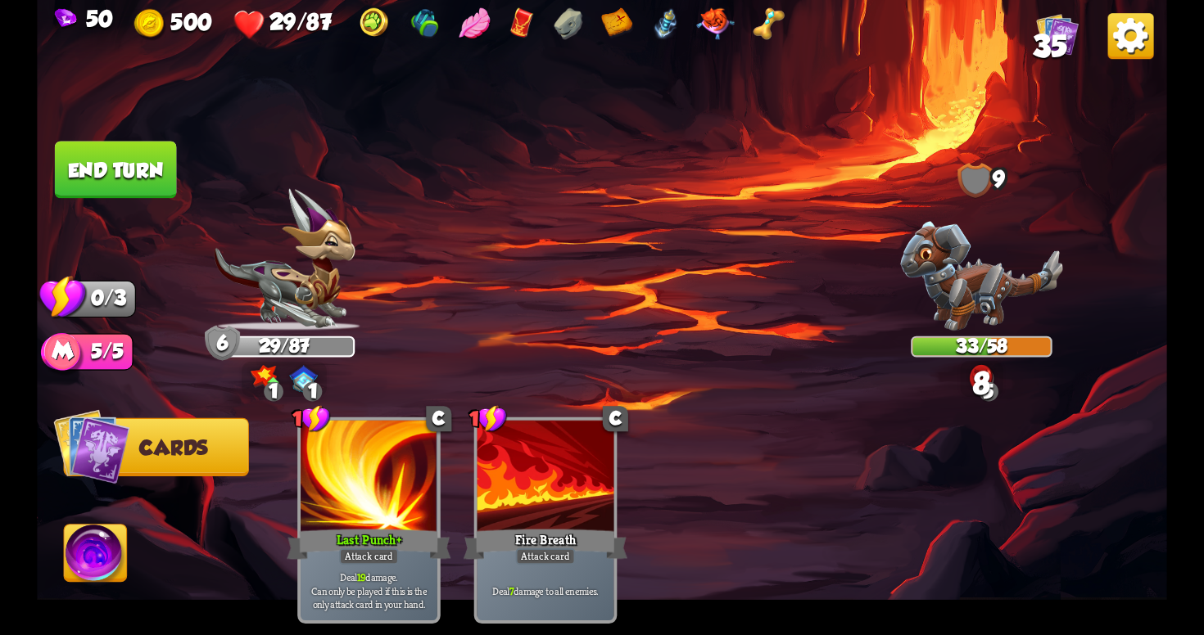
click at [166, 157] on button "End turn" at bounding box center [116, 169] width 122 height 57
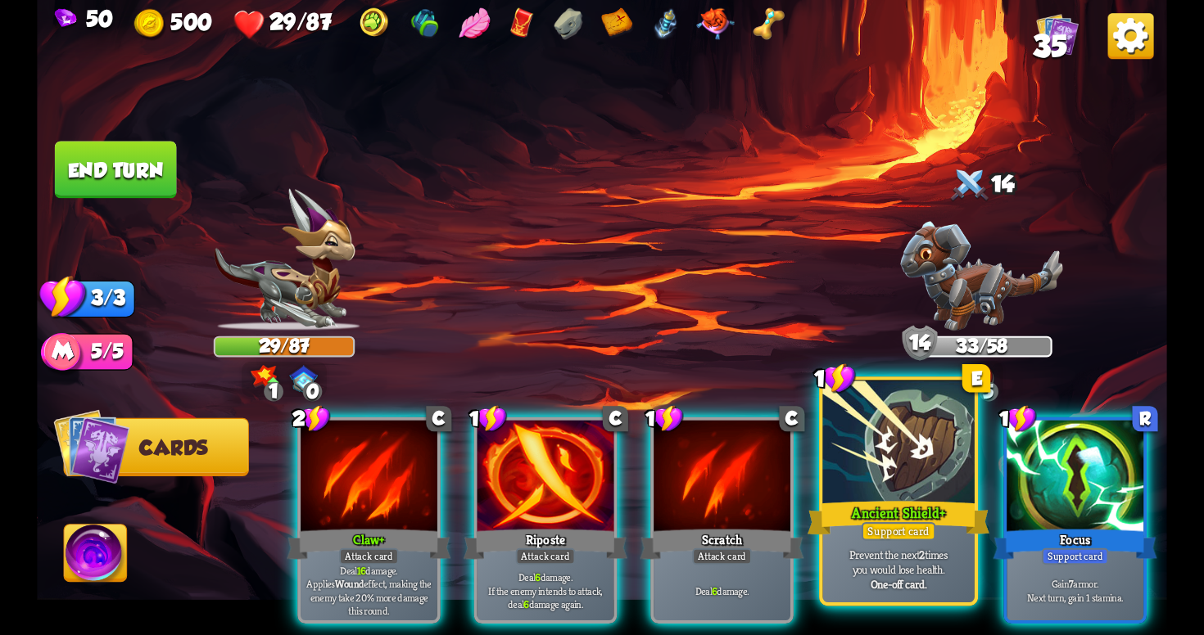
click at [932, 519] on div "Ancient Shield+" at bounding box center [898, 518] width 182 height 41
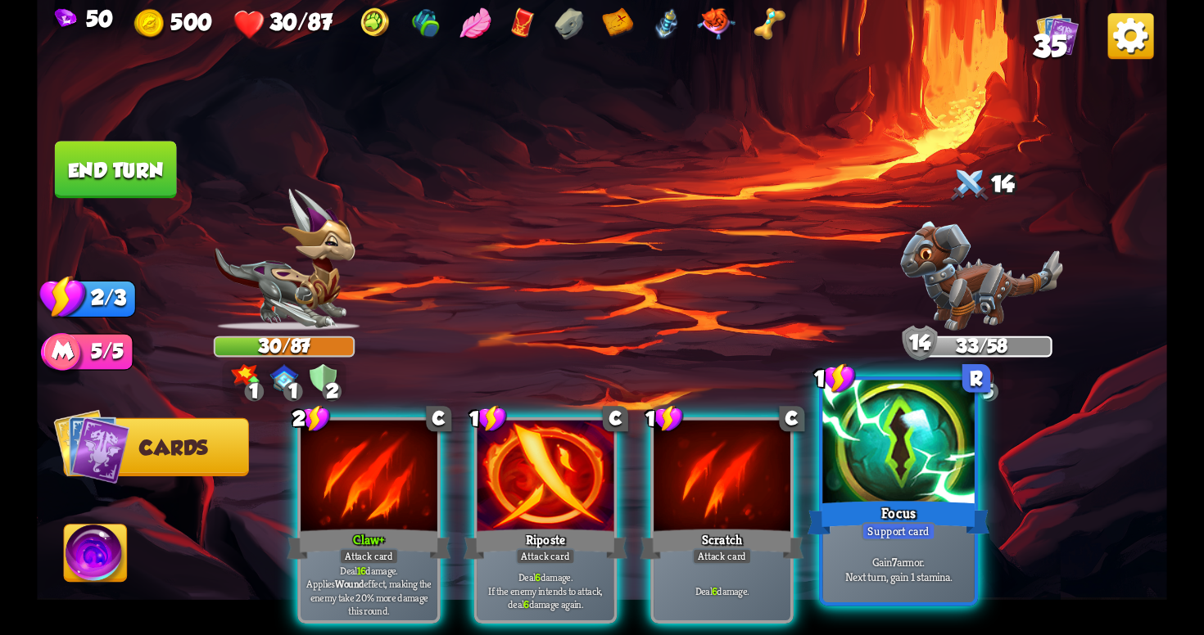
click at [934, 499] on div "Focus" at bounding box center [898, 518] width 182 height 41
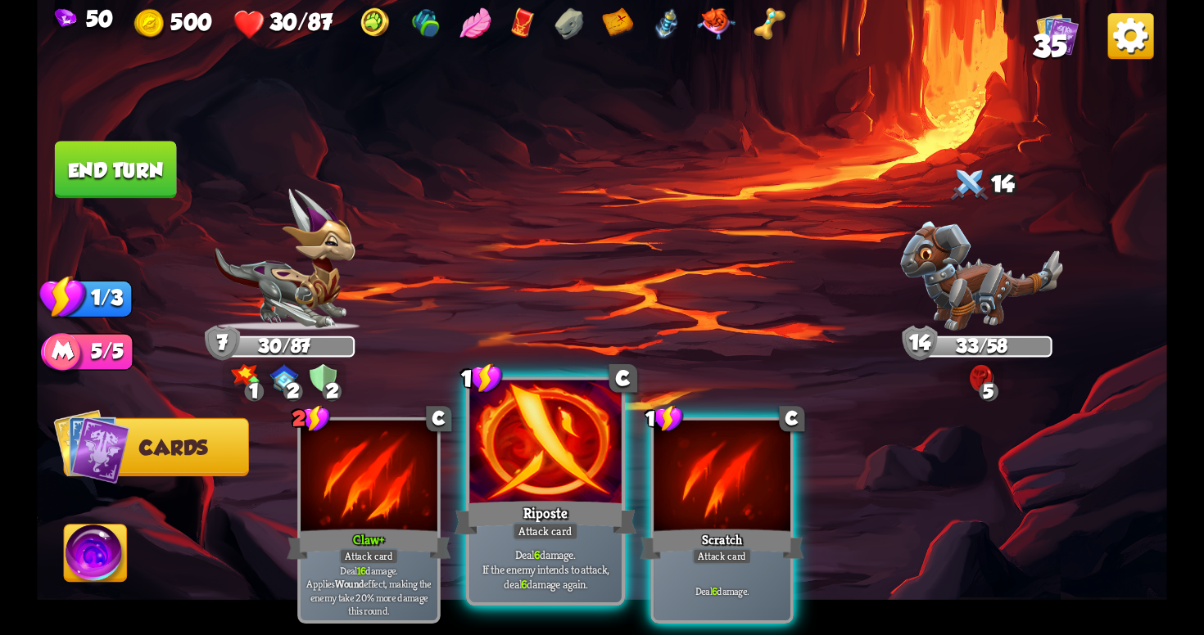
click at [577, 522] on div "Riposte" at bounding box center [545, 518] width 182 height 41
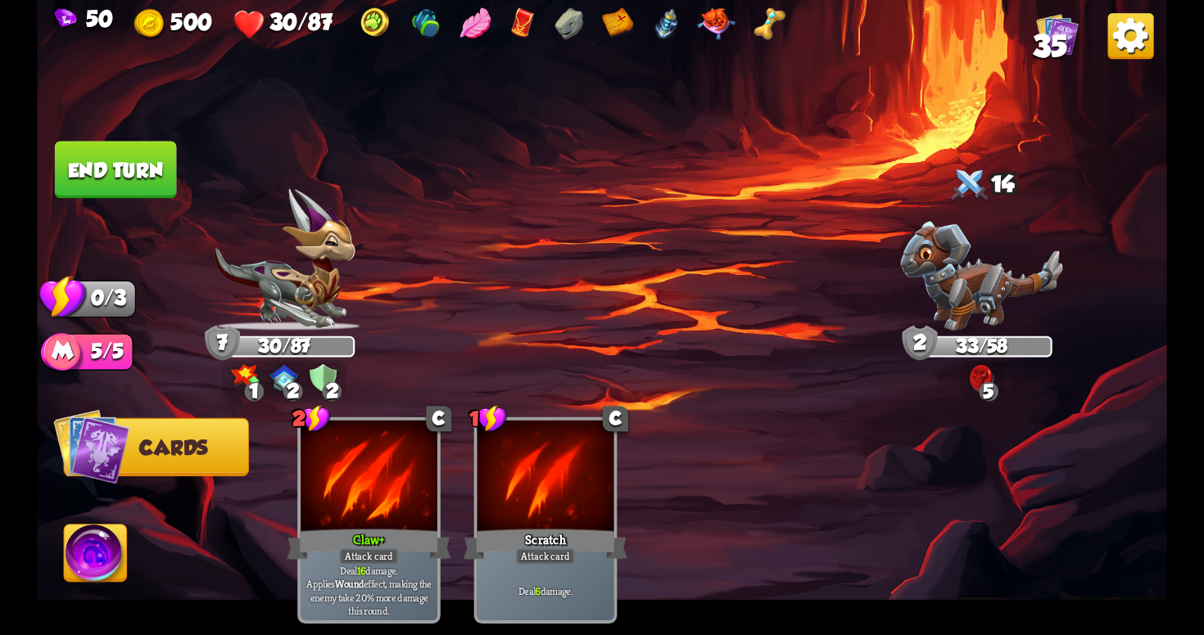
click at [156, 147] on button "End turn" at bounding box center [116, 169] width 122 height 57
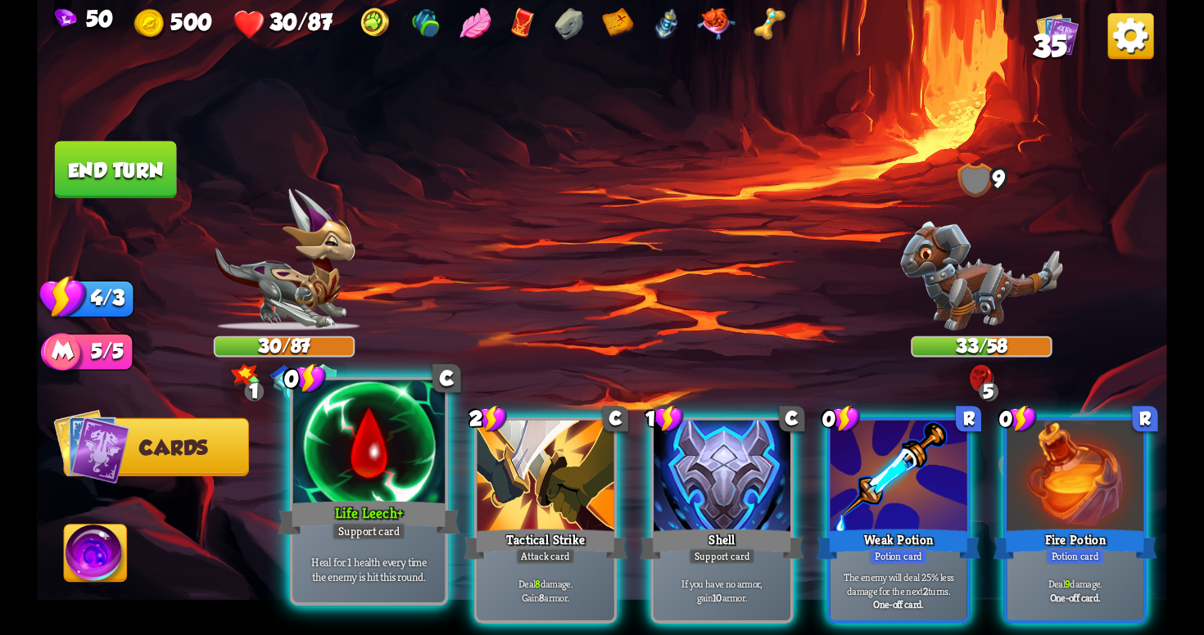
click at [346, 535] on div "Support card" at bounding box center [369, 531] width 75 height 19
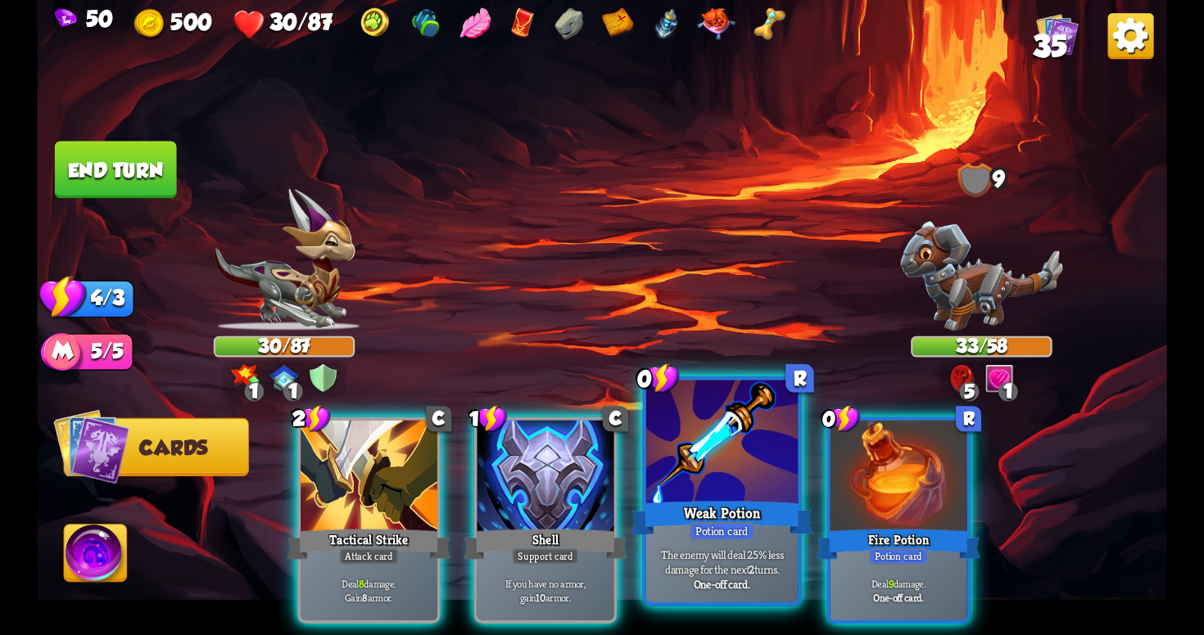
click at [695, 517] on div "Weak Potion" at bounding box center [722, 518] width 182 height 41
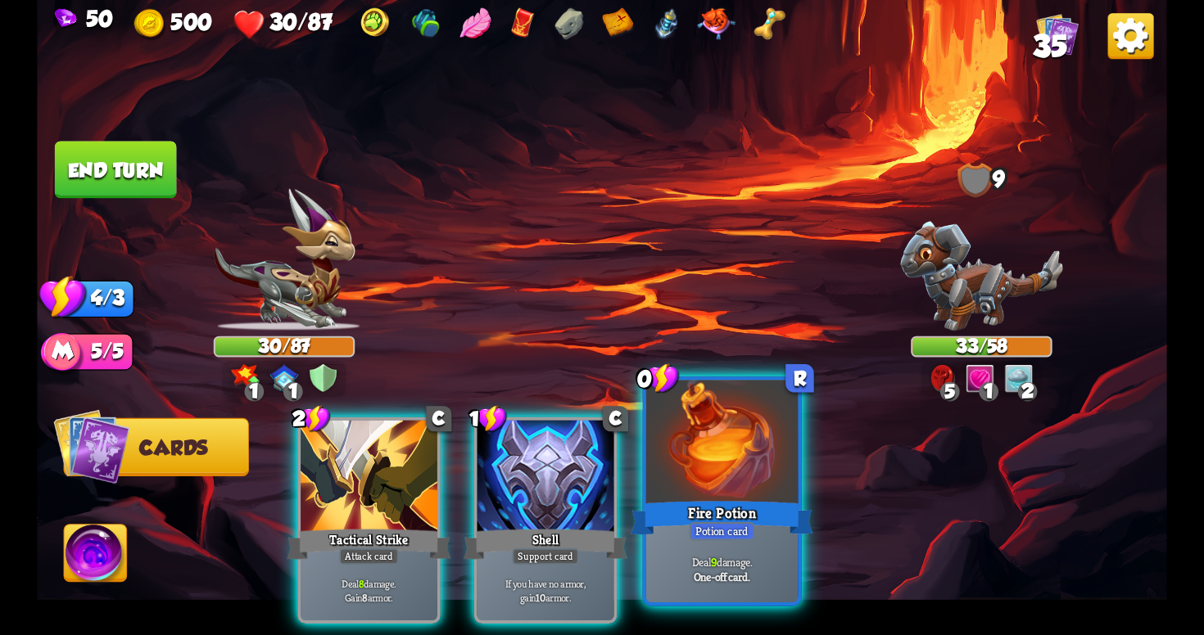
click at [718, 517] on div "Fire Potion" at bounding box center [722, 518] width 182 height 41
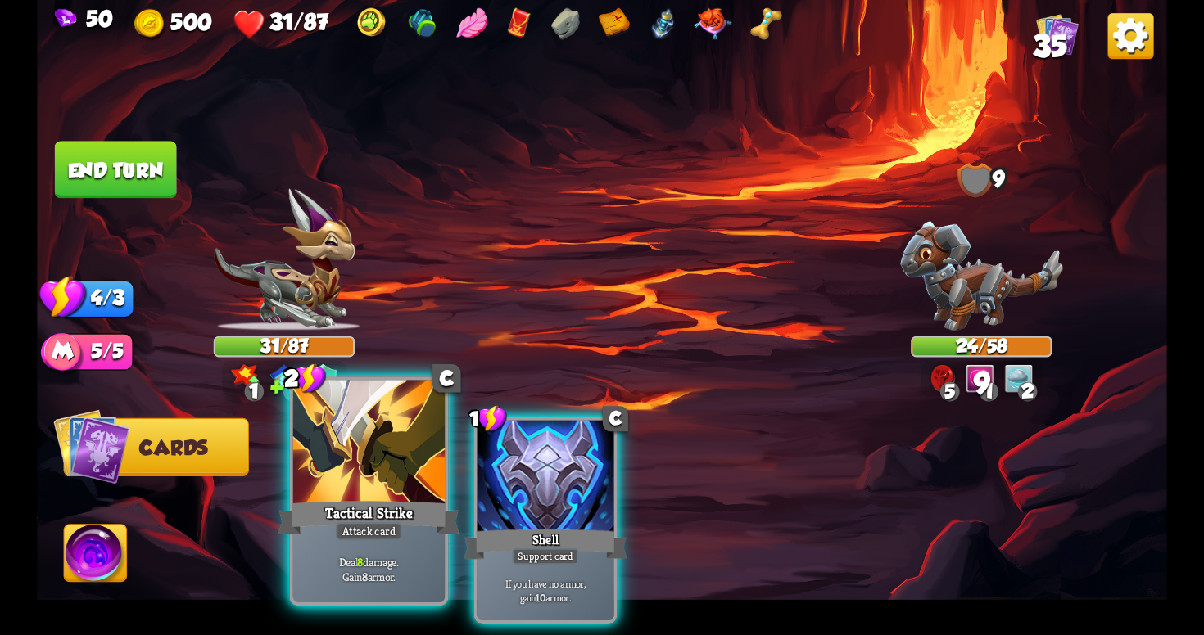
click at [355, 536] on div "Attack card" at bounding box center [369, 531] width 66 height 19
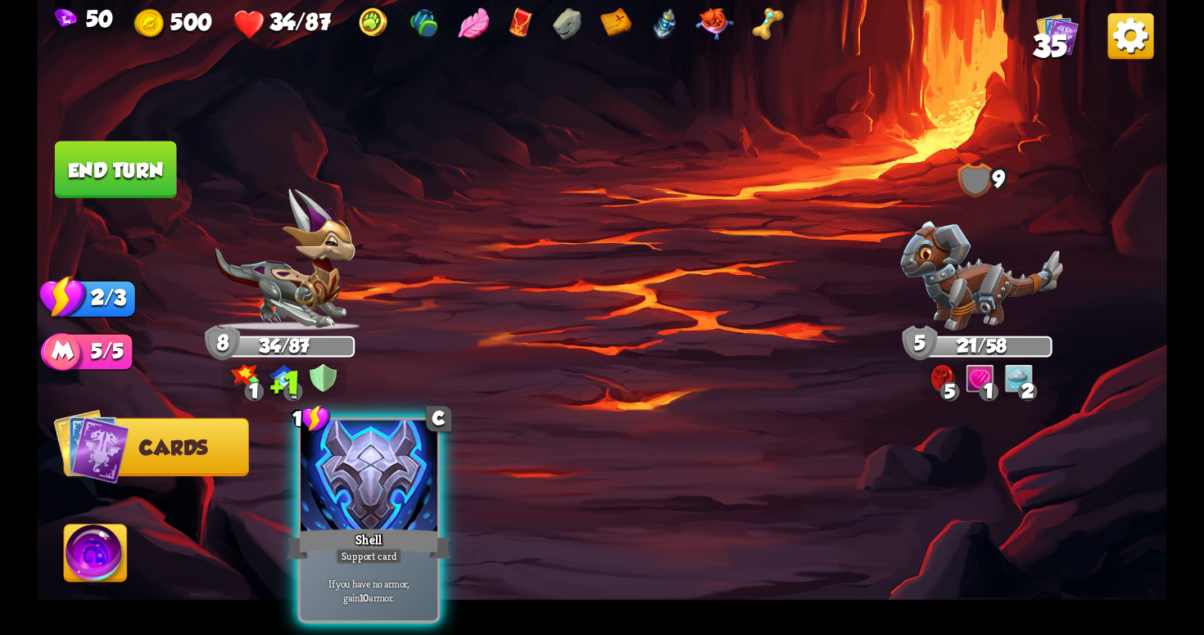
click at [96, 159] on button "End turn" at bounding box center [116, 169] width 122 height 57
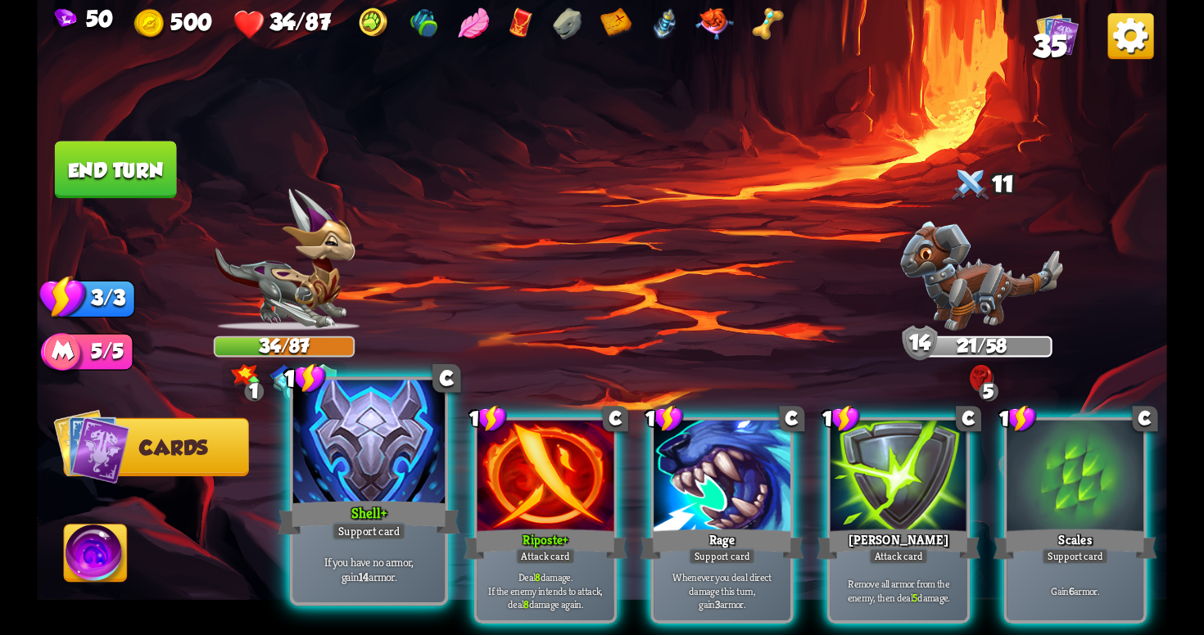
click at [395, 524] on div "Support card" at bounding box center [369, 531] width 75 height 19
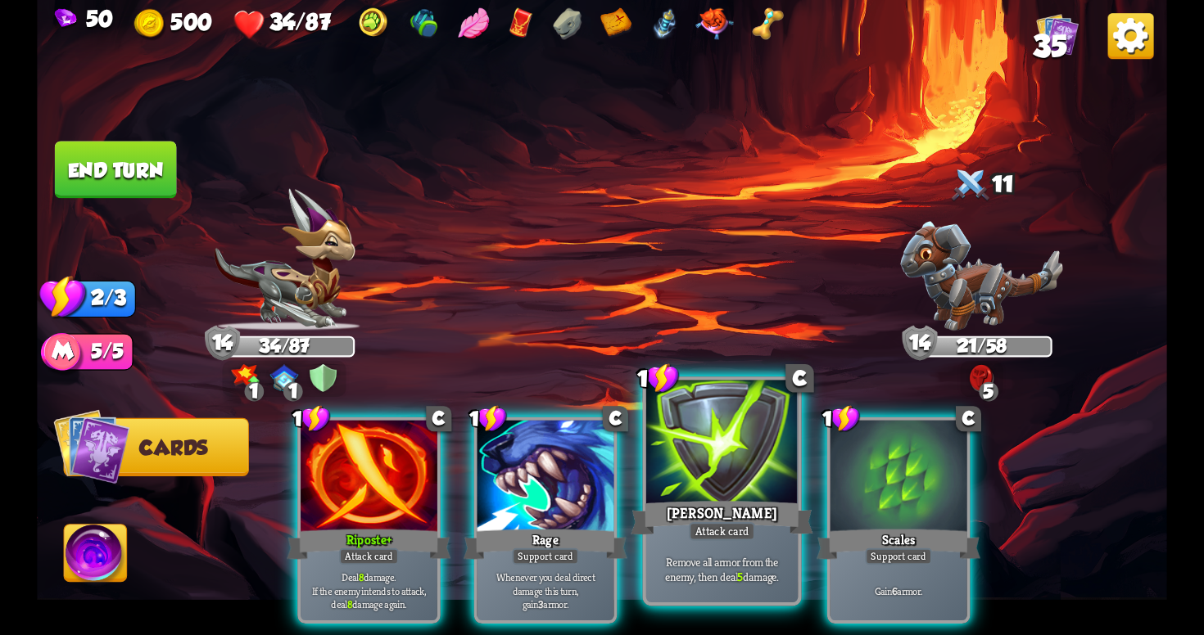
click at [676, 540] on div "Remove all armor from the enemy, then deal 5 damage." at bounding box center [721, 569] width 151 height 66
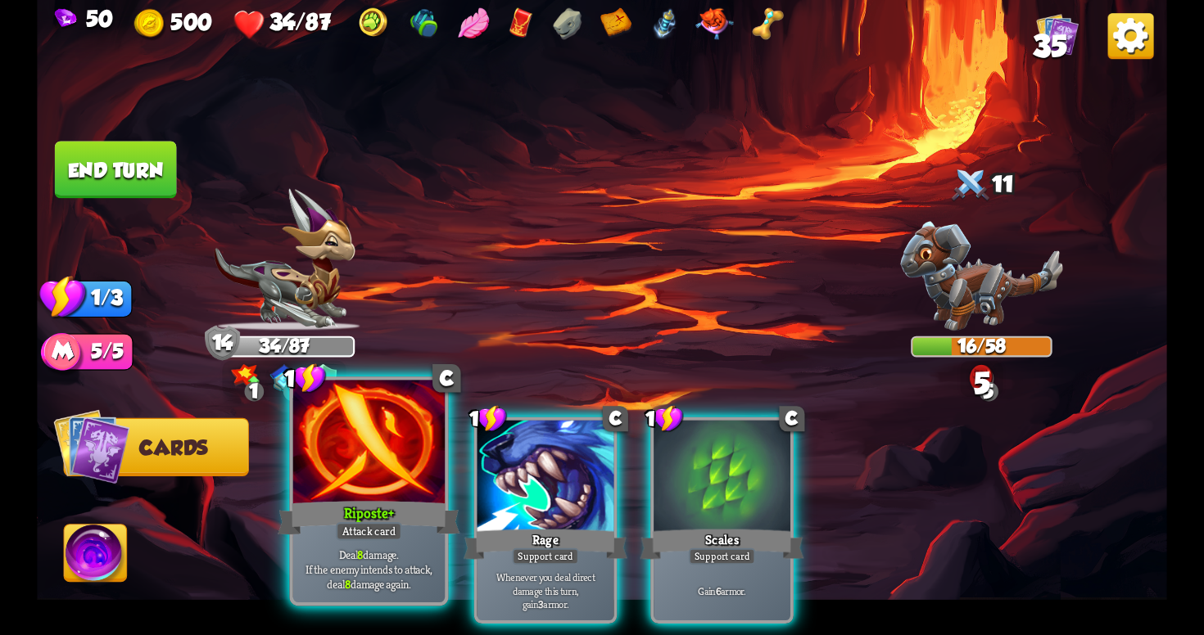
click at [379, 539] on div "Attack card" at bounding box center [369, 531] width 66 height 19
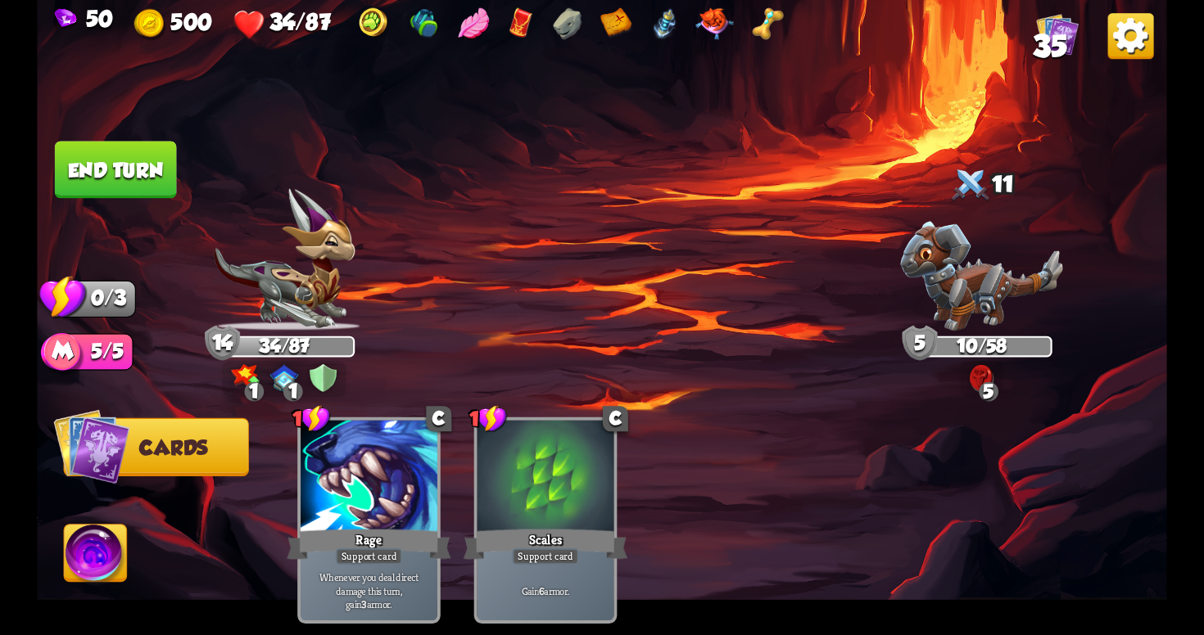
click at [129, 170] on button "End turn" at bounding box center [116, 169] width 122 height 57
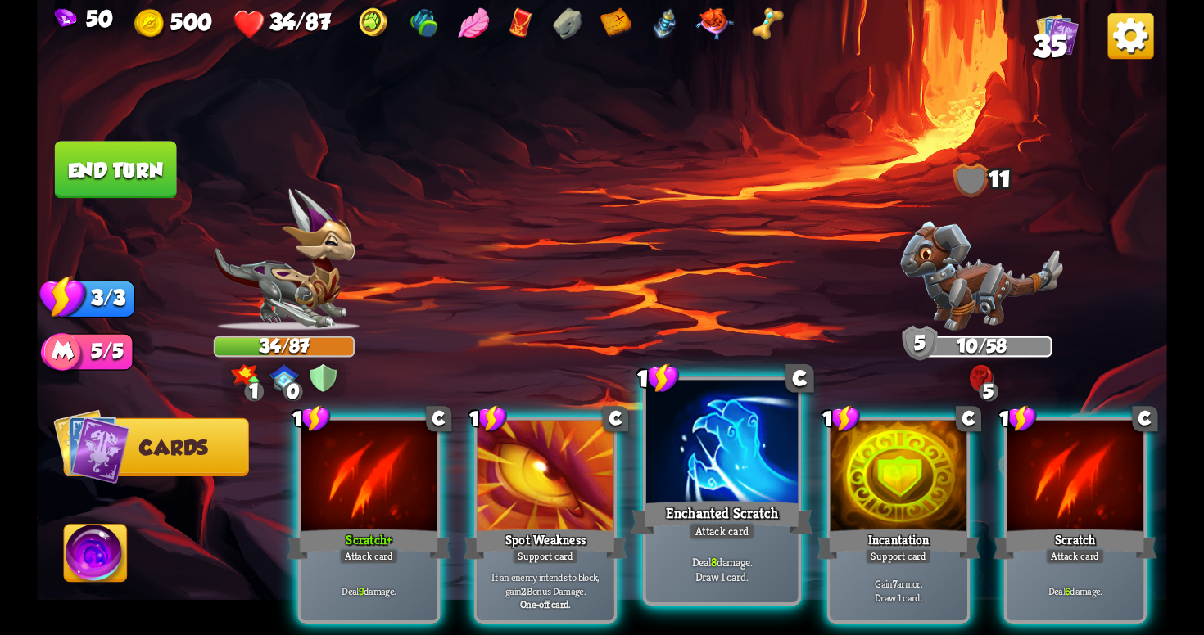
click at [699, 565] on p "Deal 8 damage. Draw 1 card." at bounding box center [722, 569] width 144 height 30
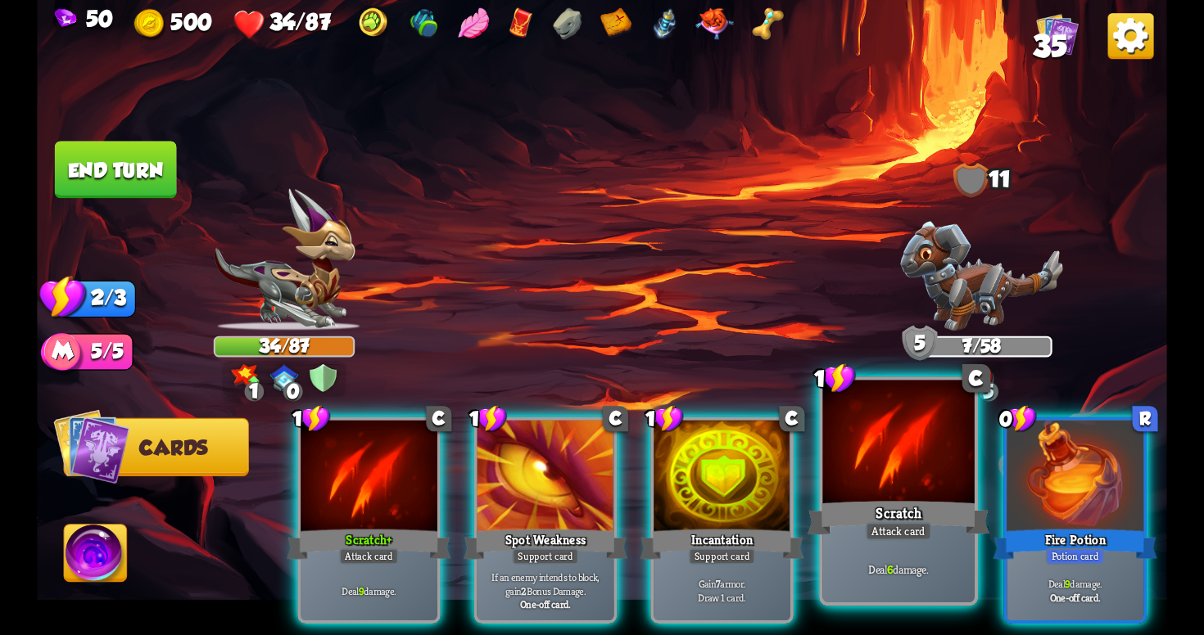
click at [875, 531] on div "Attack card" at bounding box center [899, 531] width 66 height 19
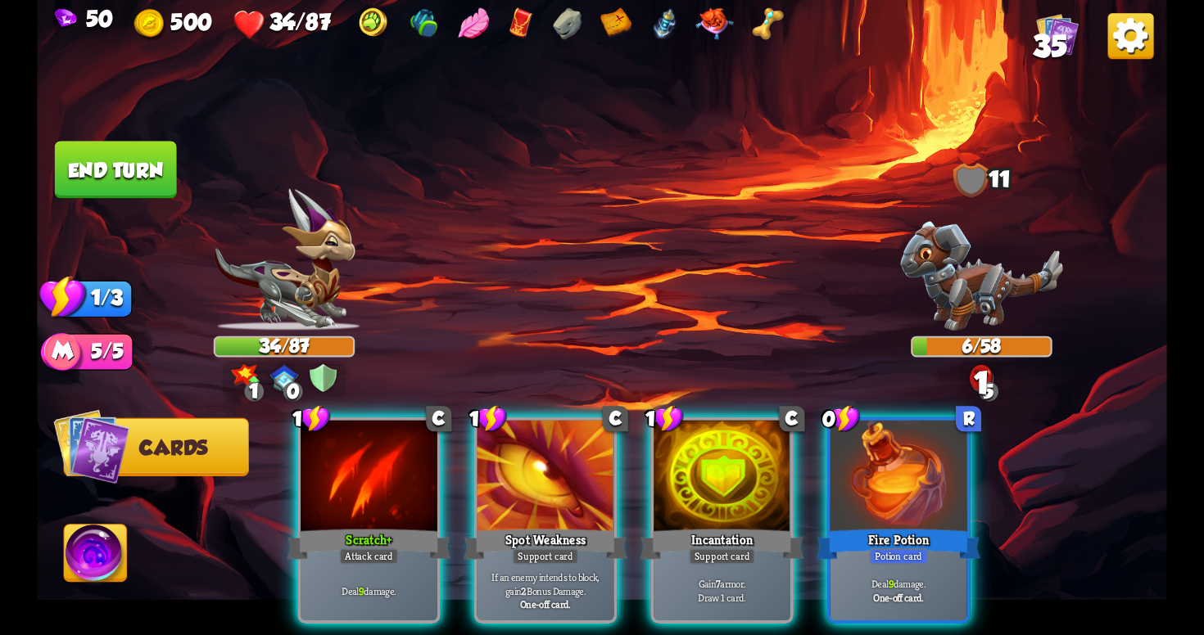
click at [875, 549] on div "Potion card" at bounding box center [898, 557] width 59 height 16
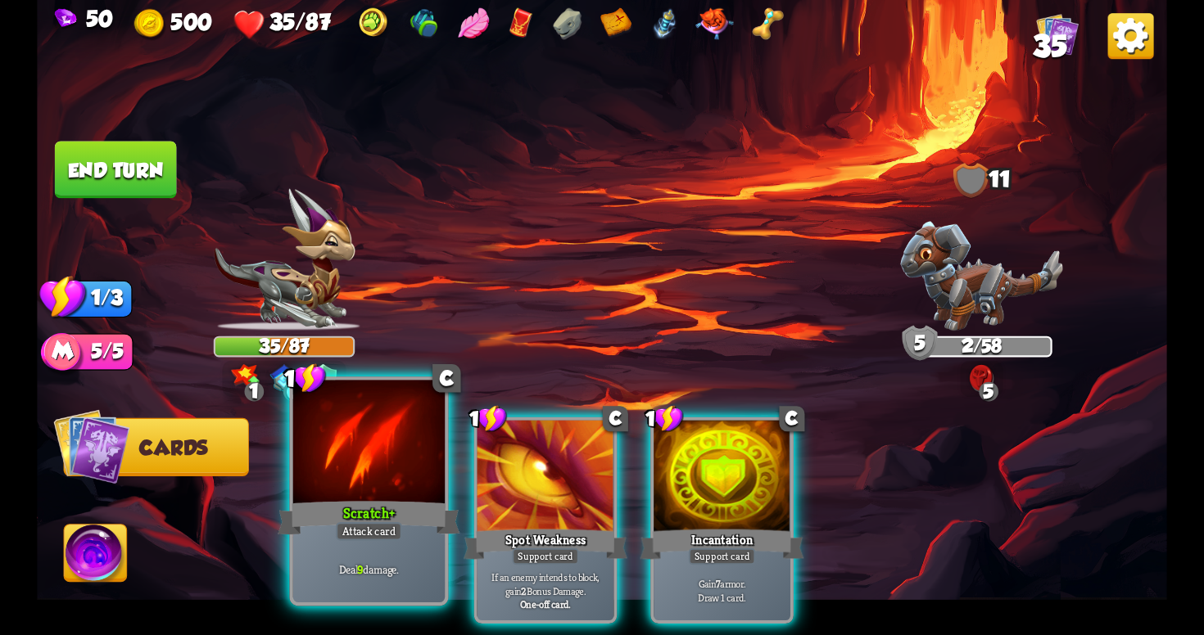
click at [405, 545] on div "Deal 9 damage." at bounding box center [368, 569] width 151 height 66
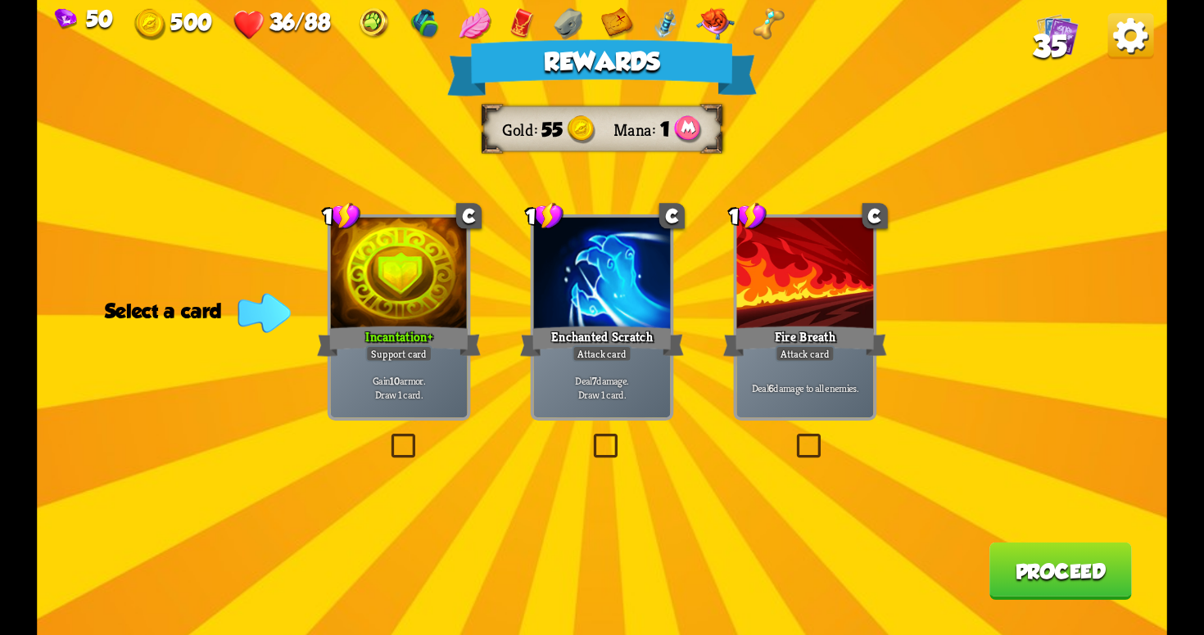
click at [387, 437] on label at bounding box center [387, 437] width 0 height 0
click at [0, 0] on input "checkbox" at bounding box center [0, 0] width 0 height 0
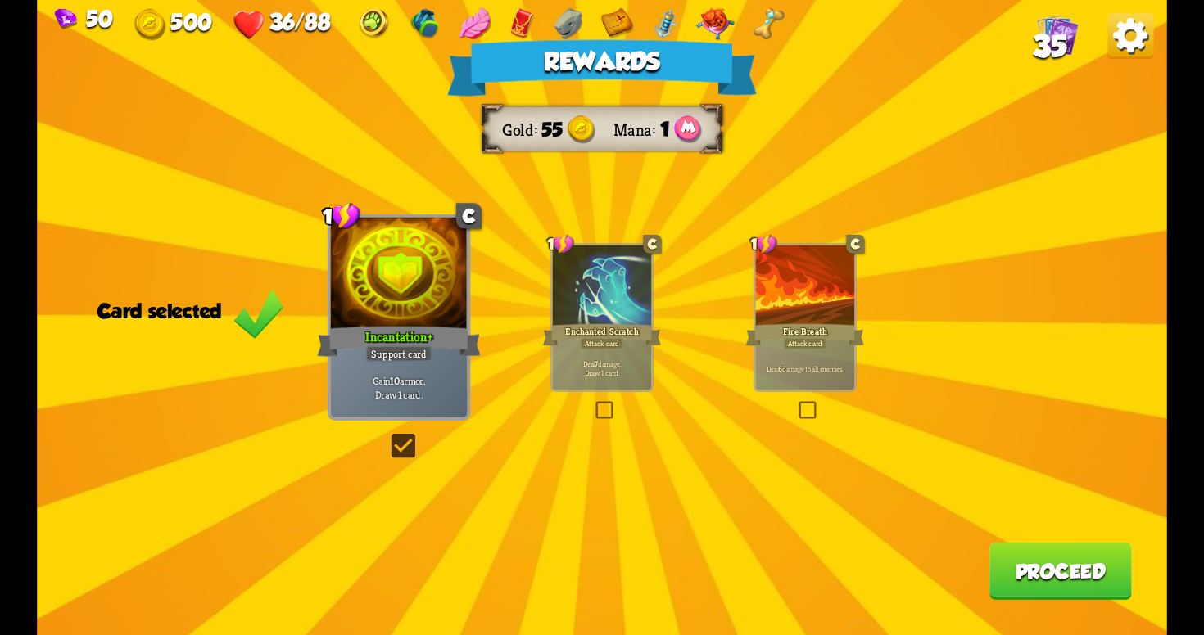
click at [1064, 585] on button "Proceed" at bounding box center [1060, 571] width 142 height 57
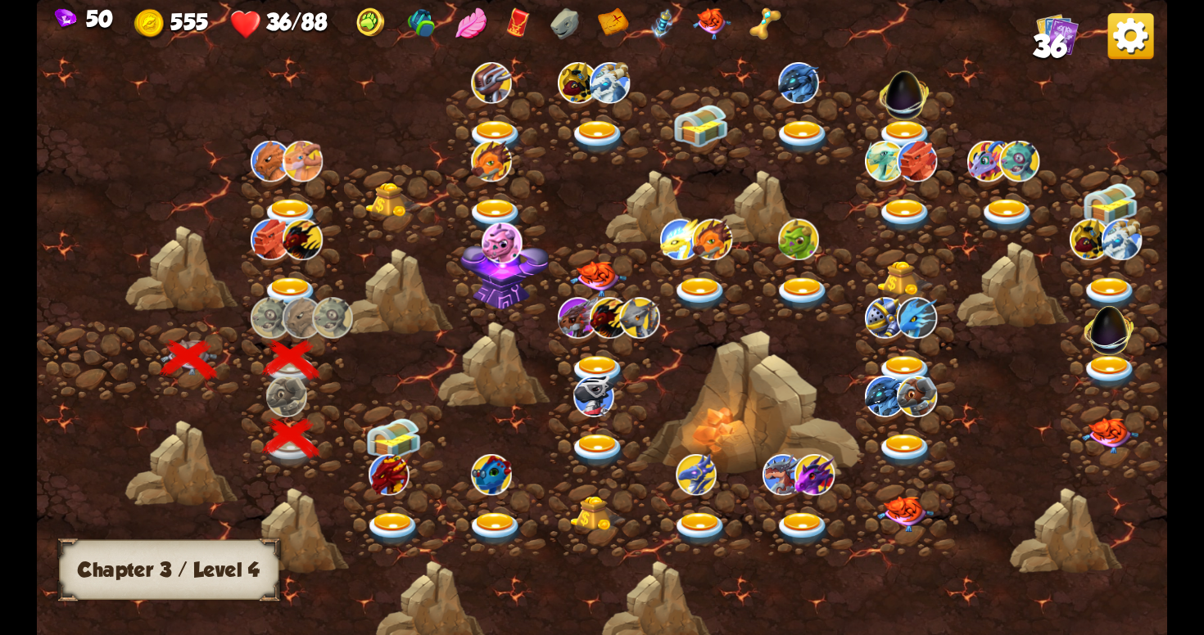
click at [379, 433] on img at bounding box center [393, 439] width 57 height 43
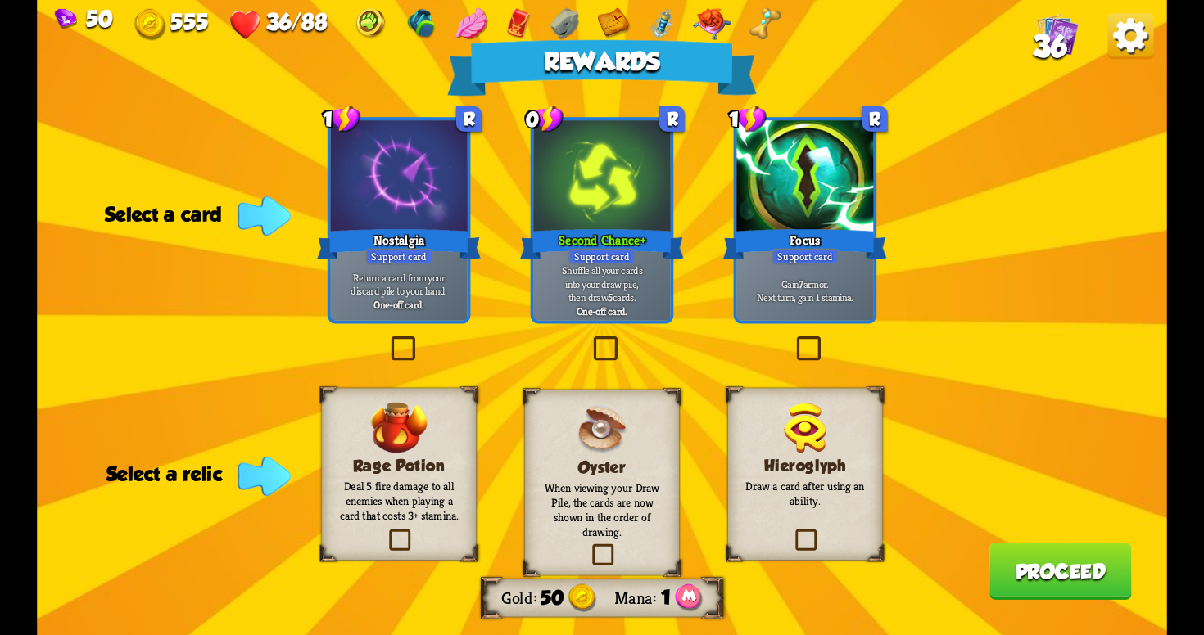
click at [590, 340] on label at bounding box center [590, 340] width 0 height 0
click at [0, 0] on input "checkbox" at bounding box center [0, 0] width 0 height 0
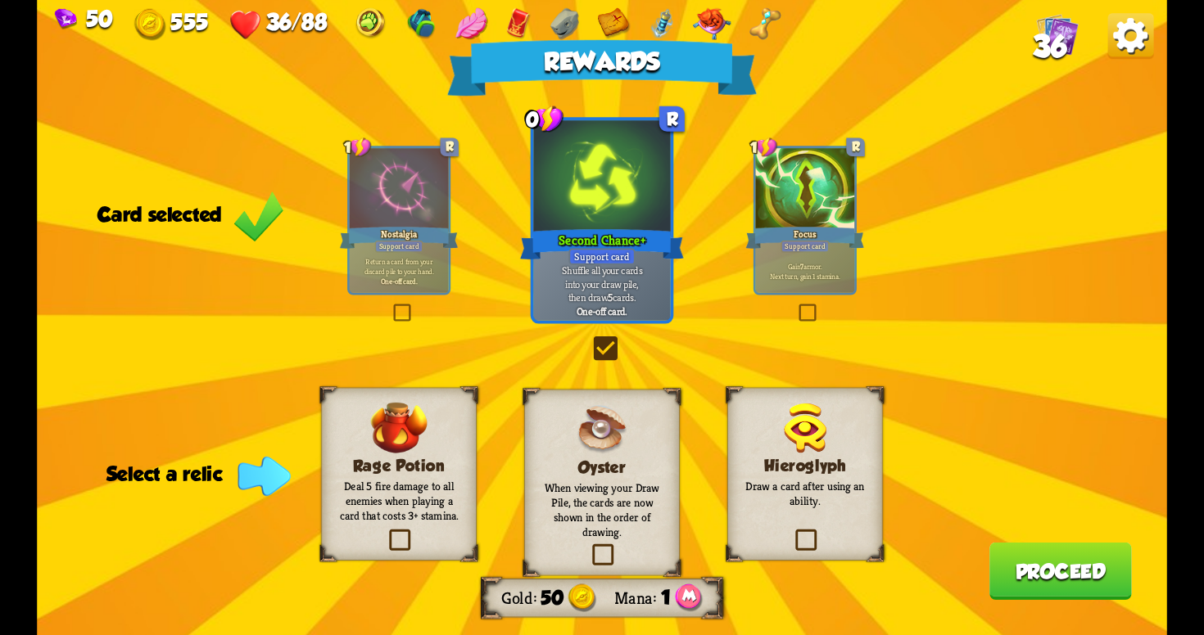
click at [589, 547] on label at bounding box center [589, 547] width 0 height 0
click at [0, 0] on input "checkbox" at bounding box center [0, 0] width 0 height 0
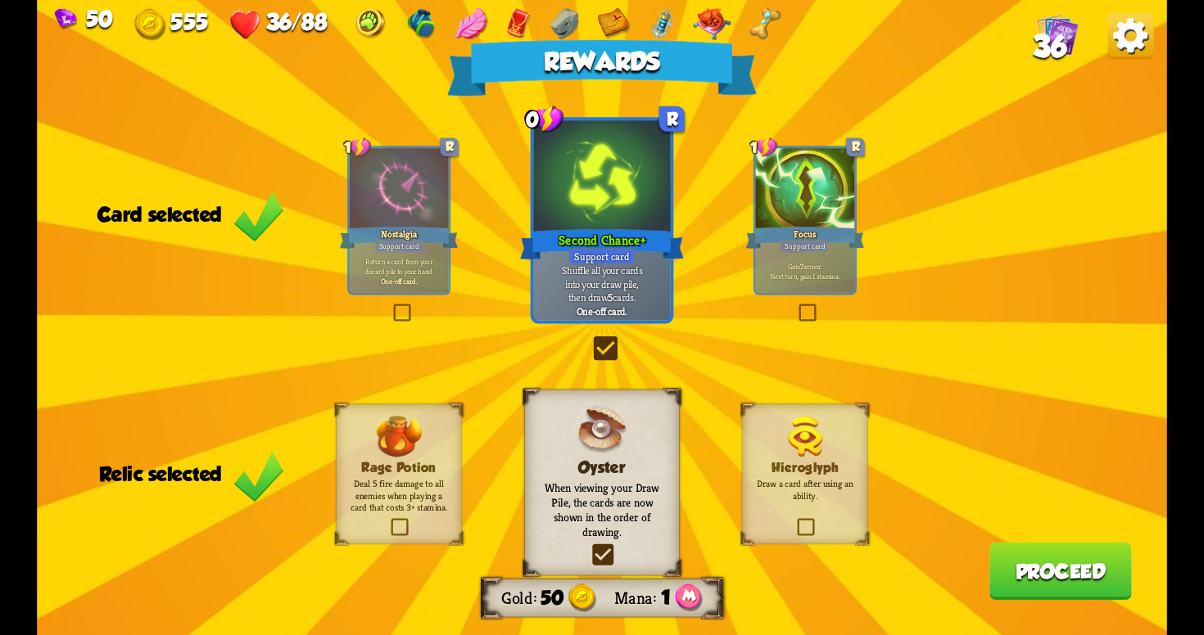
click at [1010, 565] on button "Proceed" at bounding box center [1060, 571] width 142 height 57
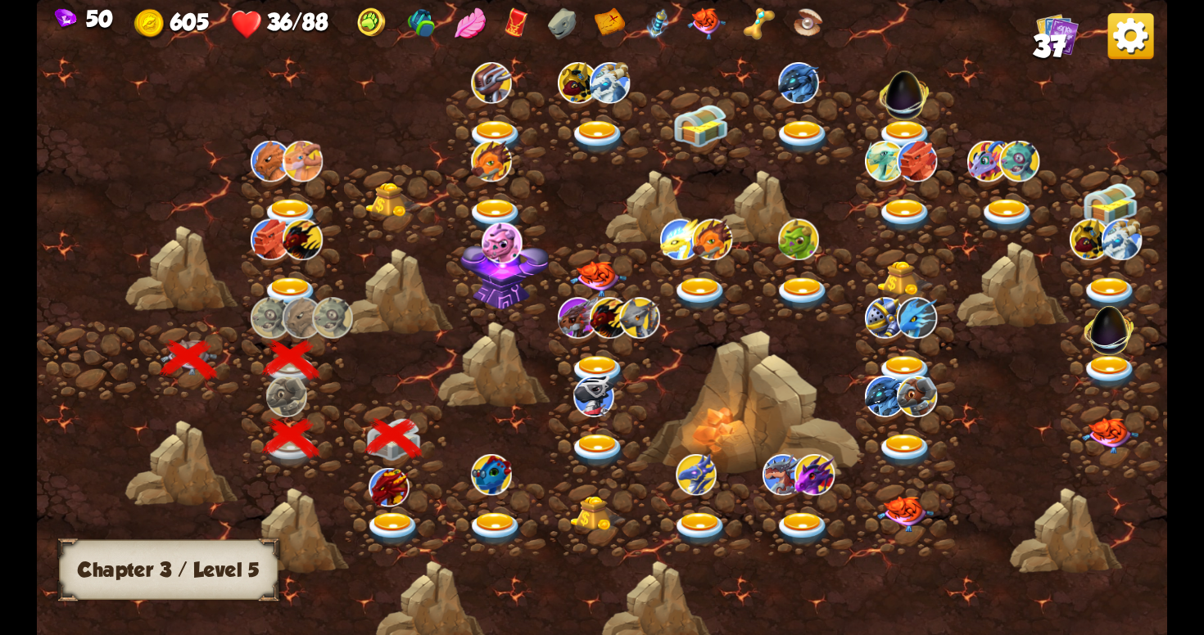
click at [405, 522] on img at bounding box center [393, 530] width 57 height 34
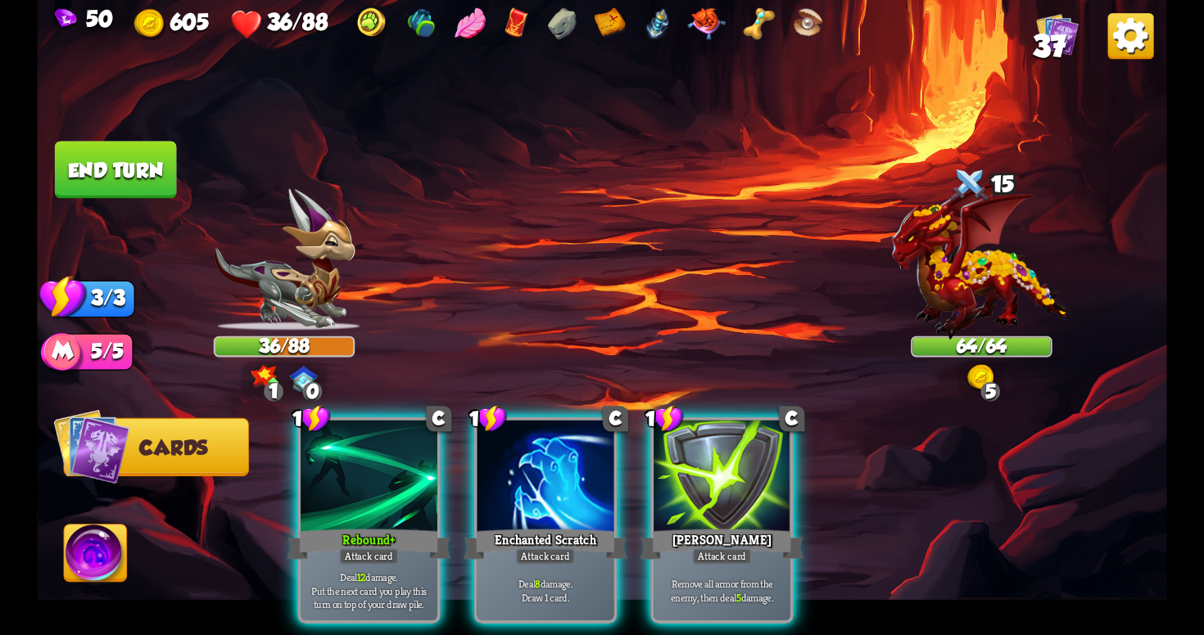
click at [979, 359] on div "Player turn" at bounding box center [602, 318] width 1130 height 174
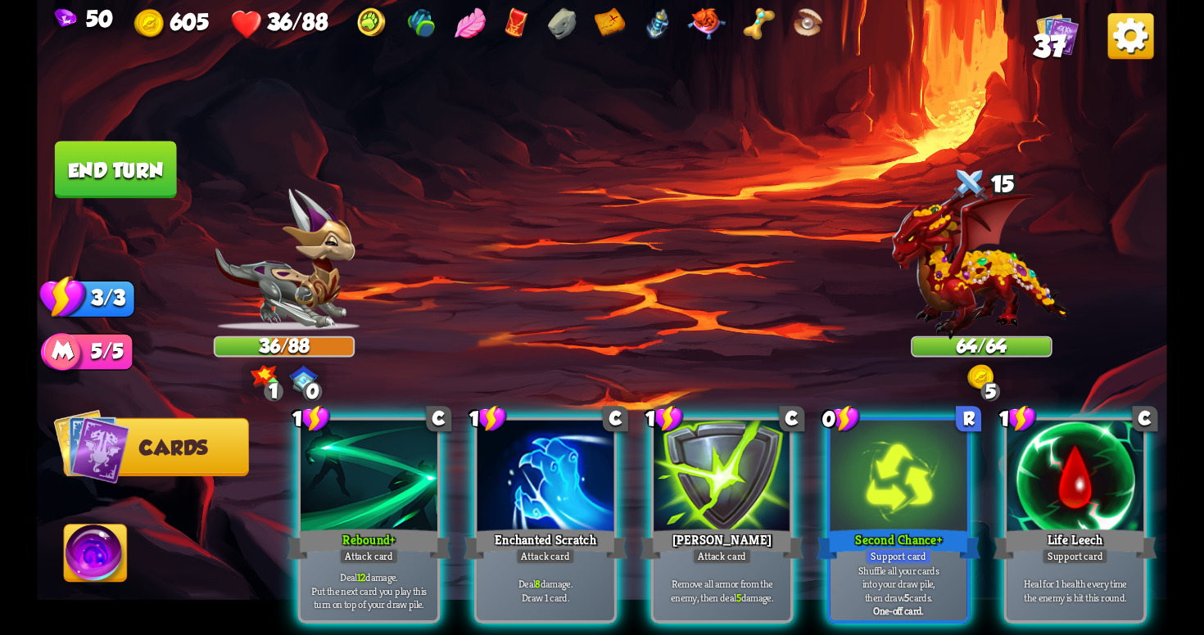
click at [979, 372] on div "Player turn" at bounding box center [602, 318] width 1130 height 174
click at [972, 324] on img at bounding box center [982, 259] width 179 height 160
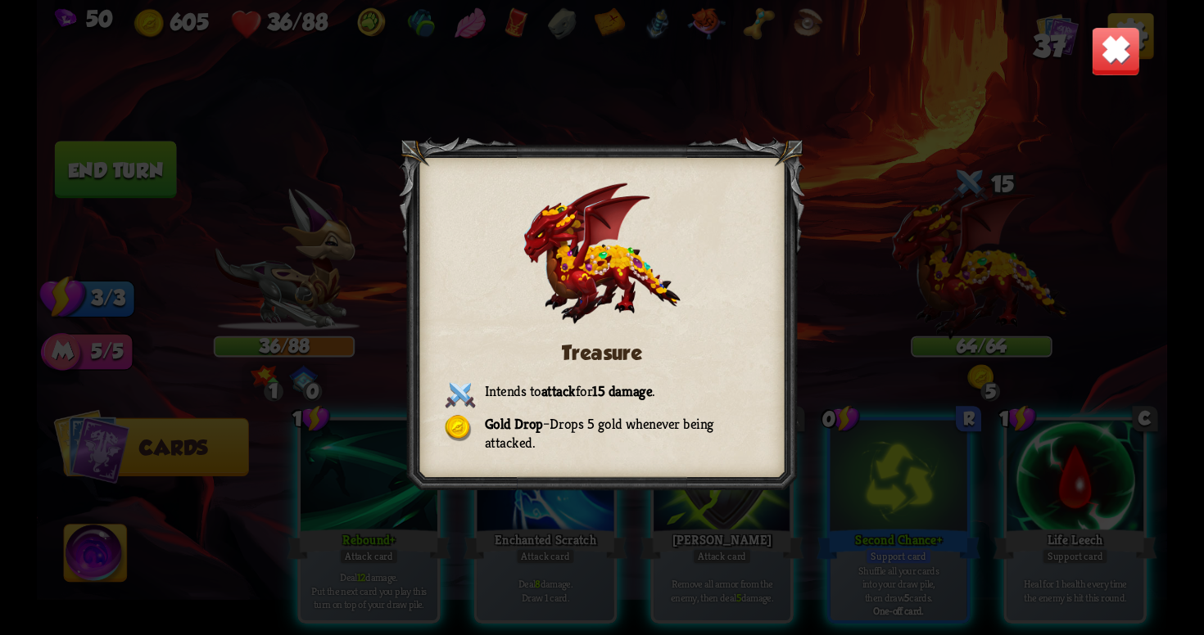
click at [1111, 54] on img at bounding box center [1115, 50] width 49 height 49
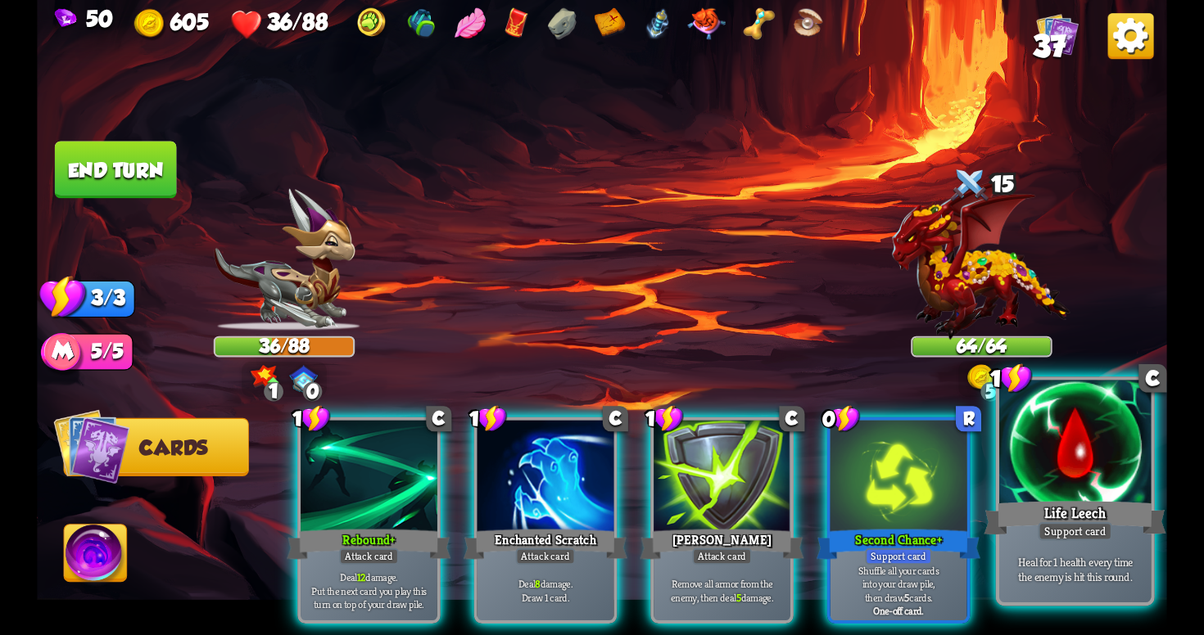
click at [1023, 519] on div "Life Leech" at bounding box center [1074, 518] width 182 height 41
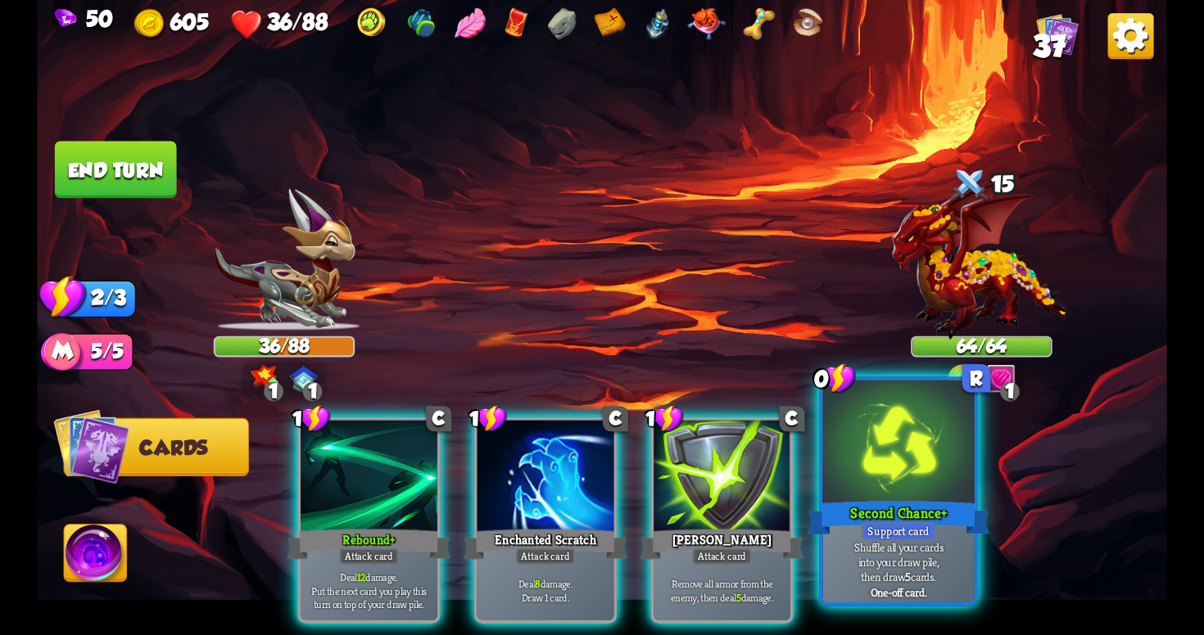
click at [906, 542] on p "Shuffle all your cards into your draw pile, then draw 5 cards." at bounding box center [898, 562] width 144 height 45
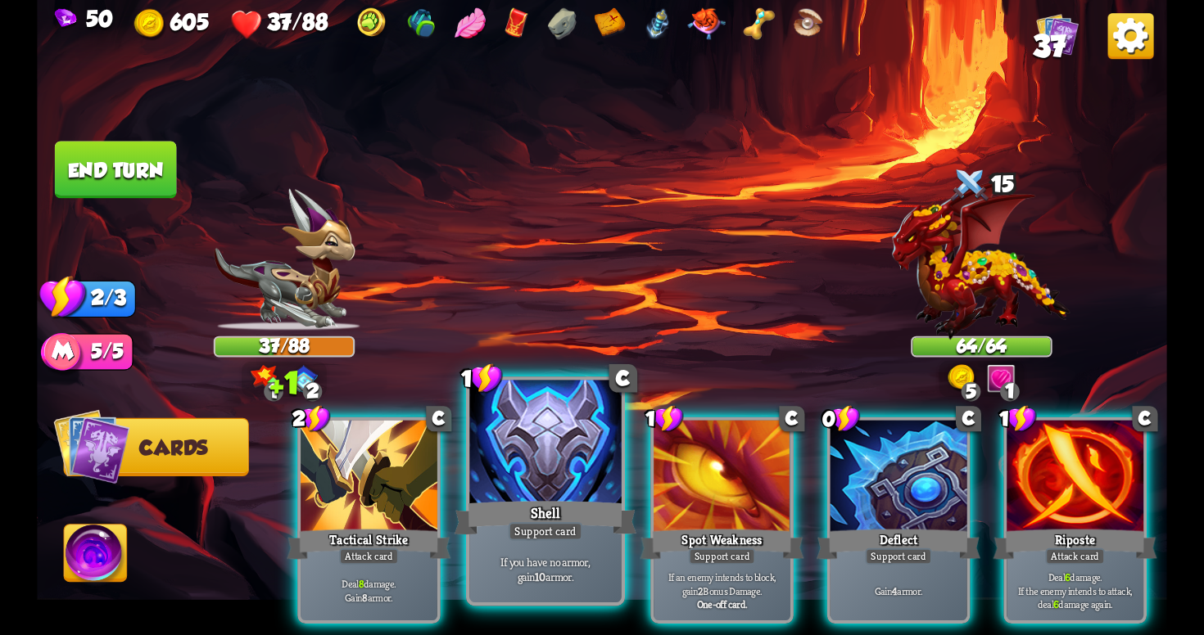
click at [496, 554] on div "If you have no armor, gain 10 armor." at bounding box center [544, 569] width 151 height 66
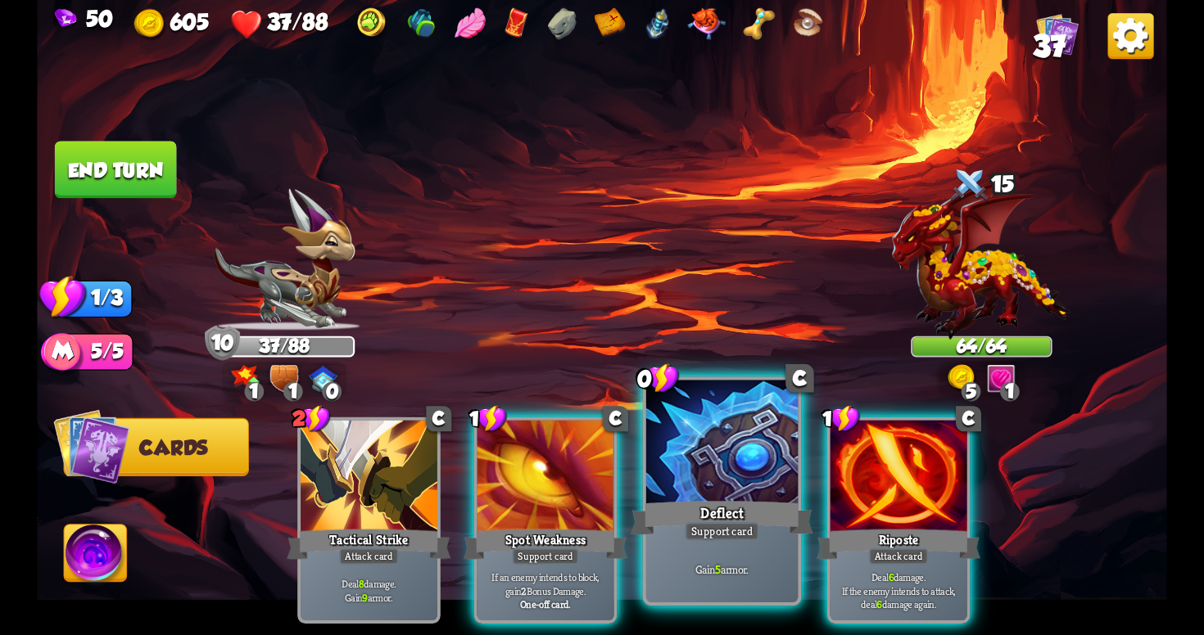
click at [720, 520] on div "Deflect" at bounding box center [722, 518] width 182 height 41
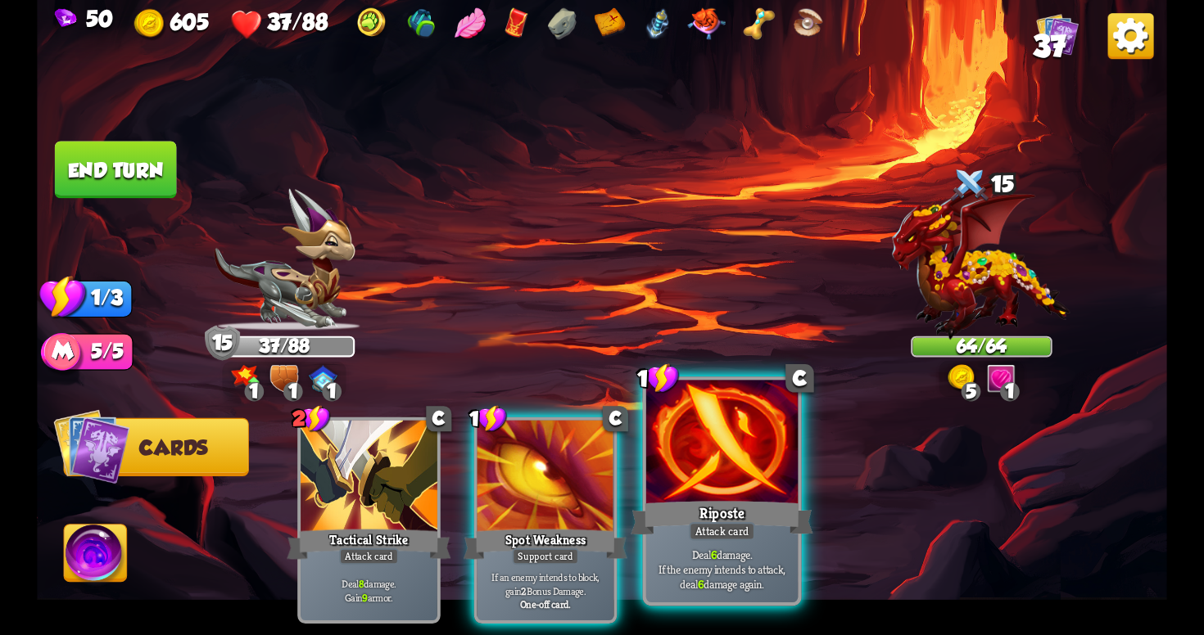
click at [732, 520] on div "Riposte" at bounding box center [722, 518] width 182 height 41
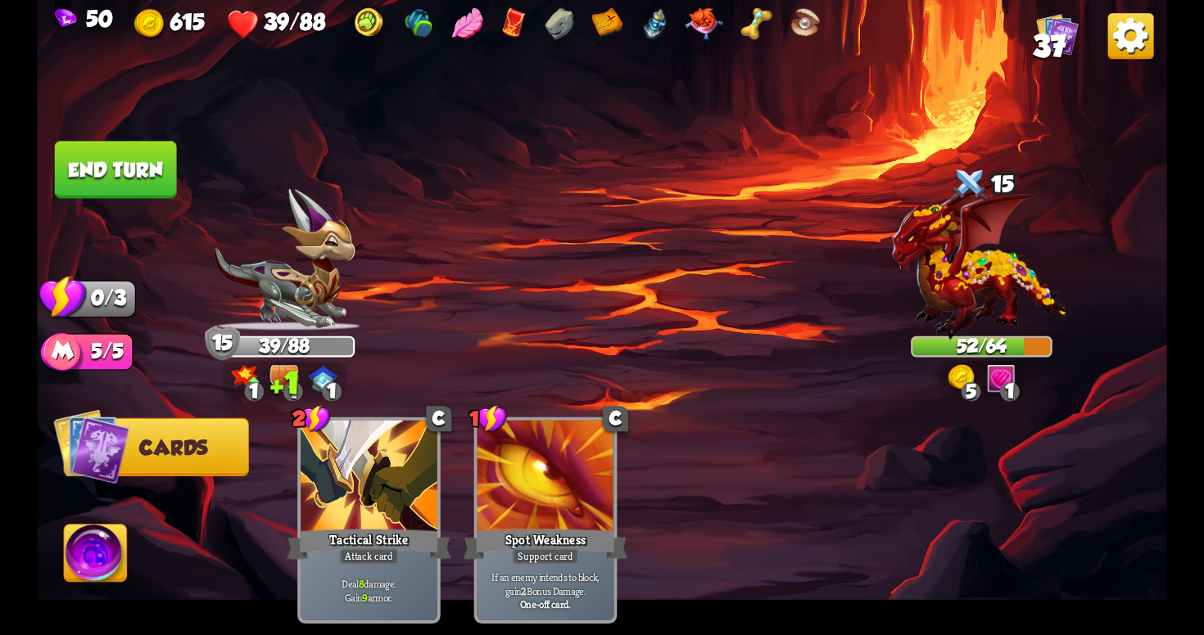
click at [151, 164] on button "End turn" at bounding box center [116, 169] width 122 height 57
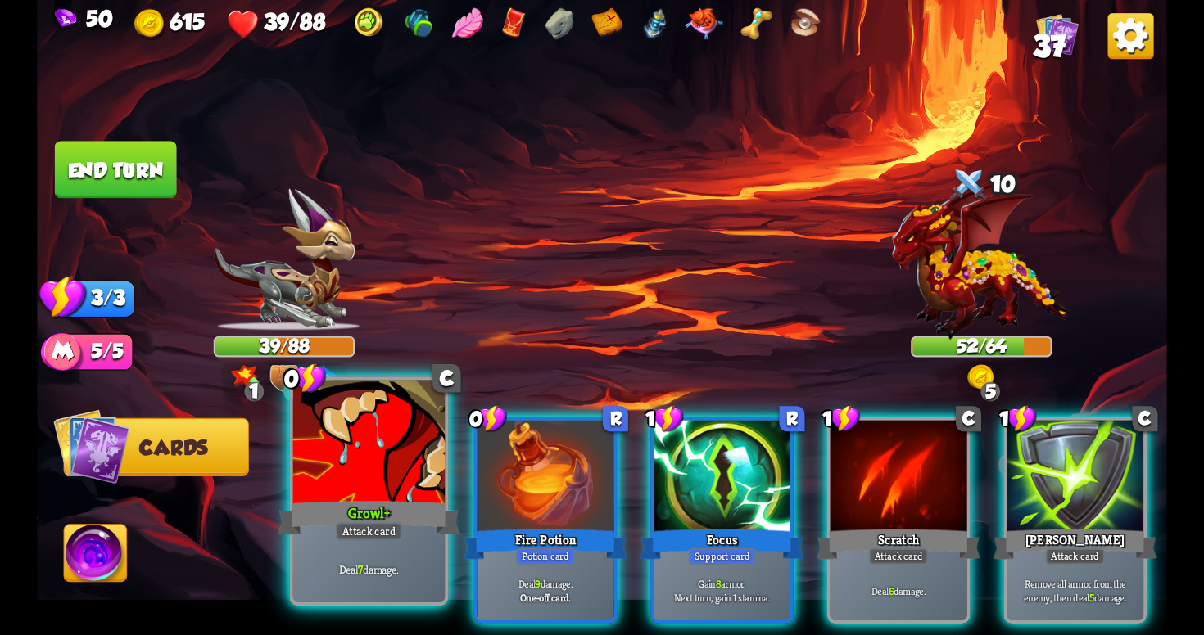
click at [359, 455] on div at bounding box center [368, 445] width 151 height 128
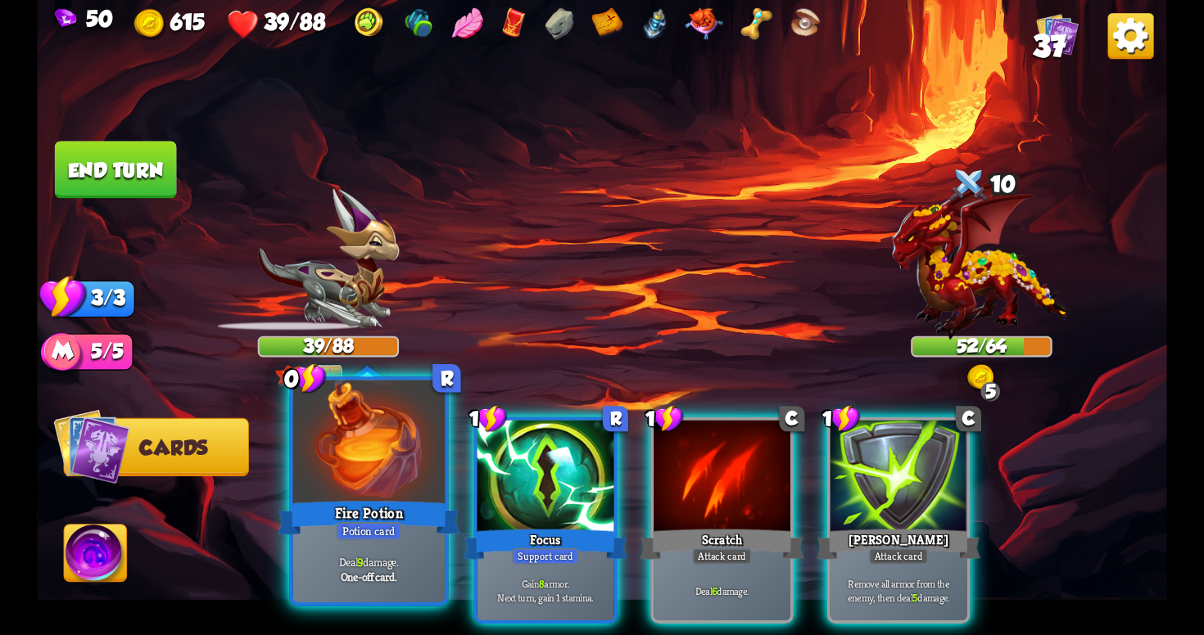
click at [373, 461] on div at bounding box center [368, 445] width 151 height 128
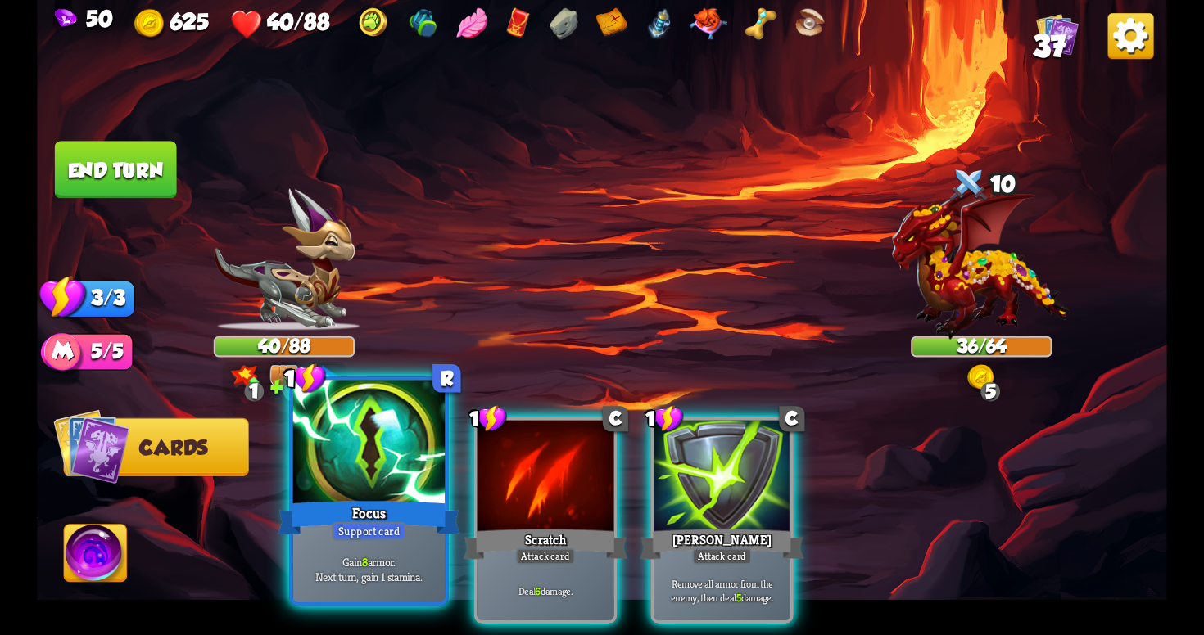
click at [355, 506] on div "Focus" at bounding box center [369, 518] width 182 height 41
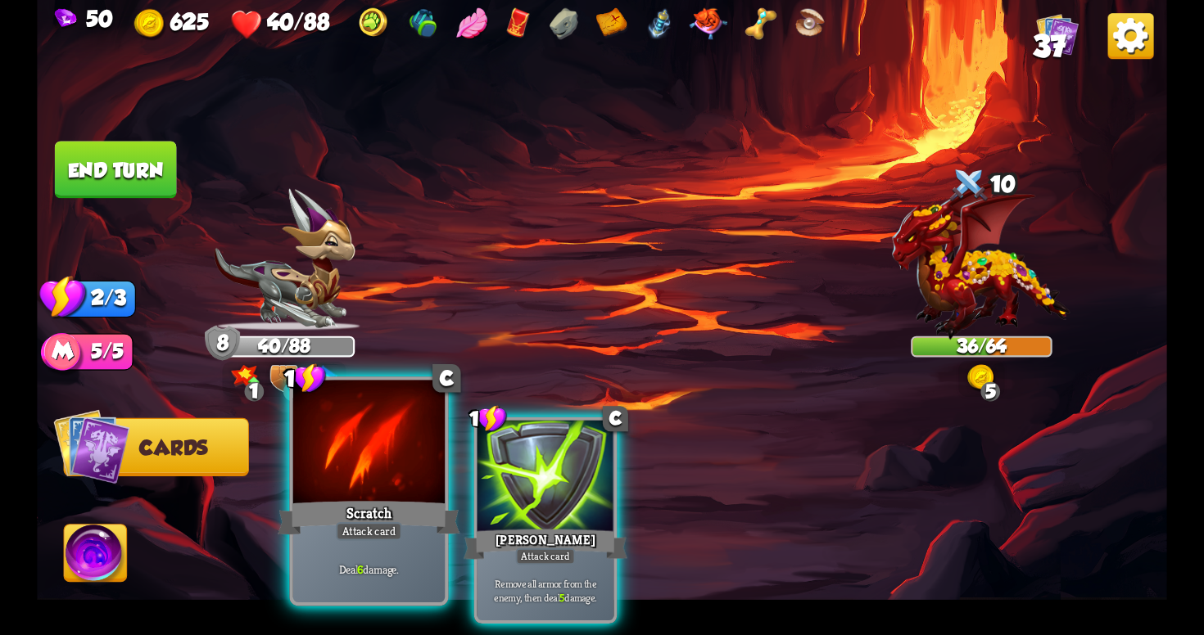
click at [414, 498] on div "Scratch" at bounding box center [369, 518] width 182 height 41
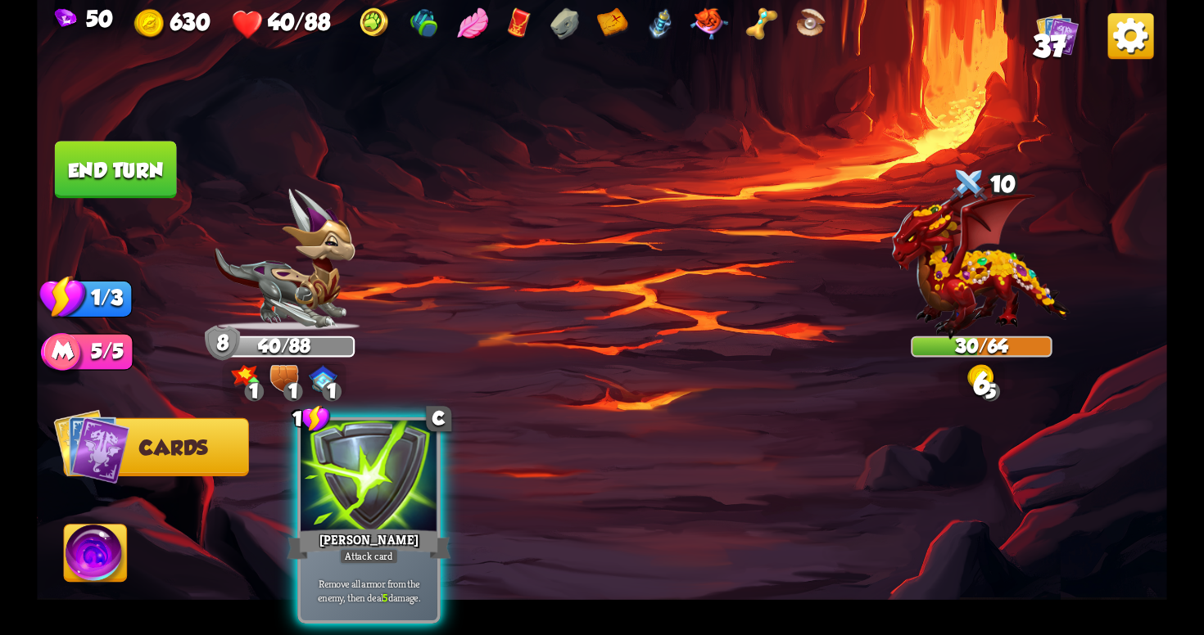
click at [131, 170] on button "End turn" at bounding box center [116, 169] width 122 height 57
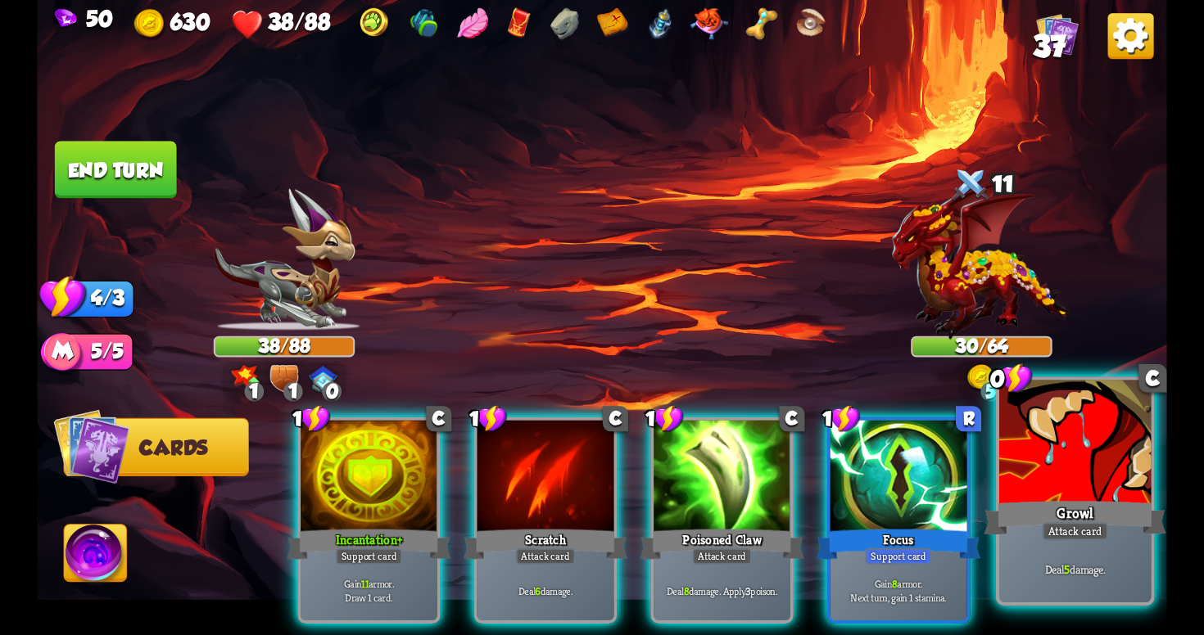
click at [1116, 598] on div "Deal 5 damage." at bounding box center [1074, 569] width 151 height 66
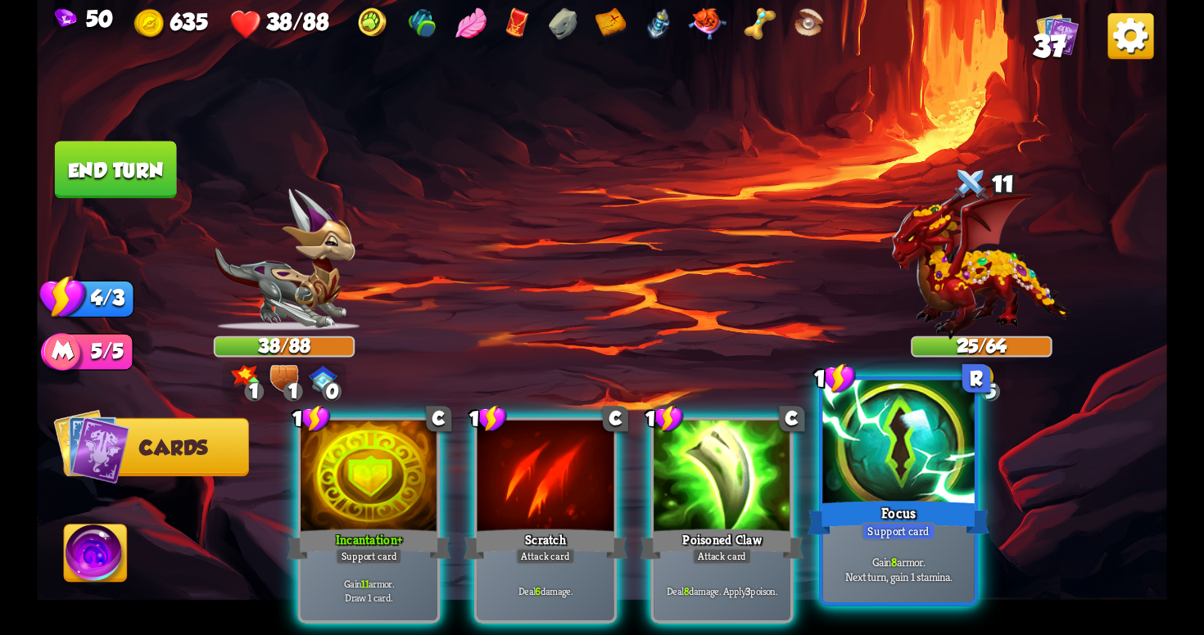
click at [920, 549] on div "Gain 8 armor. Next turn, gain 1 stamina." at bounding box center [897, 569] width 151 height 66
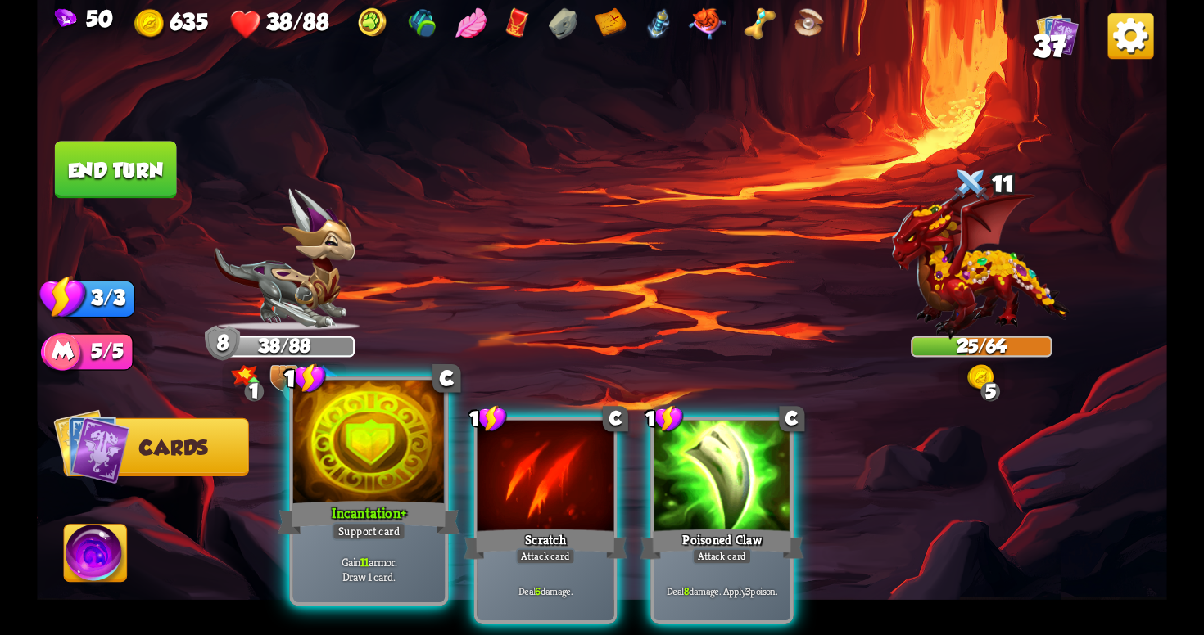
click at [372, 554] on div "Gain 11 armor. Draw 1 card." at bounding box center [368, 569] width 151 height 66
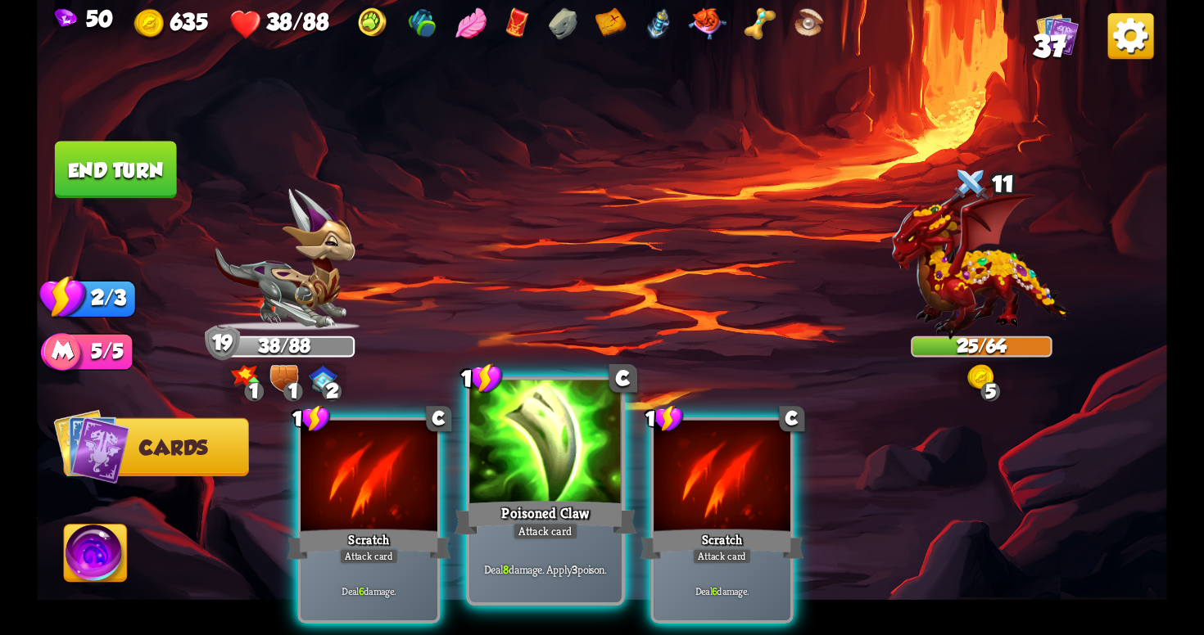
click at [578, 531] on div "Attack card" at bounding box center [546, 531] width 66 height 19
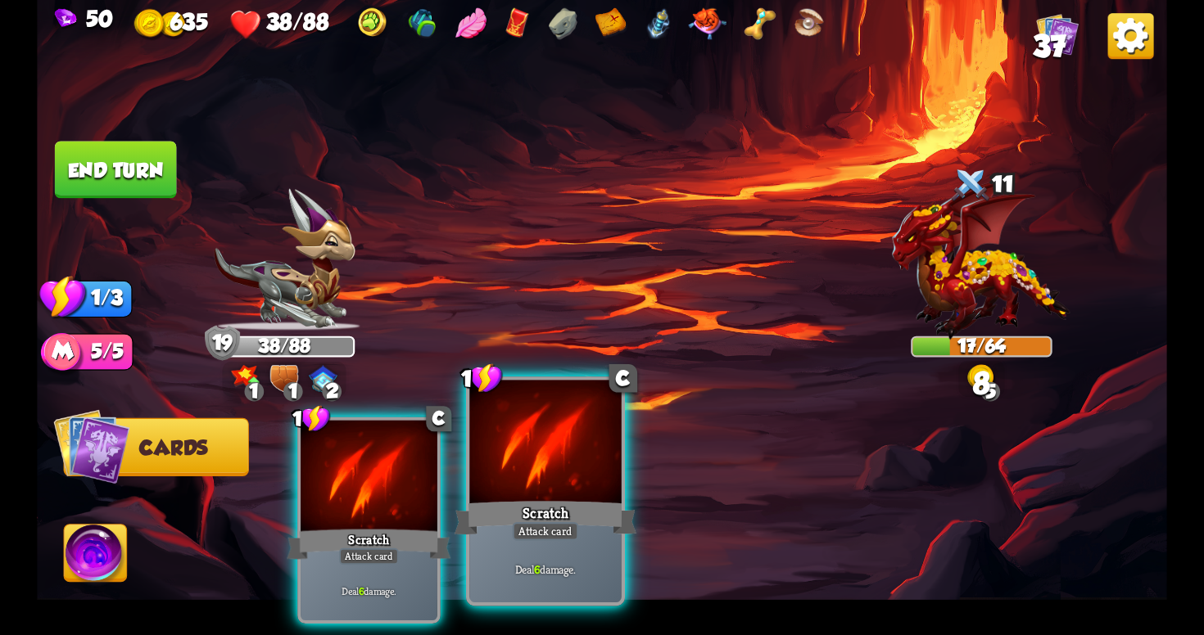
click at [558, 539] on div "Attack card" at bounding box center [546, 531] width 66 height 19
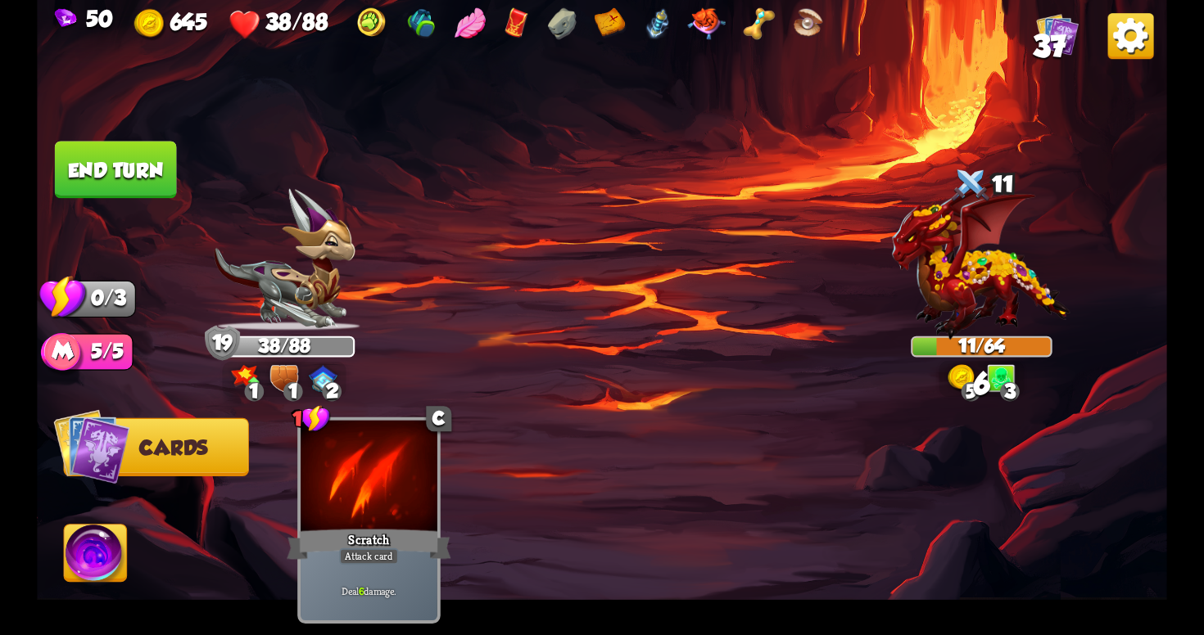
click at [155, 151] on button "End turn" at bounding box center [116, 169] width 122 height 57
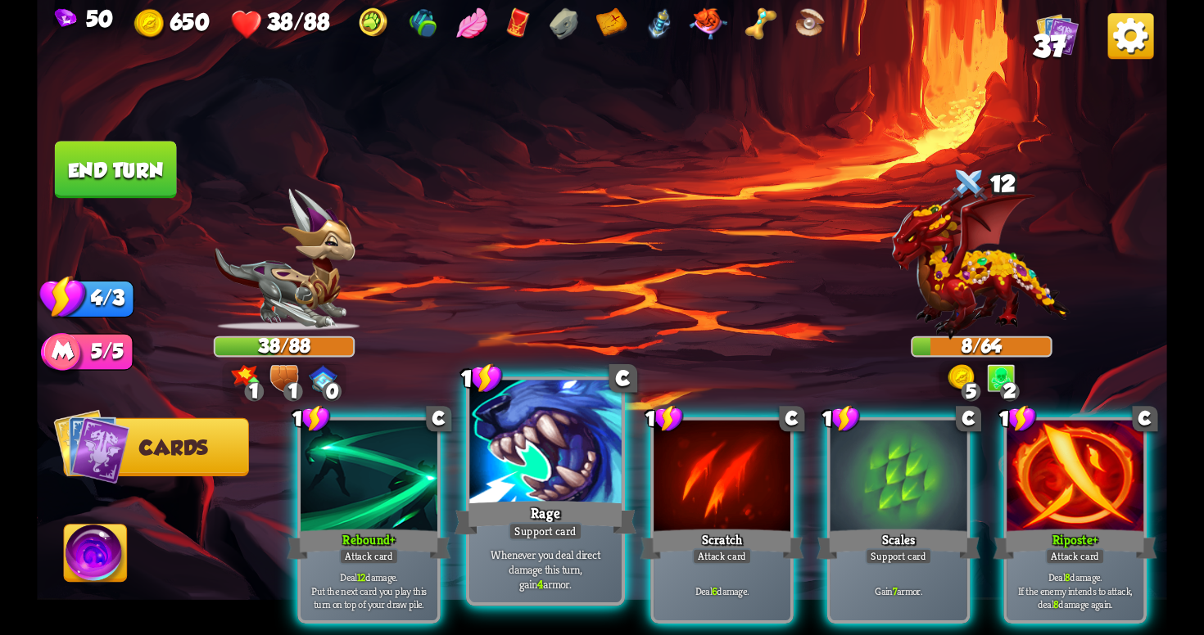
click at [543, 587] on p "Whenever you deal direct damage this turn, gain 4 armor." at bounding box center [545, 569] width 144 height 45
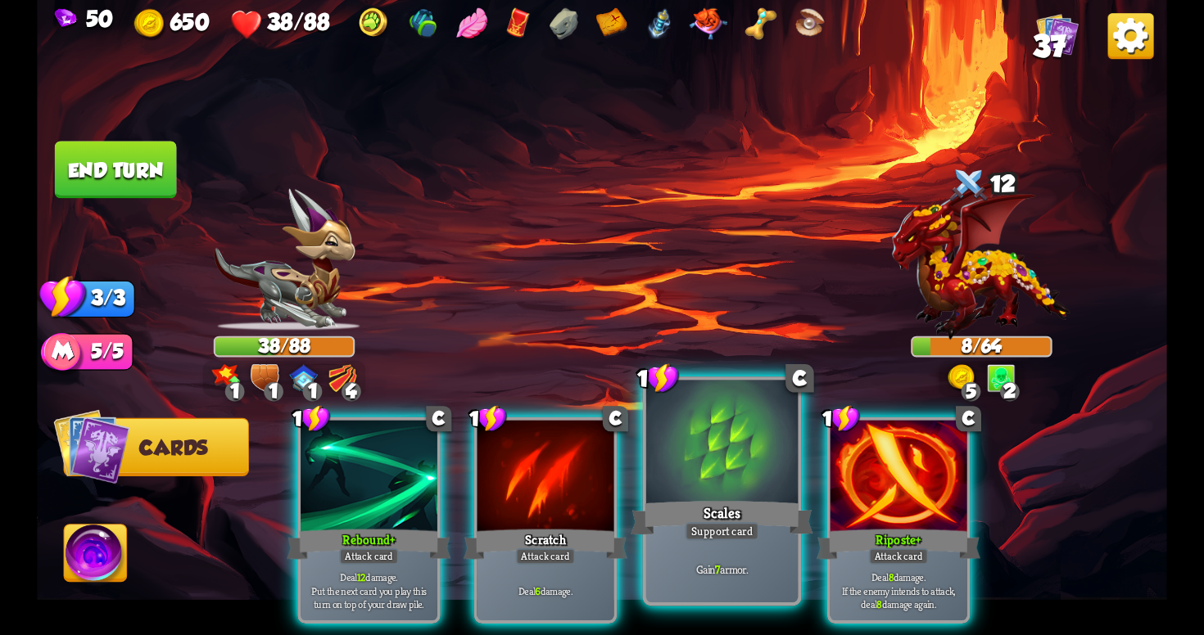
click at [784, 579] on div "Gain 7 armor." at bounding box center [721, 569] width 151 height 66
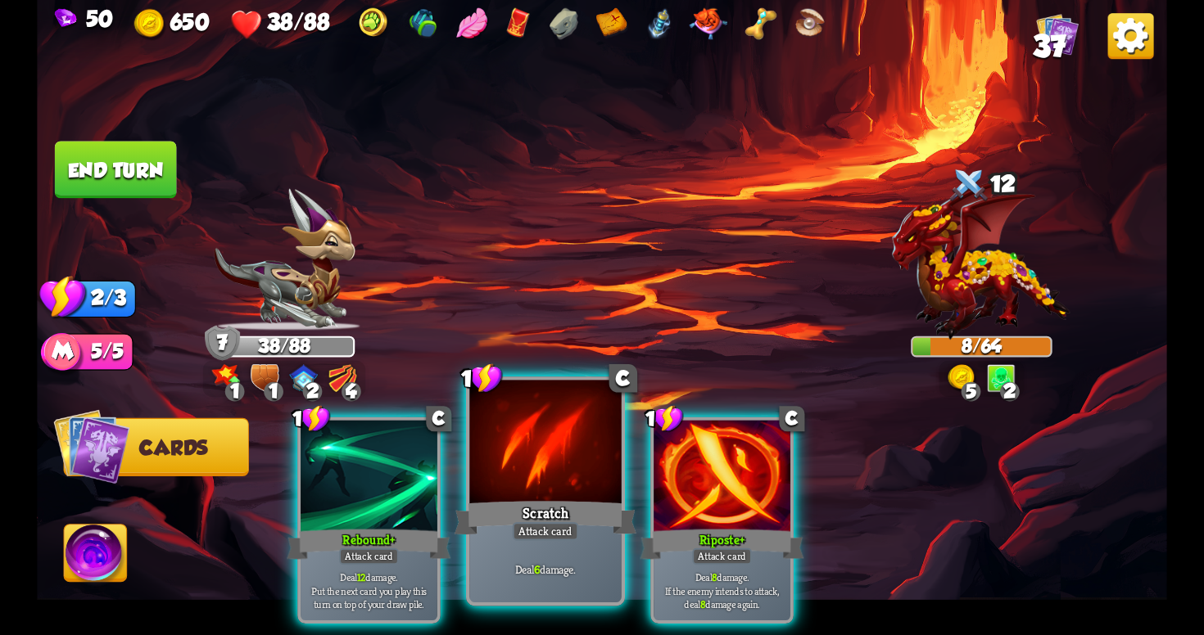
click at [496, 595] on div "Deal 6 damage." at bounding box center [544, 569] width 151 height 66
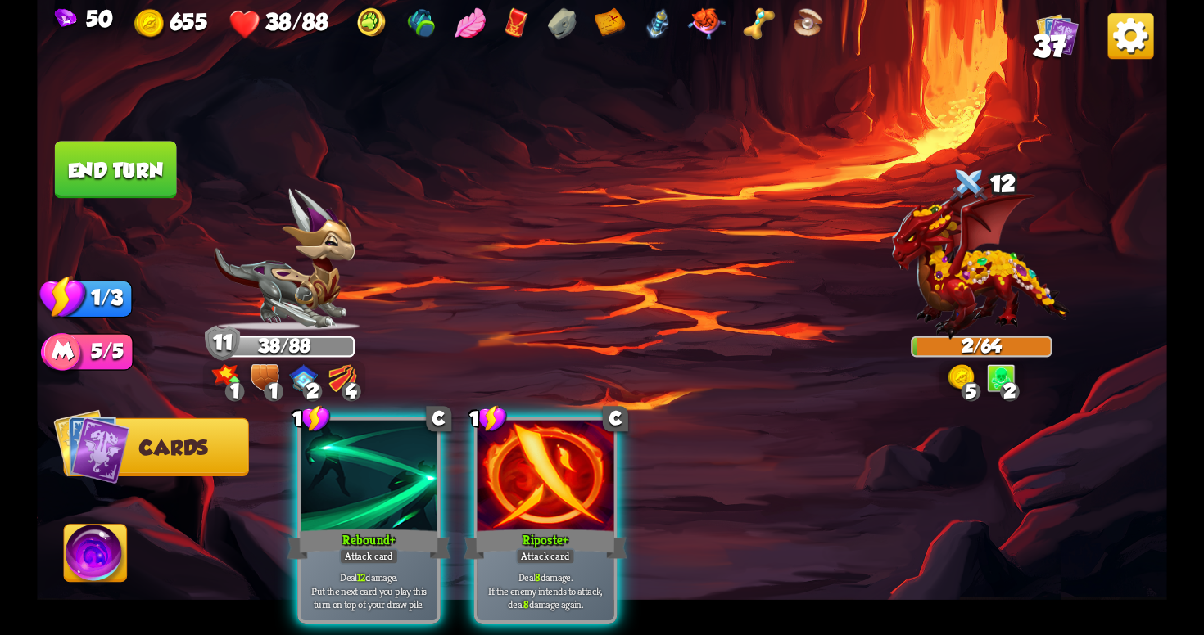
click at [128, 156] on button "End turn" at bounding box center [116, 169] width 122 height 57
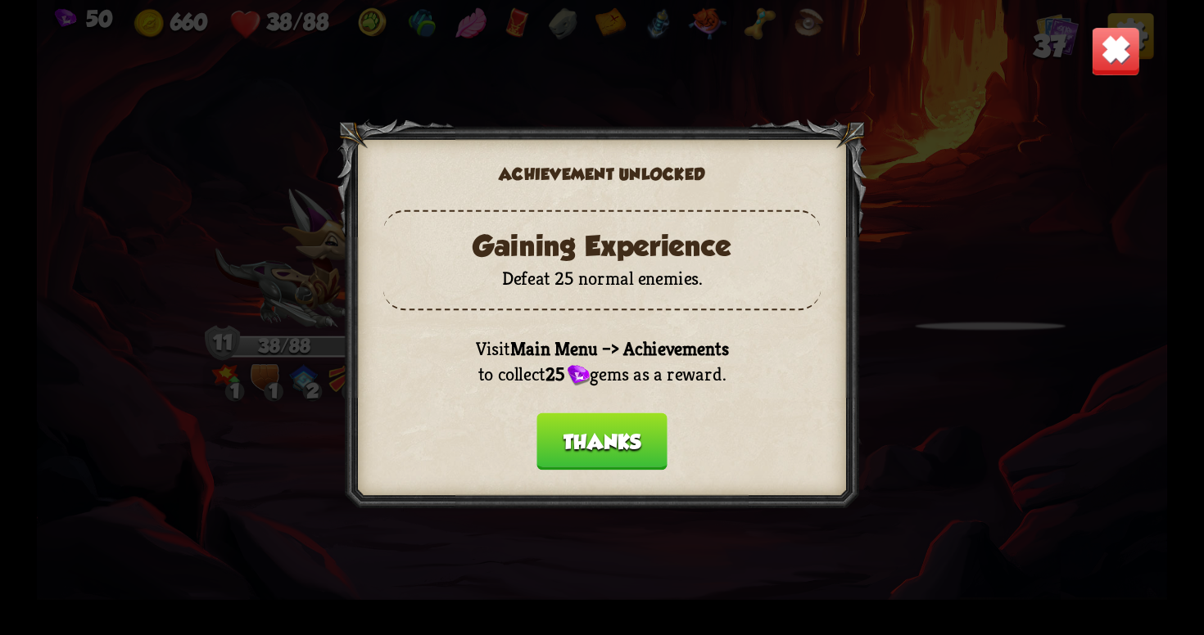
click at [608, 463] on div at bounding box center [602, 317] width 530 height 397
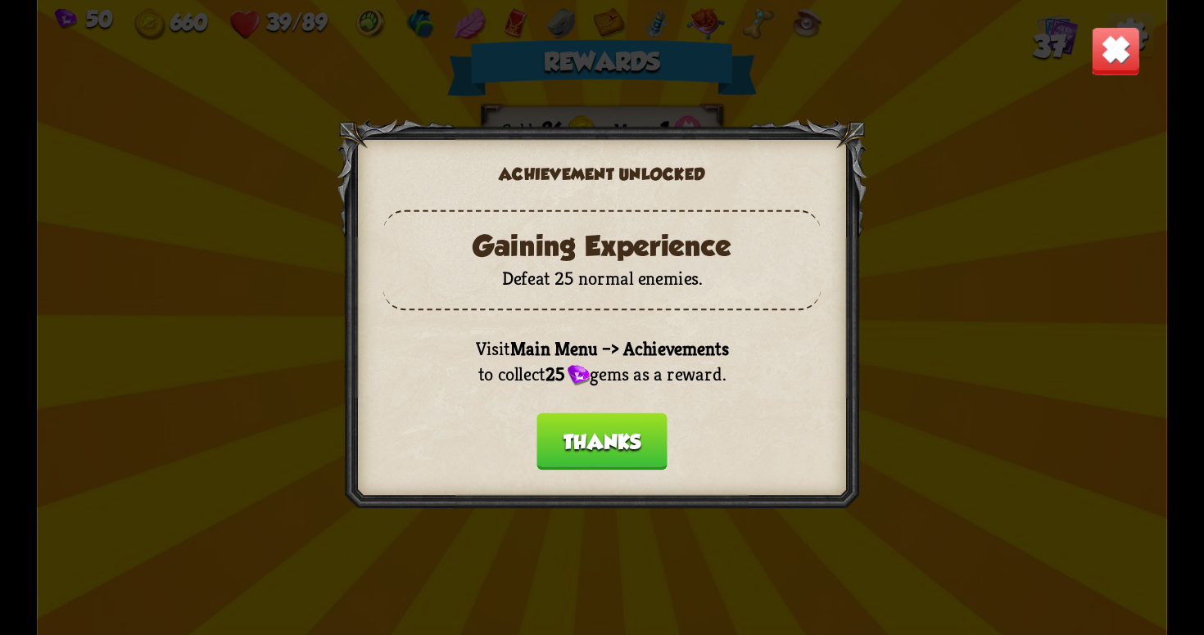
click at [594, 442] on button "Thanks" at bounding box center [601, 441] width 131 height 57
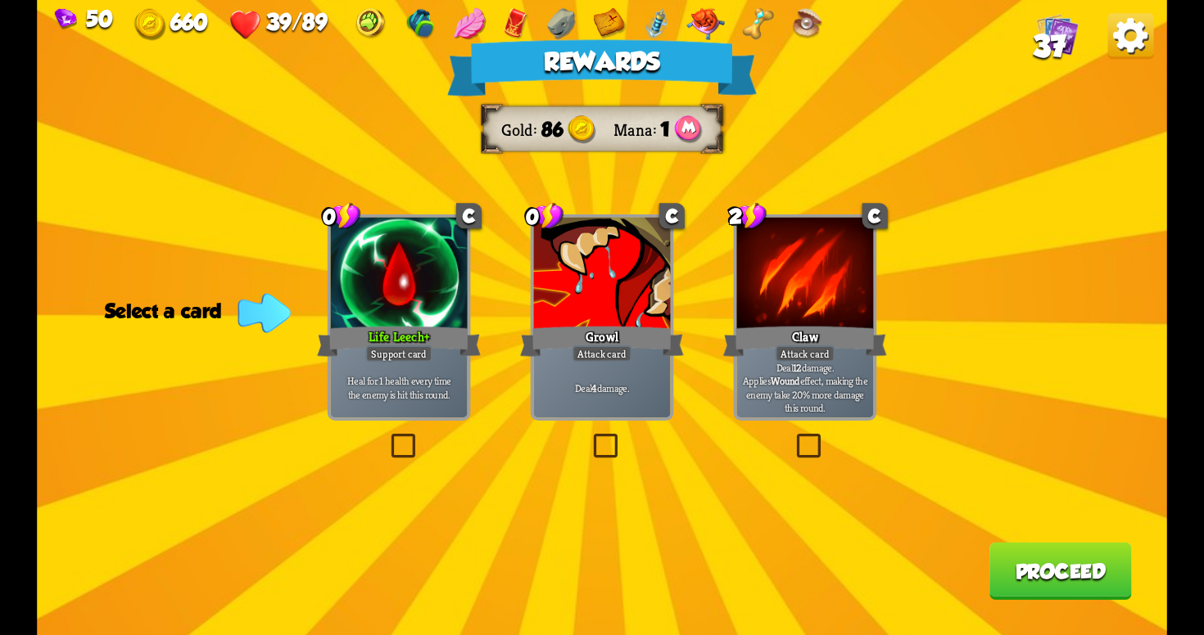
click at [387, 437] on label at bounding box center [387, 437] width 0 height 0
click at [0, 0] on input "checkbox" at bounding box center [0, 0] width 0 height 0
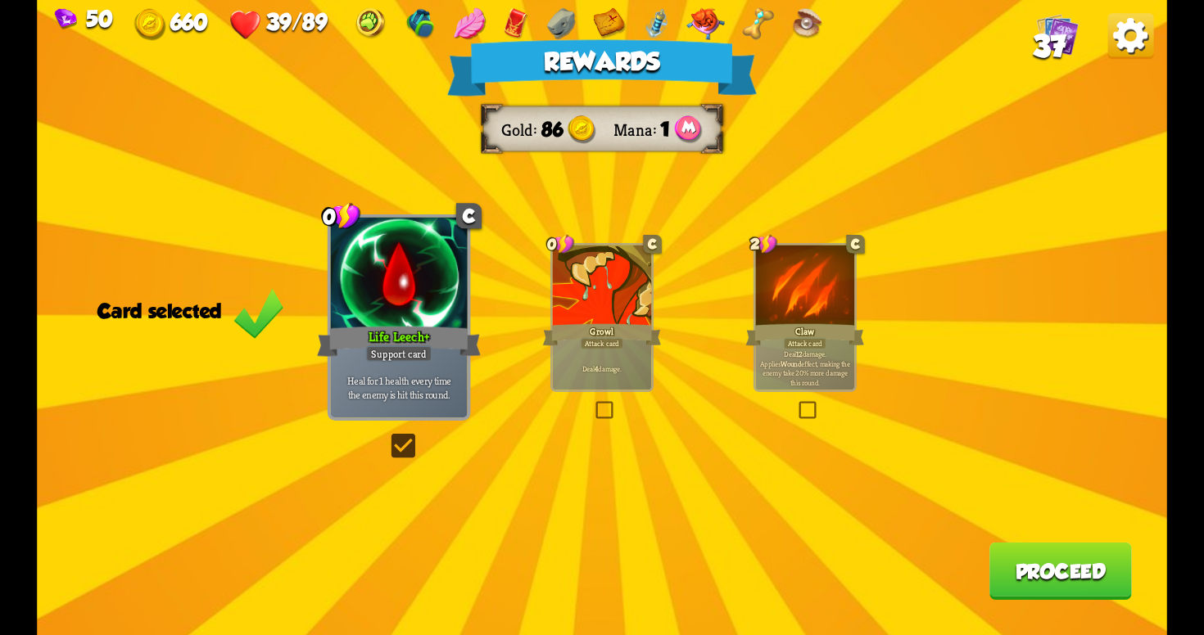
click at [387, 437] on label at bounding box center [387, 437] width 0 height 0
click at [0, 0] on input "checkbox" at bounding box center [0, 0] width 0 height 0
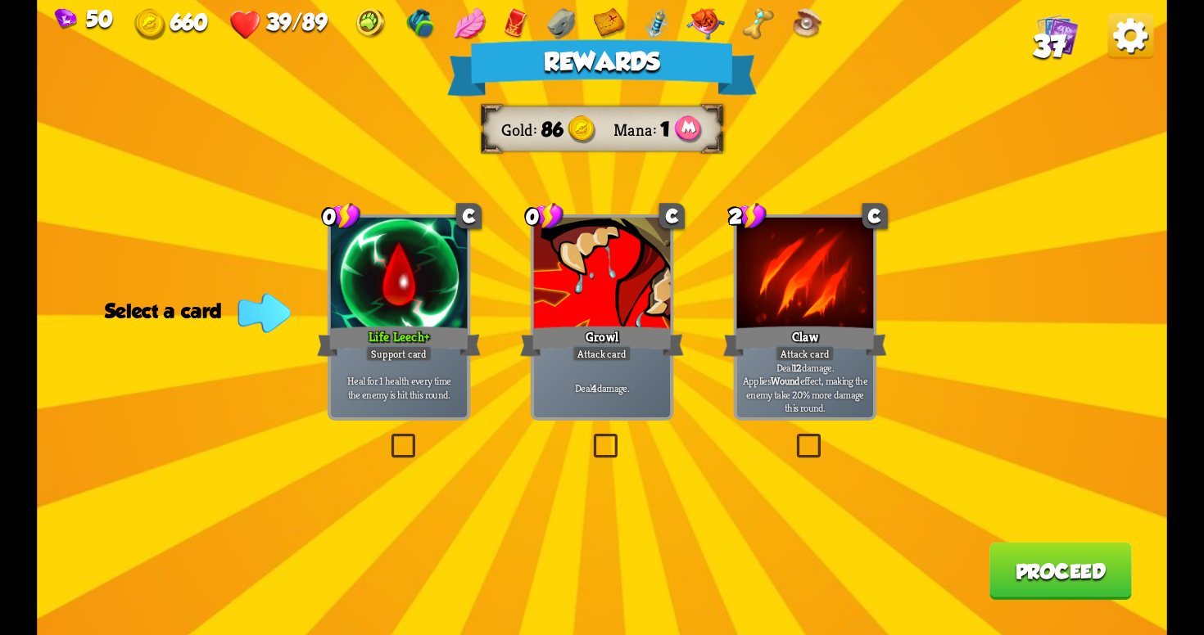
click at [387, 437] on label at bounding box center [387, 437] width 0 height 0
click at [0, 0] on input "checkbox" at bounding box center [0, 0] width 0 height 0
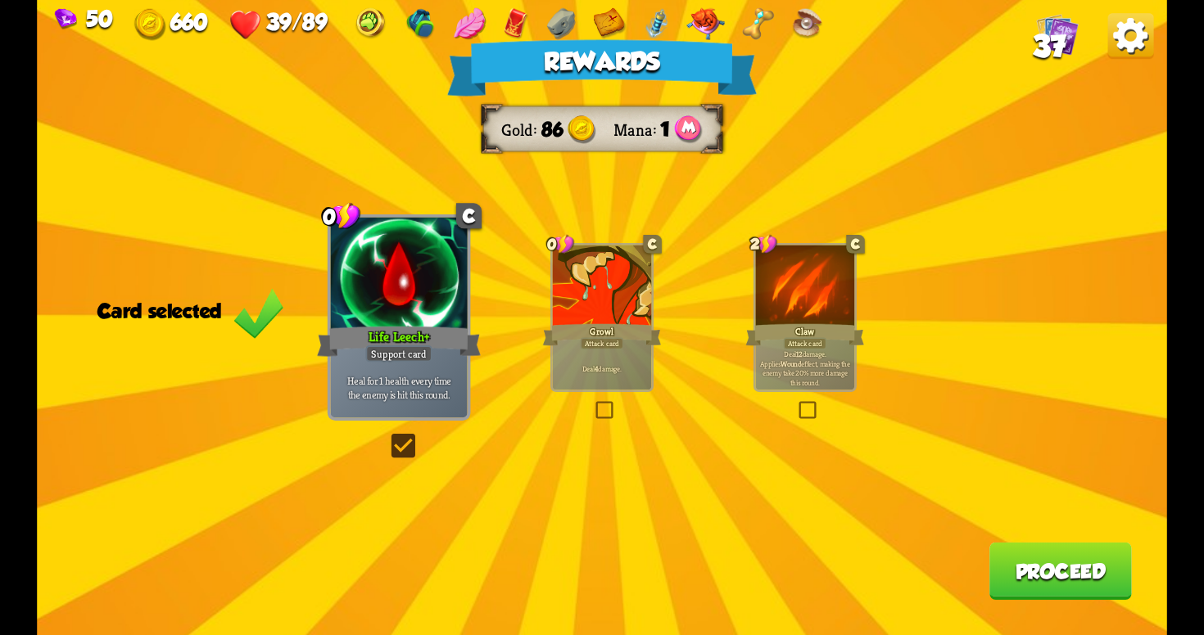
click at [387, 437] on label at bounding box center [387, 437] width 0 height 0
click at [0, 0] on input "checkbox" at bounding box center [0, 0] width 0 height 0
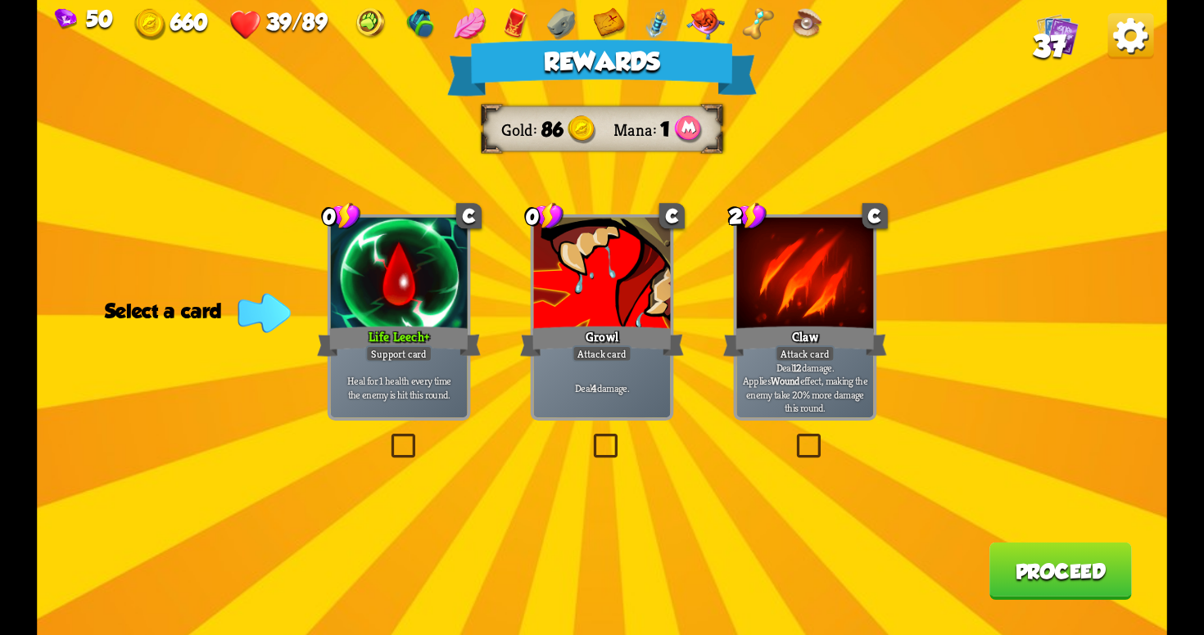
click at [387, 437] on label at bounding box center [387, 437] width 0 height 0
click at [0, 0] on input "checkbox" at bounding box center [0, 0] width 0 height 0
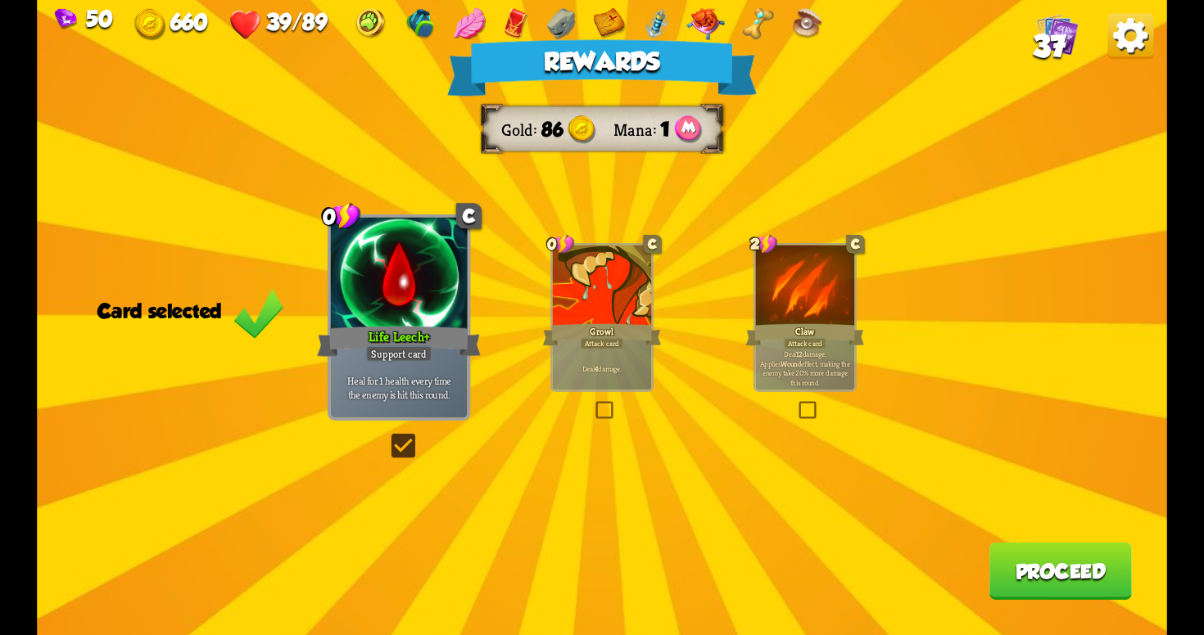
click at [989, 552] on button "Proceed" at bounding box center [1060, 571] width 142 height 57
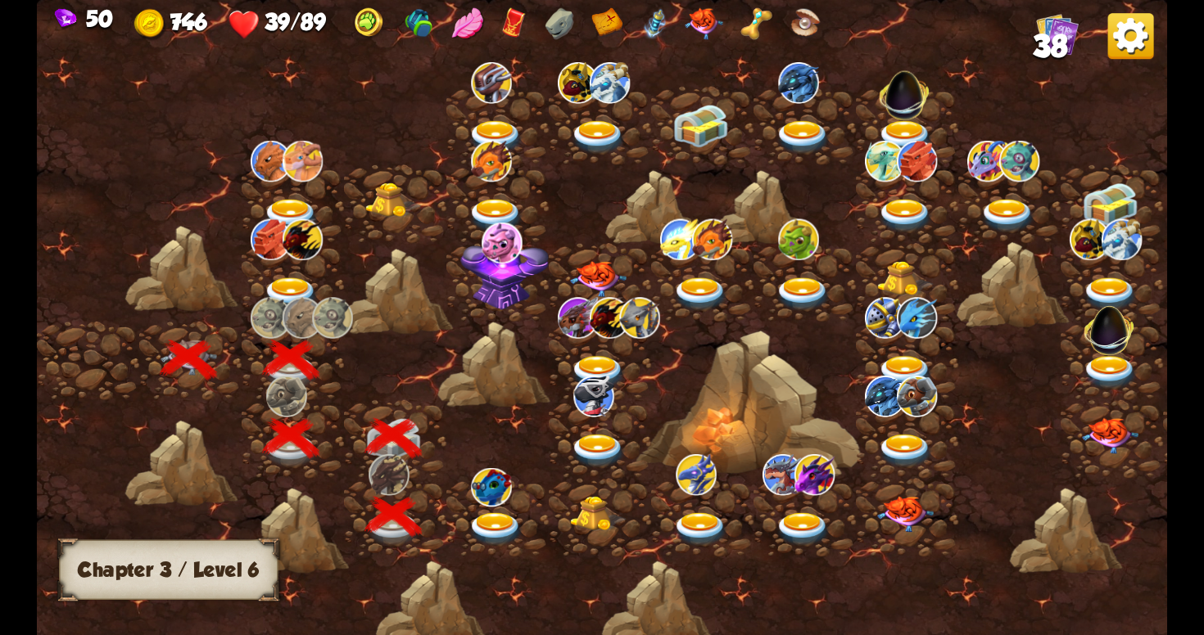
click at [497, 509] on div at bounding box center [497, 517] width 102 height 79
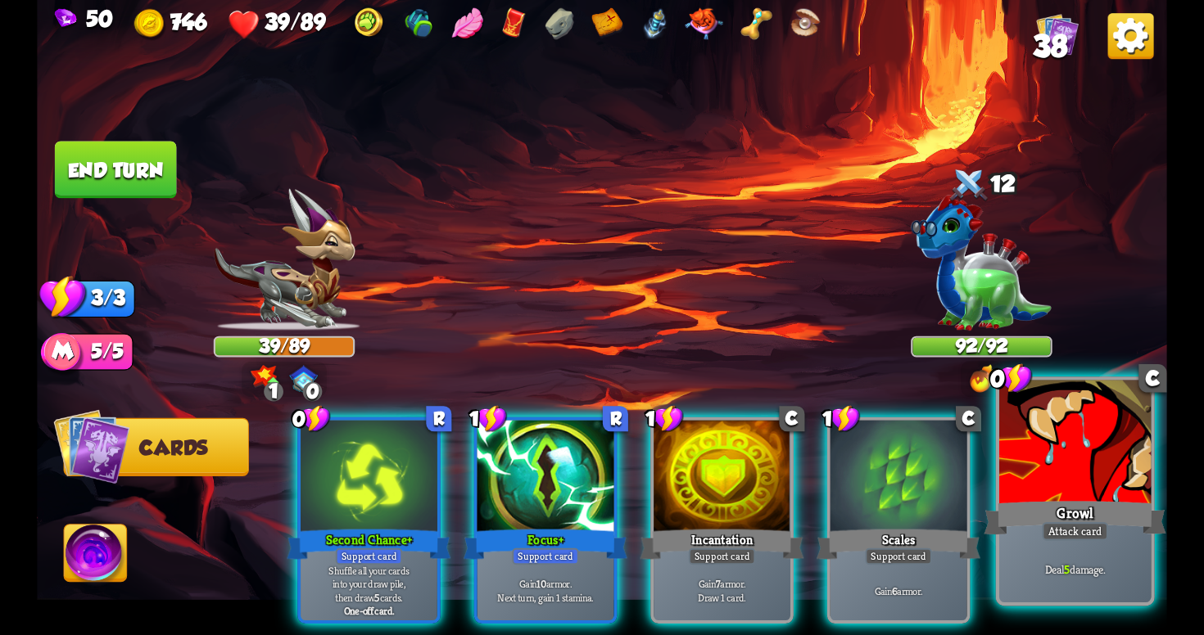
click at [1043, 544] on div "Deal 5 damage." at bounding box center [1074, 569] width 151 height 66
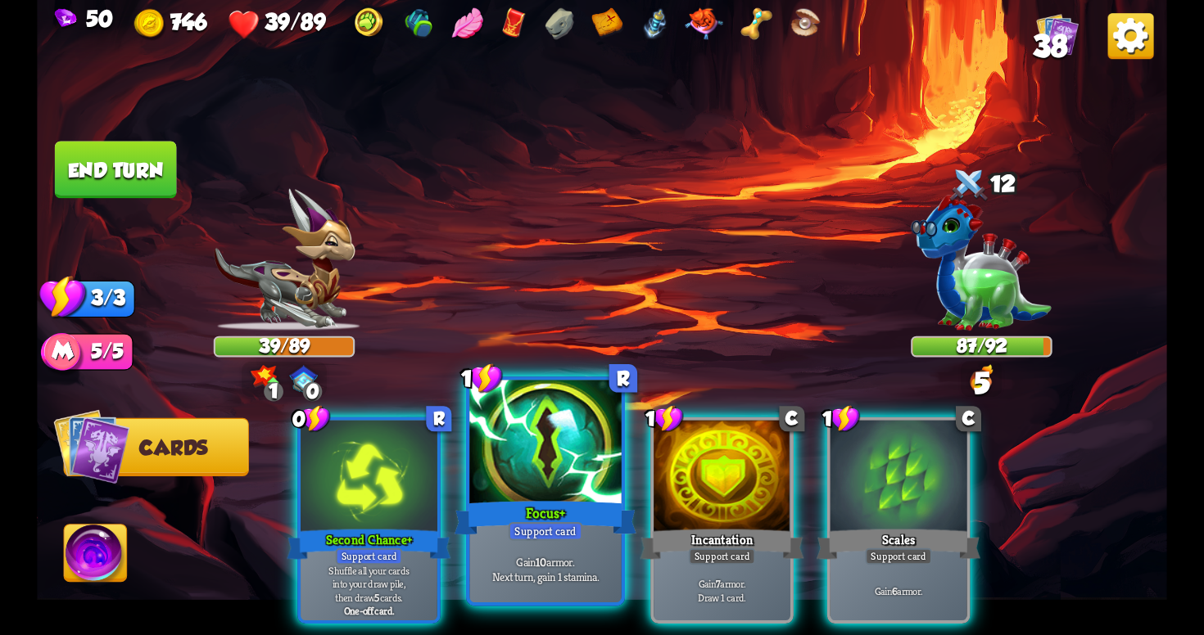
click at [507, 540] on div "Gain 10 armor. Next turn, gain 1 stamina." at bounding box center [544, 569] width 151 height 66
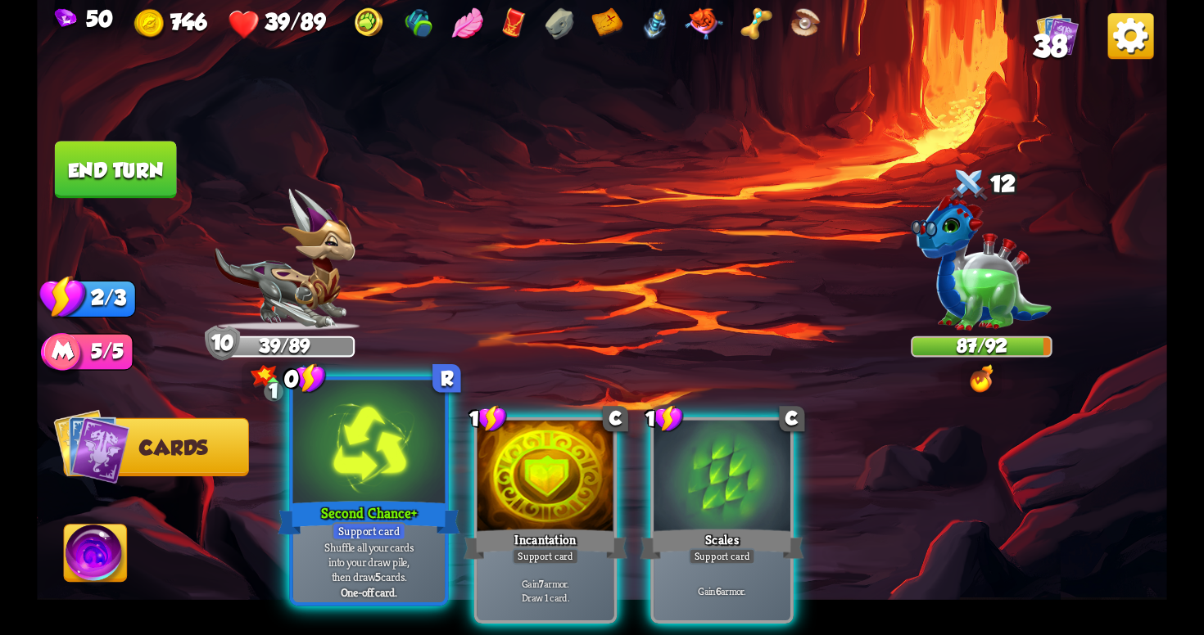
click at [382, 549] on p "Shuffle all your cards into your draw pile, then draw 5 cards." at bounding box center [368, 562] width 144 height 45
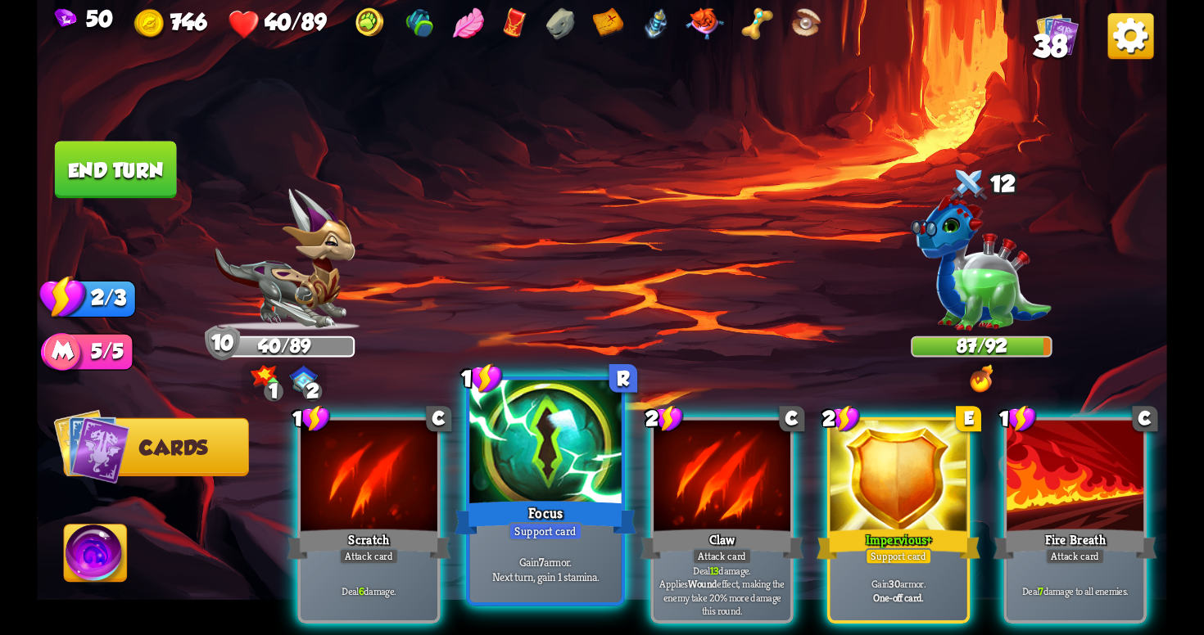
click at [573, 567] on p "Gain 7 armor. Next turn, gain 1 stamina." at bounding box center [545, 569] width 144 height 30
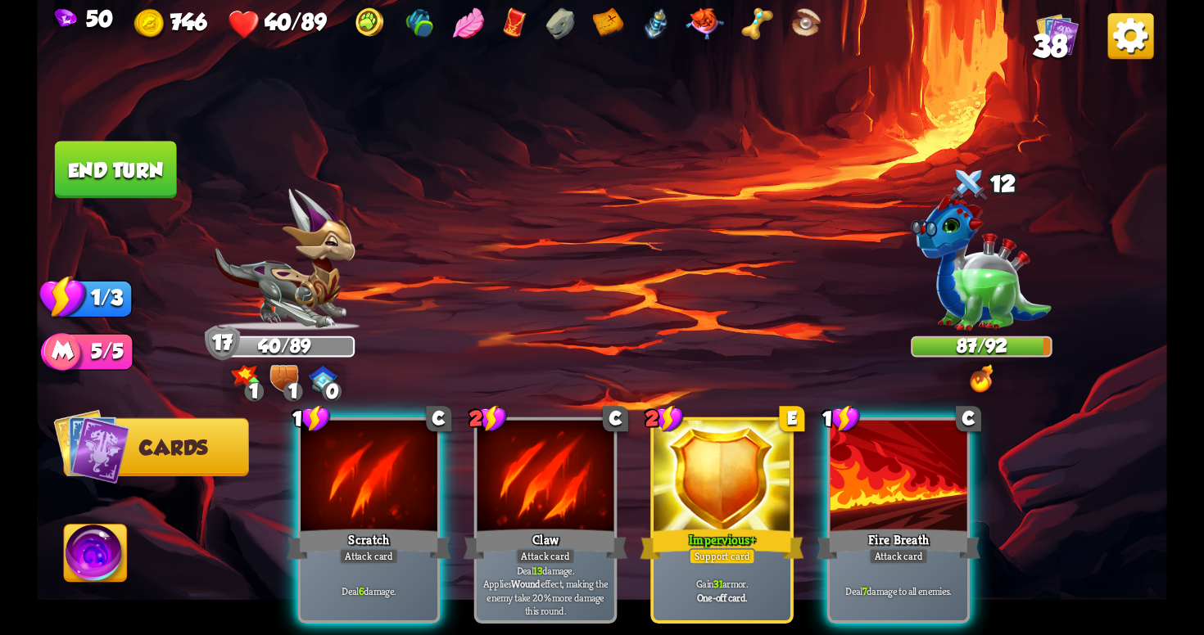
click at [132, 163] on button "End turn" at bounding box center [116, 169] width 122 height 57
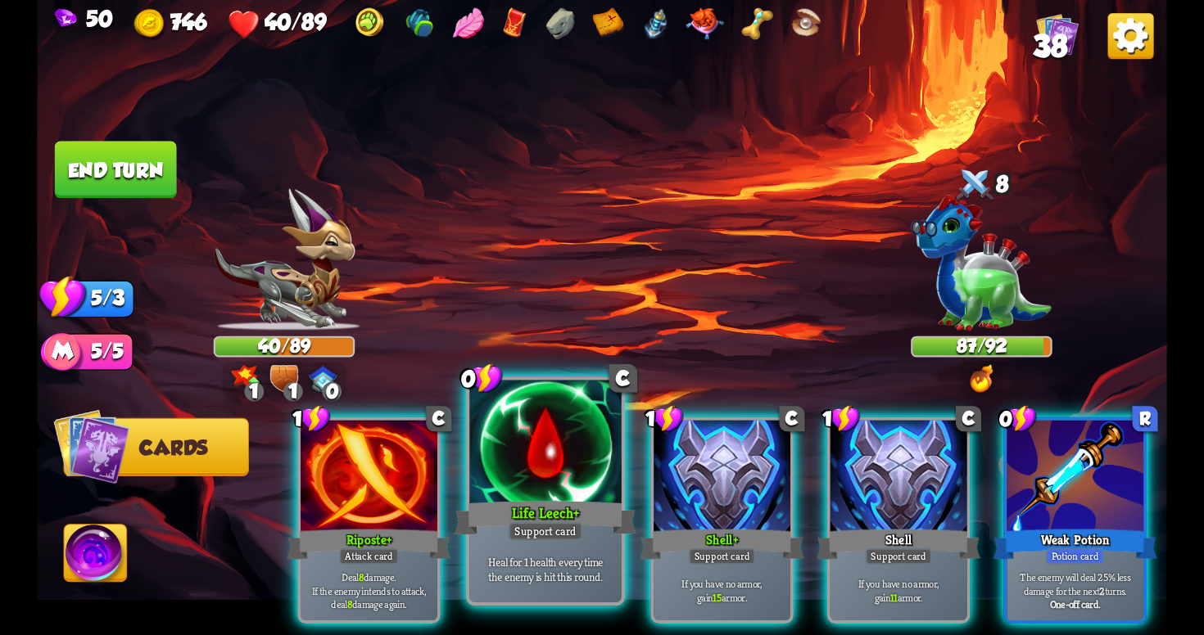
click at [543, 509] on div "Life Leech+" at bounding box center [545, 518] width 182 height 41
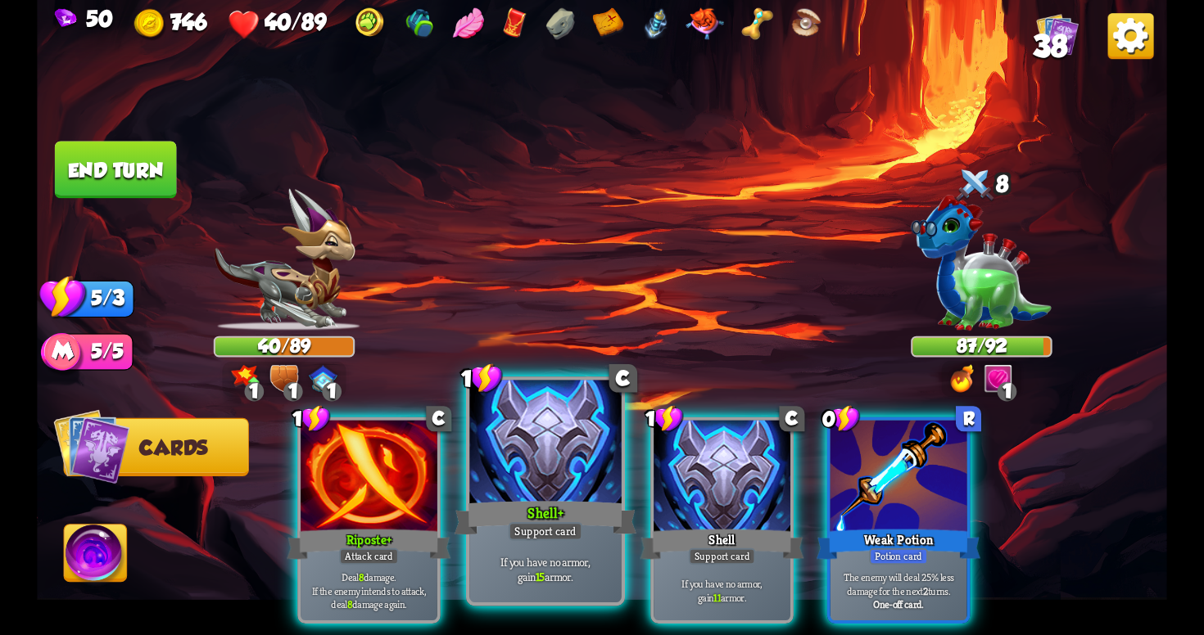
click at [563, 509] on div "Shell+" at bounding box center [545, 518] width 182 height 41
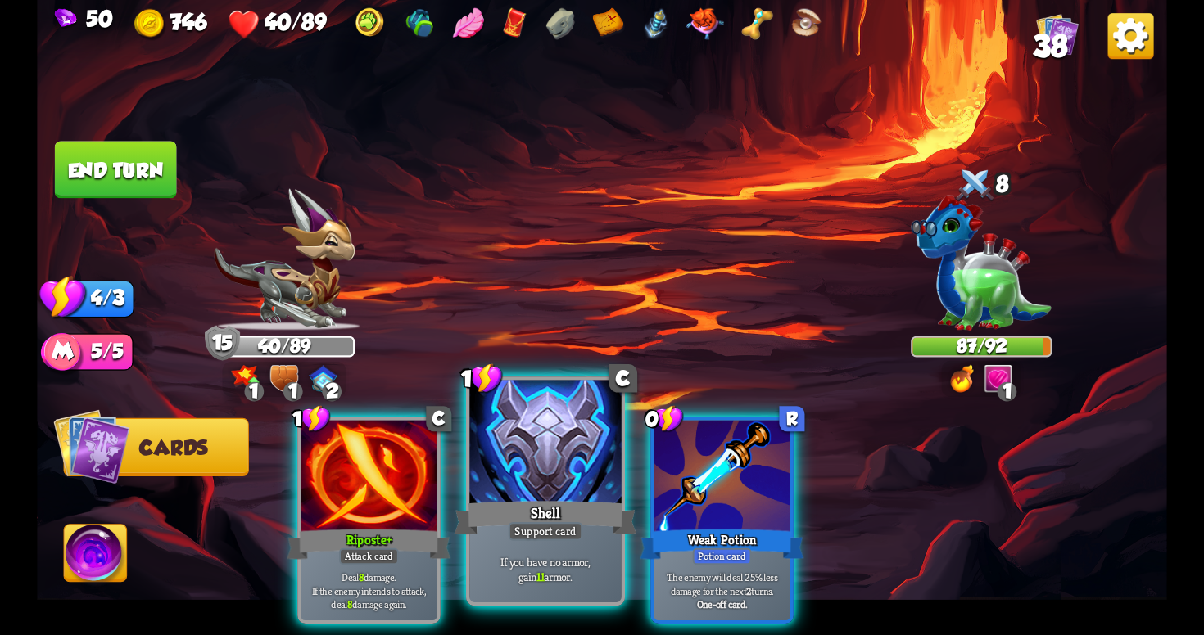
click at [560, 509] on div "Shell" at bounding box center [545, 518] width 182 height 41
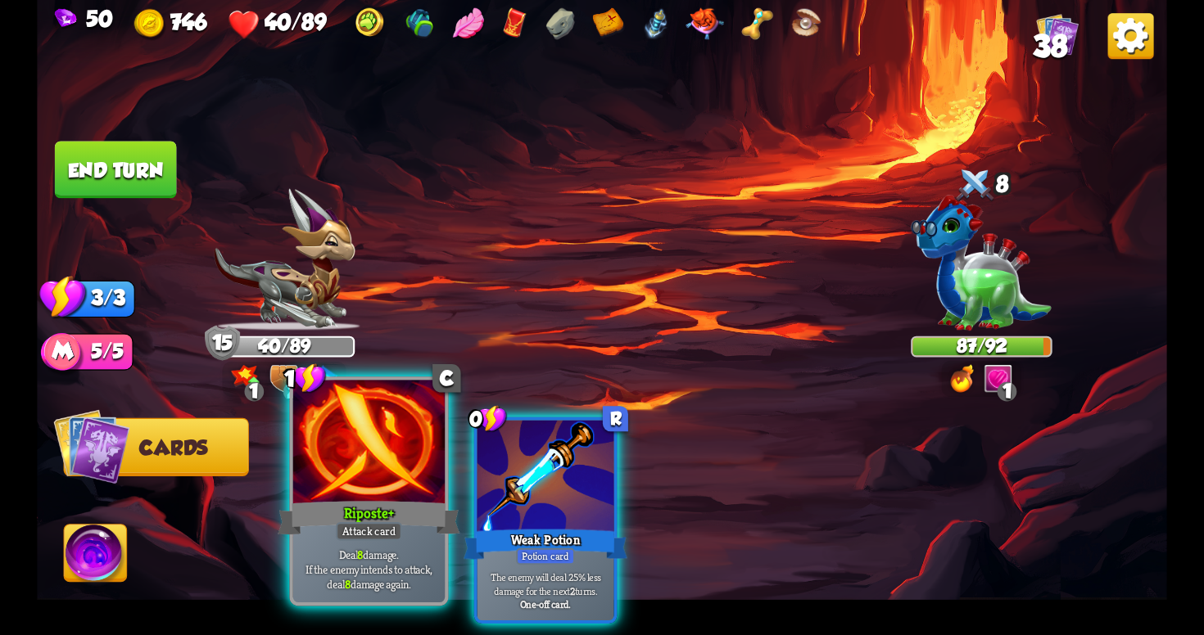
click at [381, 540] on div "Attack card" at bounding box center [369, 531] width 66 height 19
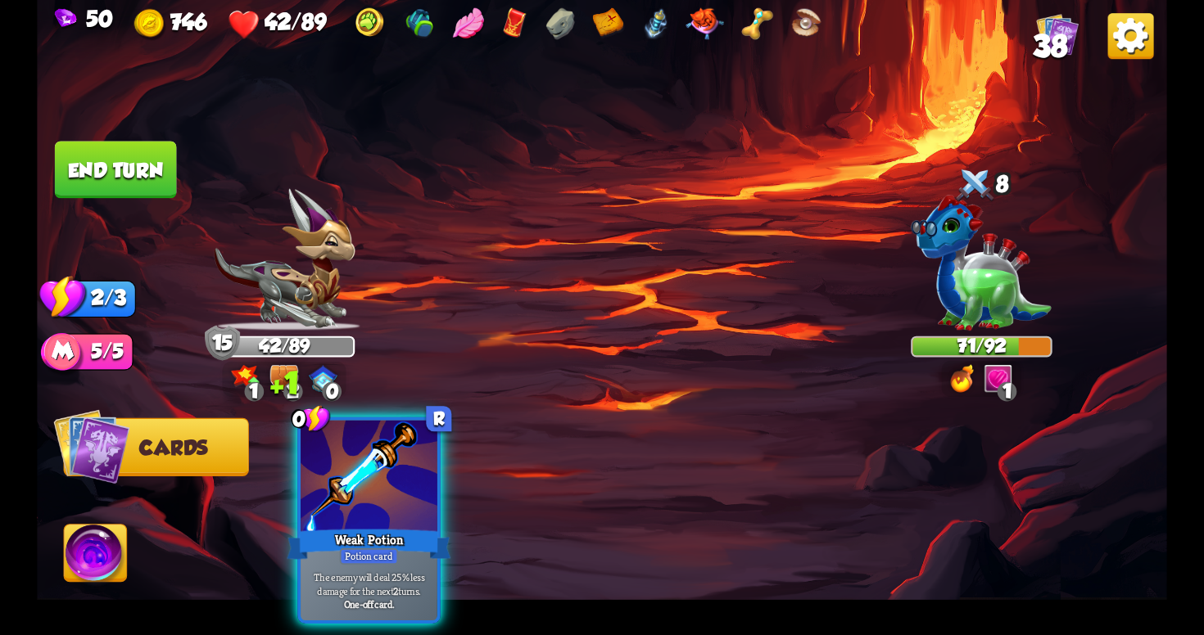
click at [138, 165] on button "End turn" at bounding box center [116, 169] width 122 height 57
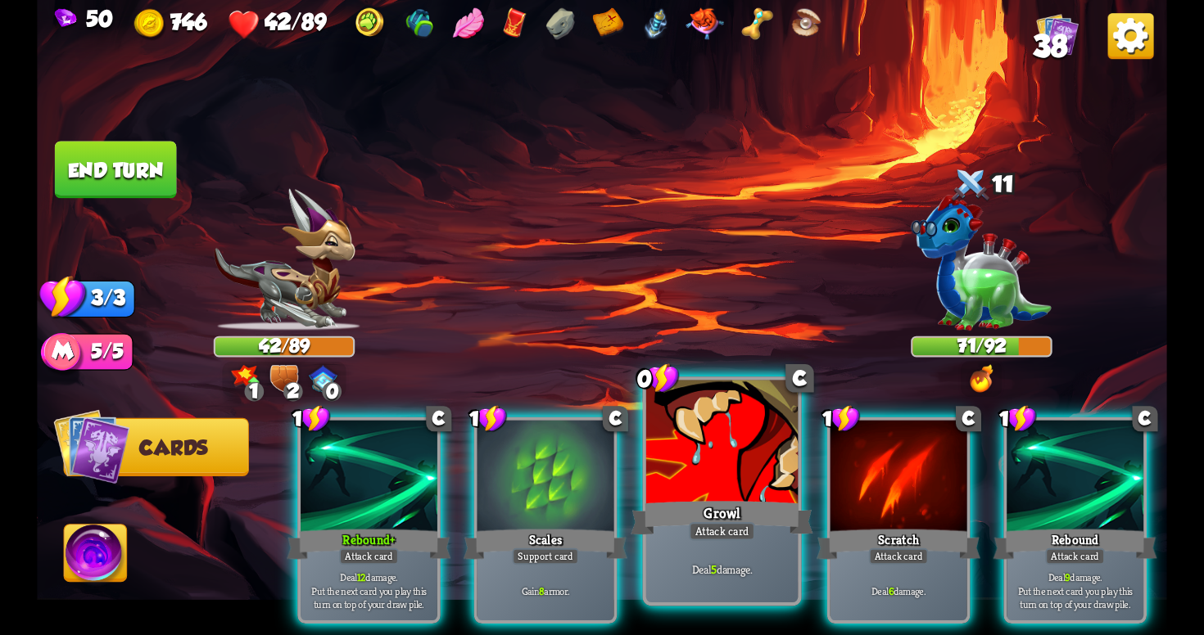
click at [667, 426] on div at bounding box center [721, 445] width 151 height 128
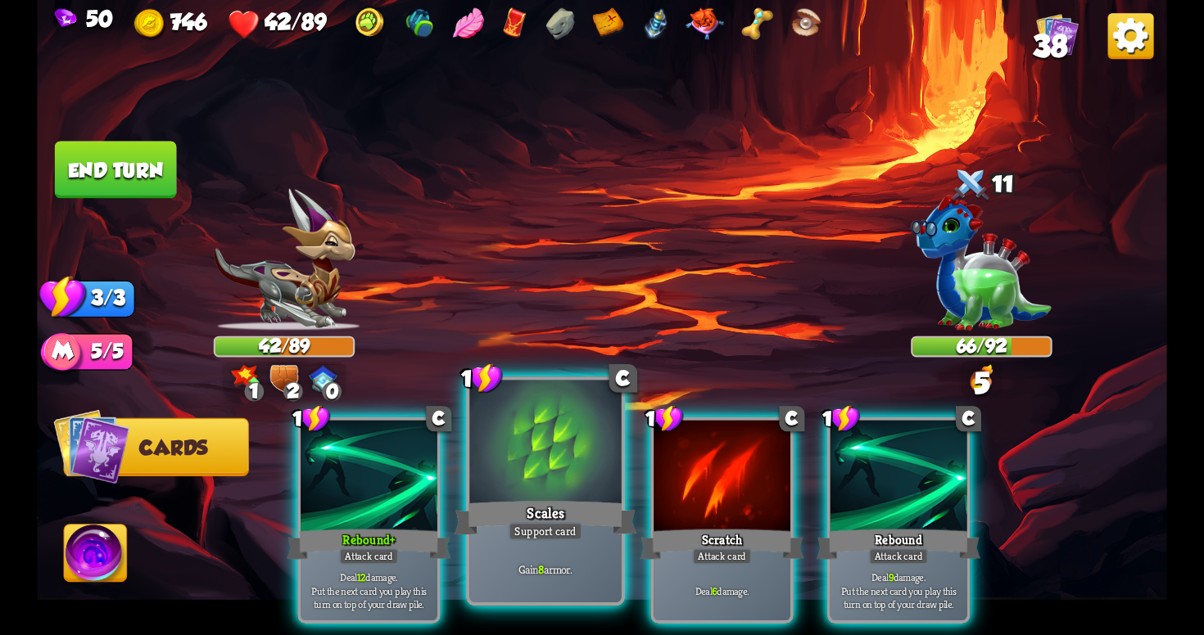
click at [511, 486] on div at bounding box center [544, 445] width 151 height 128
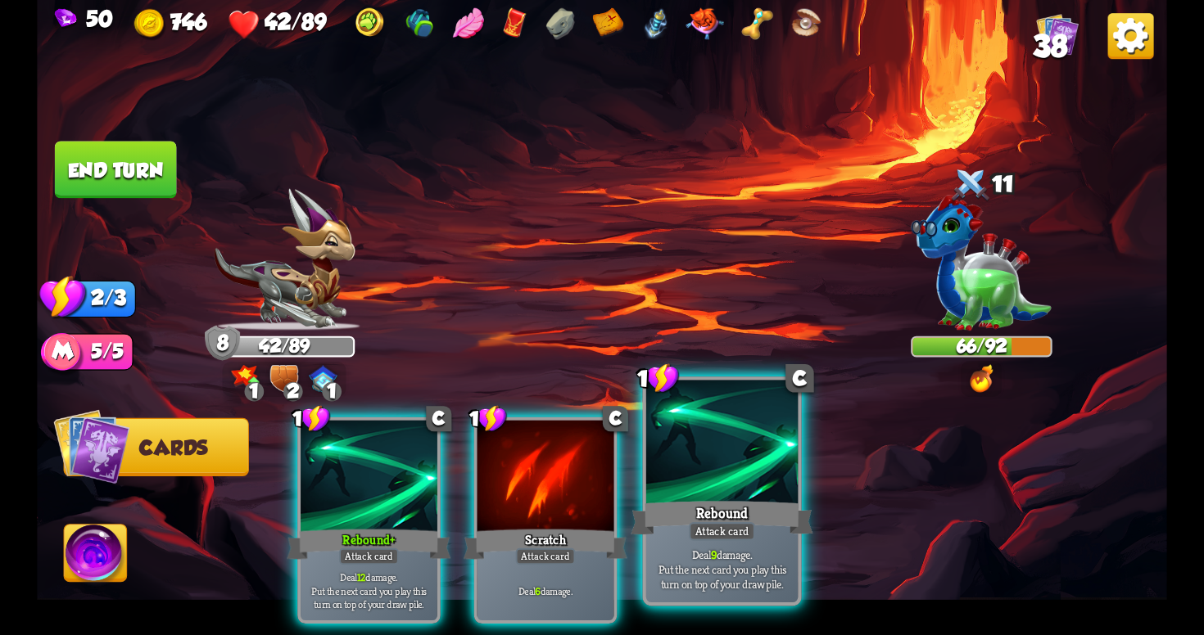
click at [684, 485] on div at bounding box center [721, 445] width 151 height 128
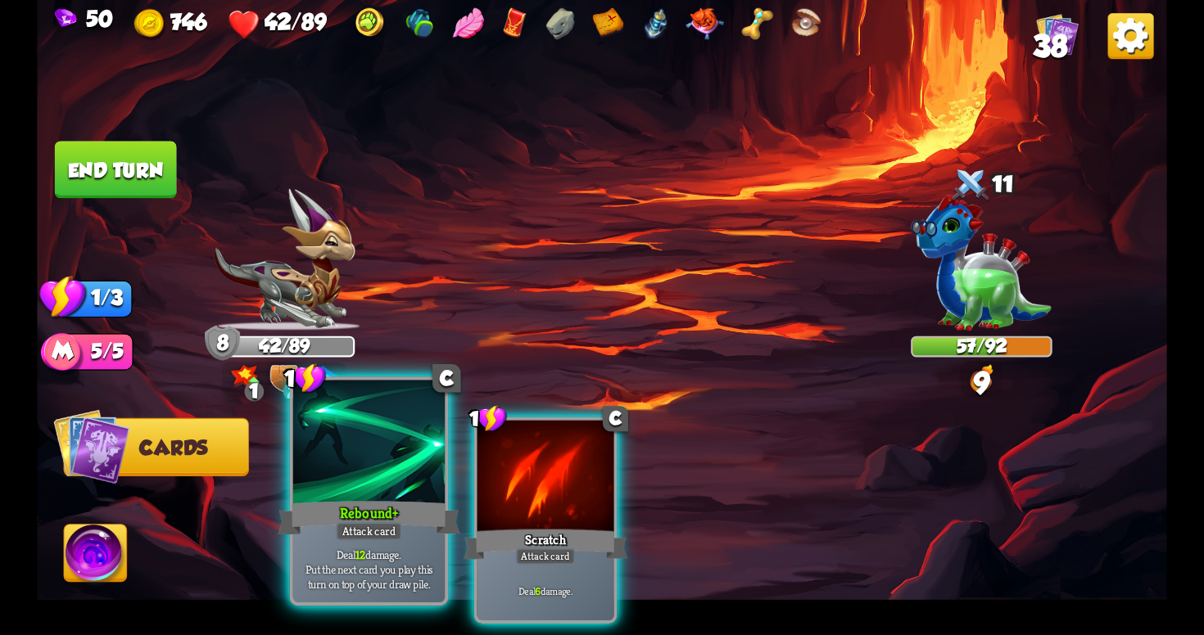
click at [358, 530] on div "Attack card" at bounding box center [369, 531] width 66 height 19
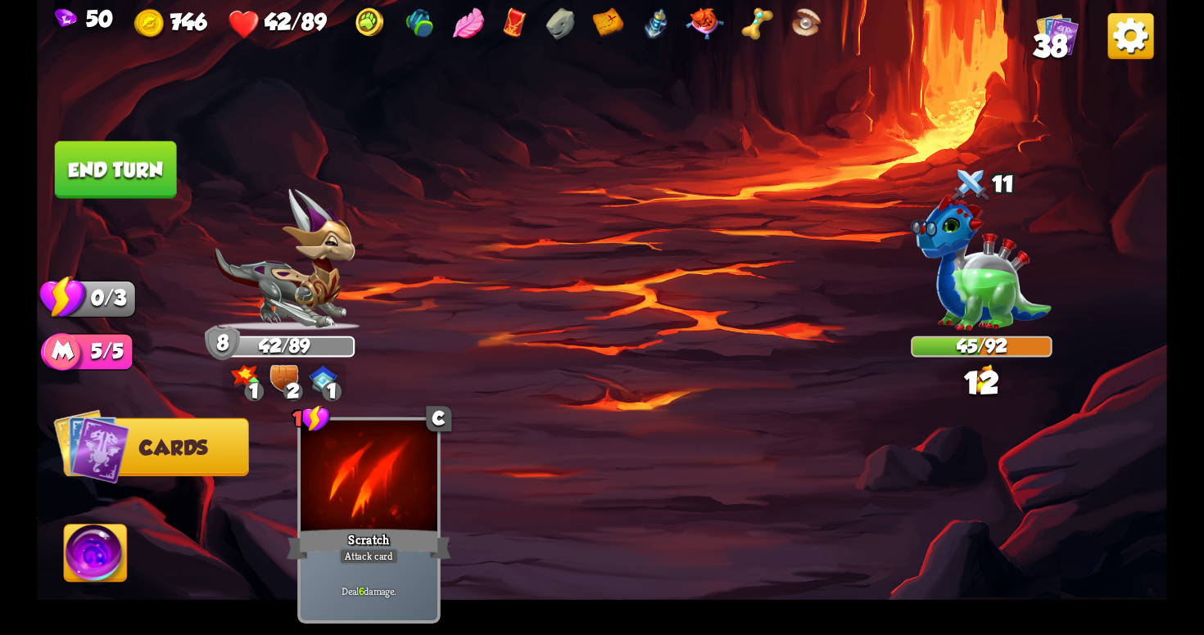
click at [119, 178] on button "End turn" at bounding box center [116, 169] width 122 height 57
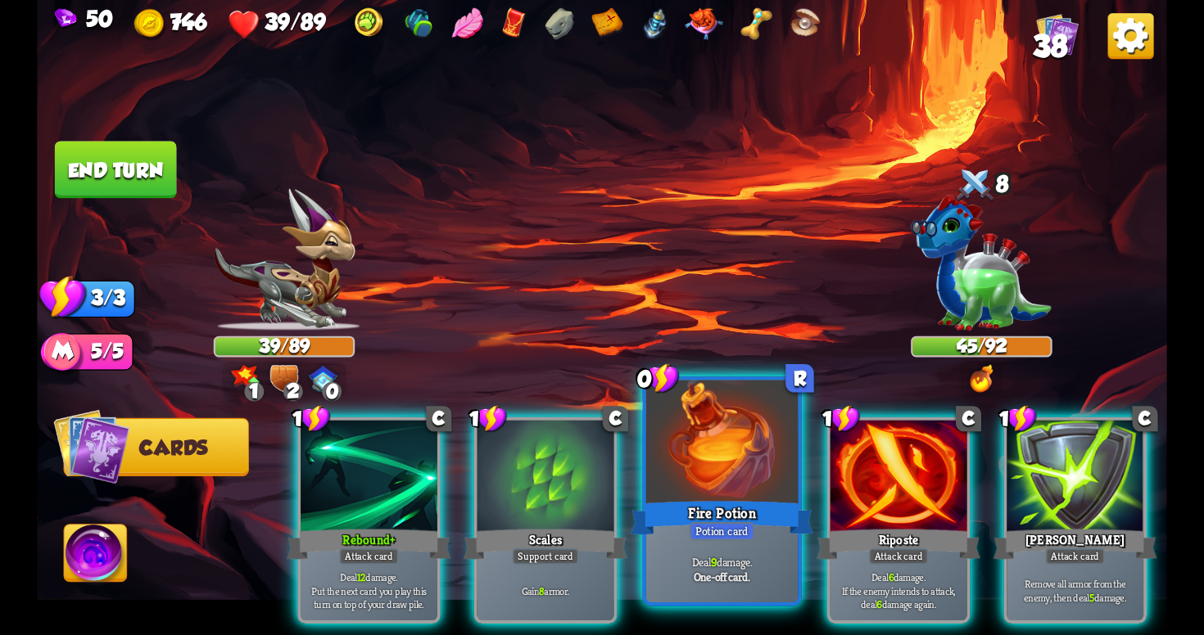
click at [725, 506] on div "Fire Potion" at bounding box center [722, 518] width 182 height 41
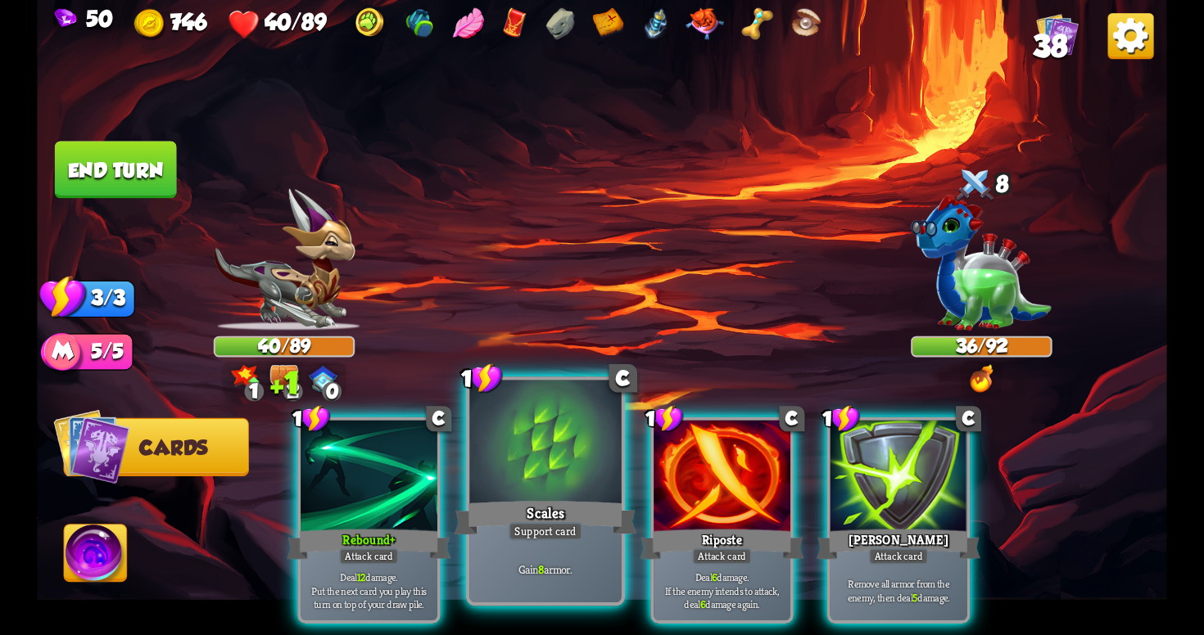
click at [586, 554] on div "Gain 8 armor." at bounding box center [544, 569] width 151 height 66
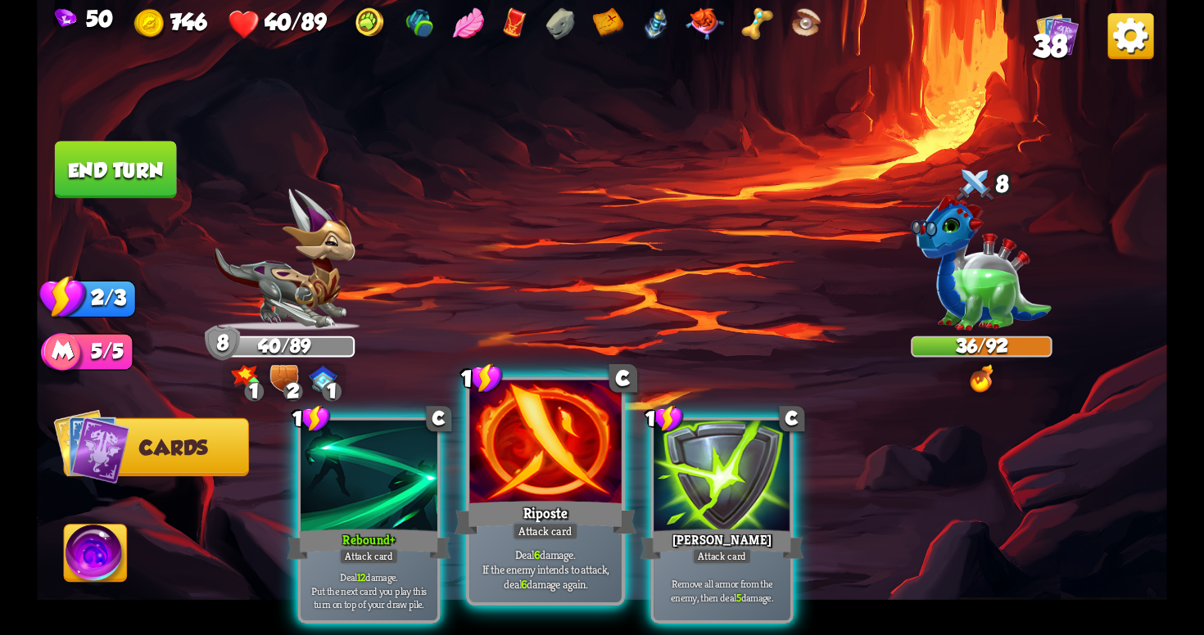
click at [545, 589] on p "Deal 6 damage. If the enemy intends to attack, deal 6 damage again." at bounding box center [545, 569] width 144 height 45
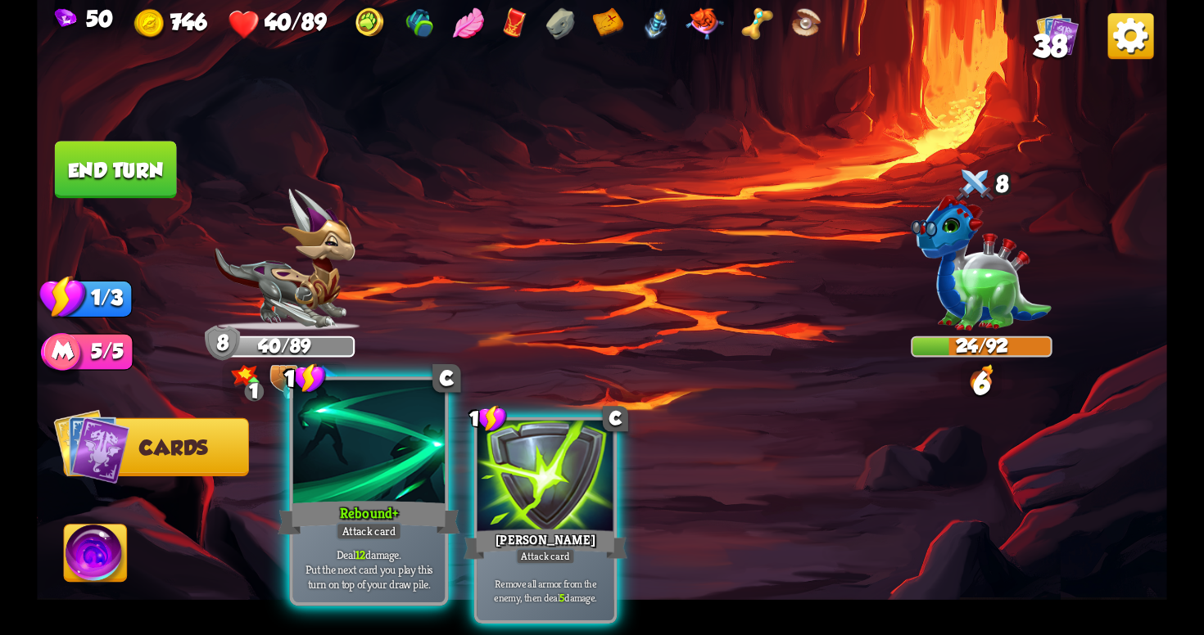
click at [370, 549] on p "Deal 12 damage. Put the next card you play this turn on top of your draw pile." at bounding box center [368, 569] width 144 height 45
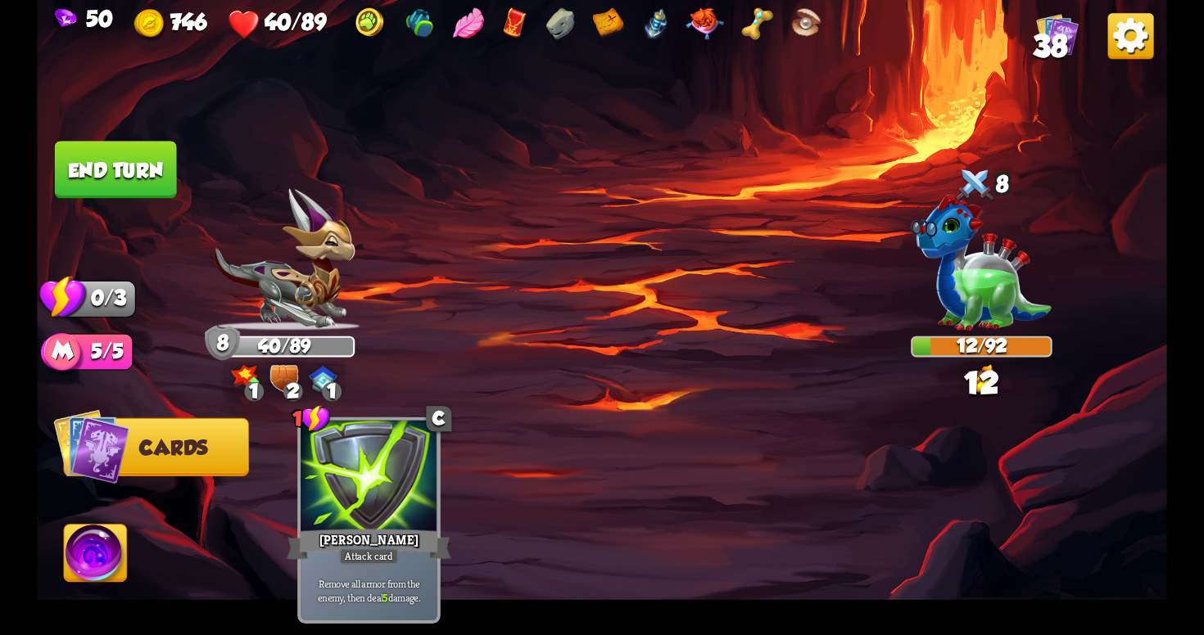
click at [99, 163] on button "End turn" at bounding box center [116, 169] width 122 height 57
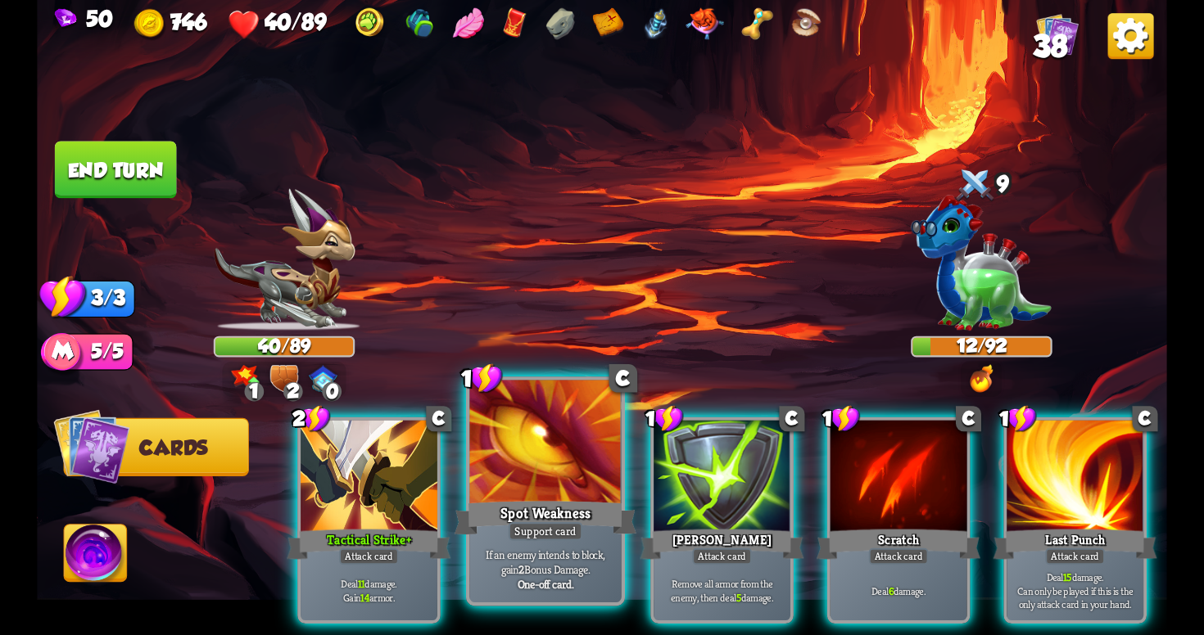
click at [581, 557] on p "If an enemy intends to block, gain 2 Bonus Damage." at bounding box center [545, 562] width 144 height 30
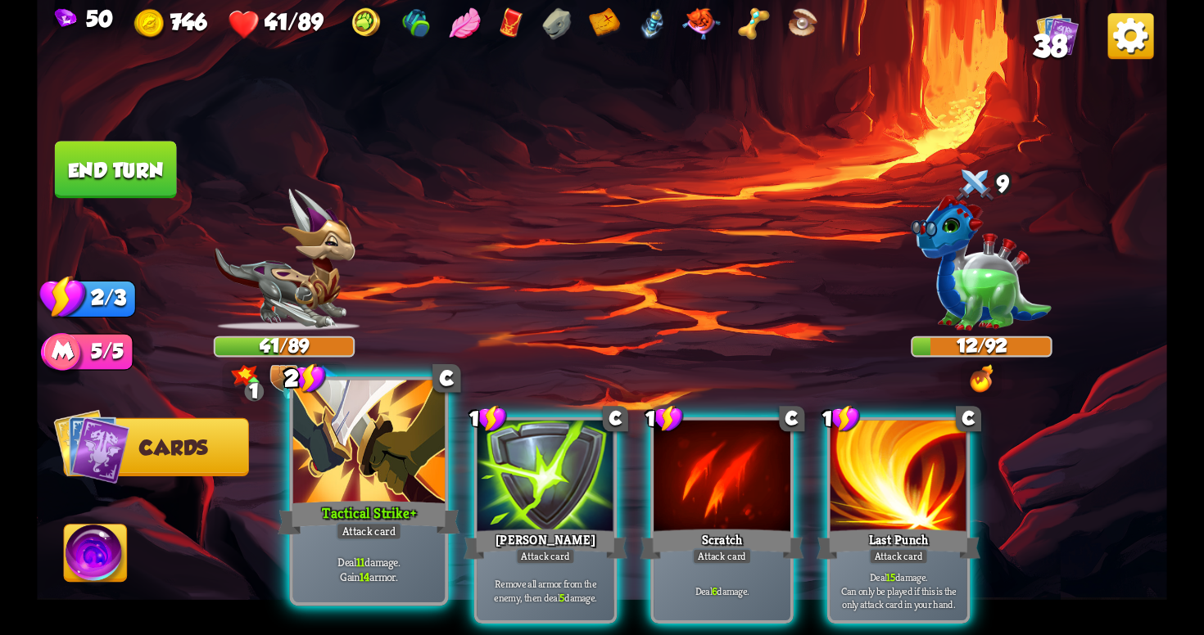
click at [375, 580] on p "Deal 11 damage. Gain 14 armor." at bounding box center [368, 569] width 144 height 30
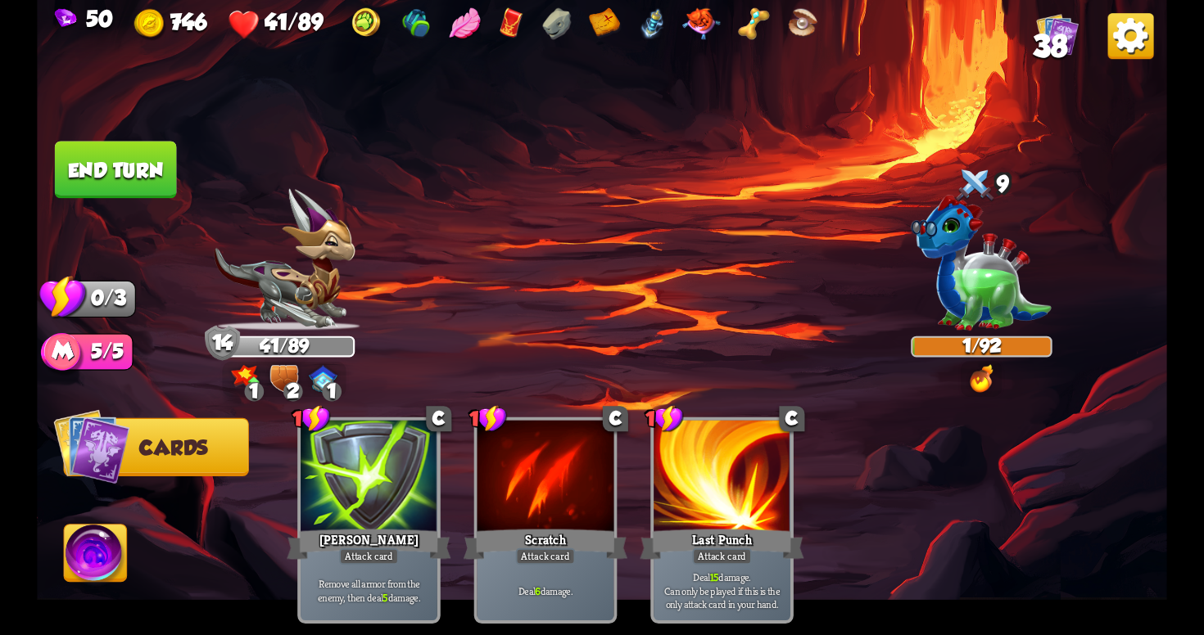
click at [142, 179] on button "End turn" at bounding box center [116, 169] width 122 height 57
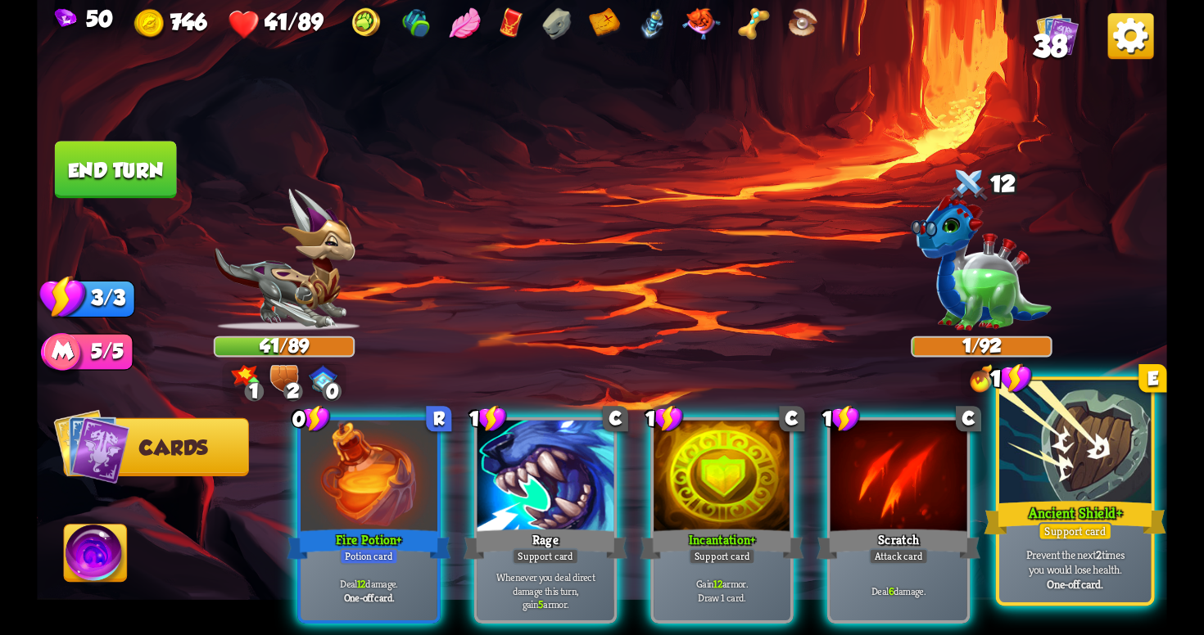
click at [1090, 488] on div at bounding box center [1074, 445] width 151 height 128
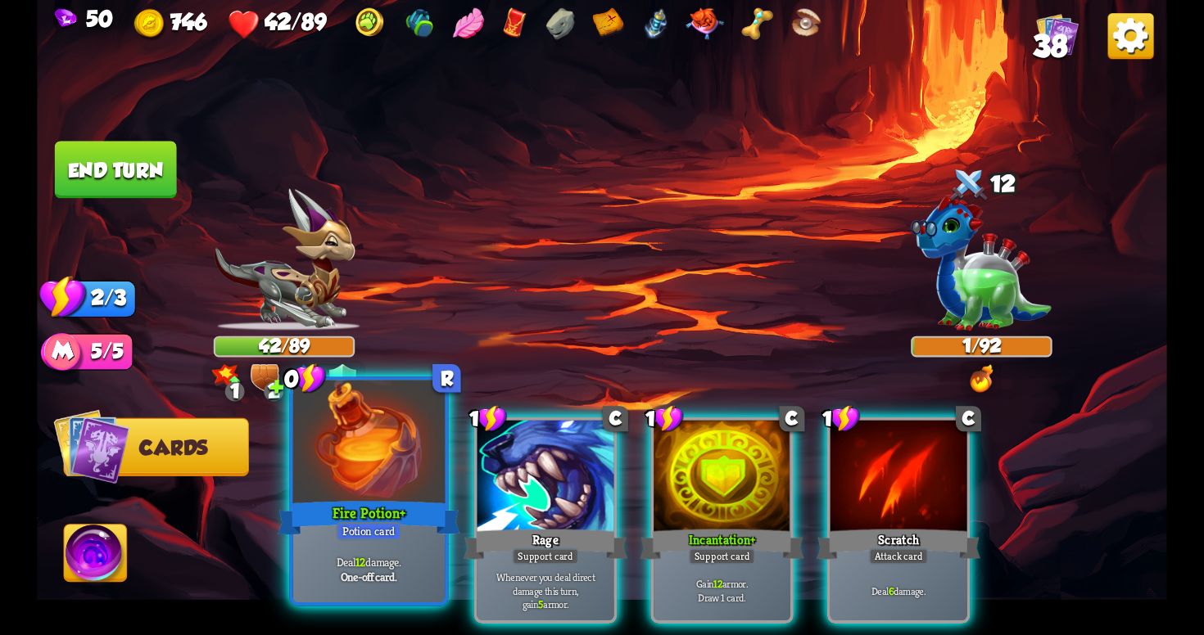
click at [330, 495] on div at bounding box center [368, 445] width 151 height 128
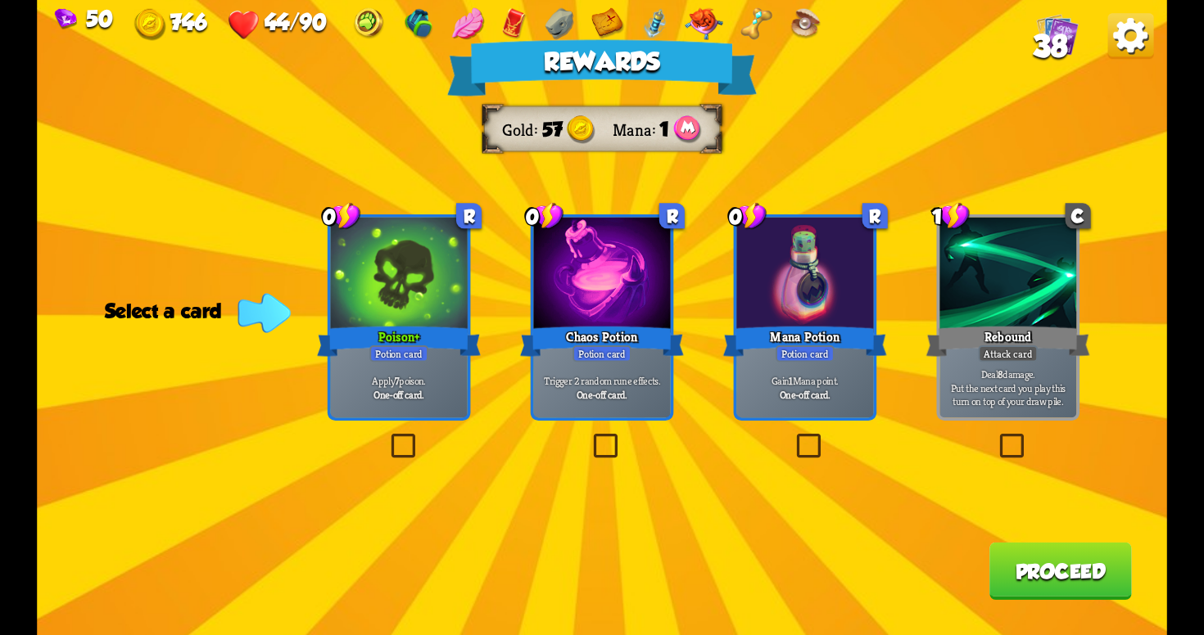
click at [387, 437] on label at bounding box center [387, 437] width 0 height 0
click at [0, 0] on input "checkbox" at bounding box center [0, 0] width 0 height 0
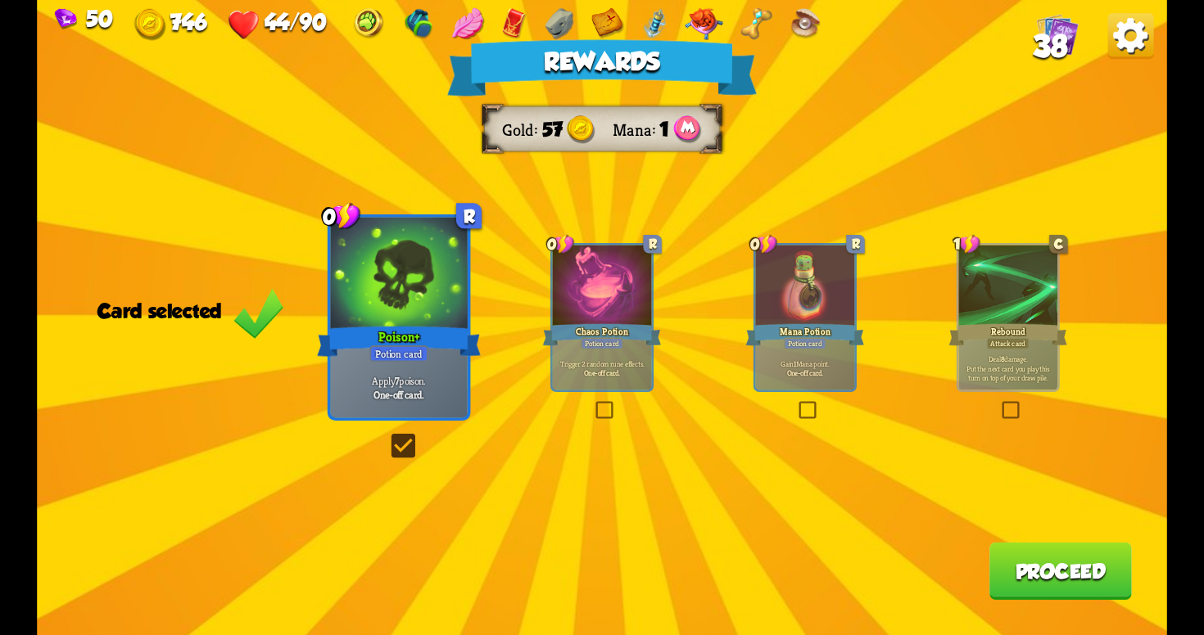
click at [1052, 586] on button "Proceed" at bounding box center [1060, 571] width 142 height 57
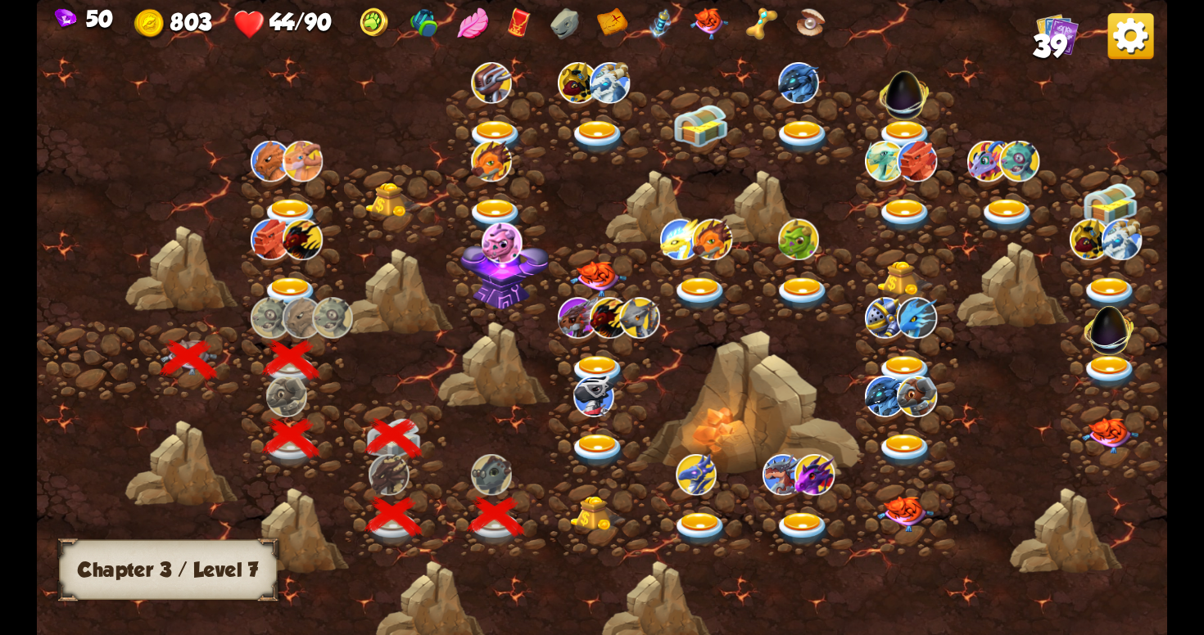
click at [583, 526] on img at bounding box center [598, 513] width 57 height 35
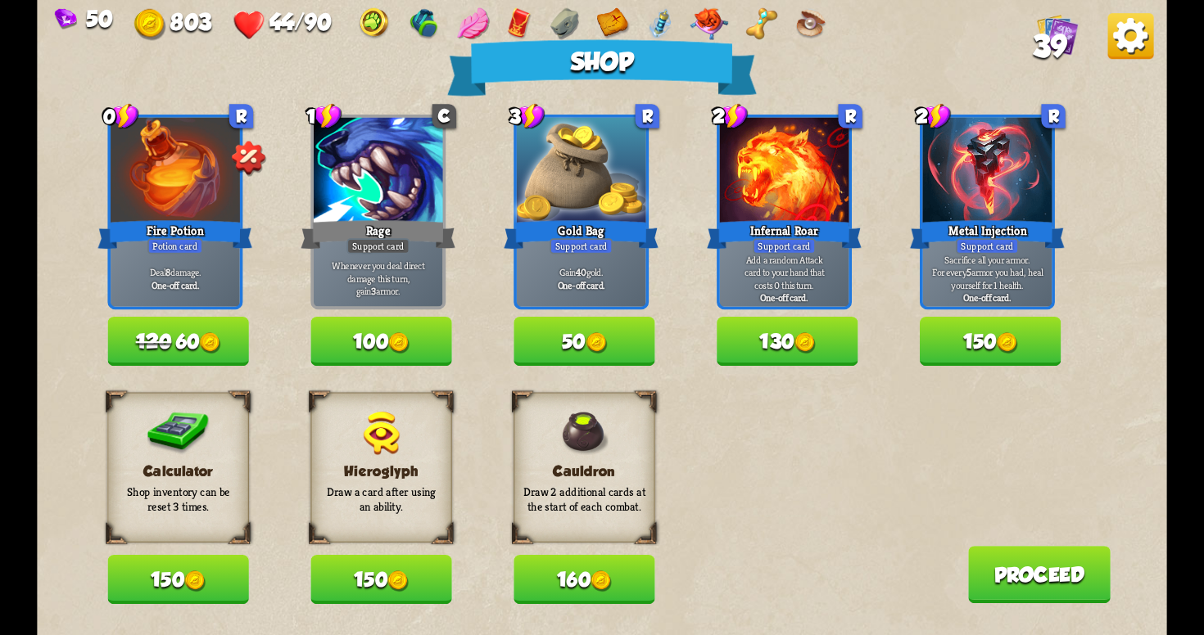
click at [199, 339] on button "120 60" at bounding box center [177, 341] width 141 height 49
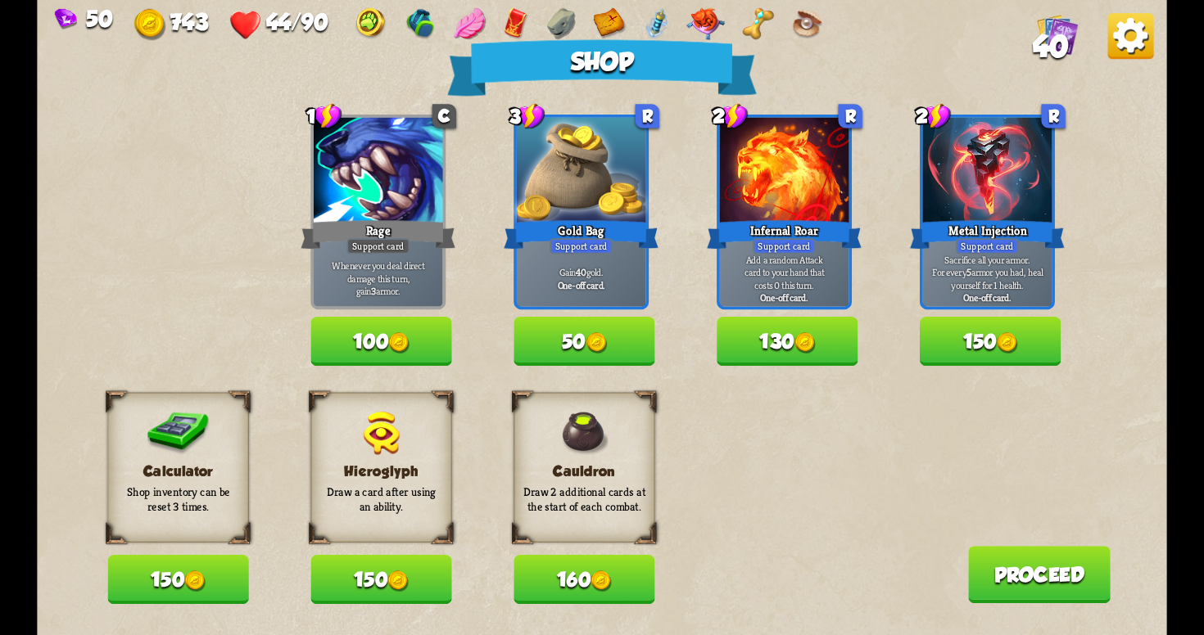
click at [592, 575] on button "160" at bounding box center [583, 579] width 141 height 49
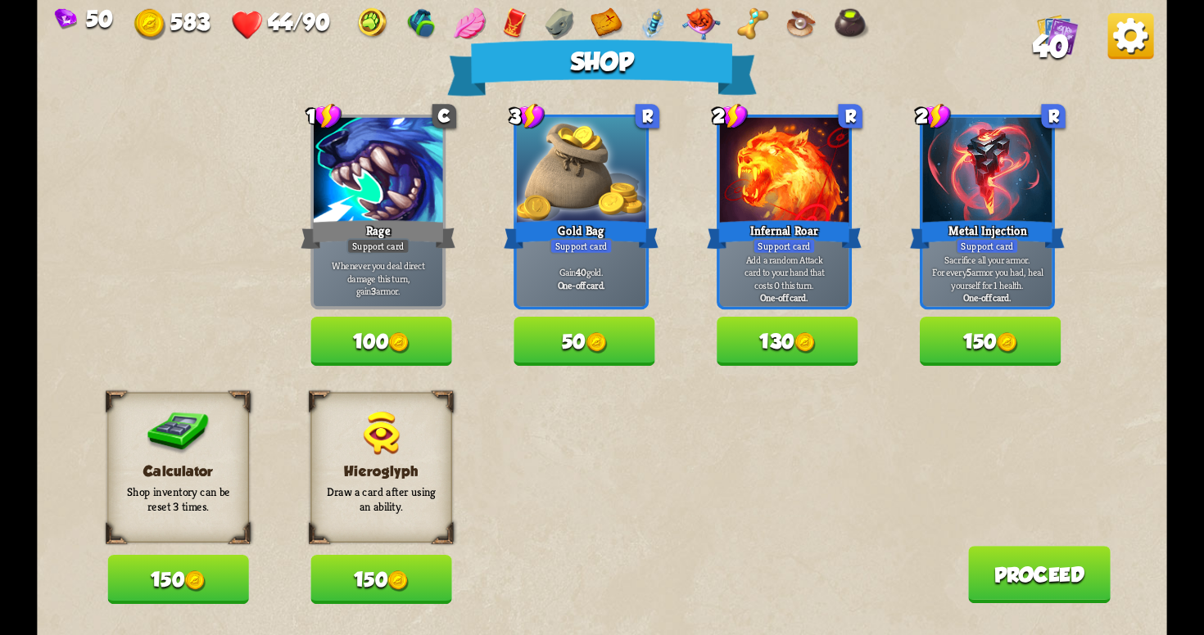
click at [823, 351] on button "130" at bounding box center [787, 341] width 141 height 49
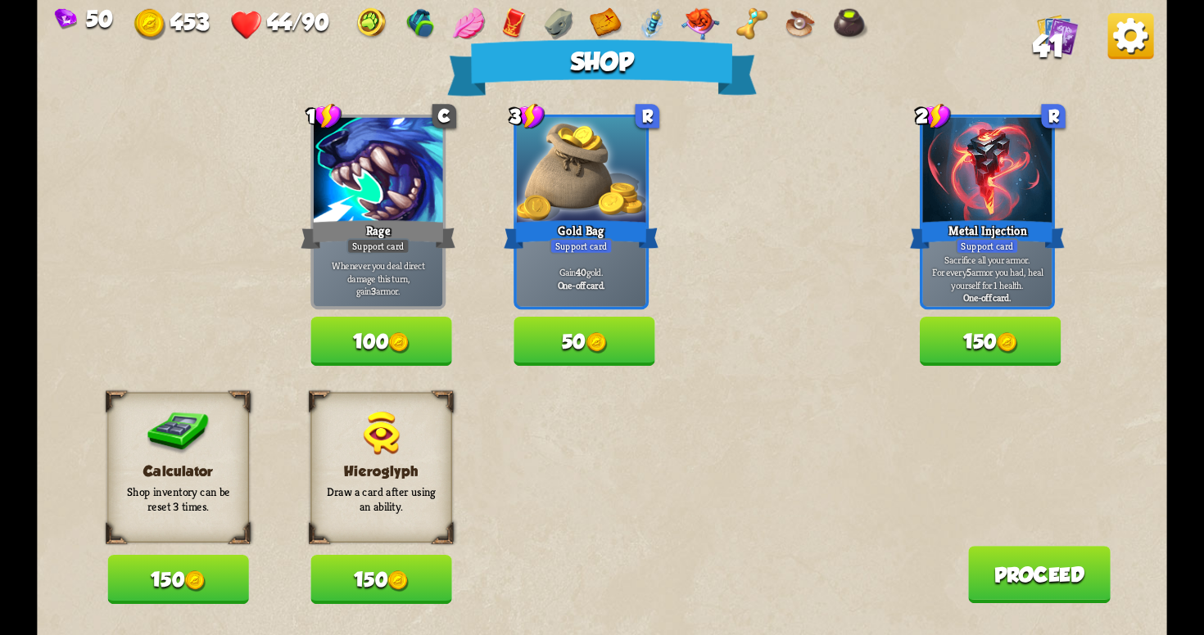
click at [1029, 554] on button "Proceed" at bounding box center [1039, 574] width 142 height 57
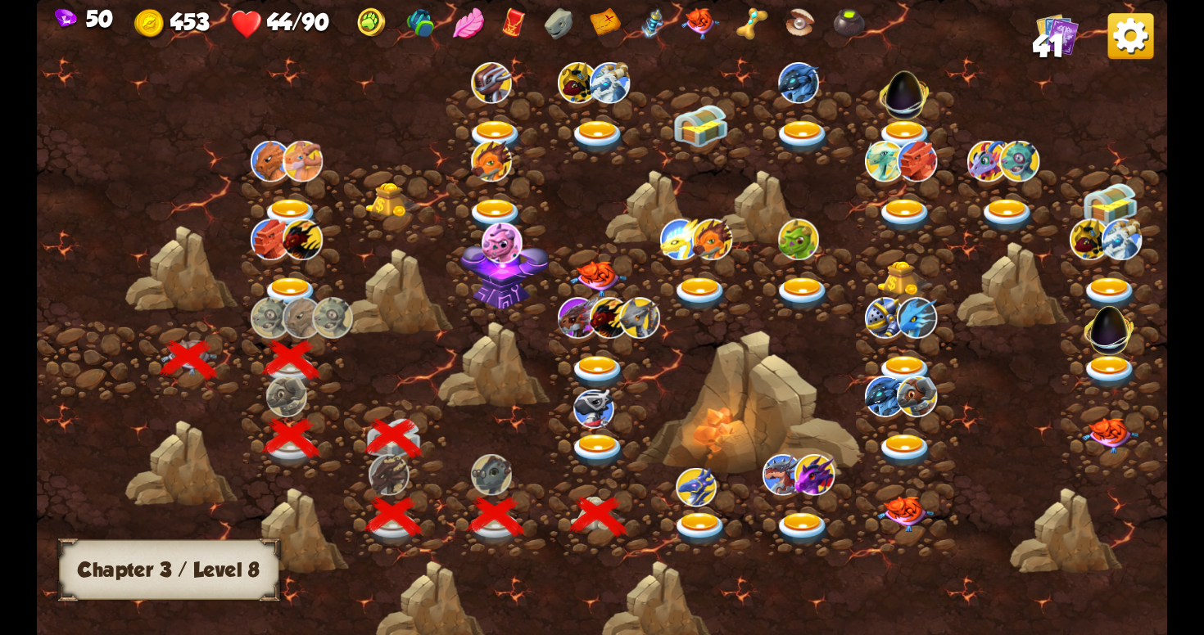
click at [707, 525] on img at bounding box center [700, 530] width 57 height 34
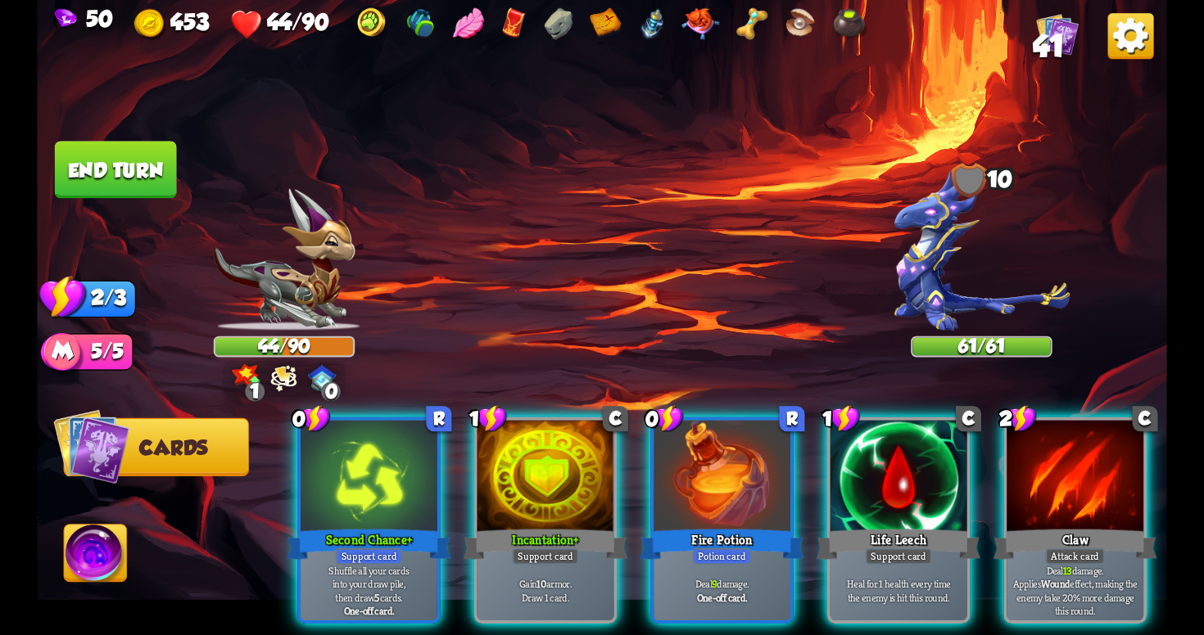
click at [282, 378] on img at bounding box center [284, 378] width 27 height 28
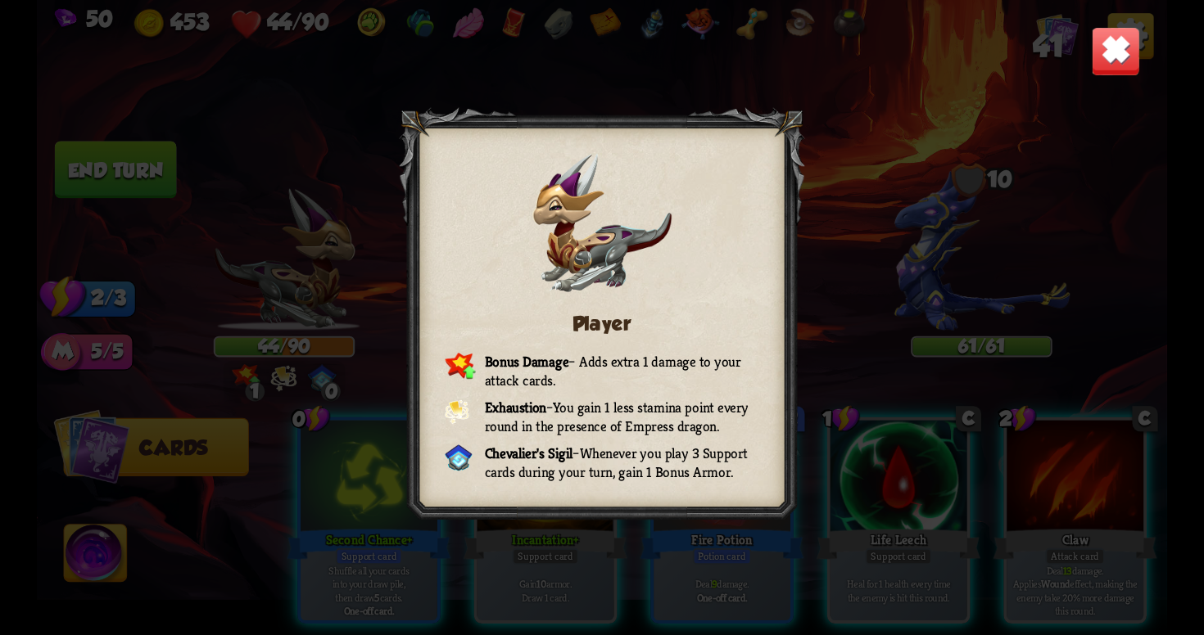
click at [1081, 45] on div "Player Bonus Damage – Adds extra 1 damage to your attack cards. Exhaustion – Yo…" at bounding box center [602, 317] width 1130 height 635
click at [1088, 45] on div "Player Bonus Damage – Adds extra 1 damage to your attack cards. Exhaustion – Yo…" at bounding box center [602, 317] width 1130 height 635
click at [1104, 40] on img at bounding box center [1115, 50] width 49 height 49
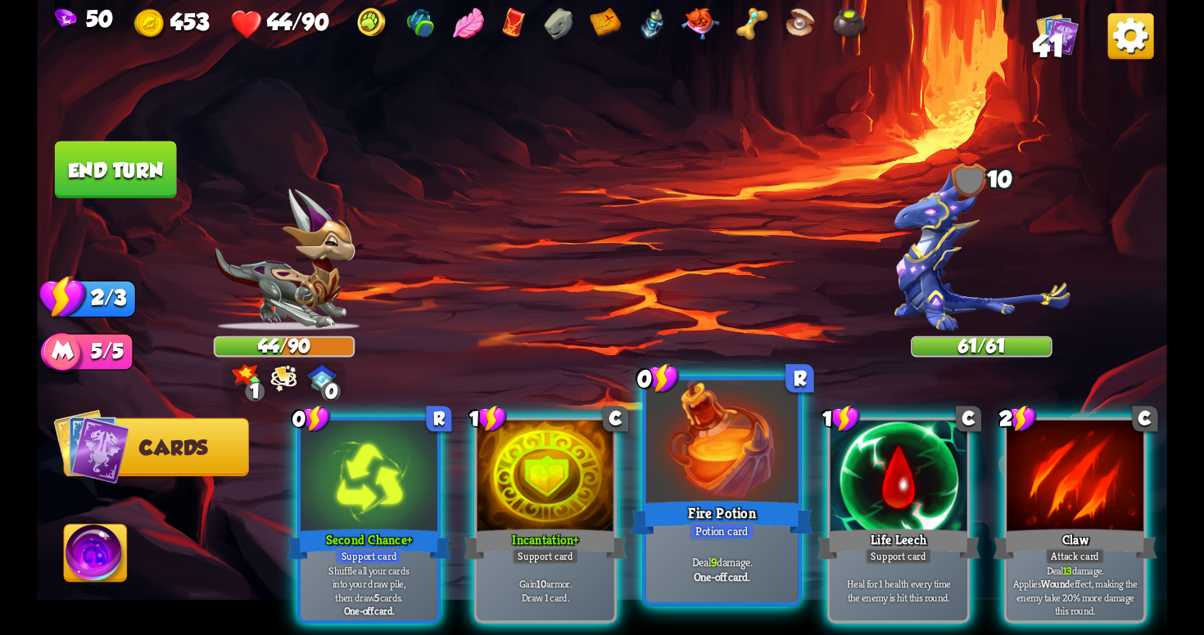
click at [735, 537] on div "Potion card" at bounding box center [722, 531] width 66 height 19
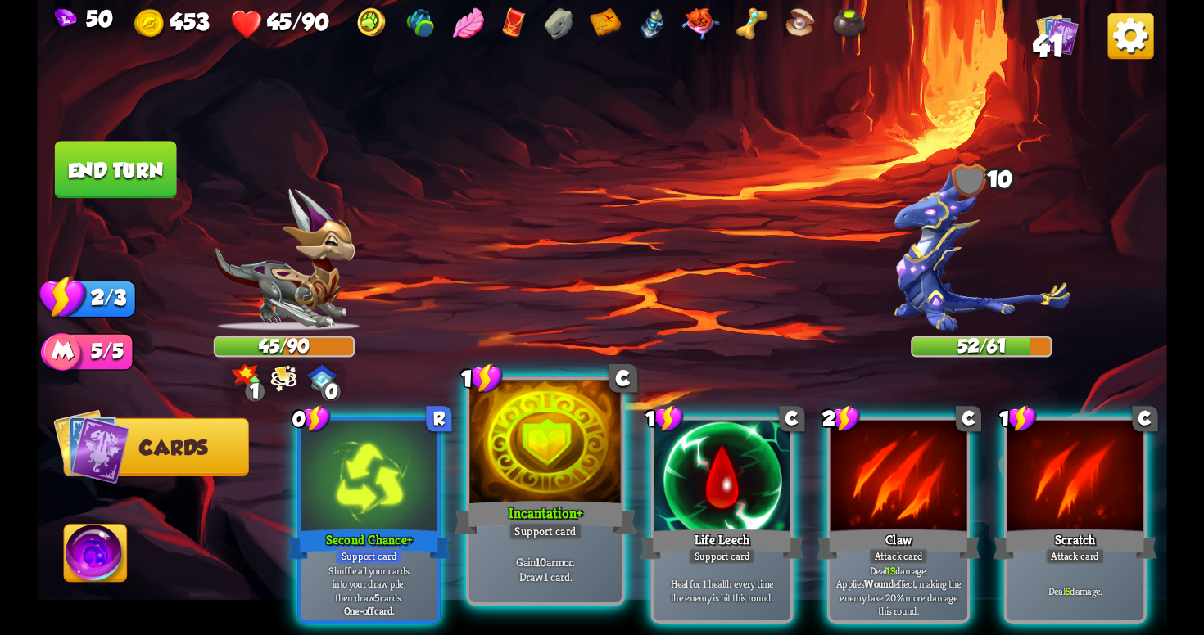
click at [520, 526] on div "Support card" at bounding box center [546, 531] width 75 height 19
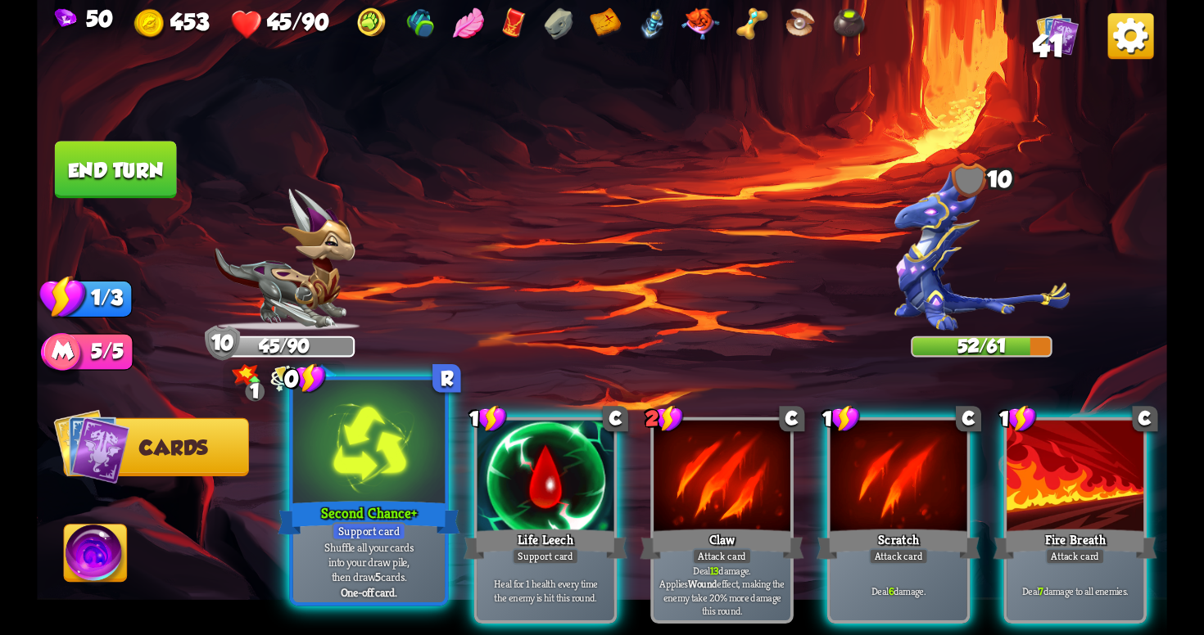
click at [392, 544] on p "Shuffle all your cards into your draw pile, then draw 5 cards." at bounding box center [368, 562] width 144 height 45
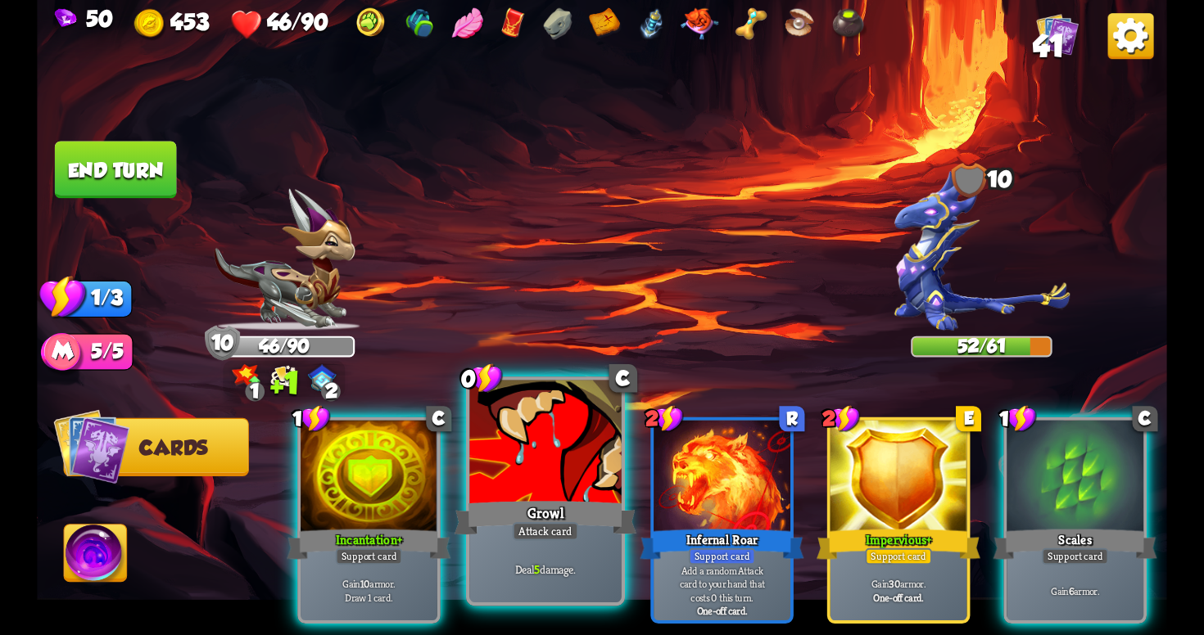
click at [563, 569] on p "Deal 5 damage." at bounding box center [545, 570] width 144 height 15
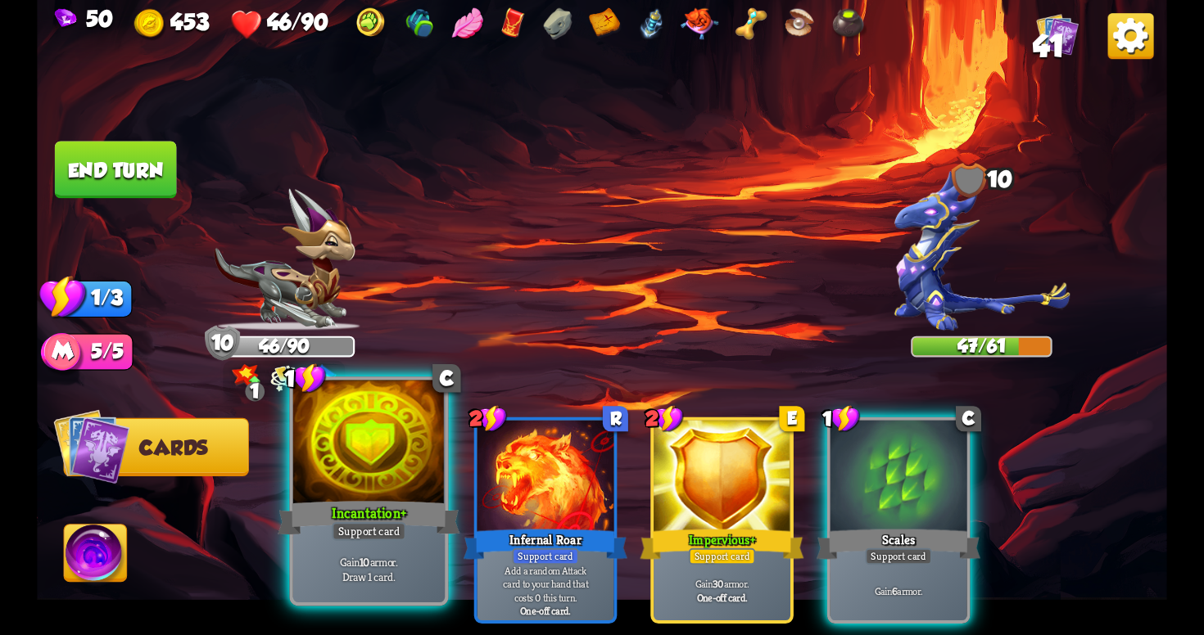
click at [391, 584] on p "Gain 10 armor. Draw 1 card." at bounding box center [368, 569] width 144 height 30
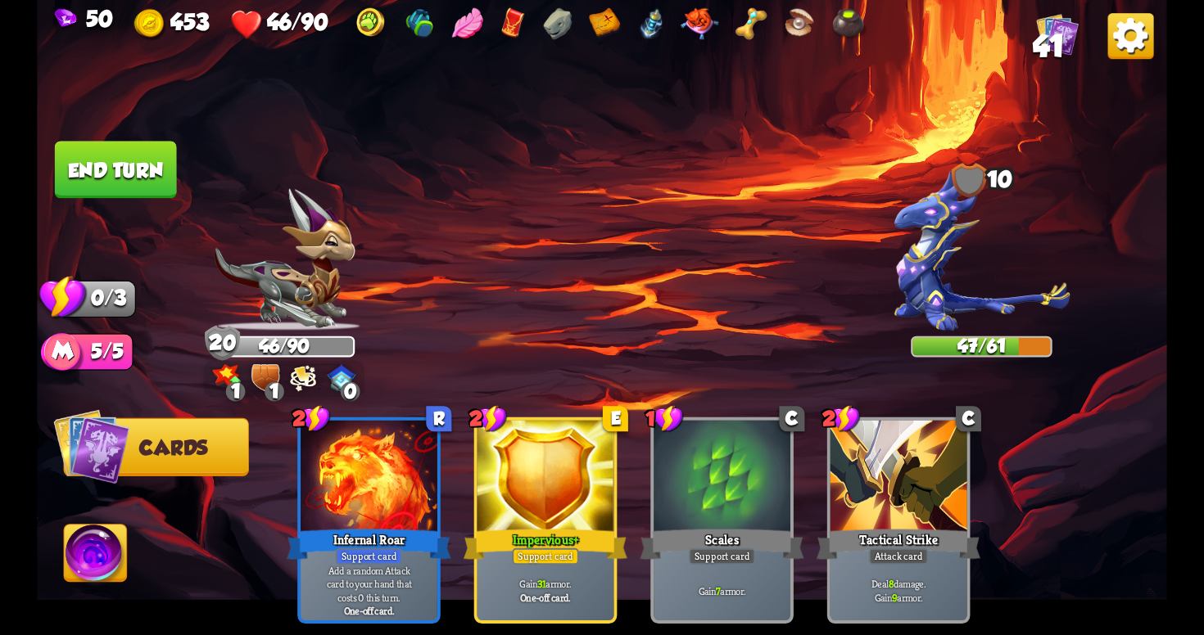
click at [159, 179] on button "End turn" at bounding box center [116, 169] width 122 height 57
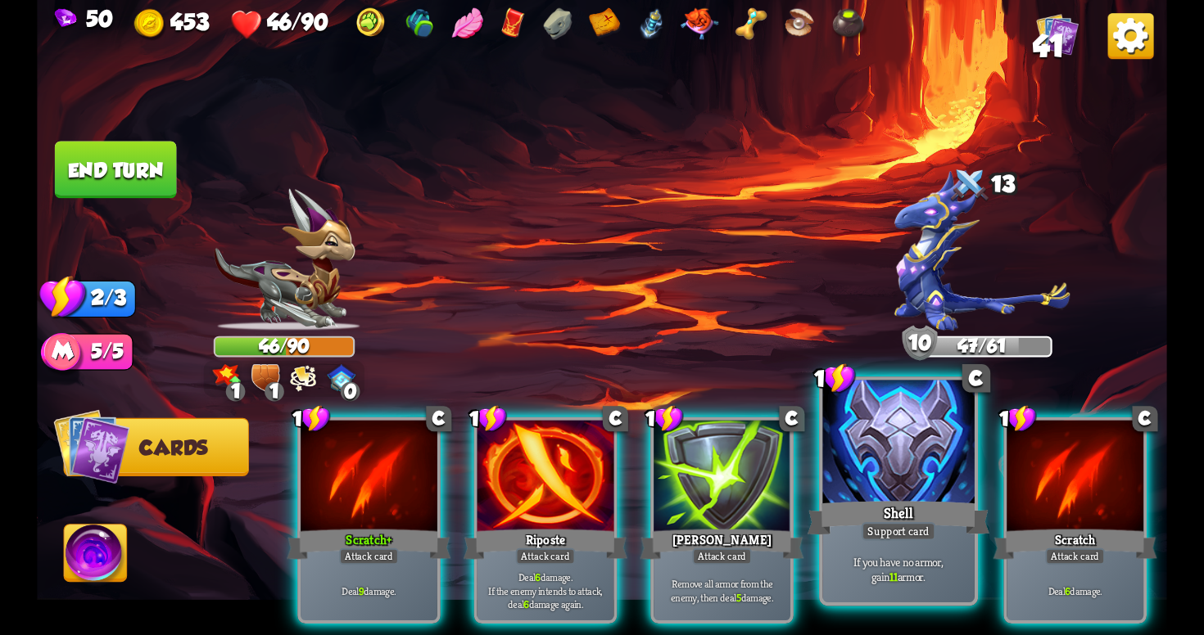
click at [887, 488] on div at bounding box center [897, 445] width 151 height 128
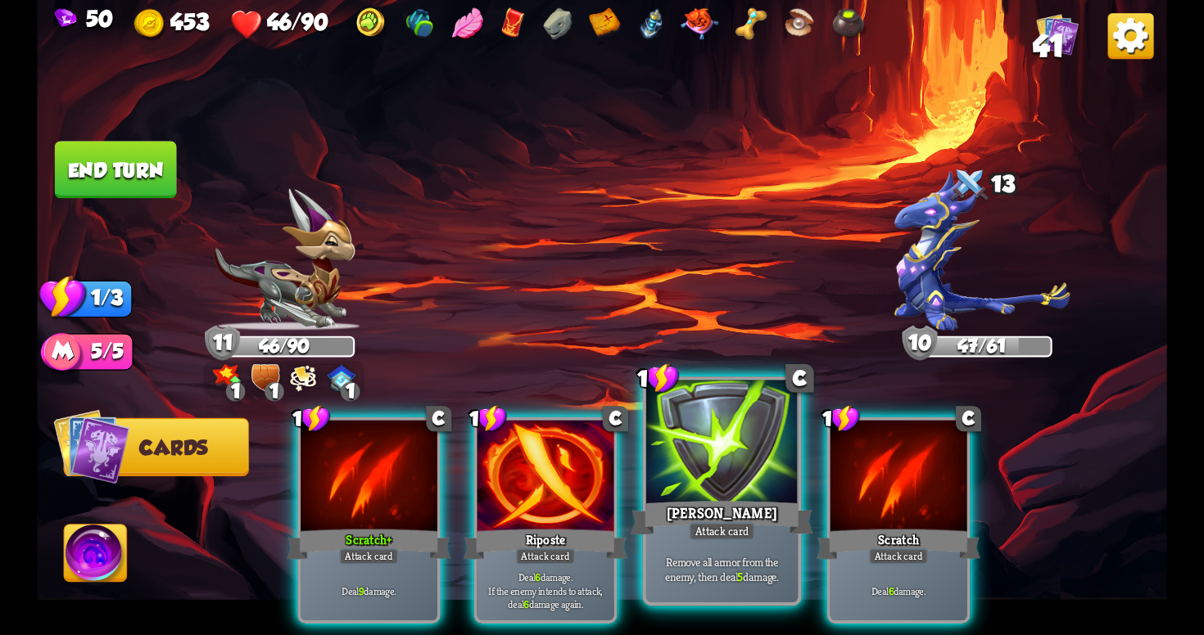
click at [746, 548] on div "Remove all armor from the enemy, then deal 5 damage." at bounding box center [721, 569] width 151 height 66
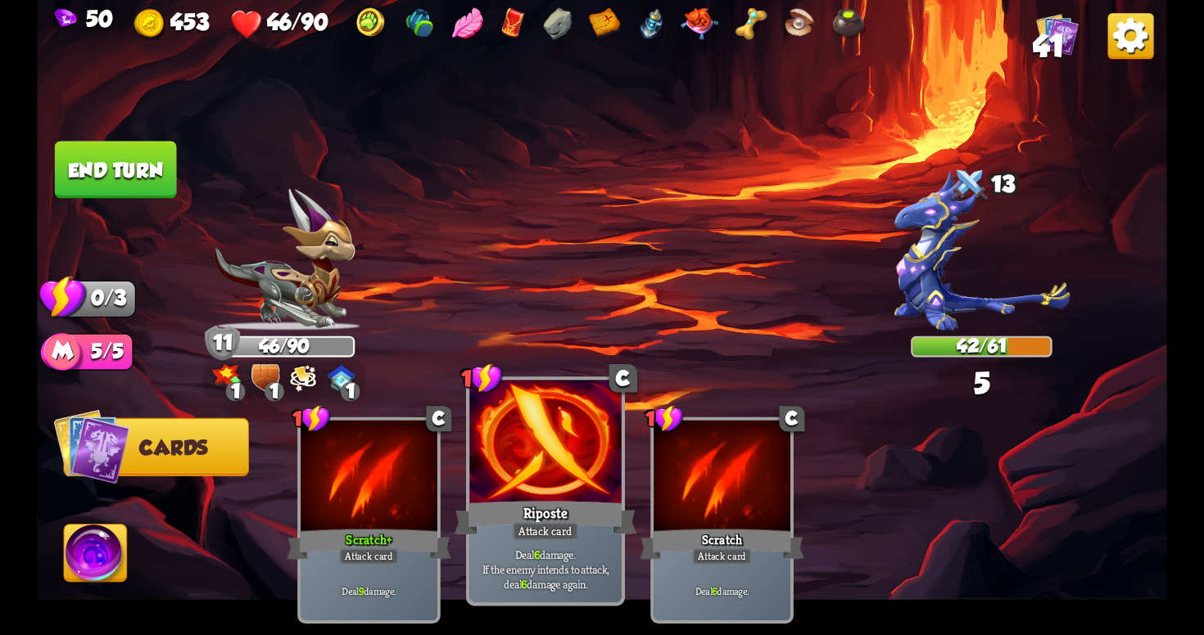
click at [560, 568] on p "Deal 6 damage. If the enemy intends to attack, deal 6 damage again." at bounding box center [545, 569] width 144 height 45
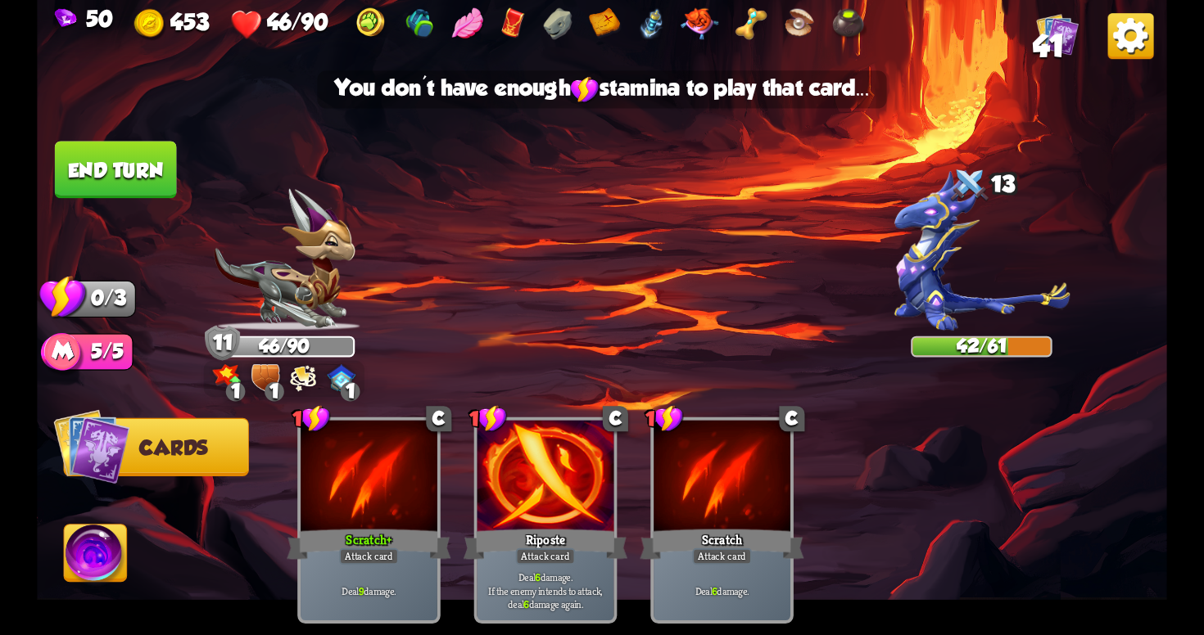
click at [109, 136] on img at bounding box center [602, 317] width 1130 height 635
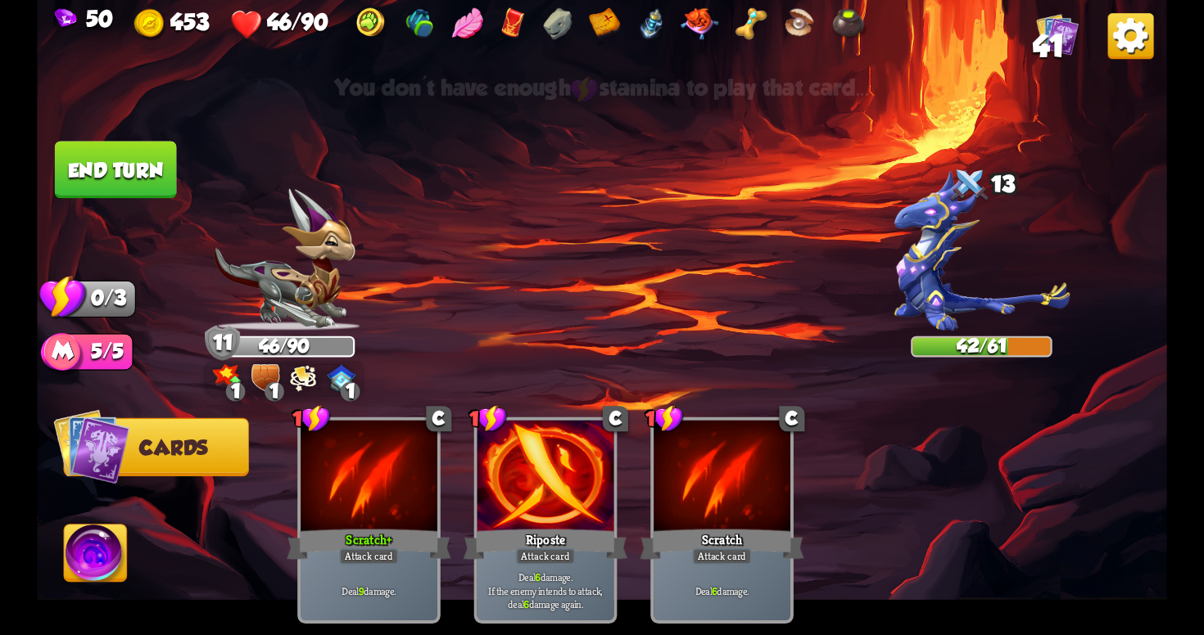
click at [114, 143] on button "End turn" at bounding box center [116, 169] width 122 height 57
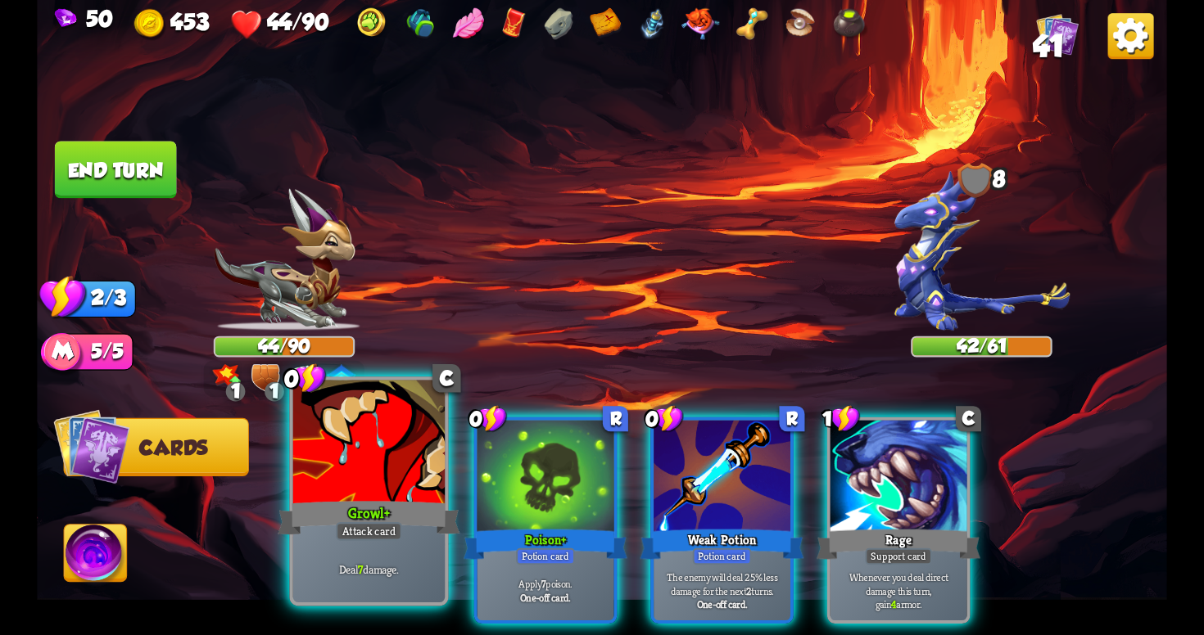
click at [346, 539] on div "Attack card" at bounding box center [369, 531] width 66 height 19
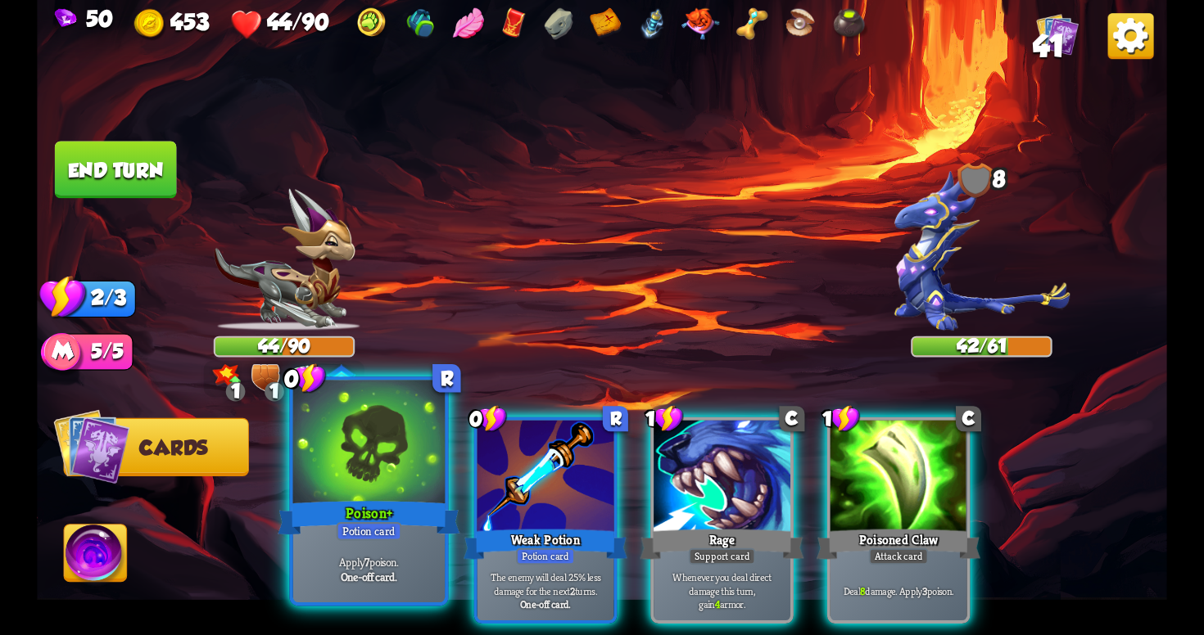
click at [355, 539] on div "Potion card" at bounding box center [370, 531] width 66 height 19
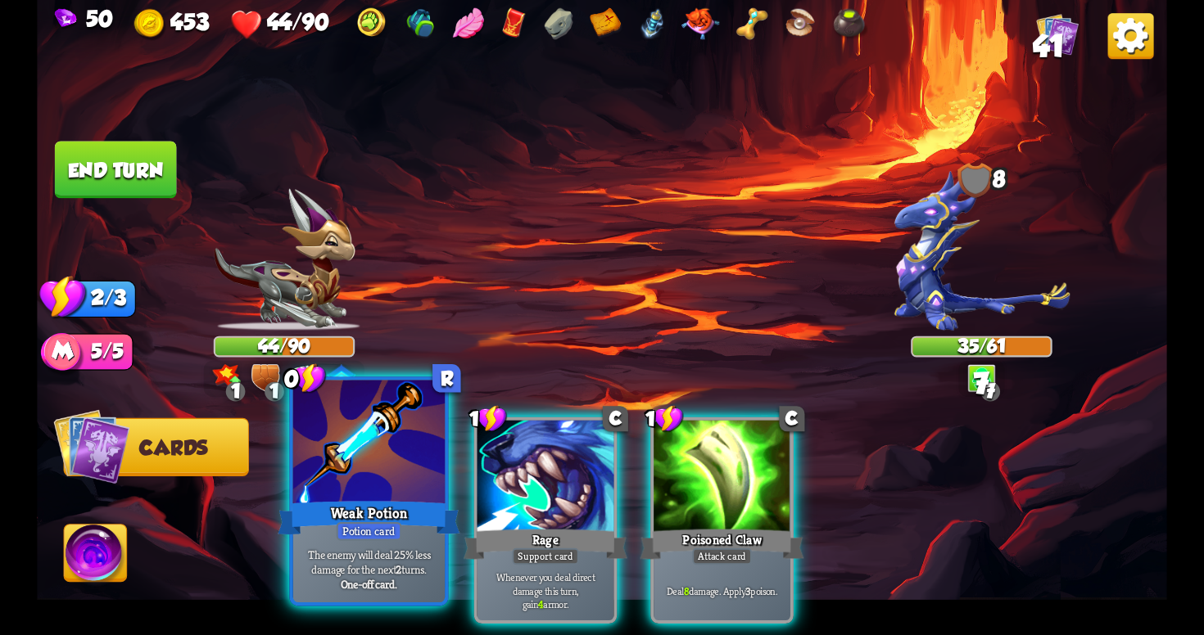
click at [377, 572] on p "The enemy will deal 25% less damage for the next 2 turns." at bounding box center [368, 562] width 144 height 30
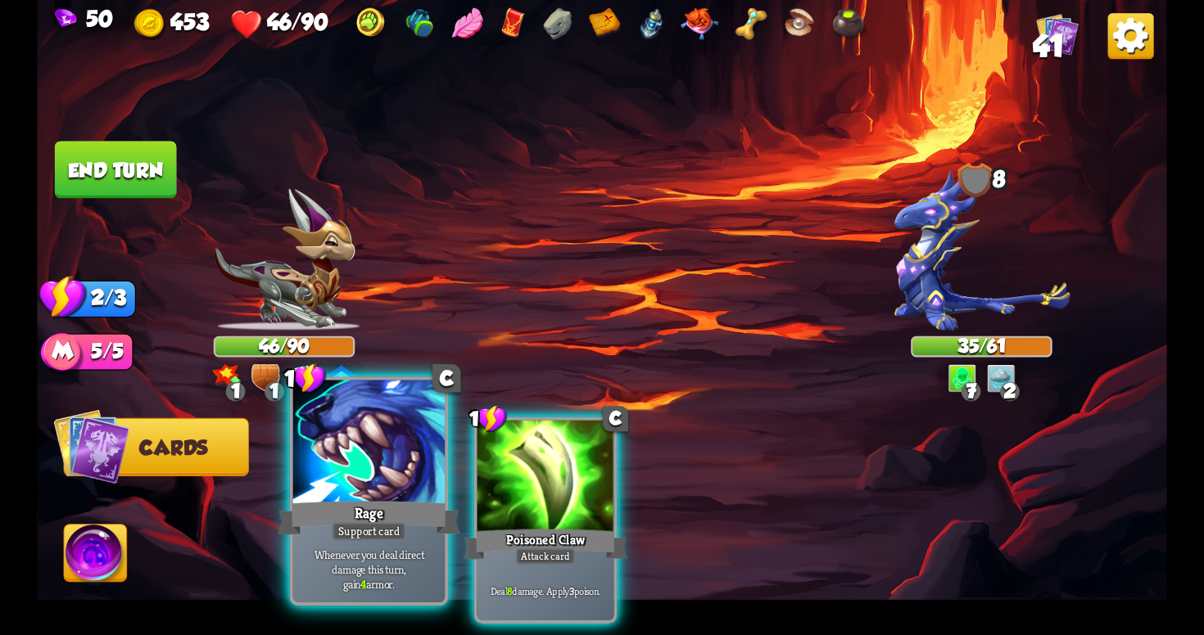
click at [387, 531] on div "Support card" at bounding box center [369, 531] width 75 height 19
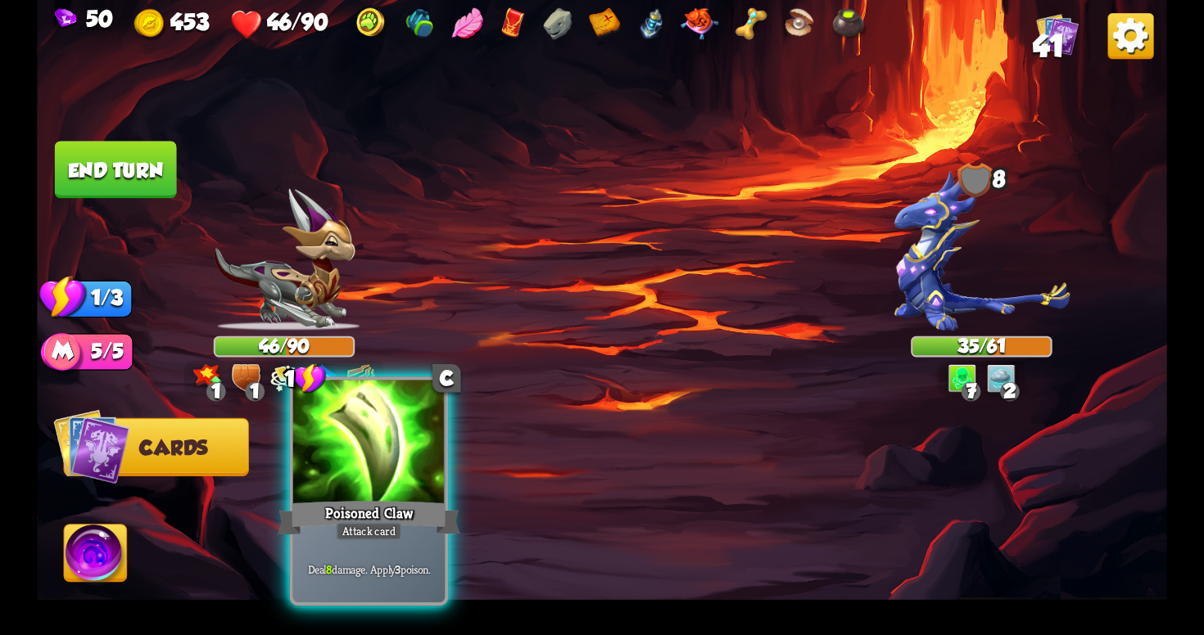
click at [390, 531] on div "Attack card" at bounding box center [369, 531] width 66 height 19
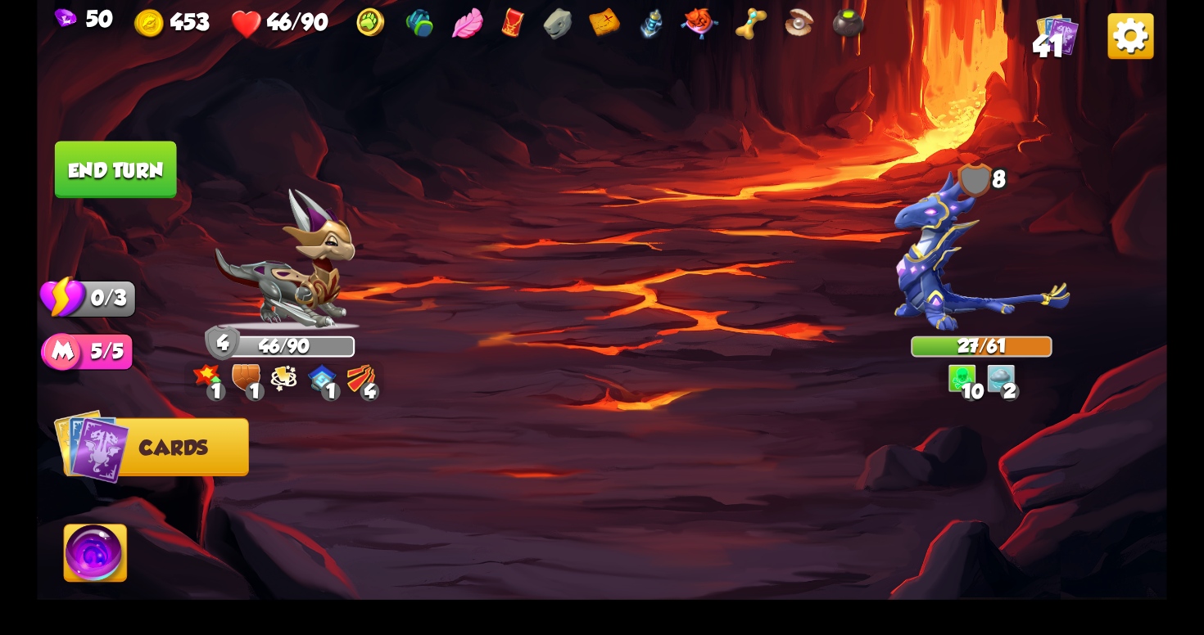
click at [111, 152] on button "End turn" at bounding box center [116, 169] width 122 height 57
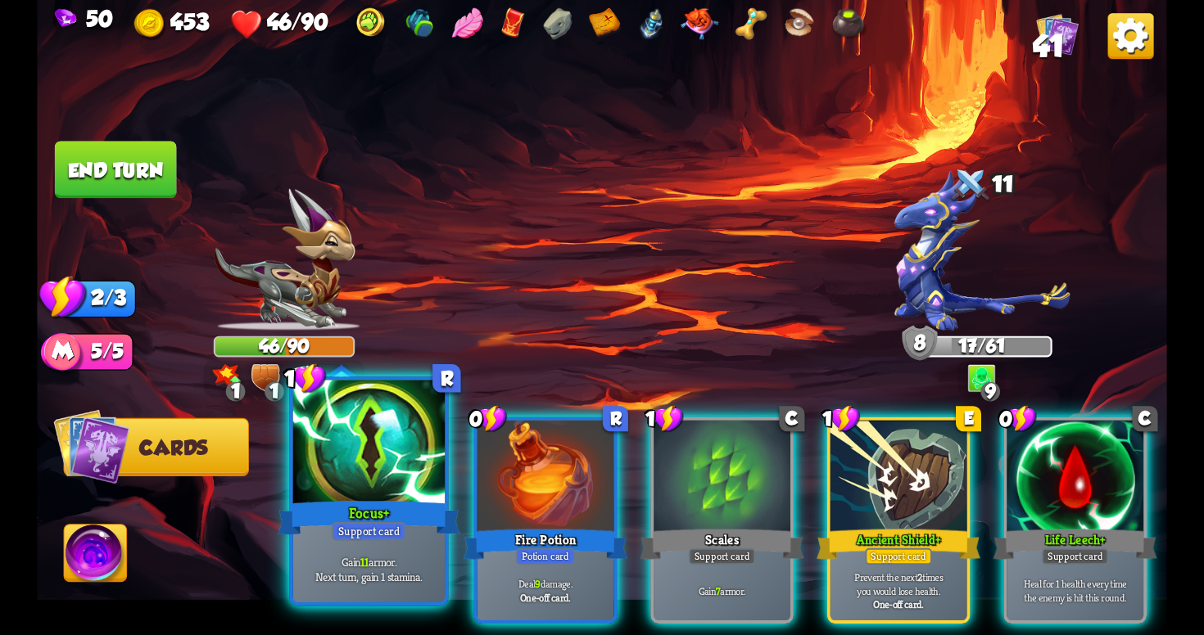
click at [386, 456] on div at bounding box center [368, 445] width 151 height 128
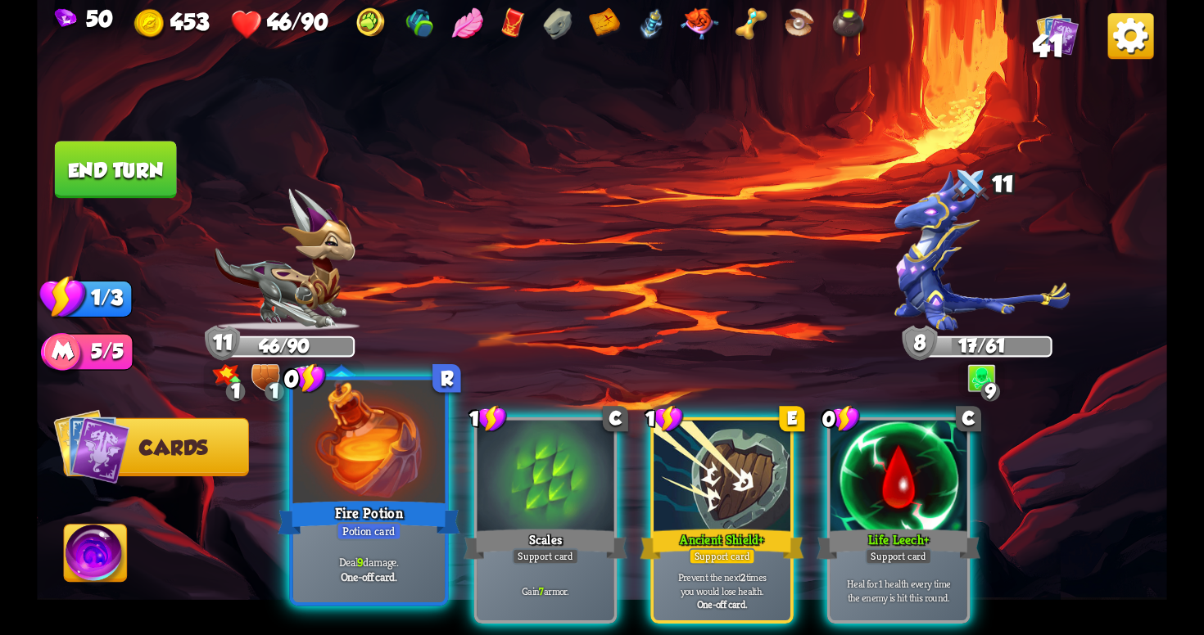
click at [405, 457] on div at bounding box center [368, 445] width 151 height 128
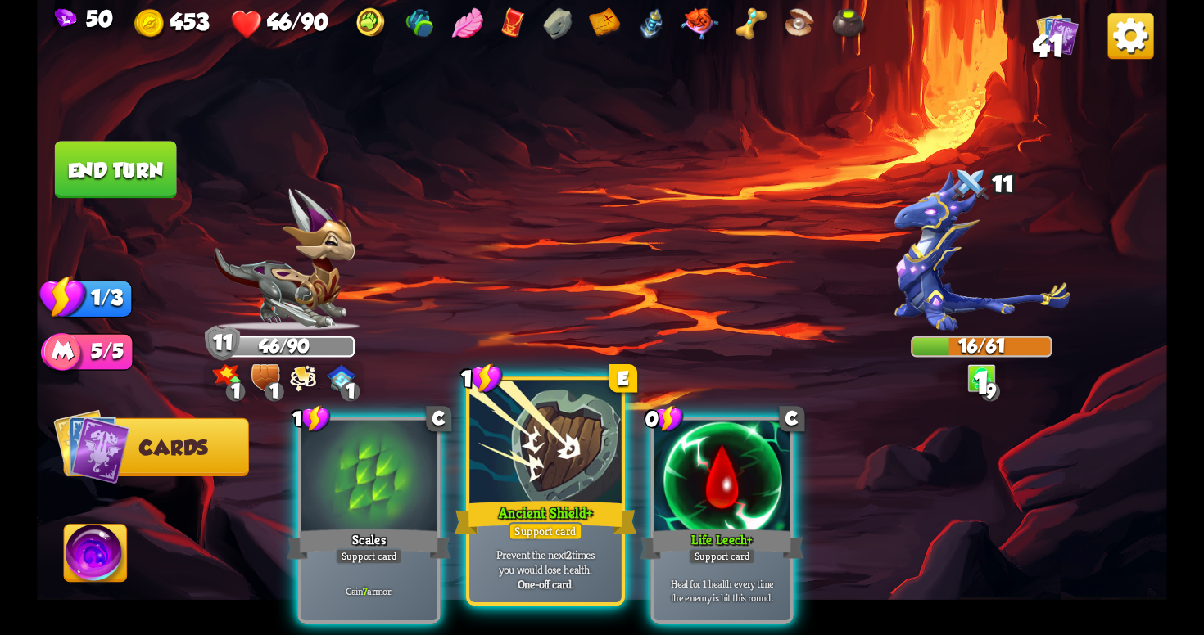
click at [498, 477] on div at bounding box center [544, 445] width 151 height 128
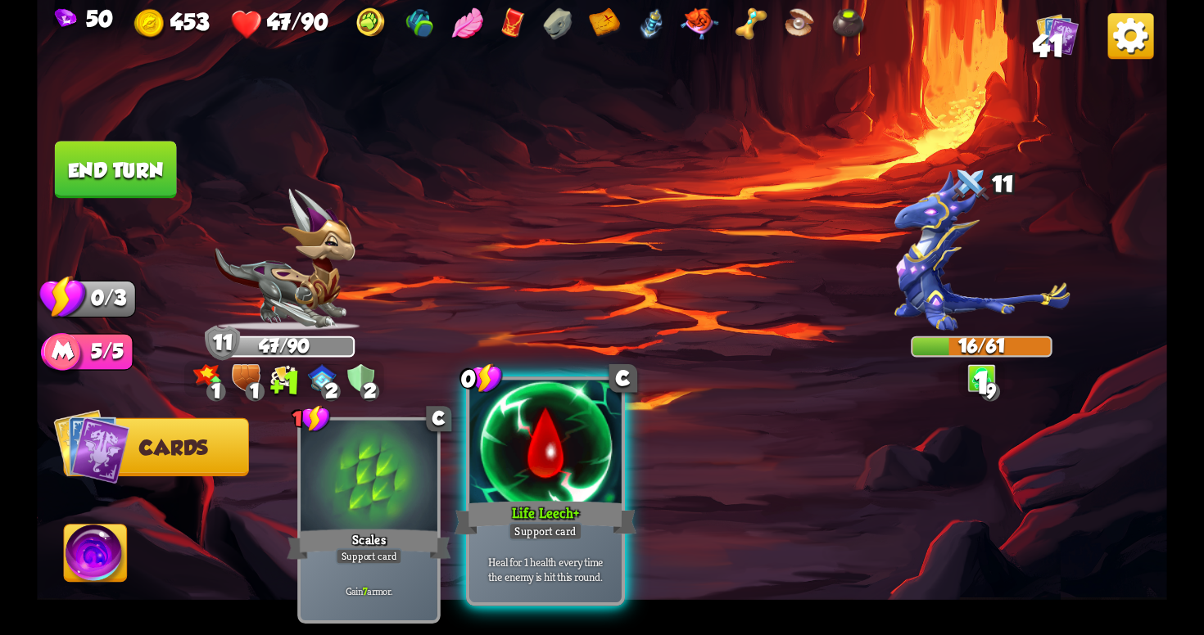
click at [514, 492] on div at bounding box center [544, 445] width 151 height 128
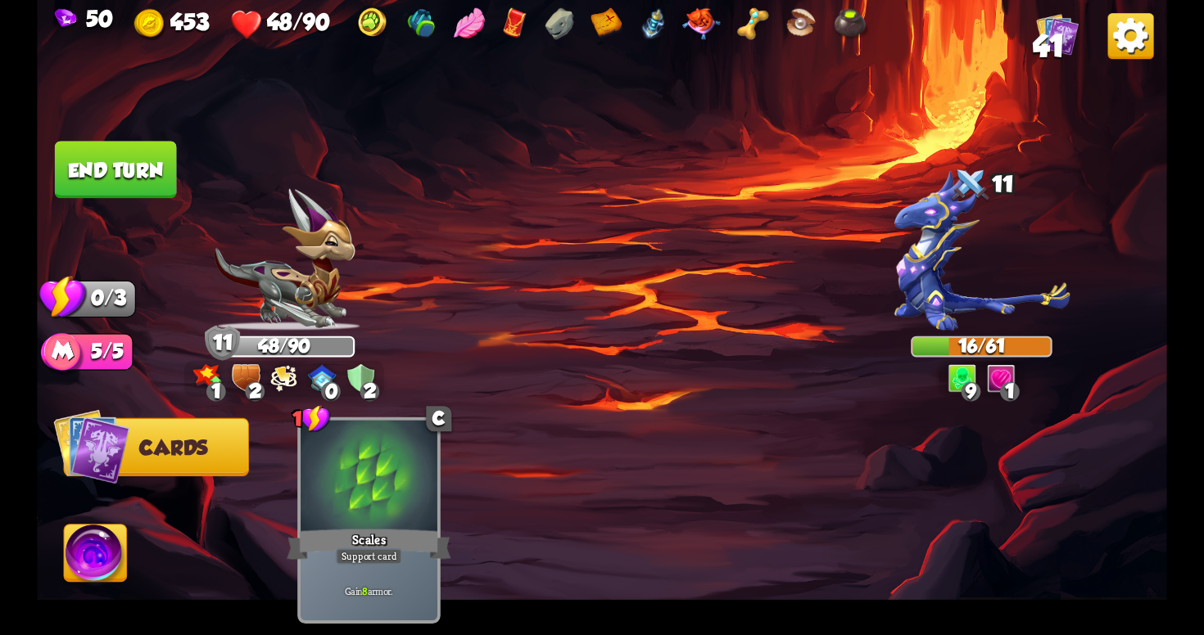
click at [139, 166] on button "End turn" at bounding box center [116, 169] width 122 height 57
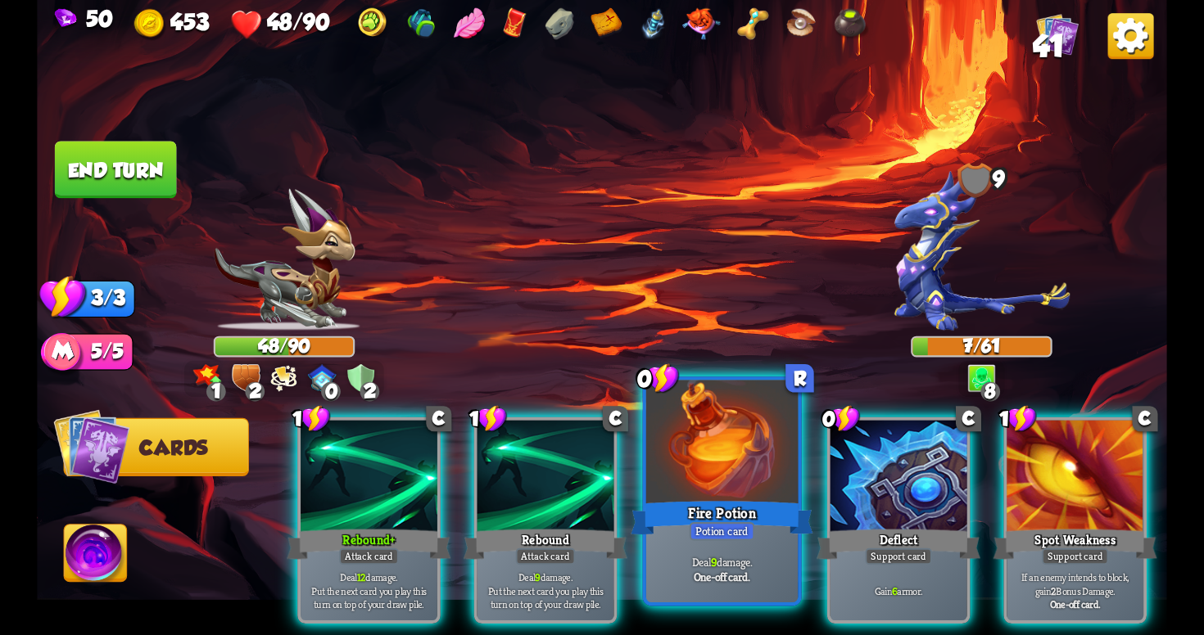
click at [721, 495] on div at bounding box center [721, 445] width 151 height 128
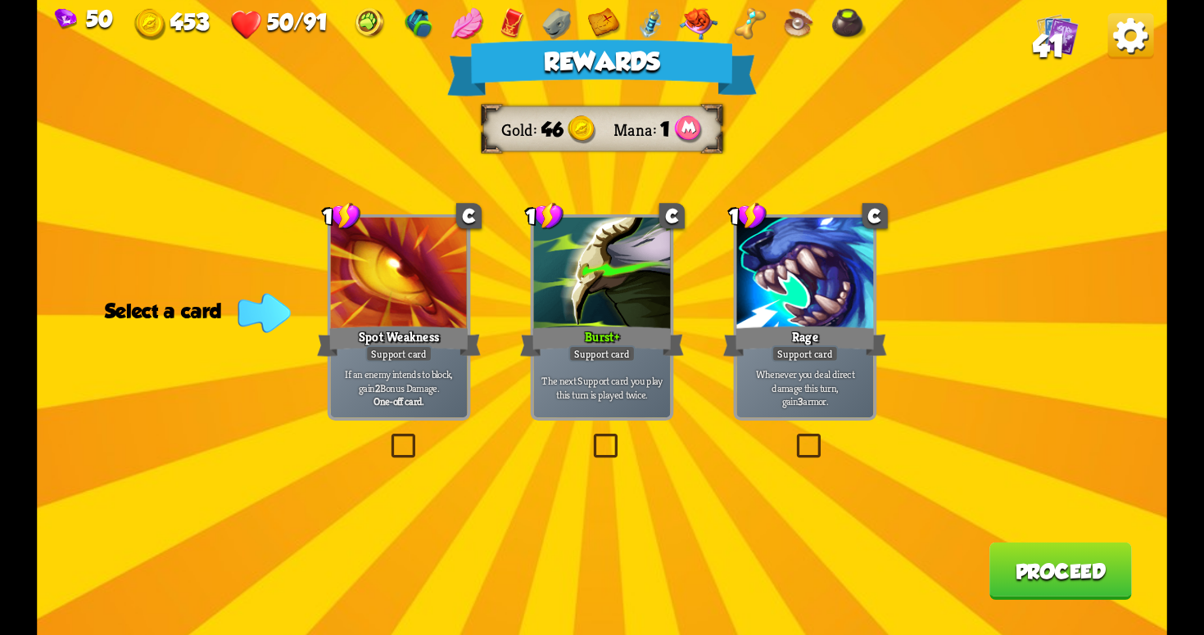
click at [590, 437] on label at bounding box center [590, 437] width 0 height 0
click at [0, 0] on input "checkbox" at bounding box center [0, 0] width 0 height 0
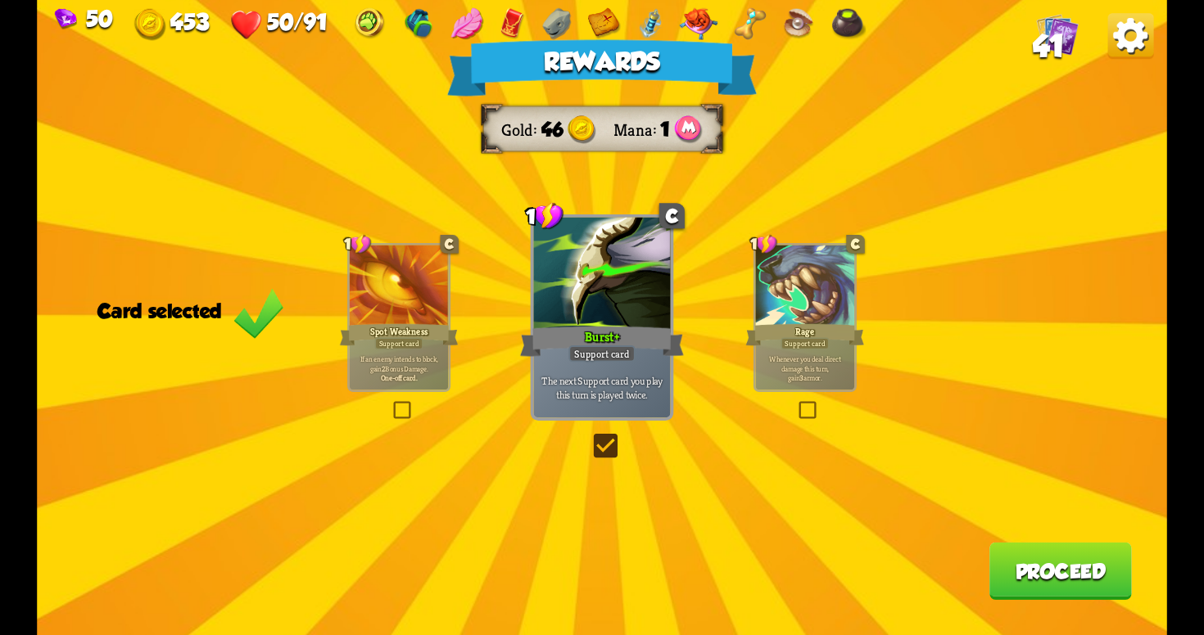
click at [1055, 565] on button "Proceed" at bounding box center [1060, 571] width 142 height 57
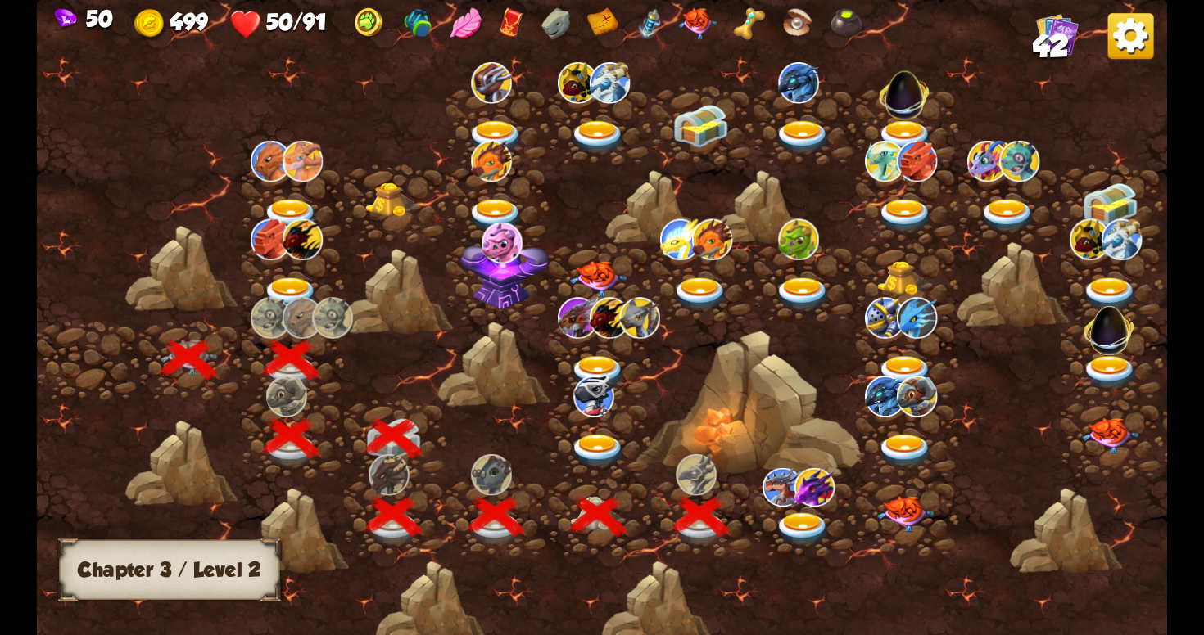
click at [812, 533] on img at bounding box center [803, 530] width 57 height 34
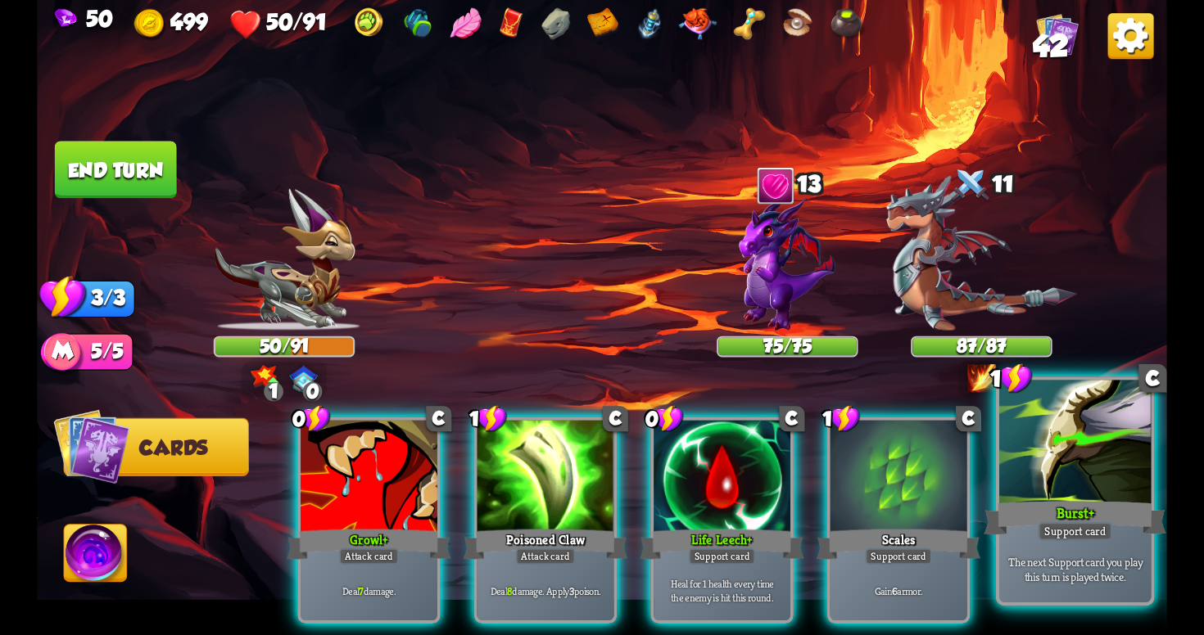
click at [1078, 494] on div at bounding box center [1074, 445] width 151 height 128
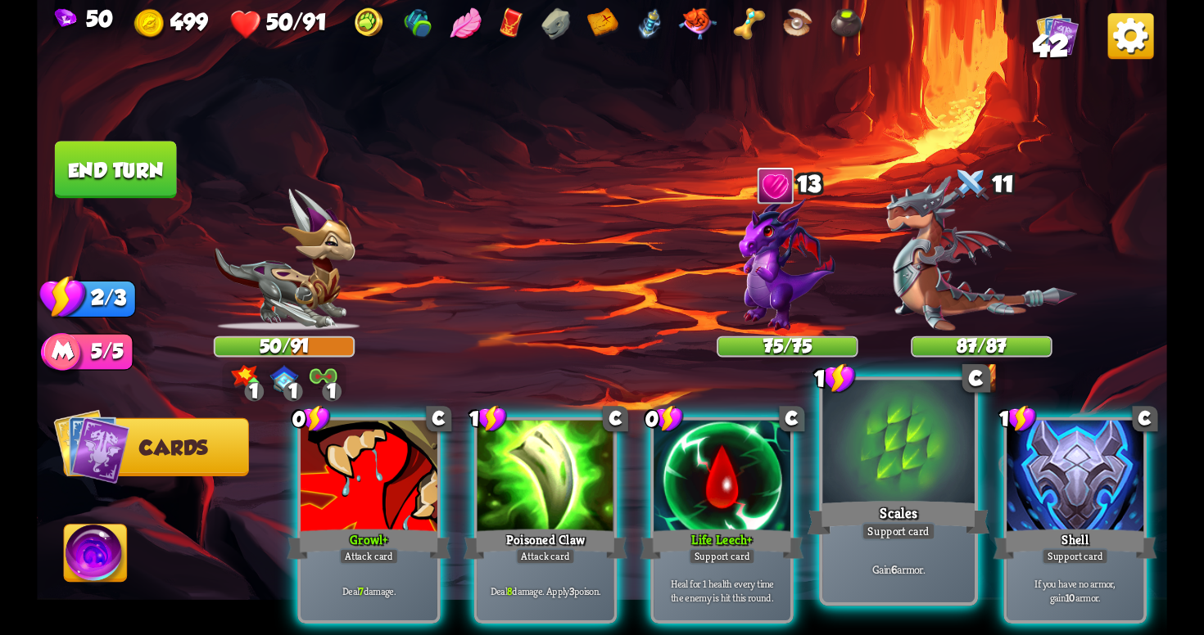
click at [870, 527] on div "Support card" at bounding box center [898, 531] width 75 height 19
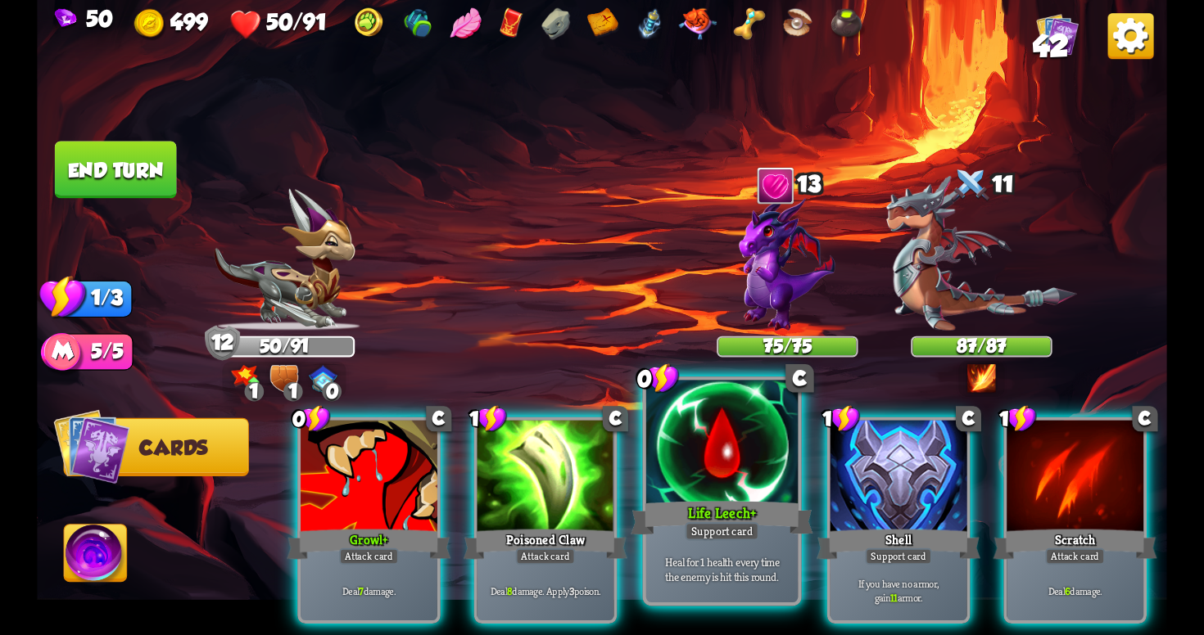
click at [737, 544] on div "Heal for 1 health every time the enemy is hit this round." at bounding box center [721, 569] width 151 height 66
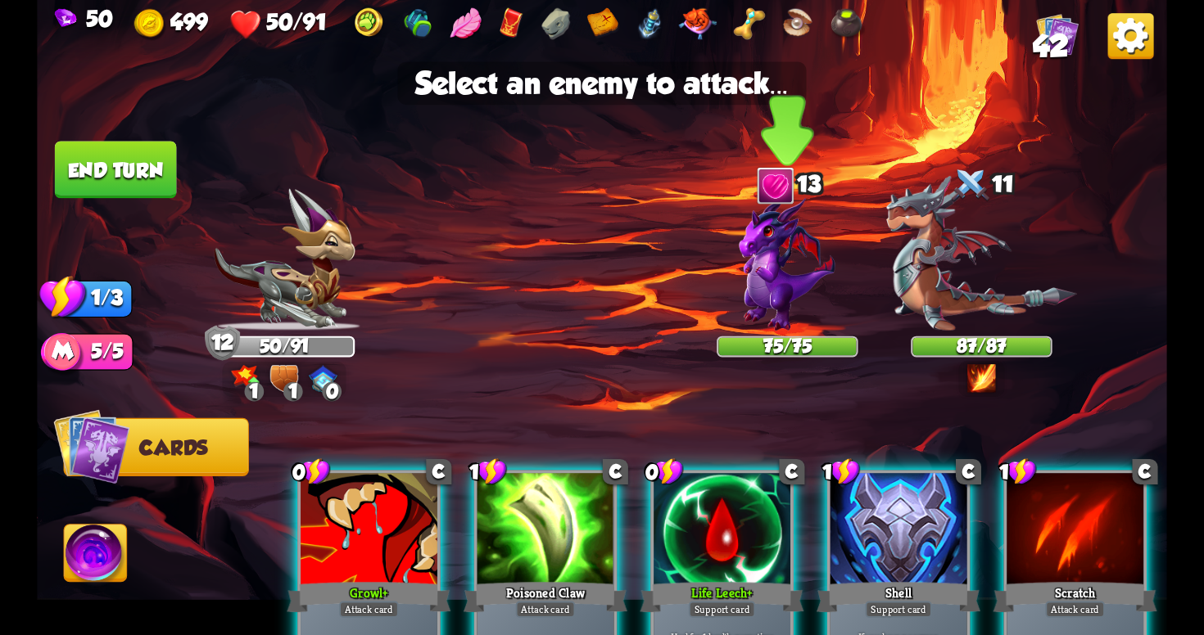
click at [783, 299] on img at bounding box center [787, 263] width 96 height 136
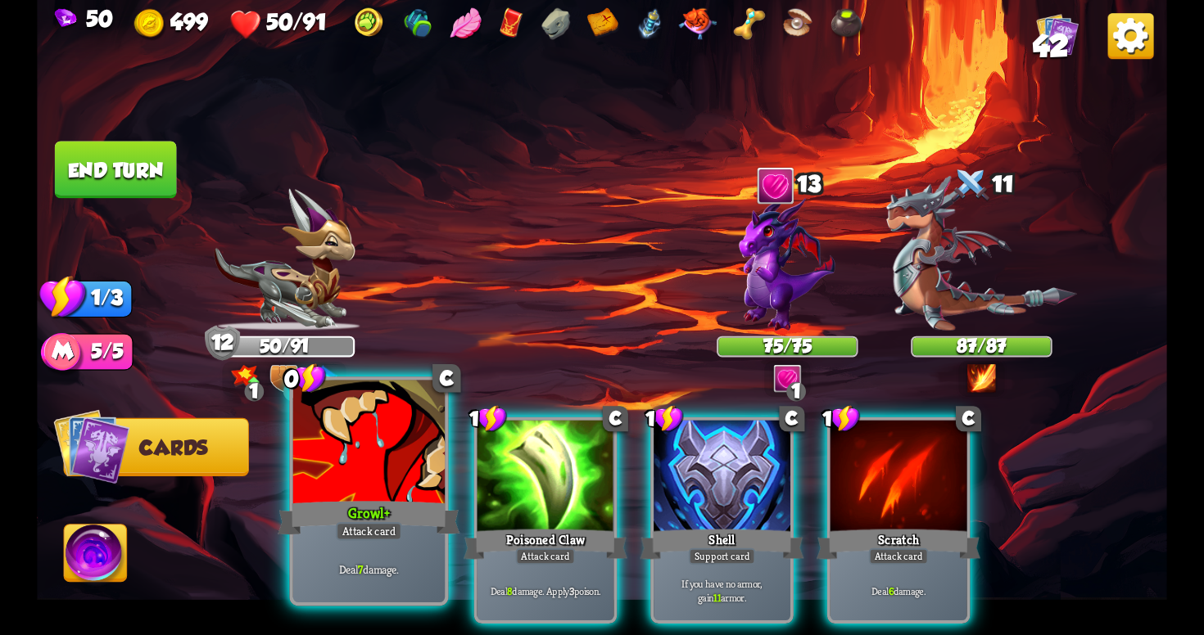
click at [369, 545] on div "Deal 7 damage." at bounding box center [368, 569] width 151 height 66
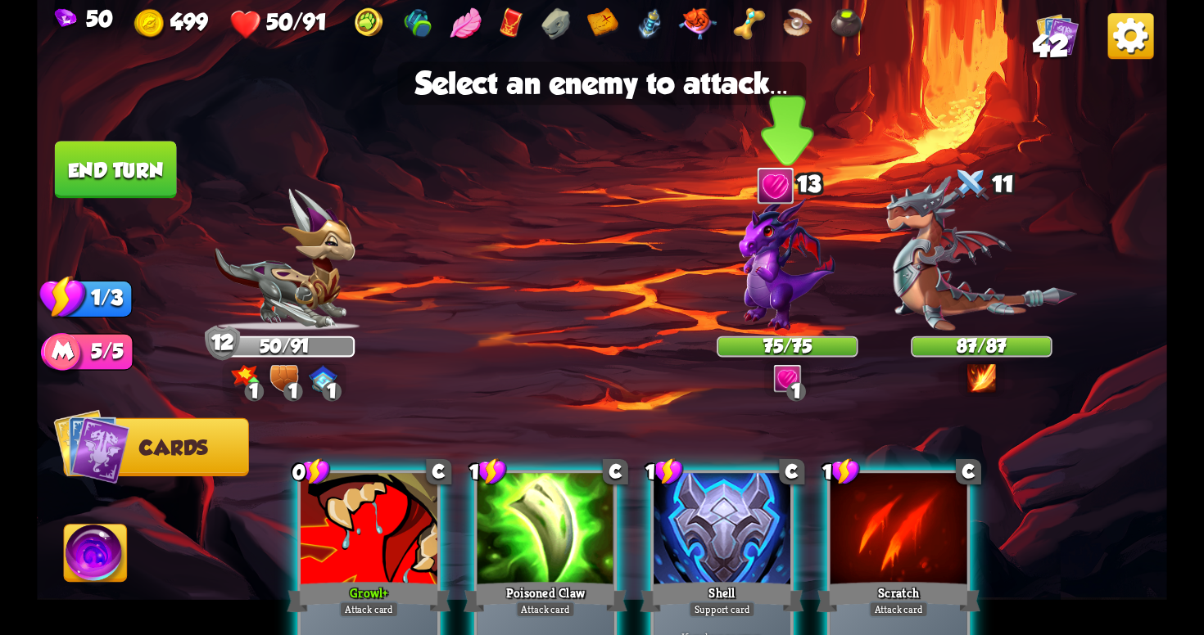
click at [771, 274] on img at bounding box center [787, 263] width 96 height 136
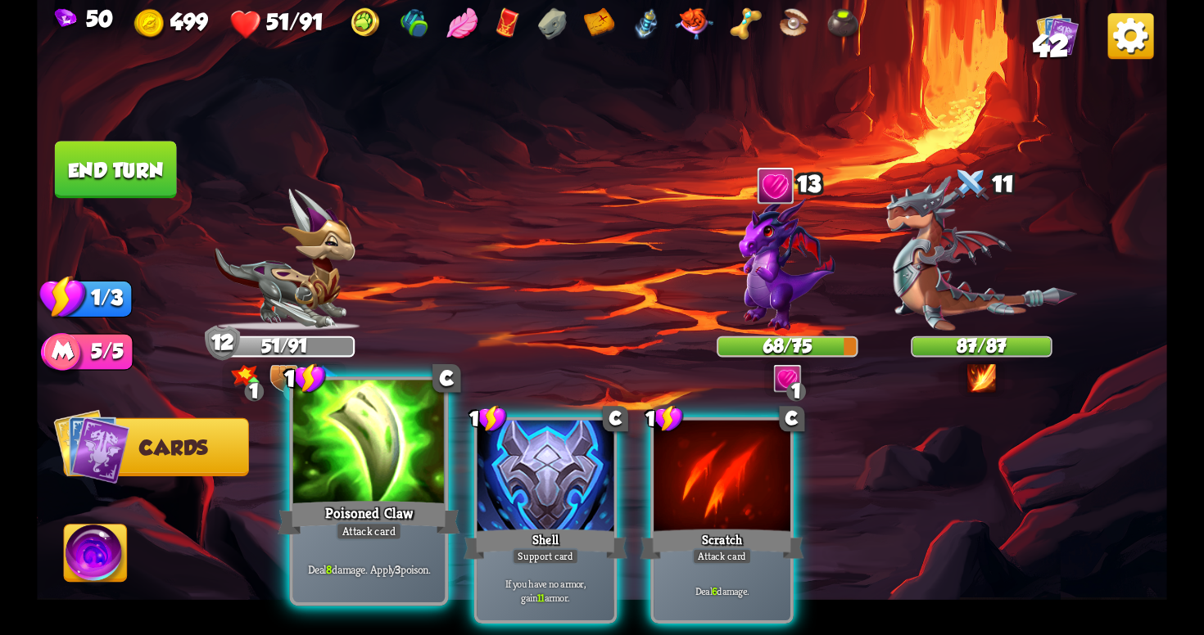
click at [418, 422] on div at bounding box center [368, 445] width 151 height 128
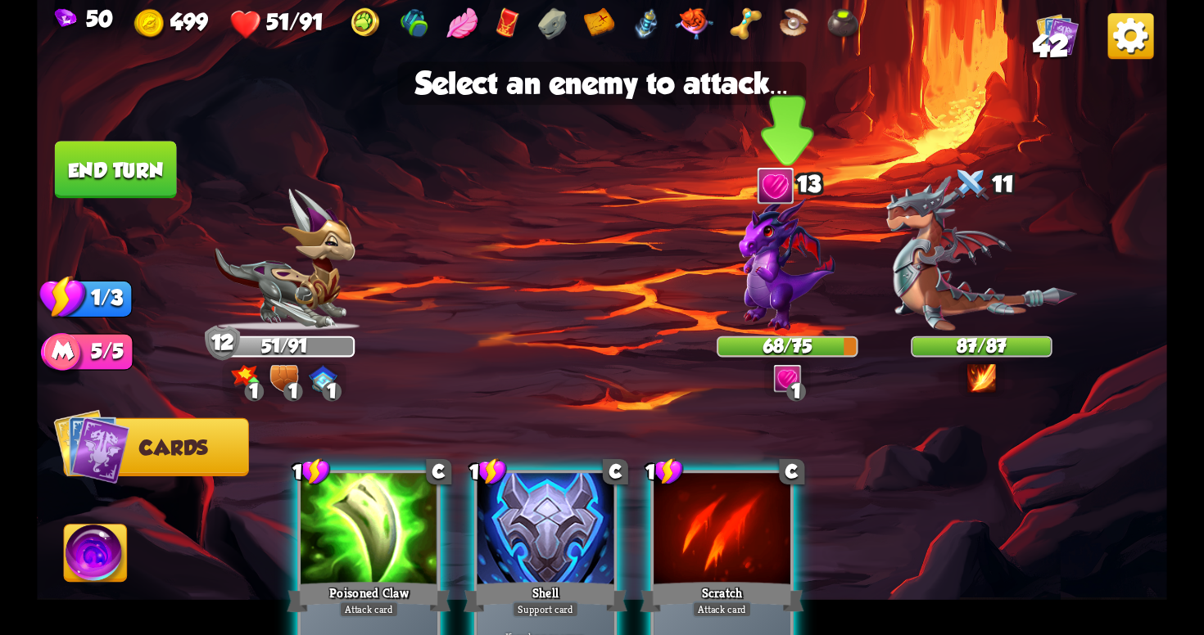
click at [776, 253] on img at bounding box center [787, 263] width 96 height 136
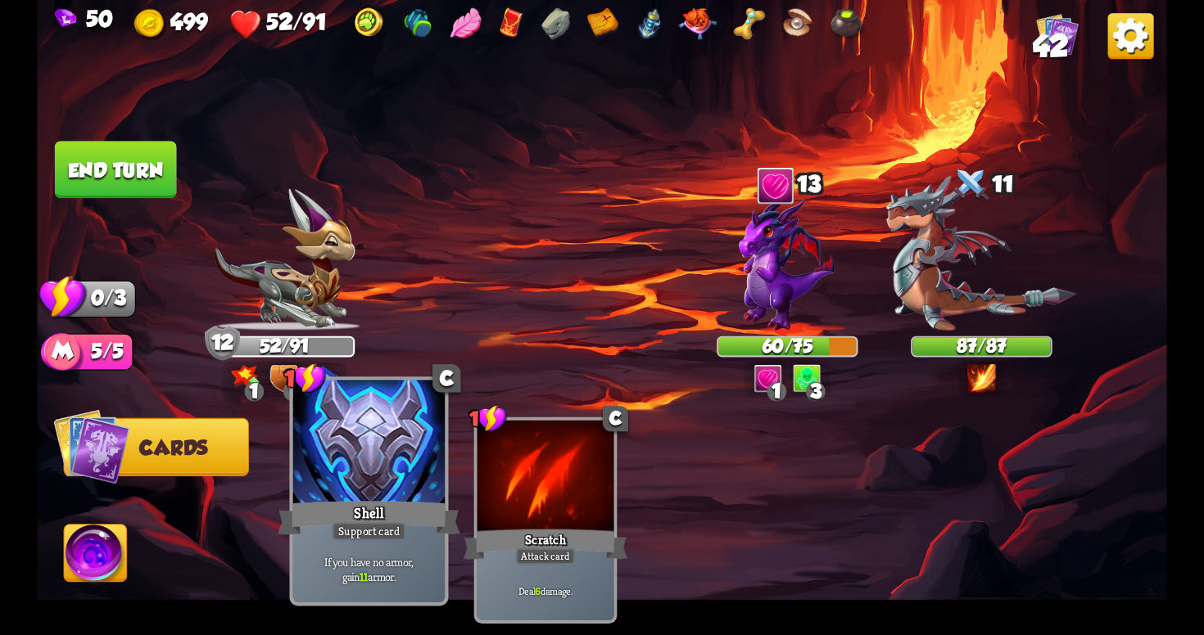
click at [388, 463] on div at bounding box center [368, 445] width 151 height 128
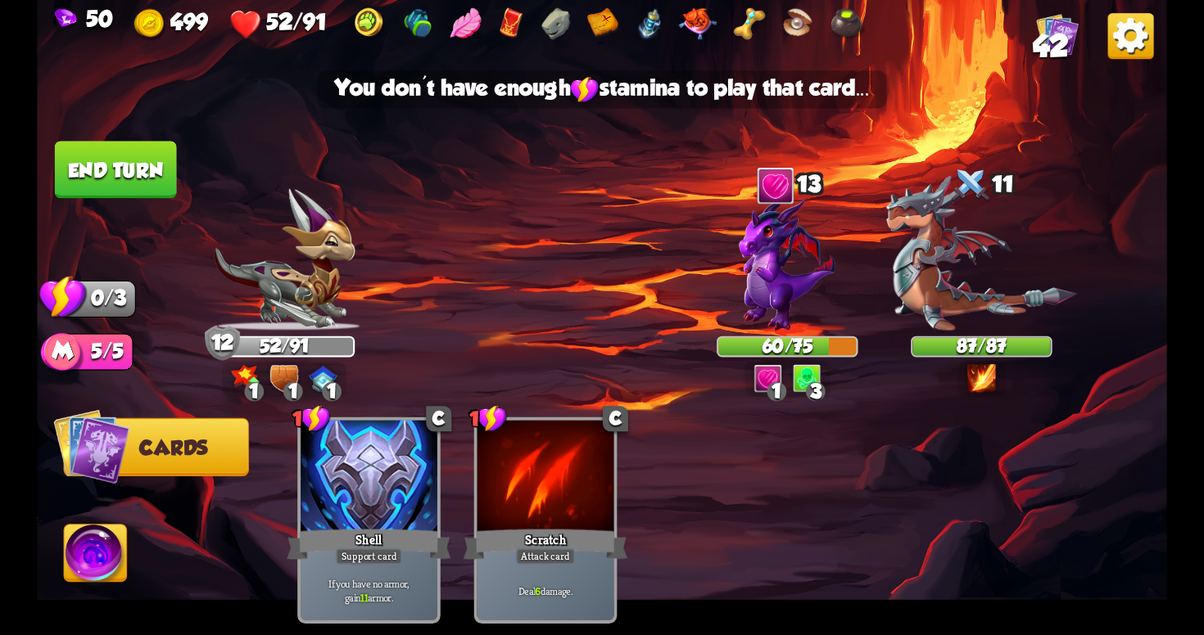
click at [115, 142] on button "End turn" at bounding box center [115, 170] width 124 height 59
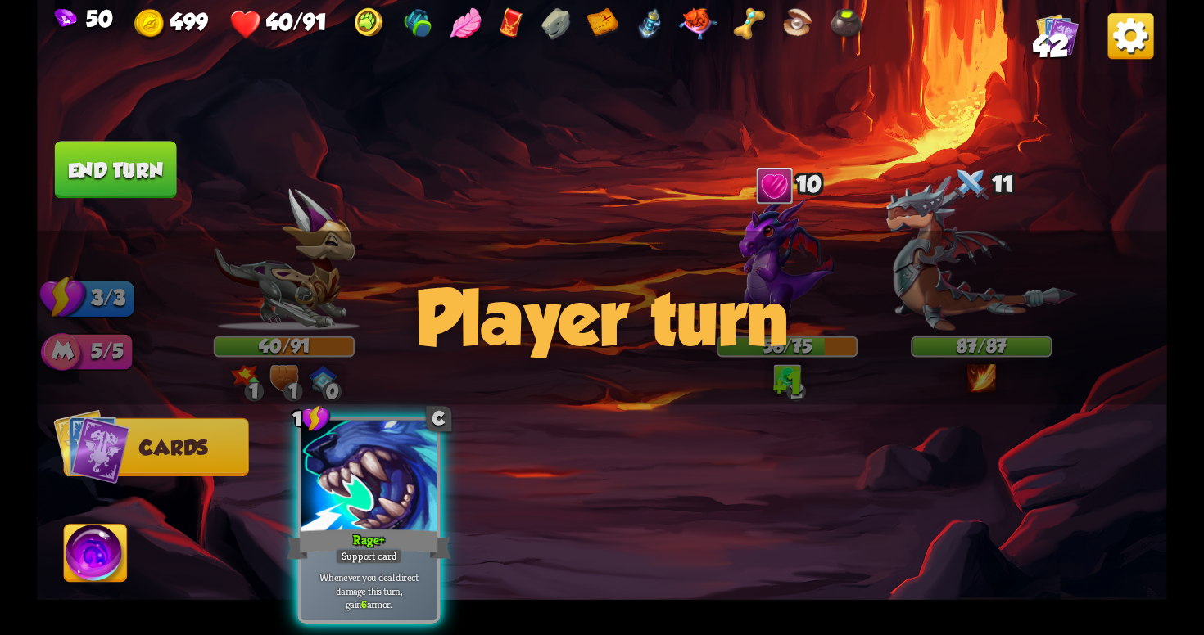
click at [991, 304] on div "Player turn" at bounding box center [602, 318] width 1130 height 174
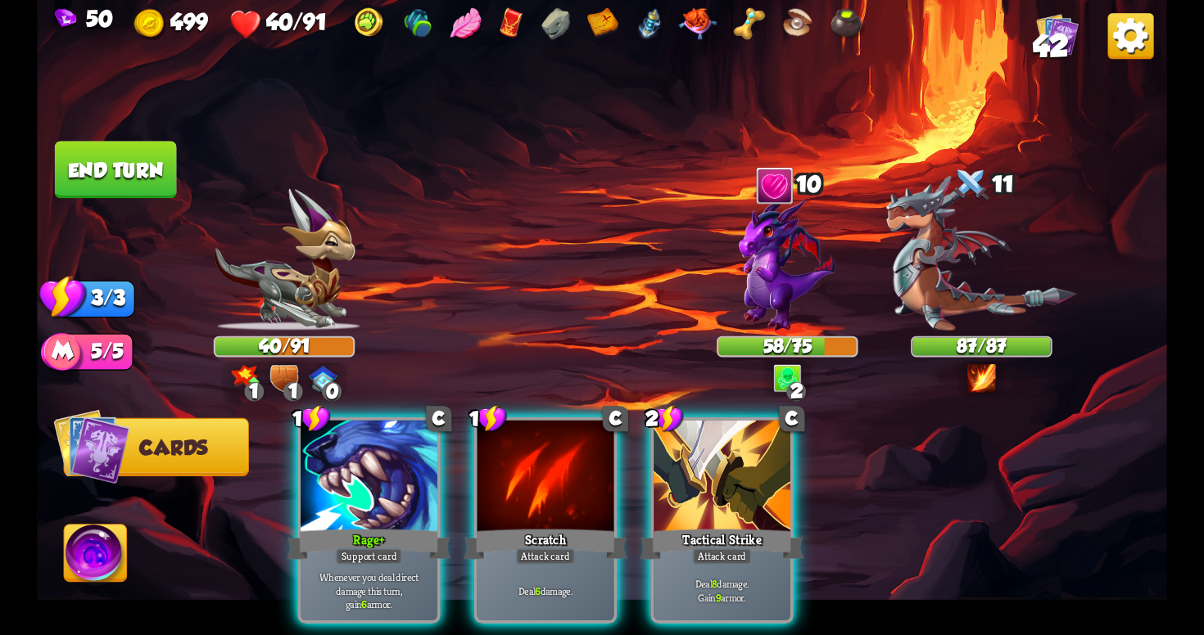
click at [962, 350] on div "Player turn" at bounding box center [602, 318] width 1130 height 174
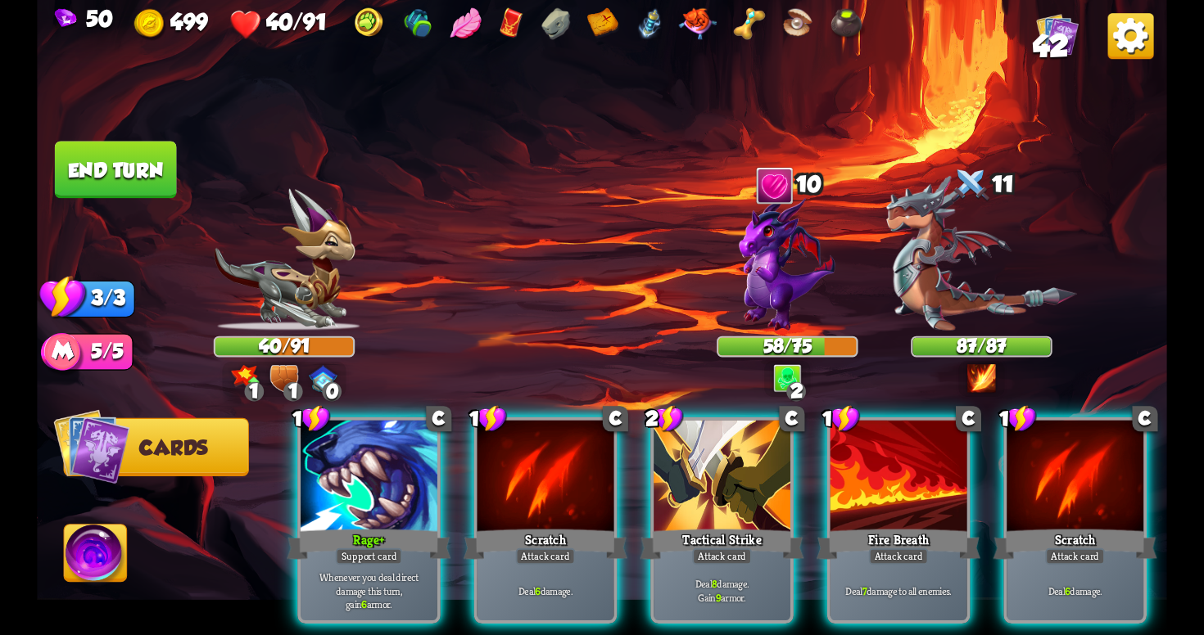
click at [981, 382] on div "Player turn" at bounding box center [602, 318] width 1130 height 174
click at [981, 367] on img at bounding box center [981, 378] width 28 height 28
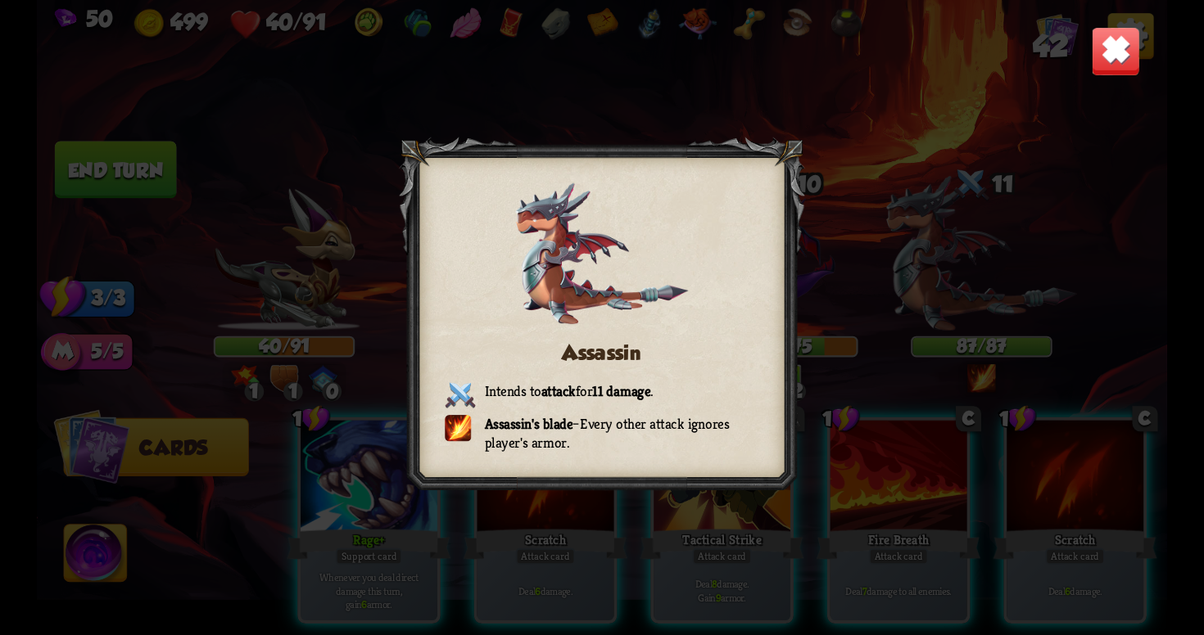
click at [1110, 63] on img at bounding box center [1115, 50] width 49 height 49
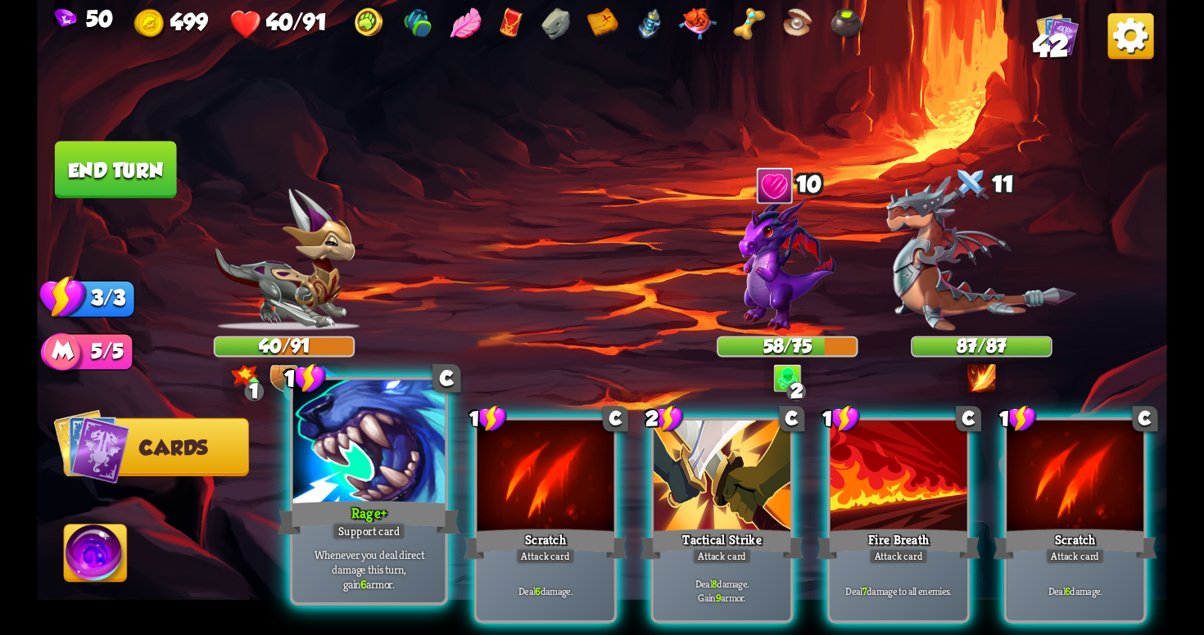
click at [424, 575] on p "Whenever you deal direct damage this turn, gain 6 armor." at bounding box center [368, 569] width 144 height 45
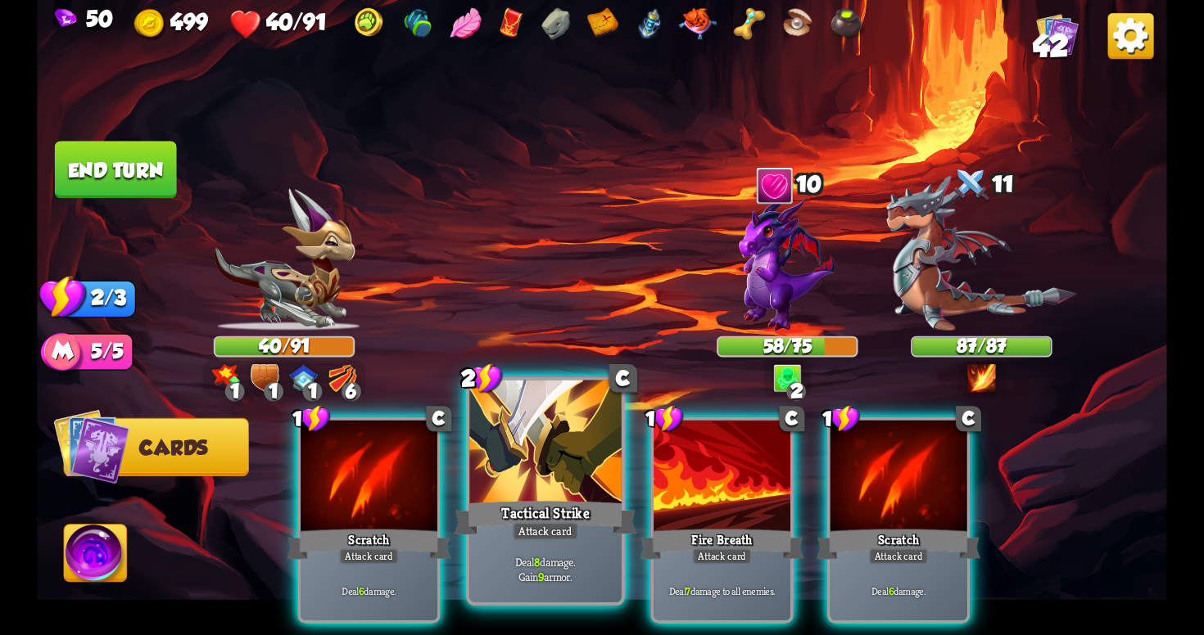
click at [555, 573] on p "Deal 8 damage. Gain 9 armor." at bounding box center [545, 569] width 144 height 30
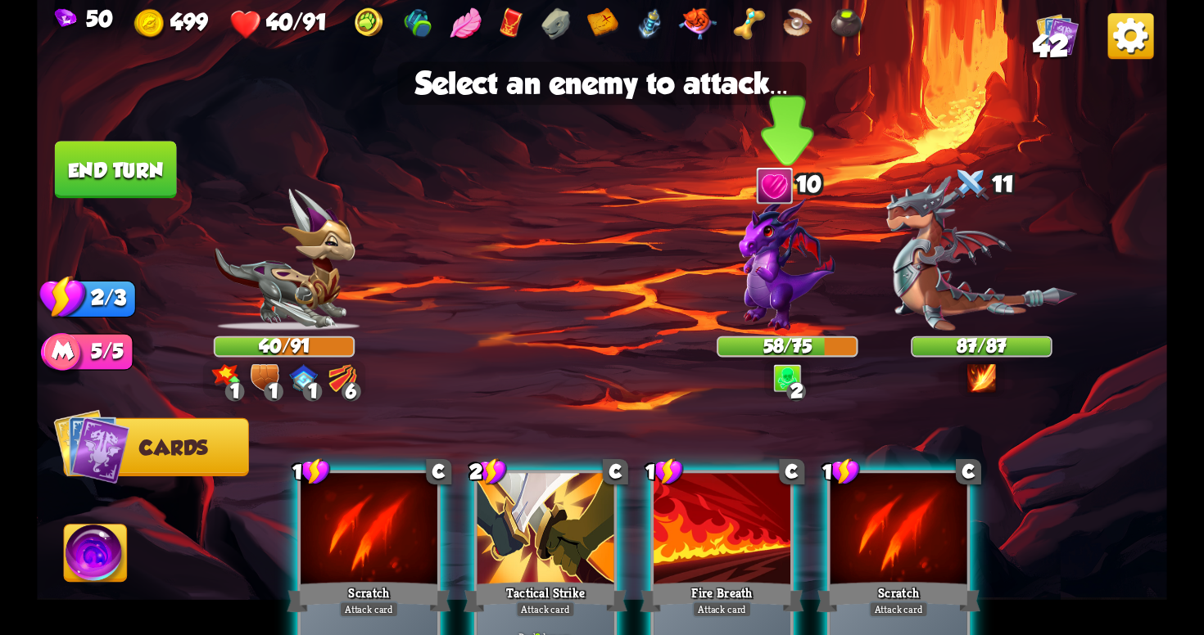
click at [796, 280] on img at bounding box center [787, 263] width 96 height 136
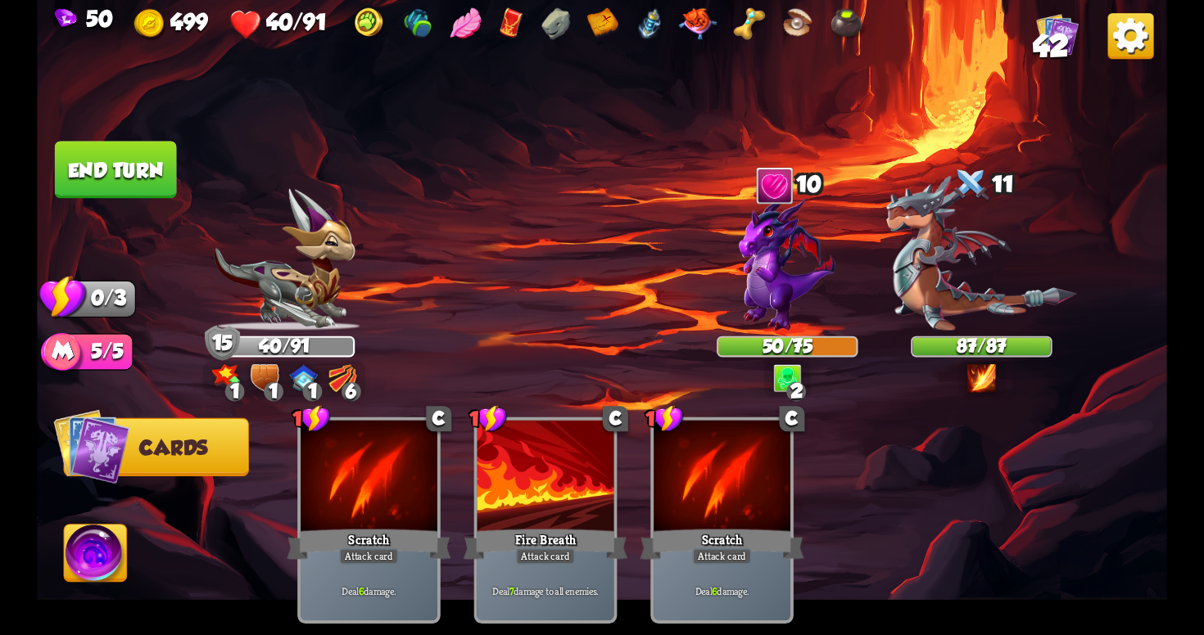
click at [164, 167] on button "End turn" at bounding box center [116, 169] width 122 height 57
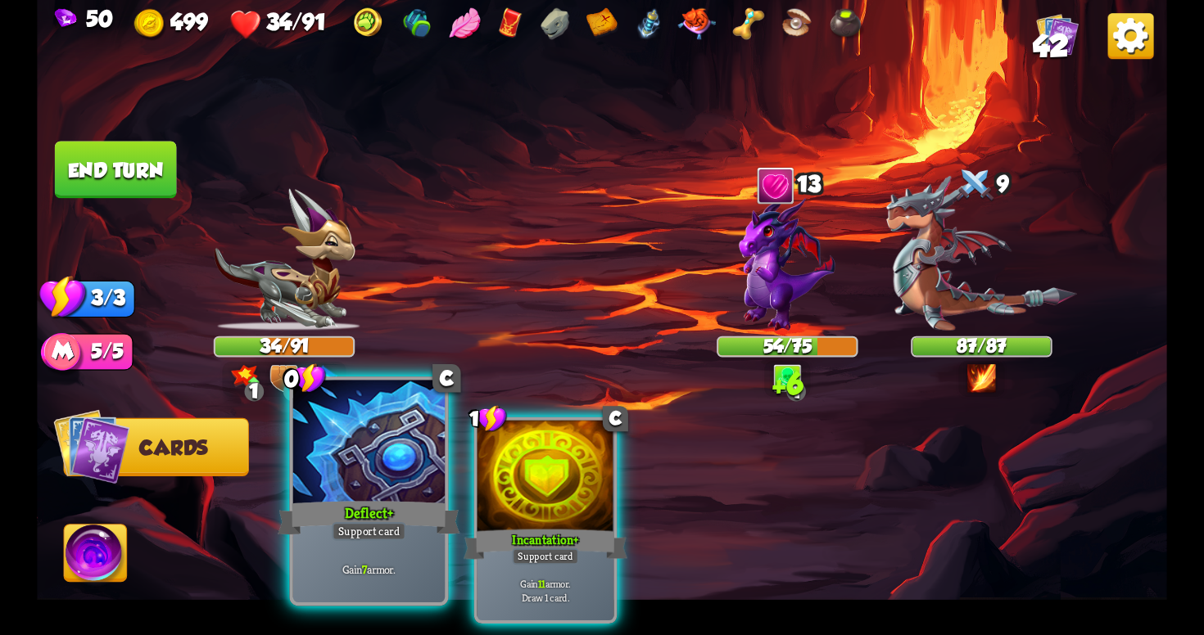
click at [383, 500] on div "Deflect+" at bounding box center [369, 518] width 182 height 41
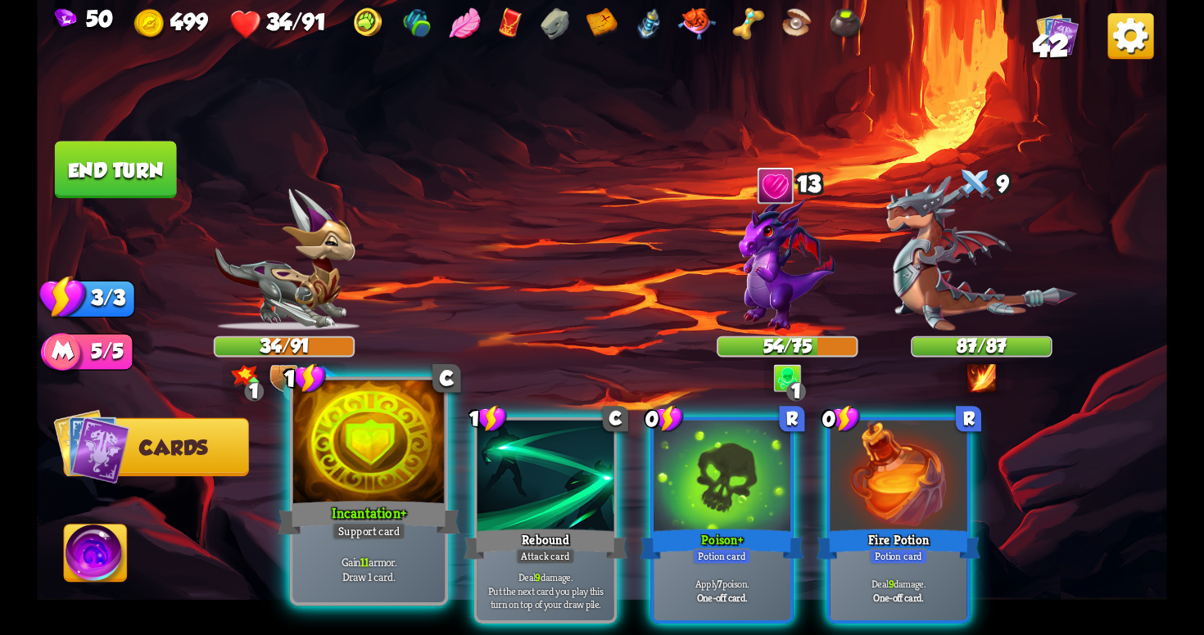
click at [391, 502] on div "Incantation+" at bounding box center [369, 518] width 182 height 41
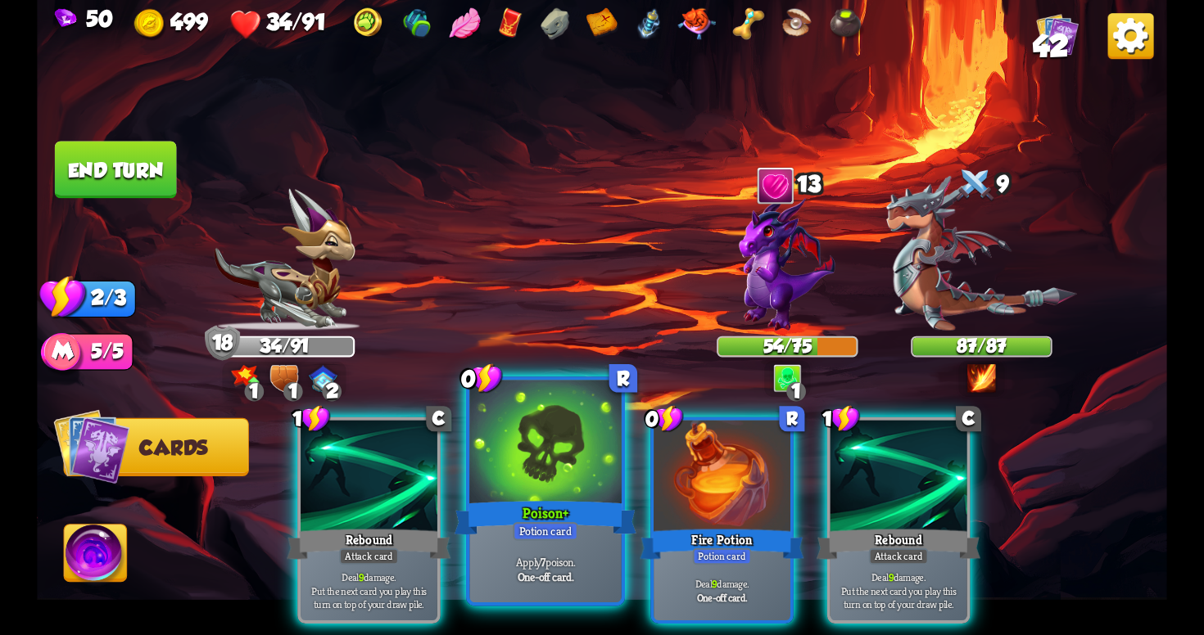
click at [529, 515] on div "Poison+" at bounding box center [545, 518] width 182 height 41
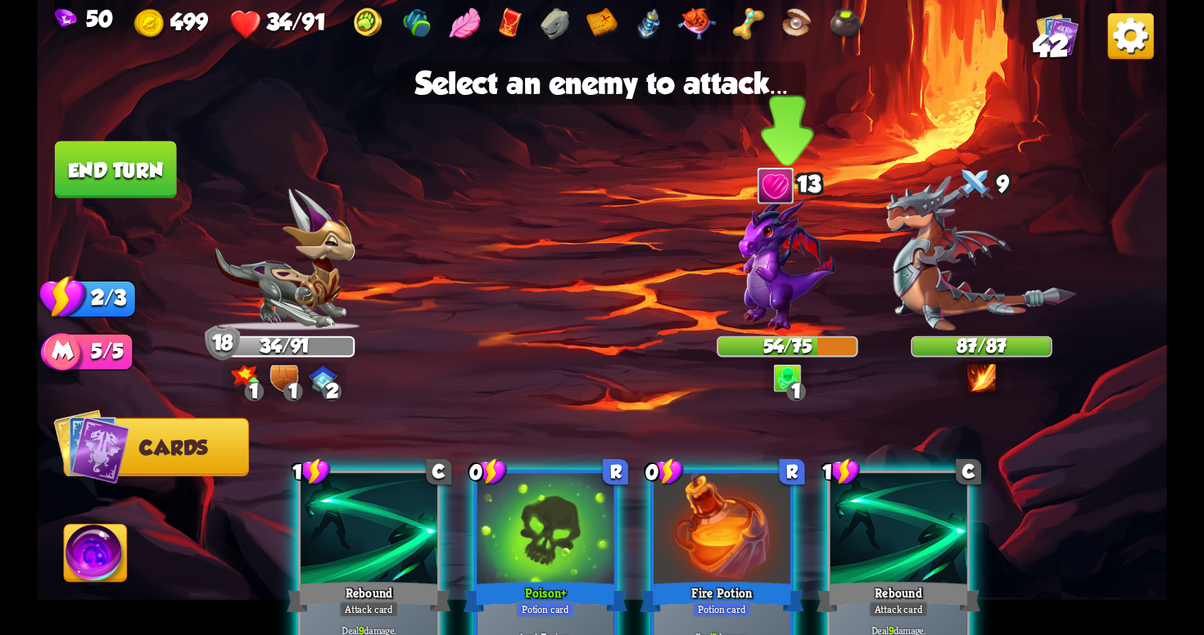
click at [776, 299] on img at bounding box center [787, 263] width 96 height 136
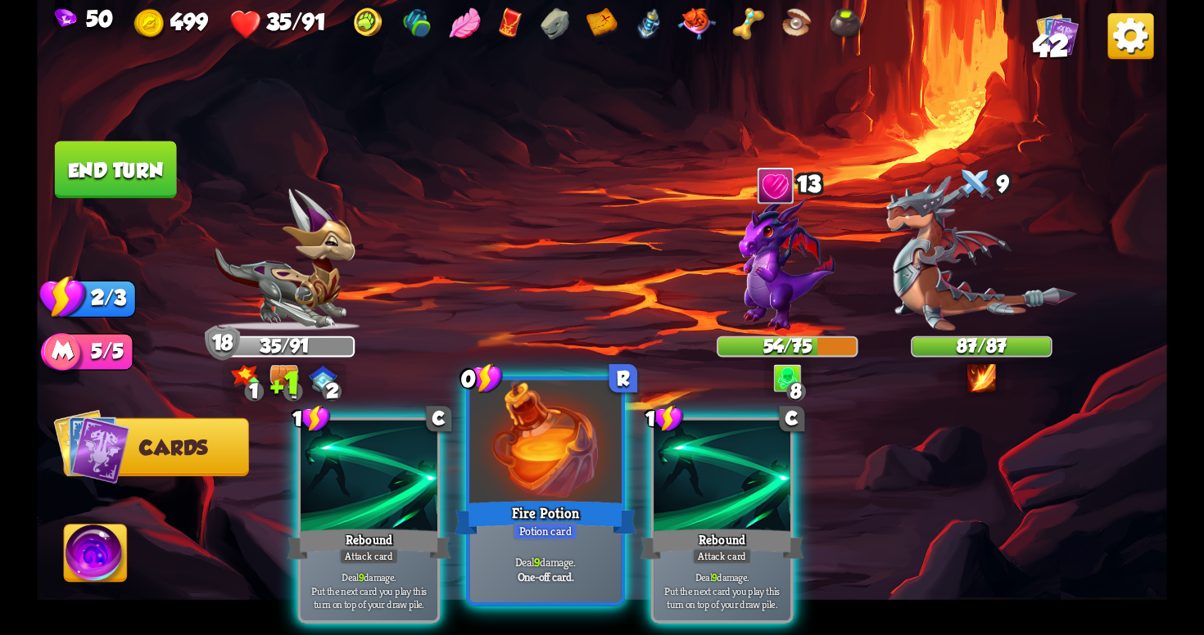
click at [549, 516] on div "Fire Potion" at bounding box center [545, 518] width 182 height 41
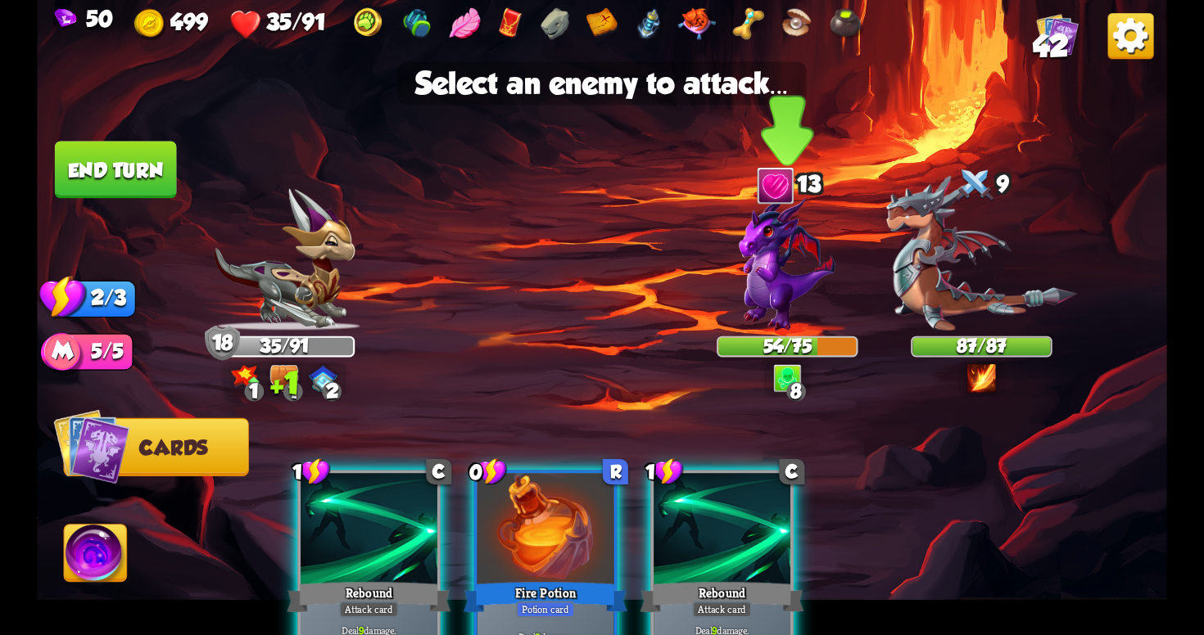
click at [791, 289] on img at bounding box center [787, 263] width 96 height 136
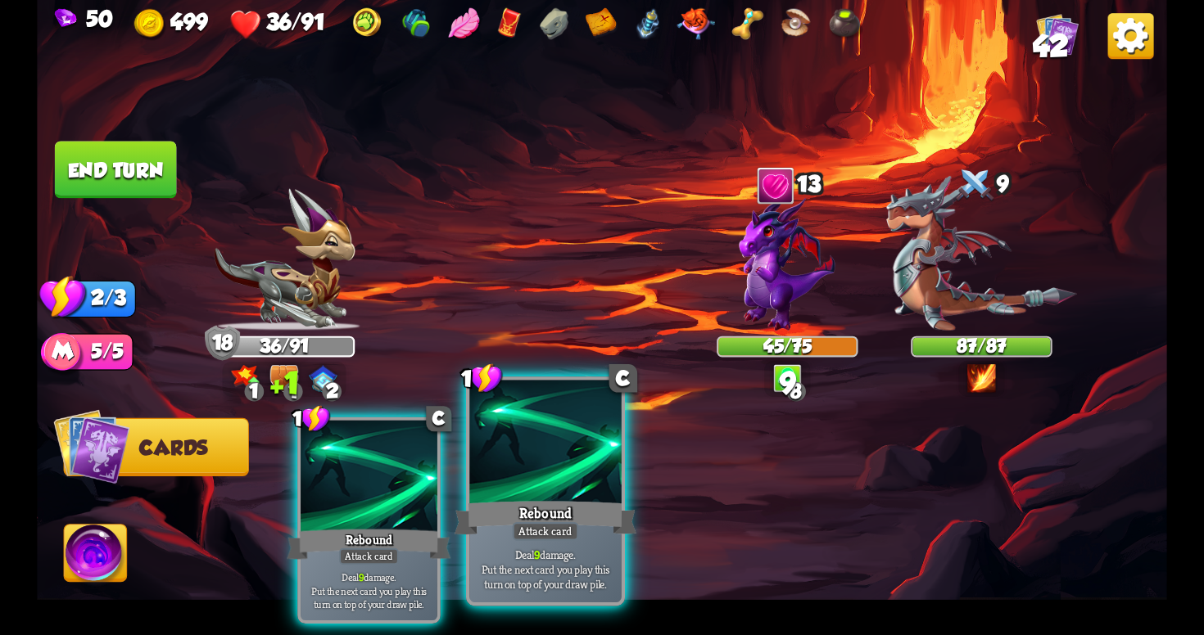
click at [563, 541] on div "Deal 9 damage. Put the next card you play this turn on top of your draw pile." at bounding box center [544, 569] width 151 height 66
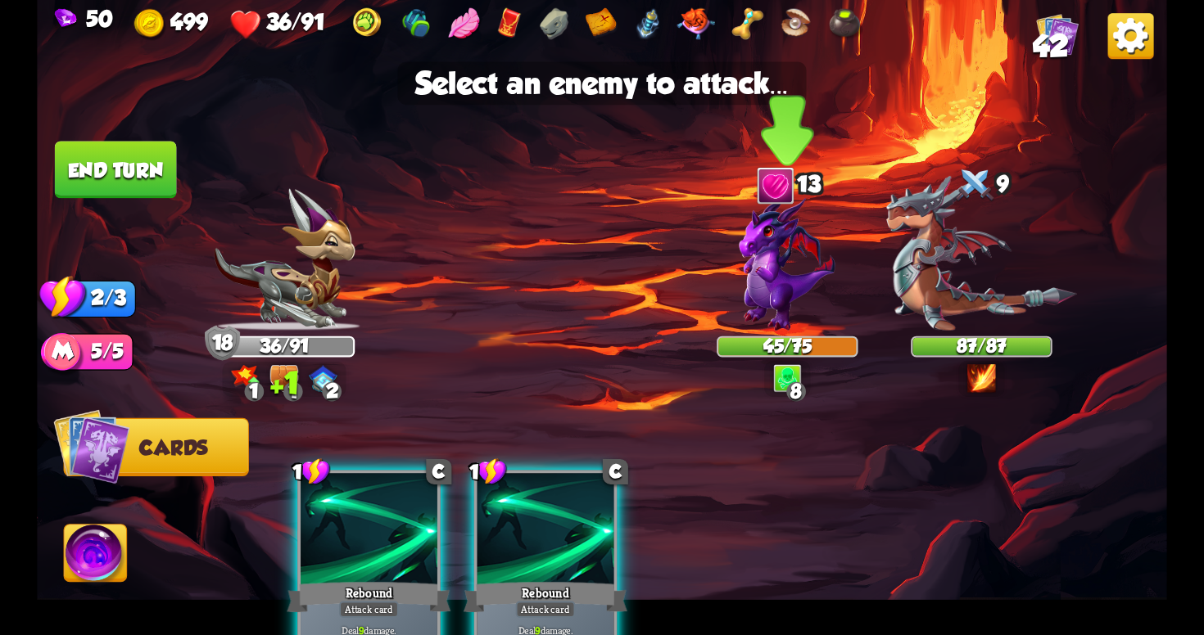
click at [765, 296] on img at bounding box center [787, 263] width 96 height 136
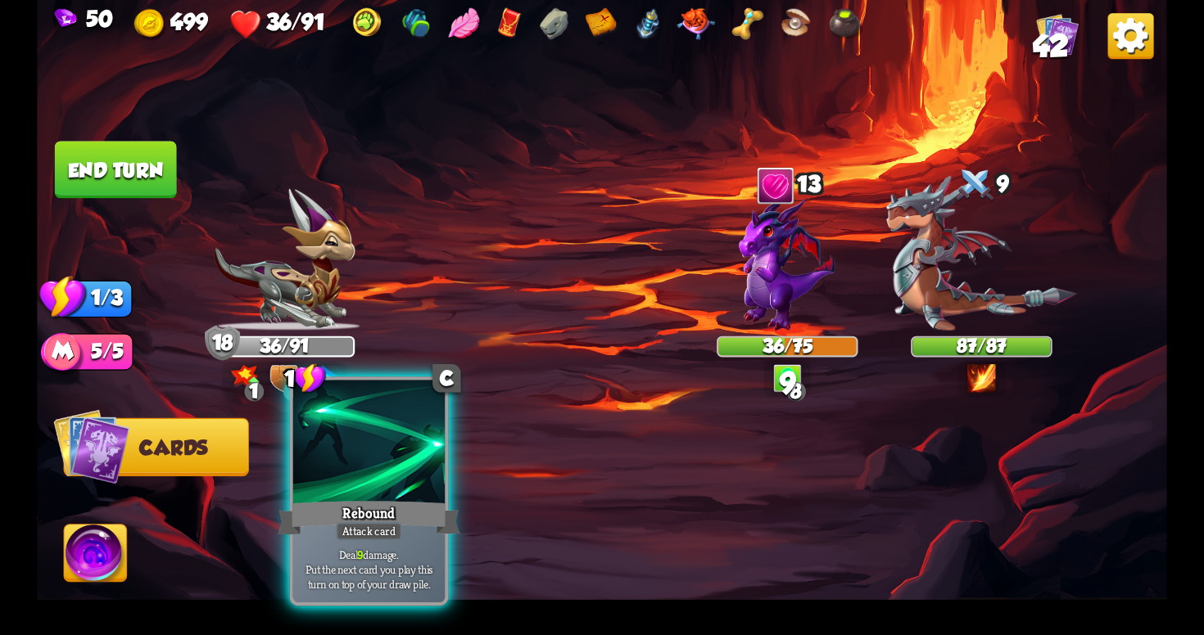
click at [399, 483] on div at bounding box center [368, 445] width 151 height 128
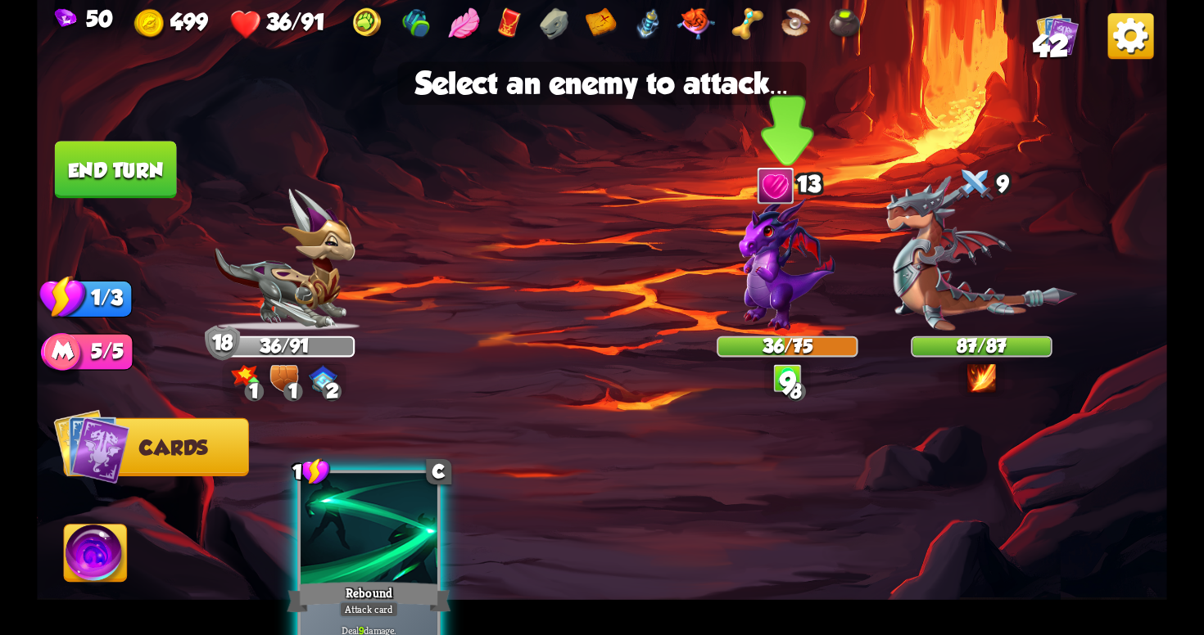
click at [787, 283] on img at bounding box center [787, 263] width 96 height 136
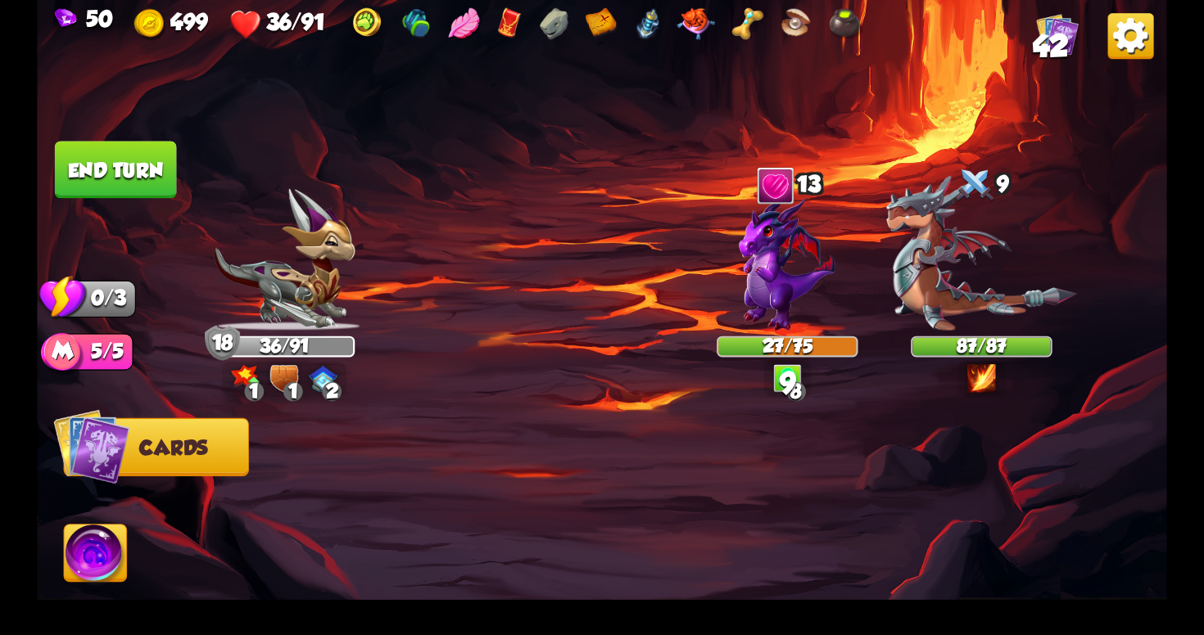
click at [121, 154] on button "End turn" at bounding box center [116, 169] width 122 height 57
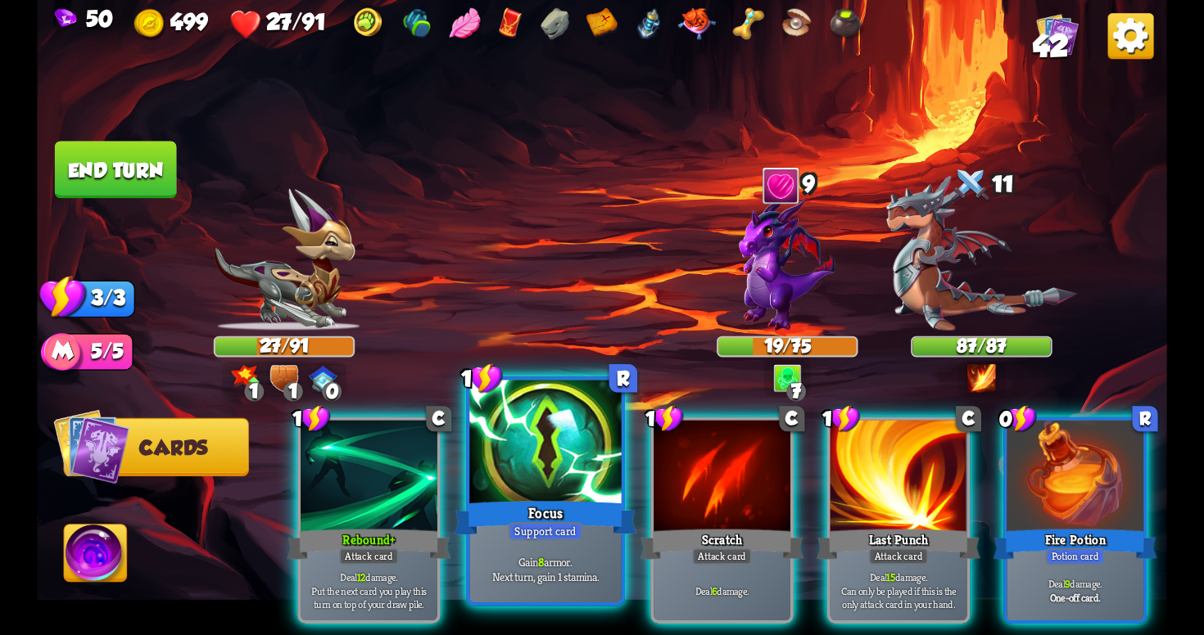
click at [609, 527] on div "Focus" at bounding box center [545, 518] width 182 height 41
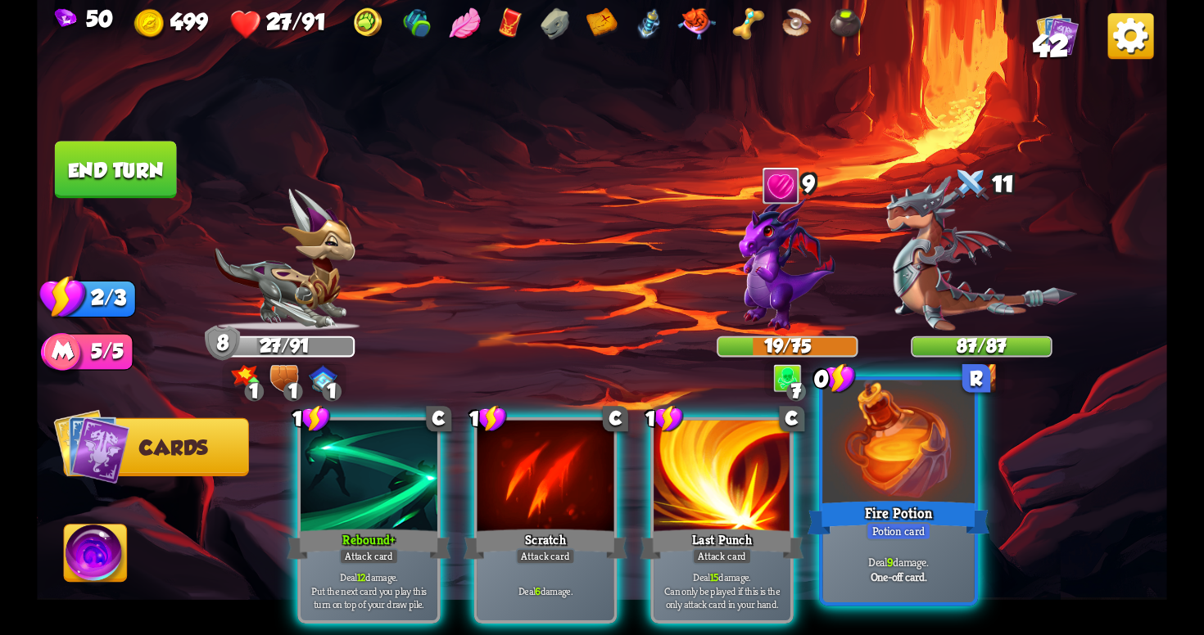
click at [920, 511] on div "Fire Potion" at bounding box center [898, 518] width 182 height 41
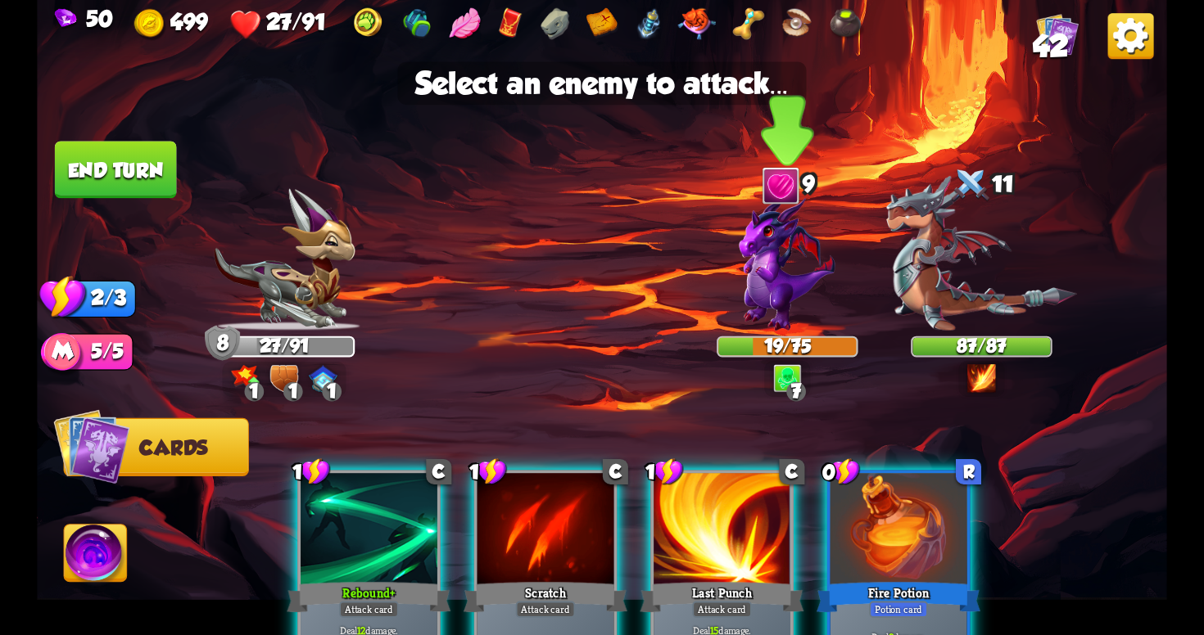
click at [762, 292] on img at bounding box center [787, 263] width 96 height 136
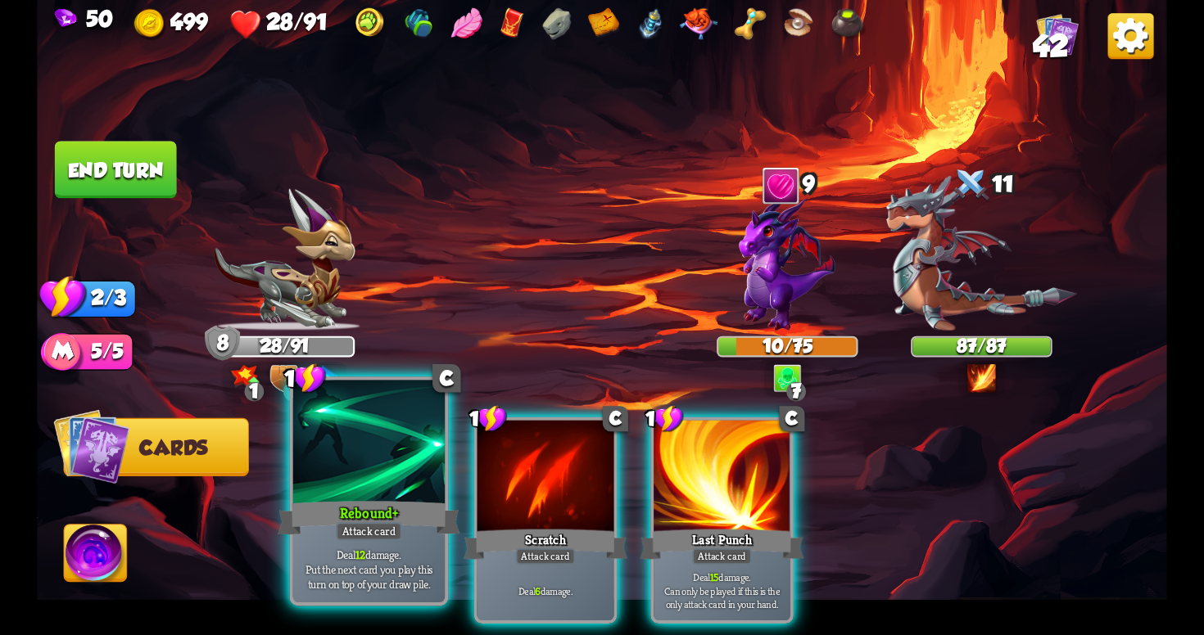
click at [333, 557] on p "Deal 12 damage. Put the next card you play this turn on top of your draw pile." at bounding box center [368, 569] width 144 height 45
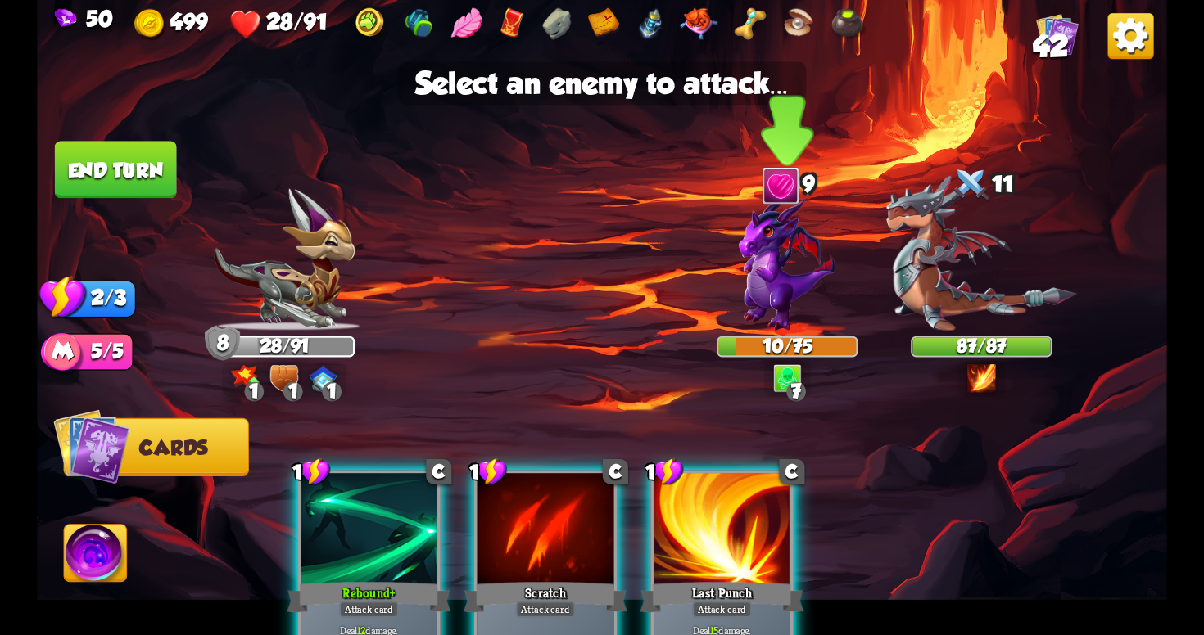
click at [797, 301] on img at bounding box center [787, 263] width 96 height 136
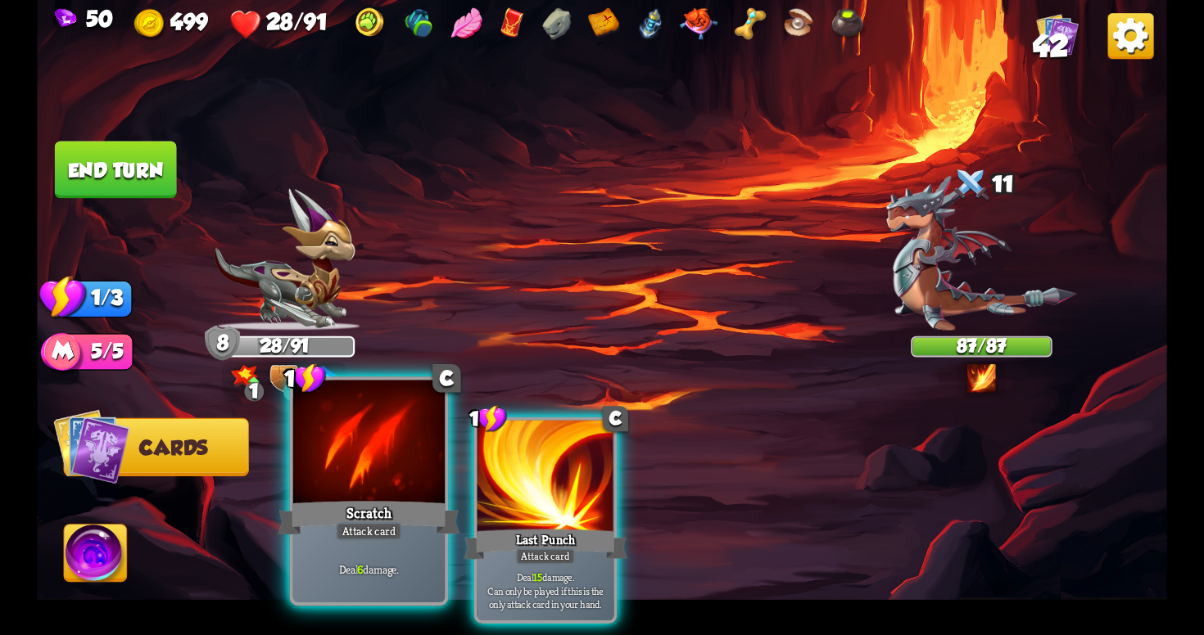
click at [376, 528] on div "Attack card" at bounding box center [369, 531] width 66 height 19
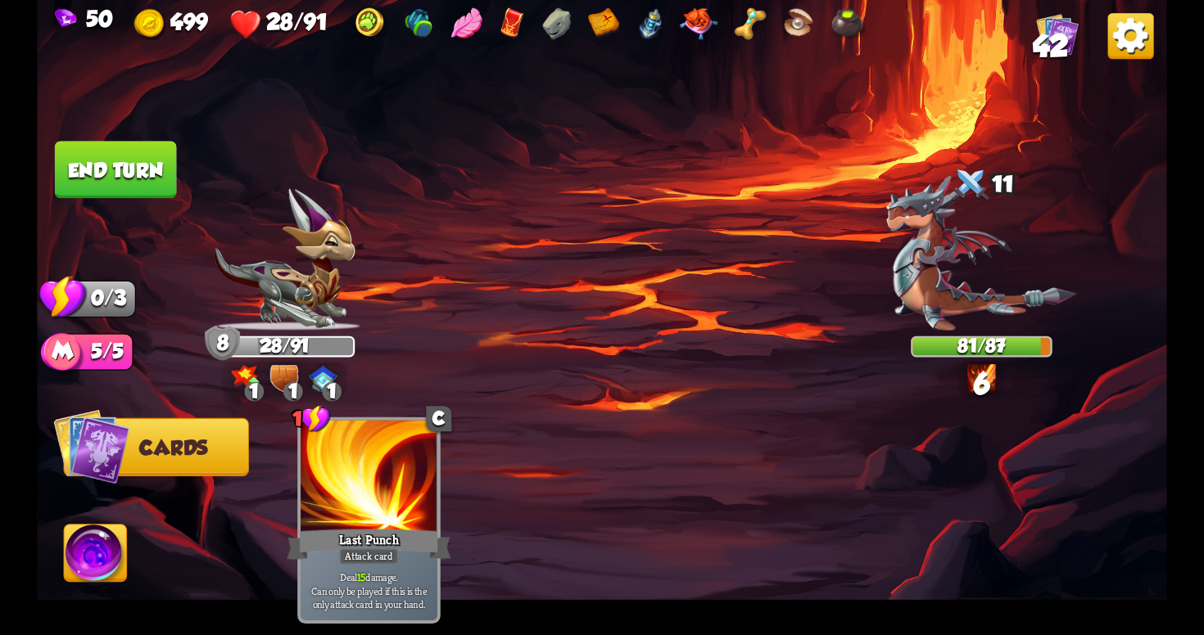
click at [139, 146] on button "End turn" at bounding box center [116, 169] width 122 height 57
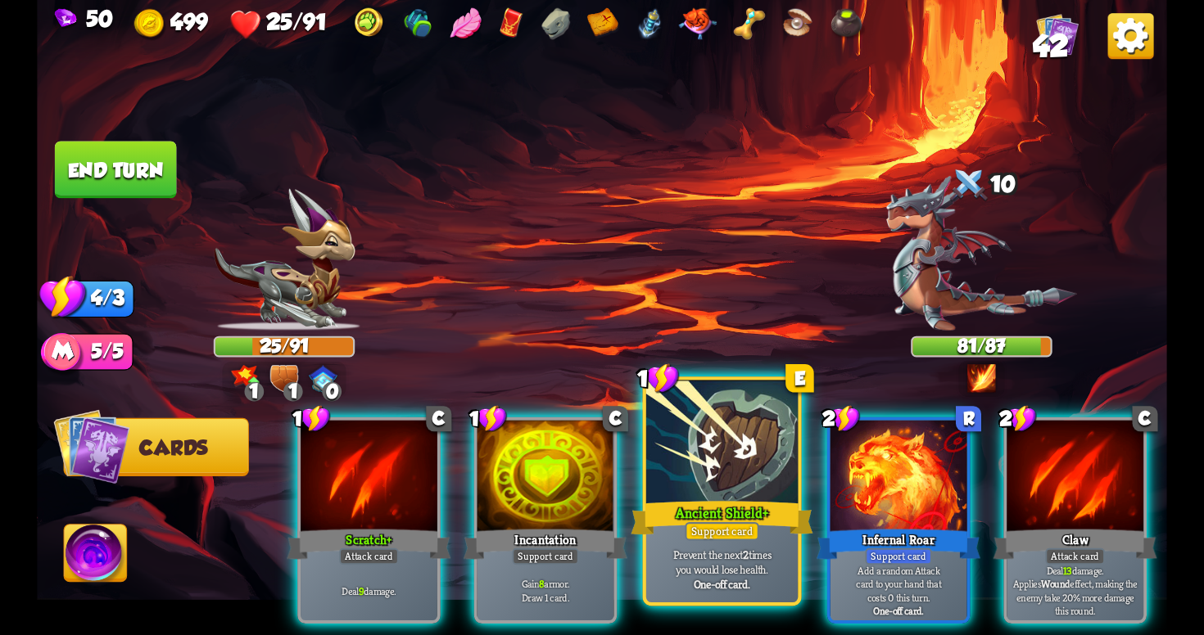
click at [758, 592] on div "One-off card." at bounding box center [722, 584] width 144 height 15
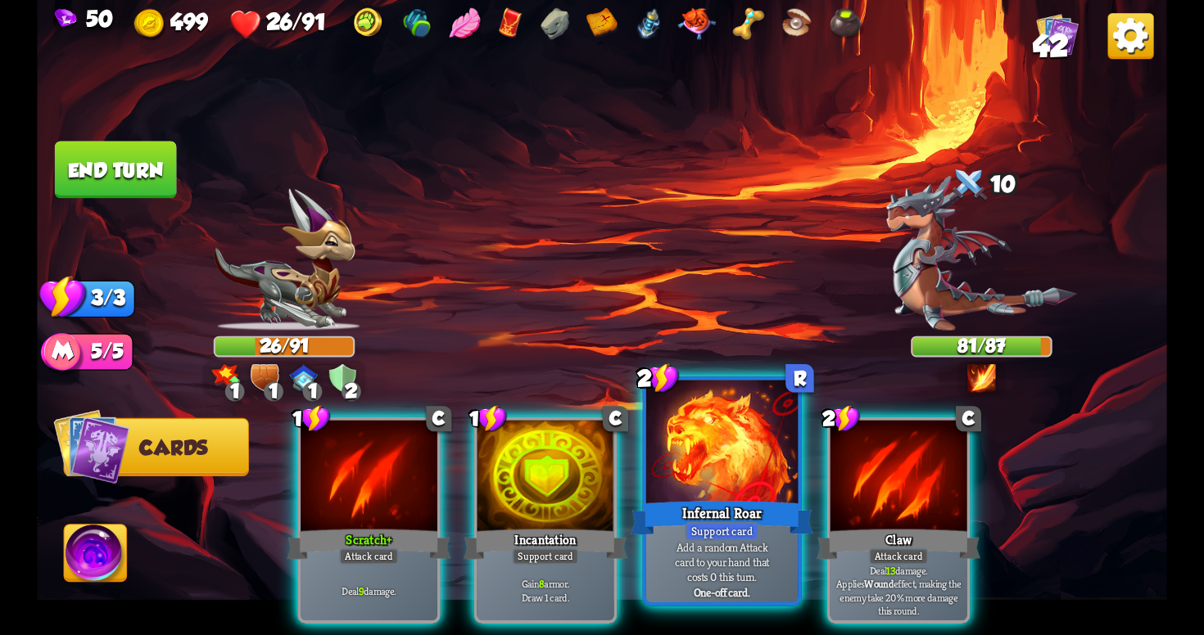
click at [743, 570] on p "Add a random Attack card to your hand that costs 0 this turn." at bounding box center [722, 562] width 144 height 45
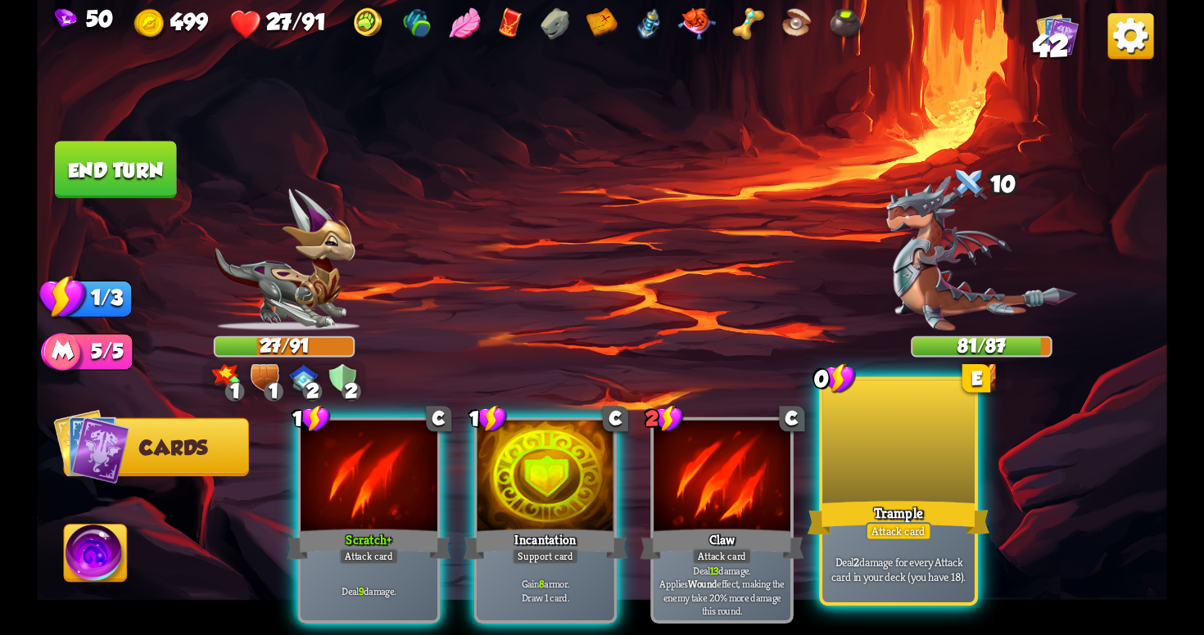
click at [938, 590] on div "Deal 2 damage for every Attack card in your deck (you have 18)." at bounding box center [897, 569] width 151 height 66
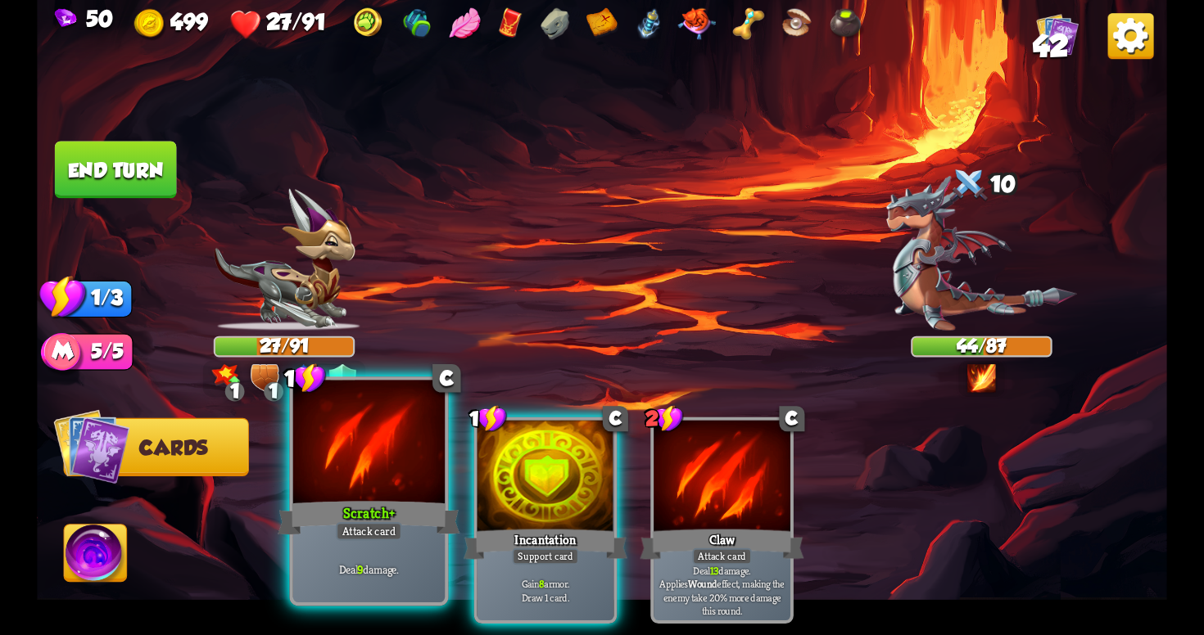
click at [380, 555] on div "Deal 9 damage." at bounding box center [368, 569] width 151 height 66
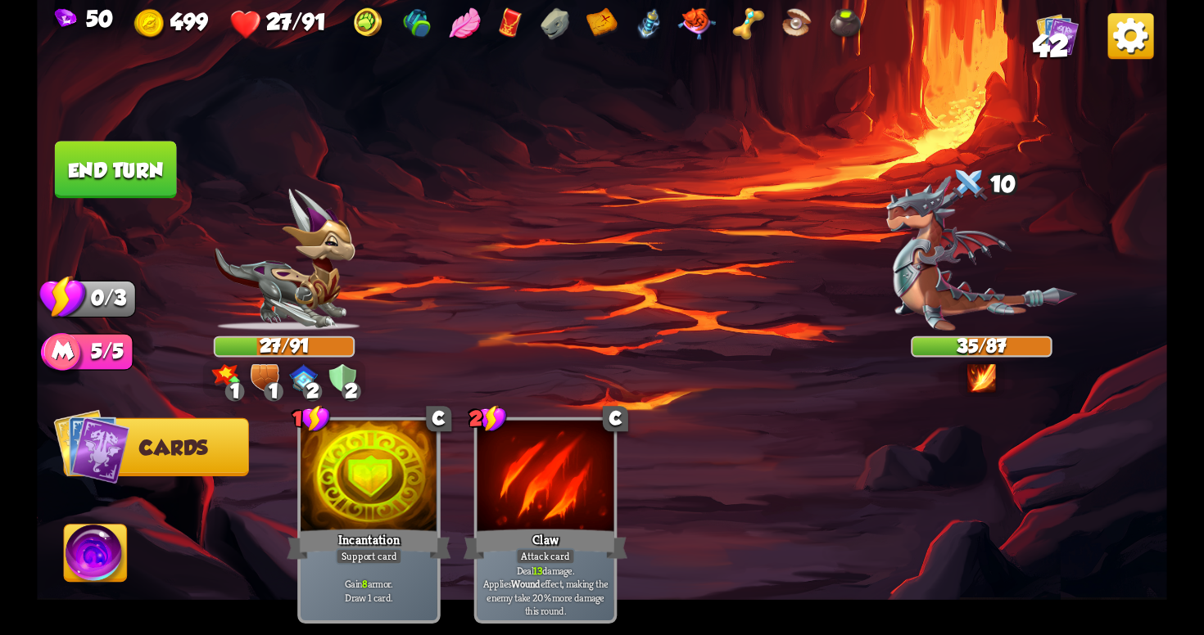
click at [124, 171] on button "End turn" at bounding box center [116, 169] width 122 height 57
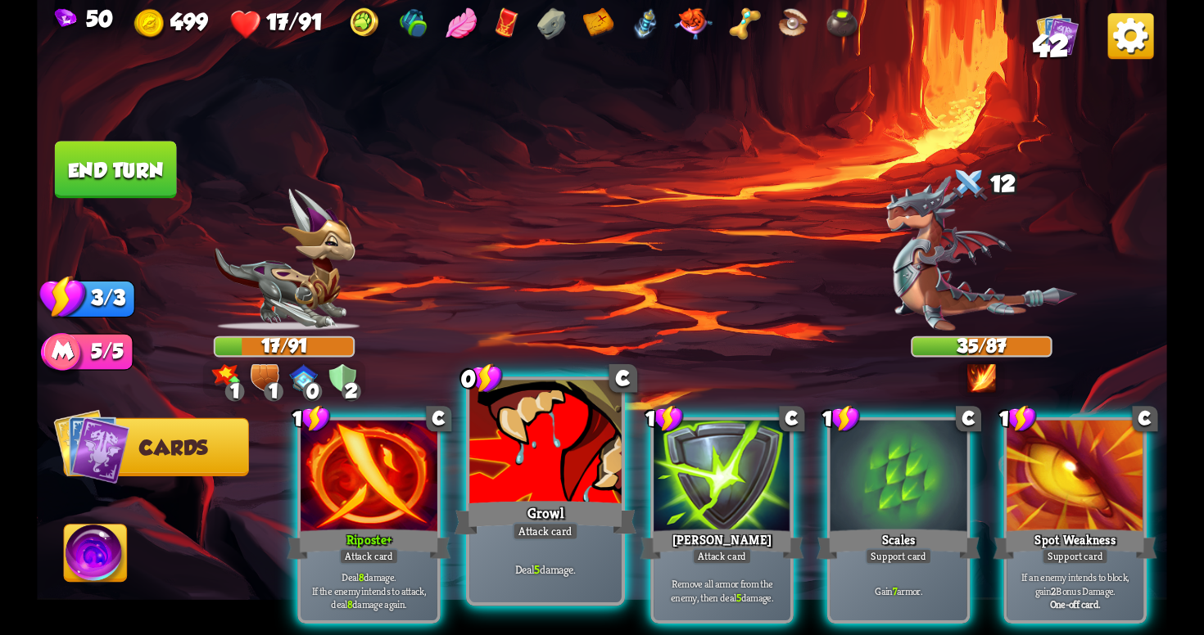
click at [598, 494] on div at bounding box center [544, 445] width 151 height 128
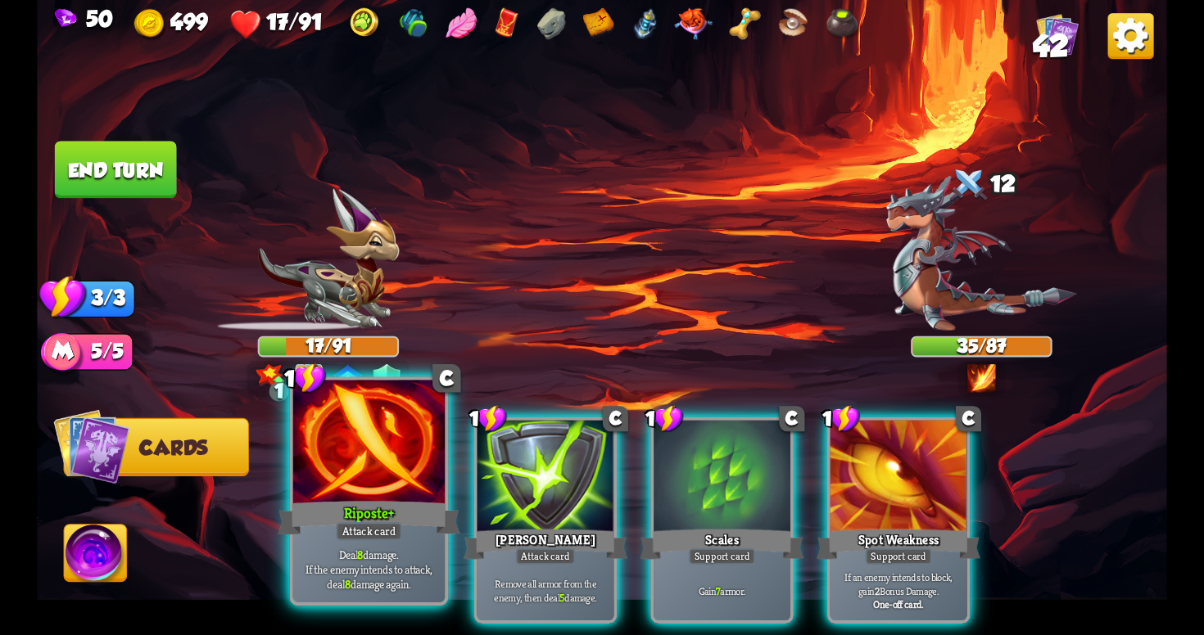
click at [389, 516] on div "Riposte+" at bounding box center [369, 518] width 182 height 41
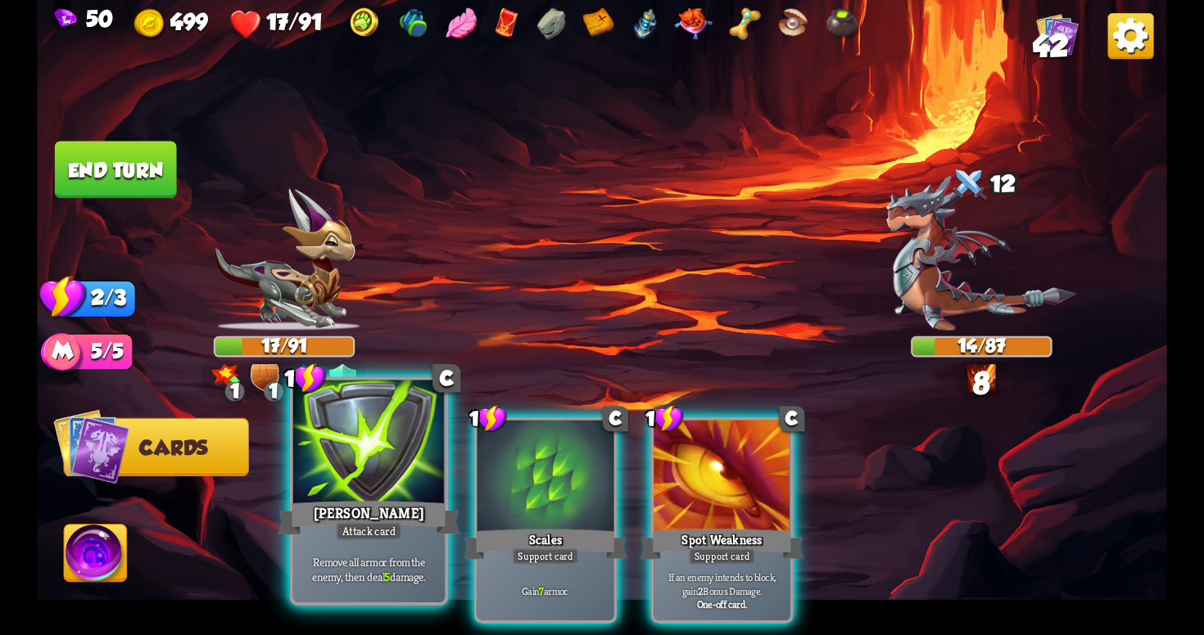
click at [391, 521] on div "[PERSON_NAME]" at bounding box center [369, 518] width 182 height 41
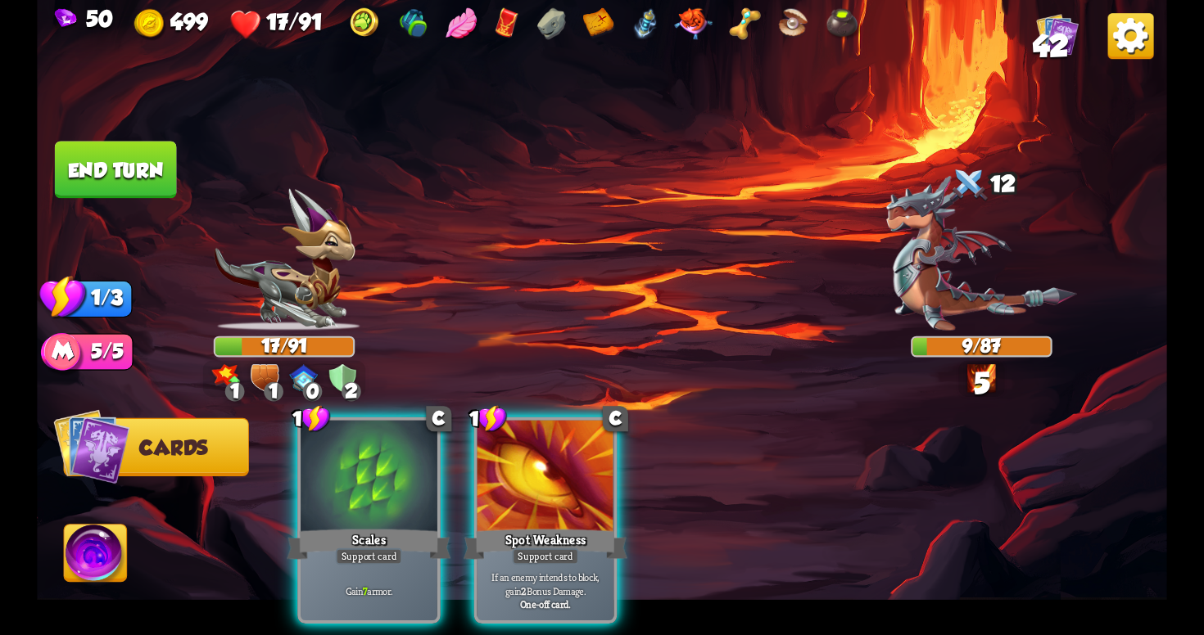
click at [144, 170] on button "End turn" at bounding box center [116, 169] width 122 height 57
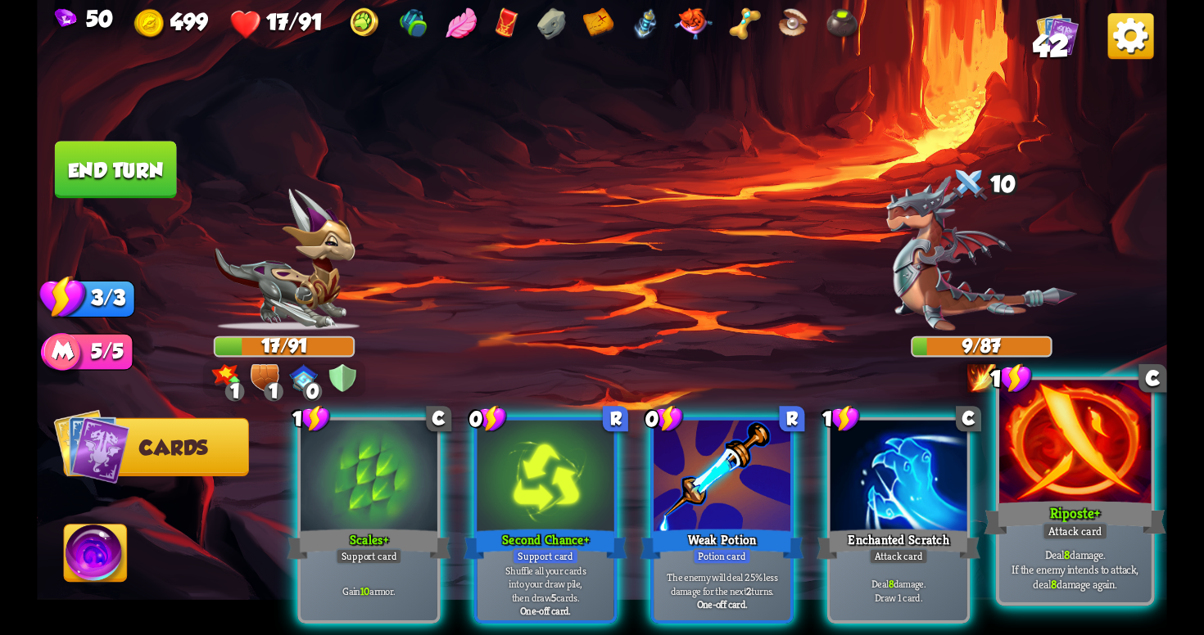
click at [1022, 502] on div "Riposte+" at bounding box center [1074, 518] width 182 height 41
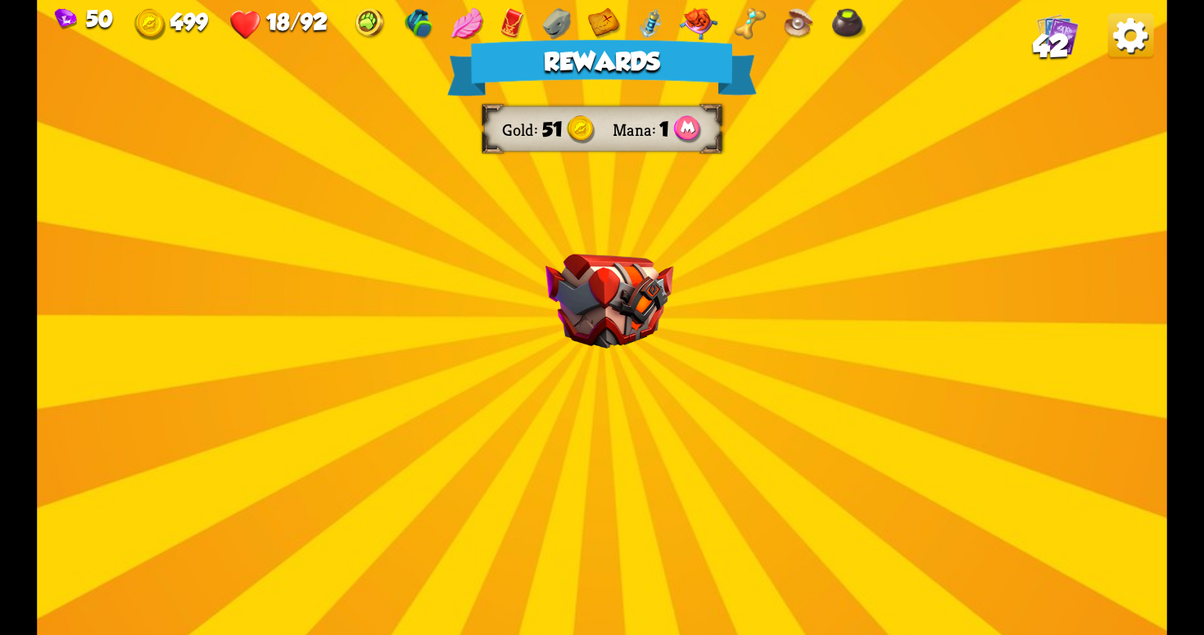
click at [638, 333] on img at bounding box center [609, 301] width 128 height 95
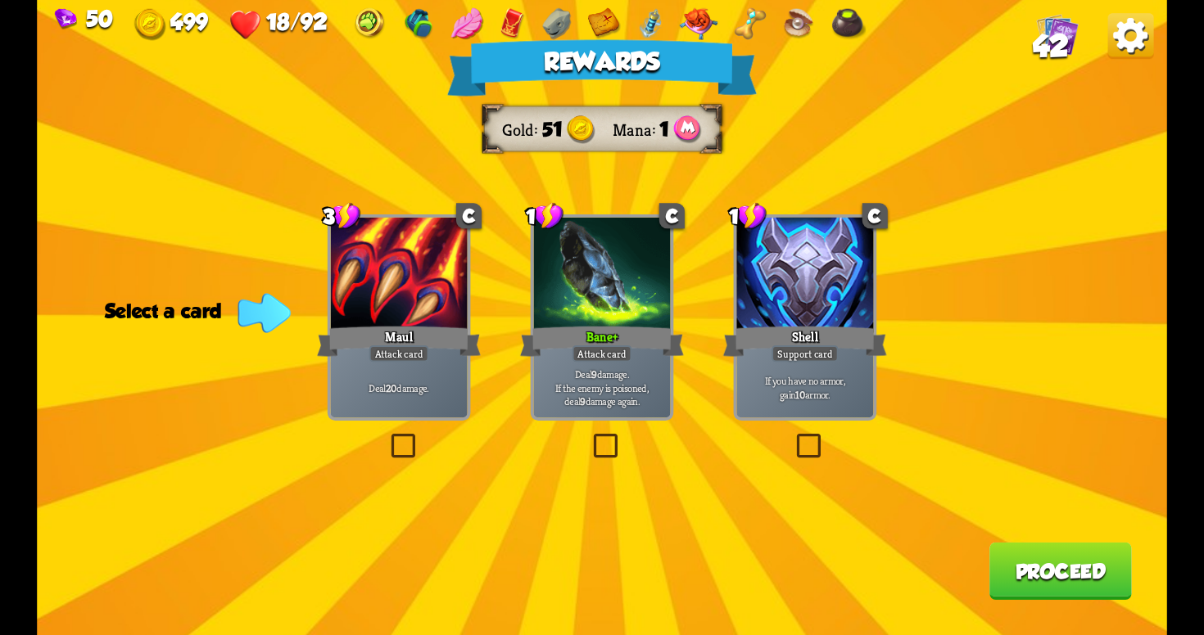
click at [793, 437] on label at bounding box center [793, 437] width 0 height 0
click at [0, 0] on input "checkbox" at bounding box center [0, 0] width 0 height 0
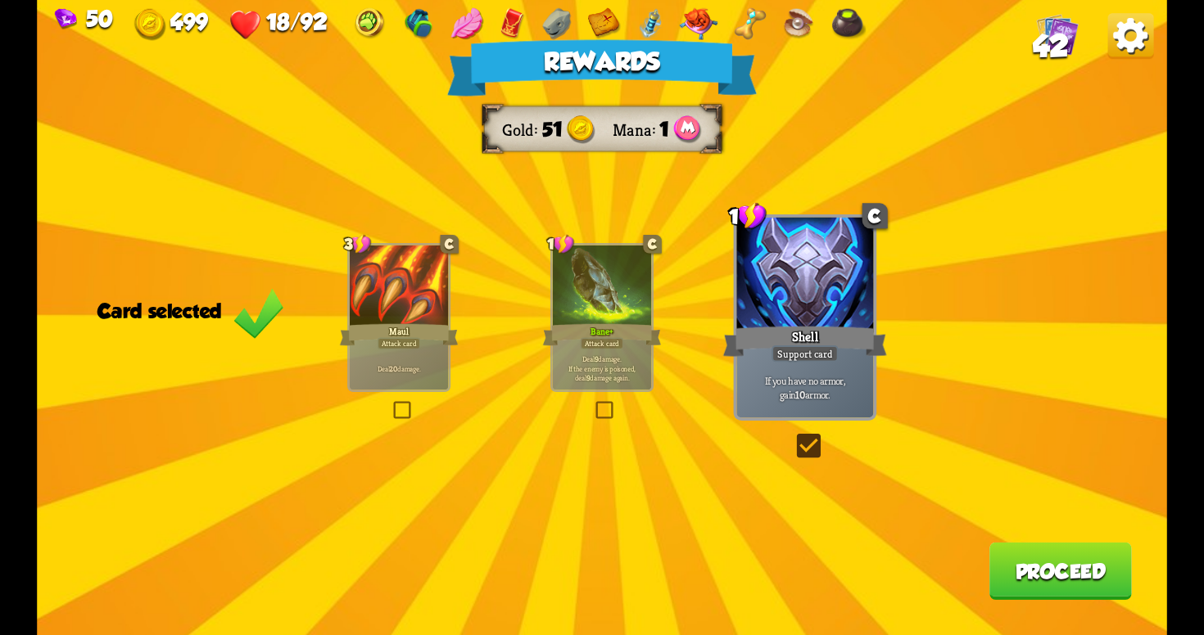
click at [790, 429] on div "Rewards Gold 51 Mana 1 Card selected 3 C Maul Attack card Deal 20 damage. 1 C B…" at bounding box center [602, 317] width 1130 height 635
click at [790, 432] on div "Rewards Gold 51 Mana 1 Card selected 3 C Maul Attack card Deal 20 damage. 1 C B…" at bounding box center [602, 317] width 1130 height 635
click at [1023, 567] on button "Proceed" at bounding box center [1060, 571] width 142 height 57
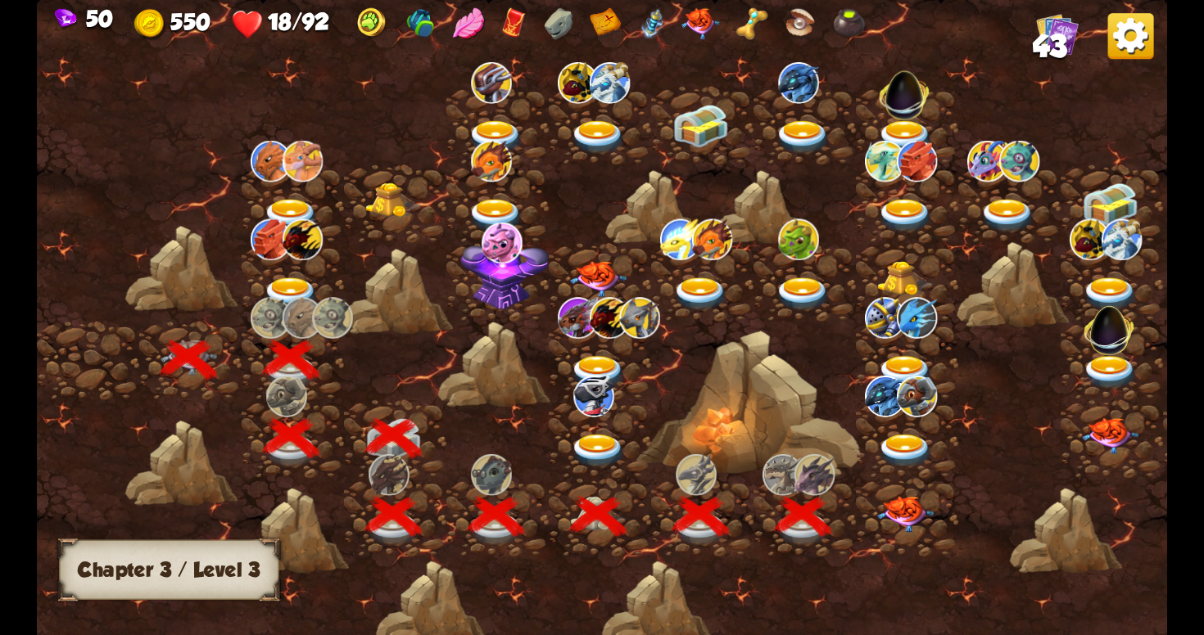
click at [906, 502] on img at bounding box center [905, 514] width 57 height 36
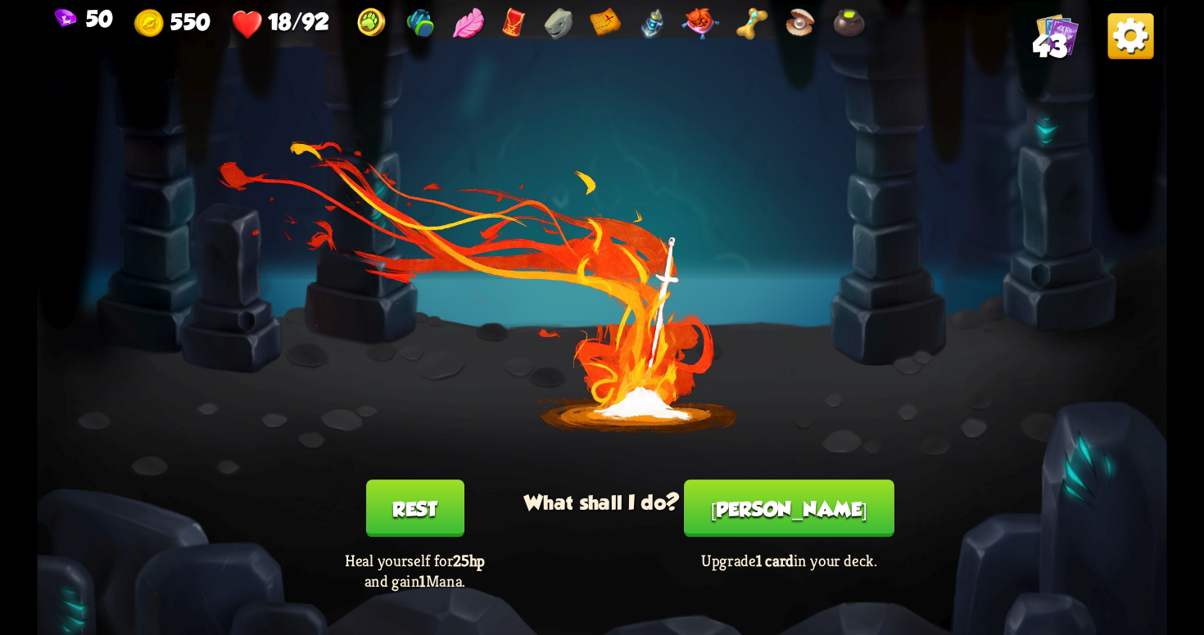
click at [426, 513] on button "Rest" at bounding box center [415, 508] width 98 height 57
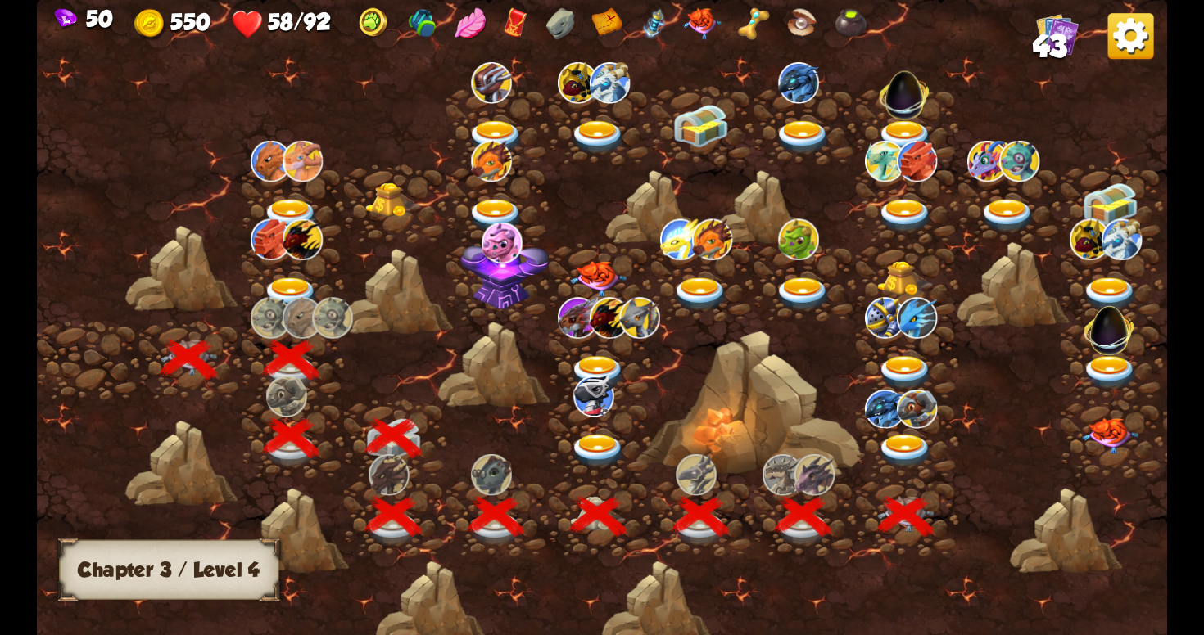
click at [893, 435] on img at bounding box center [905, 452] width 57 height 34
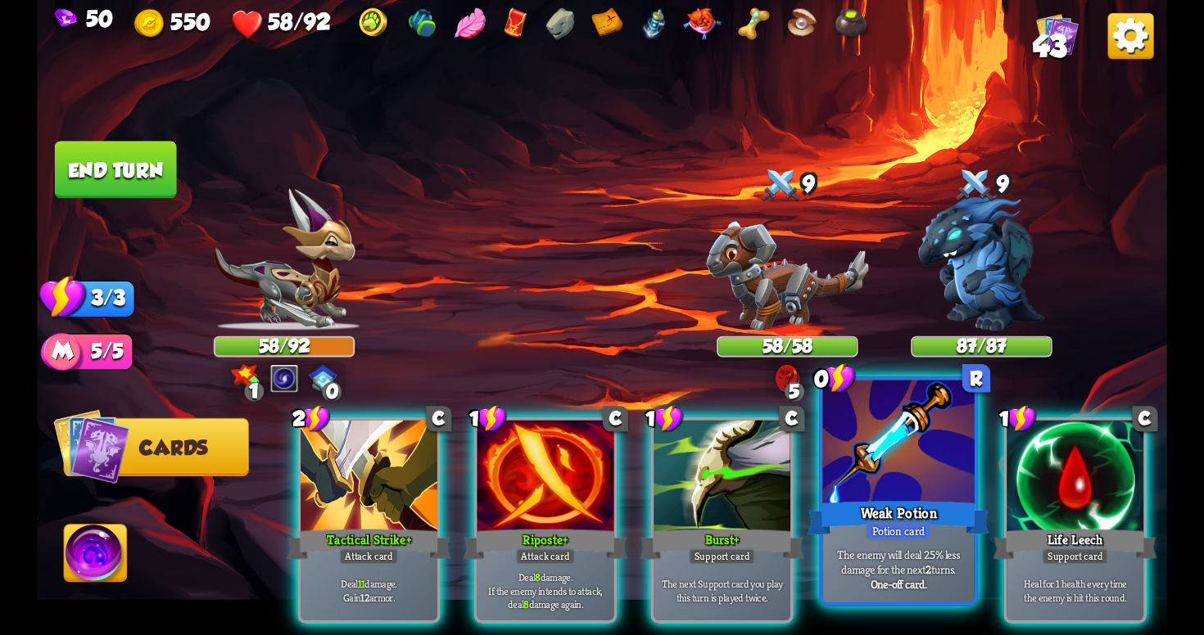
click at [834, 504] on div "Weak Potion" at bounding box center [898, 518] width 182 height 41
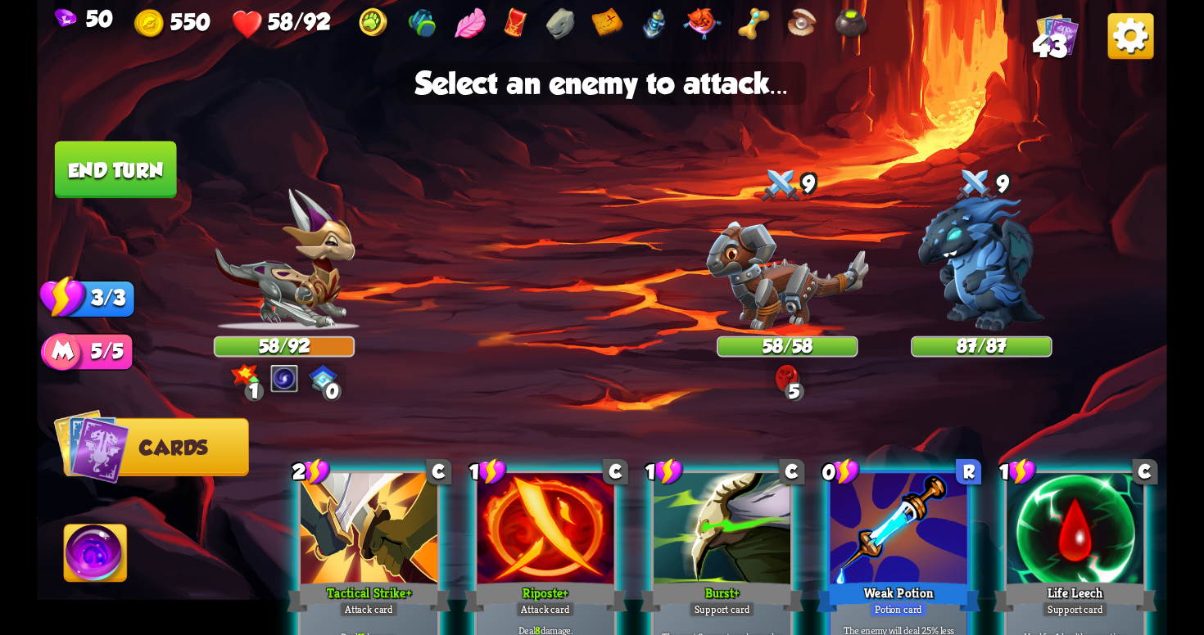
scroll to position [0, 0]
click at [976, 292] on img at bounding box center [981, 263] width 126 height 136
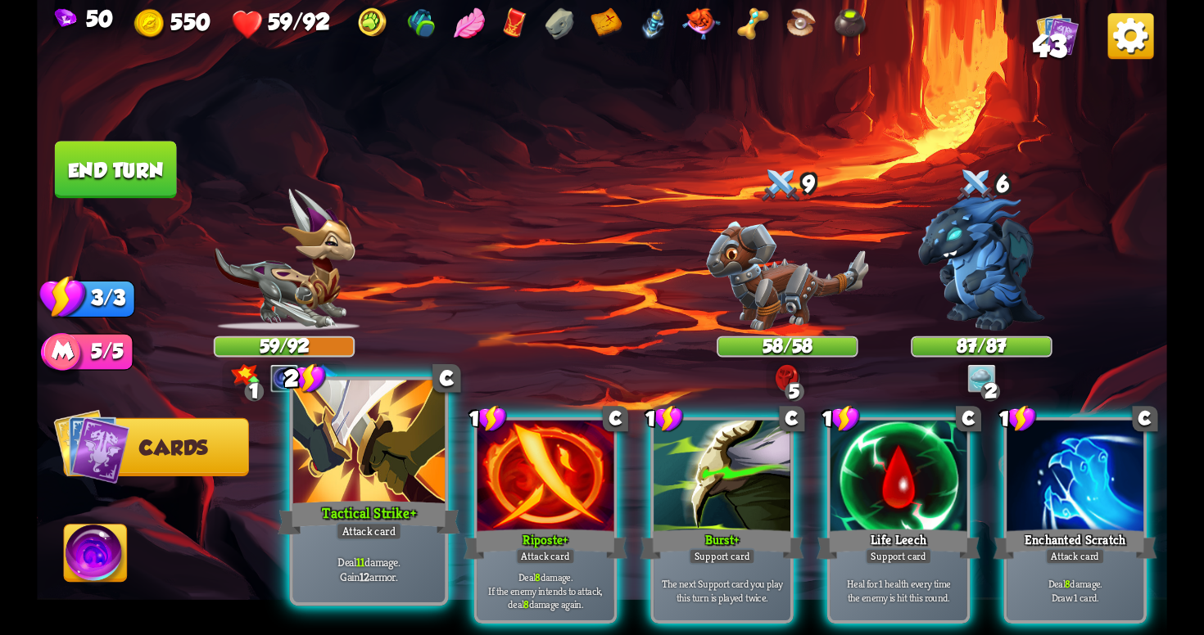
click at [401, 531] on div "Attack card" at bounding box center [369, 531] width 66 height 19
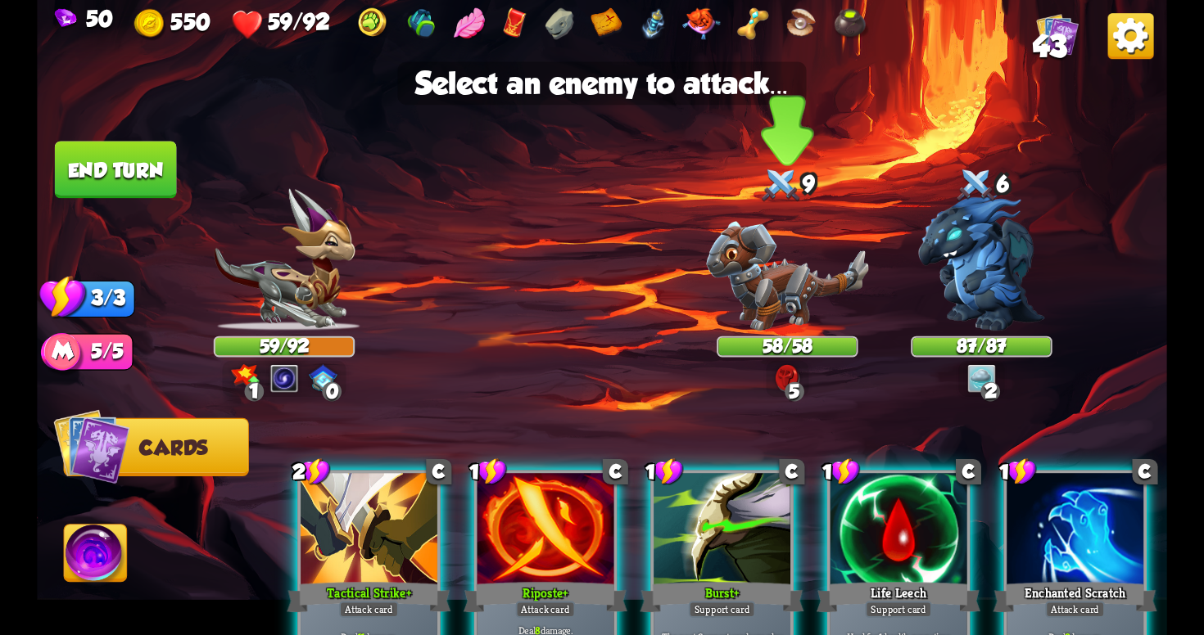
click at [790, 287] on img at bounding box center [787, 276] width 162 height 110
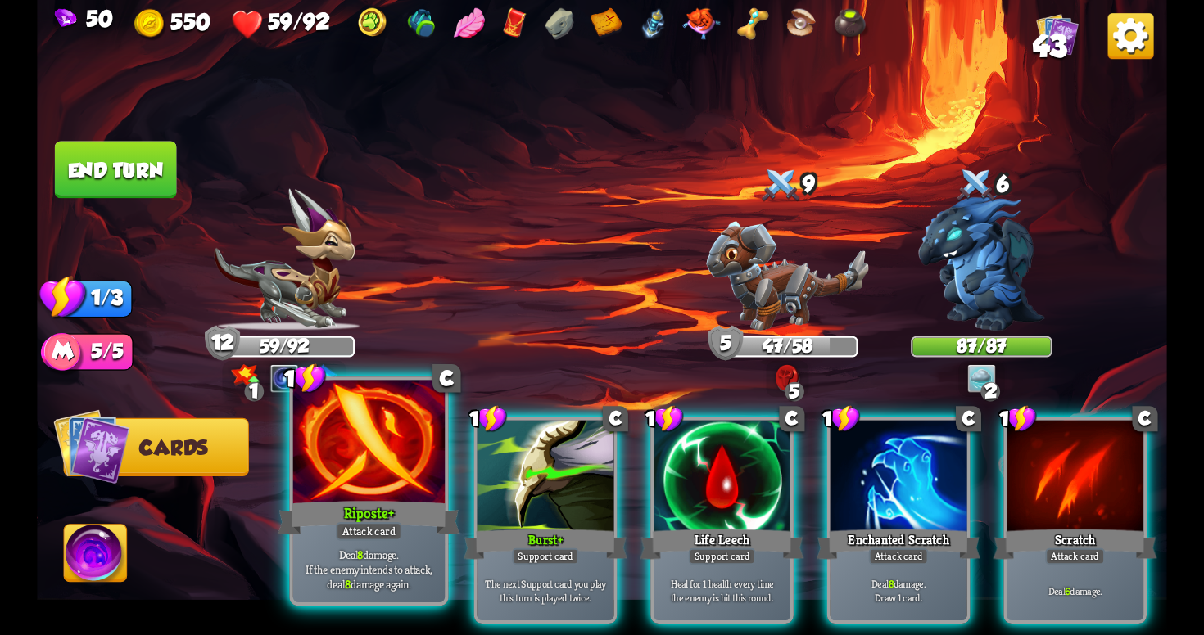
click at [372, 520] on div "Riposte+" at bounding box center [369, 518] width 182 height 41
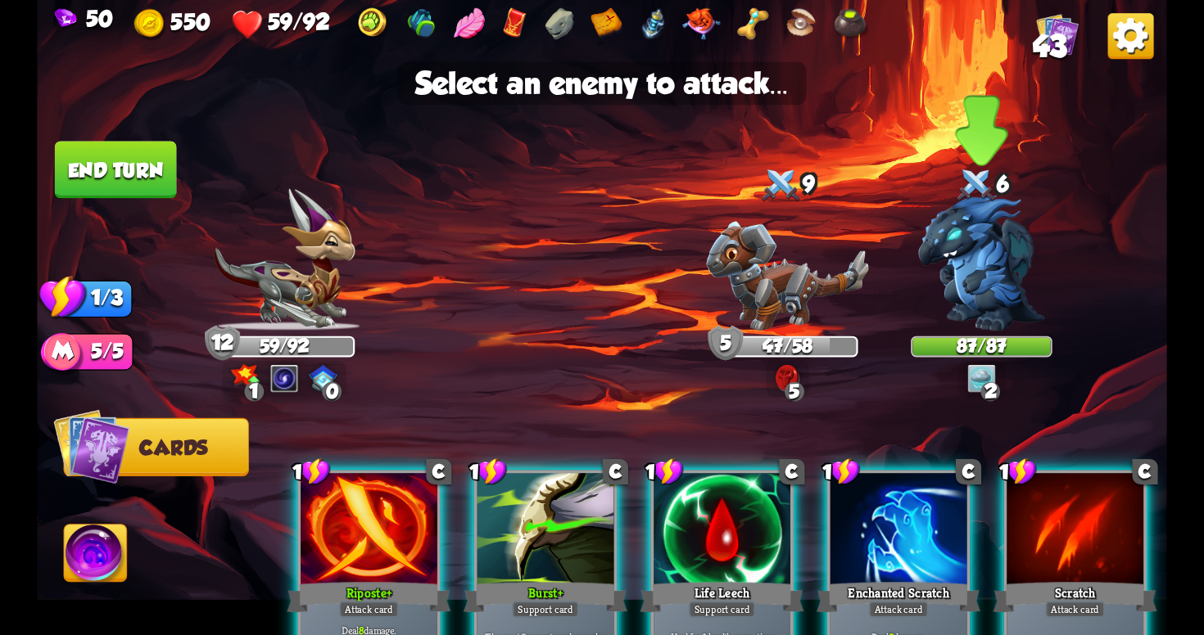
click at [973, 271] on img at bounding box center [981, 263] width 126 height 136
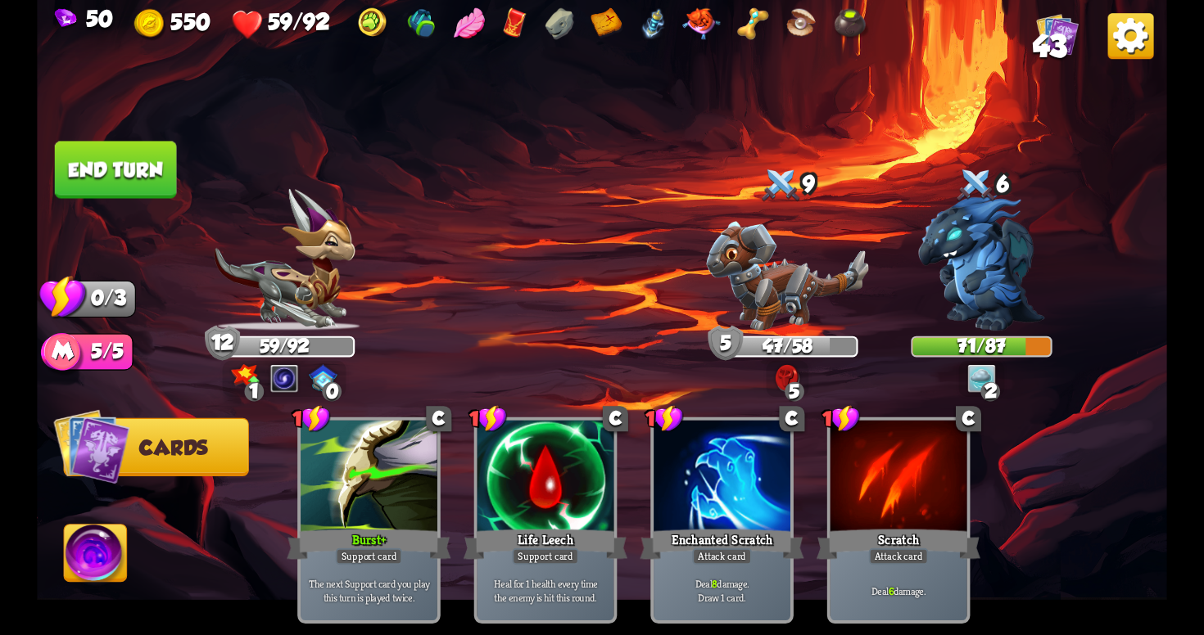
click at [151, 169] on button "End turn" at bounding box center [116, 169] width 122 height 57
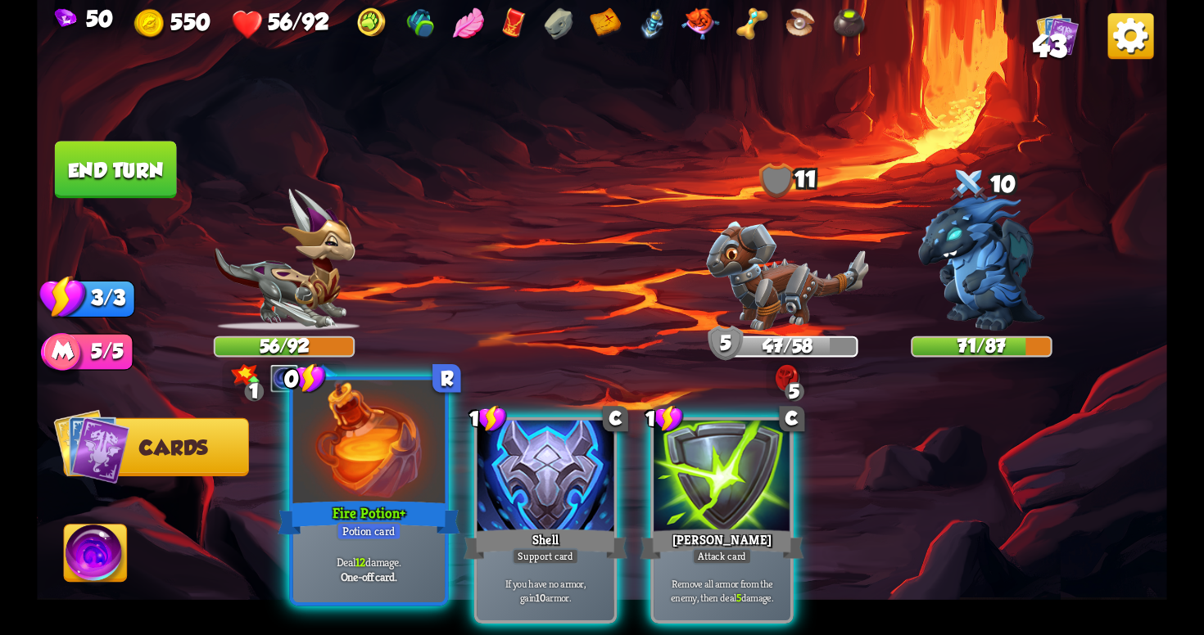
click at [385, 441] on div at bounding box center [368, 445] width 151 height 128
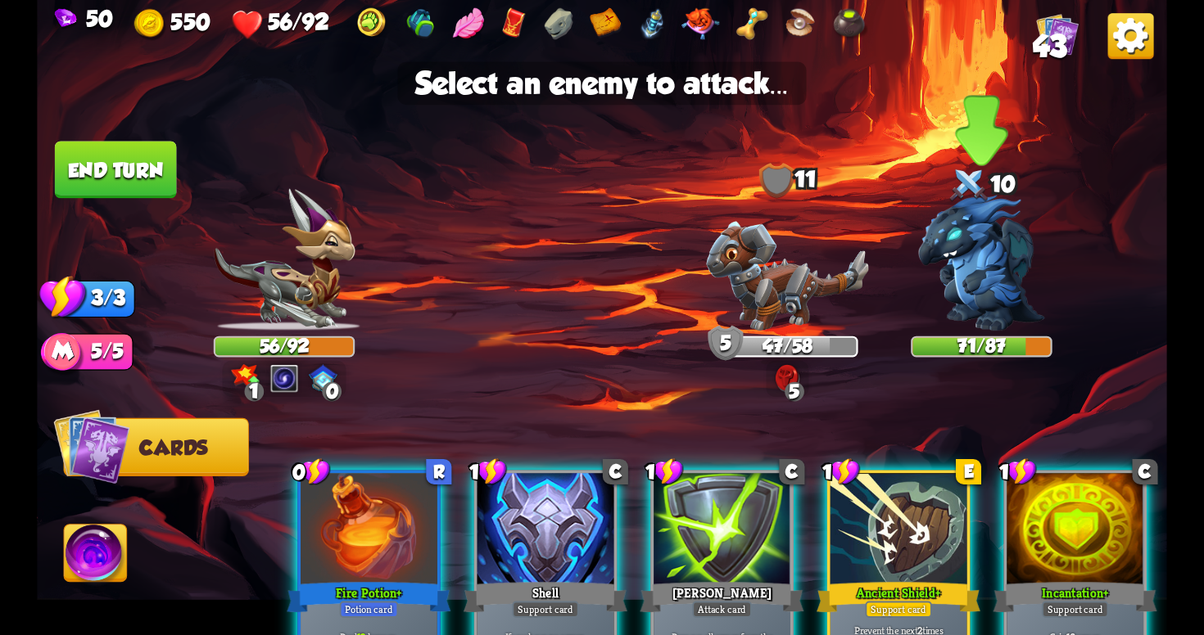
click at [971, 270] on img at bounding box center [981, 263] width 126 height 136
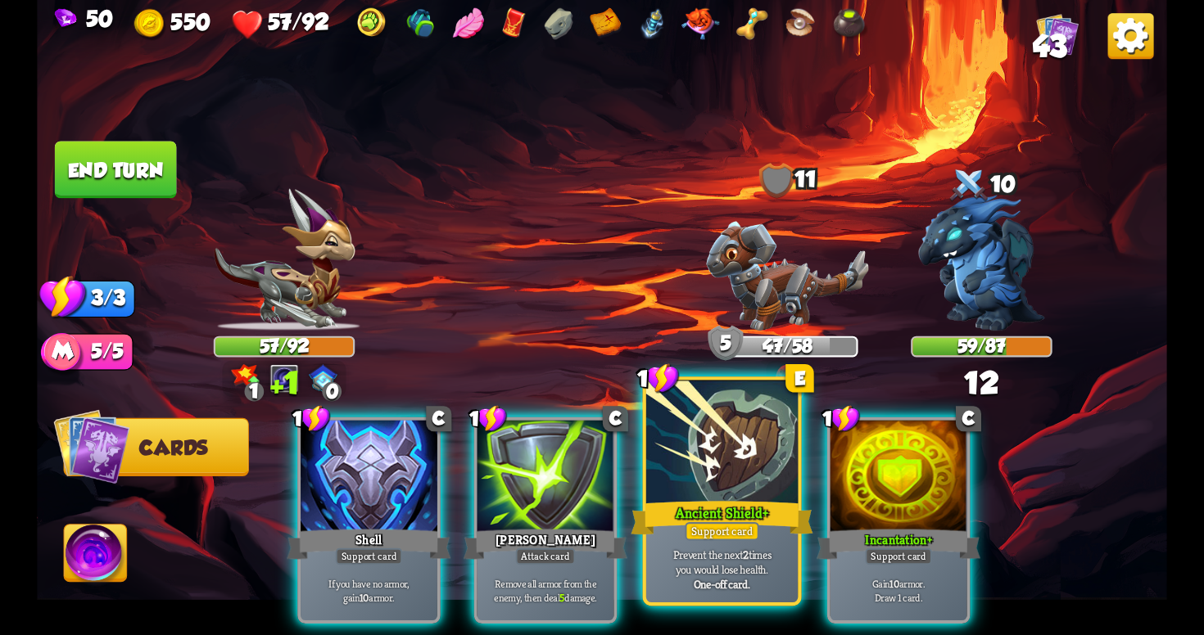
click at [762, 468] on div at bounding box center [721, 445] width 151 height 128
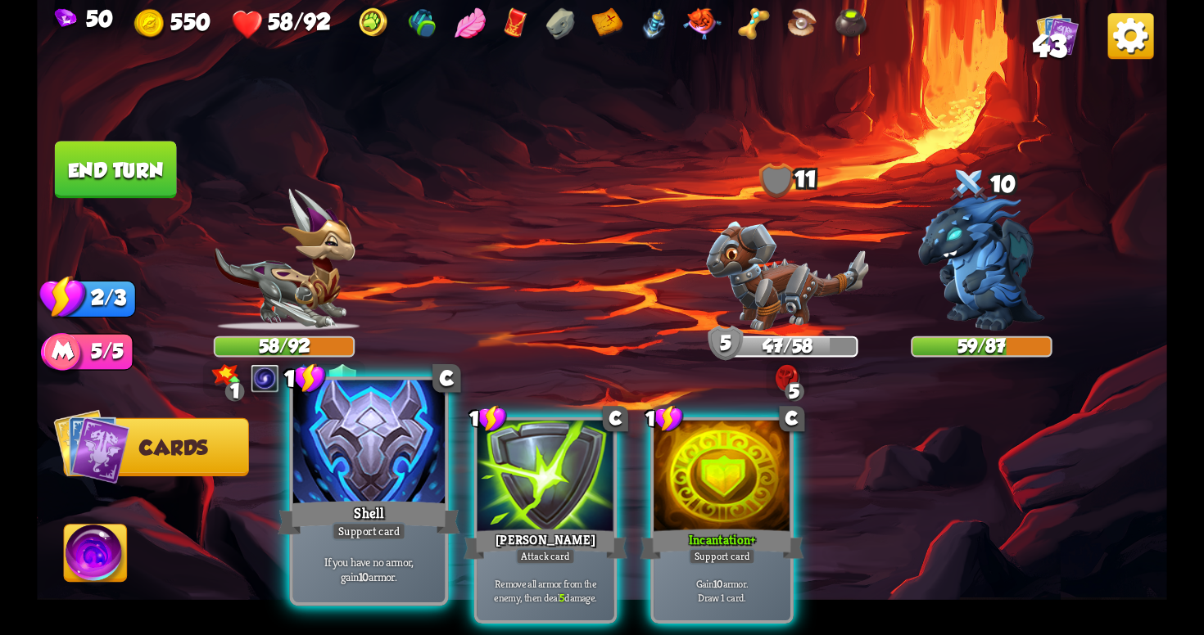
click at [401, 483] on div at bounding box center [368, 445] width 151 height 128
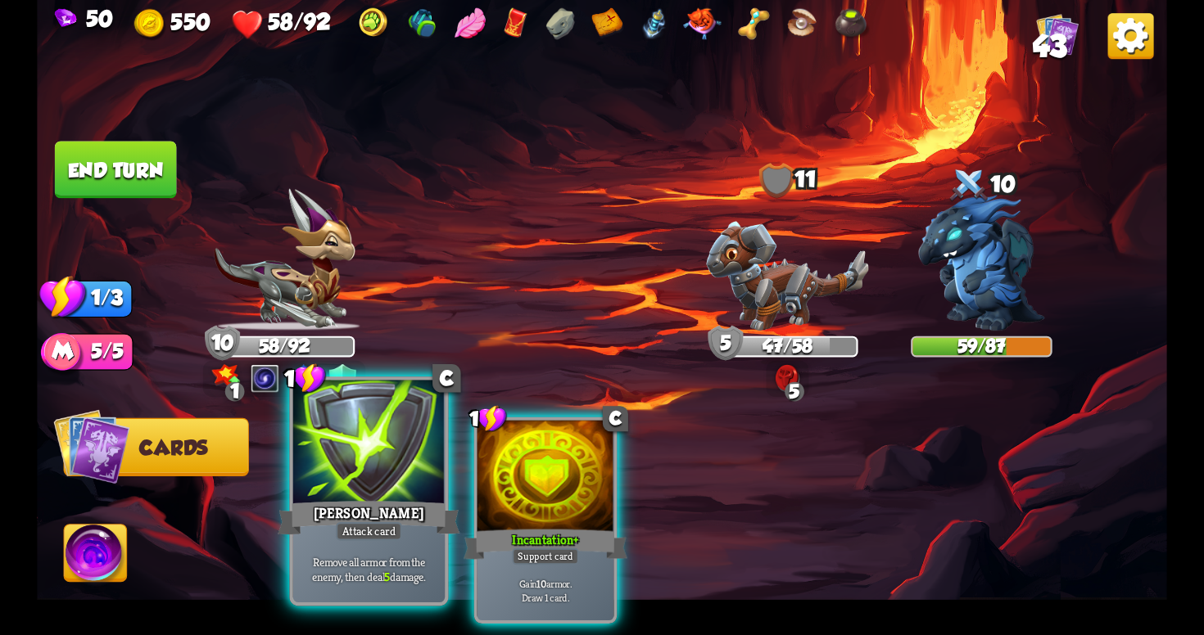
click at [404, 506] on div "[PERSON_NAME]" at bounding box center [369, 518] width 182 height 41
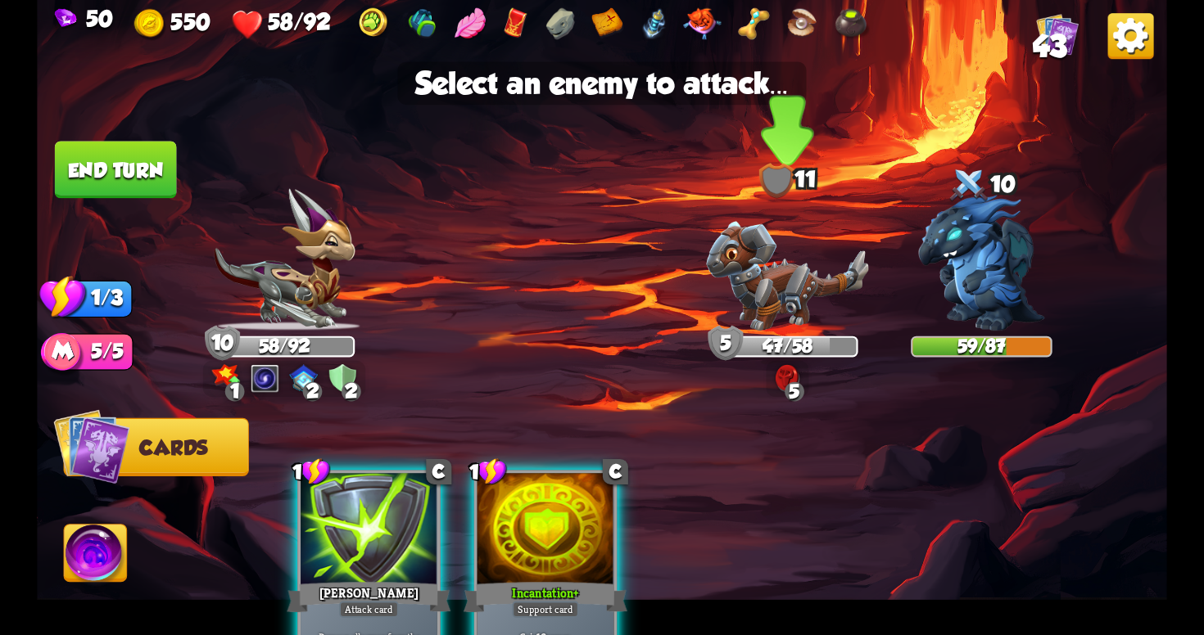
click at [793, 281] on img at bounding box center [787, 276] width 162 height 110
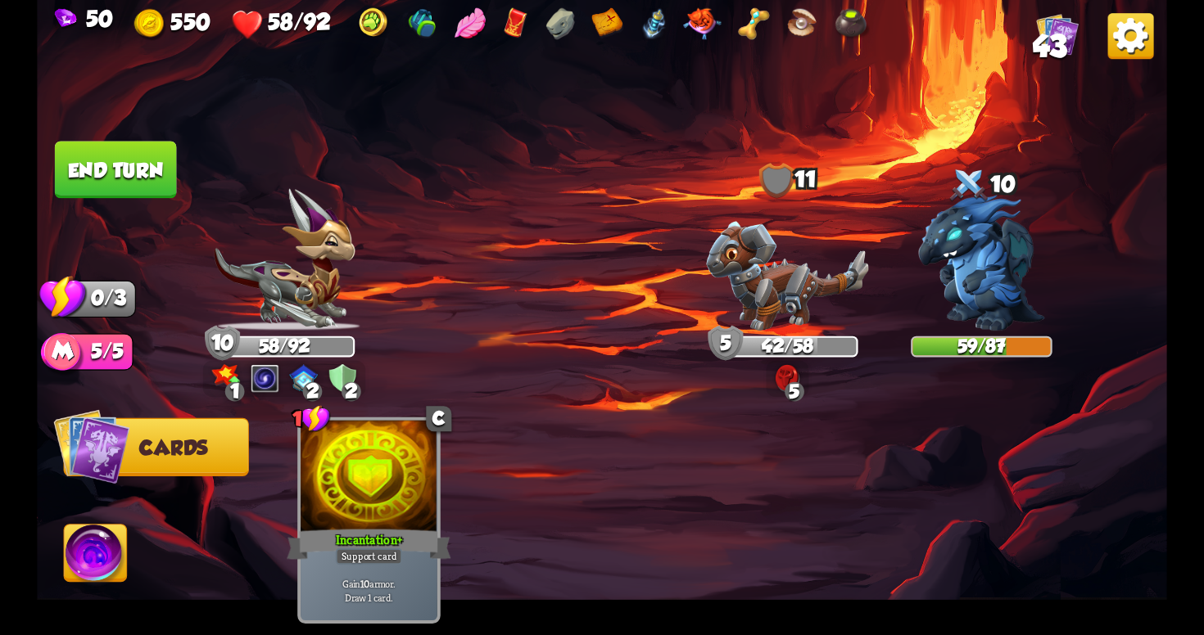
click at [132, 172] on button "End turn" at bounding box center [116, 169] width 122 height 57
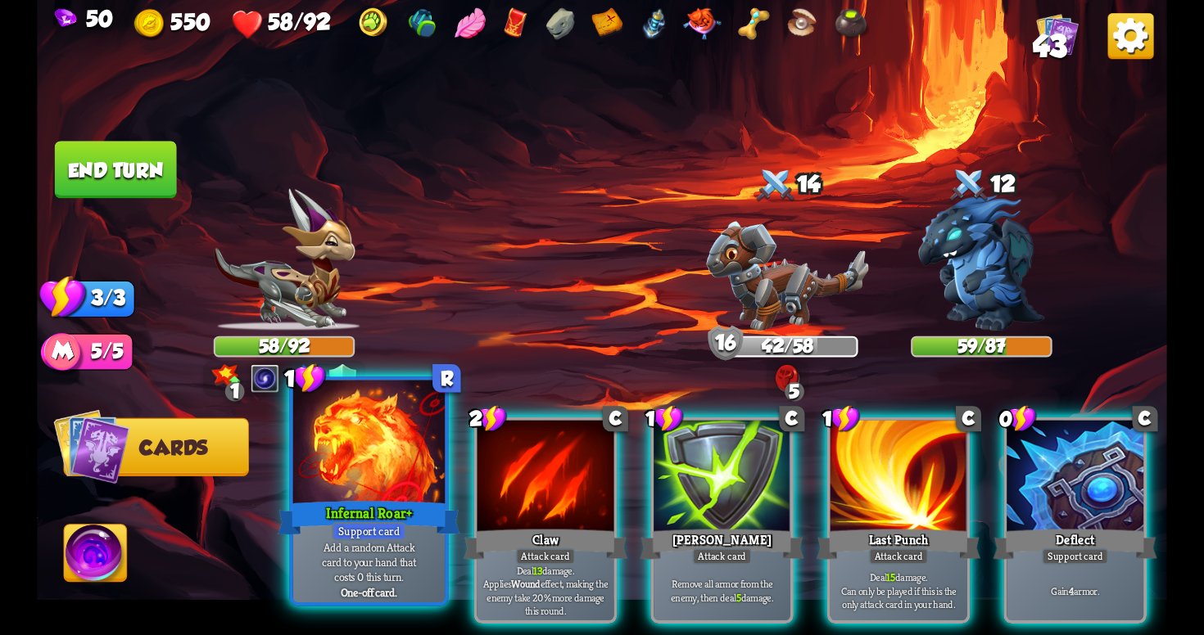
click at [416, 561] on p "Add a random Attack card to your hand that costs 0 this turn." at bounding box center [368, 562] width 144 height 45
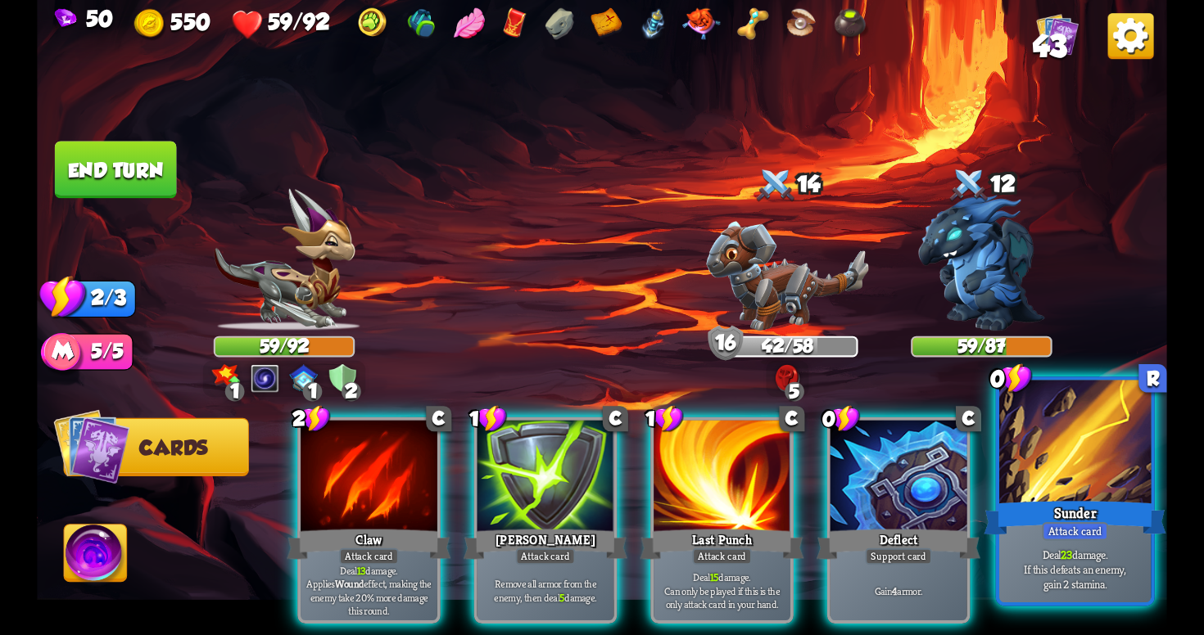
click at [1121, 589] on p "Deal 23 damage. If this defeats an enemy, gain 2 stamina." at bounding box center [1075, 569] width 144 height 45
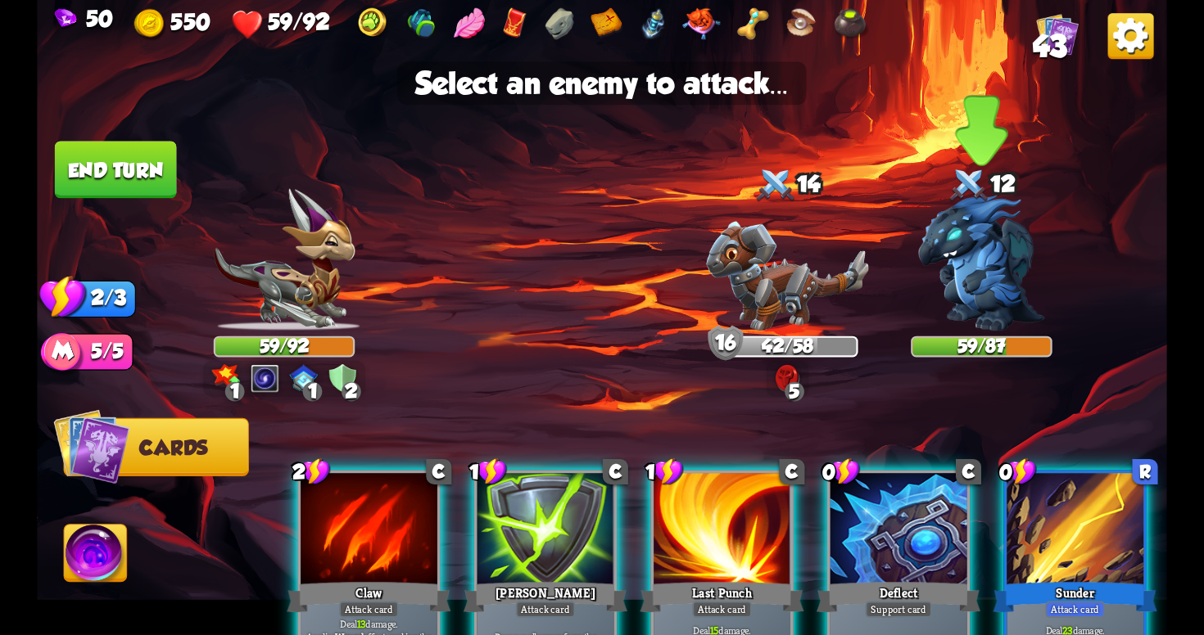
click at [971, 270] on img at bounding box center [981, 263] width 126 height 136
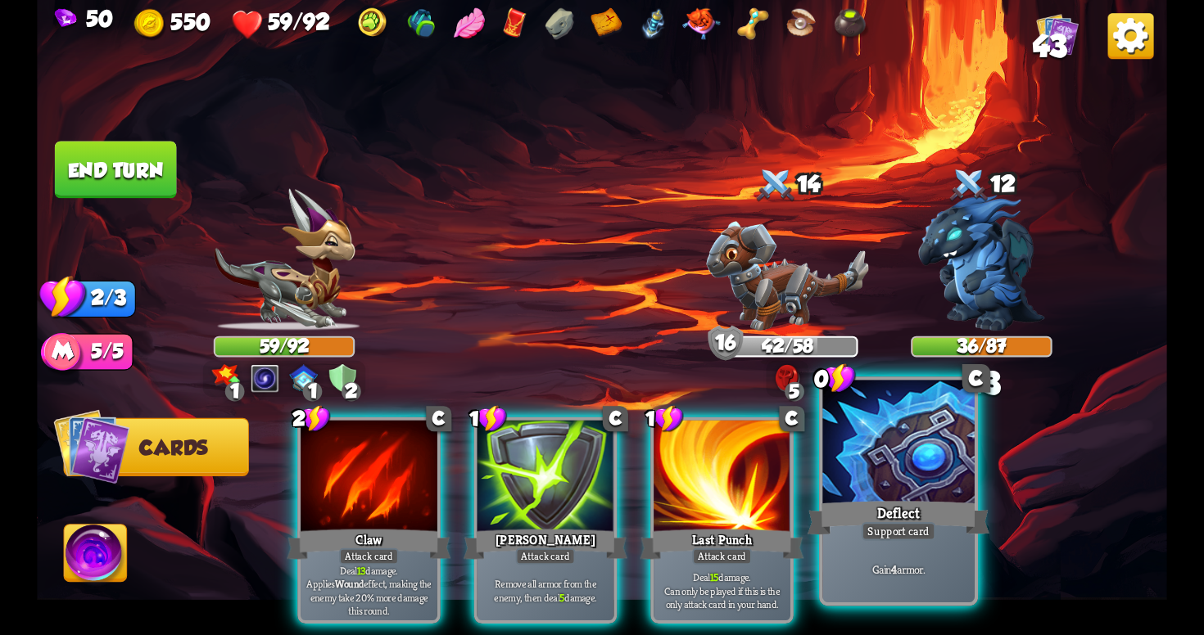
click at [902, 509] on div "Deflect" at bounding box center [898, 518] width 182 height 41
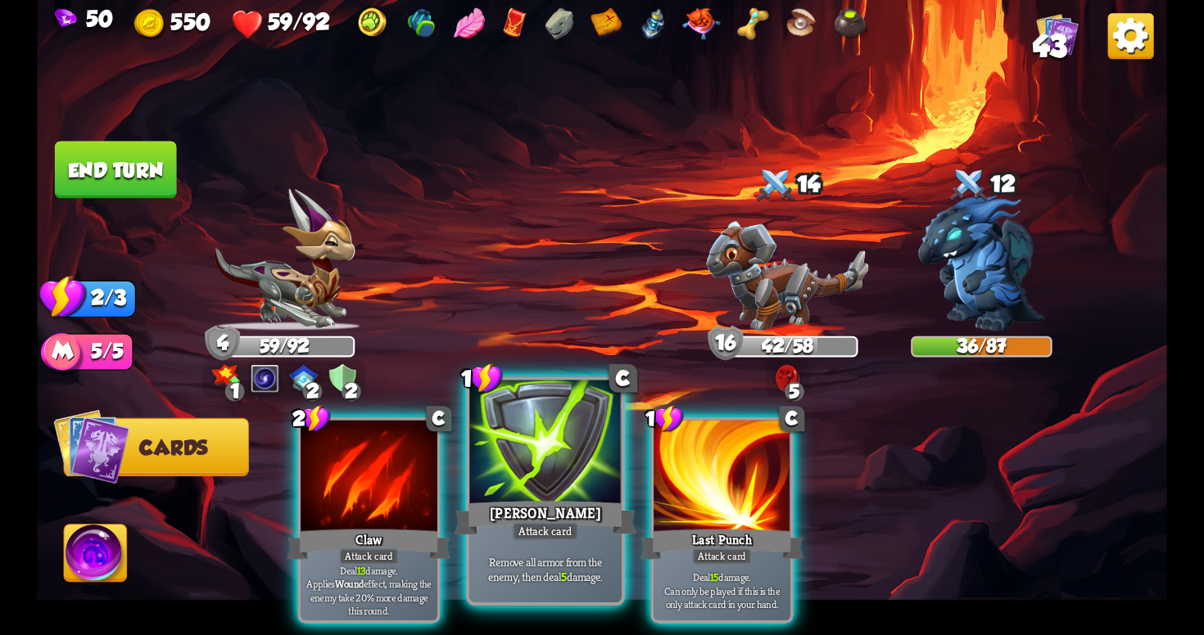
click at [563, 540] on div "Attack card" at bounding box center [546, 531] width 66 height 19
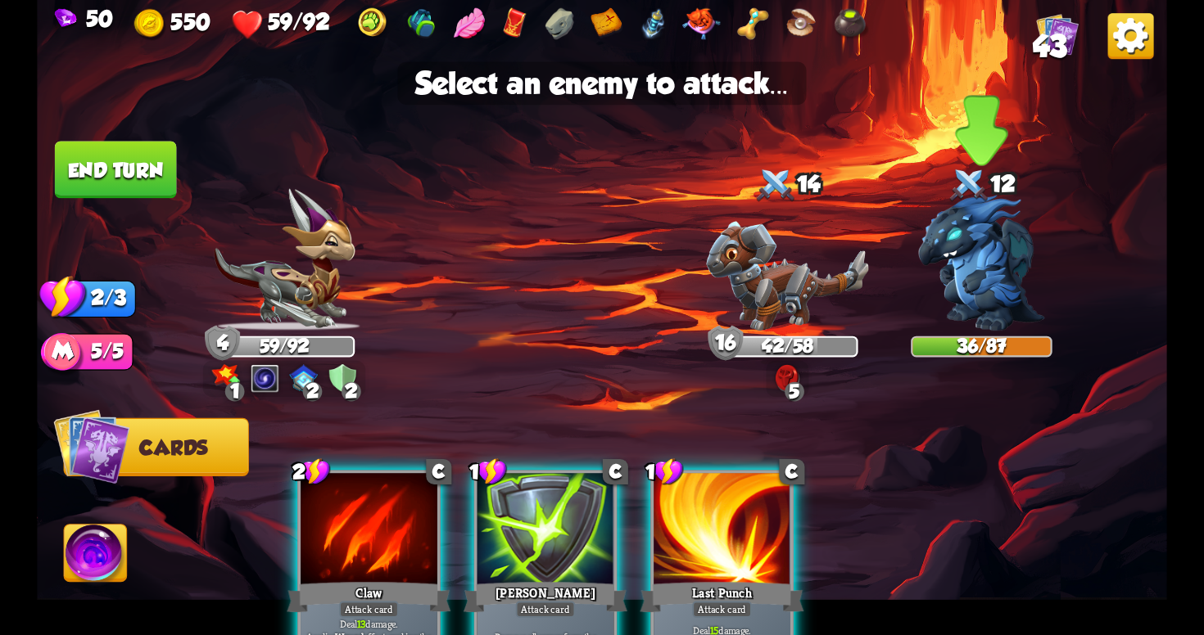
click at [1001, 285] on img at bounding box center [981, 263] width 126 height 136
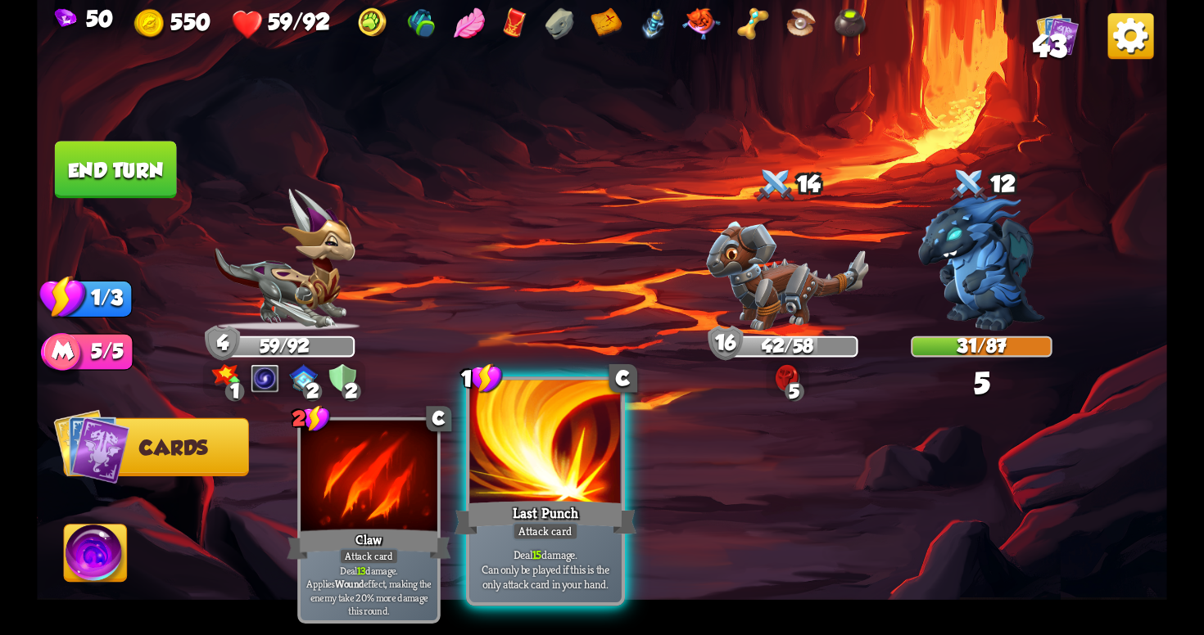
click at [561, 503] on div "Last Punch" at bounding box center [545, 518] width 182 height 41
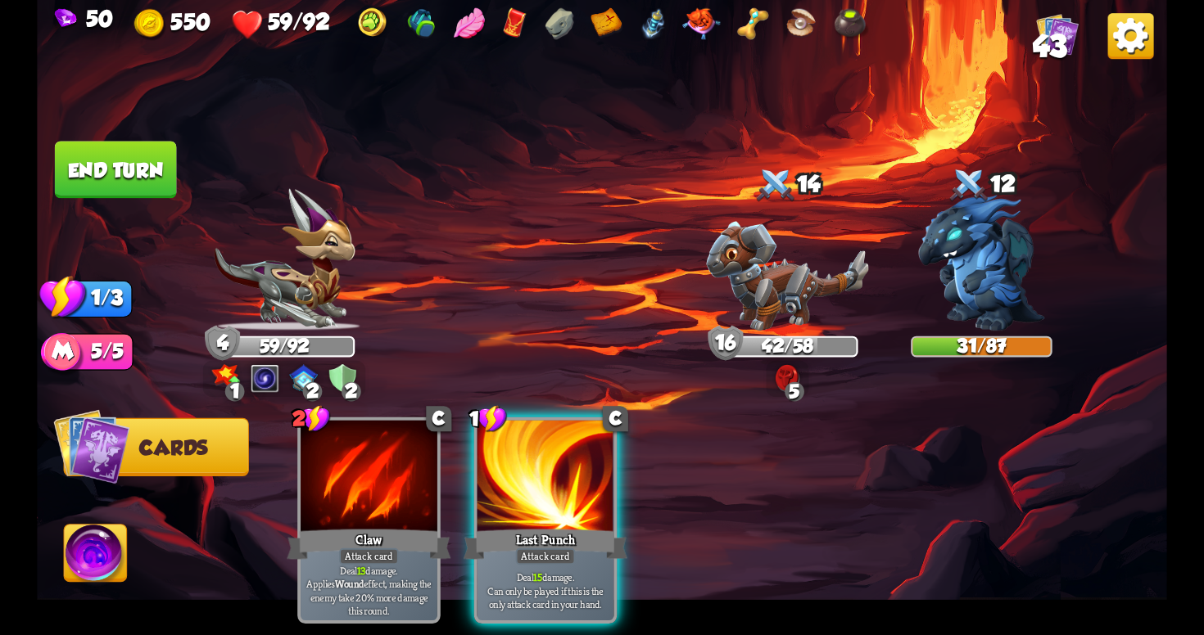
click at [105, 159] on button "End turn" at bounding box center [116, 169] width 122 height 57
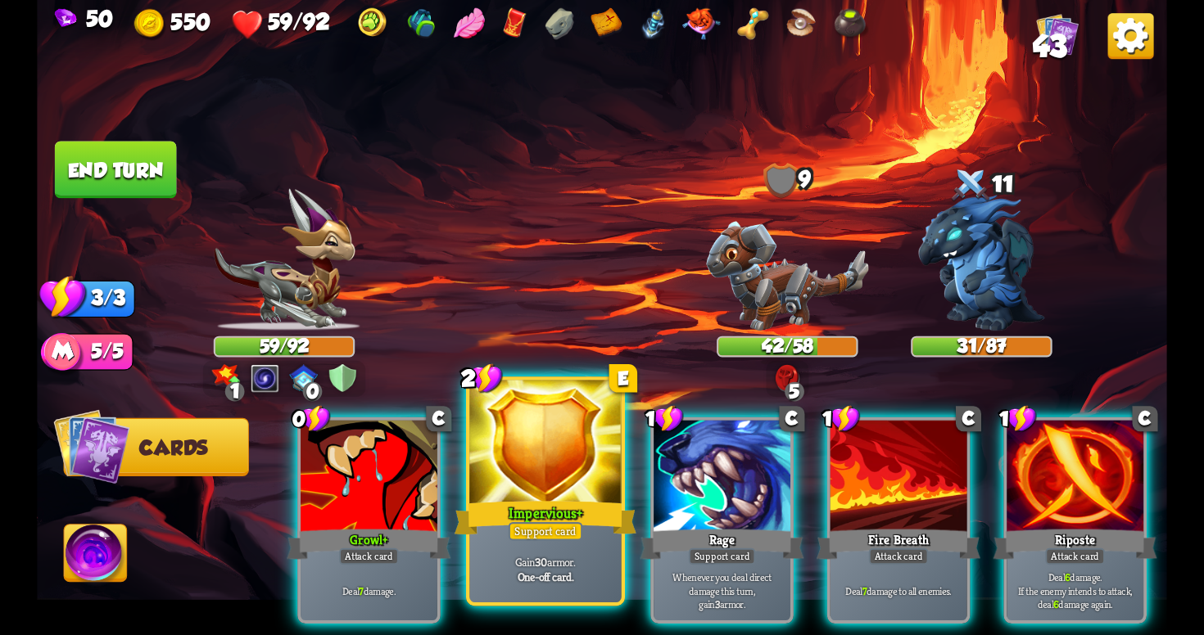
click at [512, 521] on div "Impervious+" at bounding box center [545, 518] width 182 height 41
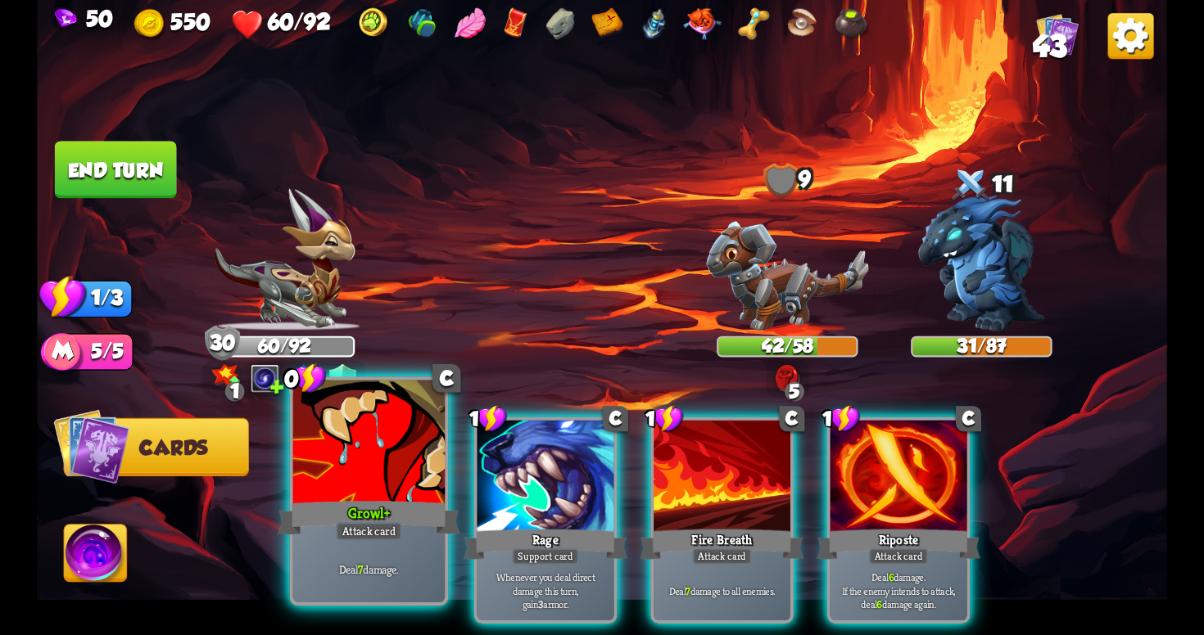
click at [403, 538] on div "Growl+" at bounding box center [369, 518] width 182 height 41
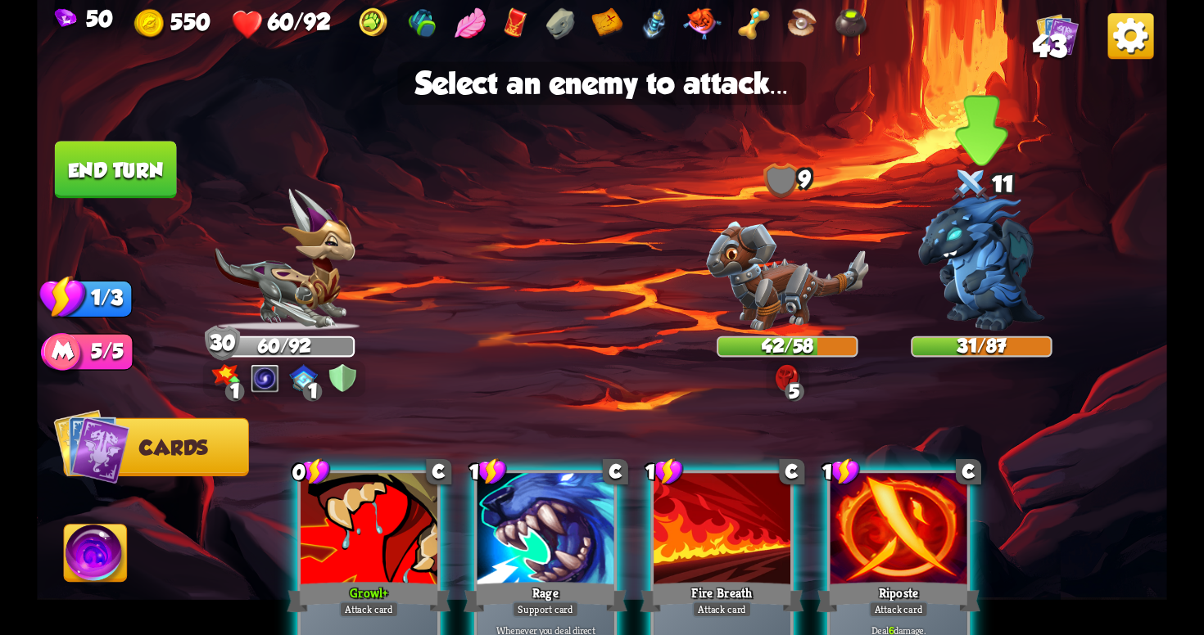
click at [961, 276] on img at bounding box center [981, 263] width 126 height 136
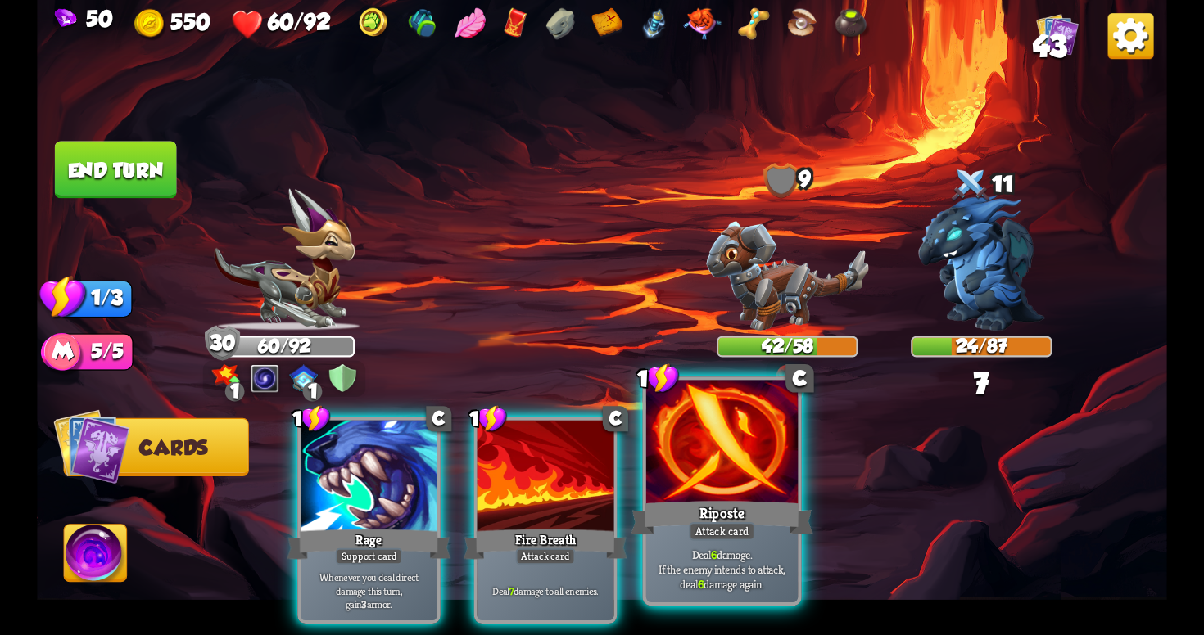
click at [763, 460] on div at bounding box center [721, 445] width 151 height 128
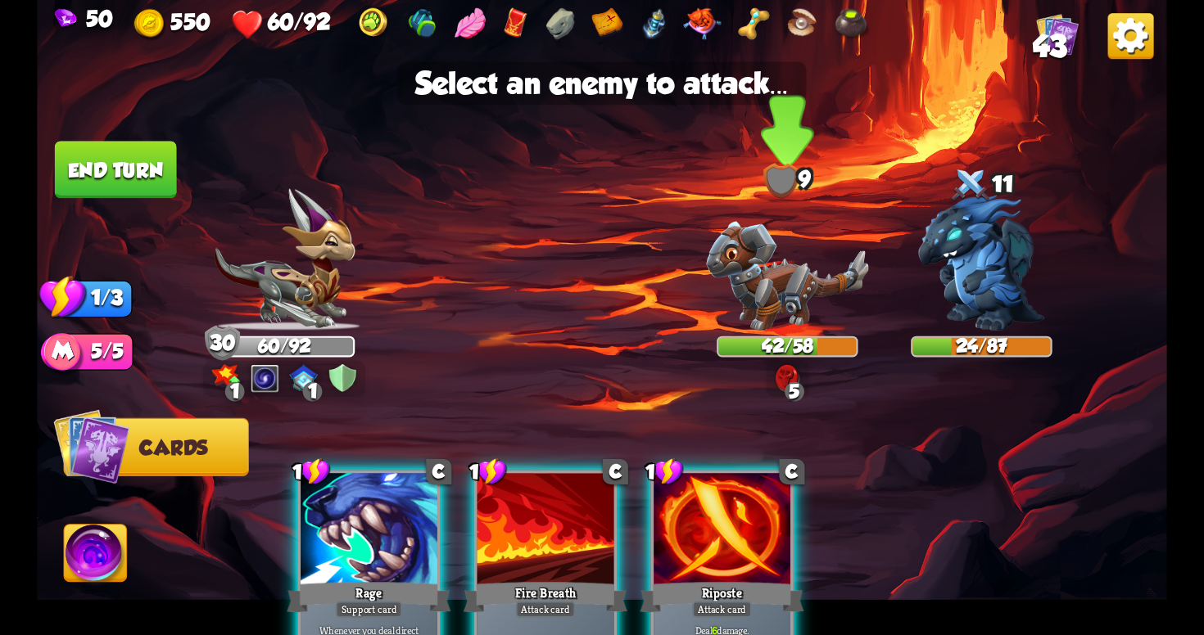
click at [797, 285] on img at bounding box center [787, 276] width 162 height 110
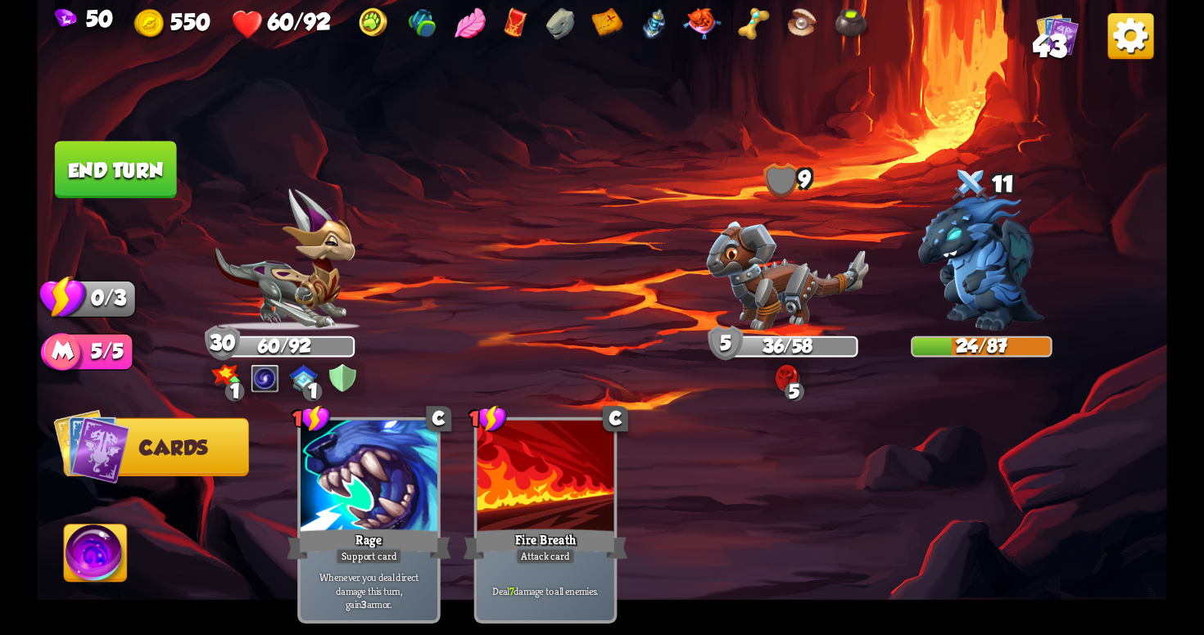
click at [120, 170] on button "End turn" at bounding box center [116, 169] width 122 height 57
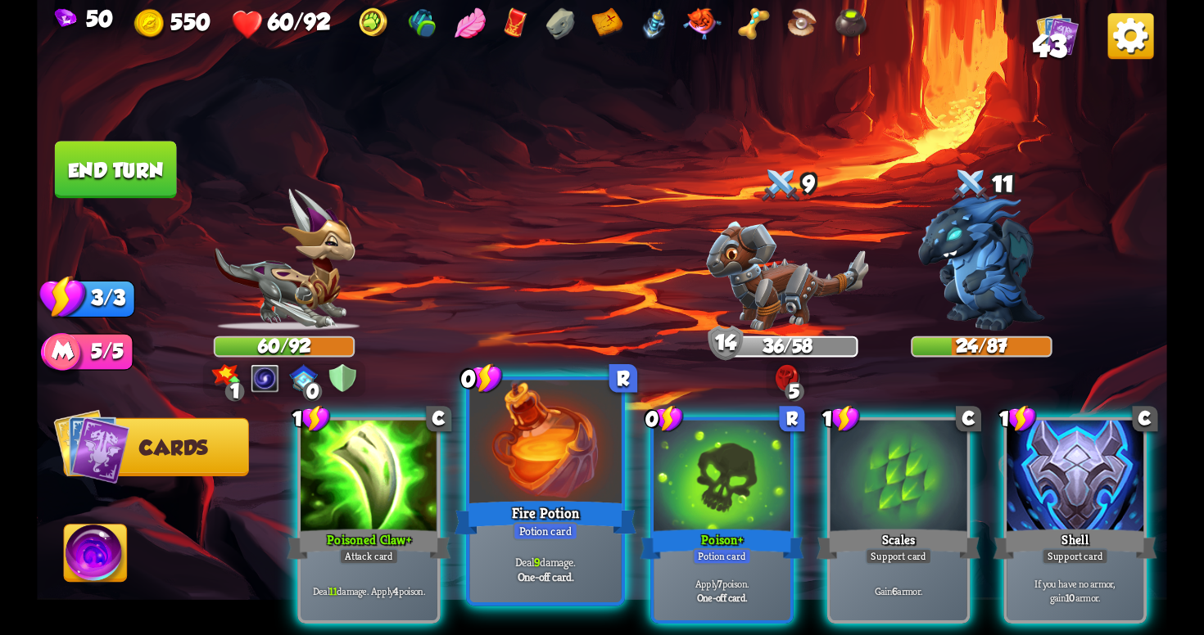
click at [561, 506] on div "Fire Potion" at bounding box center [545, 518] width 182 height 41
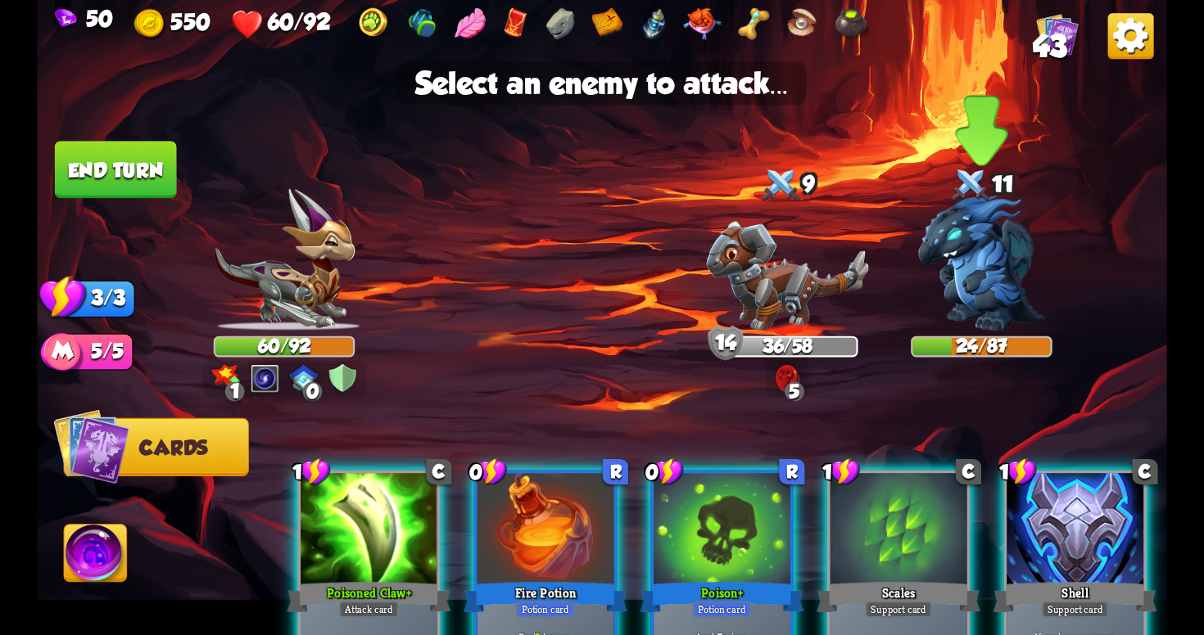
click at [1002, 282] on img at bounding box center [981, 263] width 126 height 136
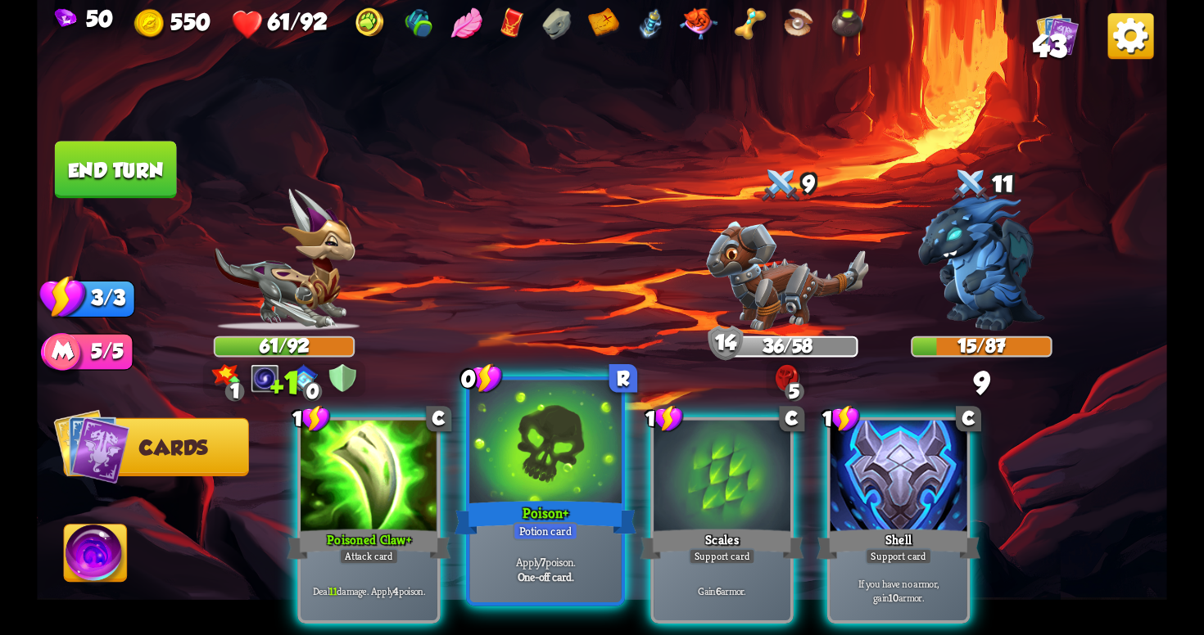
click at [570, 473] on div at bounding box center [544, 445] width 151 height 128
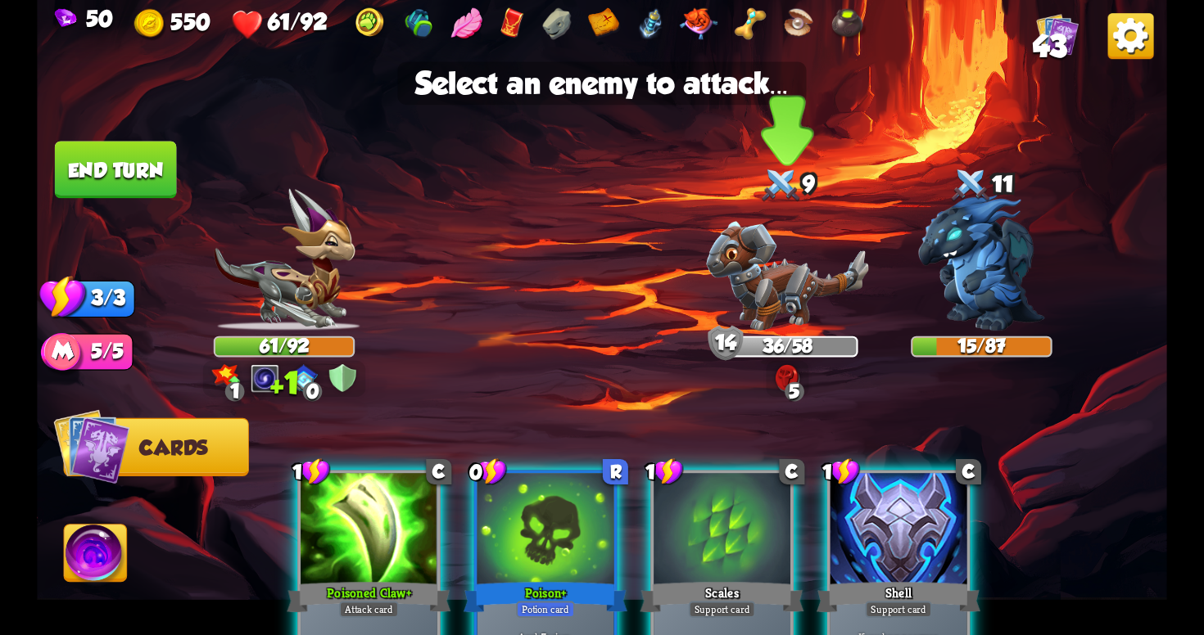
click at [795, 263] on img at bounding box center [787, 276] width 162 height 110
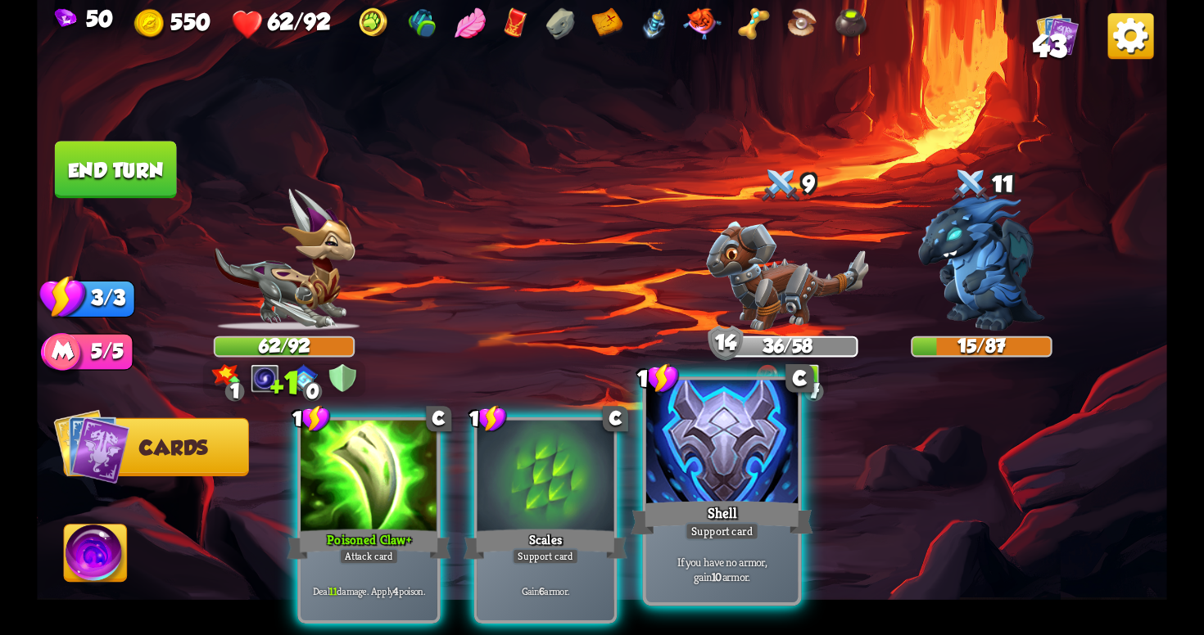
click at [755, 491] on div at bounding box center [721, 445] width 151 height 128
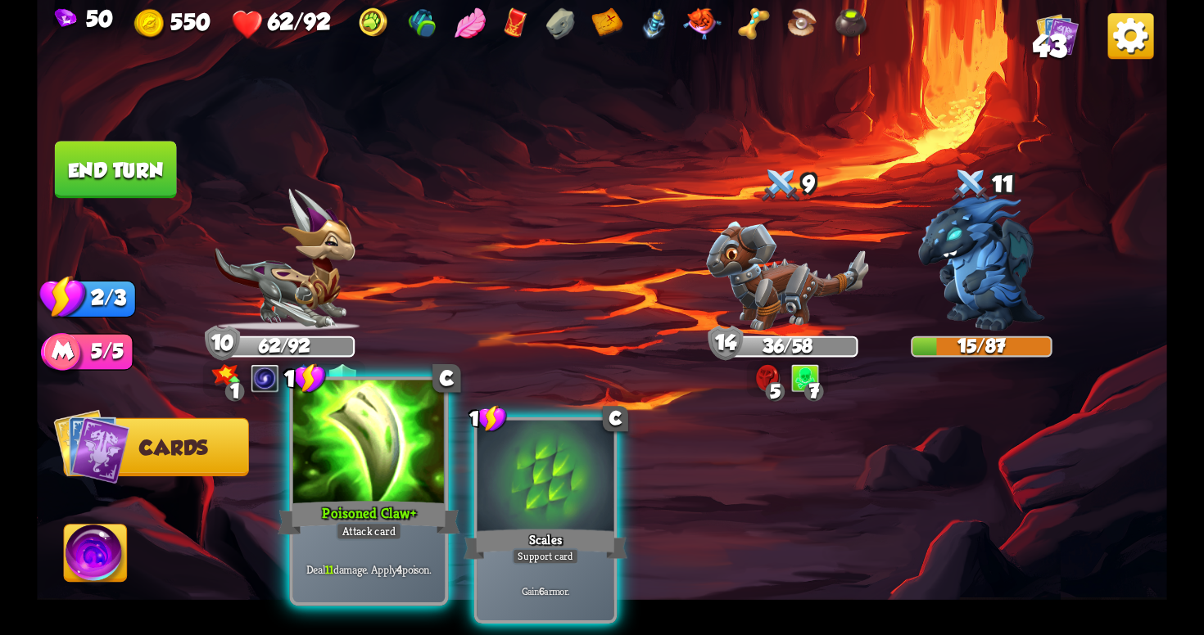
click at [394, 553] on div "Deal 11 damage. Apply 4 poison." at bounding box center [368, 569] width 151 height 66
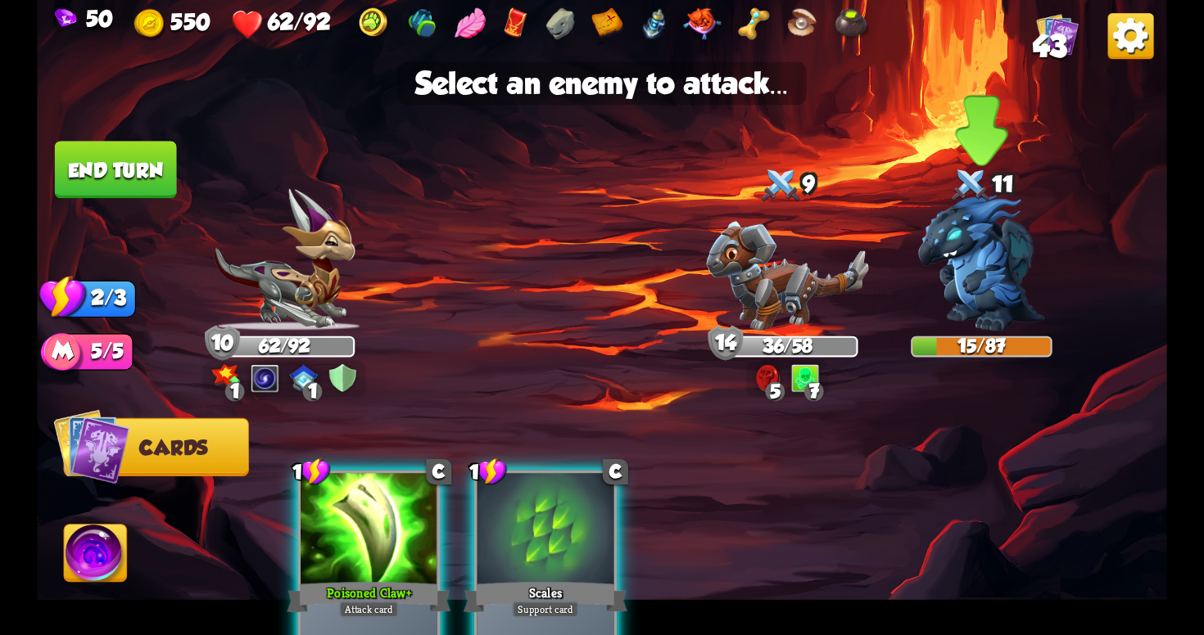
click at [962, 273] on img at bounding box center [981, 263] width 126 height 136
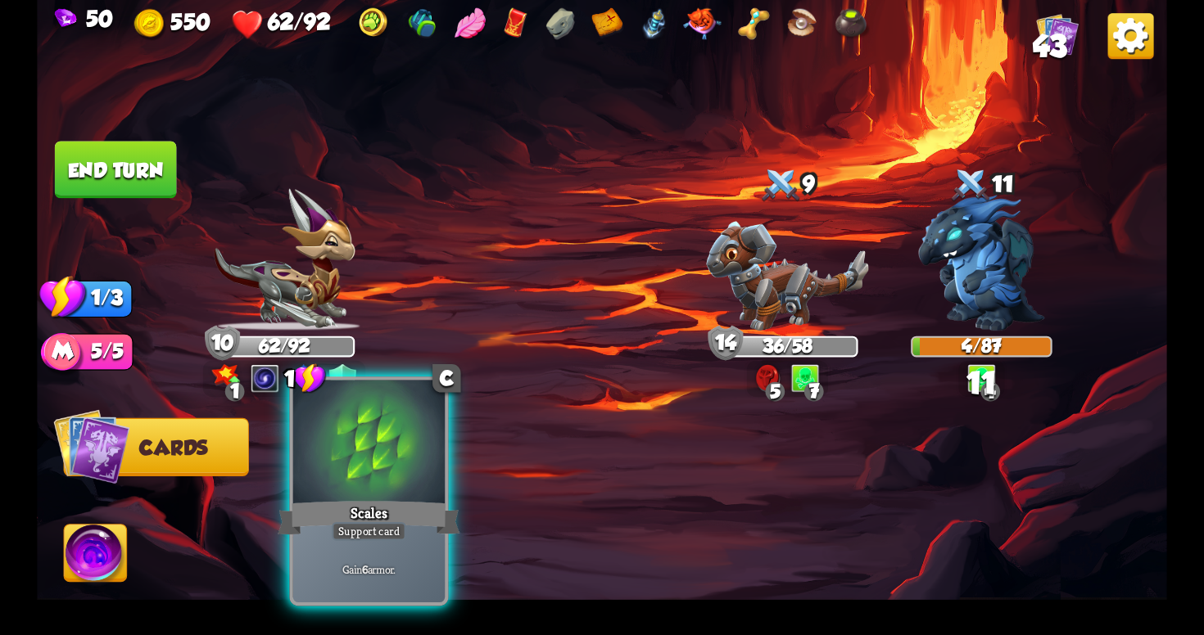
click at [336, 422] on div at bounding box center [368, 445] width 151 height 128
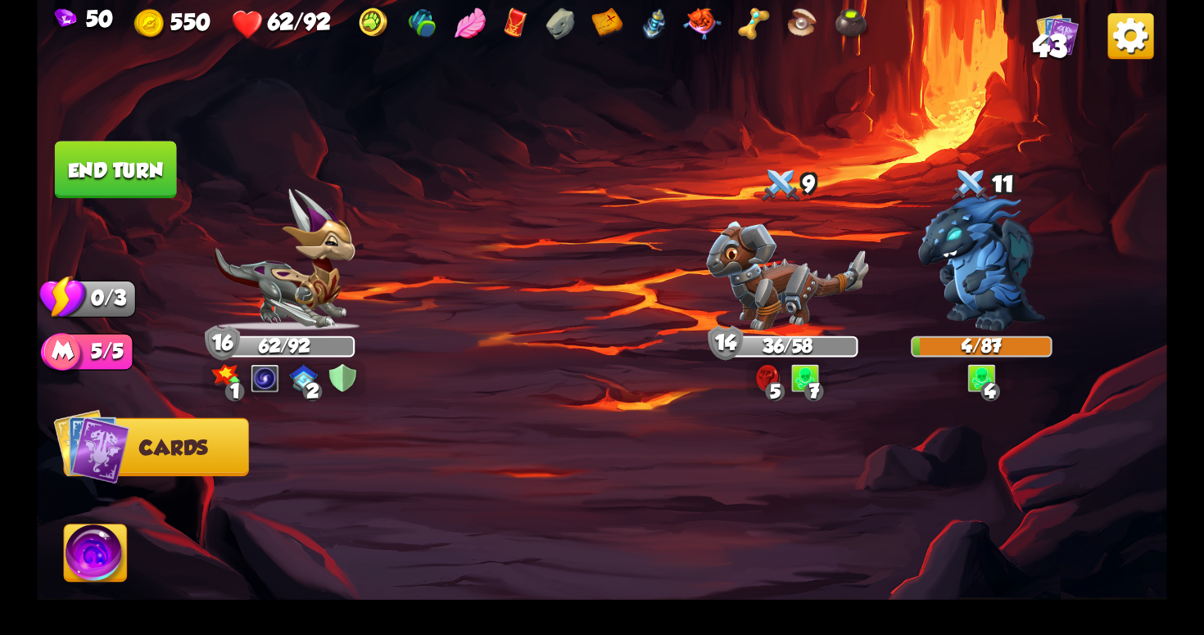
click at [111, 145] on button "End turn" at bounding box center [116, 169] width 122 height 57
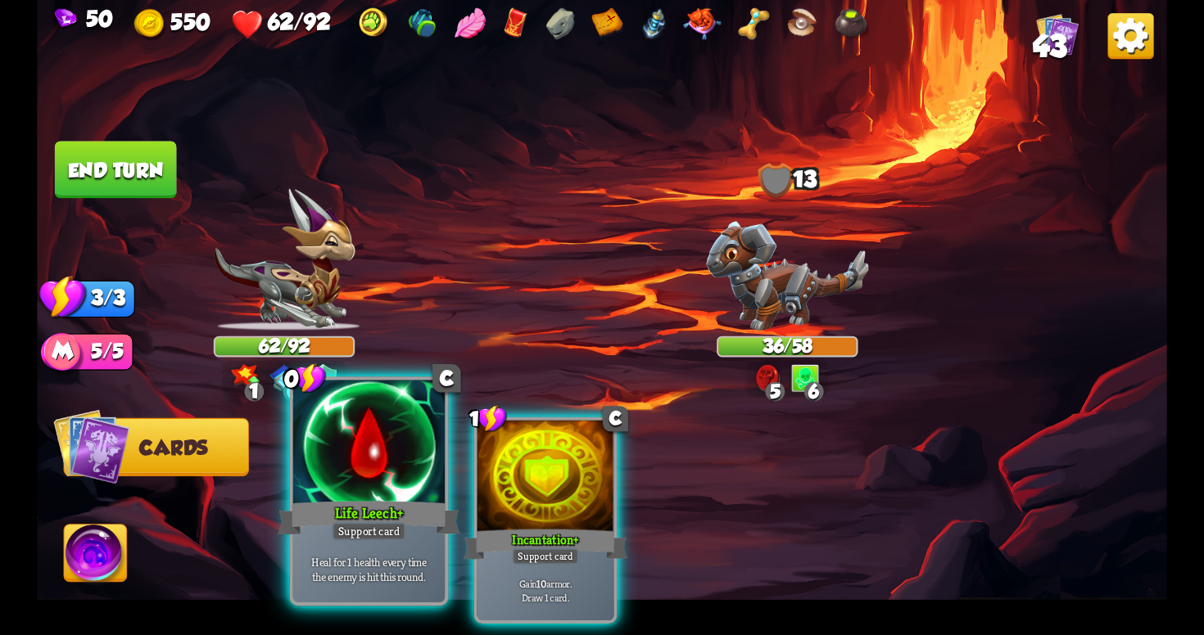
click at [399, 556] on p "Heal for 1 health every time the enemy is hit this round." at bounding box center [368, 569] width 144 height 30
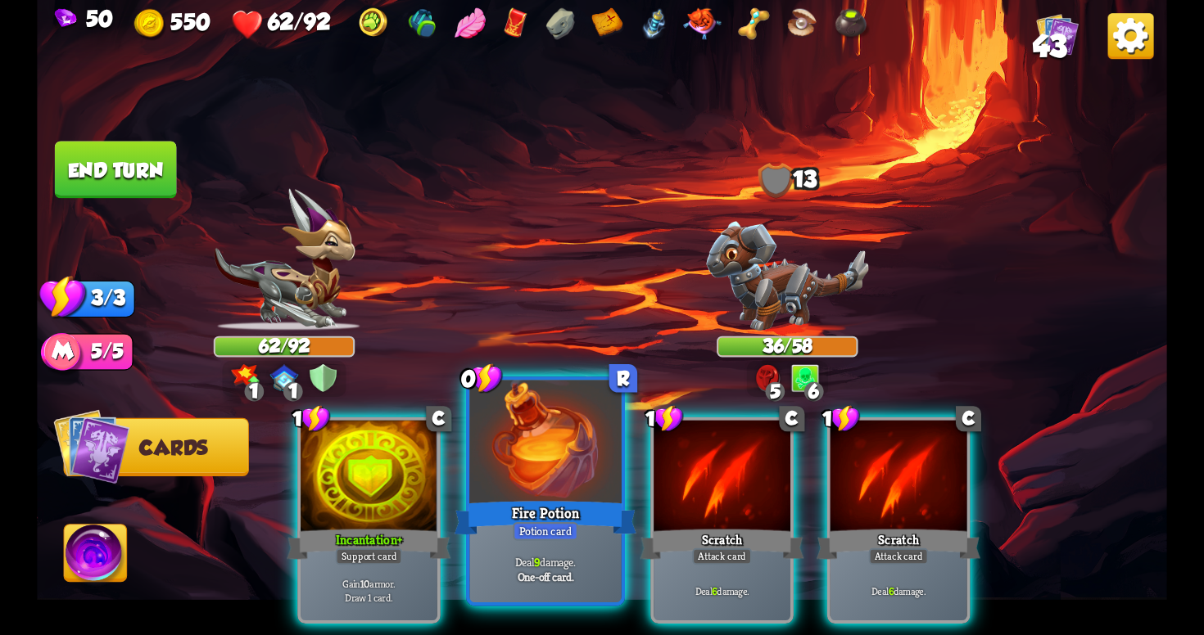
click at [534, 488] on div at bounding box center [544, 445] width 151 height 128
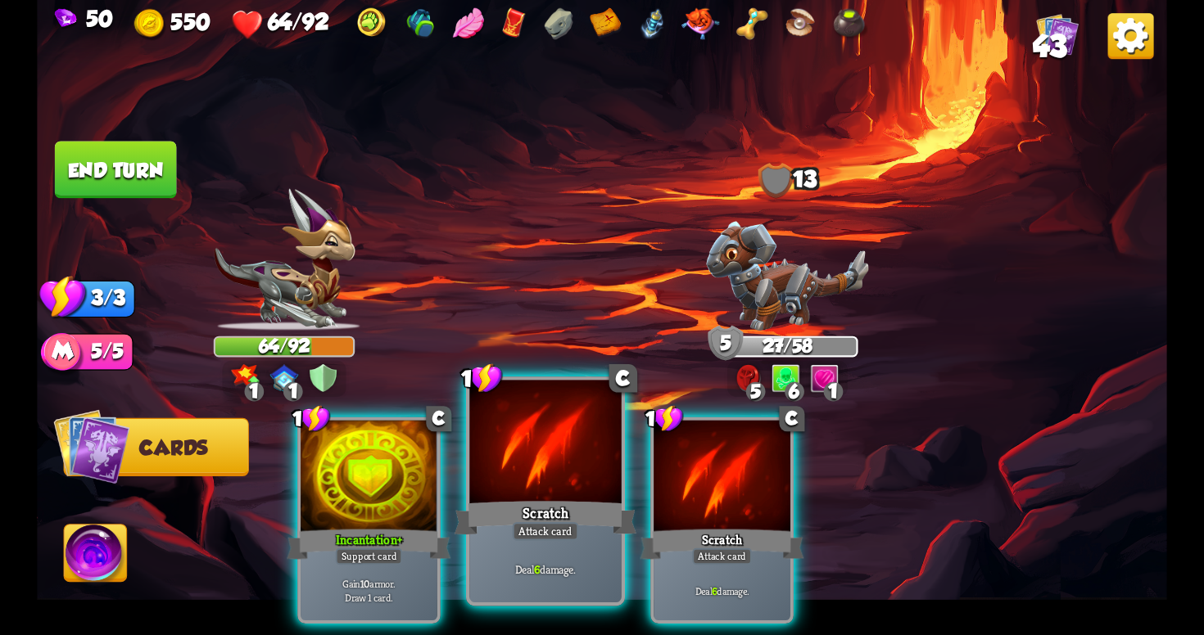
click at [560, 554] on div "Deal 6 damage." at bounding box center [544, 569] width 151 height 66
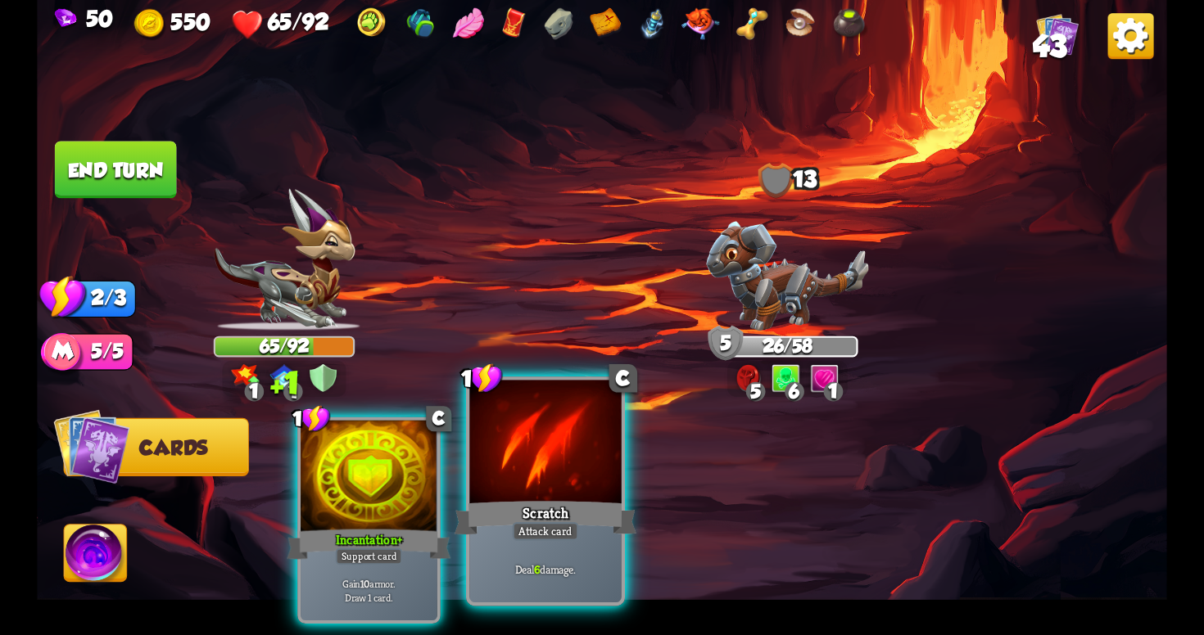
click at [568, 550] on div "Deal 6 damage." at bounding box center [544, 569] width 151 height 66
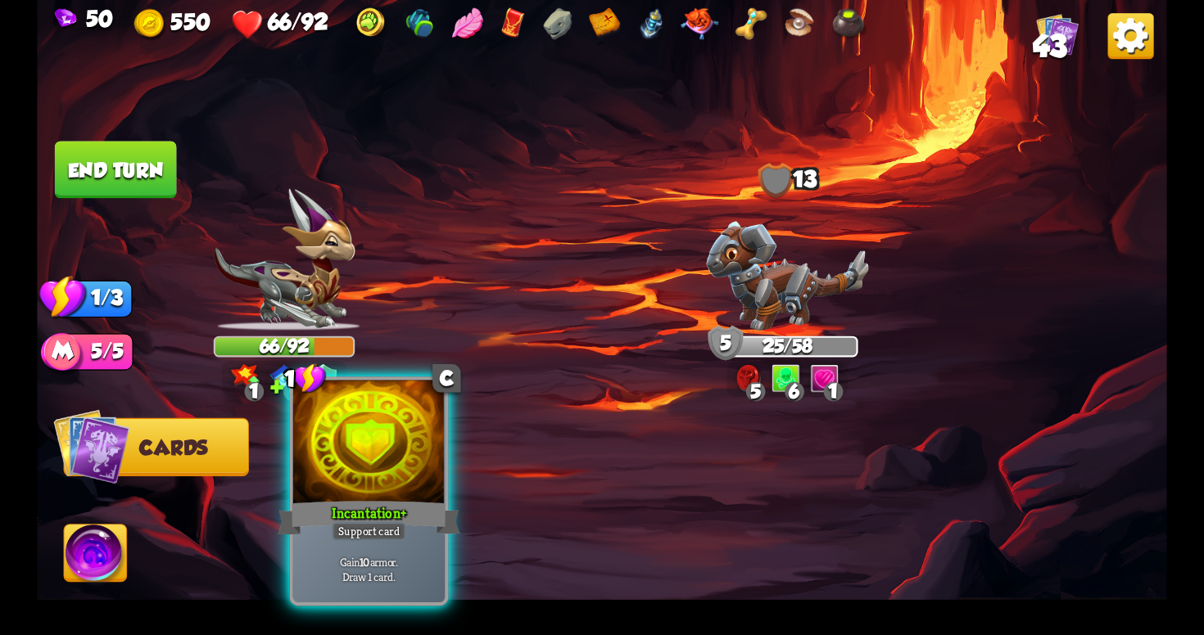
click at [357, 487] on div at bounding box center [368, 445] width 151 height 128
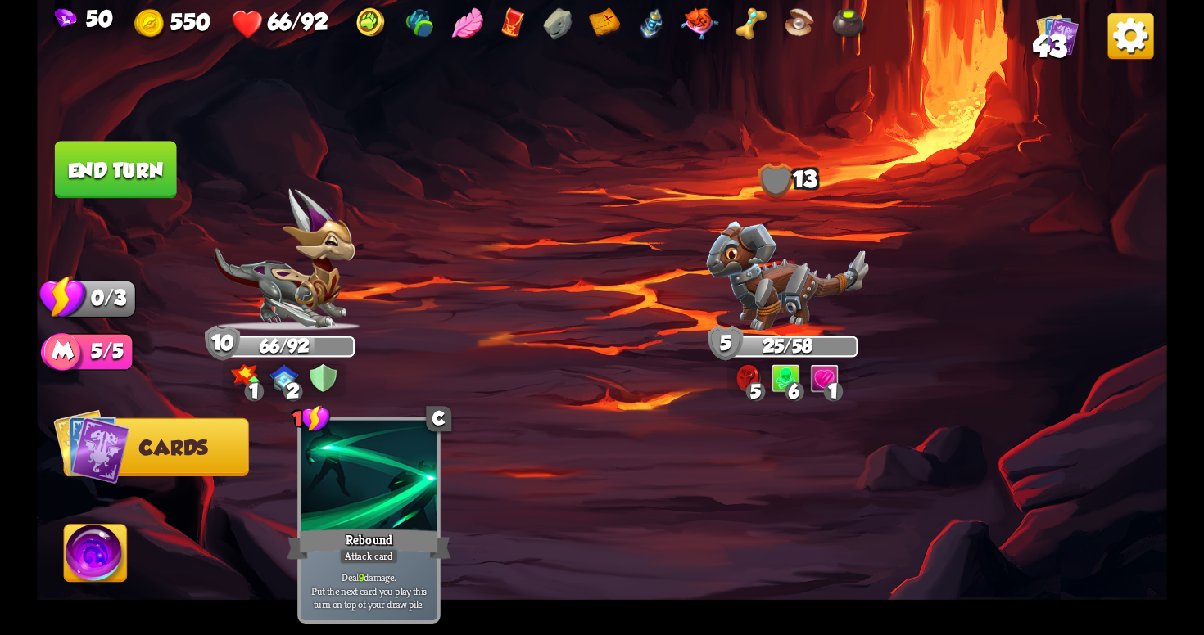
click at [111, 176] on button "End turn" at bounding box center [116, 169] width 122 height 57
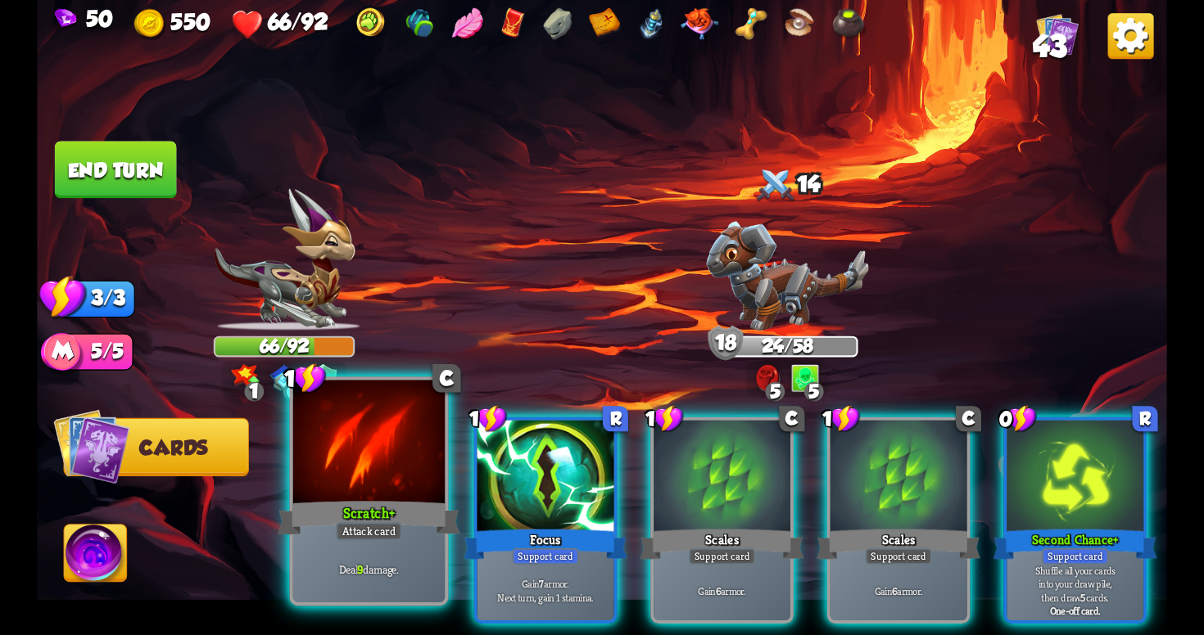
click at [405, 530] on div "Scratch+" at bounding box center [369, 518] width 182 height 41
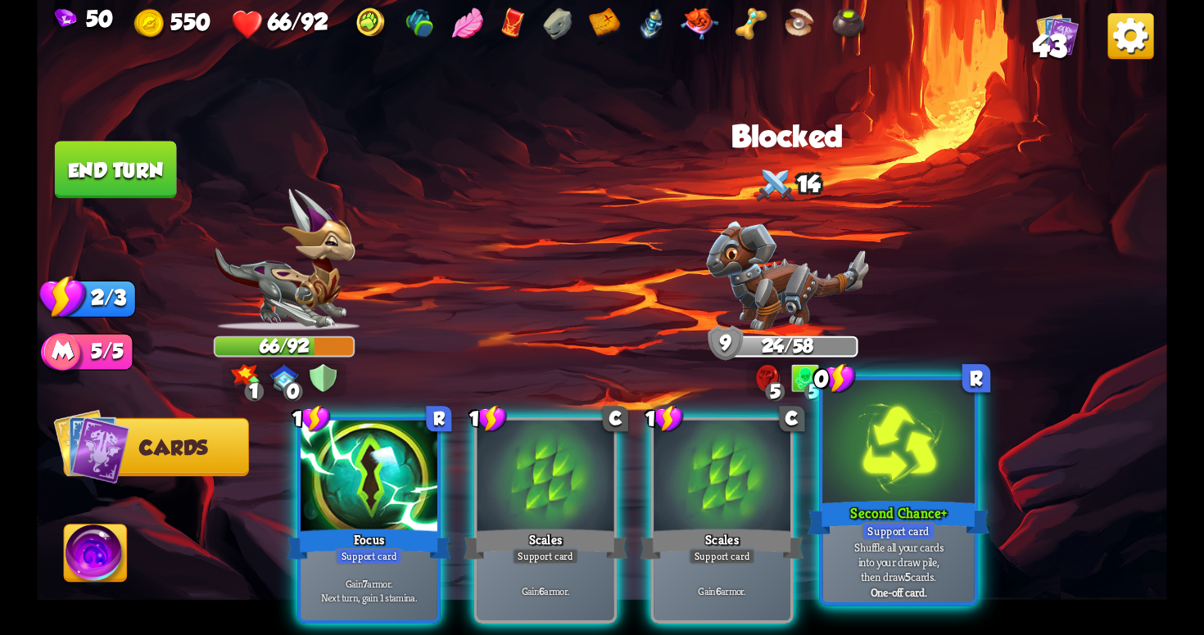
click at [875, 477] on div at bounding box center [897, 445] width 151 height 128
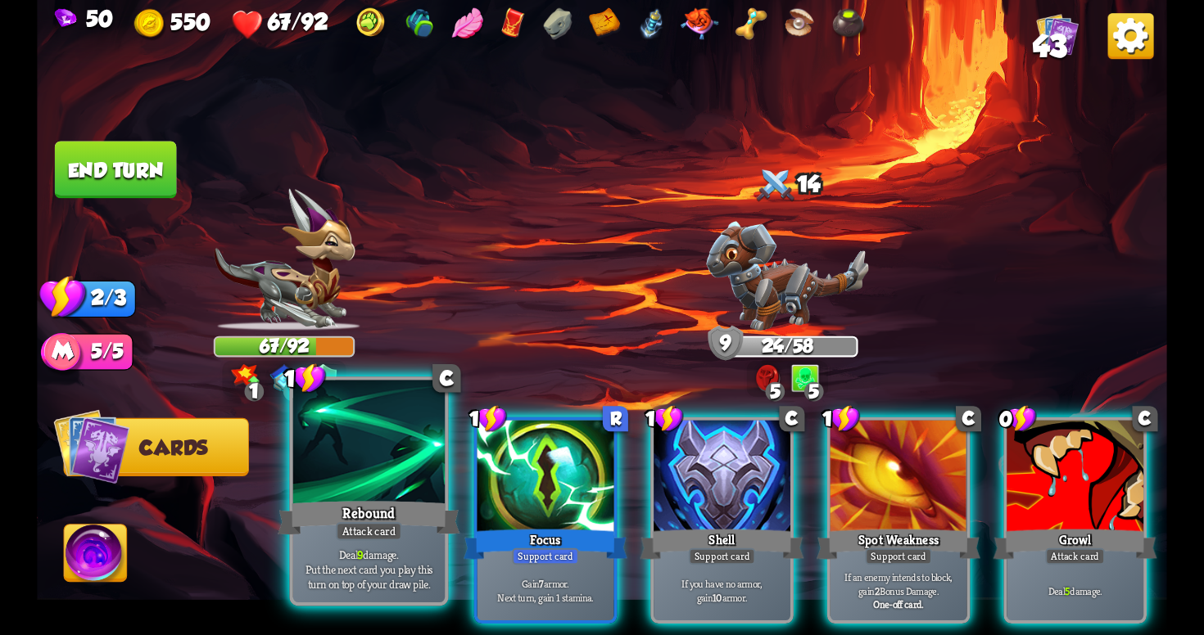
click at [392, 549] on p "Deal 9 damage. Put the next card you play this turn on top of your draw pile." at bounding box center [368, 569] width 144 height 45
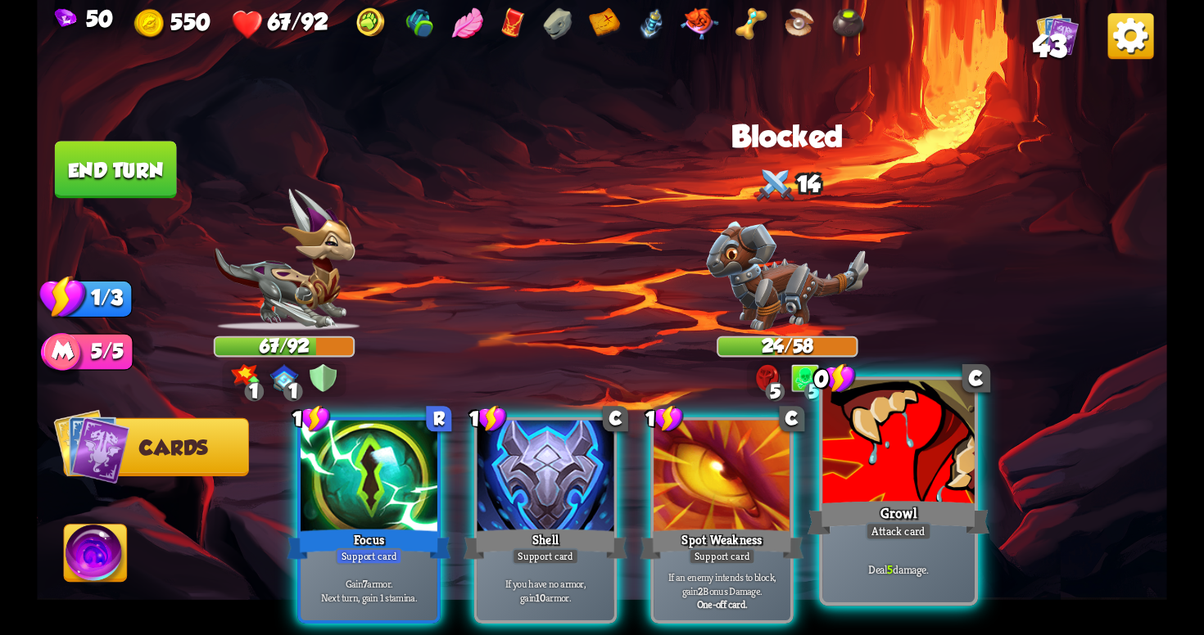
click at [873, 525] on div "Attack card" at bounding box center [899, 531] width 66 height 19
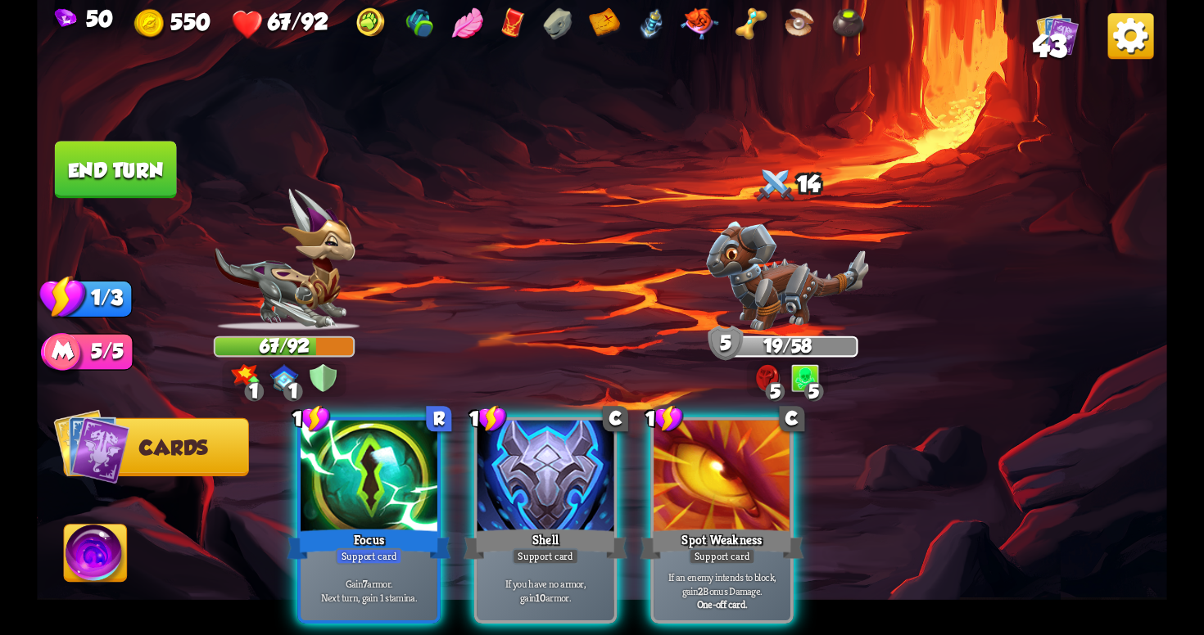
click at [150, 170] on button "End turn" at bounding box center [115, 169] width 123 height 57
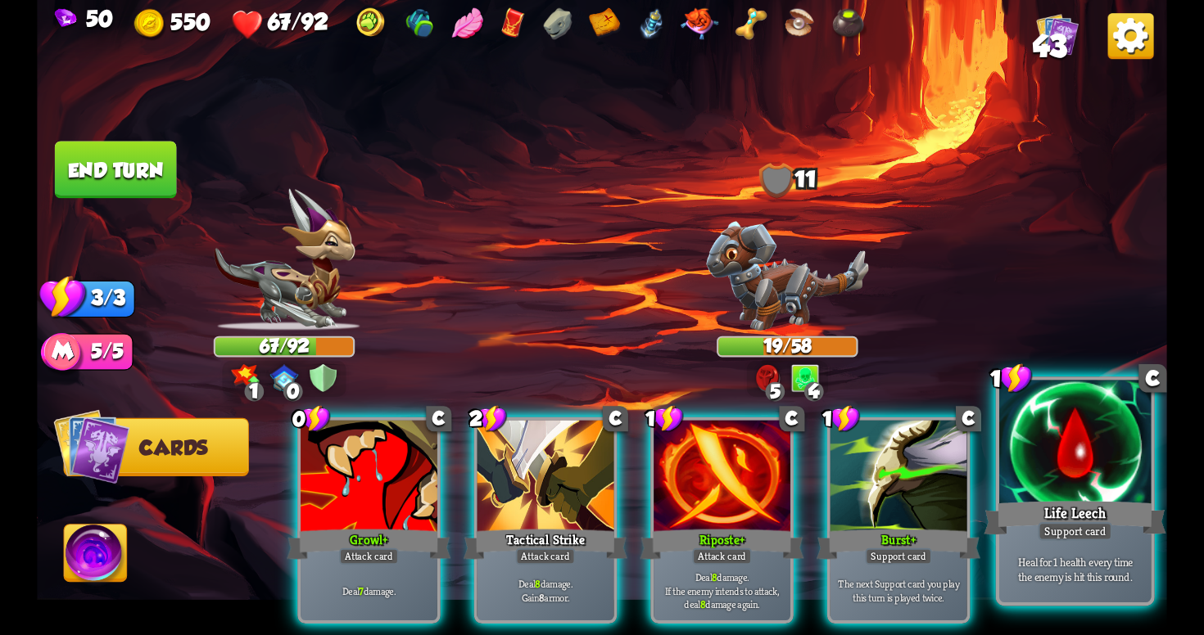
click at [1110, 447] on div at bounding box center [1074, 445] width 151 height 128
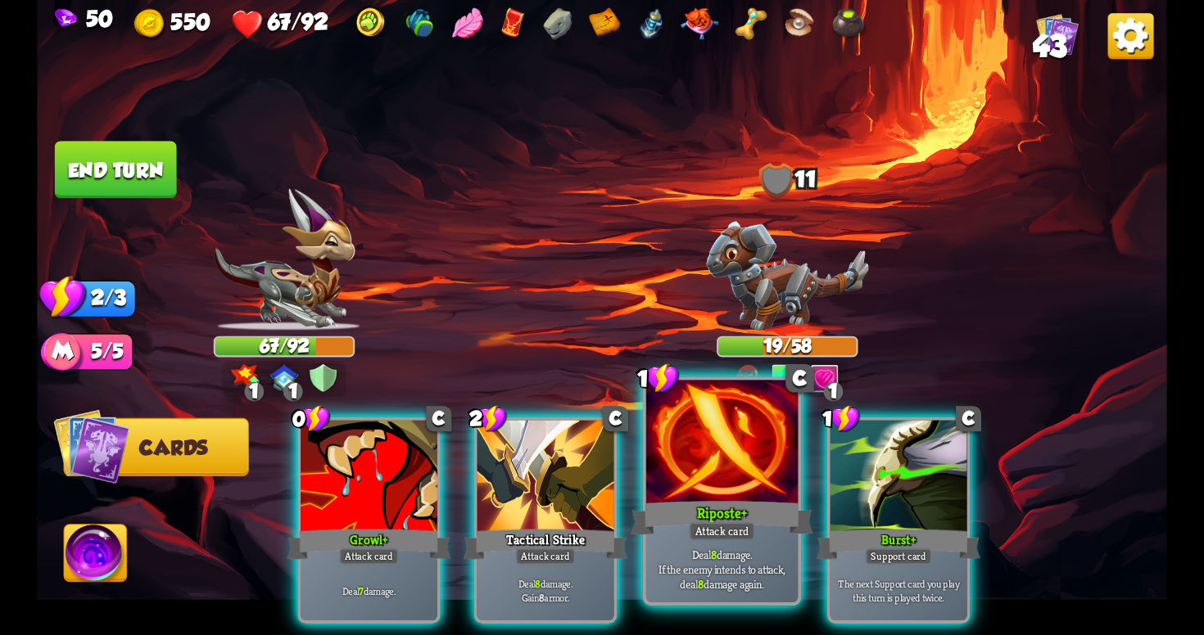
click at [748, 462] on div at bounding box center [721, 445] width 151 height 128
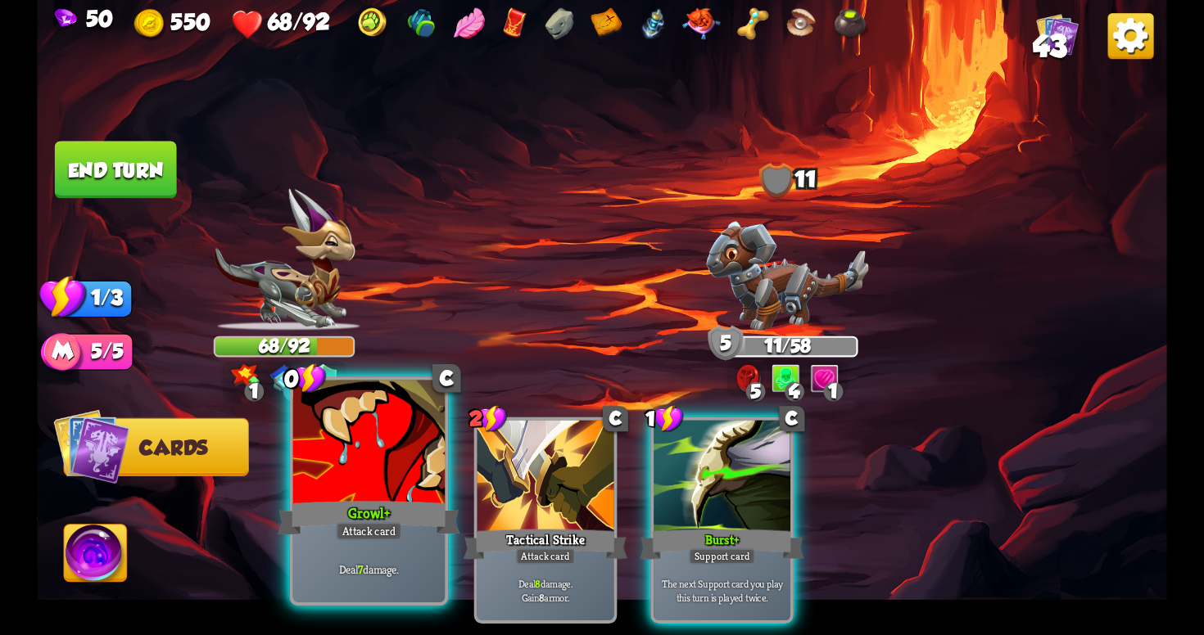
click at [371, 505] on div "Growl+" at bounding box center [369, 518] width 182 height 41
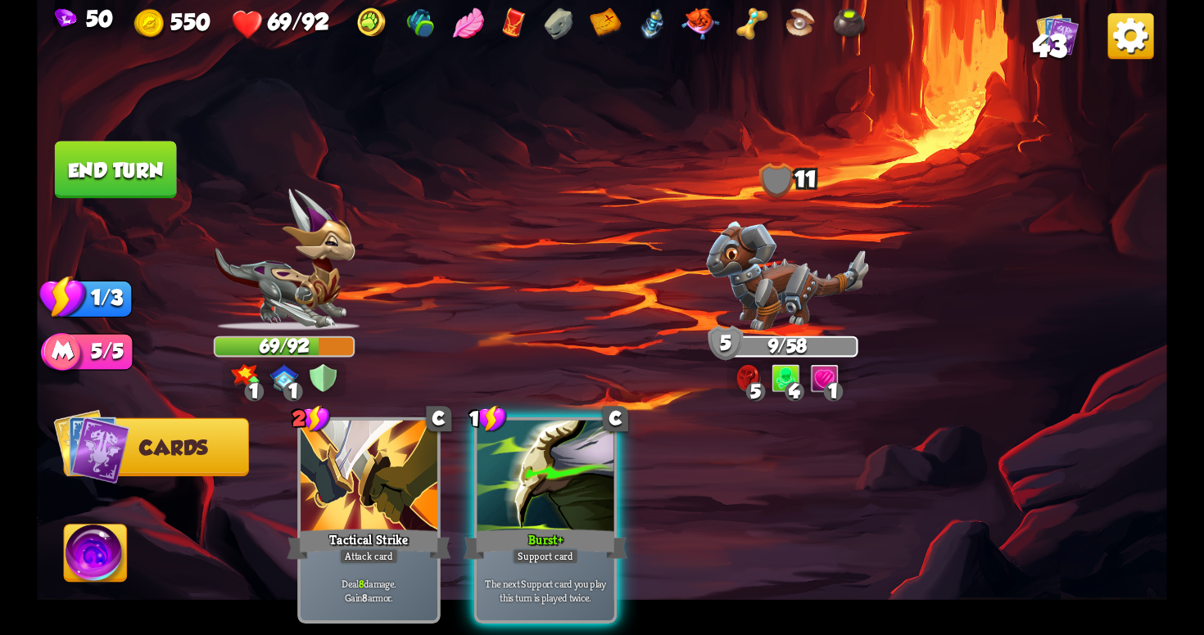
click at [97, 162] on button "End turn" at bounding box center [116, 169] width 122 height 57
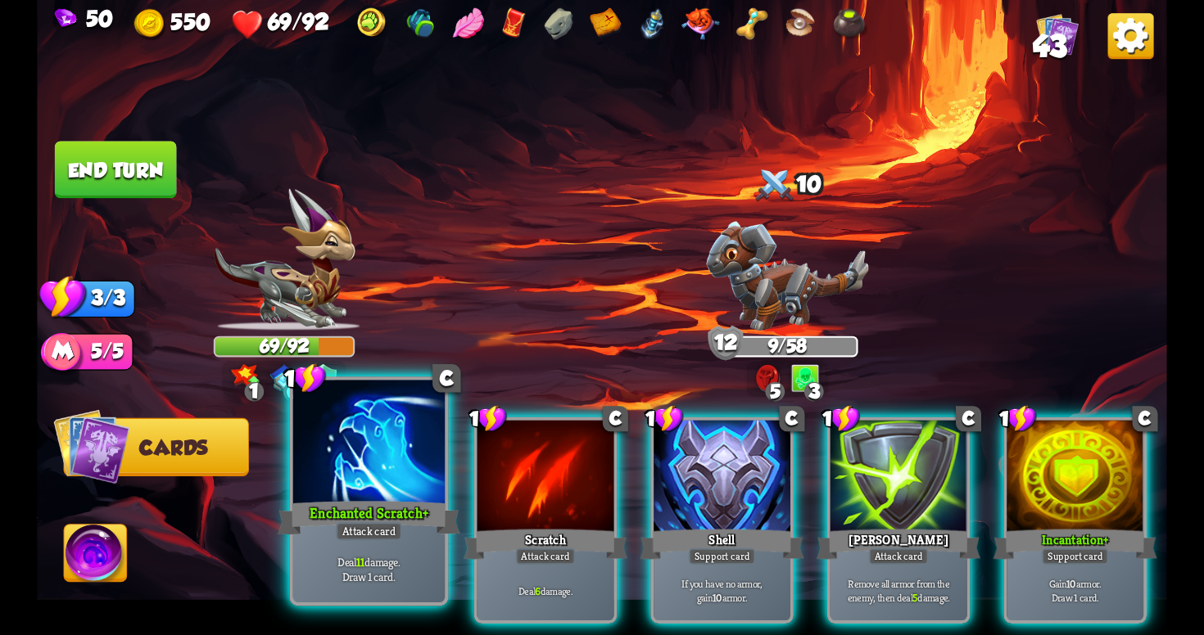
click at [398, 491] on div at bounding box center [368, 445] width 151 height 128
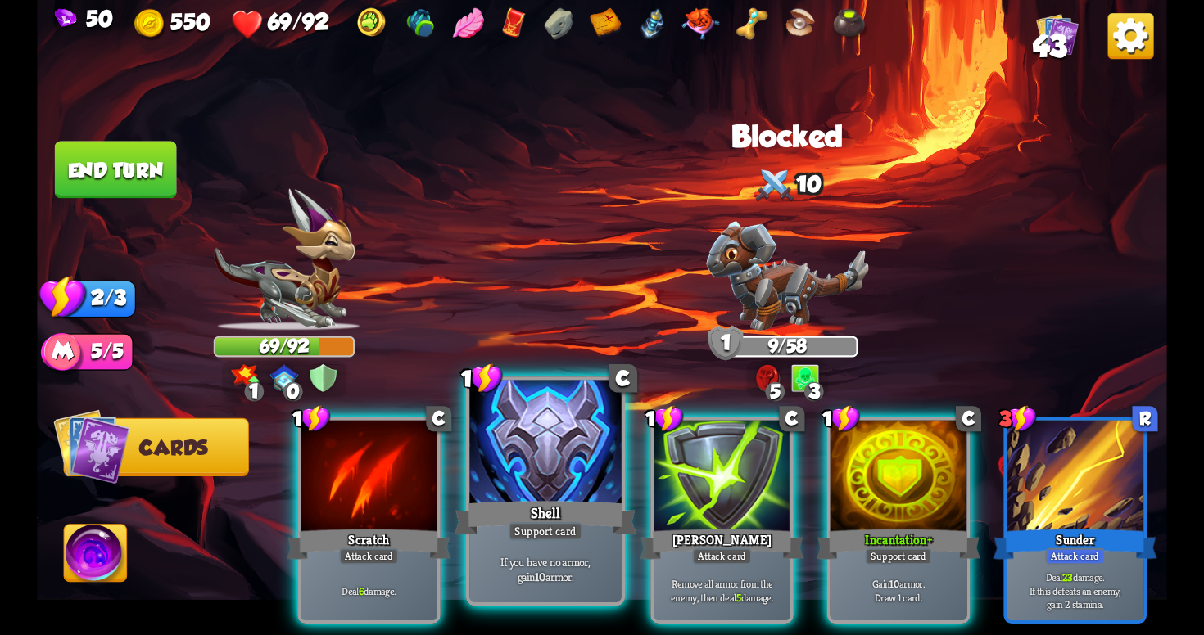
click at [563, 504] on div "Shell" at bounding box center [545, 518] width 182 height 41
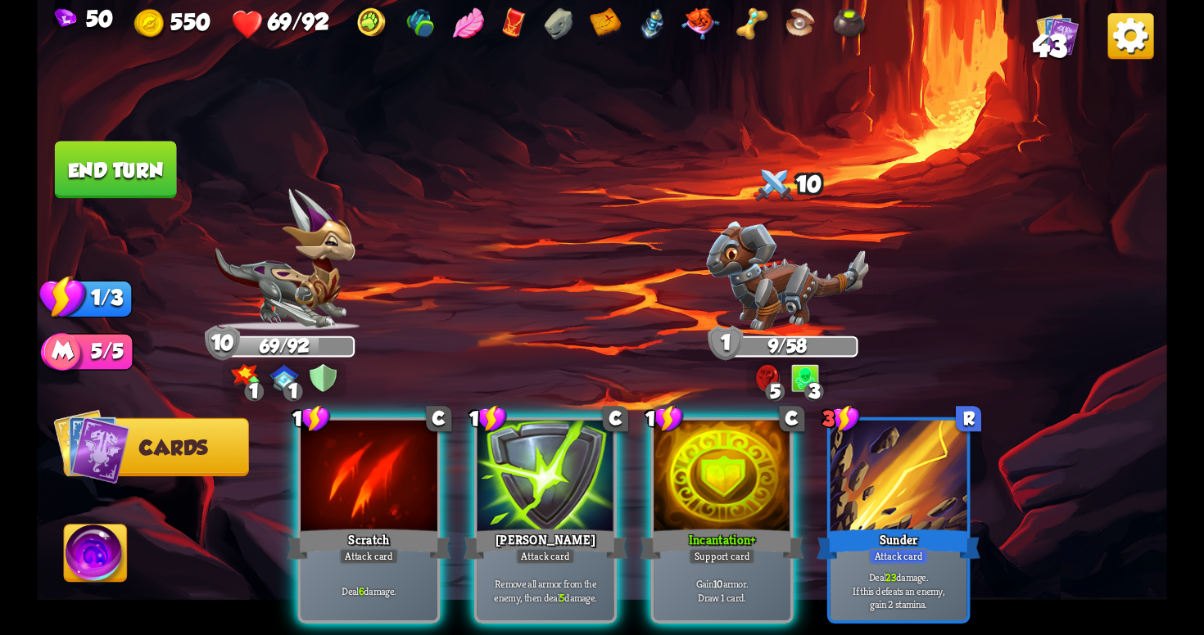
click at [1051, 38] on span "43" at bounding box center [1050, 46] width 34 height 34
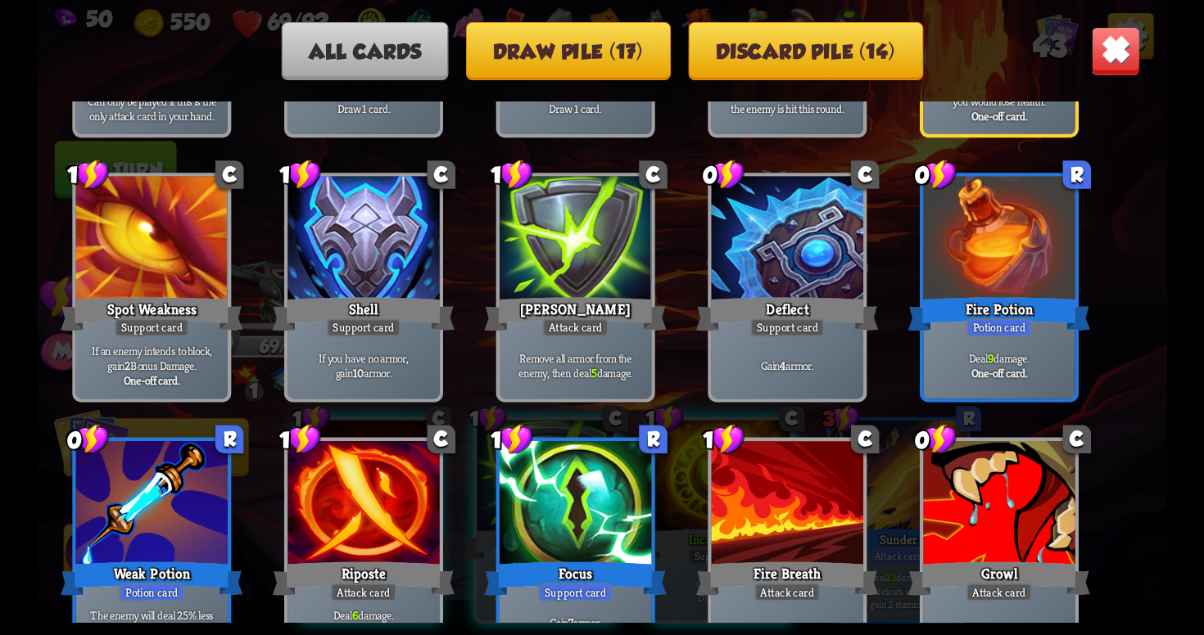
scroll to position [945, 0]
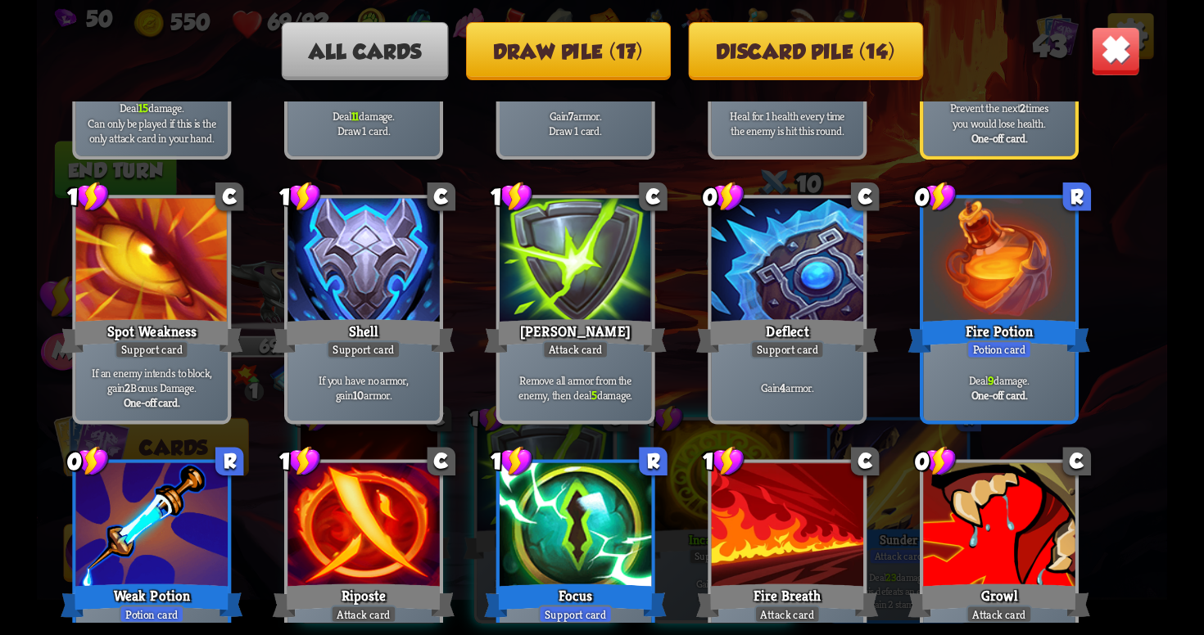
click at [1108, 55] on img at bounding box center [1115, 50] width 49 height 49
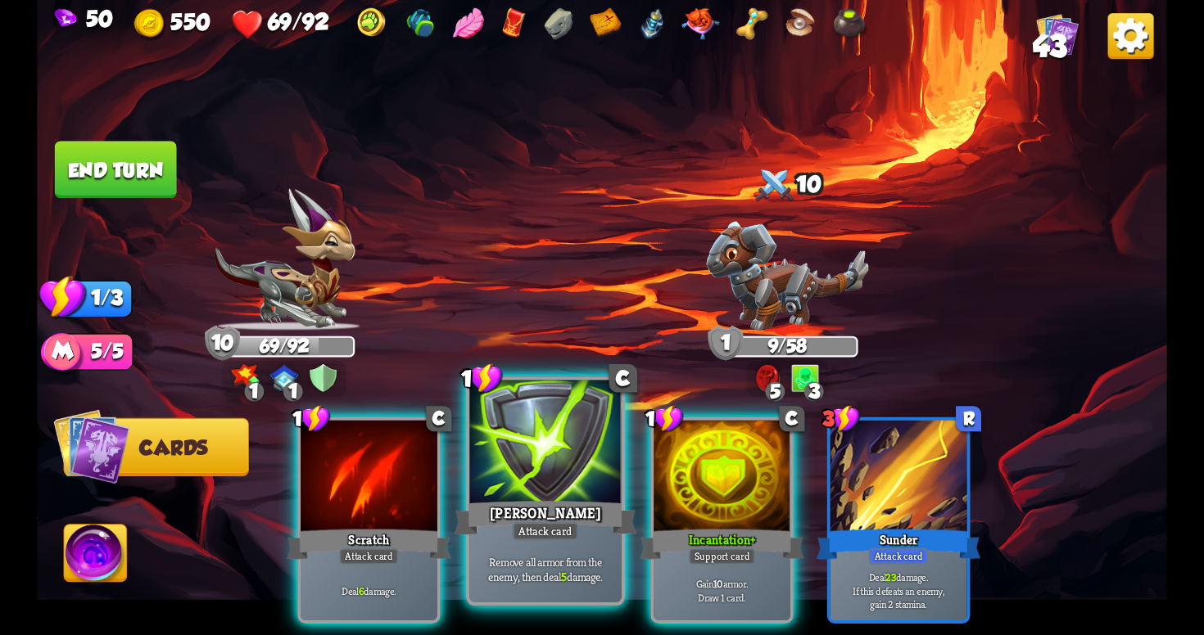
click at [594, 542] on div "Remove all armor from the enemy, then deal 5 damage." at bounding box center [544, 569] width 151 height 66
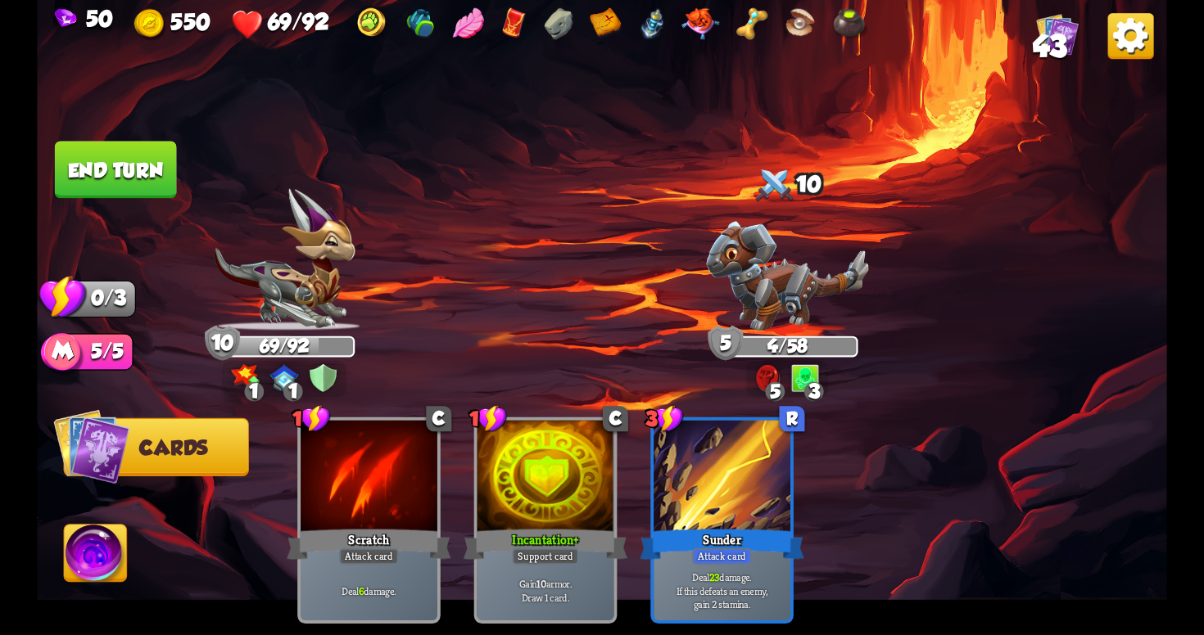
click at [148, 183] on button "End turn" at bounding box center [116, 169] width 122 height 57
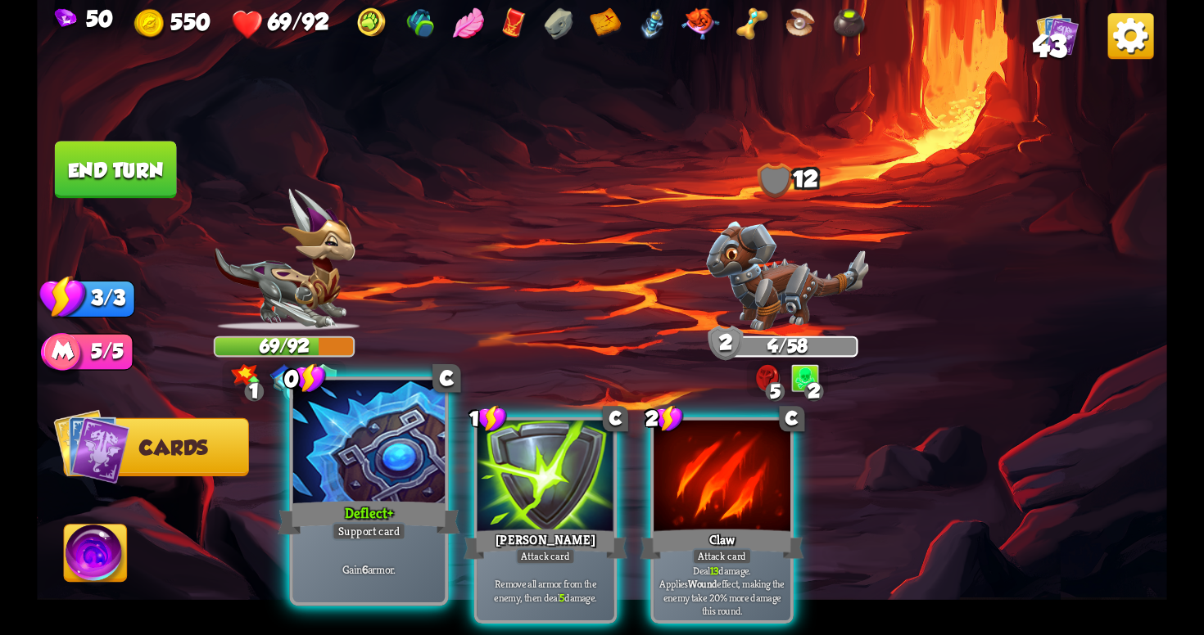
click at [411, 519] on div "Deflect+" at bounding box center [369, 518] width 182 height 41
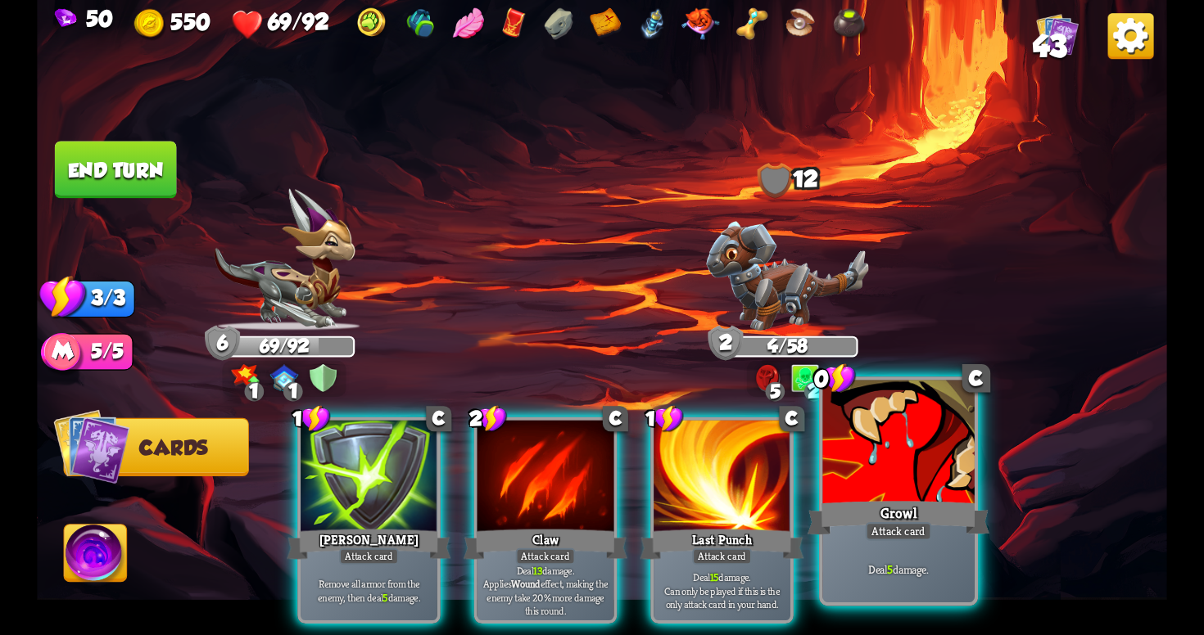
click at [857, 492] on div at bounding box center [897, 445] width 151 height 128
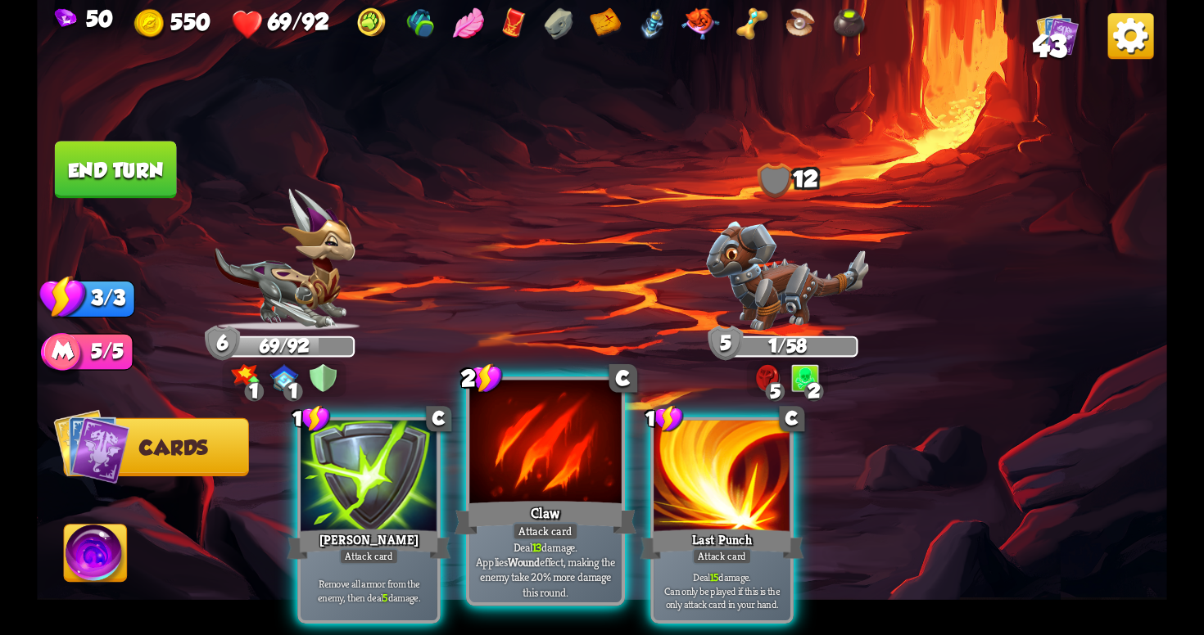
click at [567, 557] on p "Deal 13 damage. Applies Wound effect, making the enemy take 20% more damage thi…" at bounding box center [545, 570] width 144 height 60
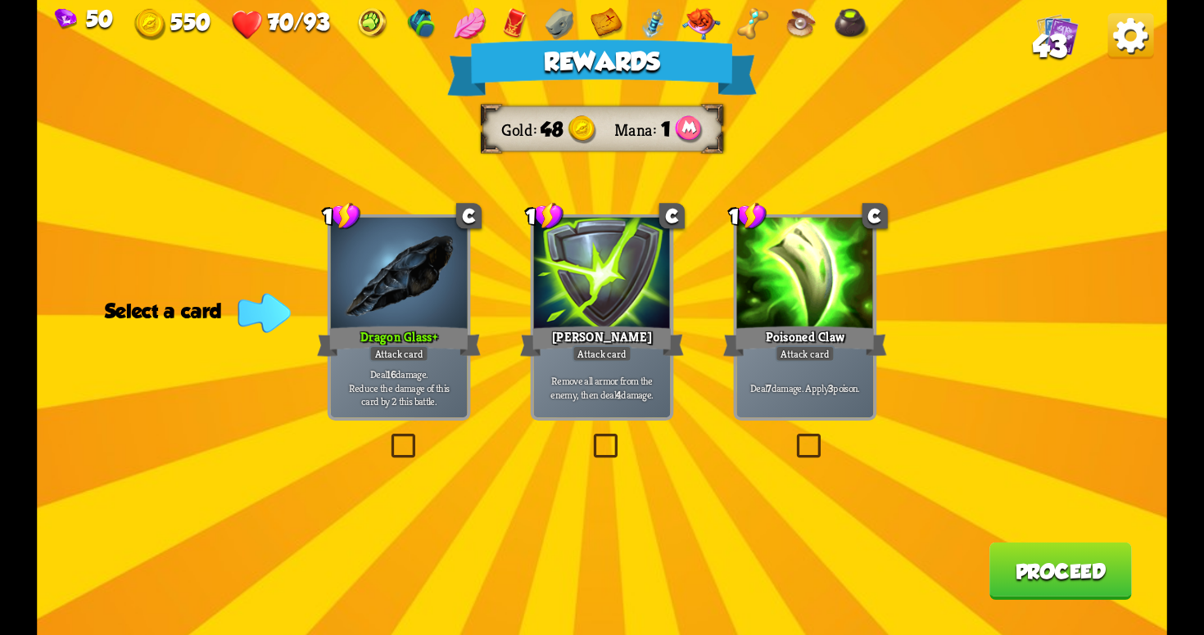
click at [387, 437] on label at bounding box center [387, 437] width 0 height 0
click at [0, 0] on input "checkbox" at bounding box center [0, 0] width 0 height 0
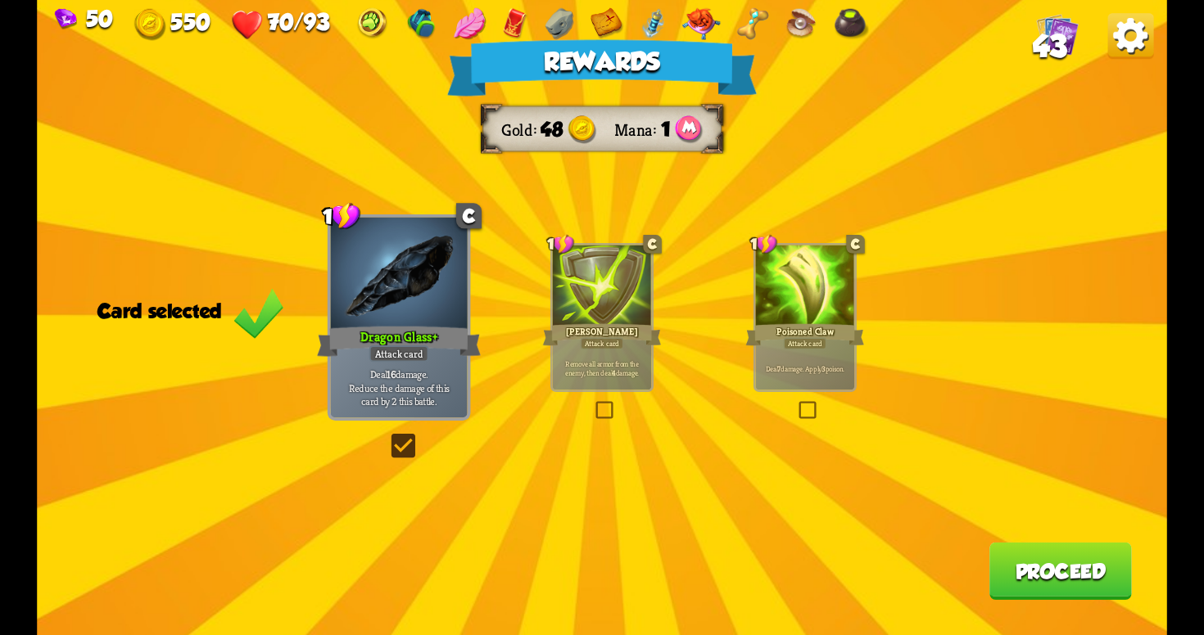
click at [1038, 563] on button "Proceed" at bounding box center [1060, 571] width 142 height 57
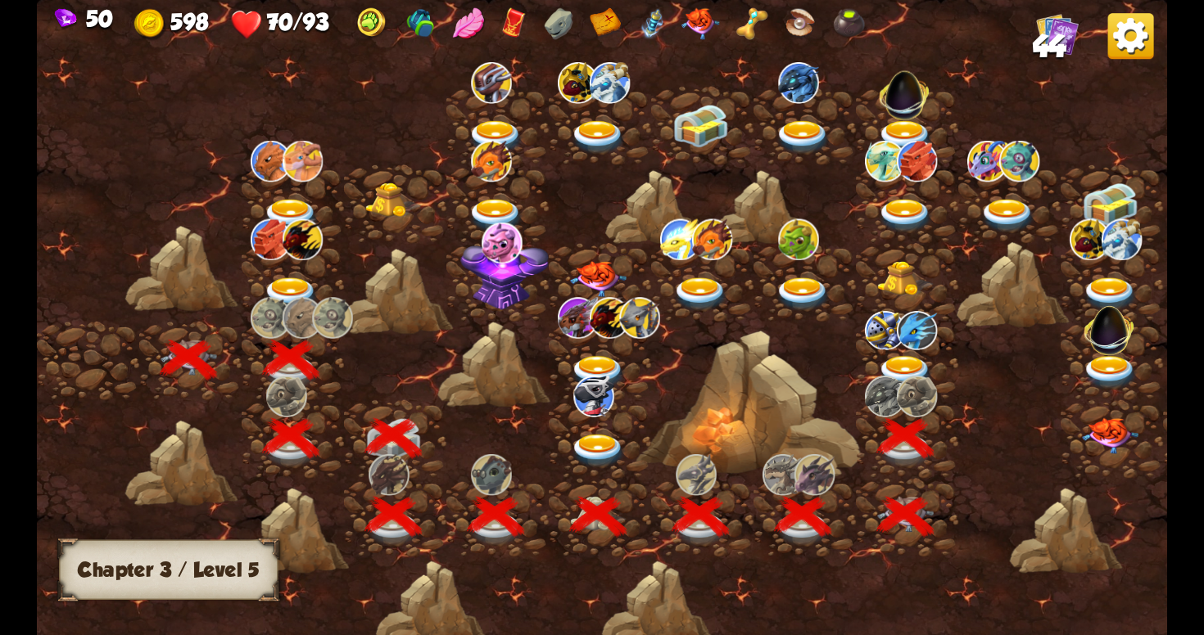
click at [911, 366] on img at bounding box center [905, 373] width 57 height 34
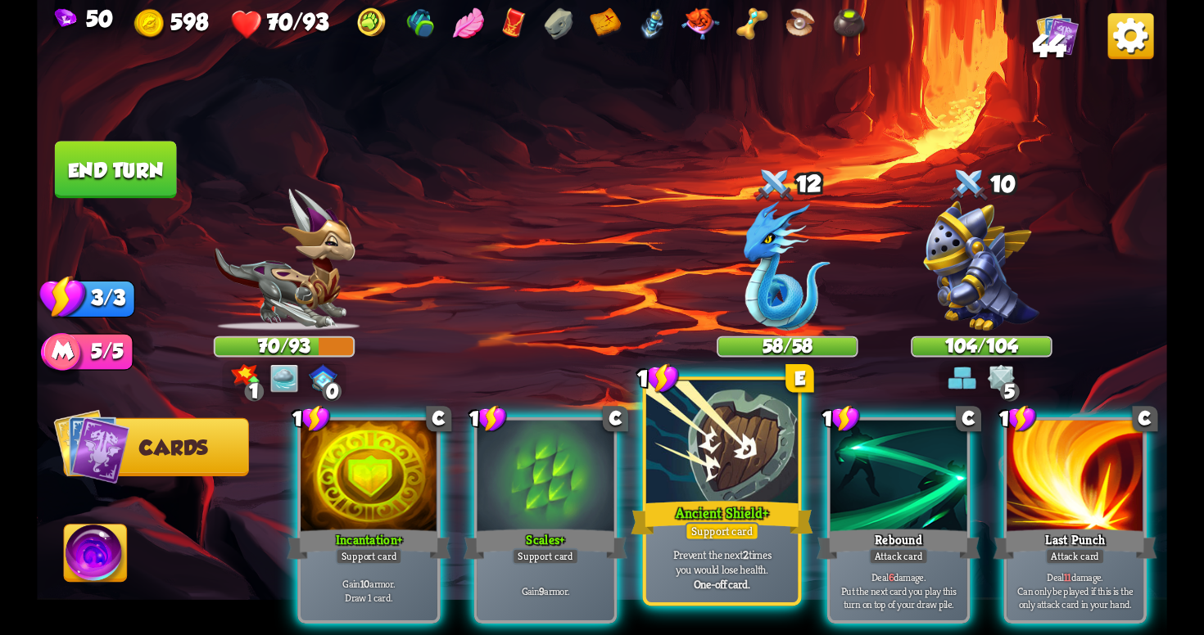
click at [724, 525] on div "Support card" at bounding box center [722, 531] width 75 height 19
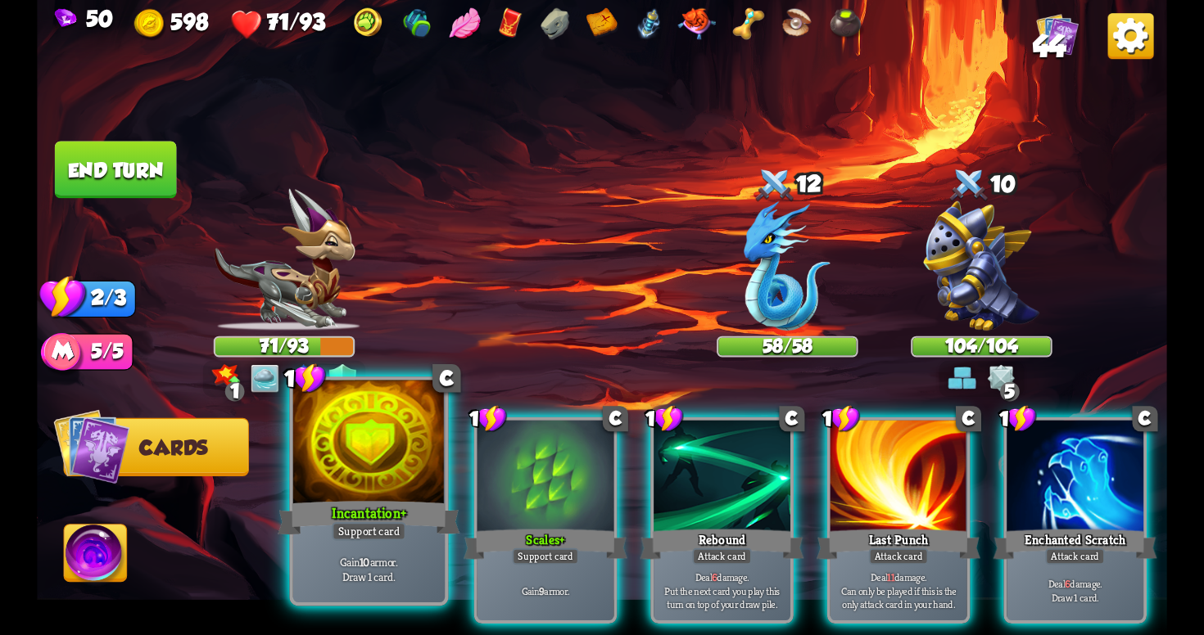
click at [382, 483] on div at bounding box center [368, 445] width 151 height 128
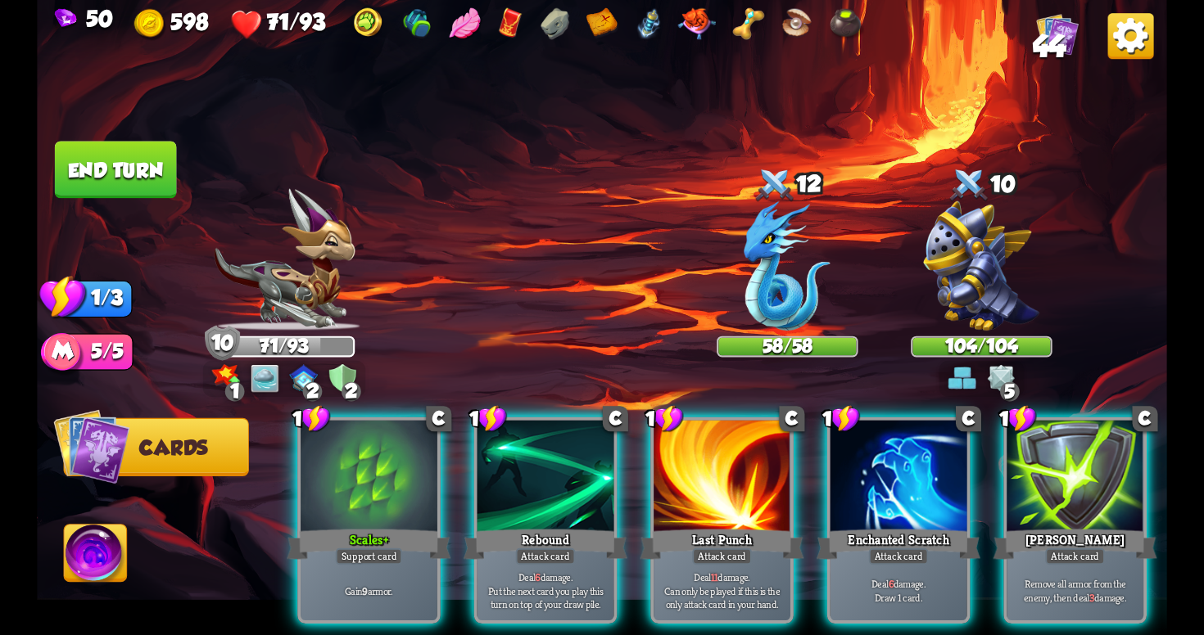
click at [382, 483] on div at bounding box center [369, 478] width 137 height 115
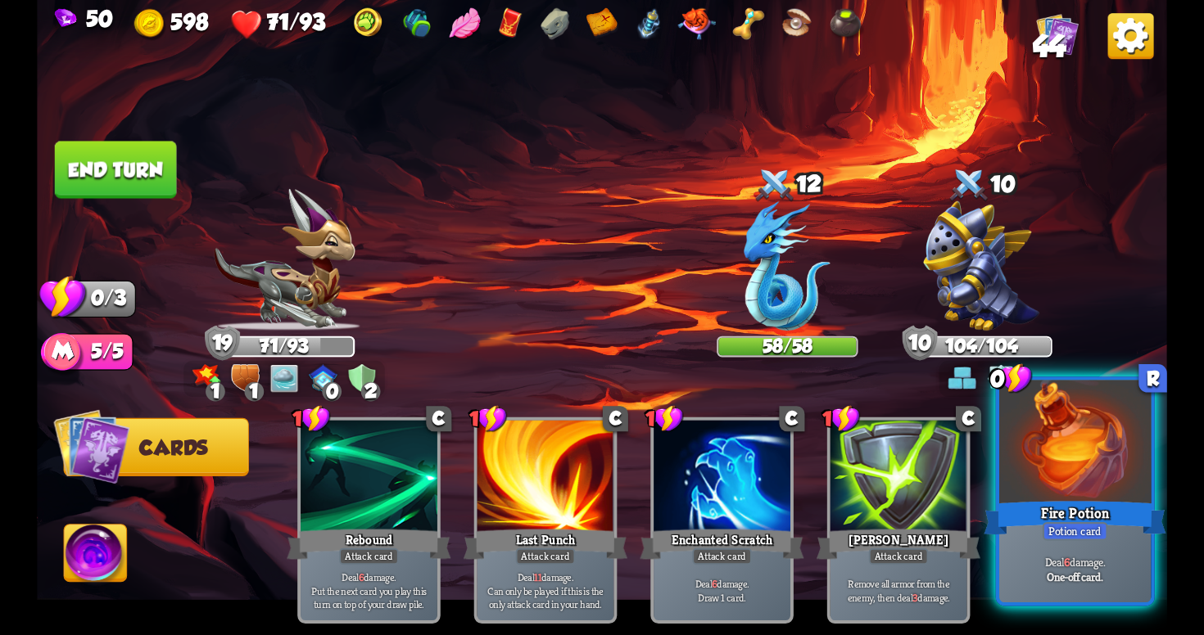
click at [1025, 500] on div "Fire Potion" at bounding box center [1074, 518] width 182 height 41
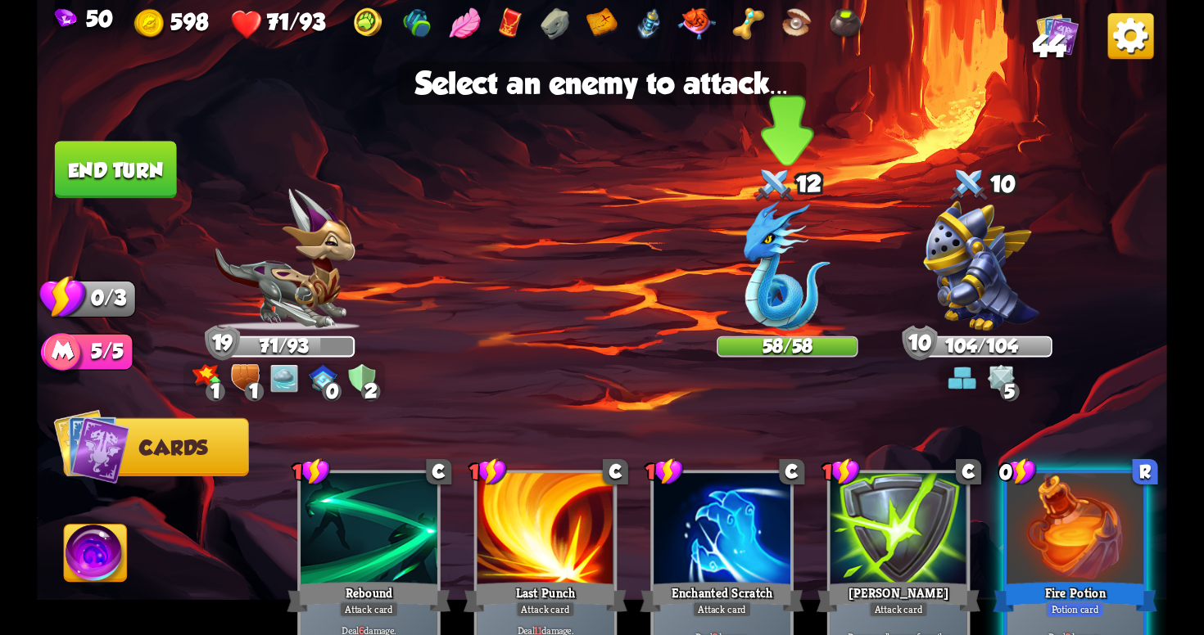
click at [796, 278] on img at bounding box center [787, 265] width 87 height 129
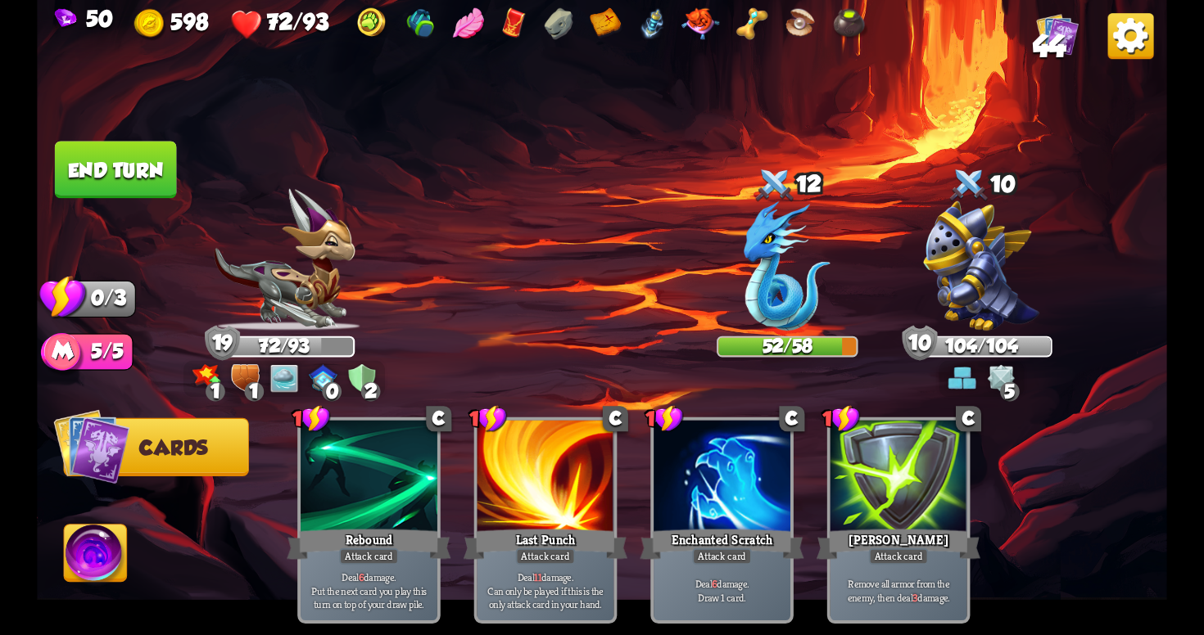
click at [113, 169] on button "End turn" at bounding box center [116, 169] width 122 height 57
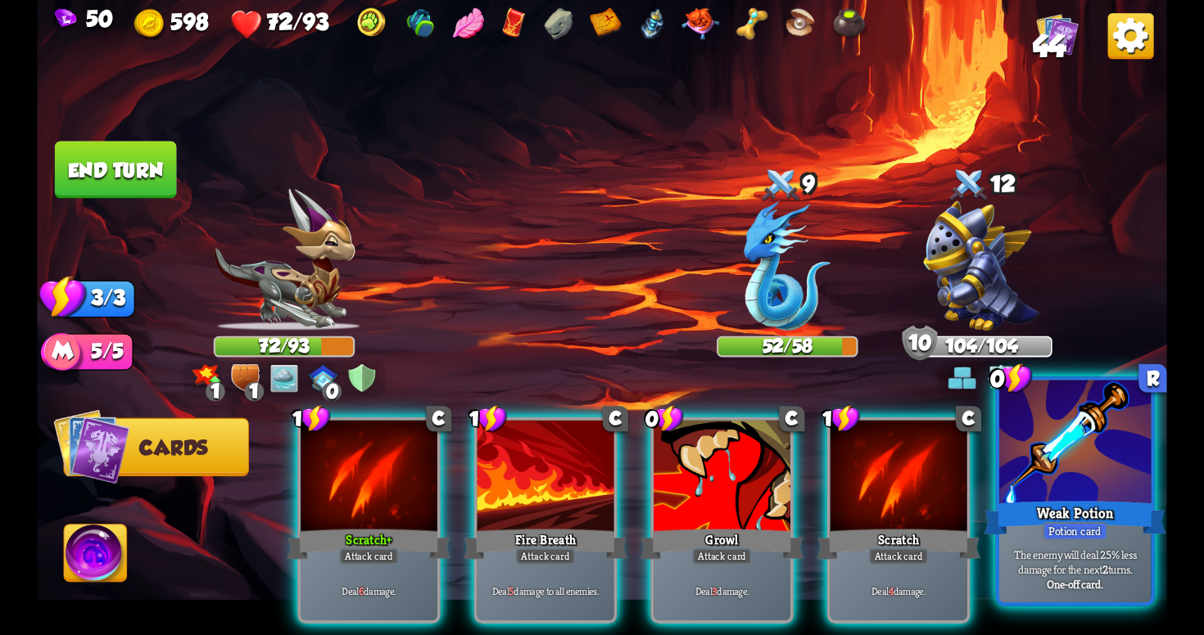
click at [1027, 497] on div at bounding box center [1074, 445] width 151 height 128
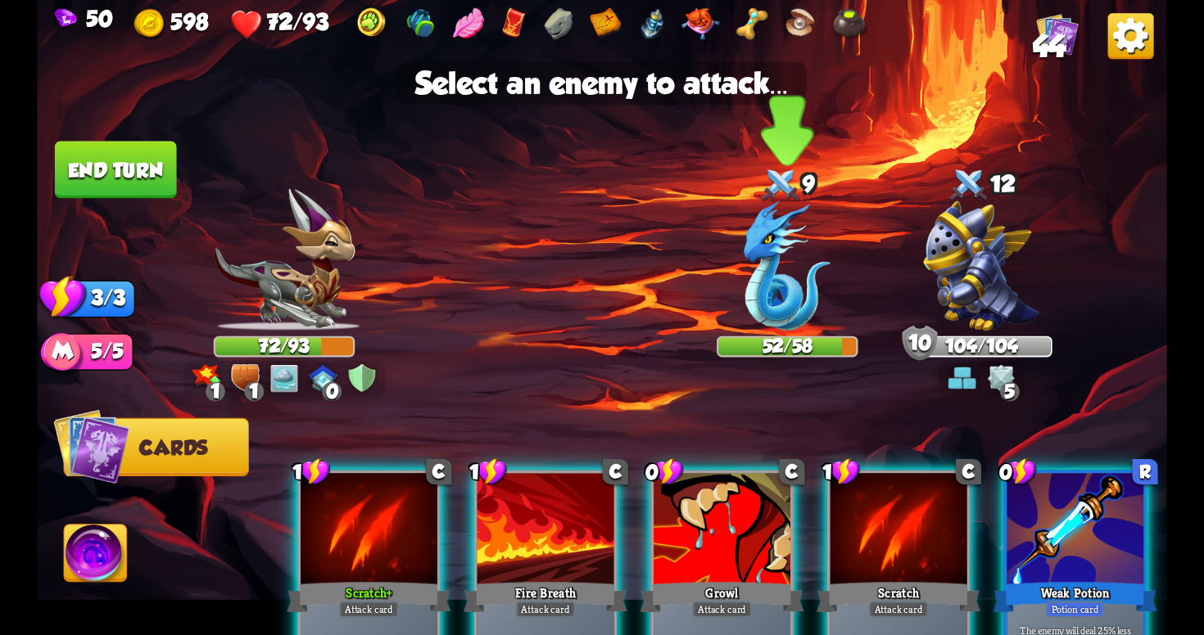
click at [778, 265] on img at bounding box center [787, 265] width 87 height 129
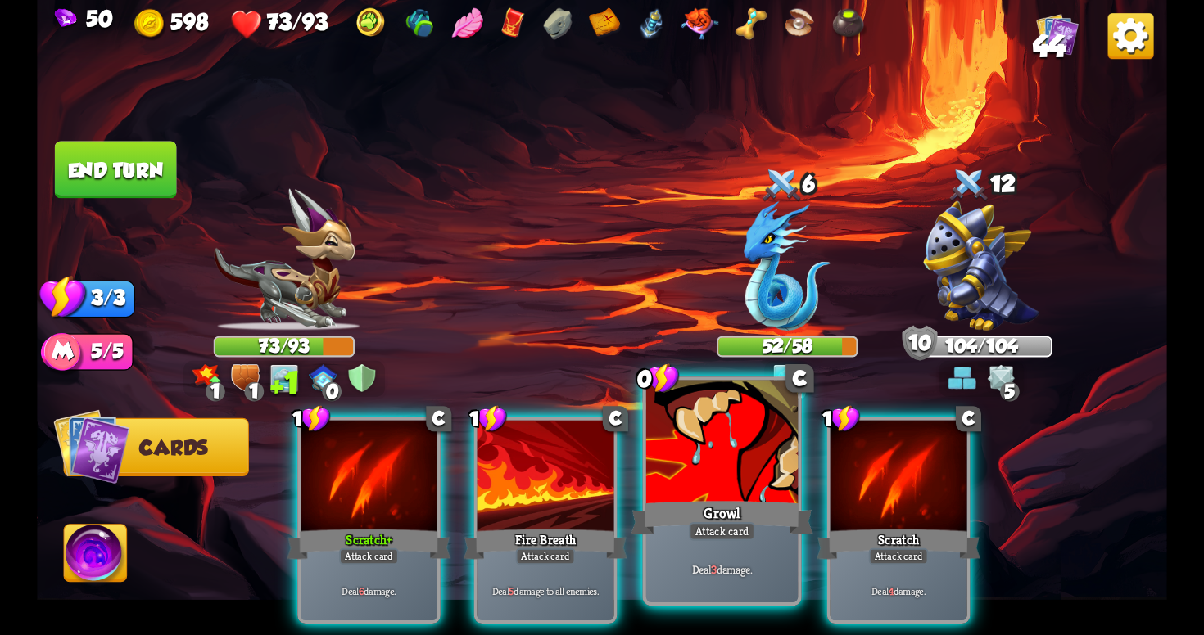
click at [750, 512] on div "Growl" at bounding box center [722, 518] width 182 height 41
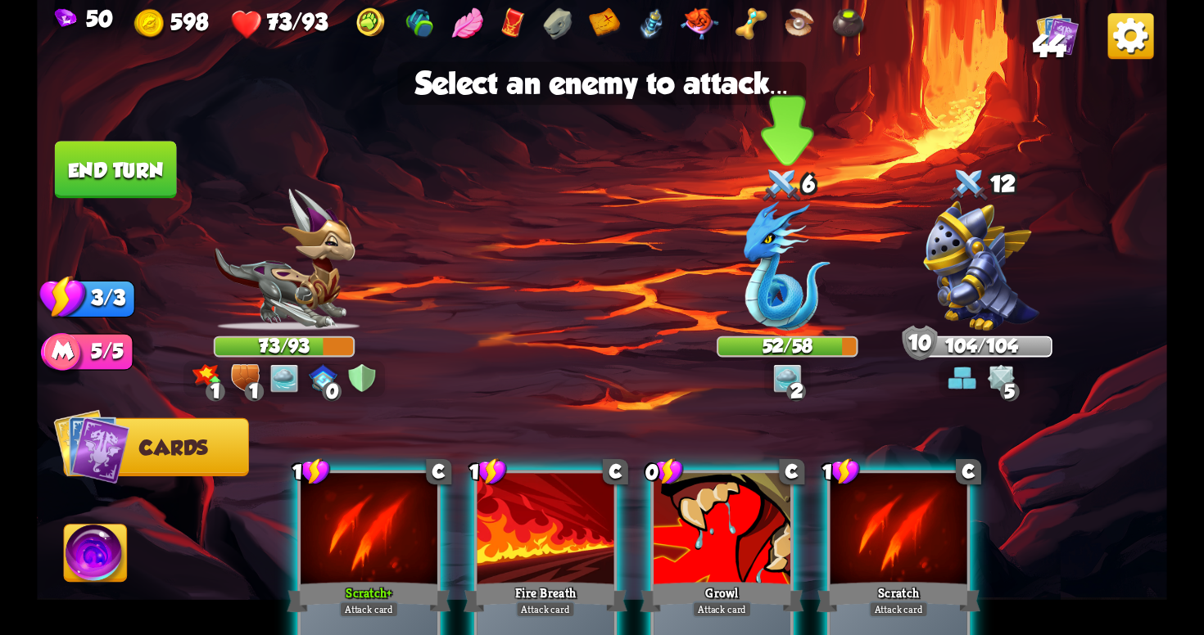
click at [786, 281] on img at bounding box center [787, 265] width 87 height 129
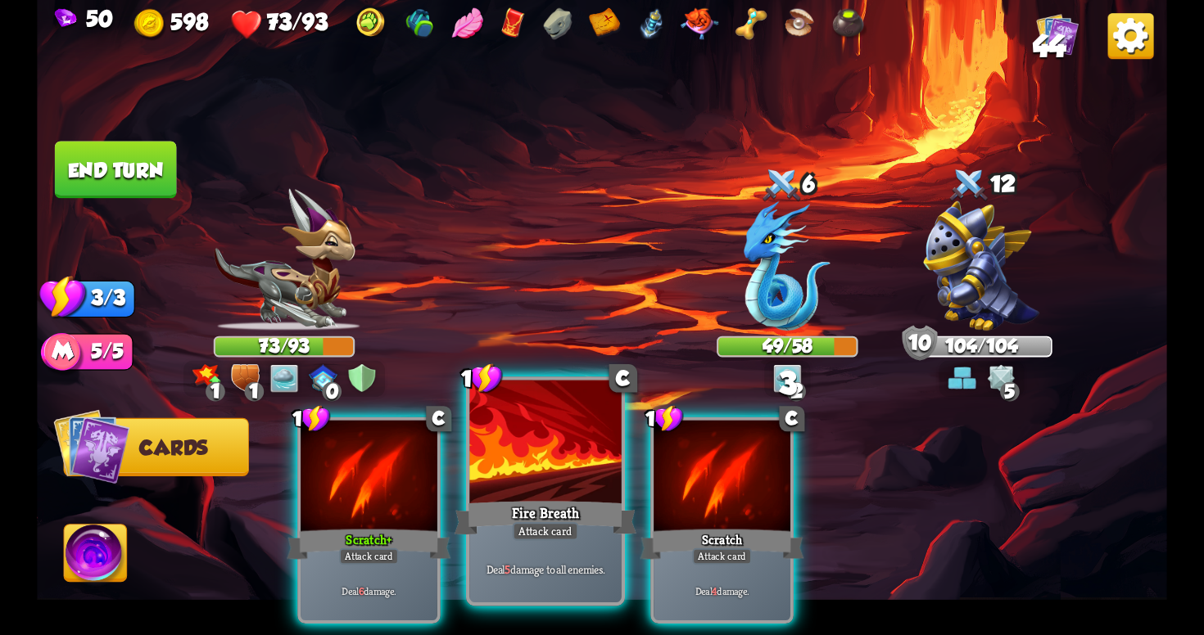
click at [552, 500] on div "Fire Breath" at bounding box center [545, 518] width 182 height 41
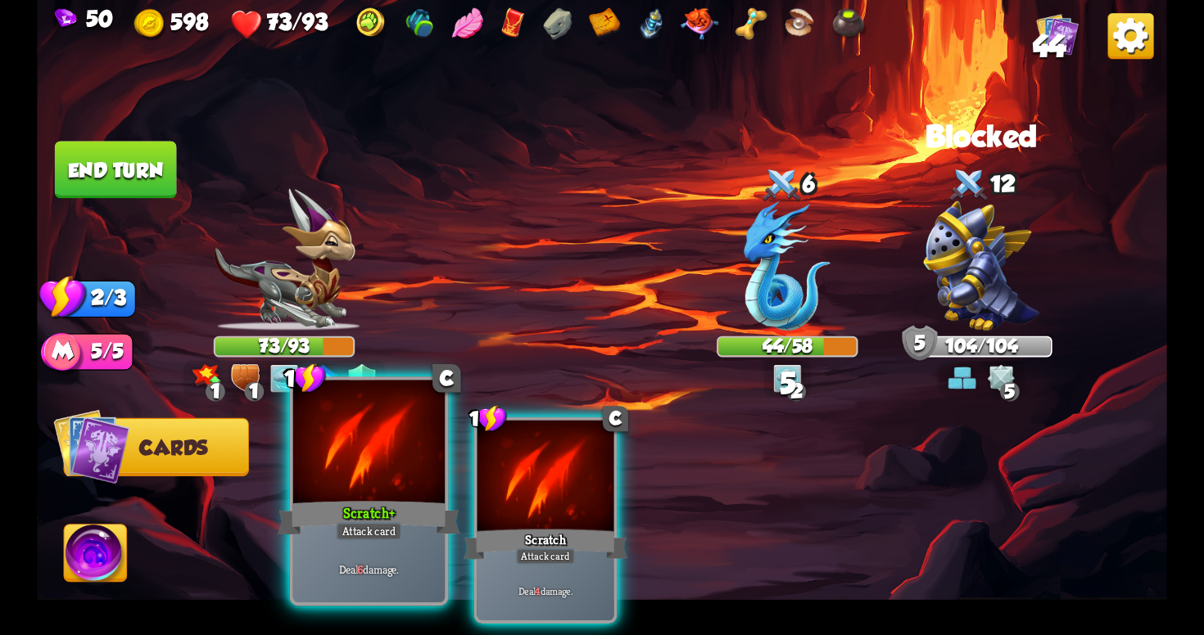
click at [326, 542] on div "Deal 6 damage." at bounding box center [368, 569] width 151 height 66
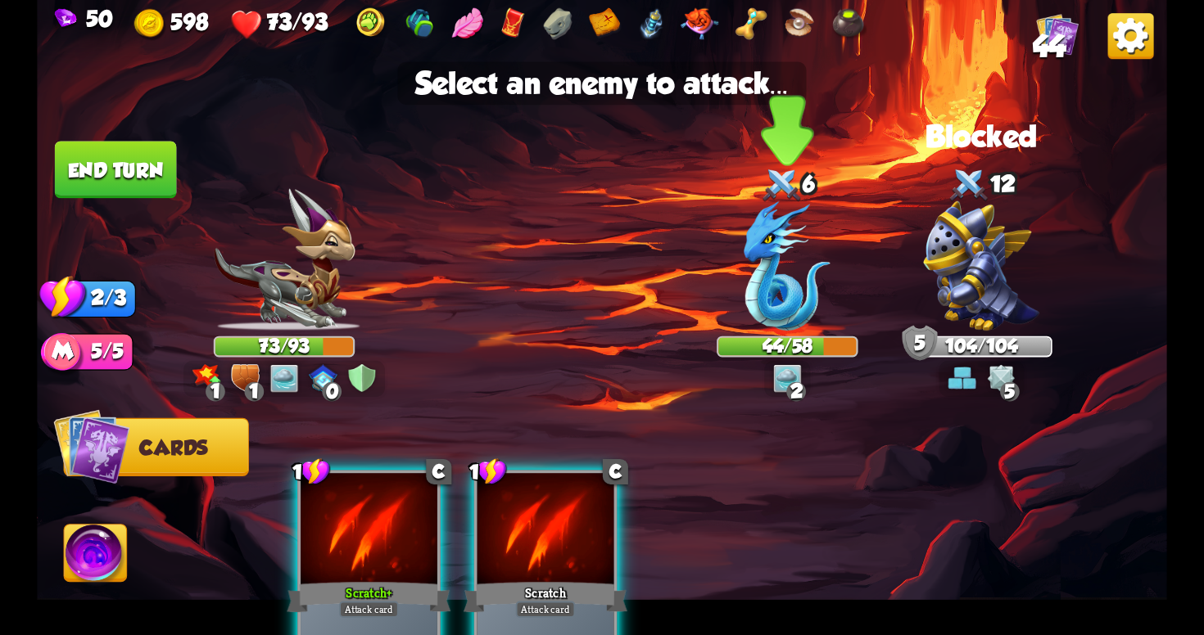
click at [779, 280] on img at bounding box center [787, 265] width 87 height 129
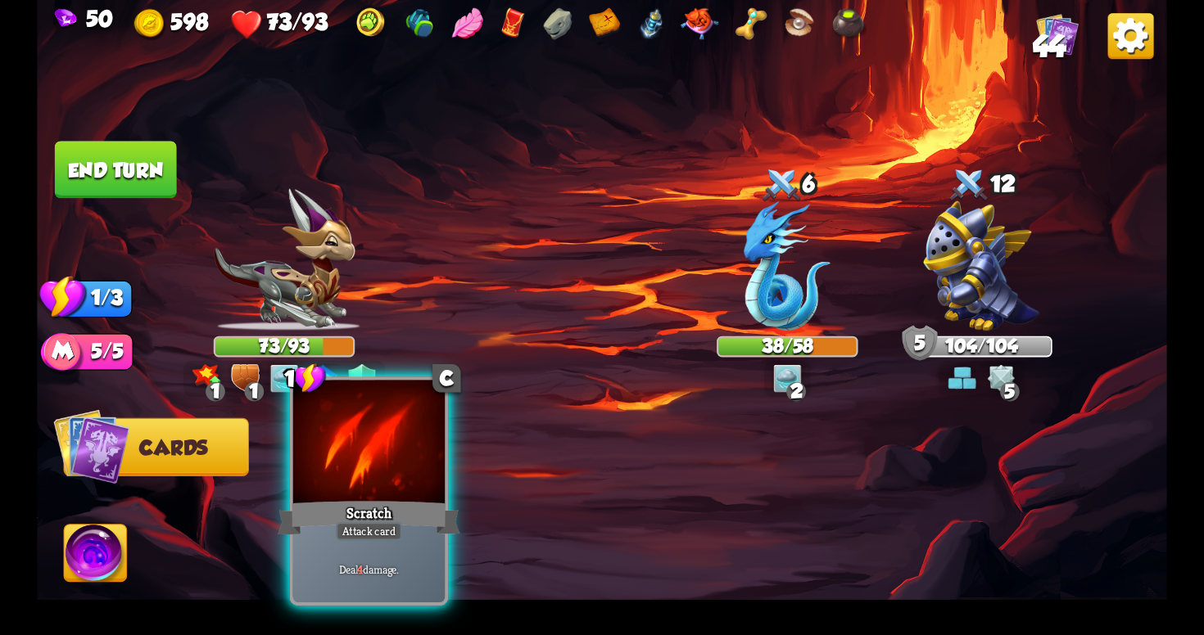
click at [364, 500] on div "Scratch" at bounding box center [369, 518] width 182 height 41
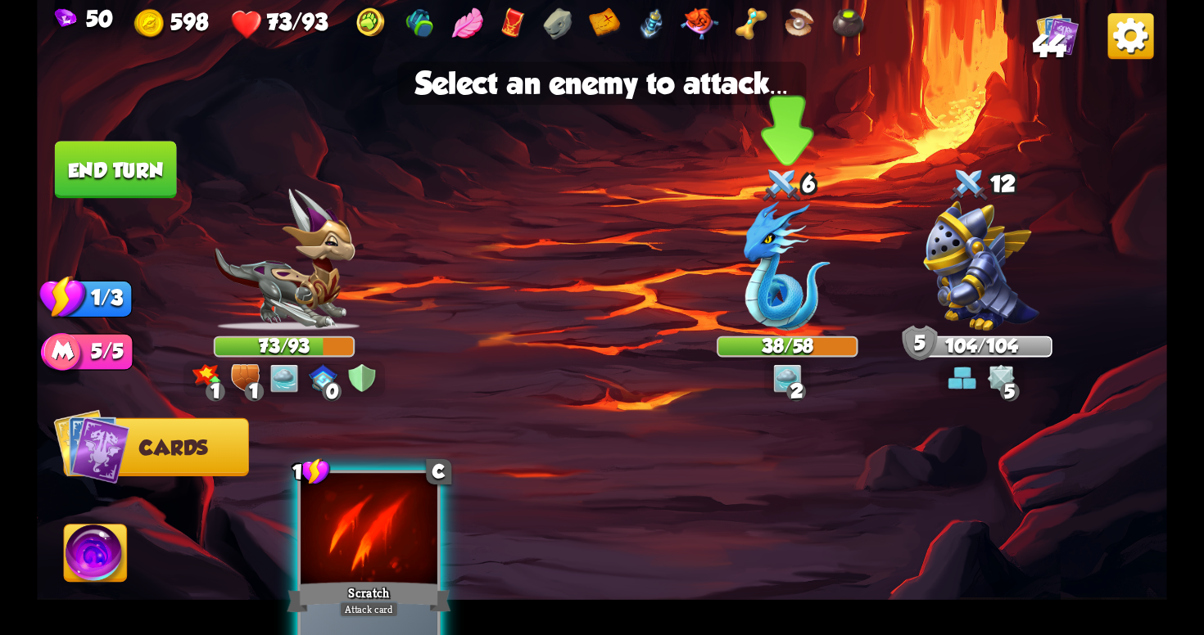
click at [795, 295] on img at bounding box center [787, 265] width 87 height 129
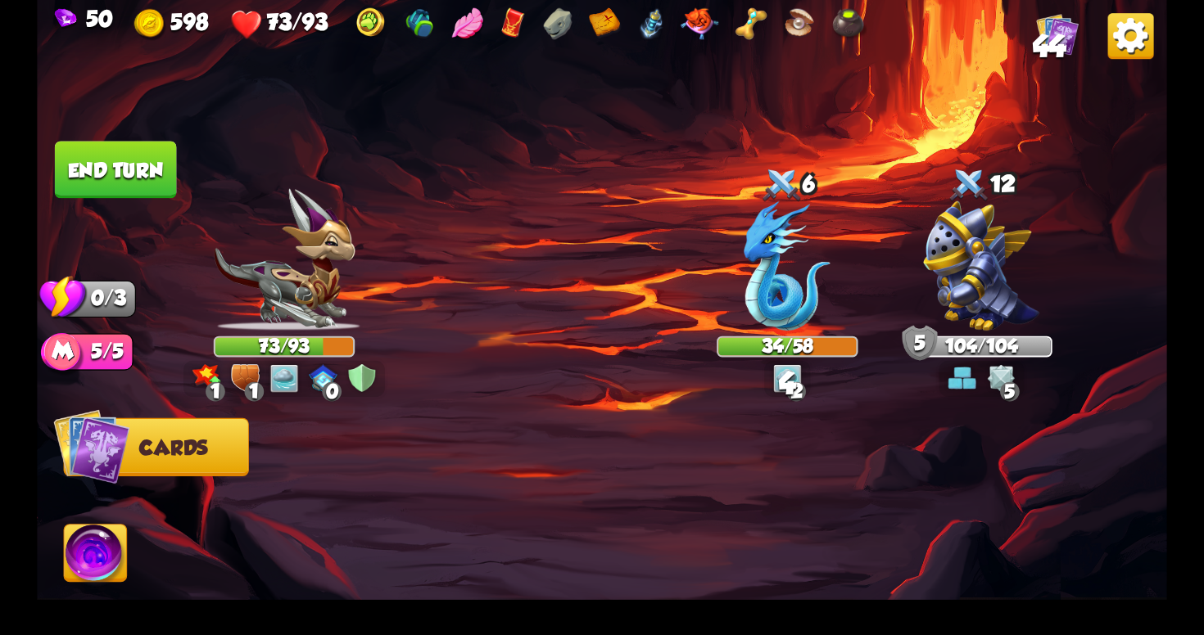
click at [133, 169] on button "End turn" at bounding box center [116, 169] width 122 height 57
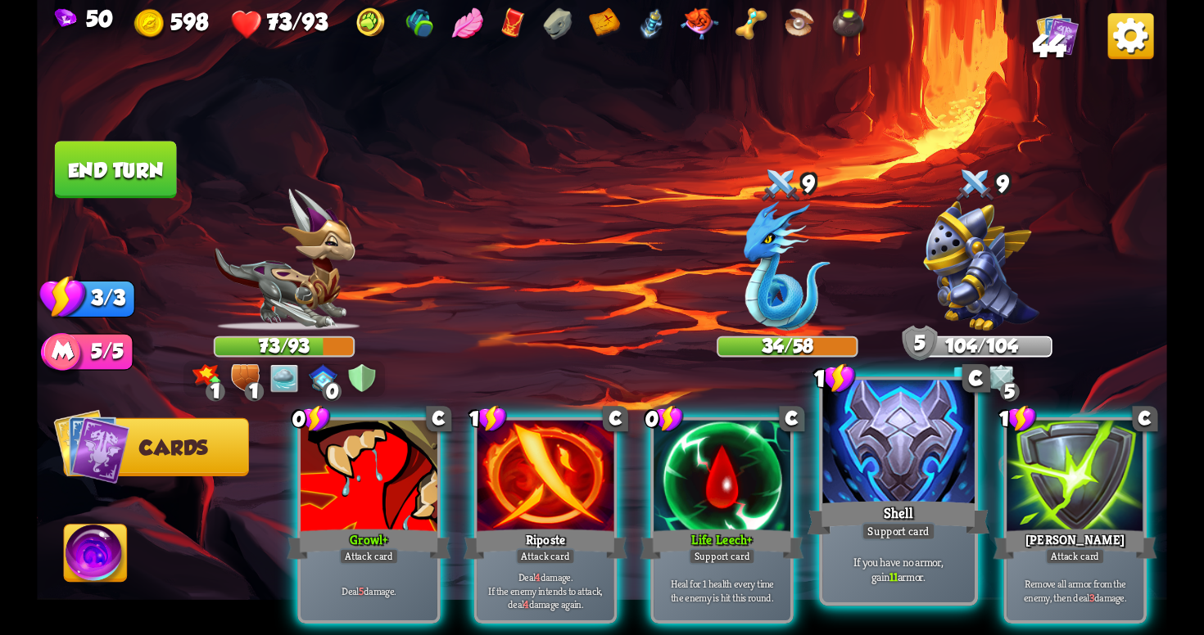
click at [925, 539] on div "Support card" at bounding box center [898, 531] width 75 height 19
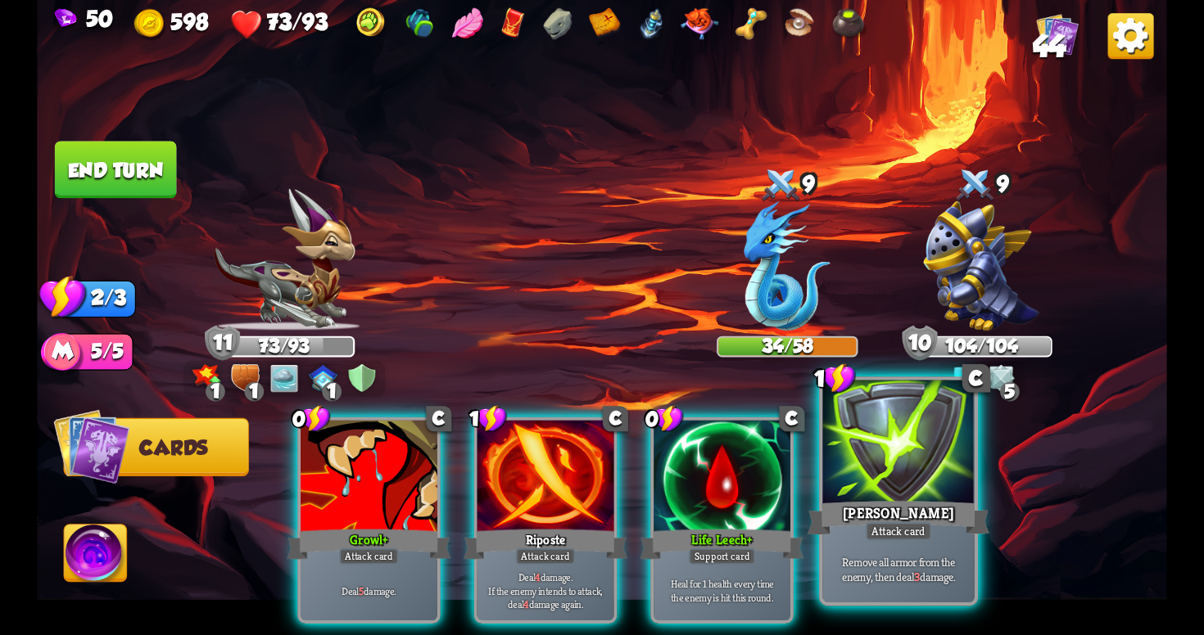
click at [923, 527] on div "Attack card" at bounding box center [899, 531] width 66 height 19
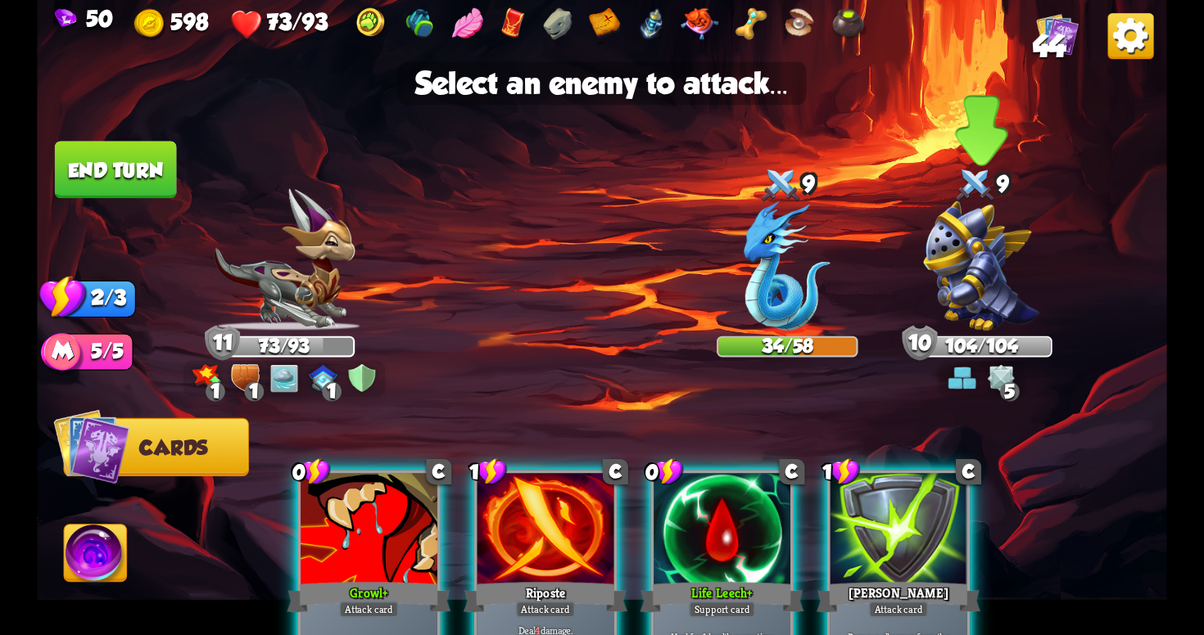
click at [978, 293] on img at bounding box center [982, 265] width 116 height 129
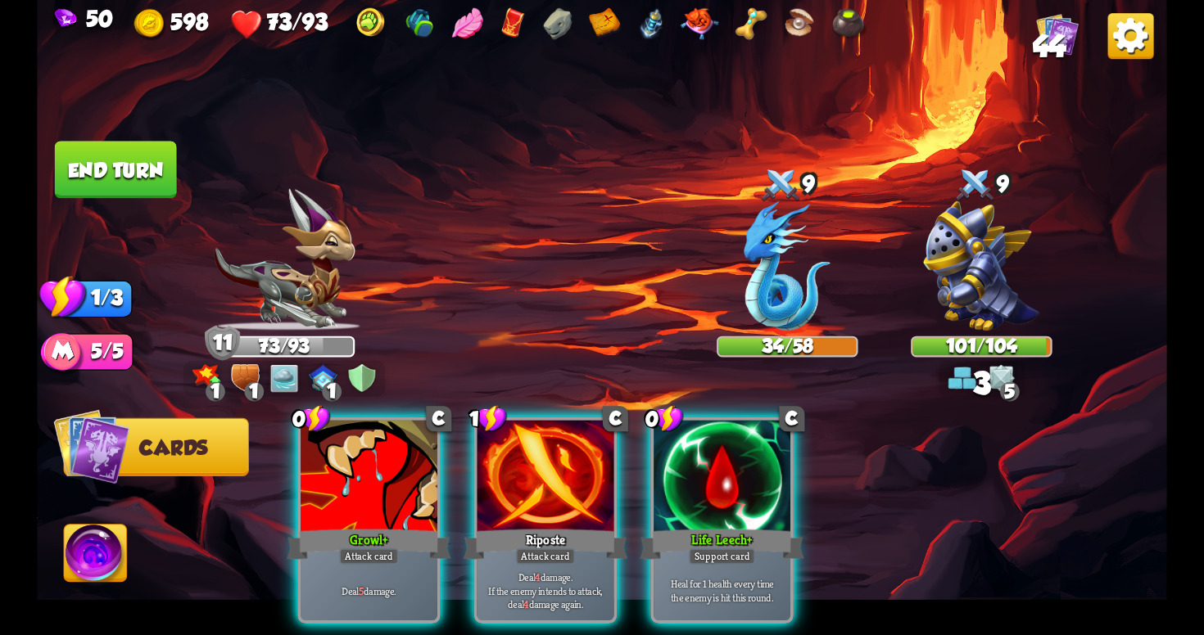
click at [984, 357] on div "101/104" at bounding box center [981, 347] width 141 height 21
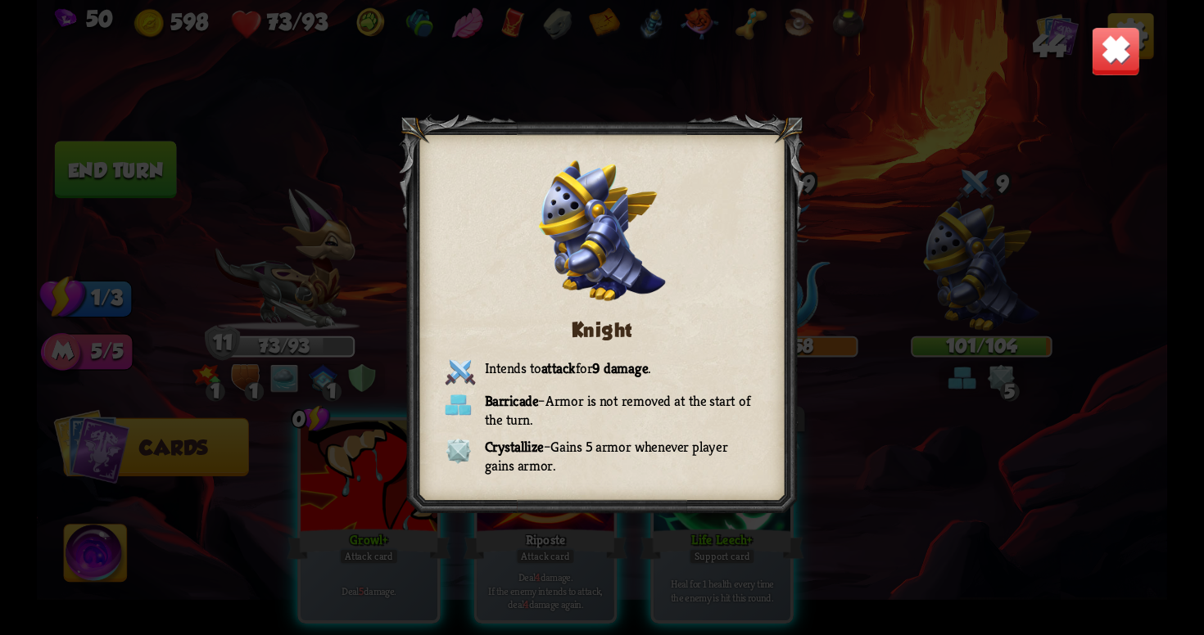
click at [1101, 62] on img at bounding box center [1115, 50] width 49 height 49
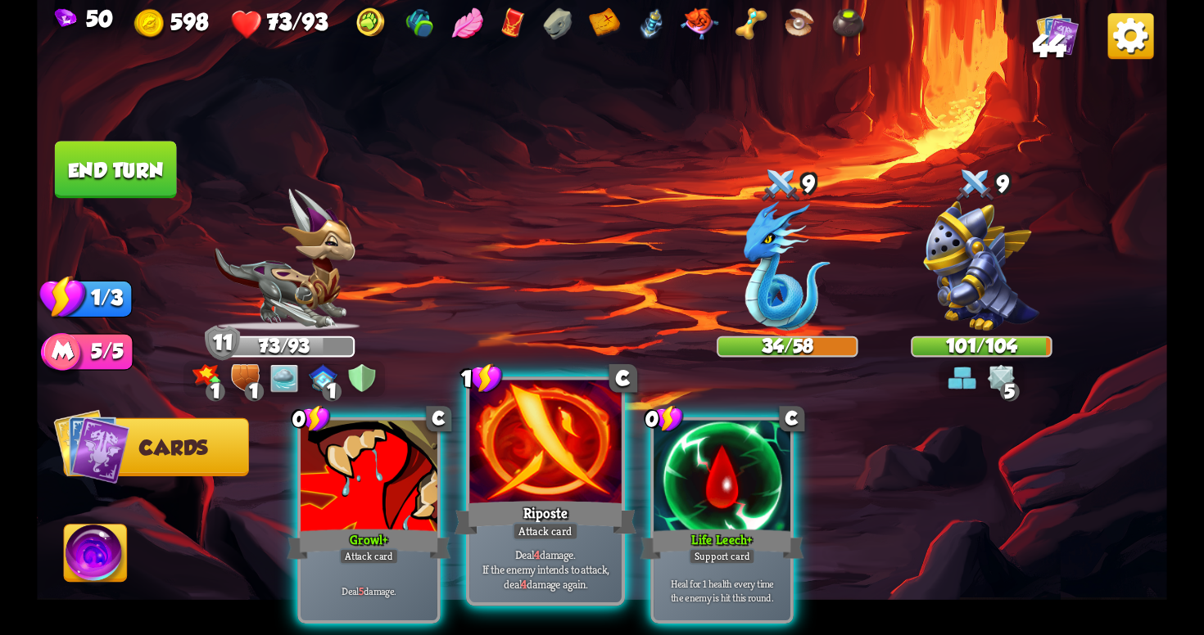
click at [585, 558] on p "Deal 4 damage. If the enemy intends to attack, deal 4 damage again." at bounding box center [545, 569] width 144 height 45
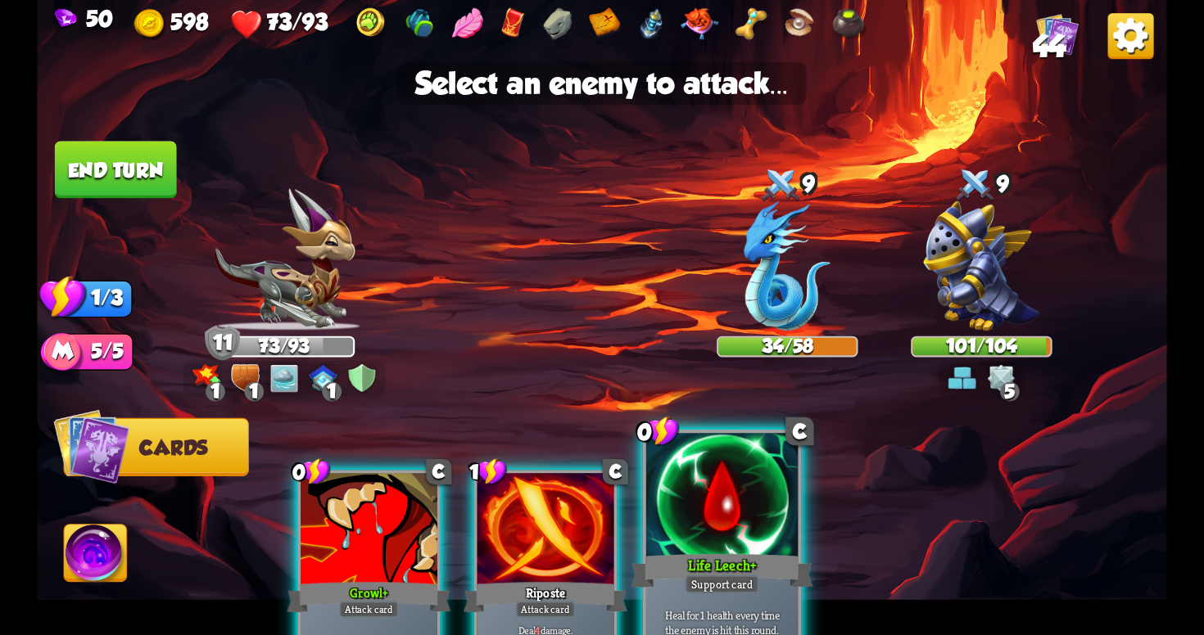
click at [724, 570] on div "Life Leech+" at bounding box center [722, 571] width 182 height 41
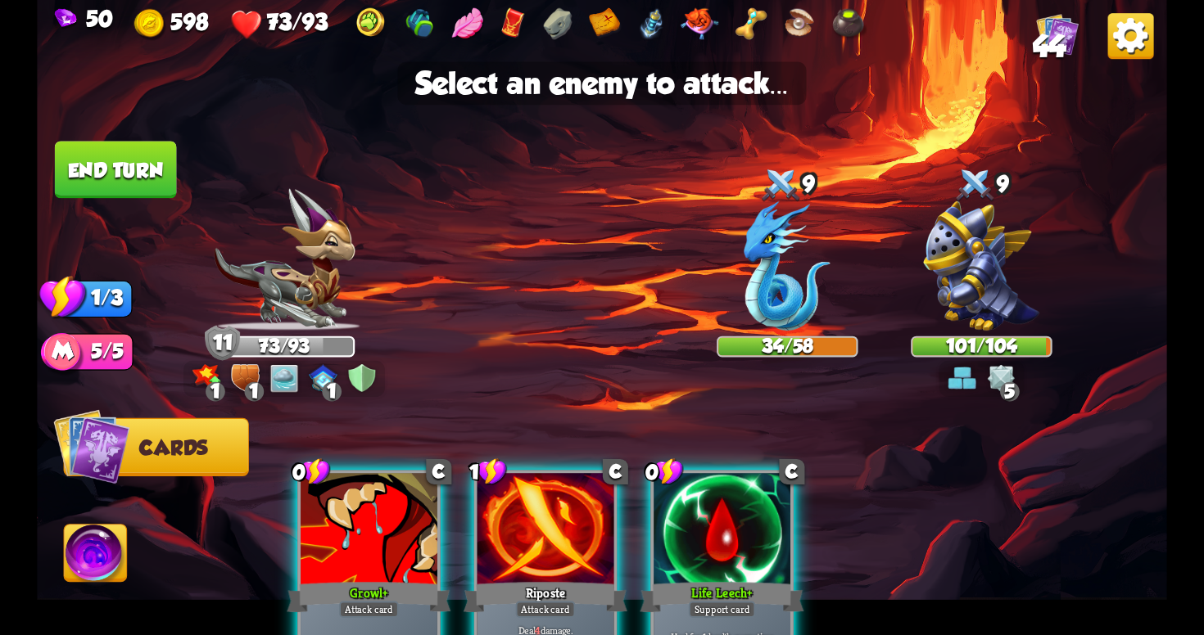
click at [724, 570] on div at bounding box center [721, 530] width 137 height 115
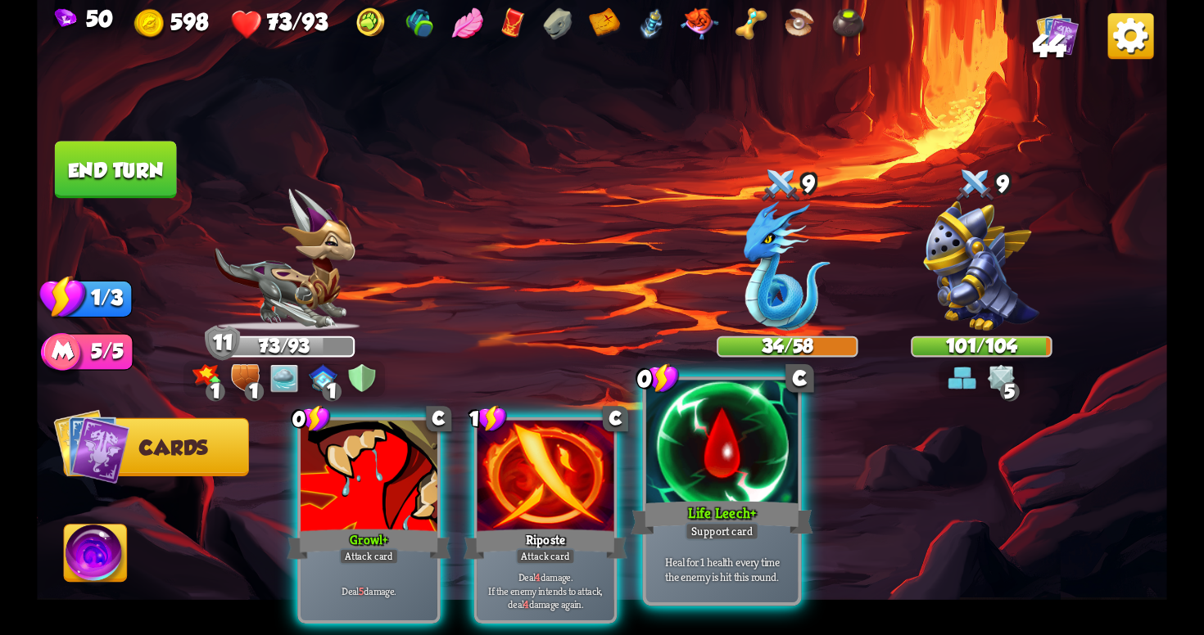
click at [738, 492] on div at bounding box center [721, 445] width 151 height 128
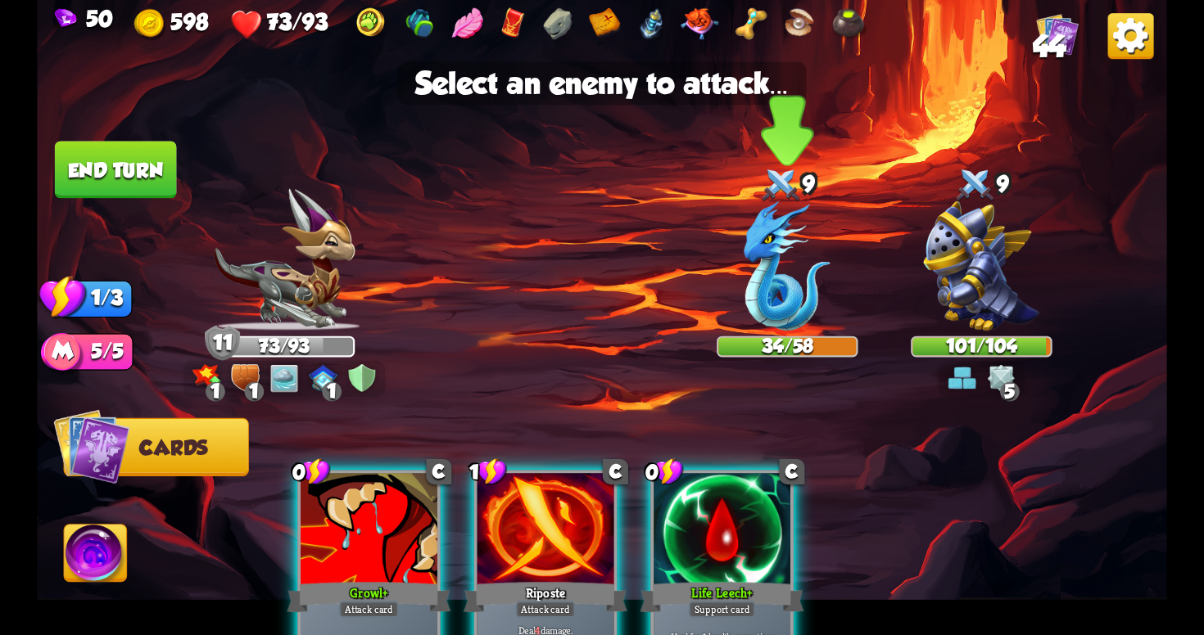
click at [793, 271] on img at bounding box center [787, 265] width 87 height 129
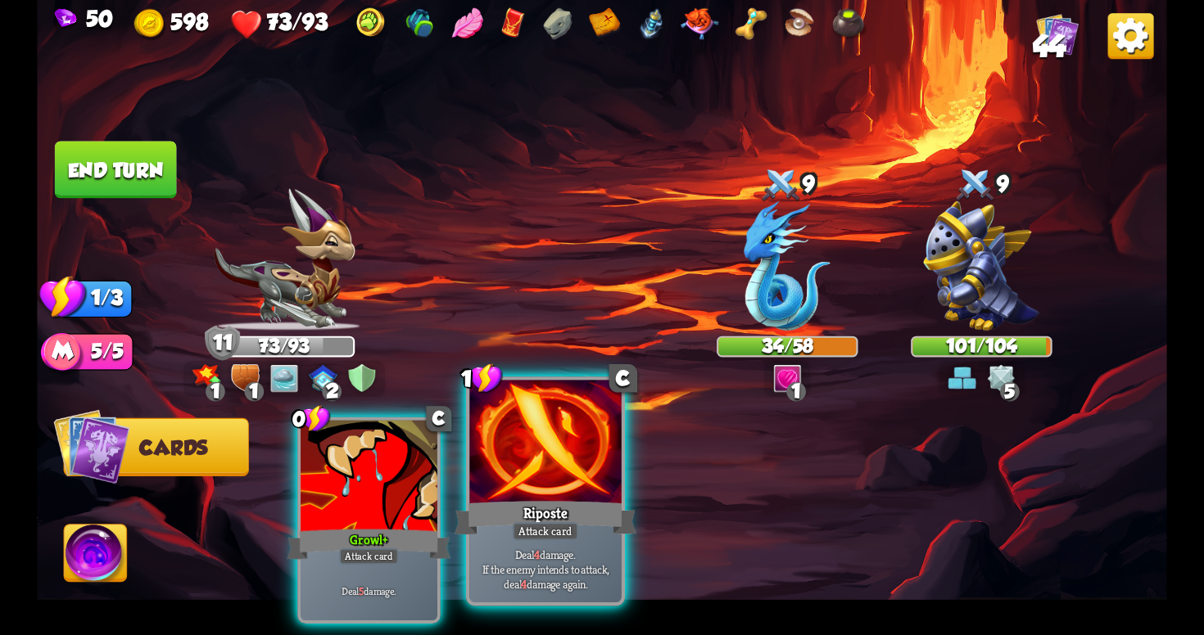
click at [532, 463] on div at bounding box center [544, 445] width 151 height 128
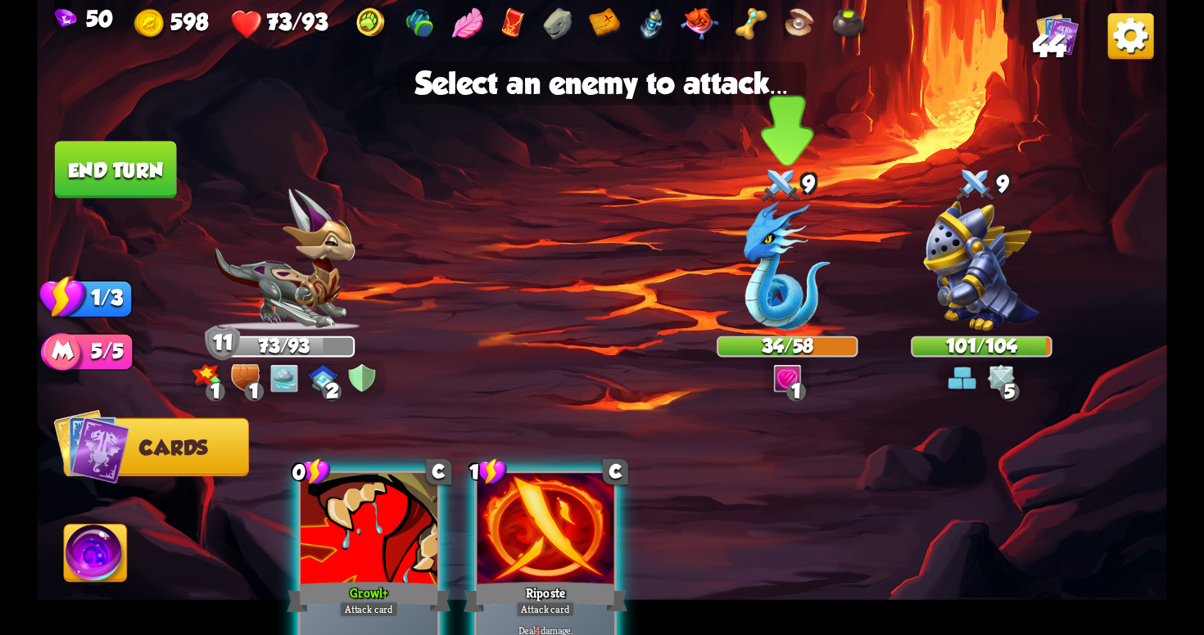
click at [755, 301] on img at bounding box center [787, 265] width 87 height 129
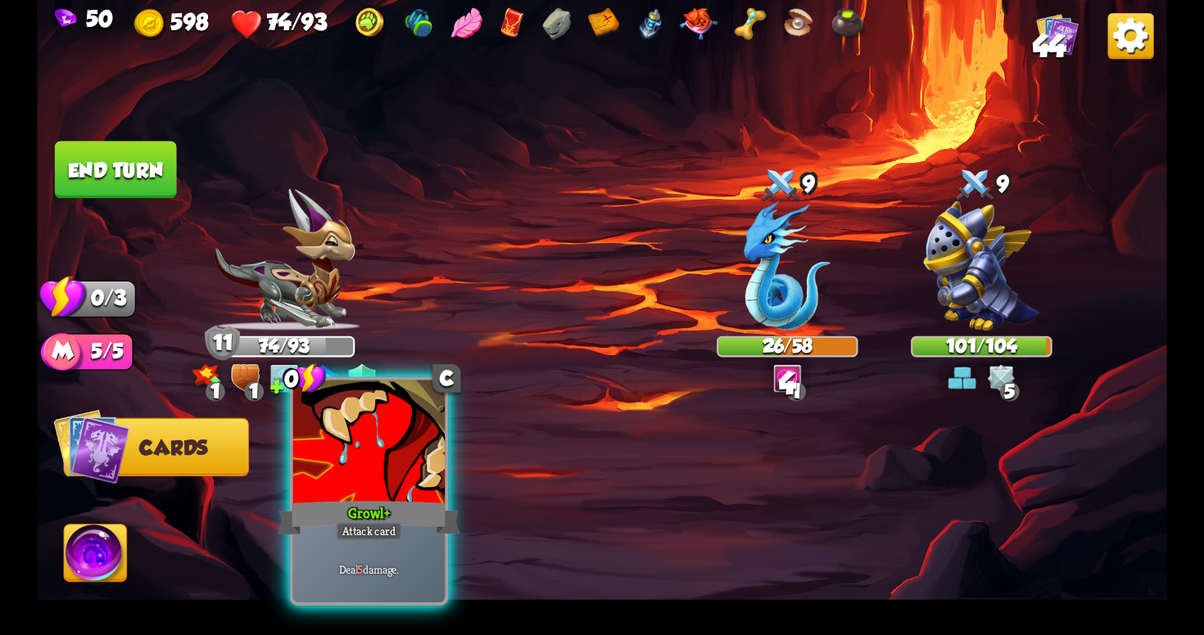
click at [399, 487] on div at bounding box center [368, 445] width 151 height 128
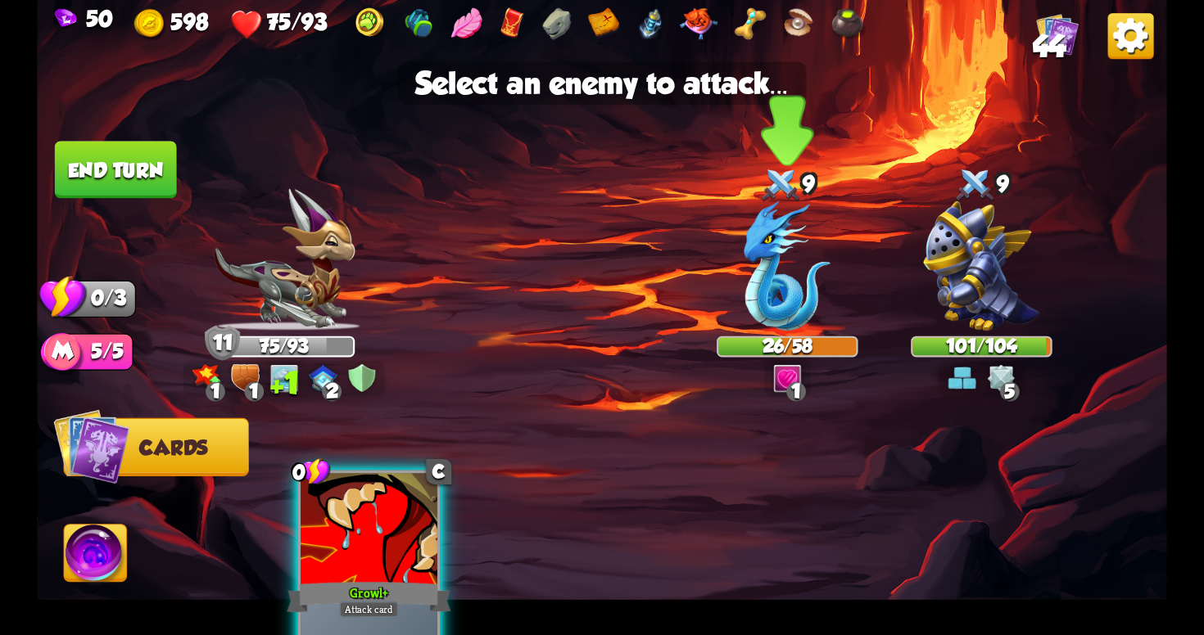
click at [787, 275] on img at bounding box center [787, 265] width 87 height 129
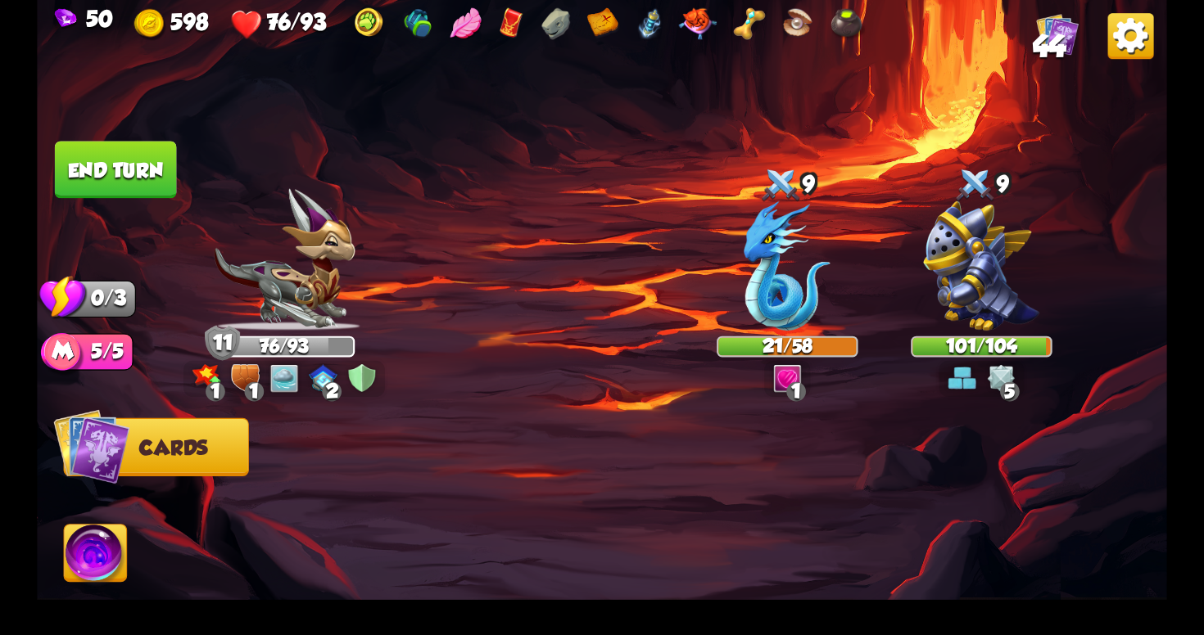
click at [124, 158] on button "End turn" at bounding box center [116, 169] width 122 height 57
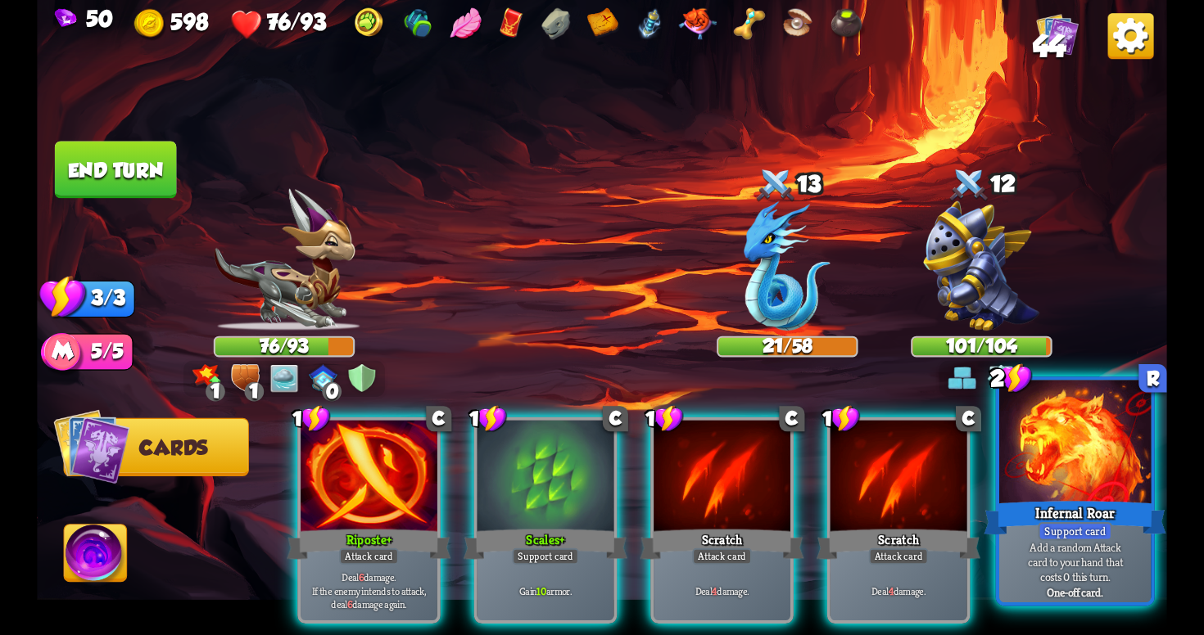
click at [1062, 556] on p "Add a random Attack card to your hand that costs 0 this turn." at bounding box center [1075, 562] width 144 height 45
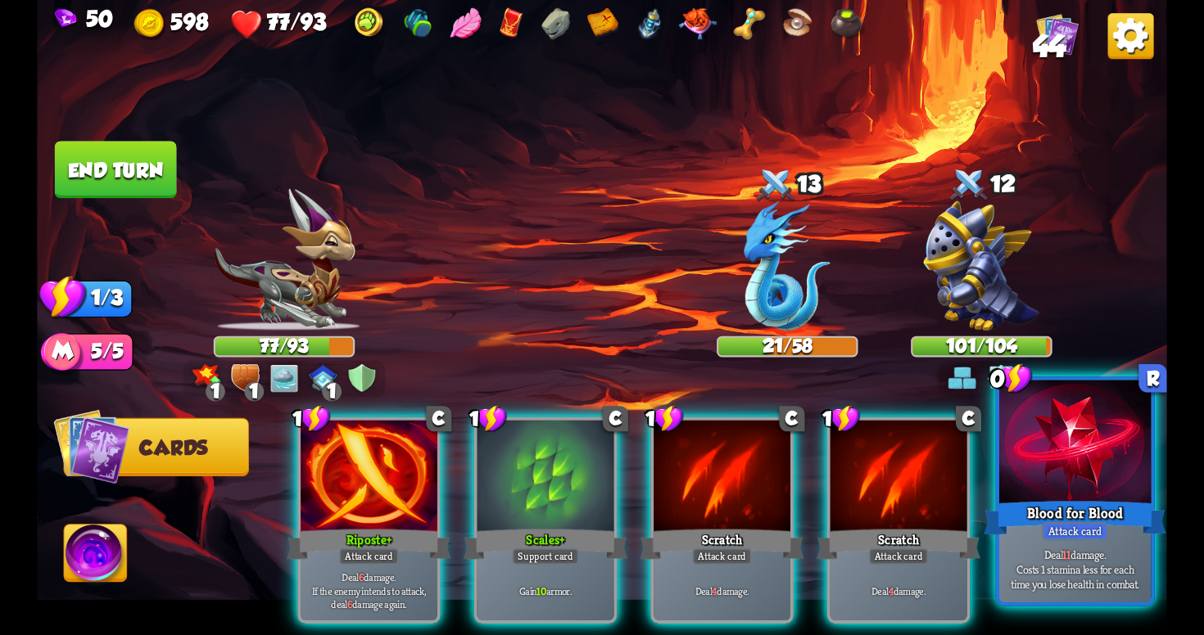
click at [1051, 599] on div "Deal 11 damage. Costs 1 stamina less for each time you lose health in combat." at bounding box center [1074, 569] width 151 height 66
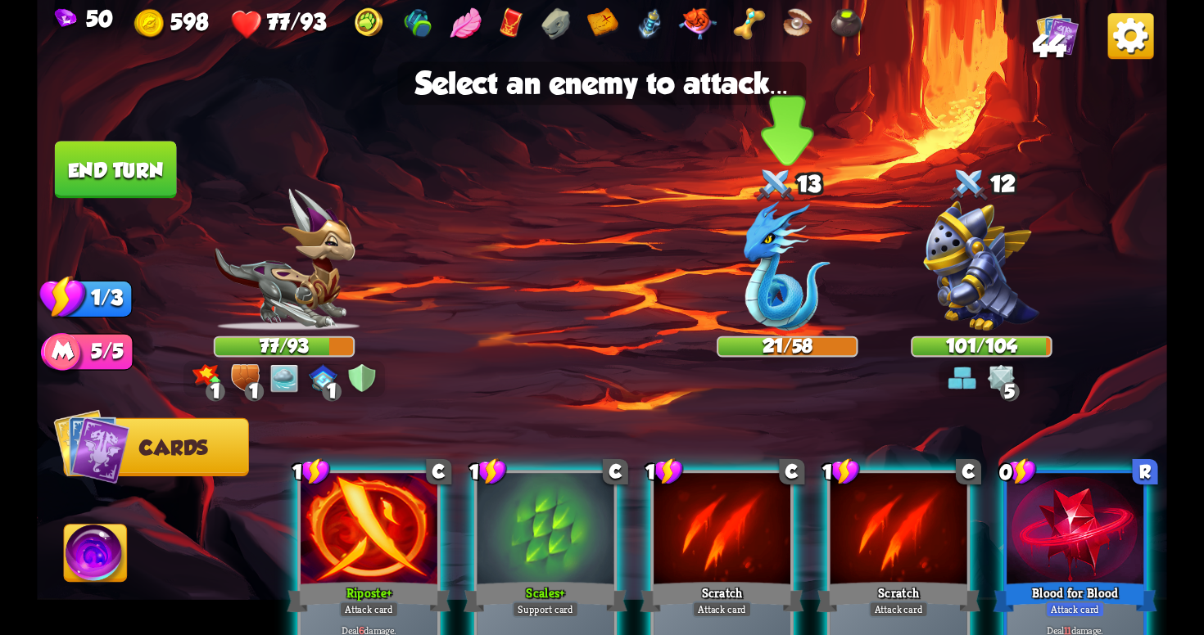
click at [765, 311] on img at bounding box center [787, 265] width 87 height 129
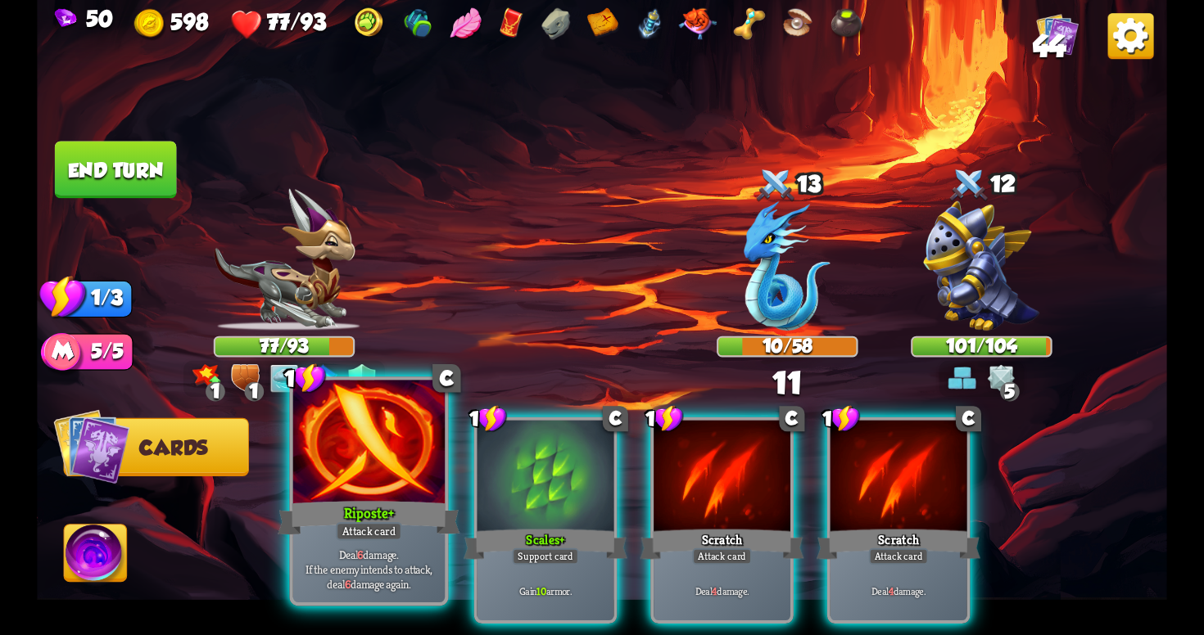
click at [388, 535] on div "Attack card" at bounding box center [369, 531] width 66 height 19
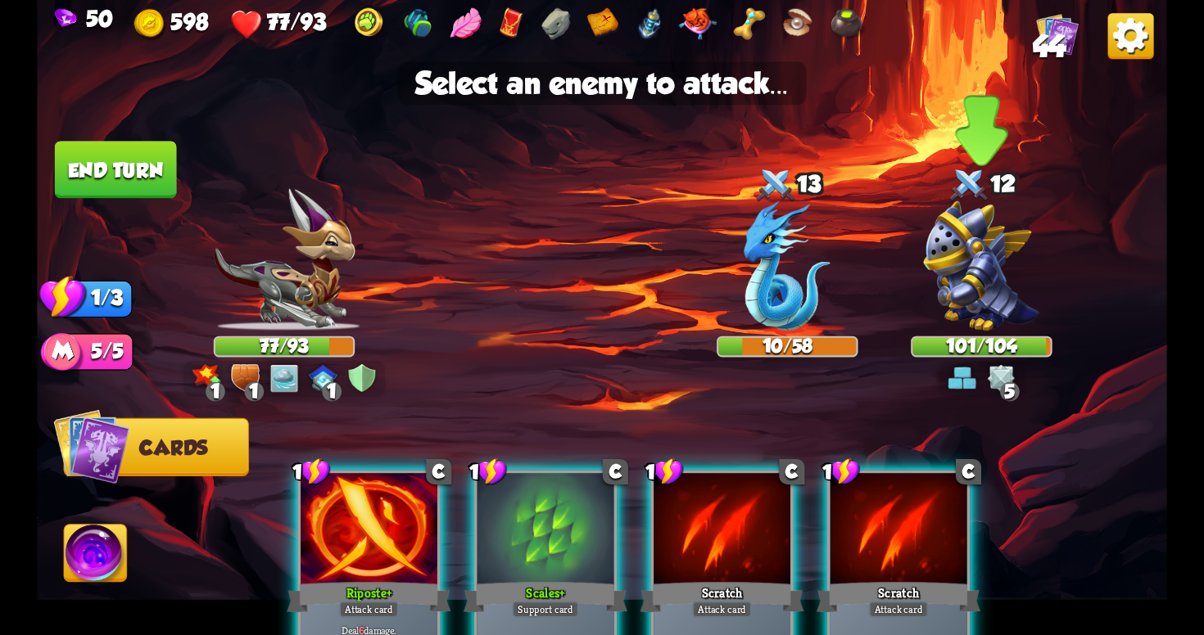
click at [977, 290] on img at bounding box center [982, 265] width 116 height 129
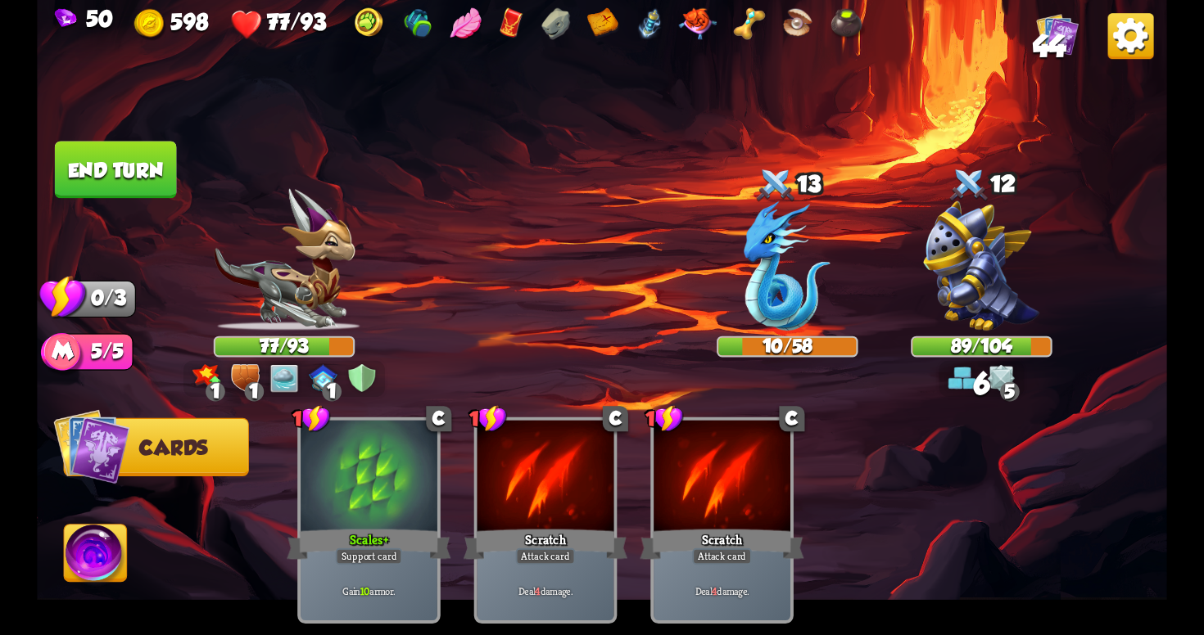
click at [138, 172] on button "End turn" at bounding box center [116, 169] width 122 height 57
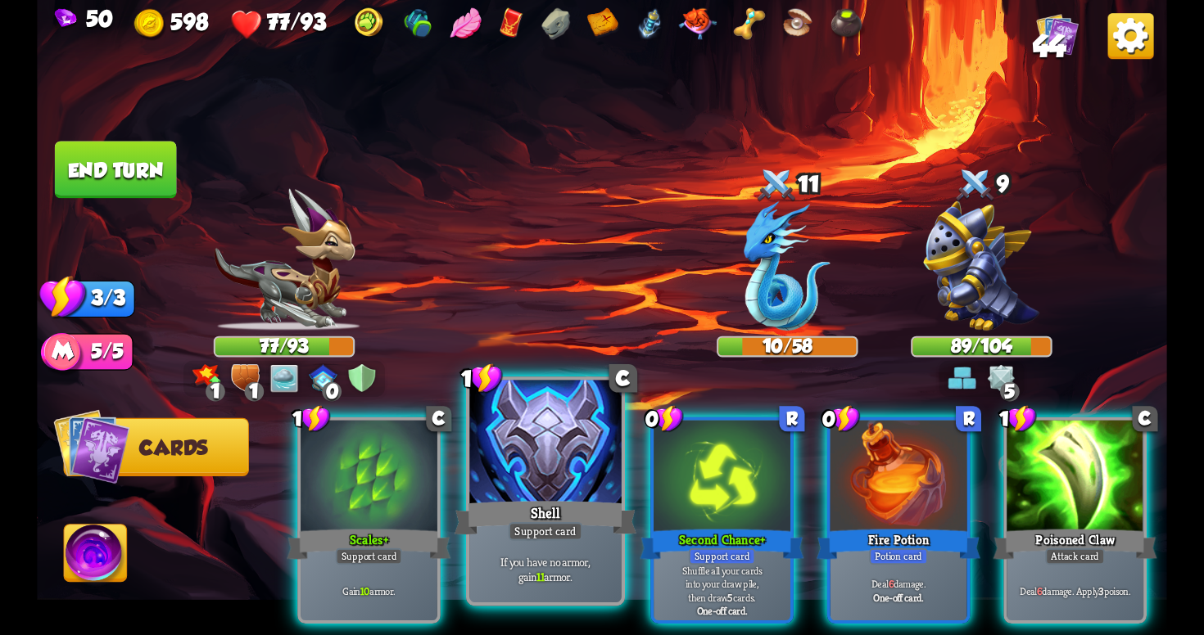
click at [574, 450] on div at bounding box center [544, 445] width 151 height 128
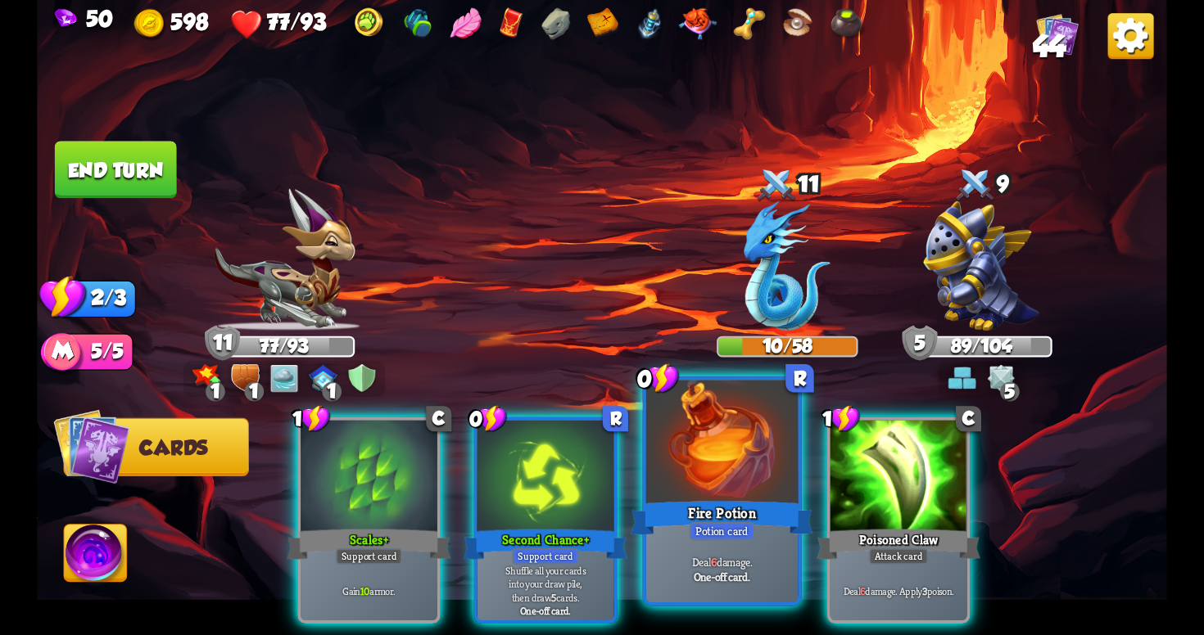
click at [728, 486] on div at bounding box center [721, 445] width 151 height 128
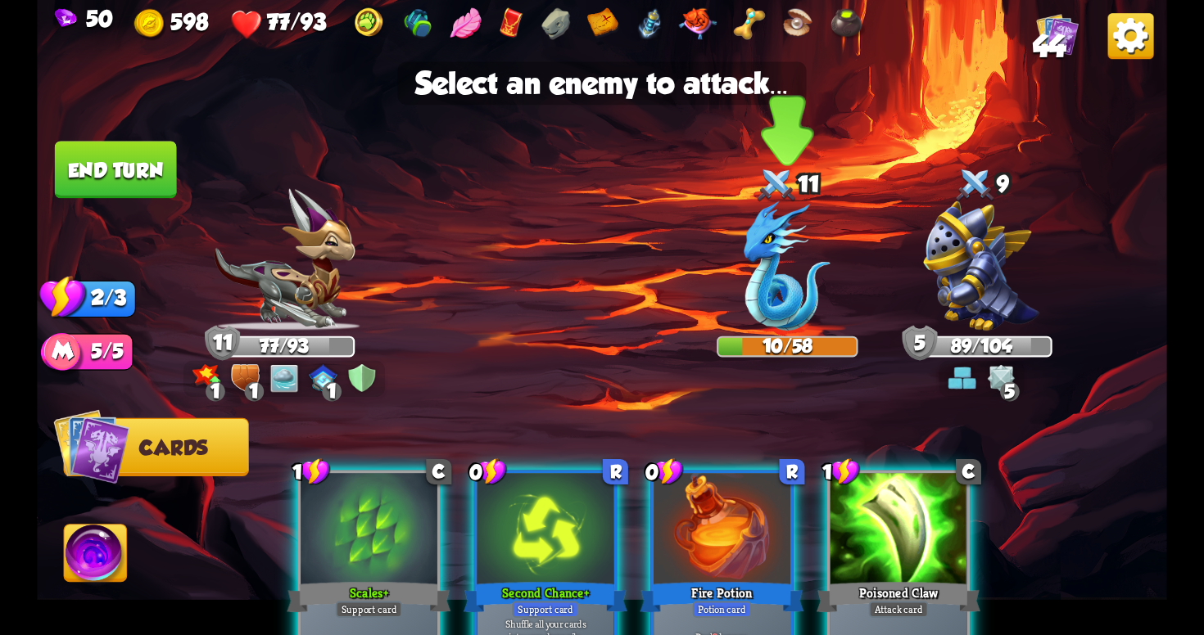
click at [780, 264] on img at bounding box center [787, 265] width 87 height 129
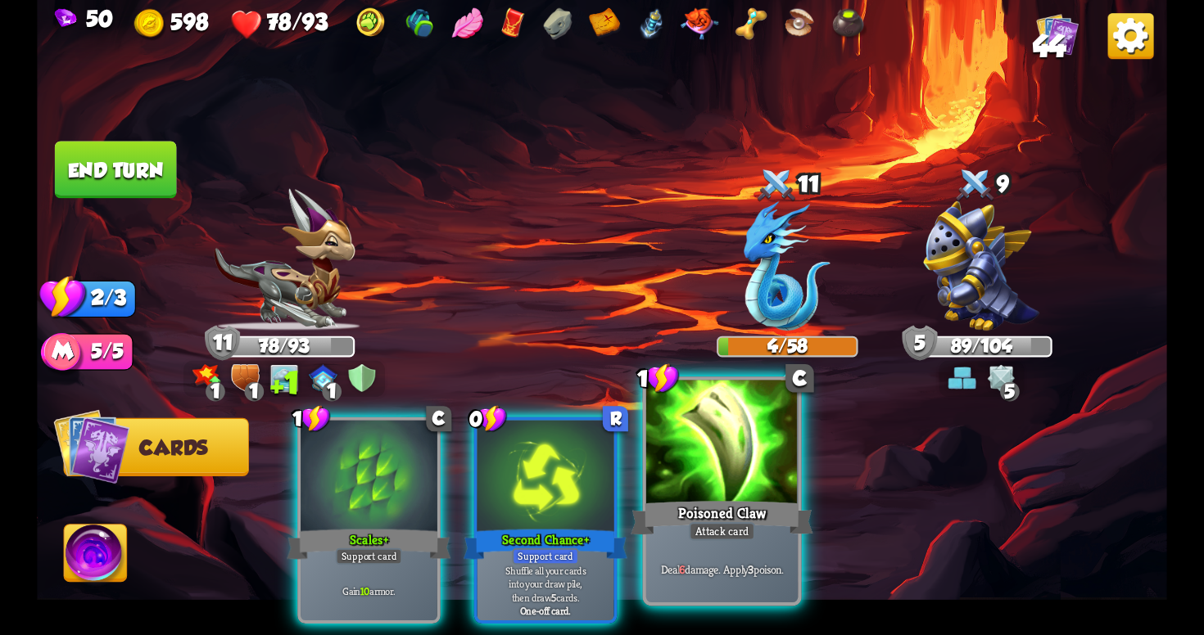
click at [736, 535] on div "Attack card" at bounding box center [722, 531] width 66 height 19
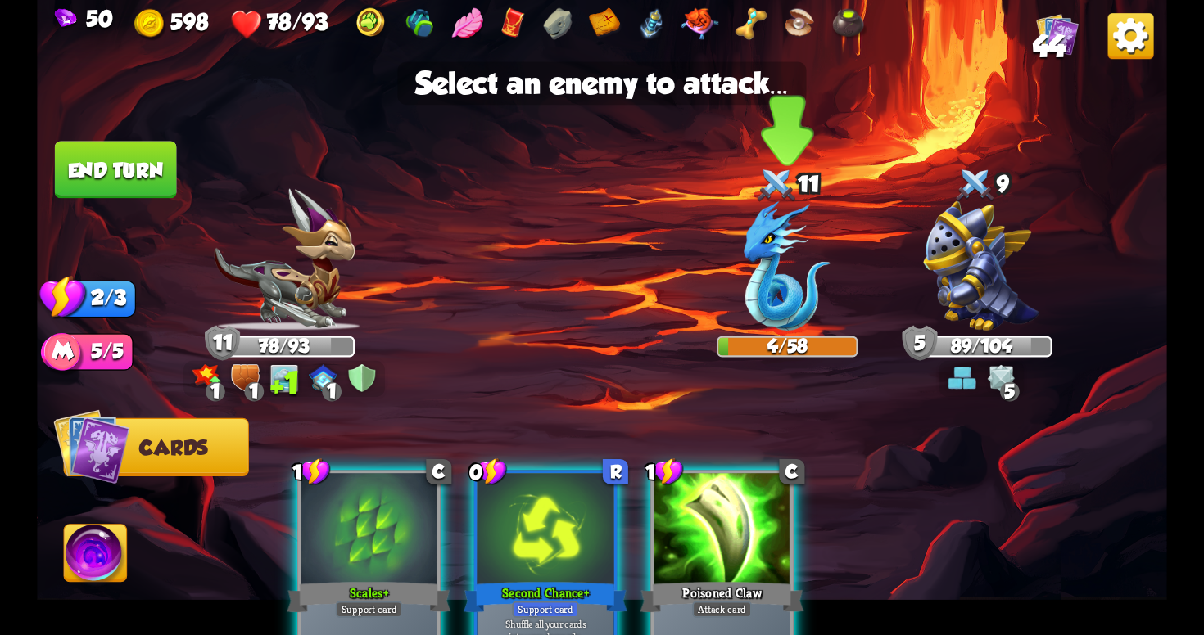
click at [780, 267] on img at bounding box center [787, 265] width 87 height 129
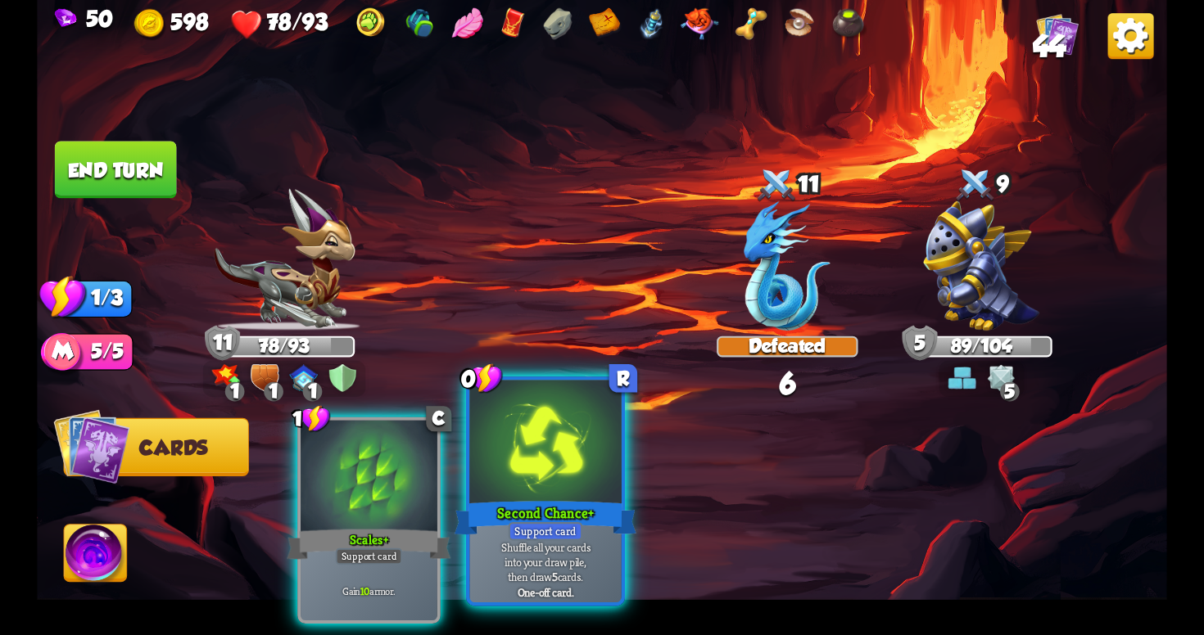
click at [527, 491] on div at bounding box center [544, 445] width 151 height 128
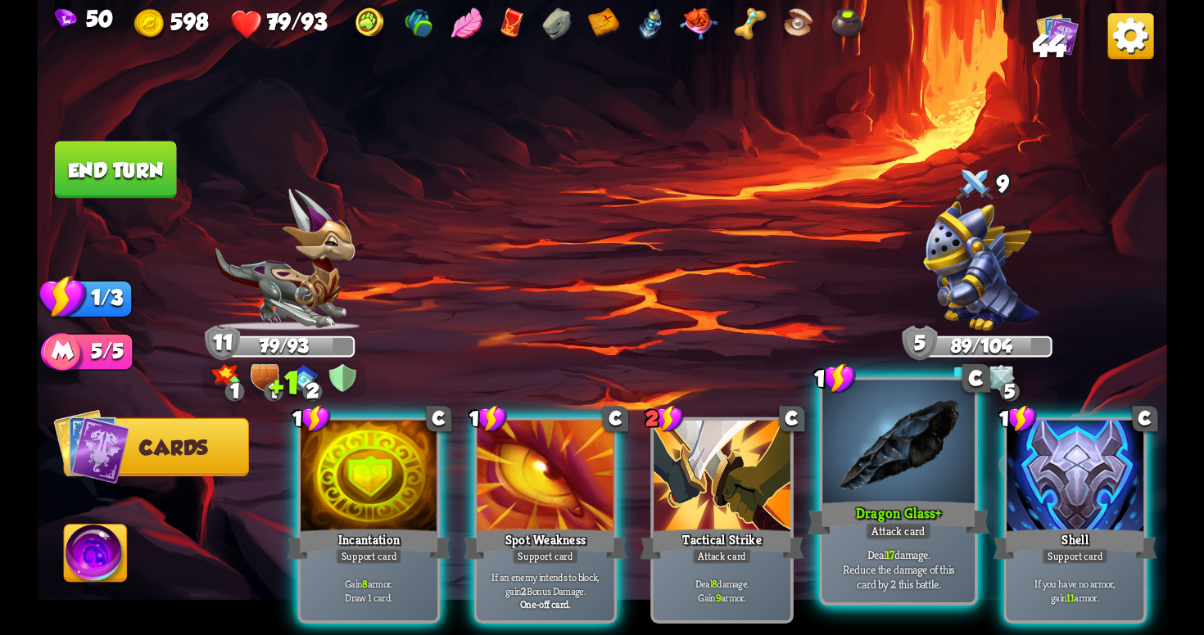
click at [915, 545] on div "Deal 17 damage. Reduce the damage of this card by 2 this battle." at bounding box center [897, 569] width 151 height 66
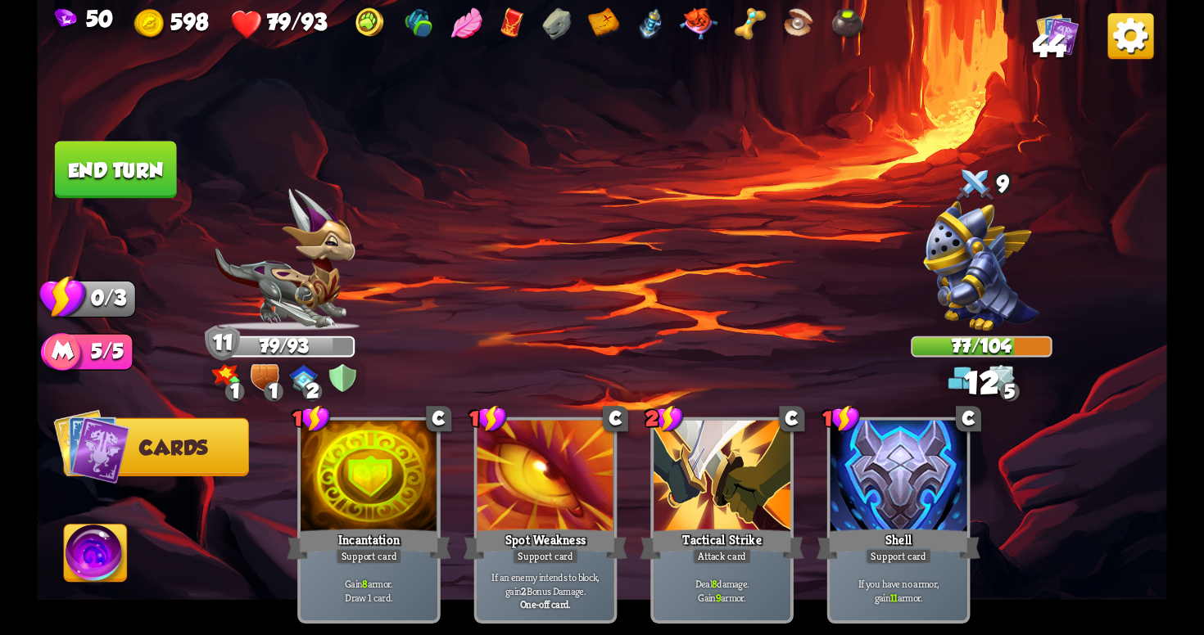
click at [958, 261] on img at bounding box center [982, 265] width 116 height 129
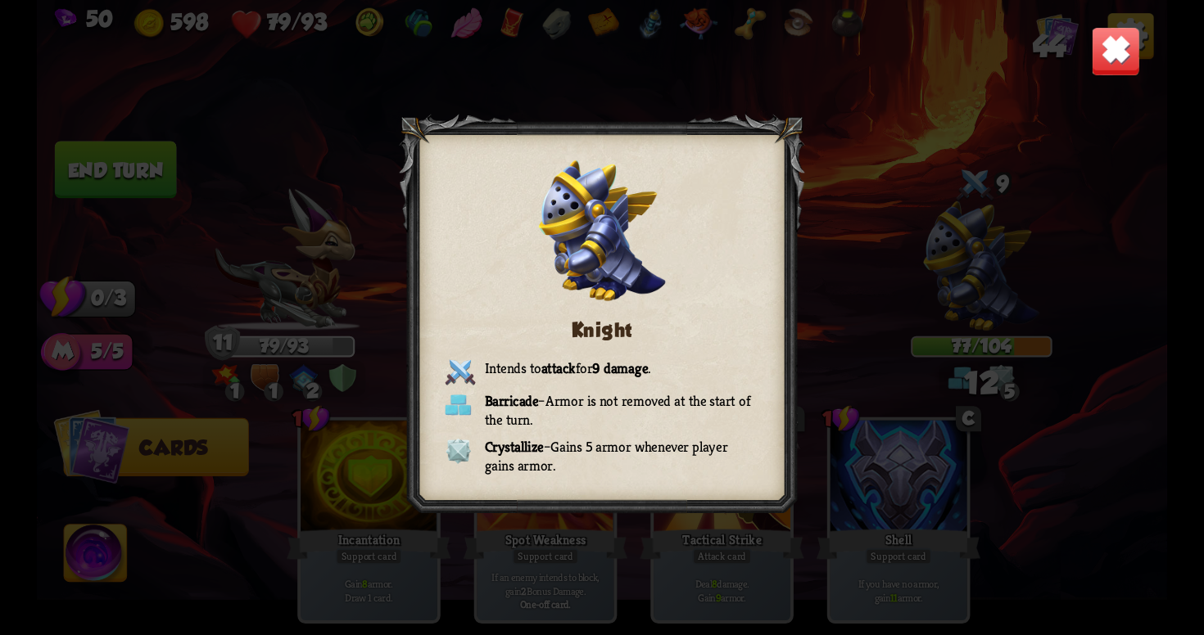
click at [842, 59] on div "Knight Intends to attack for 9 damage . Barricade – Armor is not removed at the…" at bounding box center [602, 317] width 1130 height 635
click at [1119, 60] on img at bounding box center [1115, 50] width 49 height 49
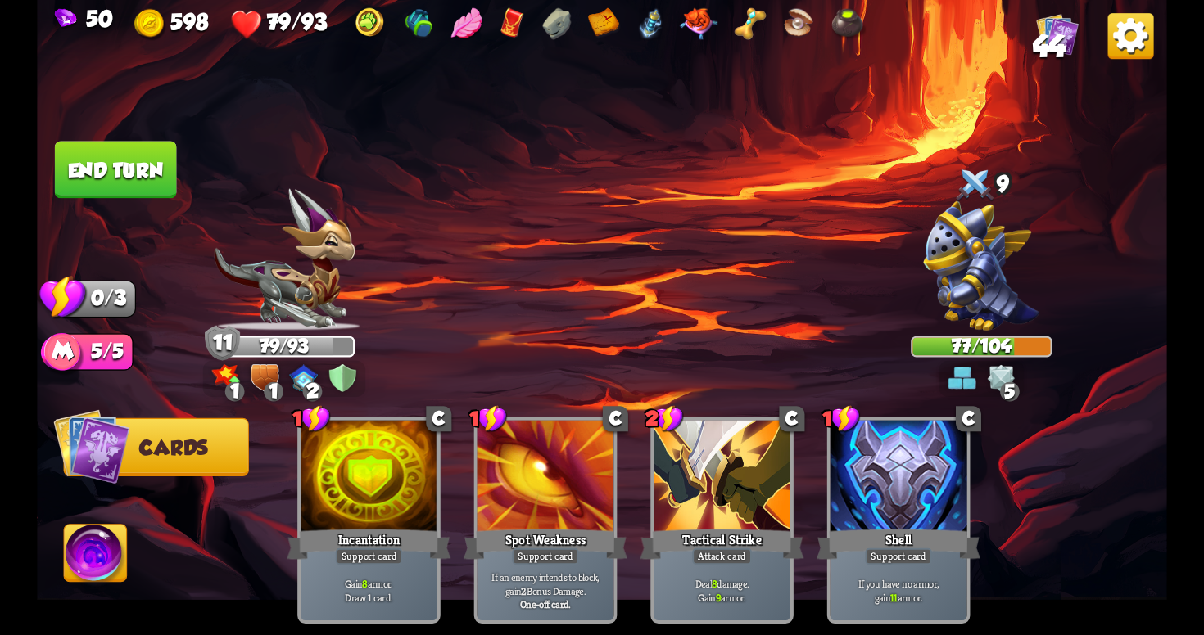
click at [162, 157] on button "End turn" at bounding box center [116, 169] width 122 height 57
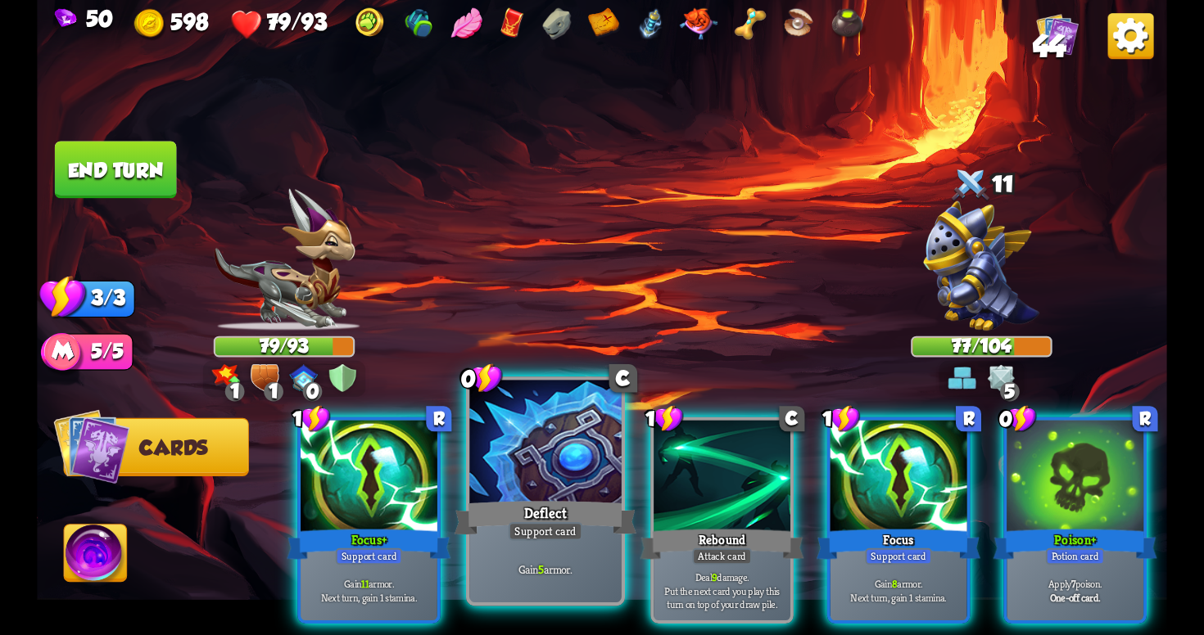
click at [595, 482] on div at bounding box center [544, 445] width 151 height 128
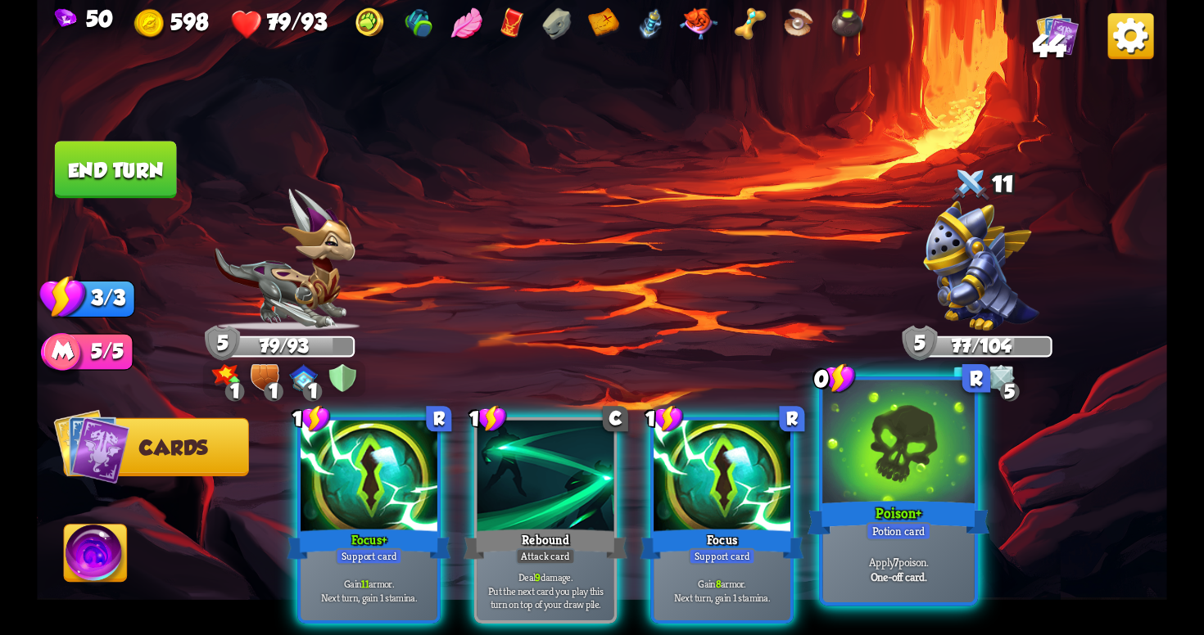
click at [891, 522] on div "Poison+" at bounding box center [898, 518] width 182 height 41
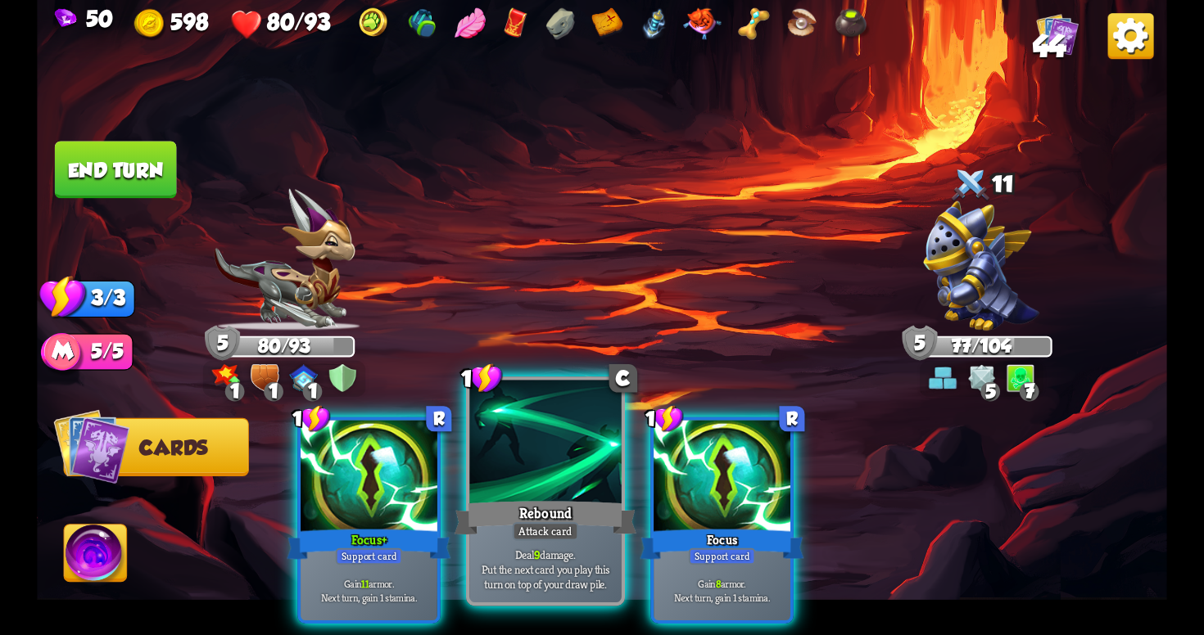
click at [585, 519] on div "Rebound" at bounding box center [545, 518] width 182 height 41
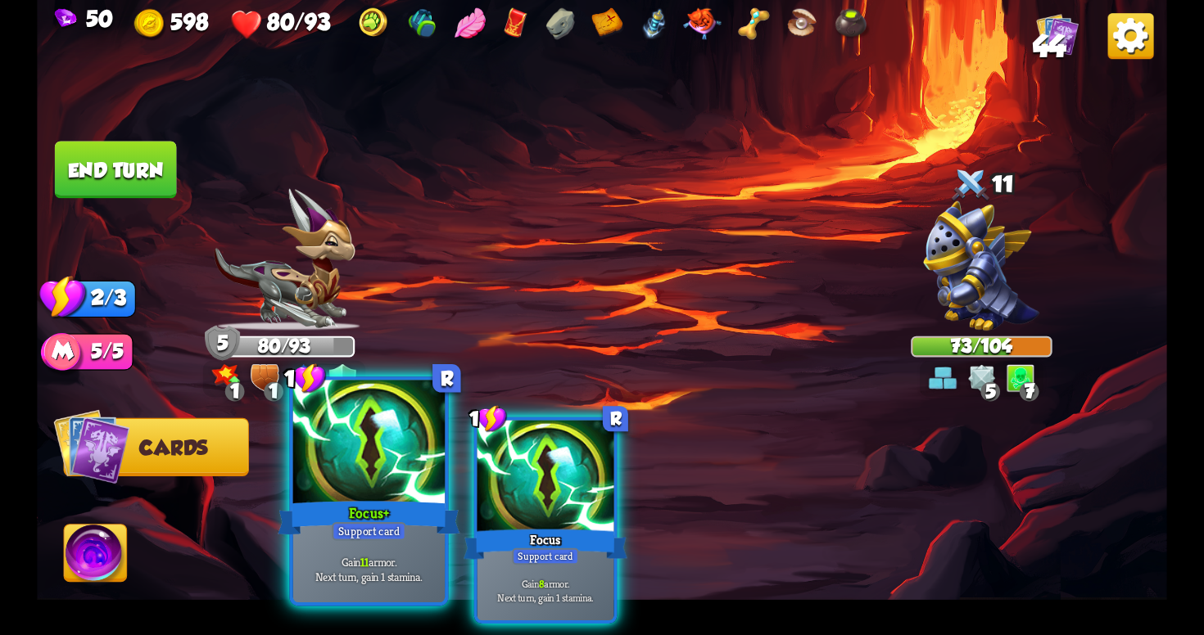
click at [382, 509] on div "Focus+" at bounding box center [369, 518] width 182 height 41
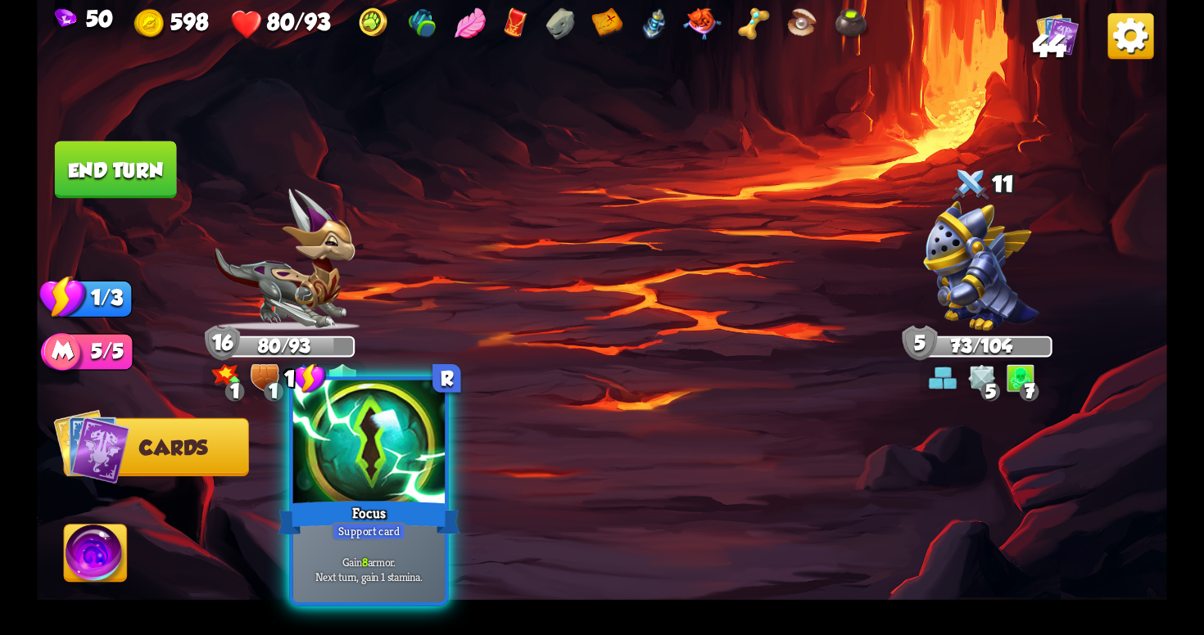
click at [403, 516] on div "Focus" at bounding box center [369, 518] width 182 height 41
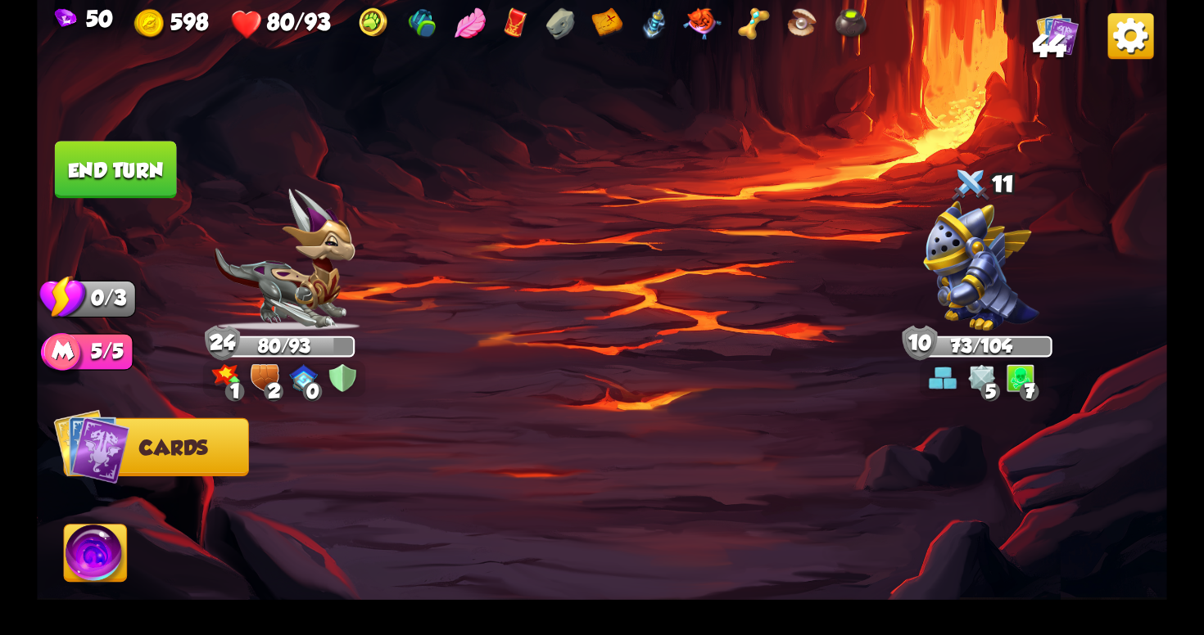
click at [151, 192] on button "End turn" at bounding box center [116, 169] width 122 height 57
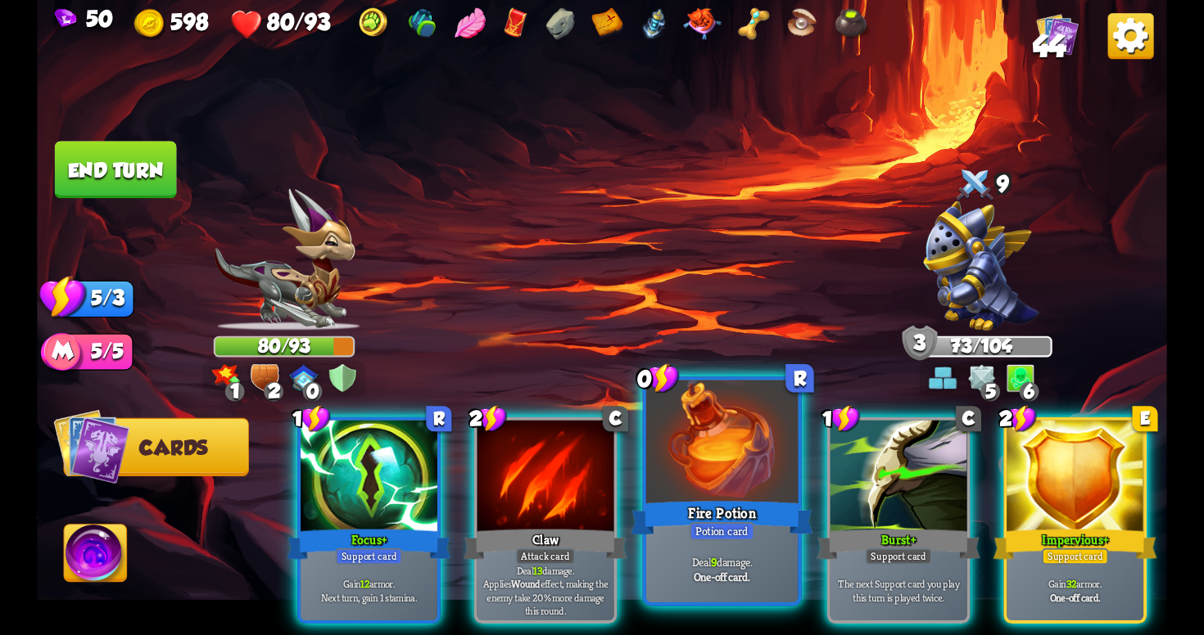
click at [708, 516] on div "Fire Potion" at bounding box center [722, 518] width 182 height 41
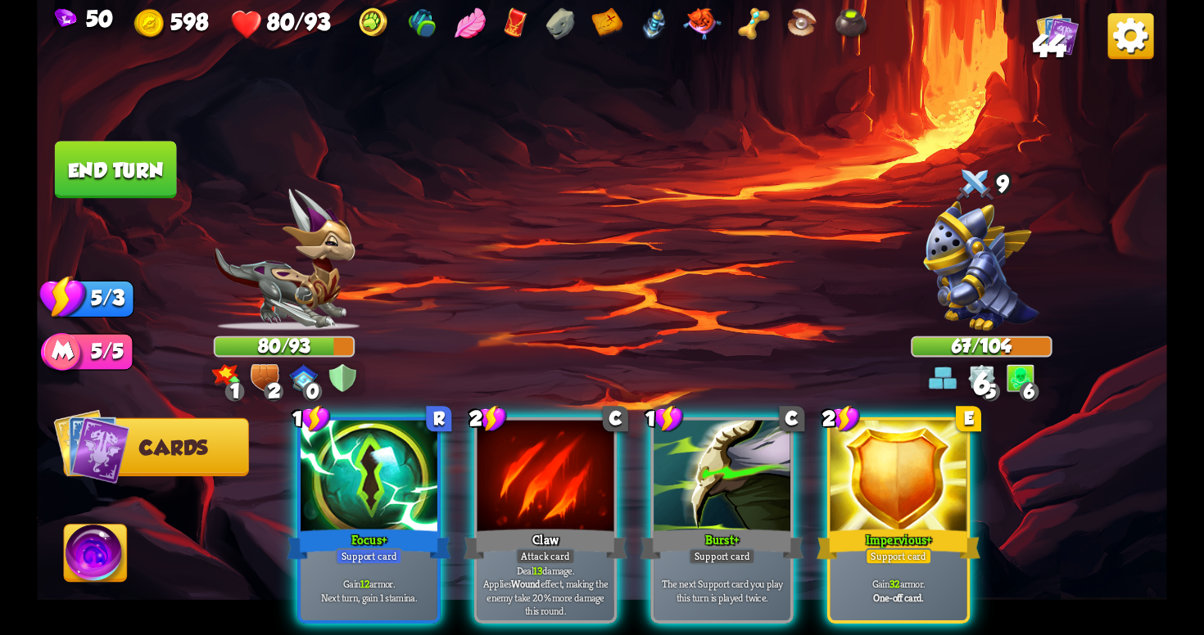
click at [993, 327] on img at bounding box center [982, 265] width 116 height 129
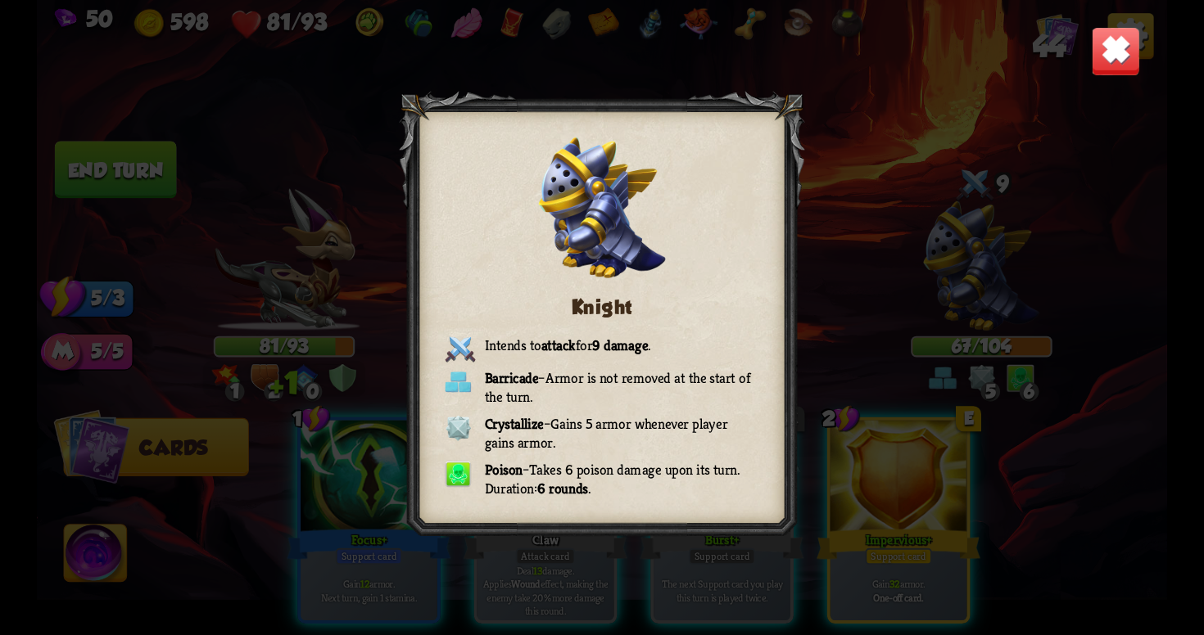
click at [1100, 66] on img at bounding box center [1115, 50] width 49 height 49
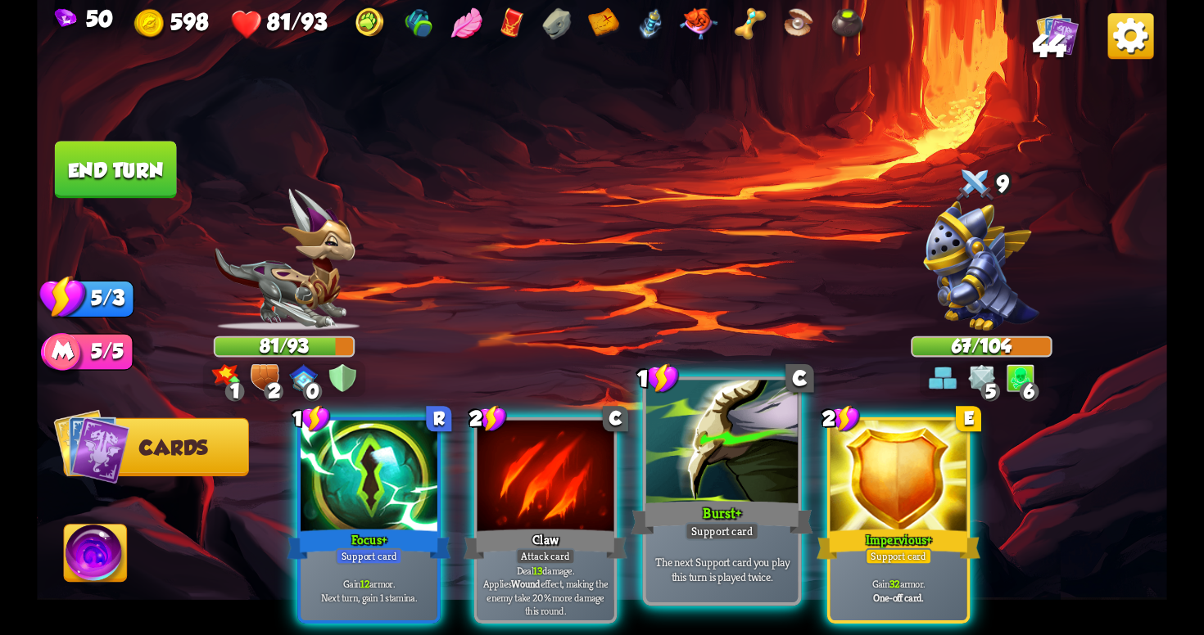
click at [730, 486] on div at bounding box center [721, 445] width 151 height 128
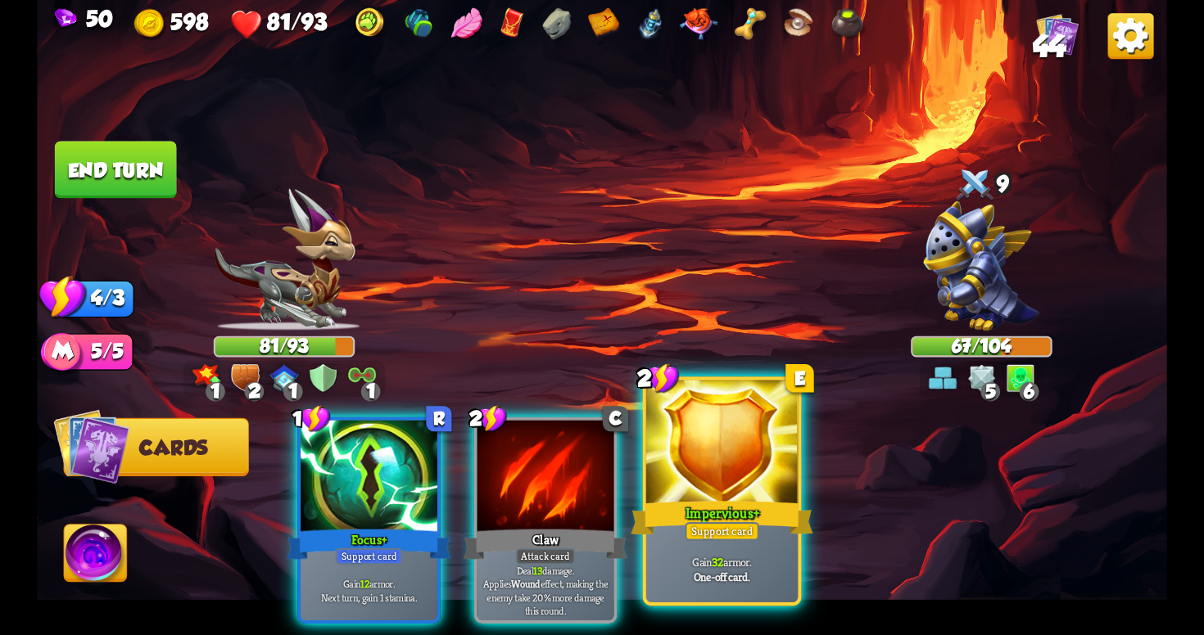
click at [735, 489] on div at bounding box center [721, 445] width 151 height 128
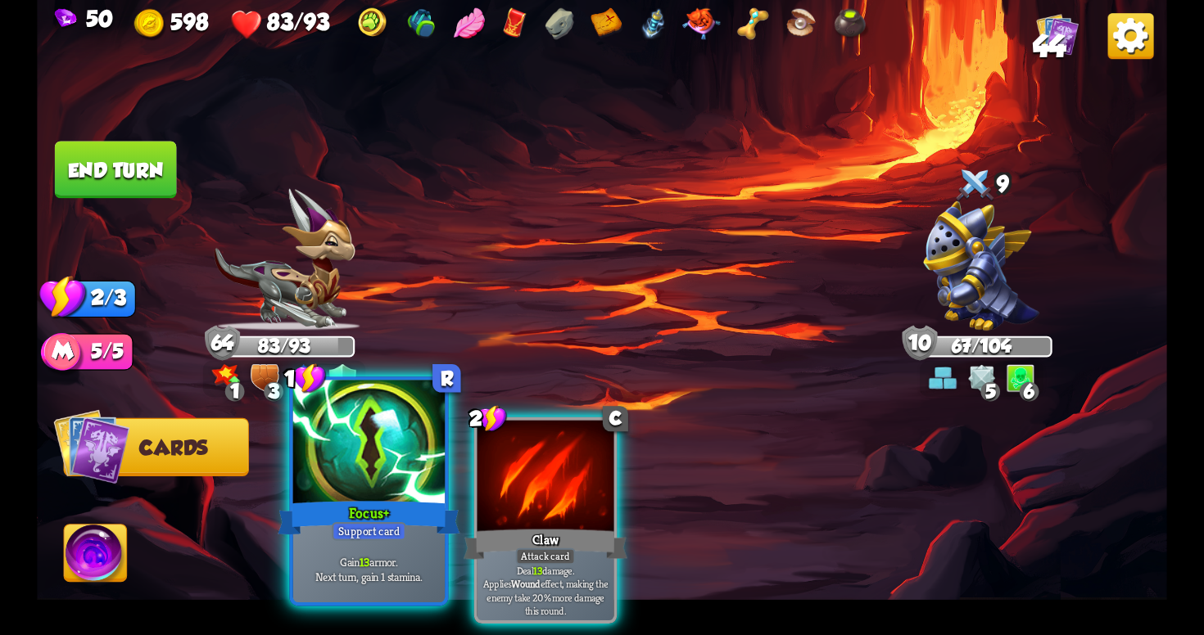
click at [375, 585] on p "Gain 13 armor. Next turn, gain 1 stamina." at bounding box center [368, 569] width 144 height 30
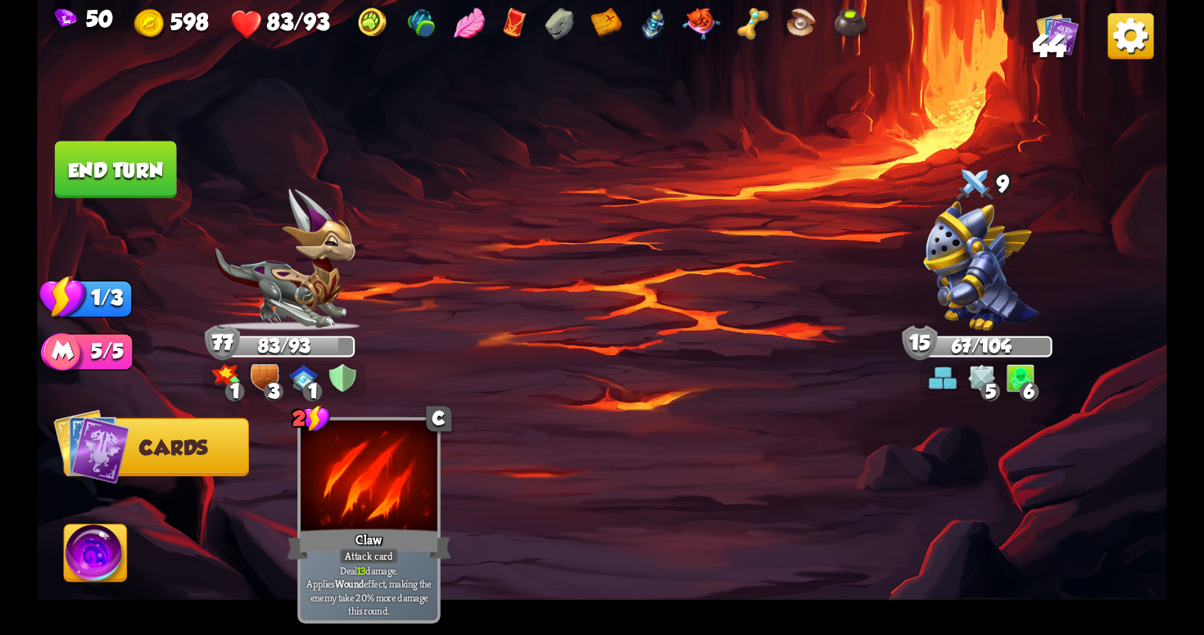
click at [102, 566] on img at bounding box center [96, 557] width 63 height 64
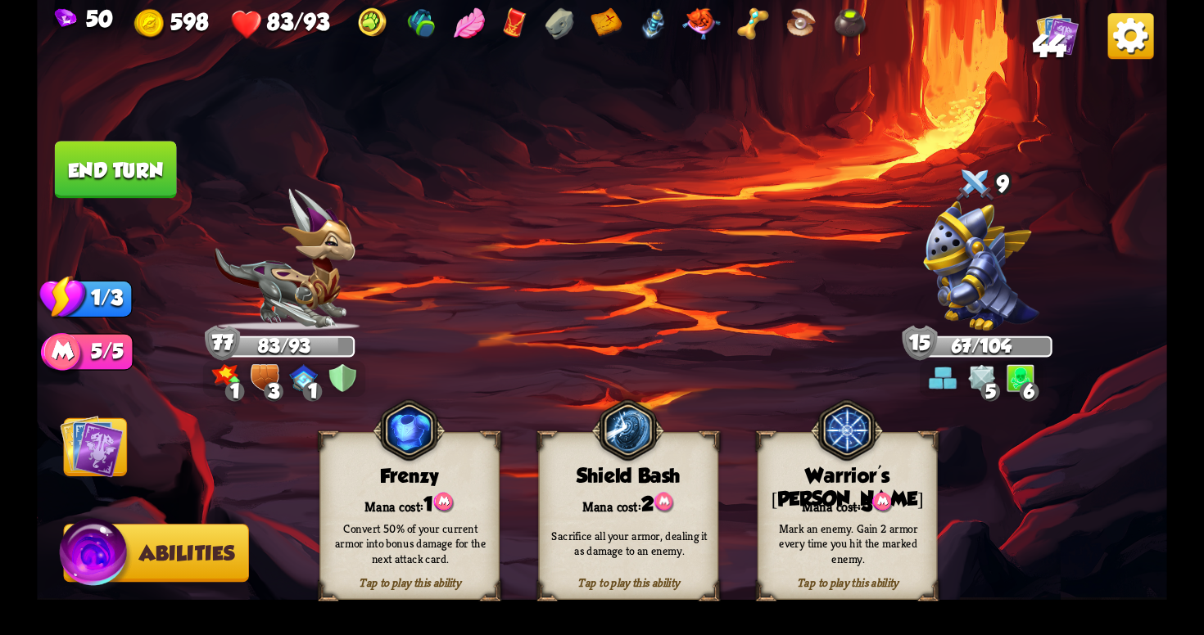
click at [442, 579] on div "Convert 50% of your current armor into bonus damage for the next attack card." at bounding box center [410, 544] width 180 height 70
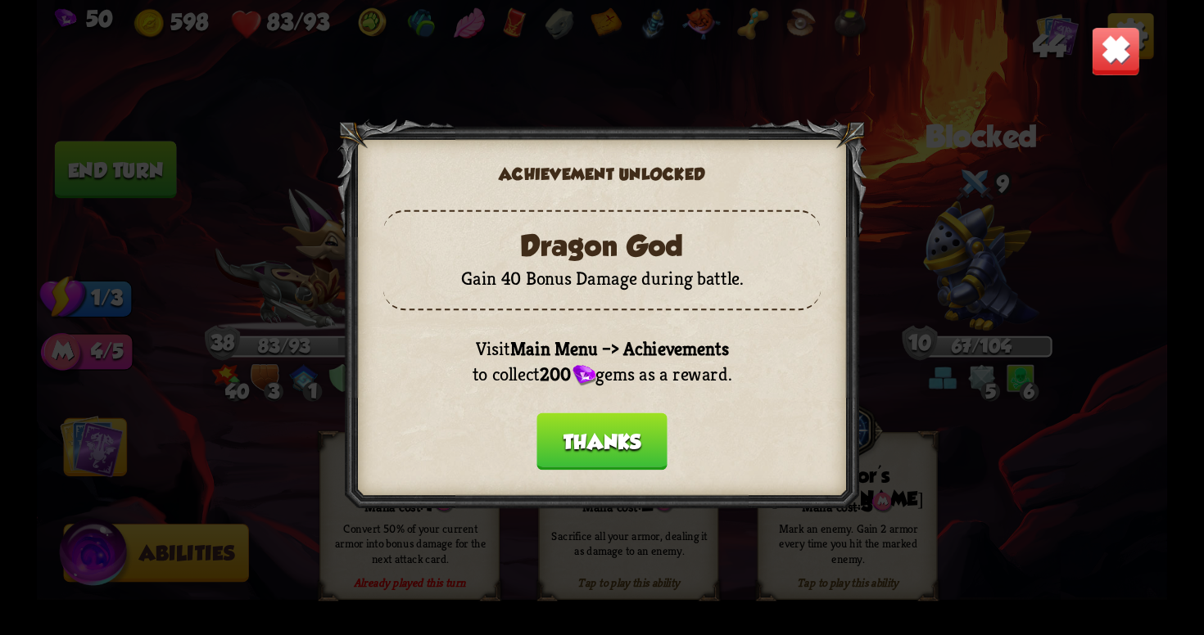
click at [618, 441] on button "Thanks" at bounding box center [601, 441] width 131 height 57
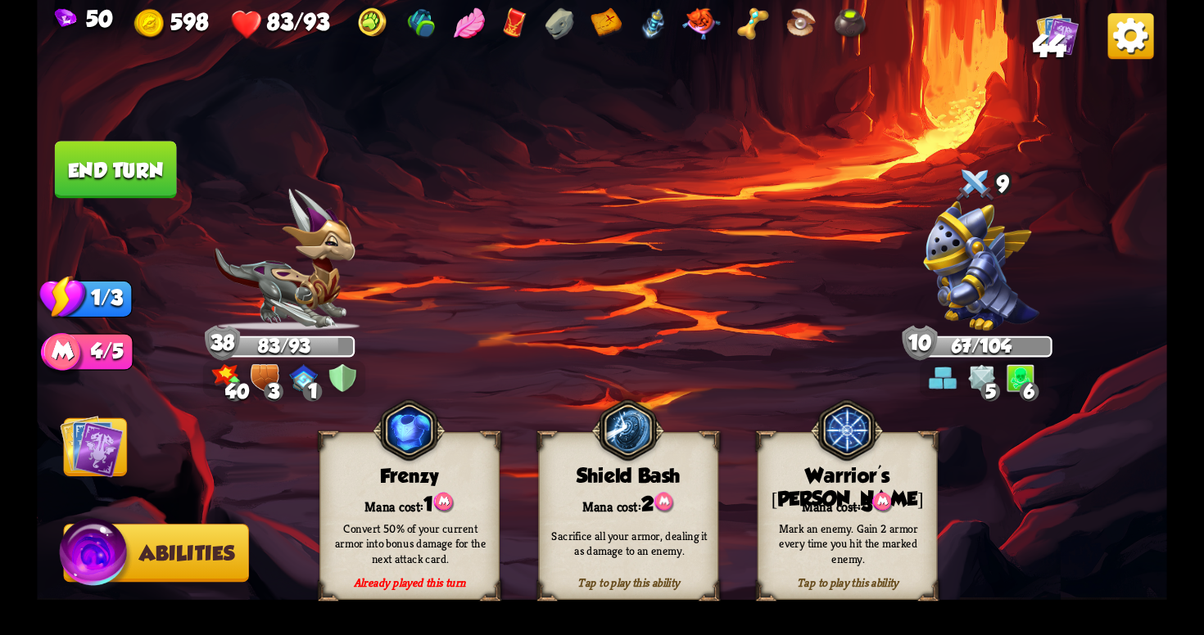
click at [107, 457] on img at bounding box center [92, 447] width 64 height 64
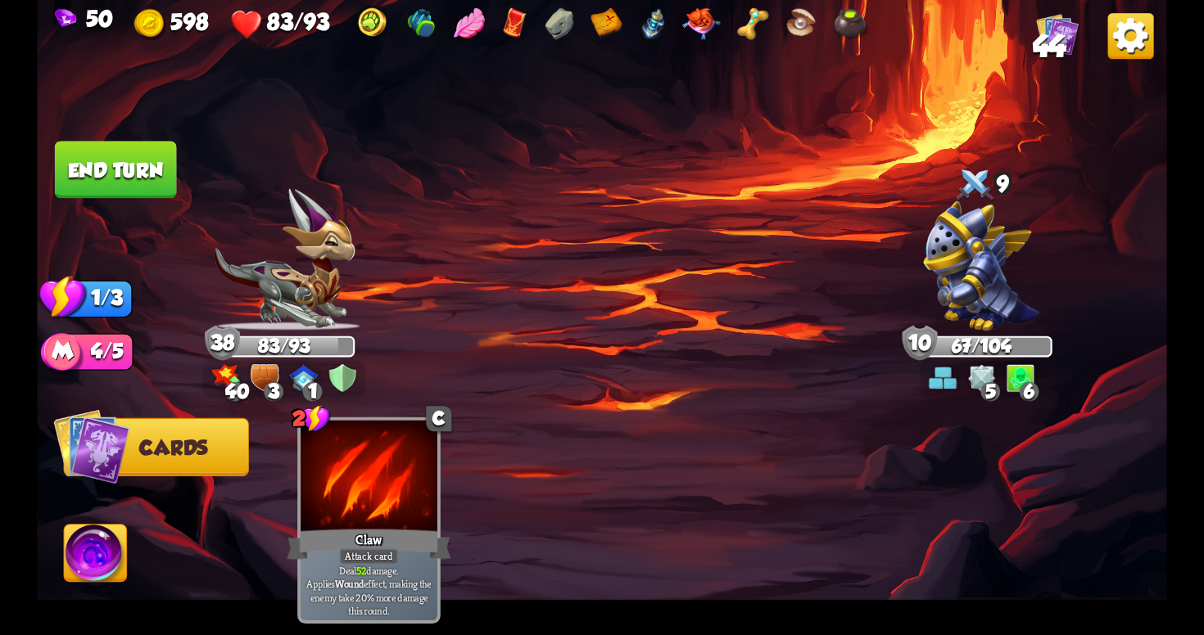
click at [119, 174] on button "End turn" at bounding box center [116, 169] width 122 height 57
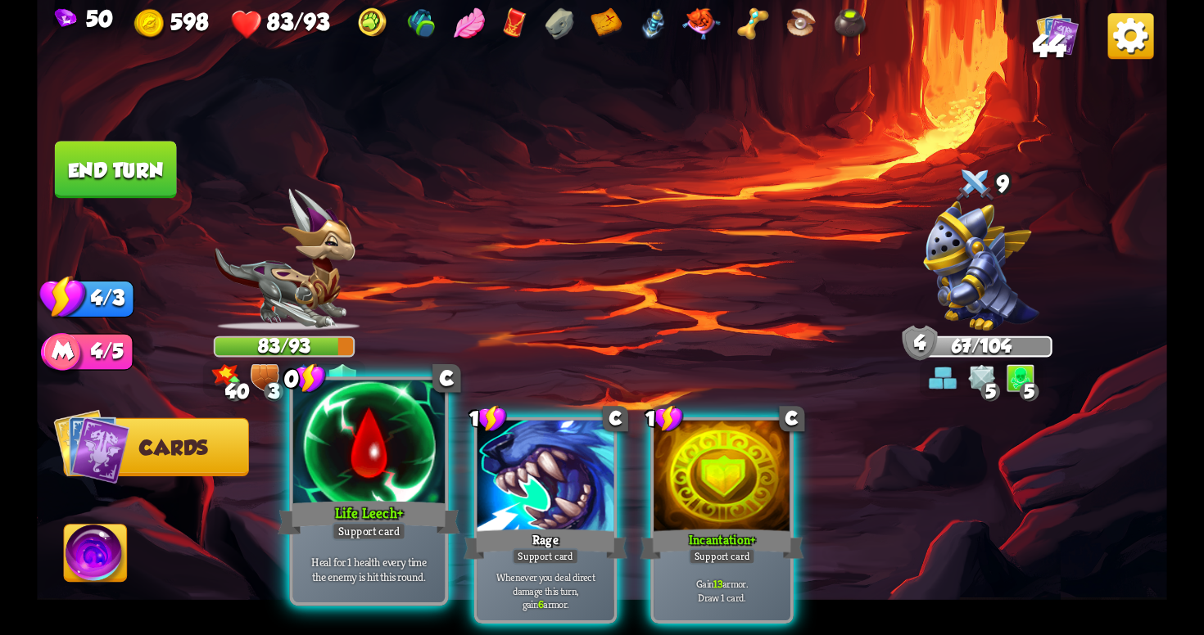
click at [364, 472] on div at bounding box center [368, 445] width 151 height 128
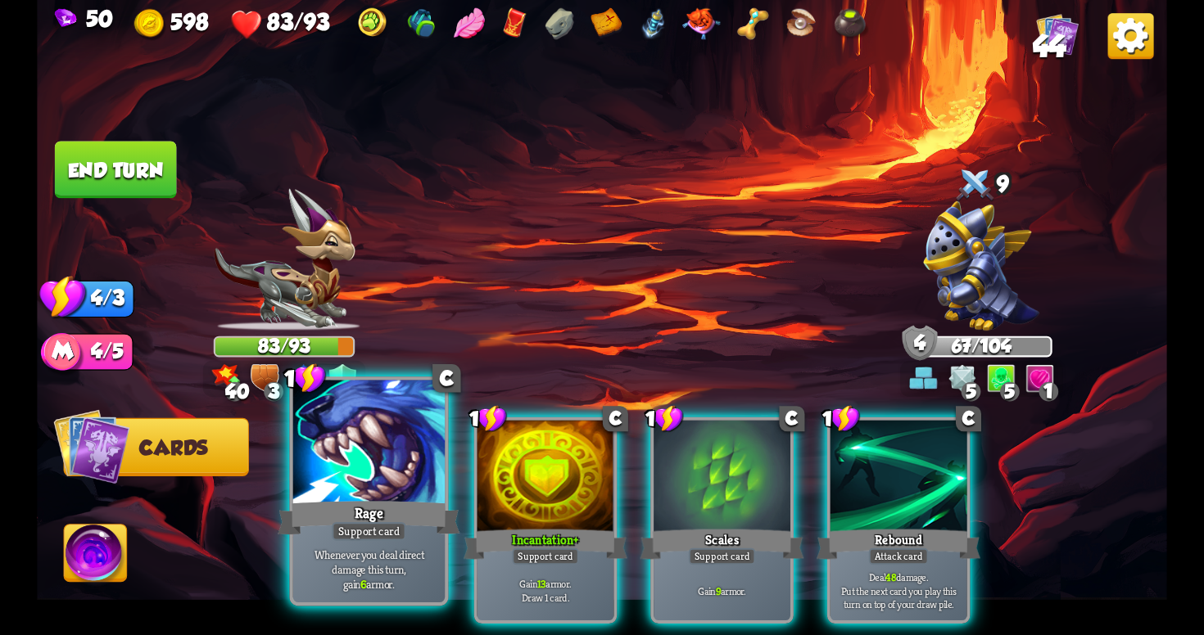
click at [315, 514] on div "Rage" at bounding box center [369, 518] width 182 height 41
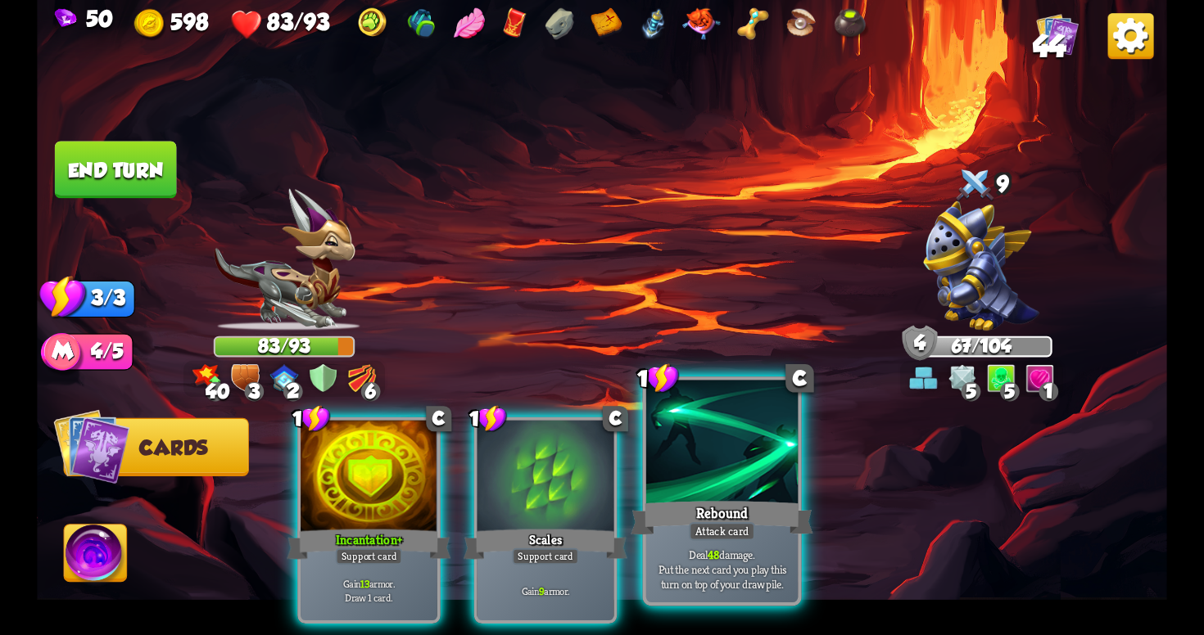
click at [764, 522] on div "Rebound" at bounding box center [722, 518] width 182 height 41
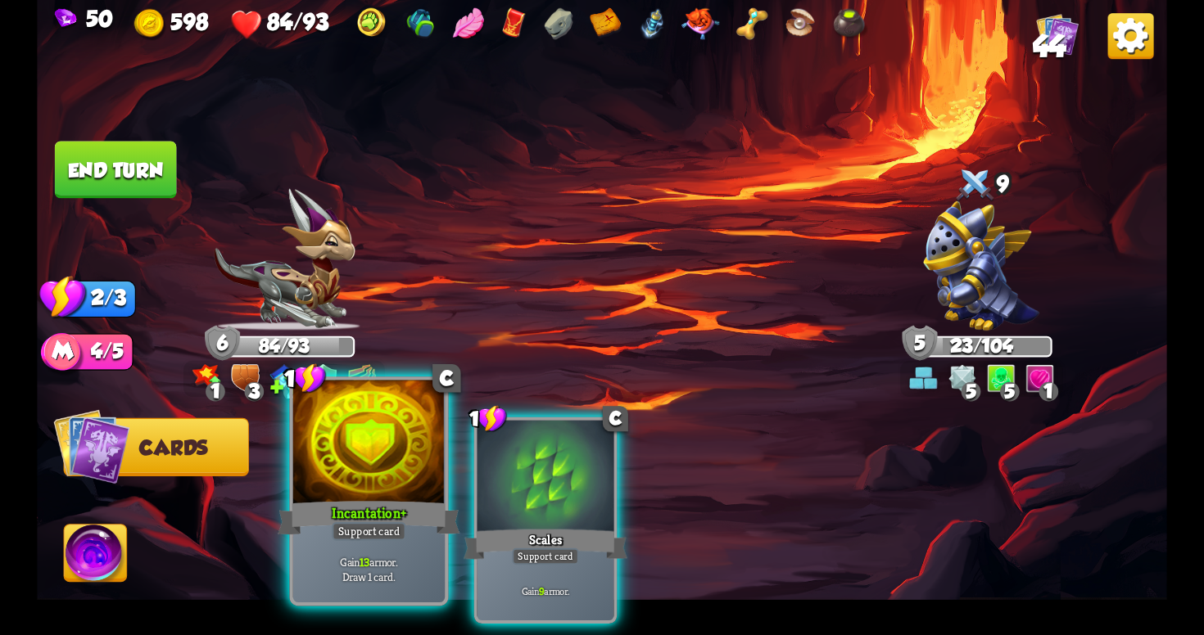
click at [348, 537] on div "Support card" at bounding box center [369, 531] width 75 height 19
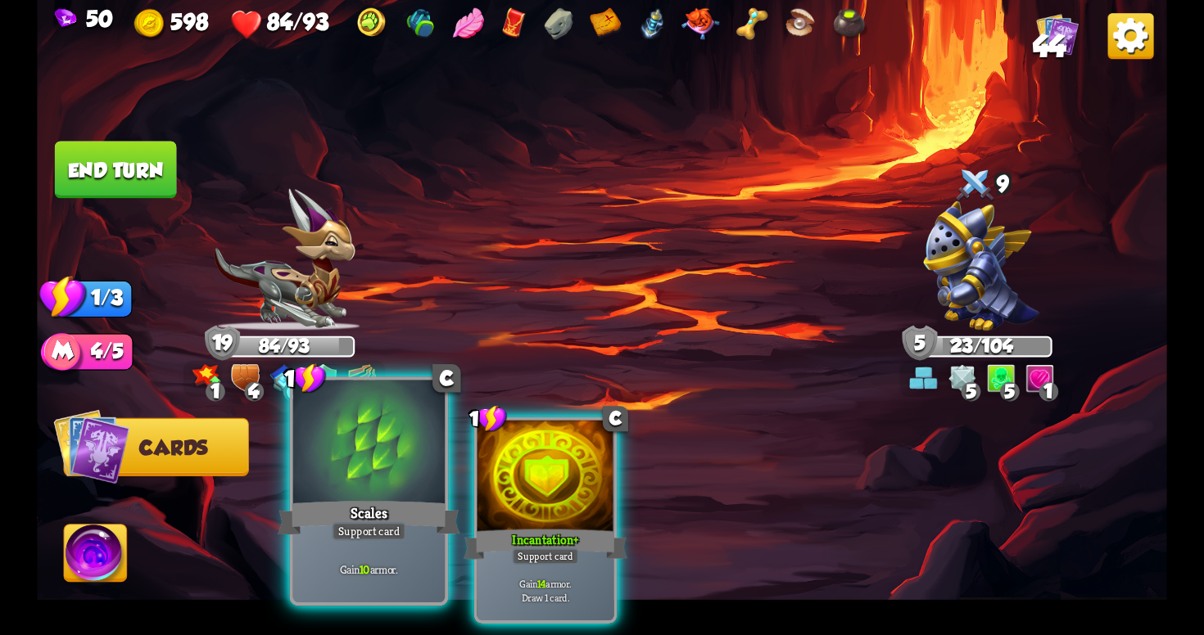
click at [381, 529] on div "Support card" at bounding box center [369, 531] width 75 height 19
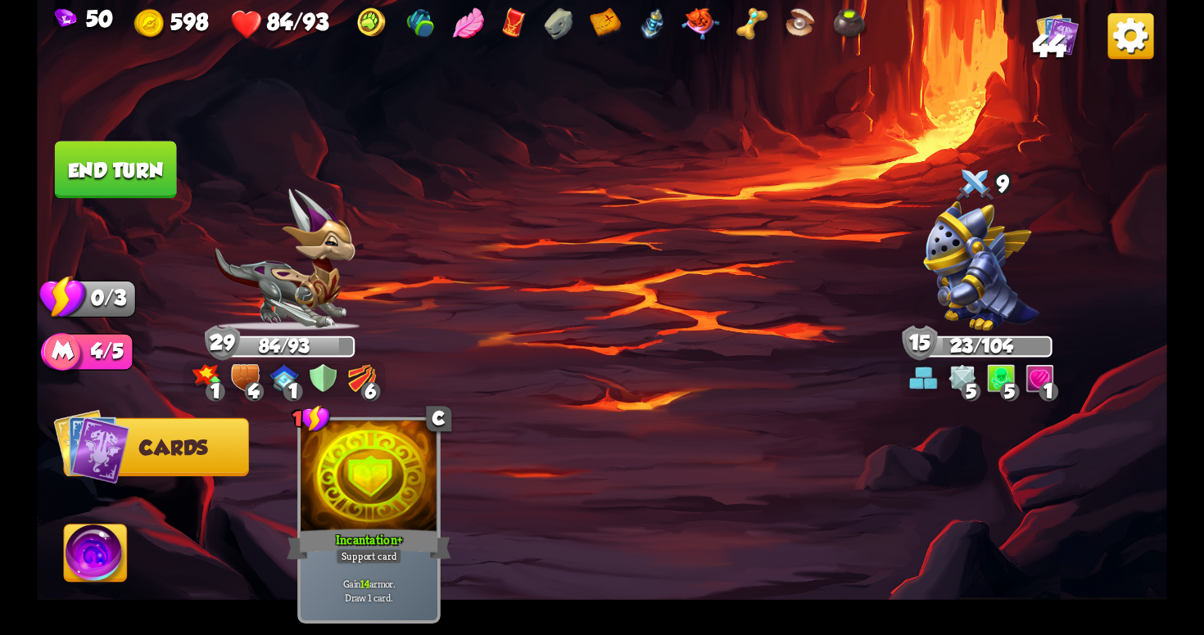
click at [118, 173] on button "End turn" at bounding box center [115, 170] width 124 height 59
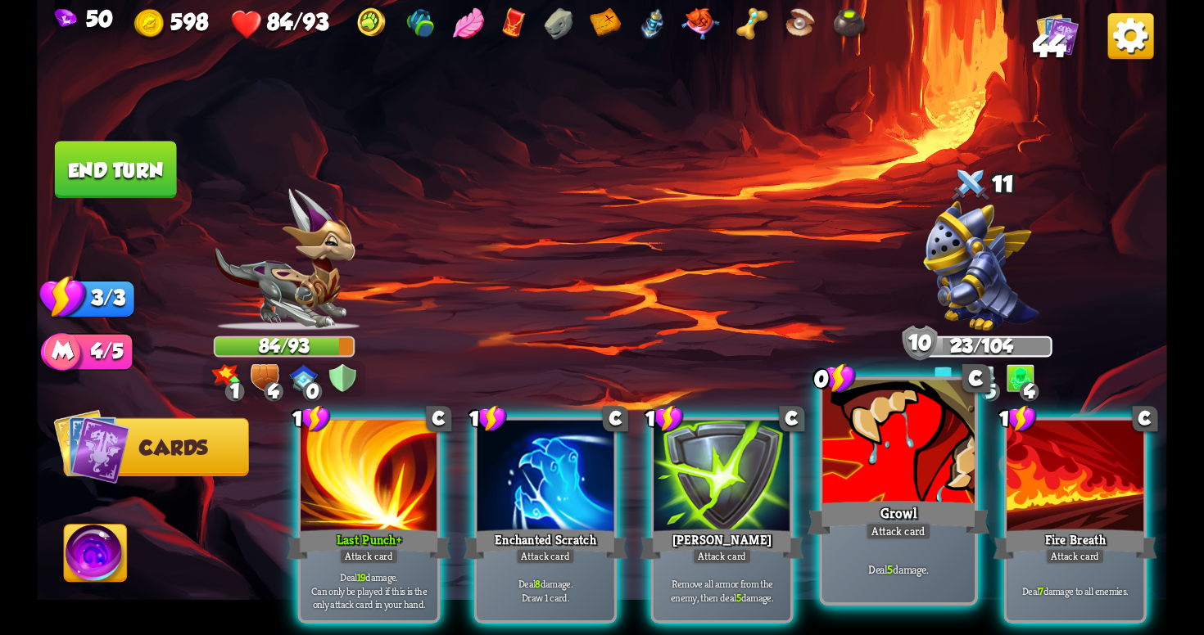
click at [854, 536] on div "Growl" at bounding box center [898, 518] width 182 height 41
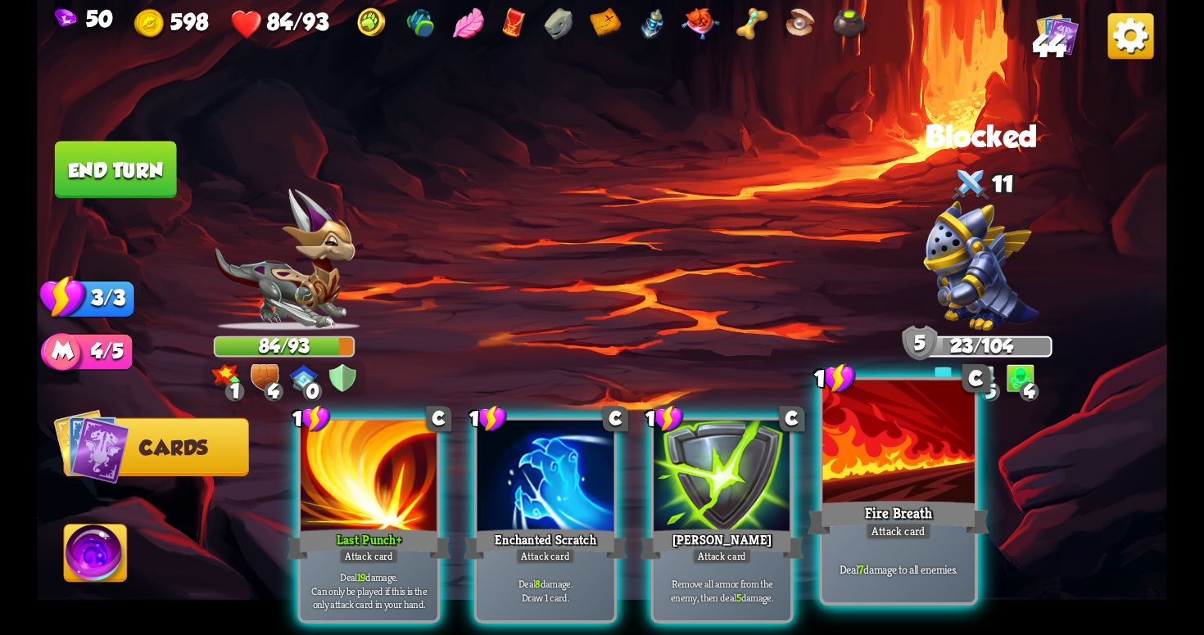
click at [907, 549] on div "Deal 7 damage to all enemies." at bounding box center [897, 569] width 151 height 66
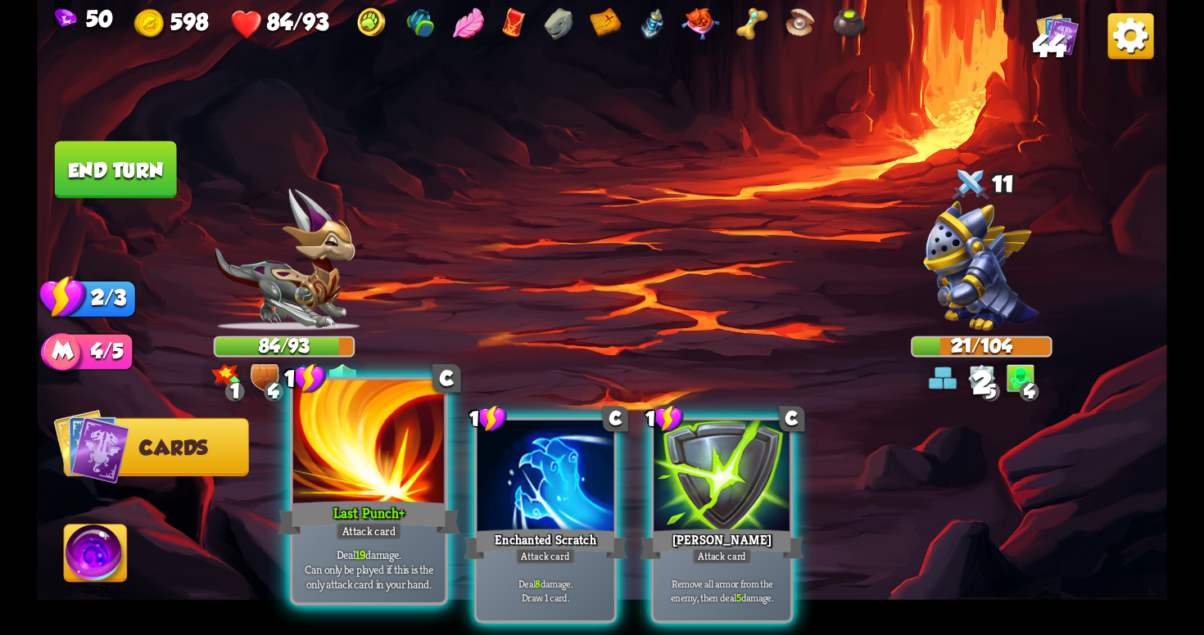
click at [311, 554] on p "Deal 19 damage. Can only be played if this is the only attack card in your hand." at bounding box center [368, 569] width 144 height 45
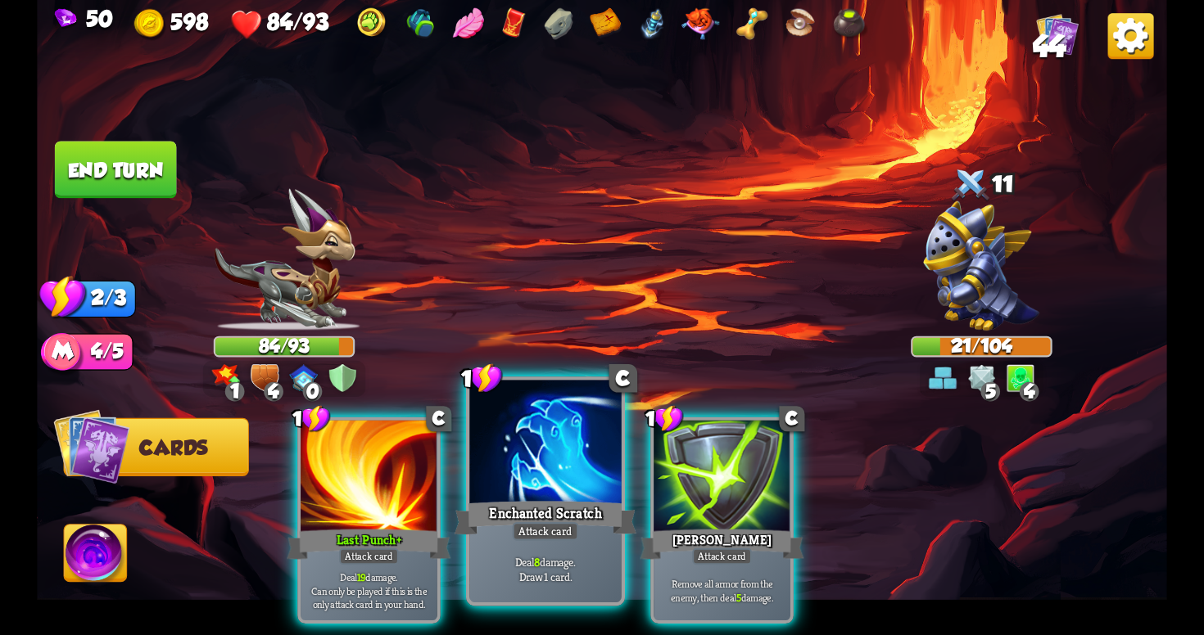
click at [546, 565] on p "Deal 8 damage. Draw 1 card." at bounding box center [545, 569] width 144 height 30
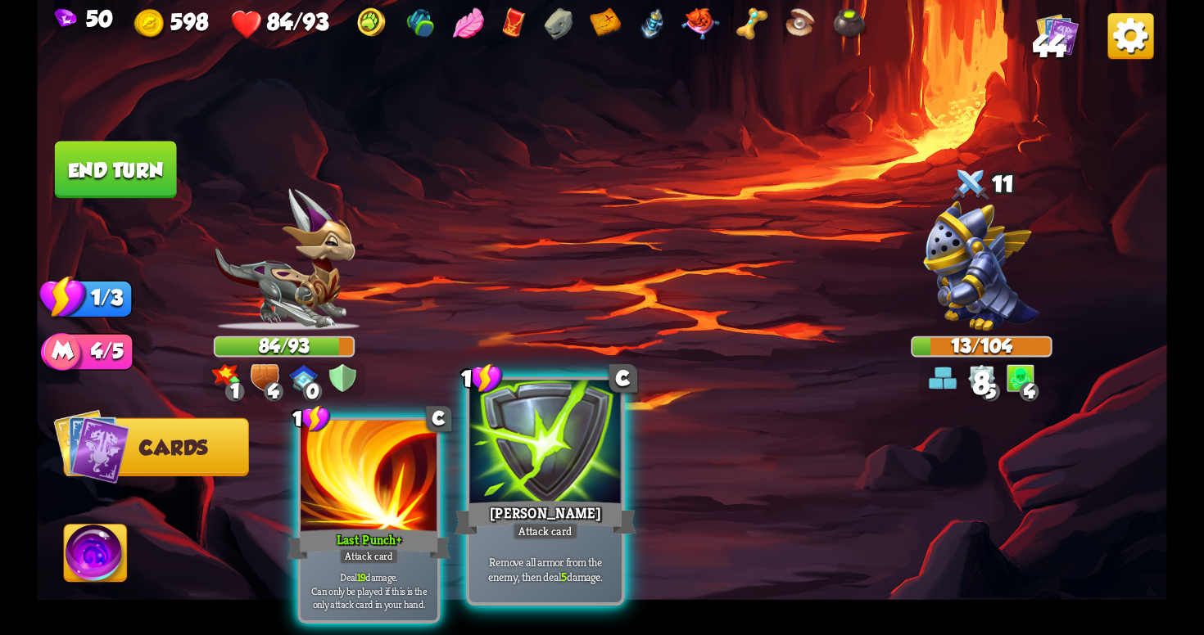
click at [557, 555] on p "Remove all armor from the enemy, then deal 5 damage." at bounding box center [545, 569] width 144 height 30
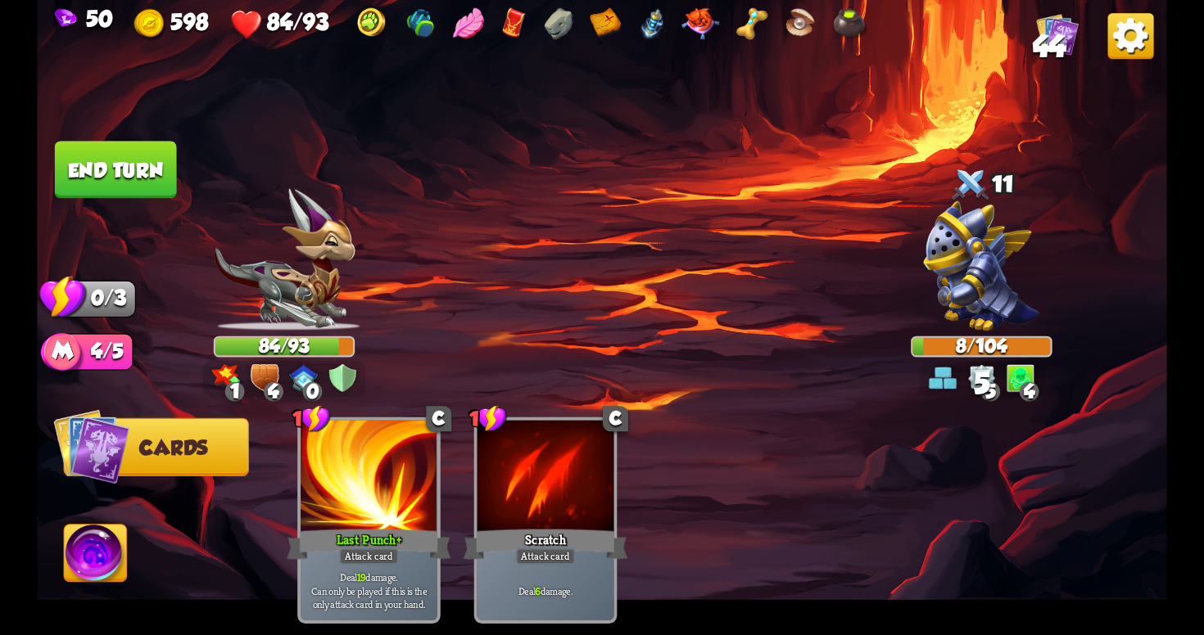
click at [103, 156] on button "End turn" at bounding box center [116, 169] width 122 height 57
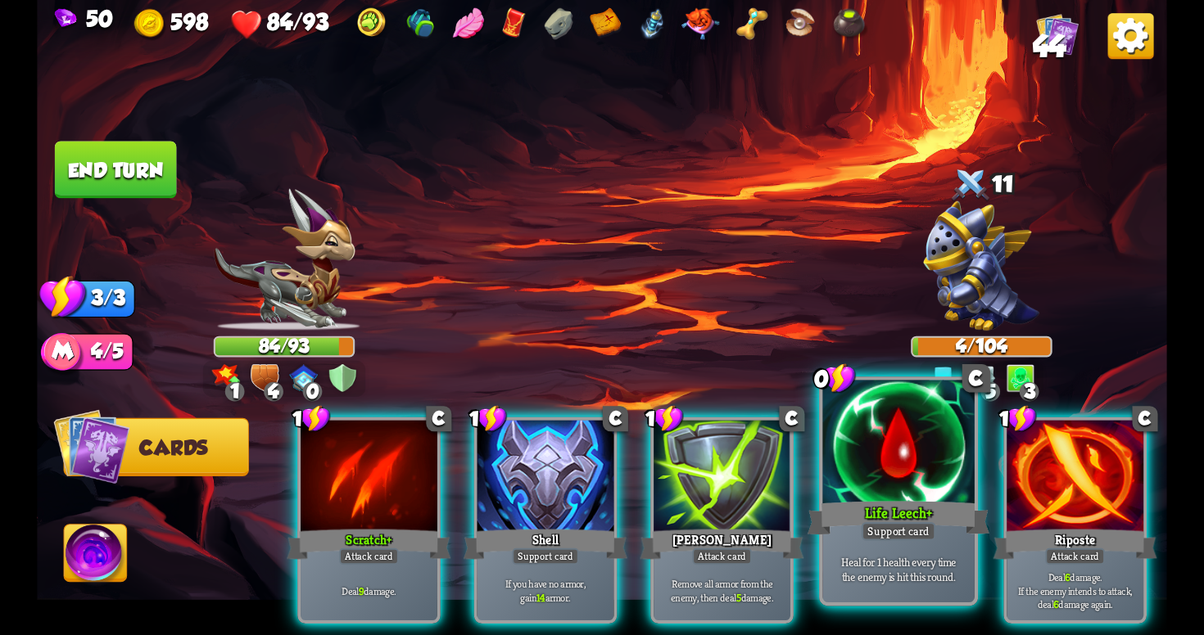
click at [958, 558] on p "Heal for 1 health every time the enemy is hit this round." at bounding box center [898, 569] width 144 height 30
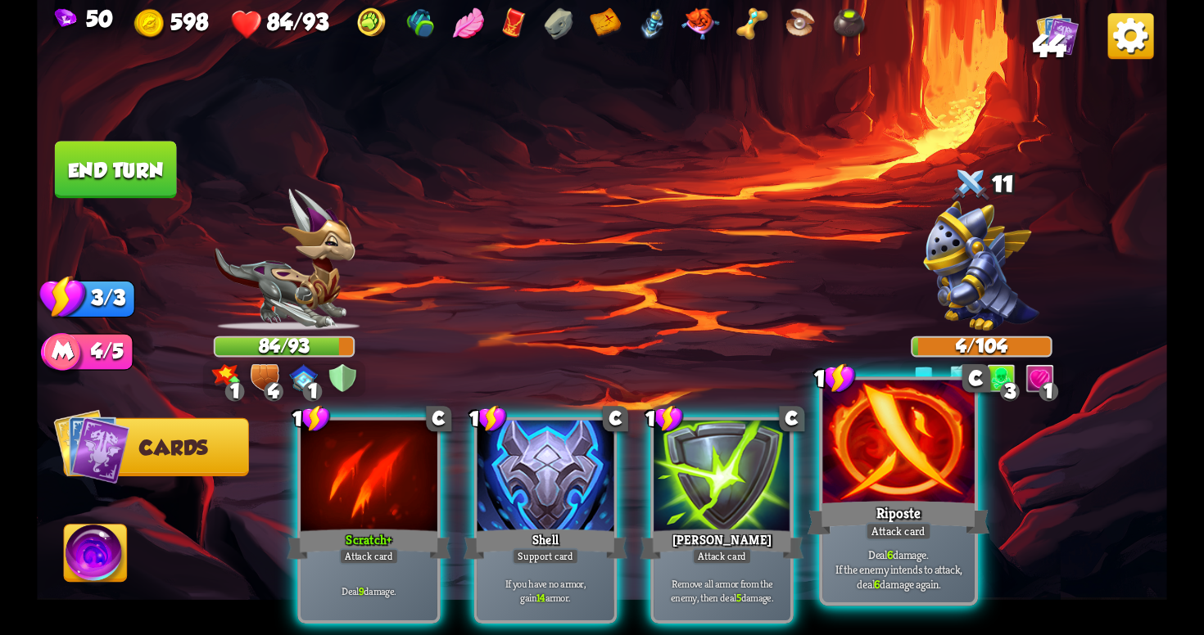
click at [868, 581] on p "Deal 6 damage. If the enemy intends to attack, deal 6 damage again." at bounding box center [898, 569] width 144 height 45
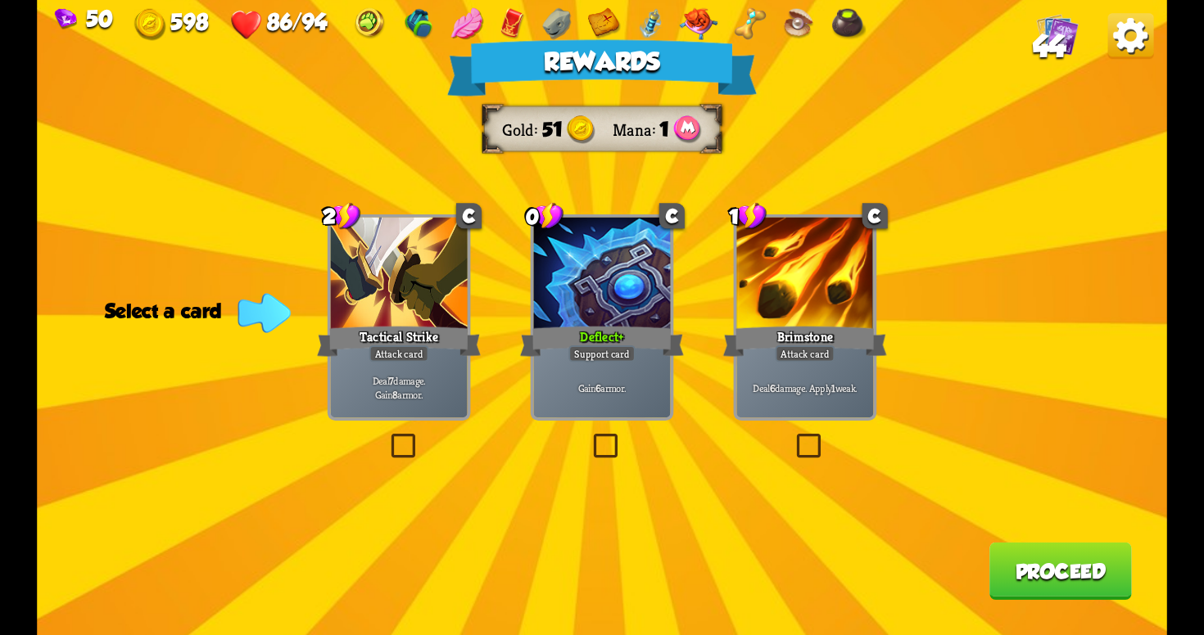
click at [590, 437] on label at bounding box center [590, 437] width 0 height 0
click at [0, 0] on input "checkbox" at bounding box center [0, 0] width 0 height 0
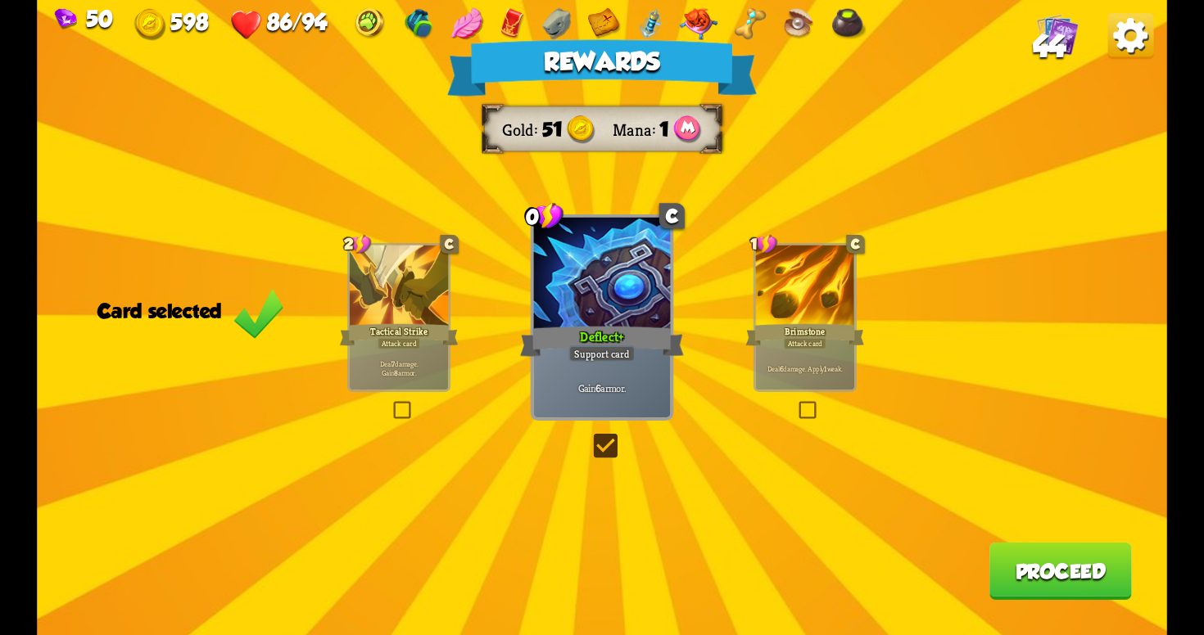
click at [1044, 591] on button "Proceed" at bounding box center [1060, 571] width 142 height 57
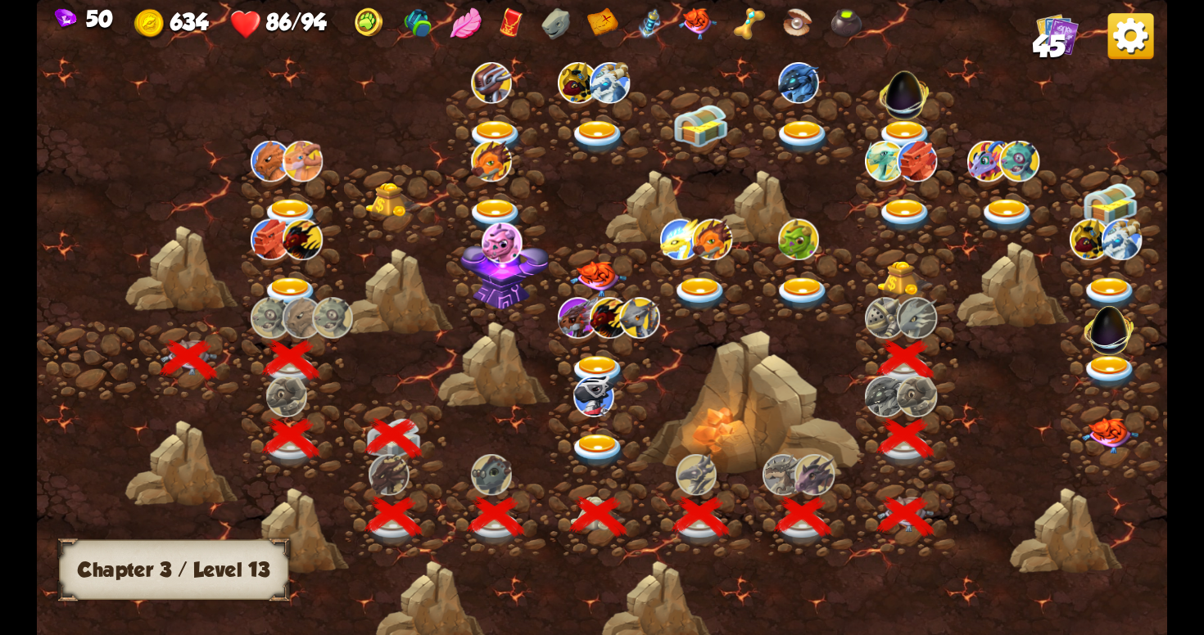
scroll to position [0, 249]
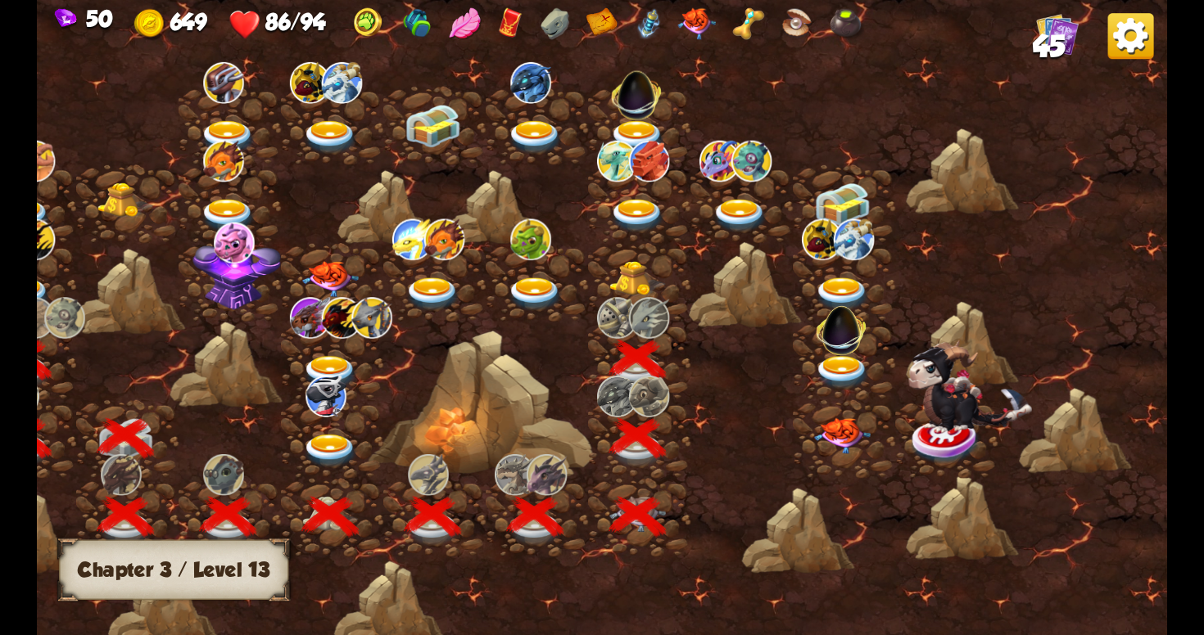
click at [640, 278] on img at bounding box center [637, 278] width 57 height 35
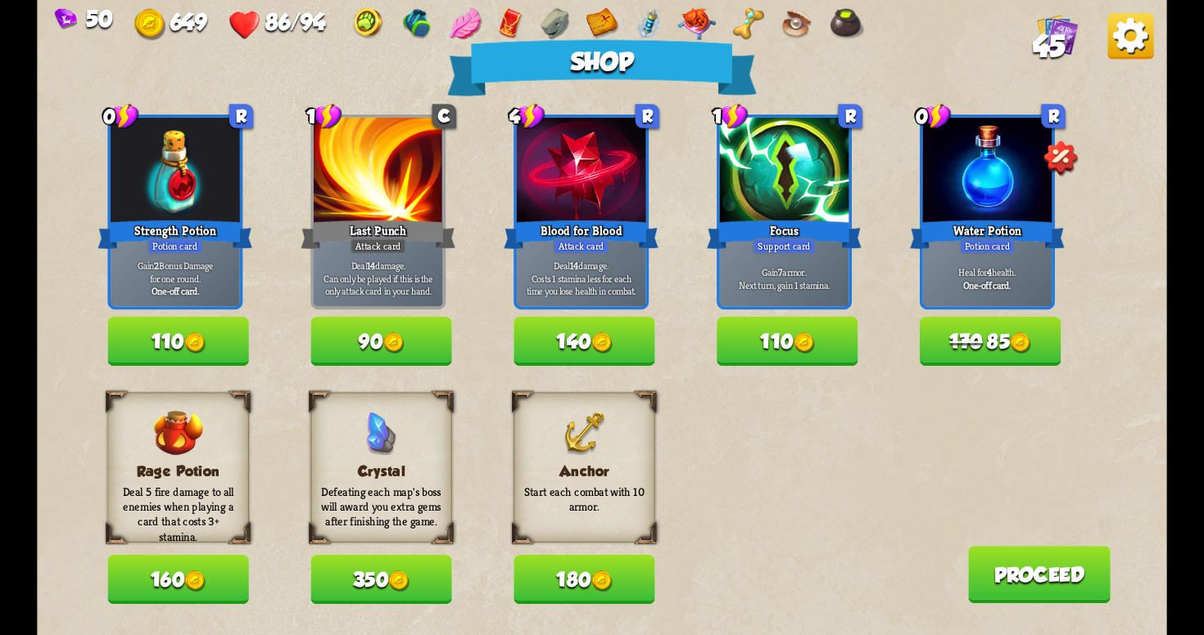
click at [1022, 350] on img at bounding box center [1020, 342] width 21 height 21
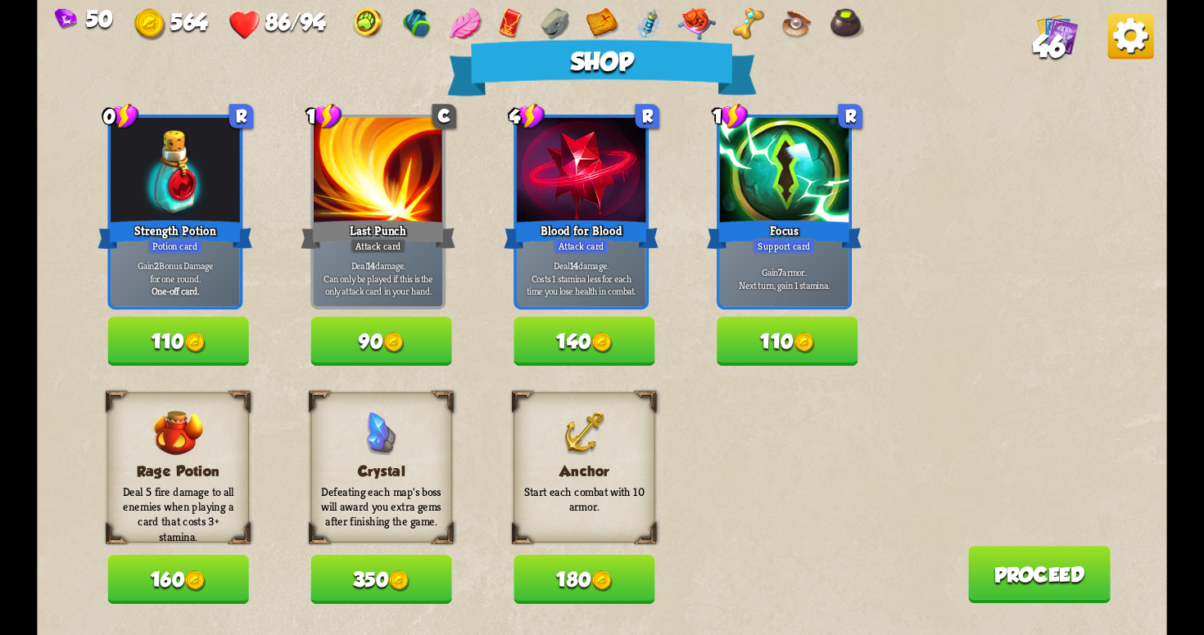
click at [625, 585] on button "180" at bounding box center [583, 579] width 141 height 49
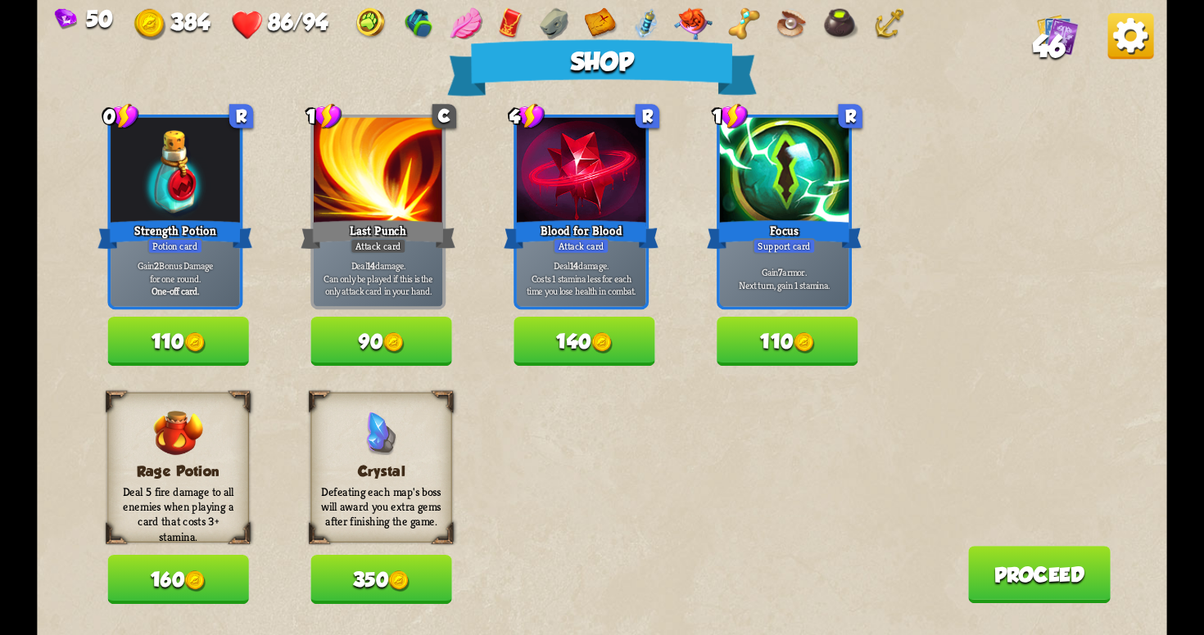
click at [423, 580] on button "350" at bounding box center [380, 579] width 141 height 49
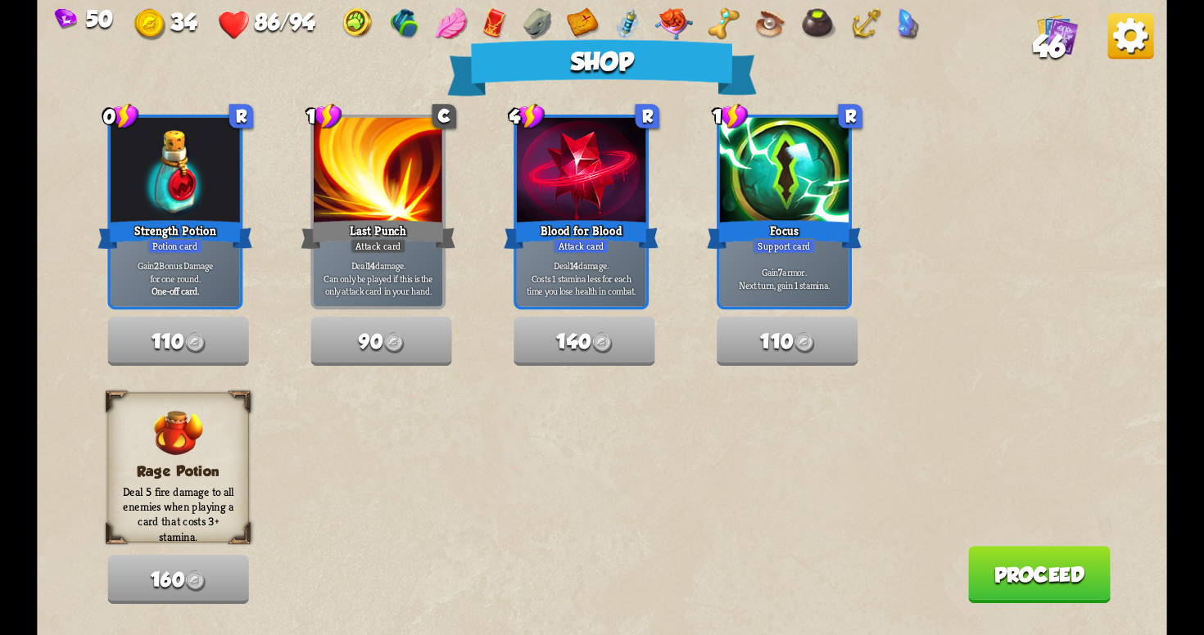
click at [992, 559] on button "Proceed" at bounding box center [1039, 574] width 142 height 57
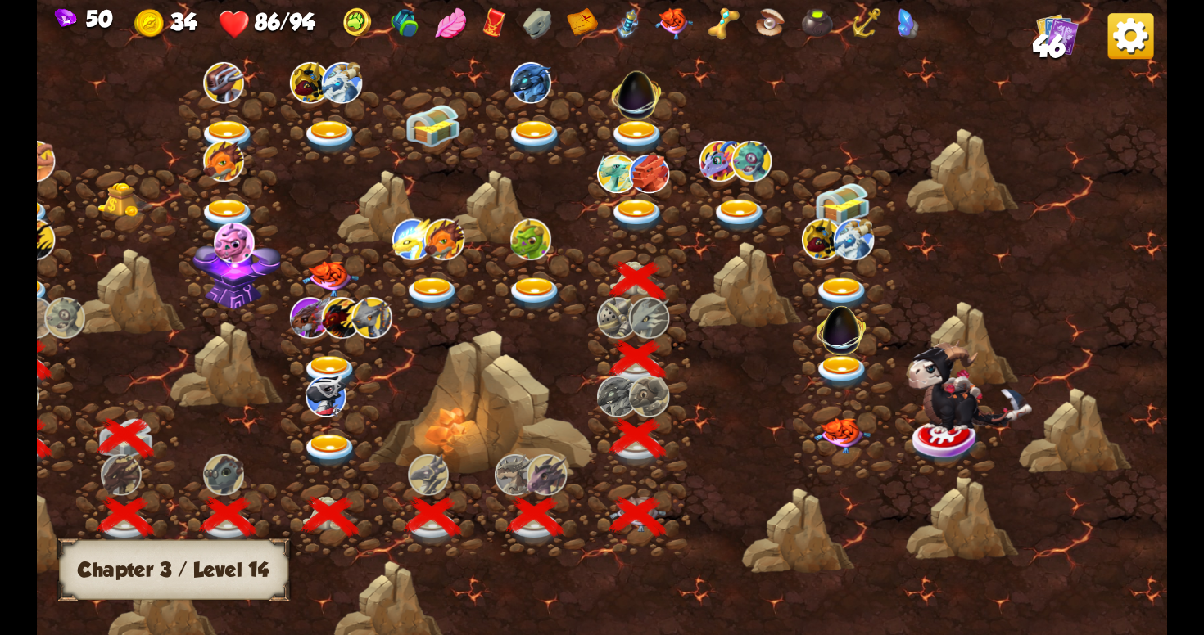
click at [646, 206] on img at bounding box center [637, 216] width 57 height 34
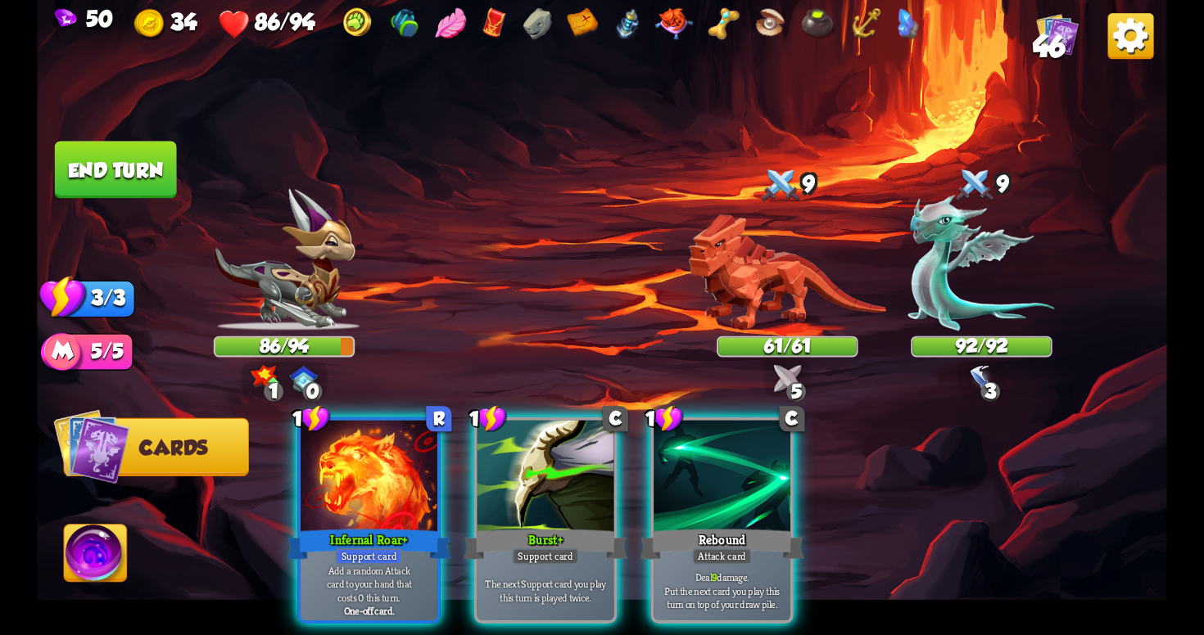
click at [988, 376] on div "Player turn" at bounding box center [602, 318] width 1130 height 174
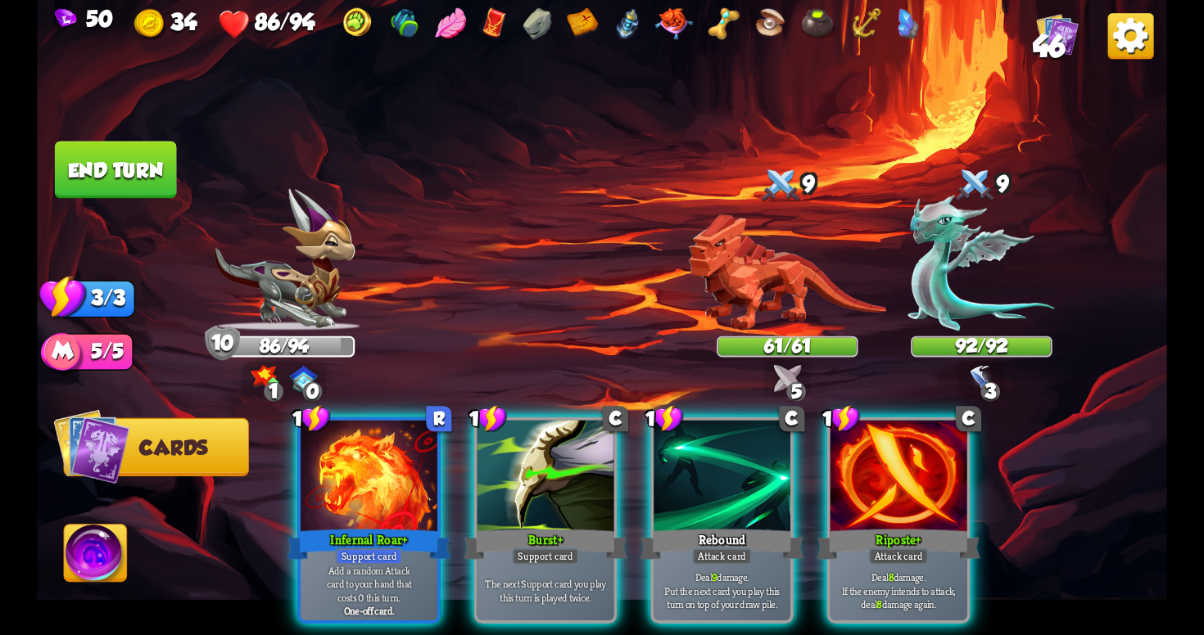
click at [985, 377] on div "Player turn" at bounding box center [602, 318] width 1130 height 174
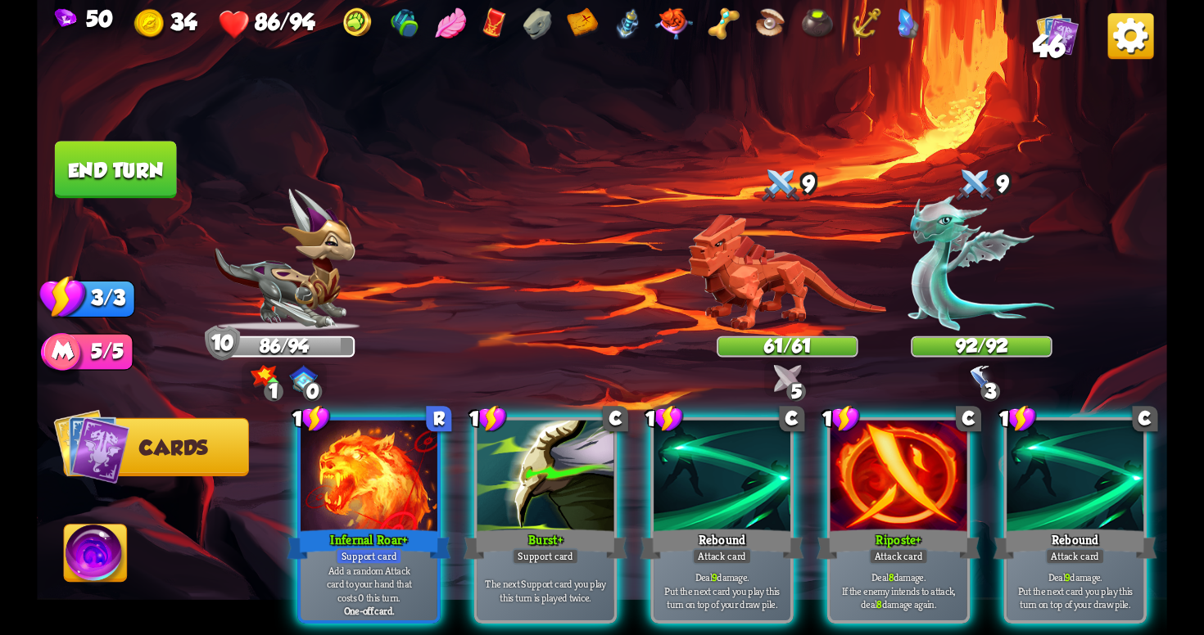
click at [979, 378] on img at bounding box center [981, 378] width 28 height 28
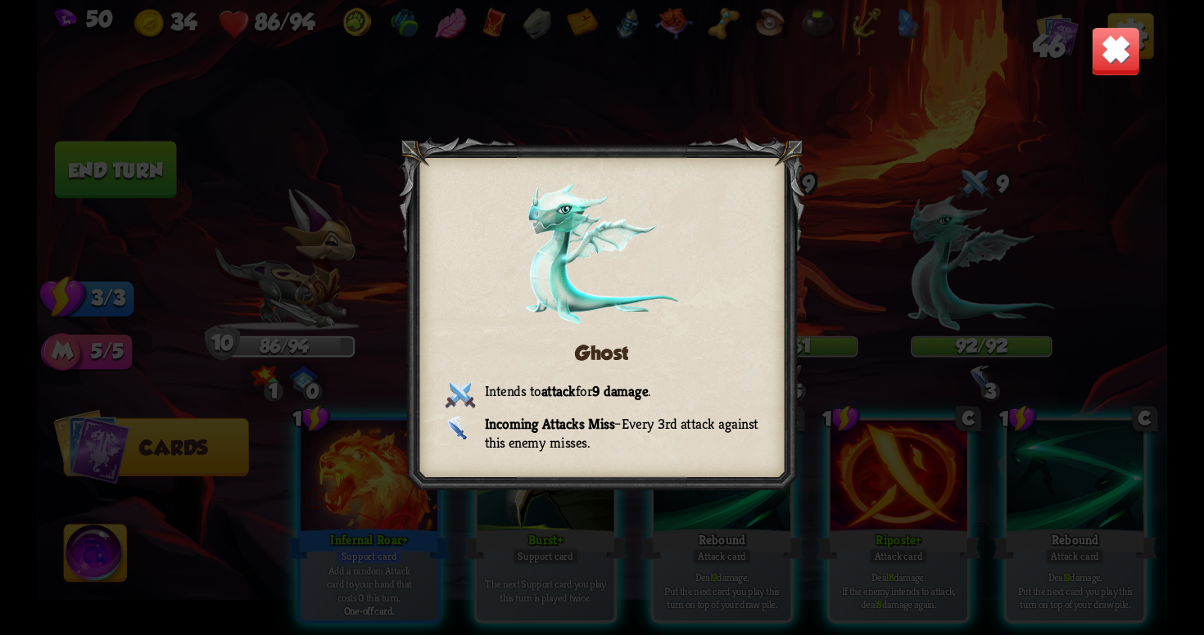
click at [1114, 73] on img at bounding box center [1115, 50] width 49 height 49
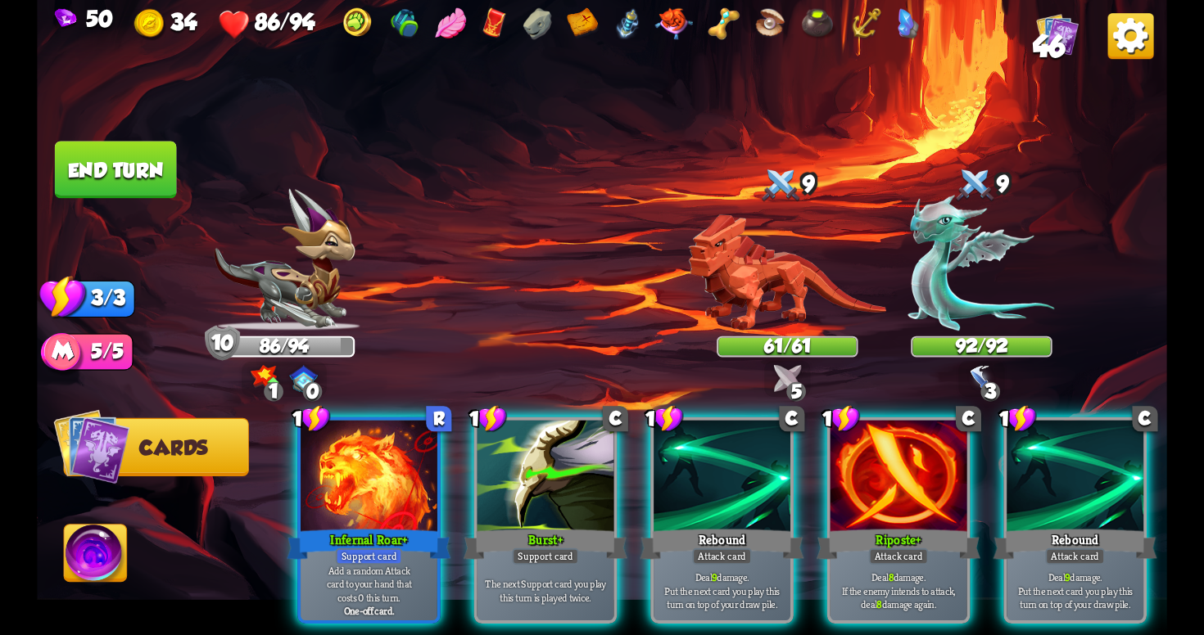
click at [795, 380] on img at bounding box center [787, 378] width 28 height 28
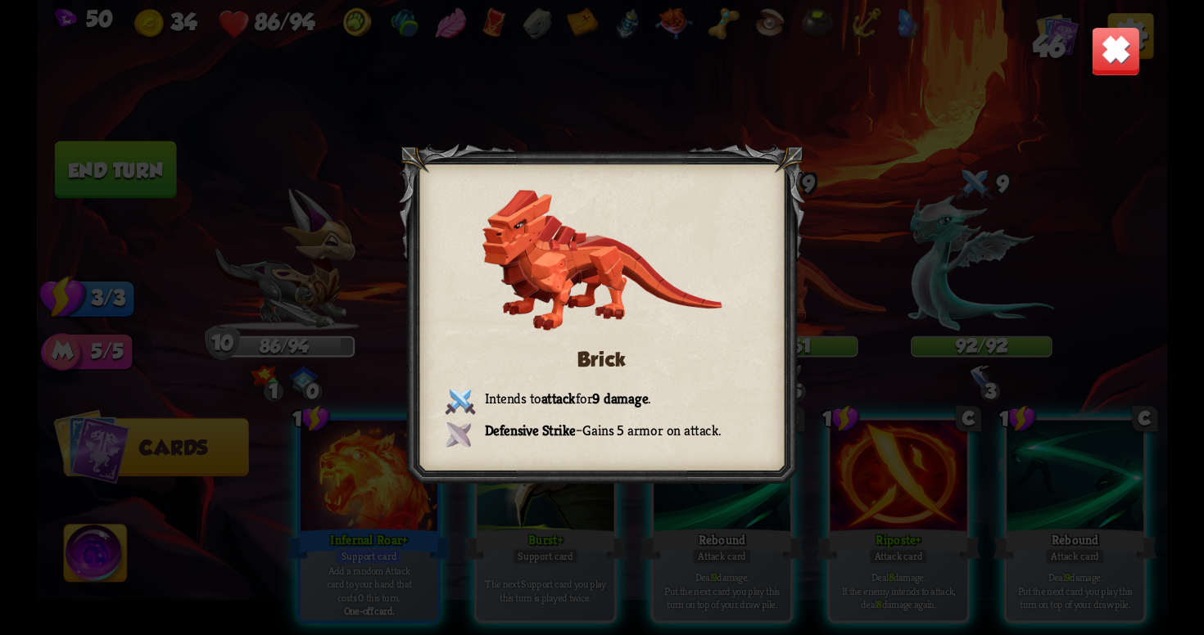
click at [1116, 75] on img at bounding box center [1115, 50] width 49 height 49
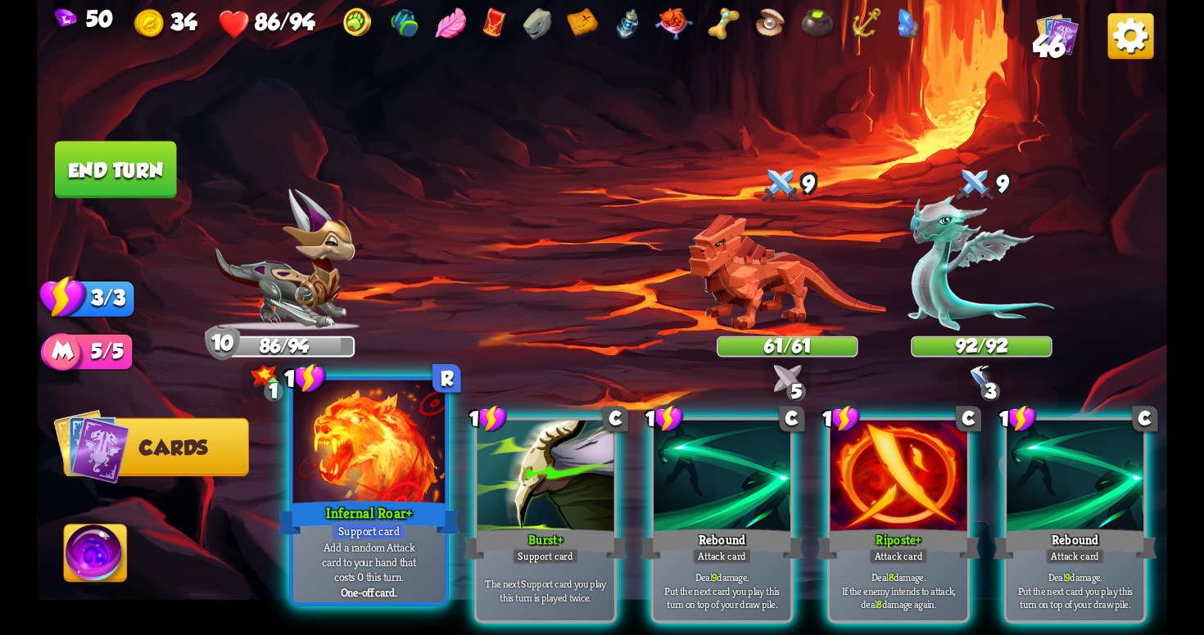
click at [364, 506] on div "Infernal Roar+" at bounding box center [369, 518] width 182 height 41
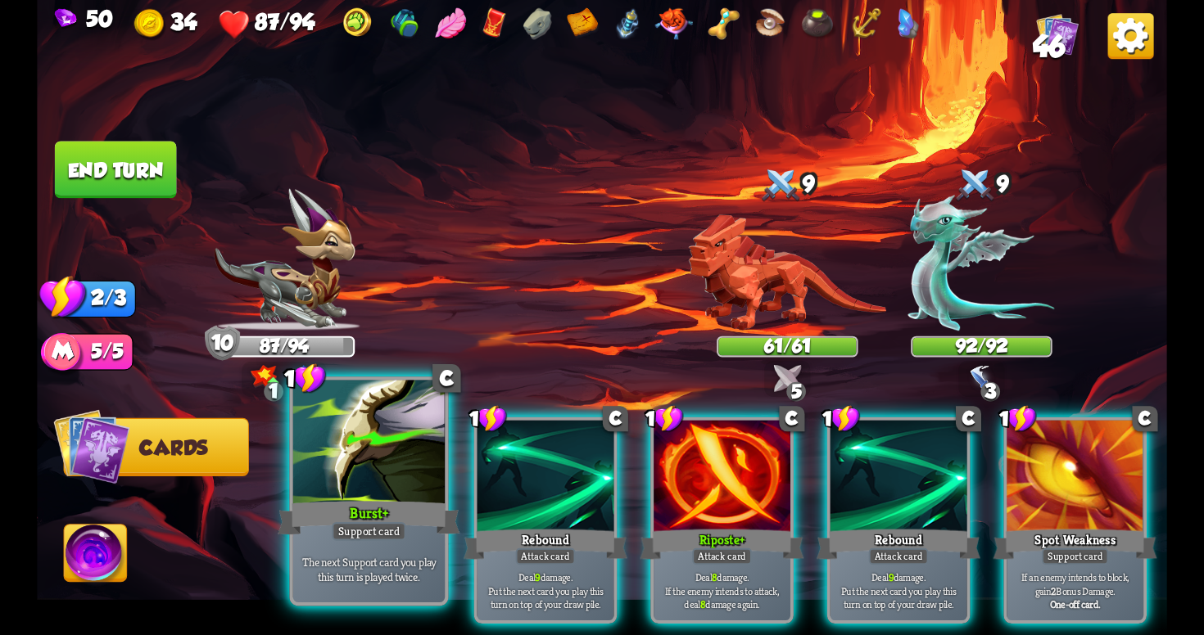
click at [421, 514] on div "Burst+" at bounding box center [369, 518] width 182 height 41
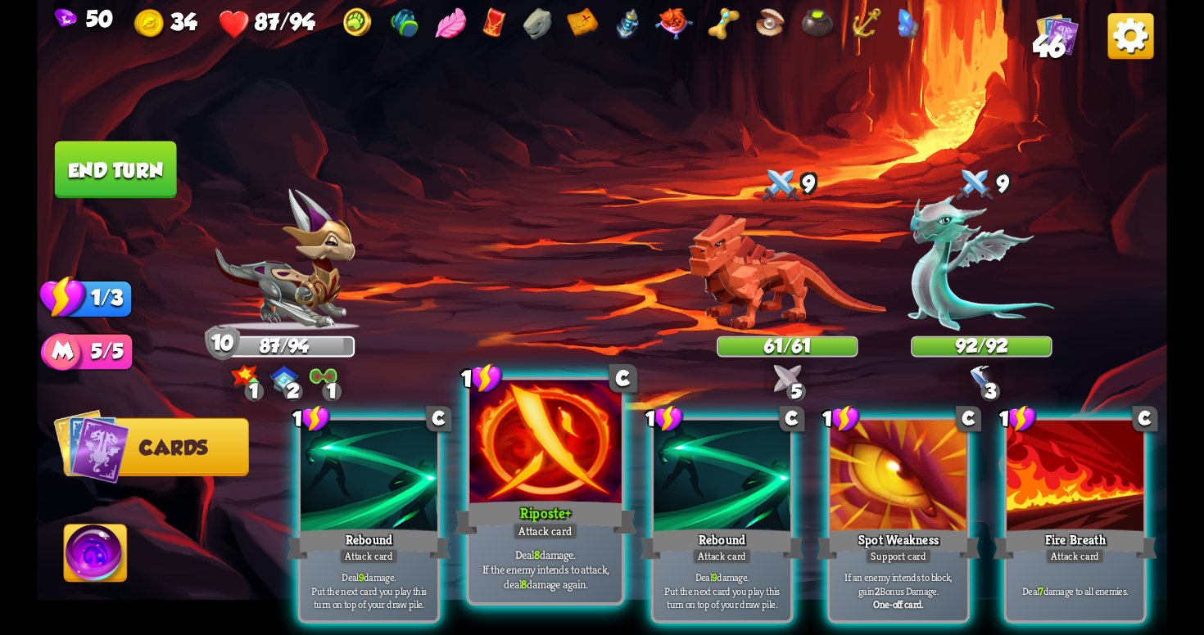
click at [532, 527] on div "Attack card" at bounding box center [546, 531] width 66 height 19
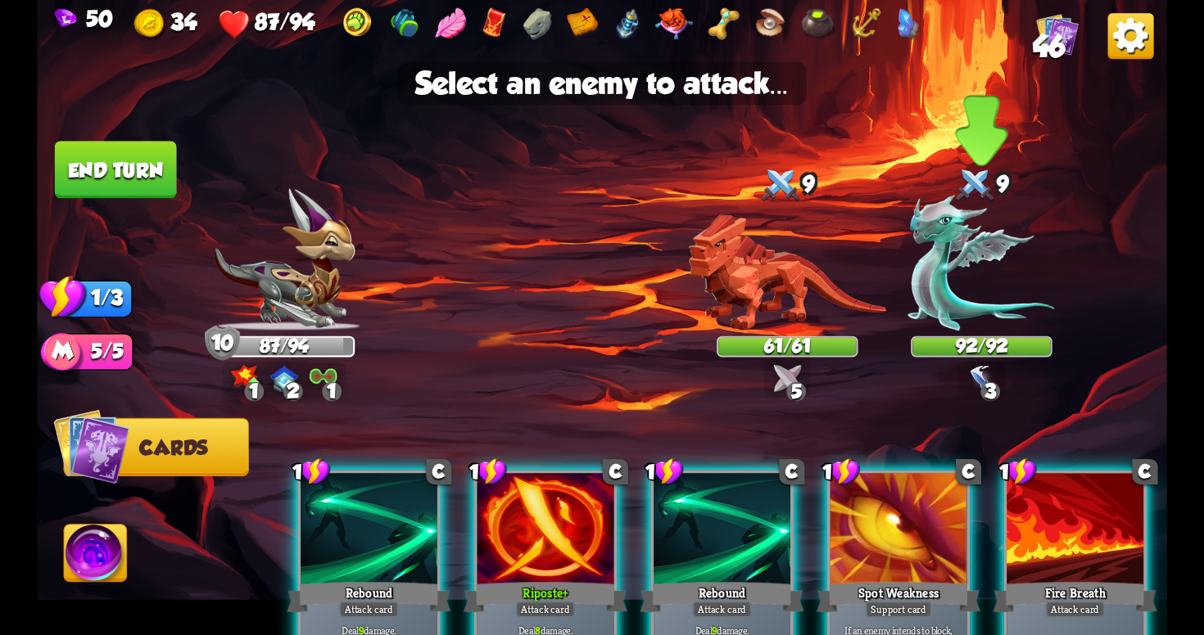
click at [965, 295] on img at bounding box center [981, 263] width 147 height 136
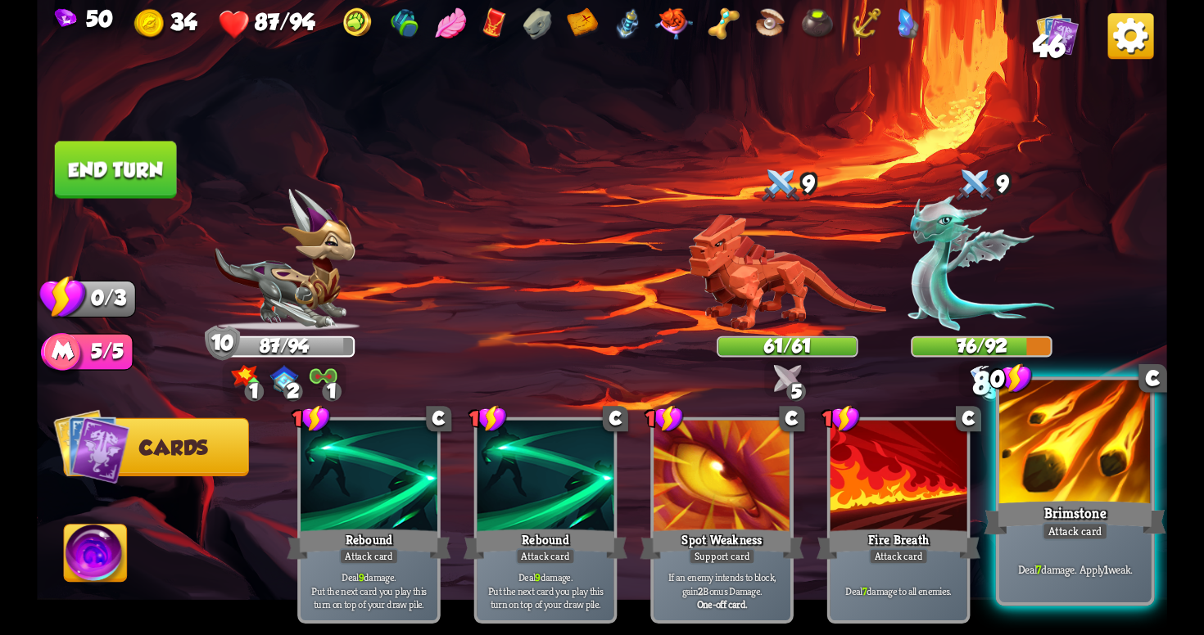
click at [1026, 468] on div at bounding box center [1074, 445] width 151 height 128
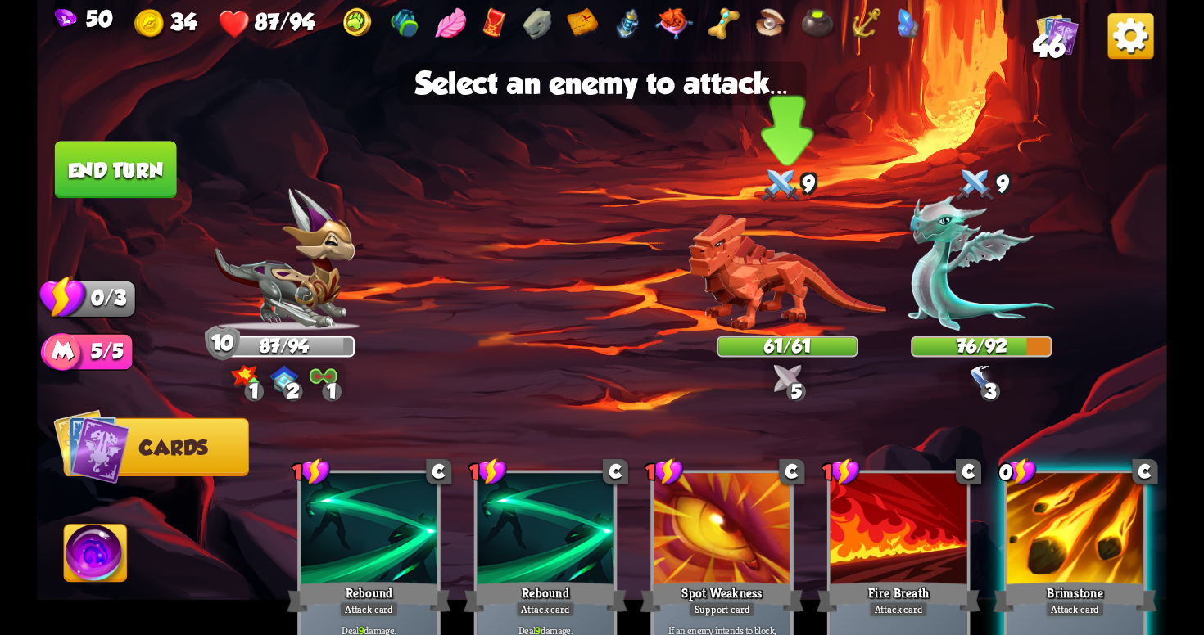
click at [782, 297] on img at bounding box center [787, 273] width 197 height 116
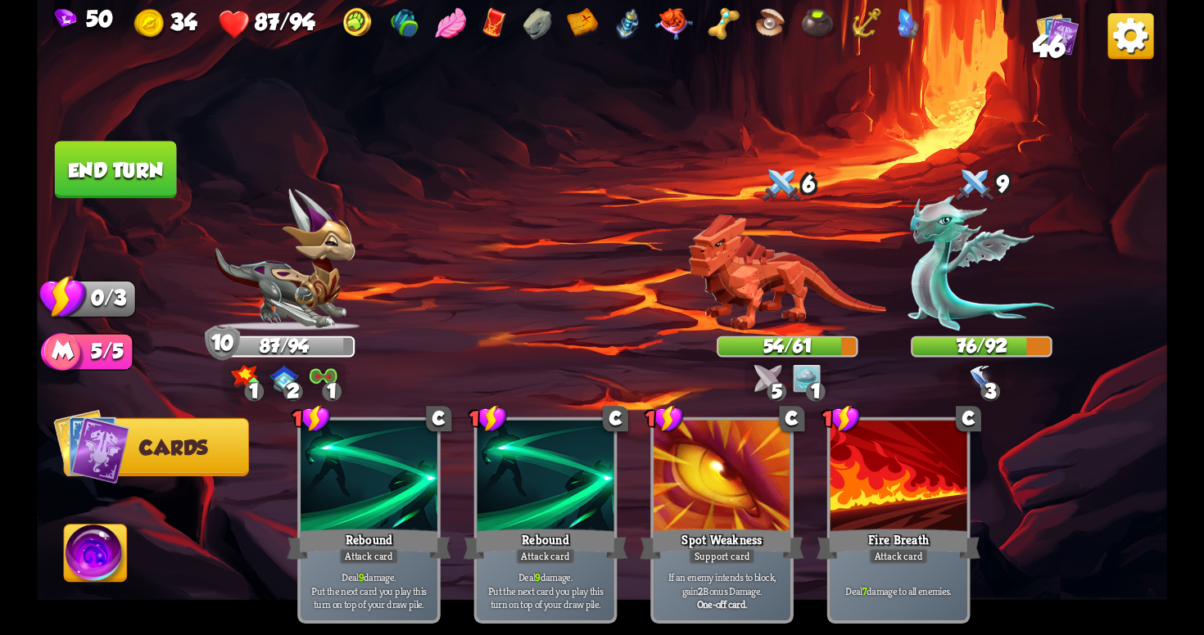
click at [333, 380] on img at bounding box center [323, 377] width 28 height 22
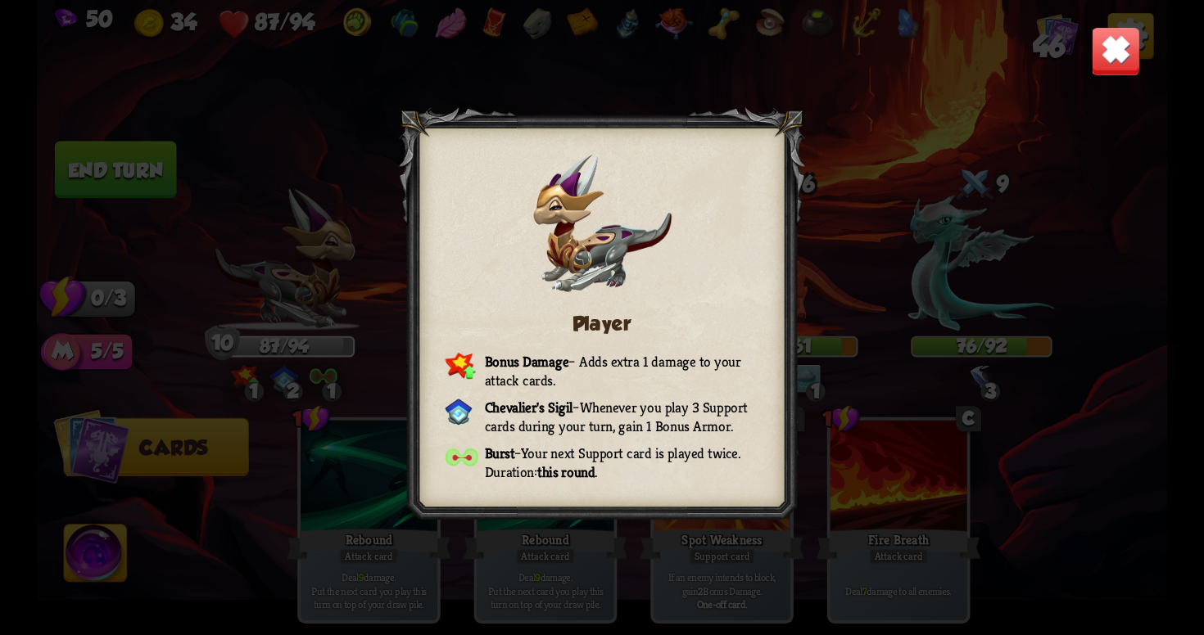
click at [1107, 70] on img at bounding box center [1115, 50] width 49 height 49
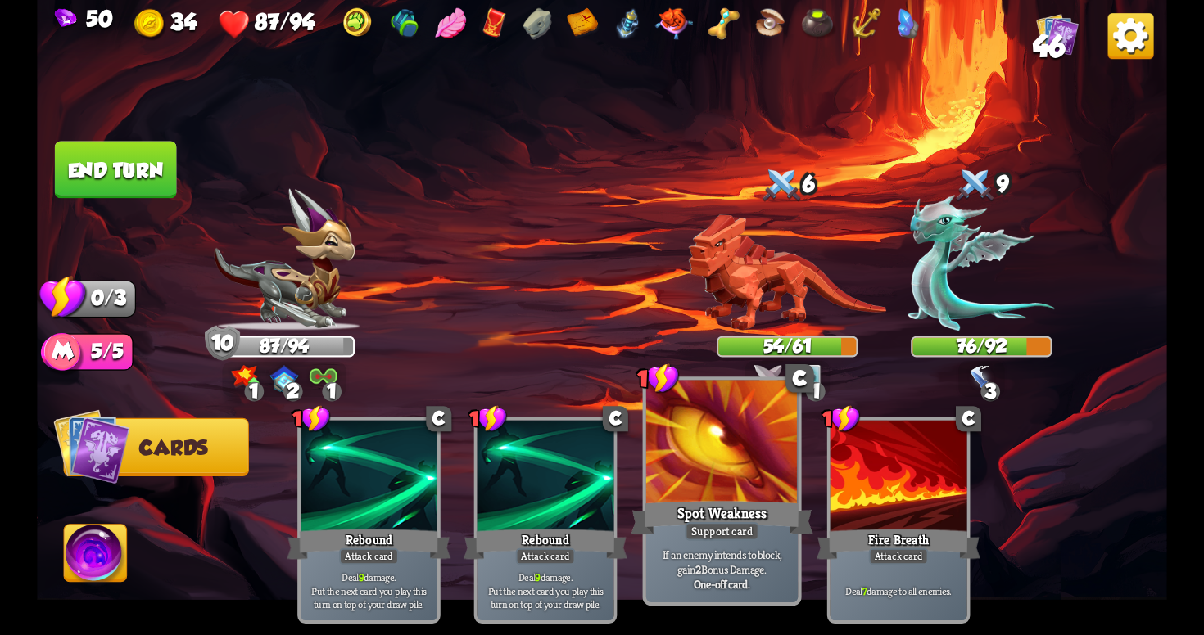
click at [733, 527] on div "Support card" at bounding box center [722, 531] width 75 height 19
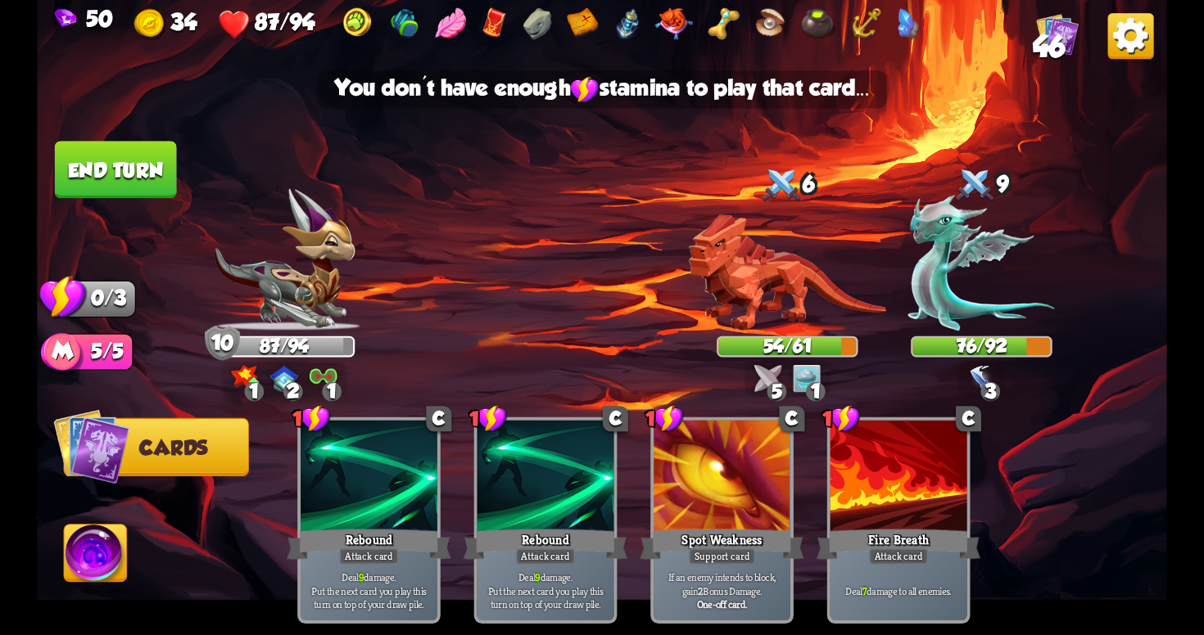
click at [151, 183] on button "End turn" at bounding box center [116, 169] width 122 height 57
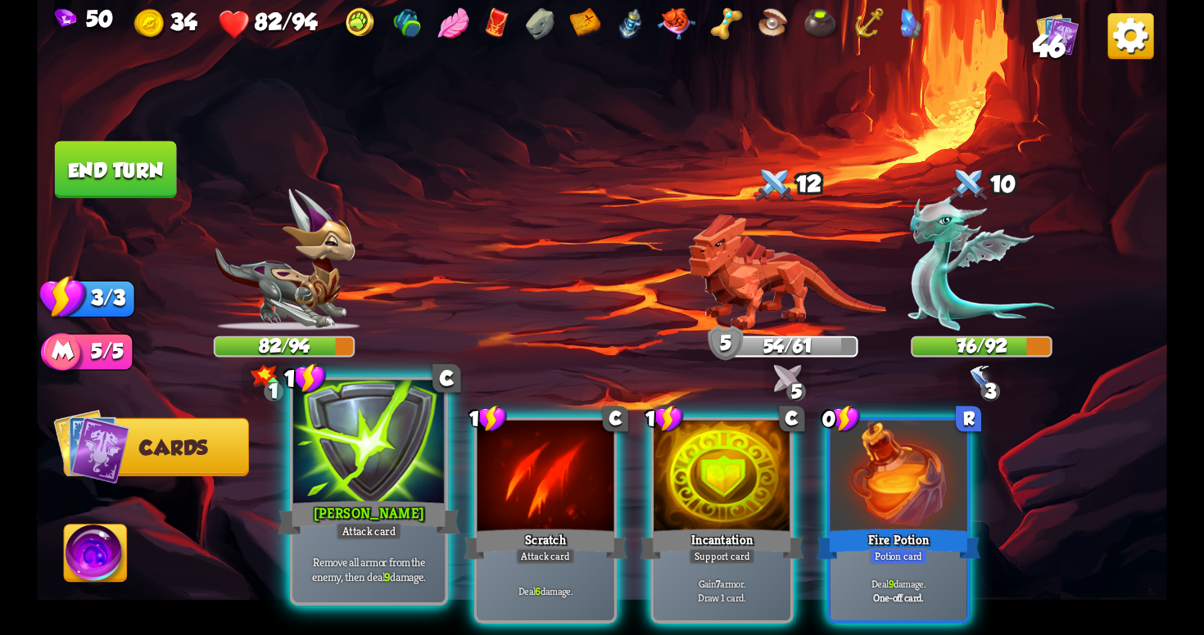
click at [362, 495] on div at bounding box center [368, 445] width 151 height 128
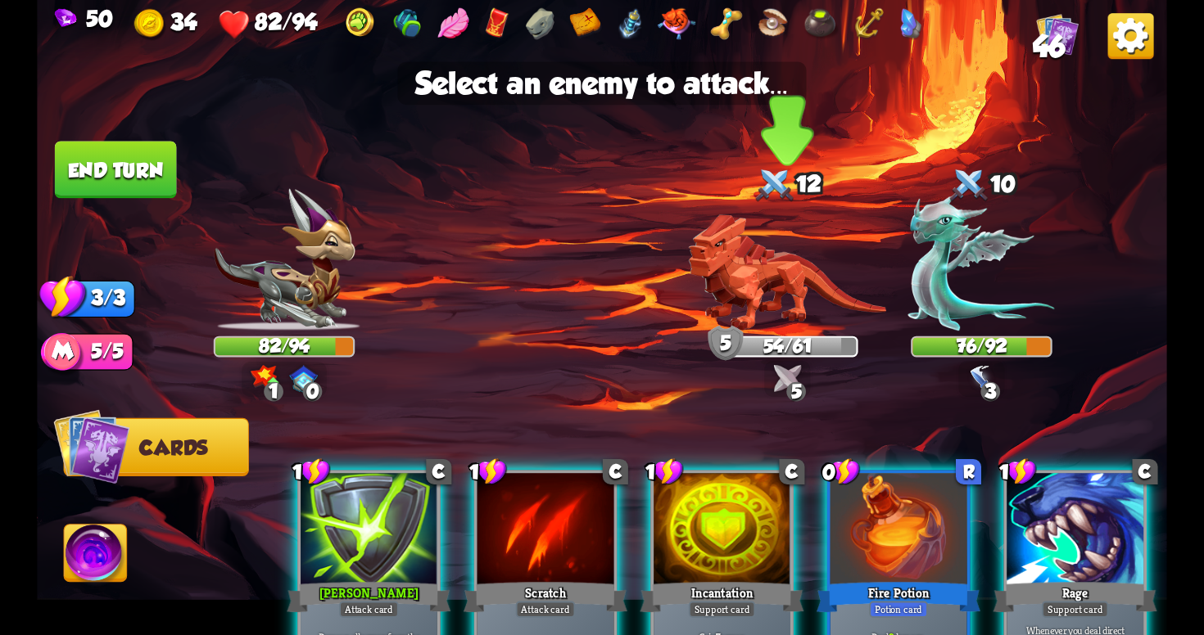
click at [773, 305] on img at bounding box center [787, 273] width 197 height 116
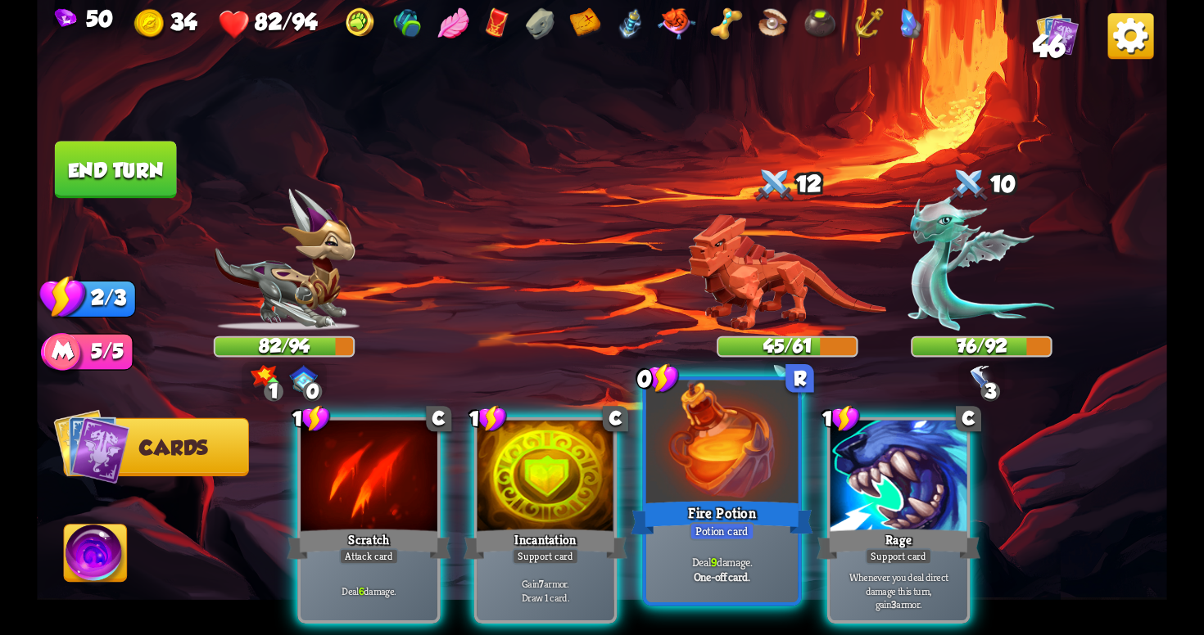
click at [731, 503] on div "Fire Potion" at bounding box center [722, 518] width 182 height 41
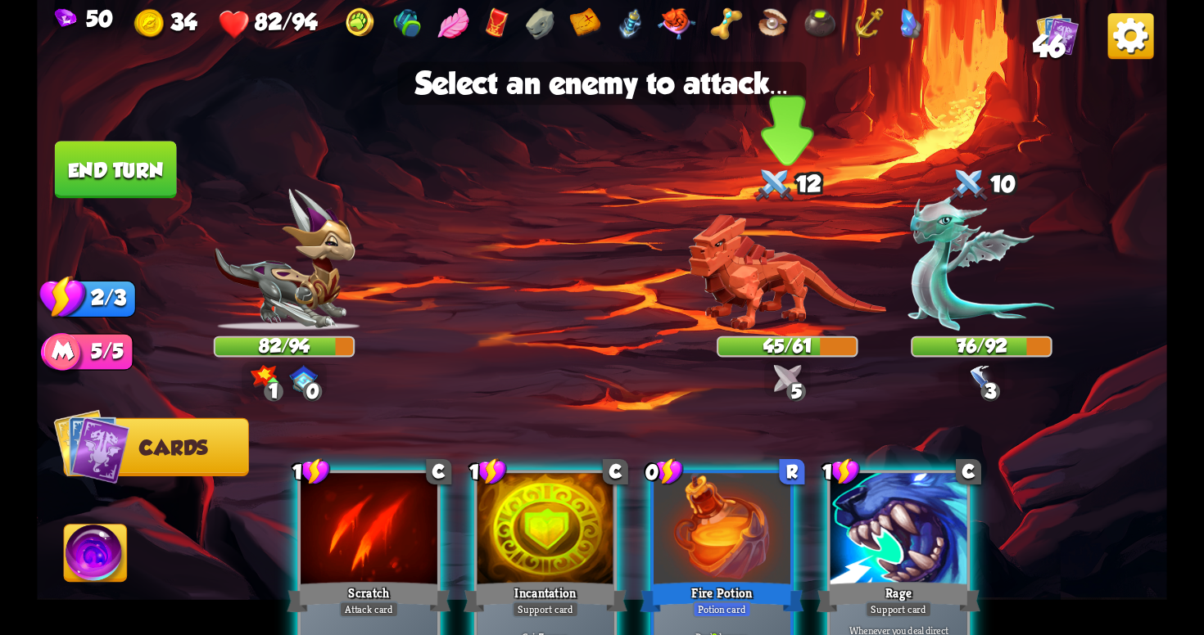
click at [805, 272] on img at bounding box center [787, 273] width 197 height 116
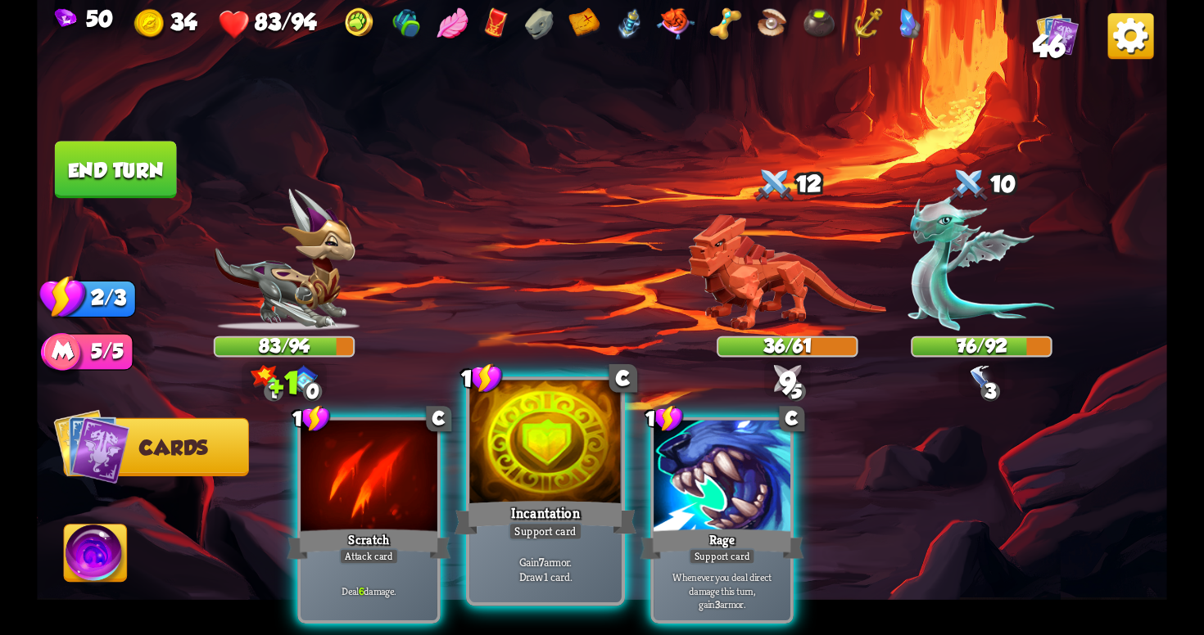
click at [566, 518] on div "Incantation" at bounding box center [545, 518] width 182 height 41
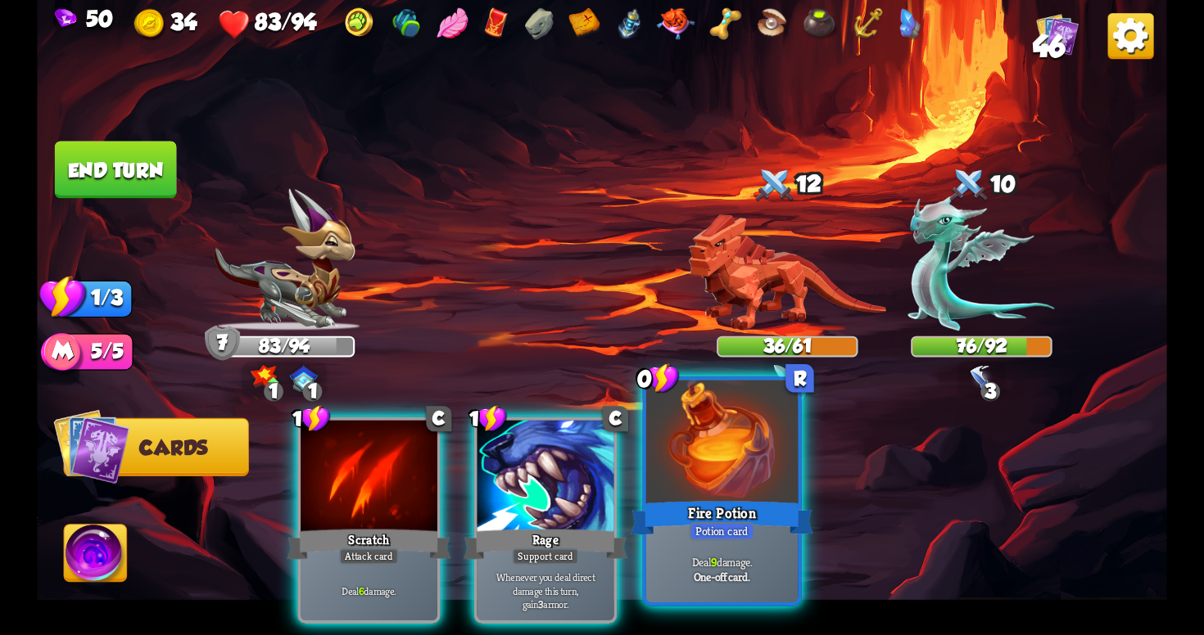
click at [780, 527] on div "Fire Potion" at bounding box center [722, 518] width 182 height 41
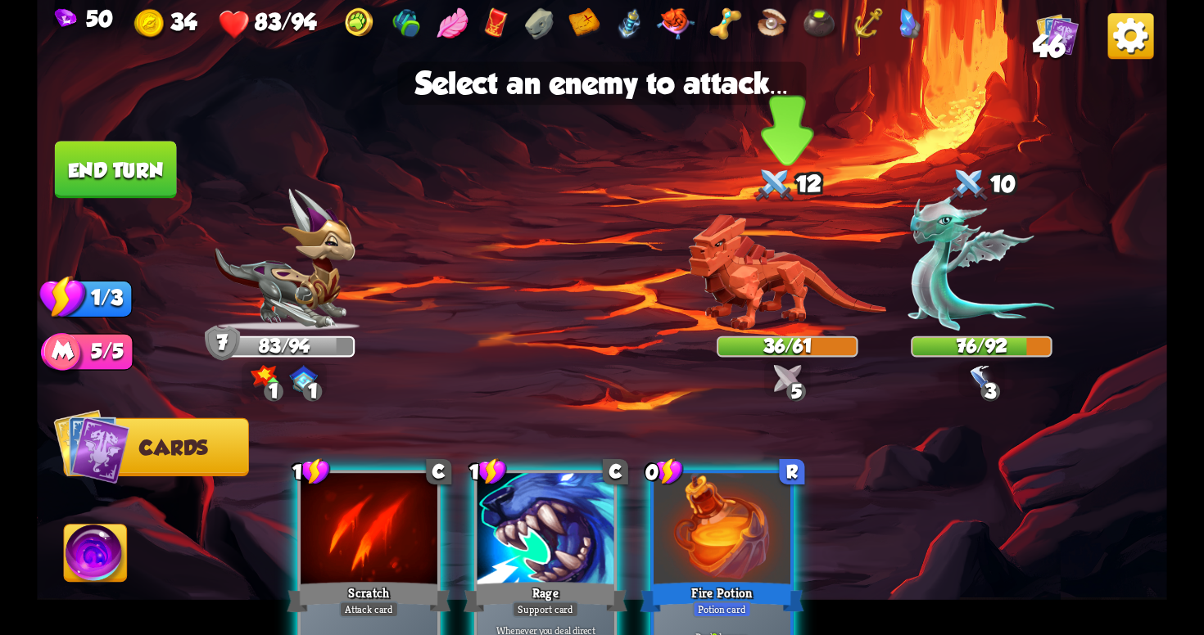
click at [790, 287] on img at bounding box center [787, 273] width 197 height 116
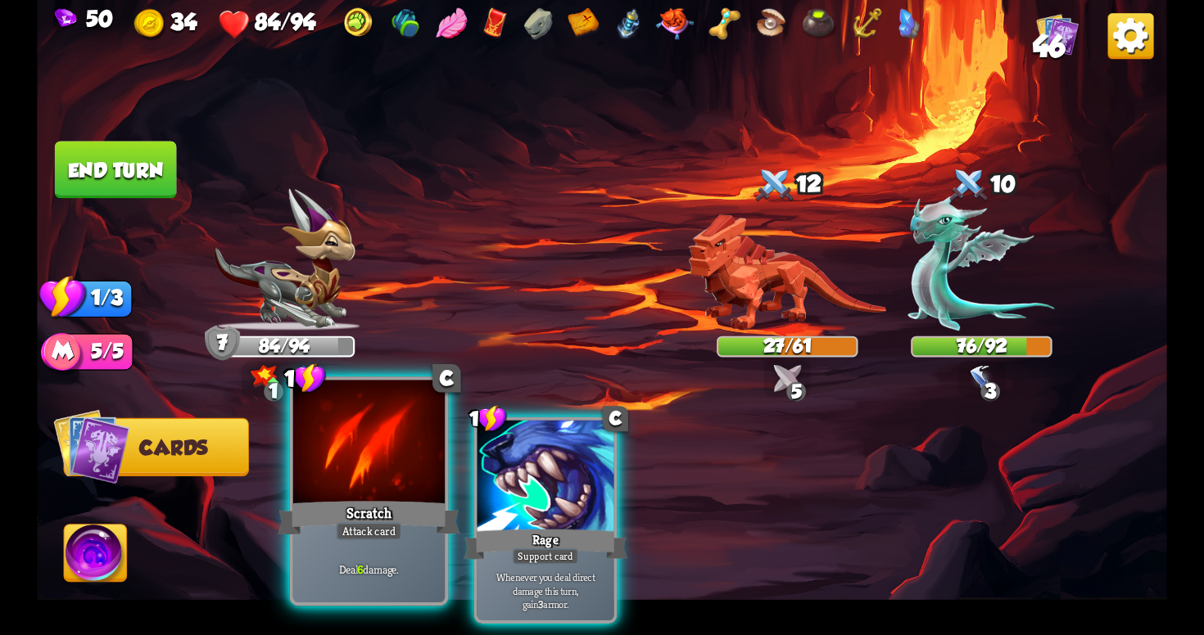
click at [385, 457] on div at bounding box center [368, 445] width 151 height 128
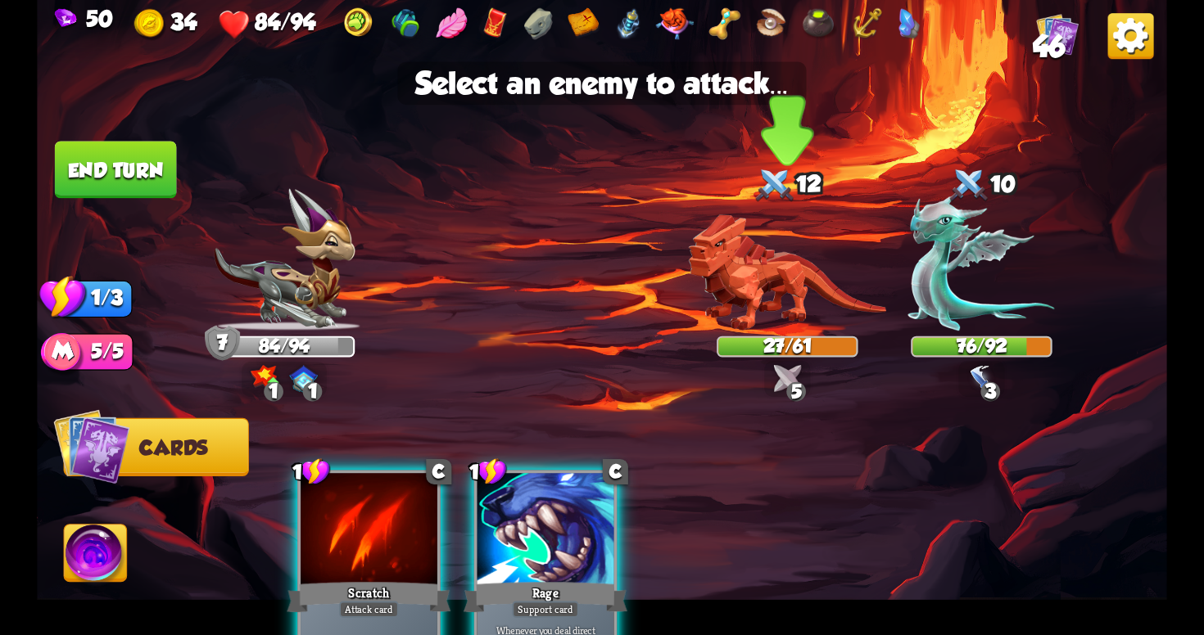
click at [775, 310] on img at bounding box center [787, 273] width 197 height 116
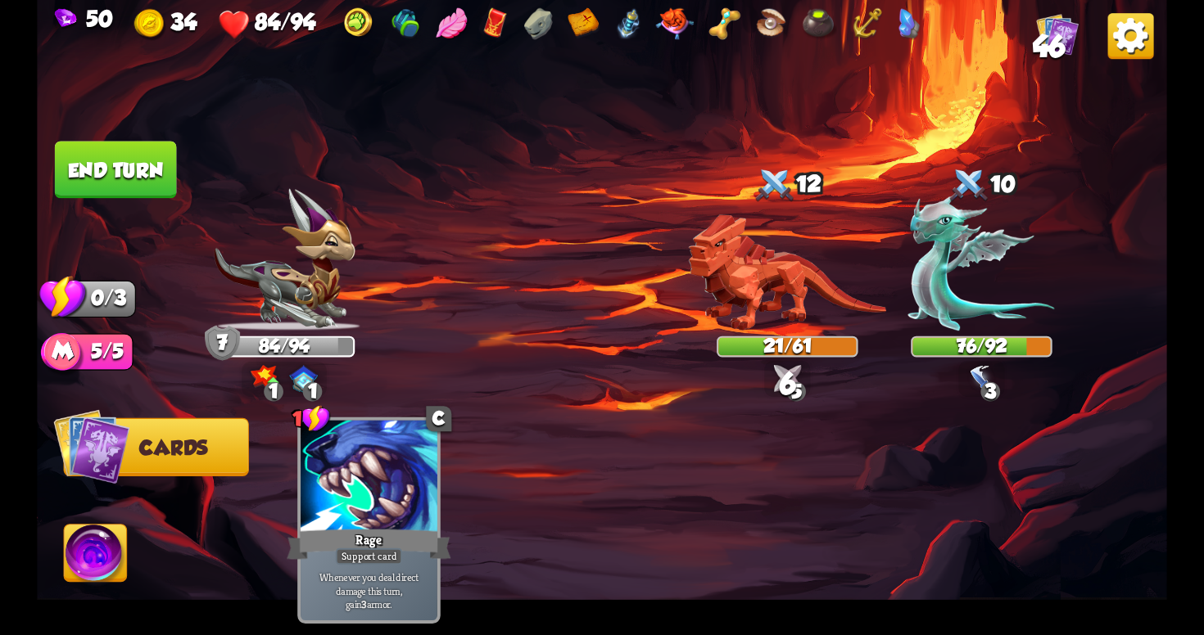
click at [133, 189] on button "End turn" at bounding box center [116, 169] width 122 height 57
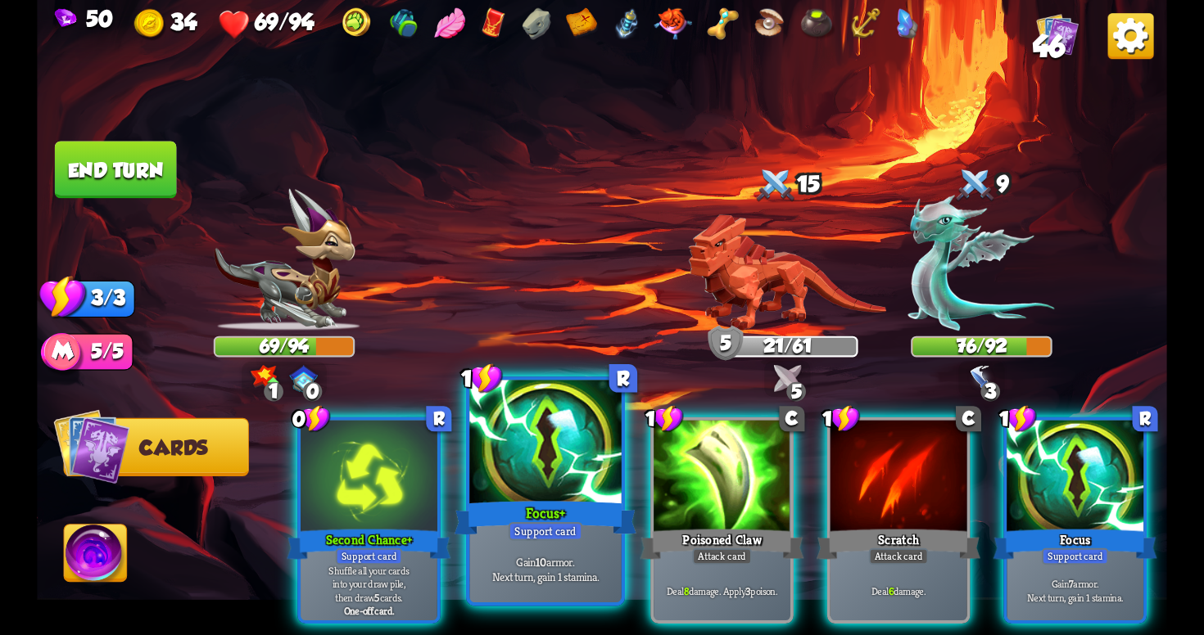
click at [569, 537] on div "Support card" at bounding box center [546, 531] width 75 height 19
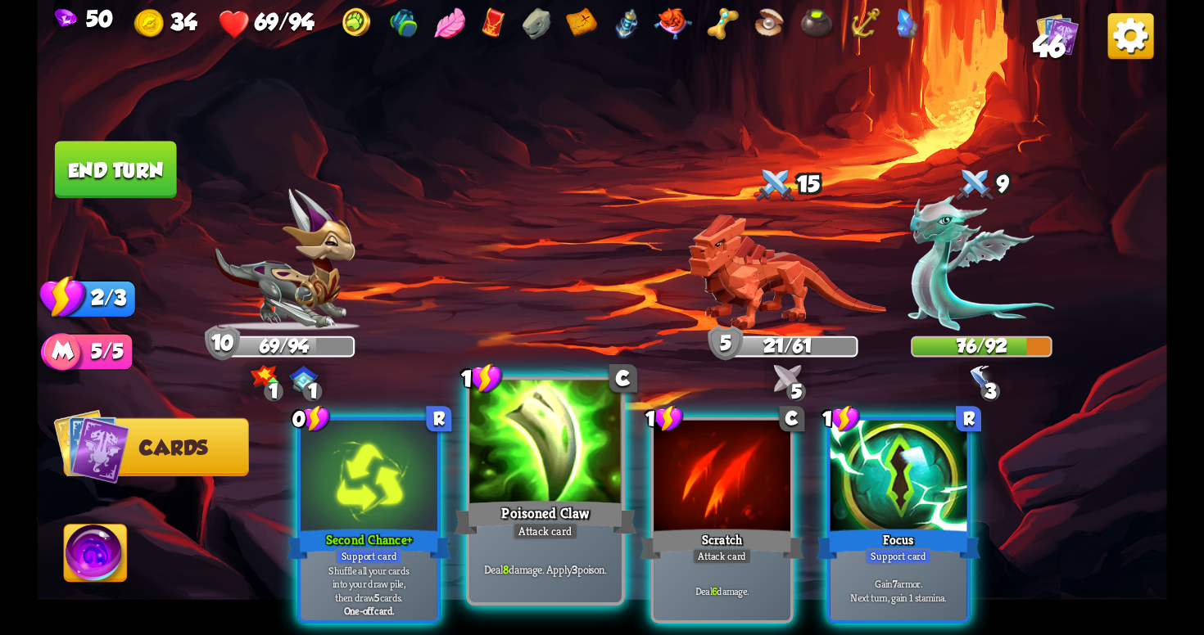
click at [548, 554] on div "Deal 8 damage. Apply 3 poison." at bounding box center [544, 569] width 151 height 66
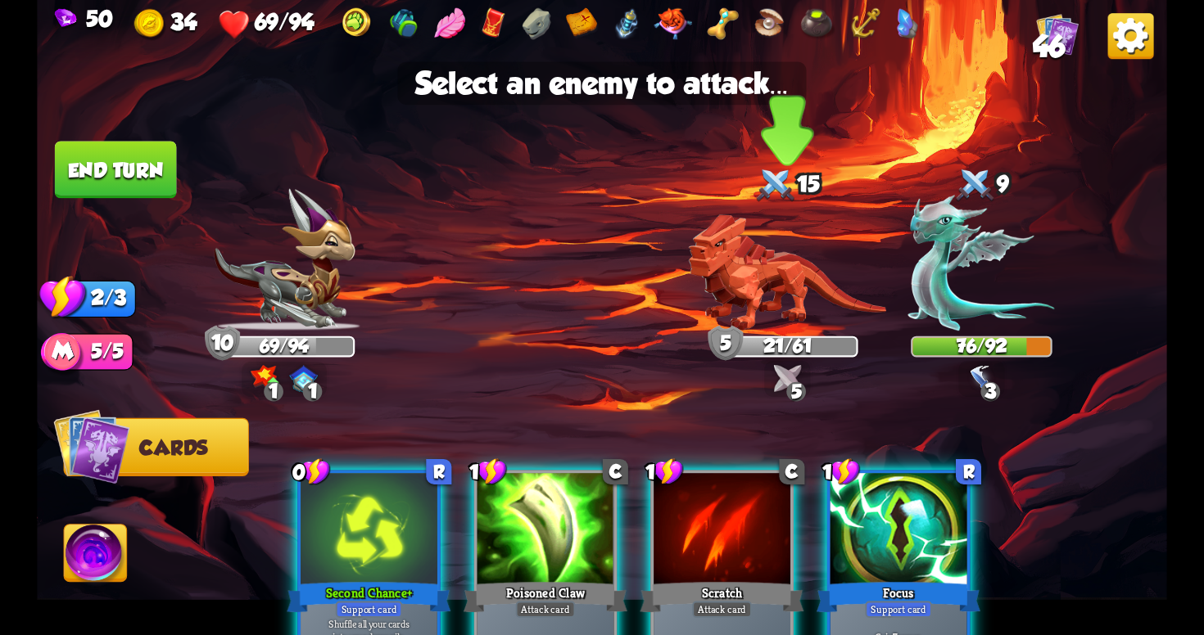
click at [789, 288] on img at bounding box center [787, 273] width 197 height 116
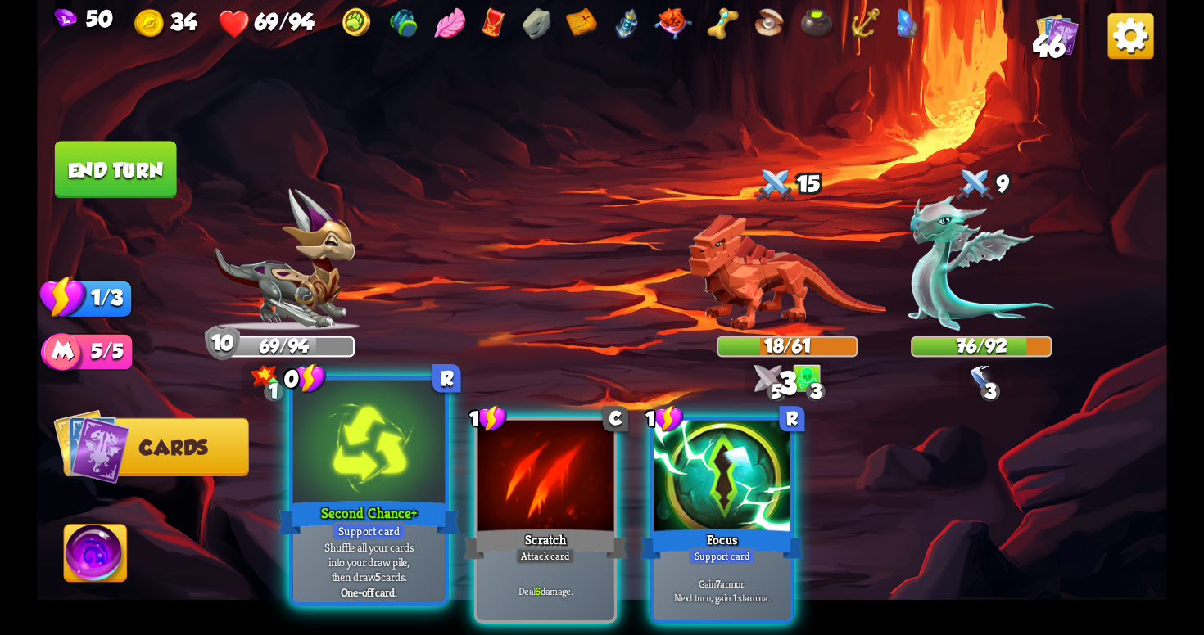
click at [412, 475] on div at bounding box center [368, 445] width 151 height 128
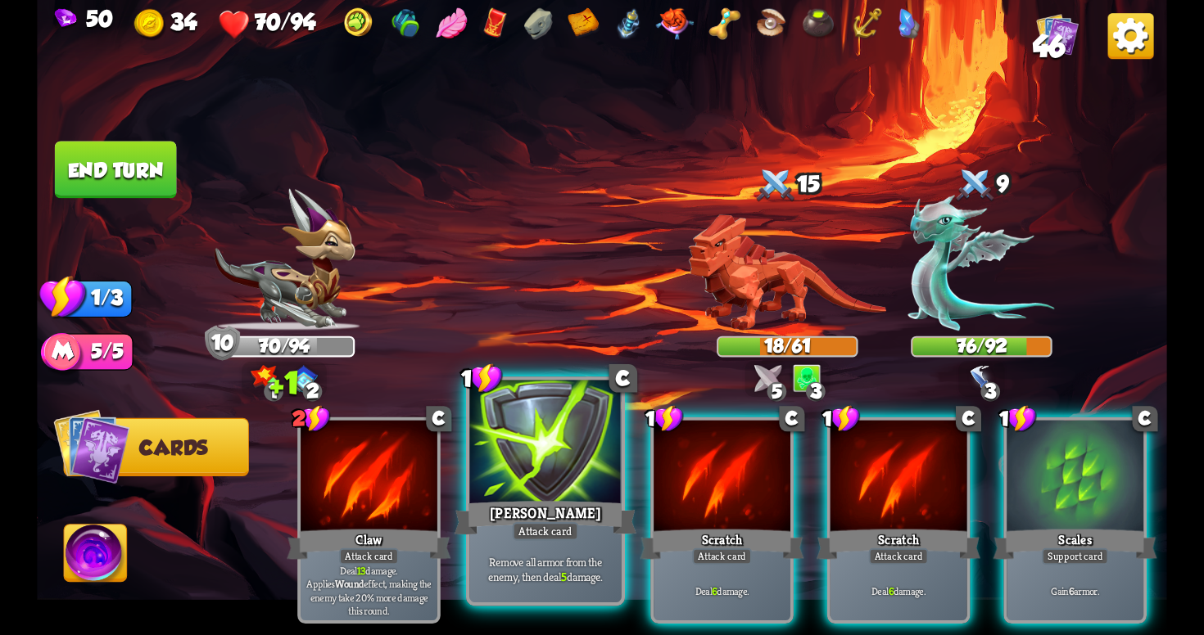
click at [550, 521] on div "[PERSON_NAME]" at bounding box center [545, 518] width 182 height 41
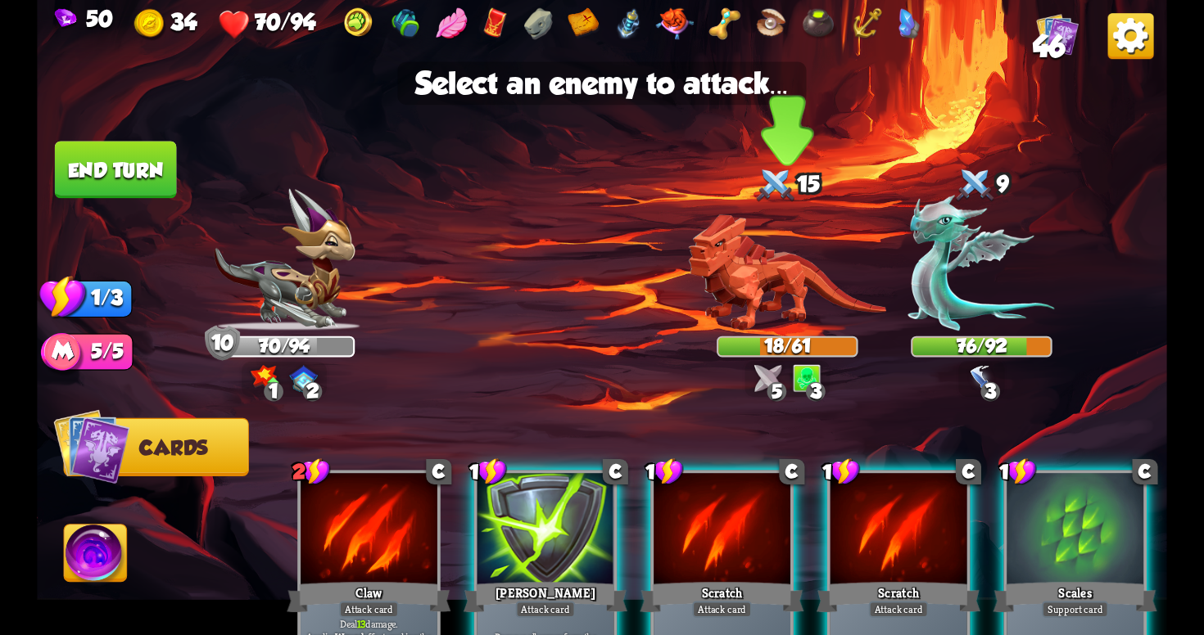
click at [840, 278] on img at bounding box center [787, 273] width 197 height 116
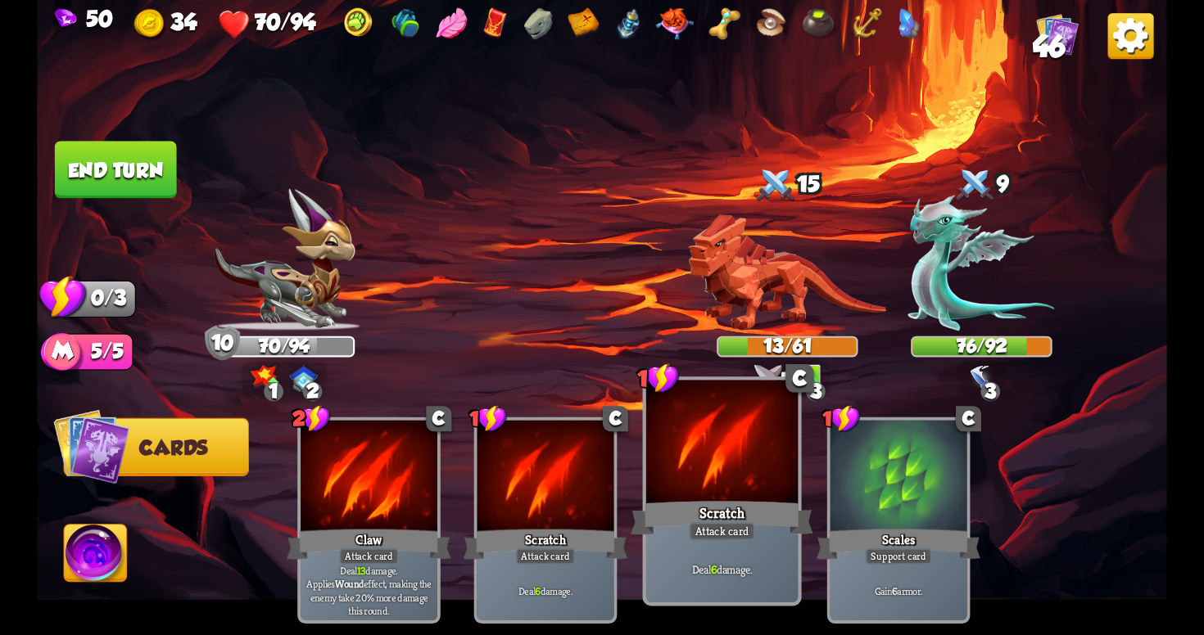
click at [721, 522] on div "Scratch" at bounding box center [722, 518] width 182 height 41
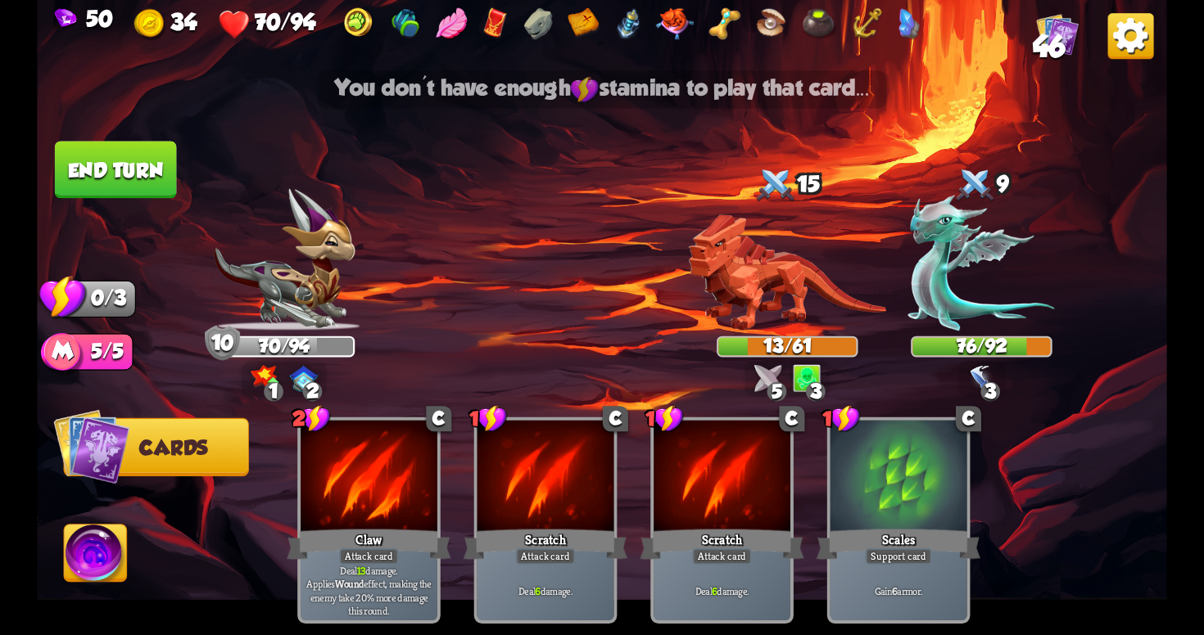
click at [117, 163] on button "End turn" at bounding box center [116, 169] width 122 height 57
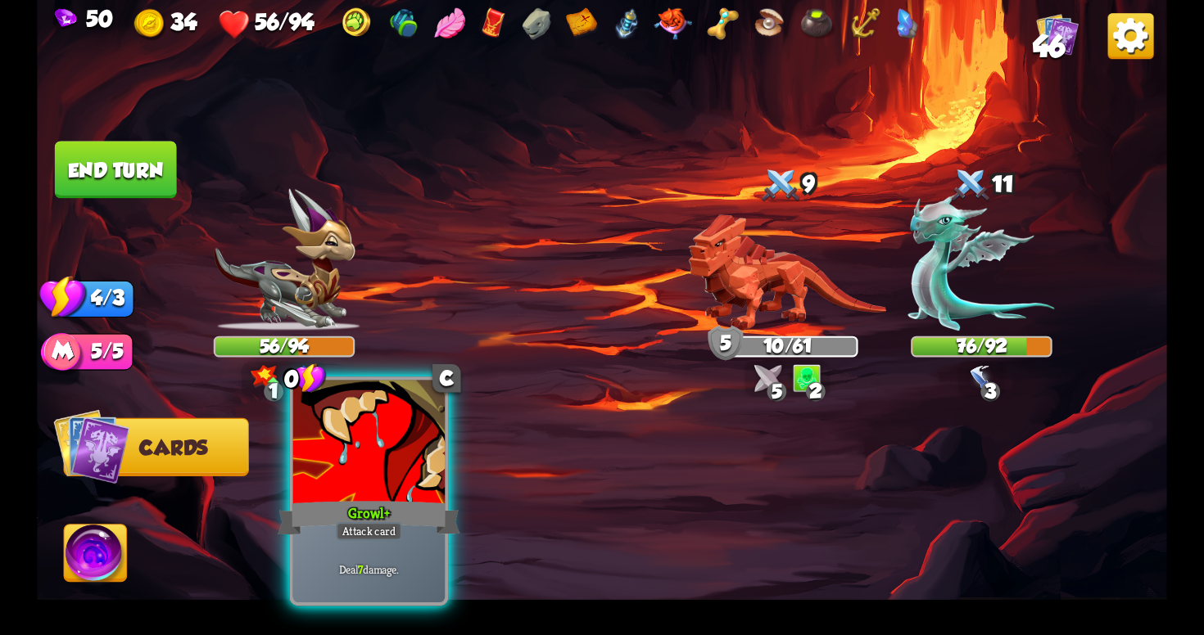
click at [359, 511] on div "Growl+" at bounding box center [369, 518] width 182 height 41
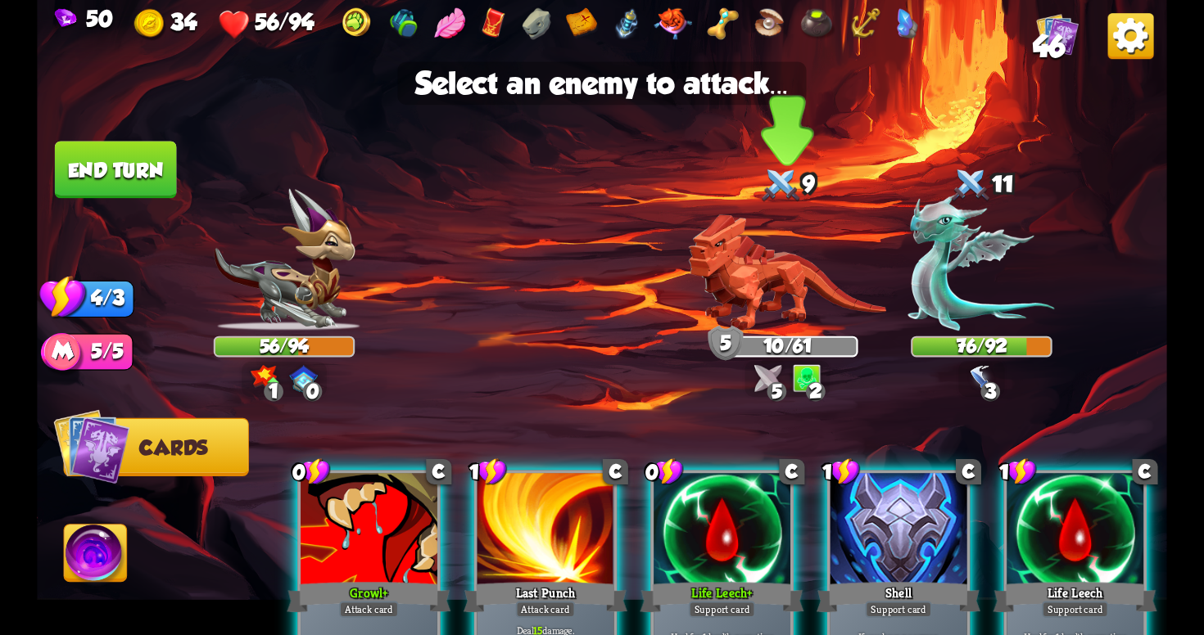
click at [761, 275] on img at bounding box center [787, 273] width 197 height 116
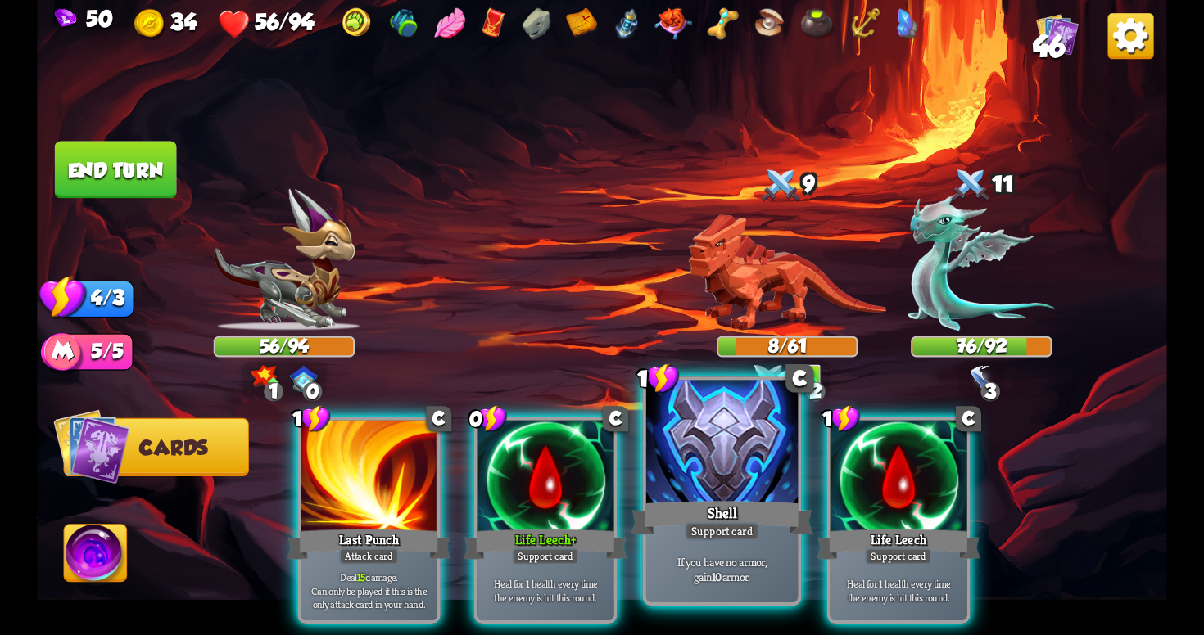
click at [672, 500] on div "Shell" at bounding box center [722, 518] width 182 height 41
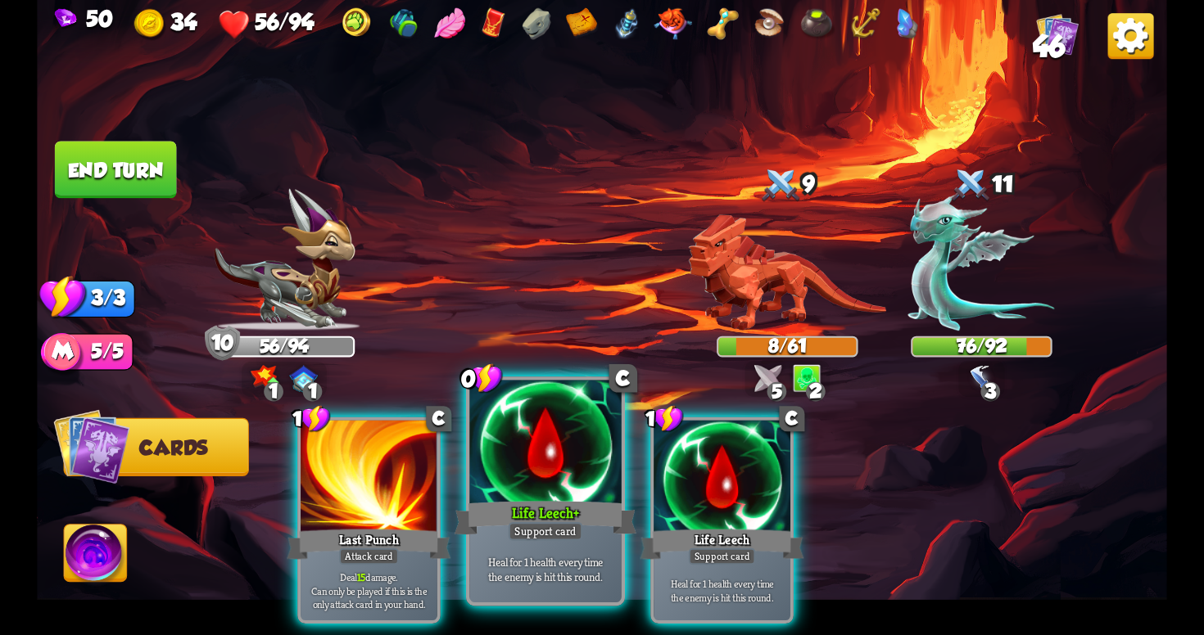
click at [556, 549] on div "Heal for 1 health every time the enemy is hit this round." at bounding box center [544, 569] width 151 height 66
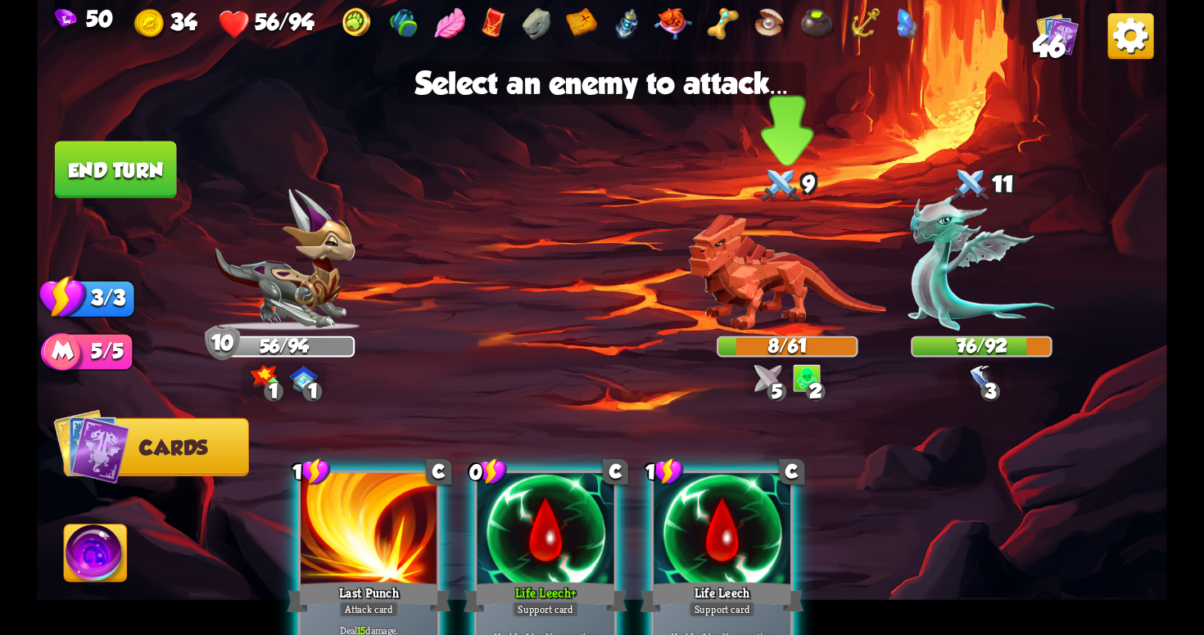
click at [775, 310] on img at bounding box center [787, 273] width 197 height 116
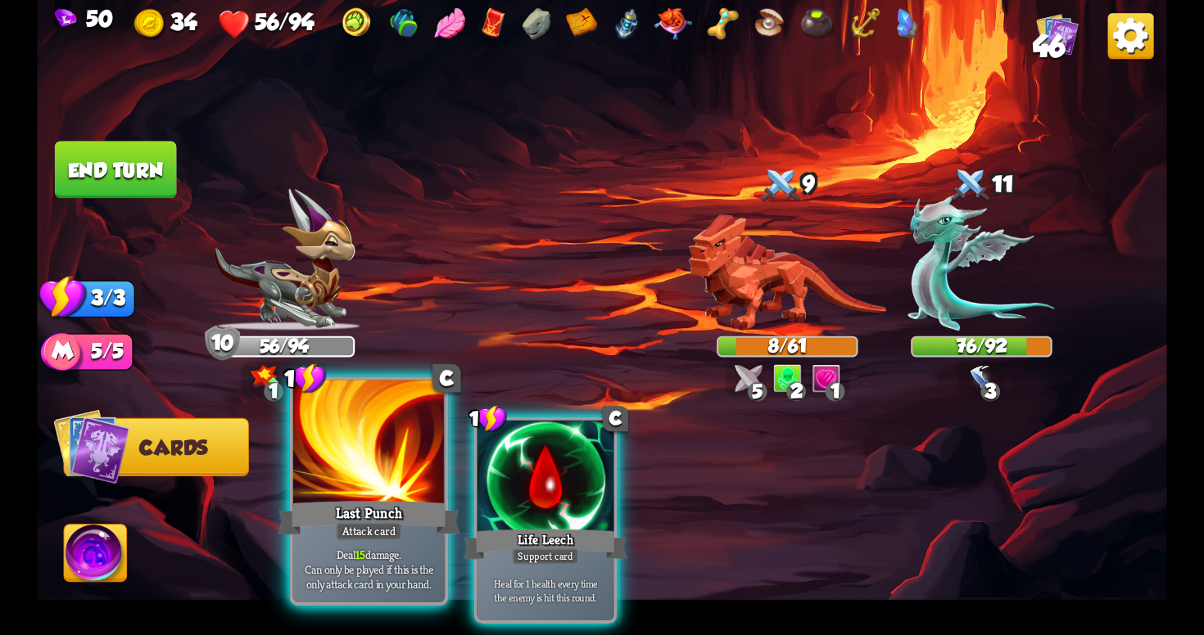
click at [355, 535] on div "Attack card" at bounding box center [369, 531] width 66 height 19
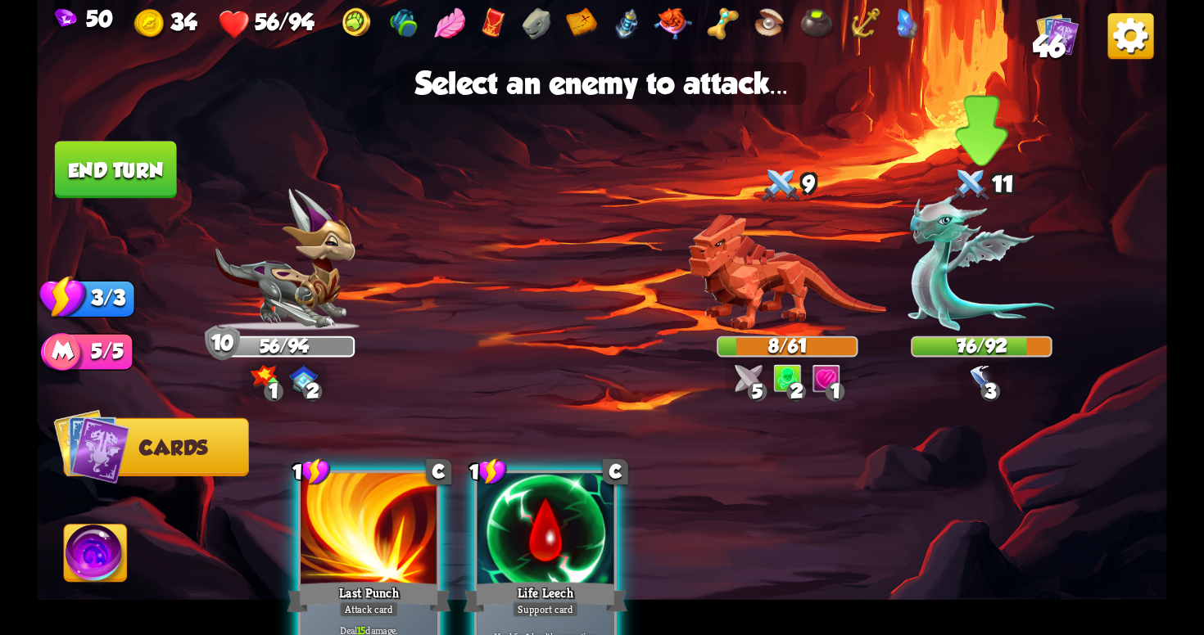
click at [987, 292] on img at bounding box center [981, 263] width 147 height 136
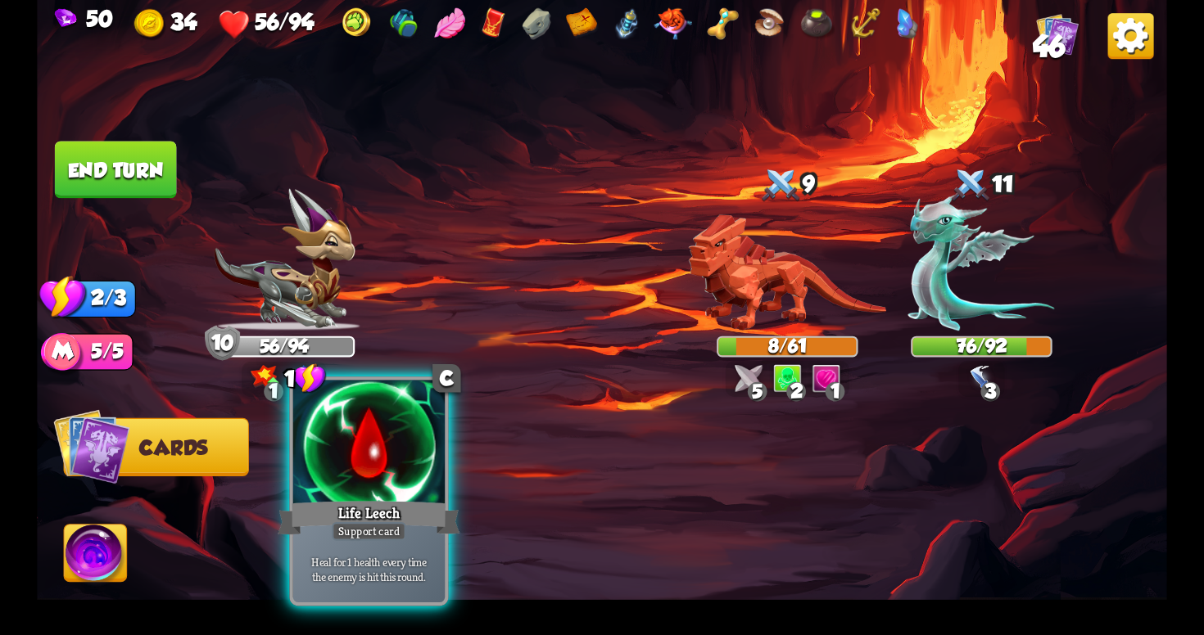
click at [331, 445] on div at bounding box center [368, 445] width 151 height 128
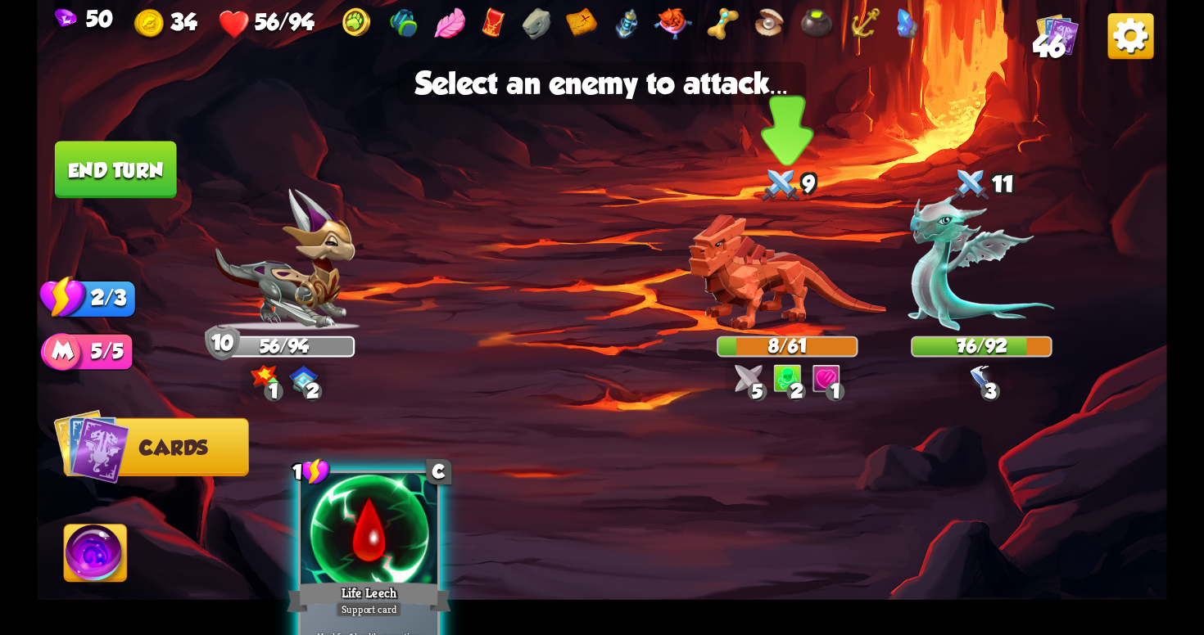
click at [761, 293] on img at bounding box center [787, 273] width 197 height 116
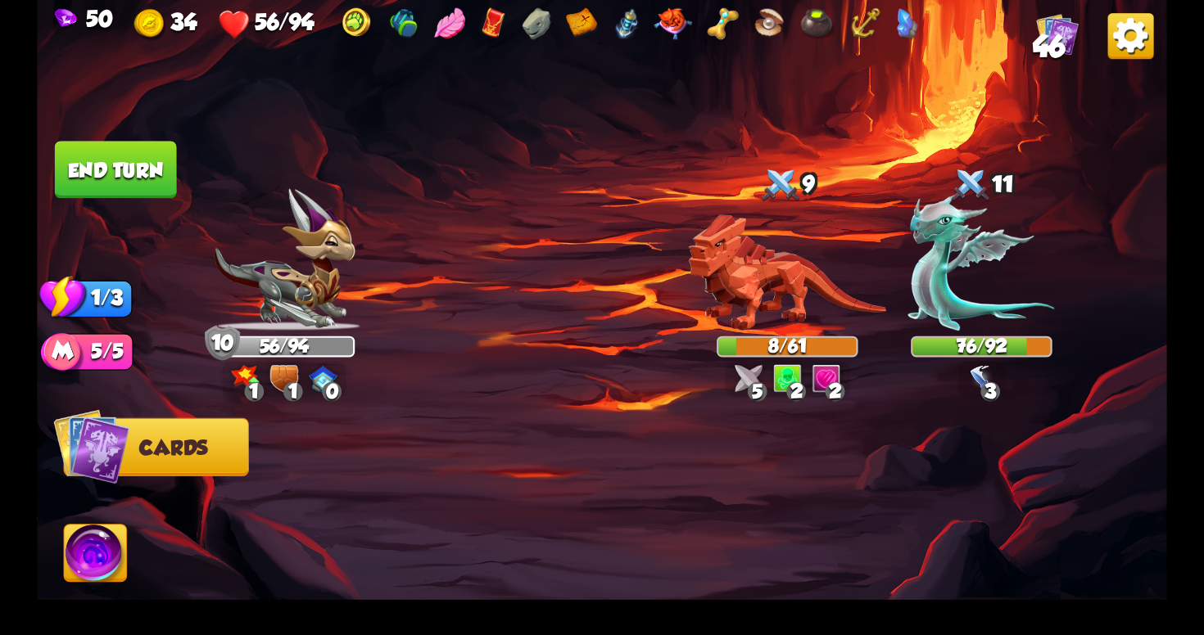
click at [108, 156] on button "End turn" at bounding box center [116, 169] width 122 height 57
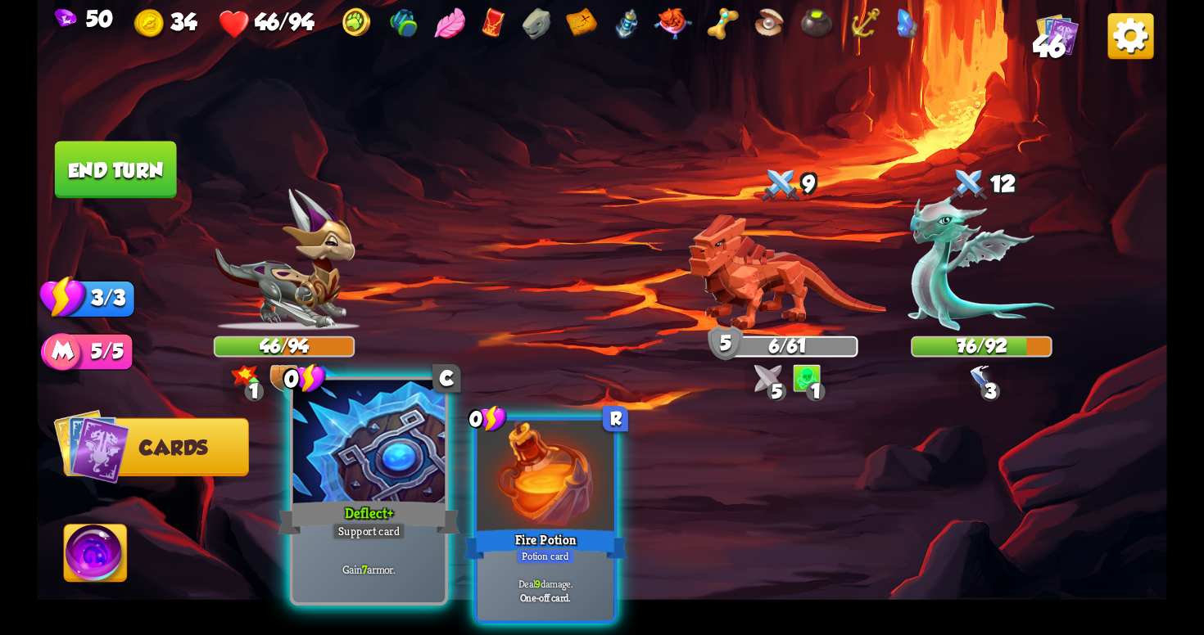
click at [396, 529] on div "Support card" at bounding box center [369, 531] width 75 height 19
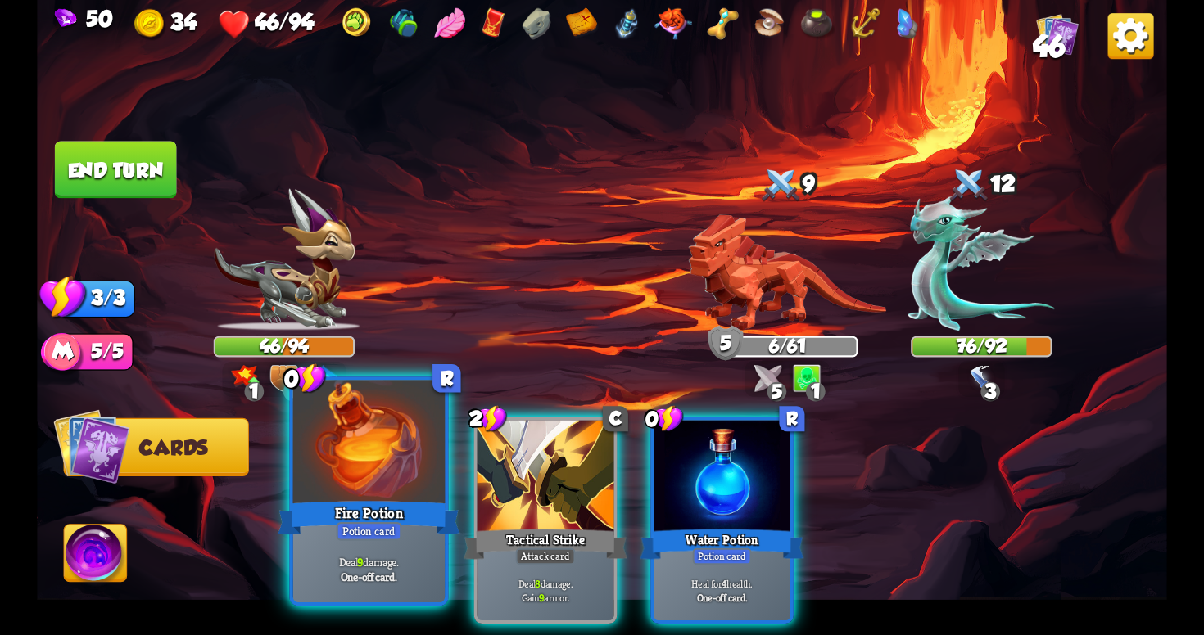
click at [382, 529] on div "Potion card" at bounding box center [370, 531] width 66 height 19
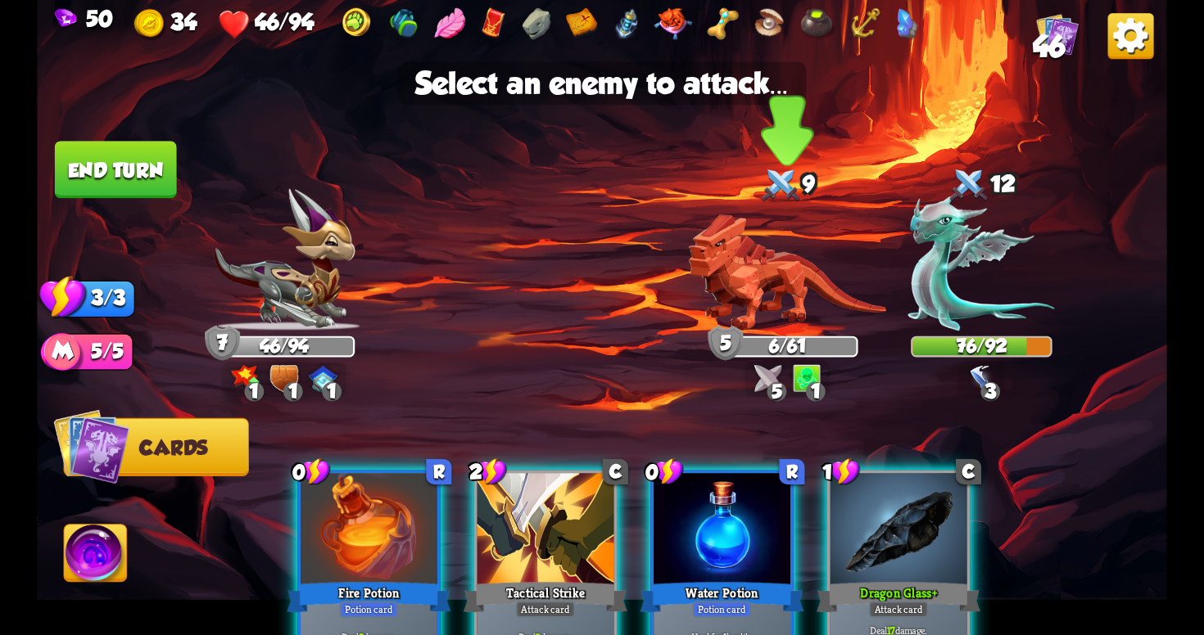
click at [765, 295] on img at bounding box center [787, 273] width 197 height 116
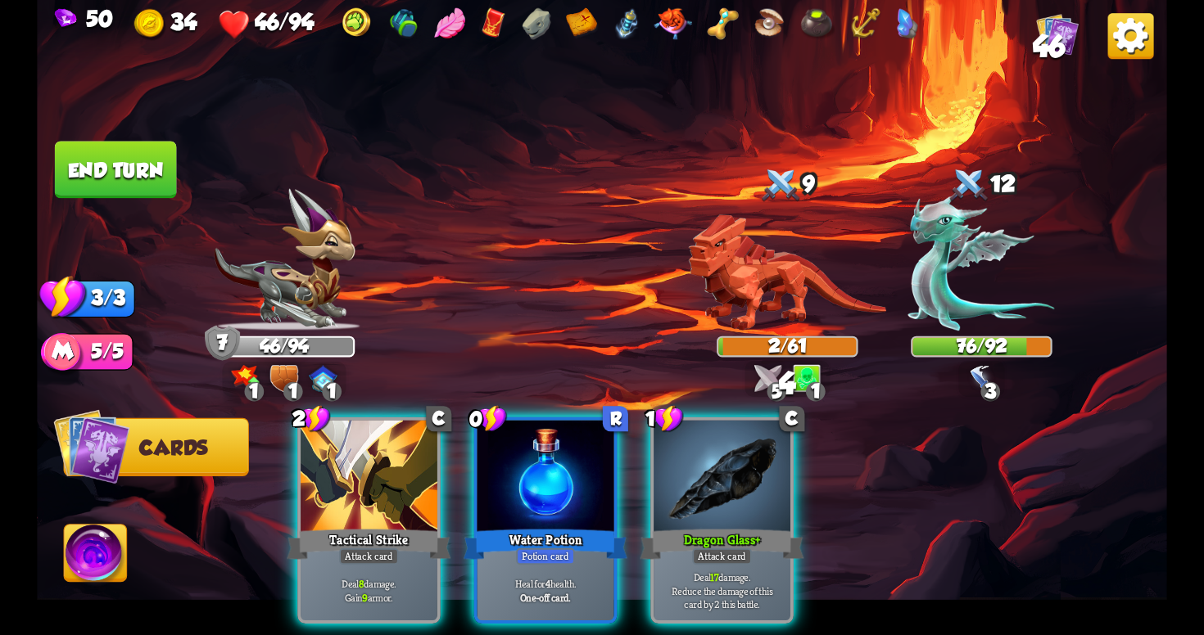
click at [458, 555] on div "2 C Tactical Strike Attack card Deal 8 damage. Gain 9 armor. 0 R Water Potion P…" at bounding box center [715, 494] width 904 height 283
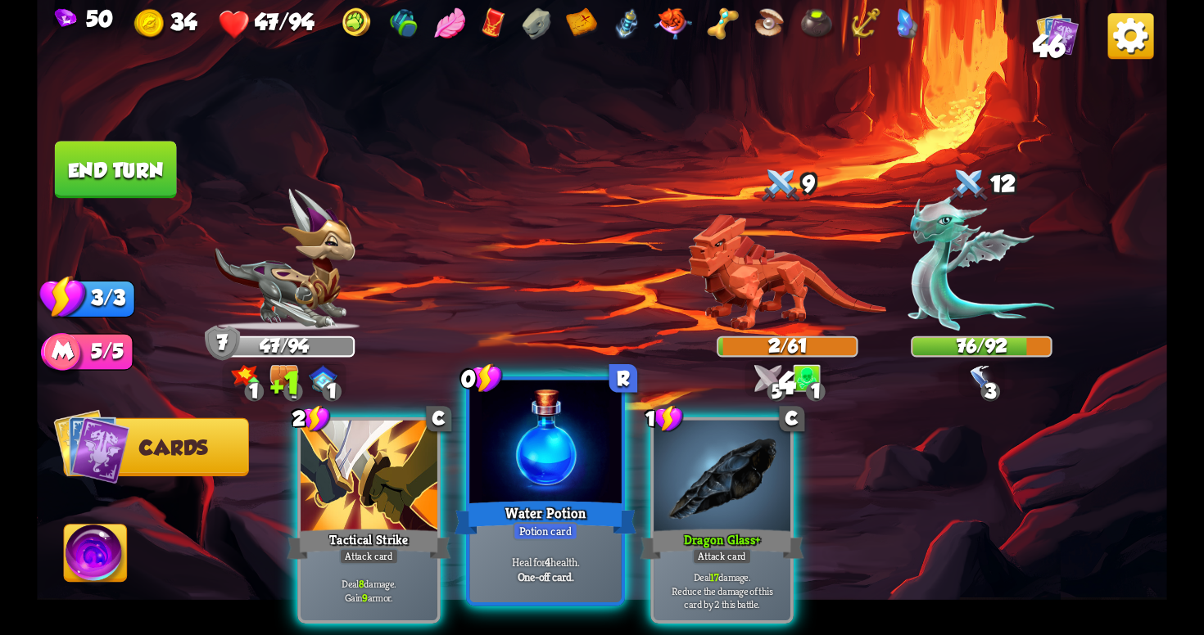
click at [526, 540] on div "Potion card" at bounding box center [546, 531] width 66 height 19
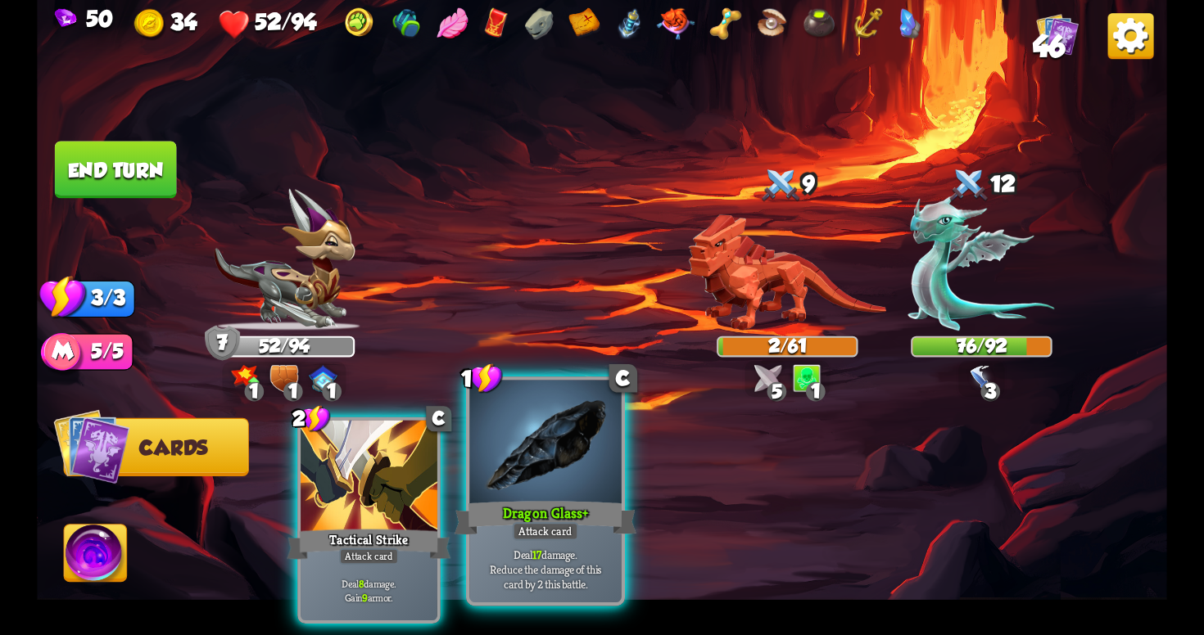
click at [568, 581] on p "Deal 17 damage. Reduce the damage of this card by 2 this battle." at bounding box center [545, 569] width 144 height 45
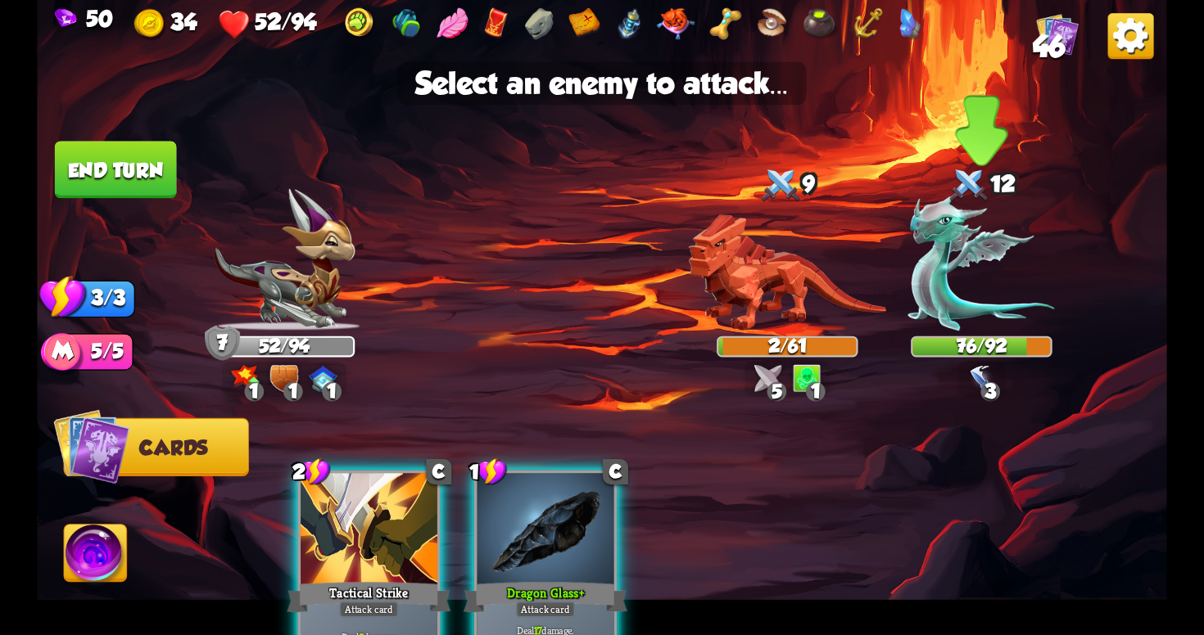
click at [965, 305] on img at bounding box center [981, 263] width 147 height 136
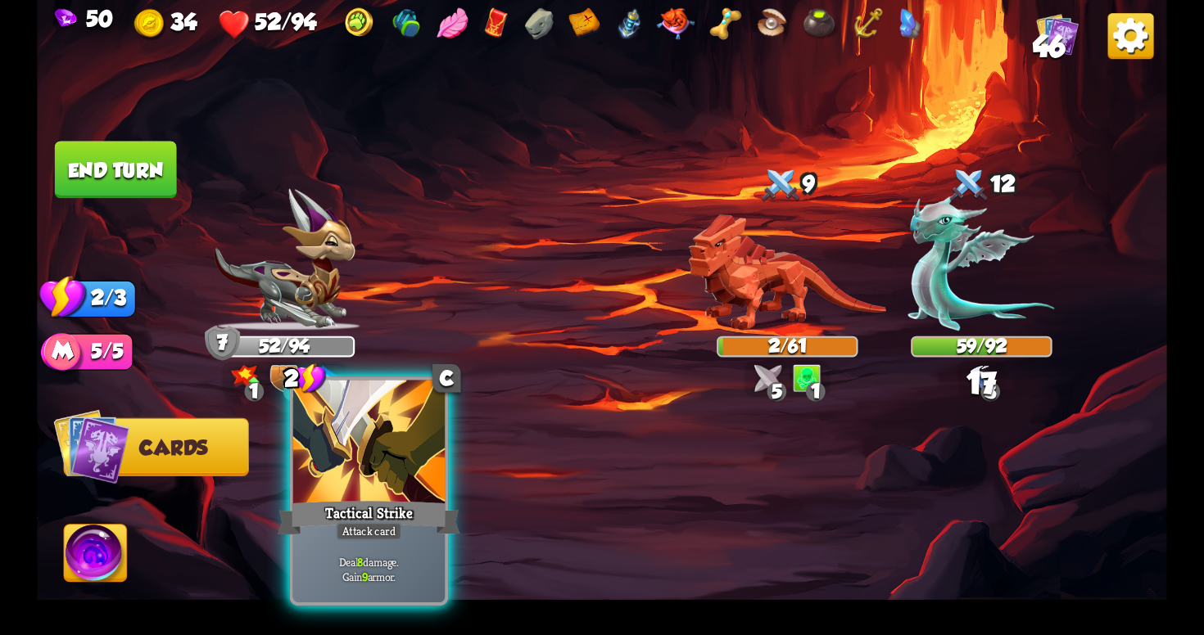
click at [407, 481] on div at bounding box center [368, 445] width 151 height 128
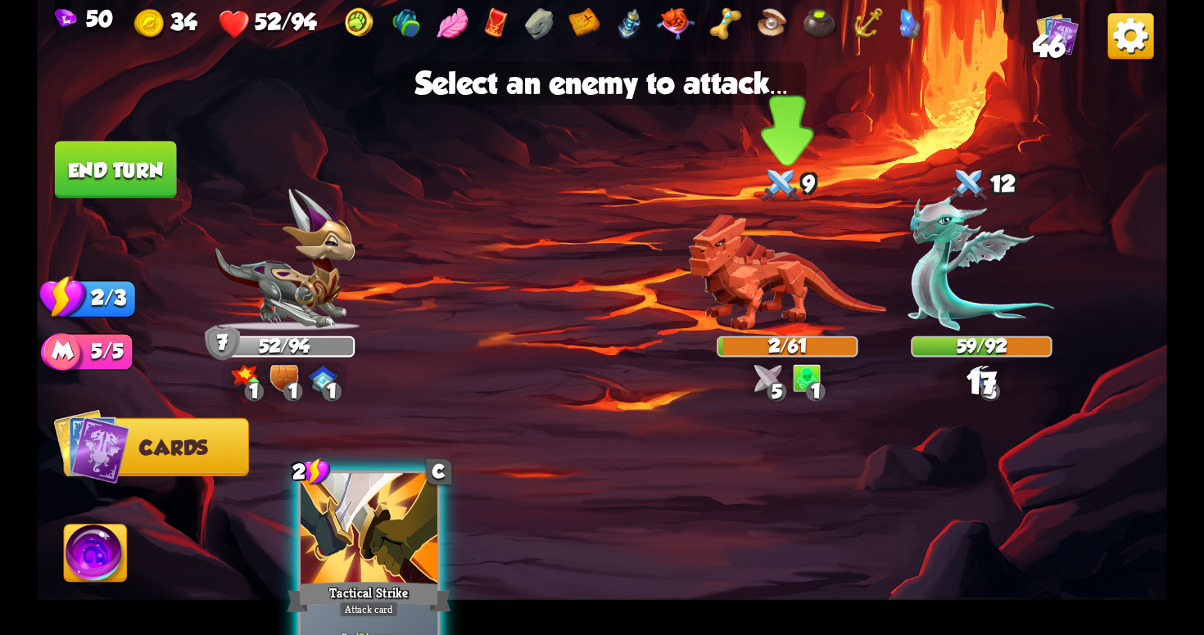
click at [794, 305] on img at bounding box center [787, 273] width 197 height 116
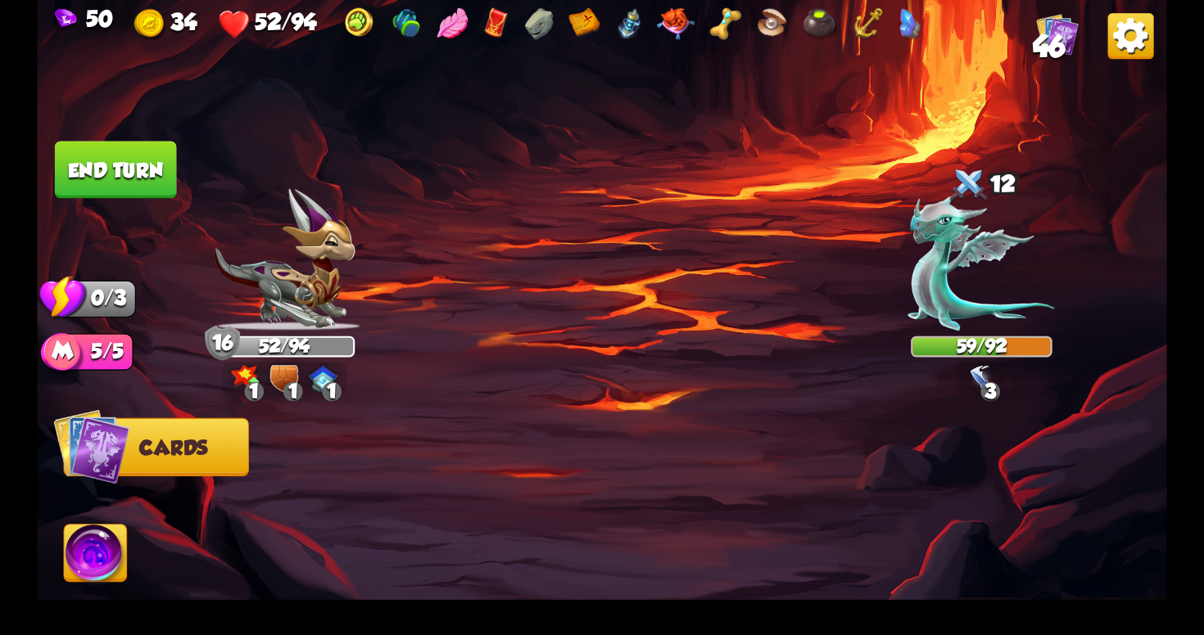
click at [97, 151] on button "End turn" at bounding box center [116, 169] width 122 height 57
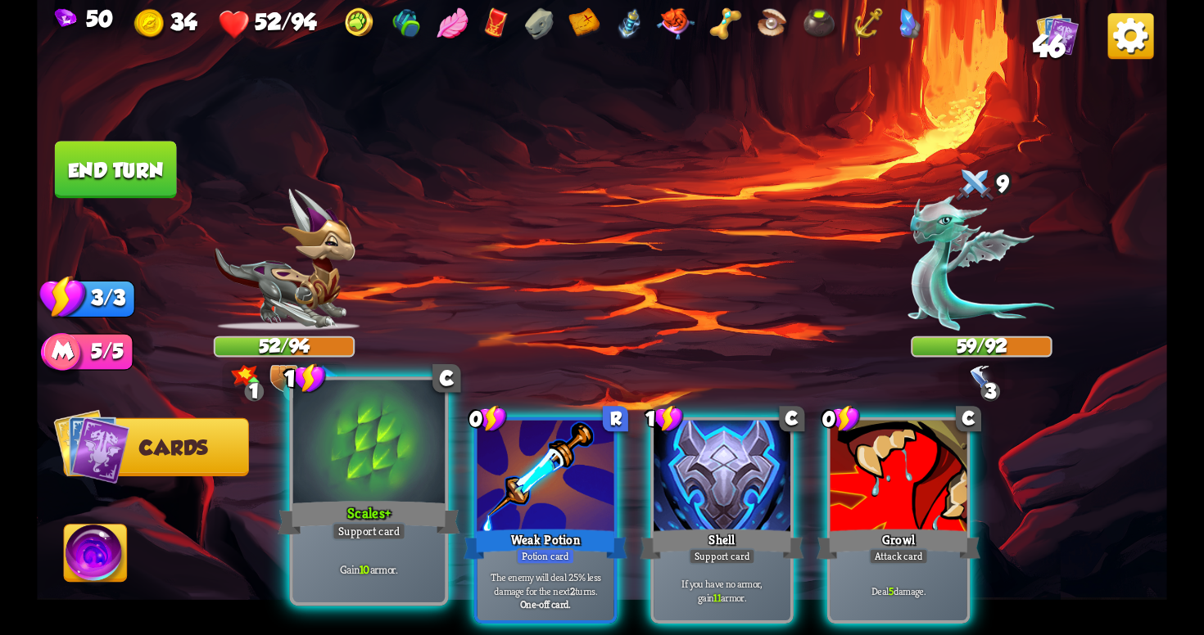
click at [389, 516] on div "Scales+" at bounding box center [369, 518] width 182 height 41
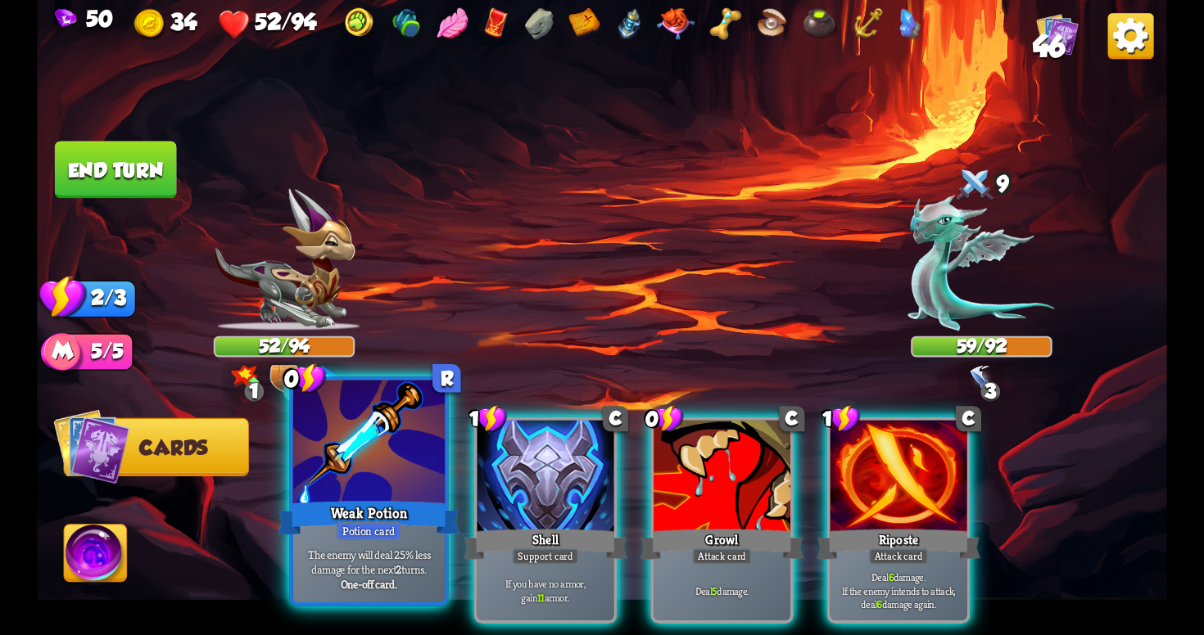
click at [400, 521] on div "Weak Potion" at bounding box center [369, 518] width 182 height 41
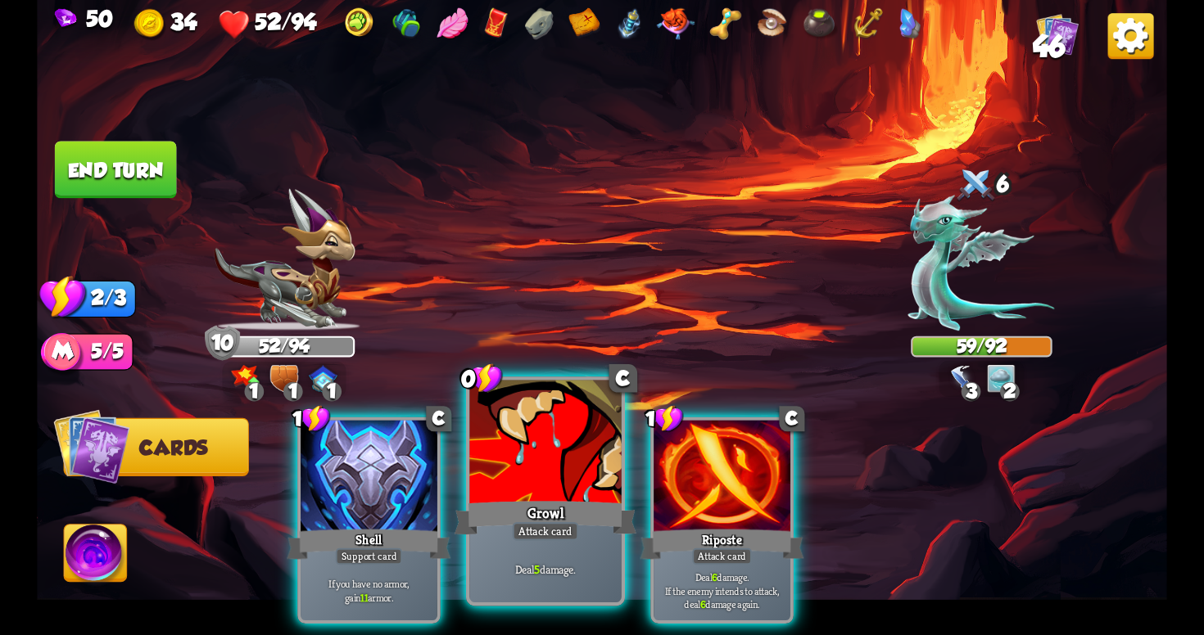
click at [484, 519] on div "Growl" at bounding box center [545, 518] width 182 height 41
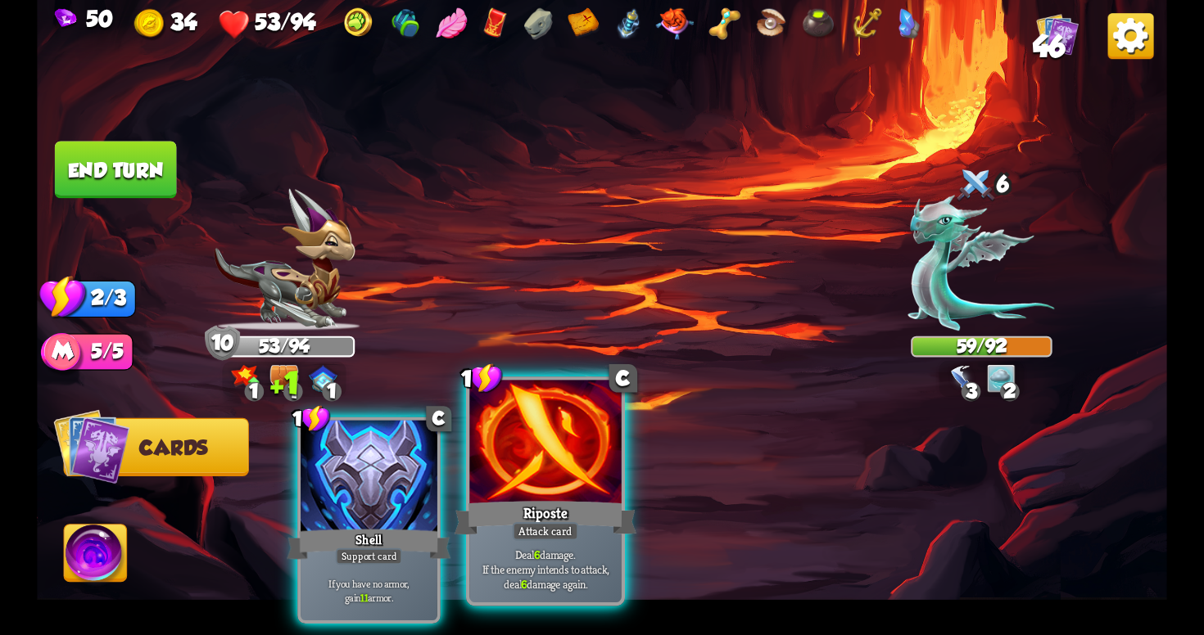
click at [545, 529] on div "Attack card" at bounding box center [546, 531] width 66 height 19
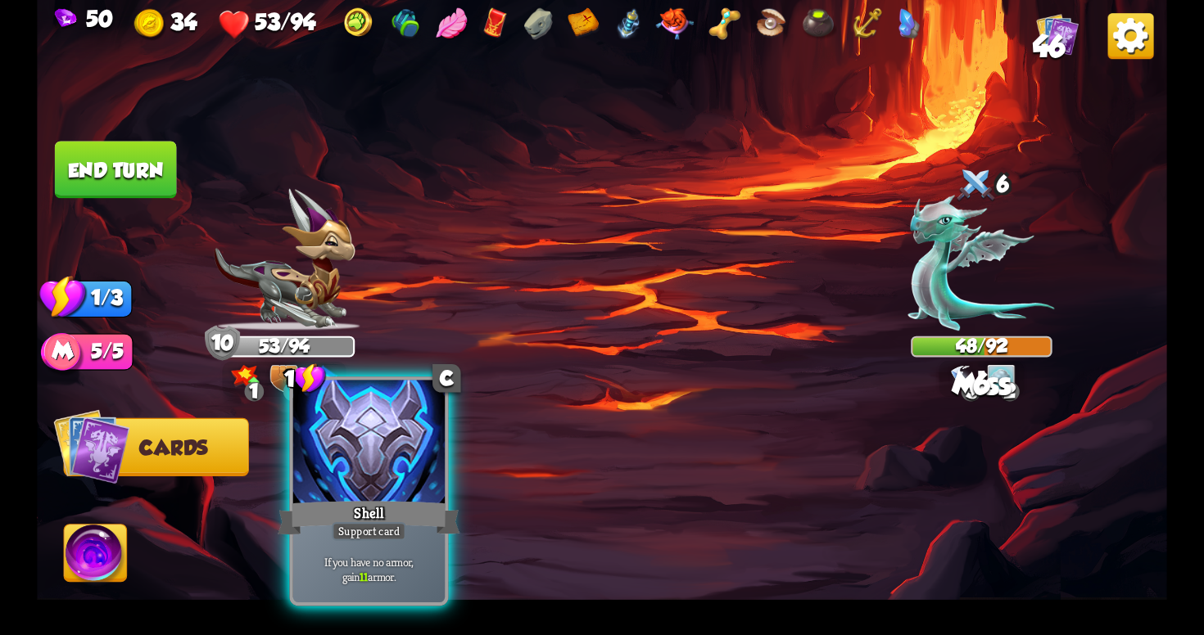
click at [391, 535] on div "Support card" at bounding box center [369, 531] width 75 height 19
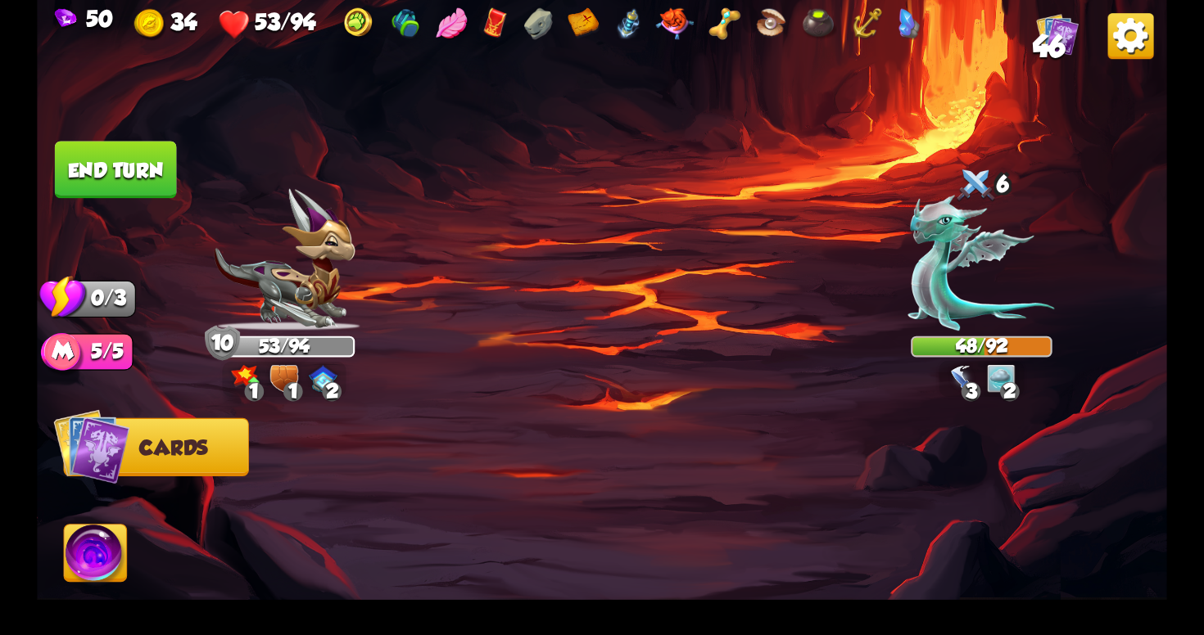
click at [118, 170] on button "End turn" at bounding box center [116, 169] width 122 height 57
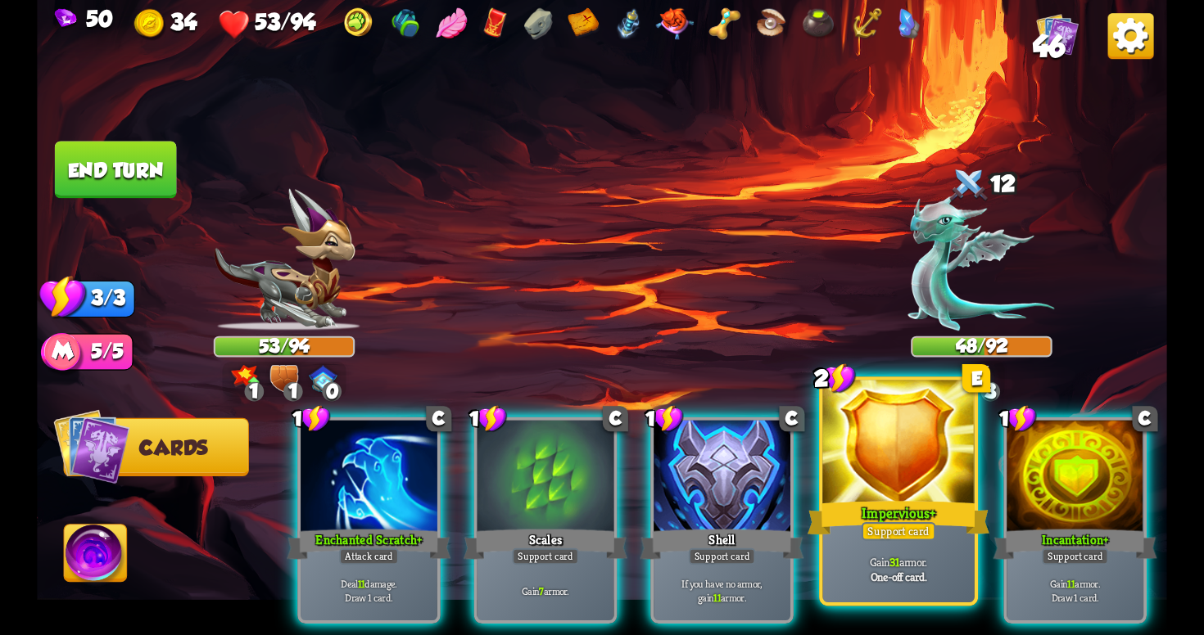
click at [908, 534] on div "Support card" at bounding box center [898, 531] width 75 height 19
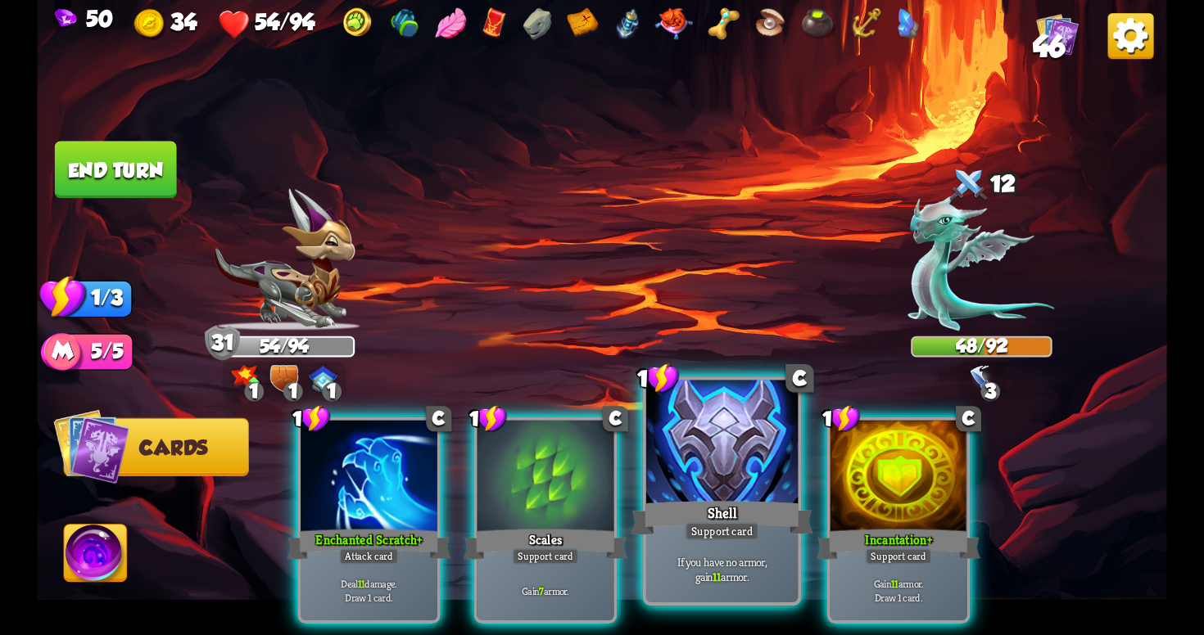
drag, startPoint x: 400, startPoint y: 480, endPoint x: 767, endPoint y: 444, distance: 368.6
click at [767, 444] on div "1 C Enchanted Scratch+ Attack card Deal 11 damage. Draw 1 card. 1 C Scales Supp…" at bounding box center [715, 494] width 904 height 283
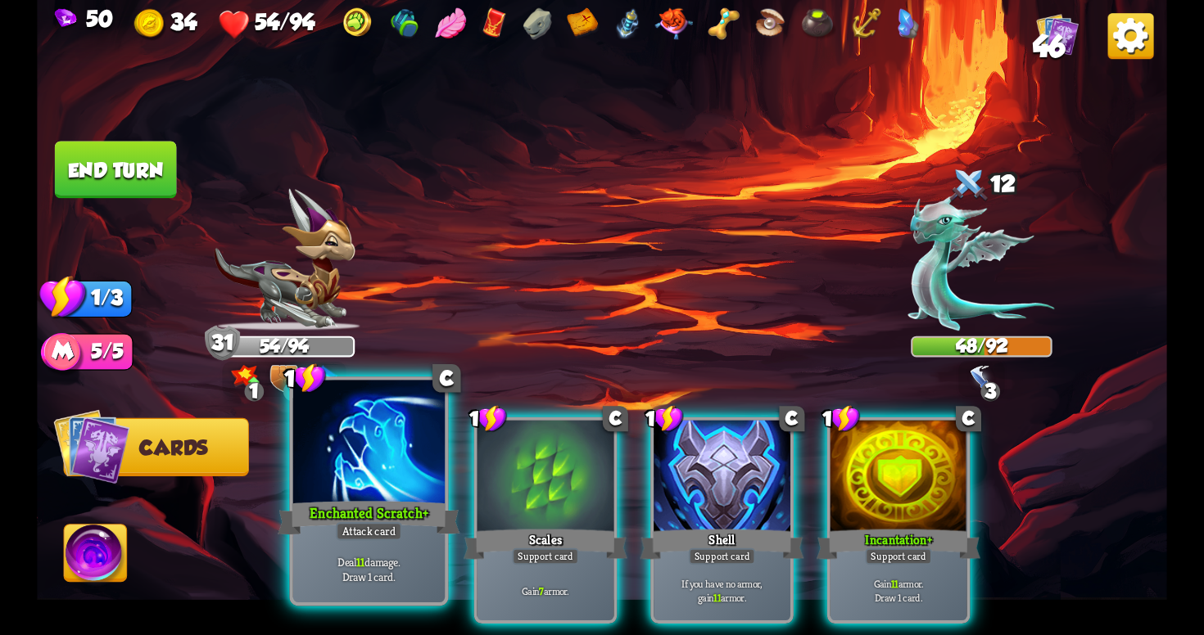
click at [404, 506] on div "Enchanted Scratch+" at bounding box center [369, 518] width 182 height 41
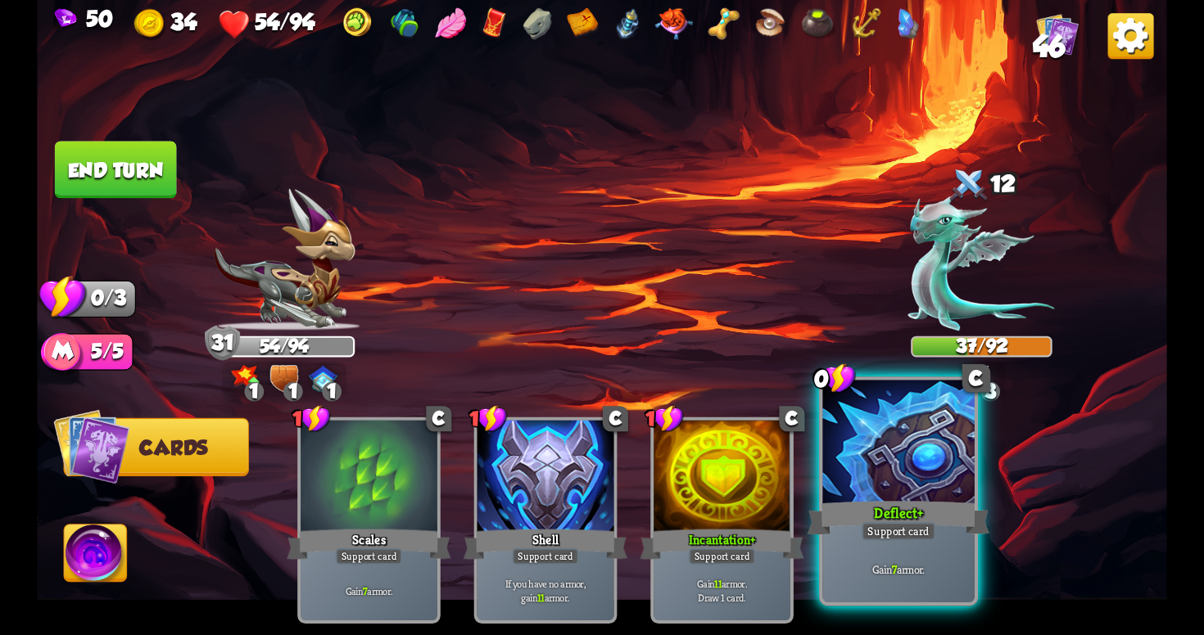
click at [897, 456] on div at bounding box center [897, 445] width 151 height 128
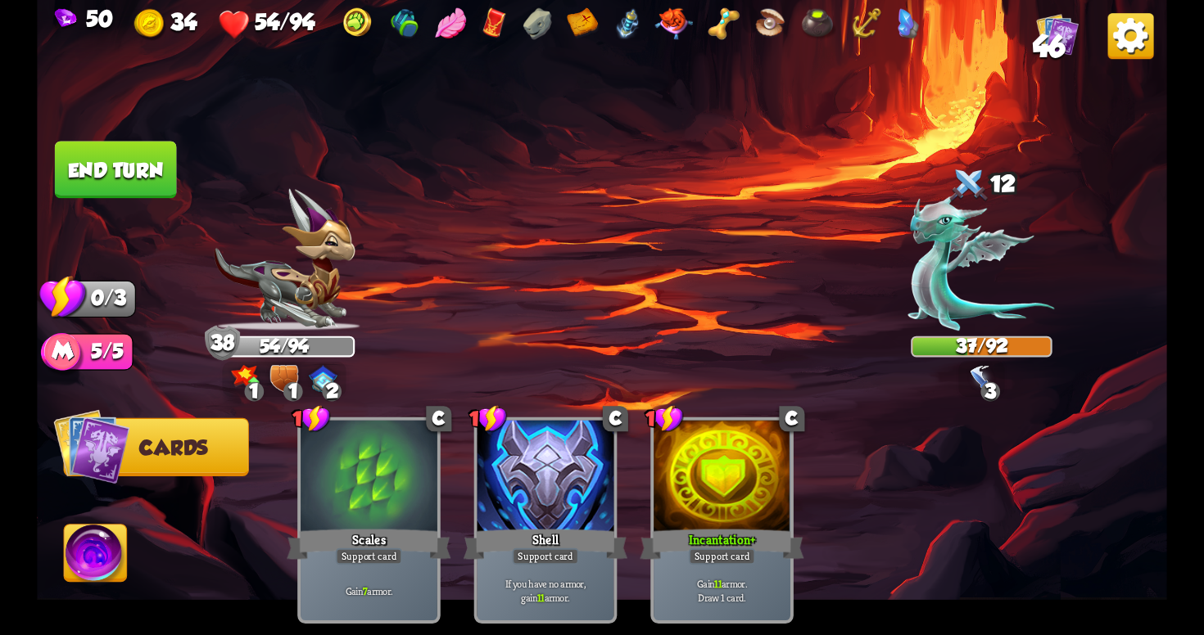
click at [124, 166] on button "End turn" at bounding box center [116, 170] width 124 height 58
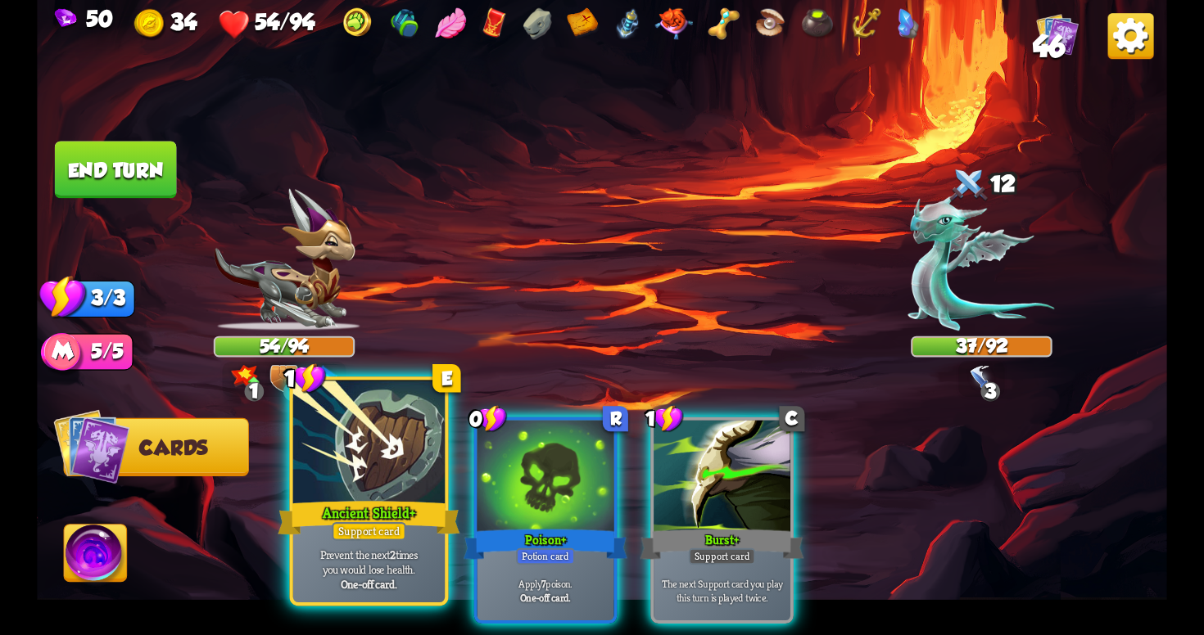
click at [383, 512] on div "Ancient Shield+" at bounding box center [369, 518] width 182 height 41
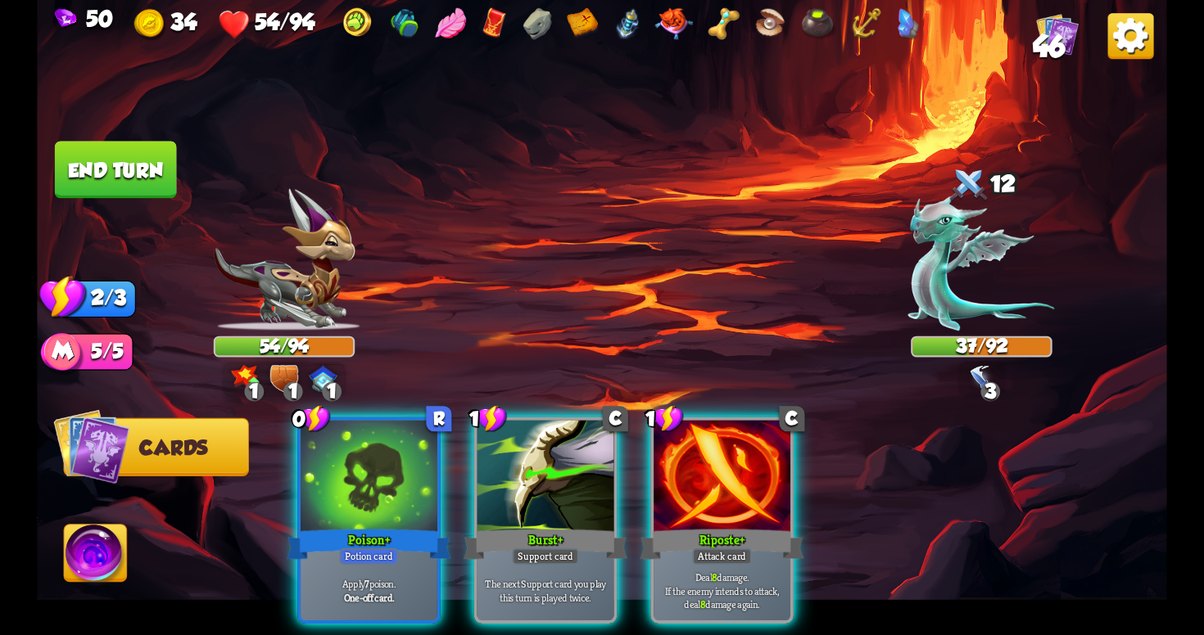
click at [383, 527] on div "Poison+" at bounding box center [369, 545] width 164 height 37
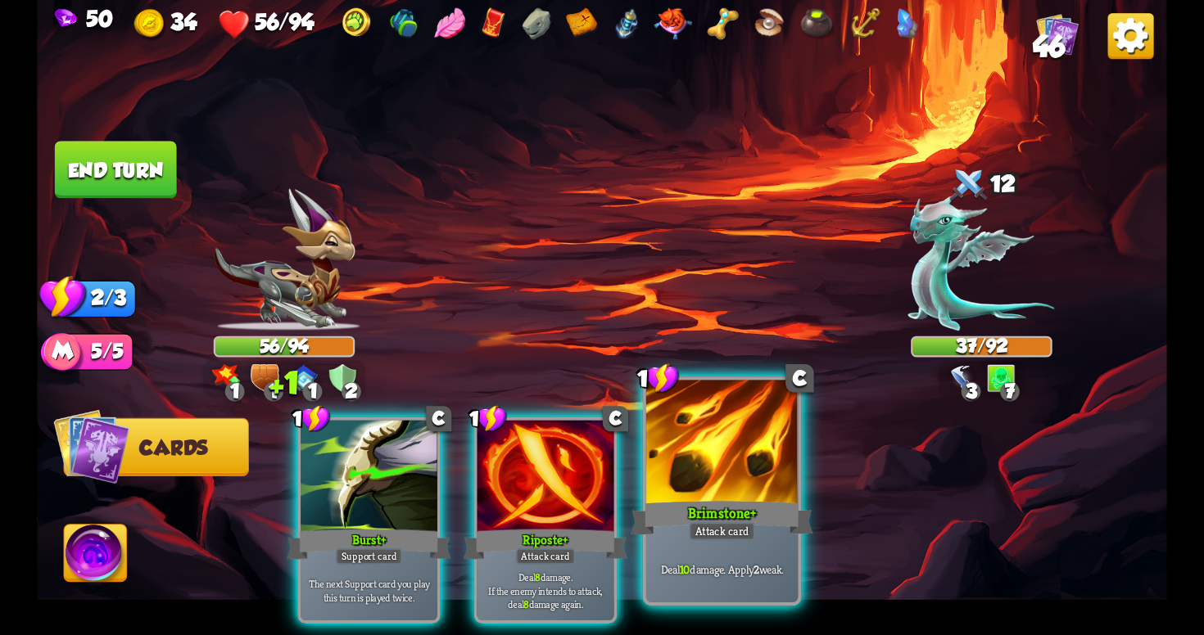
click at [689, 536] on div "1 C Brimstone+ Attack card Deal 10 damage. Apply 2 weak." at bounding box center [722, 491] width 159 height 229
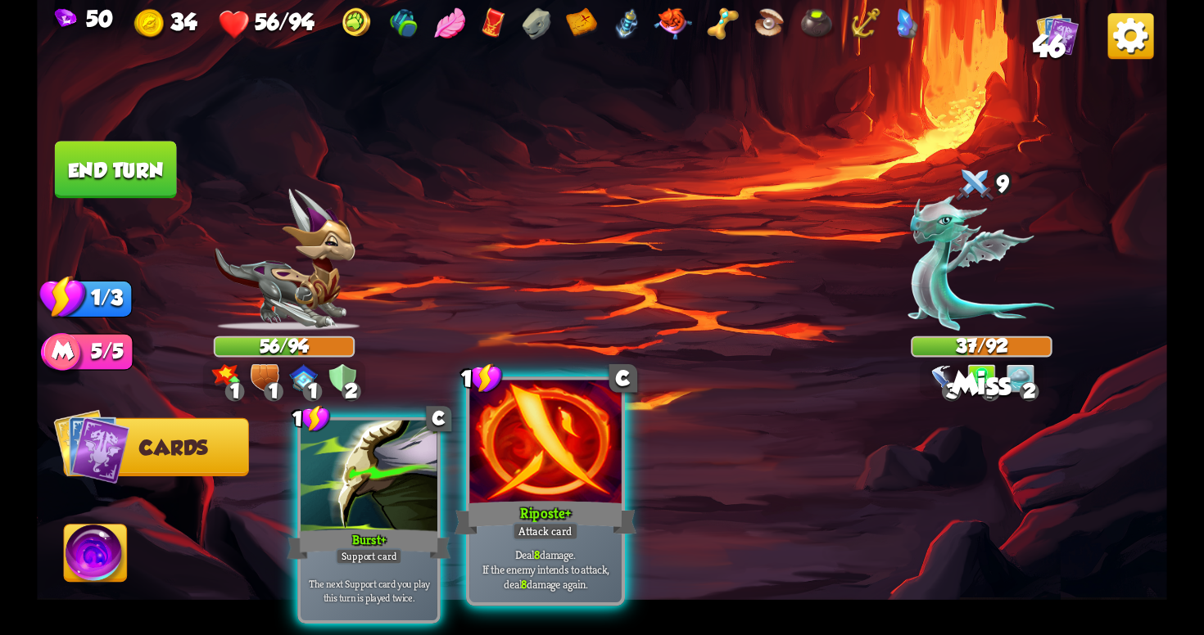
click at [554, 524] on div "Attack card" at bounding box center [546, 531] width 66 height 19
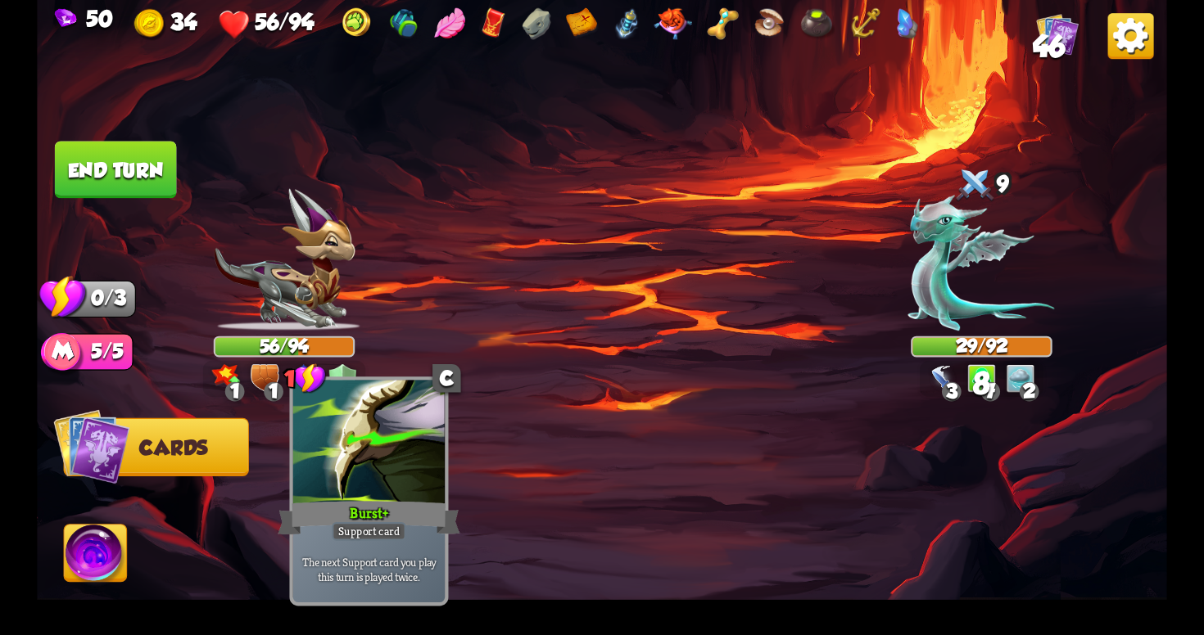
click at [359, 543] on div "The next Support card you play this turn is played twice." at bounding box center [368, 569] width 151 height 66
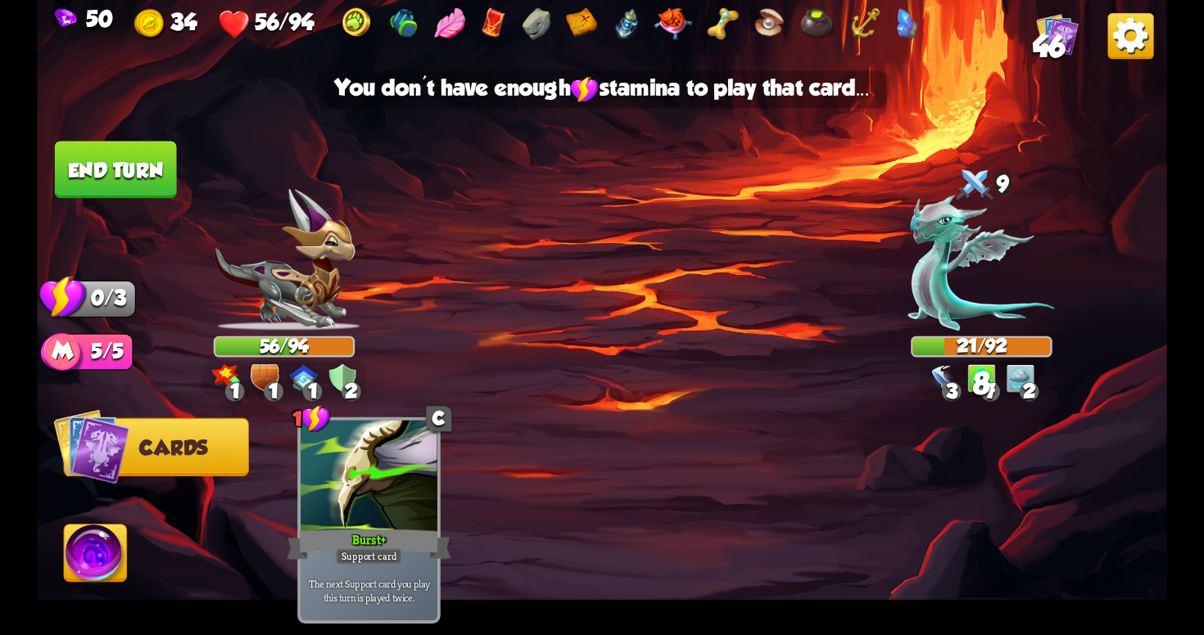
click at [139, 160] on button "End turn" at bounding box center [116, 169] width 122 height 57
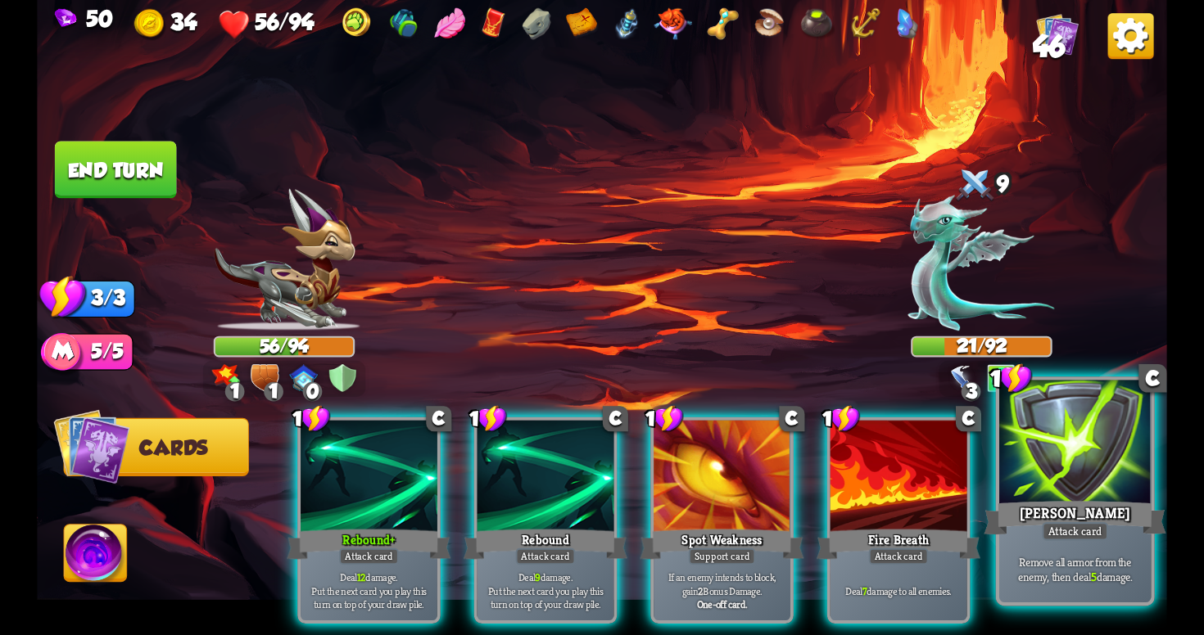
click at [1009, 529] on div "[PERSON_NAME]" at bounding box center [1074, 518] width 182 height 41
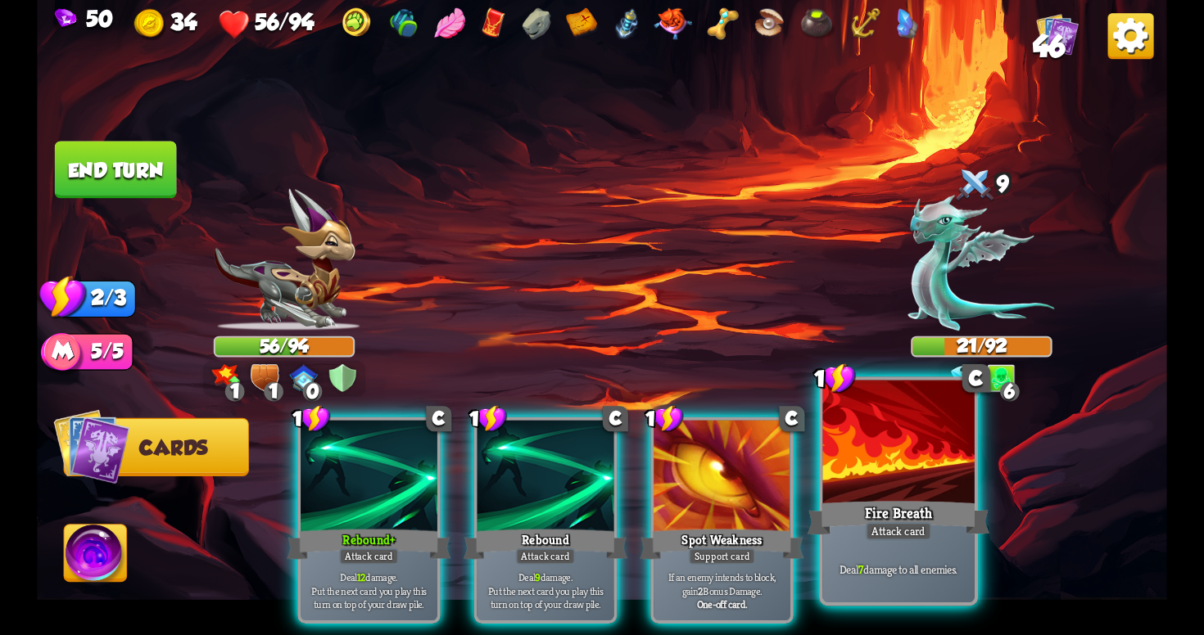
click at [870, 503] on div "Fire Breath" at bounding box center [898, 518] width 182 height 41
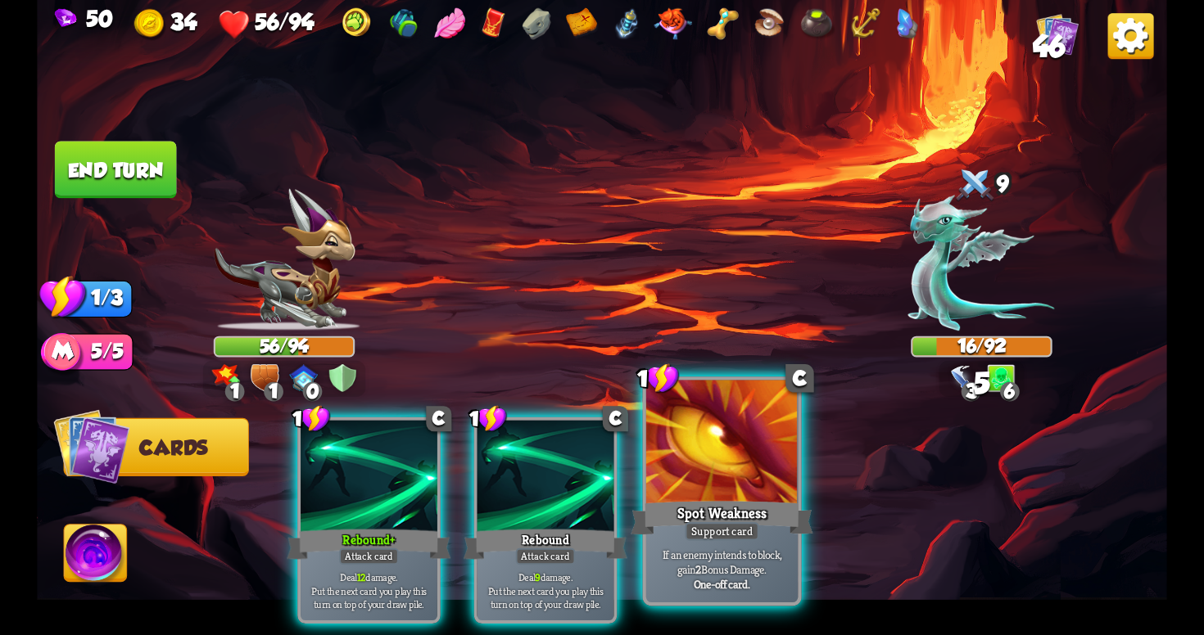
click at [726, 532] on div "Support card" at bounding box center [722, 531] width 75 height 19
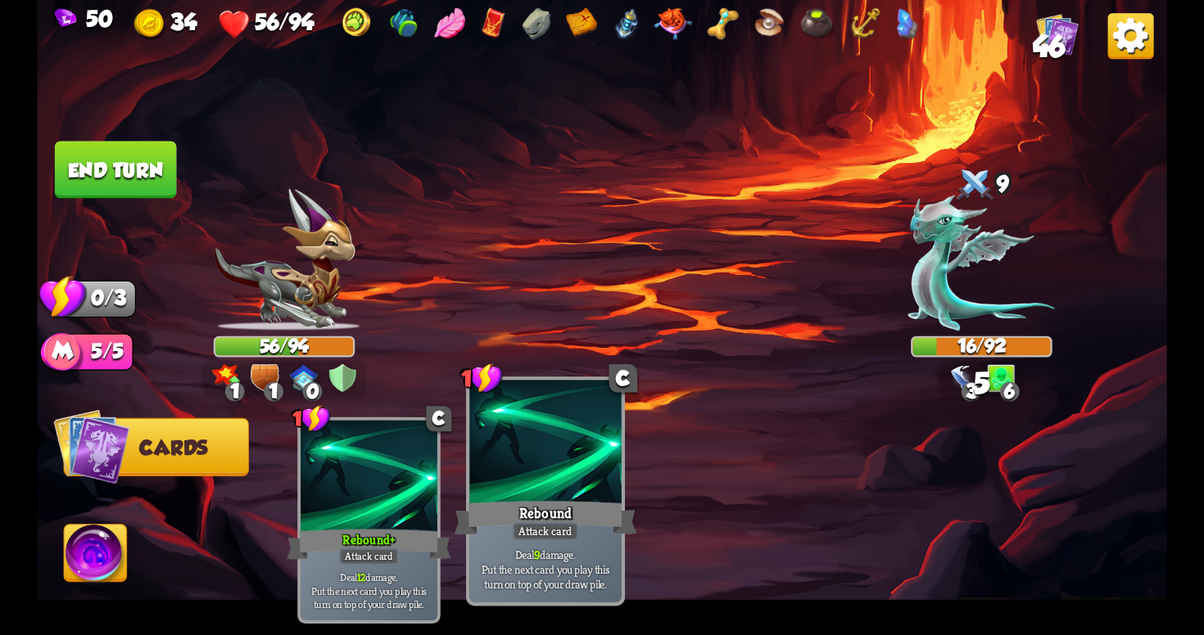
click at [488, 532] on div "Rebound" at bounding box center [545, 518] width 182 height 41
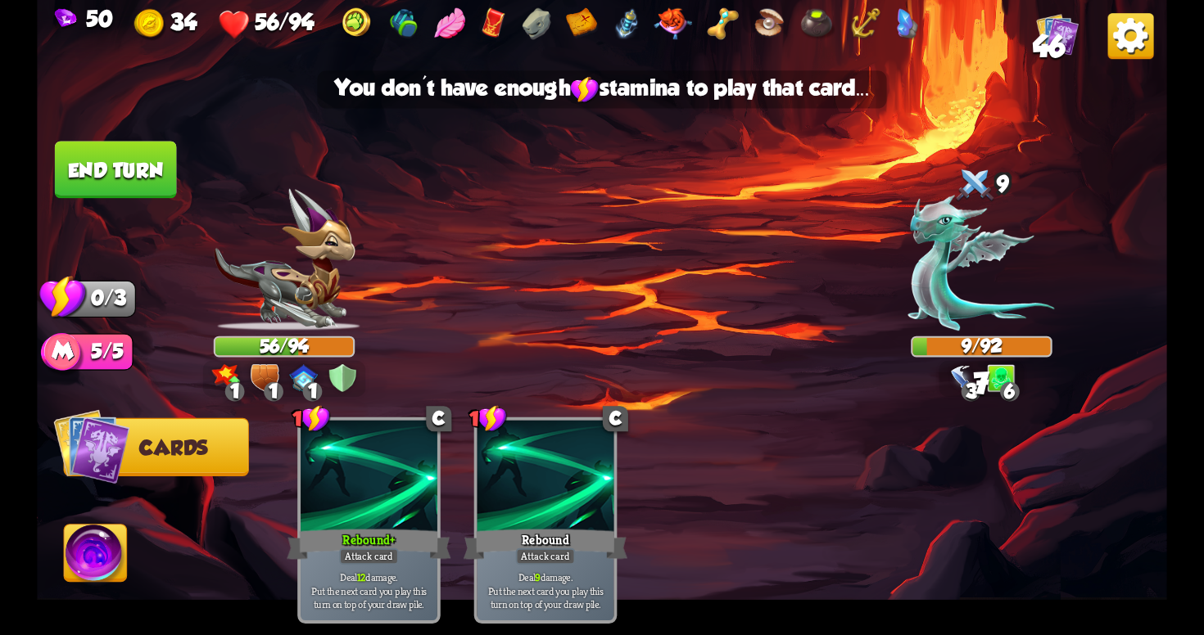
click at [117, 147] on button "End turn" at bounding box center [116, 169] width 122 height 57
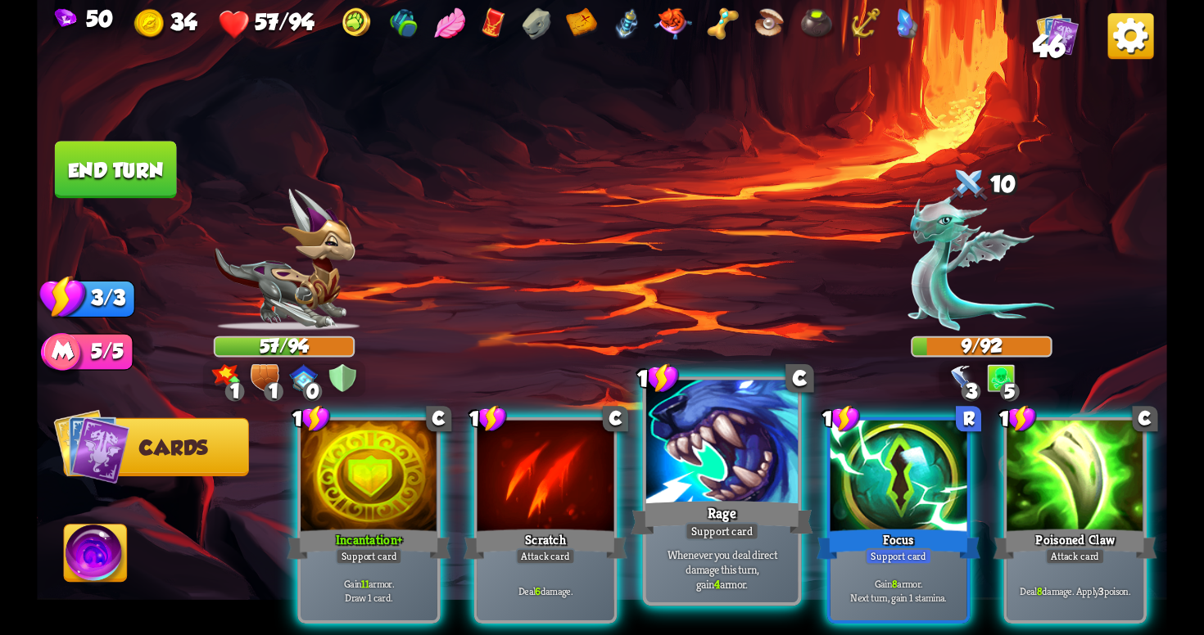
click at [730, 525] on div "Support card" at bounding box center [722, 531] width 75 height 19
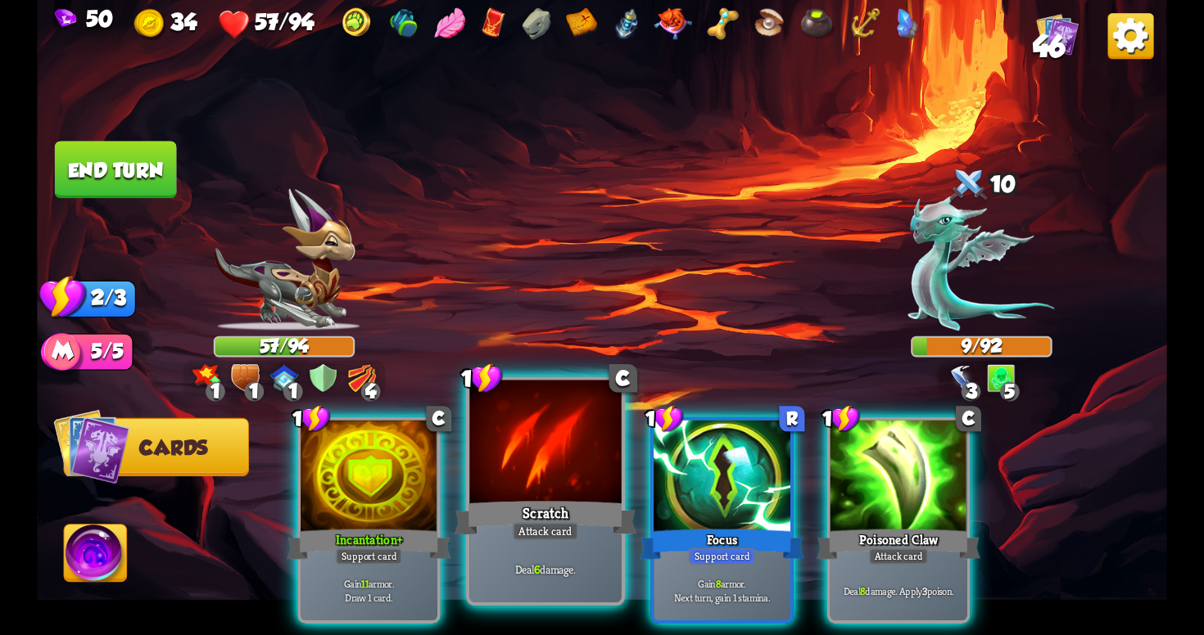
click at [490, 546] on div "Deal 6 damage." at bounding box center [544, 569] width 151 height 66
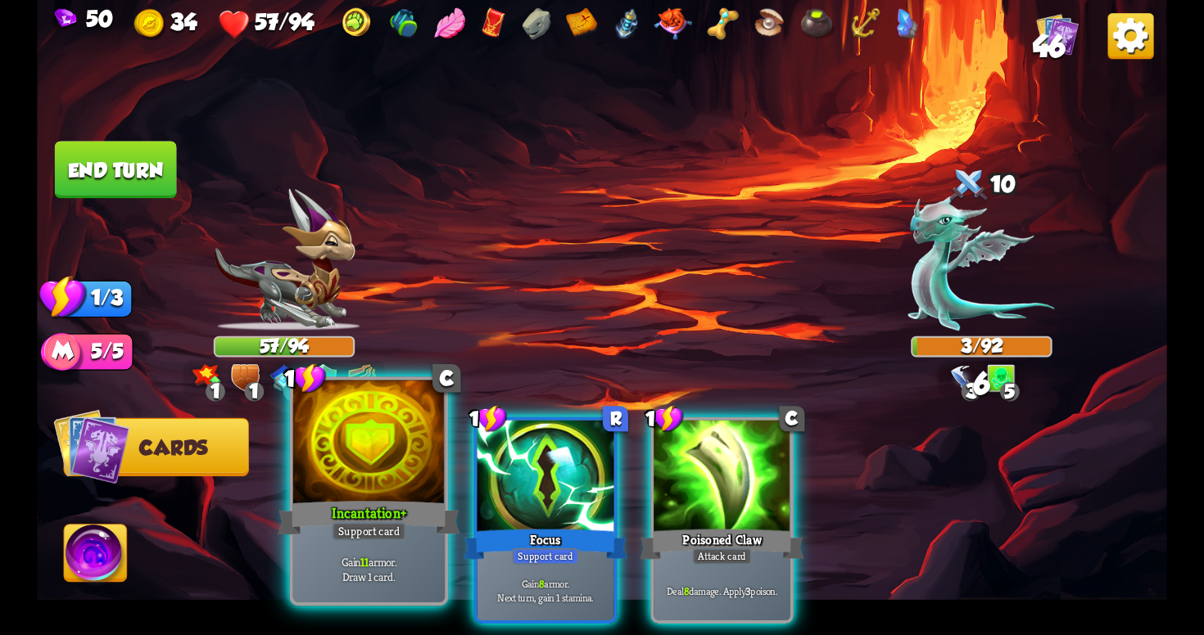
click at [305, 549] on div "Gain 11 armor. Draw 1 card." at bounding box center [368, 569] width 151 height 66
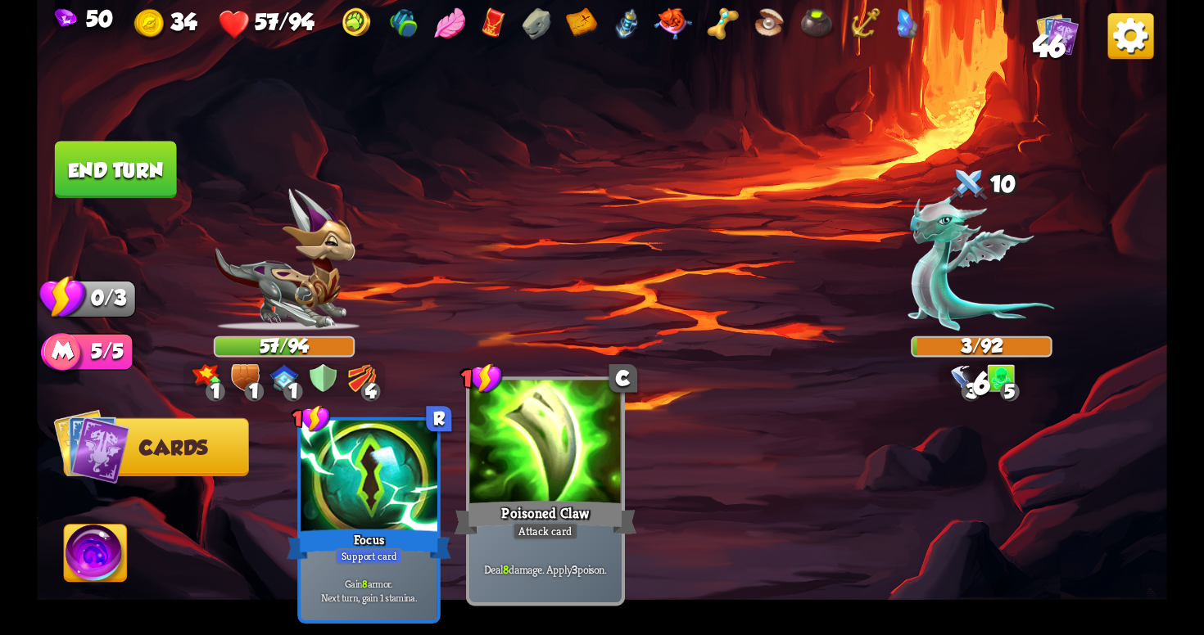
click at [512, 536] on div "Poisoned Claw" at bounding box center [545, 518] width 182 height 41
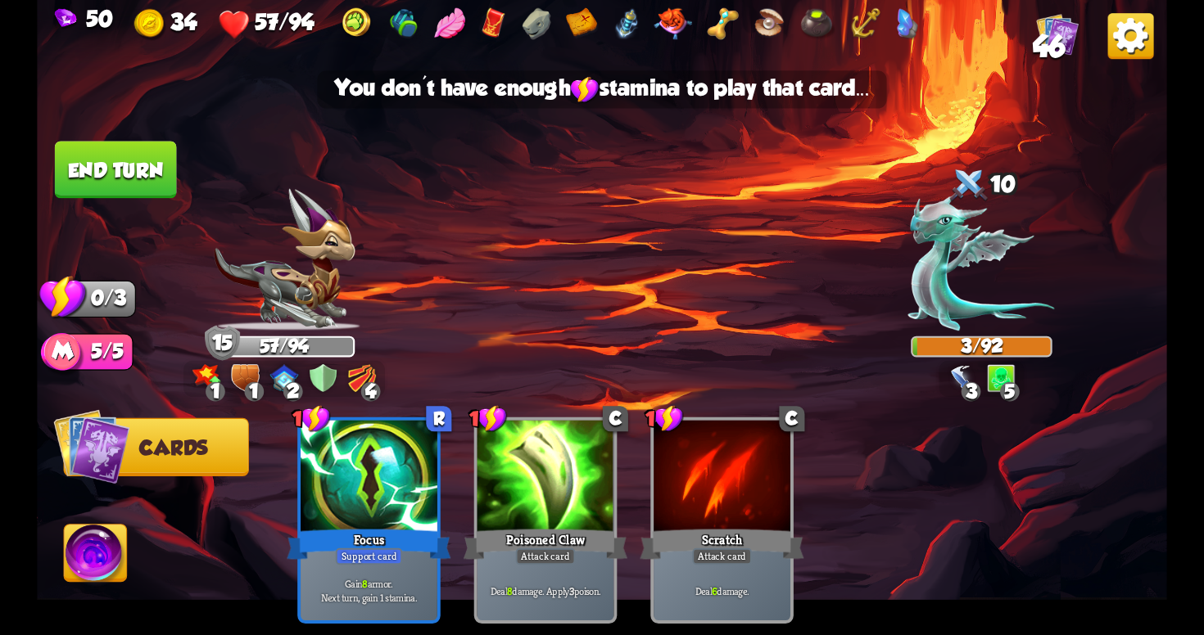
click at [153, 178] on button "End turn" at bounding box center [116, 169] width 122 height 57
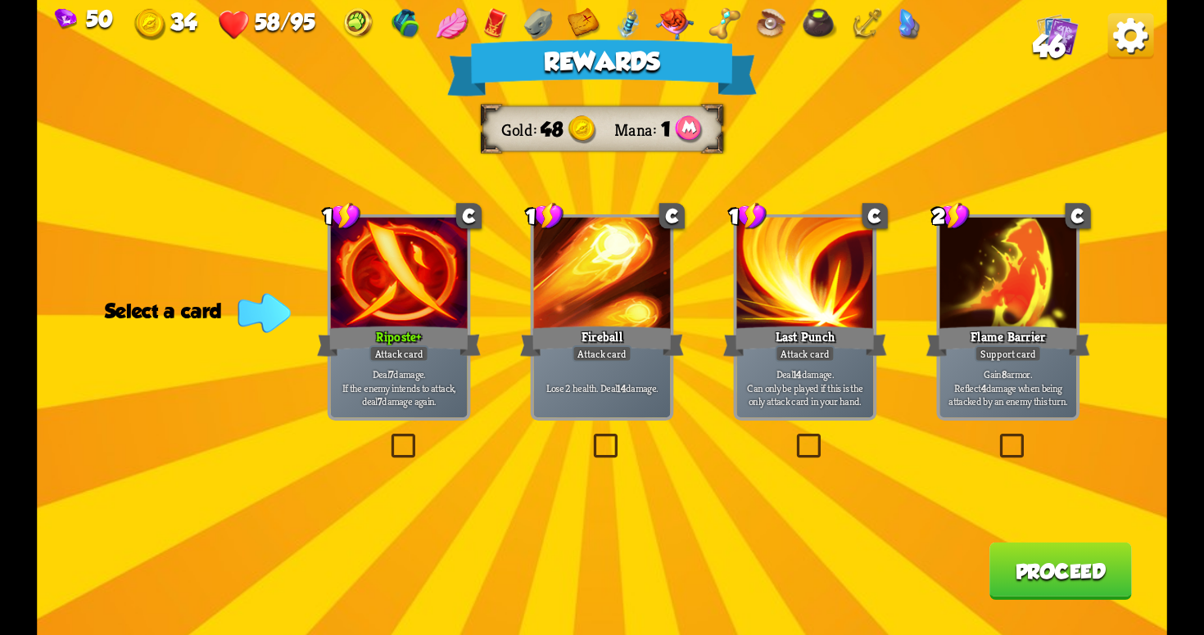
click at [387, 437] on label at bounding box center [387, 437] width 0 height 0
click at [0, 0] on input "checkbox" at bounding box center [0, 0] width 0 height 0
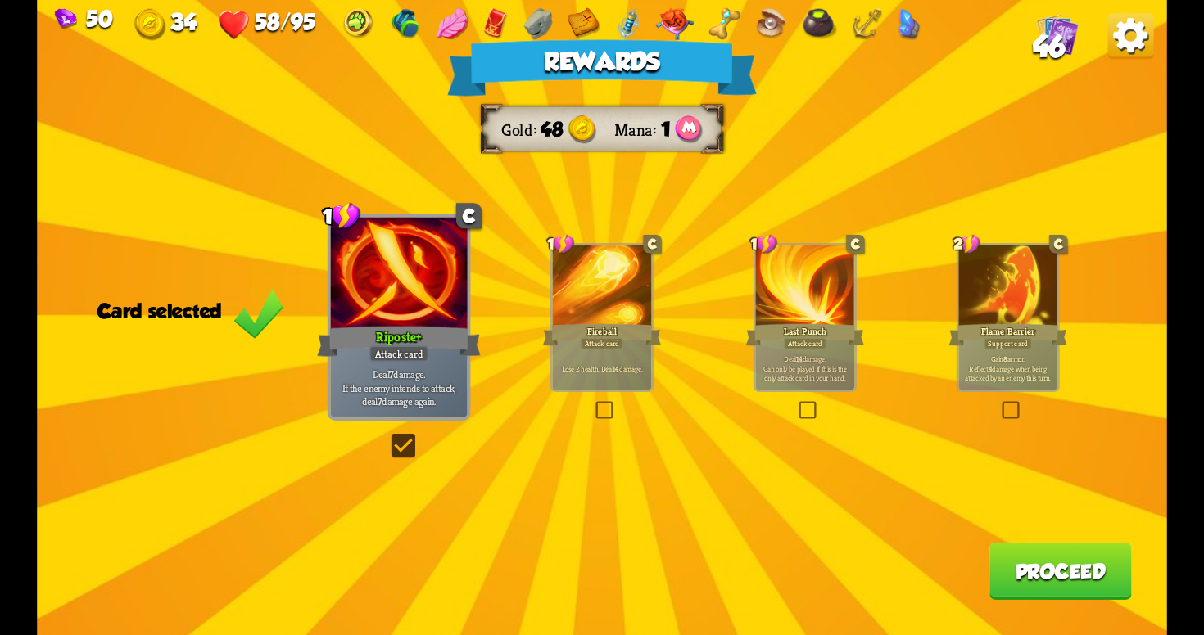
click at [1064, 586] on button "Proceed" at bounding box center [1060, 571] width 142 height 57
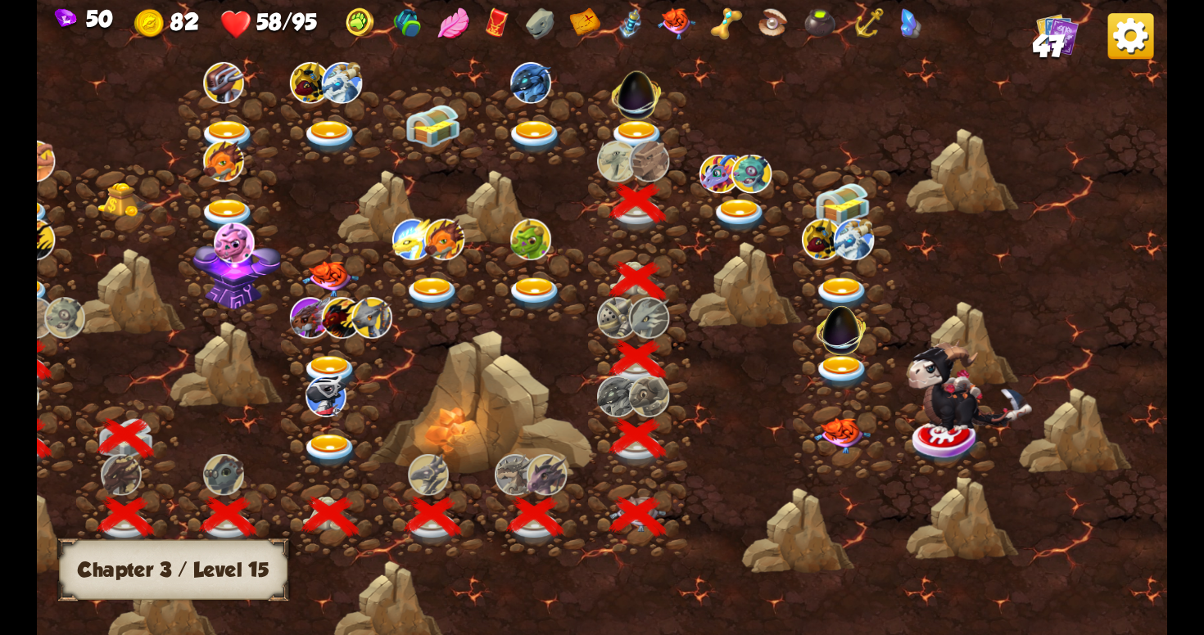
click at [744, 205] on img at bounding box center [740, 216] width 57 height 34
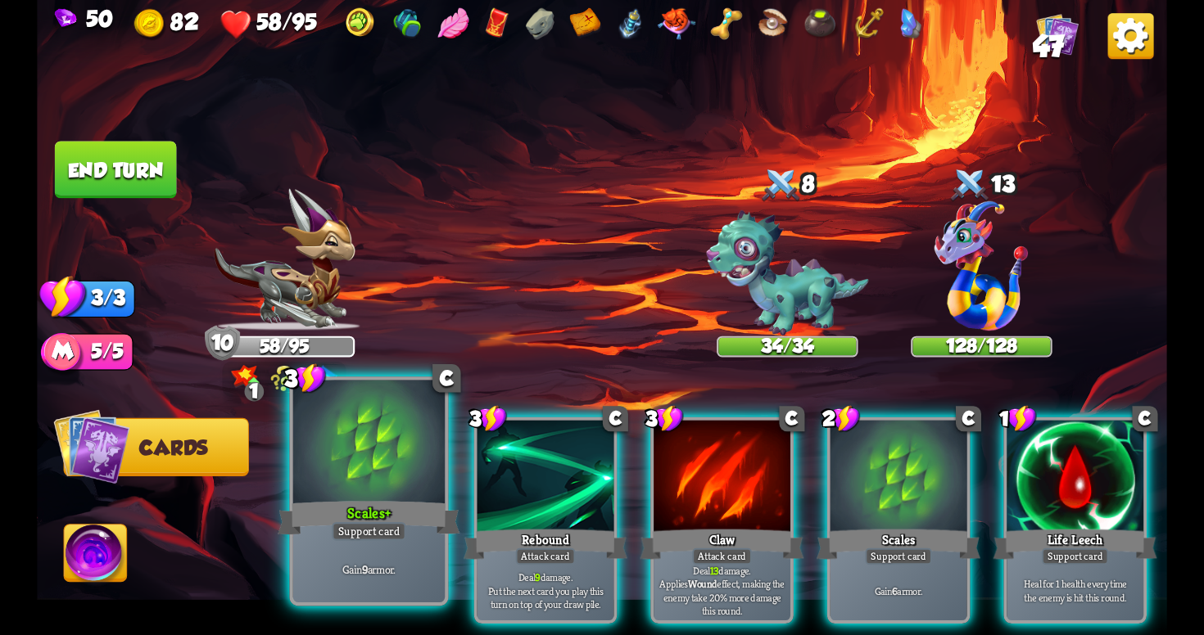
click at [402, 540] on div "Support card" at bounding box center [369, 531] width 75 height 19
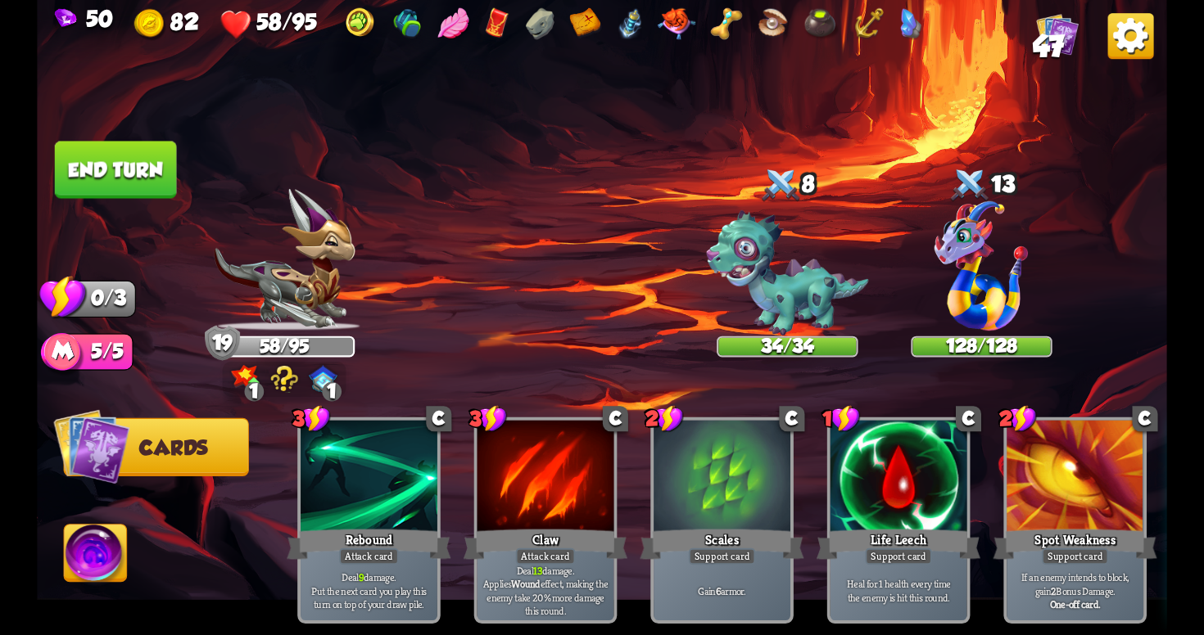
click at [151, 182] on button "End turn" at bounding box center [116, 169] width 122 height 57
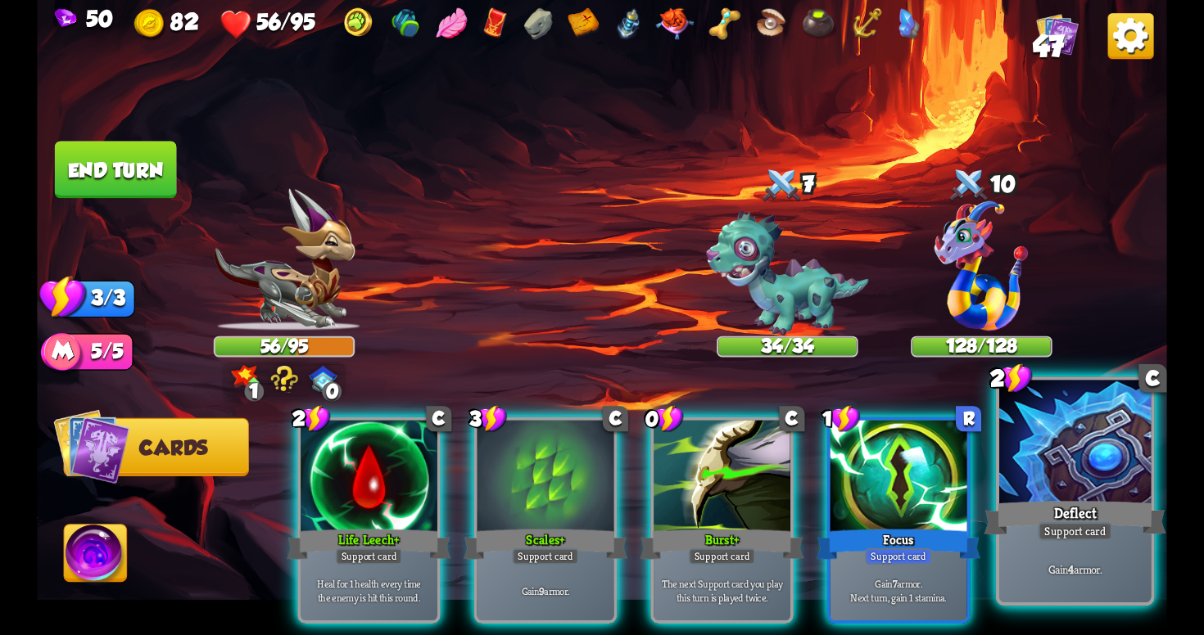
click at [1064, 504] on div "Deflect" at bounding box center [1074, 518] width 182 height 41
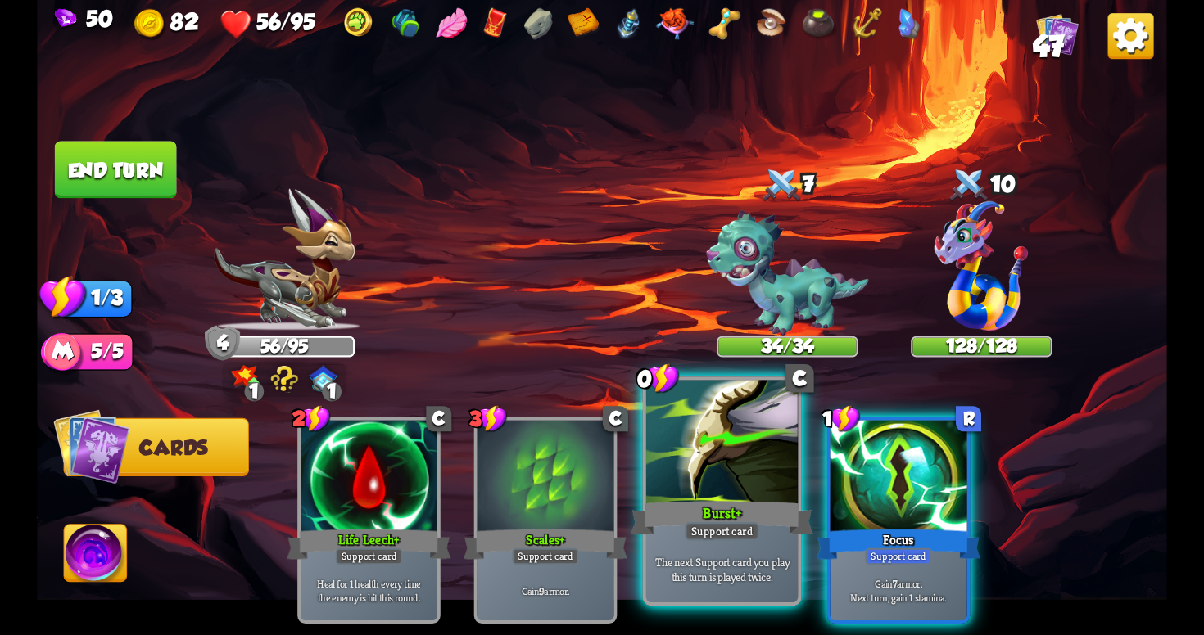
click at [762, 520] on div "Burst+" at bounding box center [722, 518] width 182 height 41
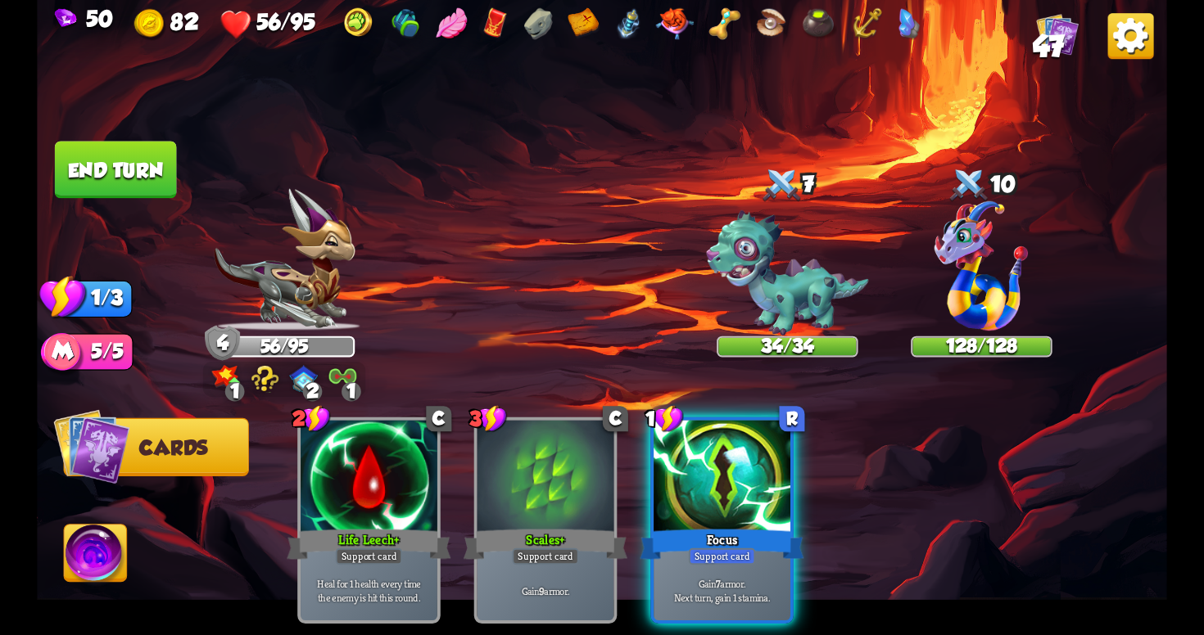
click at [154, 191] on button "End turn" at bounding box center [116, 169] width 122 height 57
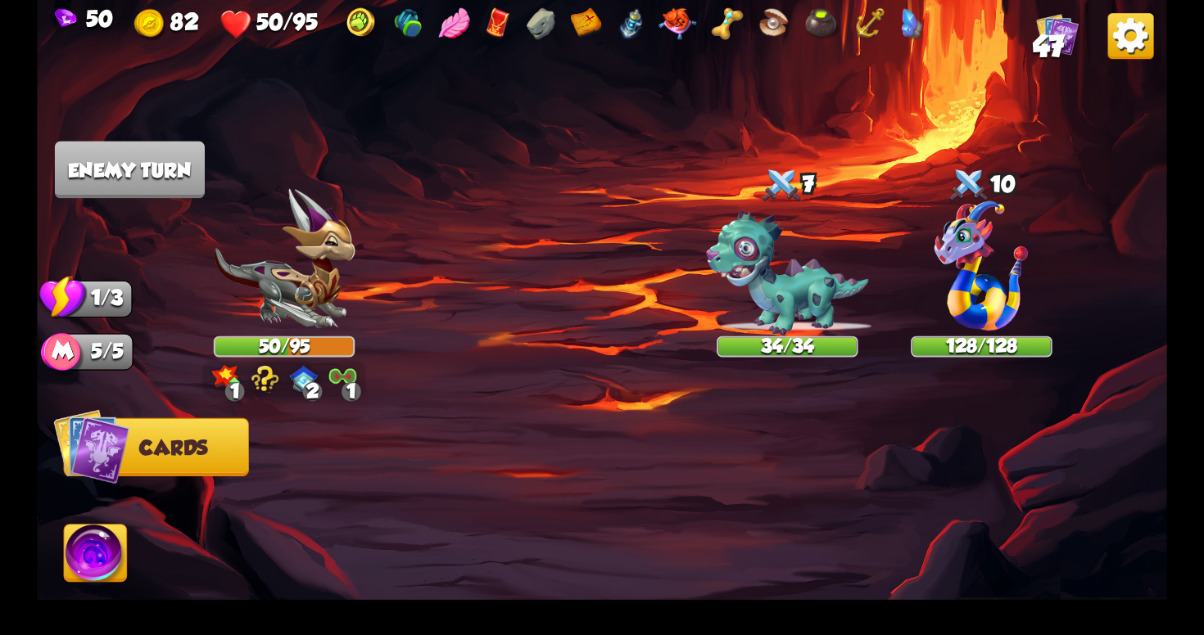
click at [350, 388] on div "1" at bounding box center [351, 392] width 20 height 20
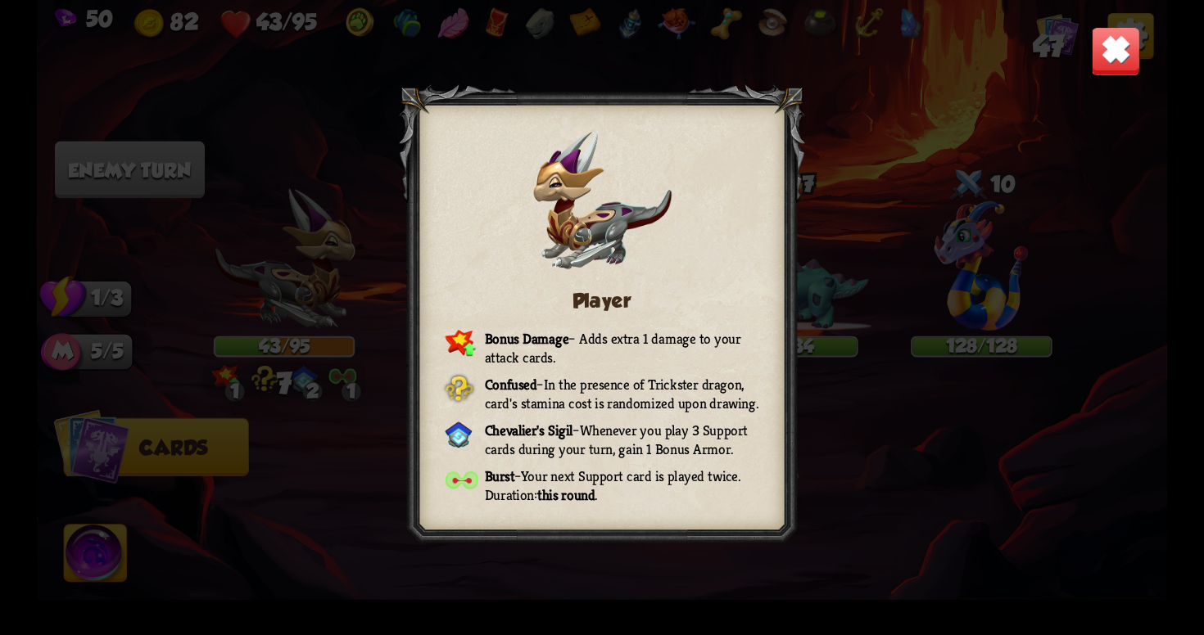
click at [1109, 64] on img at bounding box center [1115, 50] width 49 height 49
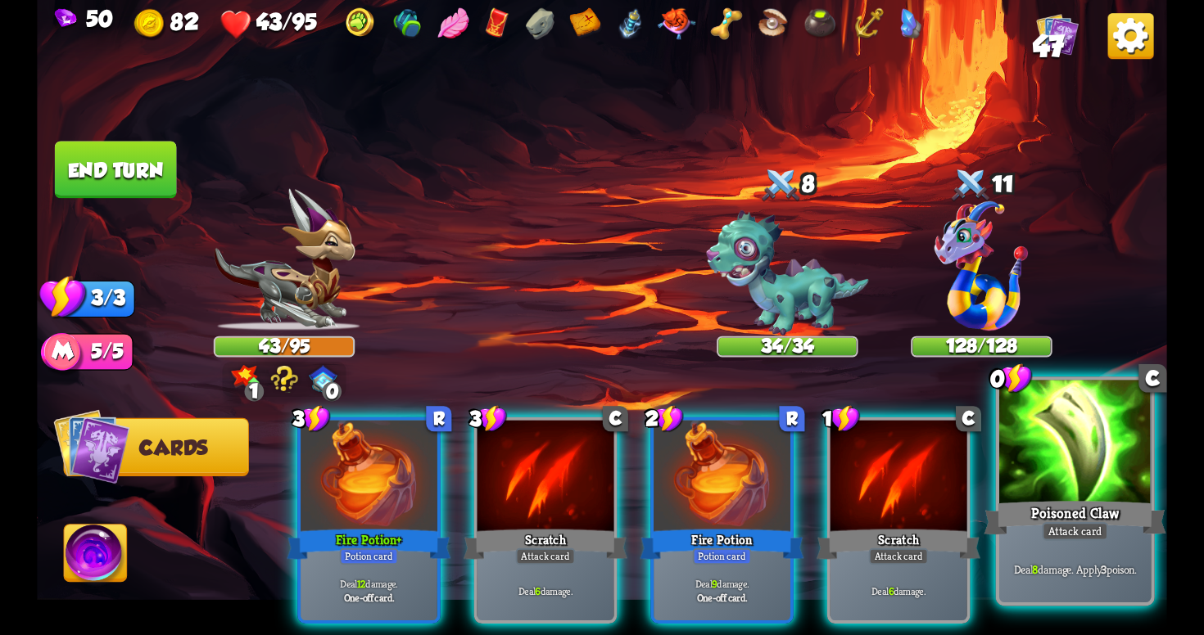
click at [1082, 504] on div "Poisoned Claw" at bounding box center [1074, 518] width 182 height 41
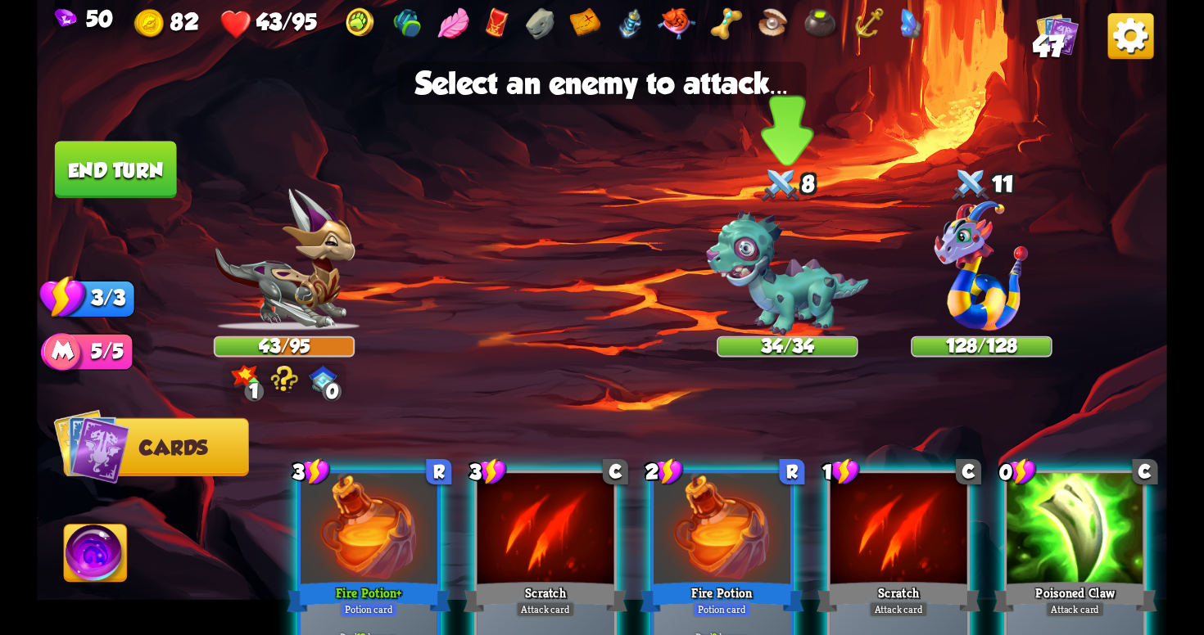
click at [818, 293] on img at bounding box center [787, 272] width 162 height 125
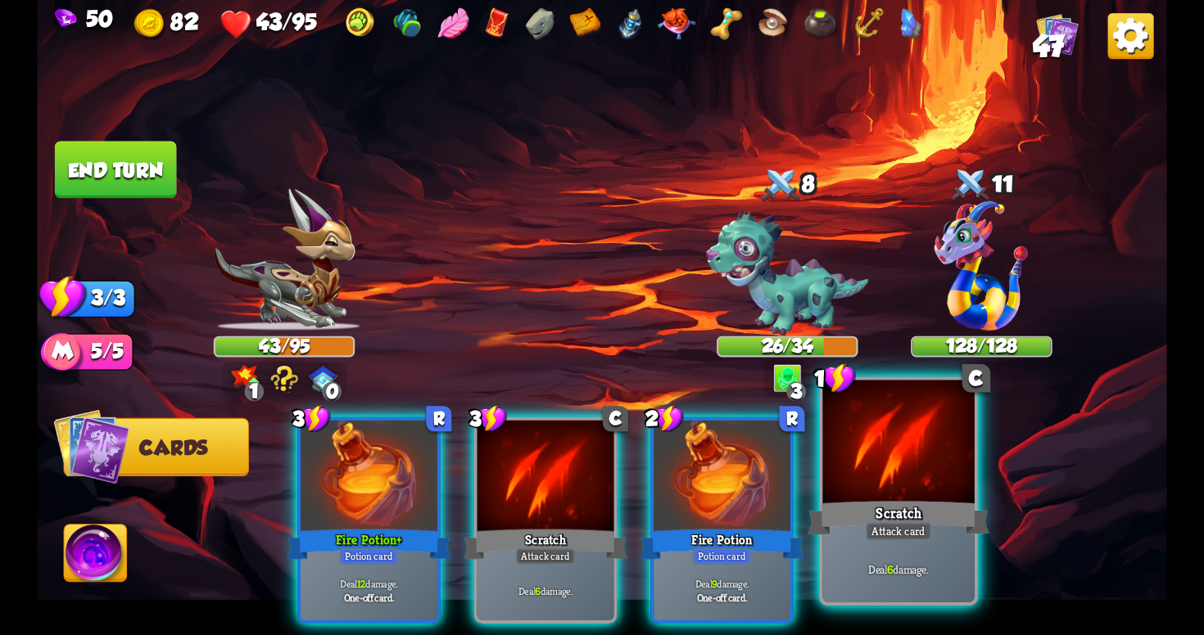
click at [900, 476] on div at bounding box center [897, 445] width 151 height 128
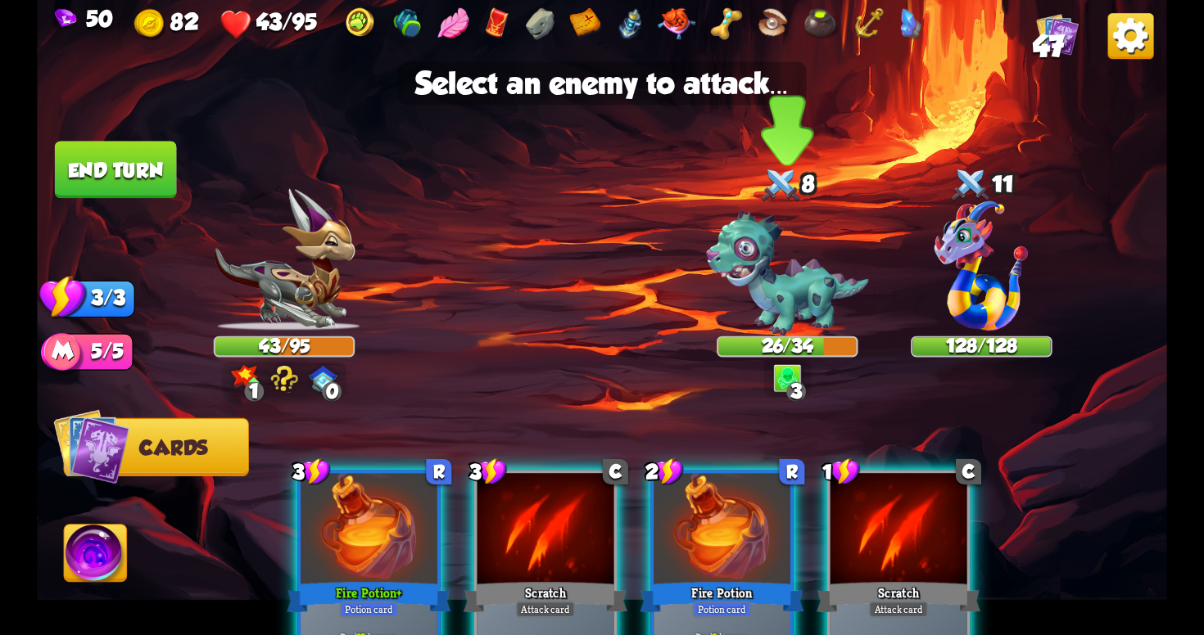
click at [767, 265] on img at bounding box center [787, 272] width 162 height 125
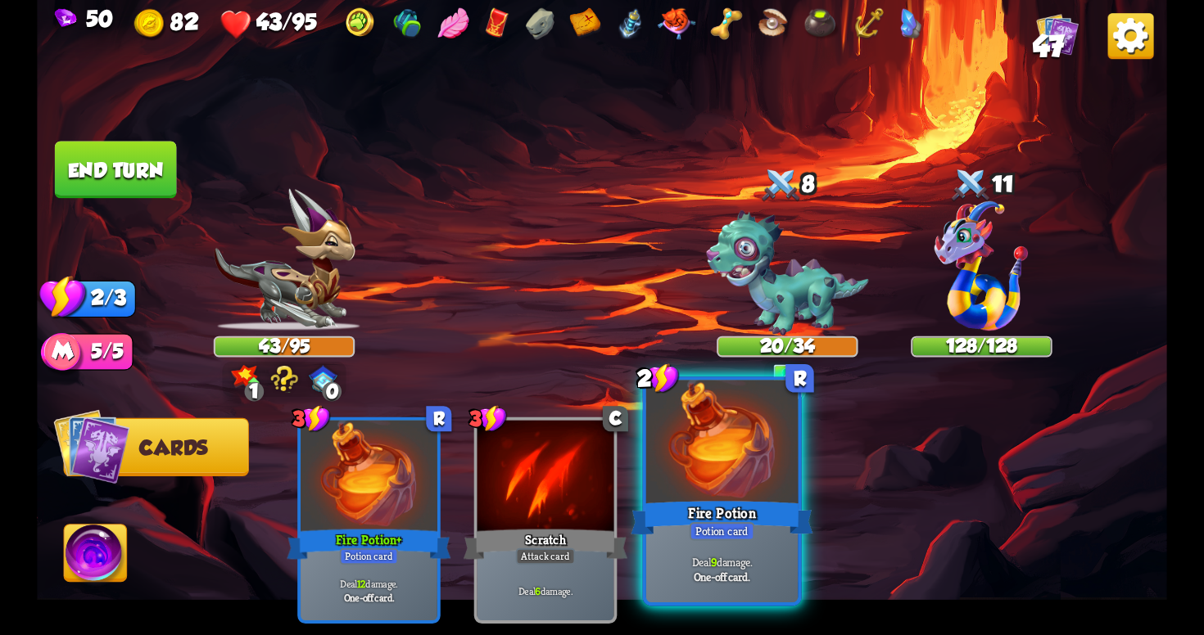
click at [726, 506] on div "Fire Potion" at bounding box center [722, 518] width 182 height 41
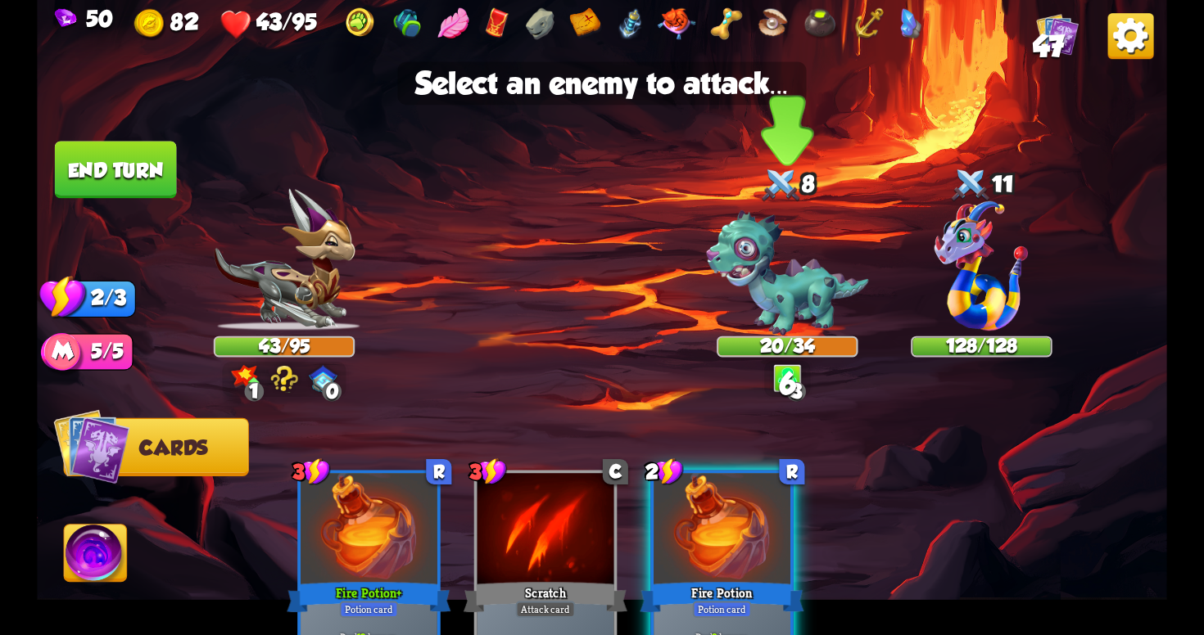
click at [795, 243] on img at bounding box center [787, 272] width 162 height 125
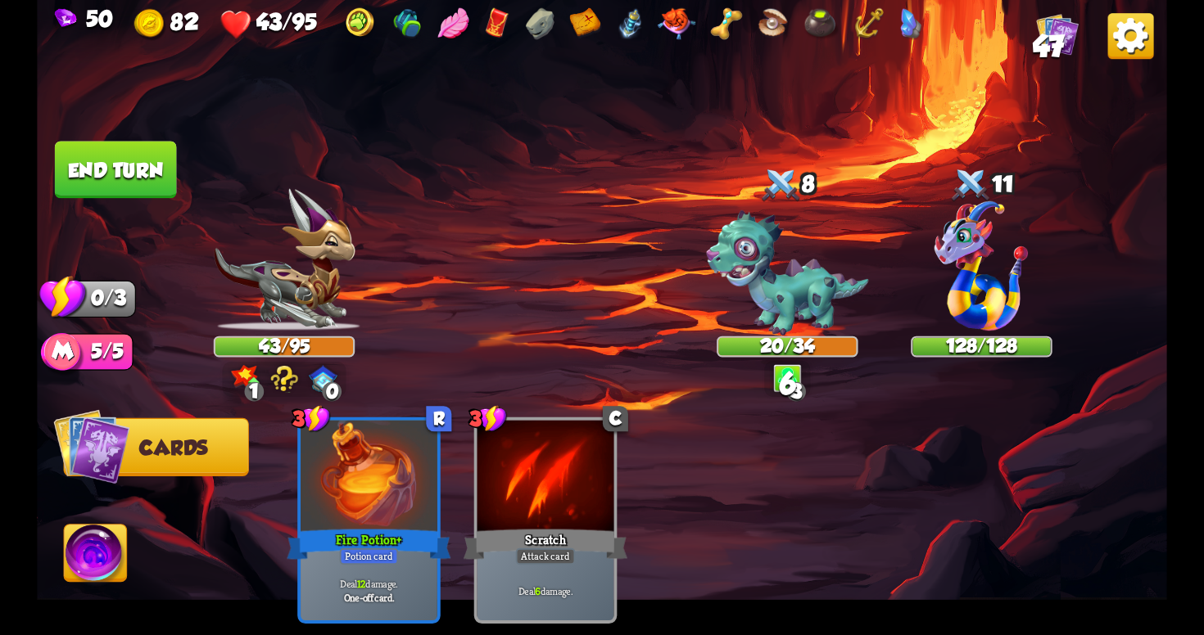
click at [797, 287] on img at bounding box center [787, 272] width 162 height 125
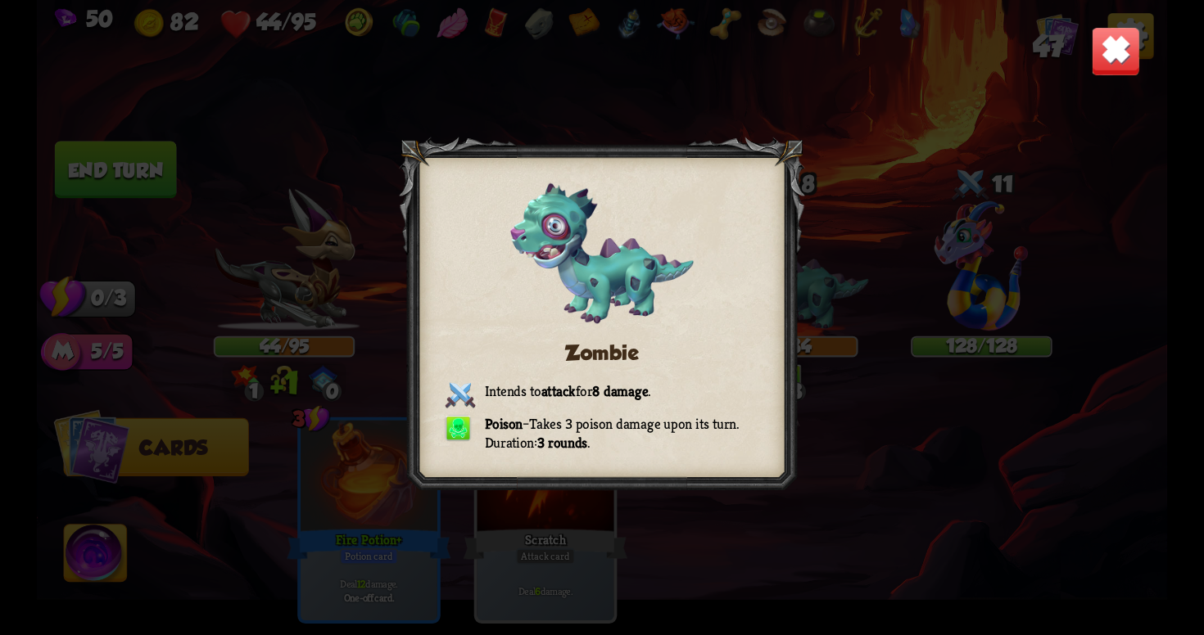
click at [883, 206] on div "Zombie Intends to attack for 8 damage . Poison – Takes 3 poison damage upon its…" at bounding box center [602, 317] width 1130 height 635
click at [1127, 38] on img at bounding box center [1115, 50] width 49 height 49
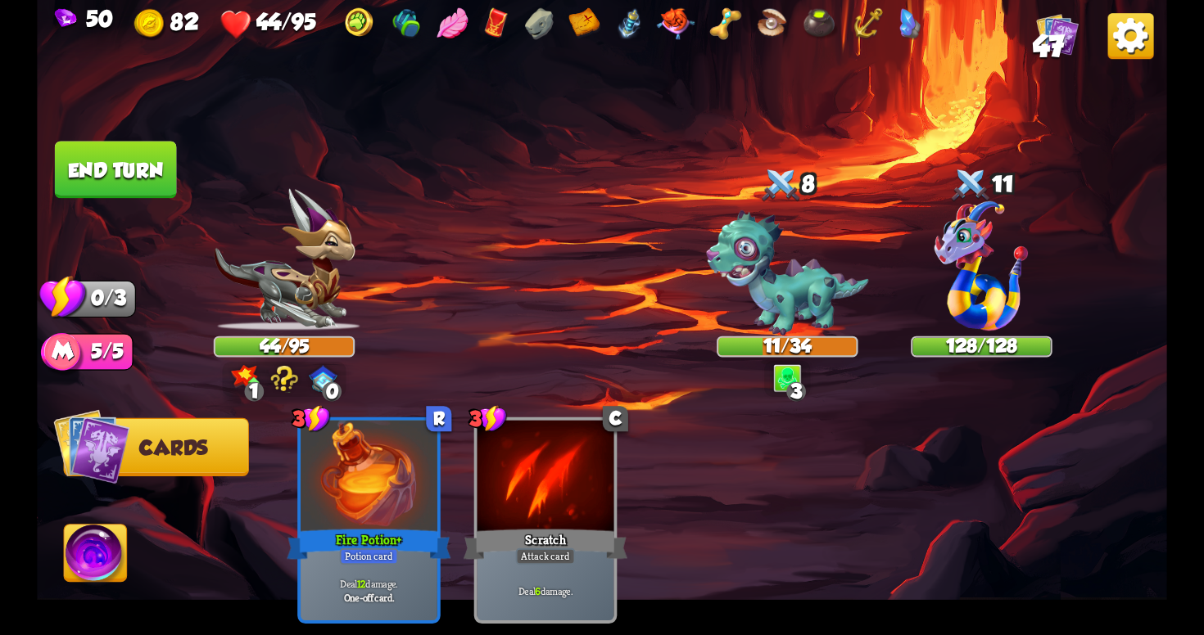
click at [128, 180] on button "End turn" at bounding box center [116, 169] width 122 height 57
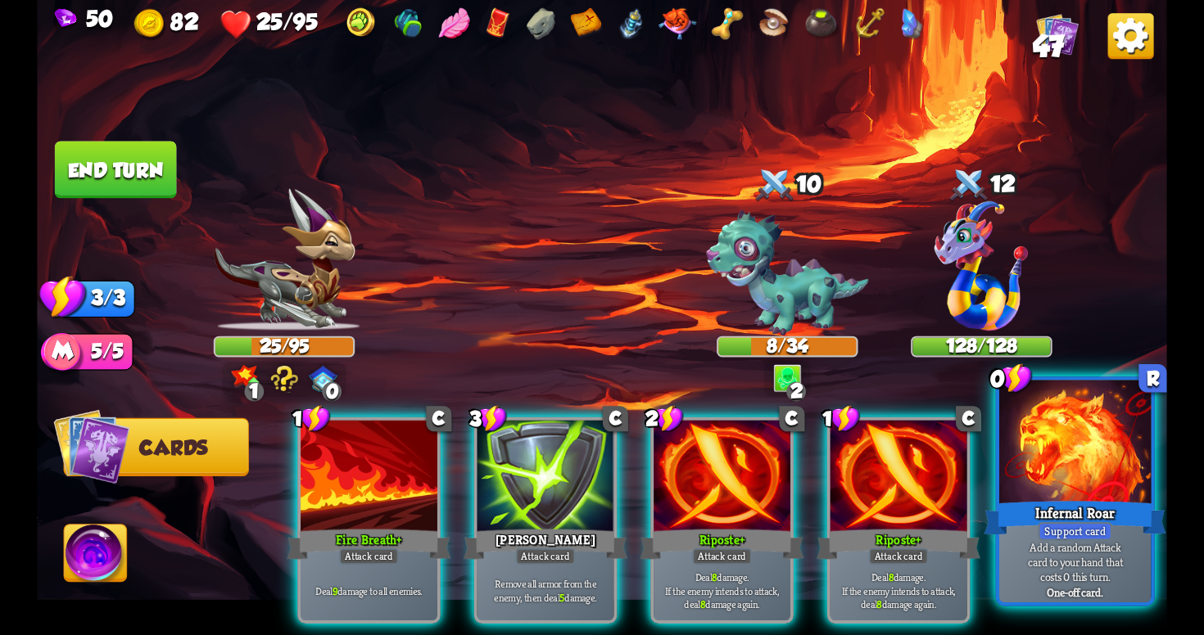
click at [1095, 514] on div "Infernal Roar" at bounding box center [1074, 518] width 182 height 41
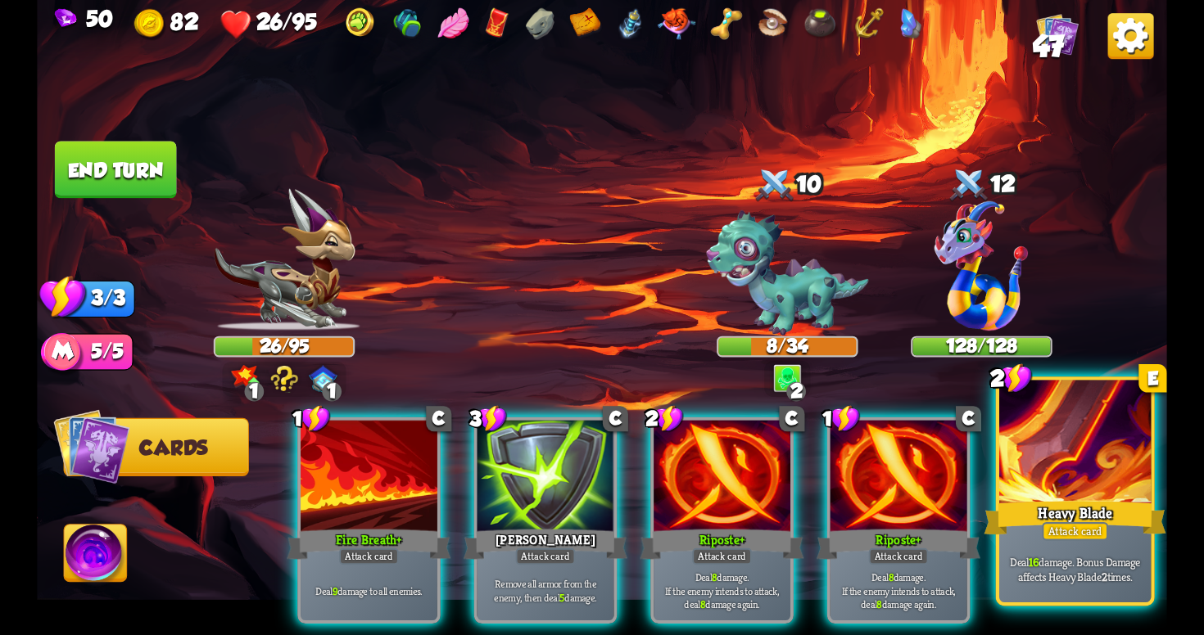
click at [1071, 574] on p "Deal 16 damage. Bonus Damage affects Heavy Blade 2 times." at bounding box center [1075, 569] width 144 height 30
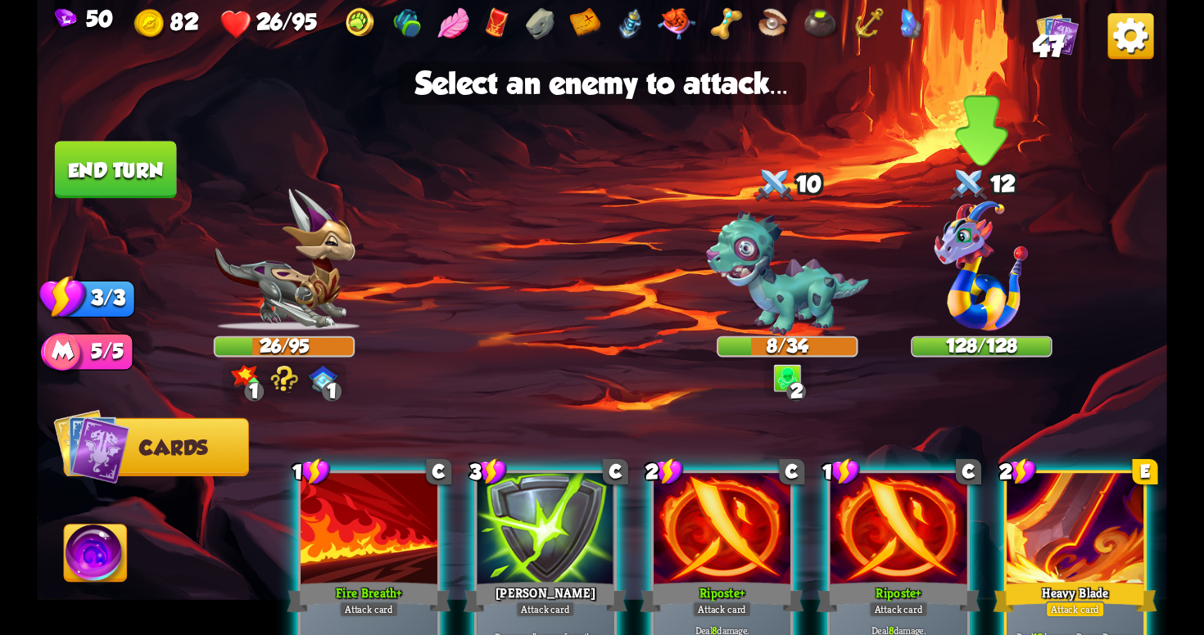
click at [983, 298] on img at bounding box center [980, 265] width 93 height 129
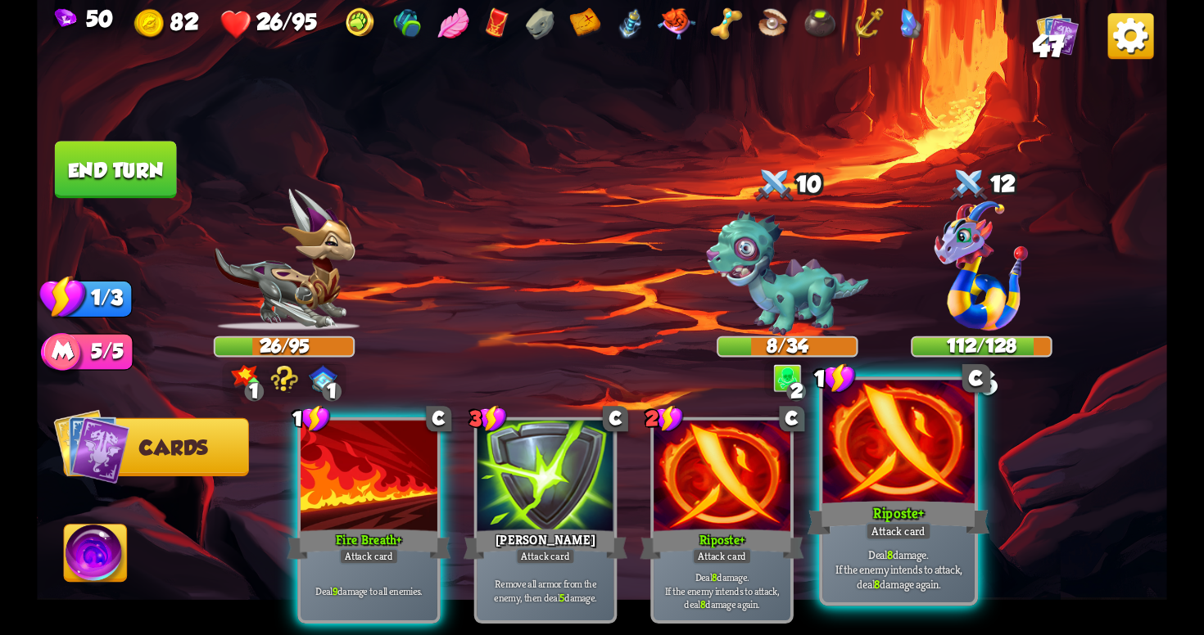
click at [922, 476] on div at bounding box center [897, 445] width 151 height 128
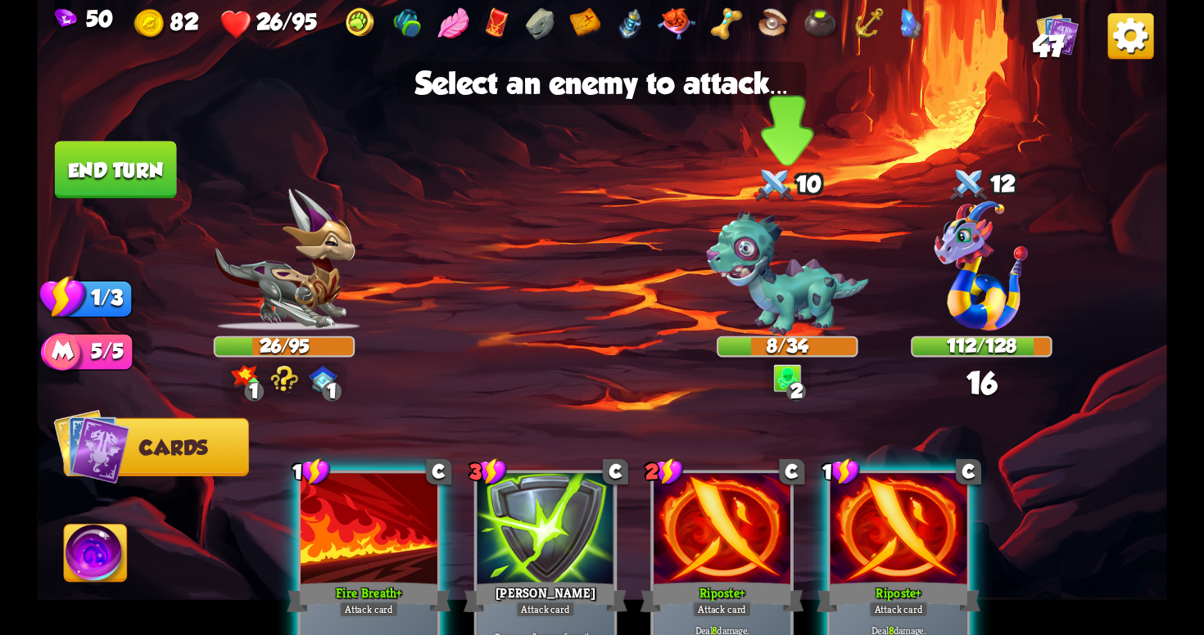
click at [793, 309] on img at bounding box center [787, 272] width 162 height 125
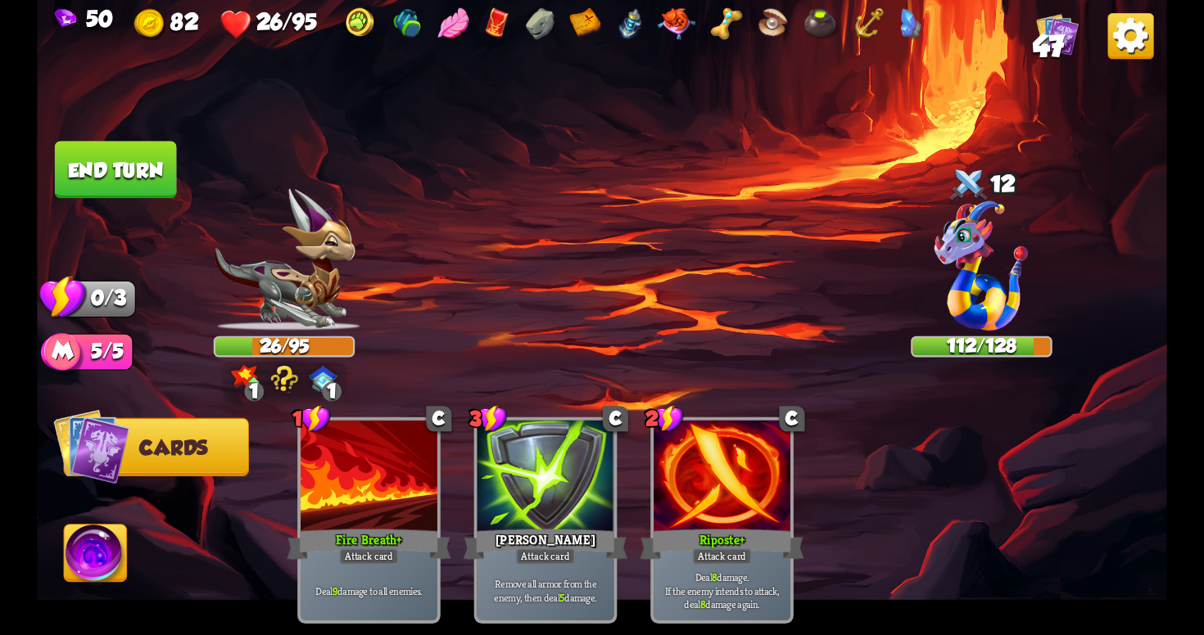
click at [131, 182] on button "End turn" at bounding box center [116, 169] width 122 height 57
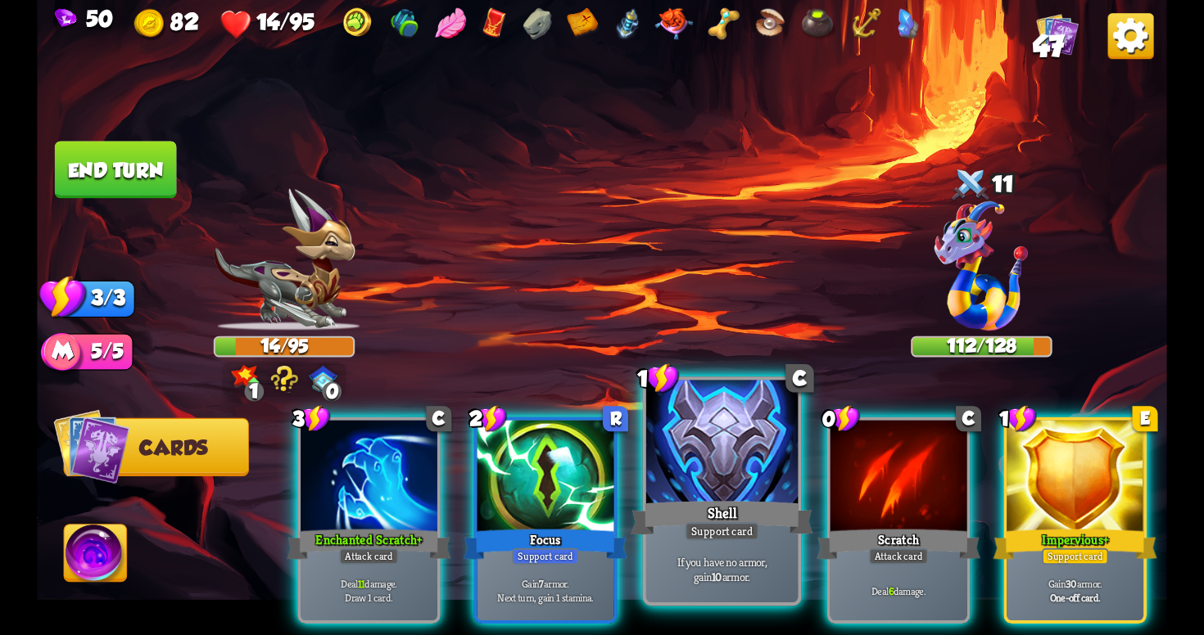
click at [714, 549] on div "If you have no armor, gain 10 armor." at bounding box center [721, 569] width 151 height 66
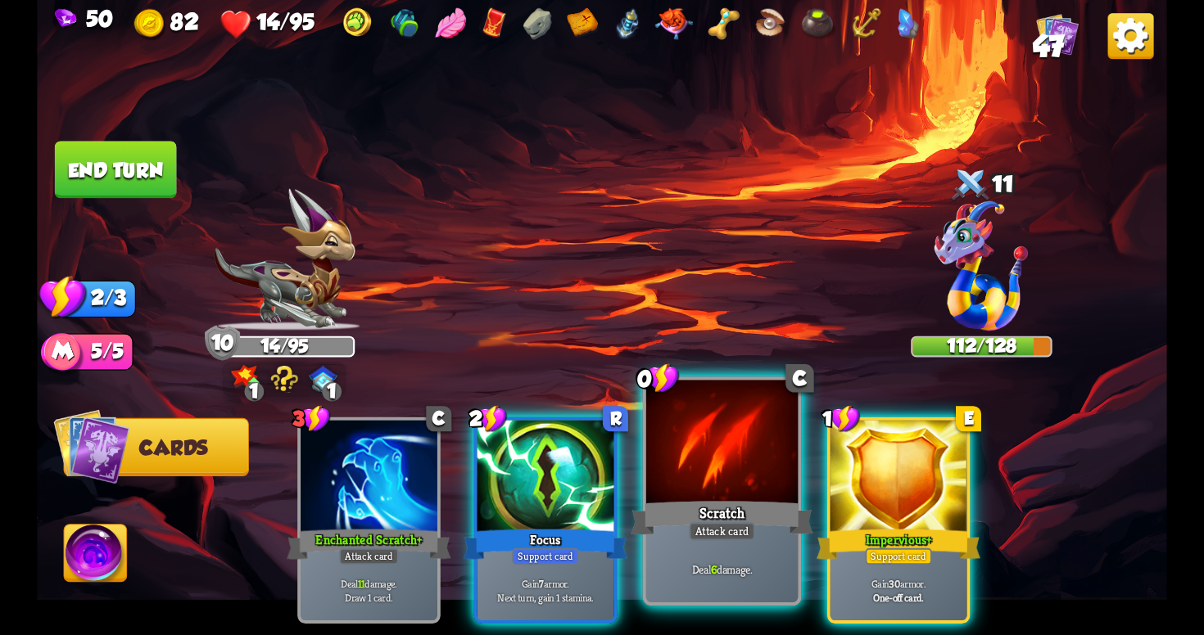
click at [780, 562] on div "Deal 6 damage." at bounding box center [721, 569] width 151 height 66
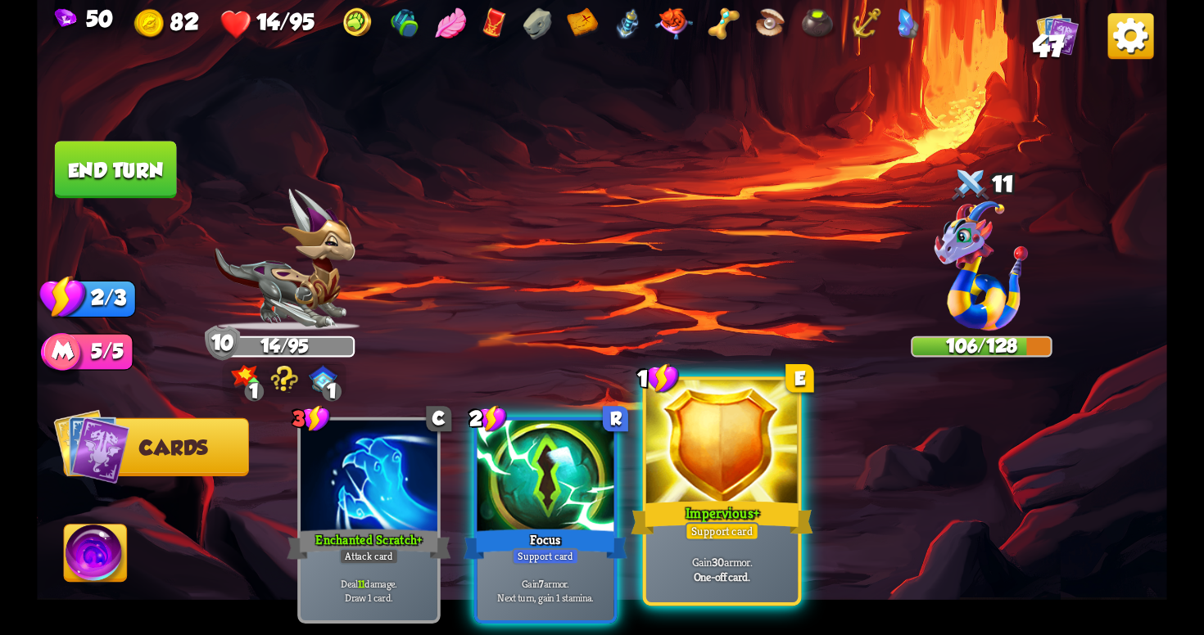
click at [741, 528] on div "Support card" at bounding box center [722, 531] width 75 height 19
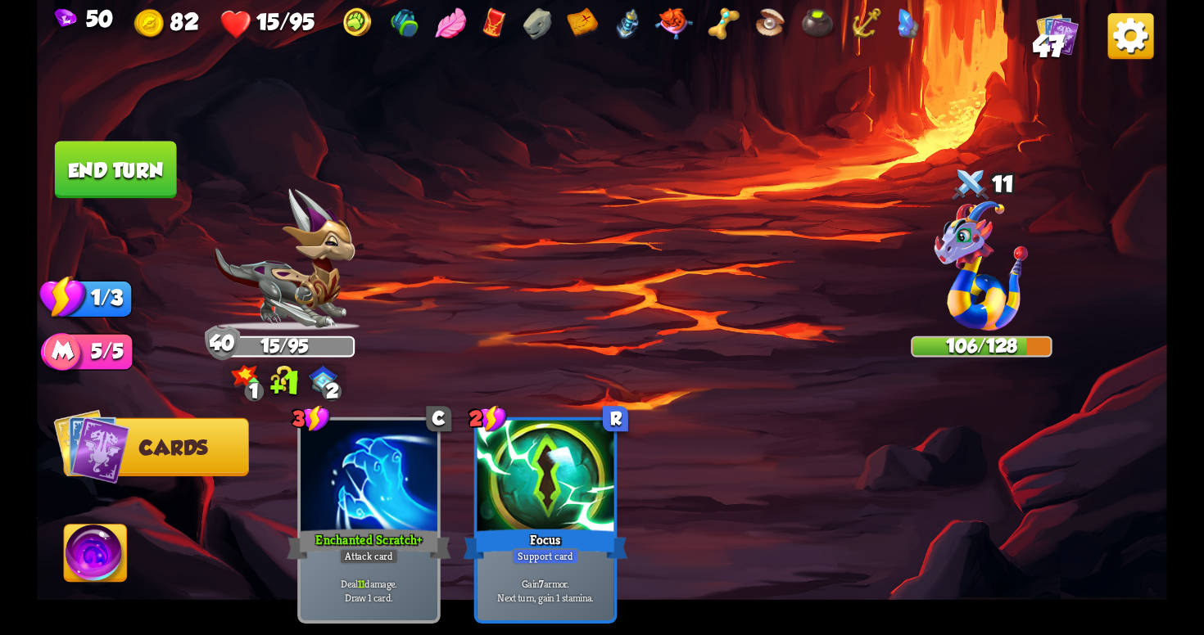
click at [123, 536] on img at bounding box center [96, 557] width 63 height 64
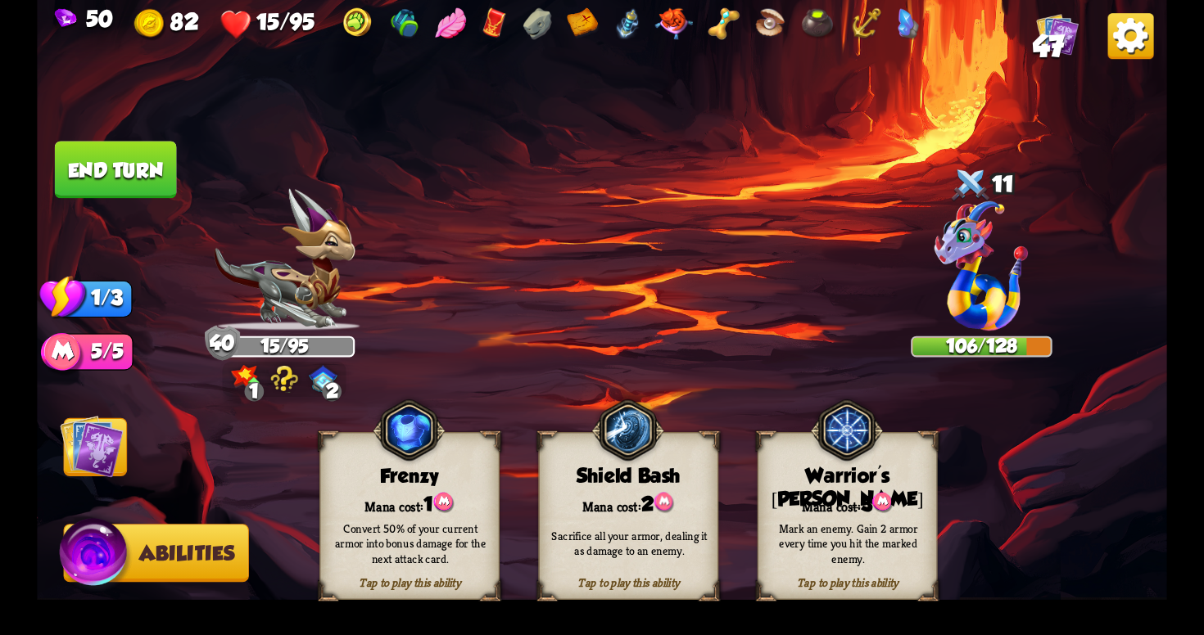
click at [417, 527] on div "Convert 50% of your current armor into bonus damage for the next attack card." at bounding box center [410, 543] width 162 height 45
click at [101, 436] on img at bounding box center [92, 447] width 64 height 64
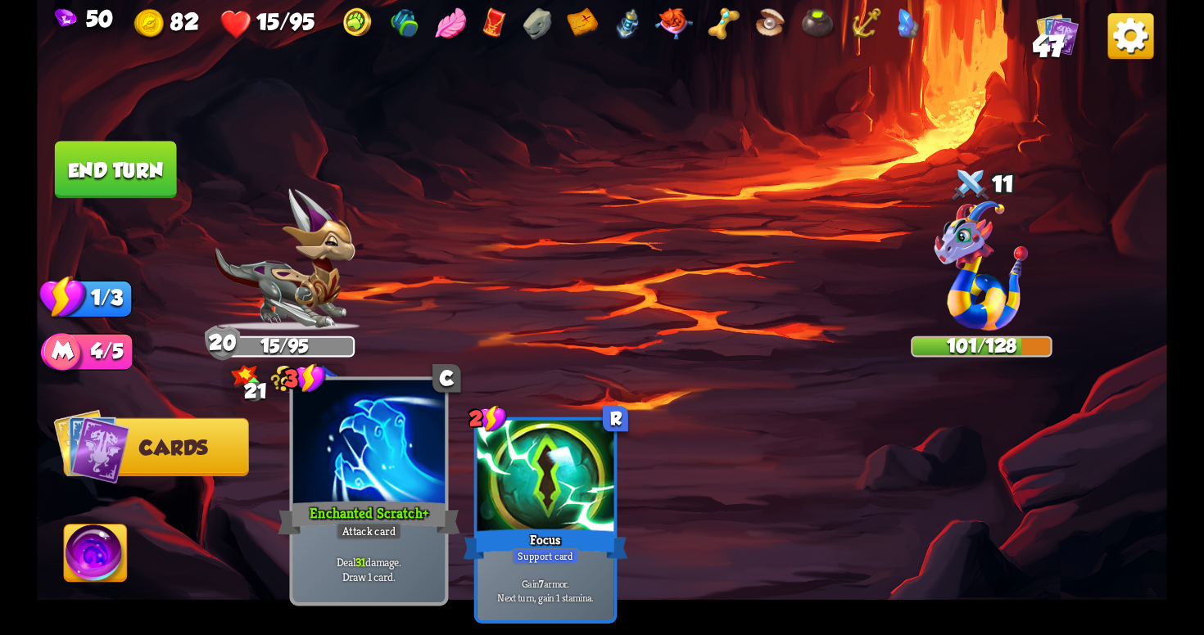
click at [392, 500] on div "Enchanted Scratch+" at bounding box center [369, 518] width 182 height 41
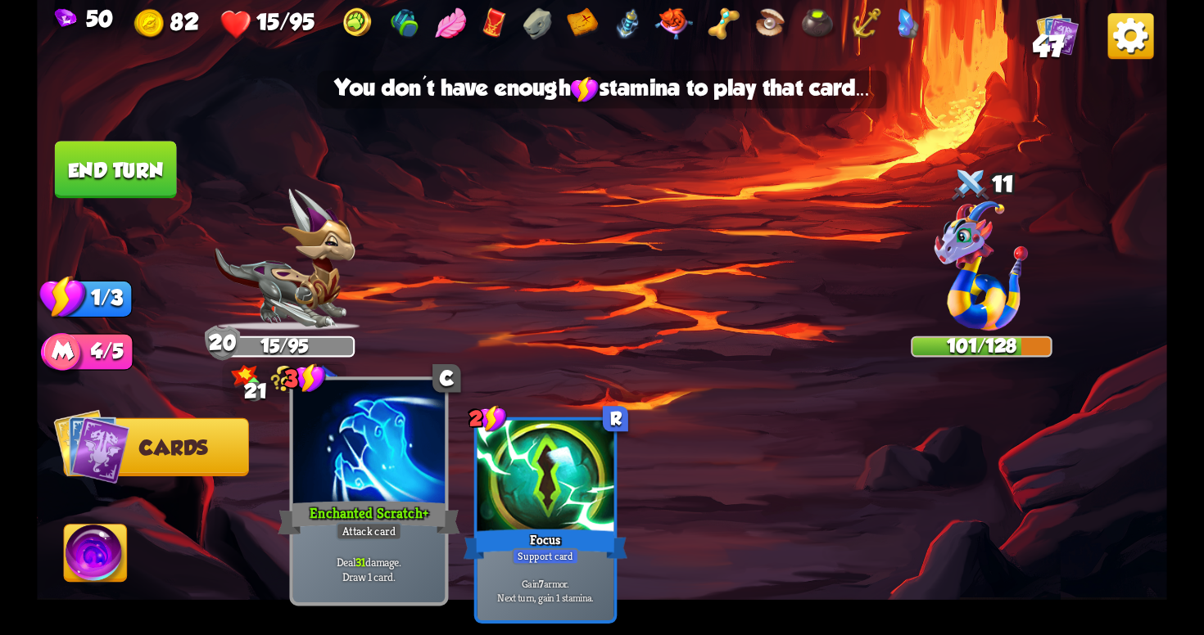
click at [381, 484] on div at bounding box center [368, 445] width 151 height 128
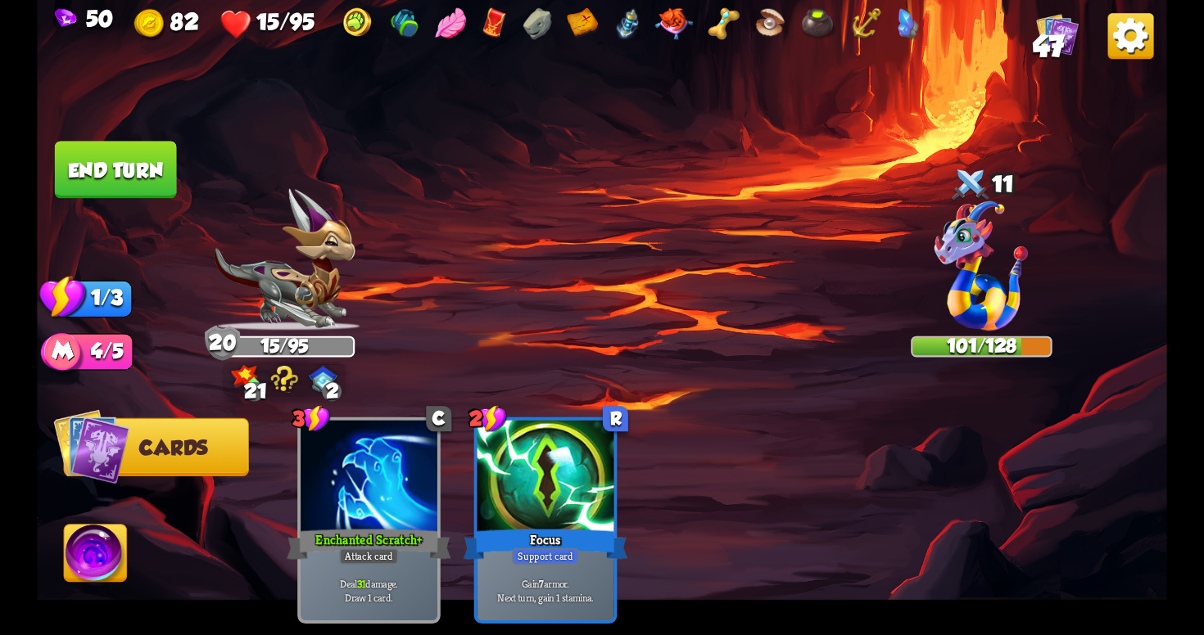
click at [146, 163] on button "End turn" at bounding box center [116, 169] width 122 height 57
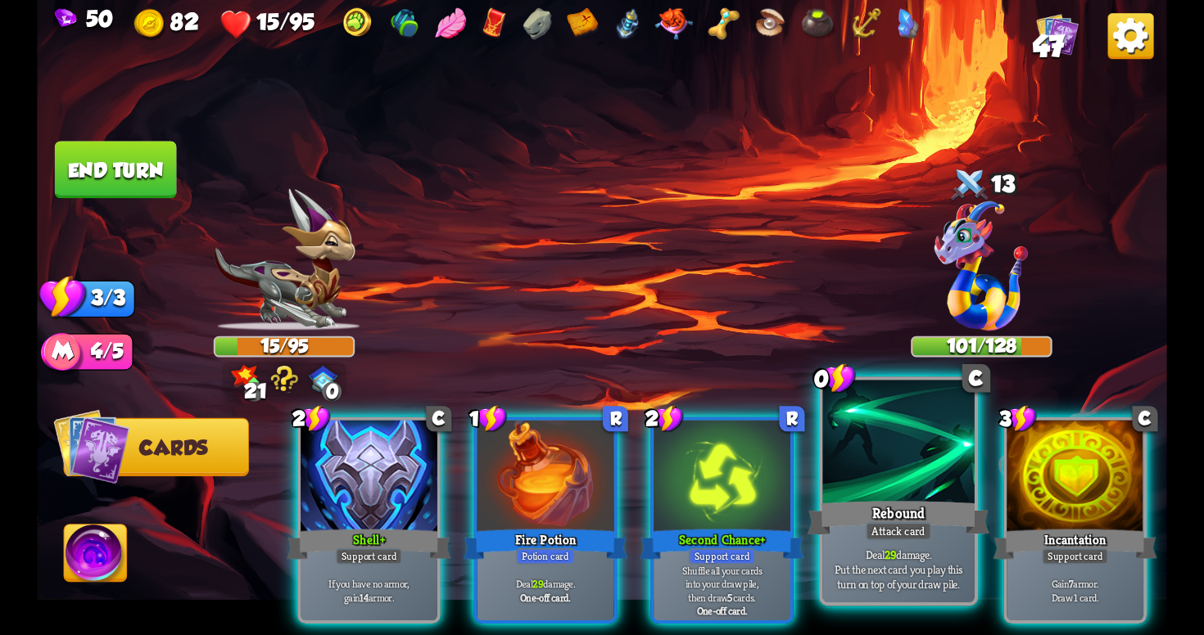
click at [920, 546] on div "Deal 29 damage. Put the next card you play this turn on top of your draw pile." at bounding box center [897, 569] width 151 height 66
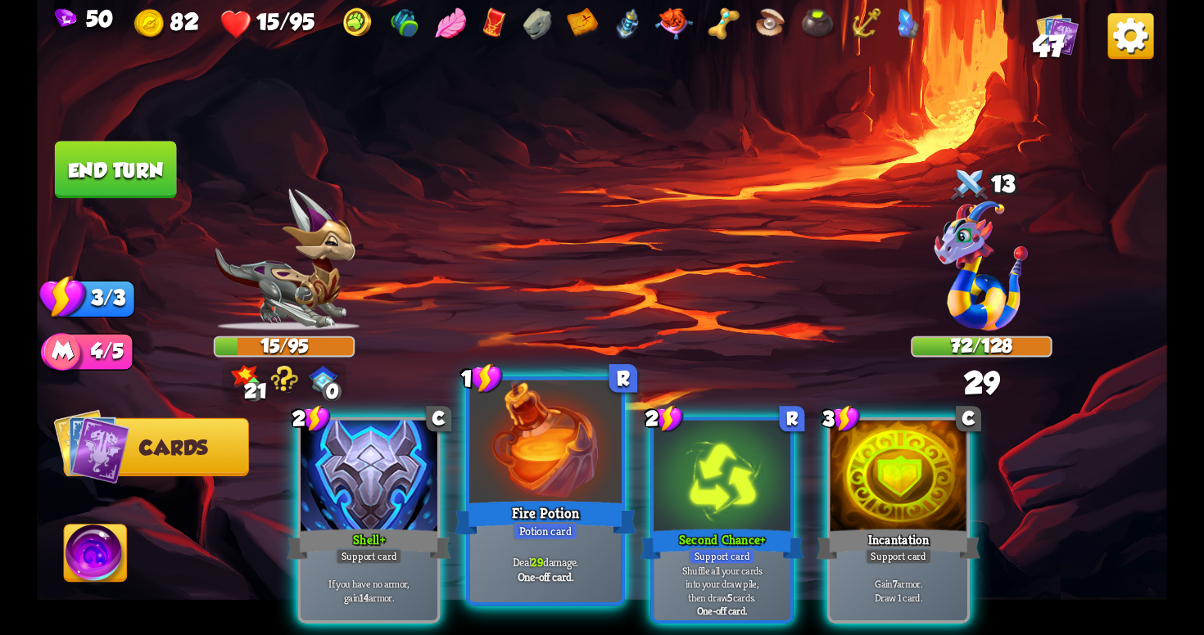
click at [582, 558] on p "Deal 29 damage." at bounding box center [545, 561] width 144 height 15
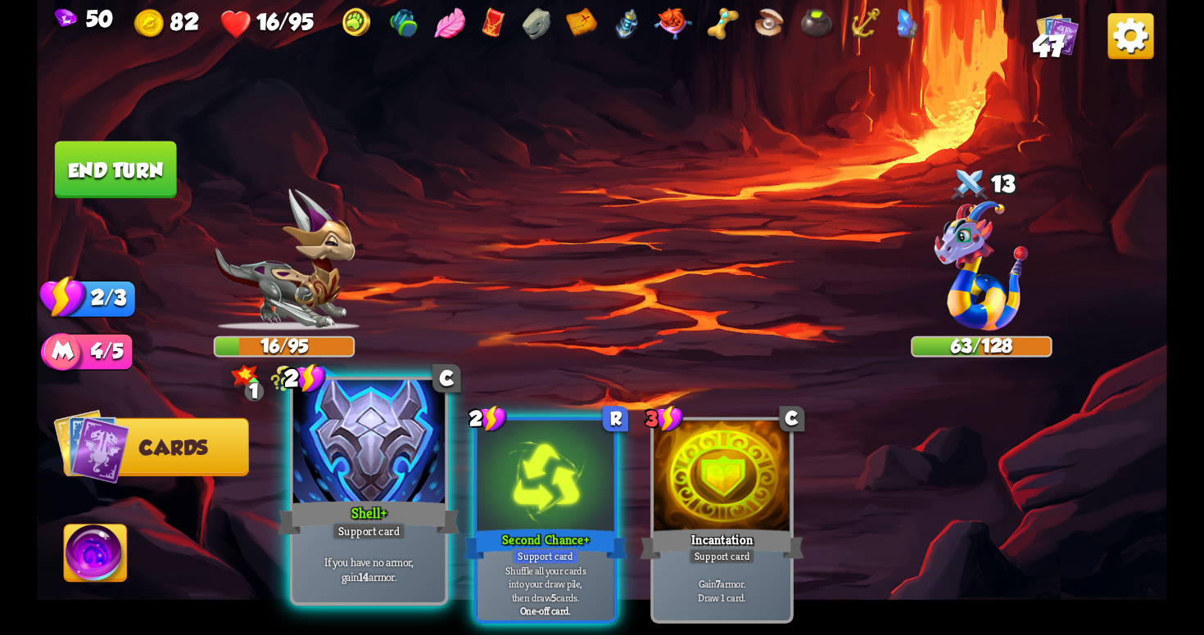
click at [415, 559] on p "If you have no armor, gain 14 armor." at bounding box center [368, 569] width 144 height 30
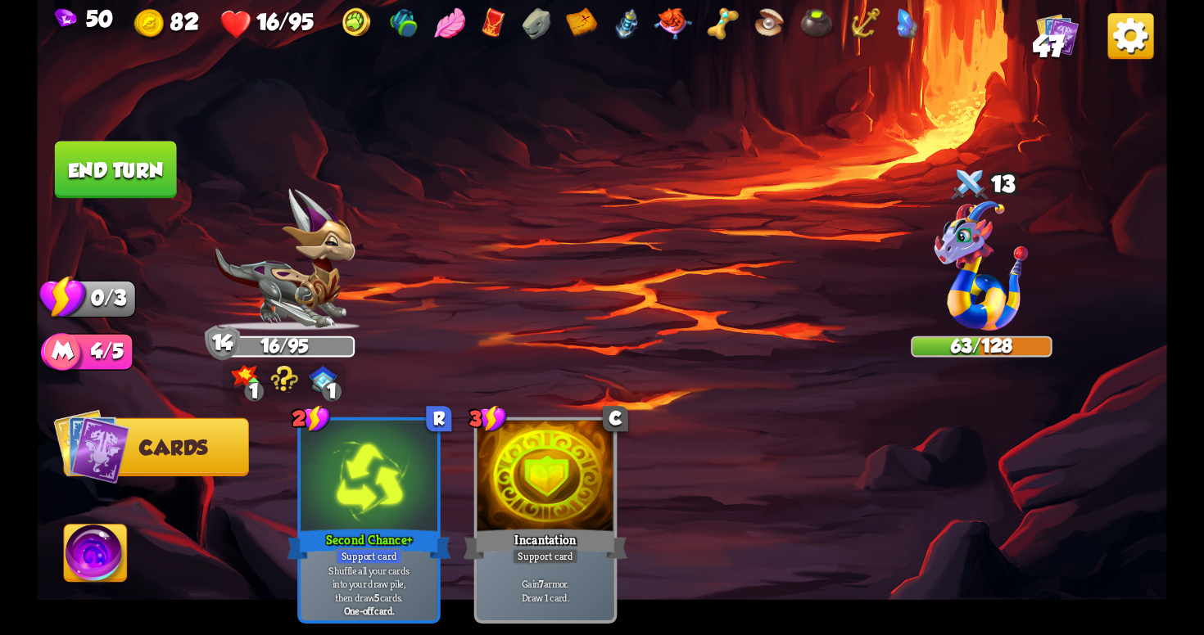
click at [120, 188] on button "End turn" at bounding box center [115, 170] width 124 height 58
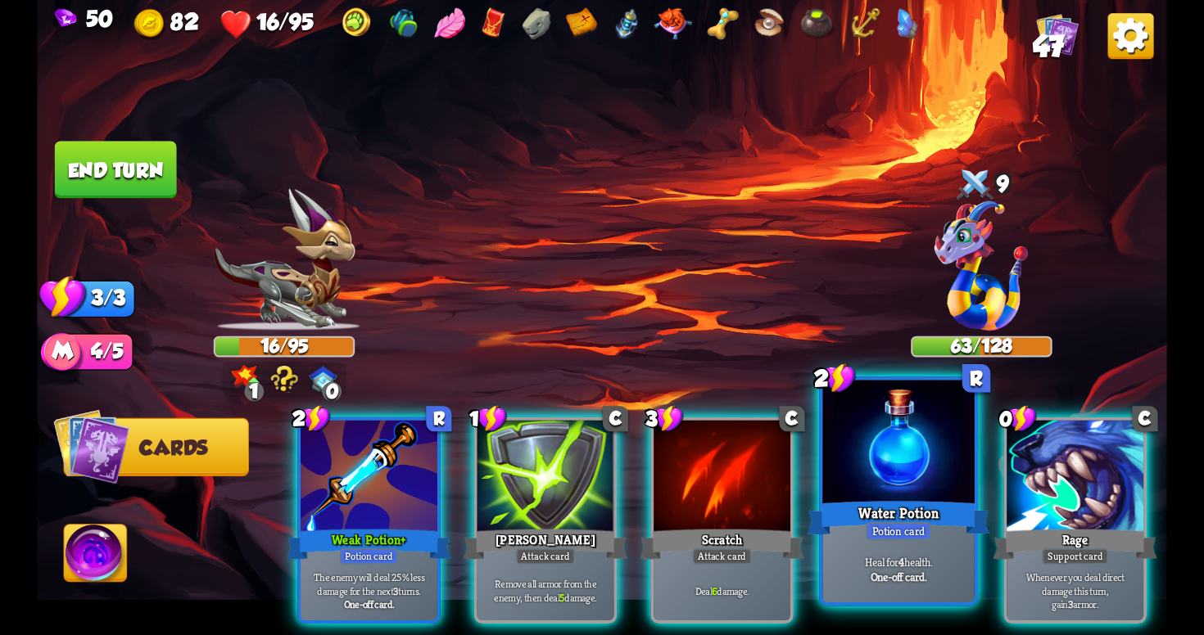
click at [893, 522] on div "Water Potion" at bounding box center [898, 518] width 182 height 41
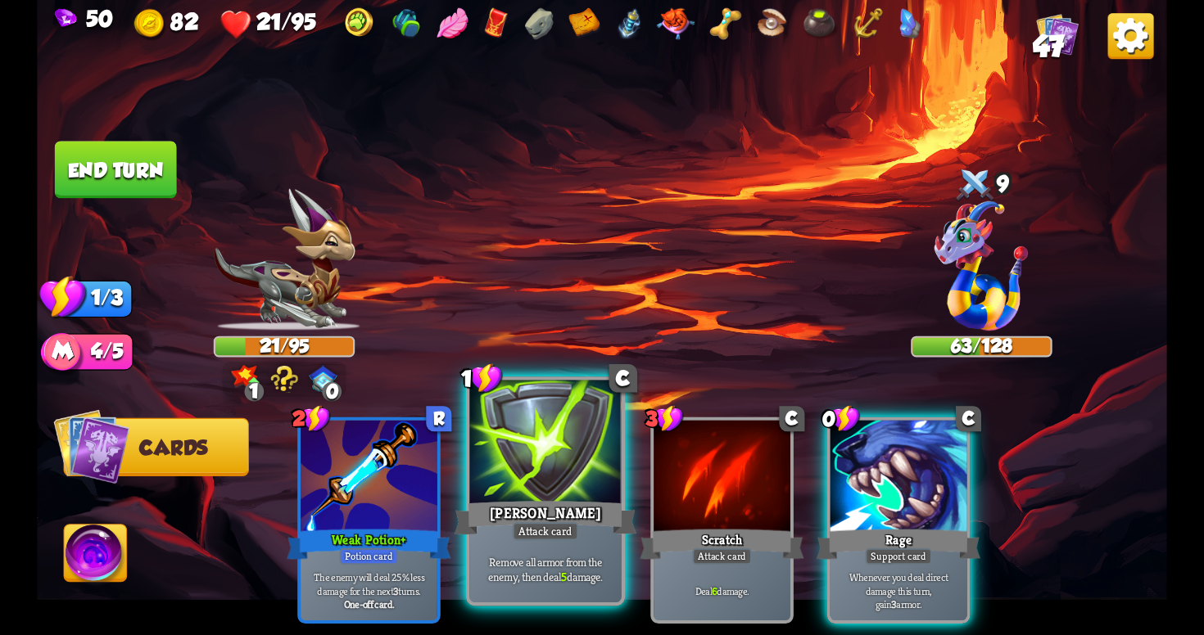
click at [538, 538] on div "Attack card" at bounding box center [546, 531] width 66 height 19
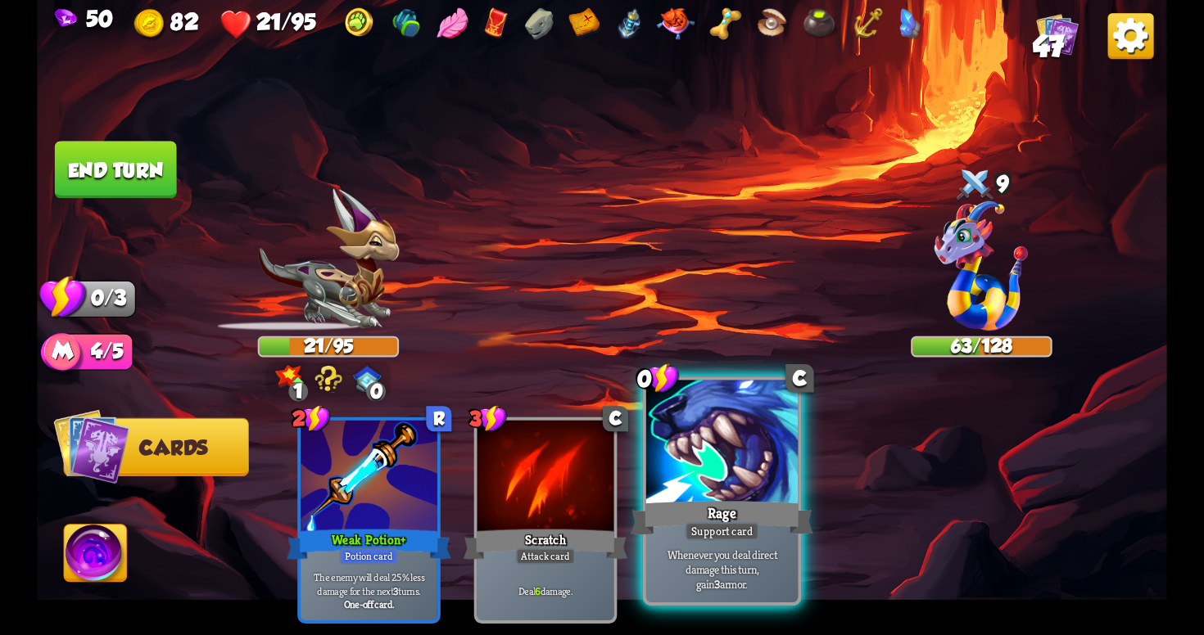
click at [739, 534] on div "Support card" at bounding box center [722, 531] width 75 height 19
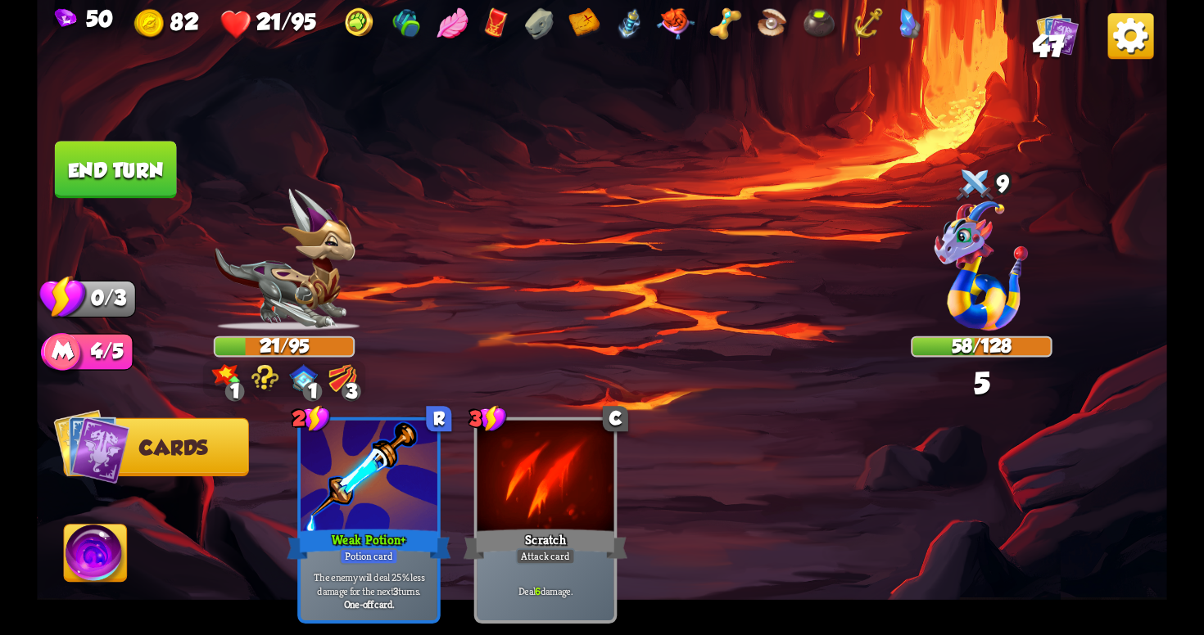
click at [115, 162] on button "End turn" at bounding box center [116, 169] width 122 height 57
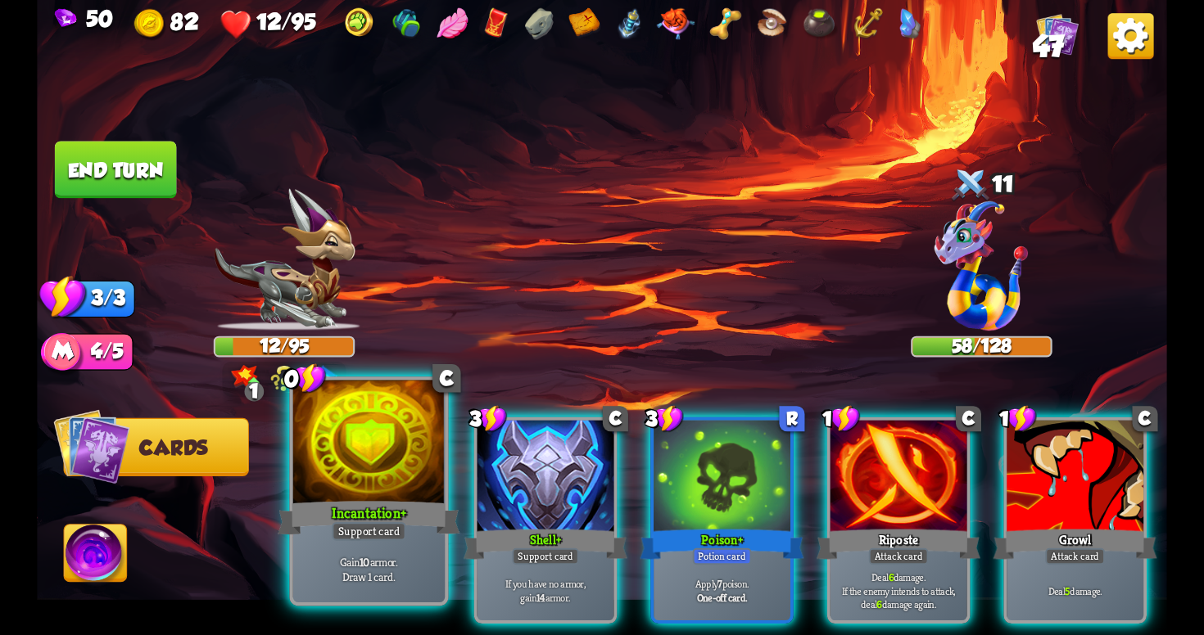
click at [381, 544] on div "Gain 10 armor. Draw 1 card." at bounding box center [368, 569] width 151 height 66
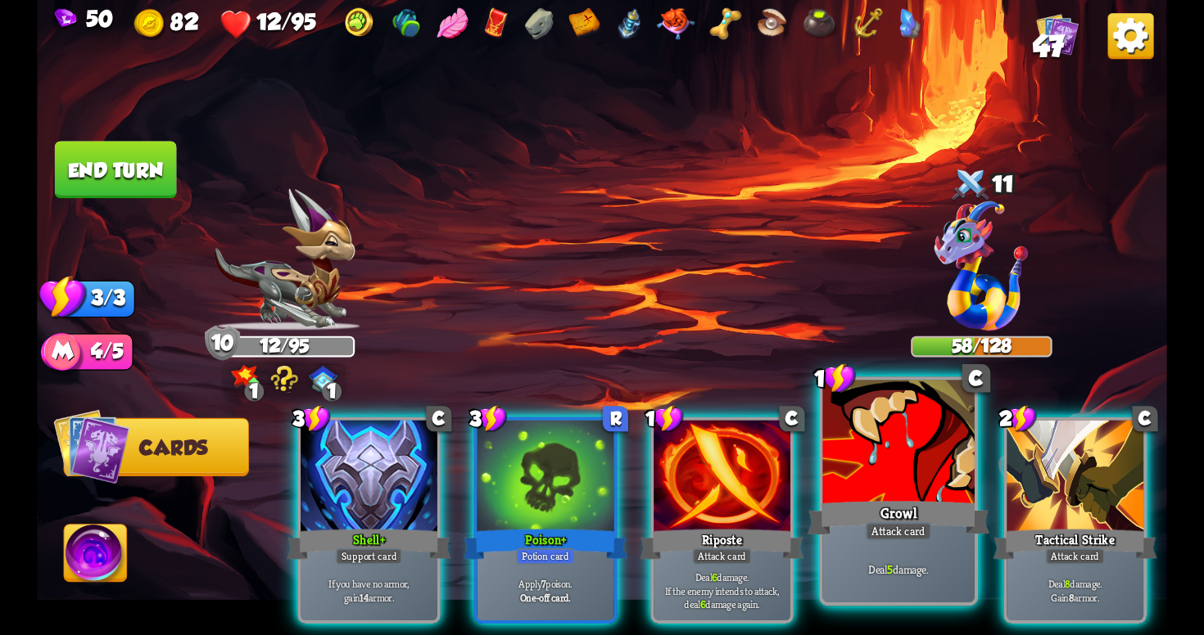
click at [920, 560] on div "Deal 5 damage." at bounding box center [897, 569] width 151 height 66
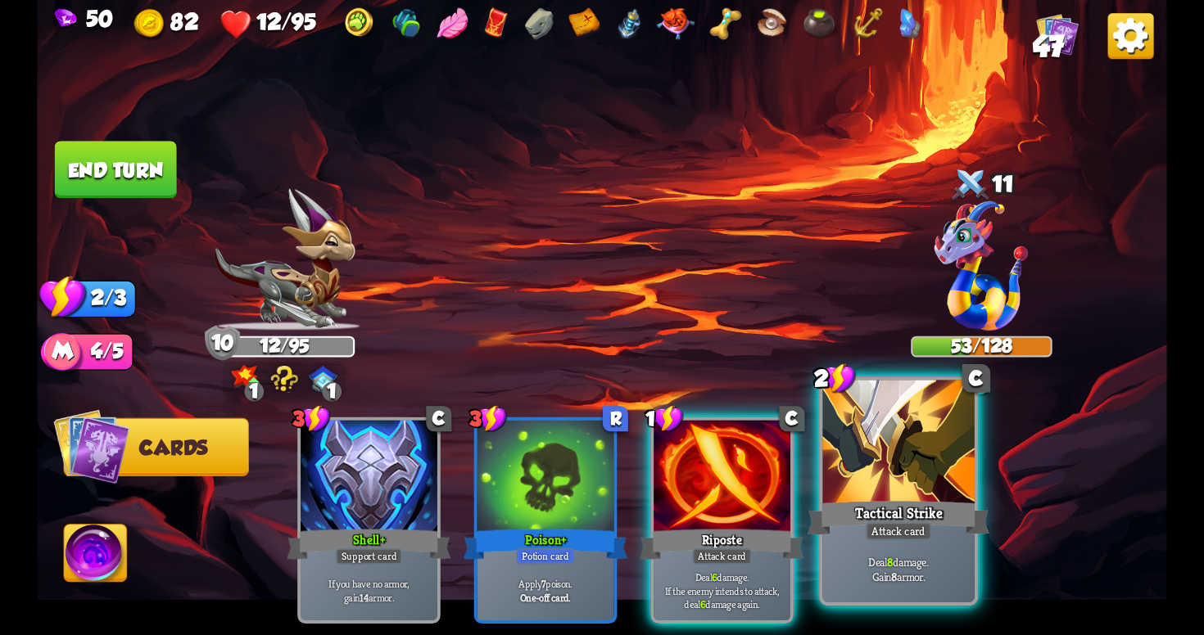
click at [965, 549] on div "Deal 8 damage. Gain 8 armor." at bounding box center [897, 569] width 151 height 66
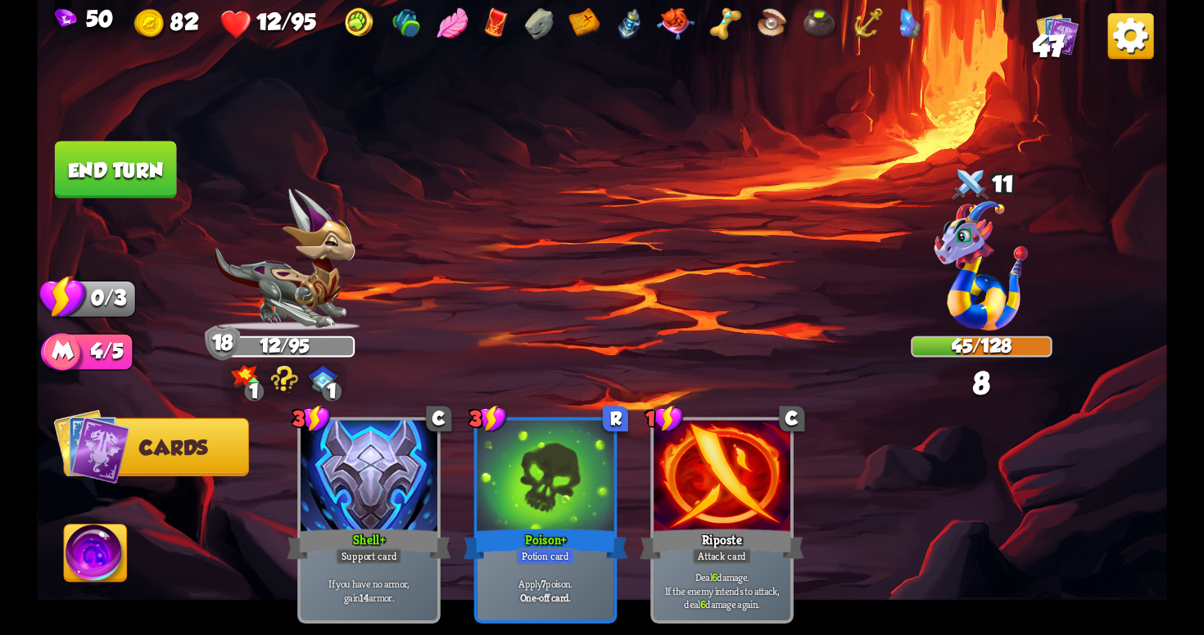
click at [163, 156] on button "End turn" at bounding box center [116, 169] width 122 height 57
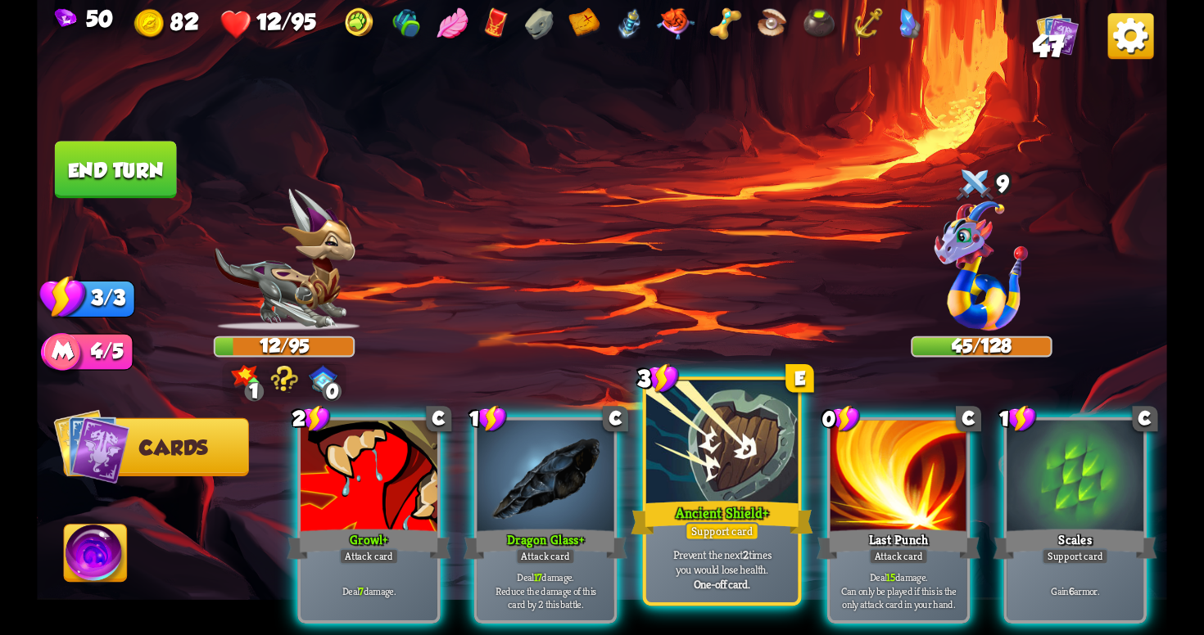
click at [745, 566] on p "Prevent the next 2 times you would lose health." at bounding box center [722, 562] width 144 height 30
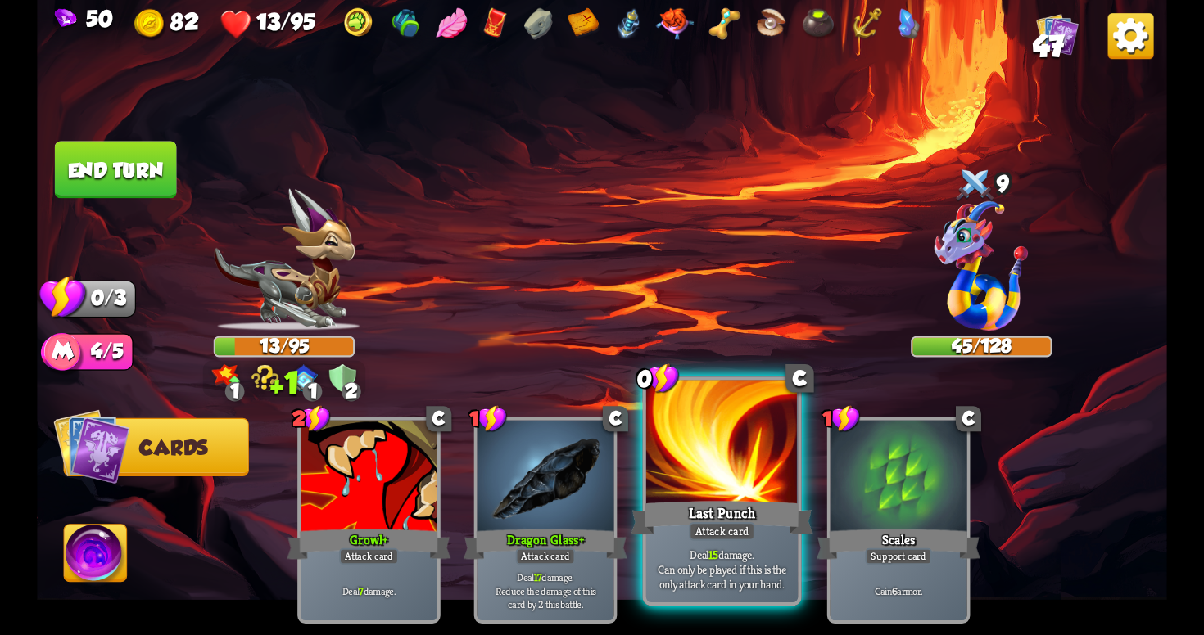
click at [705, 559] on p "Deal 15 damage. Can only be played if this is the only attack card in your hand." at bounding box center [722, 569] width 144 height 45
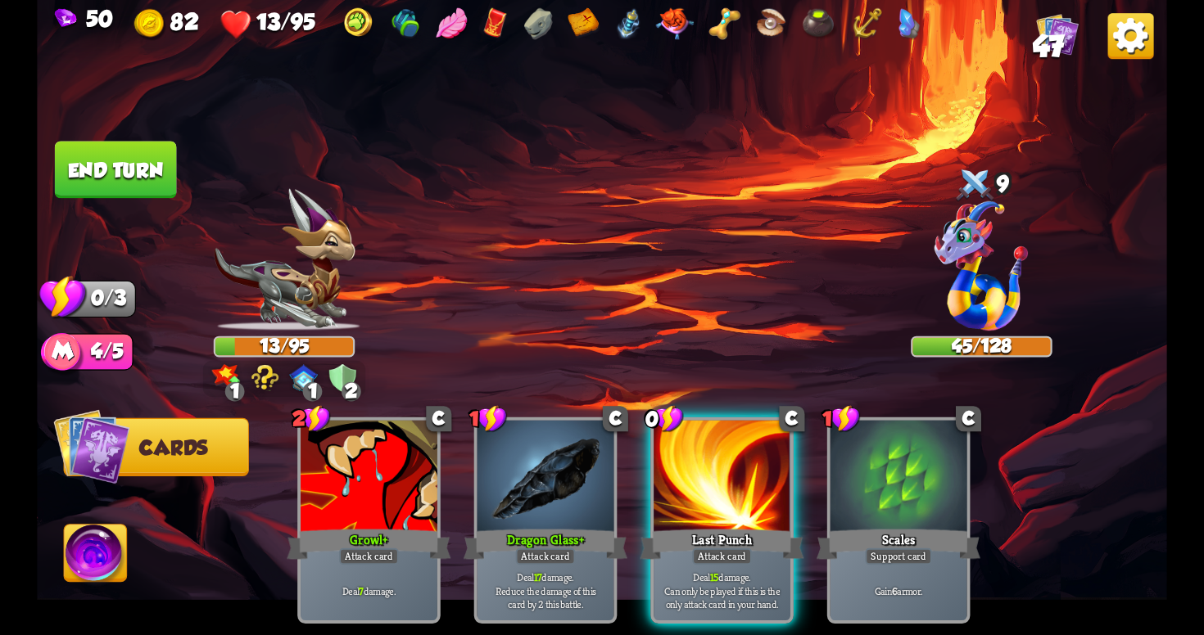
click at [133, 177] on button "End turn" at bounding box center [116, 169] width 122 height 57
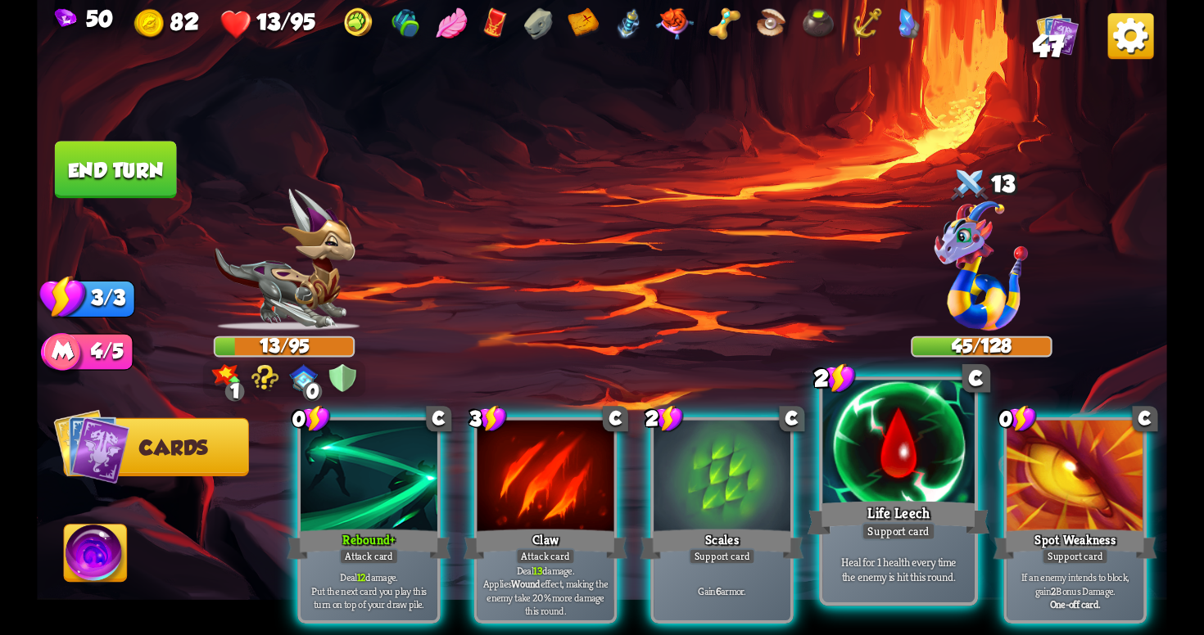
click at [894, 552] on div "Heal for 1 health every time the enemy is hit this round." at bounding box center [897, 569] width 151 height 66
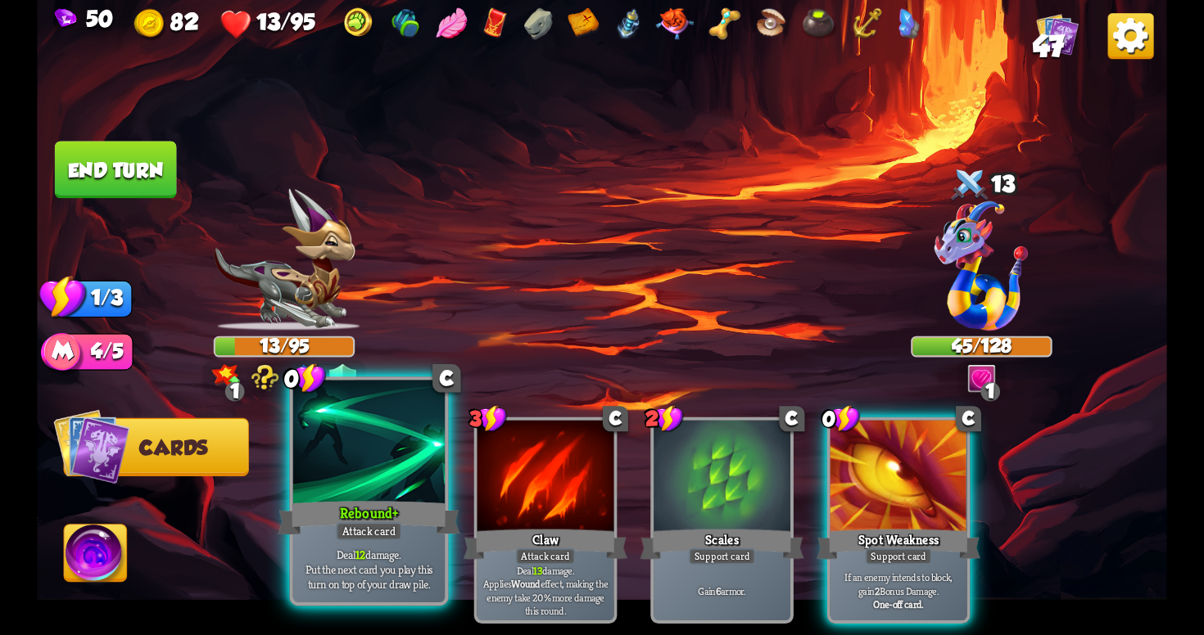
click at [379, 512] on div "Rebound+" at bounding box center [369, 518] width 182 height 41
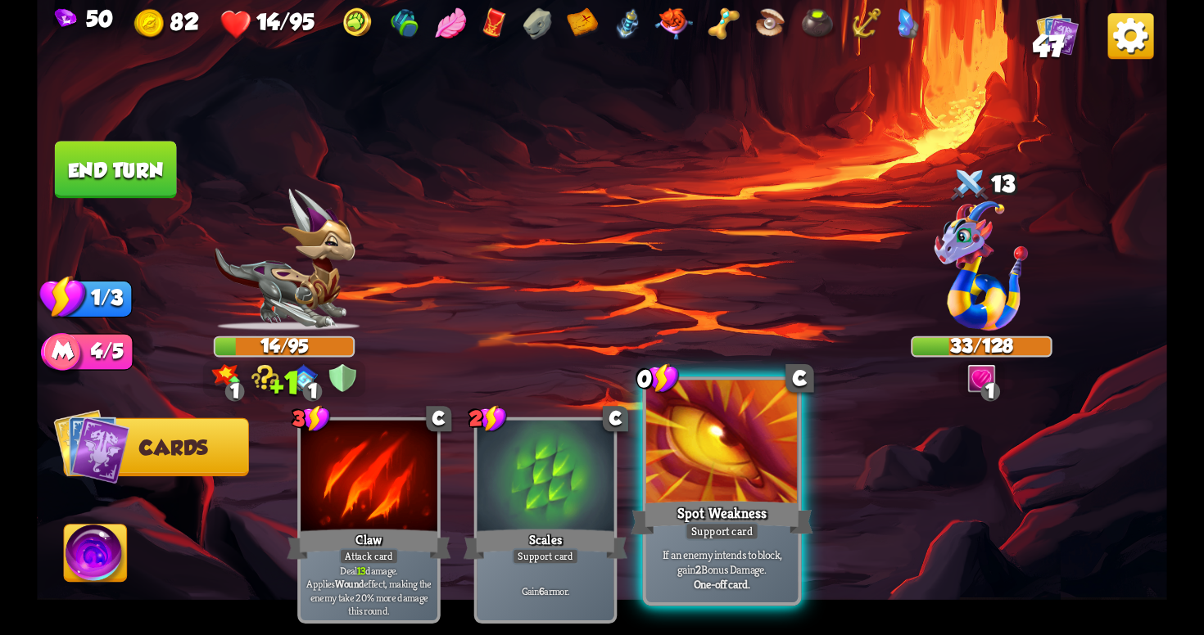
click at [721, 496] on div at bounding box center [721, 445] width 151 height 128
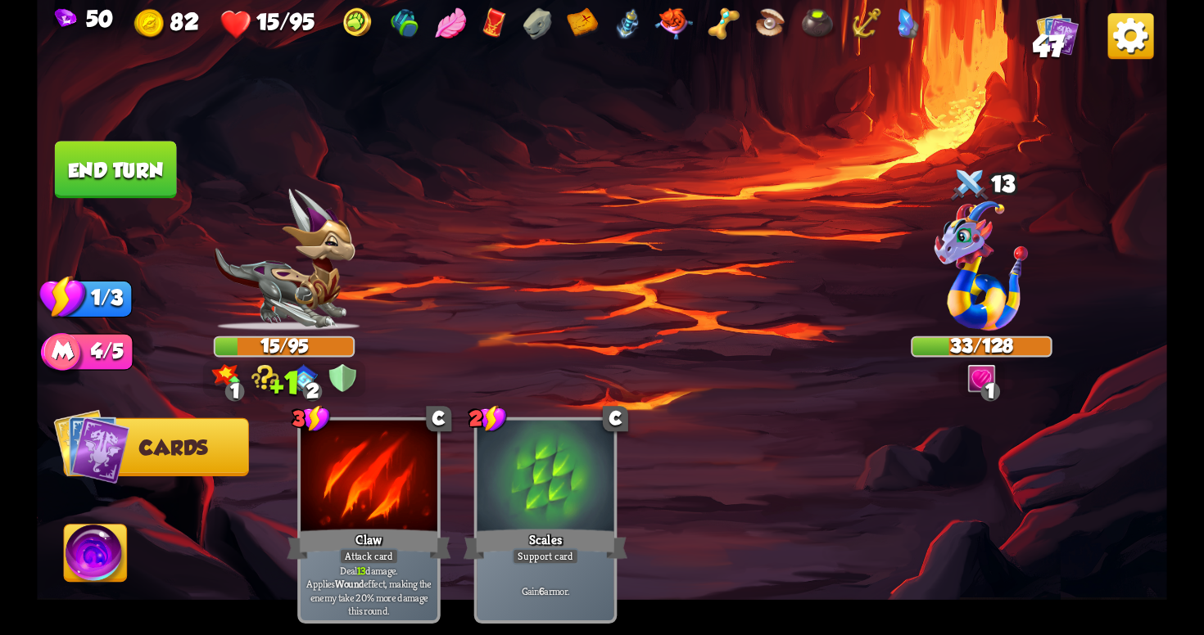
click at [91, 171] on button "End turn" at bounding box center [116, 169] width 122 height 57
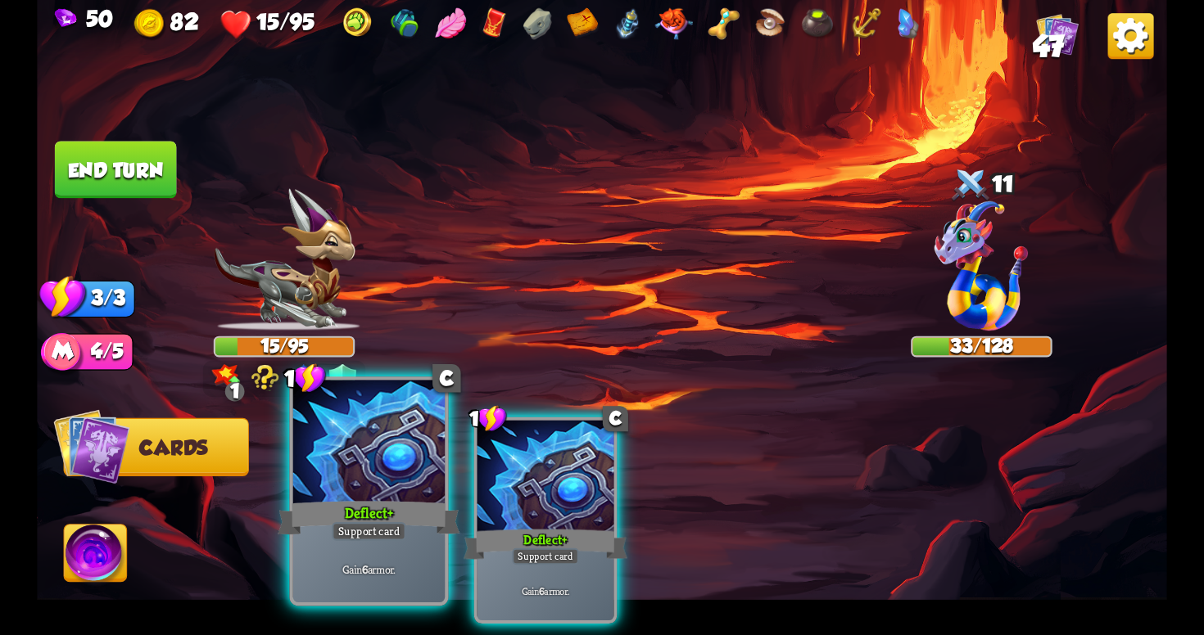
click at [364, 532] on div "Support card" at bounding box center [369, 531] width 75 height 19
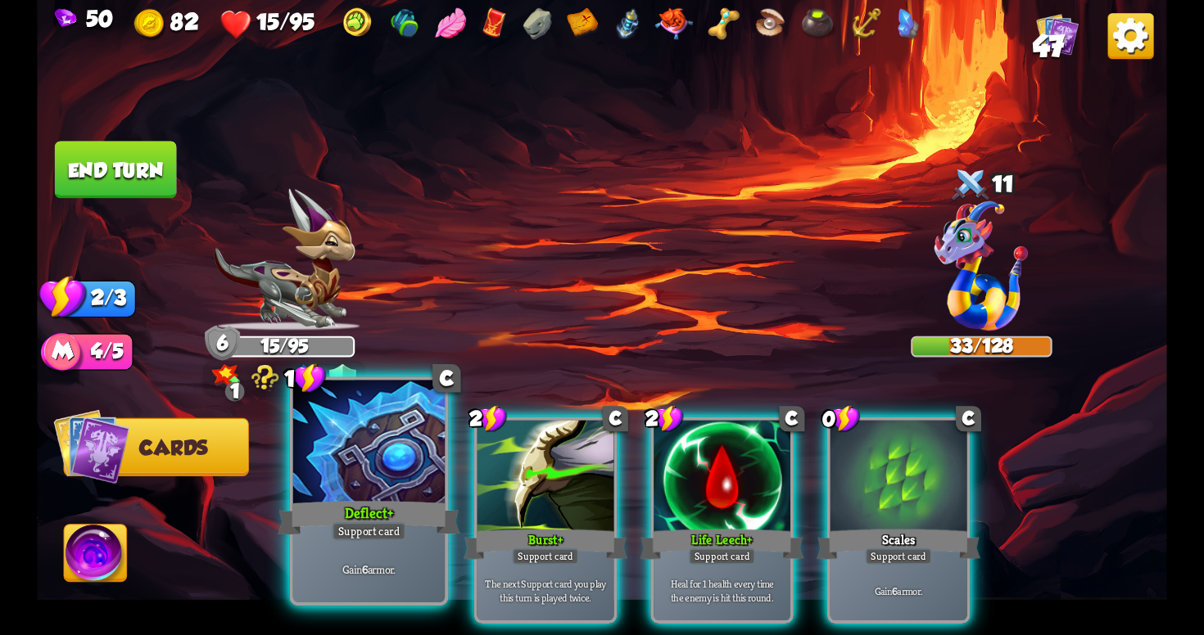
click at [372, 531] on div "Support card" at bounding box center [369, 531] width 75 height 19
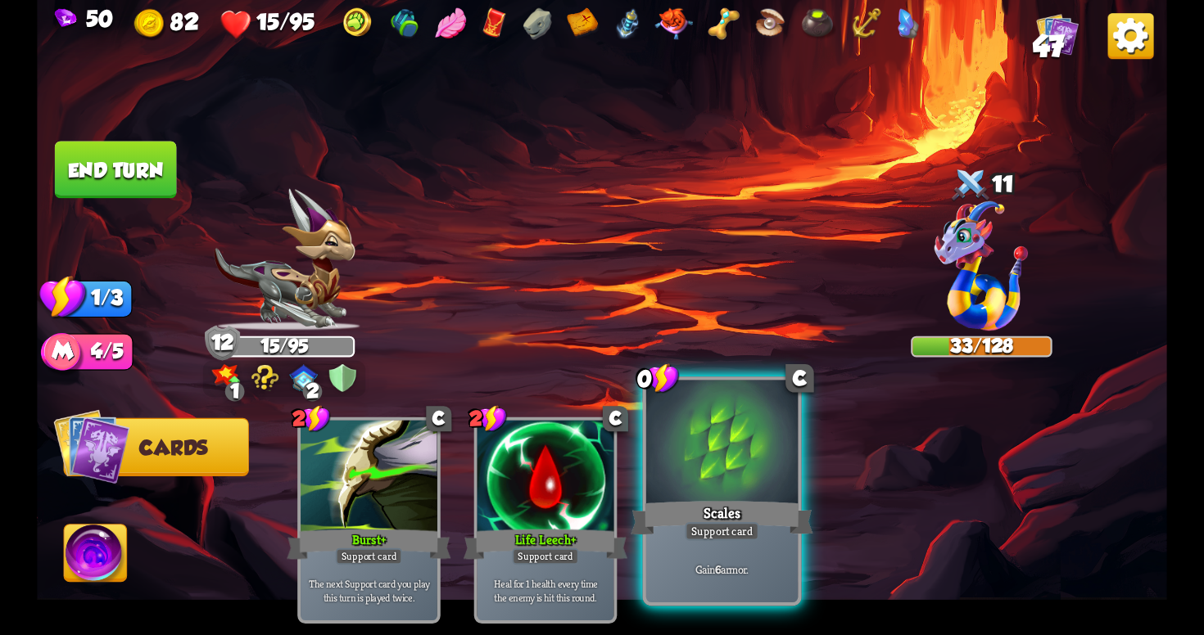
click at [696, 516] on div "Scales" at bounding box center [722, 518] width 182 height 41
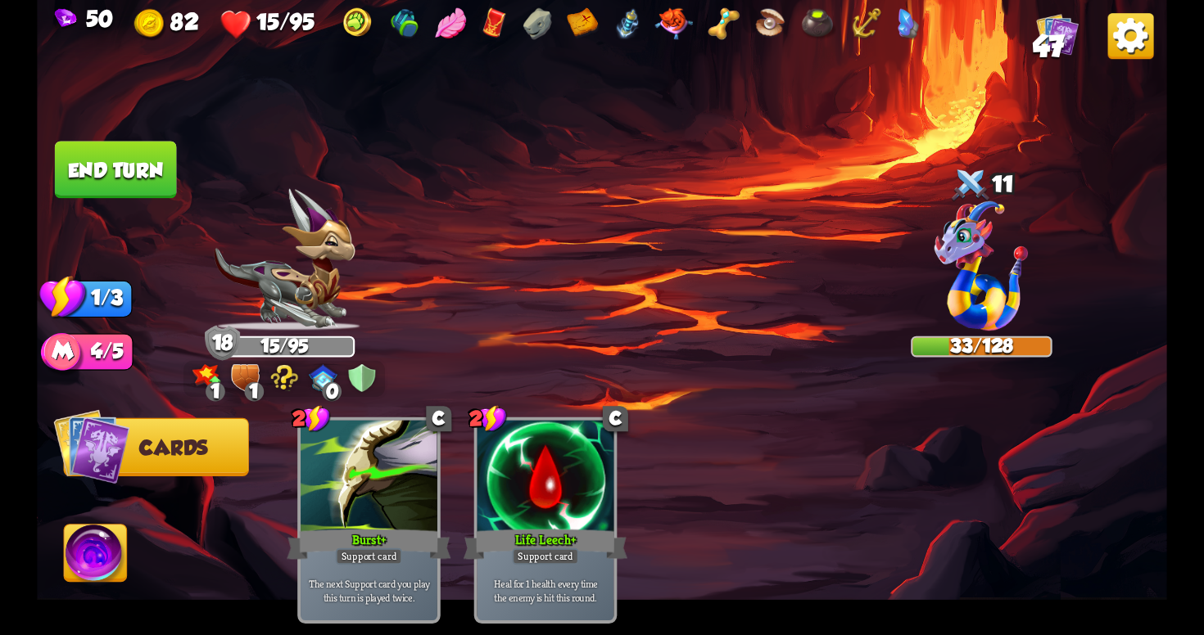
click at [84, 156] on button "End turn" at bounding box center [116, 169] width 122 height 57
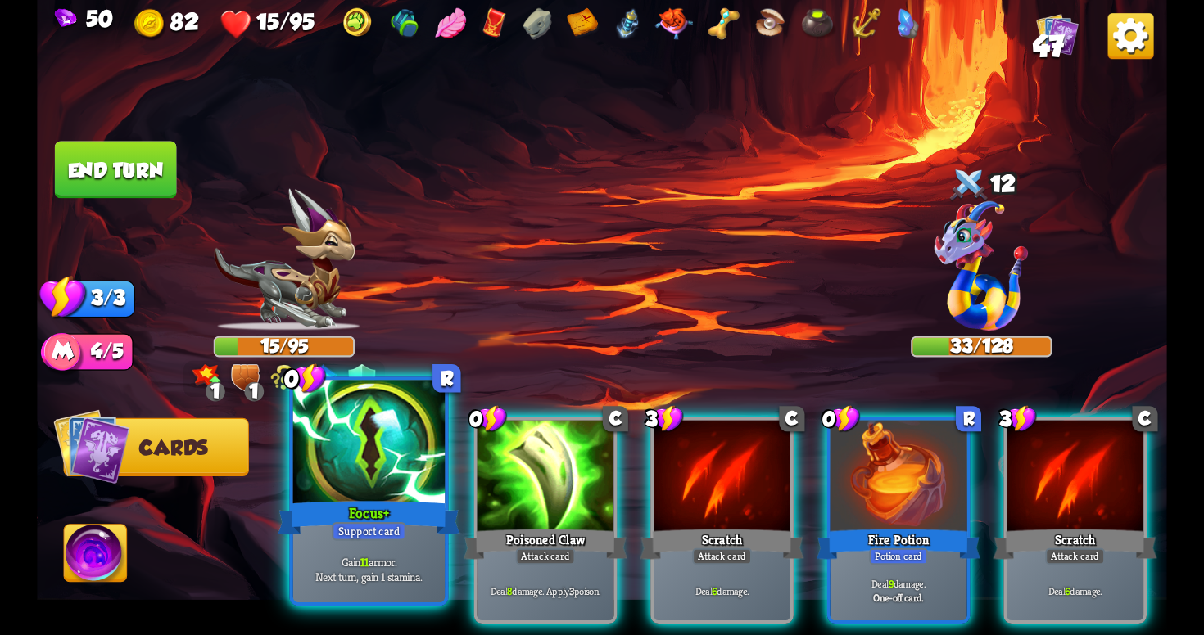
click at [405, 549] on div "Gain 11 armor. Next turn, gain 1 stamina." at bounding box center [368, 569] width 151 height 66
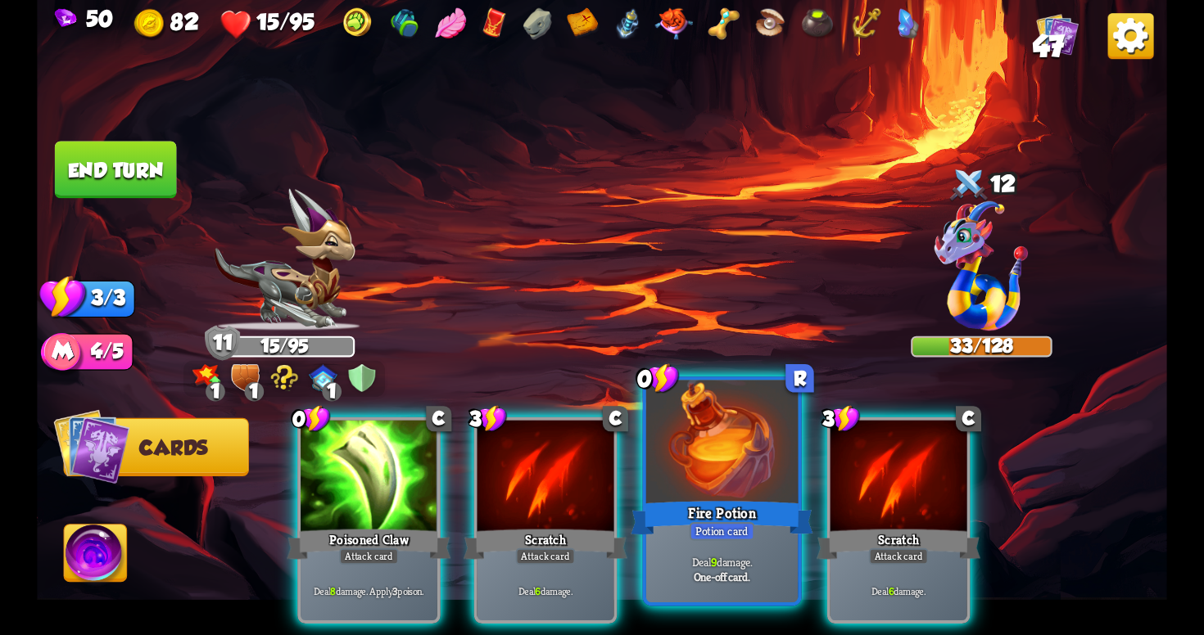
click at [786, 566] on p "Deal 9 damage." at bounding box center [722, 561] width 144 height 15
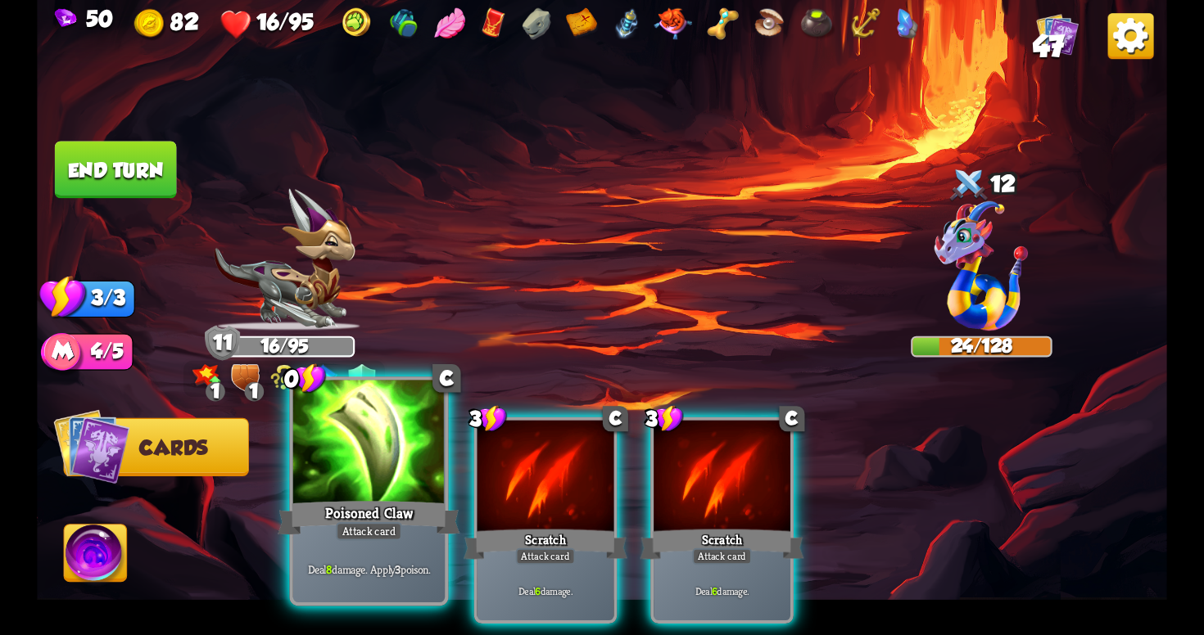
click at [350, 533] on div "Attack card" at bounding box center [369, 531] width 66 height 19
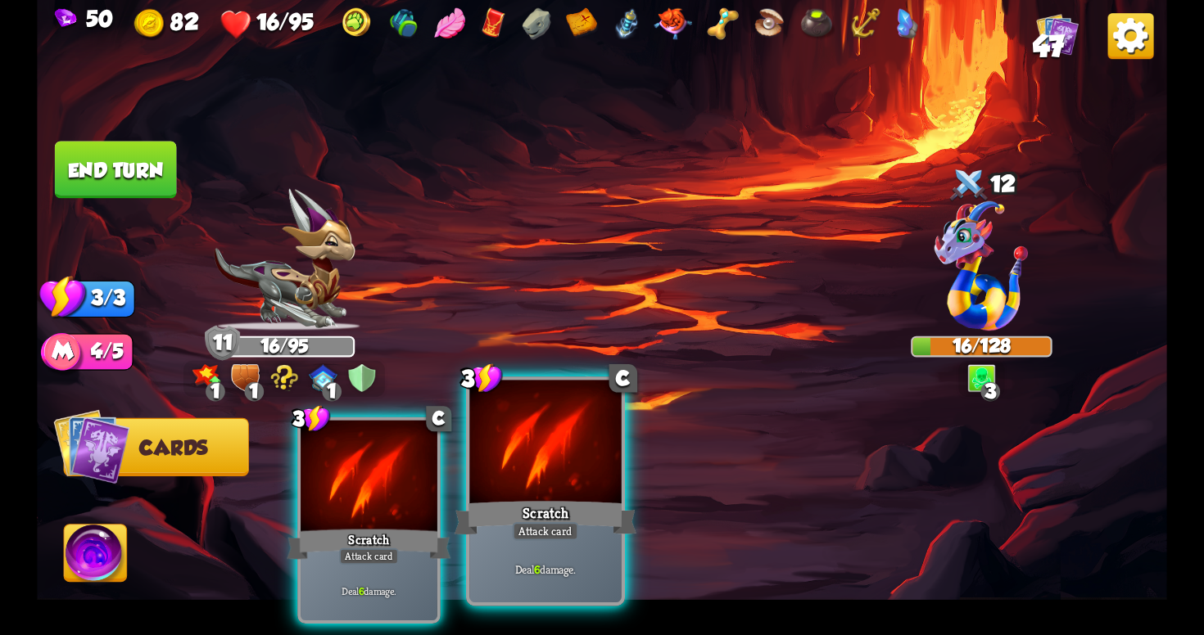
click at [496, 538] on div "Scratch" at bounding box center [545, 518] width 182 height 41
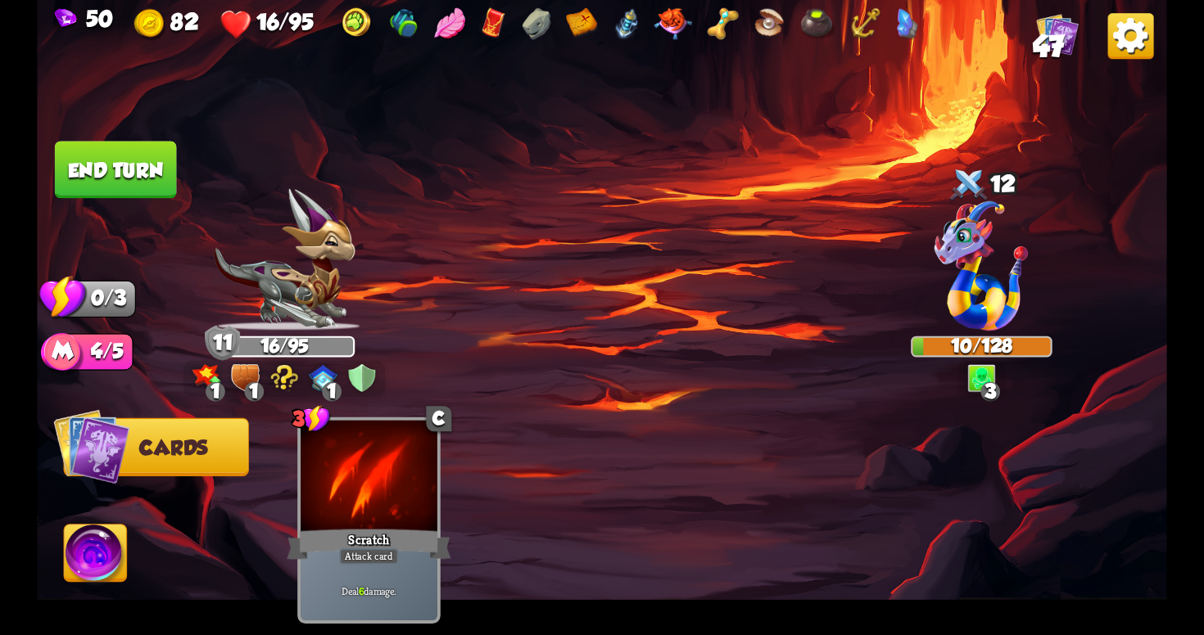
click at [138, 169] on button "End turn" at bounding box center [116, 169] width 122 height 57
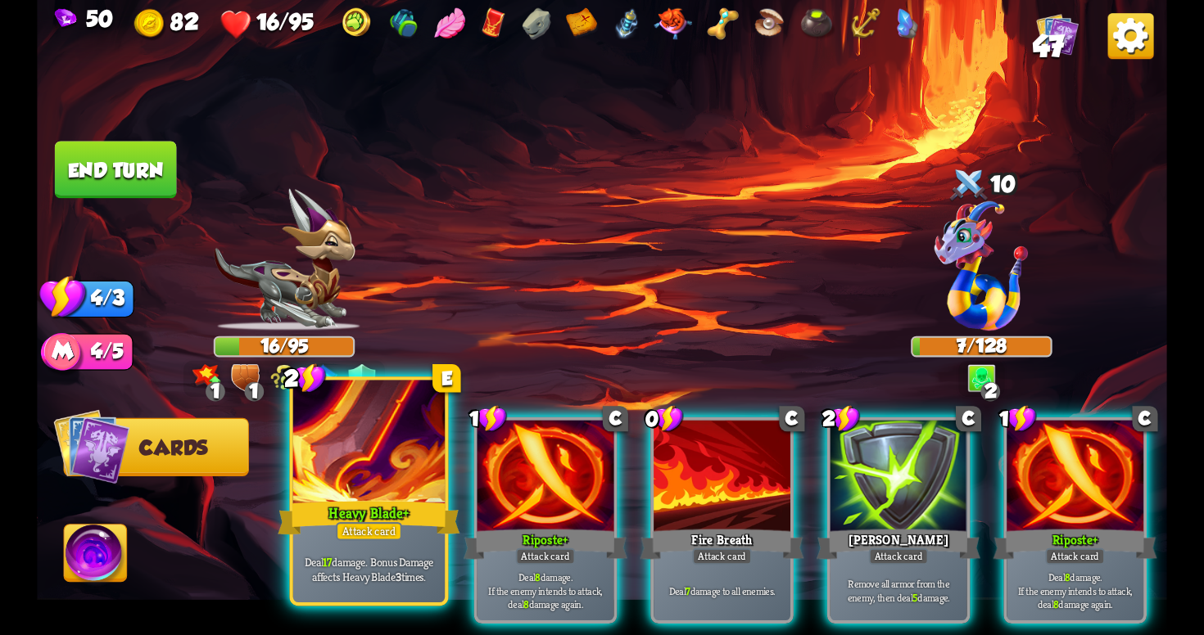
click at [424, 576] on p "Deal 17 damage. Bonus Damage affects Heavy Blade 3 times." at bounding box center [368, 569] width 144 height 30
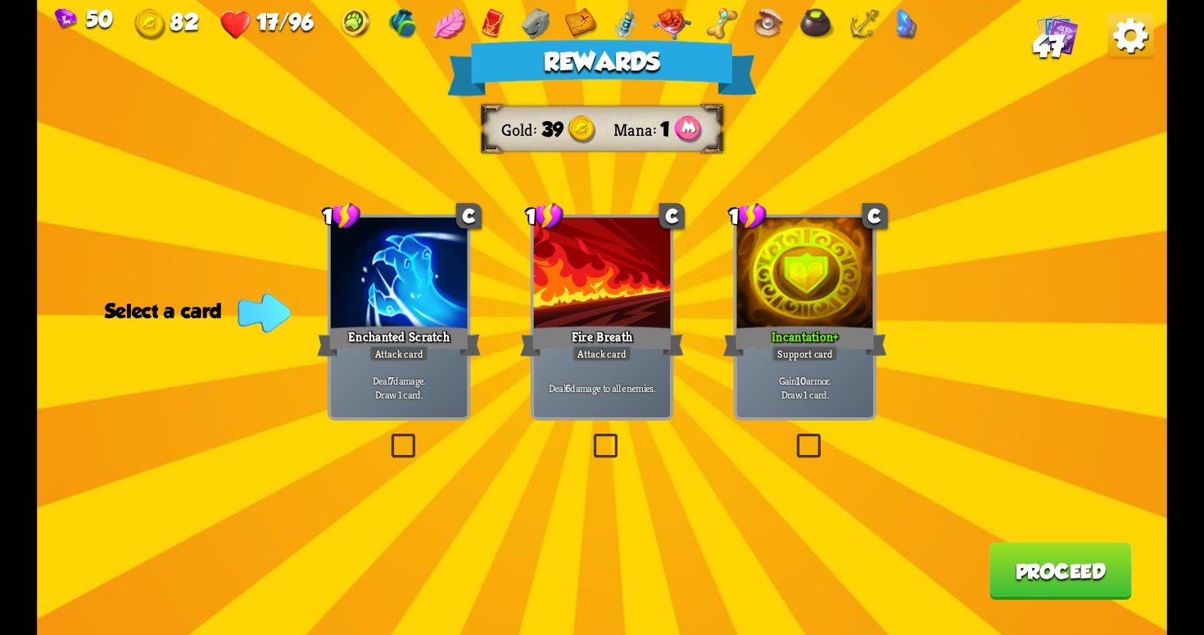
click at [387, 437] on label at bounding box center [387, 437] width 0 height 0
click at [0, 0] on input "checkbox" at bounding box center [0, 0] width 0 height 0
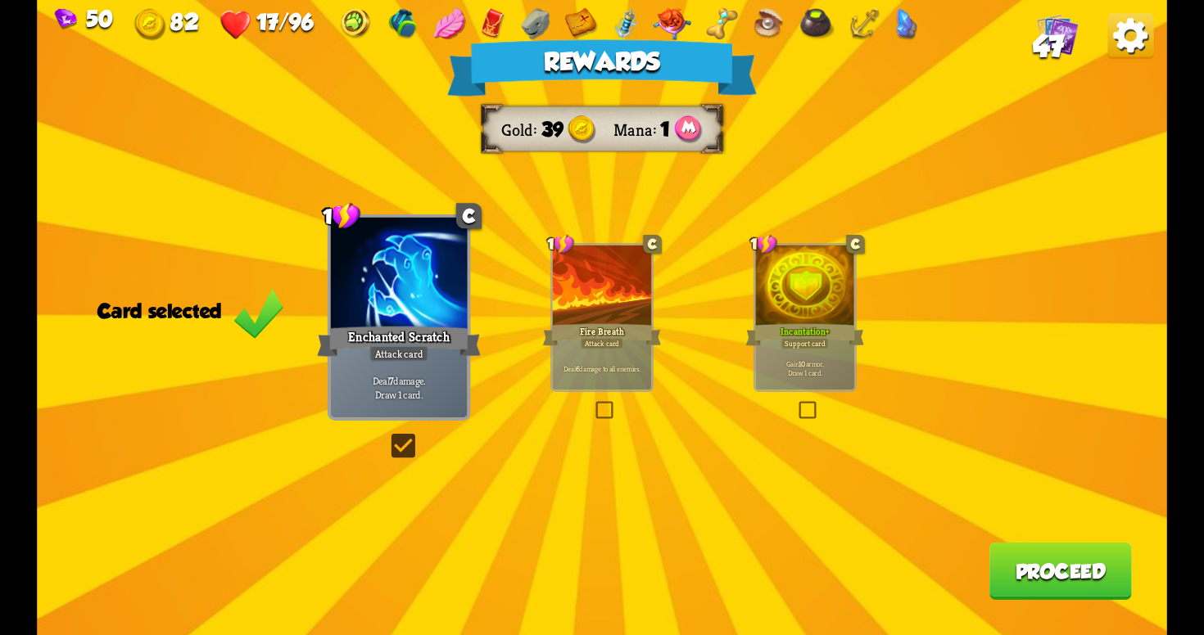
click at [796, 404] on label at bounding box center [796, 404] width 0 height 0
click at [0, 0] on input "checkbox" at bounding box center [0, 0] width 0 height 0
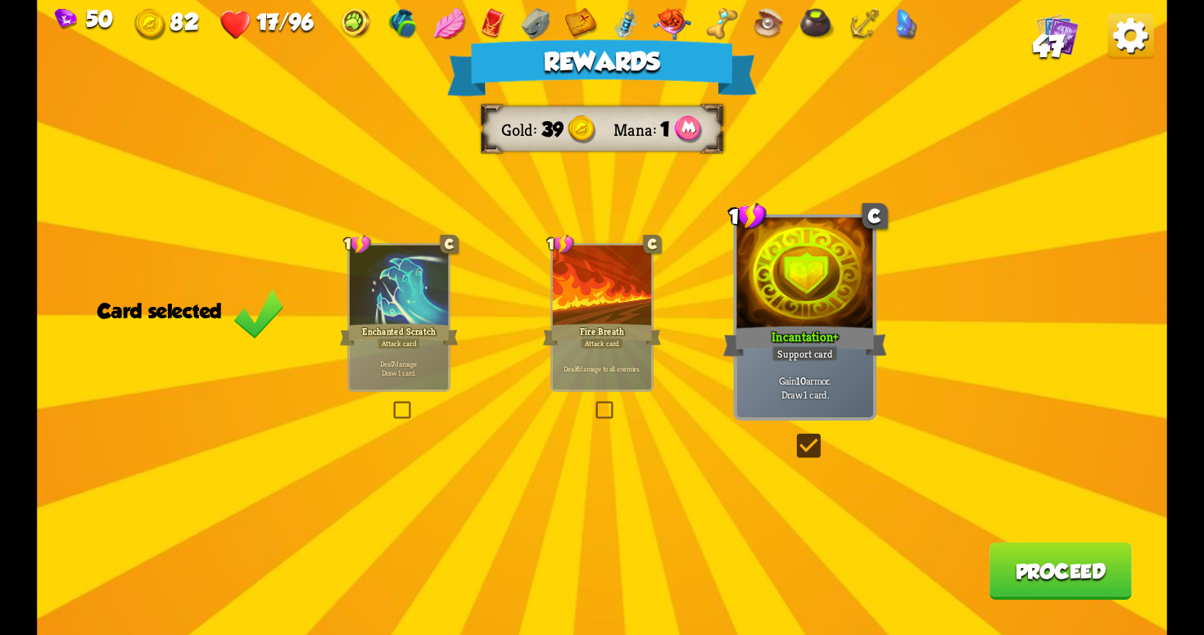
click at [1052, 592] on button "Proceed" at bounding box center [1060, 571] width 142 height 57
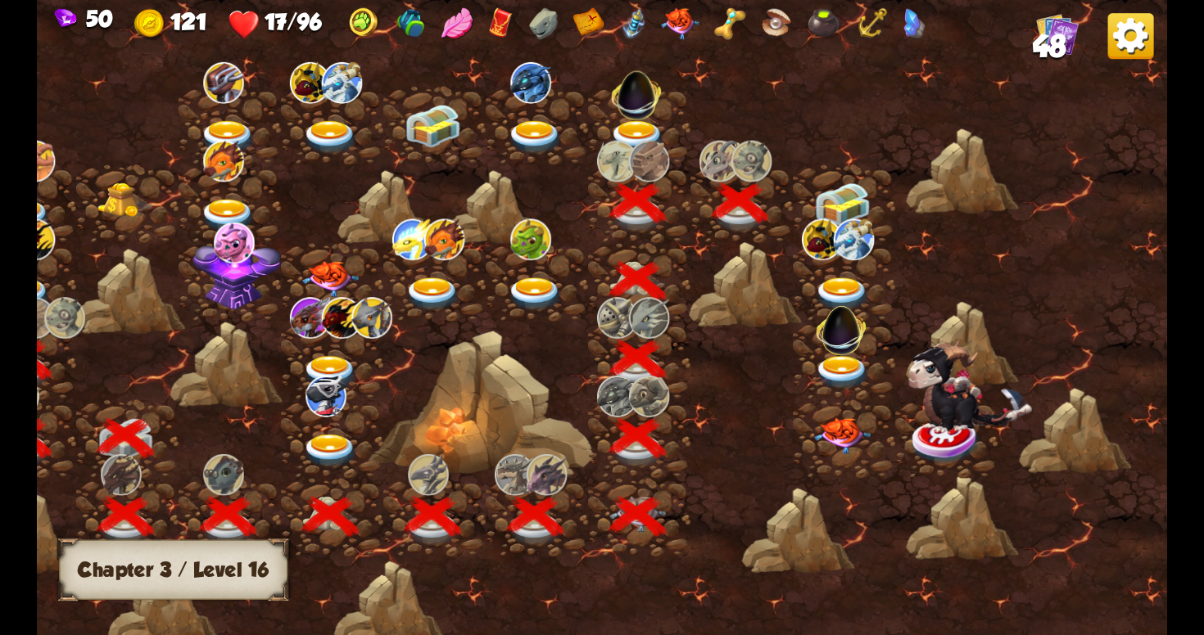
click at [839, 199] on img at bounding box center [842, 204] width 57 height 43
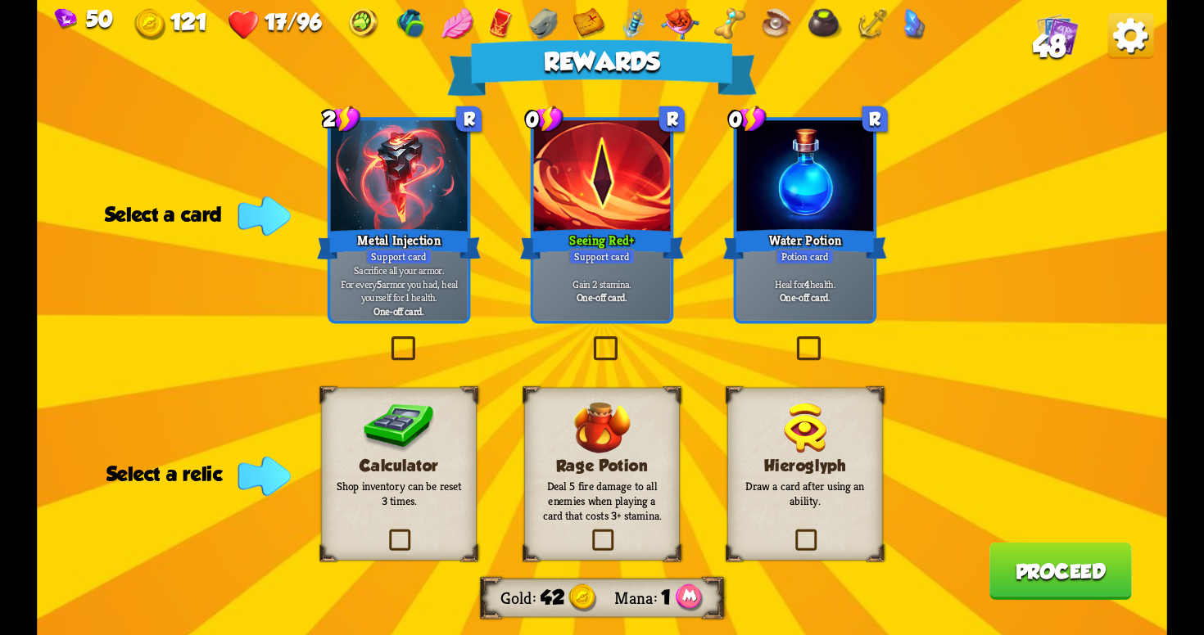
click at [793, 340] on label at bounding box center [793, 340] width 0 height 0
click at [0, 0] on input "checkbox" at bounding box center [0, 0] width 0 height 0
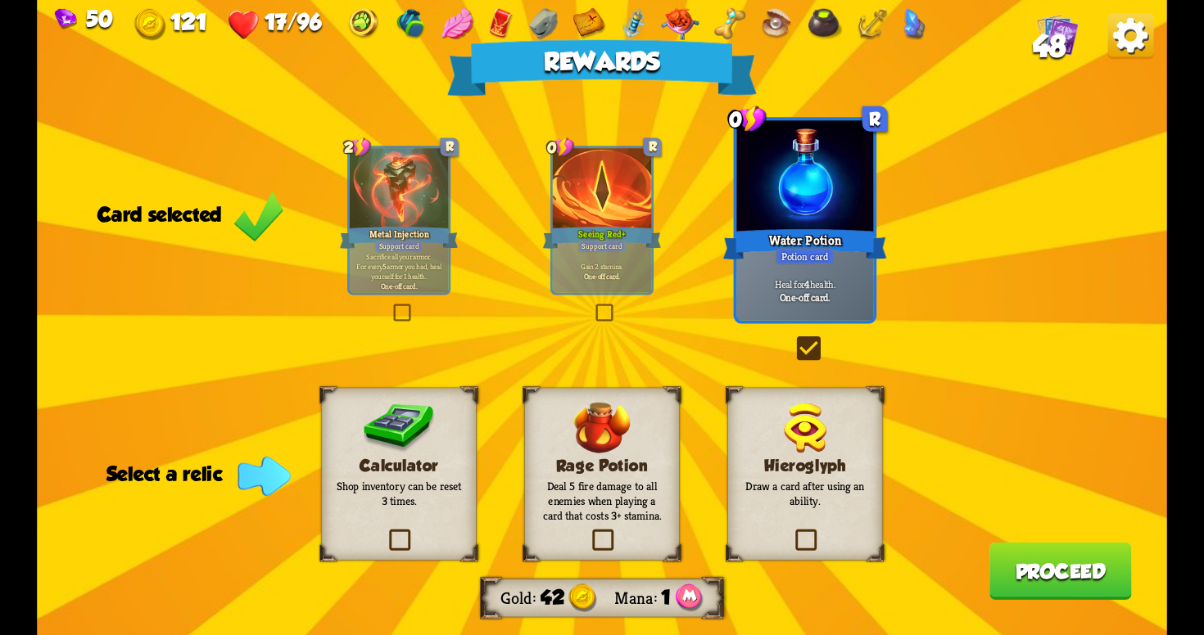
click at [589, 532] on label at bounding box center [589, 532] width 0 height 0
click at [0, 0] on input "checkbox" at bounding box center [0, 0] width 0 height 0
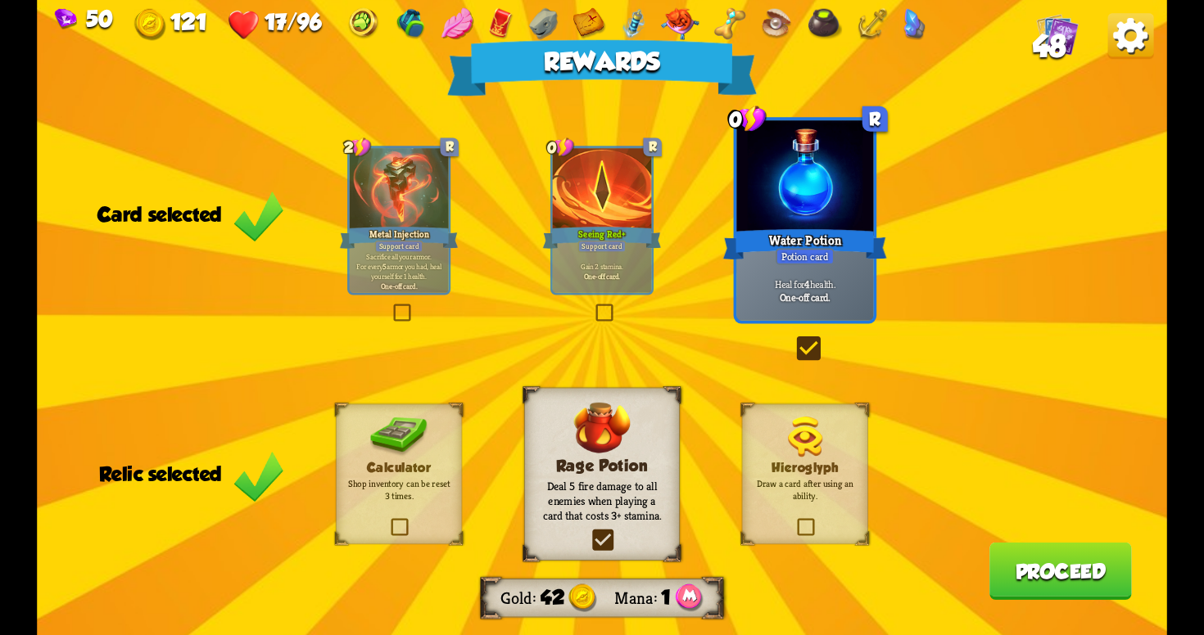
click at [1050, 569] on button "Proceed" at bounding box center [1060, 571] width 142 height 57
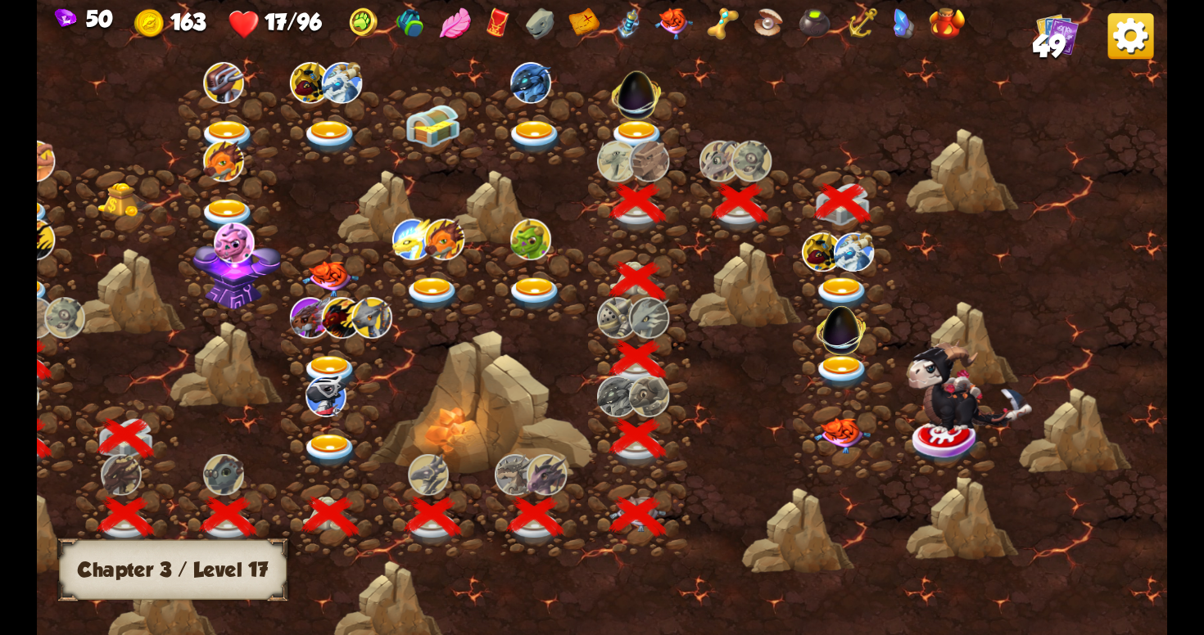
click at [848, 290] on img at bounding box center [842, 295] width 57 height 34
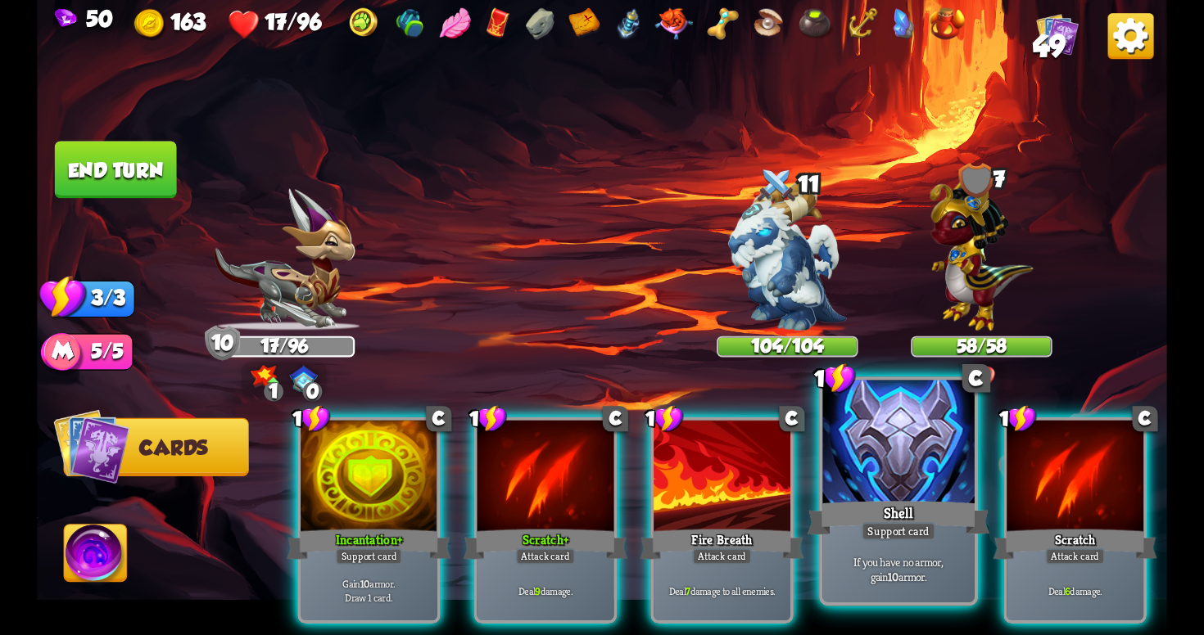
click at [891, 505] on div "Shell" at bounding box center [898, 518] width 182 height 41
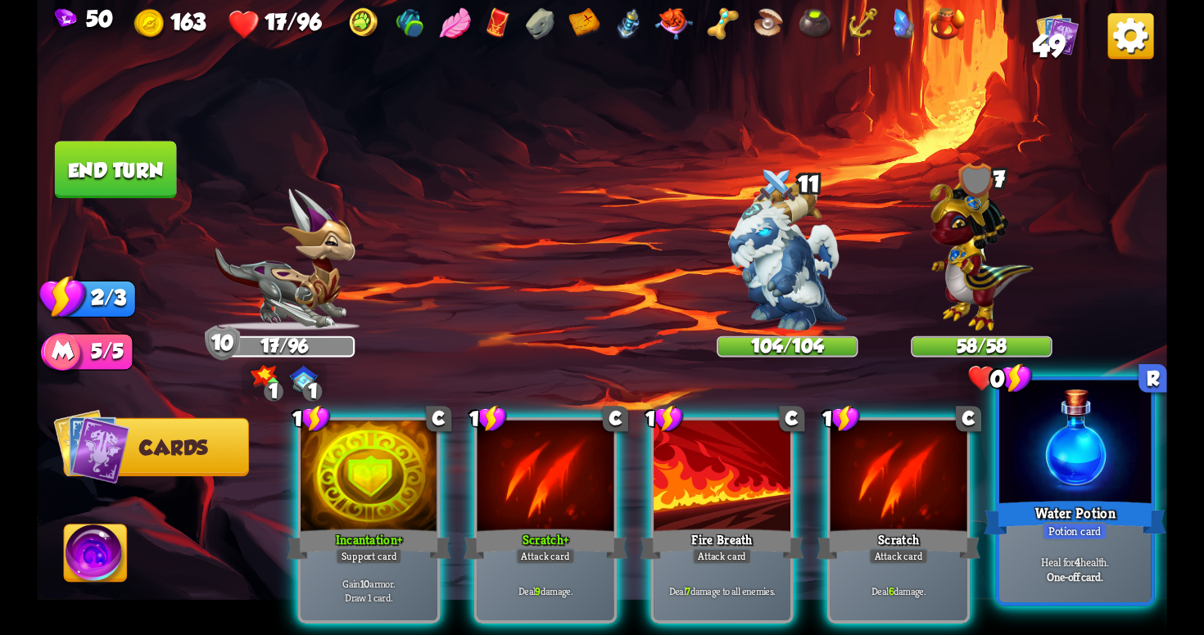
click at [1064, 491] on div at bounding box center [1074, 445] width 151 height 128
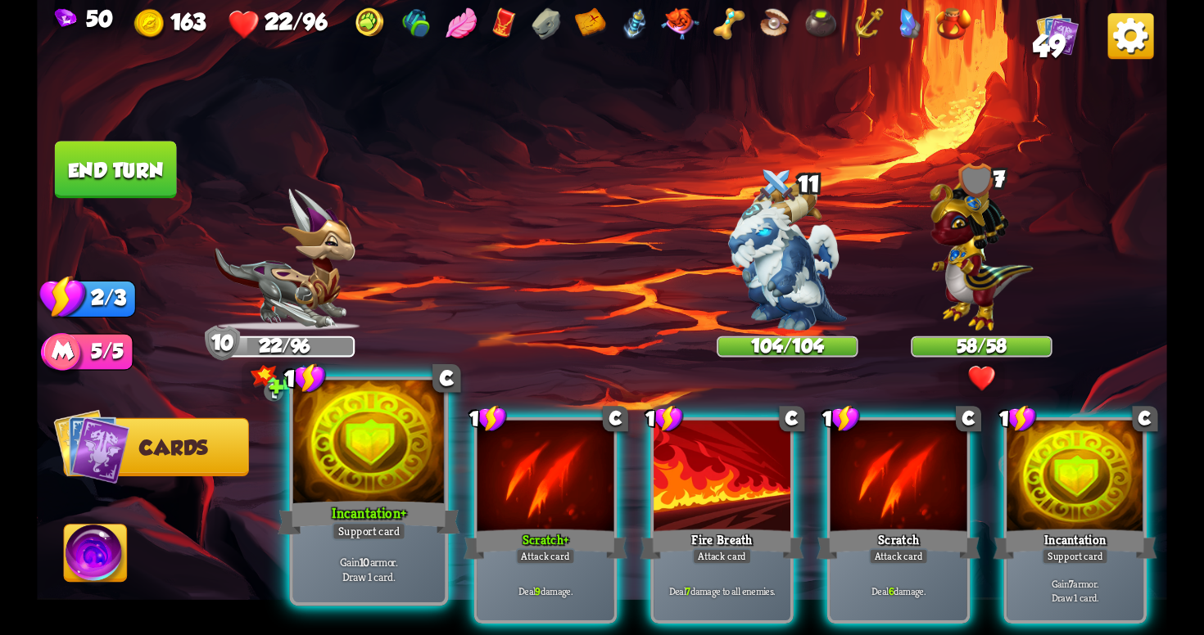
click at [400, 489] on div at bounding box center [368, 445] width 151 height 128
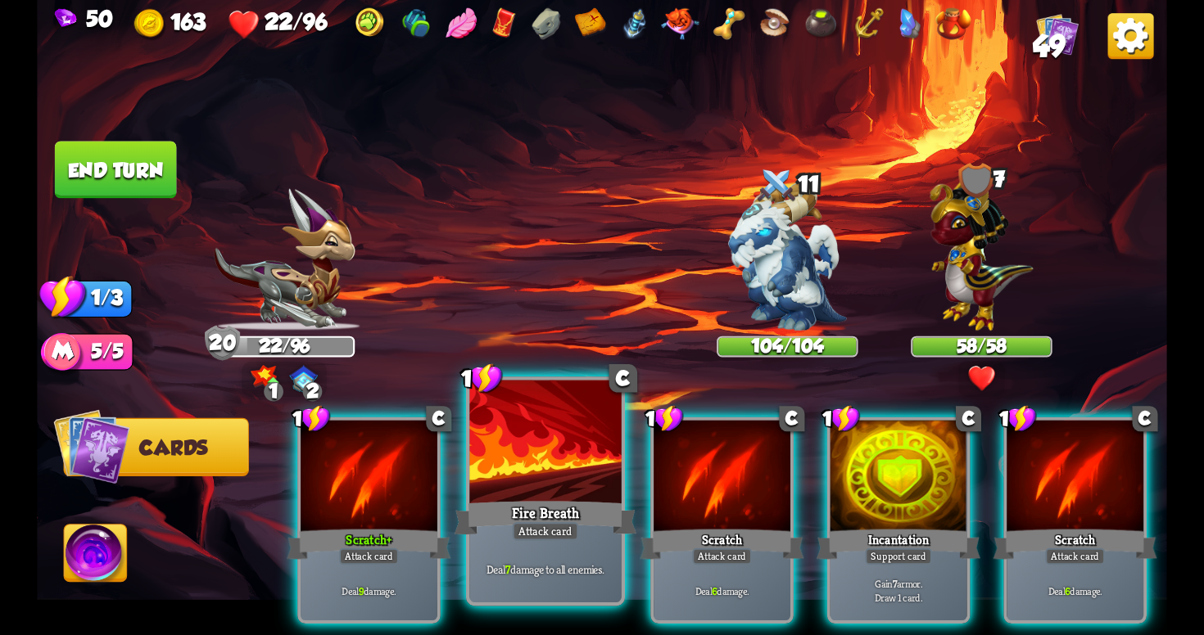
click at [586, 516] on div "Fire Breath" at bounding box center [545, 518] width 182 height 41
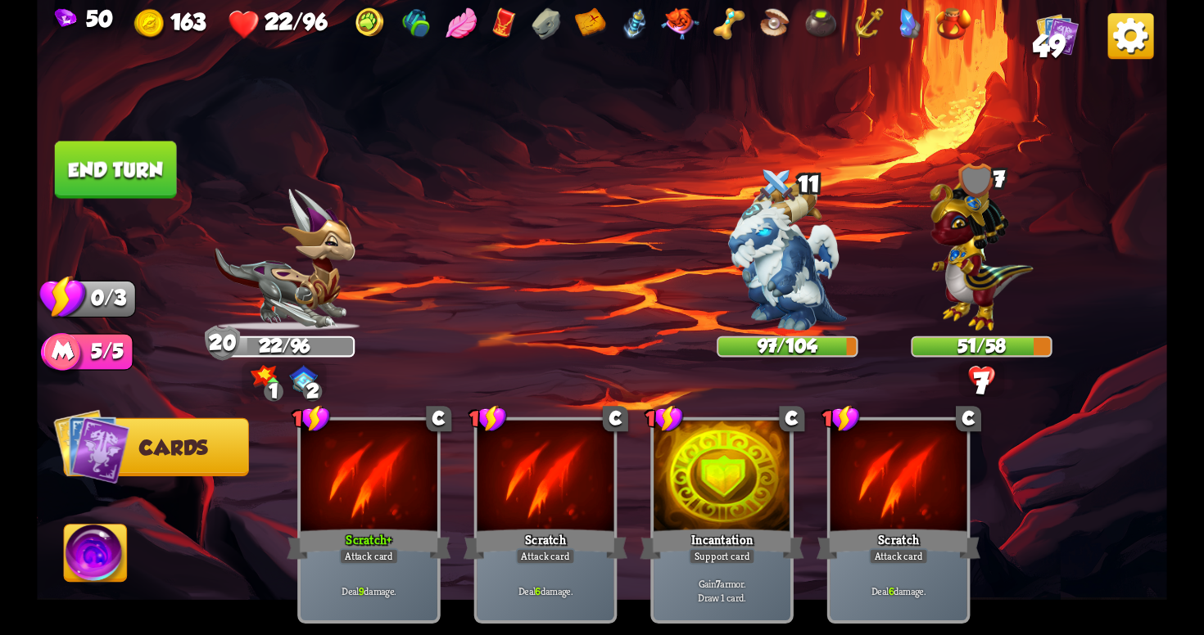
click at [980, 365] on img at bounding box center [981, 378] width 28 height 28
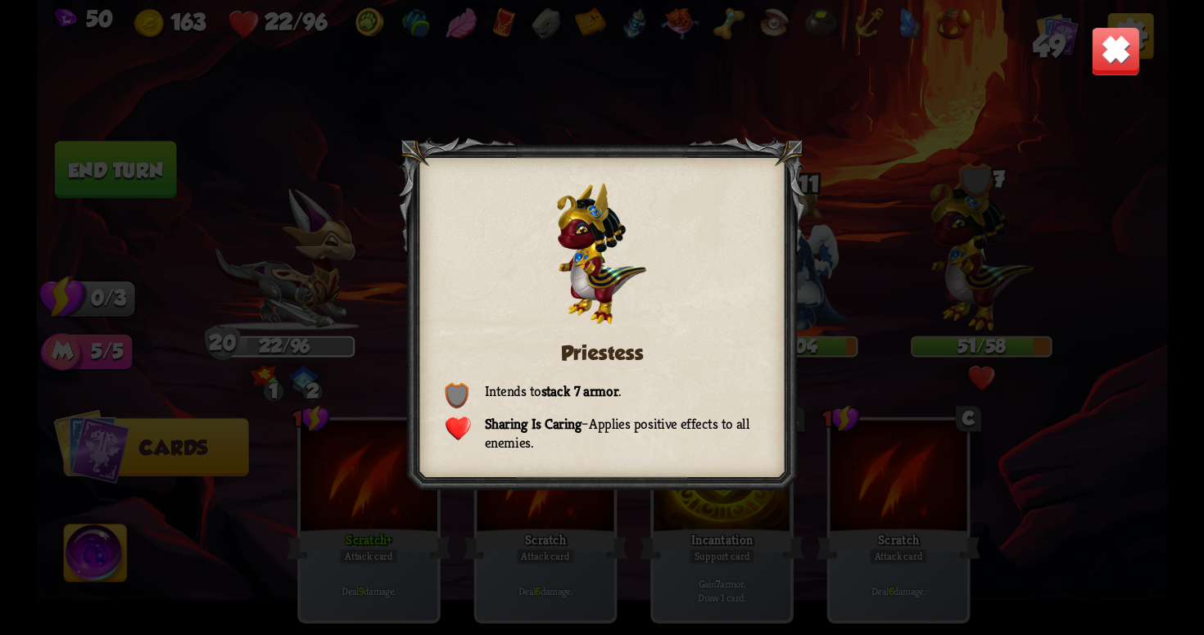
click at [1099, 57] on img at bounding box center [1115, 50] width 49 height 49
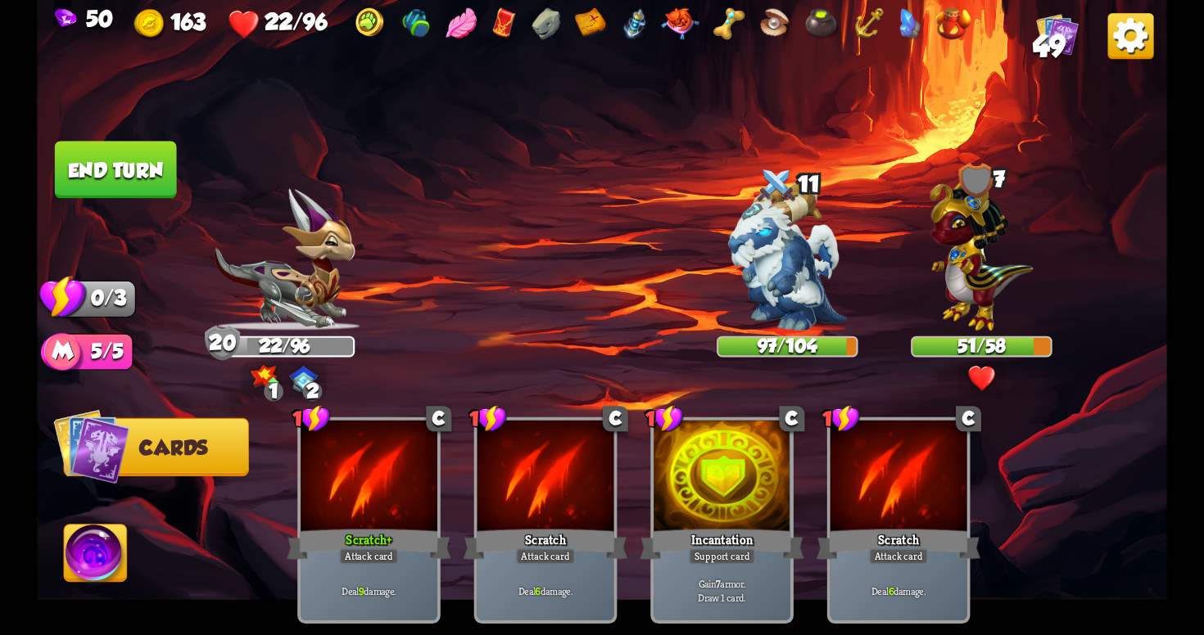
click at [138, 180] on button "End turn" at bounding box center [116, 169] width 122 height 57
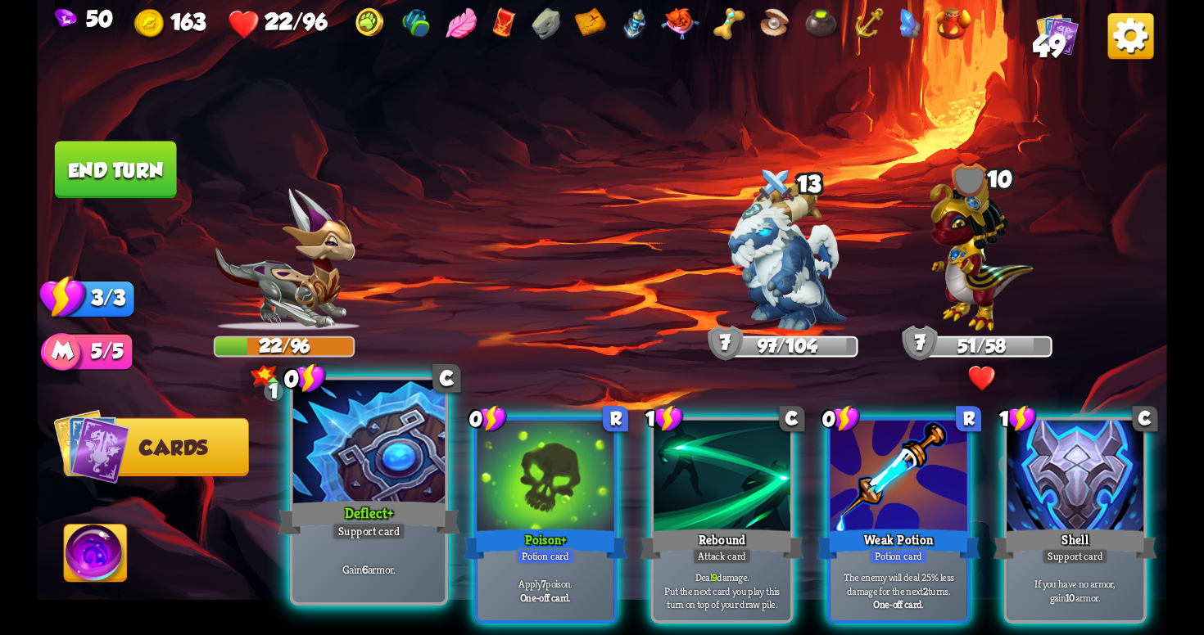
click at [399, 509] on div "Deflect+" at bounding box center [369, 518] width 182 height 41
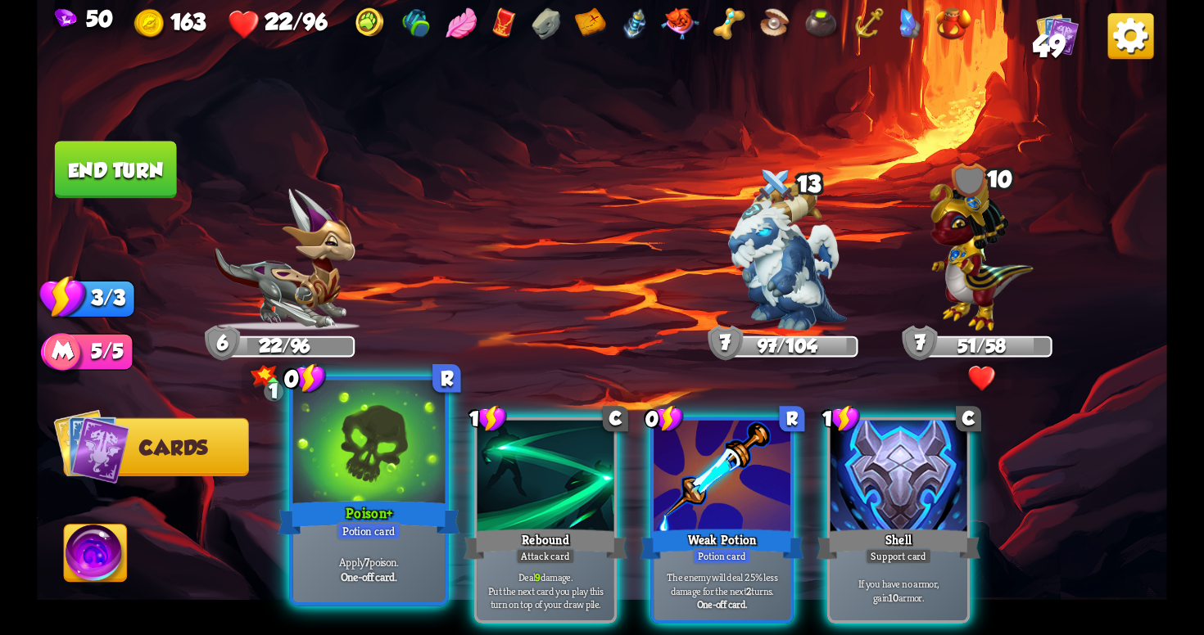
click at [370, 535] on div "Potion card" at bounding box center [370, 531] width 66 height 19
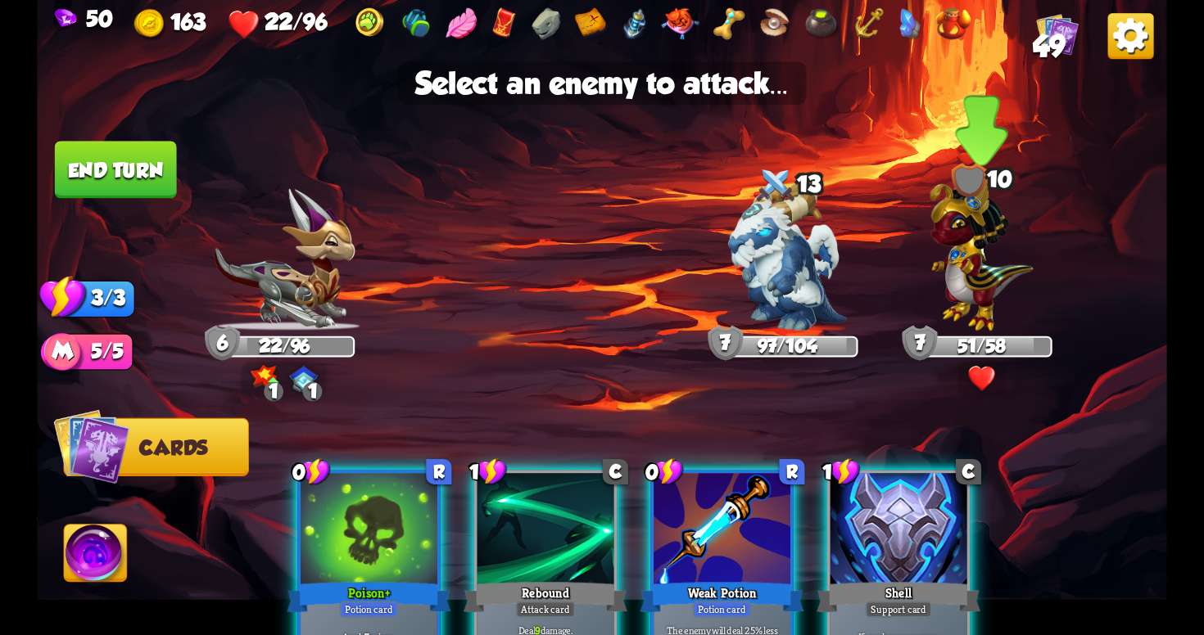
click at [979, 304] on img at bounding box center [980, 250] width 103 height 160
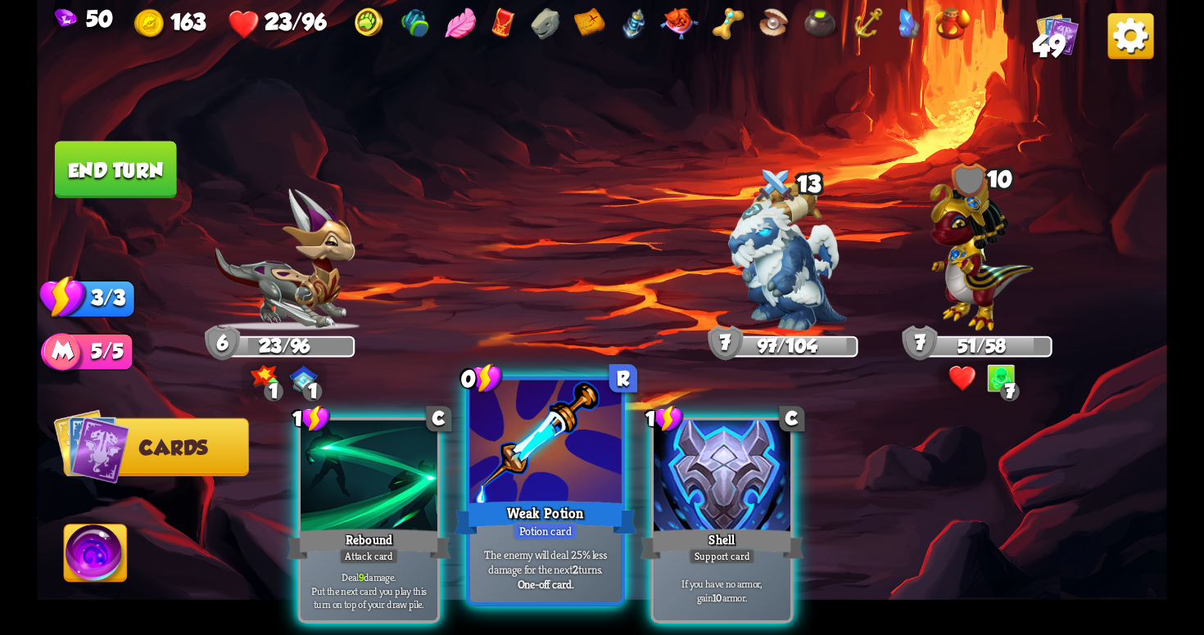
click at [524, 478] on div at bounding box center [544, 445] width 151 height 128
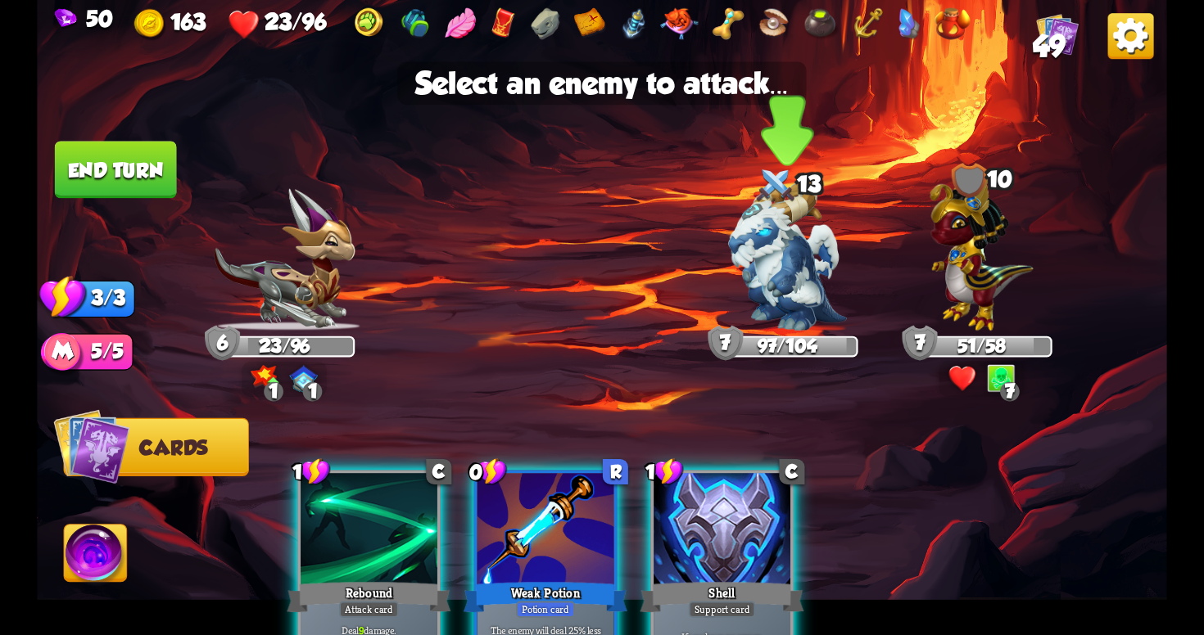
click at [785, 296] on img at bounding box center [787, 257] width 118 height 148
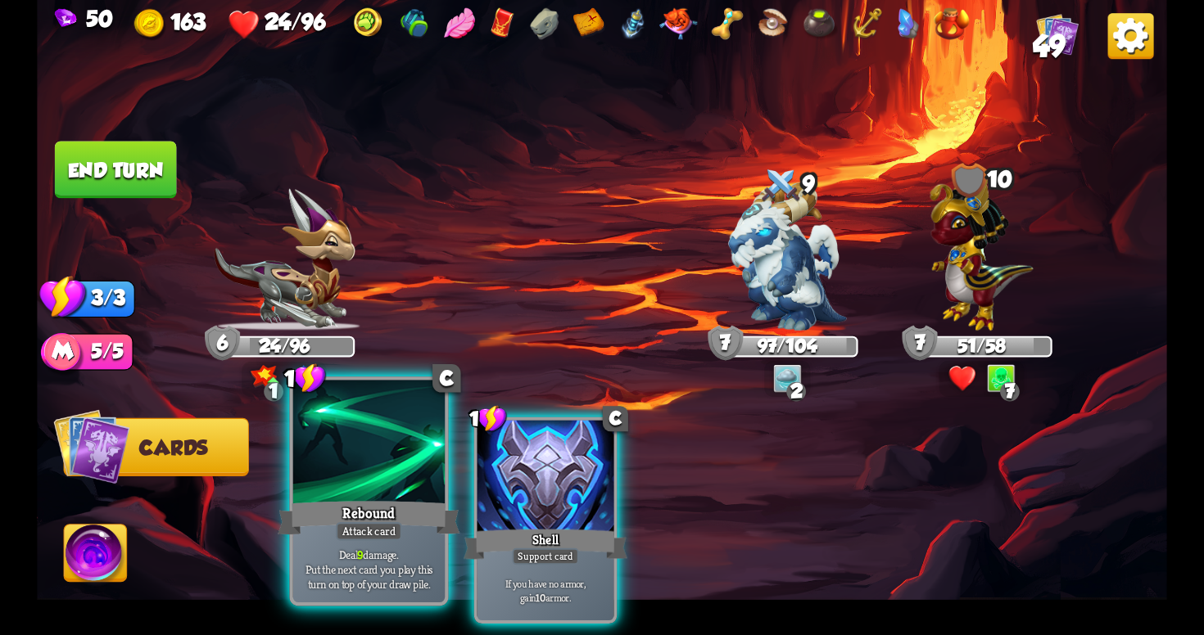
click at [357, 509] on div "Rebound" at bounding box center [369, 518] width 182 height 41
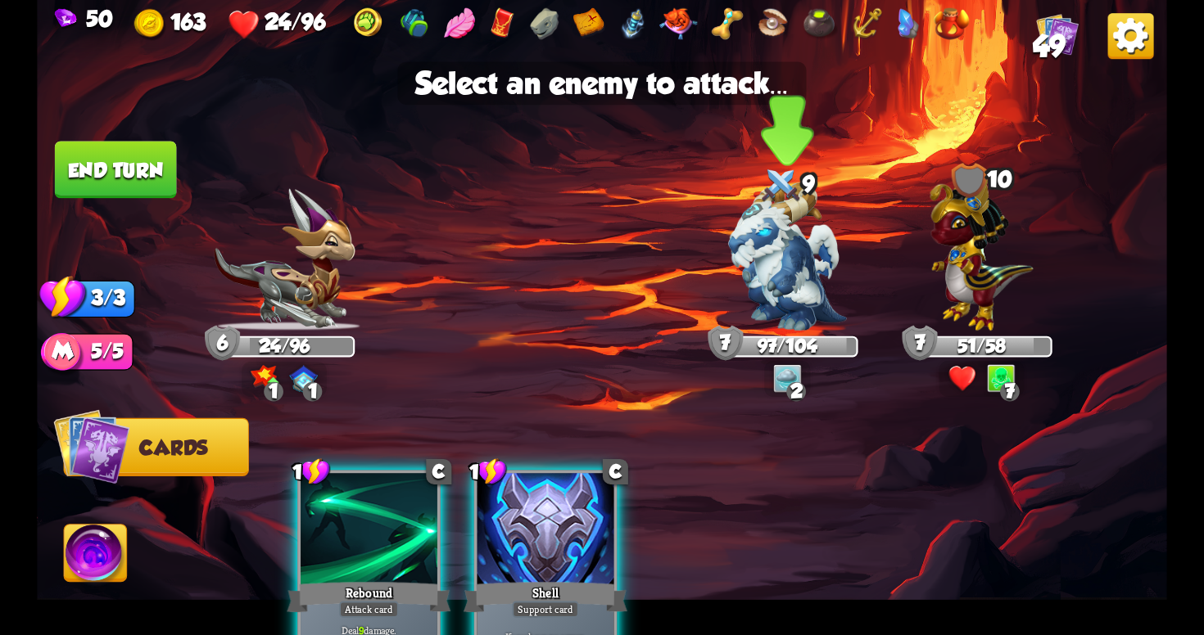
click at [802, 280] on img at bounding box center [787, 257] width 118 height 148
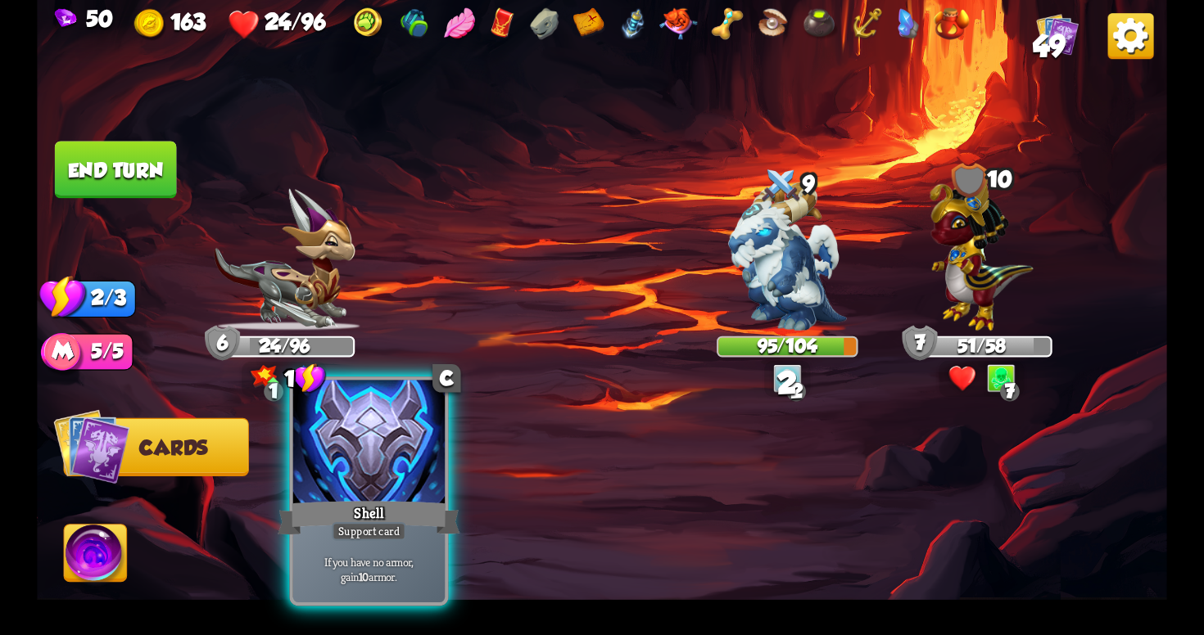
click at [382, 491] on div at bounding box center [368, 445] width 151 height 128
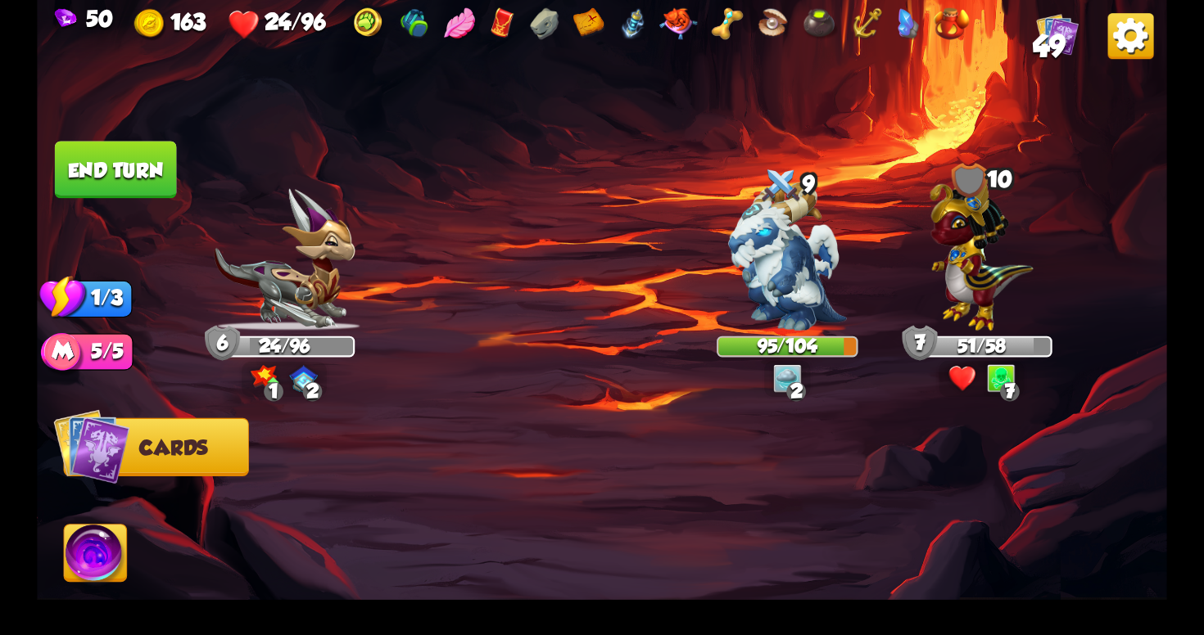
click at [137, 185] on button "End turn" at bounding box center [116, 169] width 122 height 57
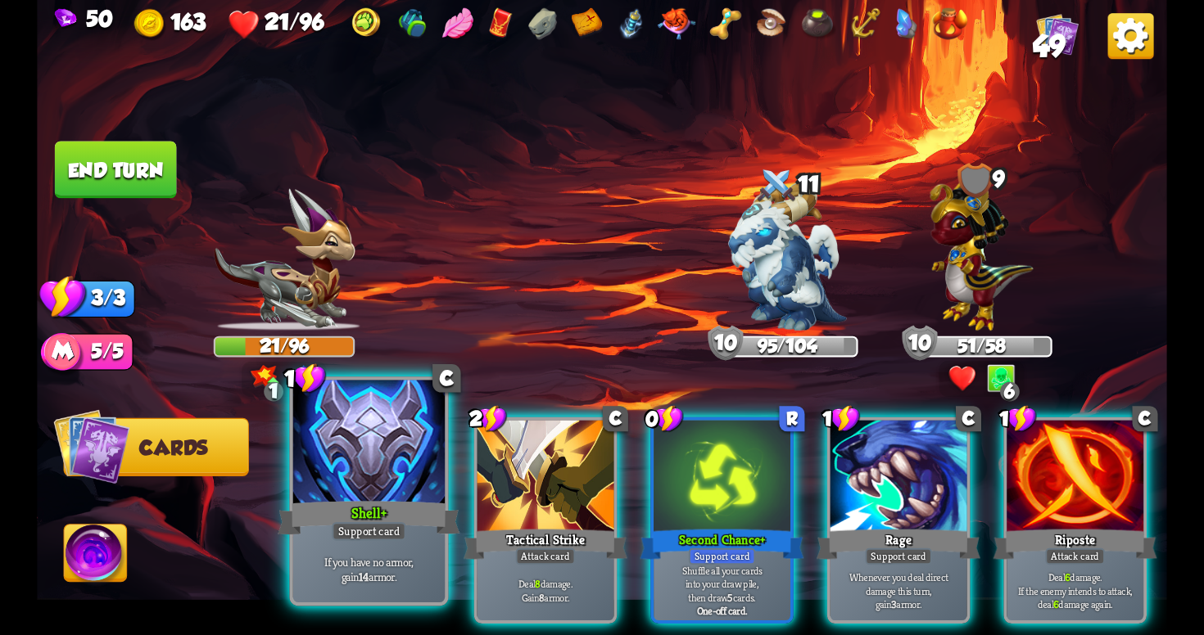
click at [375, 546] on div "If you have no armor, gain 14 armor." at bounding box center [368, 569] width 151 height 66
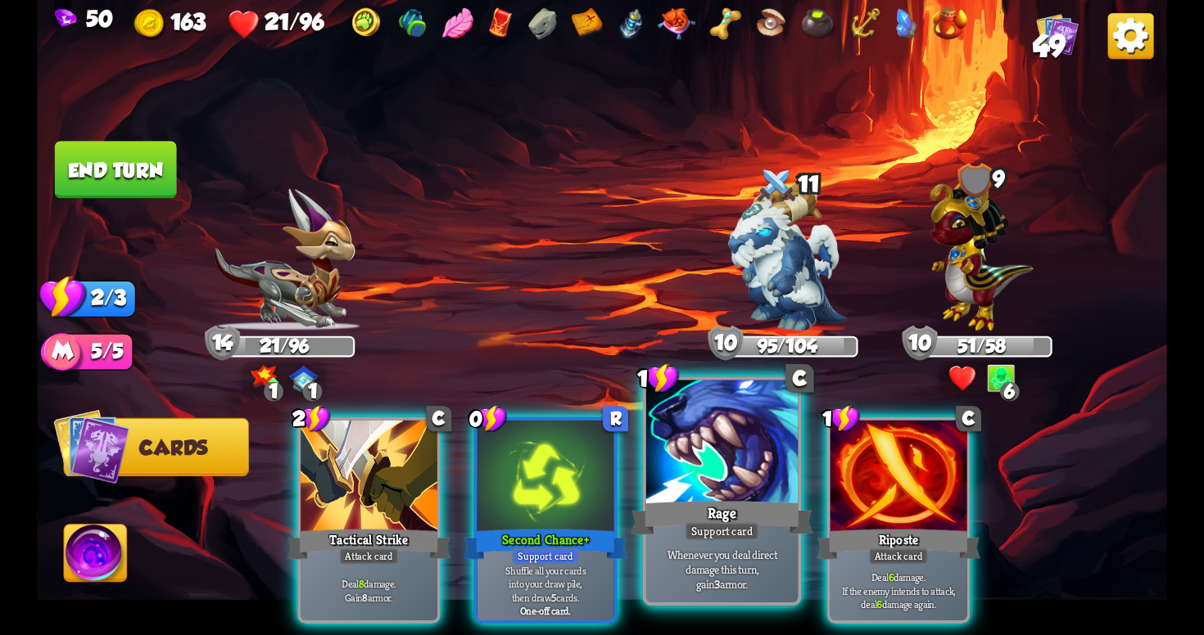
click at [752, 585] on p "Whenever you deal direct damage this turn, gain 3 armor." at bounding box center [722, 569] width 144 height 45
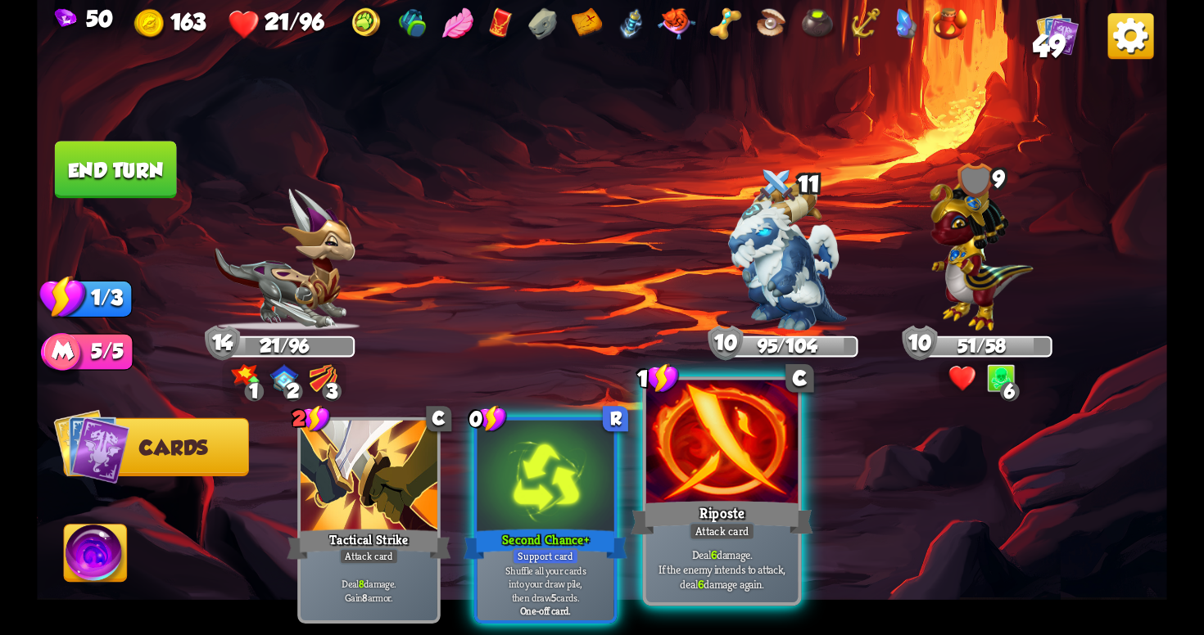
click at [748, 572] on p "Deal 6 damage. If the enemy intends to attack, deal 6 damage again." at bounding box center [722, 569] width 144 height 45
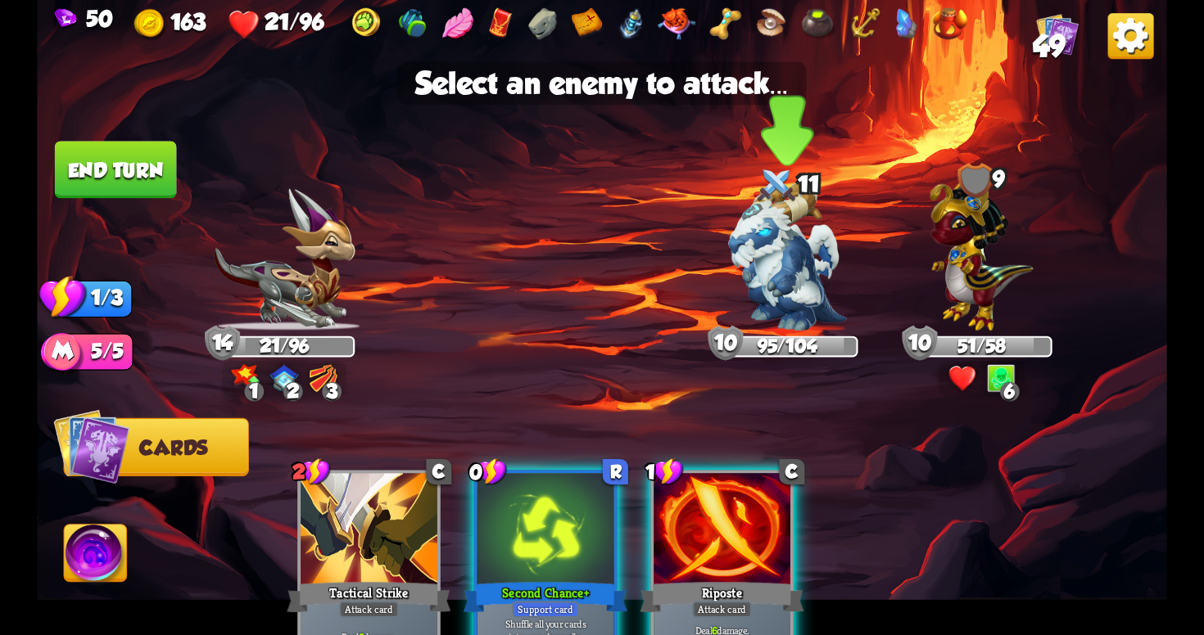
click at [797, 267] on img at bounding box center [787, 257] width 118 height 148
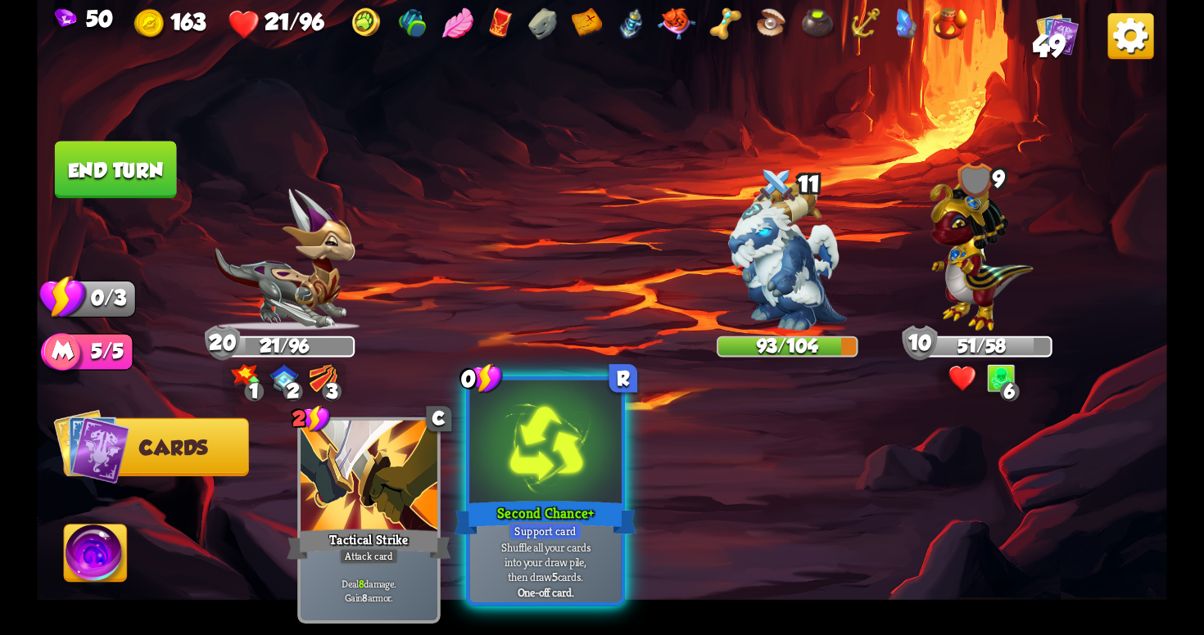
click at [550, 465] on div at bounding box center [544, 445] width 151 height 128
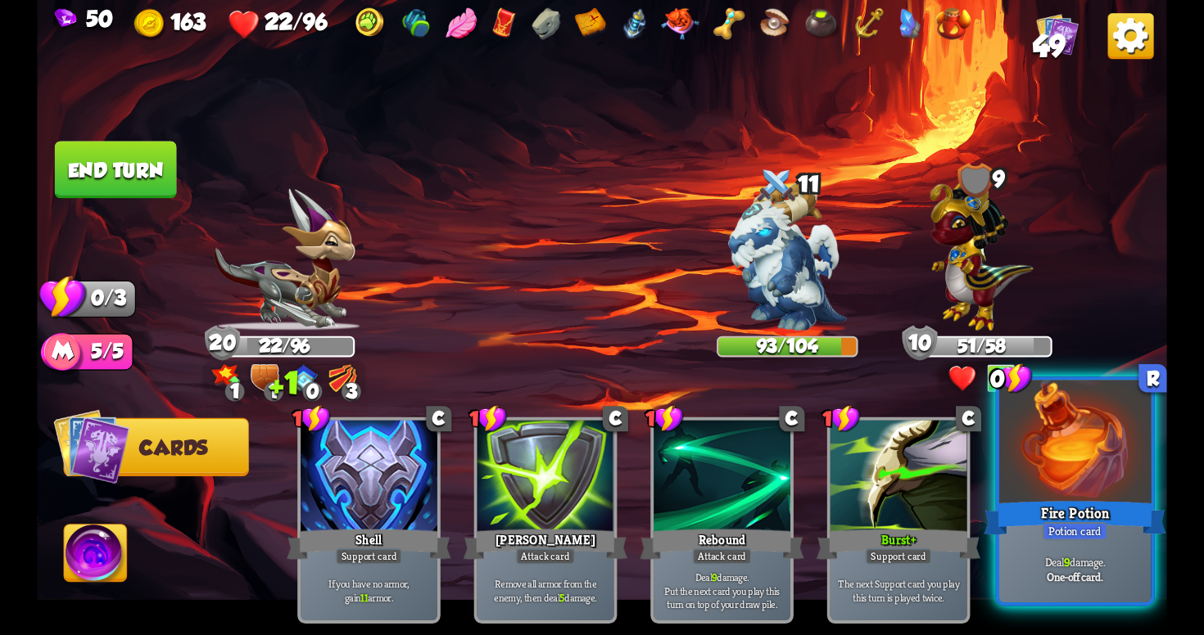
click at [1033, 508] on div "Fire Potion" at bounding box center [1074, 518] width 182 height 41
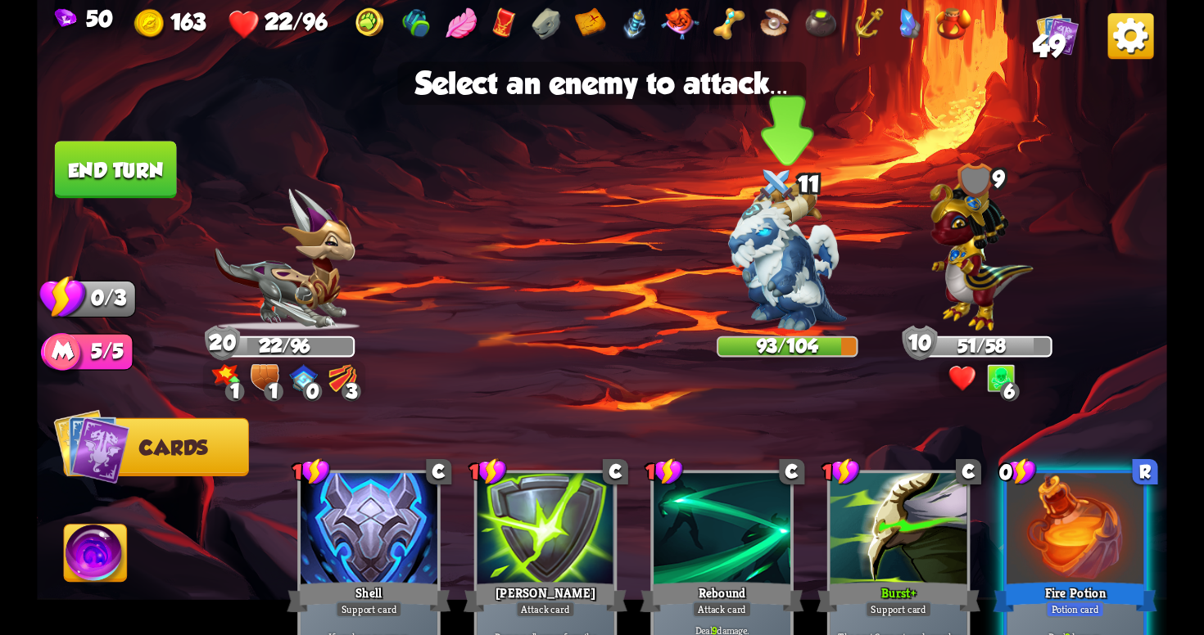
click at [781, 275] on img at bounding box center [787, 257] width 118 height 148
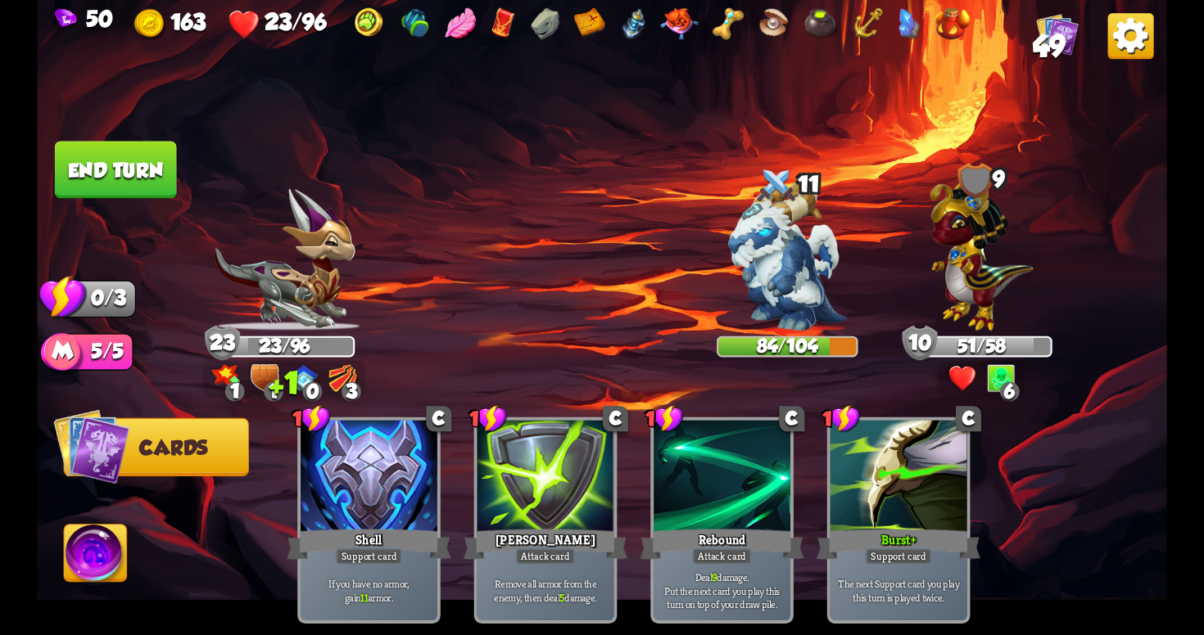
click at [141, 179] on button "End turn" at bounding box center [116, 169] width 122 height 57
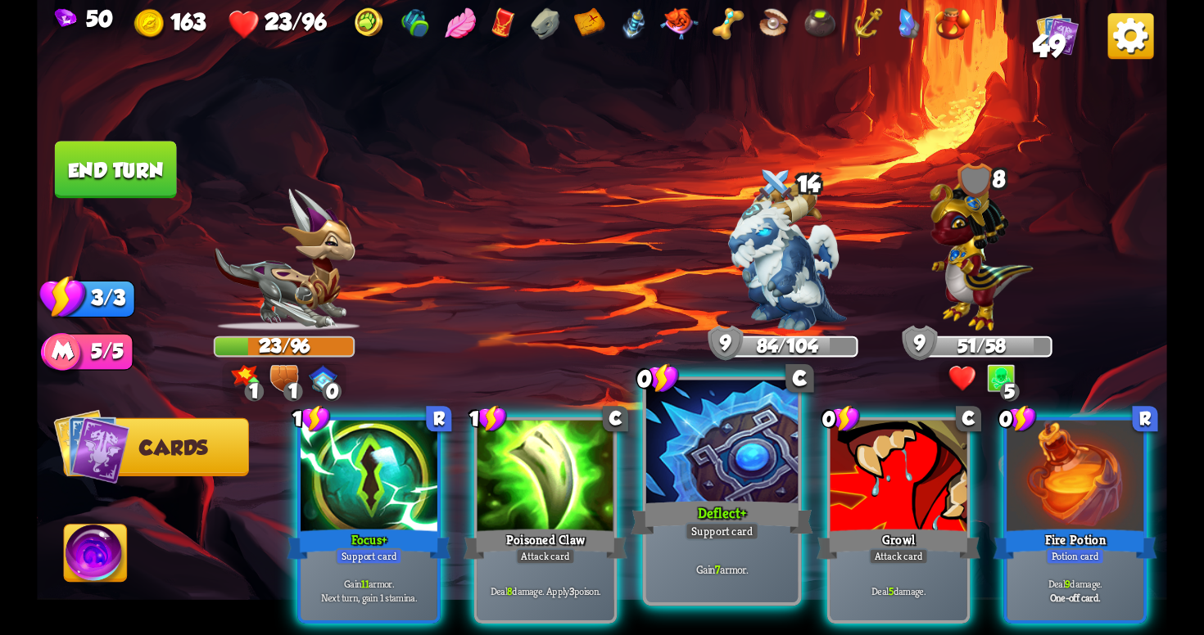
click at [729, 527] on div "Support card" at bounding box center [722, 531] width 75 height 19
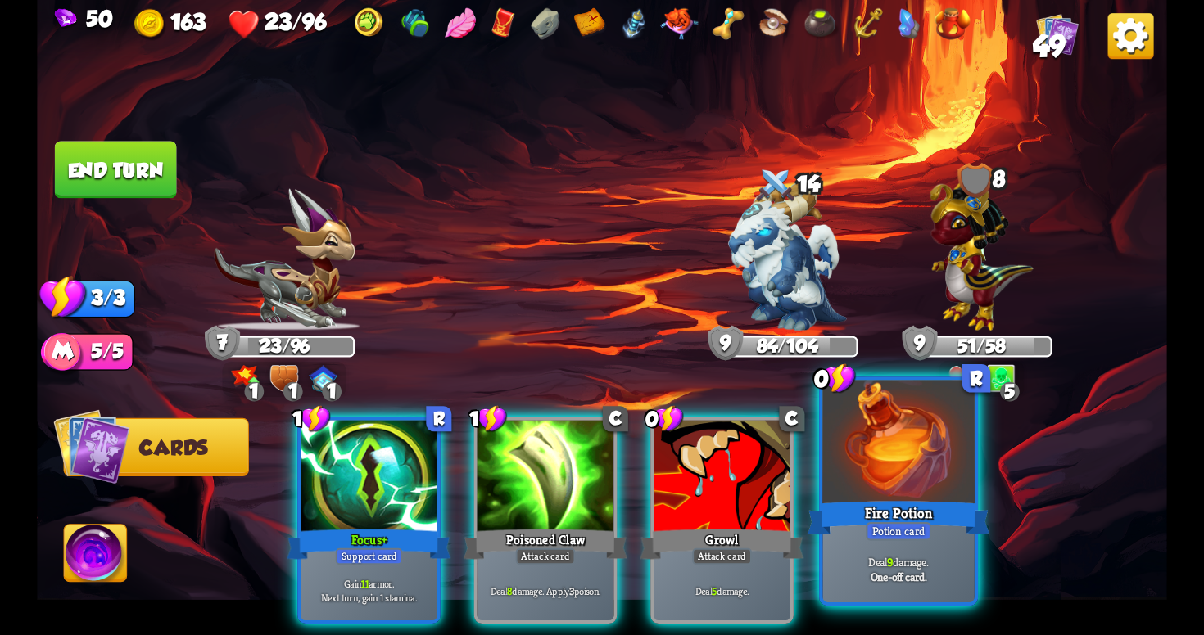
click at [896, 527] on div "Potion card" at bounding box center [899, 531] width 66 height 19
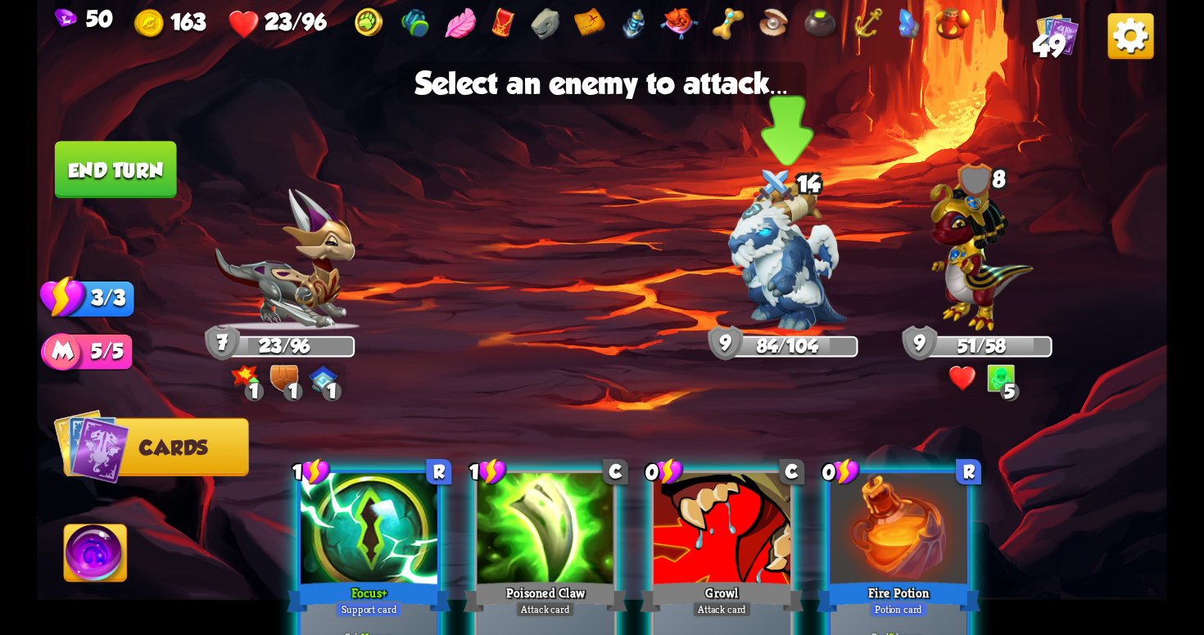
click at [793, 283] on img at bounding box center [787, 257] width 118 height 148
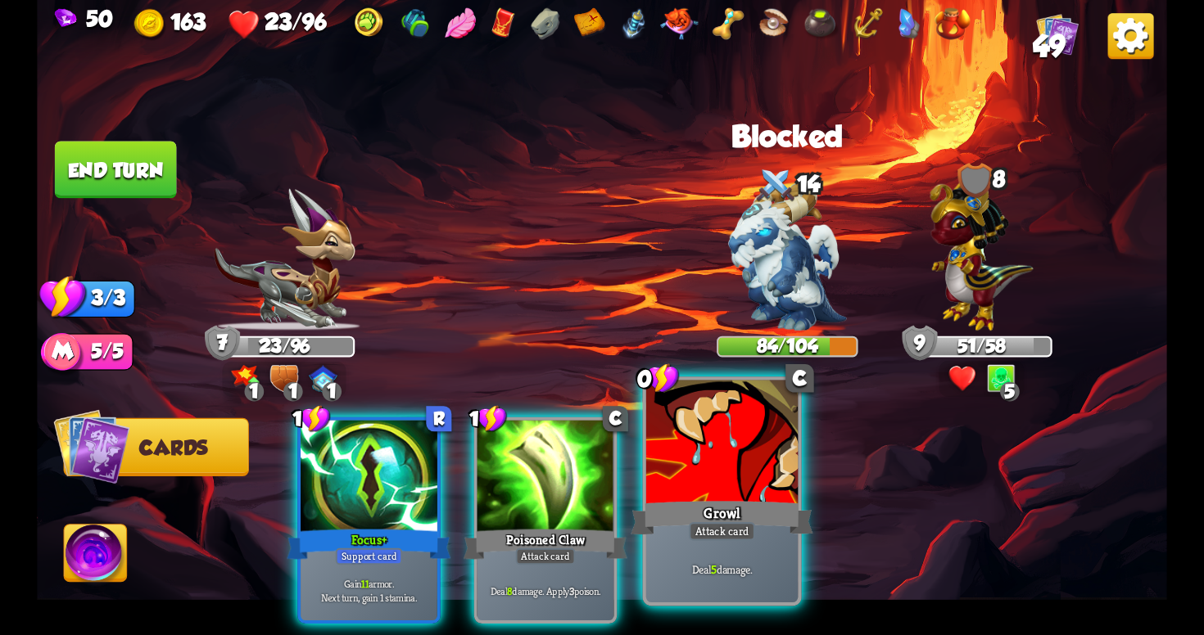
click at [697, 495] on div at bounding box center [721, 445] width 151 height 128
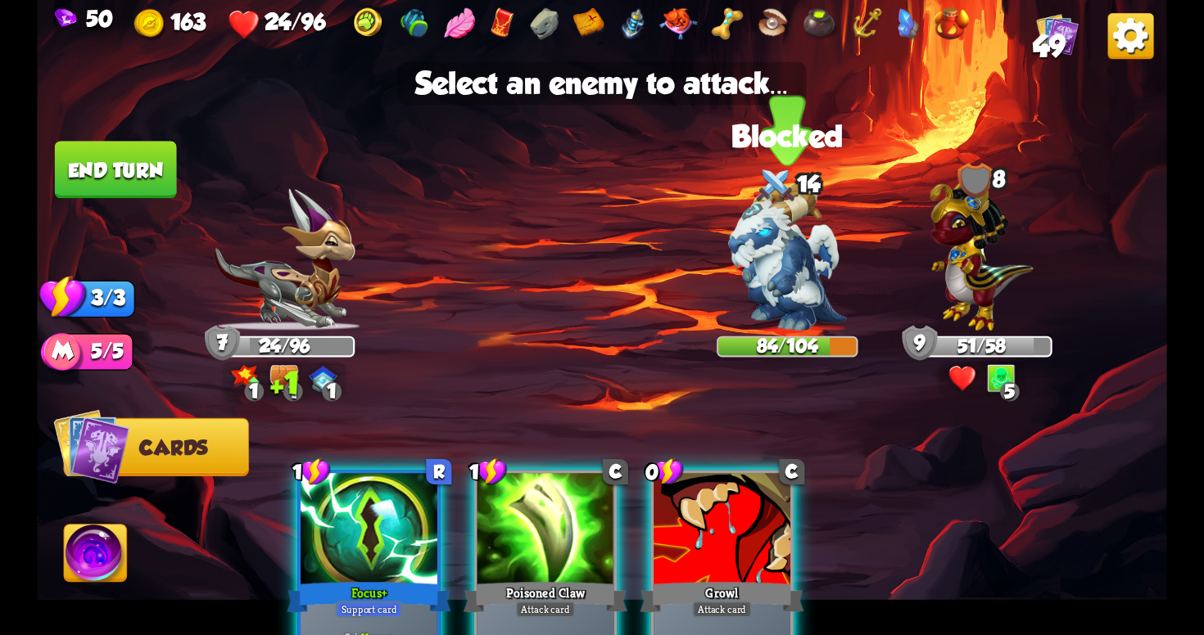
click at [783, 264] on img at bounding box center [787, 257] width 118 height 148
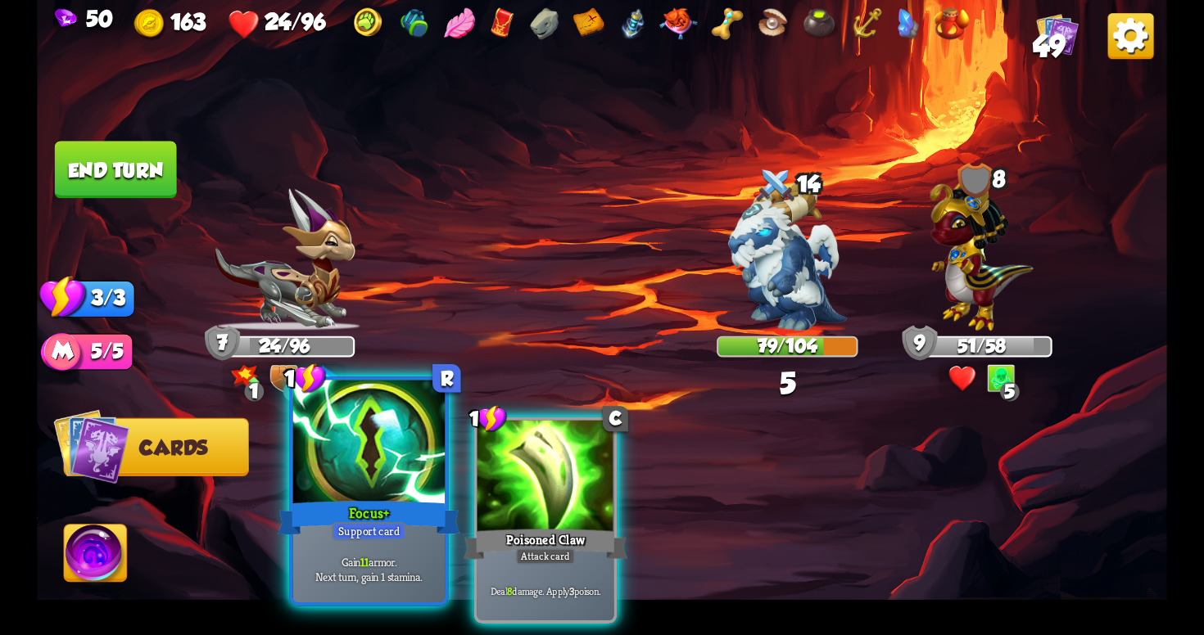
click at [341, 523] on div "Support card" at bounding box center [369, 531] width 75 height 19
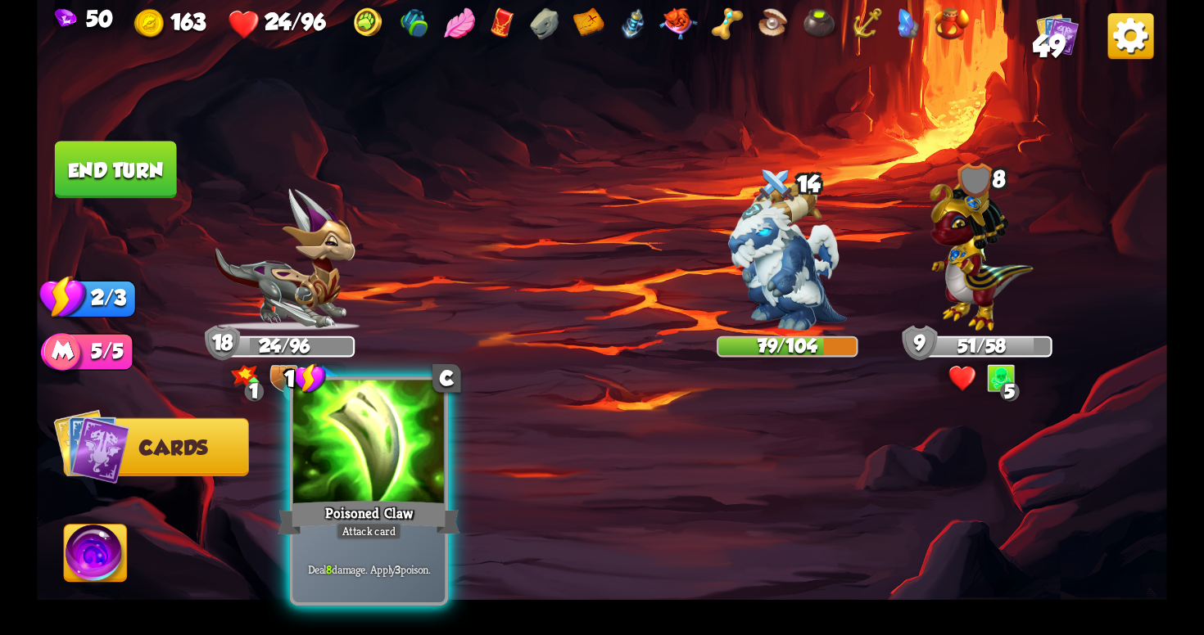
click at [413, 491] on div at bounding box center [368, 445] width 151 height 128
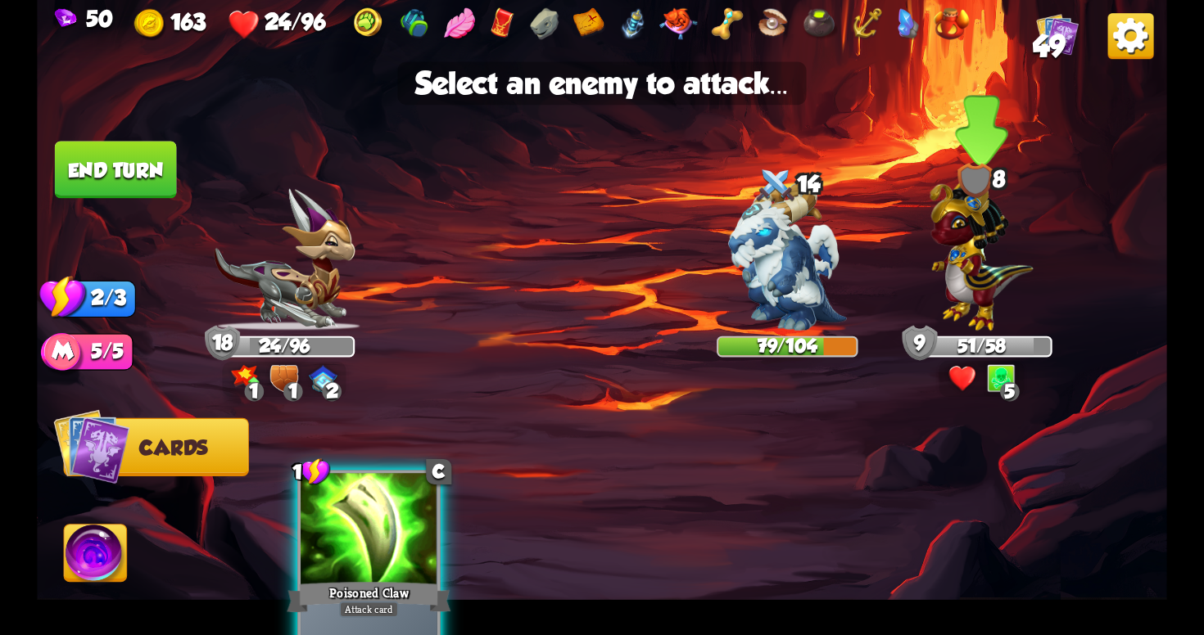
click at [980, 296] on img at bounding box center [980, 250] width 103 height 160
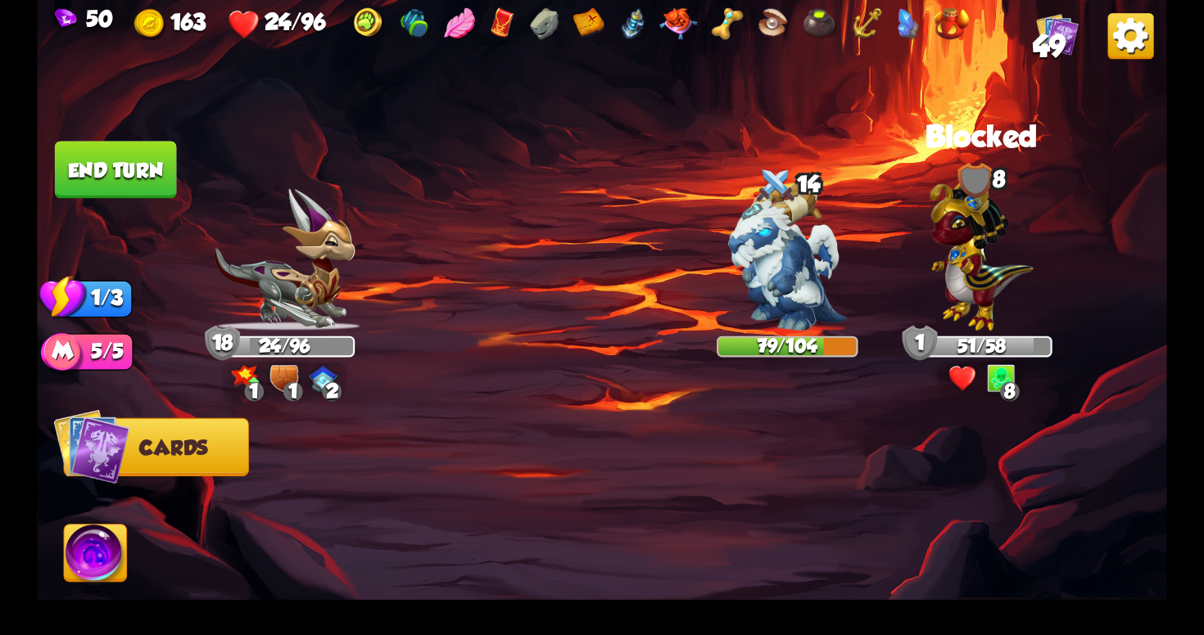
click at [129, 148] on button "End turn" at bounding box center [115, 170] width 124 height 59
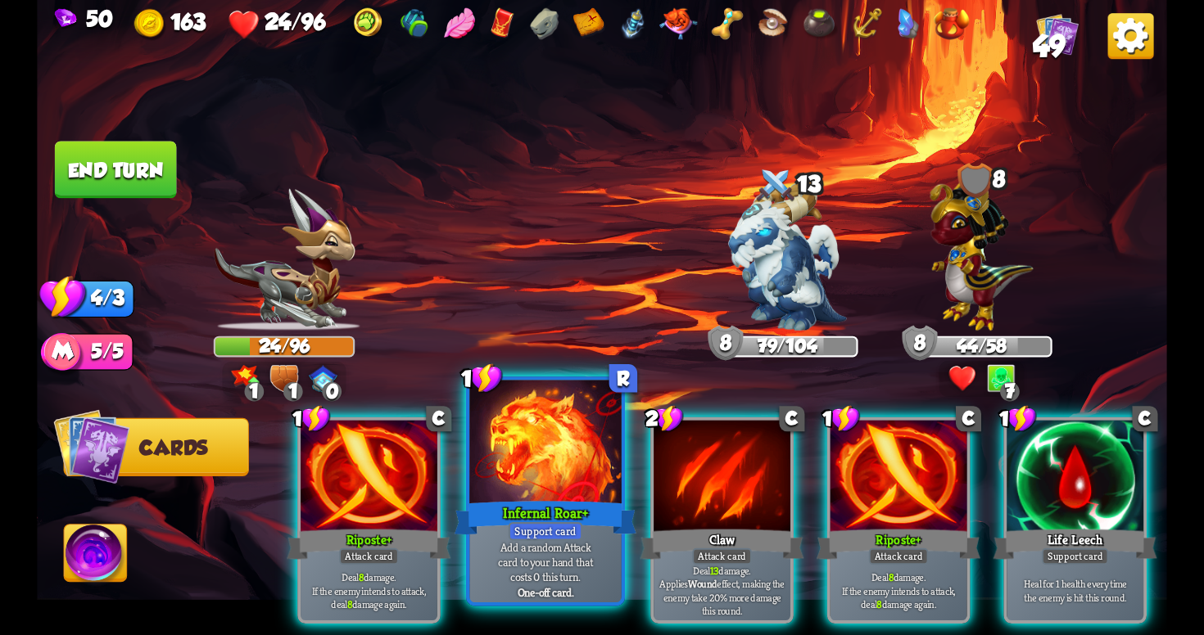
click at [543, 498] on div "Infernal Roar+" at bounding box center [545, 518] width 182 height 41
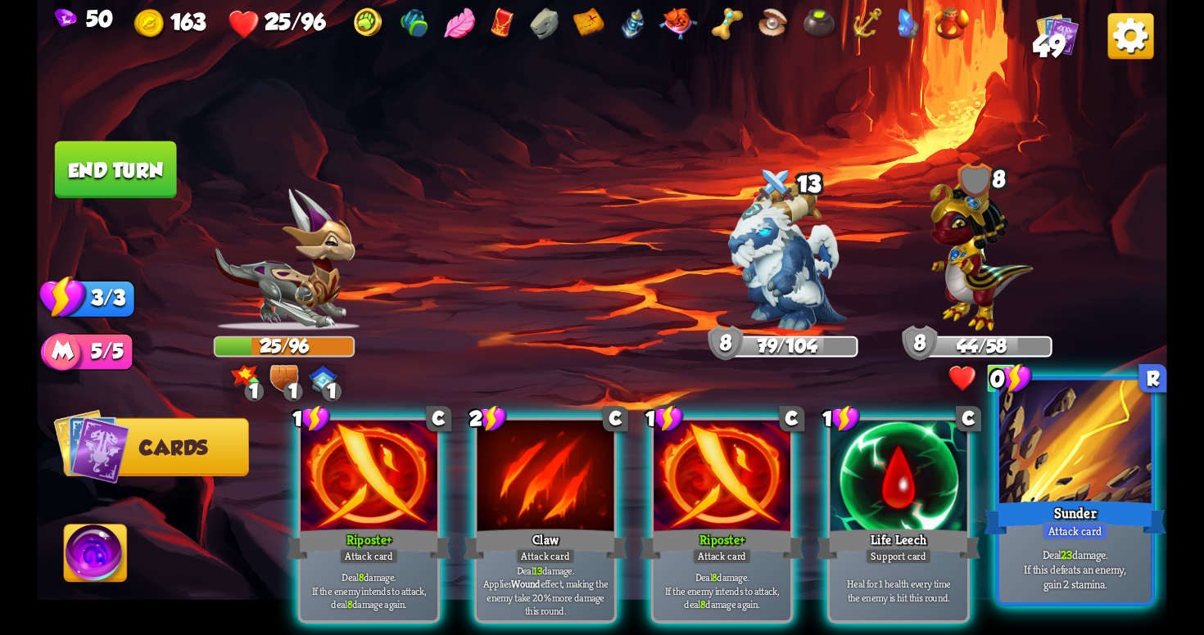
click at [1075, 498] on div "Sunder" at bounding box center [1074, 518] width 182 height 41
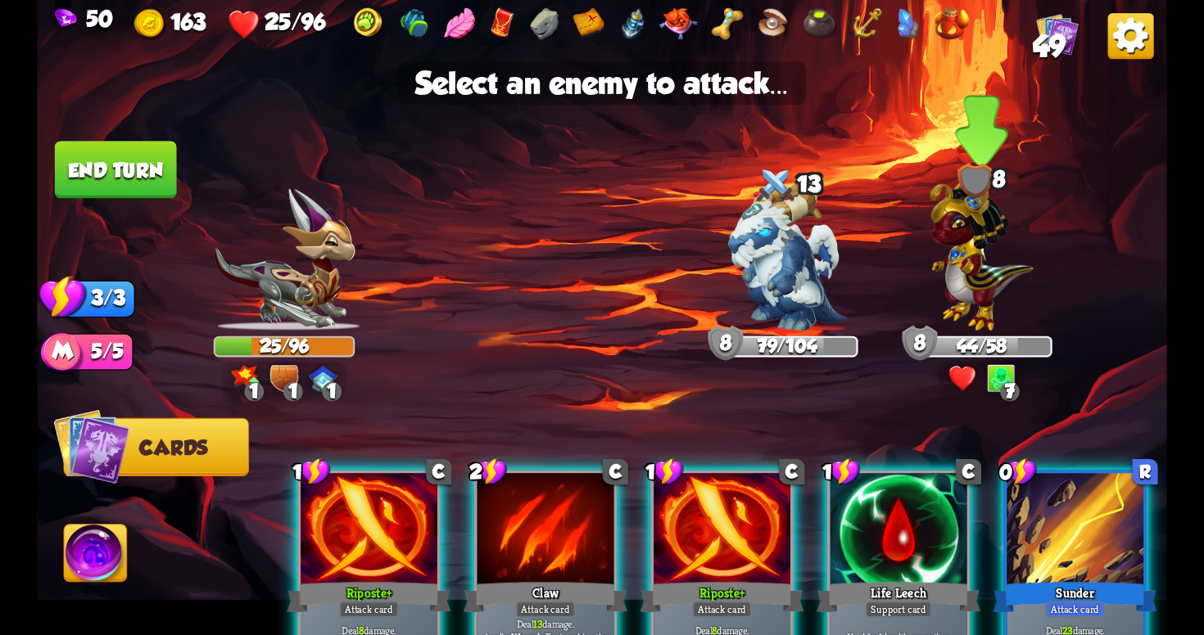
click at [974, 280] on img at bounding box center [980, 250] width 103 height 160
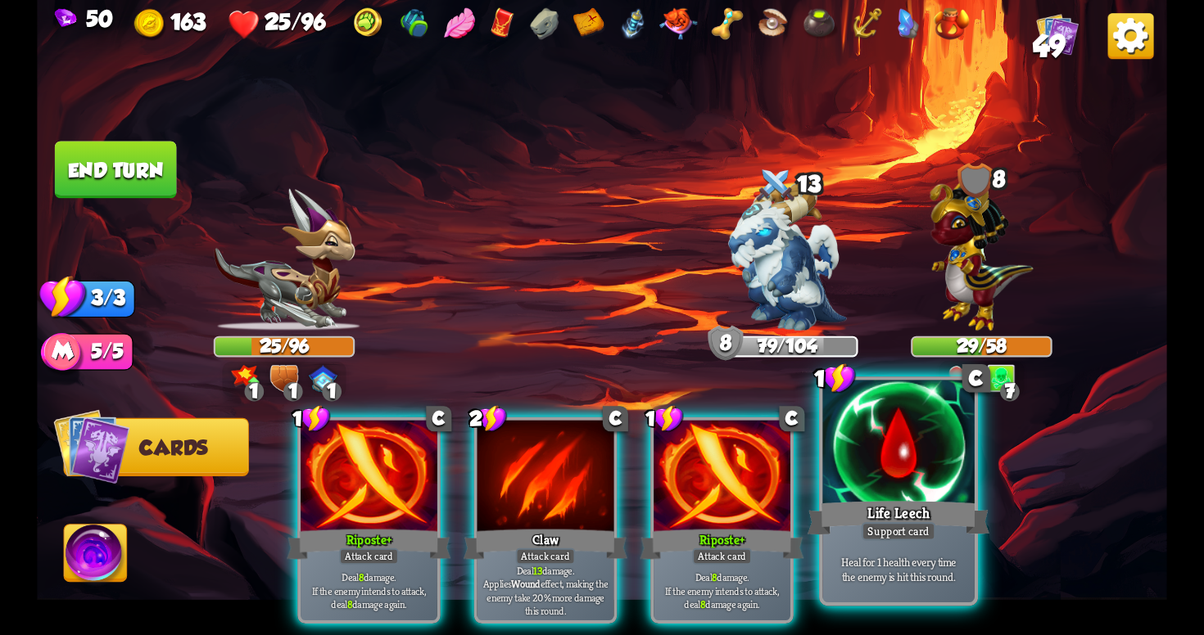
click at [884, 532] on div "Support card" at bounding box center [898, 531] width 75 height 19
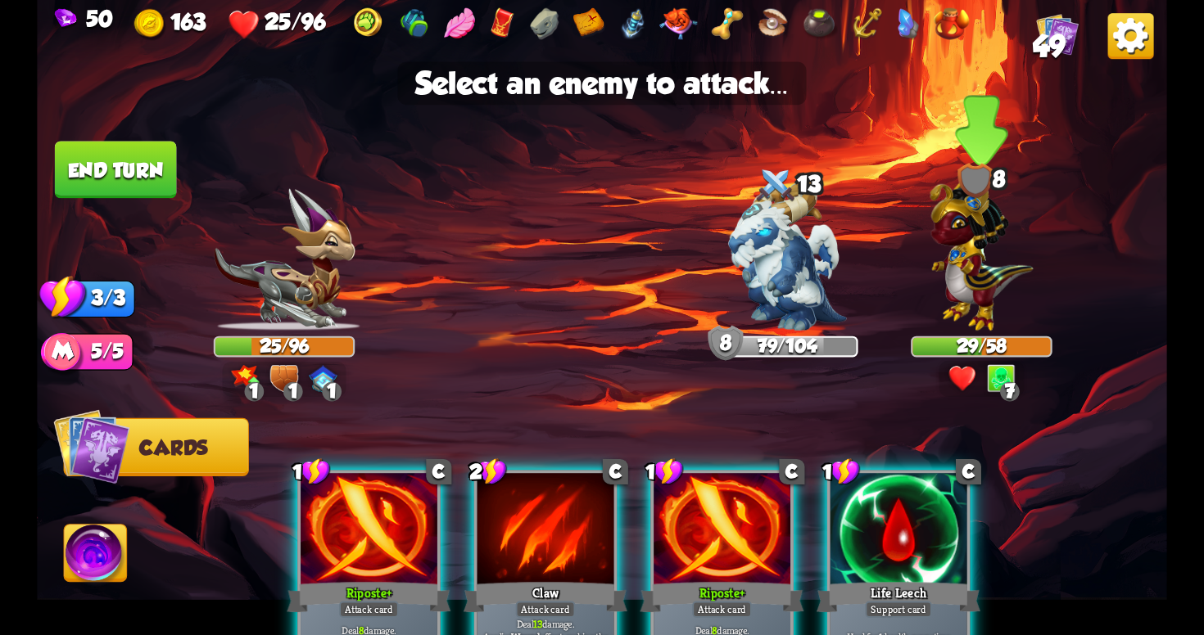
click at [956, 270] on img at bounding box center [980, 250] width 103 height 160
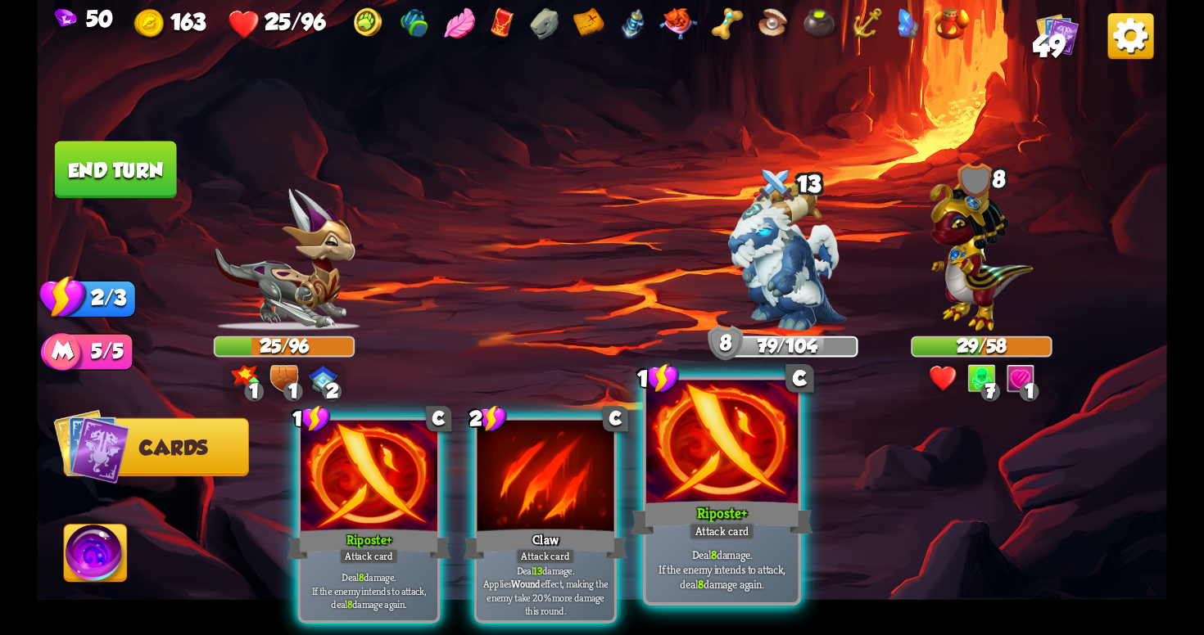
click at [740, 448] on div at bounding box center [721, 445] width 151 height 128
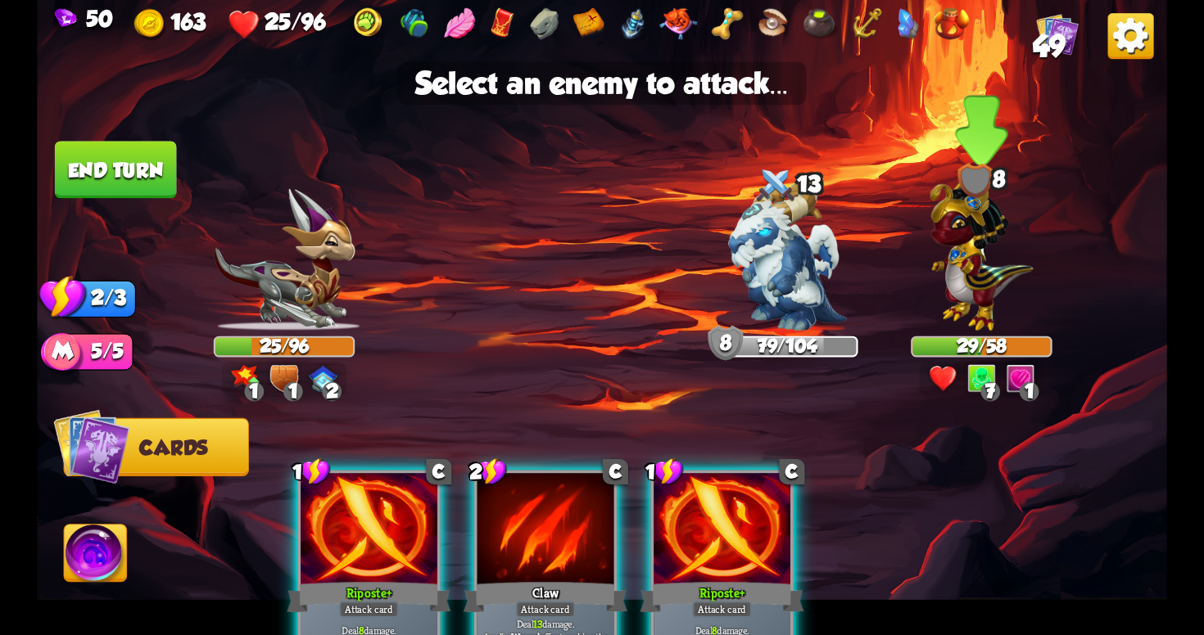
click at [997, 264] on img at bounding box center [980, 250] width 103 height 160
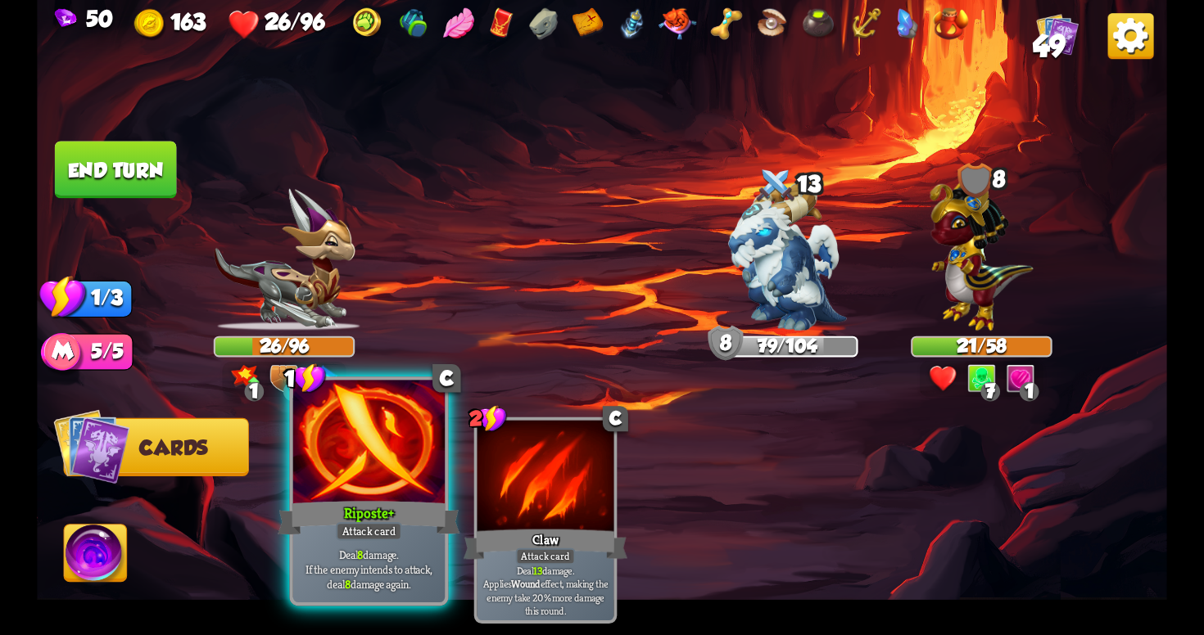
click at [361, 523] on div "Attack card" at bounding box center [369, 531] width 66 height 19
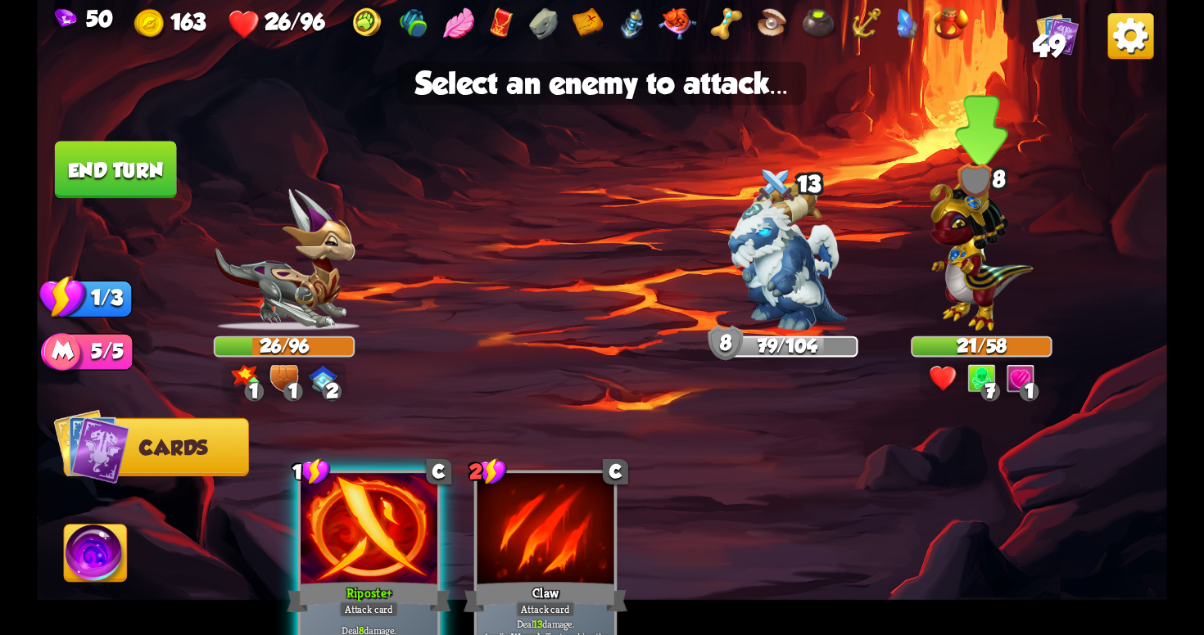
click at [944, 285] on img at bounding box center [980, 250] width 103 height 160
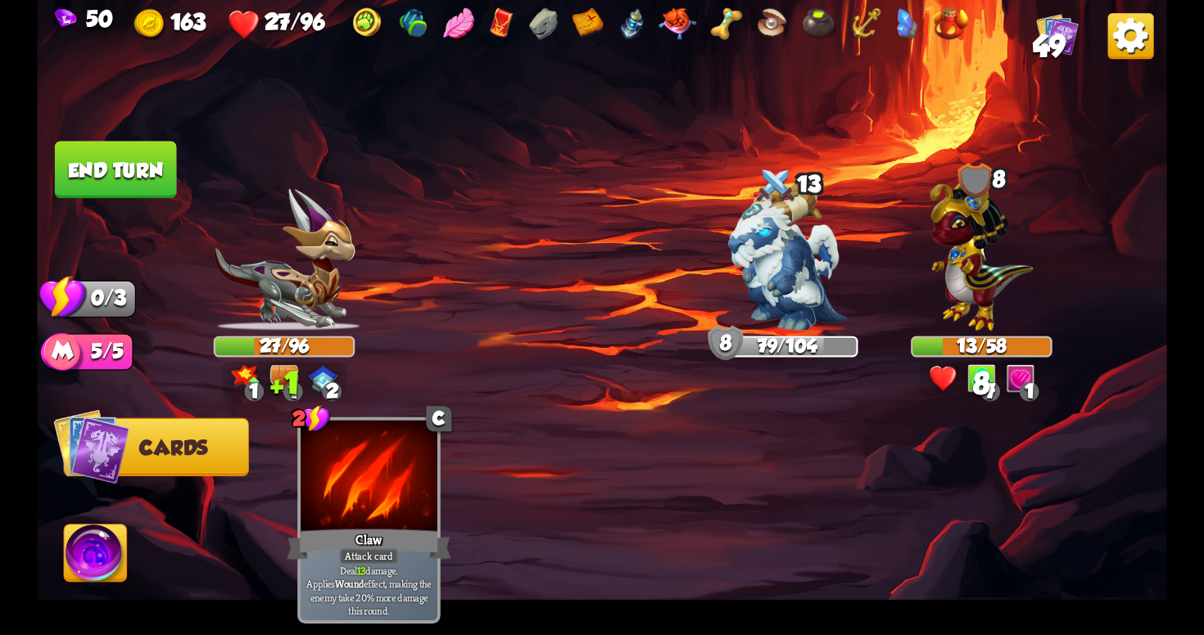
click at [130, 180] on button "End turn" at bounding box center [116, 169] width 122 height 57
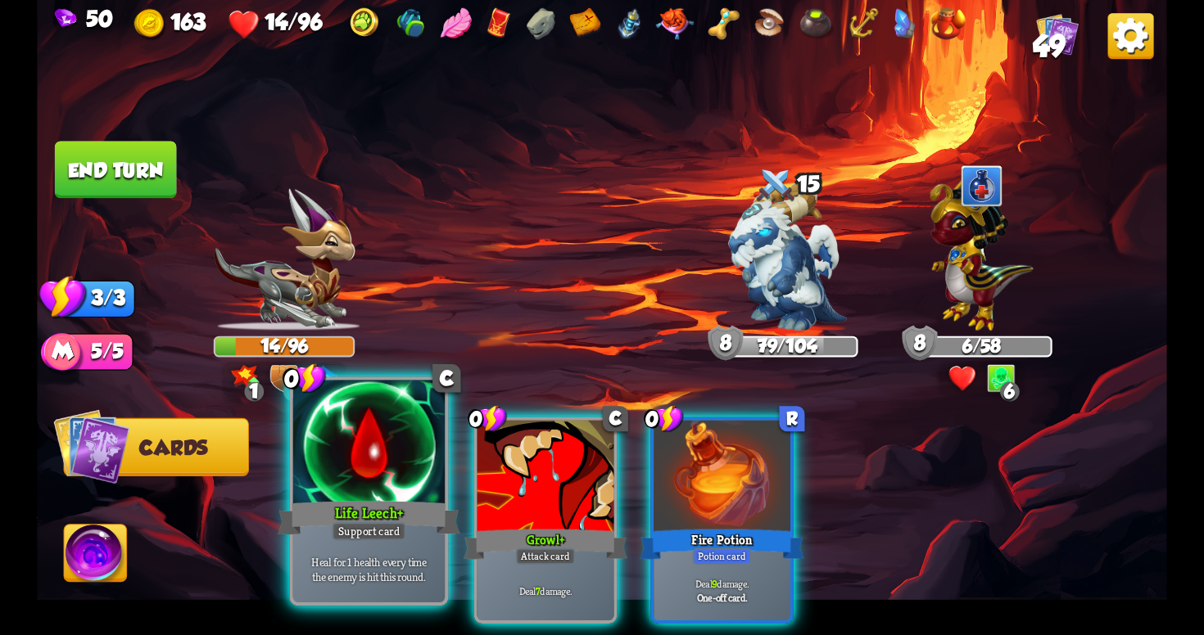
click at [394, 521] on div "Life Leech+" at bounding box center [369, 518] width 182 height 41
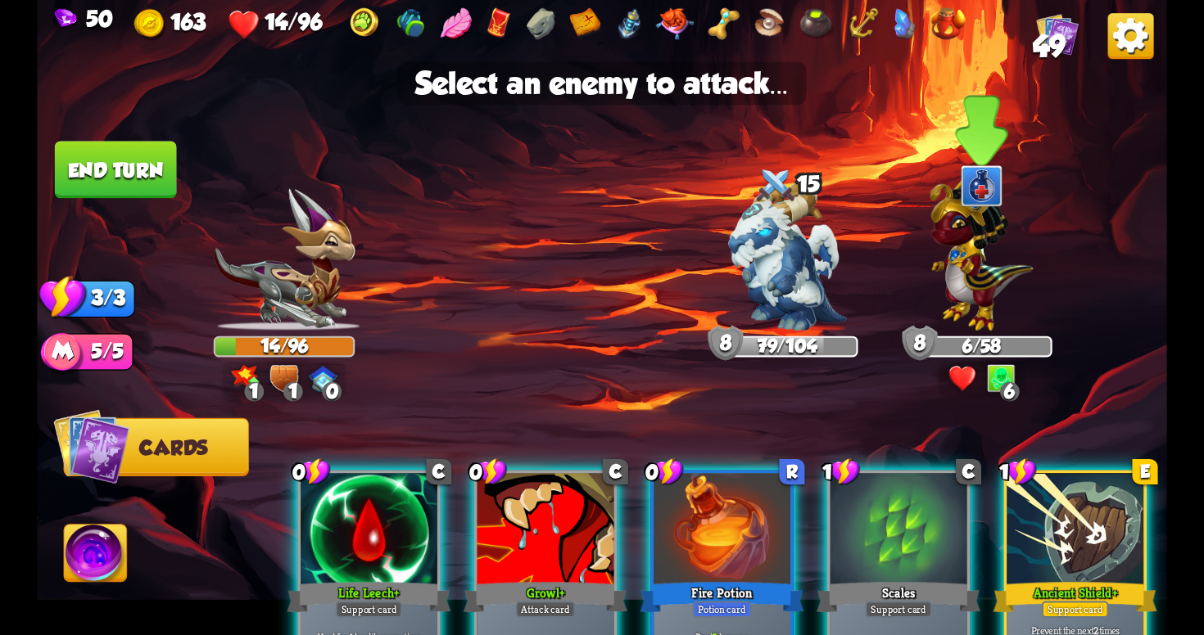
click at [986, 295] on img at bounding box center [980, 250] width 103 height 160
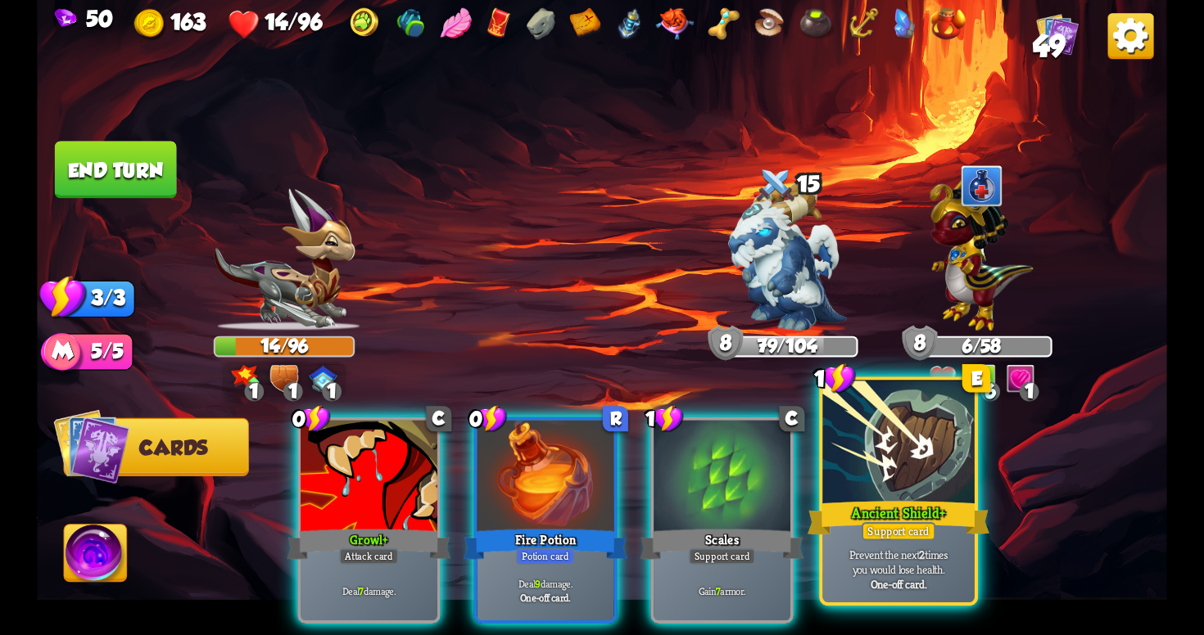
click at [896, 505] on div "Ancient Shield+" at bounding box center [898, 518] width 182 height 41
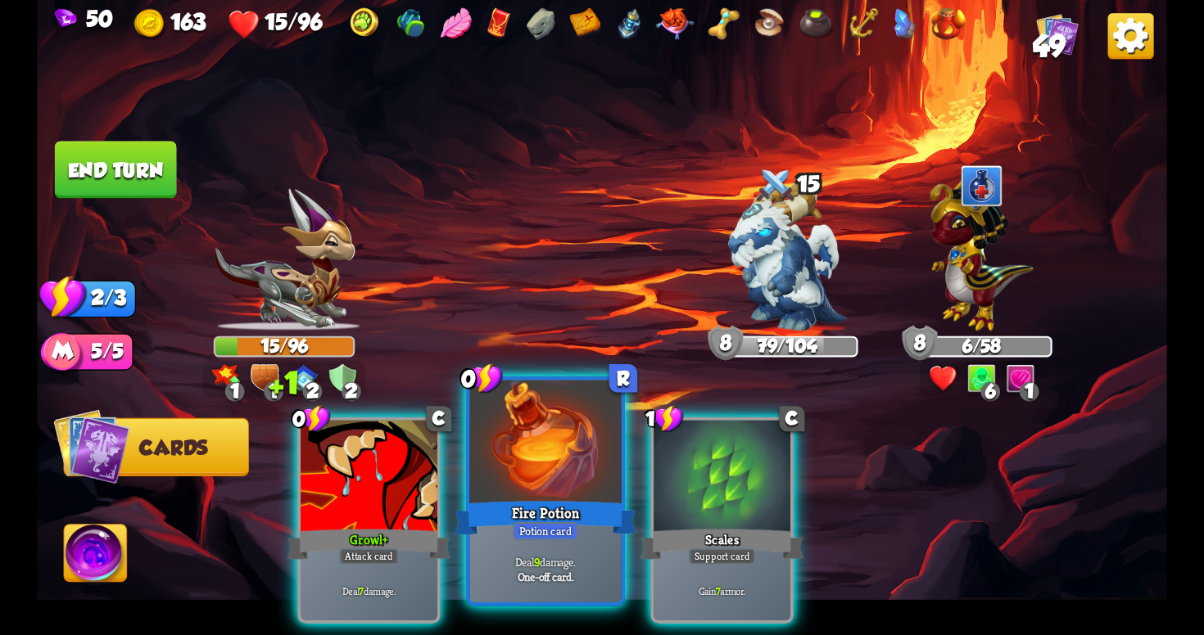
click at [548, 499] on div "Fire Potion" at bounding box center [545, 518] width 182 height 41
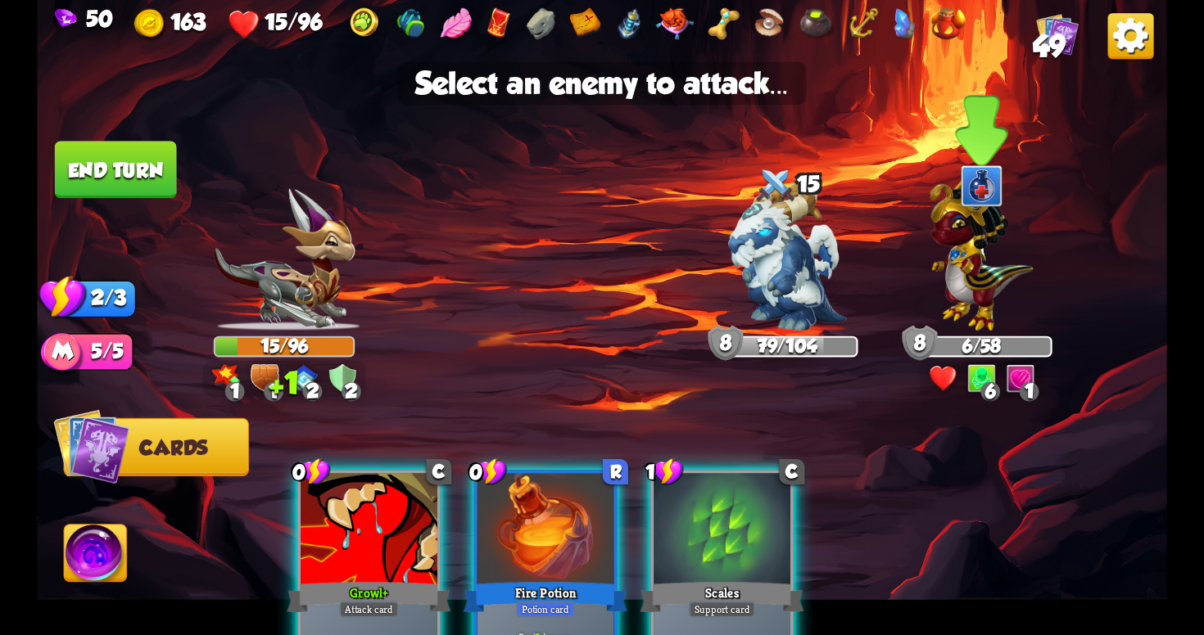
click at [979, 299] on img at bounding box center [980, 250] width 103 height 160
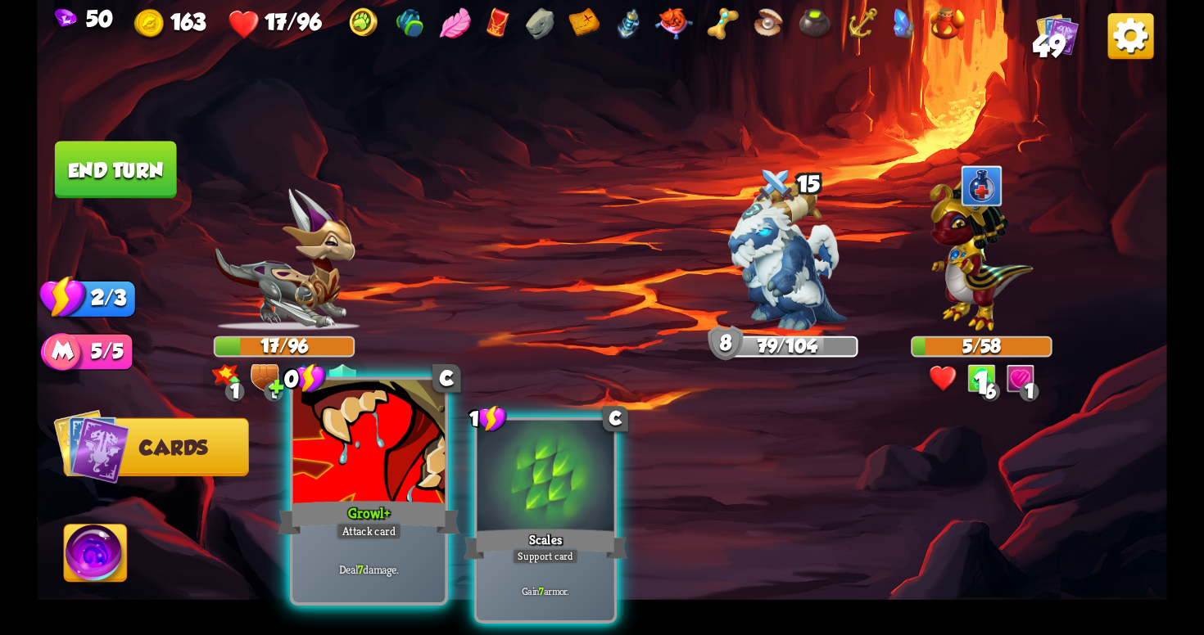
click at [387, 475] on div at bounding box center [368, 445] width 151 height 128
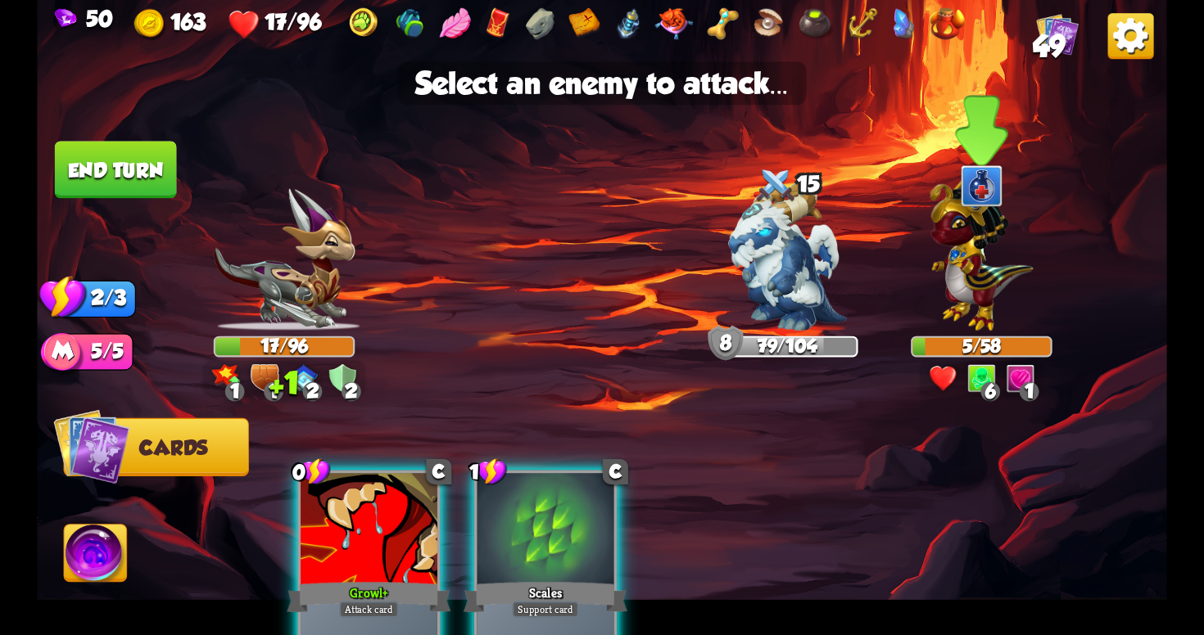
click at [965, 247] on img at bounding box center [980, 250] width 103 height 160
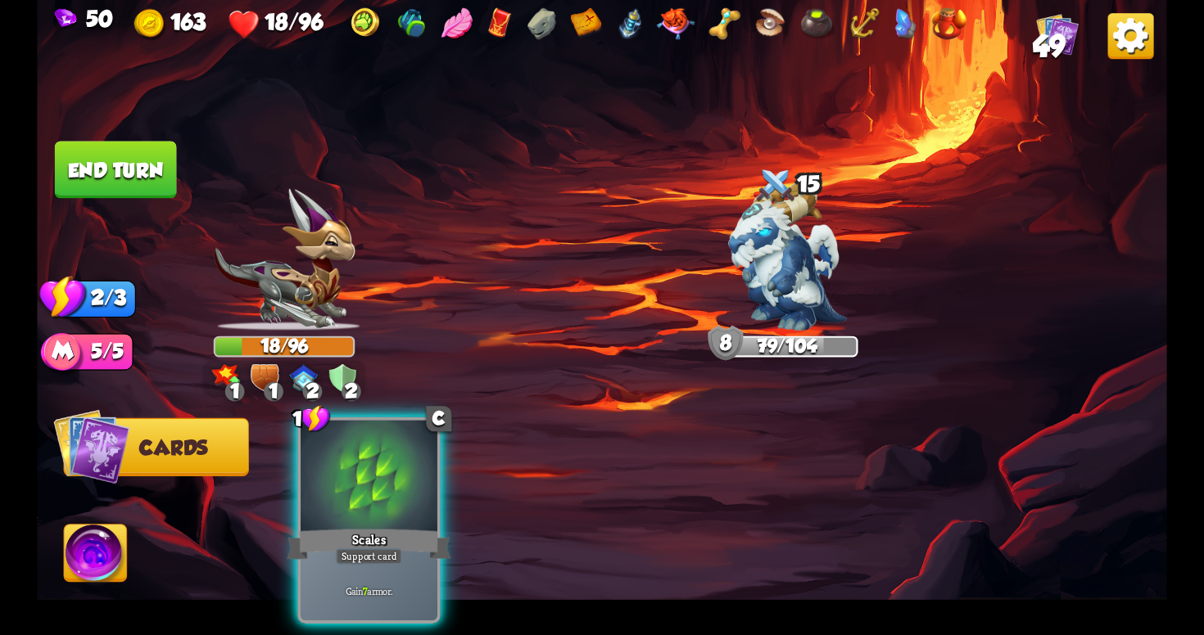
click at [73, 147] on button "End turn" at bounding box center [116, 169] width 122 height 57
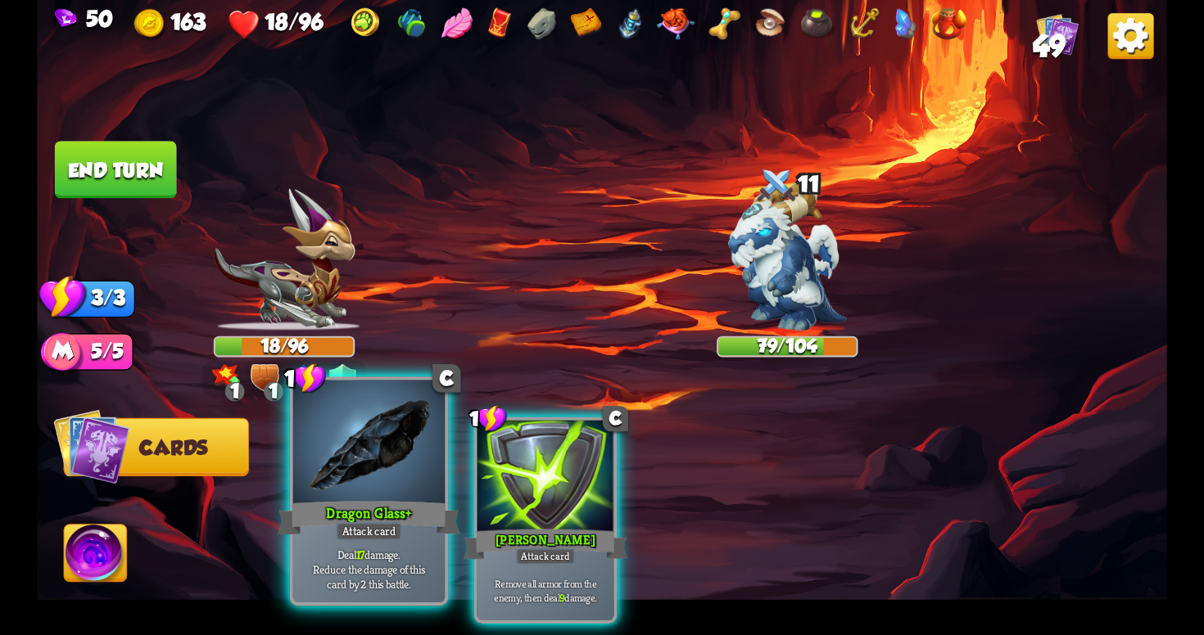
click at [393, 496] on div at bounding box center [368, 445] width 151 height 128
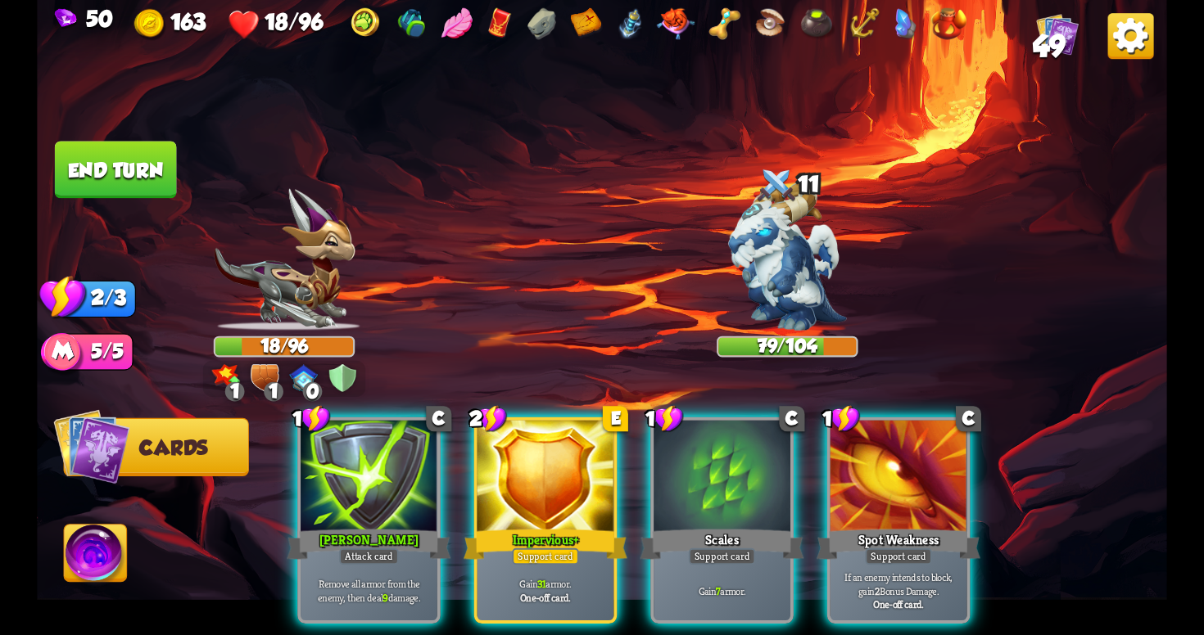
click at [790, 301] on img at bounding box center [787, 257] width 118 height 148
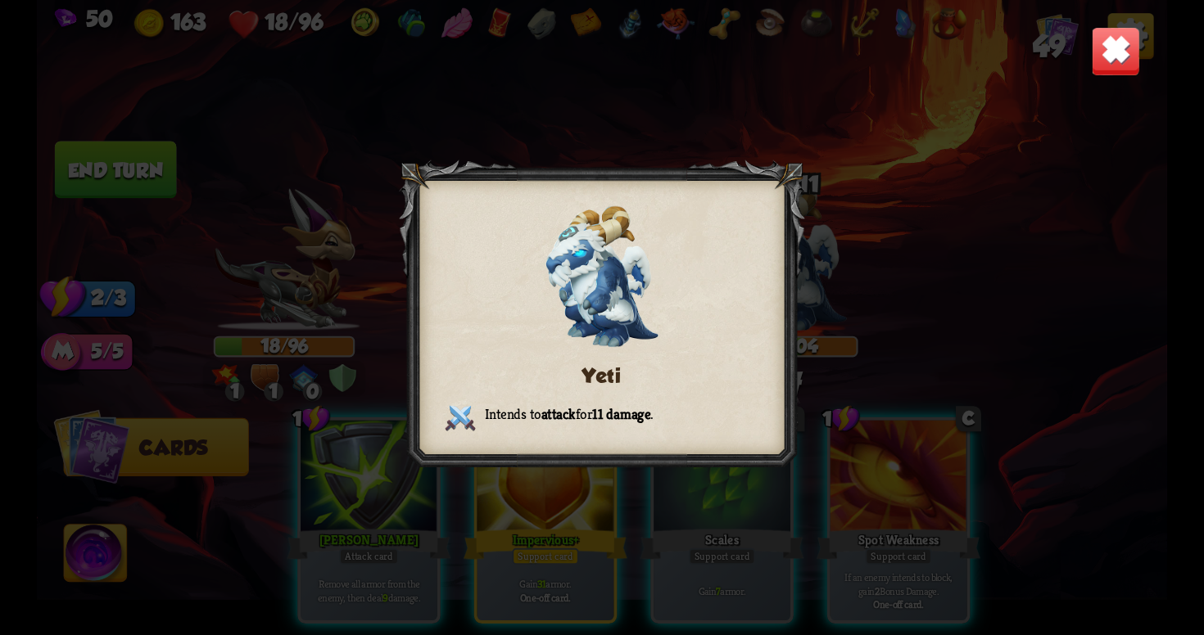
click at [557, 495] on div "Yeti Intends to attack for 11 damage ." at bounding box center [602, 317] width 1130 height 635
click at [847, 271] on div "Yeti Intends to attack for 11 damage ." at bounding box center [602, 317] width 1130 height 635
click at [1069, 61] on div "Yeti Intends to attack for 11 damage ." at bounding box center [602, 317] width 1130 height 635
click at [1087, 61] on div "Yeti Intends to attack for 11 damage ." at bounding box center [602, 317] width 1130 height 635
click at [1123, 52] on img at bounding box center [1115, 50] width 49 height 49
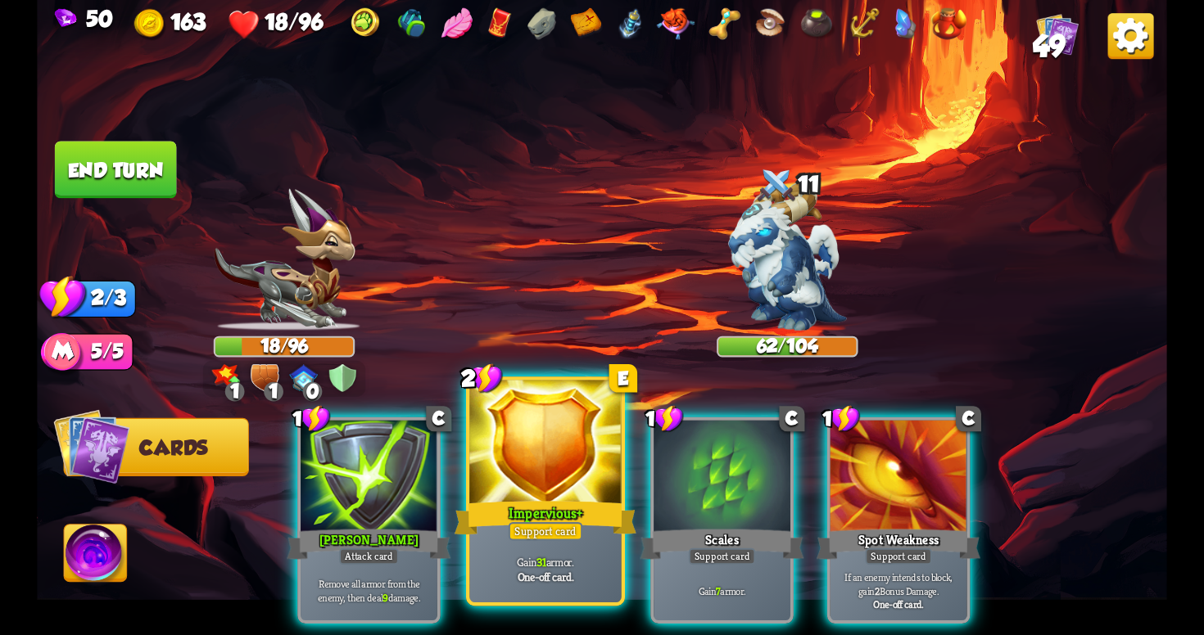
click at [554, 453] on div at bounding box center [544, 445] width 151 height 128
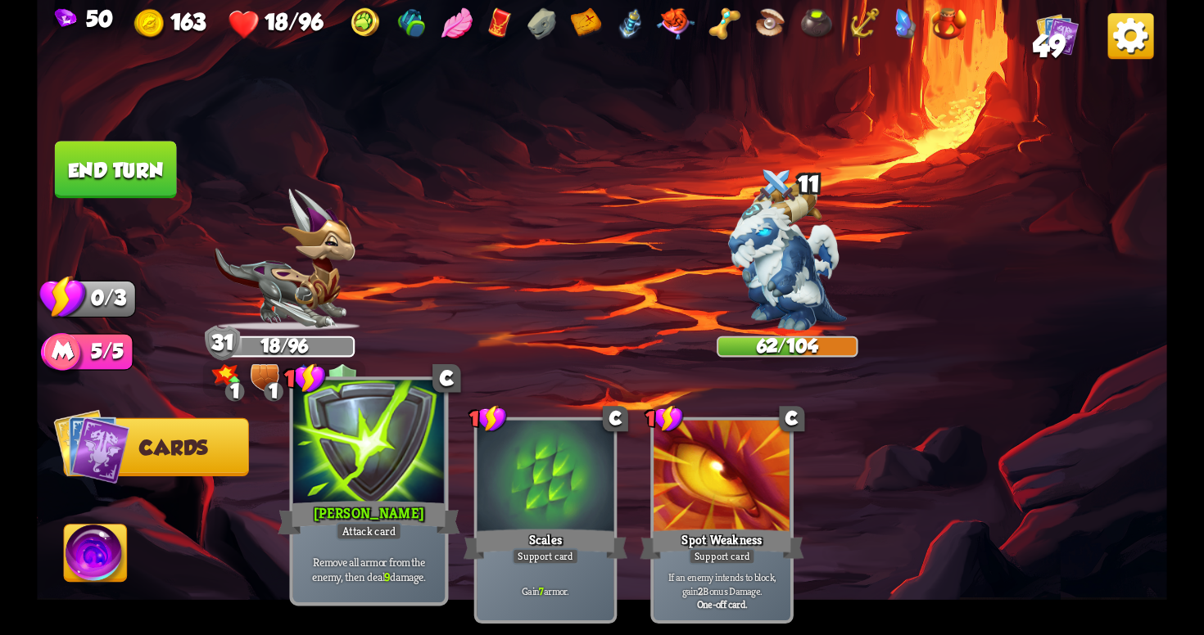
click at [325, 491] on div at bounding box center [368, 445] width 151 height 128
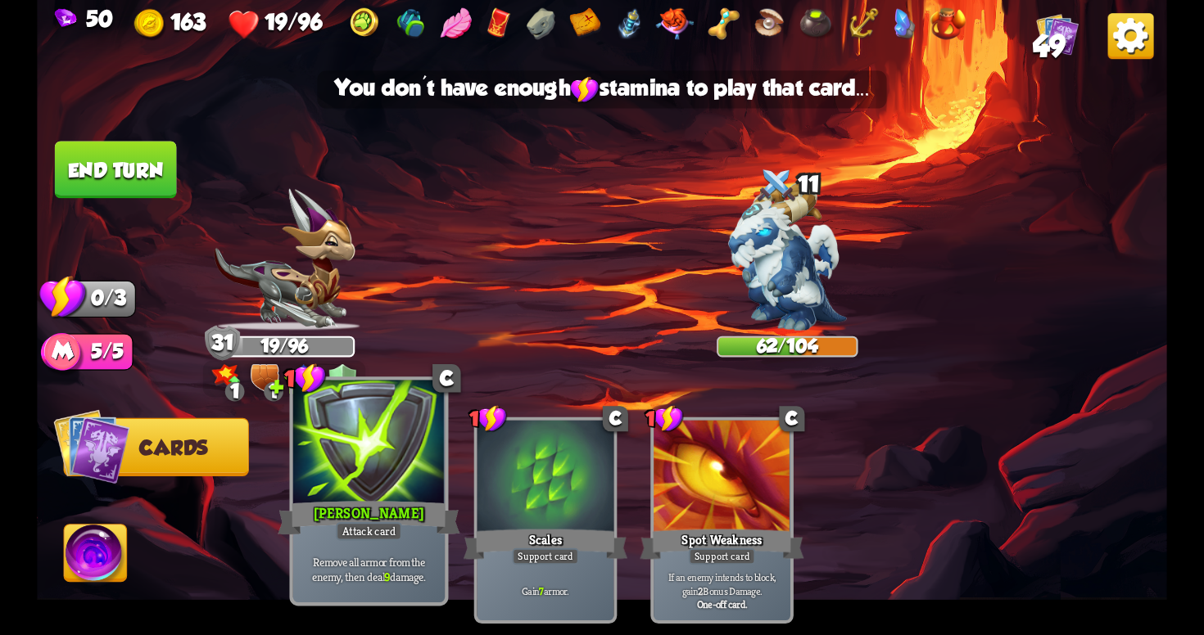
click at [364, 495] on div at bounding box center [368, 445] width 151 height 128
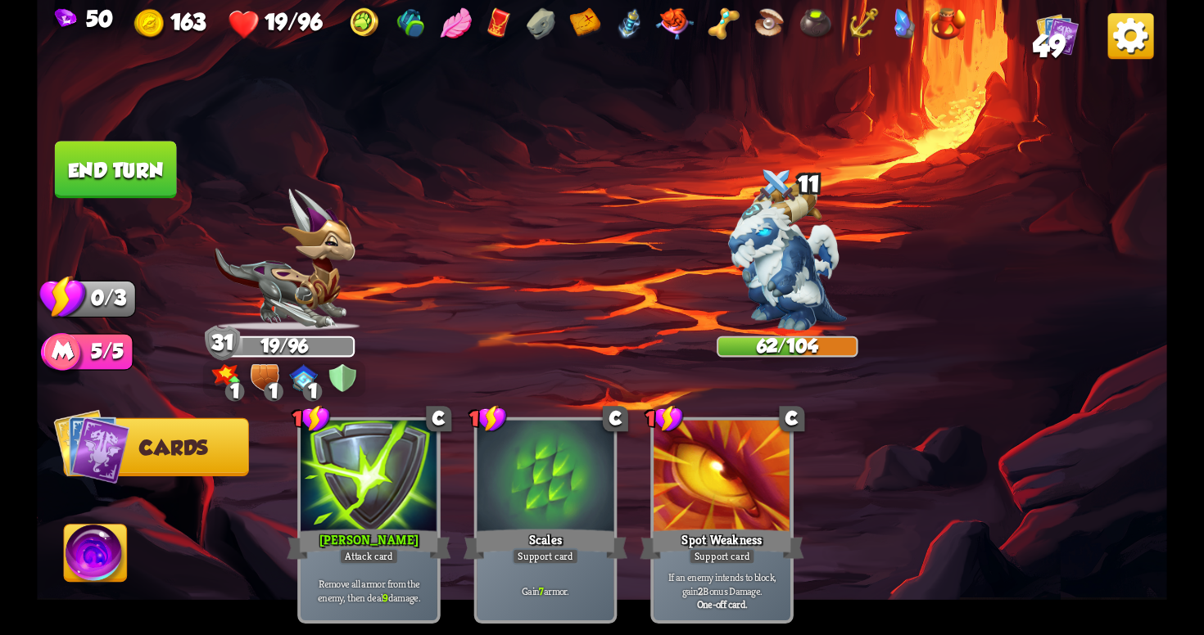
click at [152, 177] on button "End turn" at bounding box center [116, 169] width 122 height 57
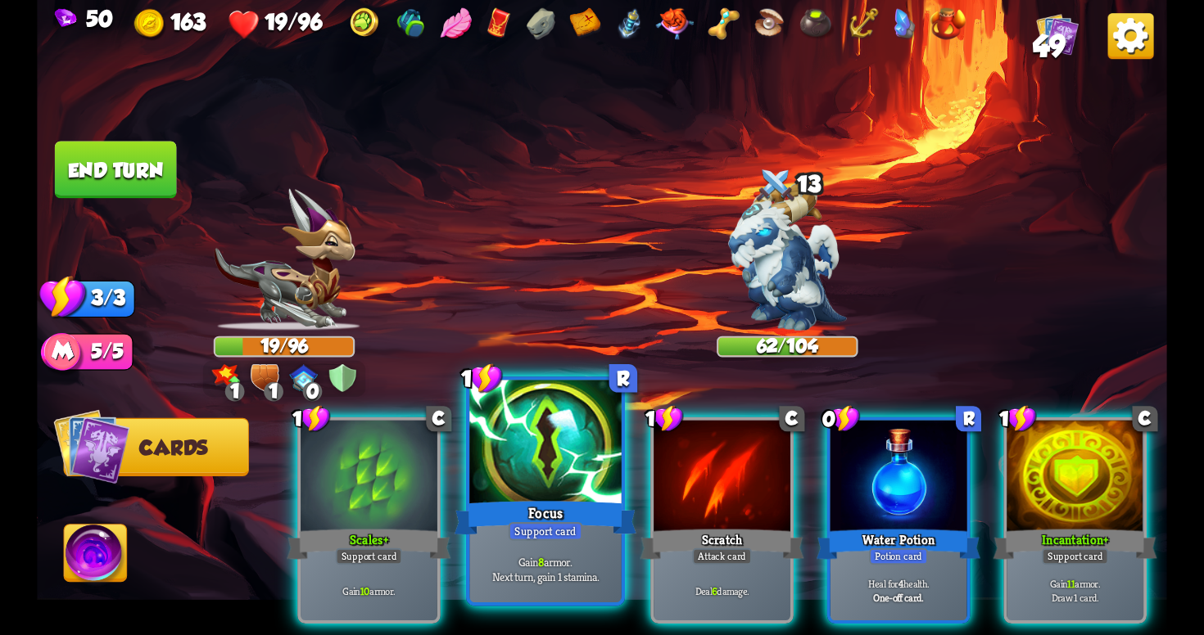
click at [546, 473] on div at bounding box center [544, 445] width 151 height 128
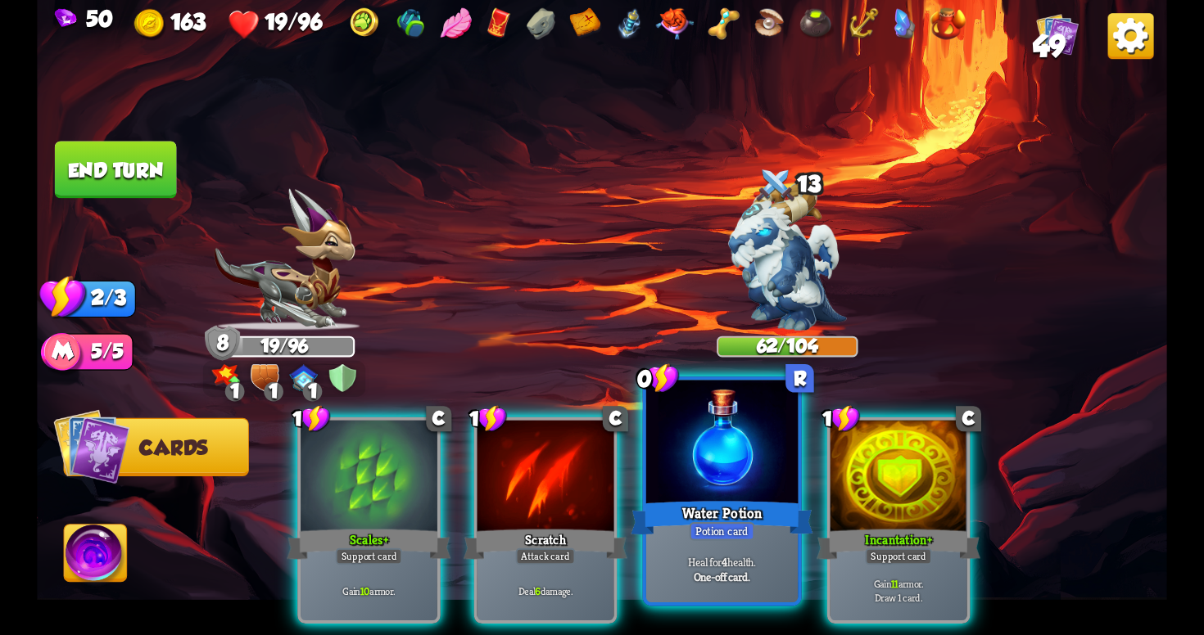
click at [682, 488] on div at bounding box center [721, 445] width 151 height 128
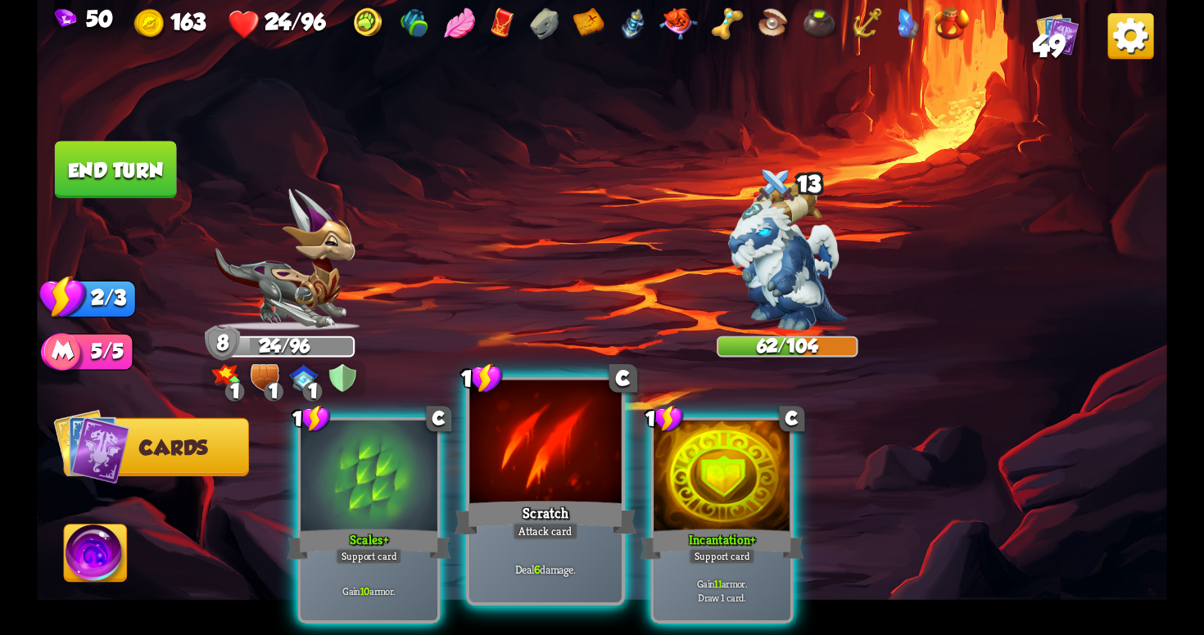
click at [538, 471] on div at bounding box center [544, 445] width 151 height 128
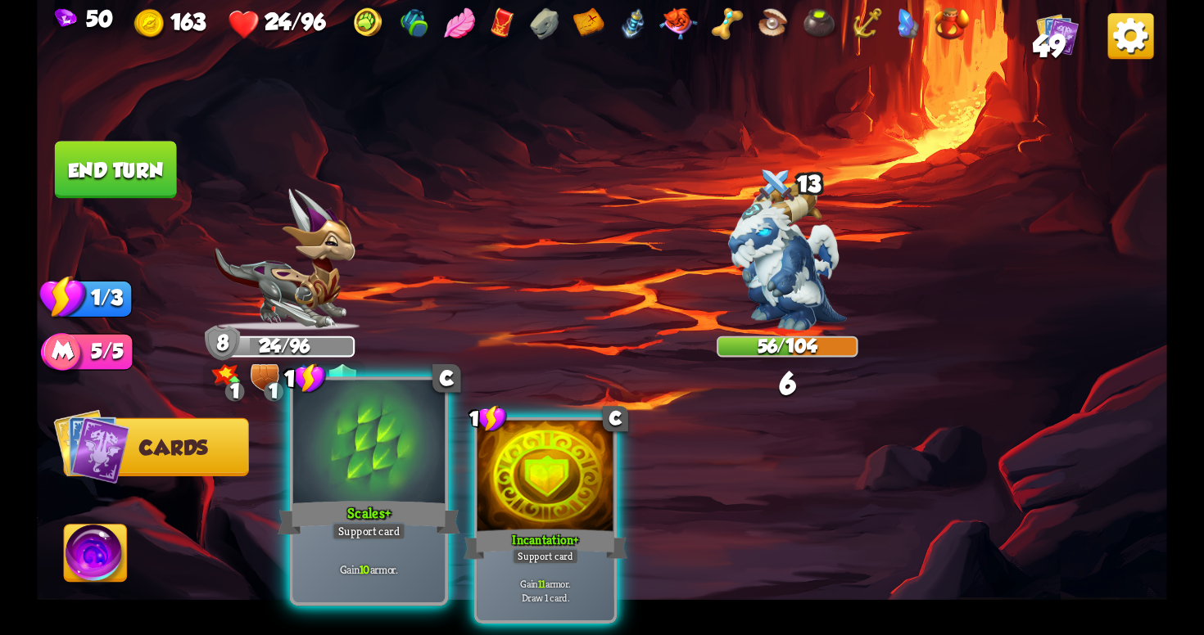
click at [363, 513] on div "Scales+" at bounding box center [369, 518] width 182 height 41
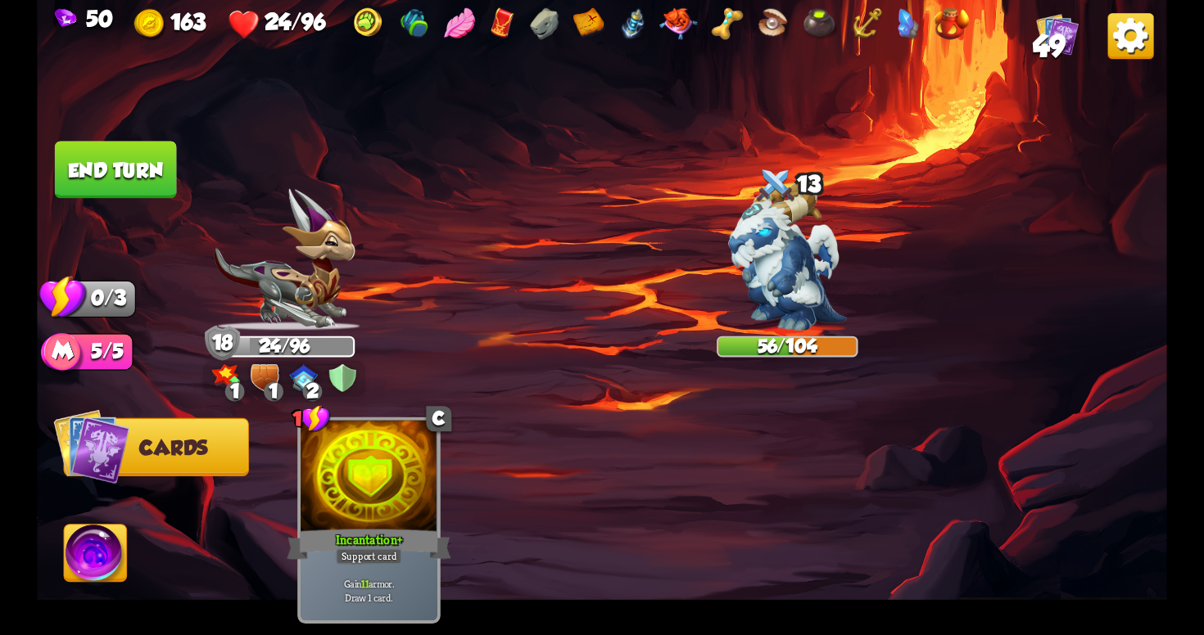
click at [363, 527] on div "Incantation+" at bounding box center [369, 545] width 164 height 37
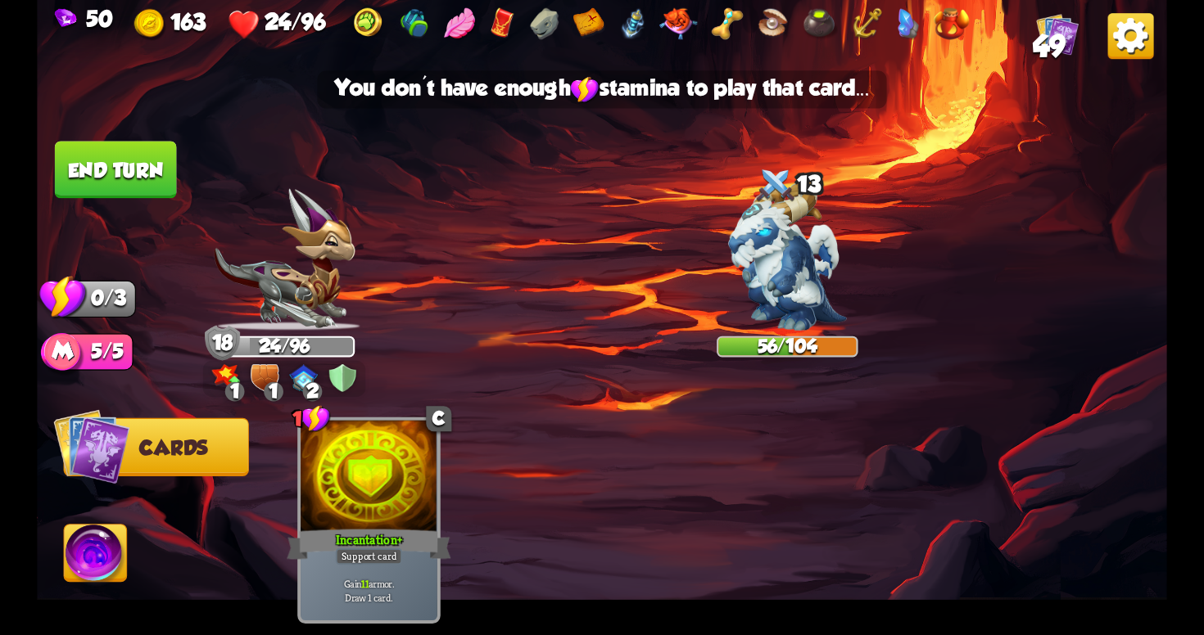
click at [129, 170] on button "End turn" at bounding box center [116, 169] width 122 height 57
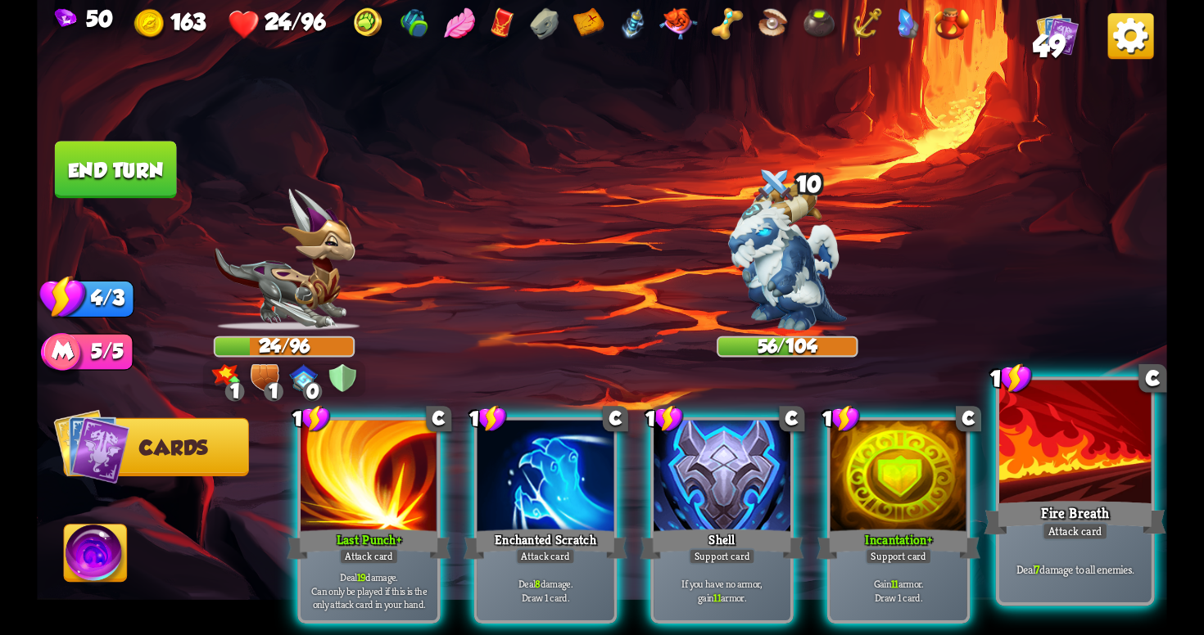
click at [1038, 475] on div at bounding box center [1074, 445] width 151 height 128
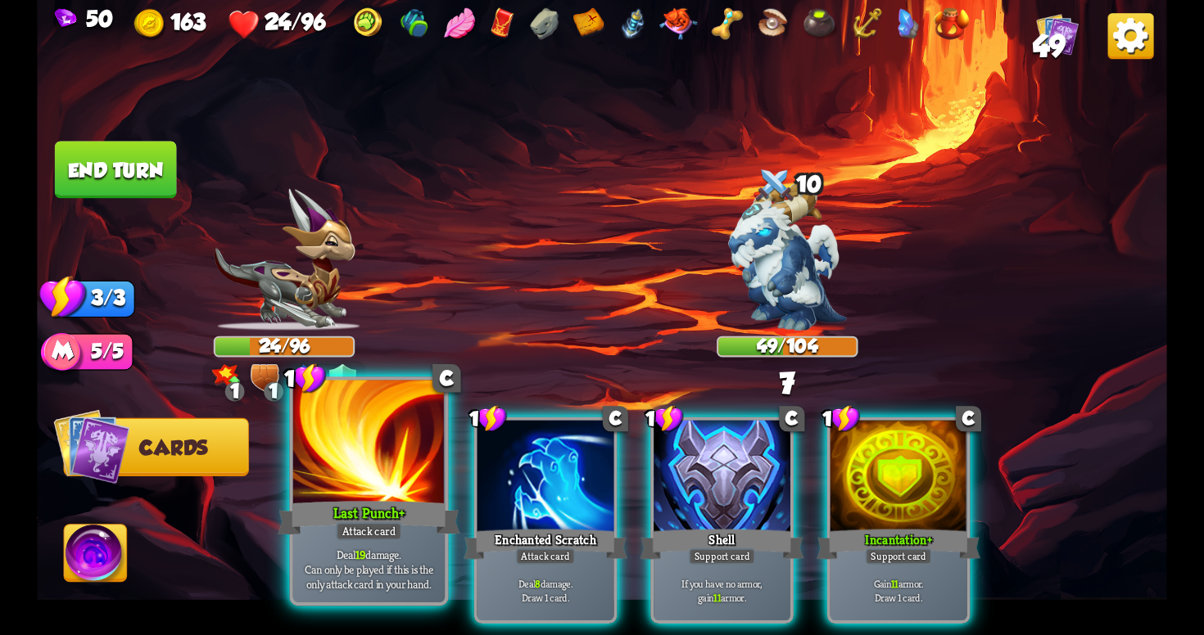
click at [393, 532] on div "Attack card" at bounding box center [369, 531] width 66 height 19
click at [337, 574] on span "Can only be played if this is the only attack card in your hand." at bounding box center [368, 578] width 144 height 30
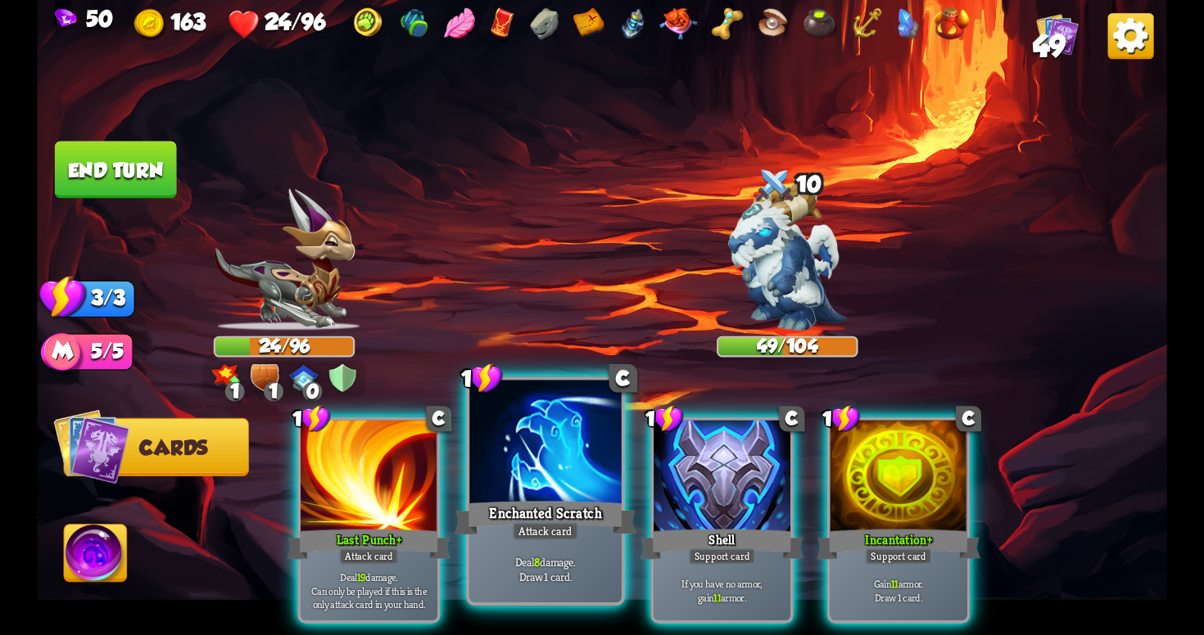
click at [573, 576] on p "Deal 8 damage. Draw 1 card." at bounding box center [545, 569] width 144 height 30
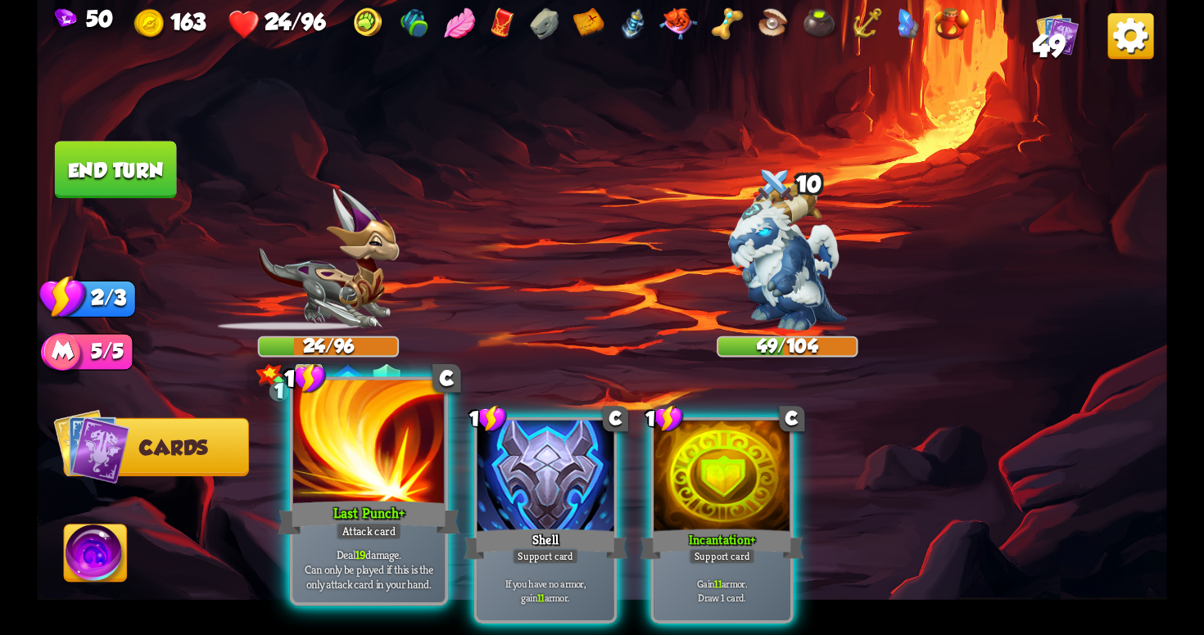
click at [354, 571] on span "Can only be played if this is the only attack card in your hand." at bounding box center [368, 578] width 144 height 30
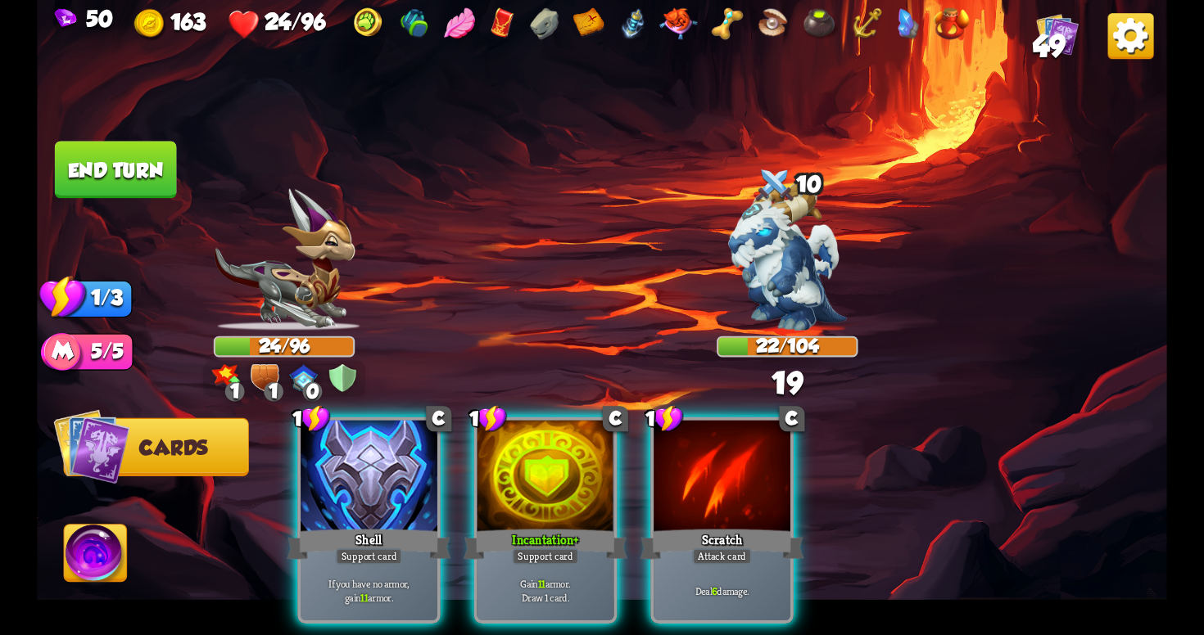
click at [141, 174] on button "End turn" at bounding box center [116, 169] width 122 height 57
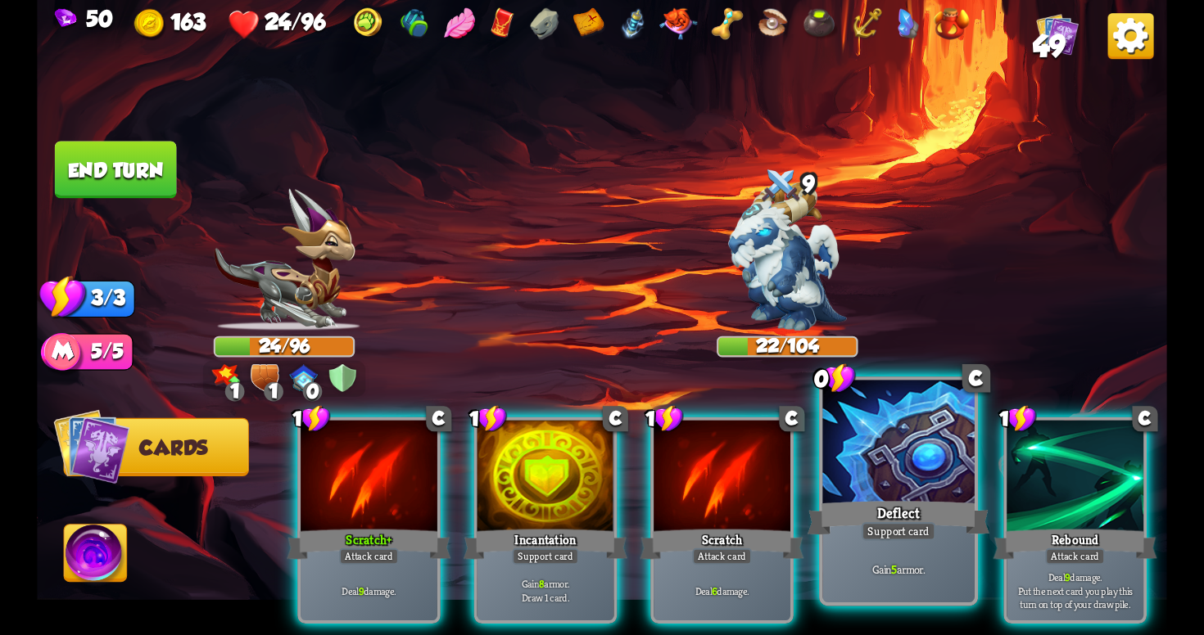
click at [885, 528] on div "Support card" at bounding box center [898, 531] width 75 height 19
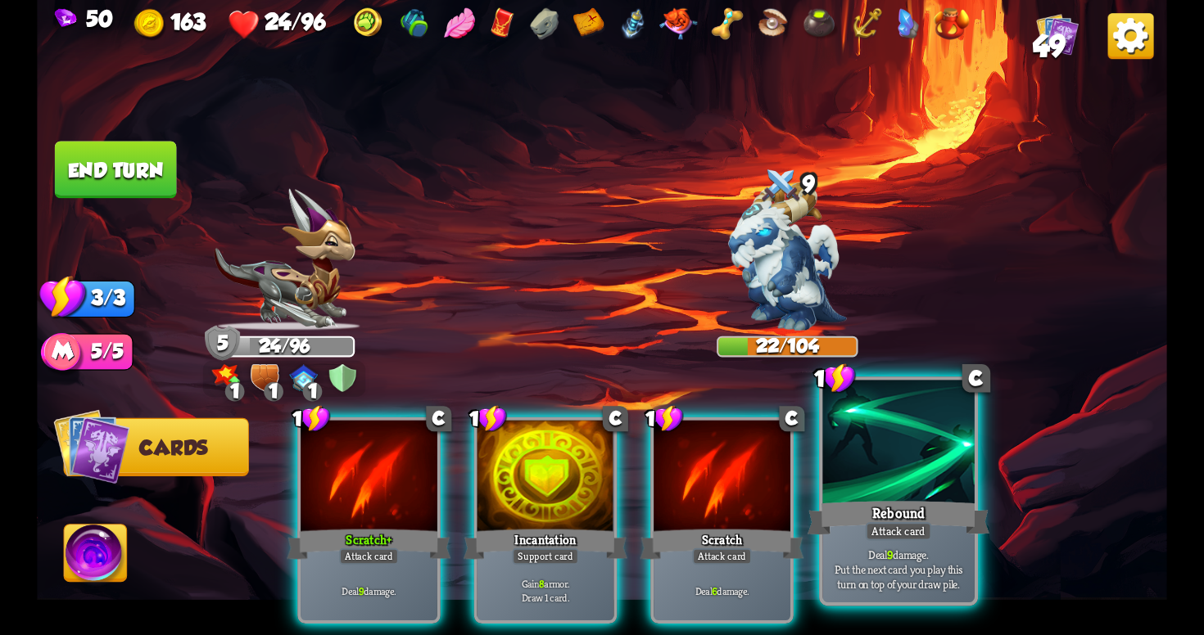
click at [886, 575] on p "Deal 9 damage. Put the next card you play this turn on top of your draw pile." at bounding box center [898, 569] width 144 height 45
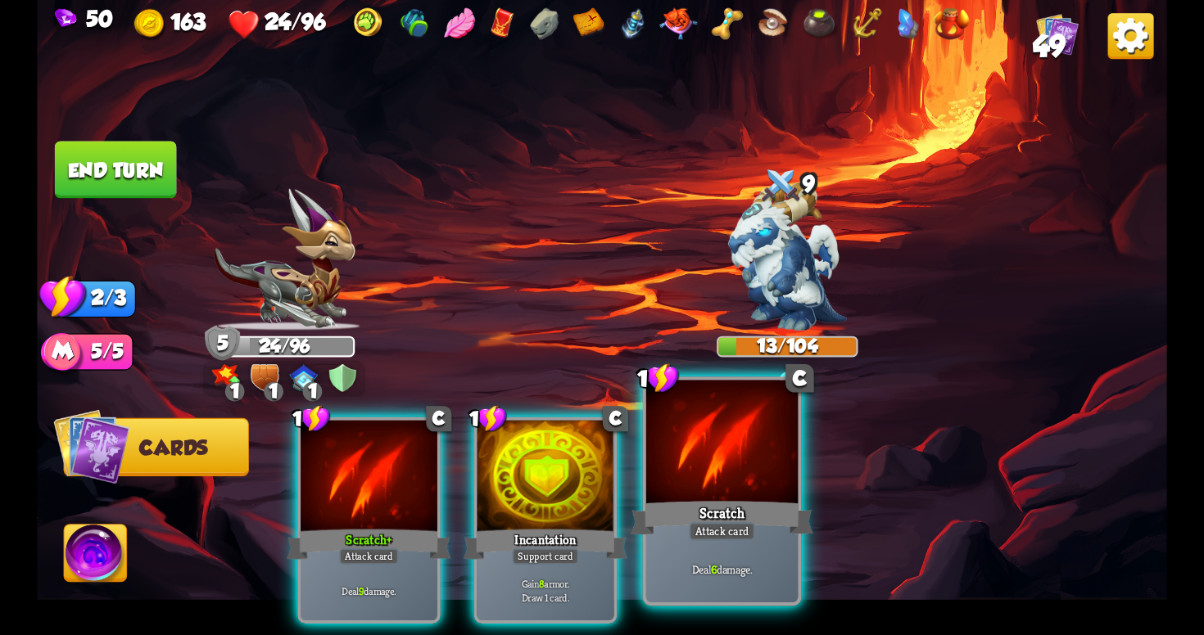
click at [748, 565] on p "Deal 6 damage." at bounding box center [722, 570] width 144 height 15
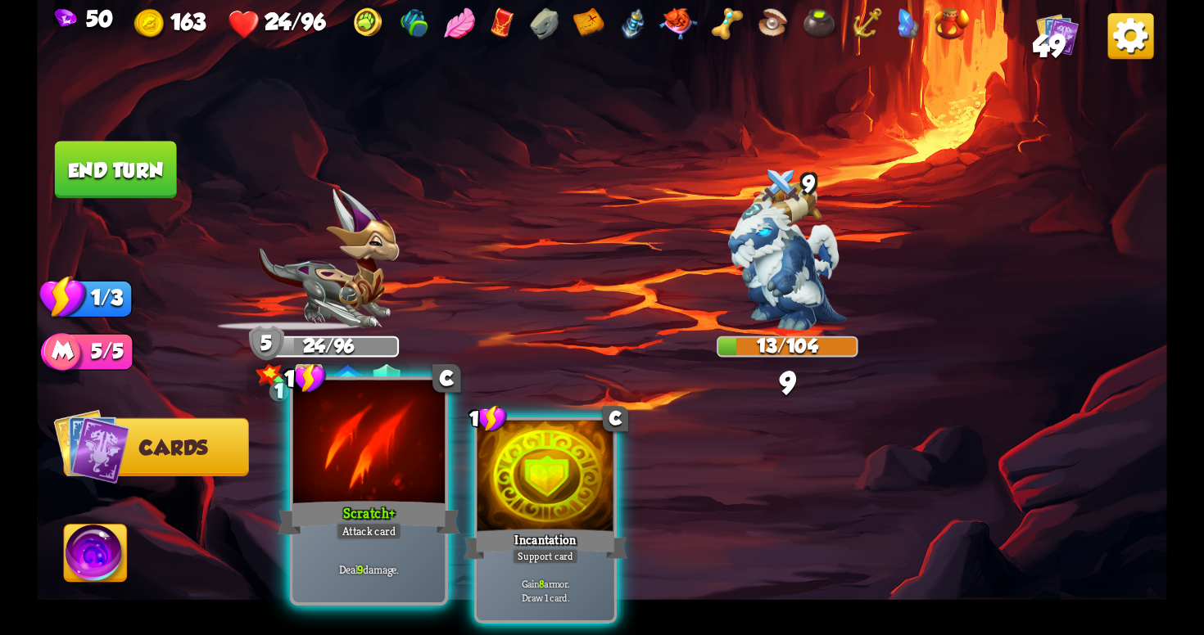
click at [394, 531] on div "Attack card" at bounding box center [369, 531] width 66 height 19
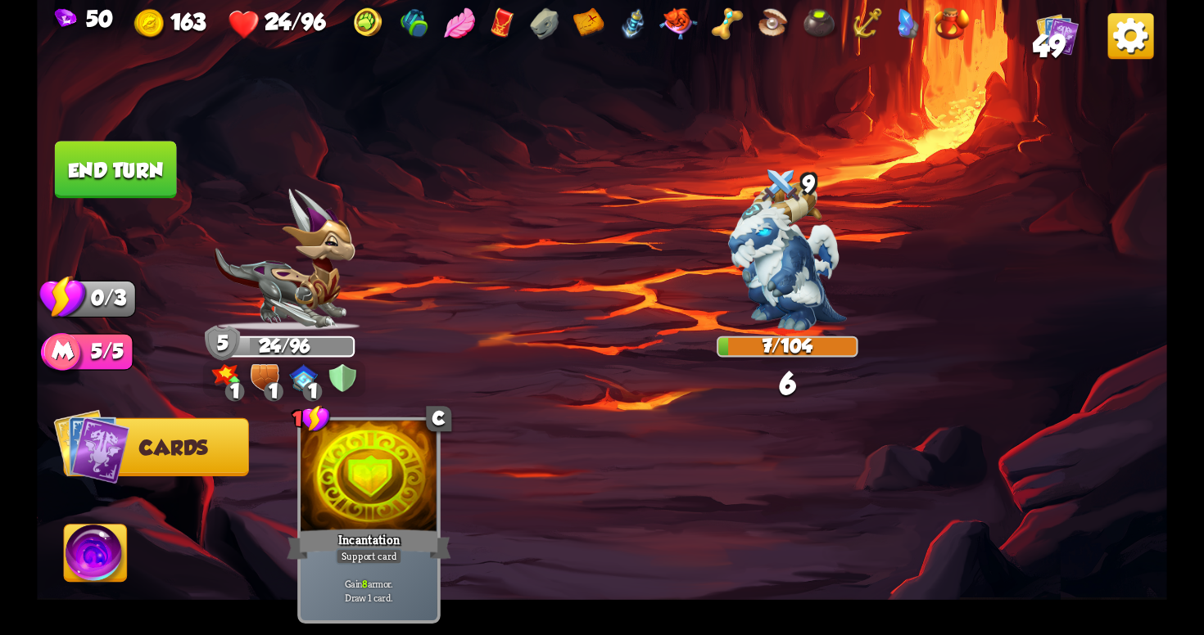
click at [147, 194] on button "End turn" at bounding box center [116, 169] width 122 height 57
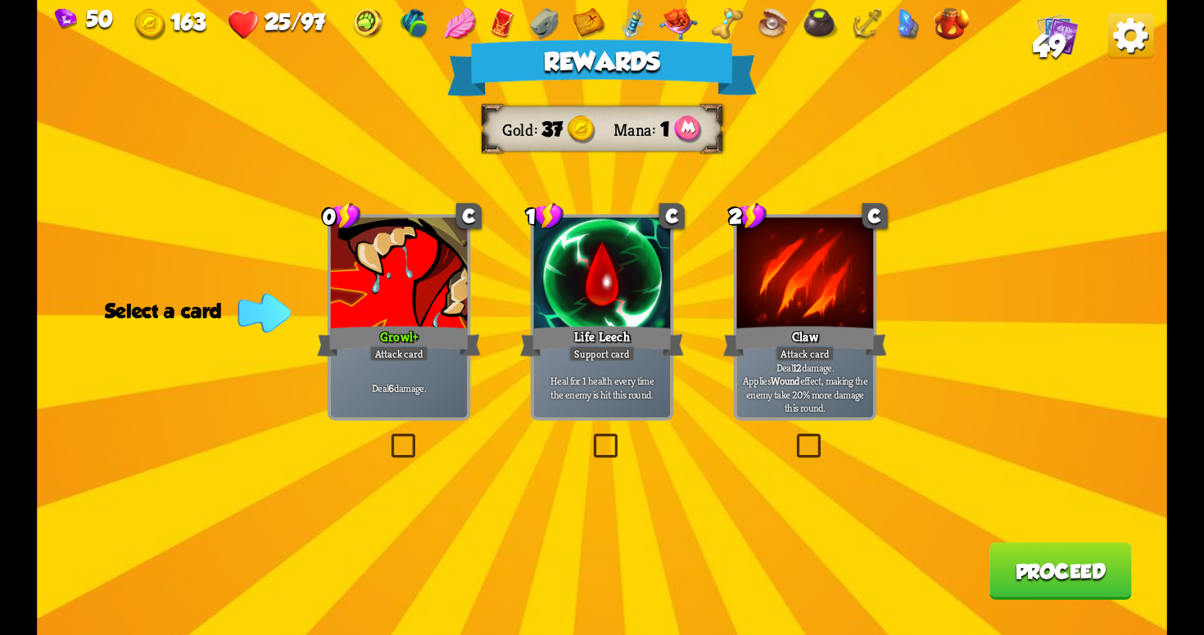
click at [387, 437] on label at bounding box center [387, 437] width 0 height 0
click at [0, 0] on input "checkbox" at bounding box center [0, 0] width 0 height 0
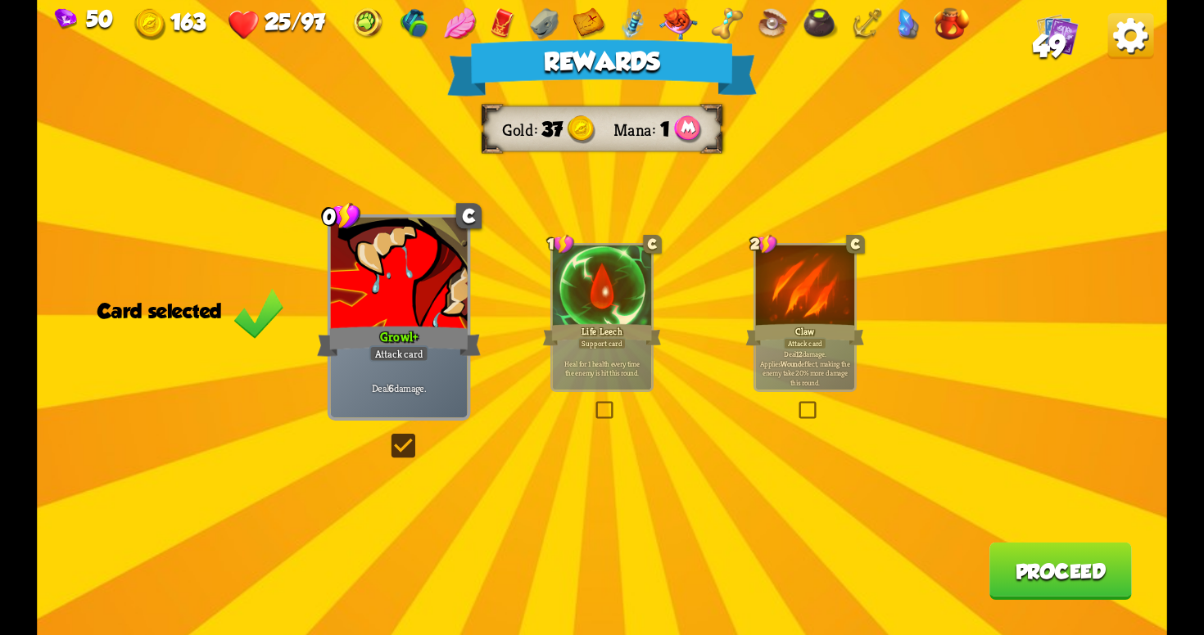
click at [1047, 572] on button "Proceed" at bounding box center [1060, 571] width 142 height 57
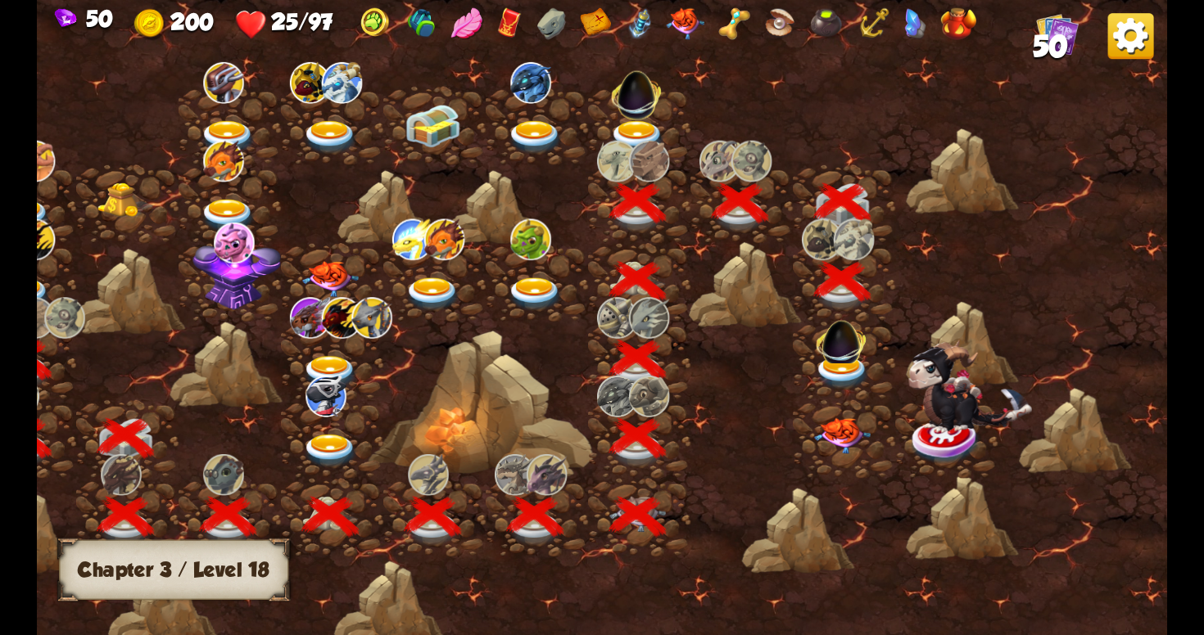
click at [834, 349] on img at bounding box center [841, 339] width 60 height 57
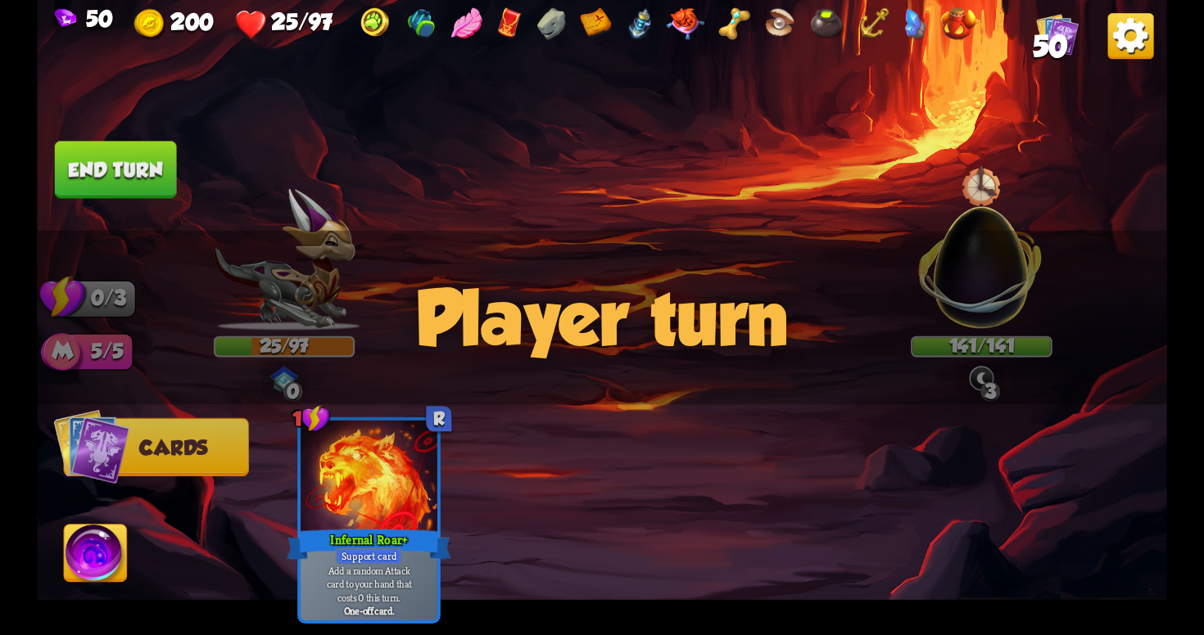
click at [1005, 369] on div "Player turn" at bounding box center [602, 318] width 1130 height 174
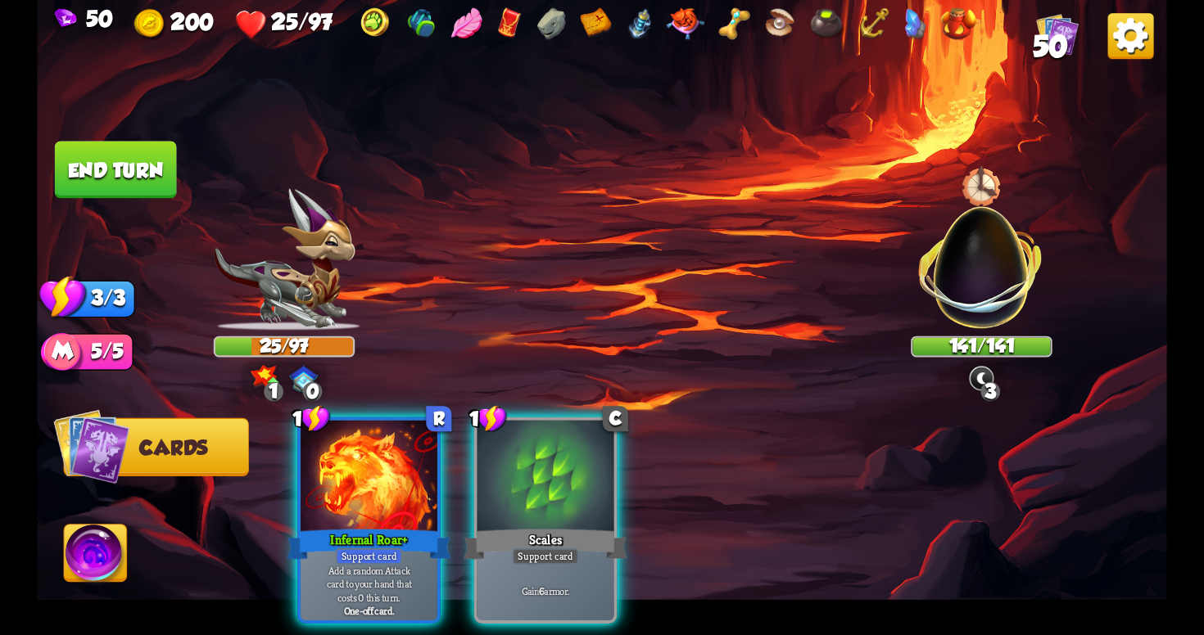
click at [983, 377] on div "Player turn" at bounding box center [602, 318] width 1130 height 174
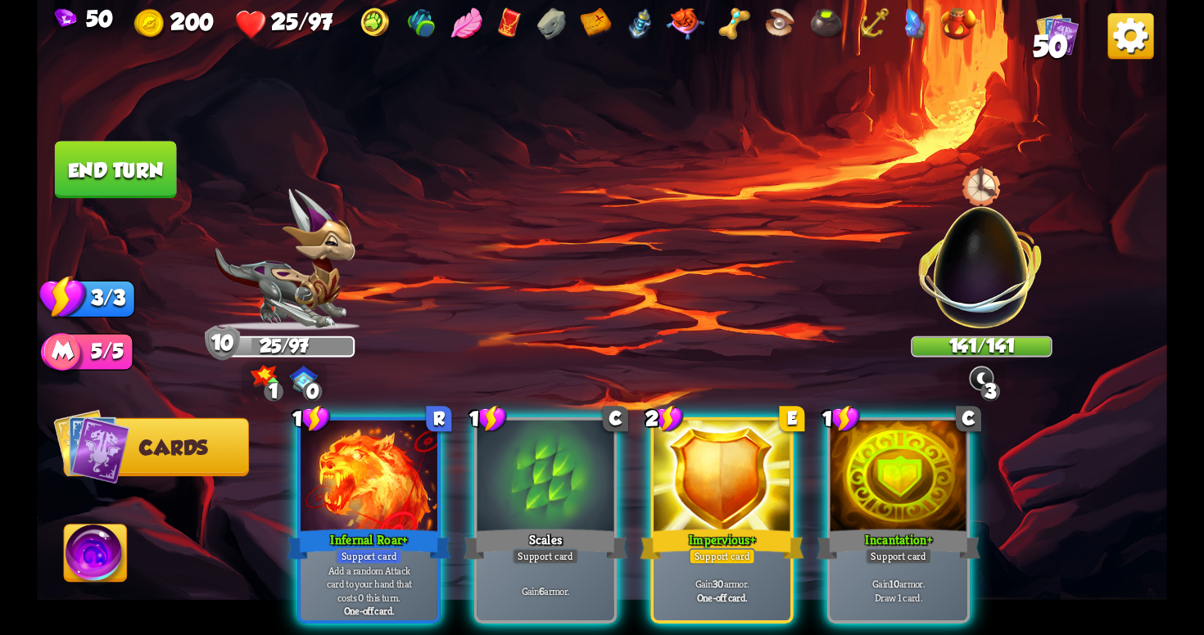
click at [977, 376] on img at bounding box center [981, 378] width 28 height 28
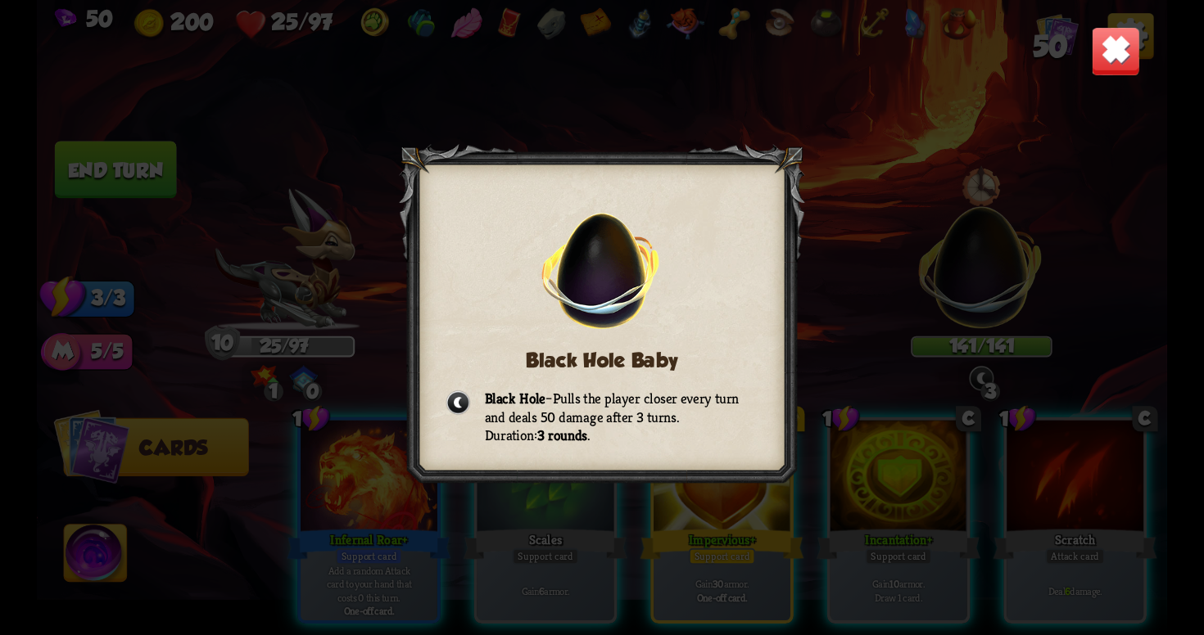
click at [1123, 60] on img at bounding box center [1115, 50] width 49 height 49
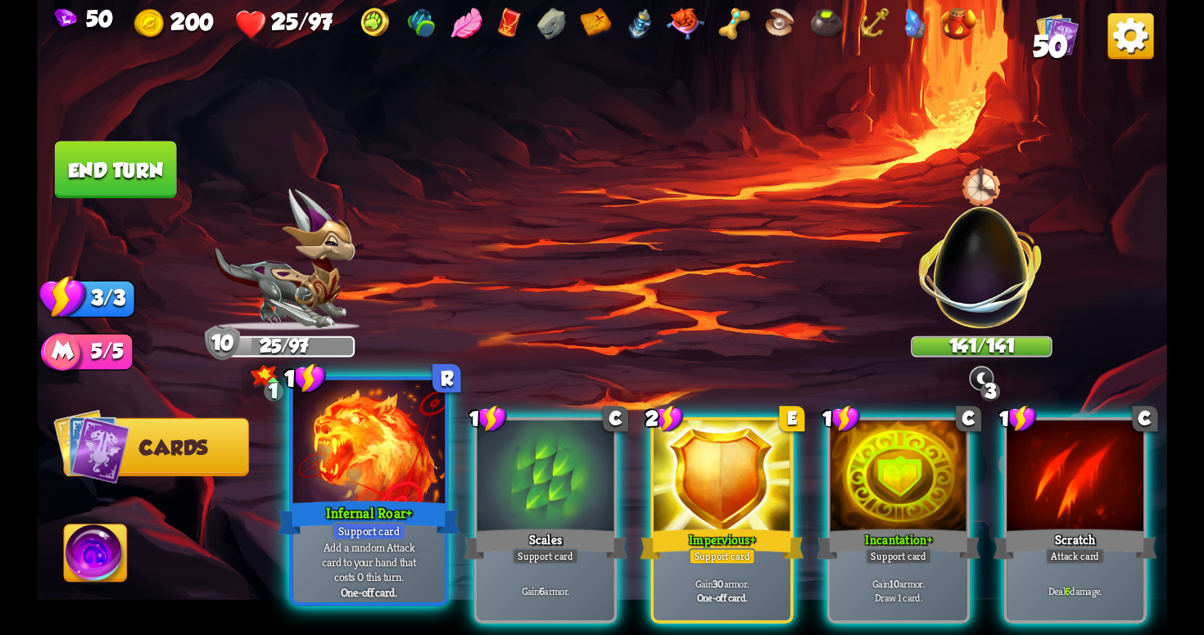
click at [394, 551] on p "Add a random Attack card to your hand that costs 0 this turn." at bounding box center [368, 562] width 144 height 45
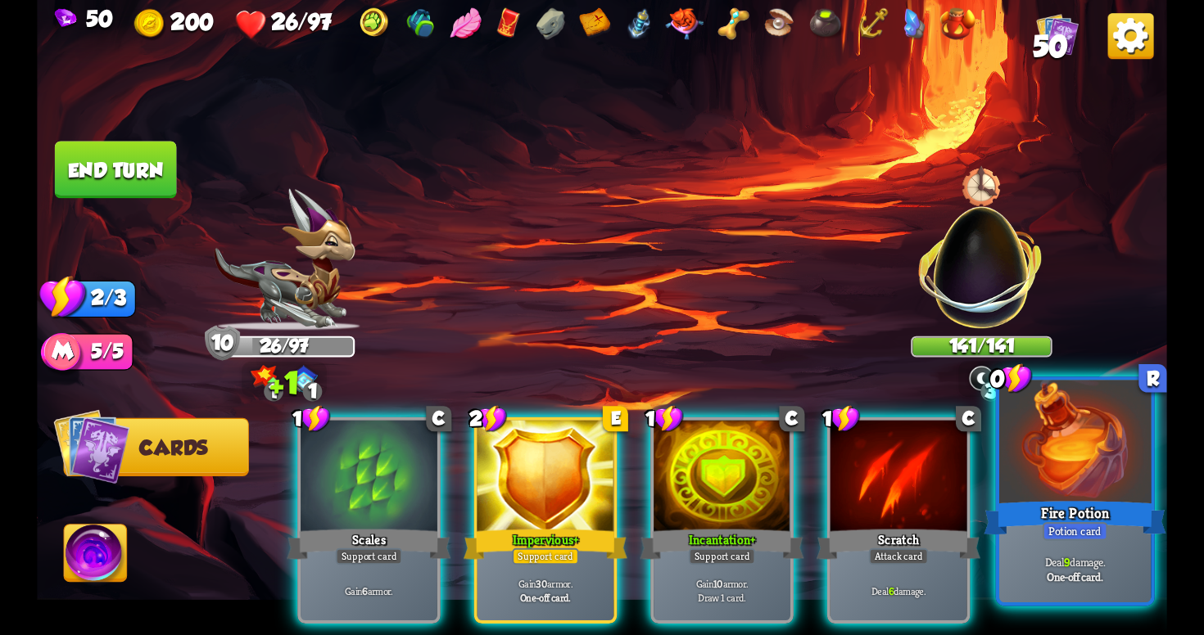
click at [1067, 543] on div "Deal 9 damage. One-off card." at bounding box center [1074, 569] width 151 height 66
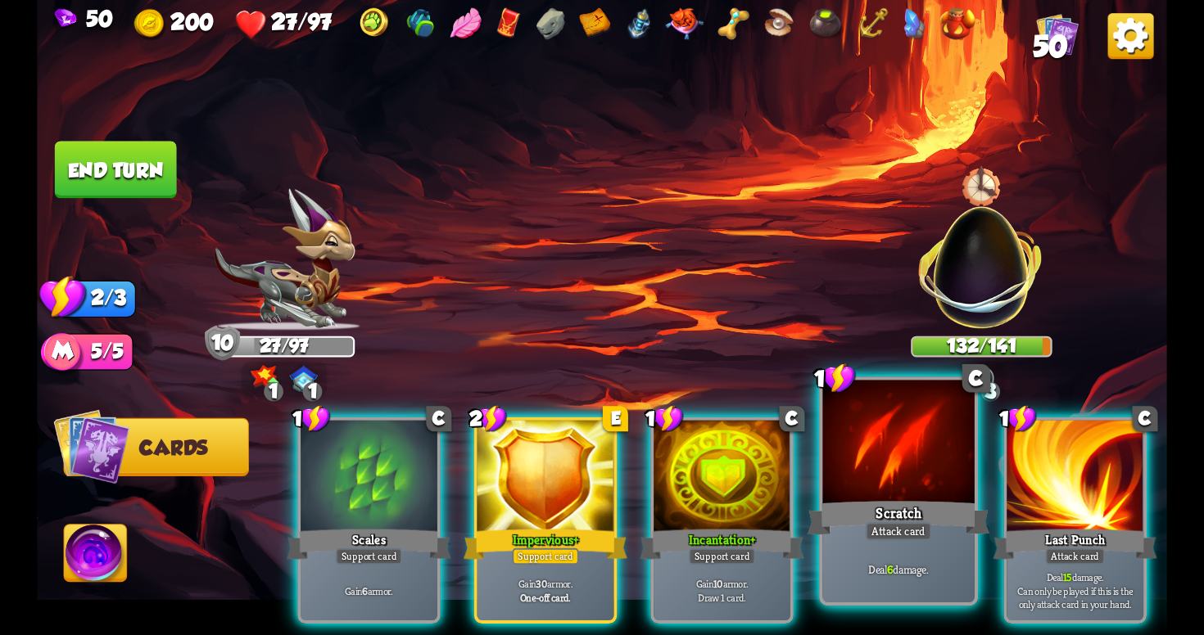
click at [920, 522] on div "Scratch" at bounding box center [898, 518] width 182 height 41
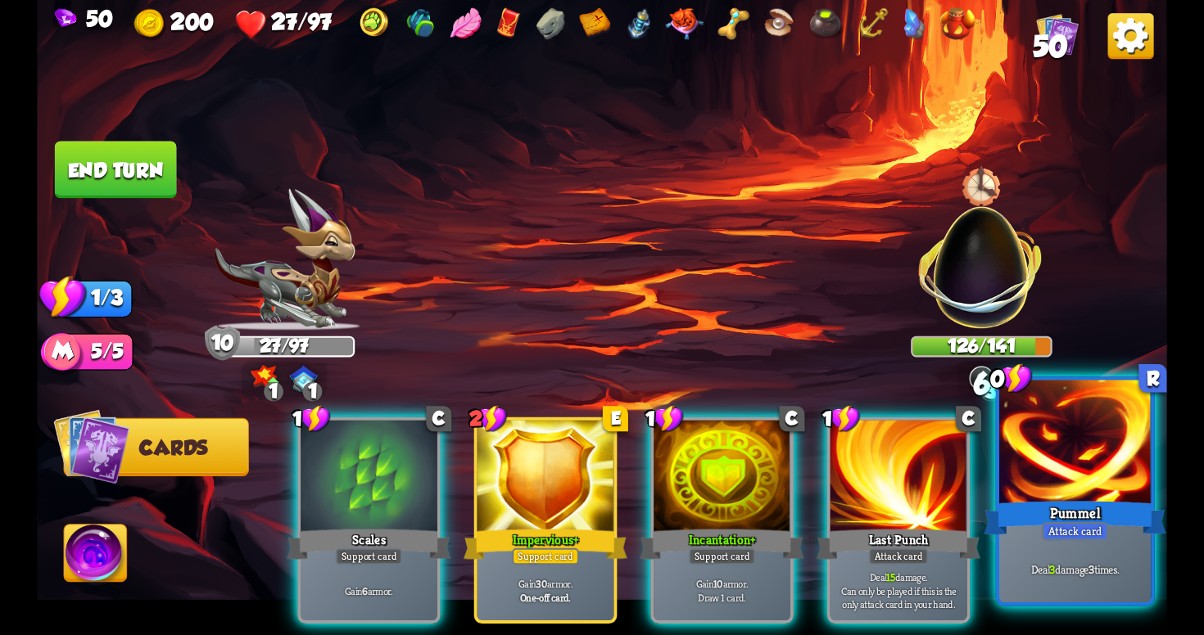
click at [1065, 538] on div "Attack card" at bounding box center [1075, 531] width 66 height 19
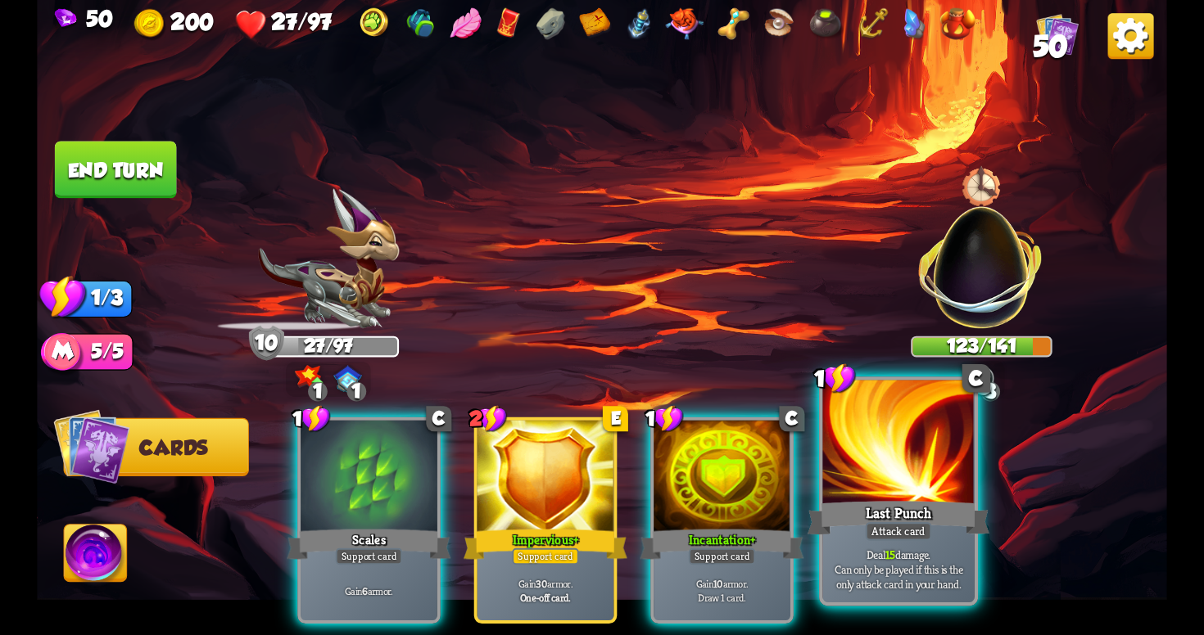
click at [875, 532] on div "Attack card" at bounding box center [899, 531] width 66 height 19
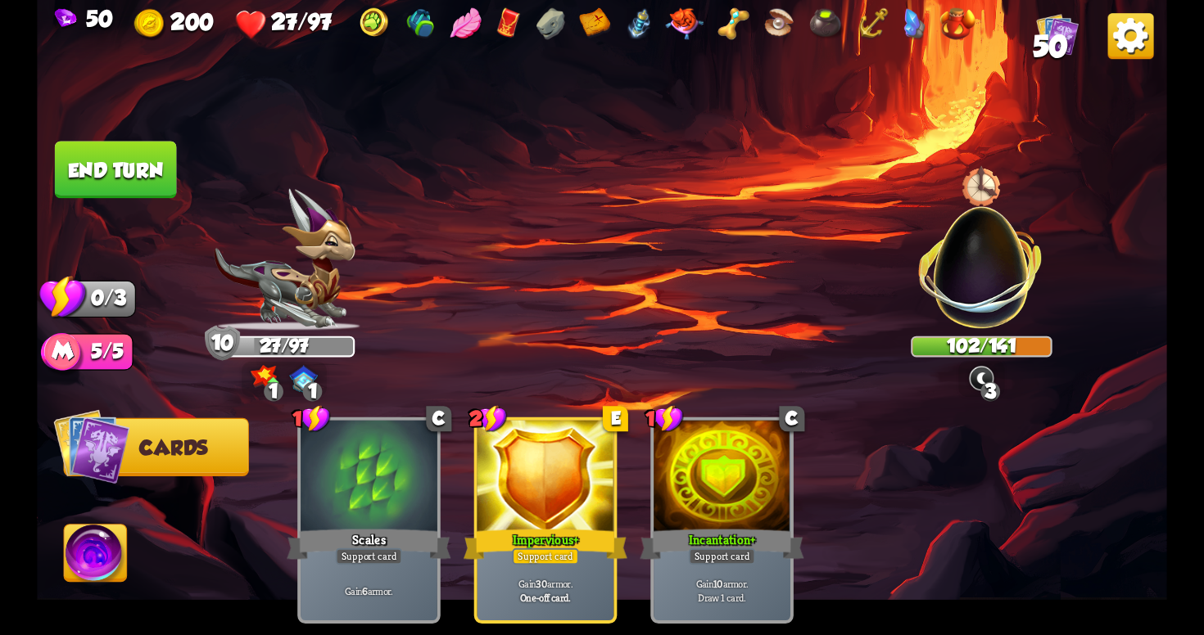
click at [158, 163] on button "End turn" at bounding box center [116, 169] width 122 height 57
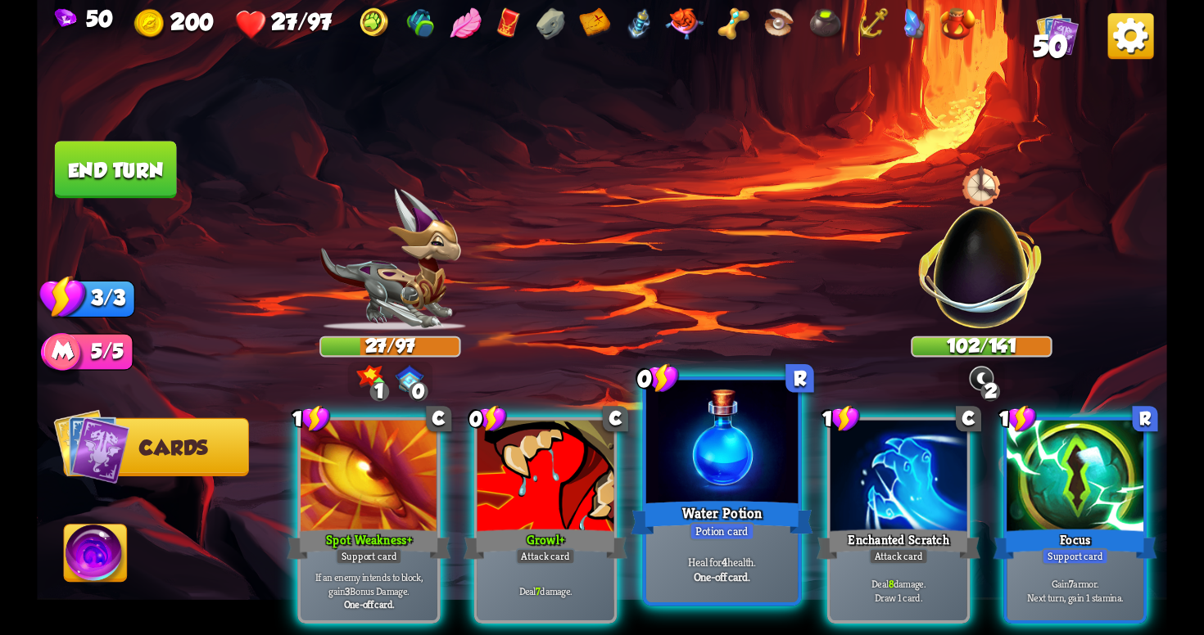
click at [739, 518] on div "Water Potion" at bounding box center [722, 518] width 182 height 41
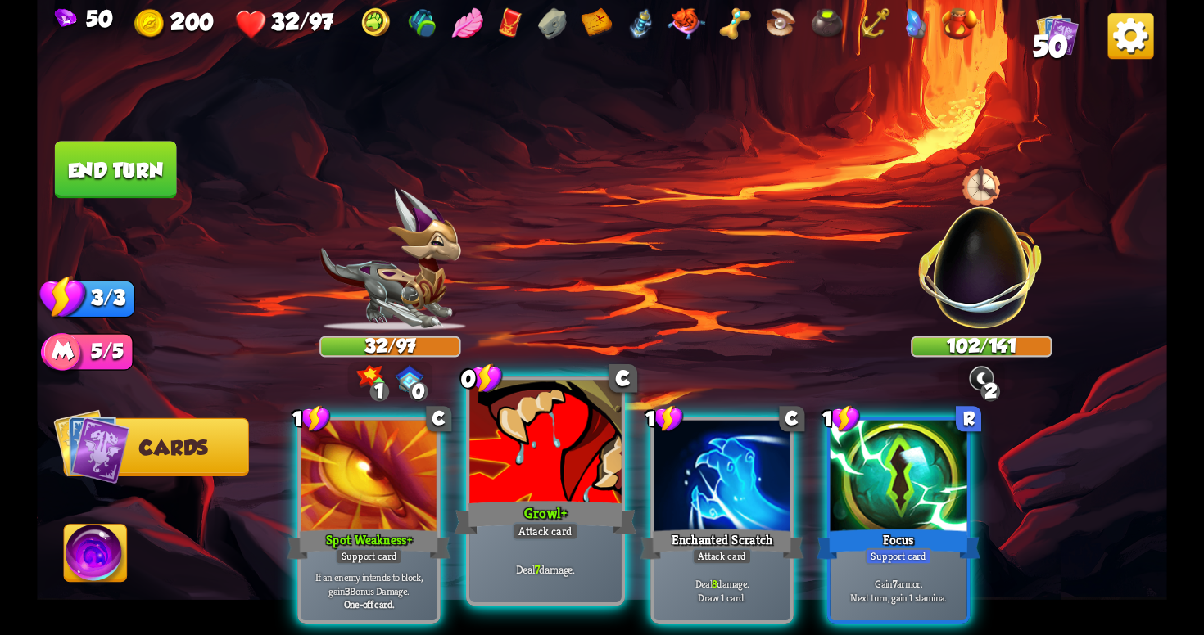
click at [591, 491] on div at bounding box center [544, 445] width 151 height 128
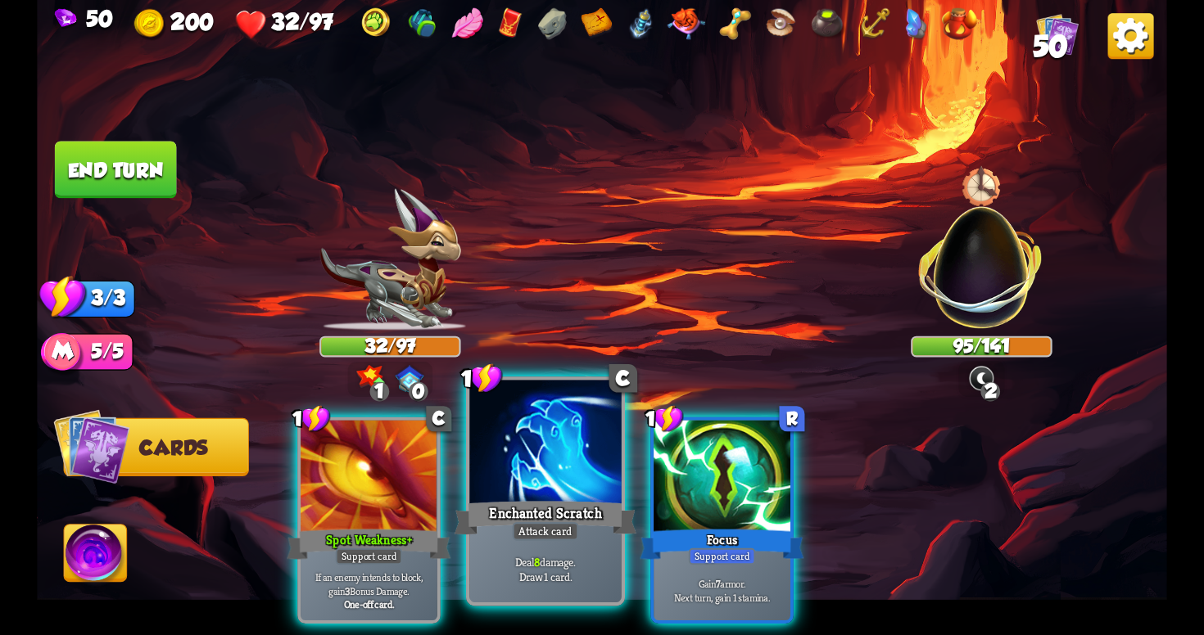
click at [576, 527] on div "Attack card" at bounding box center [546, 531] width 66 height 19
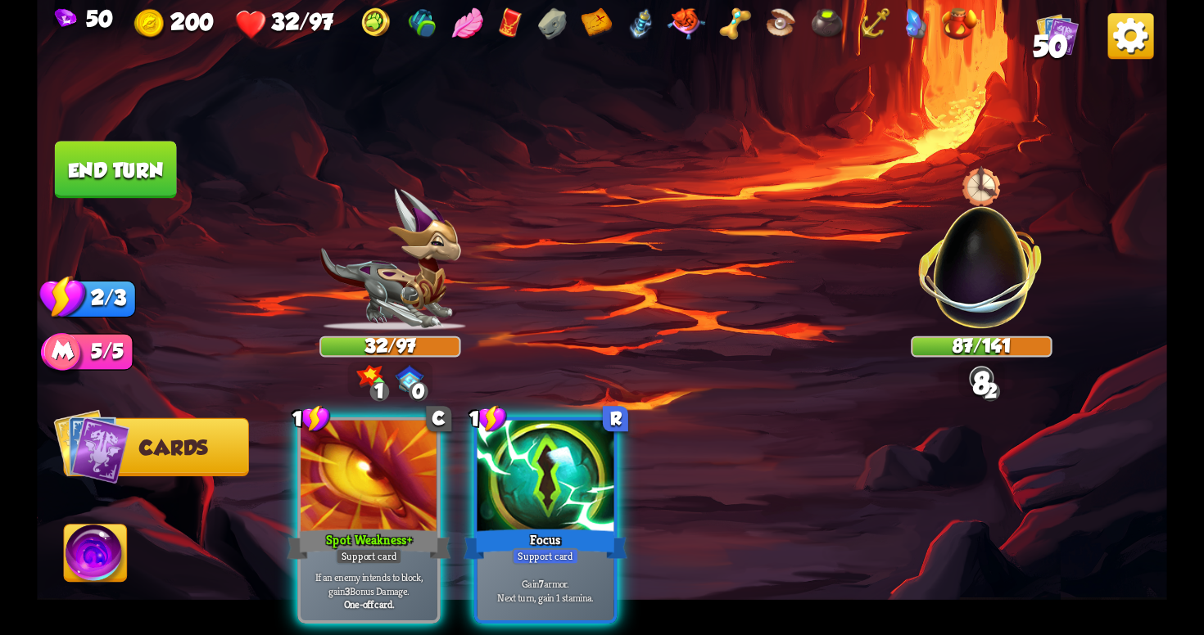
click at [104, 540] on img at bounding box center [96, 557] width 63 height 64
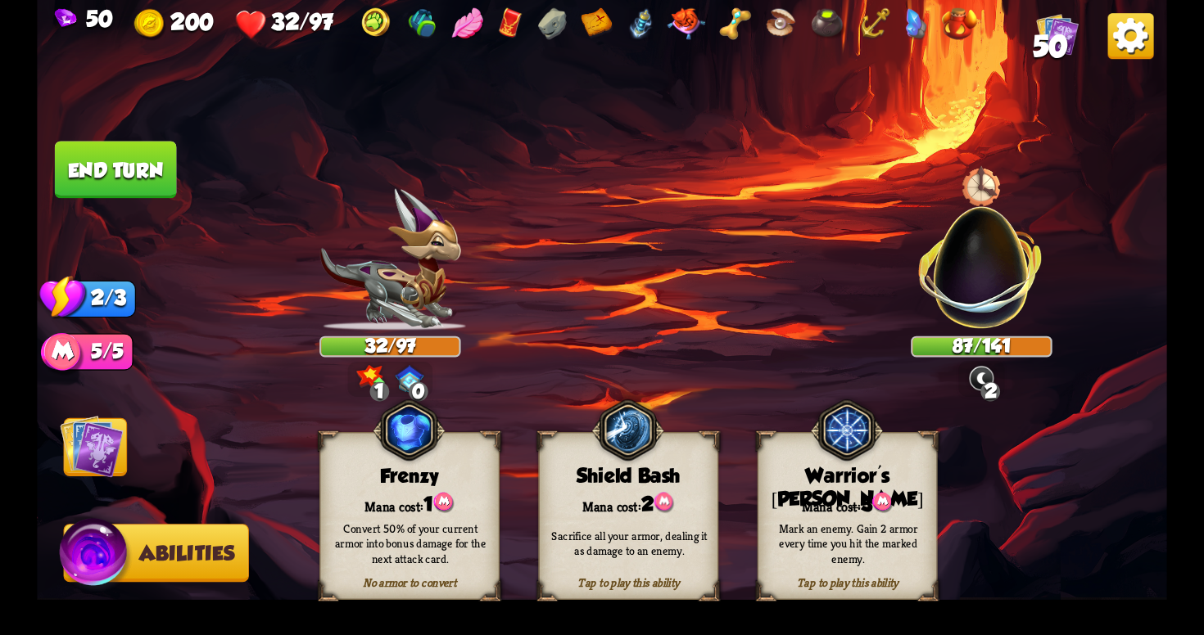
click at [138, 545] on button "Abilities" at bounding box center [156, 553] width 185 height 58
click at [96, 426] on img at bounding box center [92, 447] width 64 height 64
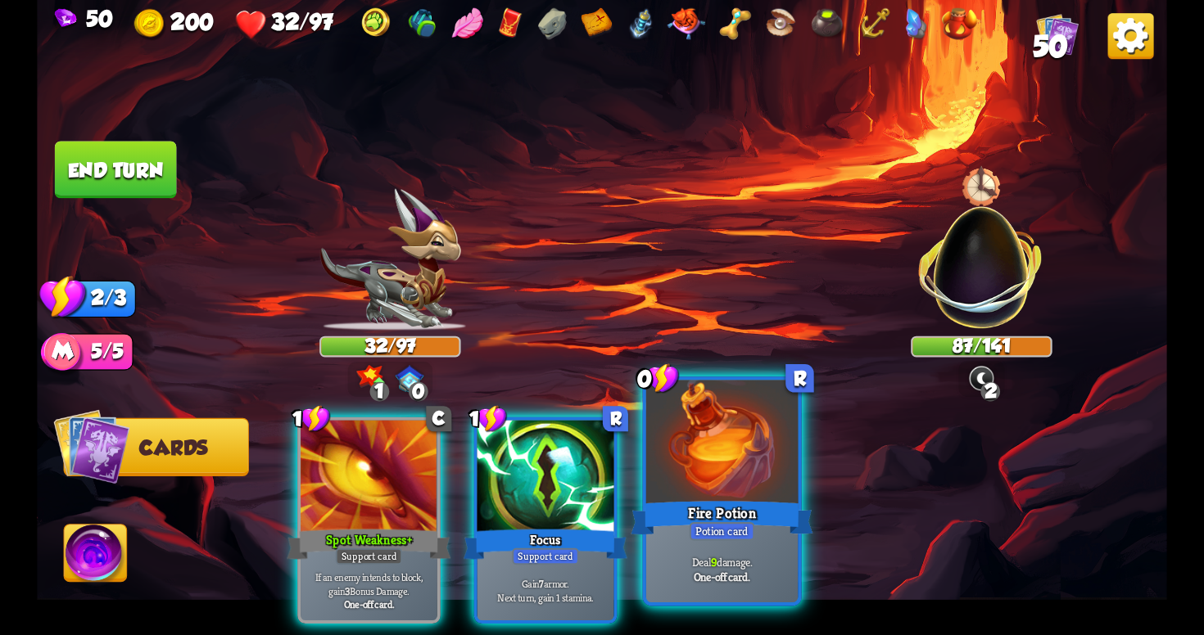
click at [702, 463] on div at bounding box center [721, 445] width 151 height 128
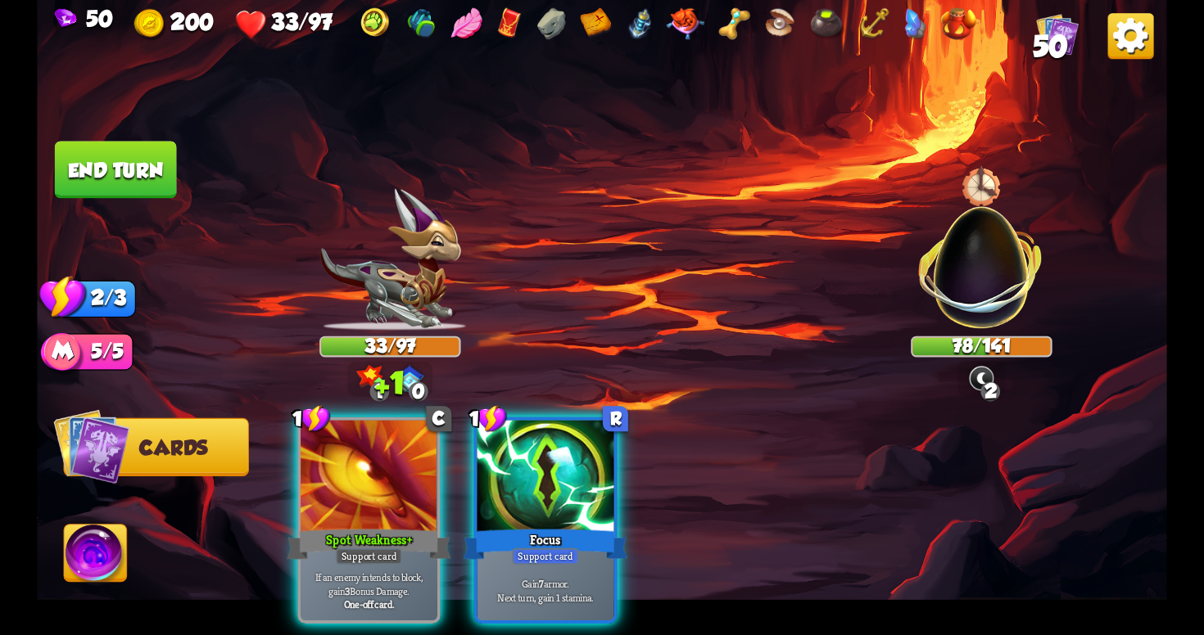
click at [143, 169] on button "End turn" at bounding box center [116, 169] width 122 height 57
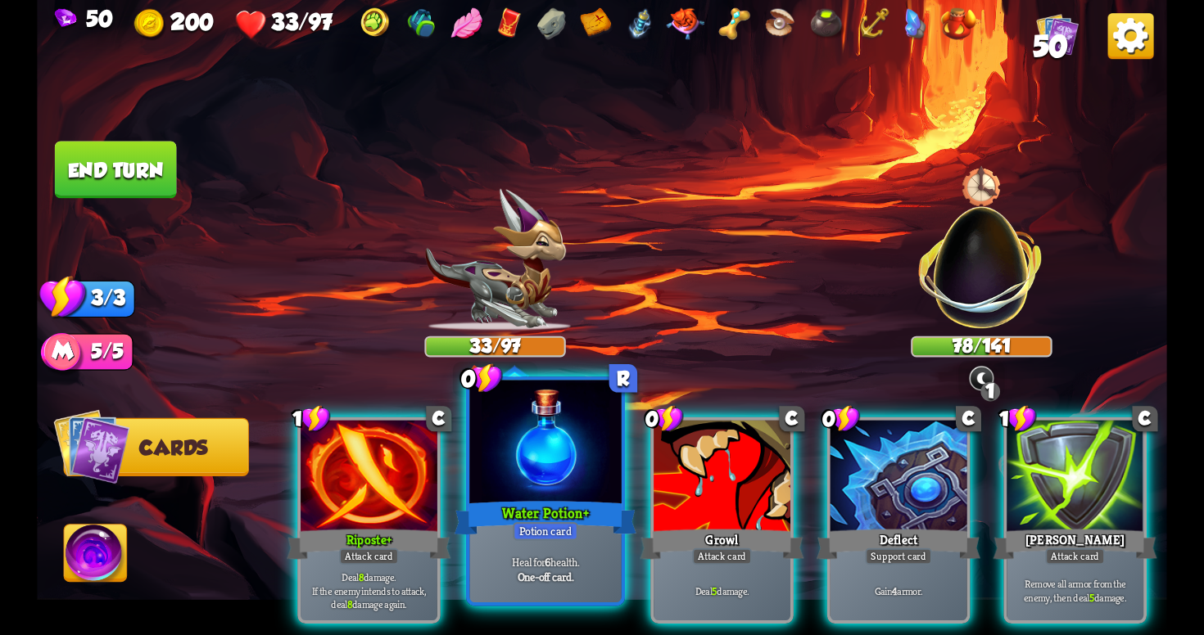
click at [543, 500] on div "Water Potion+" at bounding box center [545, 518] width 182 height 41
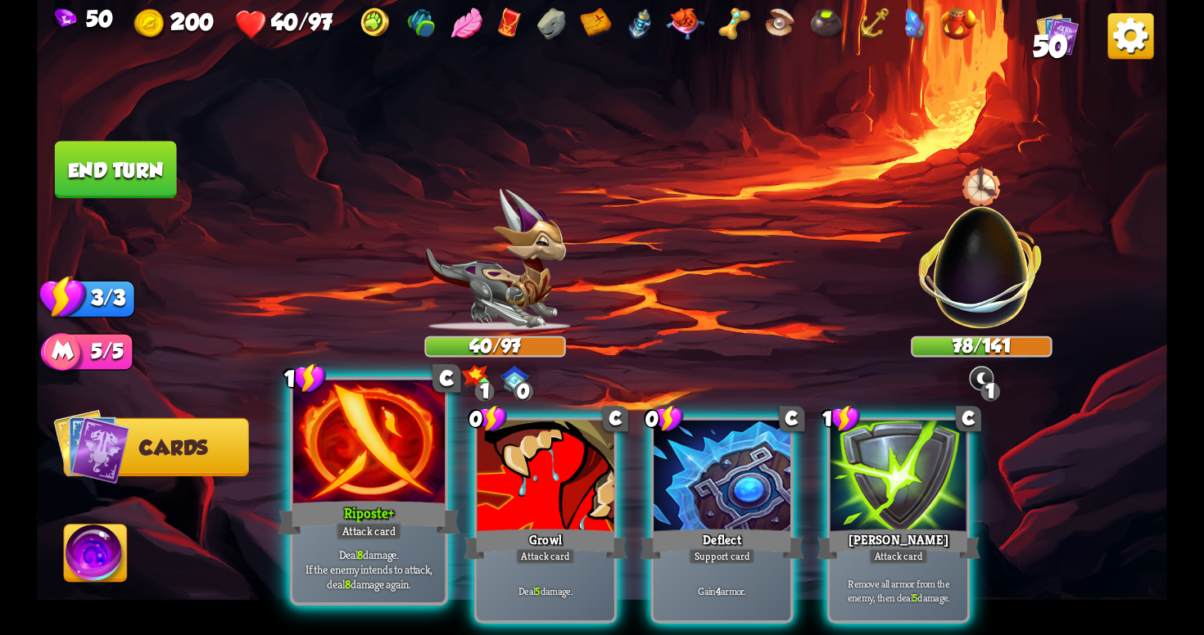
click at [387, 552] on p "Deal 8 damage. If the enemy intends to attack, deal 8 damage again." at bounding box center [368, 569] width 144 height 45
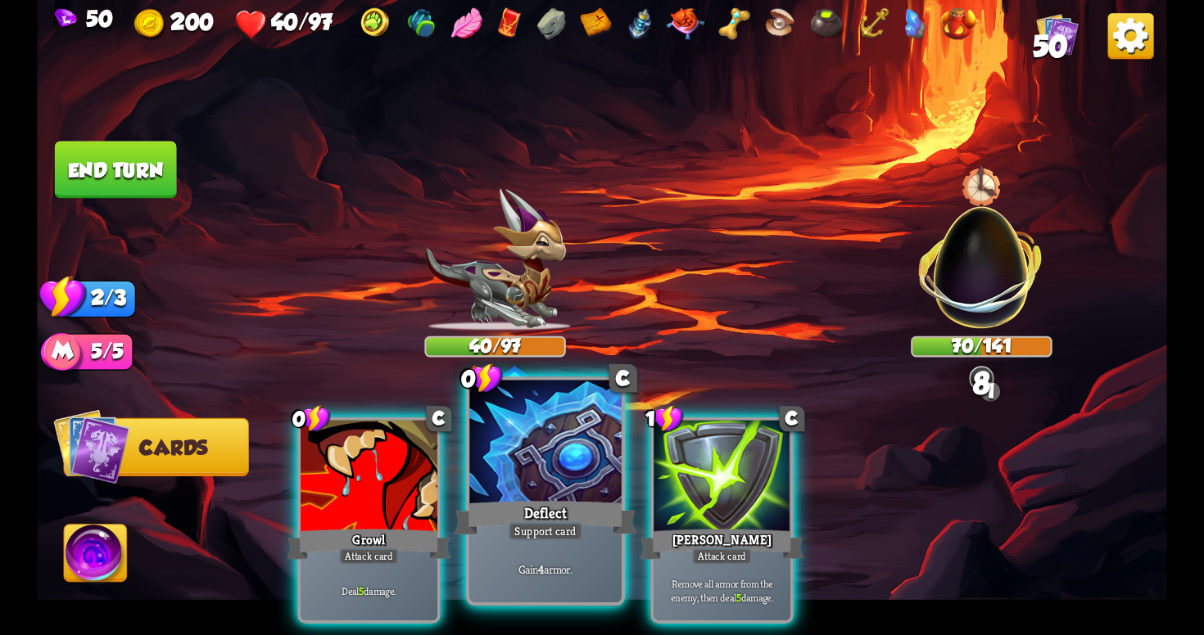
click at [585, 574] on p "Gain 4 armor." at bounding box center [545, 570] width 144 height 15
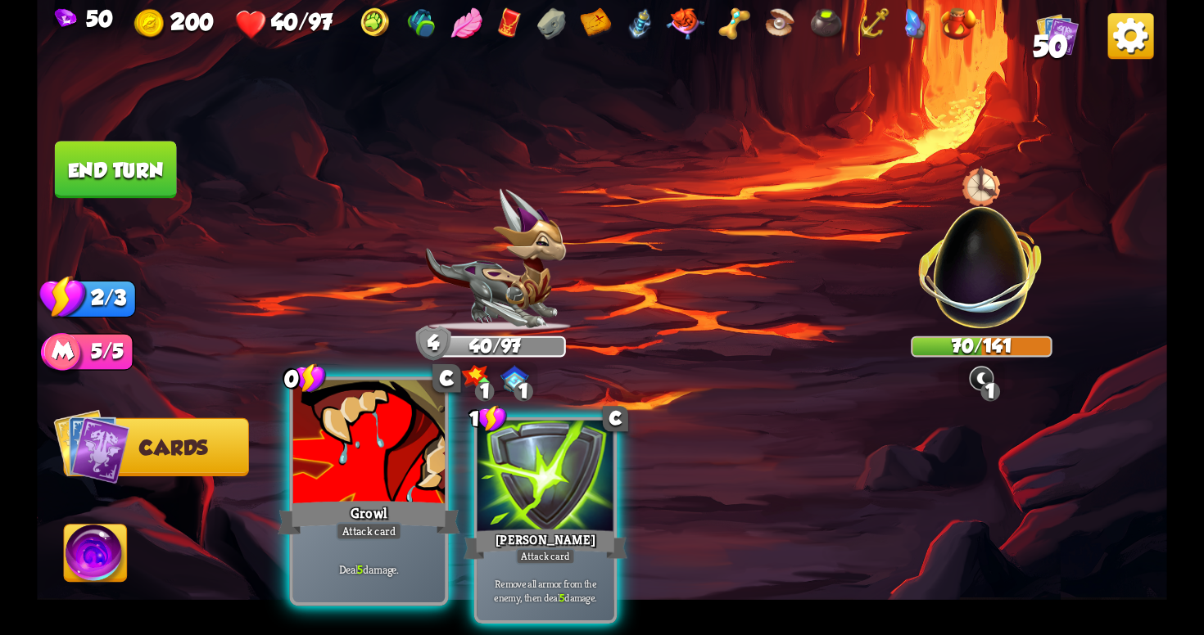
click at [367, 564] on p "Deal 5 damage." at bounding box center [368, 570] width 144 height 15
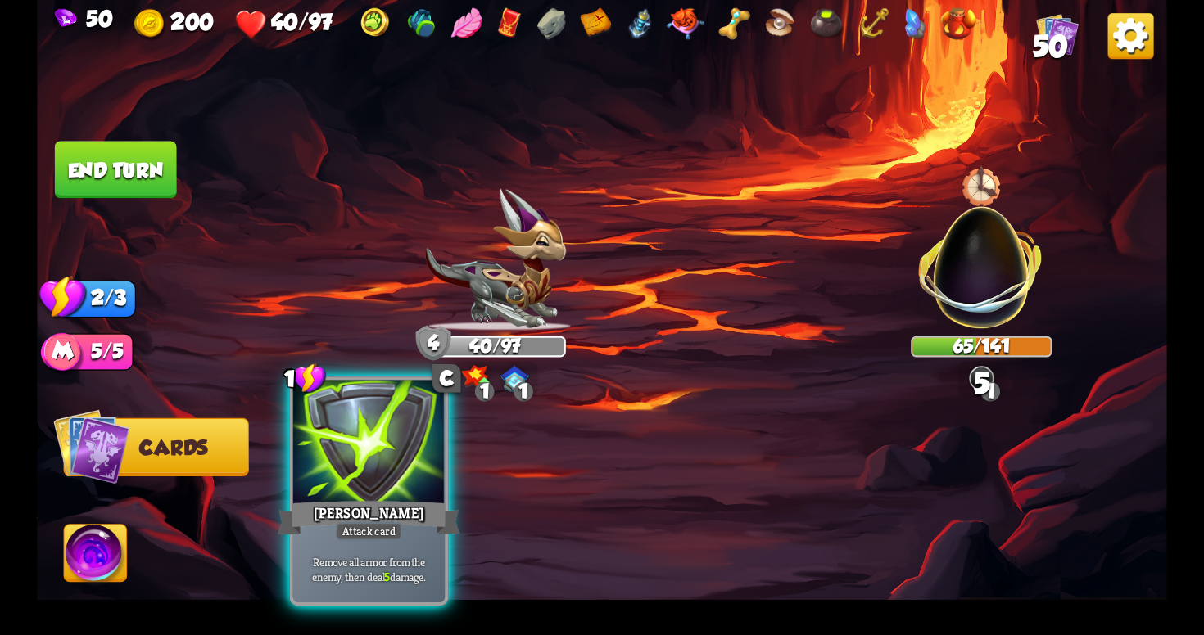
click at [391, 547] on div "Remove all armor from the enemy, then deal 5 damage." at bounding box center [368, 569] width 151 height 66
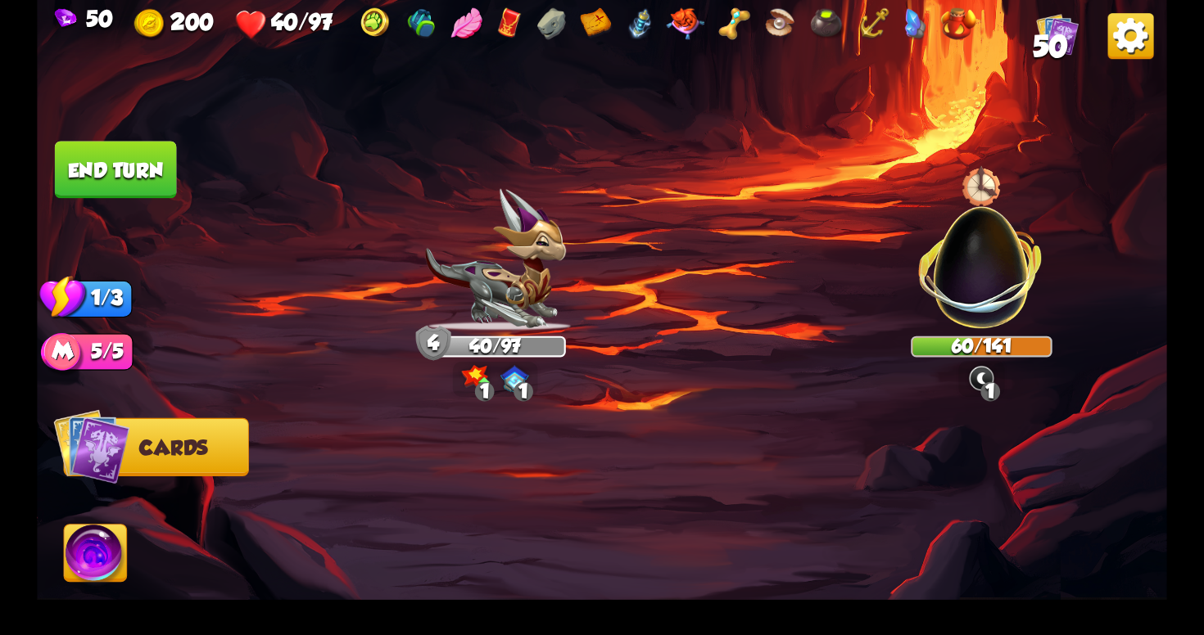
click at [149, 180] on button "End turn" at bounding box center [116, 169] width 122 height 57
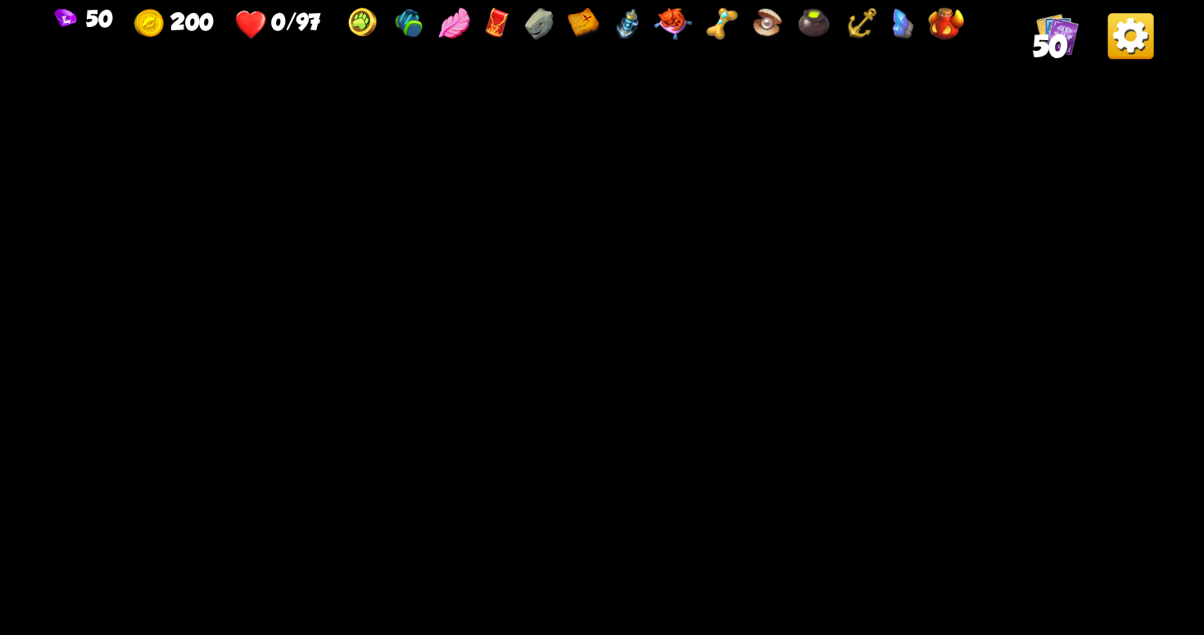
click at [639, 222] on img at bounding box center [600, 260] width 141 height 142
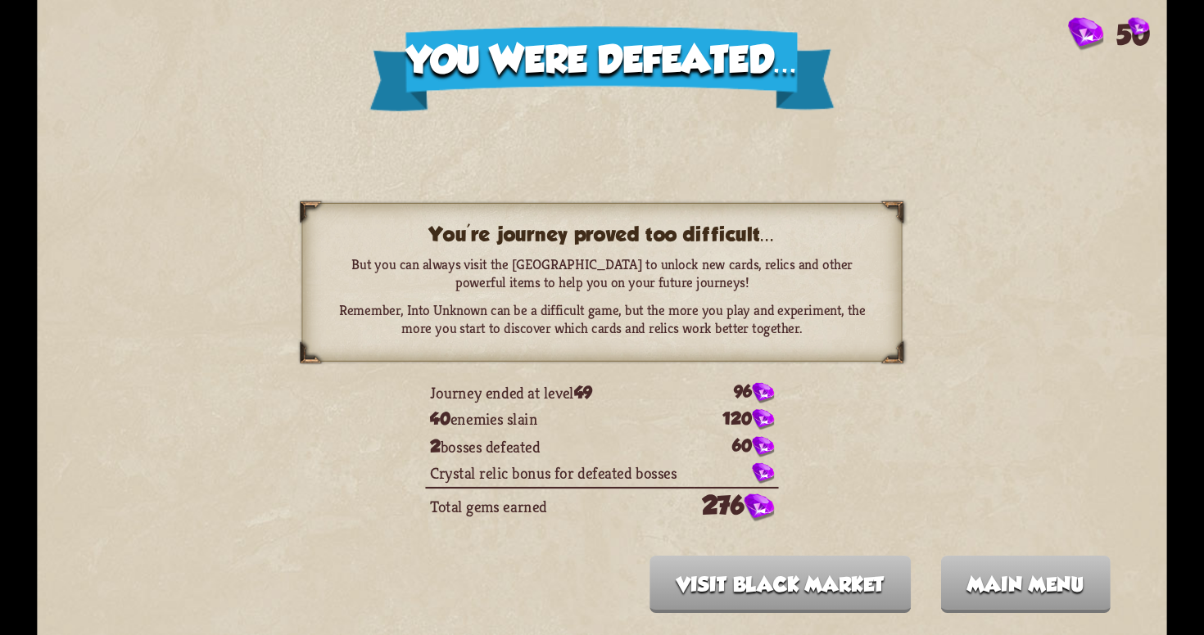
click at [969, 518] on div "You were defeated... 50 You're journey proved too difficult... But you can alwa…" at bounding box center [602, 317] width 1130 height 635
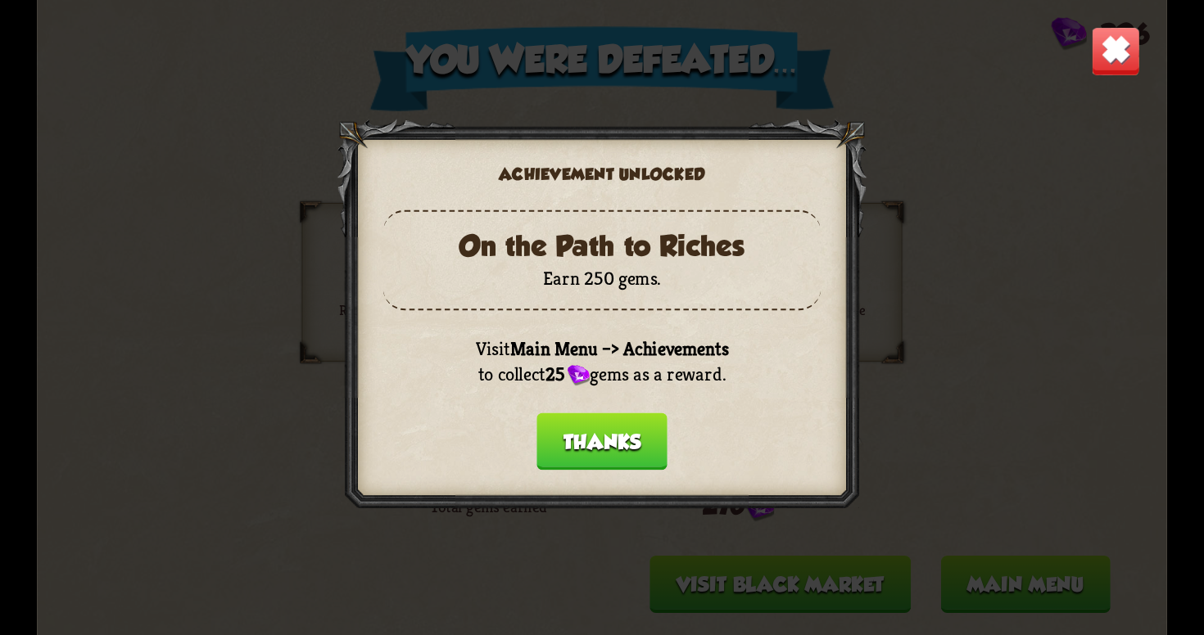
click at [620, 453] on button "Thanks" at bounding box center [601, 441] width 131 height 57
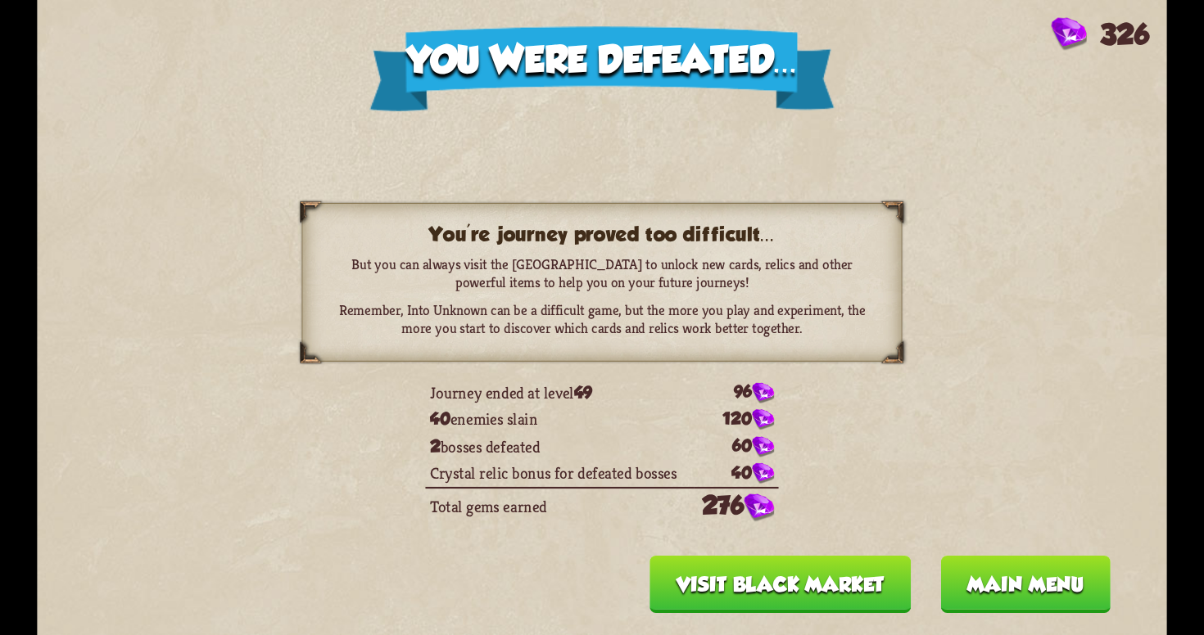
click at [832, 565] on button "Visit Black Market" at bounding box center [779, 584] width 261 height 57
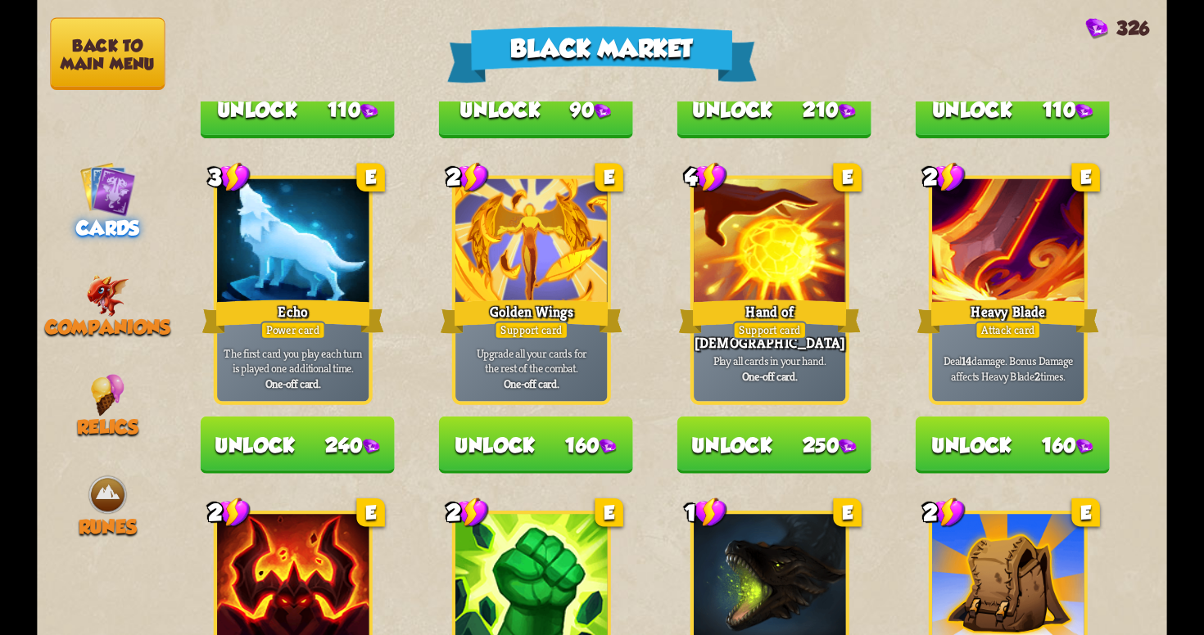
scroll to position [1264, 0]
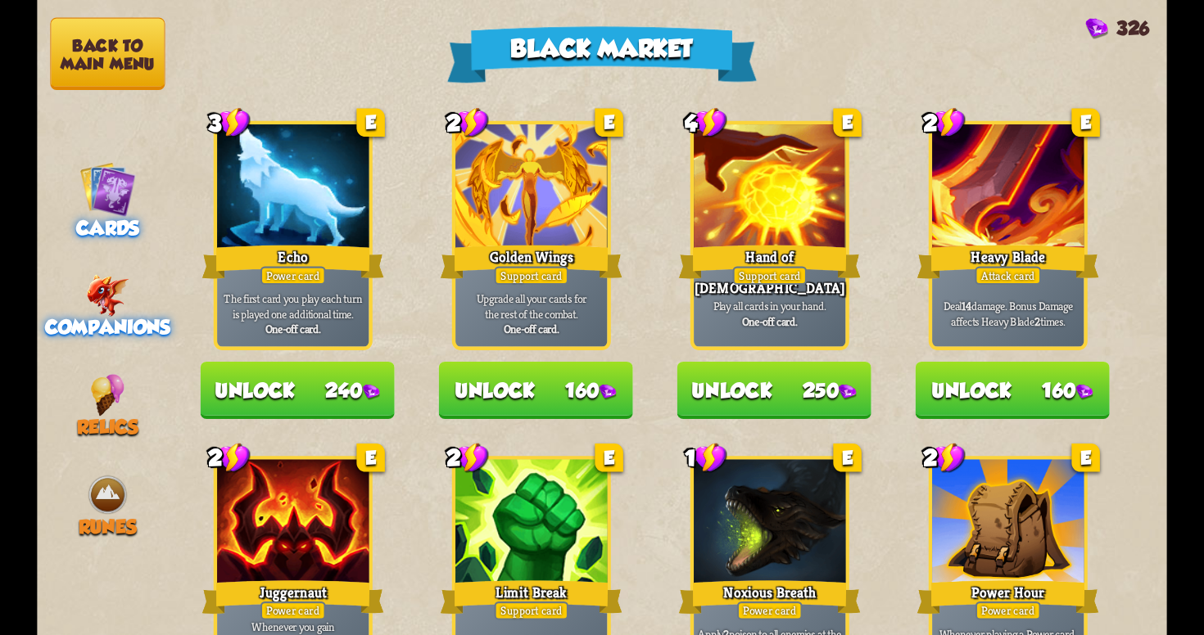
click at [115, 301] on img at bounding box center [107, 295] width 43 height 43
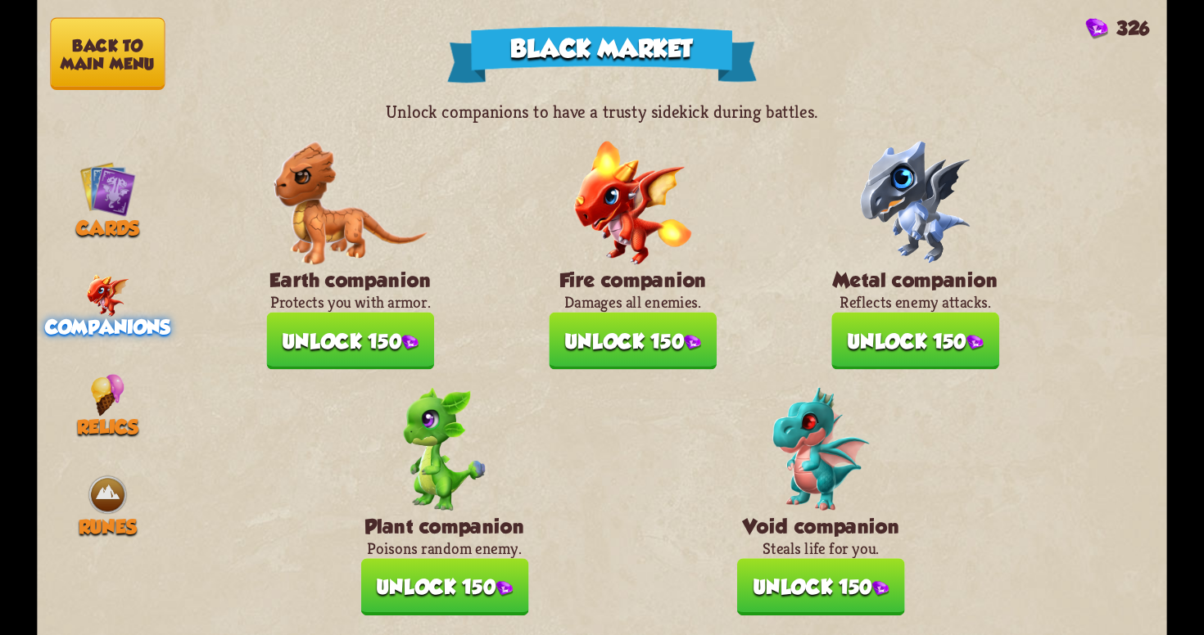
scroll to position [0, 0]
click at [88, 474] on img at bounding box center [108, 495] width 43 height 43
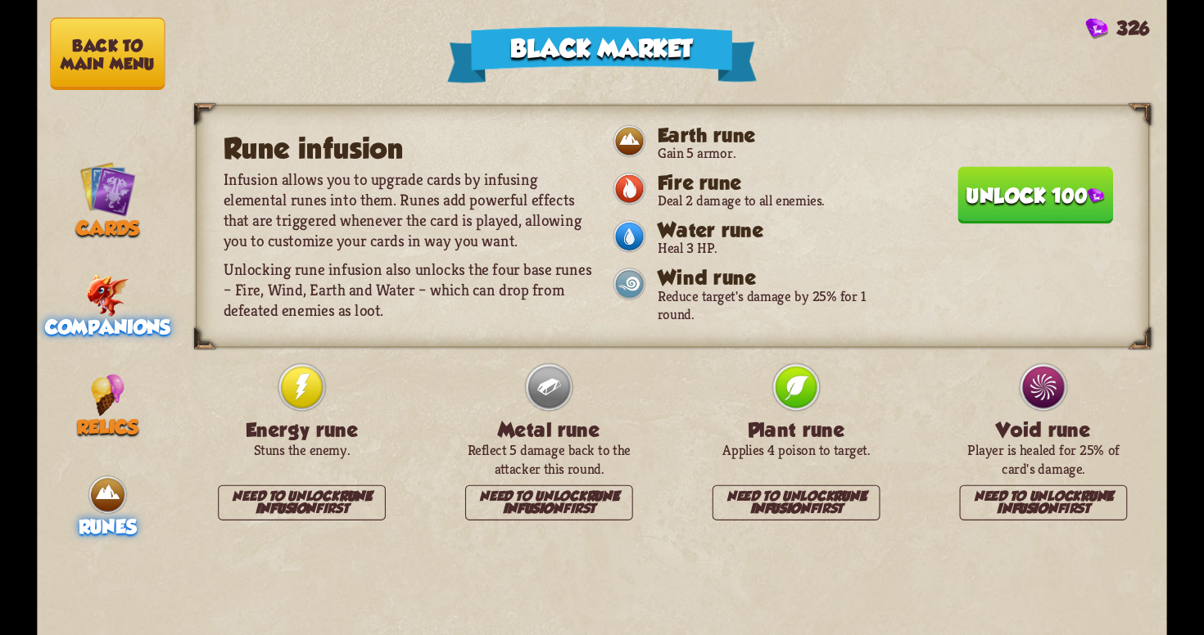
click at [102, 299] on img at bounding box center [107, 295] width 43 height 43
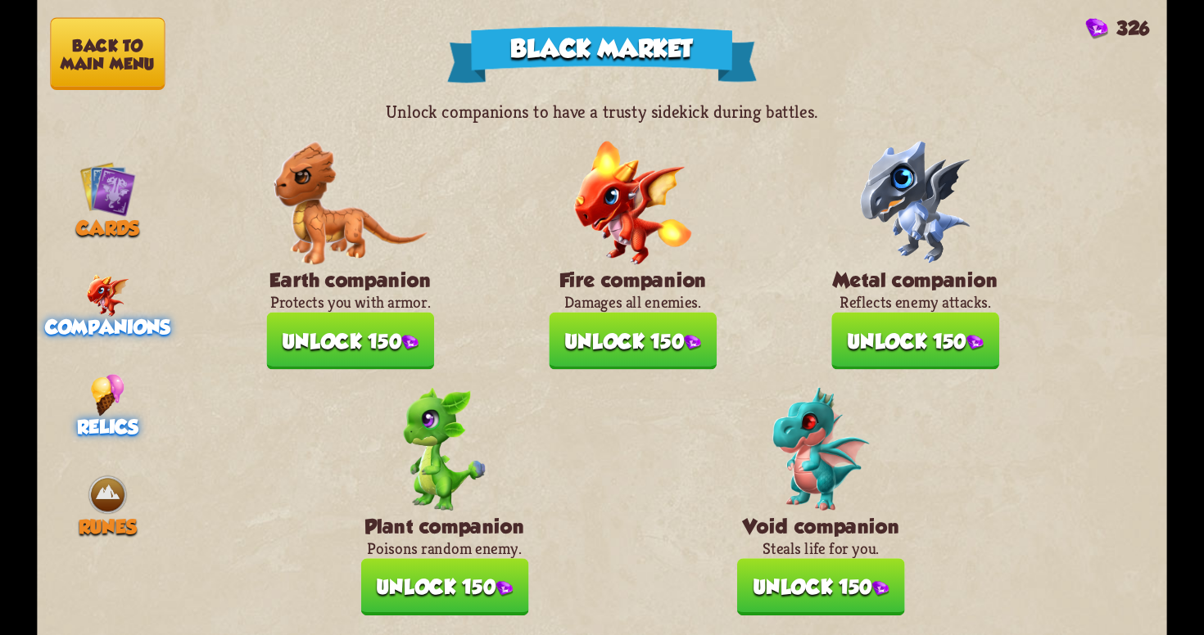
click at [103, 392] on img at bounding box center [108, 395] width 34 height 43
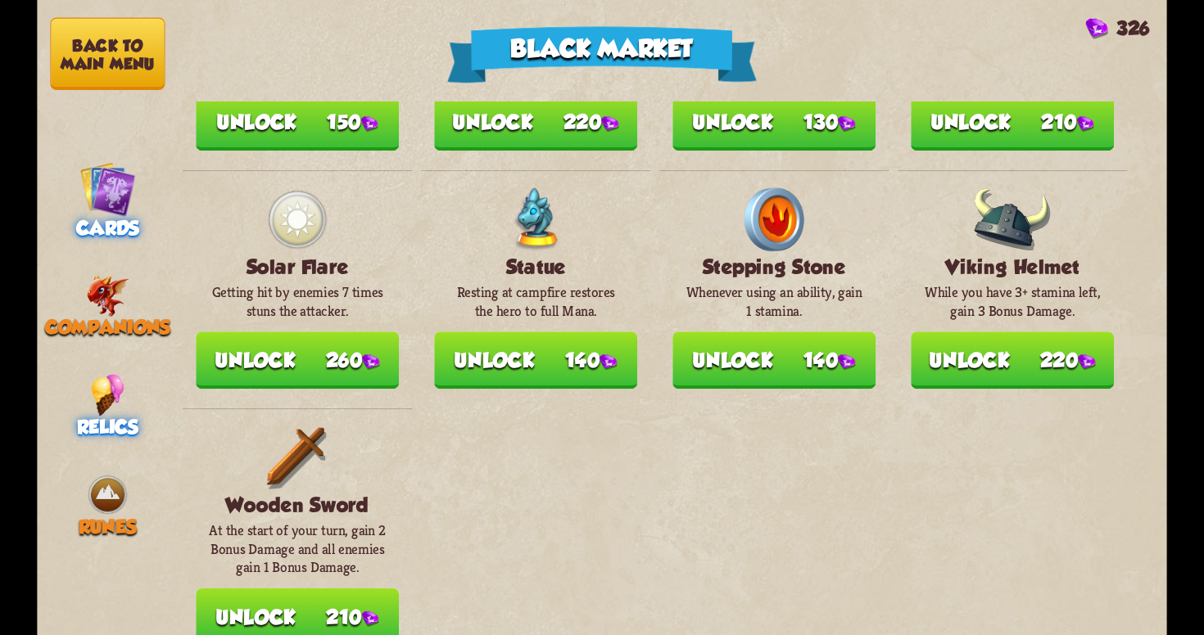
click at [116, 177] on img at bounding box center [107, 188] width 57 height 57
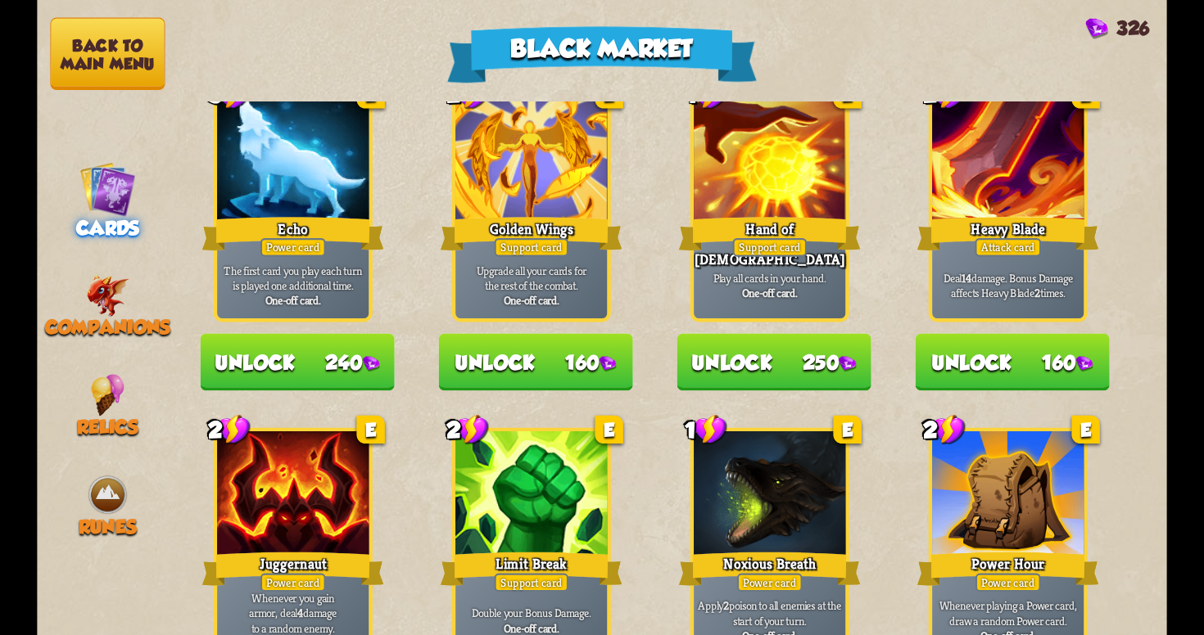
scroll to position [1286, 0]
